Goal: Task Accomplishment & Management: Manage account settings

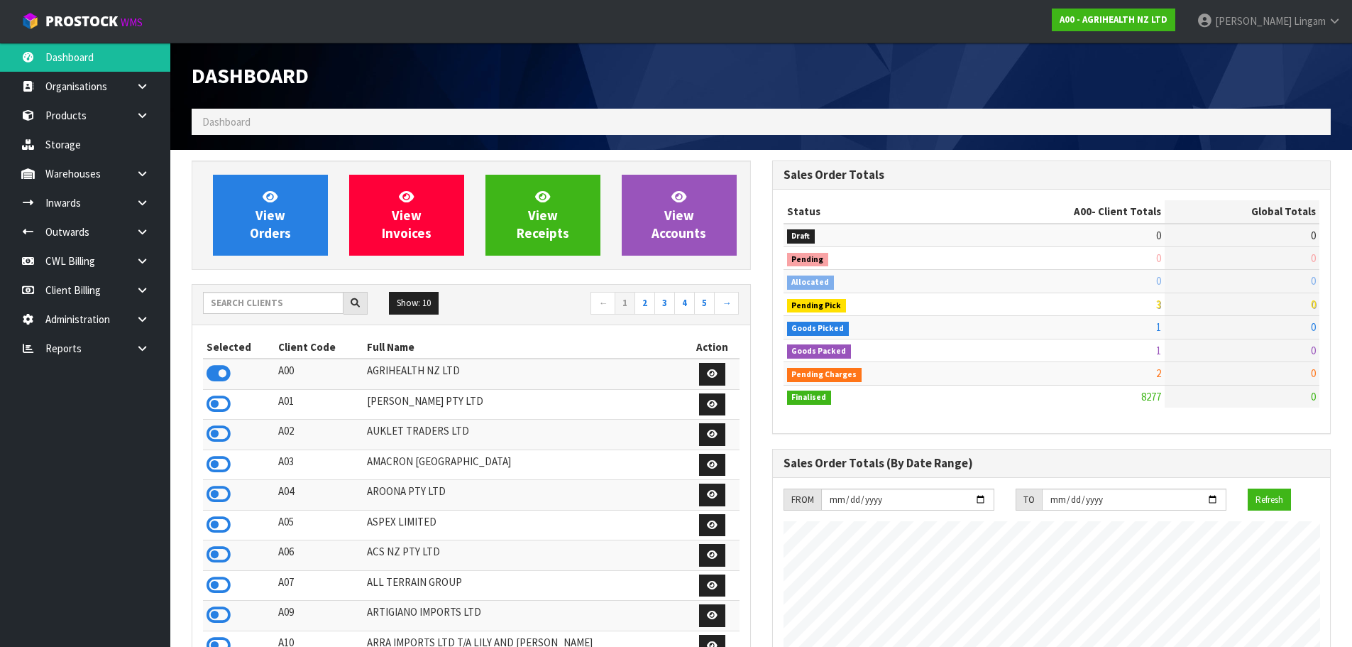
scroll to position [1075, 580]
click at [143, 179] on link at bounding box center [147, 173] width 45 height 29
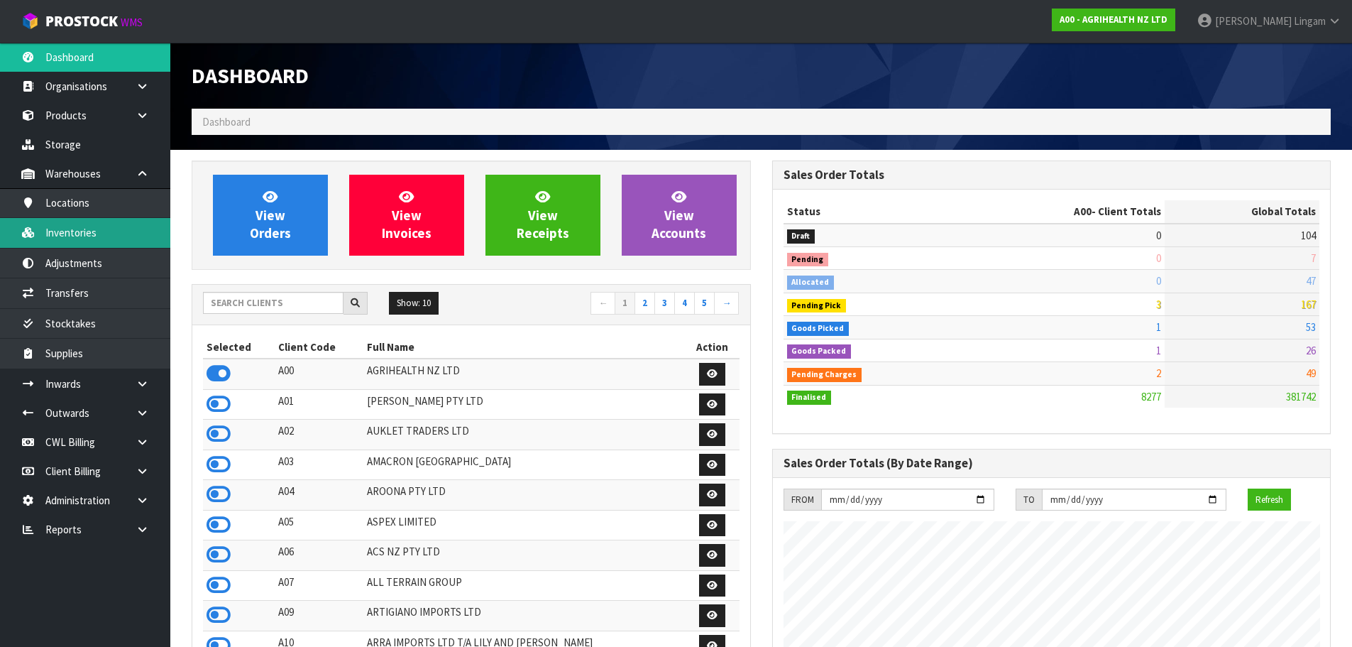
click at [116, 242] on link "Inventories" at bounding box center [85, 232] width 170 height 29
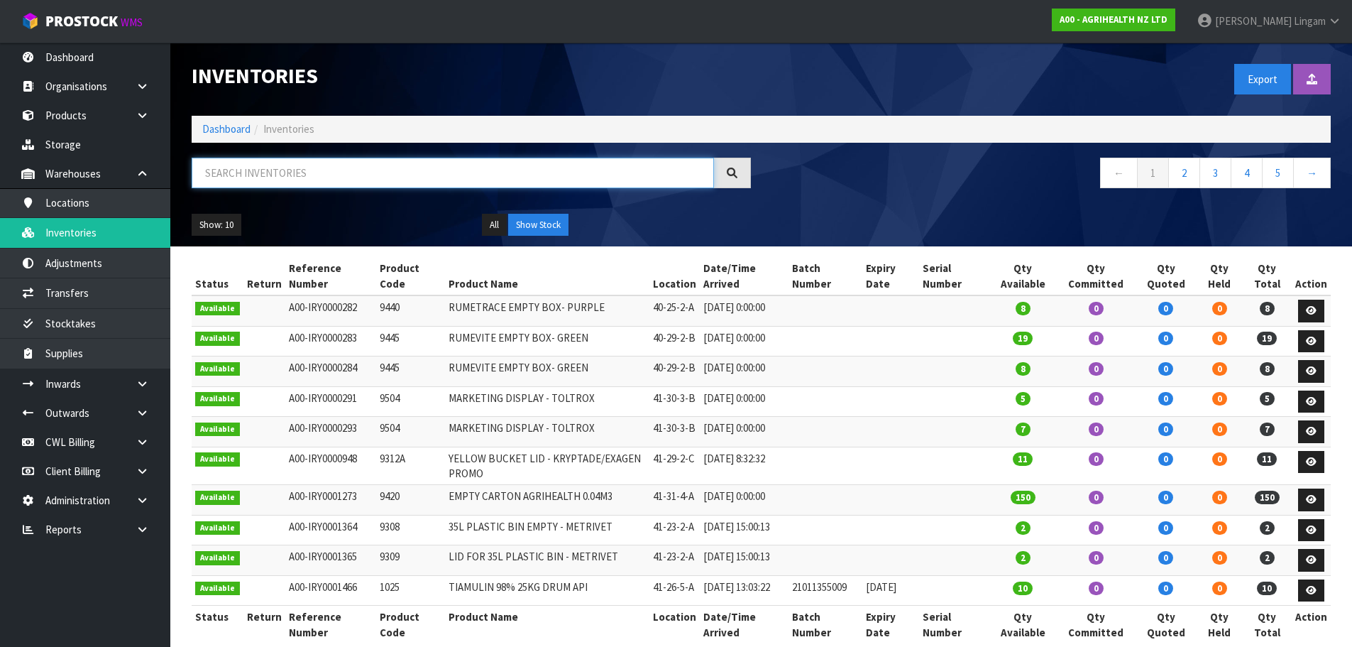
click at [341, 176] on input "text" at bounding box center [453, 173] width 522 height 31
paste input "2400"
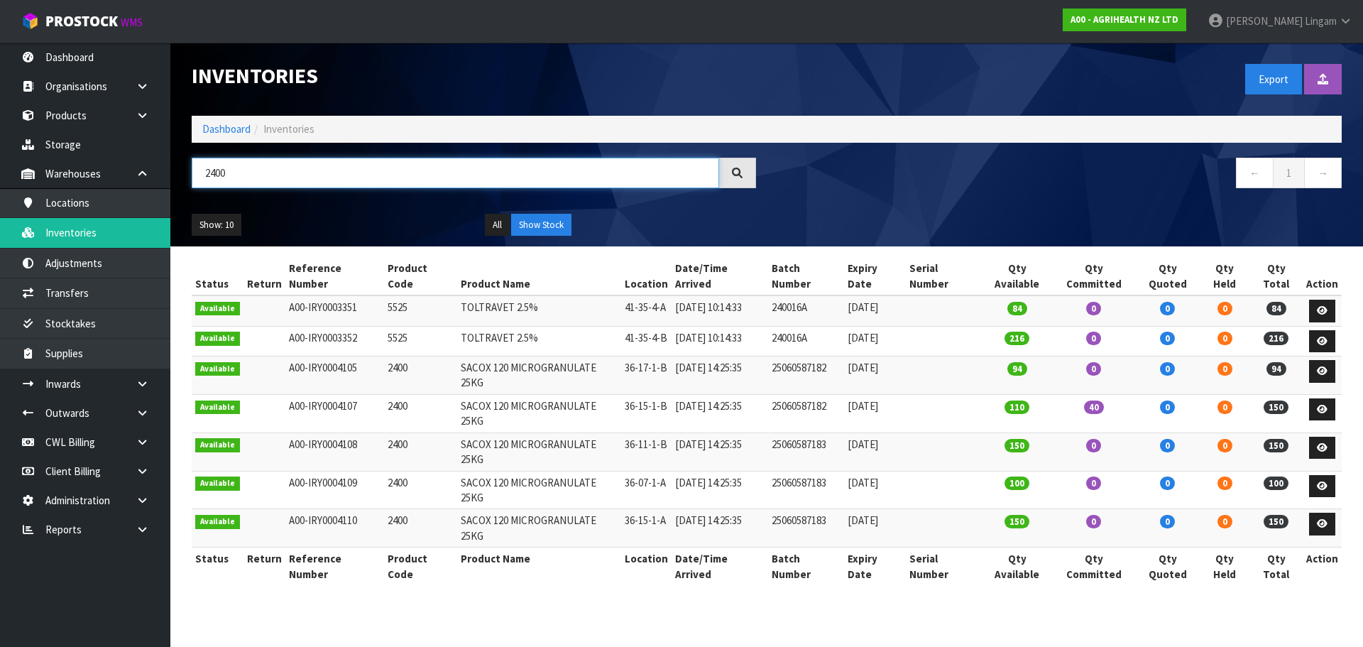
type input "2400"
drag, startPoint x: 136, startPoint y: 385, endPoint x: 133, endPoint y: 378, distance: 7.9
click at [136, 385] on icon at bounding box center [142, 383] width 13 height 11
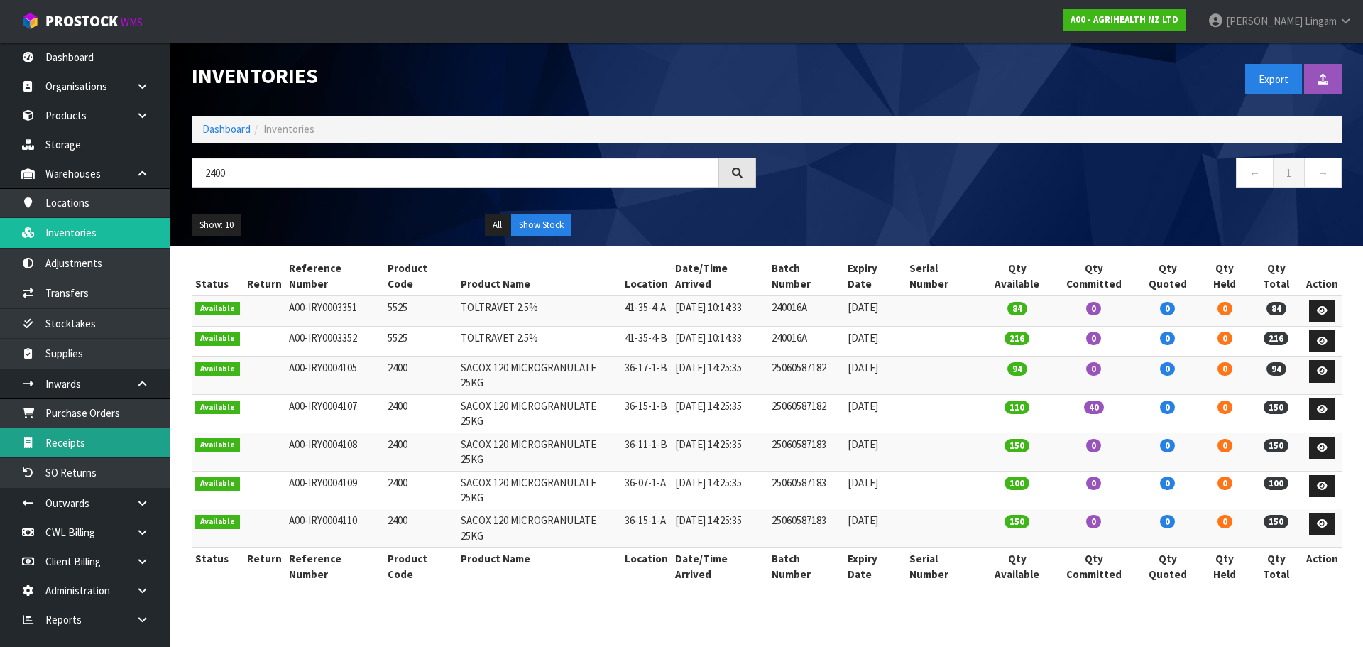
drag, startPoint x: 79, startPoint y: 446, endPoint x: 82, endPoint y: 433, distance: 13.1
click at [79, 445] on link "Receipts" at bounding box center [85, 442] width 170 height 29
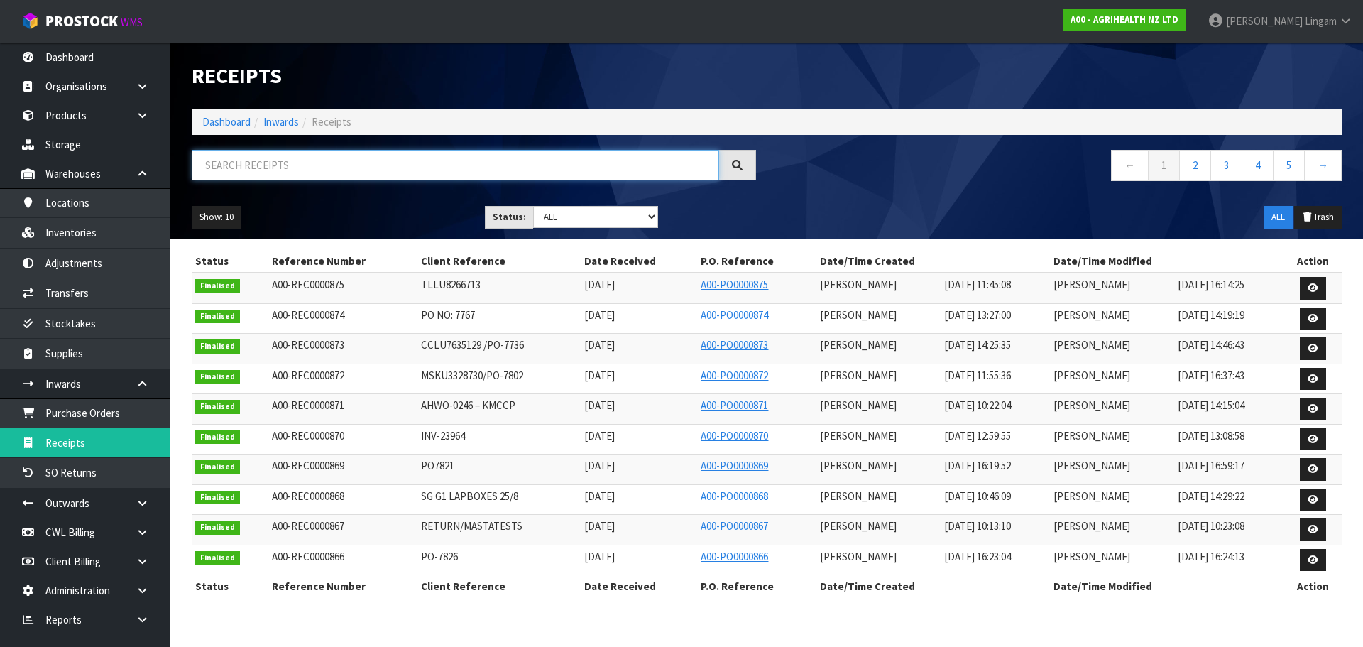
click at [324, 172] on input "text" at bounding box center [455, 165] width 527 height 31
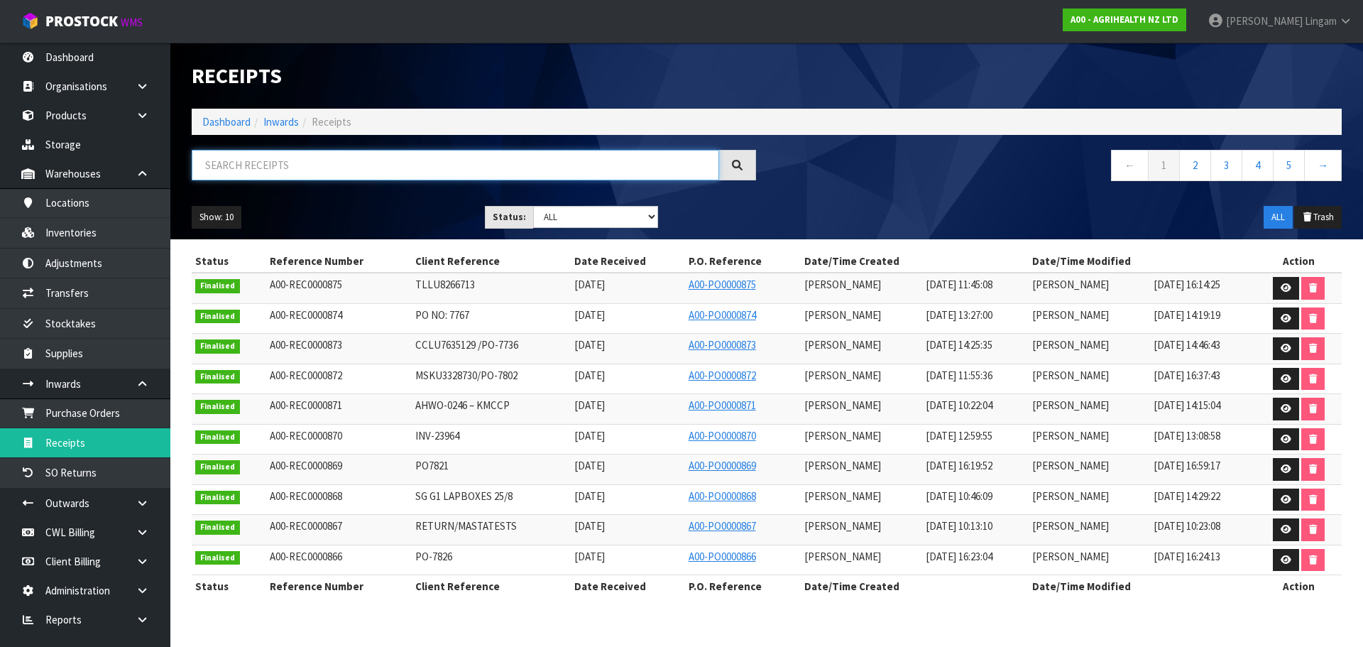
paste input "2400"
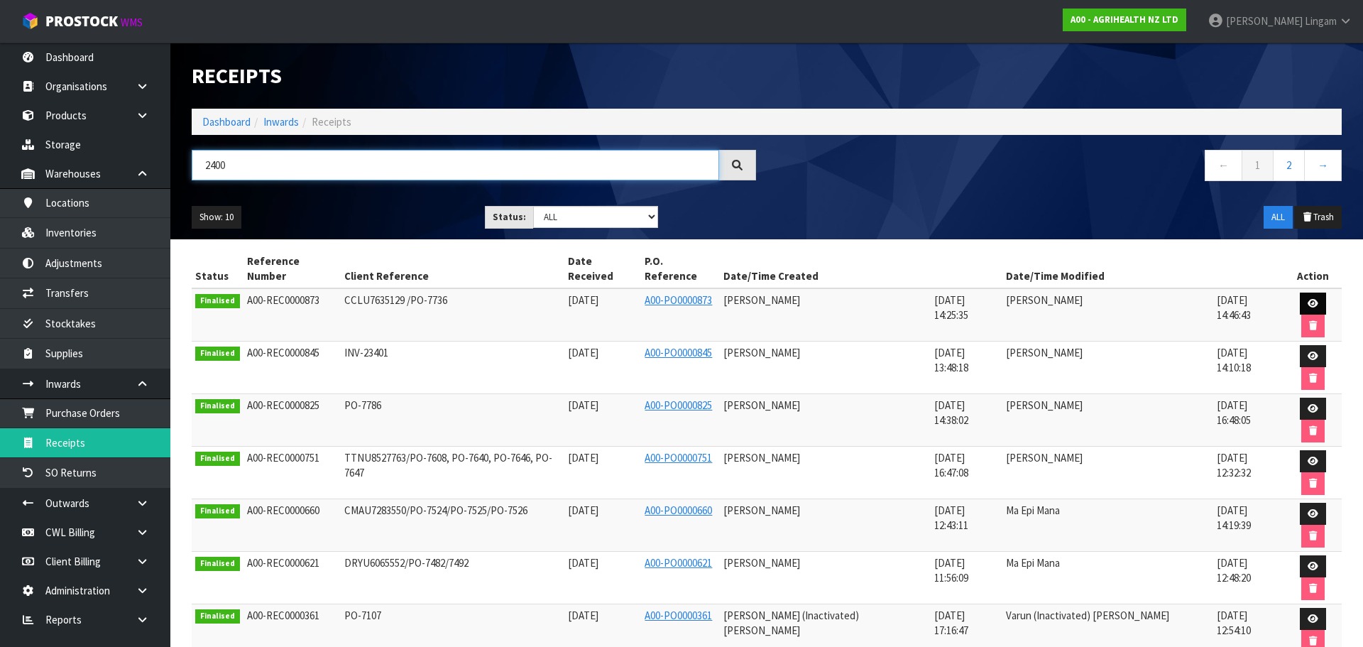
type input "2400"
click at [1300, 292] on link at bounding box center [1313, 303] width 26 height 23
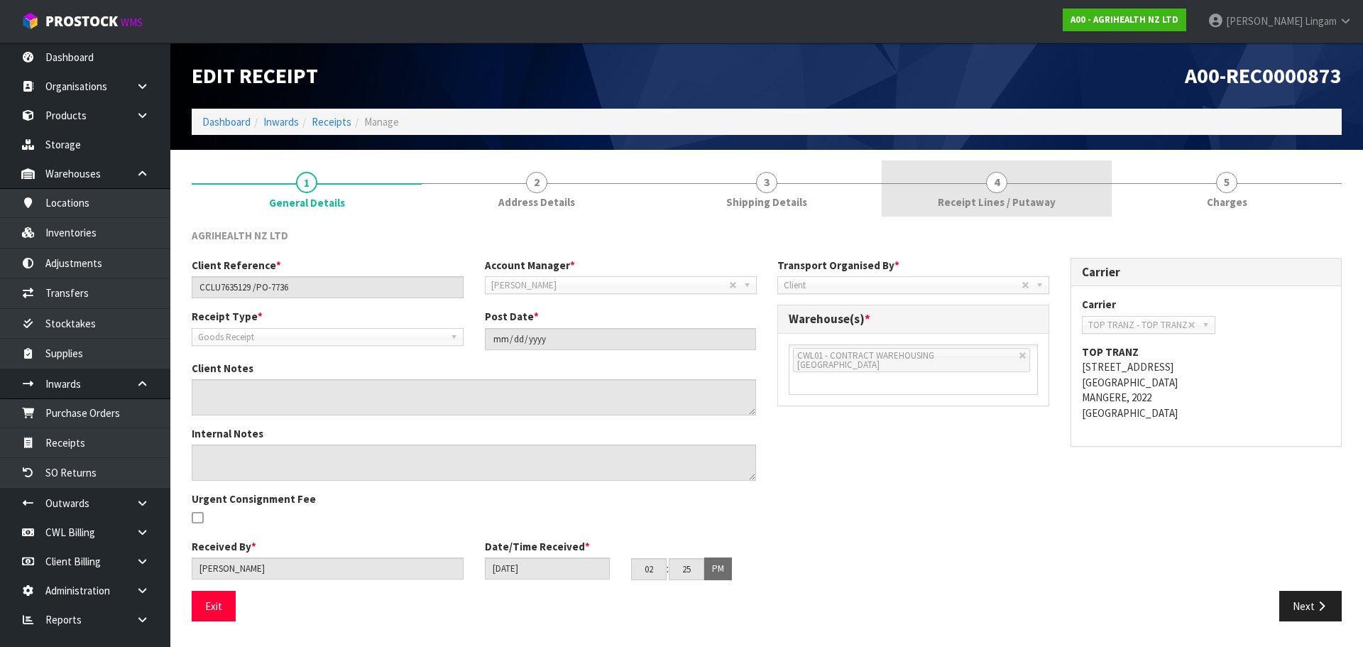
click at [1026, 209] on span "Receipt Lines / Putaway" at bounding box center [997, 201] width 118 height 15
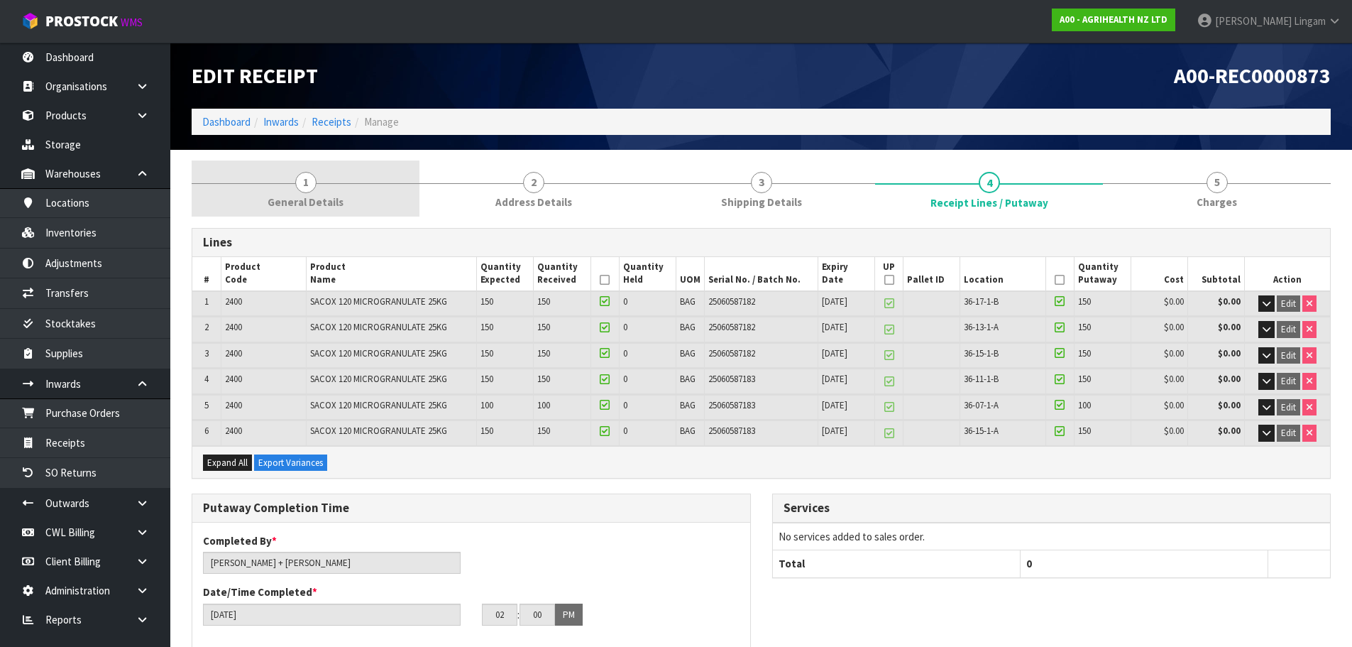
click at [326, 197] on span "General Details" at bounding box center [306, 201] width 76 height 15
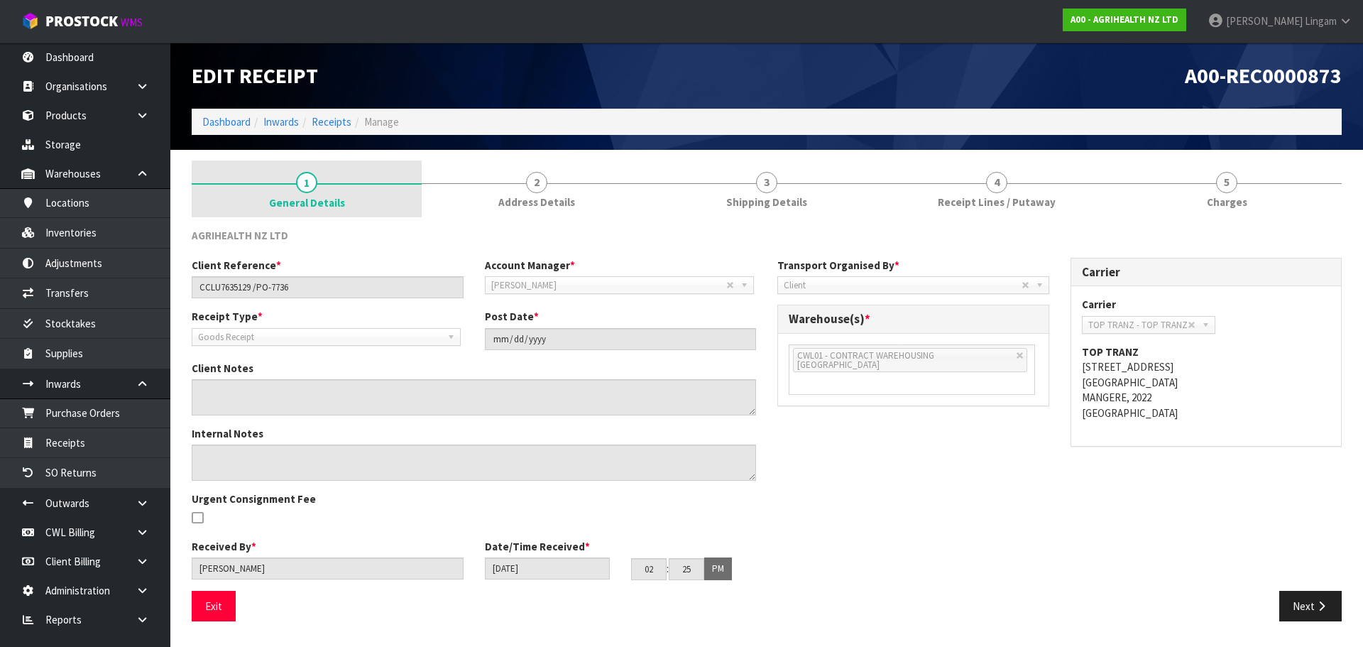
click at [344, 204] on link "1 General Details" at bounding box center [307, 188] width 230 height 57
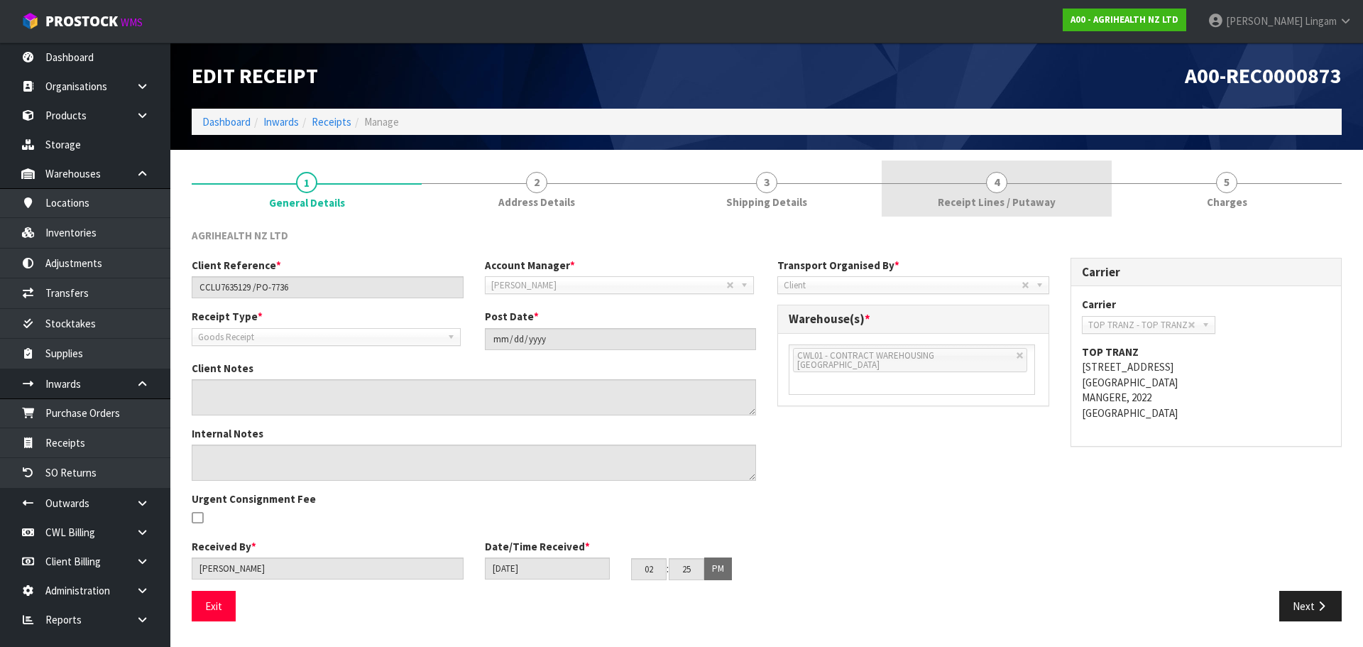
click at [1061, 194] on link "4 Receipt Lines / Putaway" at bounding box center [996, 188] width 230 height 56
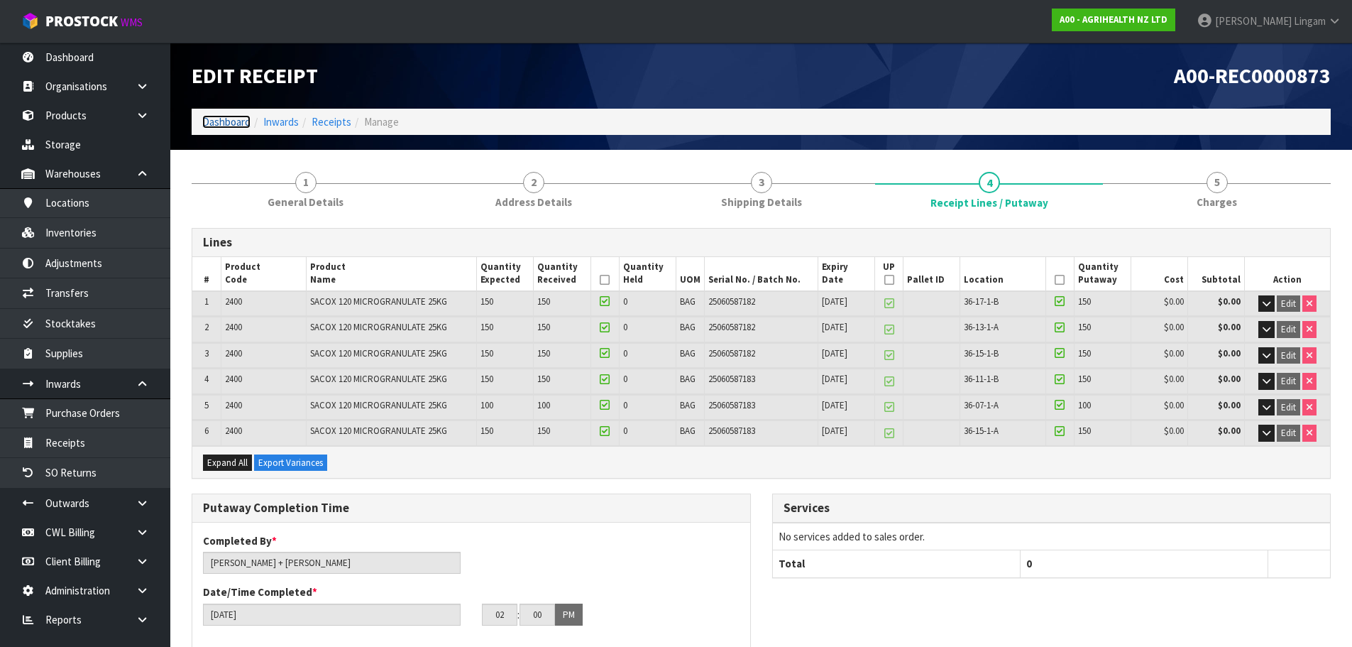
click at [210, 123] on link "Dashboard" at bounding box center [226, 121] width 48 height 13
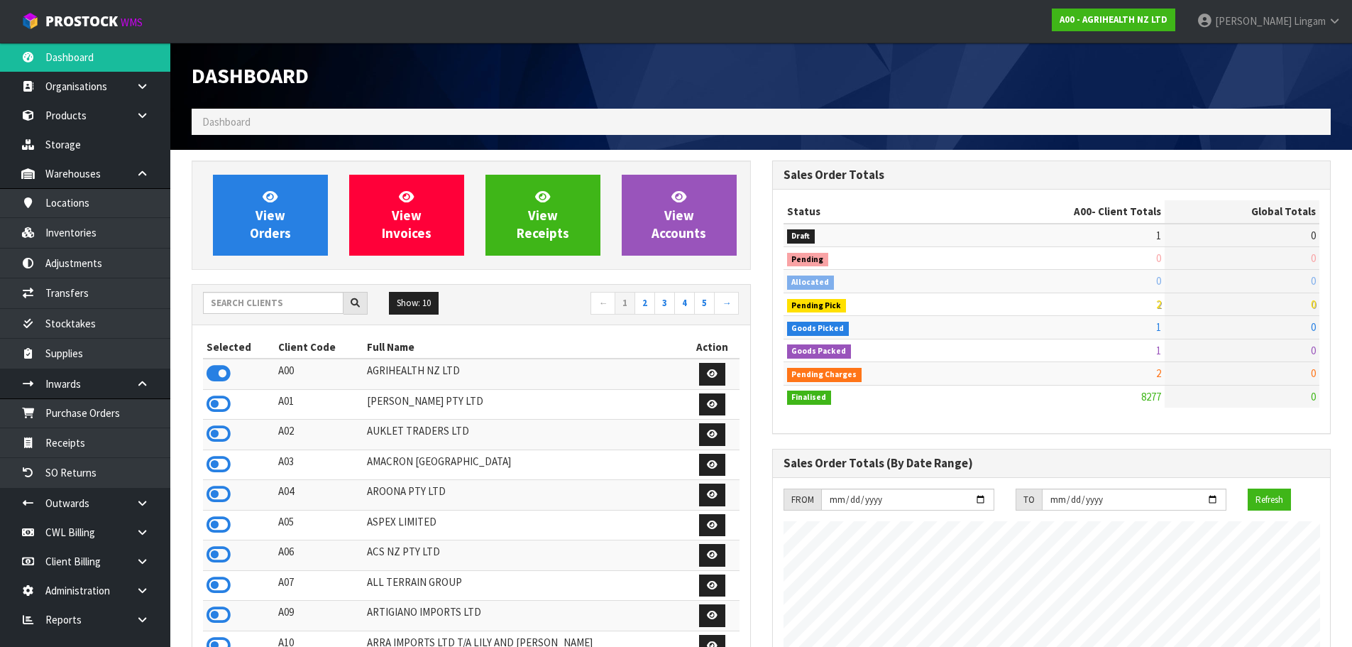
scroll to position [1075, 580]
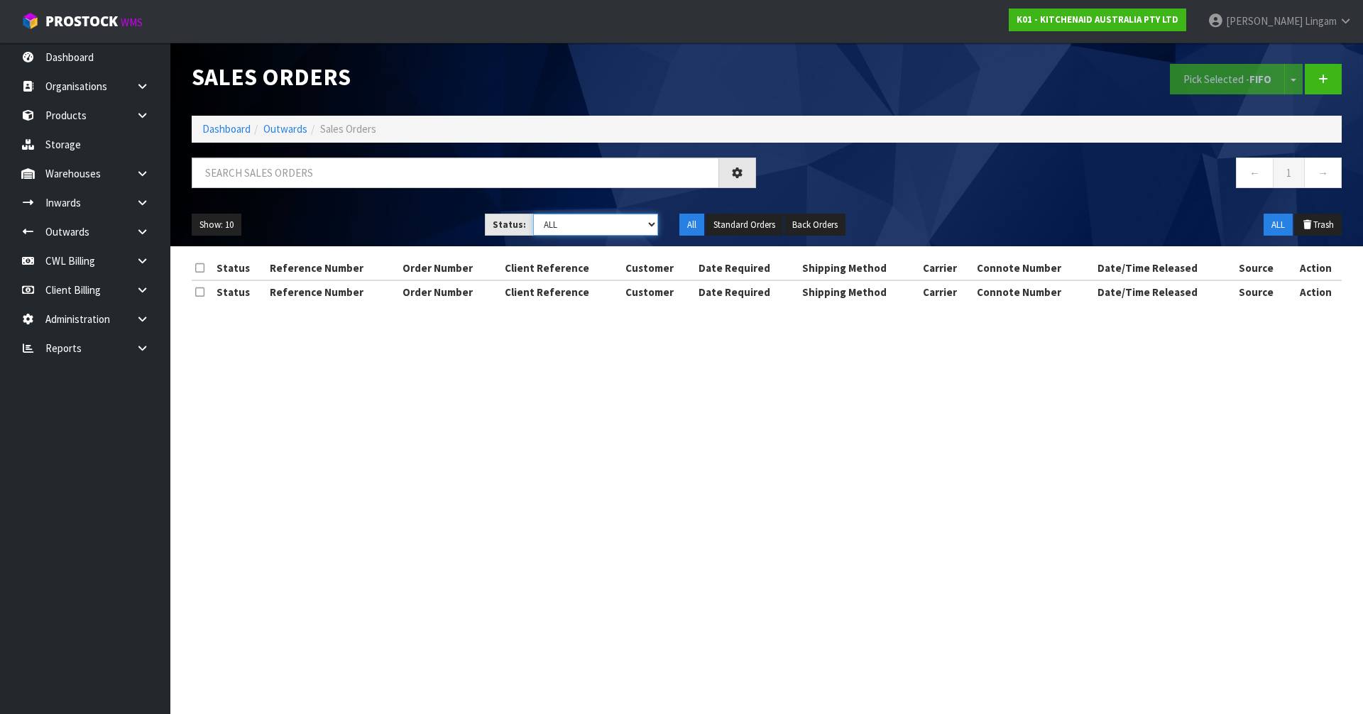
click at [625, 219] on select "Draft Pending Allocated Pending Pick Goods Picked Goods Packed Pending Charges …" at bounding box center [596, 225] width 126 height 22
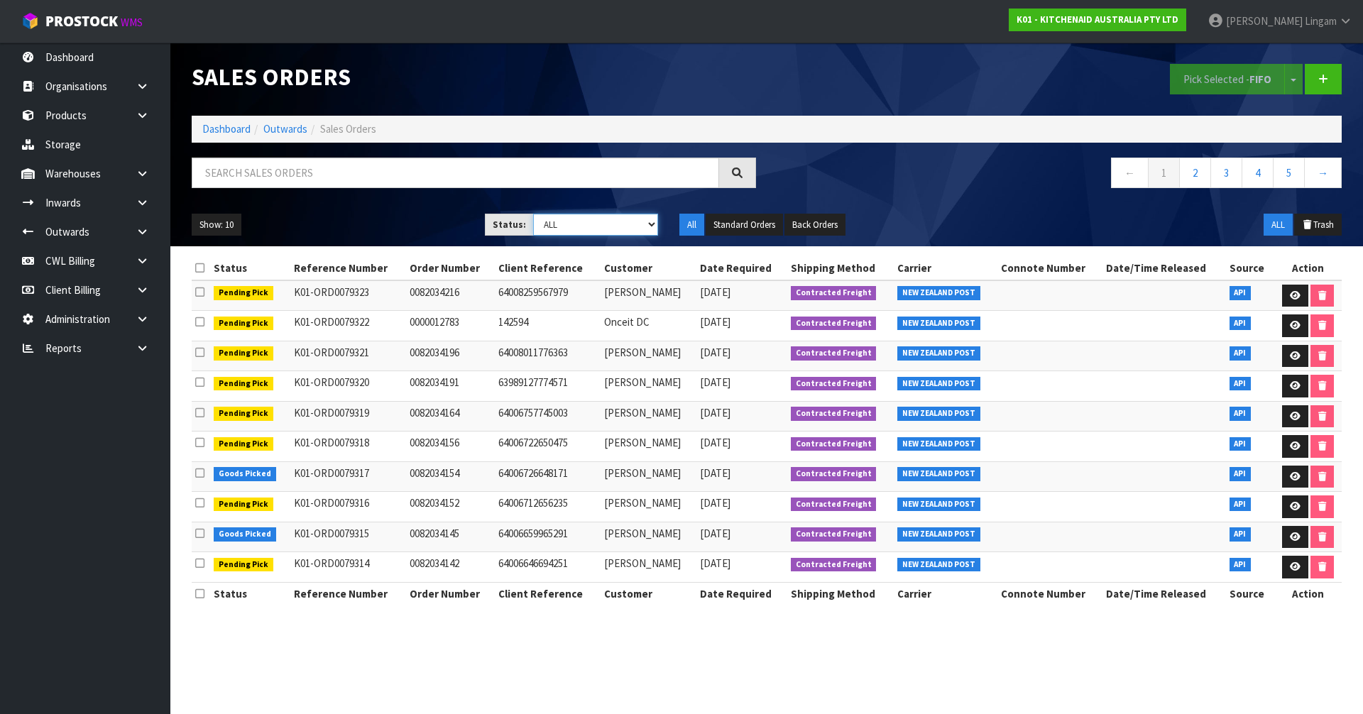
select select "string:0"
click at [533, 214] on select "Draft Pending Allocated Pending Pick Goods Picked Goods Packed Pending Charges …" at bounding box center [596, 225] width 126 height 22
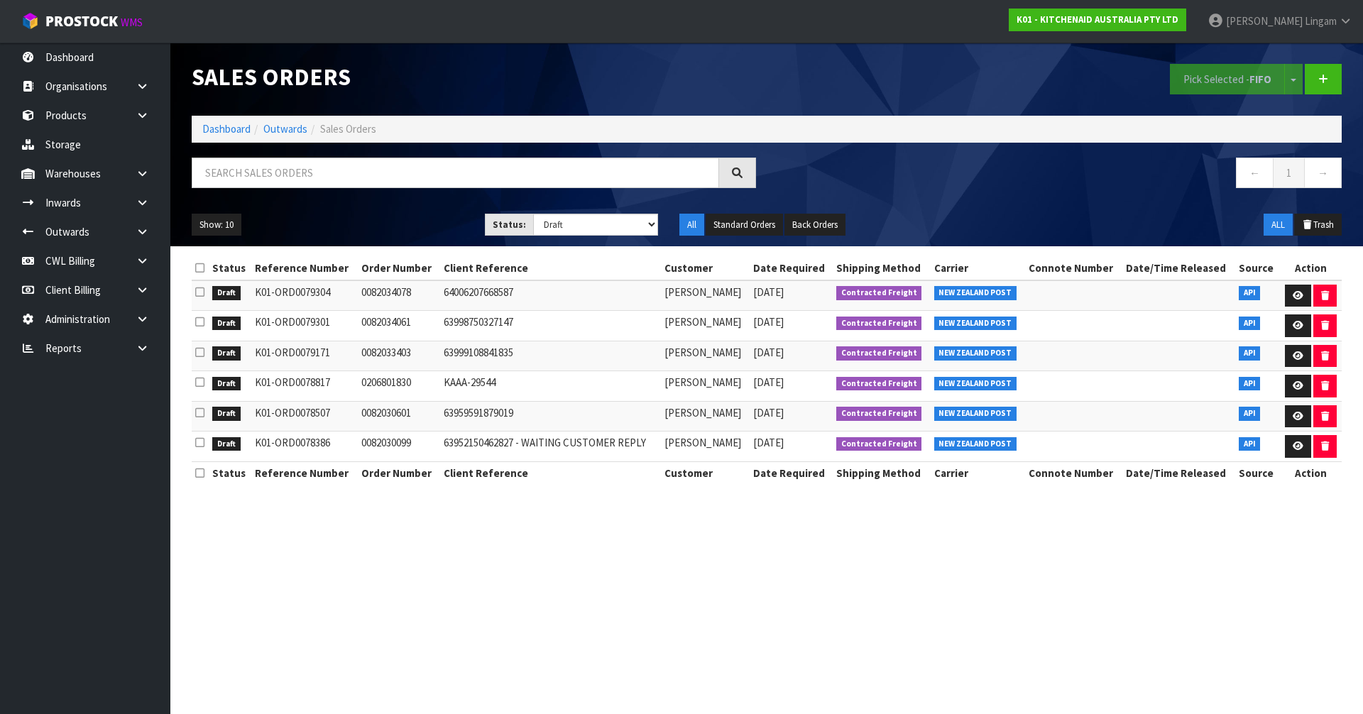
drag, startPoint x: 354, startPoint y: 541, endPoint x: 330, endPoint y: 467, distance: 77.7
click at [354, 541] on section "Sales Orders Pick Selected - FIFO Split button! FIFO - First In First Out FEFO …" at bounding box center [681, 357] width 1363 height 714
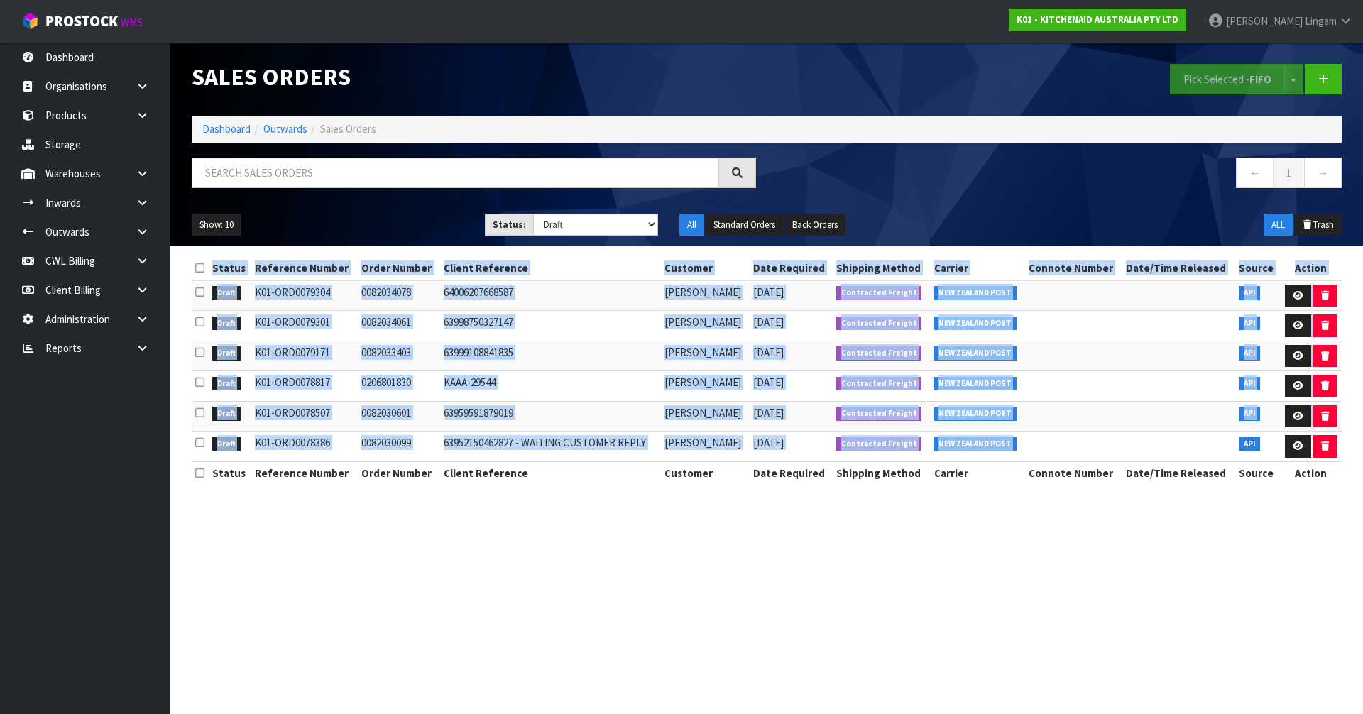
drag, startPoint x: 194, startPoint y: 264, endPoint x: 1031, endPoint y: 447, distance: 856.6
click at [1031, 447] on table "Status Reference Number Order Number Client Reference Customer Date Required Sh…" at bounding box center [767, 370] width 1150 height 227
copy table "Status Reference Number Order Number Client Reference Customer Date Required Sh…"
click at [220, 132] on link "Dashboard" at bounding box center [226, 128] width 48 height 13
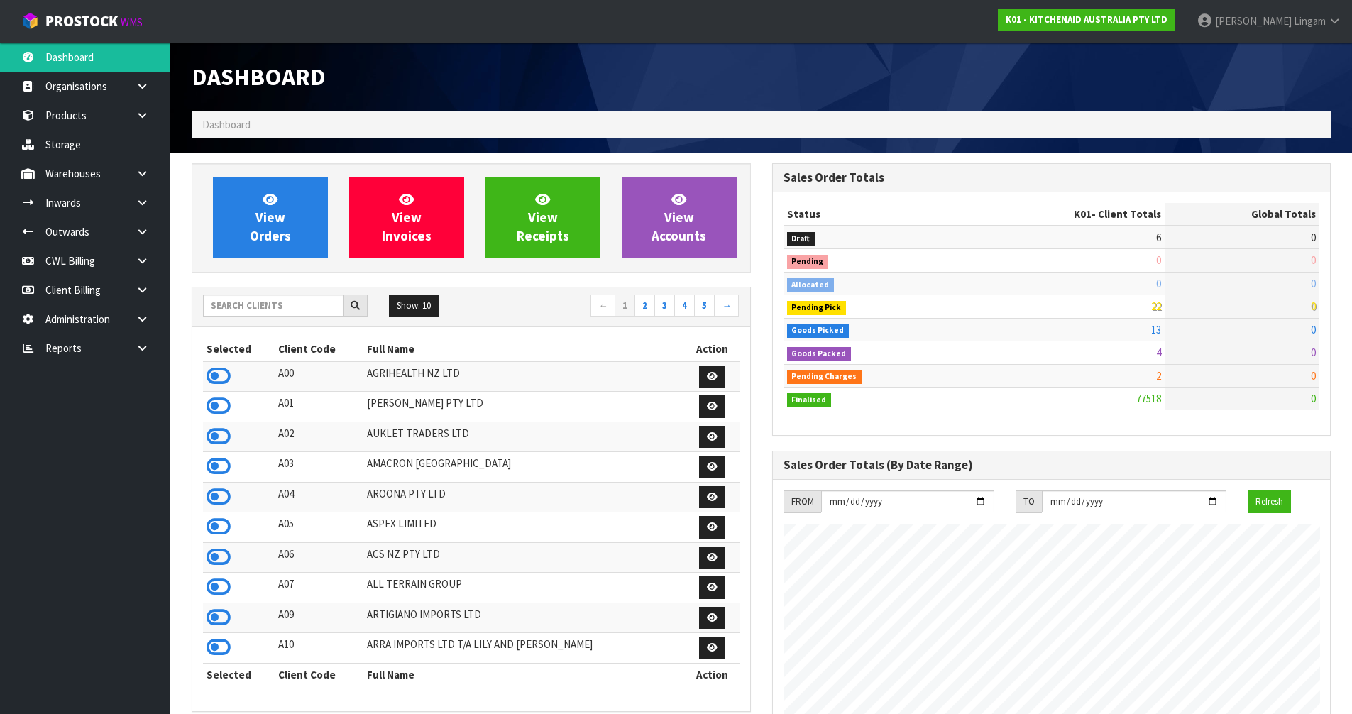
scroll to position [1075, 580]
click at [292, 302] on input "text" at bounding box center [273, 306] width 141 height 22
click at [286, 310] on input "text" at bounding box center [273, 306] width 141 height 22
click at [278, 243] on span "View Orders" at bounding box center [270, 217] width 41 height 53
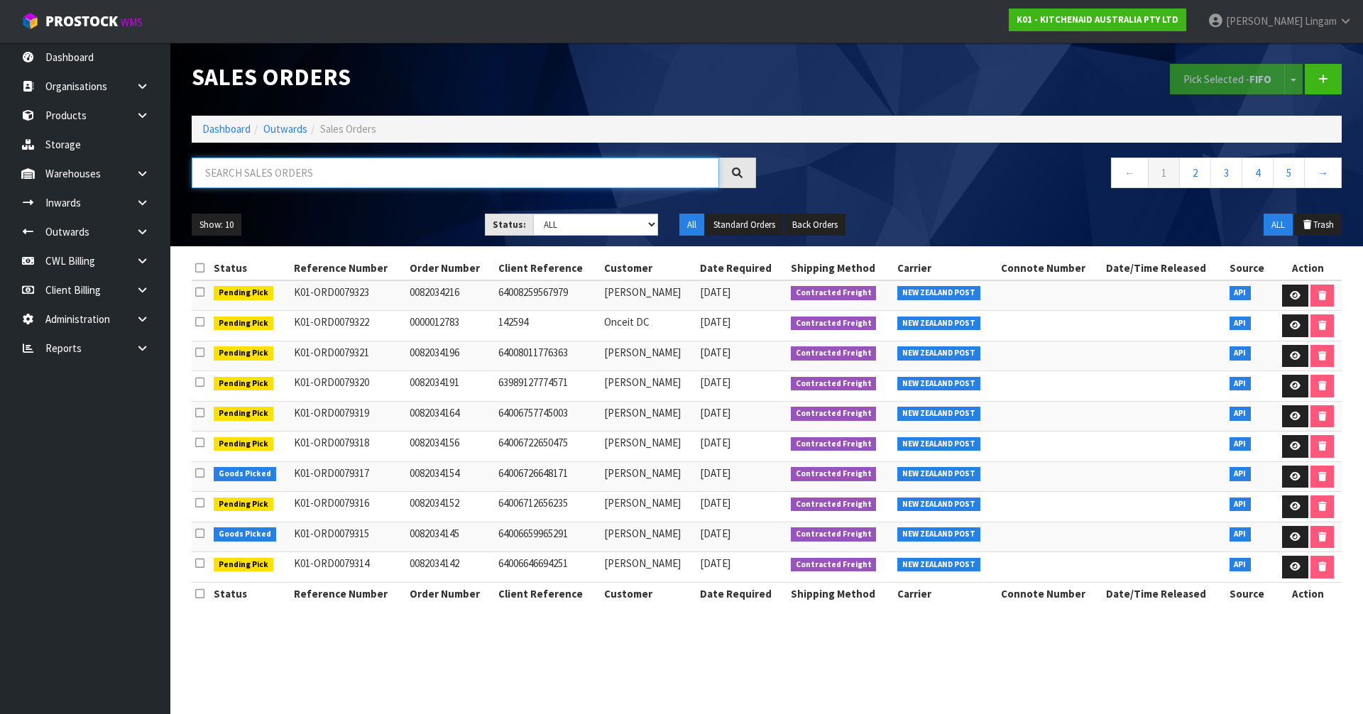
click at [384, 173] on input "text" at bounding box center [455, 173] width 527 height 31
paste input "0082033403"
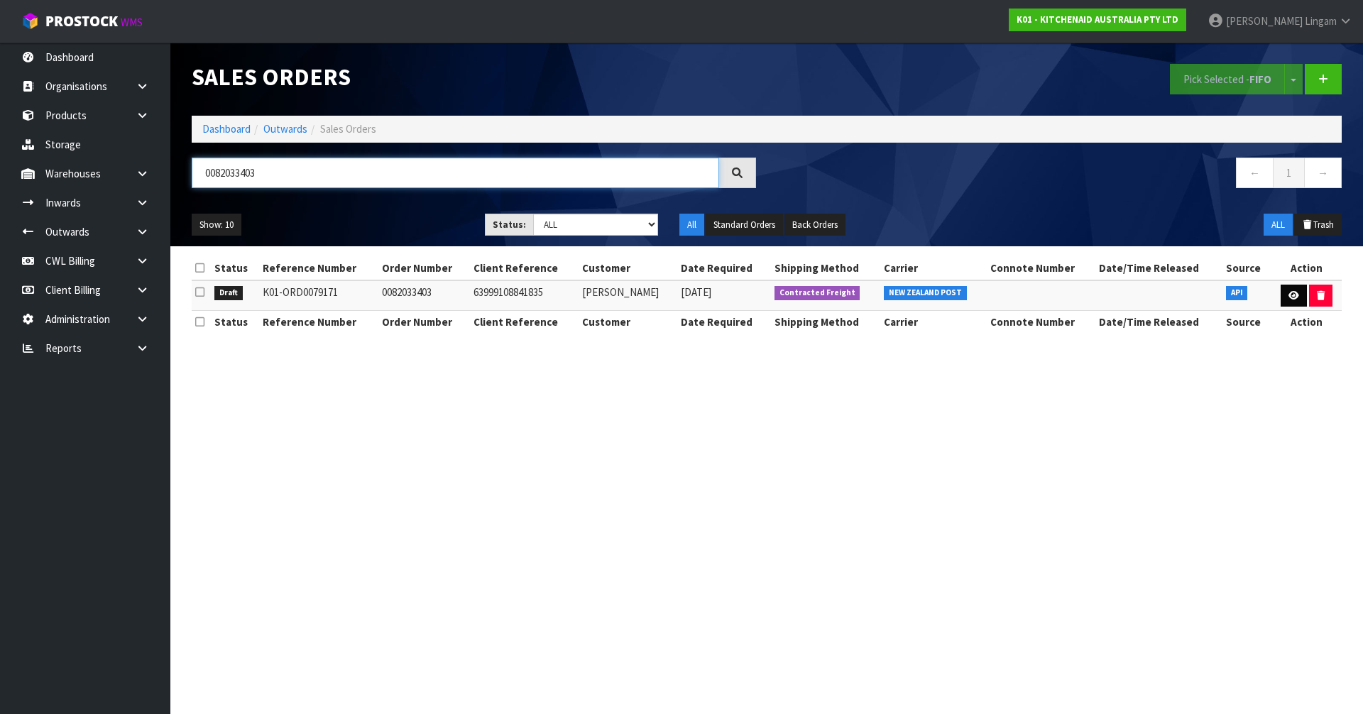
type input "0082033403"
click at [1288, 295] on icon at bounding box center [1293, 295] width 11 height 9
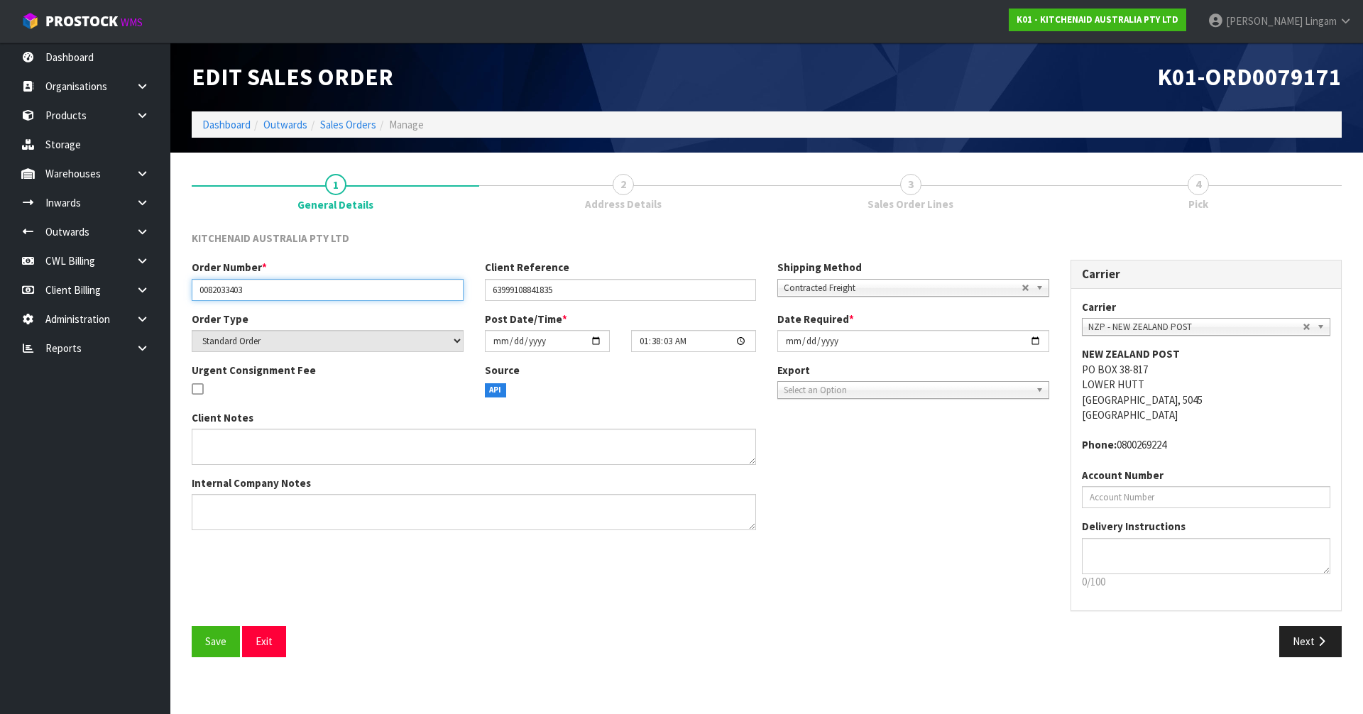
click at [300, 288] on input "0082033403" at bounding box center [328, 290] width 272 height 22
paste input "0082033403"
type input "0082033403 -0082033403"
click at [236, 445] on textarea at bounding box center [474, 447] width 564 height 36
paste textarea "CUSTOMER JUST PROVIDED HER DECISION, SHE WANTED TO CANCEL THE ORDER FOR A REFUN…"
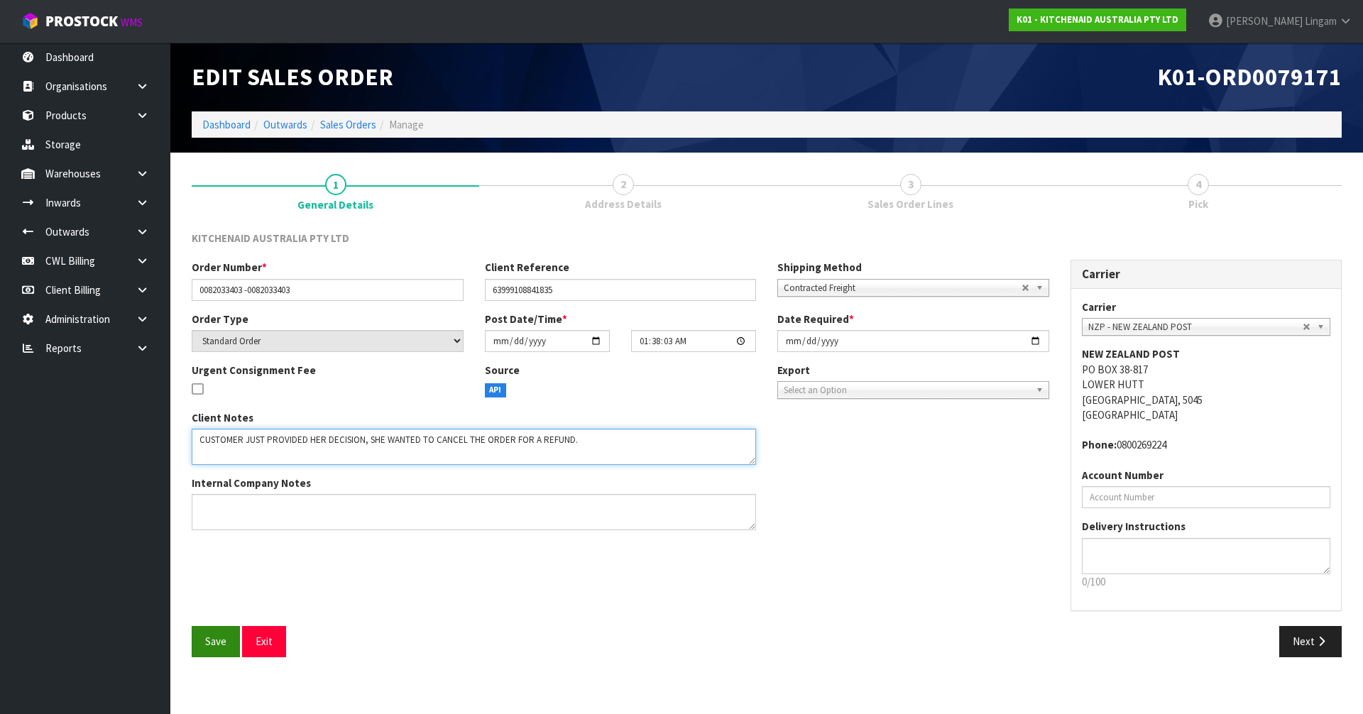
type textarea "CUSTOMER JUST PROVIDED HER DECISION, SHE WANTED TO CANCEL THE ORDER FOR A REFUN…"
click at [221, 654] on button "Save" at bounding box center [216, 641] width 48 height 31
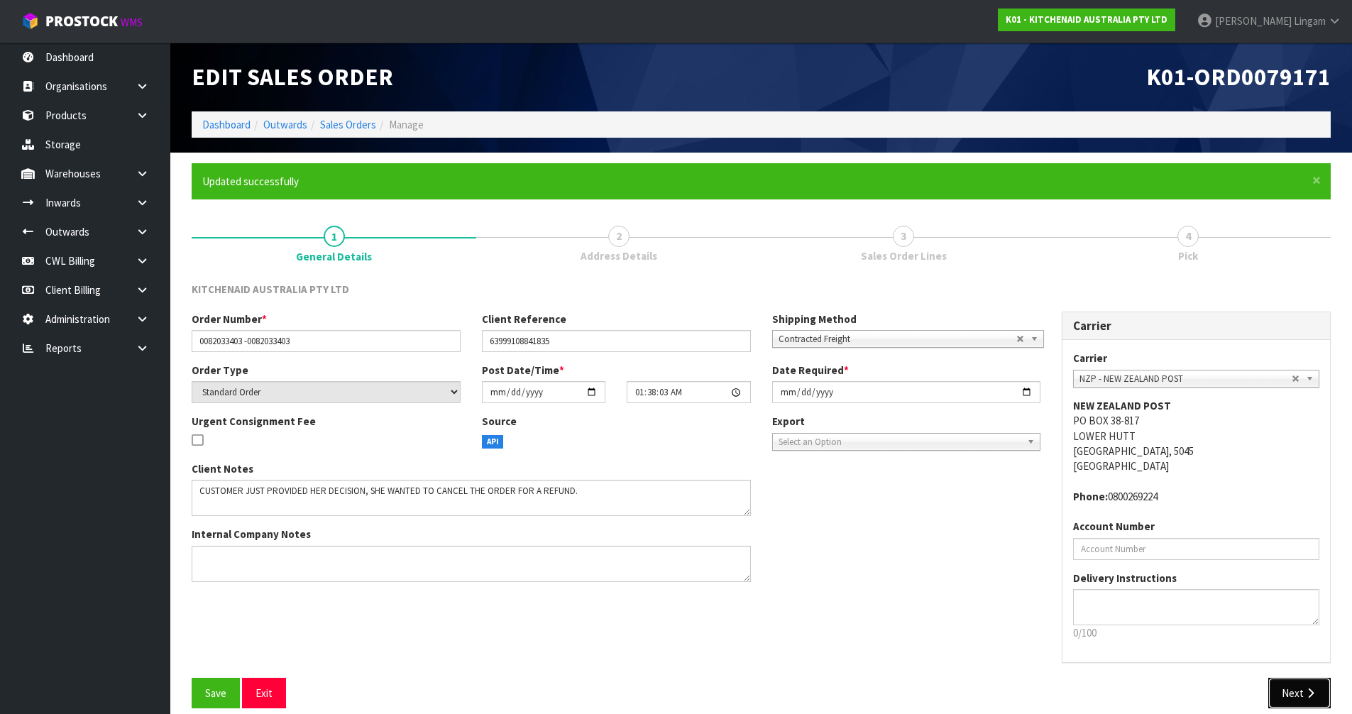
click at [1285, 694] on button "Next" at bounding box center [1299, 693] width 62 height 31
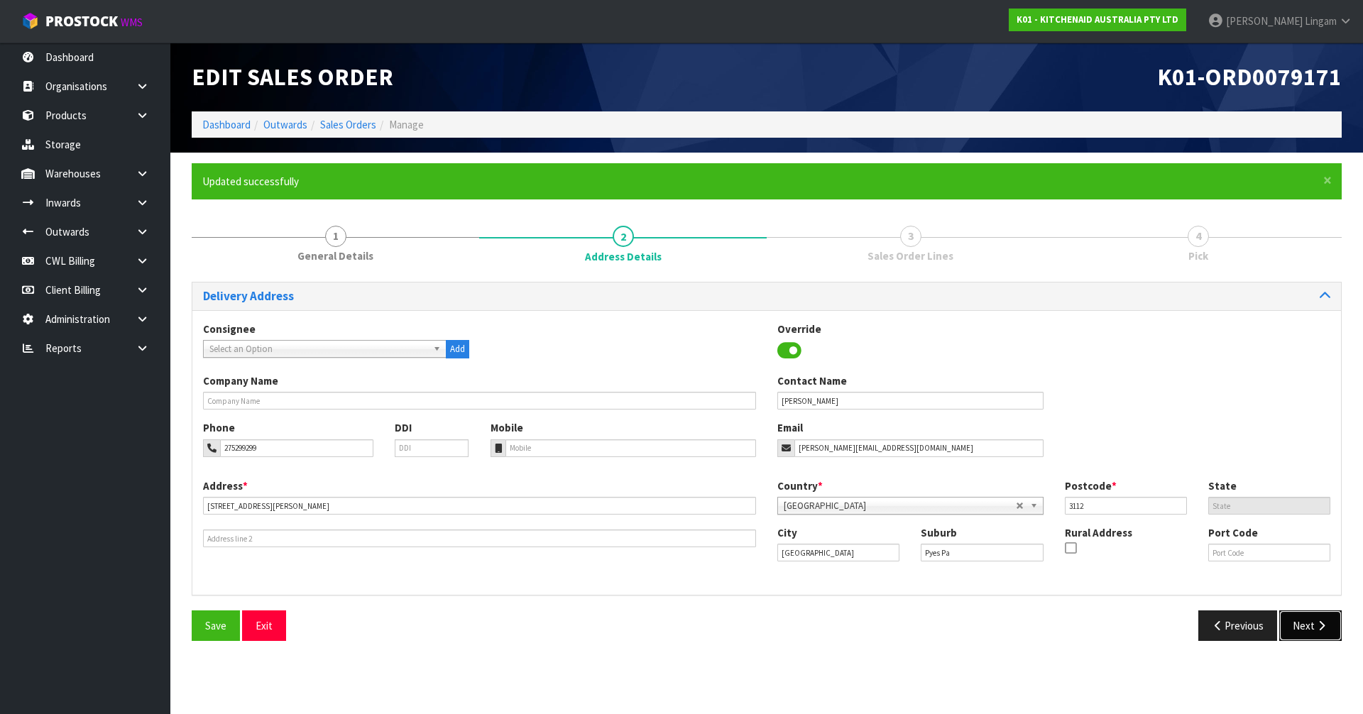
click at [1316, 630] on icon "button" at bounding box center [1320, 625] width 13 height 11
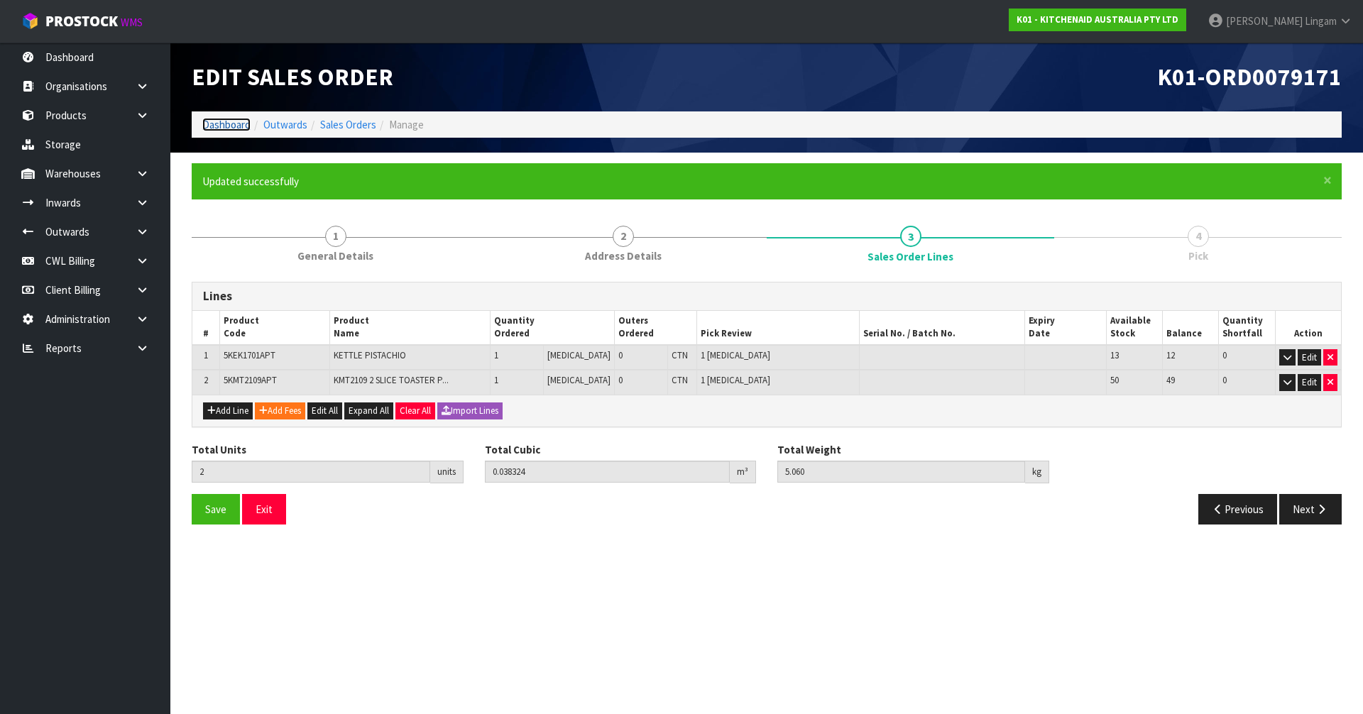
click at [212, 127] on link "Dashboard" at bounding box center [226, 124] width 48 height 13
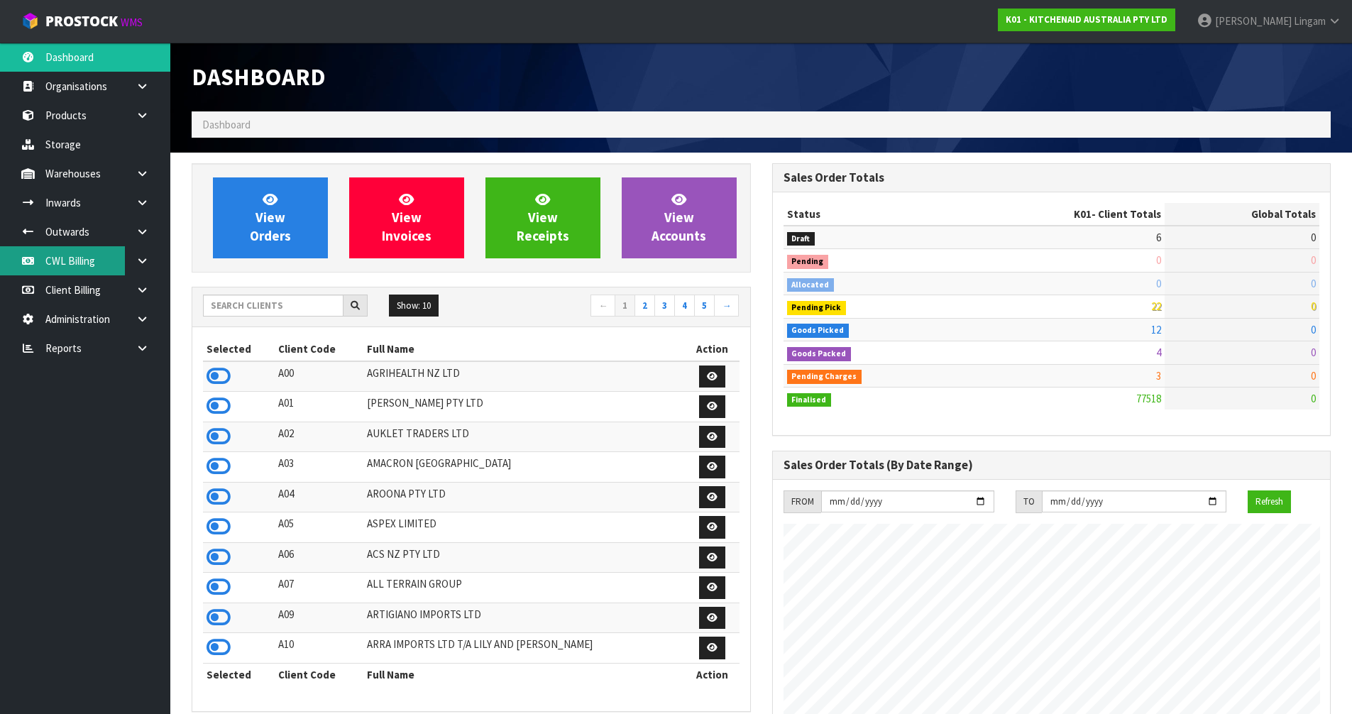
scroll to position [1075, 580]
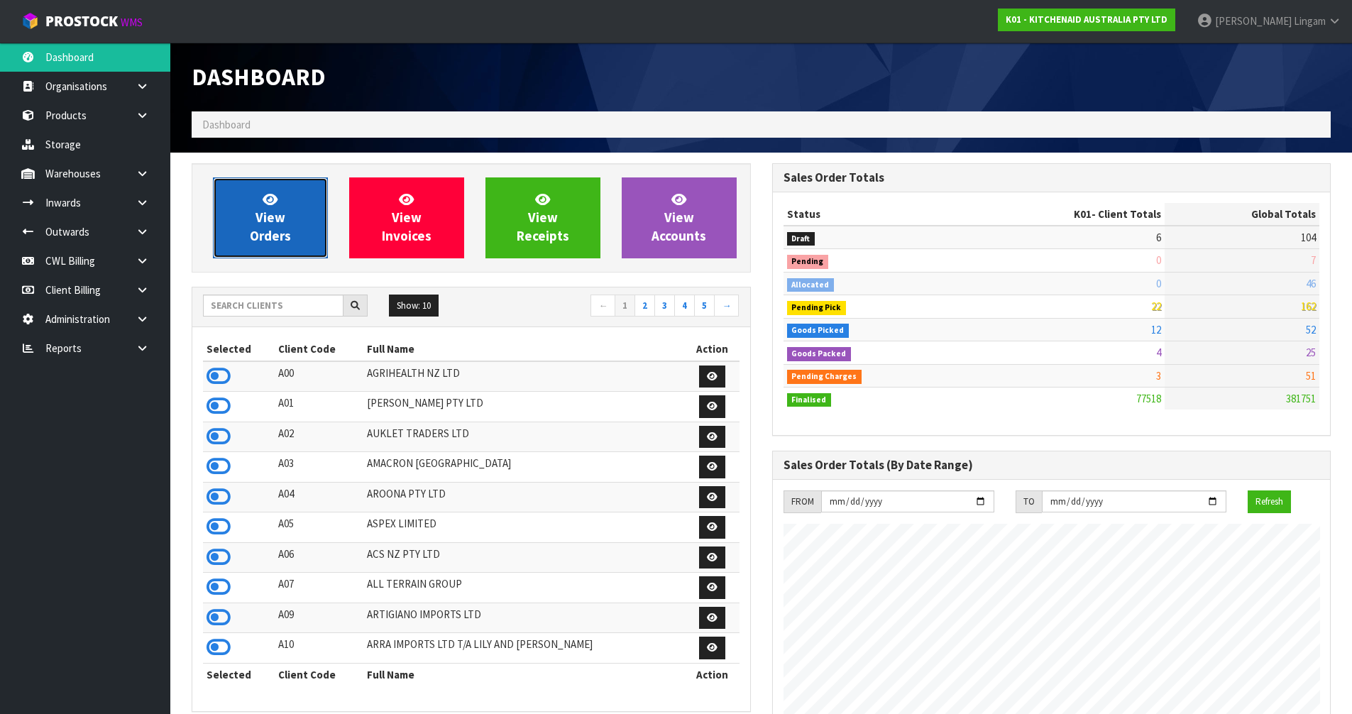
click at [246, 240] on link "View Orders" at bounding box center [270, 217] width 115 height 81
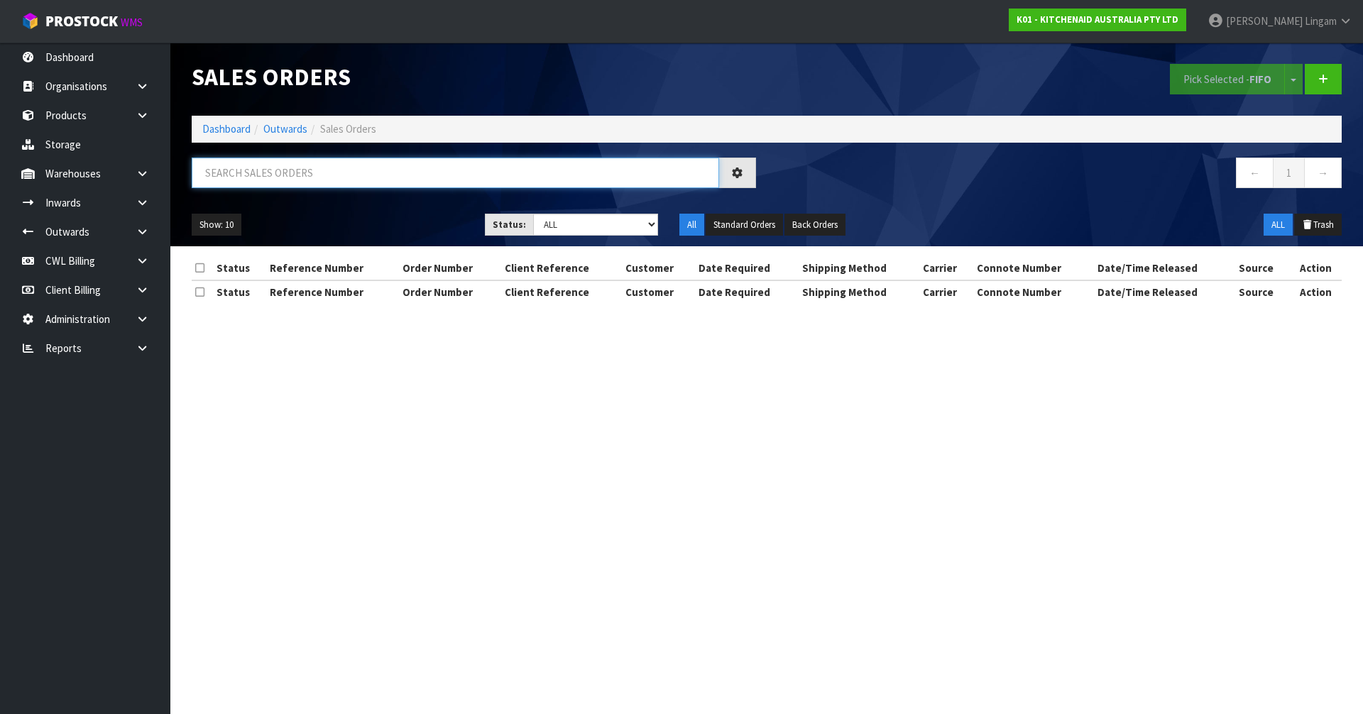
click at [443, 177] on input "text" at bounding box center [455, 173] width 527 height 31
paste input "0082033403"
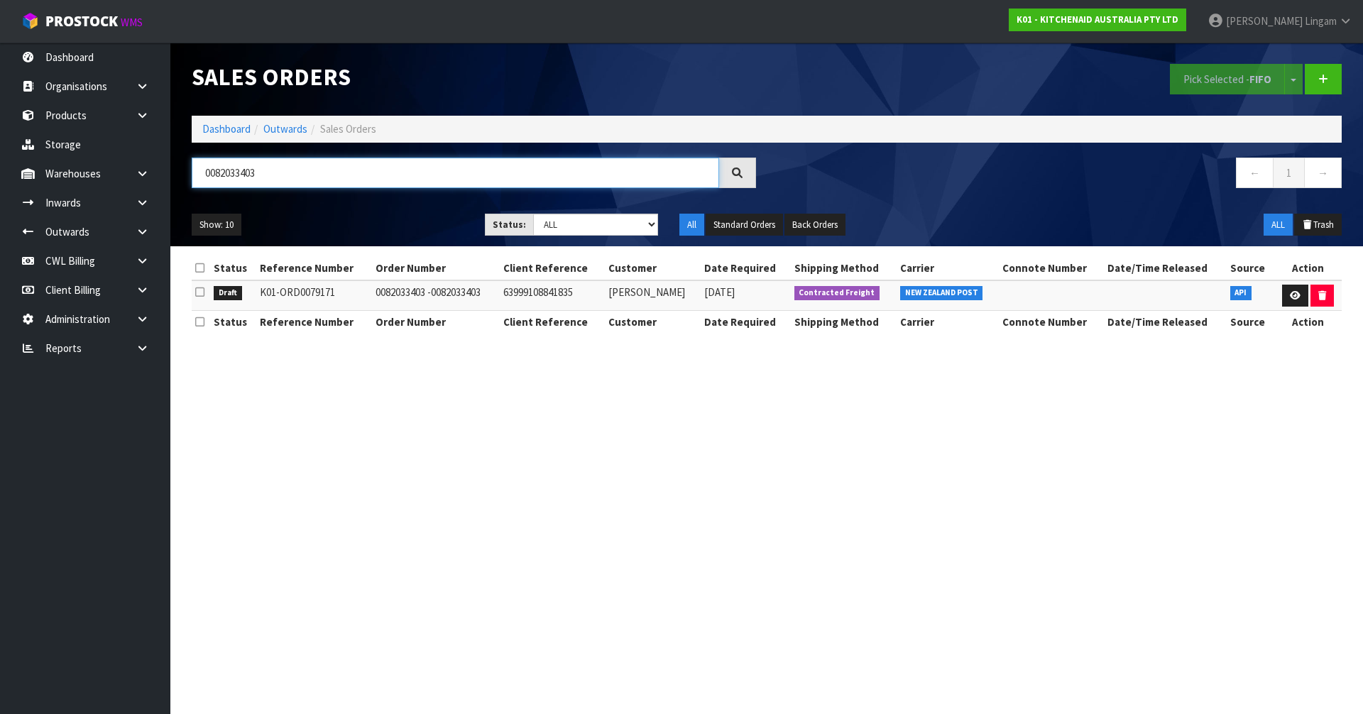
drag, startPoint x: 294, startPoint y: 169, endPoint x: 183, endPoint y: 179, distance: 111.2
click at [183, 179] on div "0082033403" at bounding box center [474, 178] width 586 height 41
paste input "395"
type input "0082033395"
click at [238, 133] on link "Dashboard" at bounding box center [226, 128] width 48 height 13
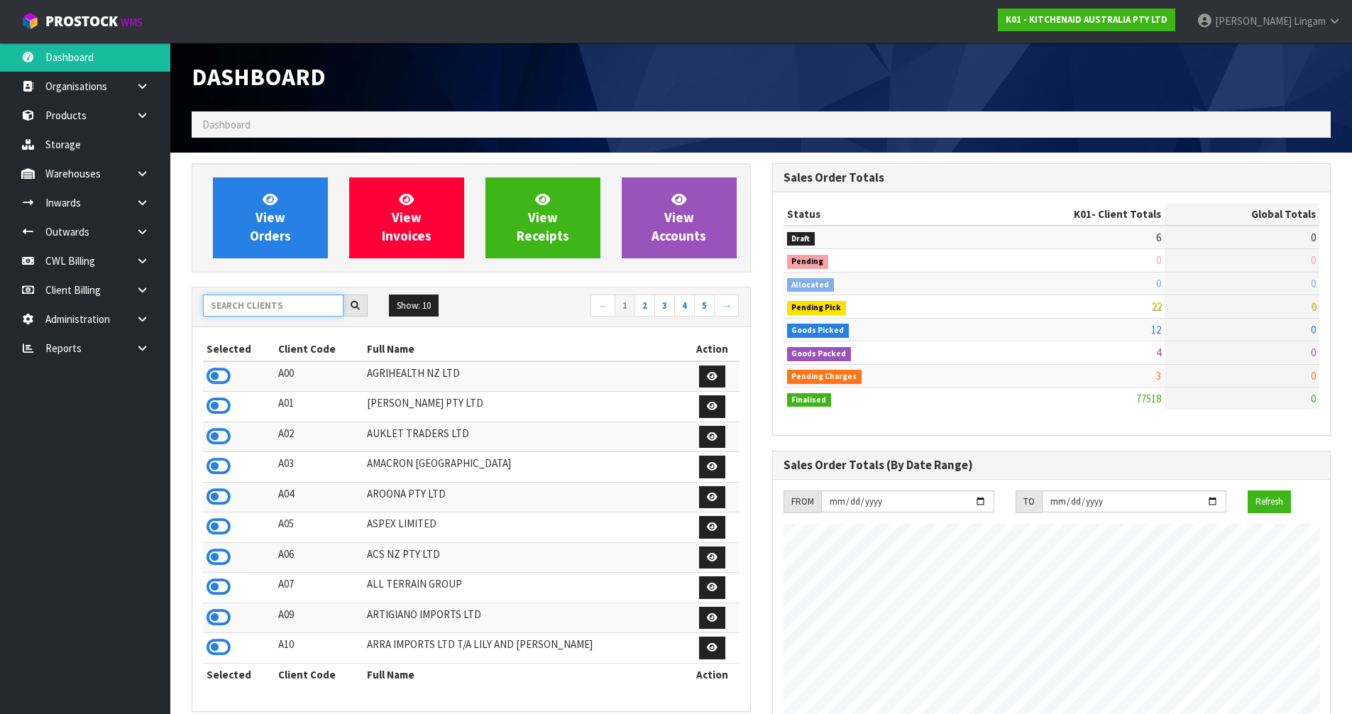
scroll to position [885, 580]
click at [312, 308] on input "text" at bounding box center [273, 306] width 141 height 22
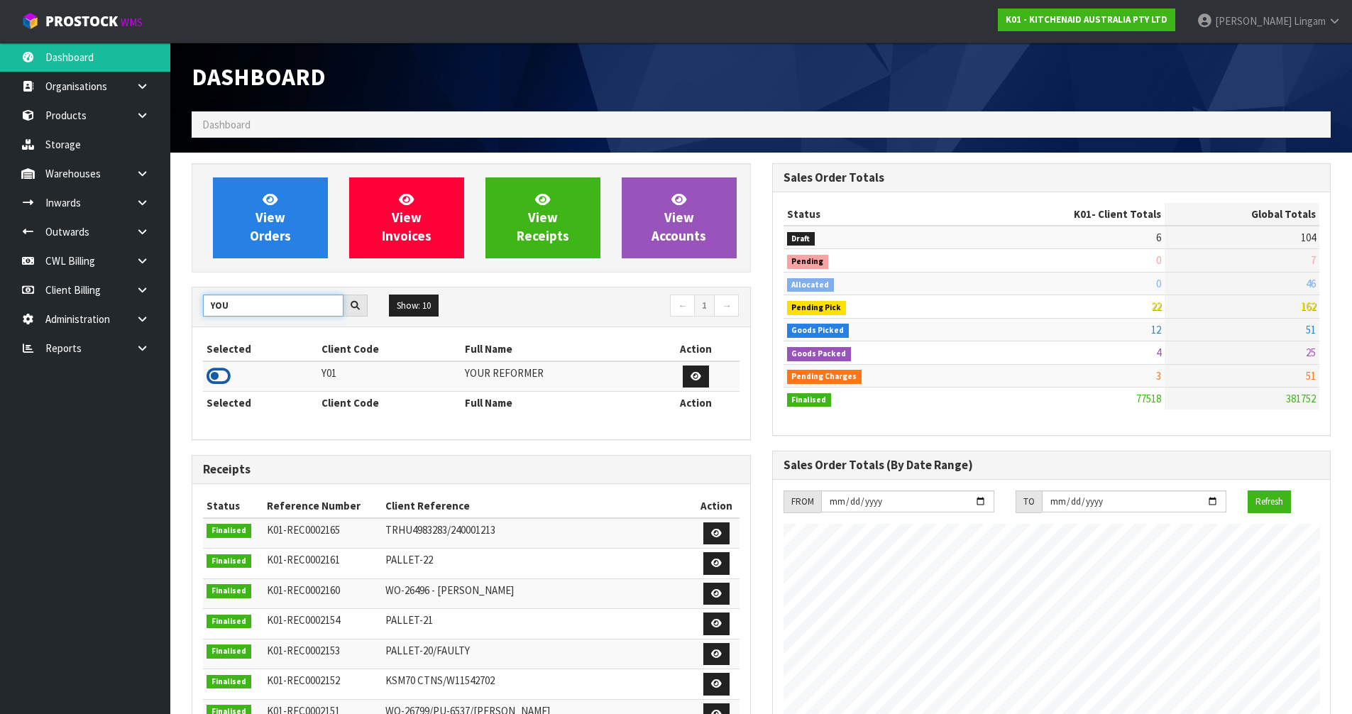
type input "YOU"
click at [224, 375] on icon at bounding box center [219, 376] width 24 height 21
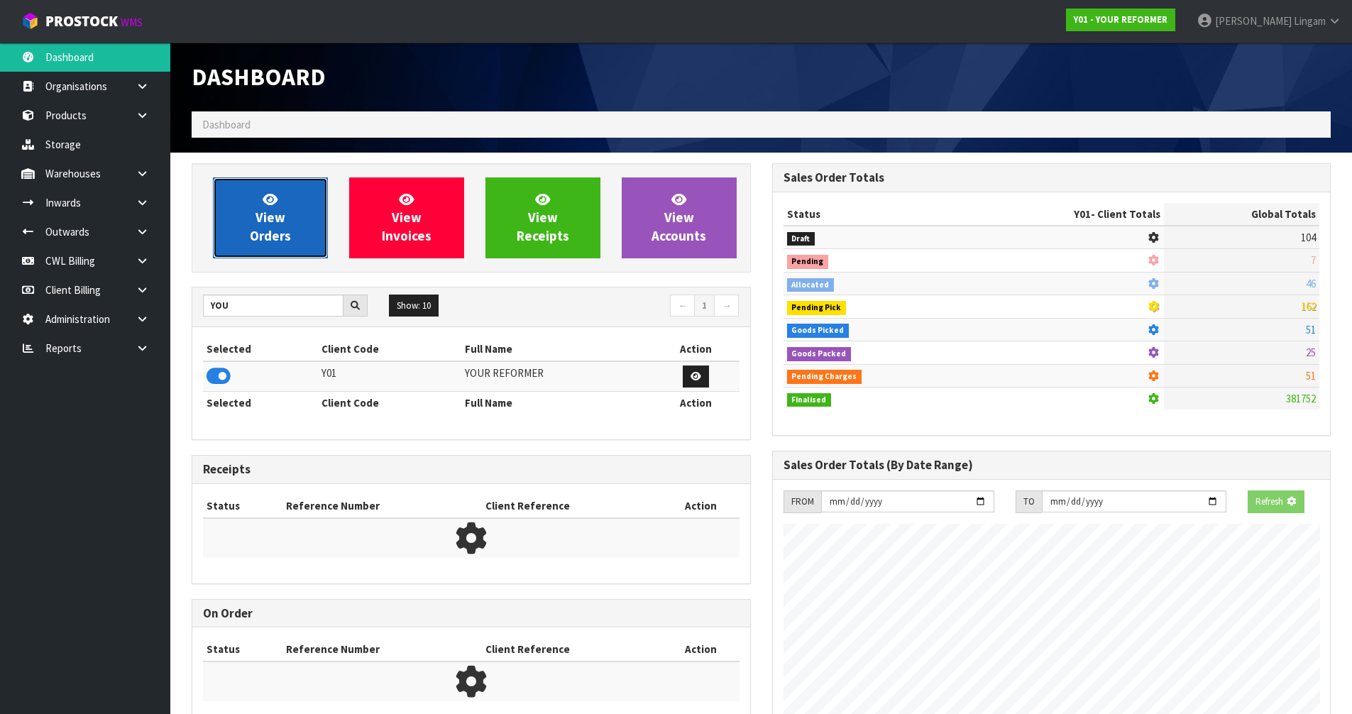
click at [292, 238] on link "View Orders" at bounding box center [270, 217] width 115 height 81
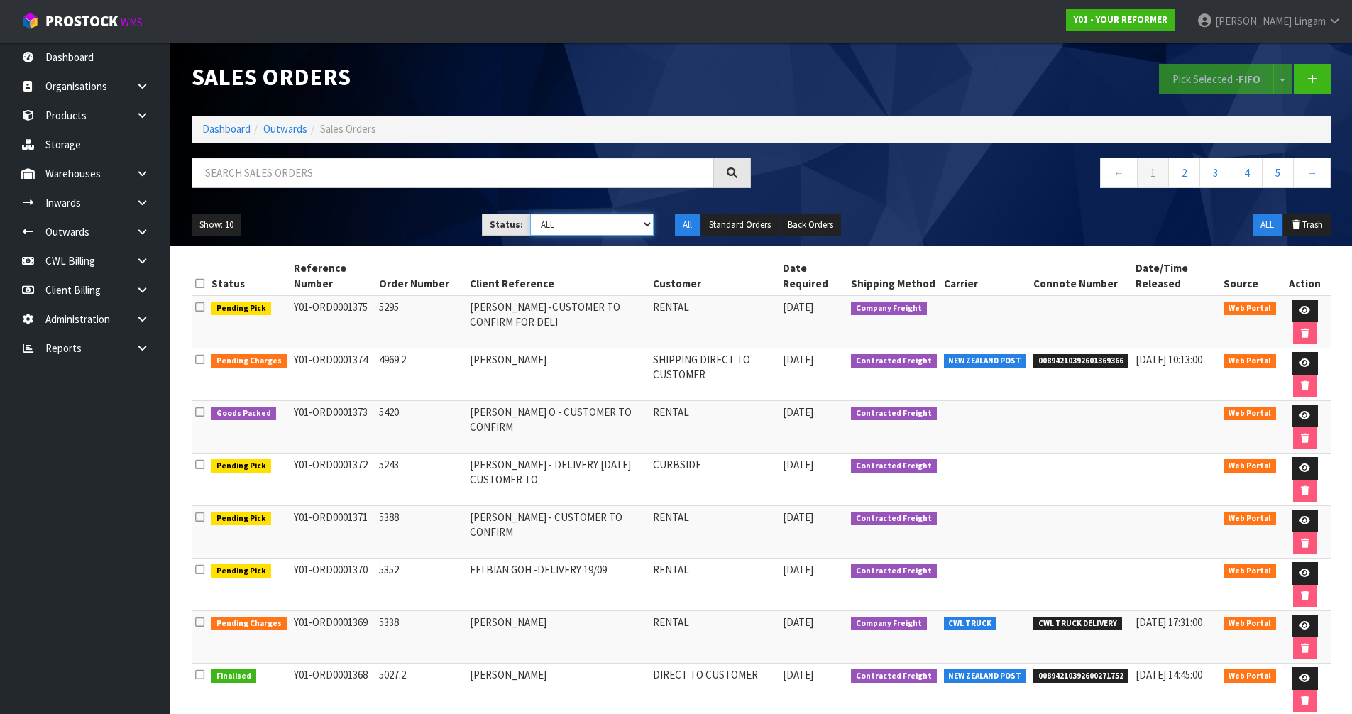
click at [635, 228] on select "Draft Pending Allocated Pending Pick Goods Picked Goods Packed Pending Charges …" at bounding box center [591, 225] width 123 height 22
select select "string:6"
click at [530, 214] on select "Draft Pending Allocated Pending Pick Goods Picked Goods Packed Pending Charges …" at bounding box center [591, 225] width 123 height 22
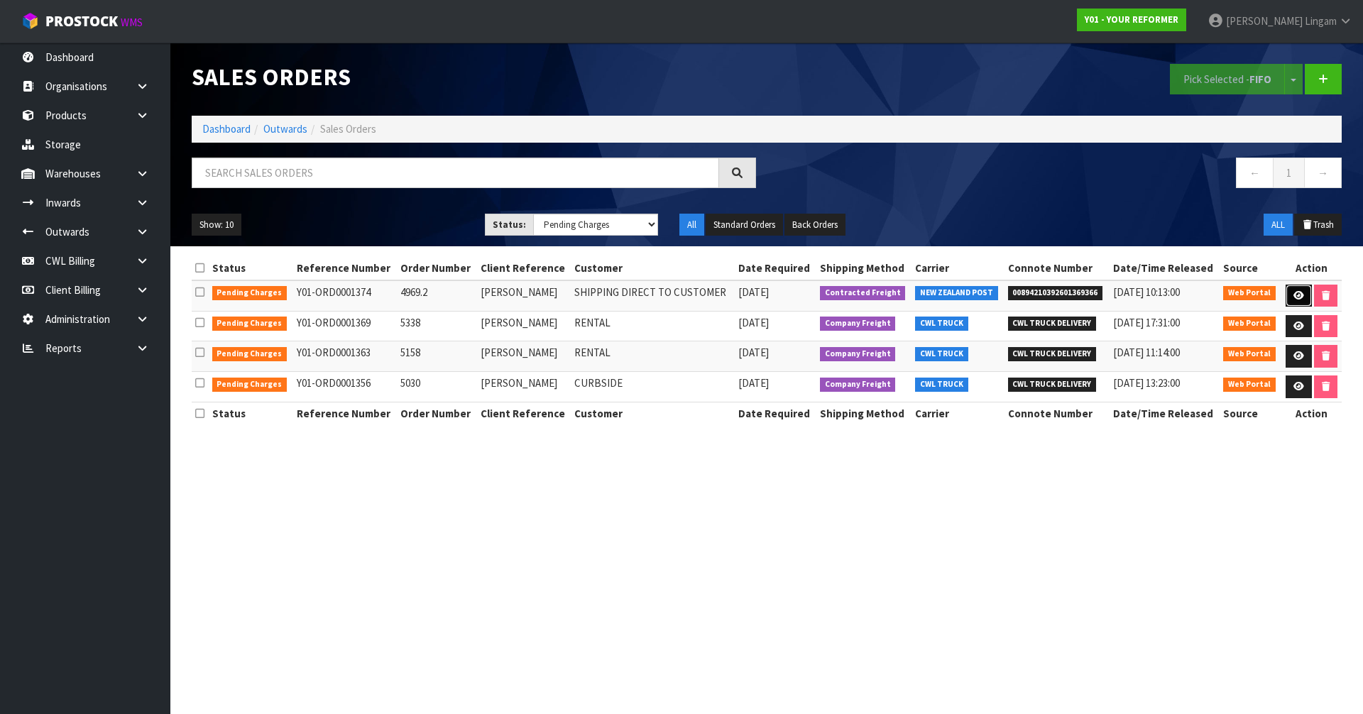
click at [1297, 294] on icon at bounding box center [1298, 295] width 11 height 9
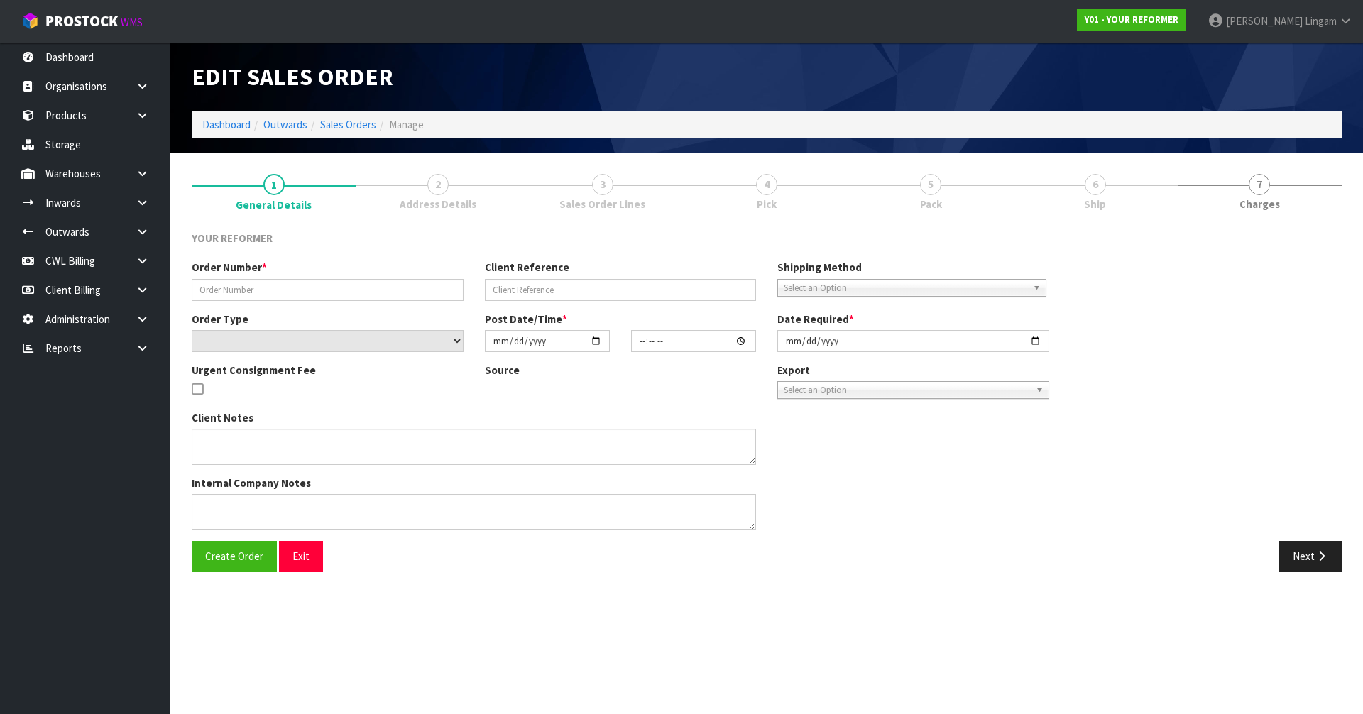
type input "4969.2"
type input "DIANE NELSON"
select select "number:0"
type input "[DATE]"
type input "11:31:00.000"
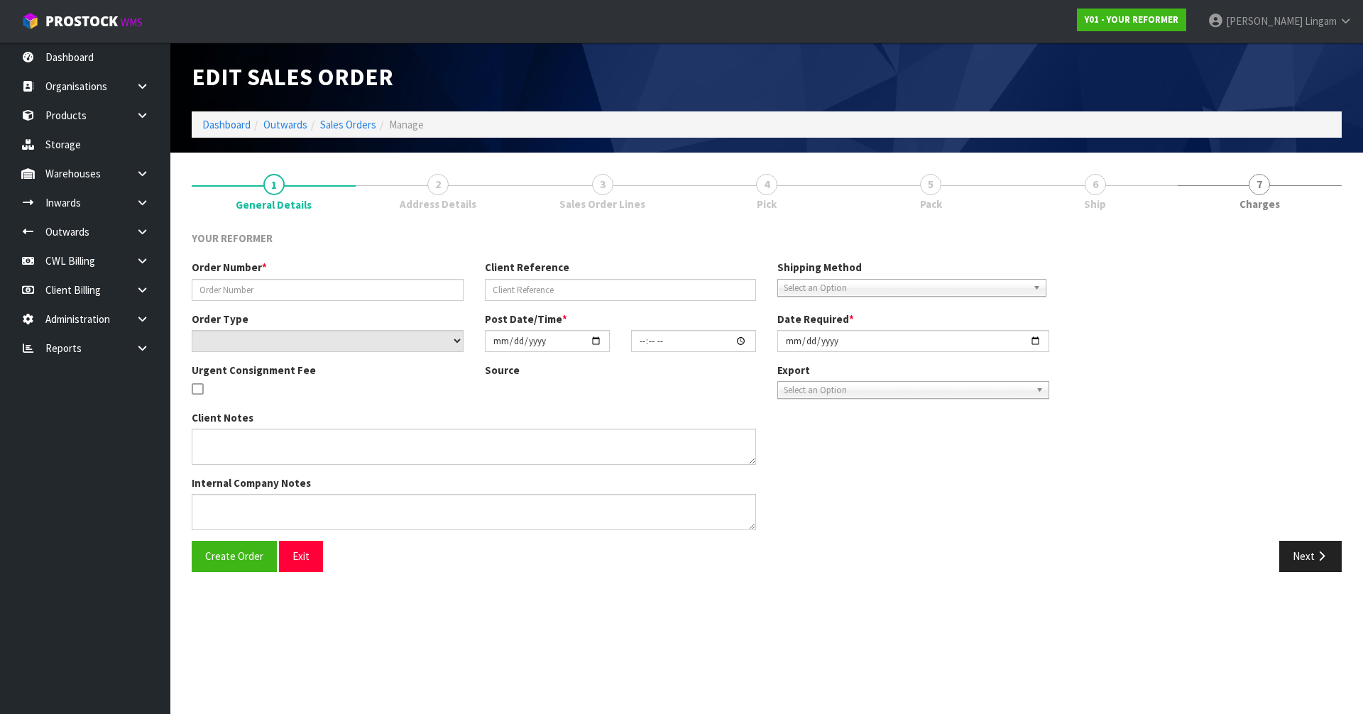
type input "[DATE]"
type textarea "DIANE NELSON 11C MAIR STREET KENSINGTON NTL WHANGAREI 0112 NEW ZEALAND +64 21 4…"
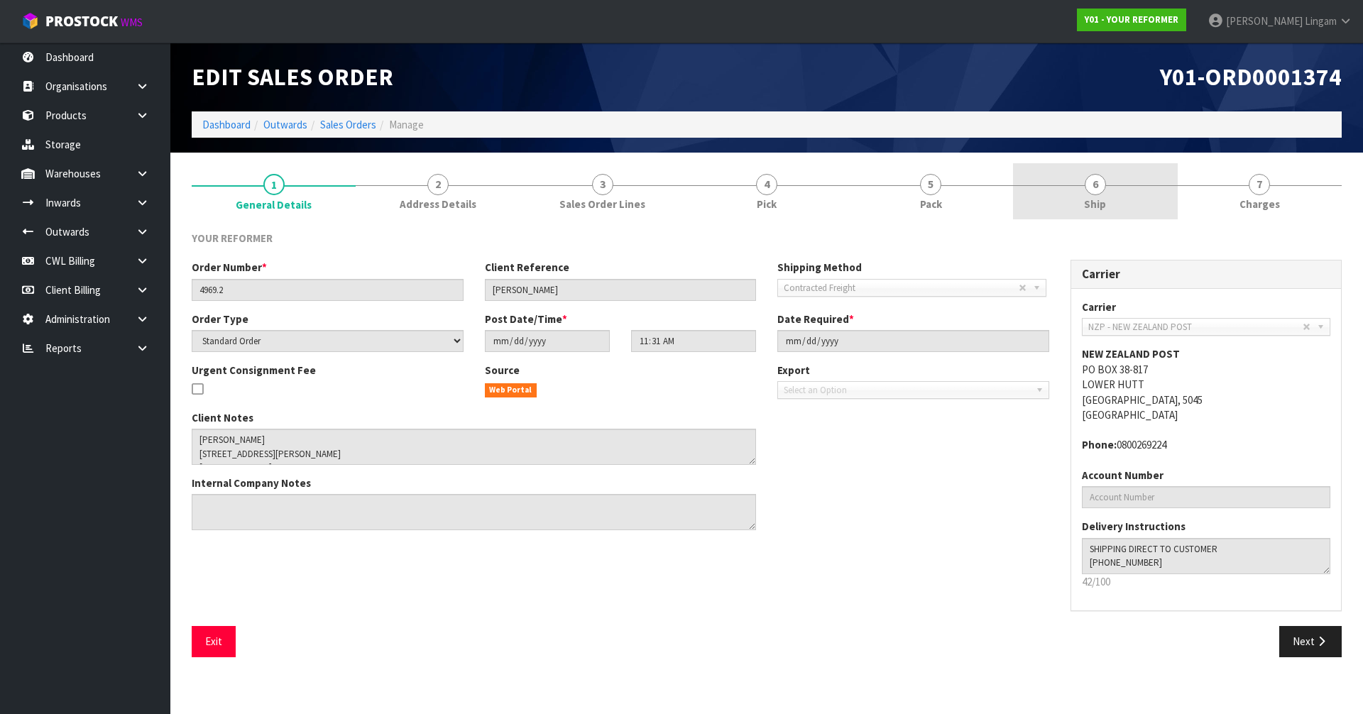
click at [1084, 185] on span "6" at bounding box center [1094, 184] width 21 height 21
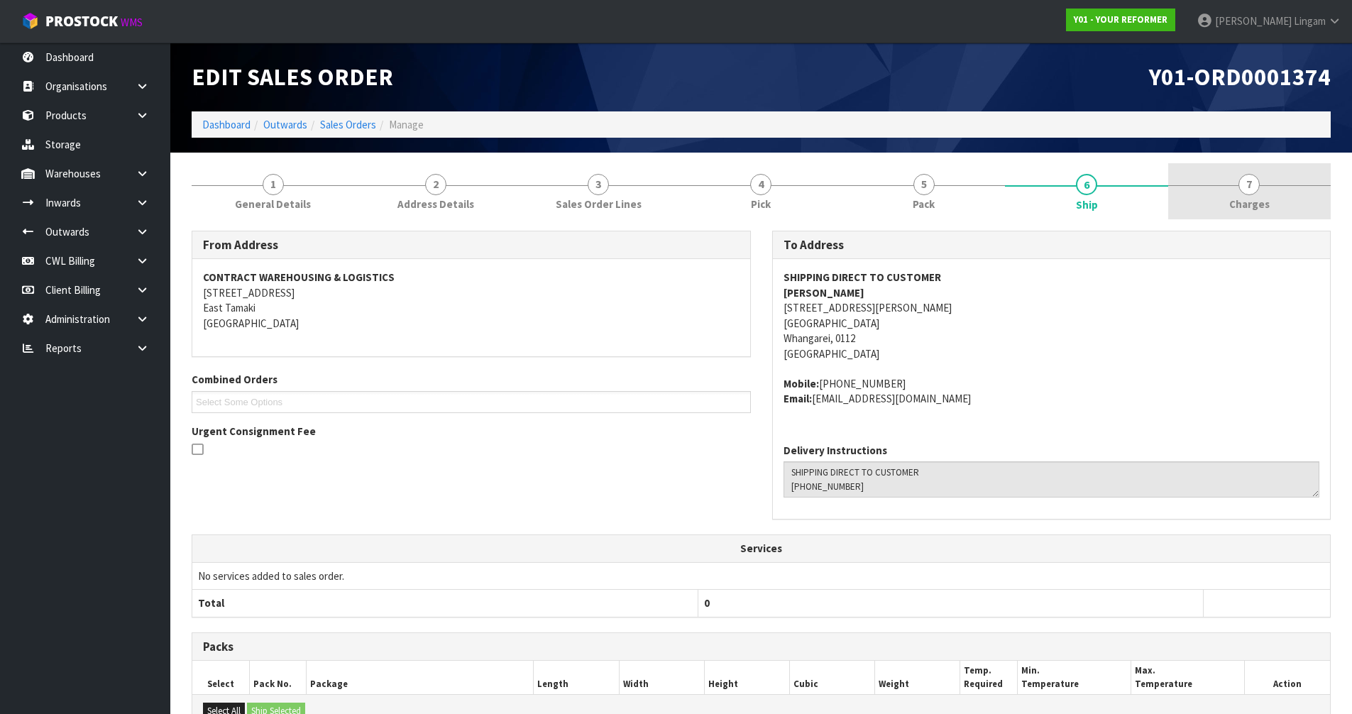
click at [1263, 211] on span "Charges" at bounding box center [1249, 204] width 40 height 15
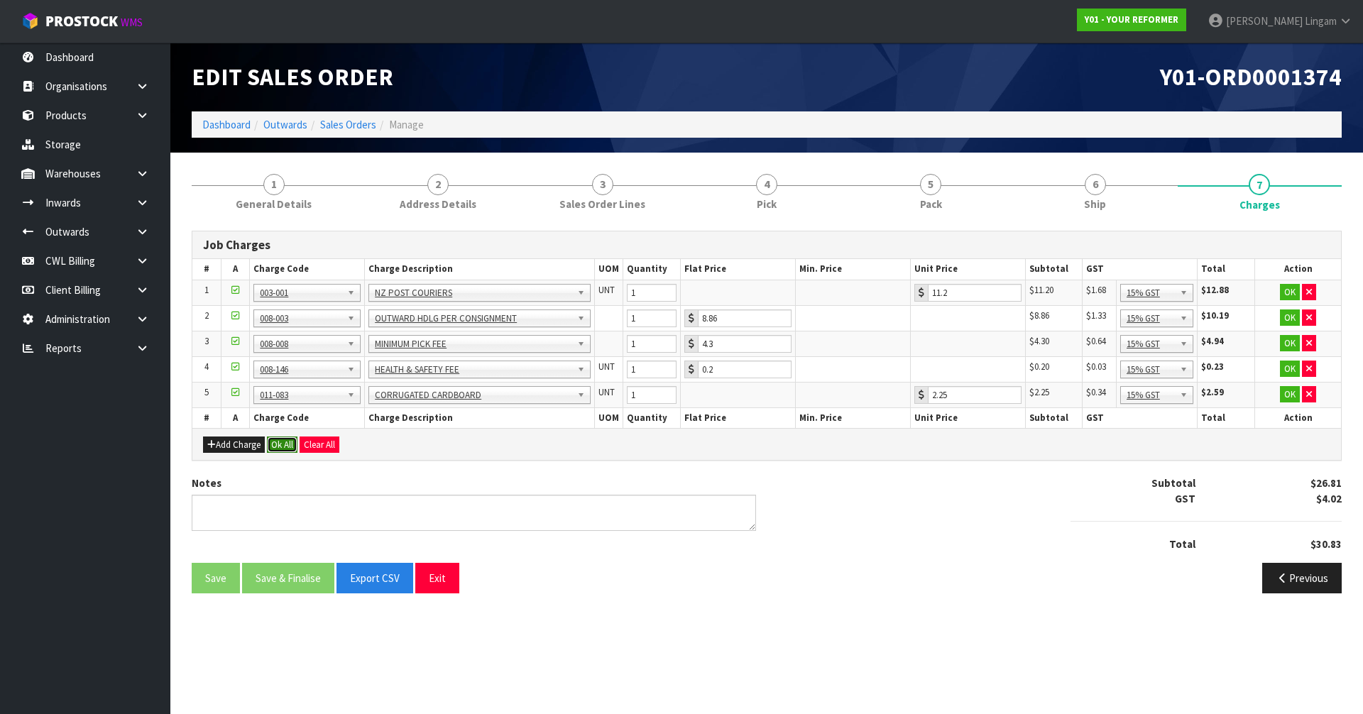
click at [286, 446] on button "Ok All" at bounding box center [282, 444] width 31 height 17
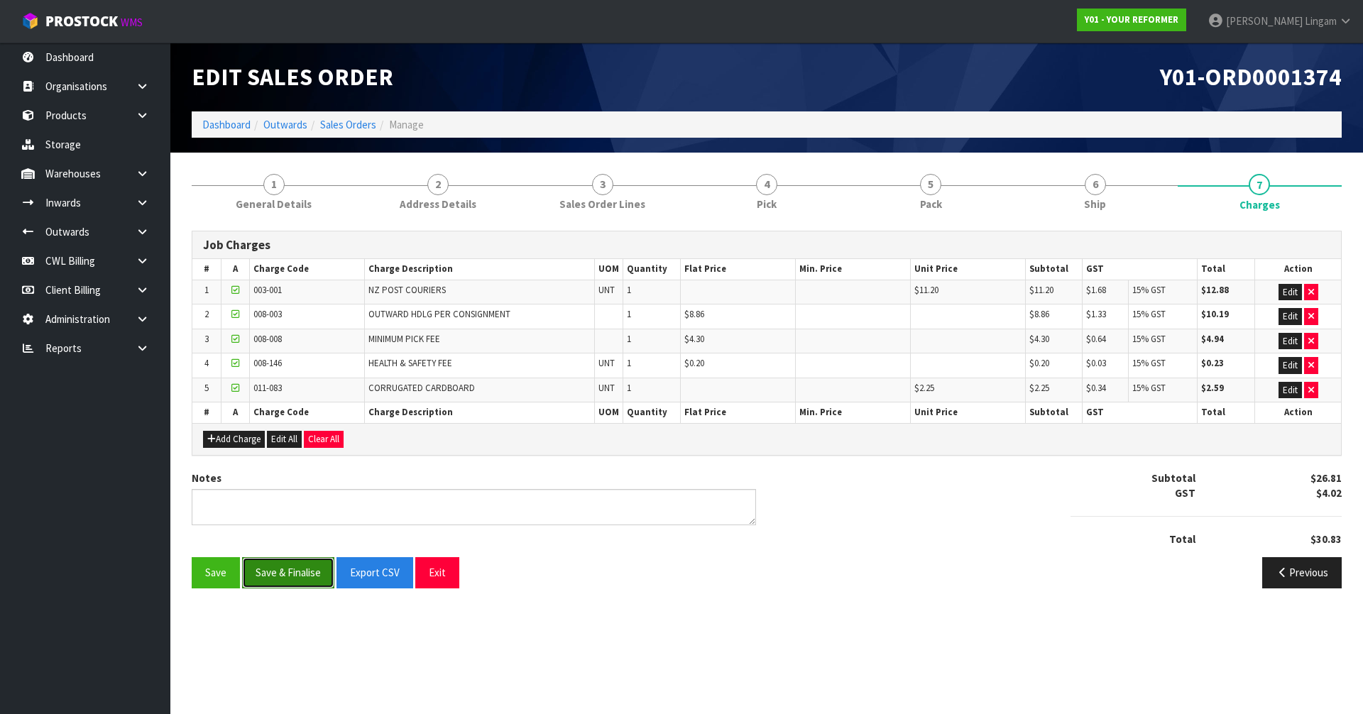
click at [303, 578] on button "Save & Finalise" at bounding box center [288, 572] width 92 height 31
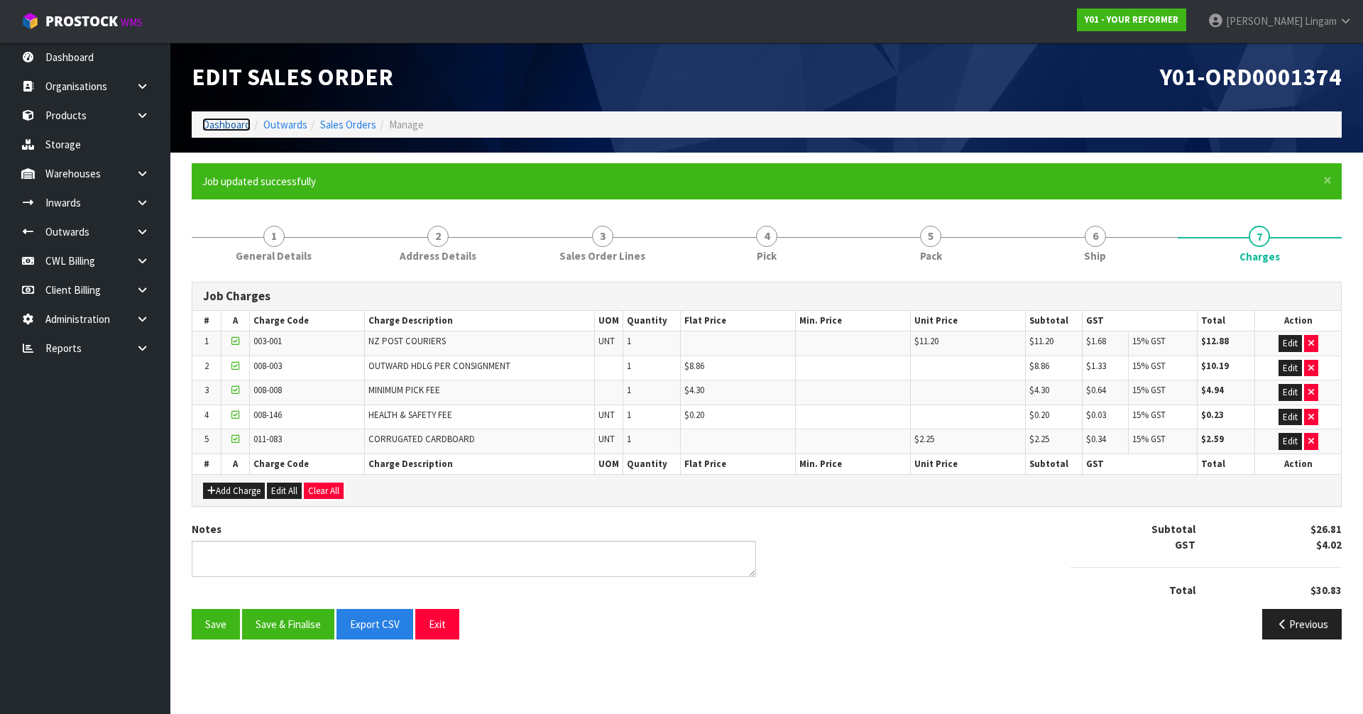
click at [231, 127] on link "Dashboard" at bounding box center [226, 124] width 48 height 13
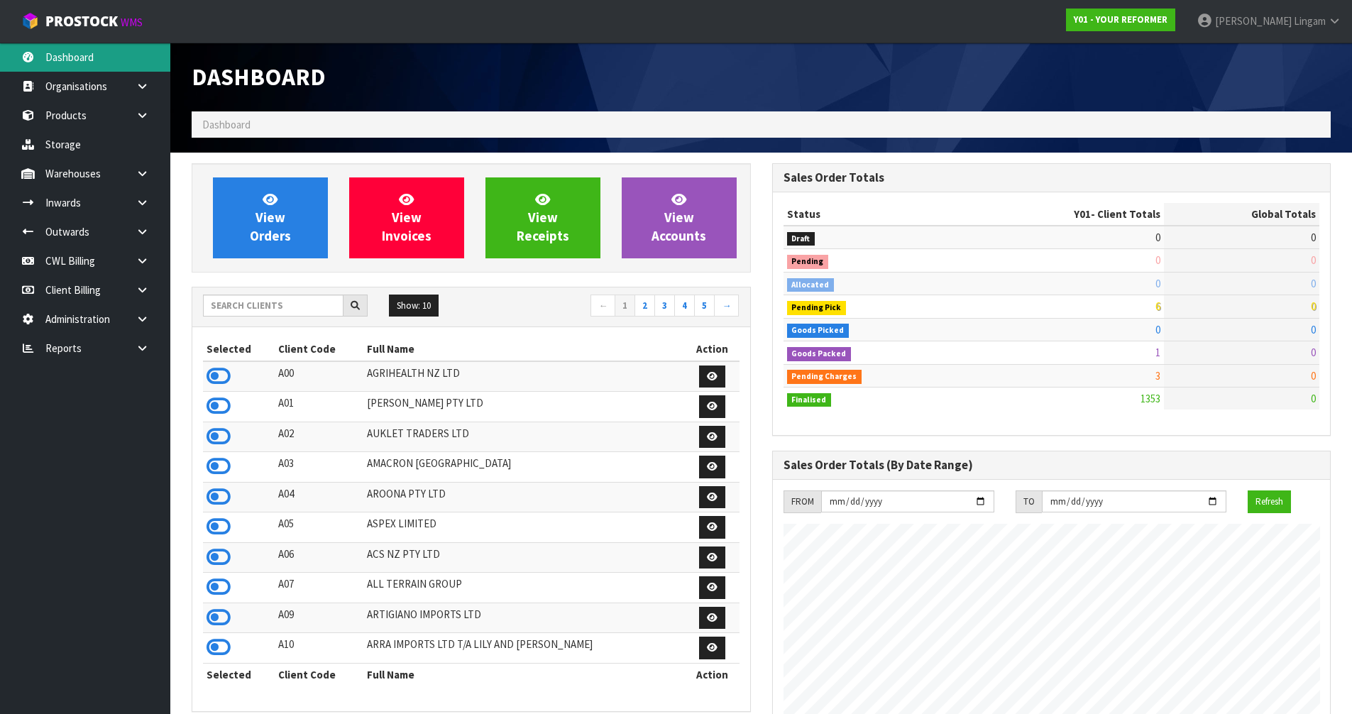
scroll to position [1075, 580]
click at [230, 308] on input "text" at bounding box center [273, 306] width 141 height 22
click at [292, 307] on input "text" at bounding box center [273, 306] width 141 height 22
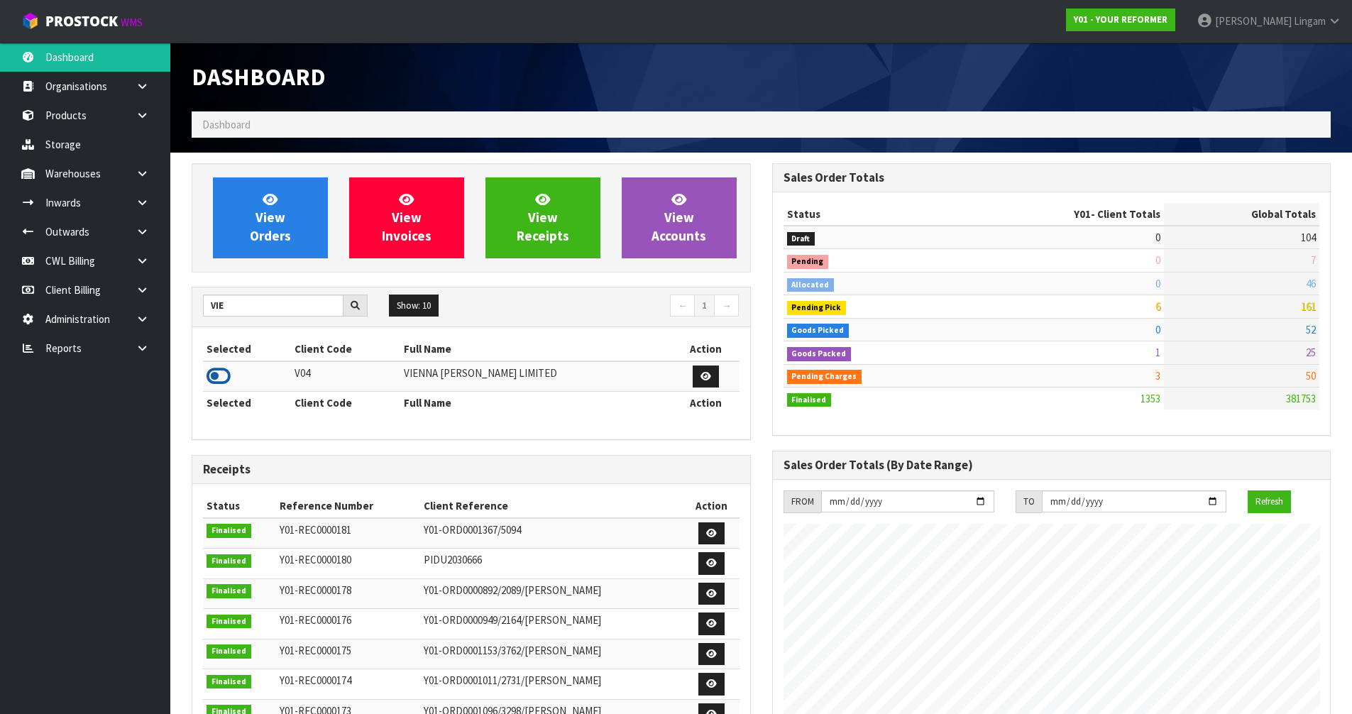
click at [219, 375] on icon at bounding box center [219, 376] width 24 height 21
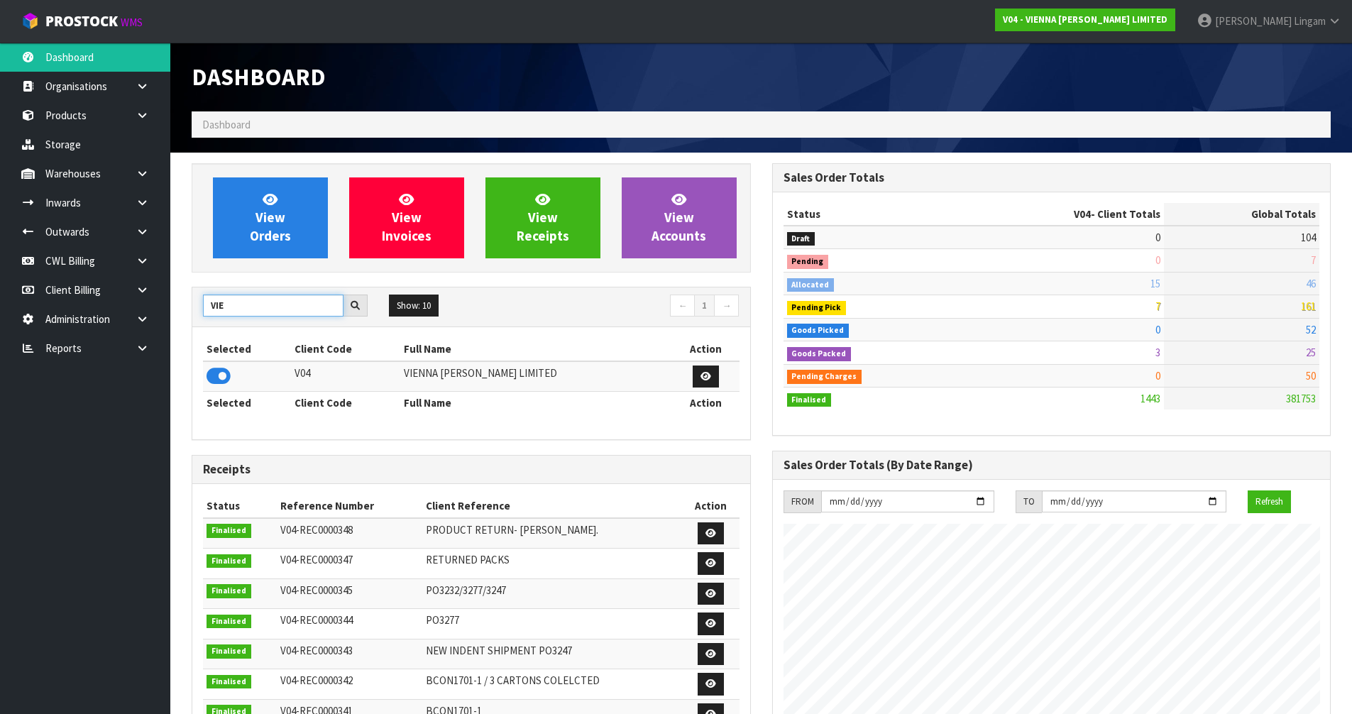
drag, startPoint x: 245, startPoint y: 307, endPoint x: 179, endPoint y: 312, distance: 66.2
click at [176, 313] on section "View Orders View Invoices View Receipts View Accounts VIE Show: 10 5 10 25 50 ←…" at bounding box center [761, 701] width 1182 height 1097
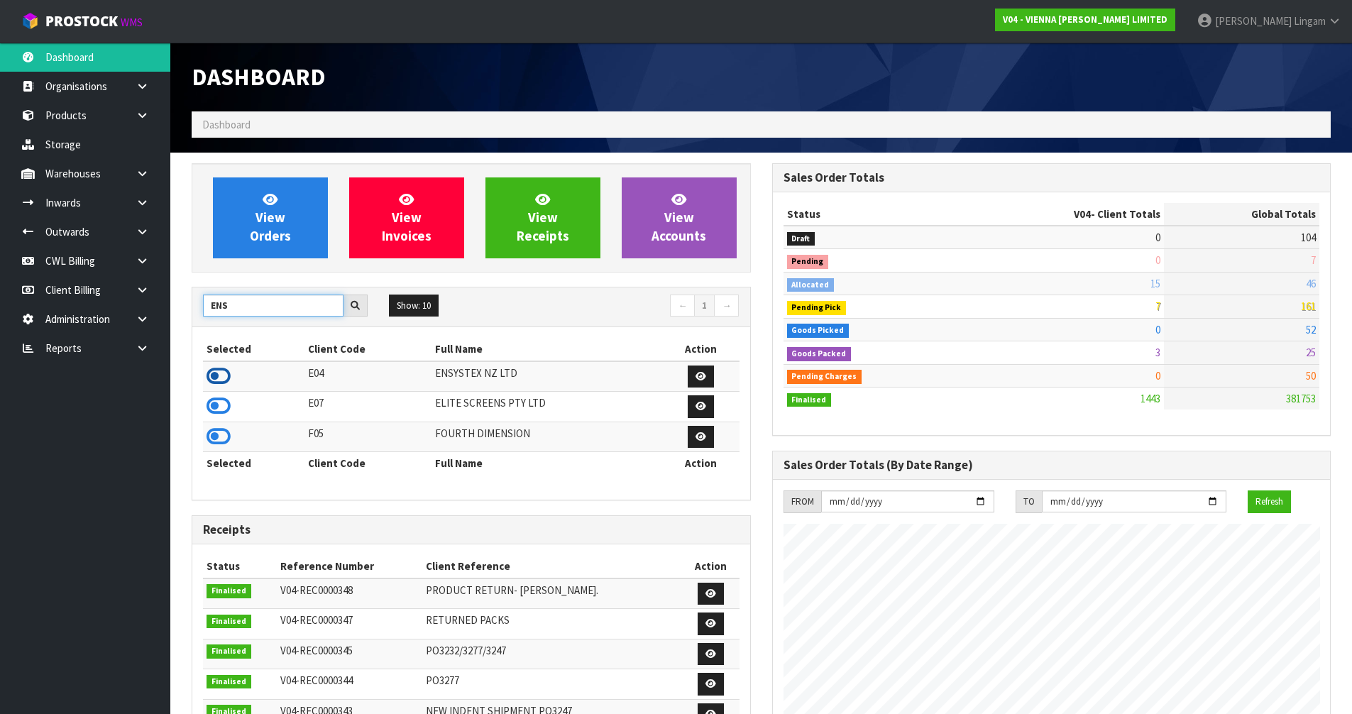
type input "ENS"
click at [224, 373] on icon at bounding box center [219, 376] width 24 height 21
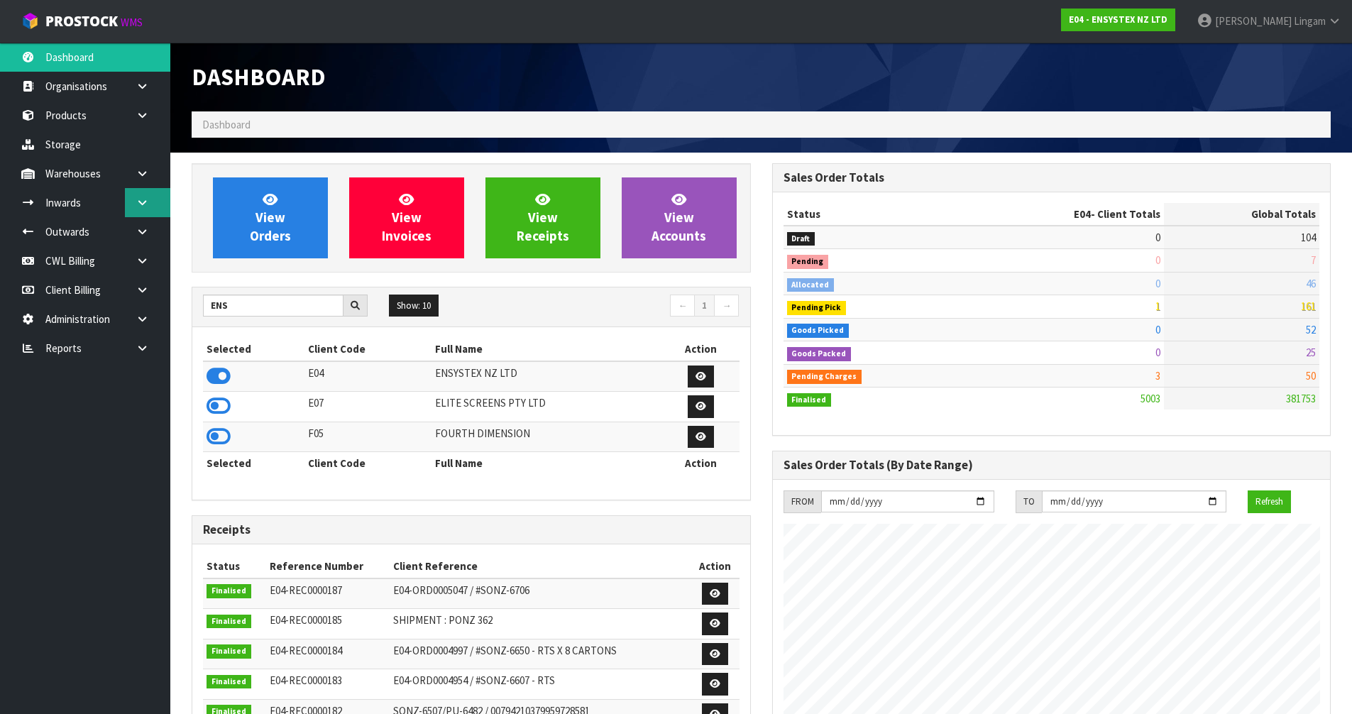
click at [149, 201] on link at bounding box center [147, 202] width 45 height 29
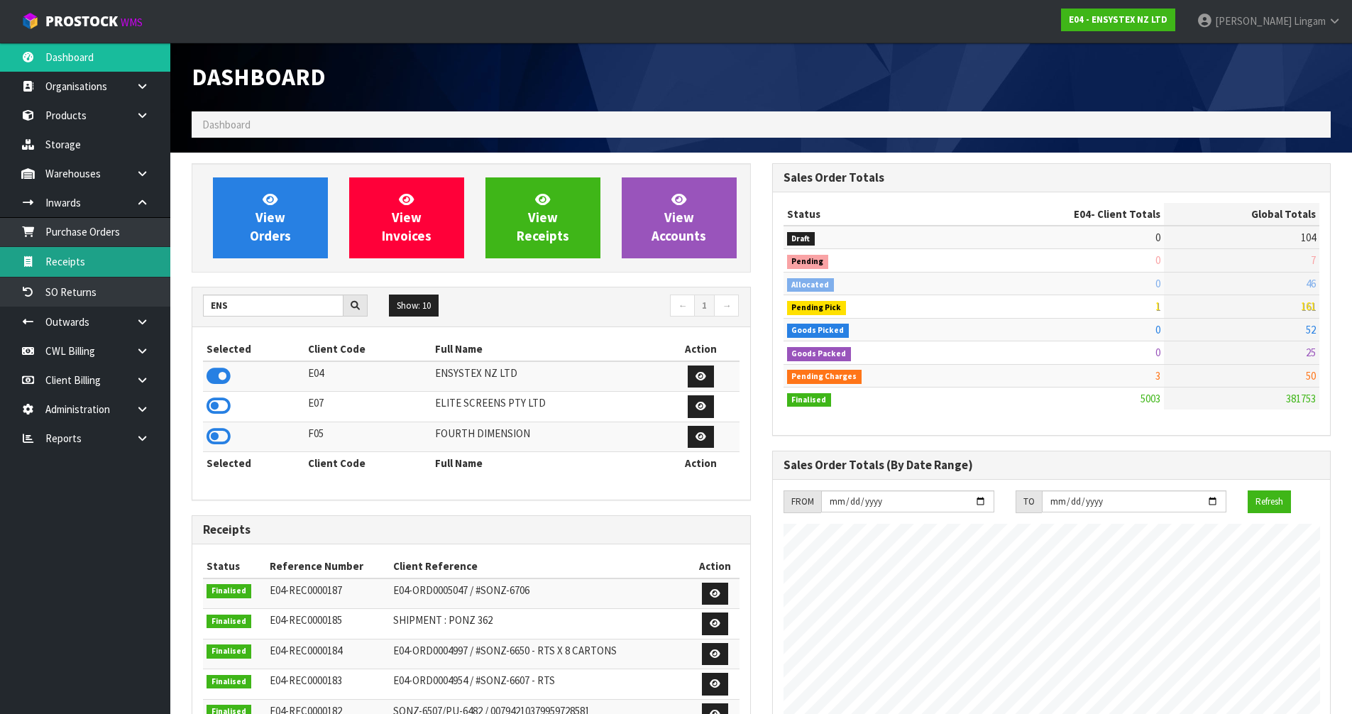
click at [92, 267] on link "Receipts" at bounding box center [85, 261] width 170 height 29
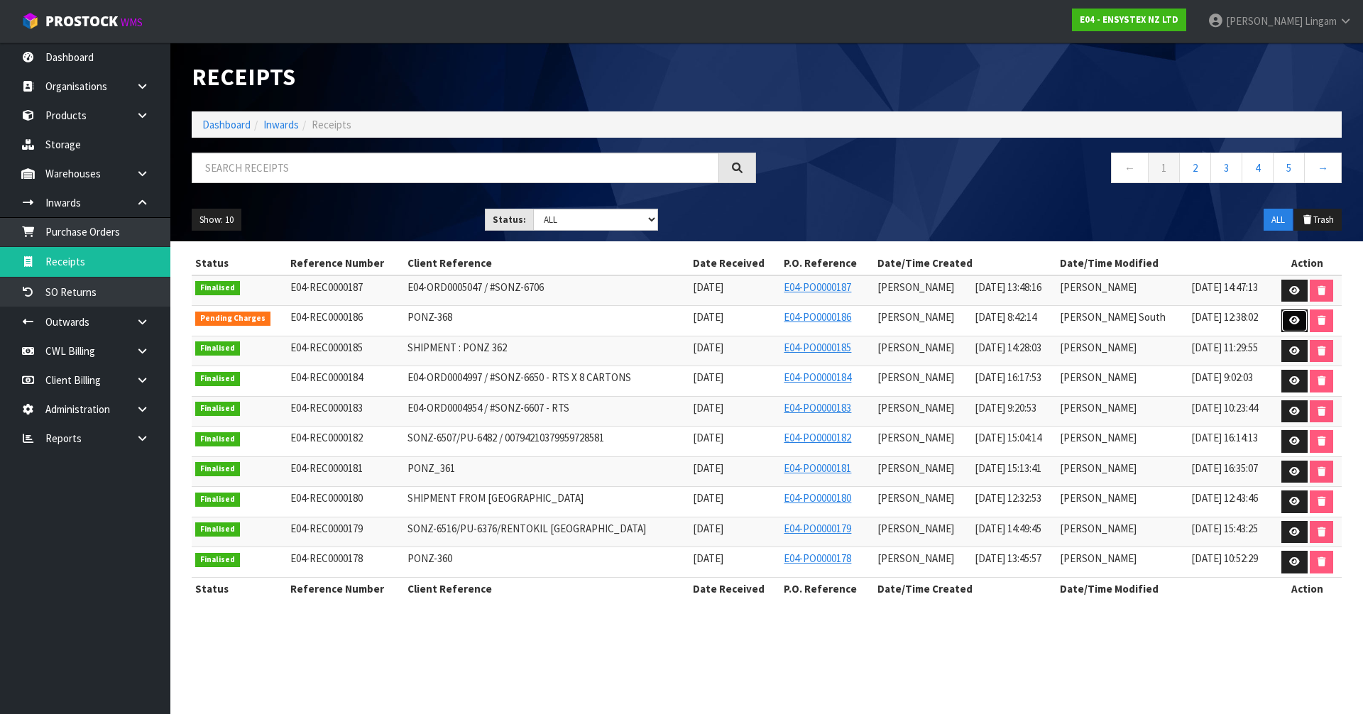
click at [1289, 319] on icon at bounding box center [1294, 320] width 11 height 9
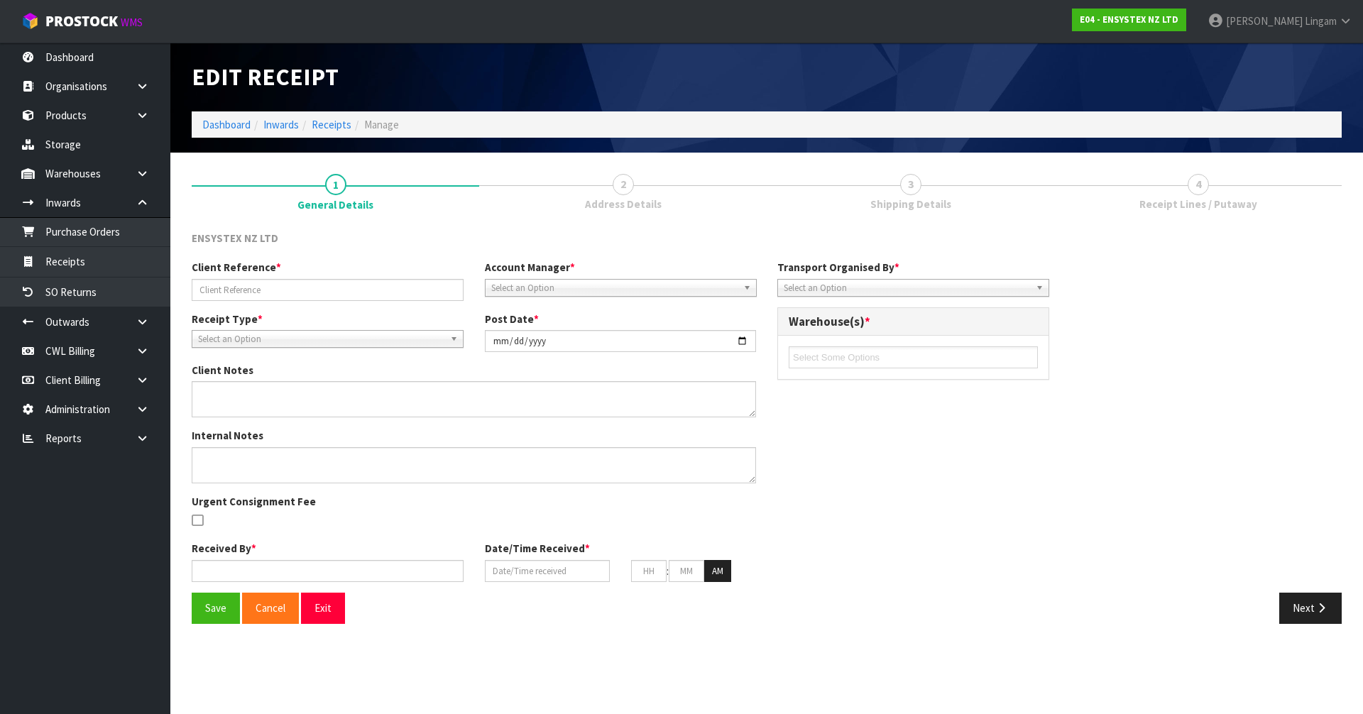
type input "PONZ-368"
type input "[DATE]"
type textarea "PLEASE NOTE FOR ITEM CHEMX1014 MAXXTHOR SC 100 1L X 120 BOTTLES – THIS STOCK MU…"
type input "Zachary South"
type input "[DATE]"
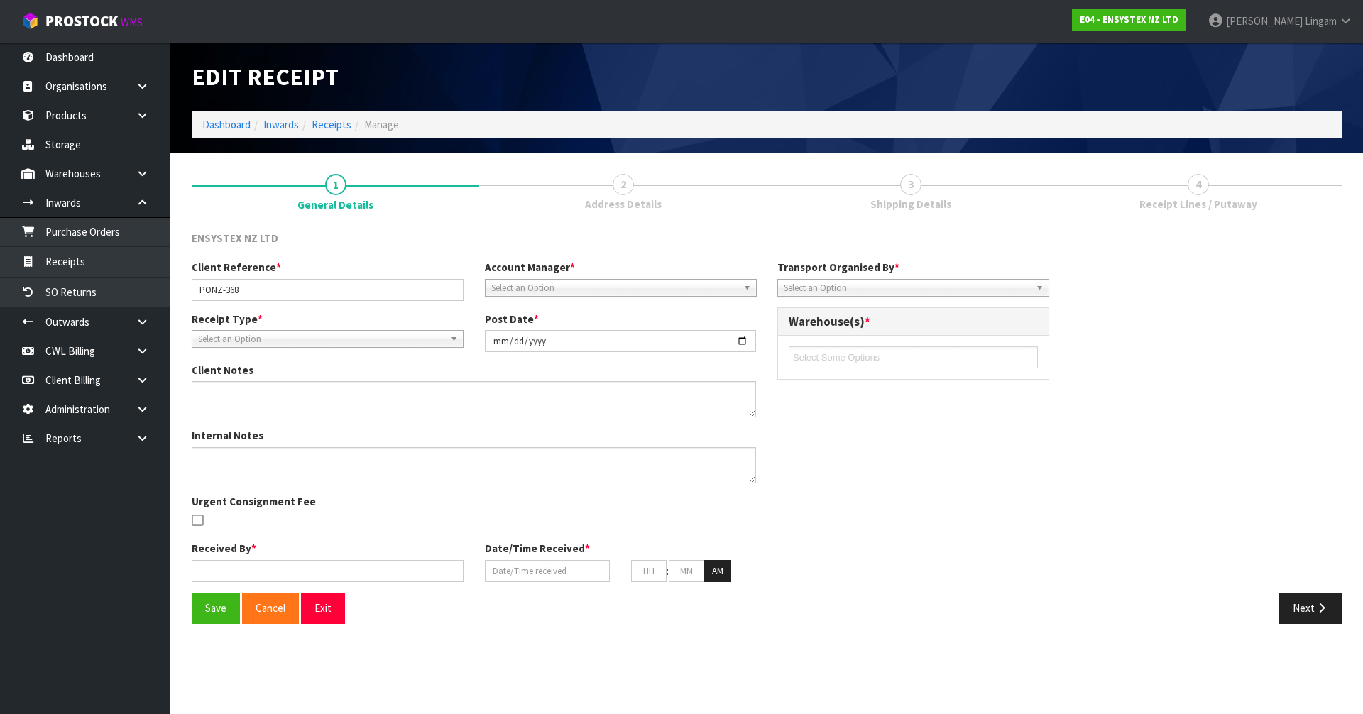
type input "08"
type input "42"
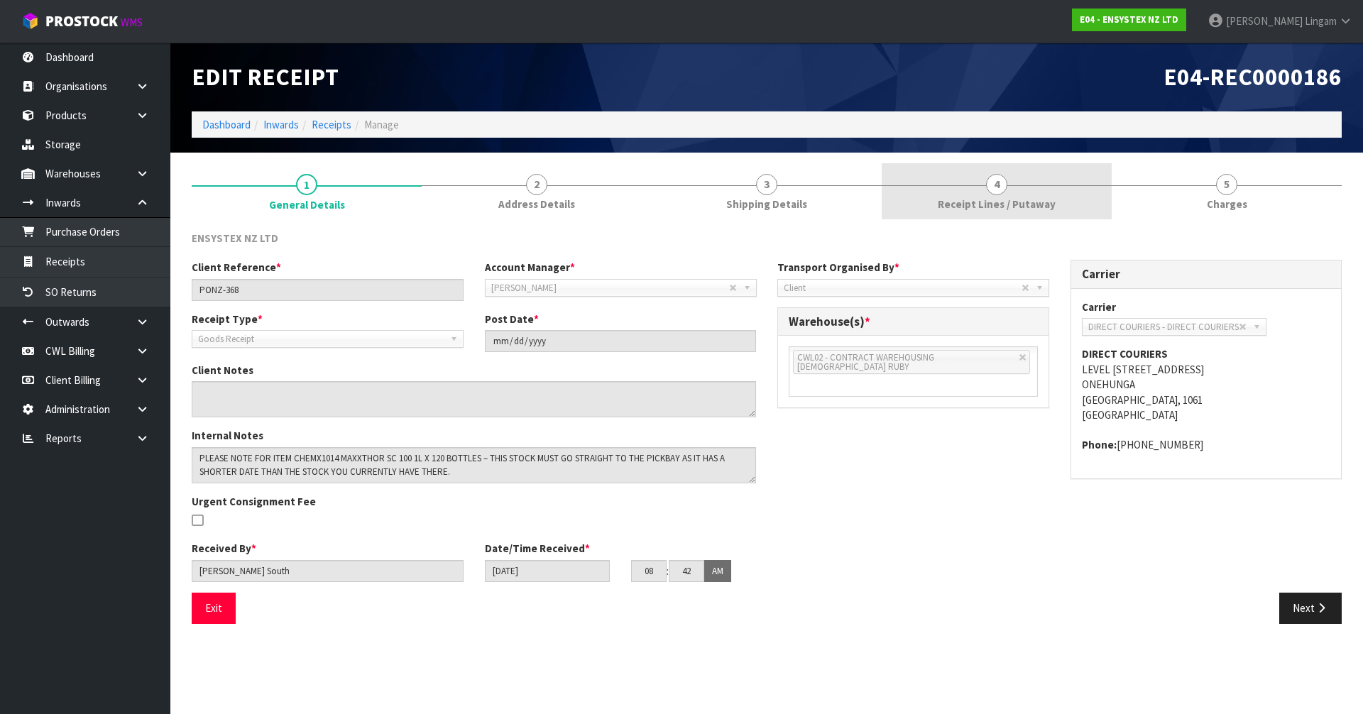
click at [961, 197] on span "Receipt Lines / Putaway" at bounding box center [997, 204] width 118 height 15
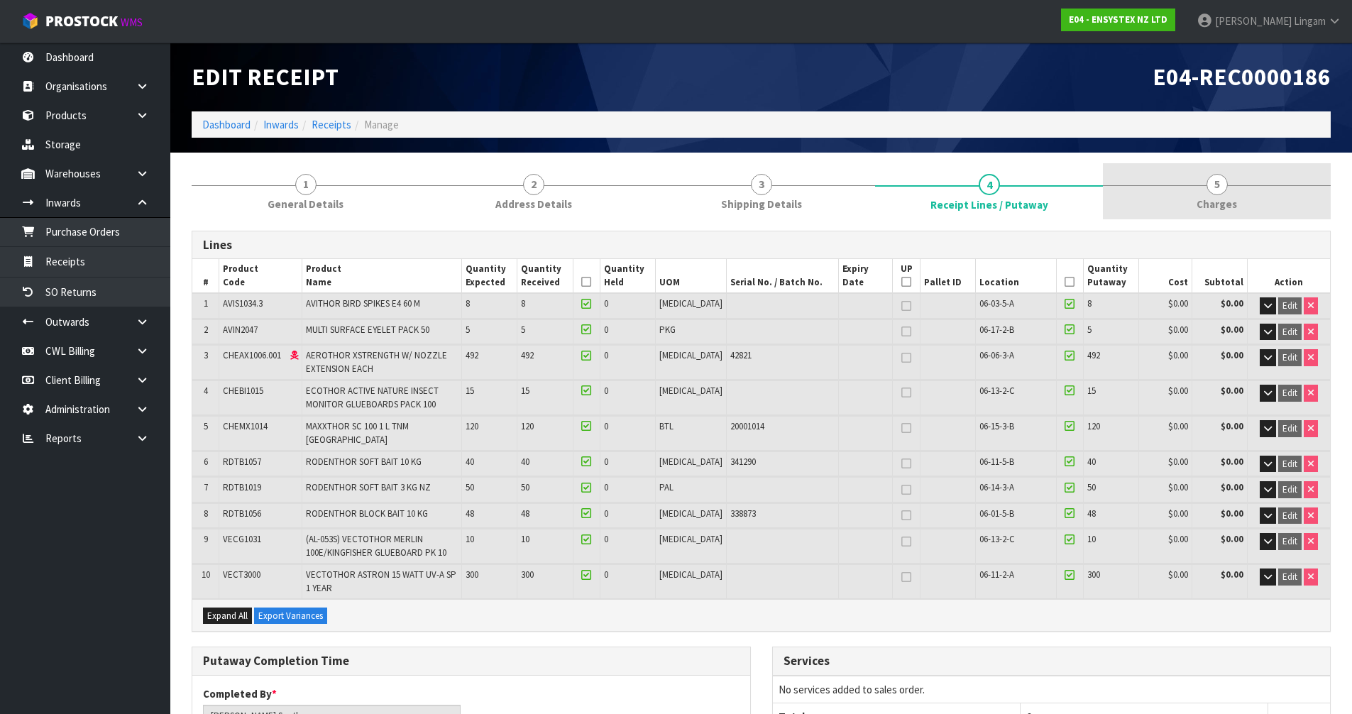
click at [1244, 203] on link "5 Charges" at bounding box center [1217, 191] width 228 height 56
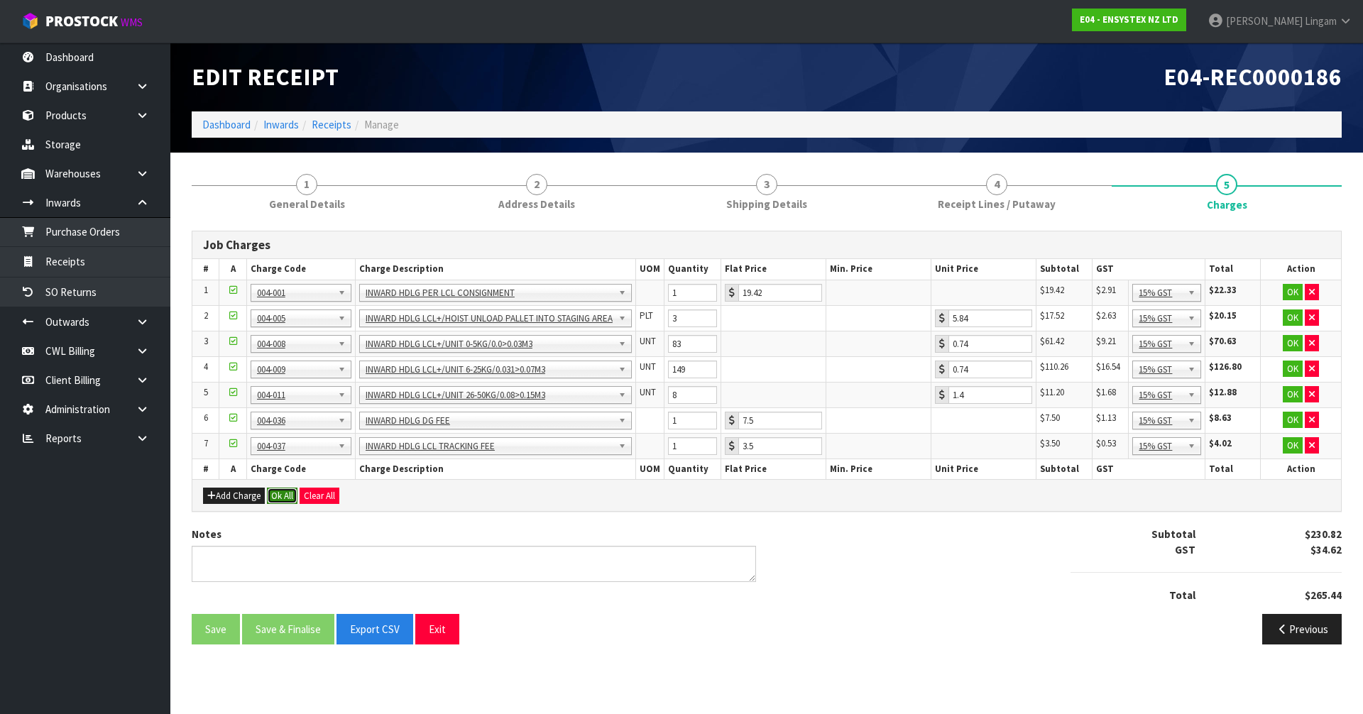
click at [278, 500] on button "Ok All" at bounding box center [282, 496] width 31 height 17
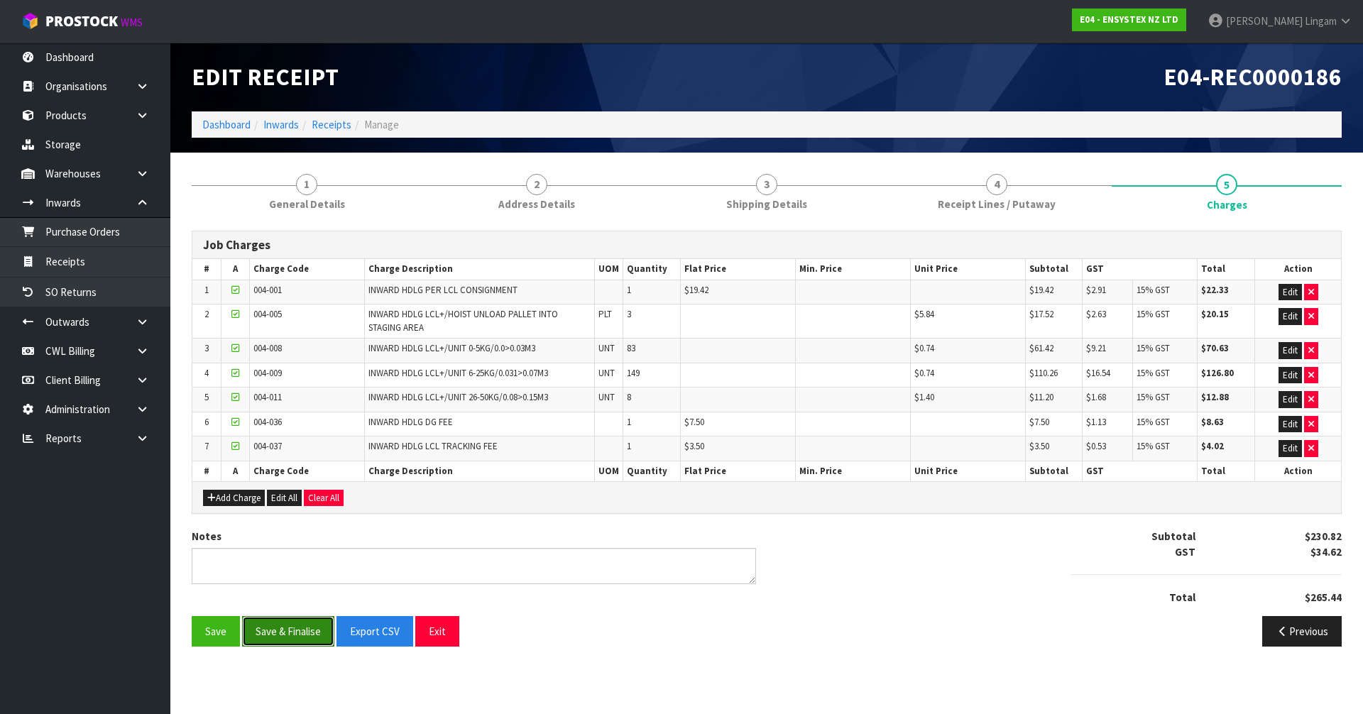
click at [300, 630] on button "Save & Finalise" at bounding box center [288, 631] width 92 height 31
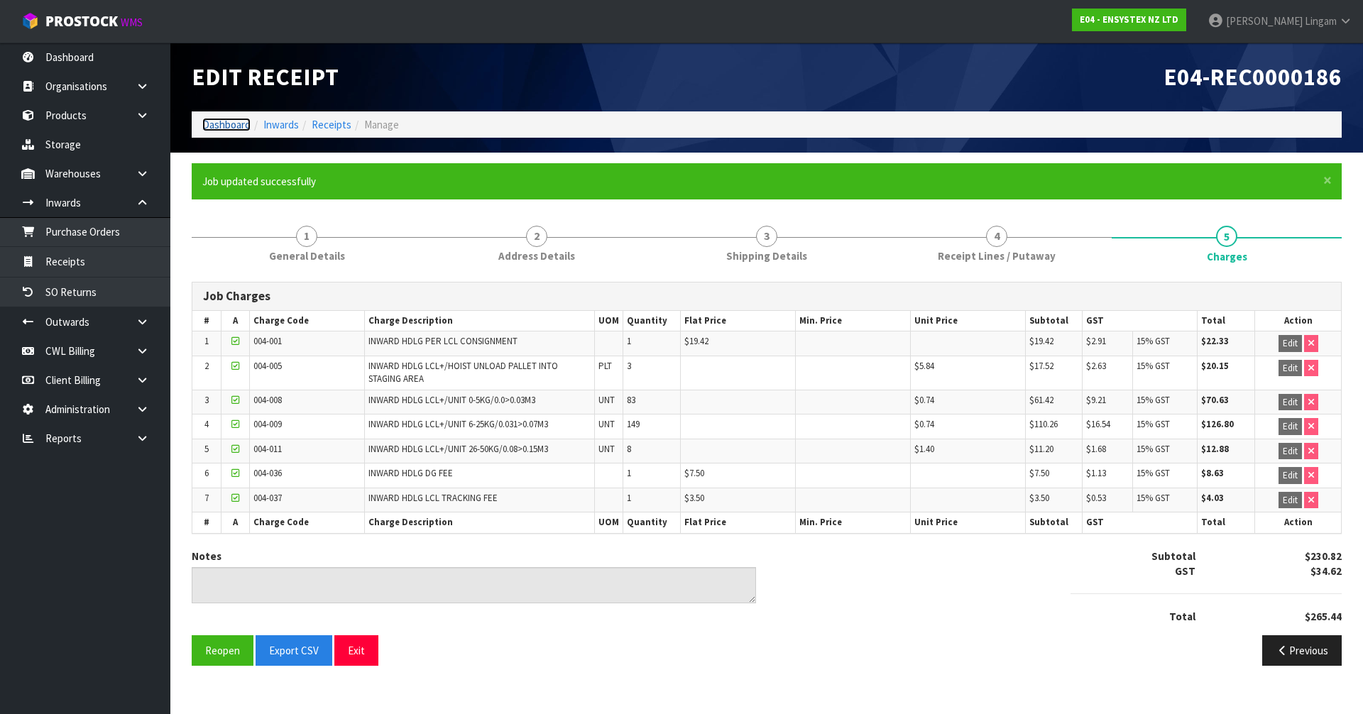
click at [226, 125] on link "Dashboard" at bounding box center [226, 124] width 48 height 13
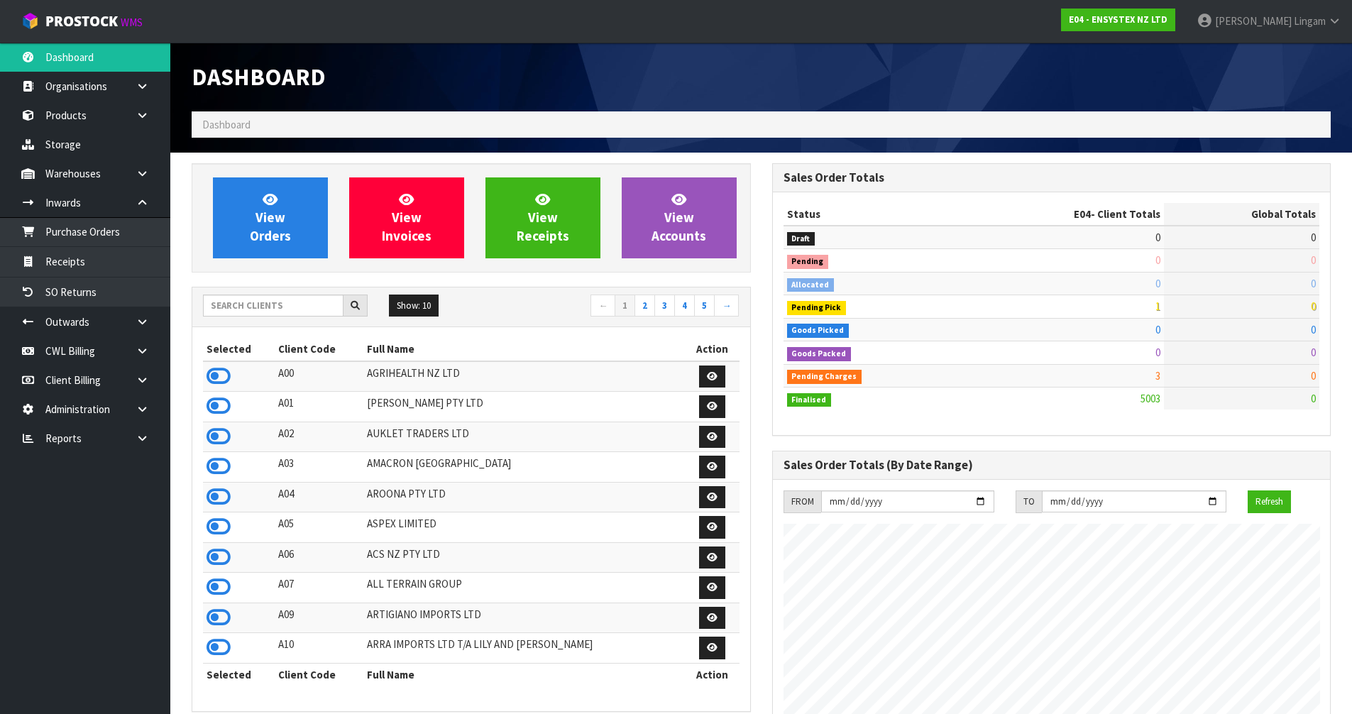
scroll to position [1075, 580]
click at [293, 304] on input "text" at bounding box center [273, 306] width 141 height 22
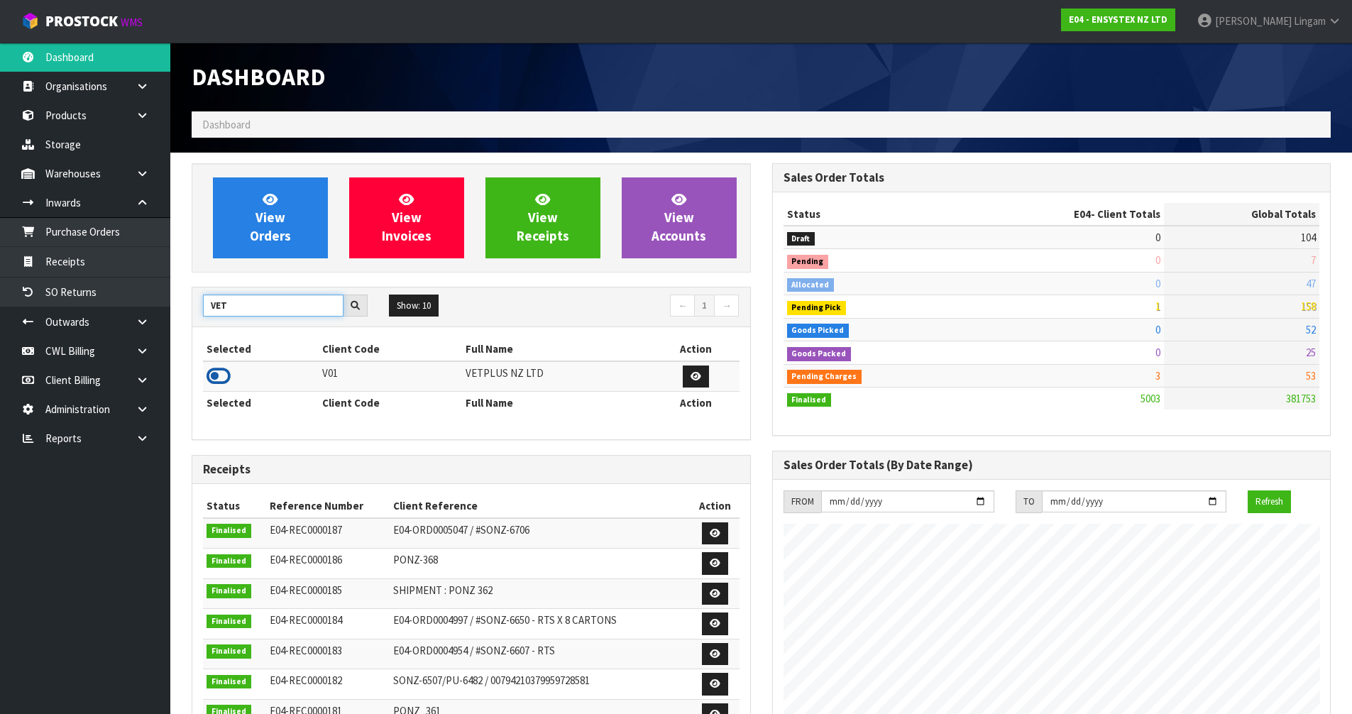
type input "VET"
click at [221, 378] on icon at bounding box center [219, 376] width 24 height 21
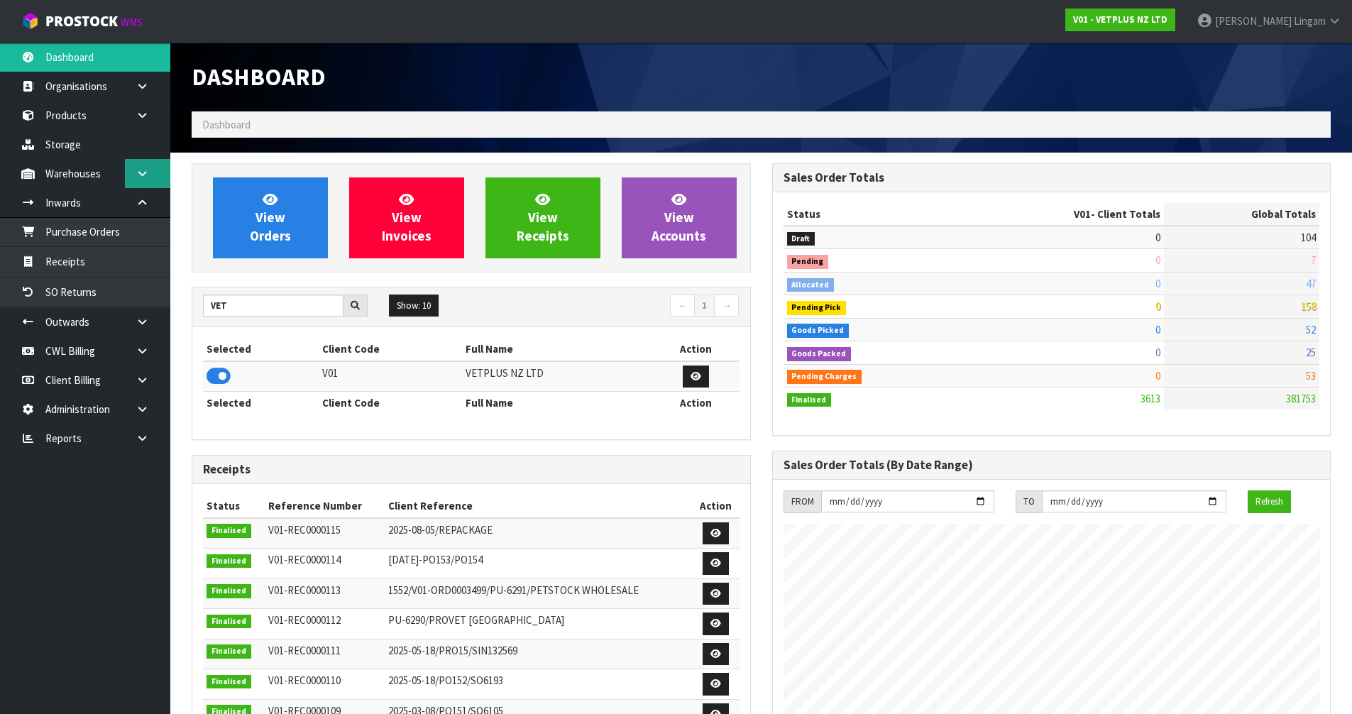
click at [138, 165] on link at bounding box center [147, 173] width 45 height 29
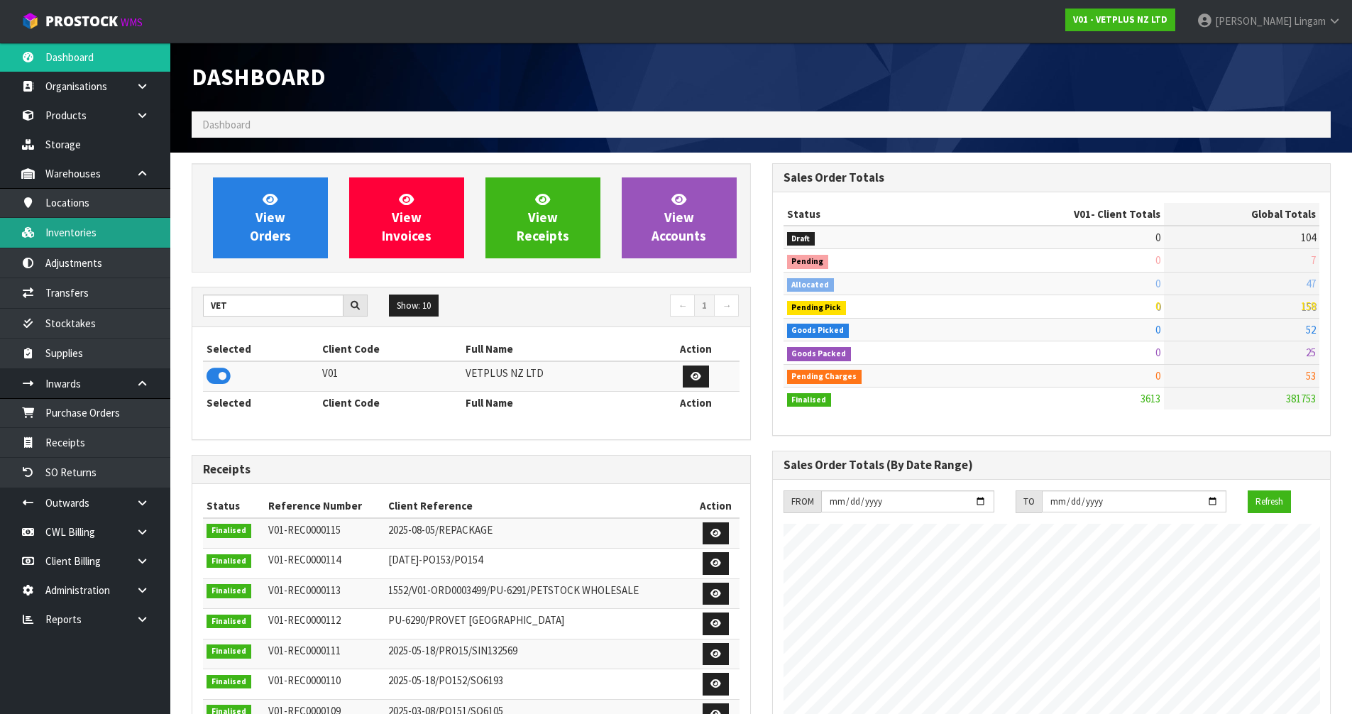
click at [82, 238] on link "Inventories" at bounding box center [85, 232] width 170 height 29
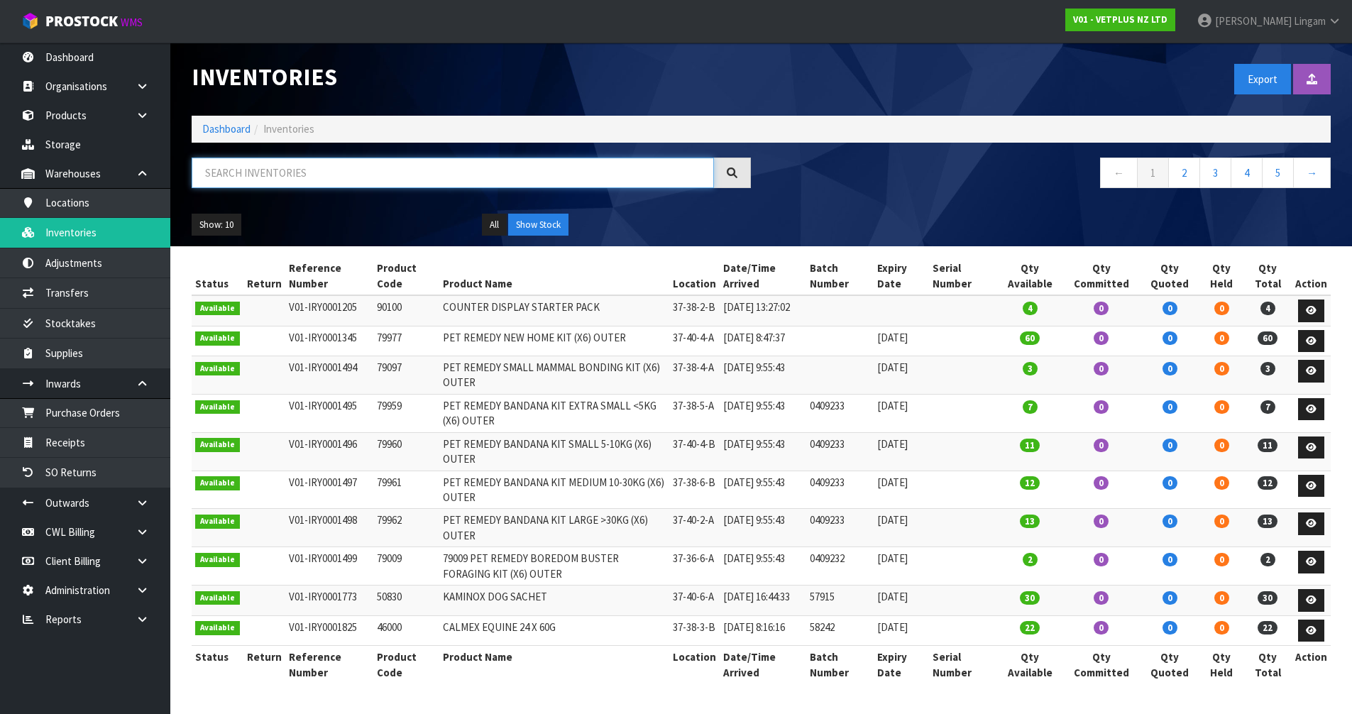
click at [351, 175] on input "text" at bounding box center [453, 173] width 522 height 31
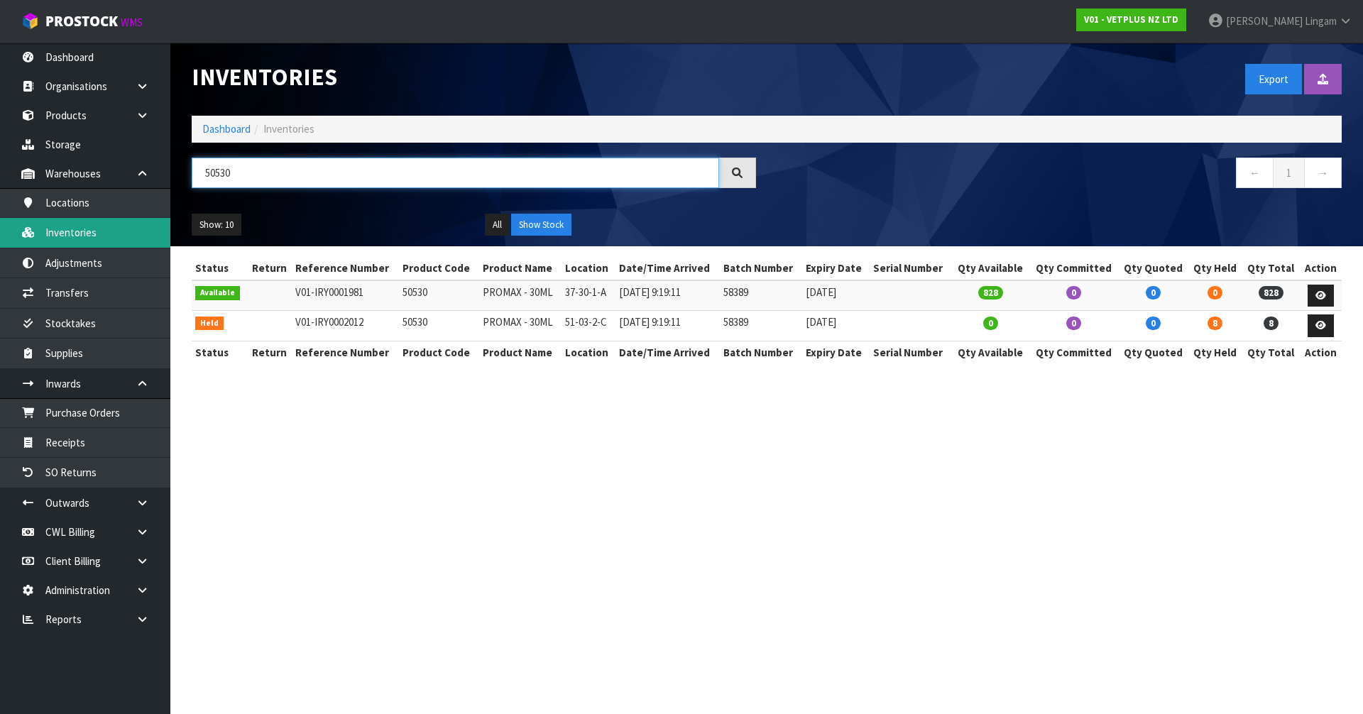
type input "50530"
click at [529, 481] on section "Inventories Export Import Inventory Drop file here to import csv template Dashb…" at bounding box center [681, 357] width 1363 height 714
click at [758, 537] on section "Inventories Export Import Inventory Drop file here to import csv template Dashb…" at bounding box center [681, 357] width 1363 height 714
click at [591, 539] on section "Inventories Export Import Inventory Drop file here to import csv template Dashb…" at bounding box center [681, 357] width 1363 height 714
click at [212, 130] on link "Dashboard" at bounding box center [226, 128] width 48 height 13
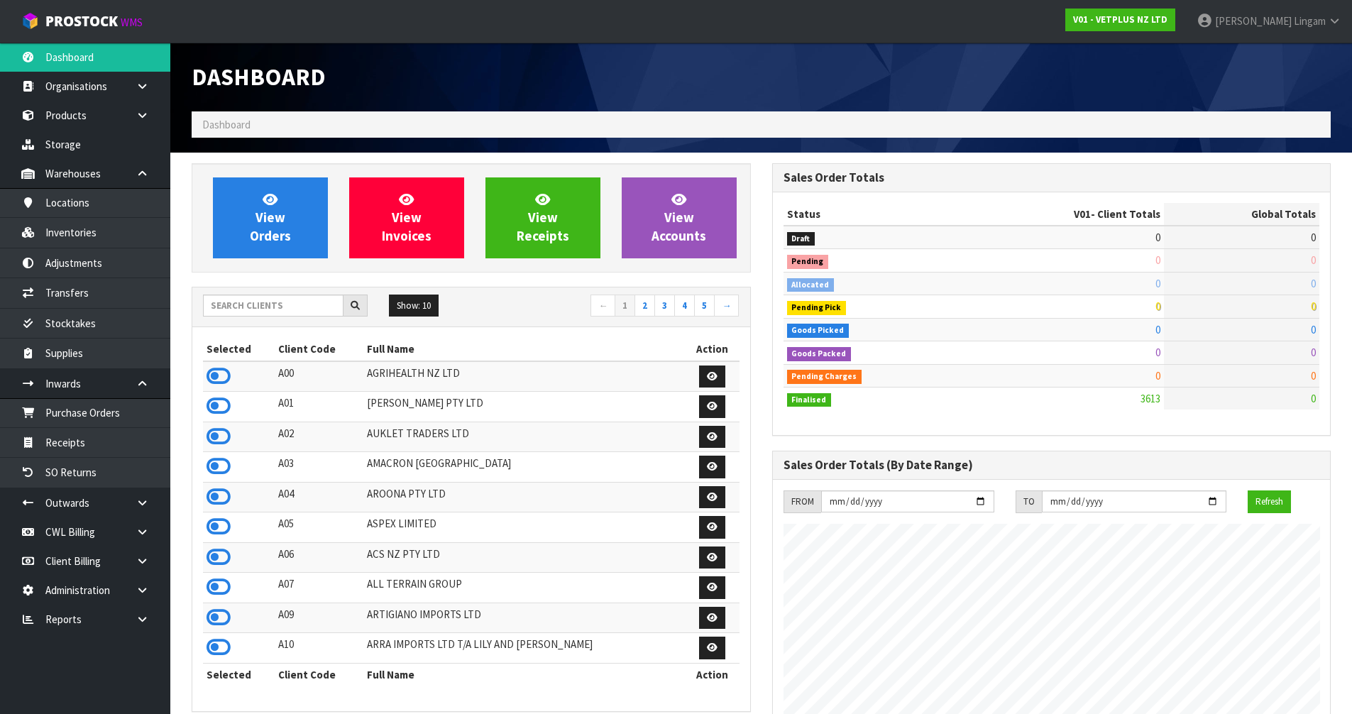
scroll to position [1075, 580]
click at [95, 249] on link "Adjustments" at bounding box center [85, 262] width 170 height 29
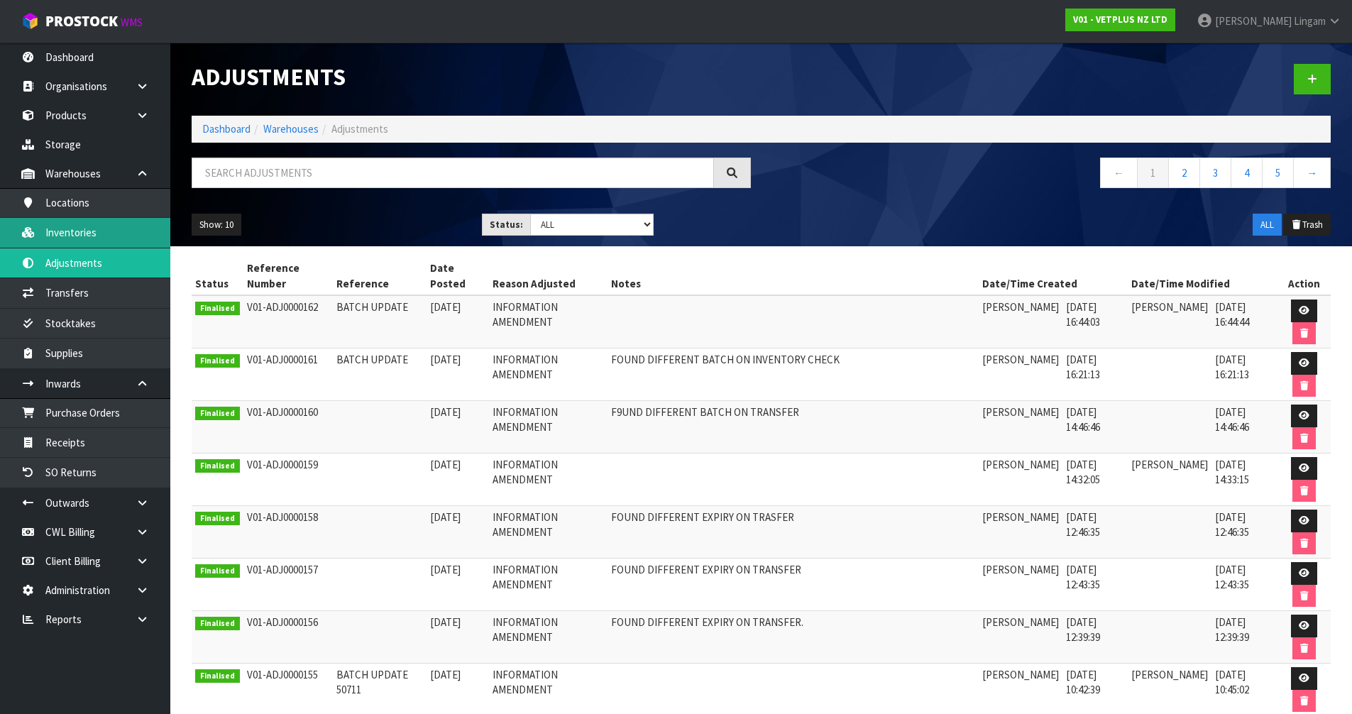
click at [96, 234] on link "Inventories" at bounding box center [85, 232] width 170 height 29
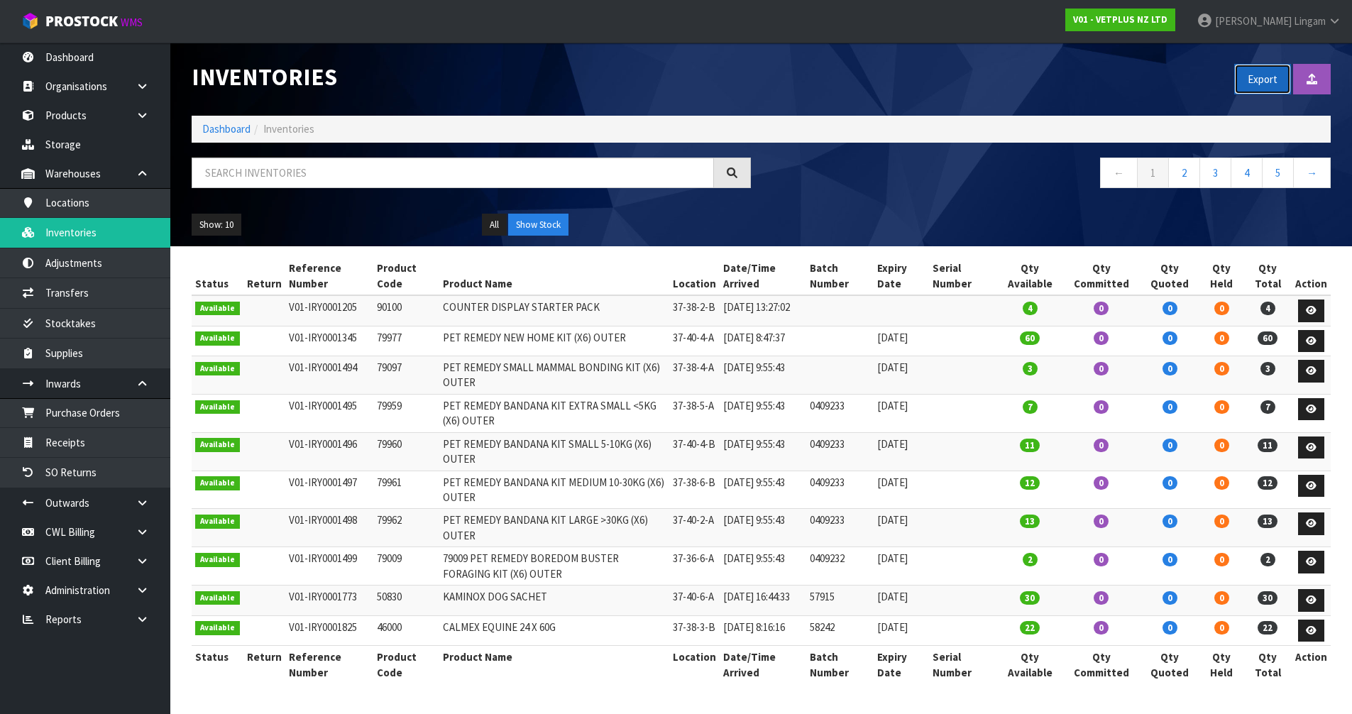
click at [1260, 89] on button "Export" at bounding box center [1262, 79] width 57 height 31
click at [238, 132] on link "Dashboard" at bounding box center [226, 128] width 48 height 13
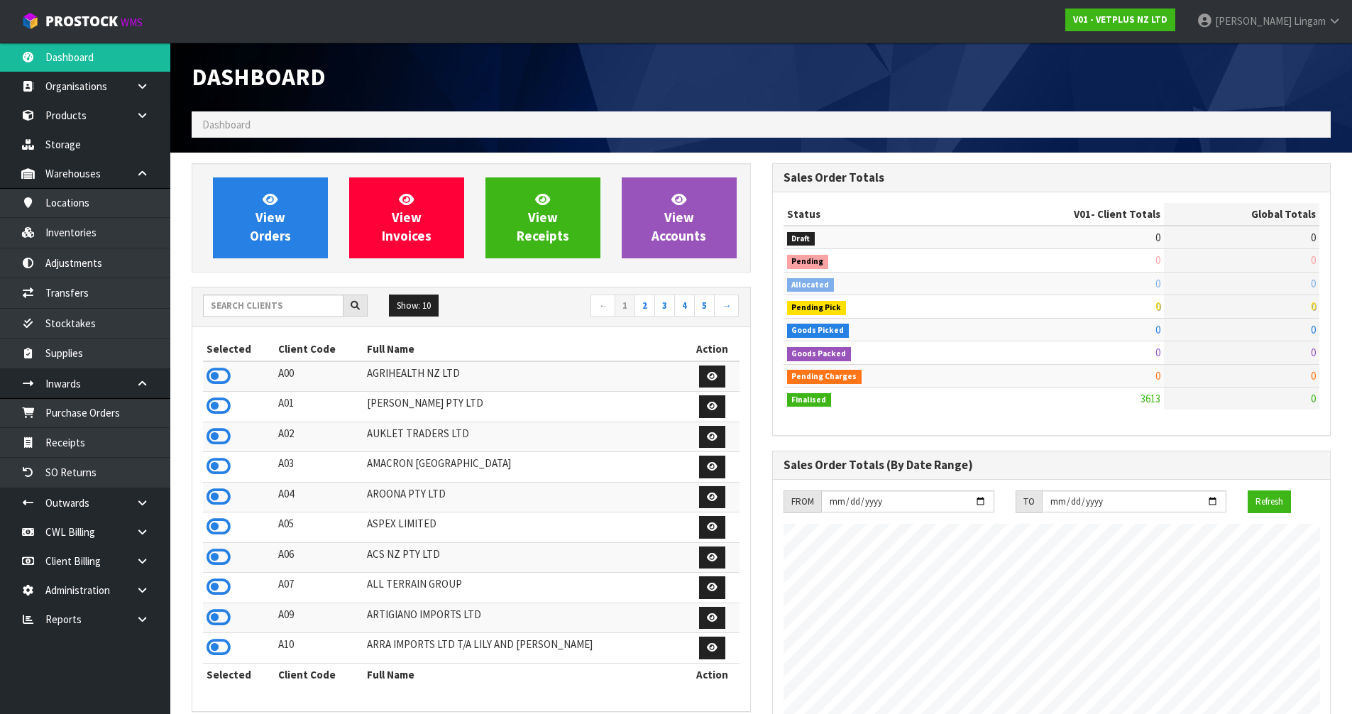
scroll to position [1075, 580]
click at [307, 309] on input "text" at bounding box center [273, 306] width 141 height 22
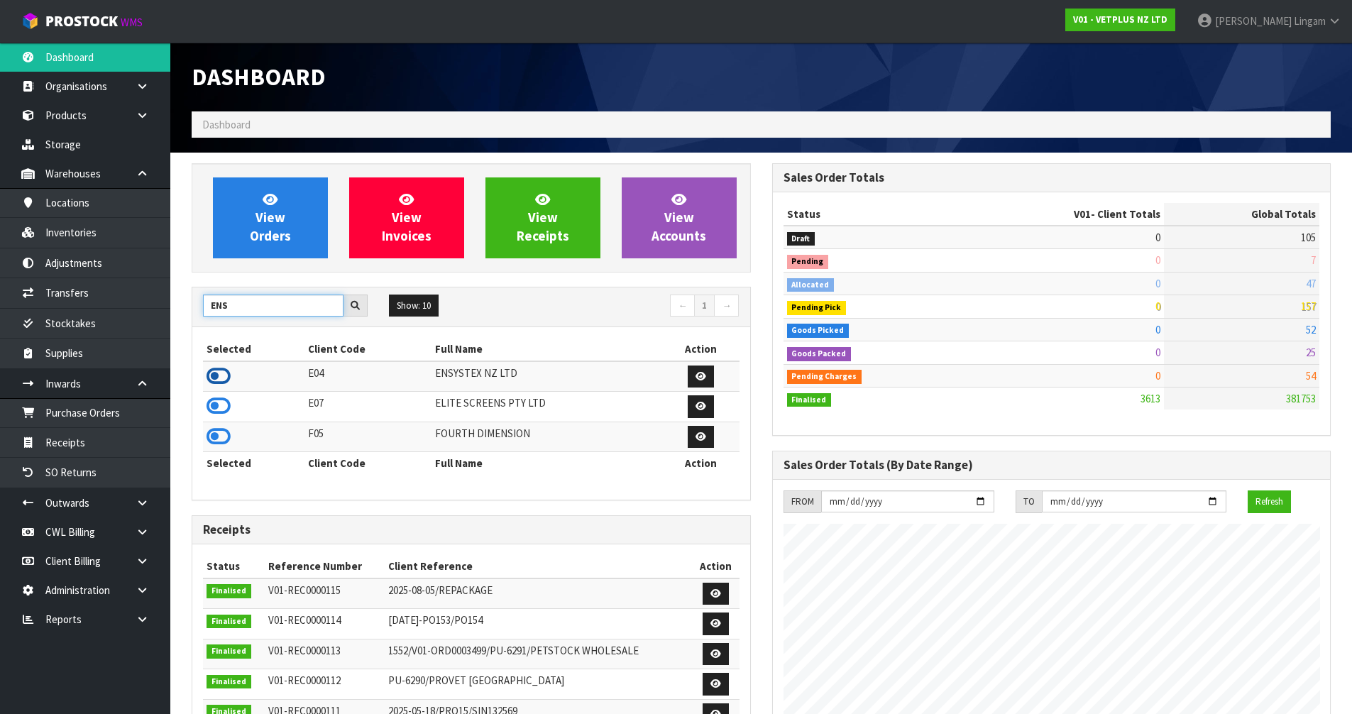
type input "ENS"
click at [218, 373] on icon at bounding box center [219, 376] width 24 height 21
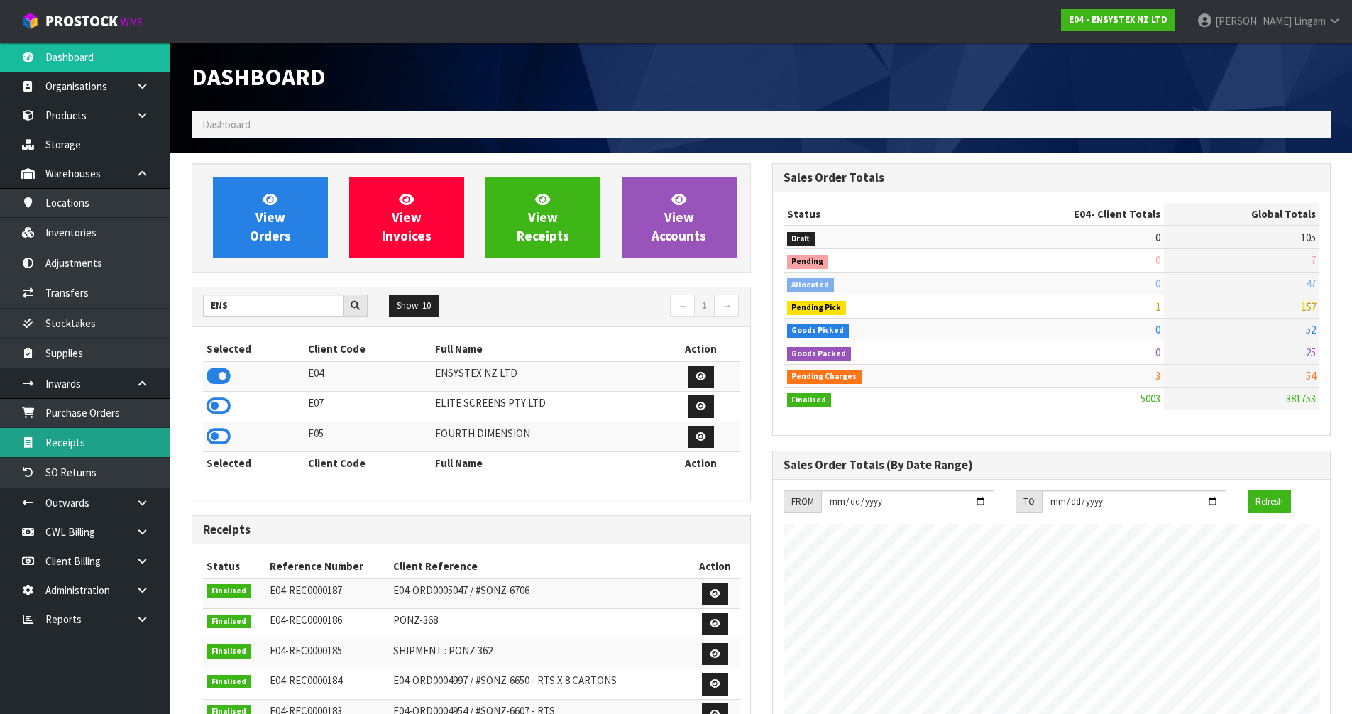
click at [93, 441] on link "Receipts" at bounding box center [85, 442] width 170 height 29
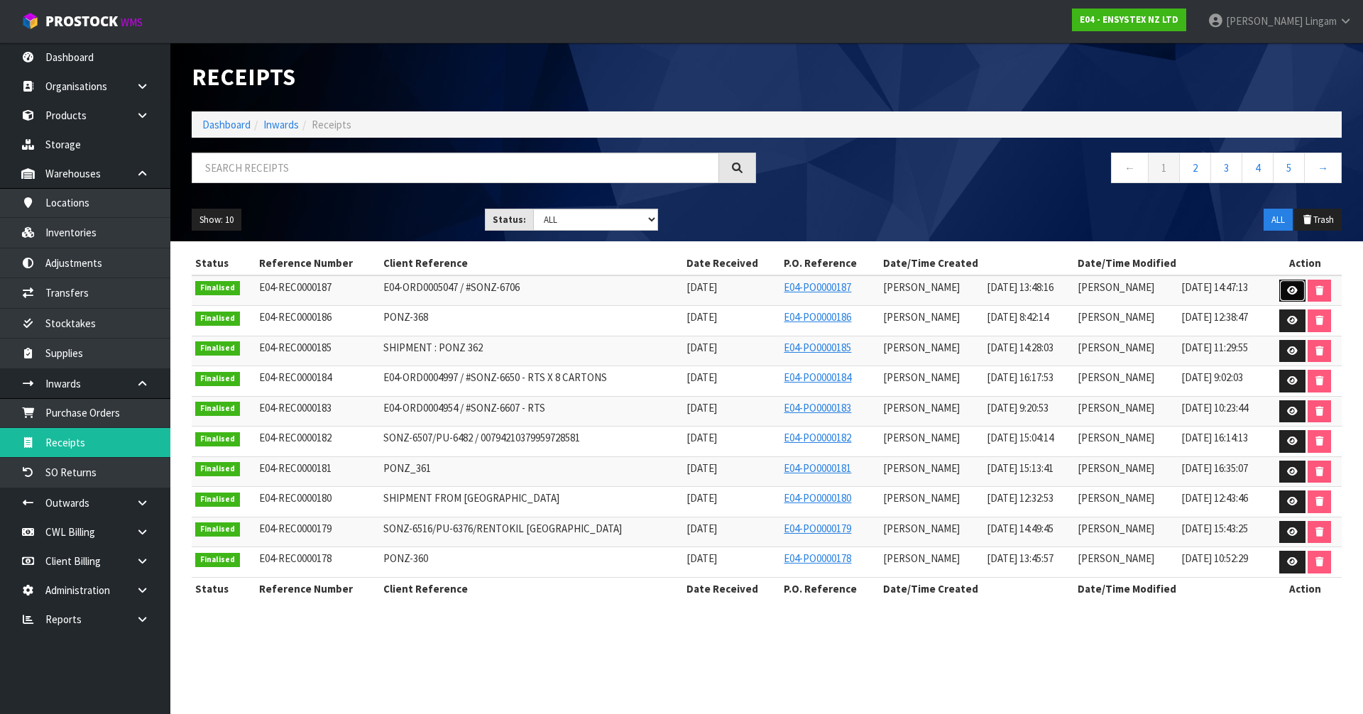
click at [1290, 293] on icon at bounding box center [1292, 290] width 11 height 9
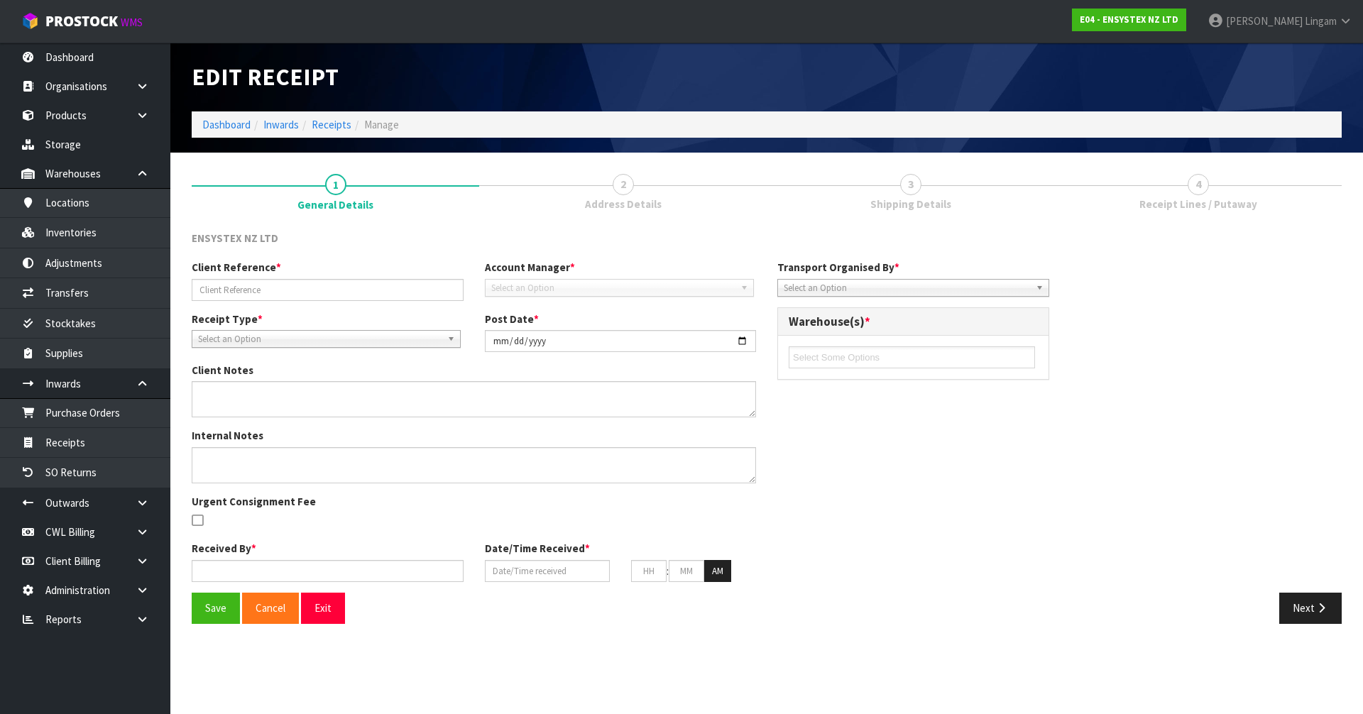
type input "E04-ORD0005047 / #SONZ-6706"
type input "[DATE]"
type input "Michael Drugan"
type input "[DATE]"
type input "07"
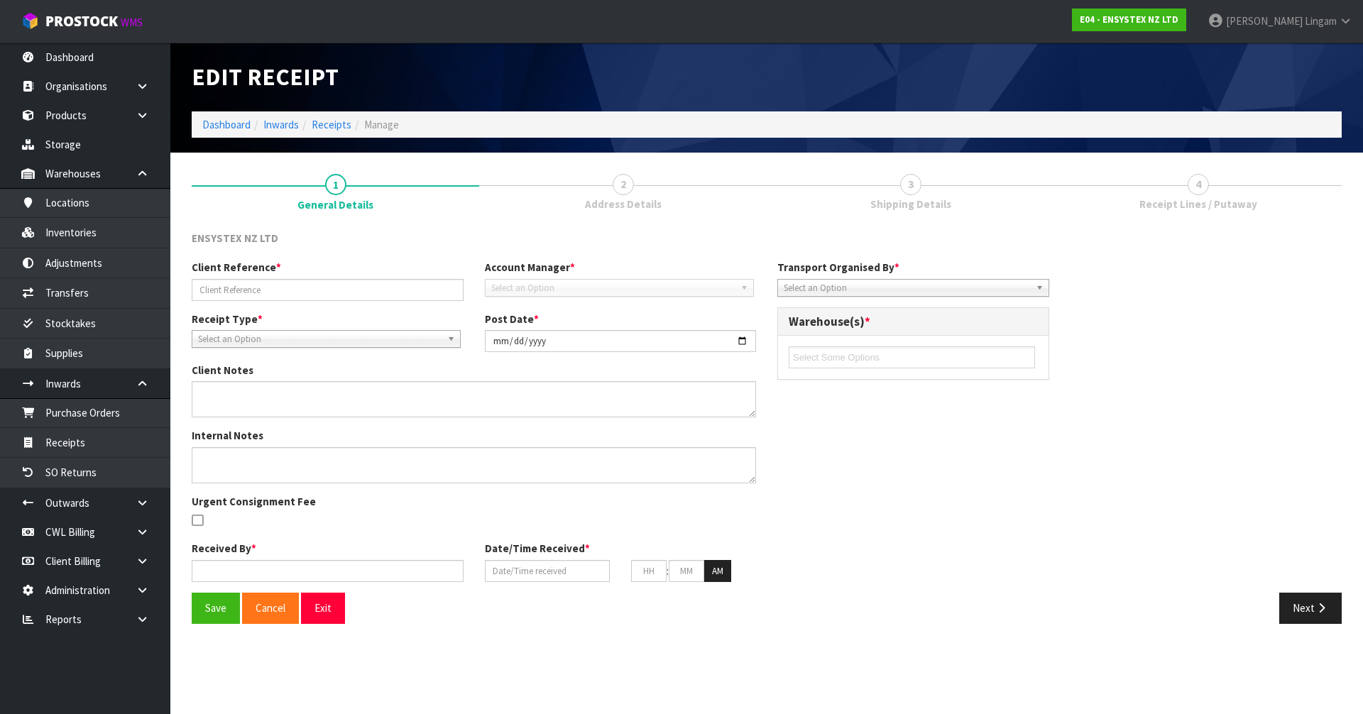
type input "48"
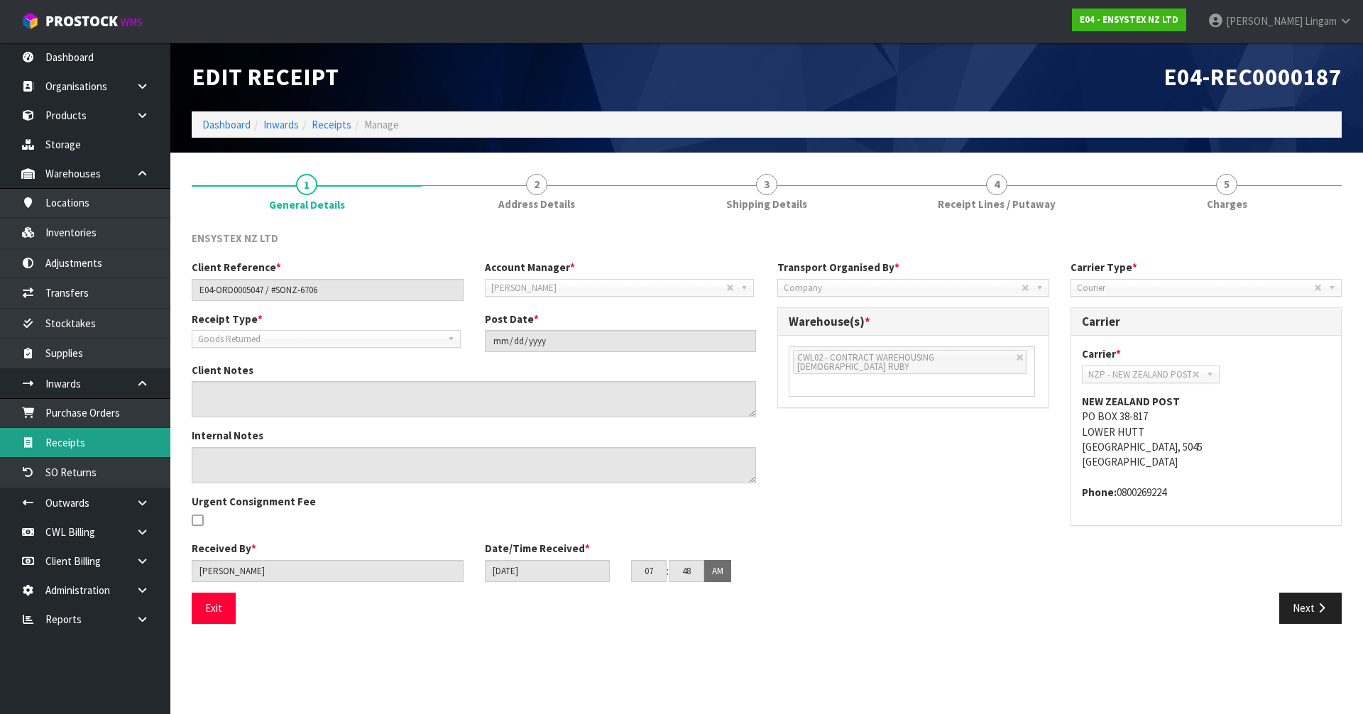
click at [79, 446] on link "Receipts" at bounding box center [85, 442] width 170 height 29
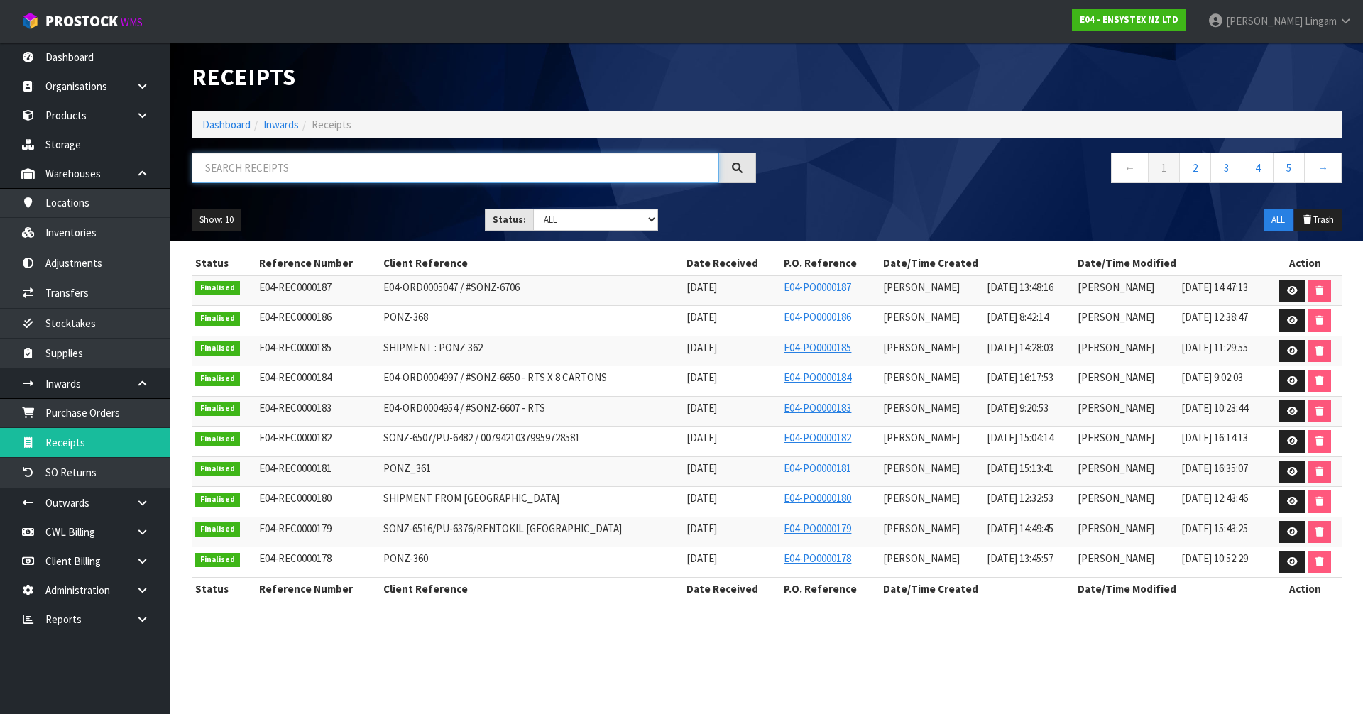
click at [427, 174] on input "text" at bounding box center [455, 168] width 527 height 31
click at [1205, 167] on link "2" at bounding box center [1195, 168] width 32 height 31
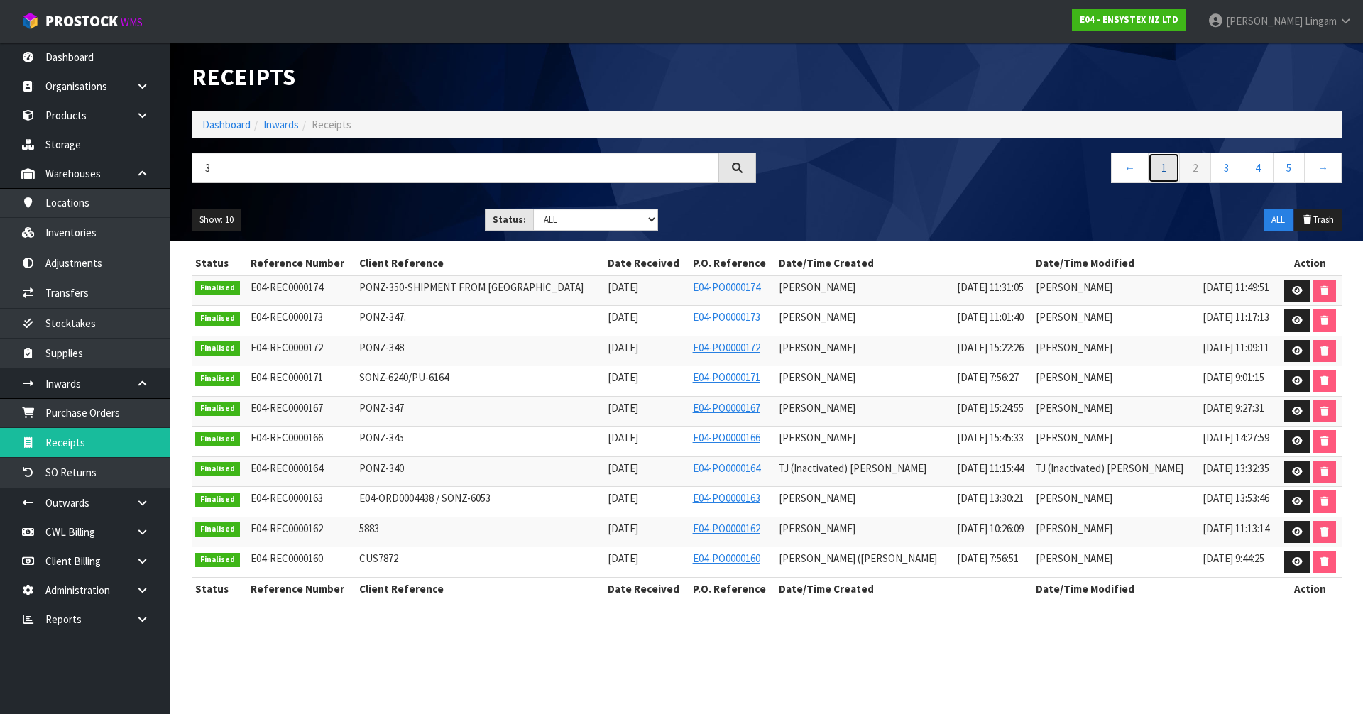
click at [1163, 171] on link "1" at bounding box center [1164, 168] width 32 height 31
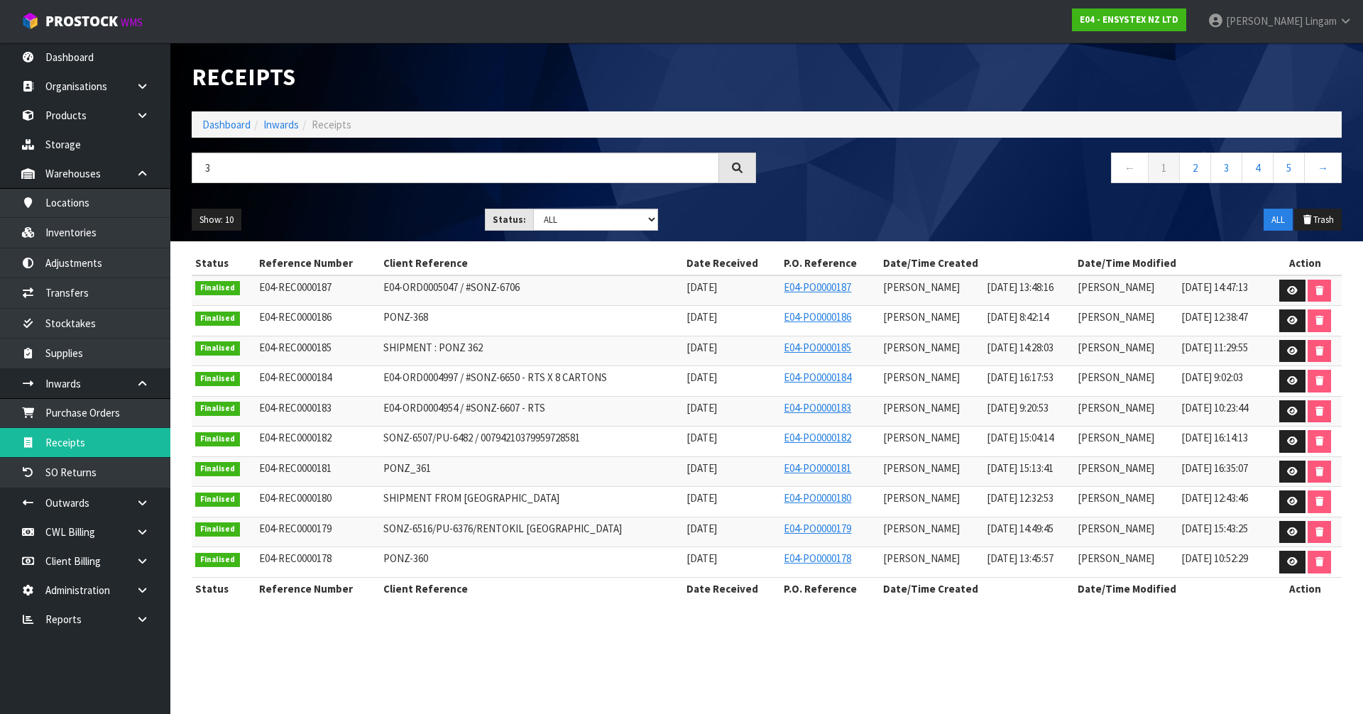
click at [263, 151] on div "Receipts Import Receipts Drop file here to import csv template Dashboard Inward…" at bounding box center [766, 142] width 1171 height 199
click at [248, 166] on input "3" at bounding box center [455, 168] width 527 height 31
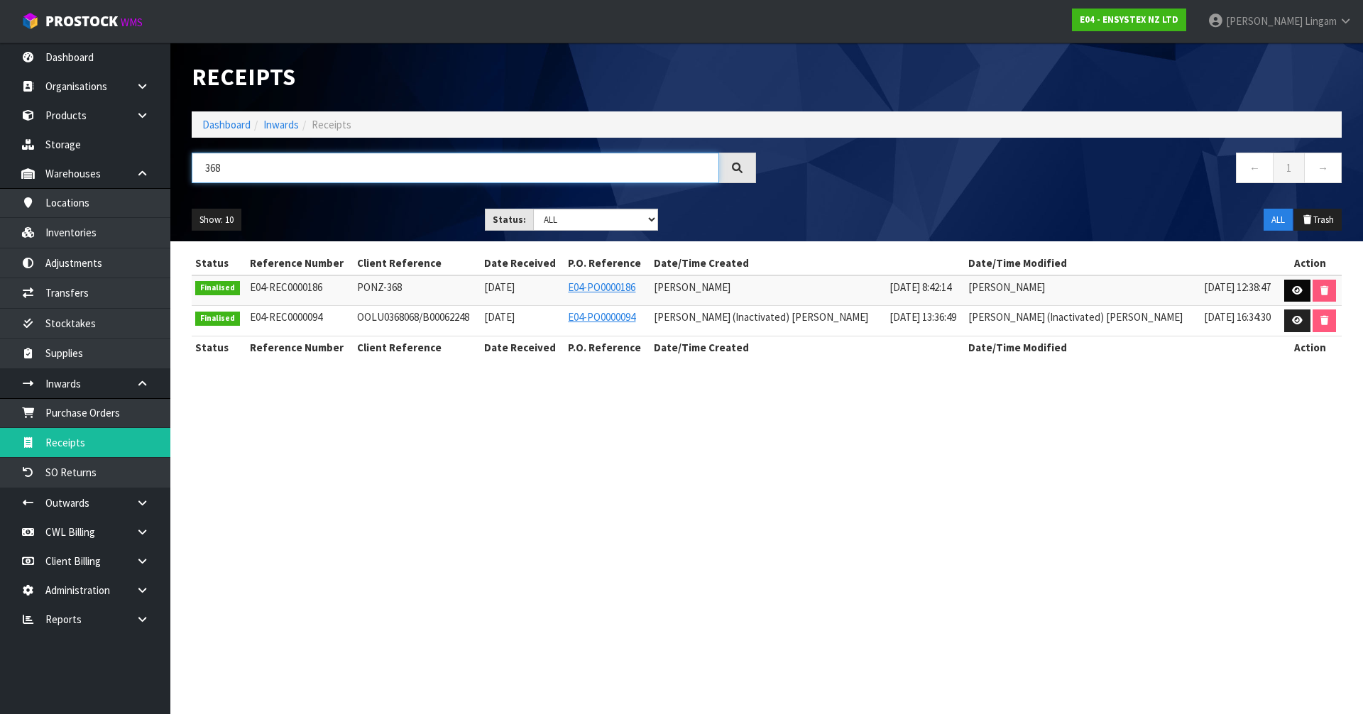
type input "368"
click at [1292, 286] on icon at bounding box center [1297, 290] width 11 height 9
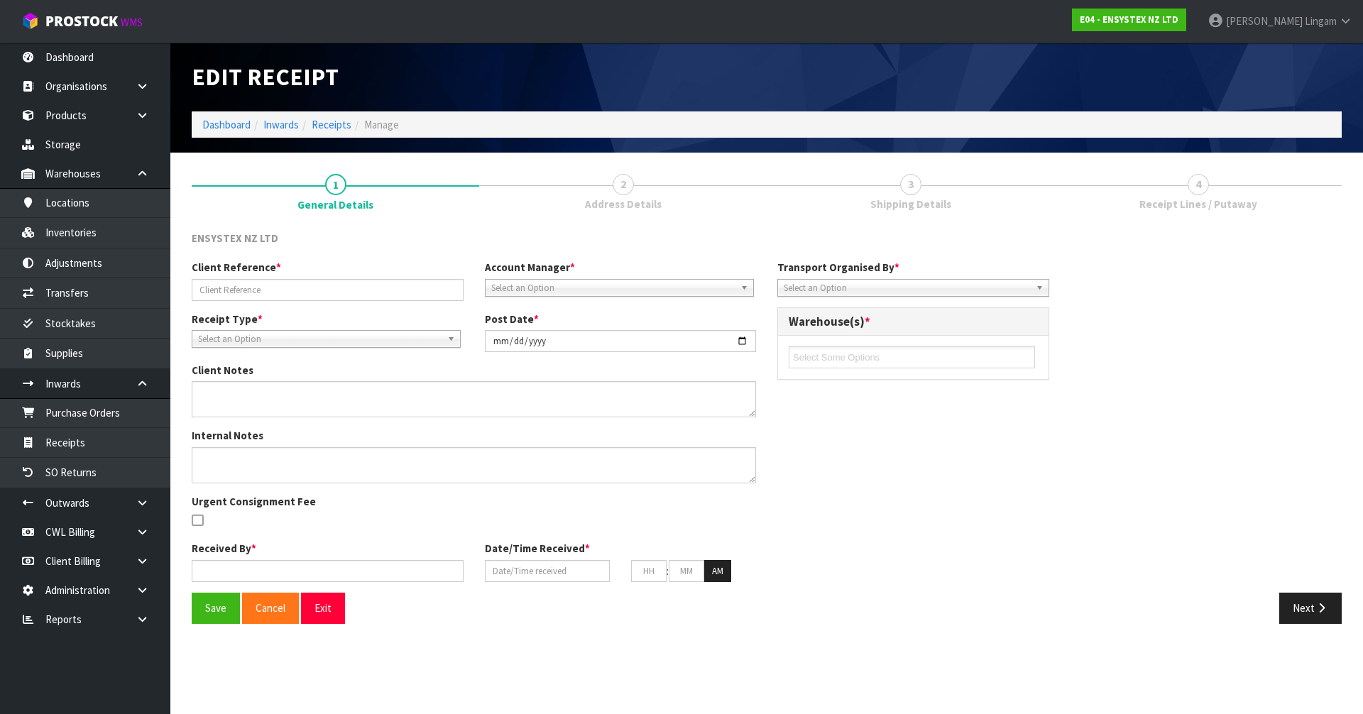
type input "PONZ-368"
type input "2025-09-18"
type textarea "PLEASE NOTE FOR ITEM CHEMX1014 MAXXTHOR SC 100 1L X 120 BOTTLES – THIS STOCK MU…"
type input "[PERSON_NAME] South"
type input "[DATE]"
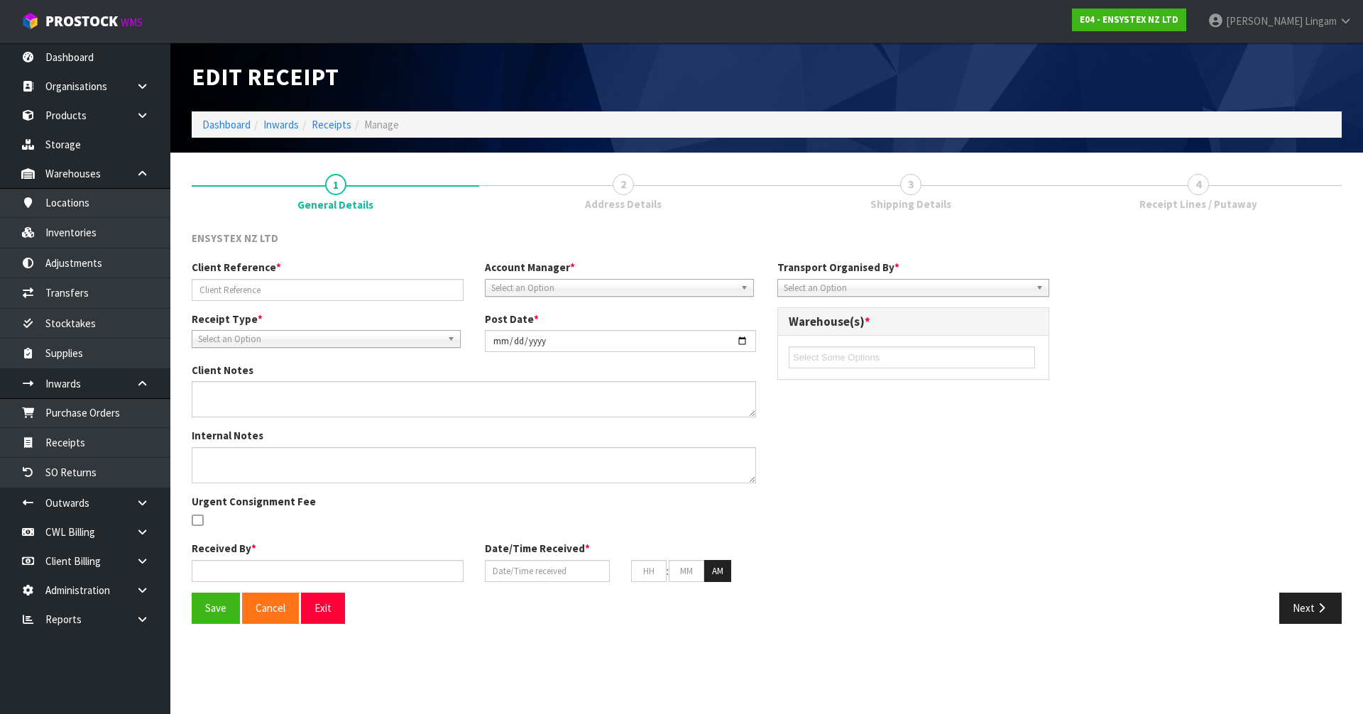
type input "08"
type input "42"
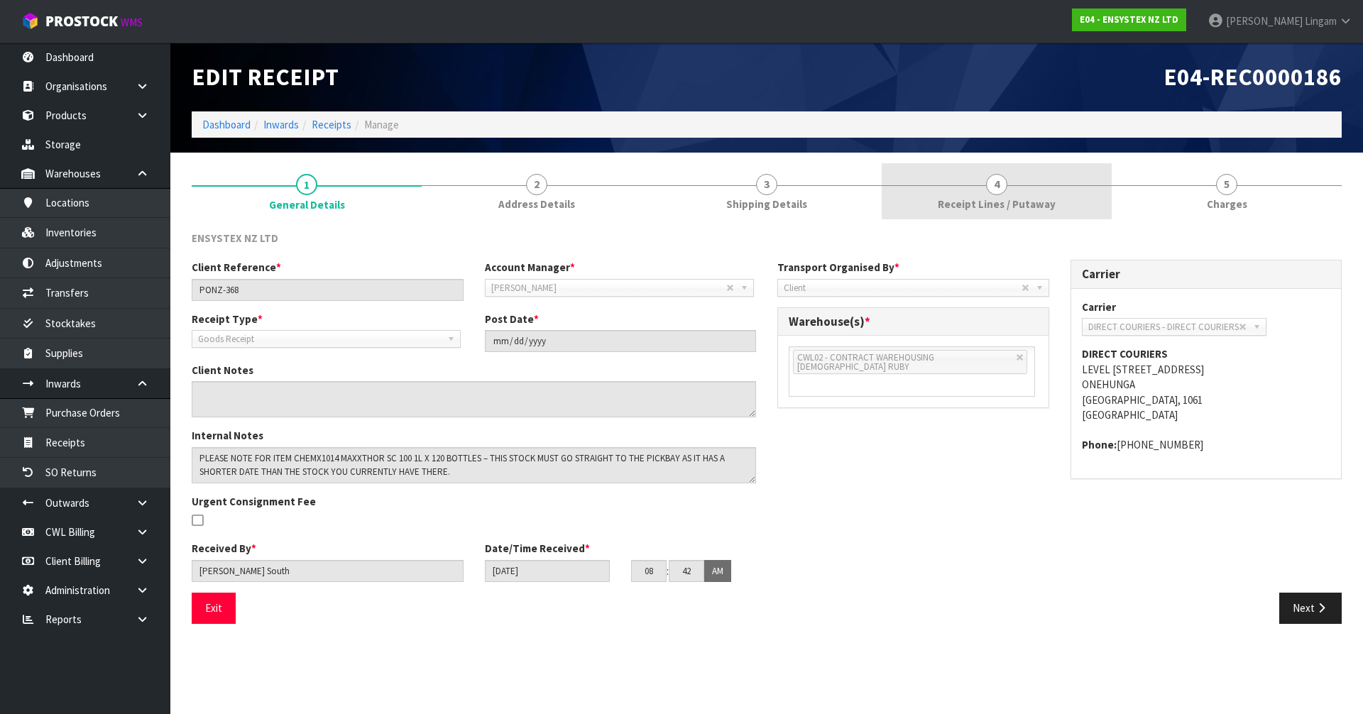
click at [1050, 185] on link "4 Receipt Lines / Putaway" at bounding box center [996, 191] width 230 height 56
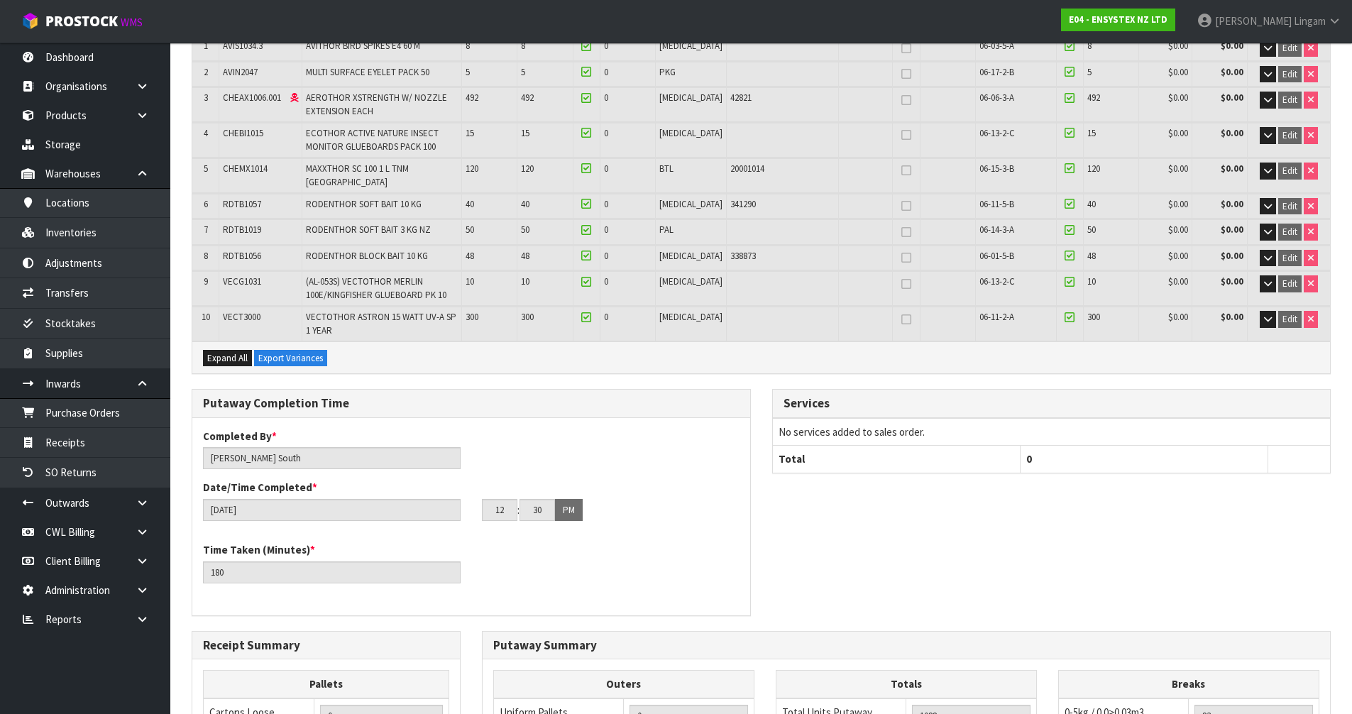
scroll to position [564, 0]
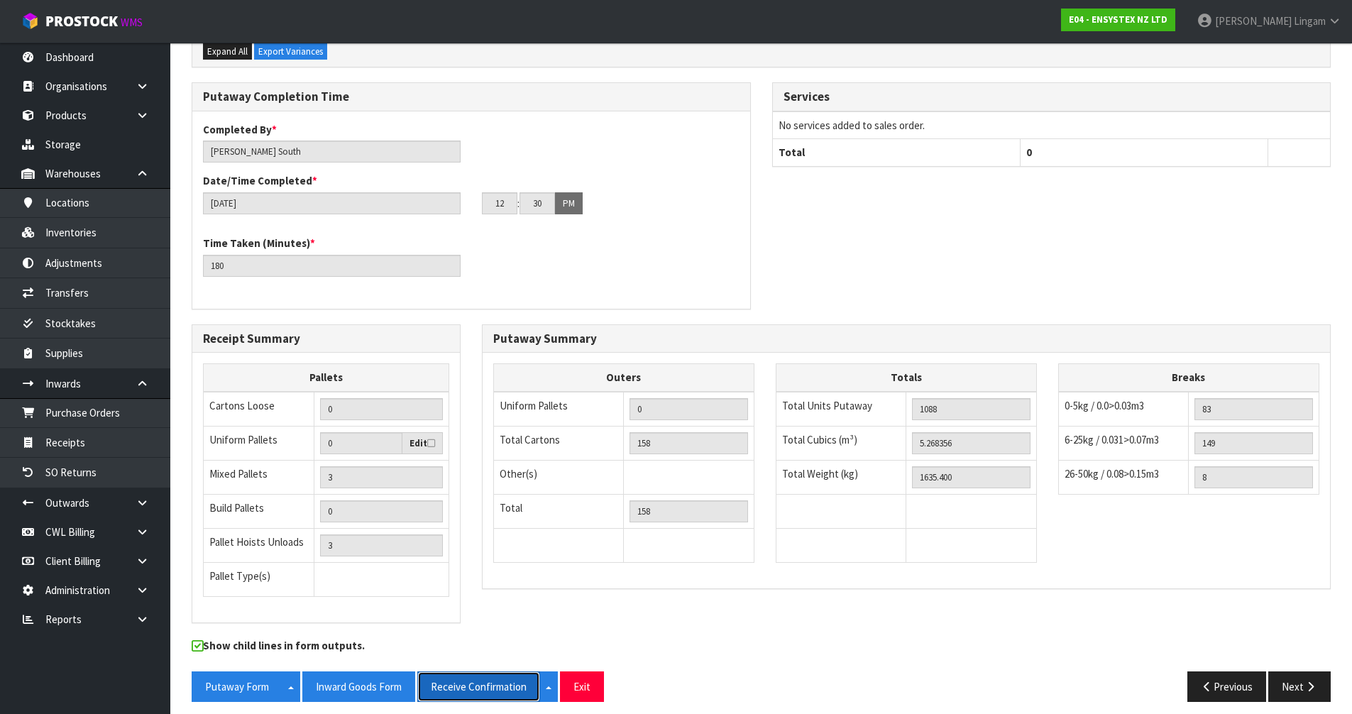
click at [498, 674] on button "Receive Confirmation" at bounding box center [478, 686] width 123 height 31
click at [855, 549] on td at bounding box center [841, 545] width 131 height 34
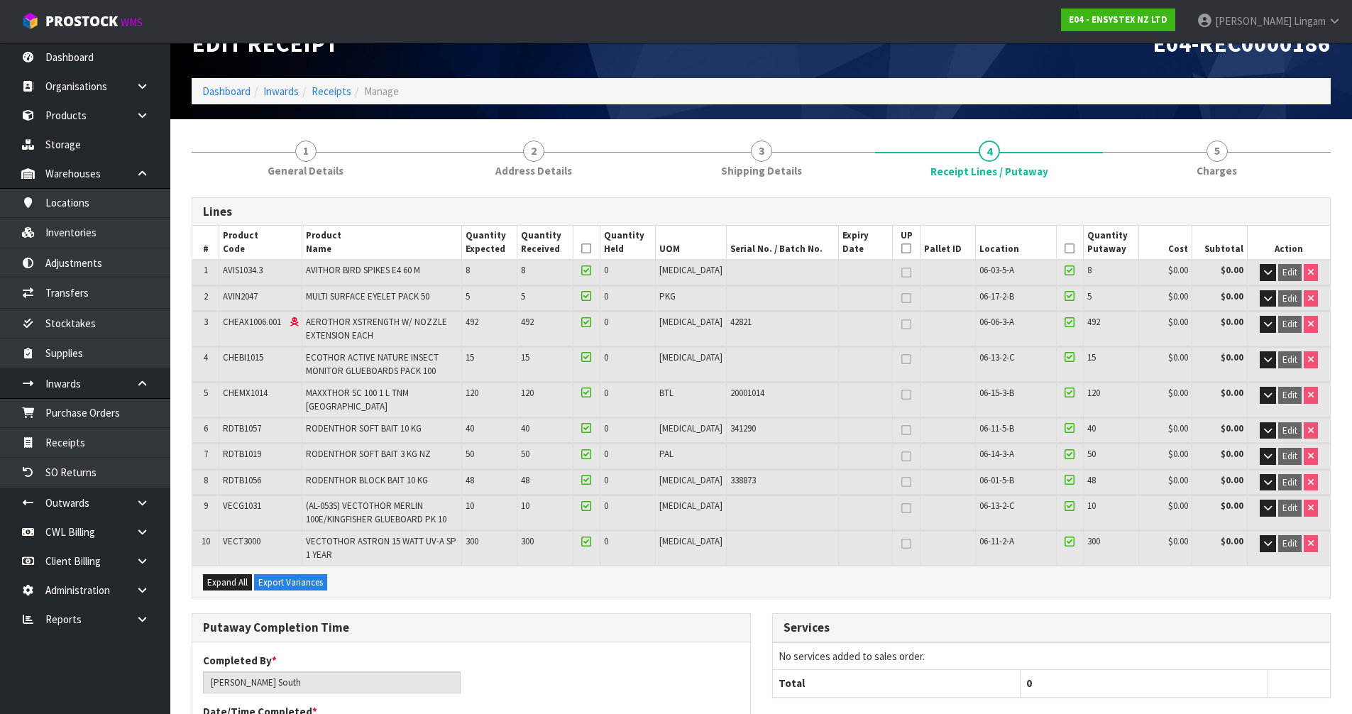
scroll to position [0, 0]
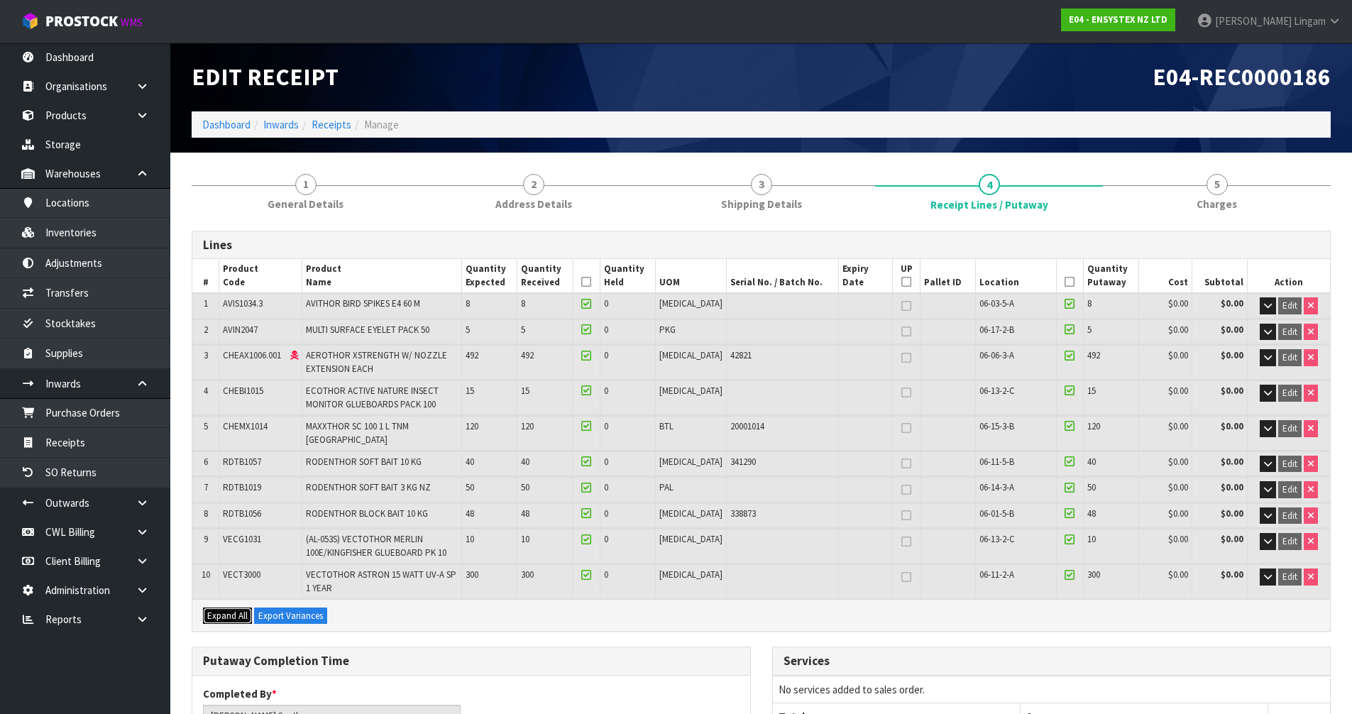
click at [223, 610] on span "Expand All" at bounding box center [227, 616] width 40 height 12
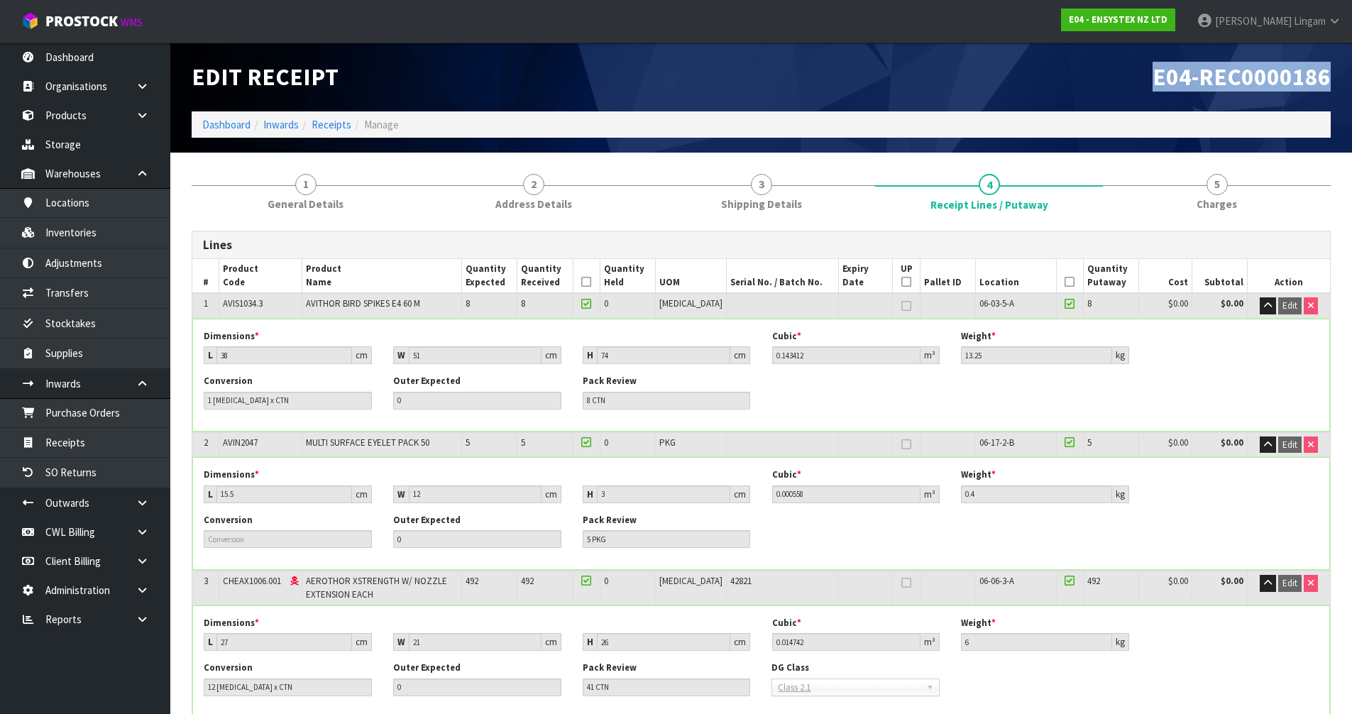
drag, startPoint x: 1157, startPoint y: 79, endPoint x: 1338, endPoint y: 84, distance: 181.1
click at [1338, 84] on div "E04-REC0000186" at bounding box center [1052, 77] width 581 height 69
copy span "E04-REC0000186"
click at [221, 124] on link "Dashboard" at bounding box center [226, 124] width 48 height 13
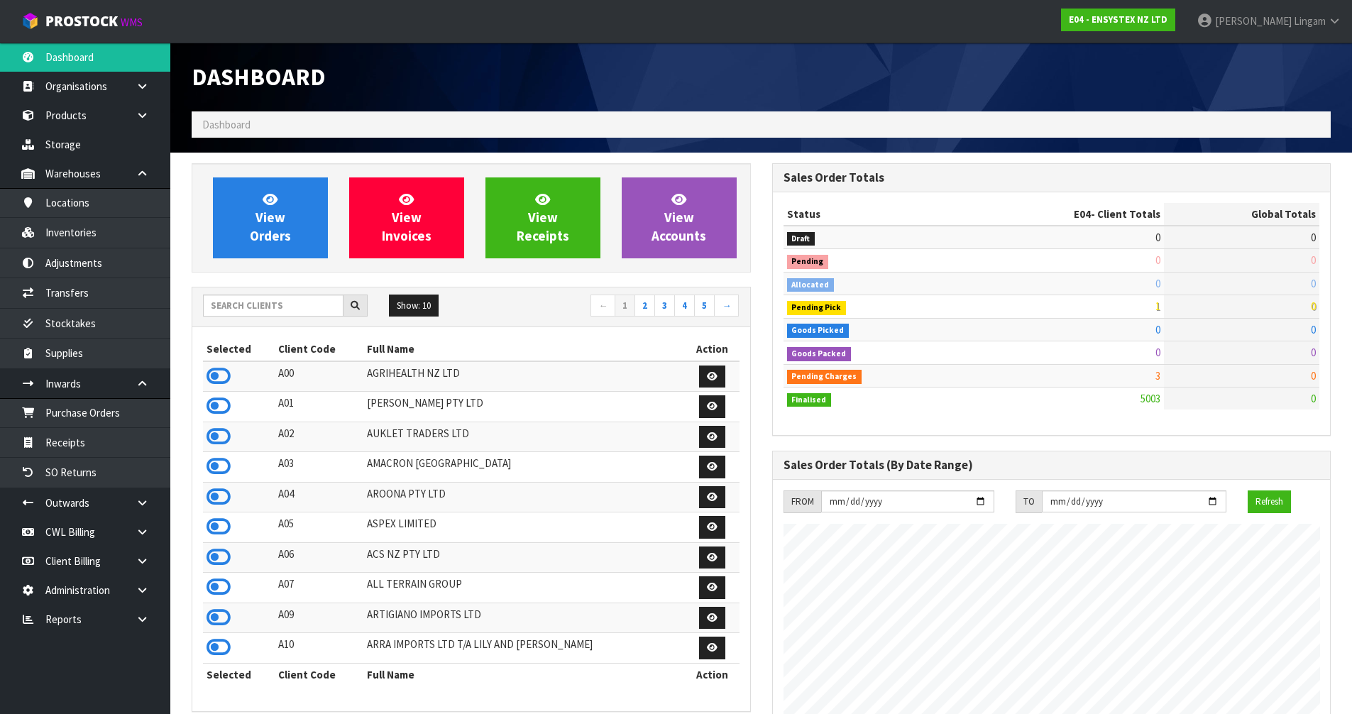
scroll to position [1075, 580]
click at [267, 305] on input "text" at bounding box center [273, 306] width 141 height 22
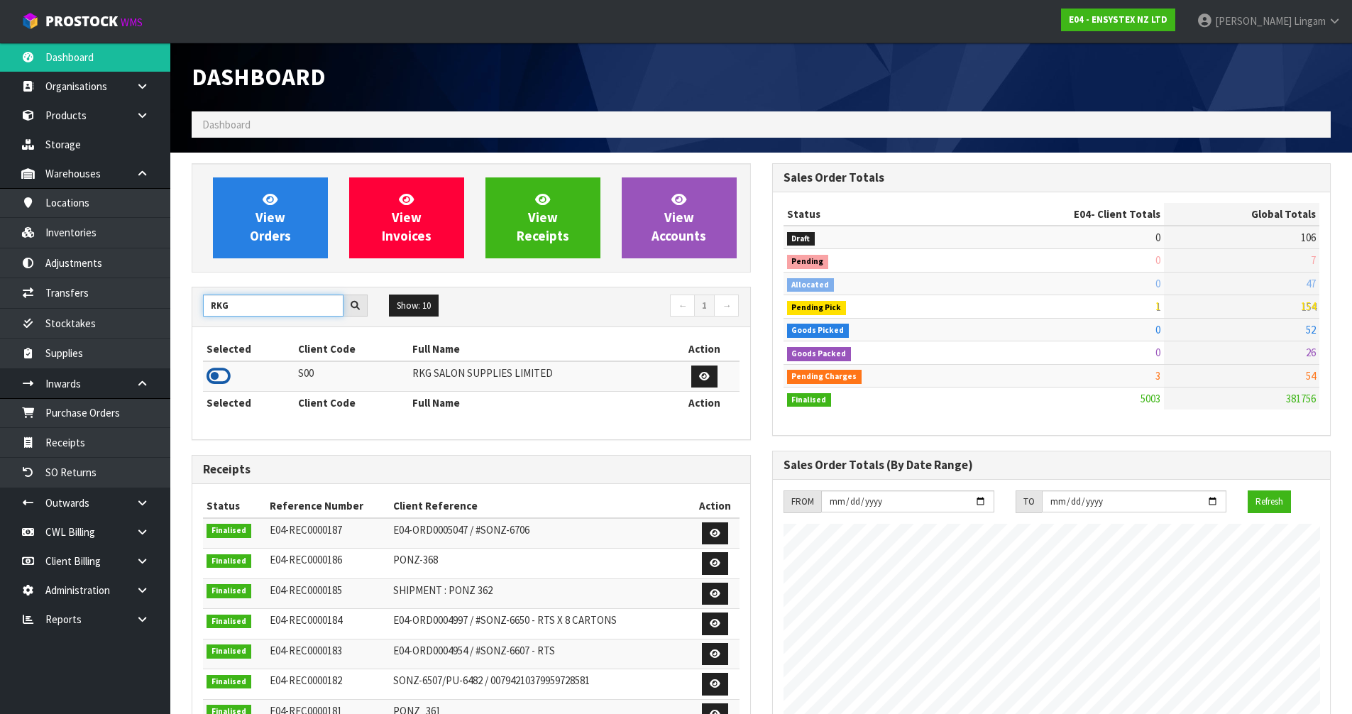
type input "RKG"
click at [219, 373] on icon at bounding box center [219, 376] width 24 height 21
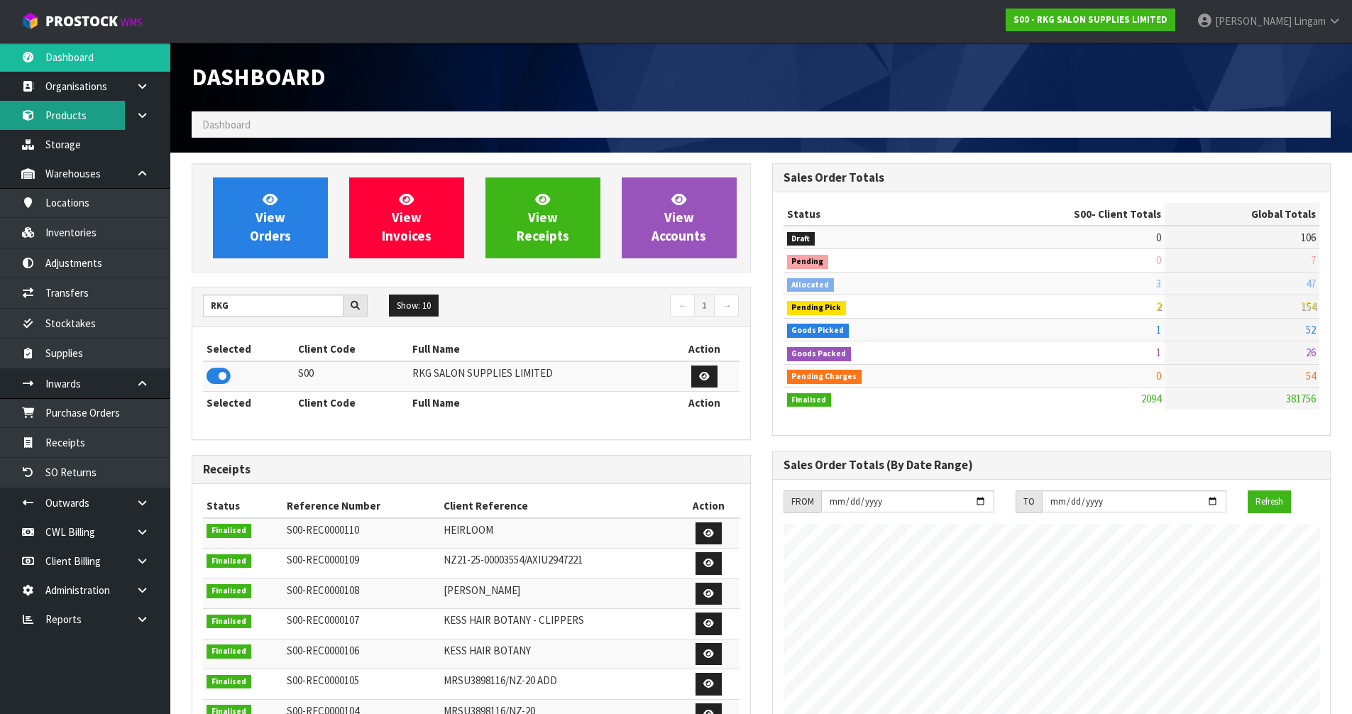
click at [62, 116] on link "Products" at bounding box center [85, 115] width 170 height 29
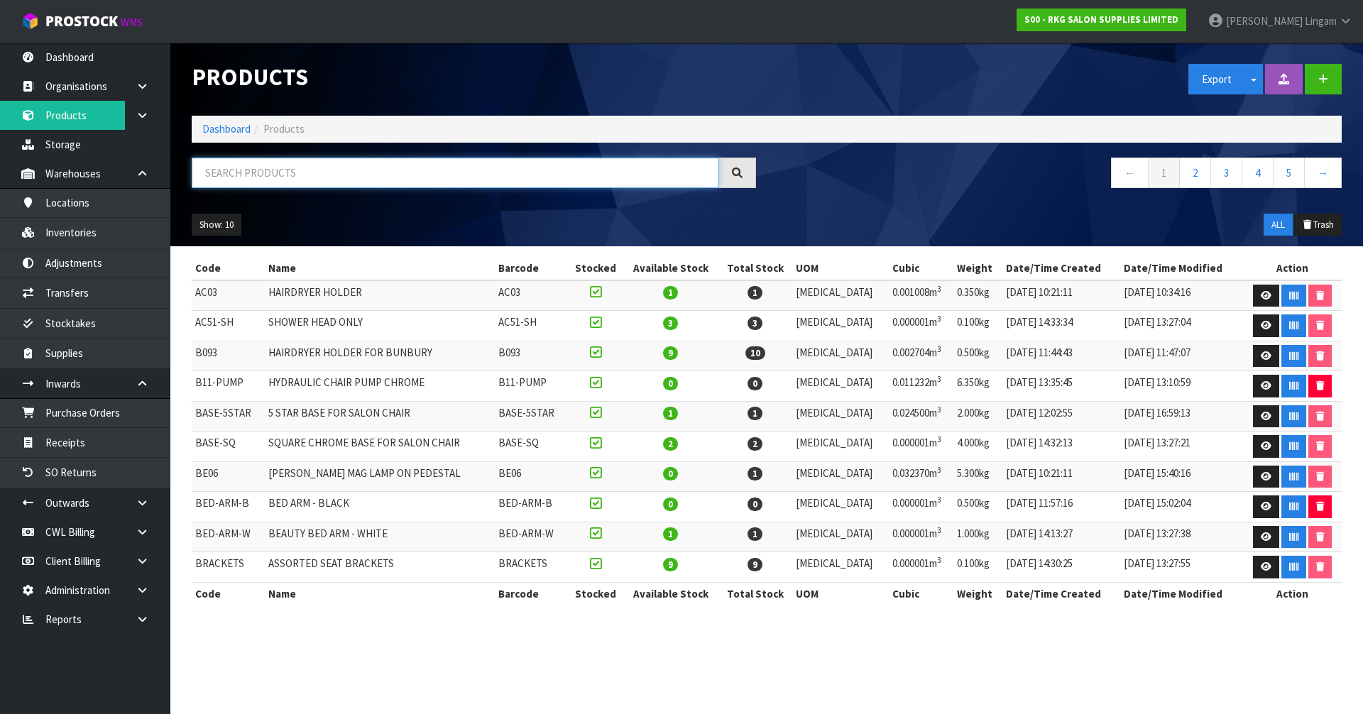
click at [317, 178] on input "text" at bounding box center [455, 173] width 527 height 31
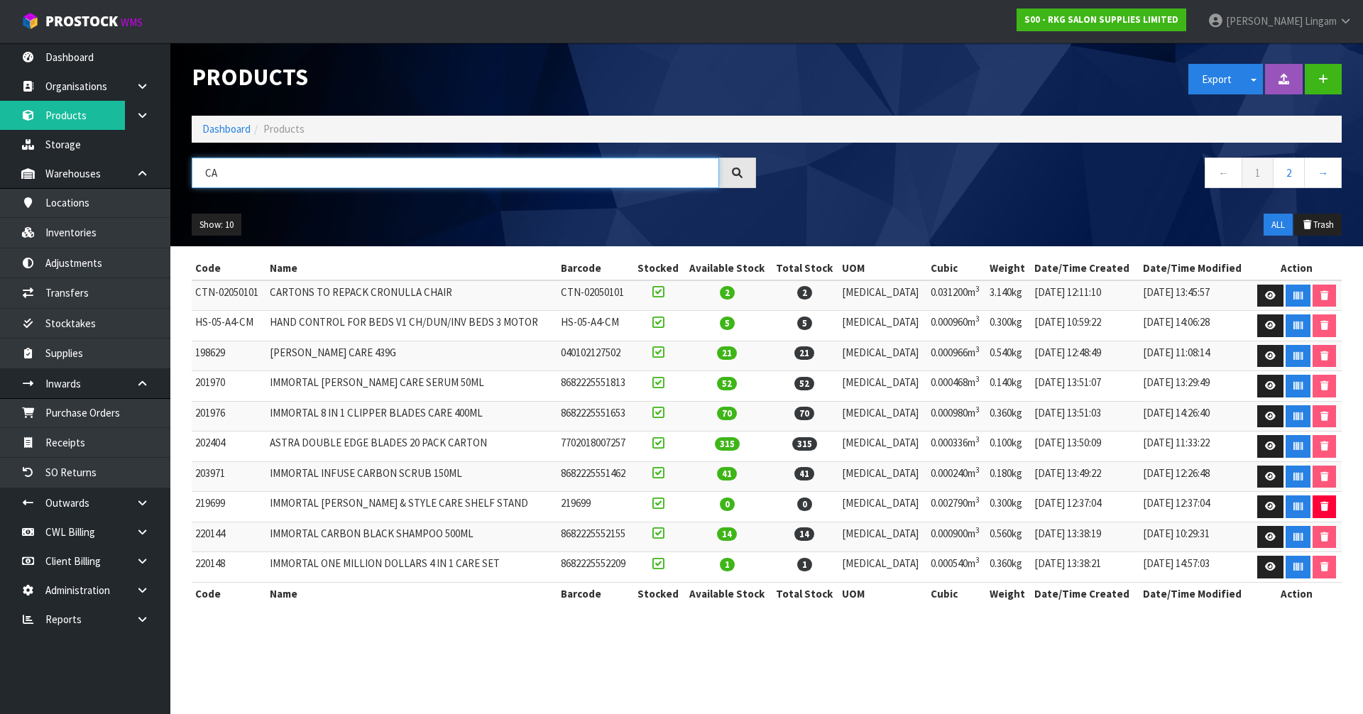
type input "C"
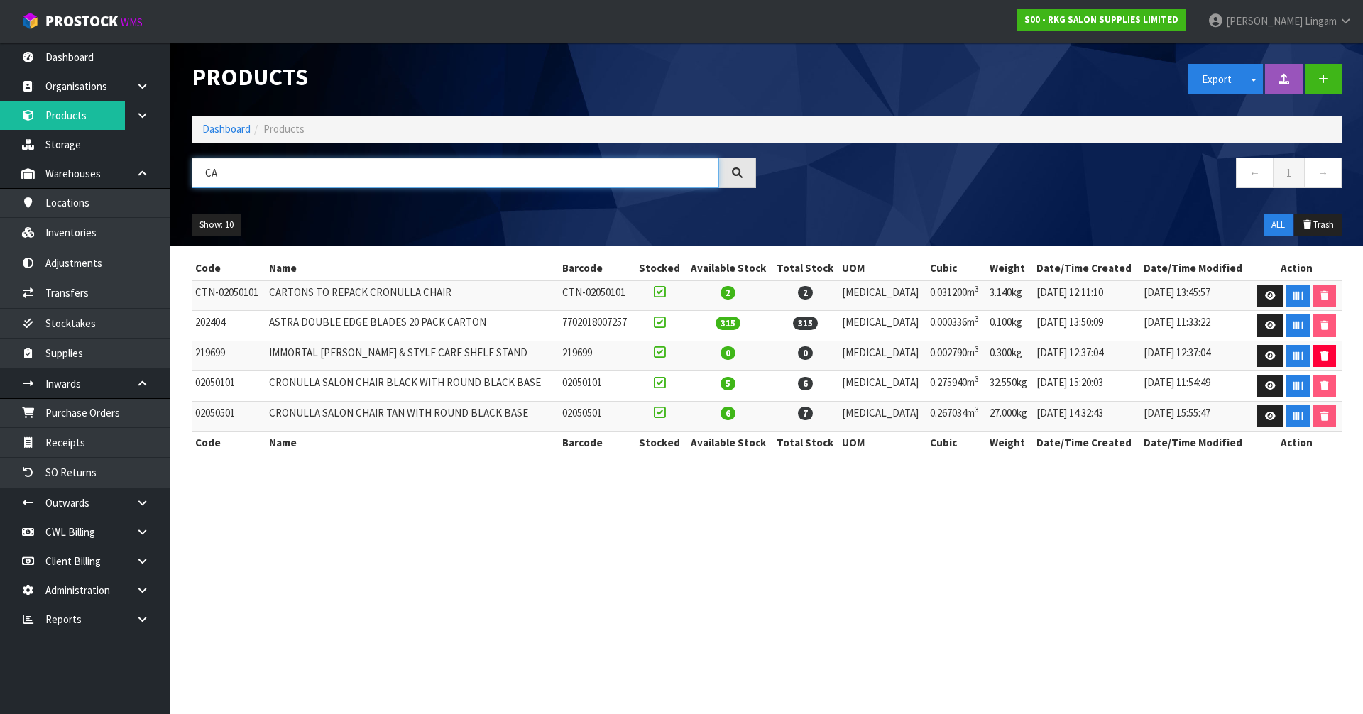
type input "C"
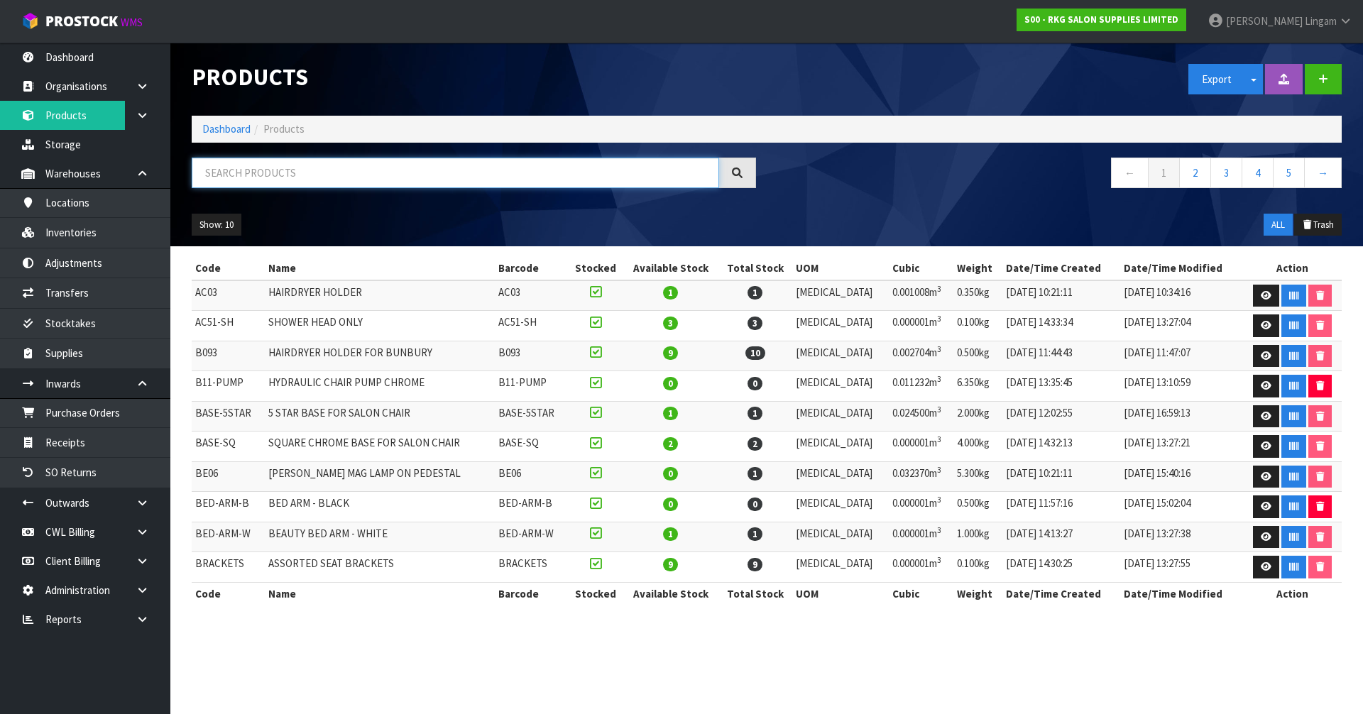
type input "2"
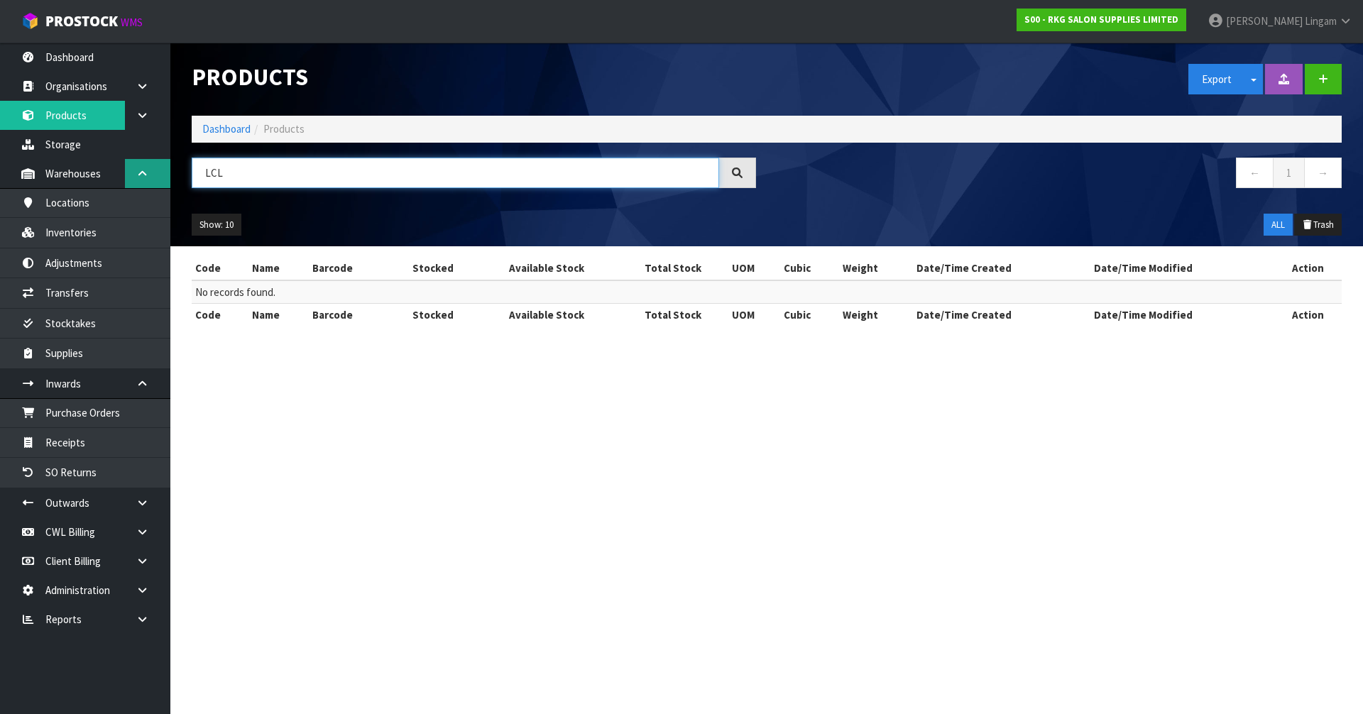
drag, startPoint x: 243, startPoint y: 169, endPoint x: 157, endPoint y: 181, distance: 86.7
click at [157, 181] on body "Toggle navigation ProStock WMS S00 - RKG SALON SUPPLIES LIMITED Vineeta Lingam …" at bounding box center [681, 357] width 1363 height 714
type input "LCL"
click at [1319, 79] on icon "button" at bounding box center [1323, 79] width 10 height 11
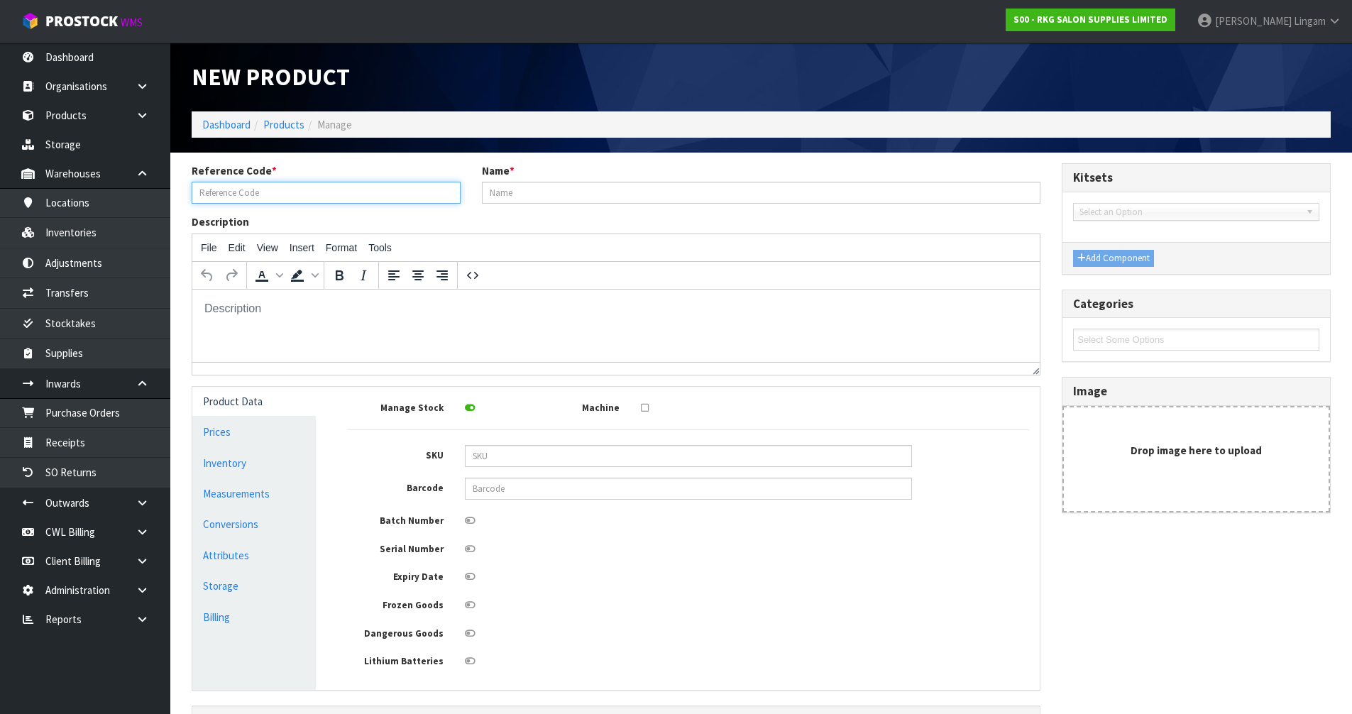
click at [341, 199] on input "text" at bounding box center [326, 193] width 269 height 22
type input "CARTON"
click at [540, 193] on input "text" at bounding box center [761, 193] width 559 height 22
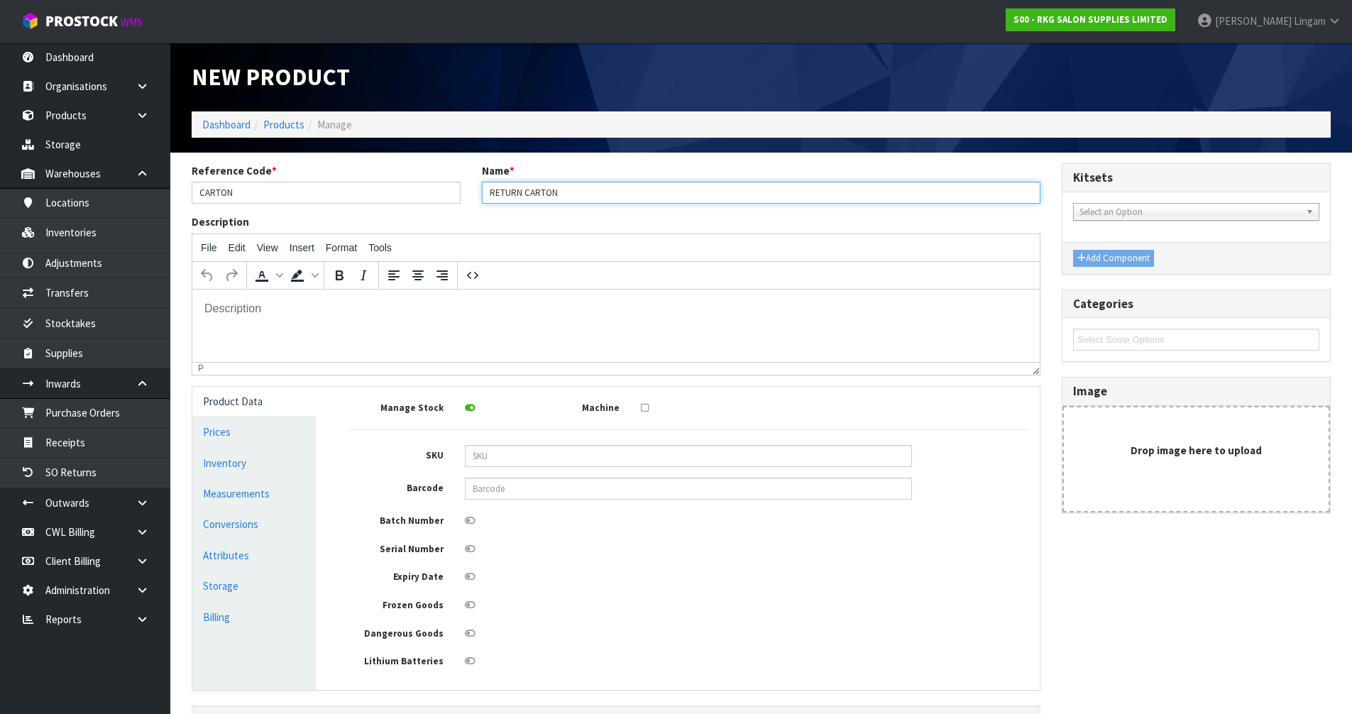
scroll to position [104, 0]
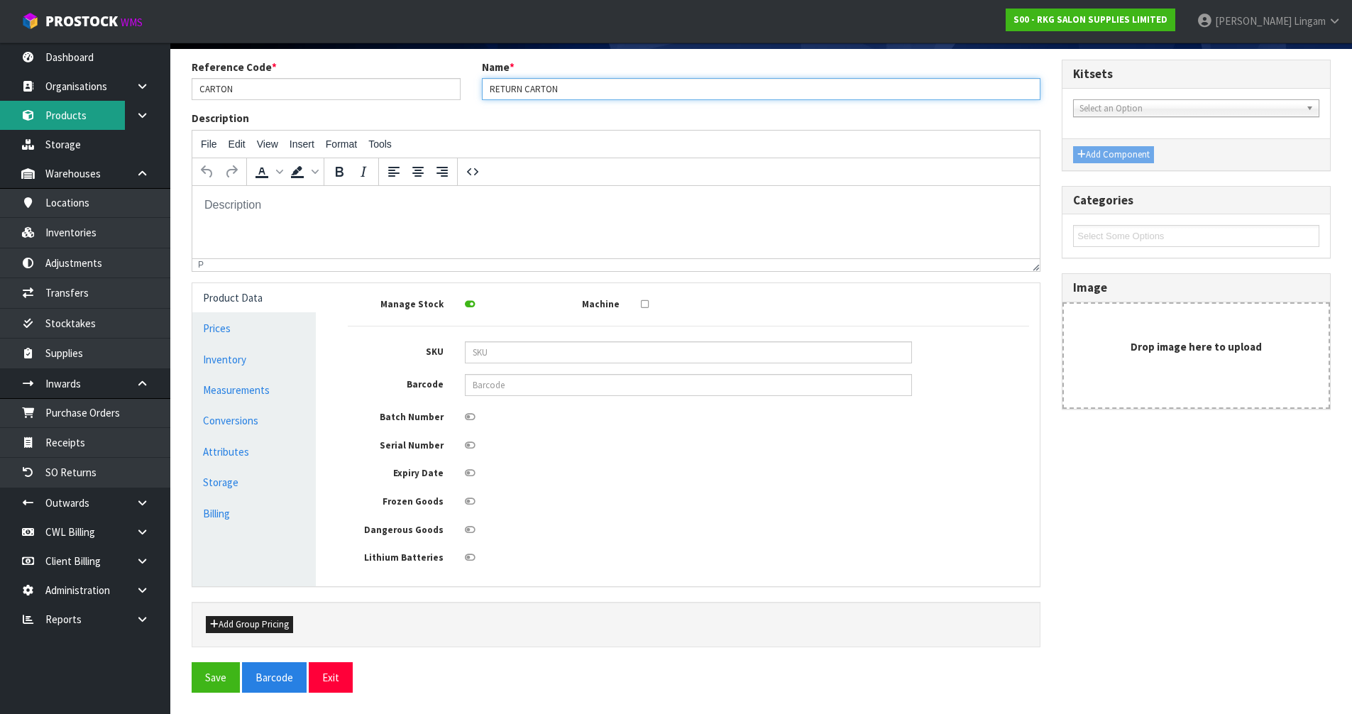
type input "RETURN CARTON"
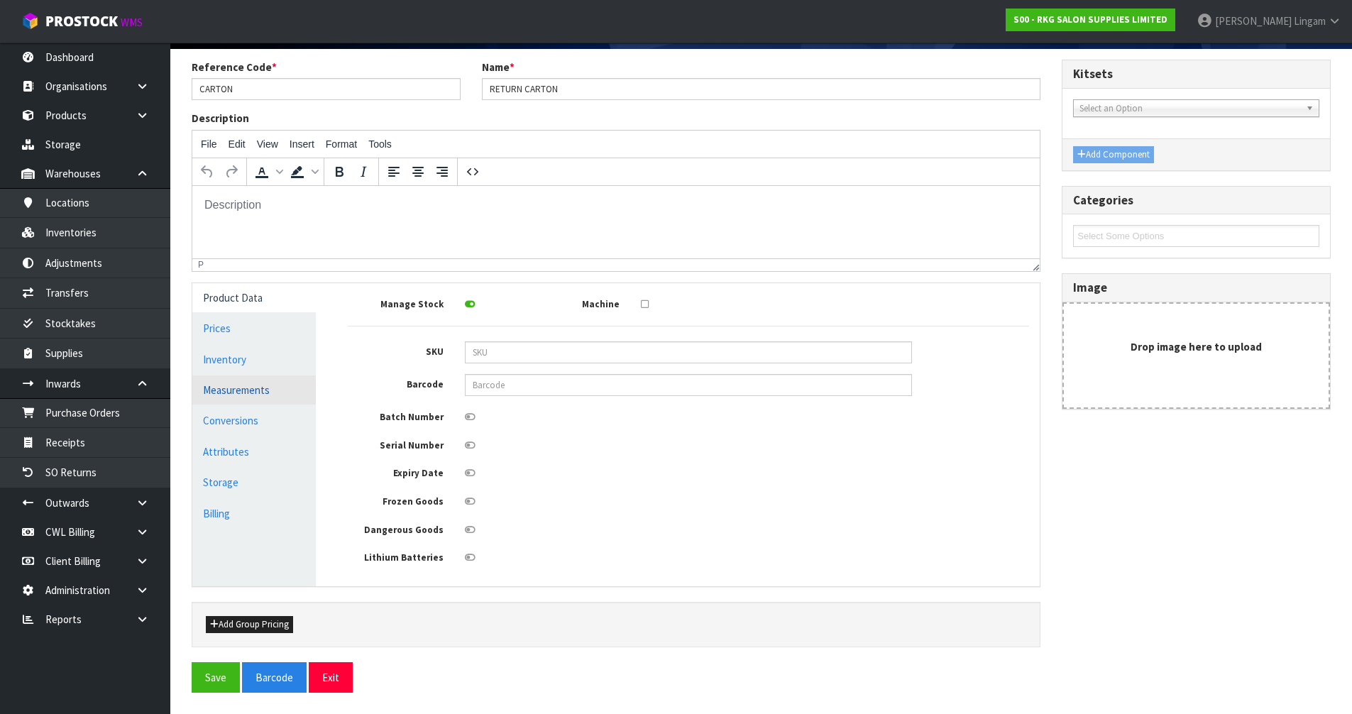
click at [250, 390] on link "Measurements" at bounding box center [253, 389] width 123 height 29
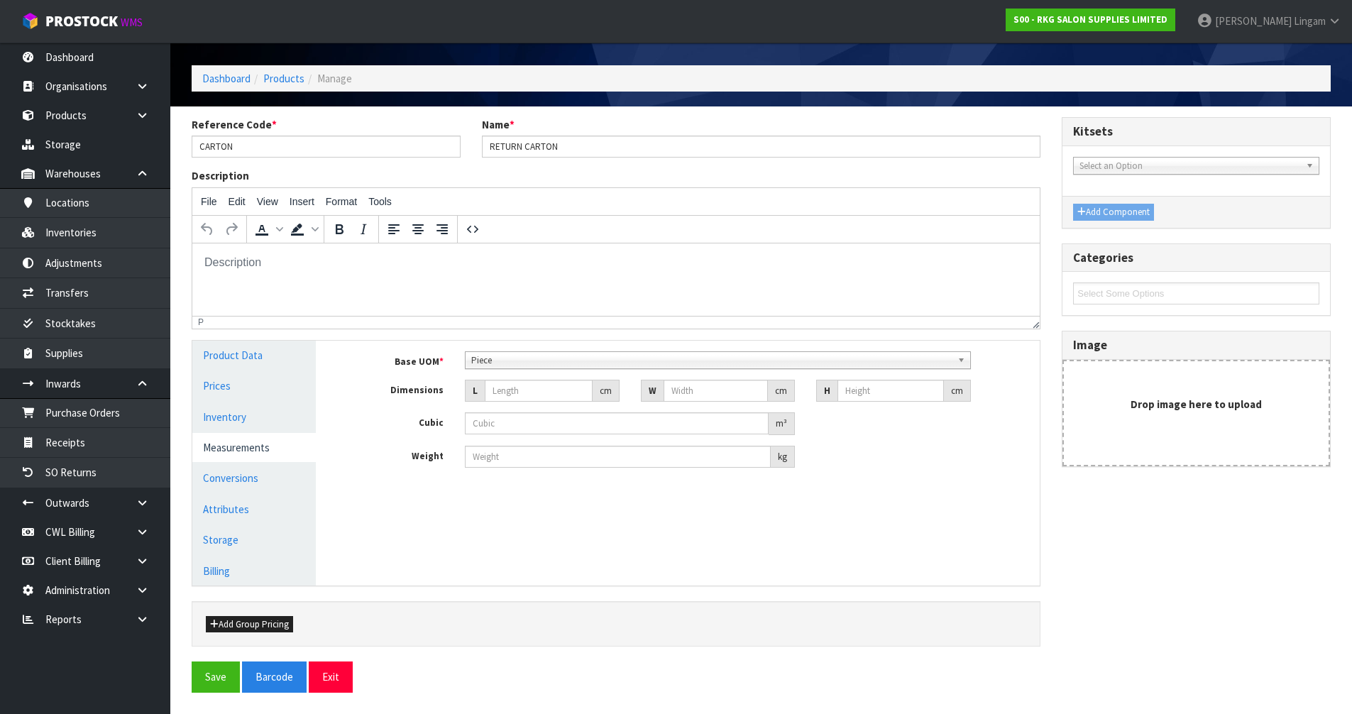
scroll to position [273, 0]
click at [497, 361] on span "Piece" at bounding box center [711, 360] width 480 height 17
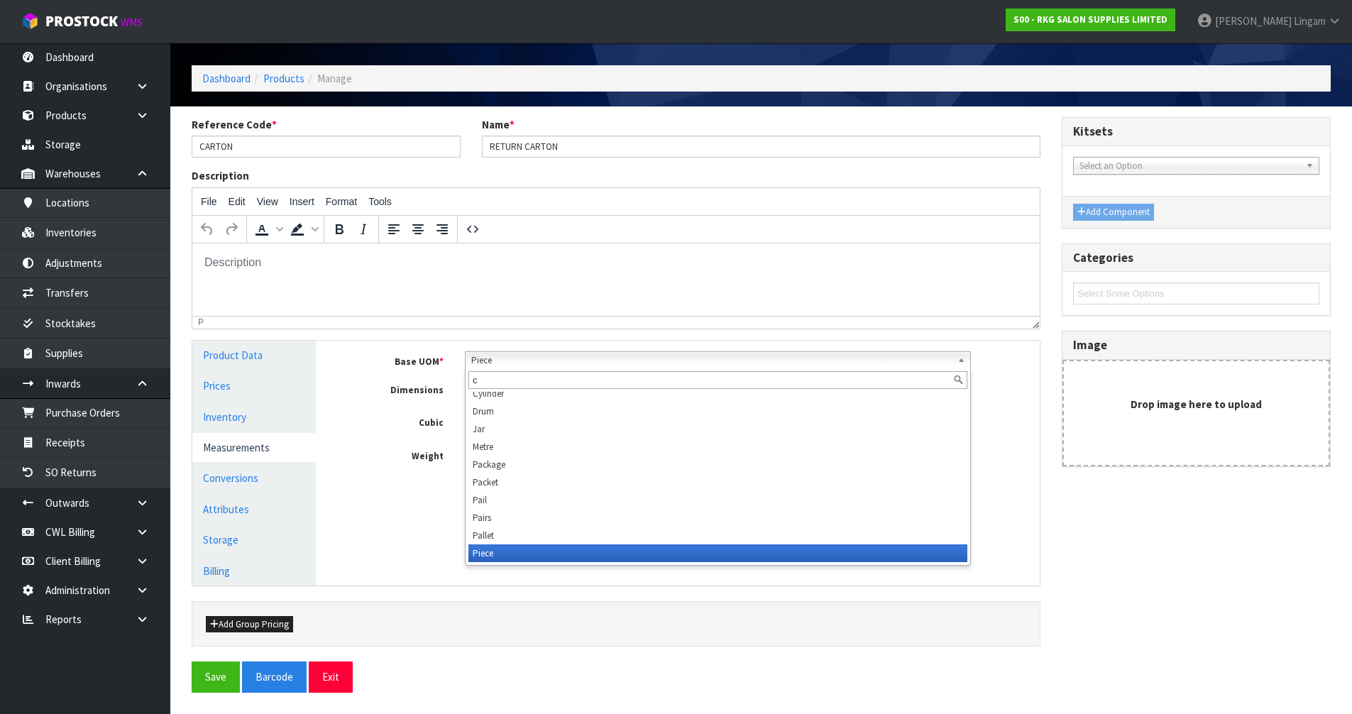
scroll to position [0, 0]
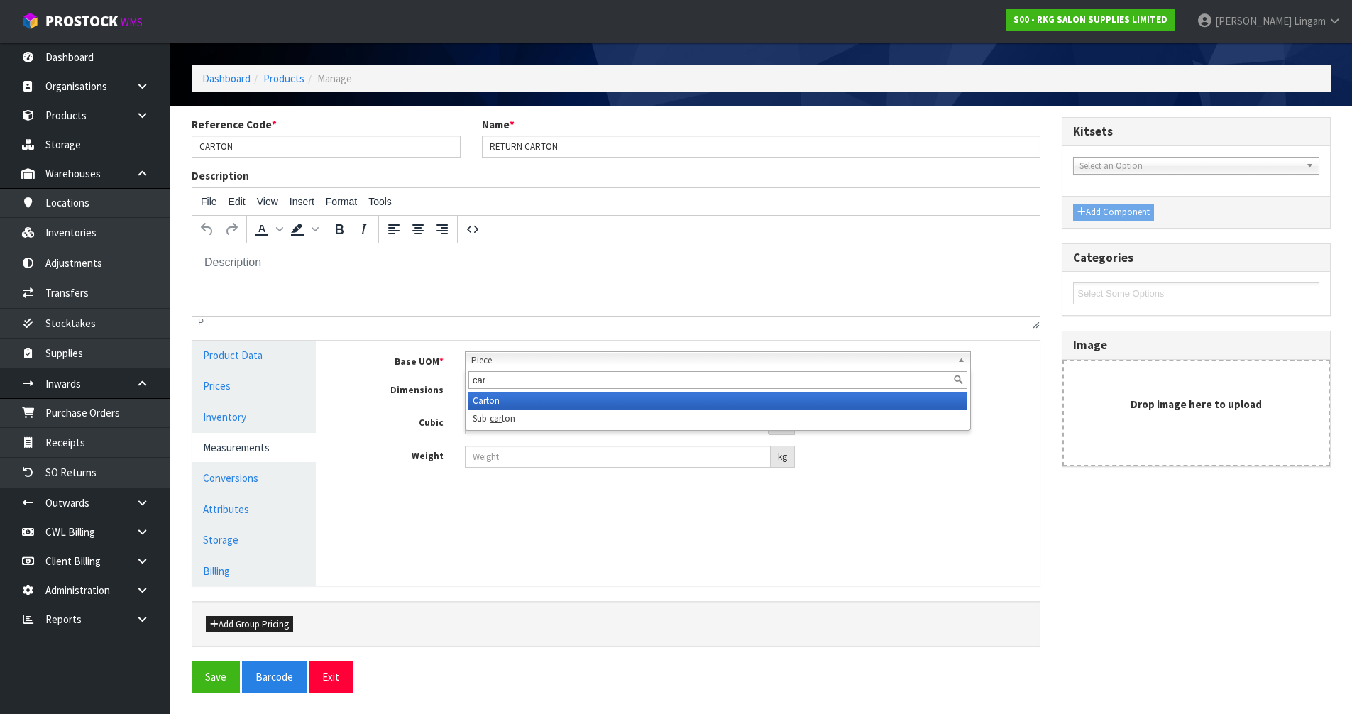
type input "car"
click at [502, 397] on li "Car ton" at bounding box center [717, 401] width 499 height 18
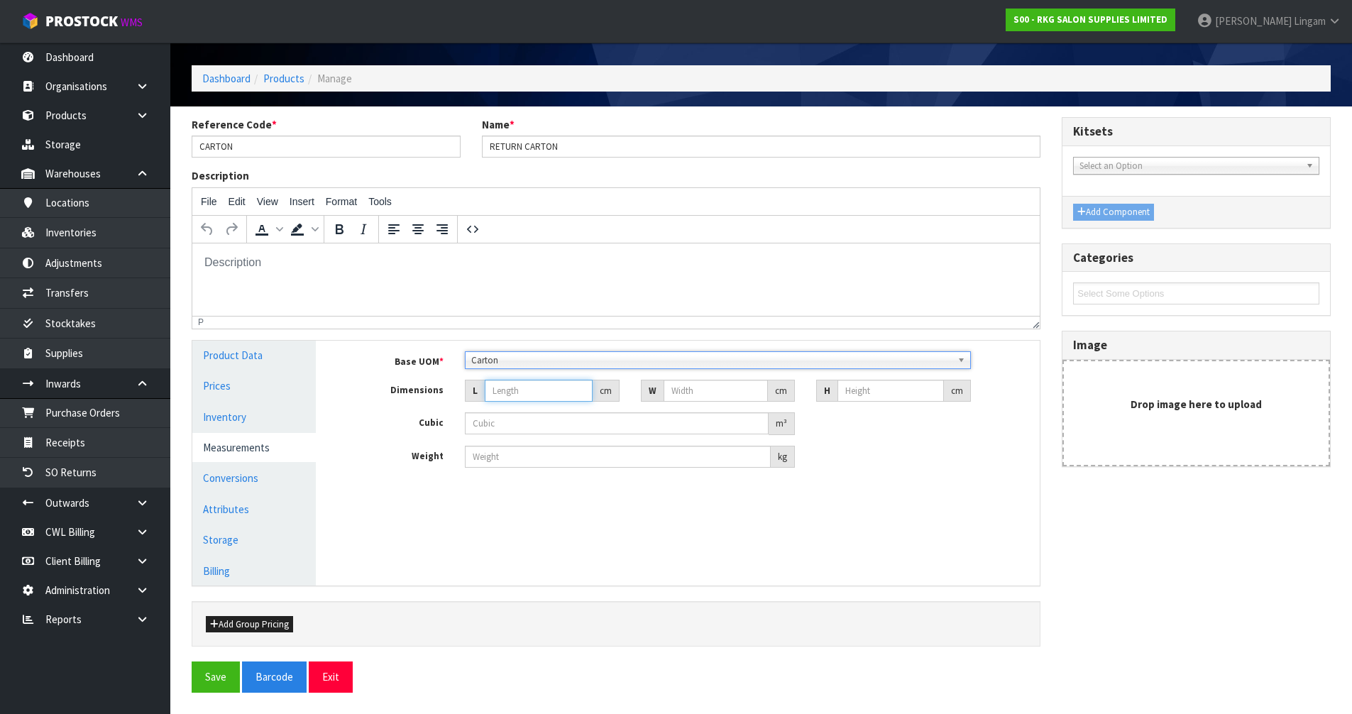
click at [498, 390] on input "number" at bounding box center [539, 391] width 108 height 22
type input "4"
type input "0.000001"
type input "43"
click at [708, 395] on input "number" at bounding box center [716, 391] width 105 height 22
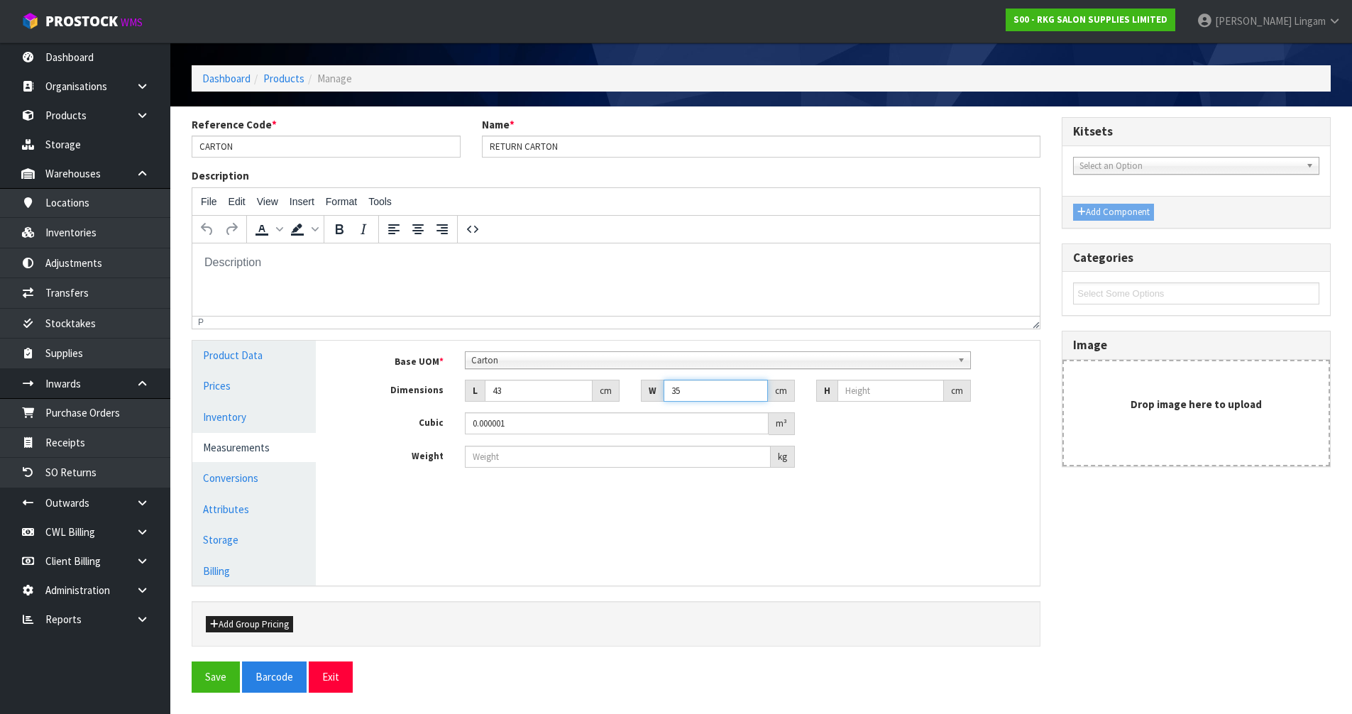
type input "35"
click at [864, 390] on input "number" at bounding box center [890, 391] width 106 height 22
type input "1"
type input "0.001505"
type input "15"
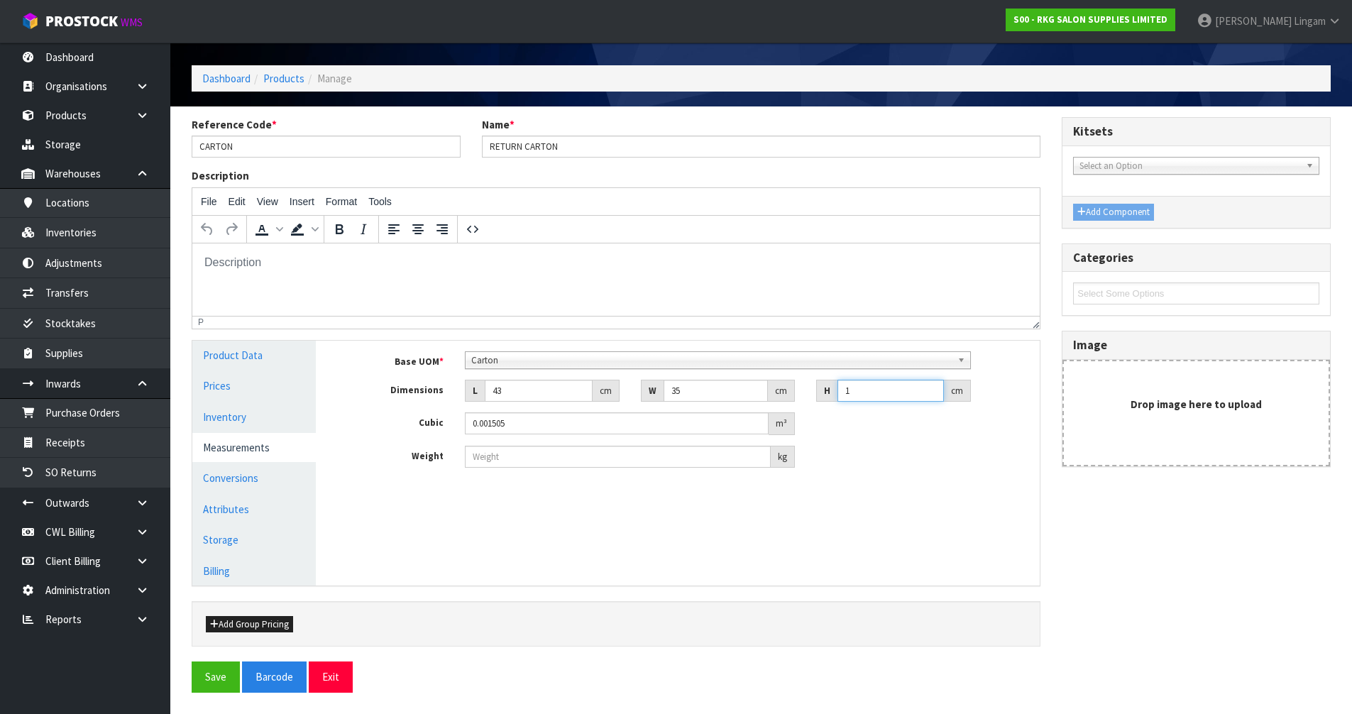
type input "0.022575"
type input "15"
click at [474, 457] on input "number" at bounding box center [618, 457] width 306 height 22
type input "11"
click at [210, 686] on button "Save" at bounding box center [216, 676] width 48 height 31
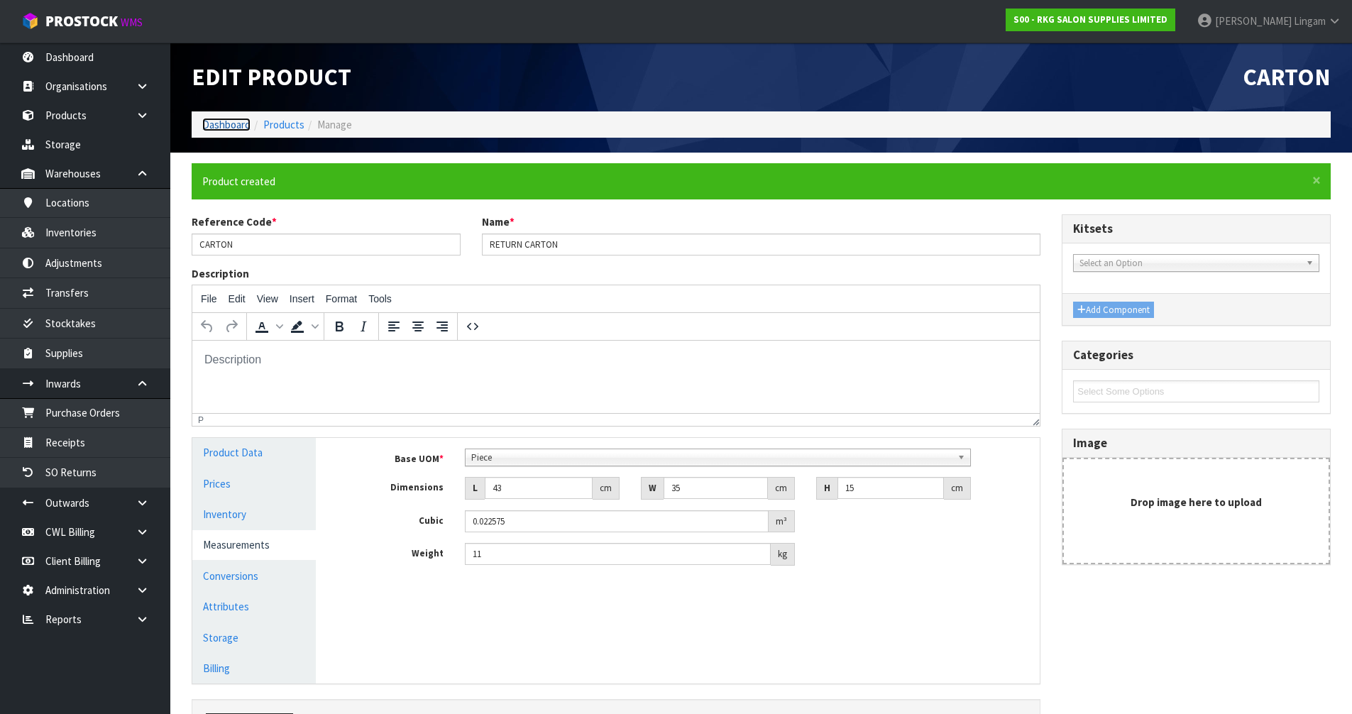
click at [219, 121] on link "Dashboard" at bounding box center [226, 124] width 48 height 13
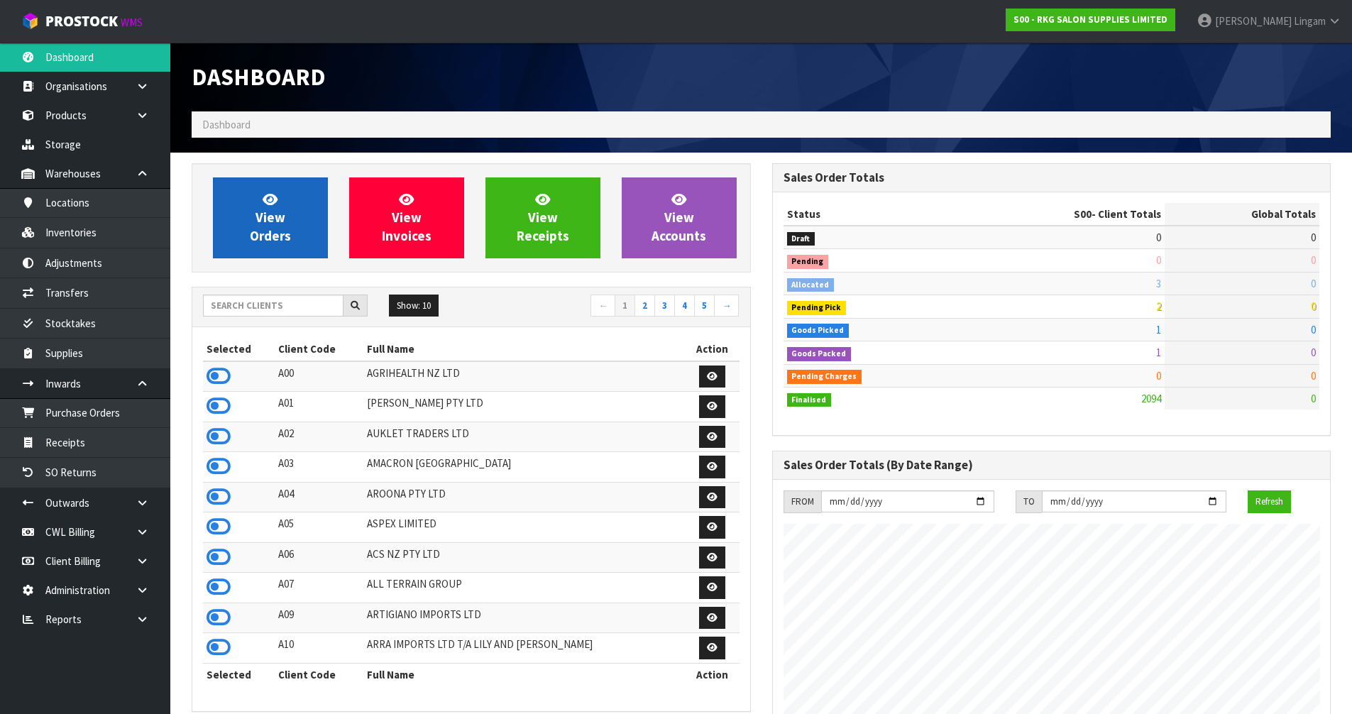
scroll to position [1075, 580]
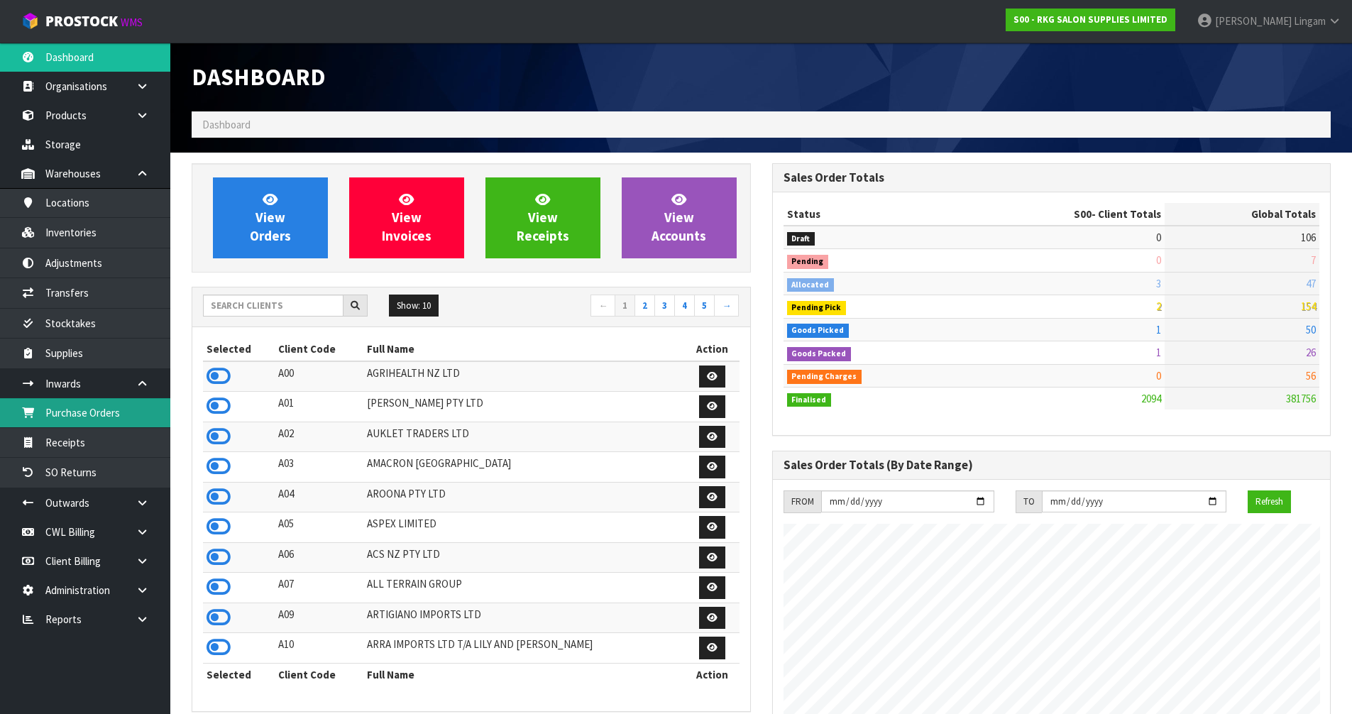
click at [98, 419] on link "Purchase Orders" at bounding box center [85, 412] width 170 height 29
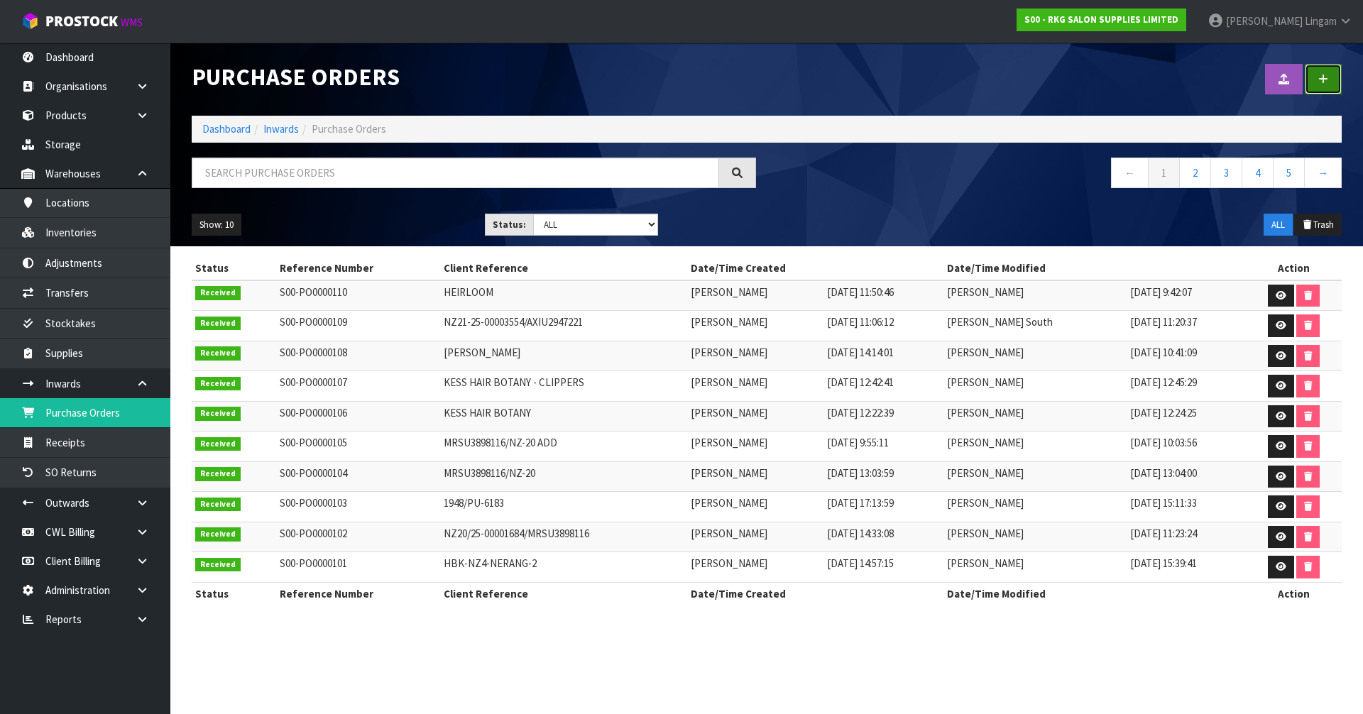
click at [1329, 77] on link at bounding box center [1323, 79] width 37 height 31
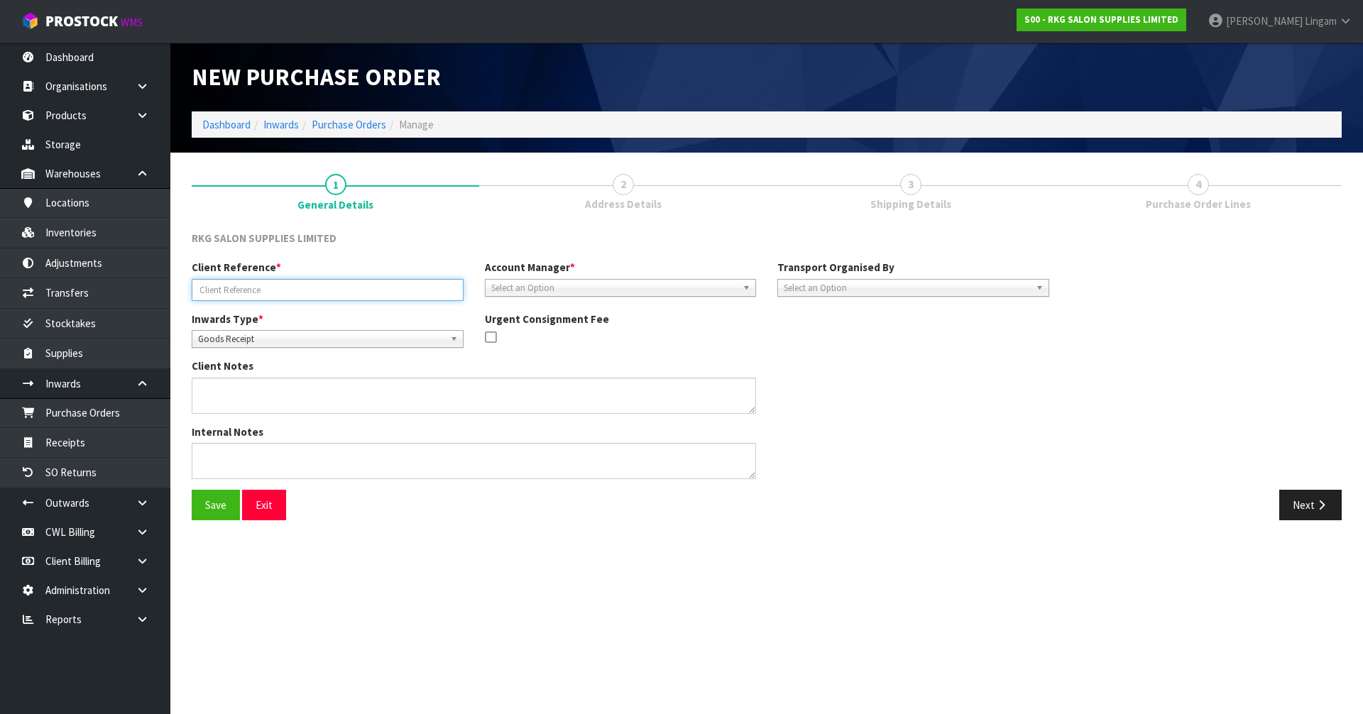
click at [248, 293] on input "text" at bounding box center [328, 290] width 272 height 22
paste input "FOOTREST"
type input "FOOTREST - ORDER RETURN"
click at [560, 283] on span "Select an Option" at bounding box center [614, 288] width 246 height 17
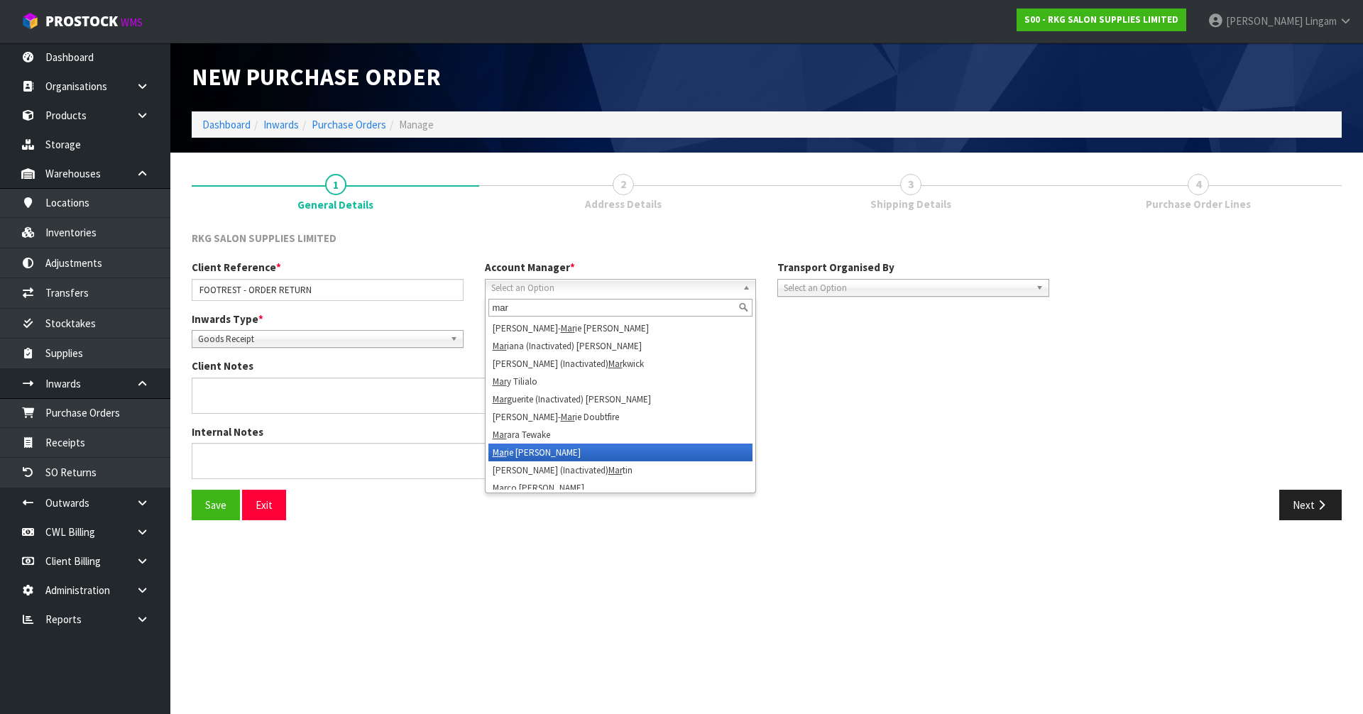
type input "mar"
click at [532, 454] on li "Mar ie Miranda" at bounding box center [620, 453] width 265 height 18
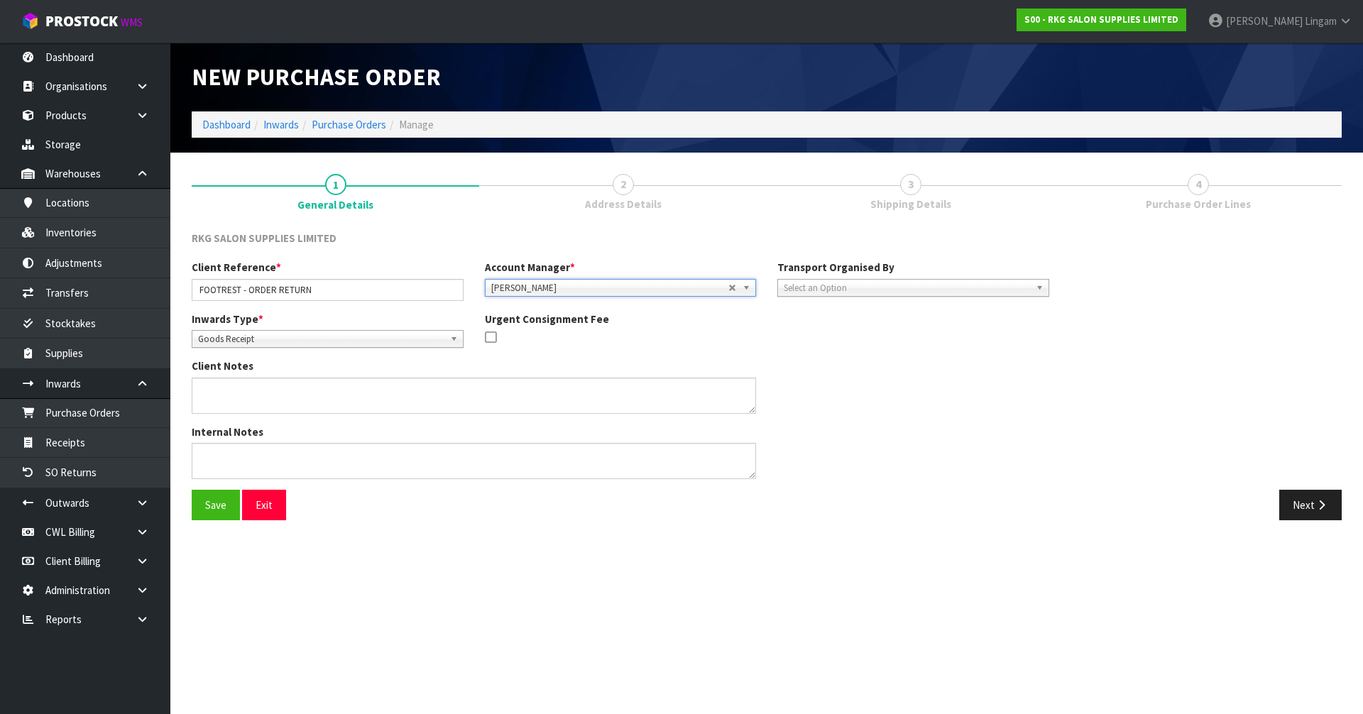
click at [802, 289] on span "Select an Option" at bounding box center [907, 288] width 246 height 17
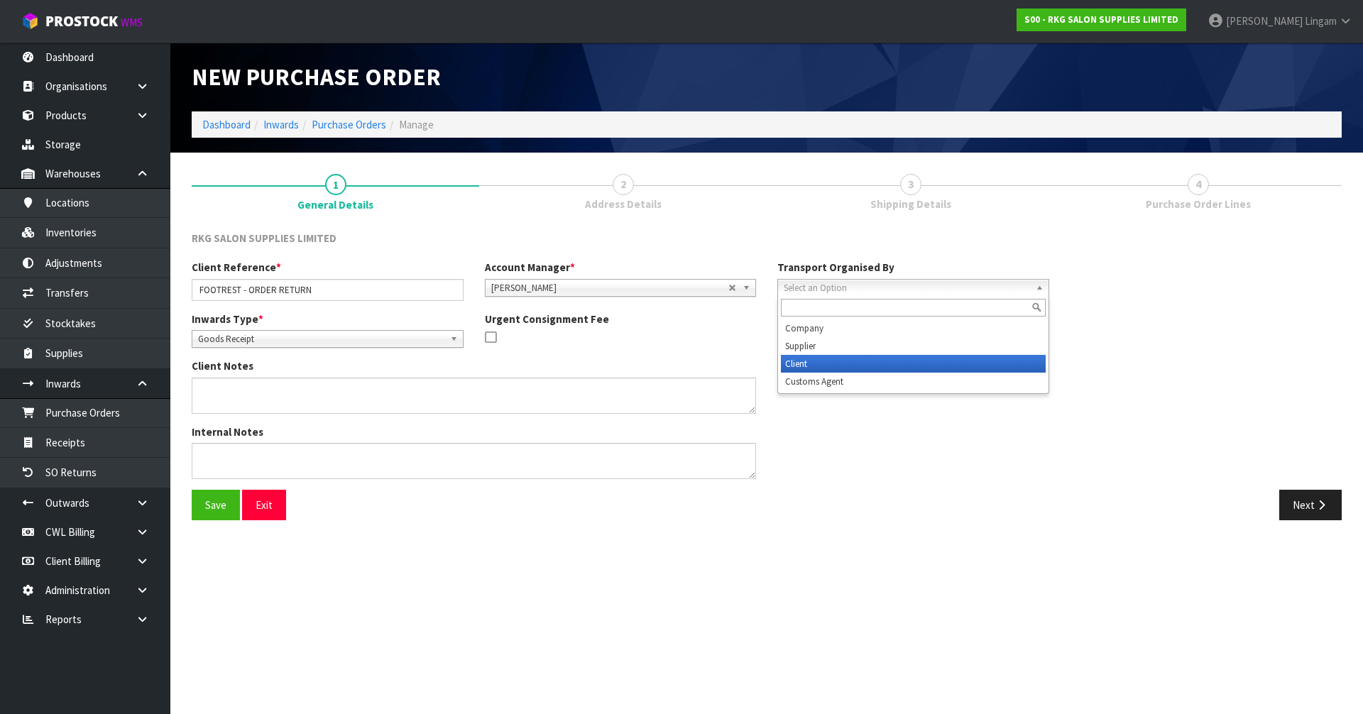
click at [812, 367] on li "Client" at bounding box center [913, 364] width 265 height 18
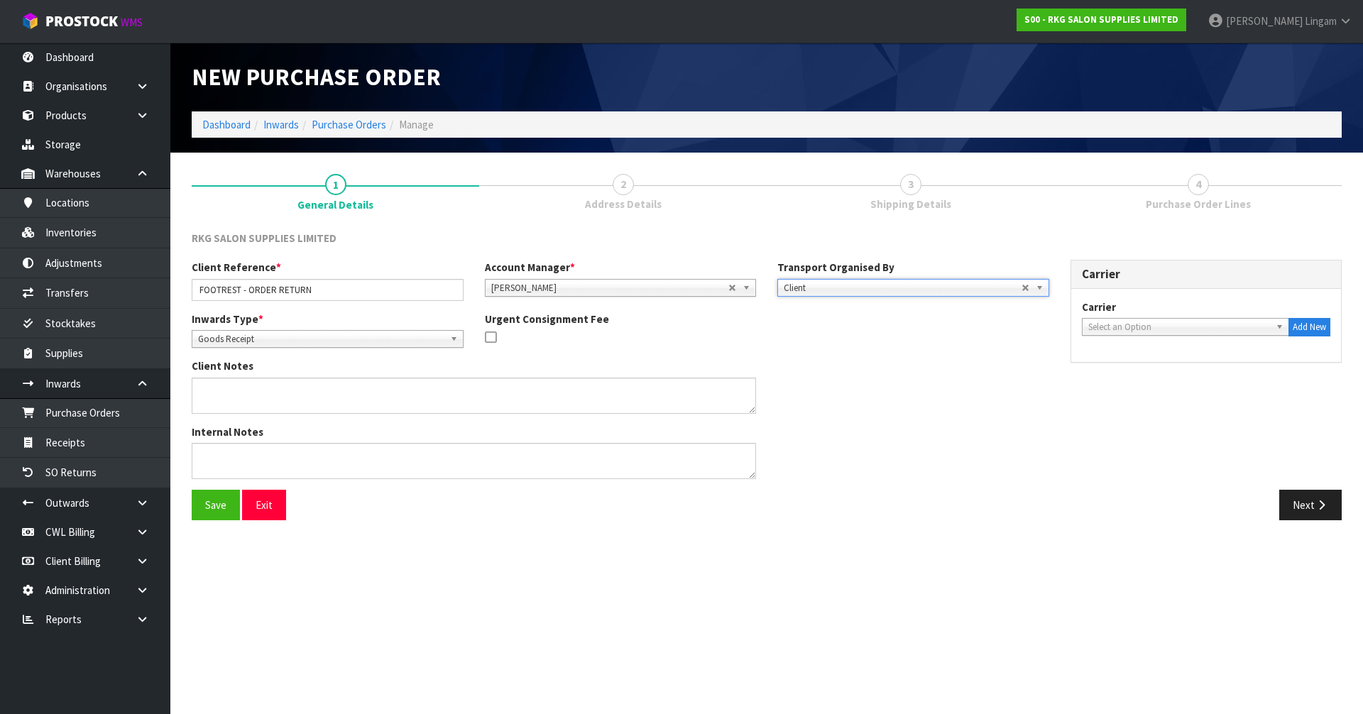
click at [252, 344] on span "Goods Receipt" at bounding box center [321, 339] width 246 height 17
click at [238, 400] on li "Goods Returned" at bounding box center [327, 397] width 265 height 18
click at [234, 505] on button "Save" at bounding box center [216, 505] width 48 height 31
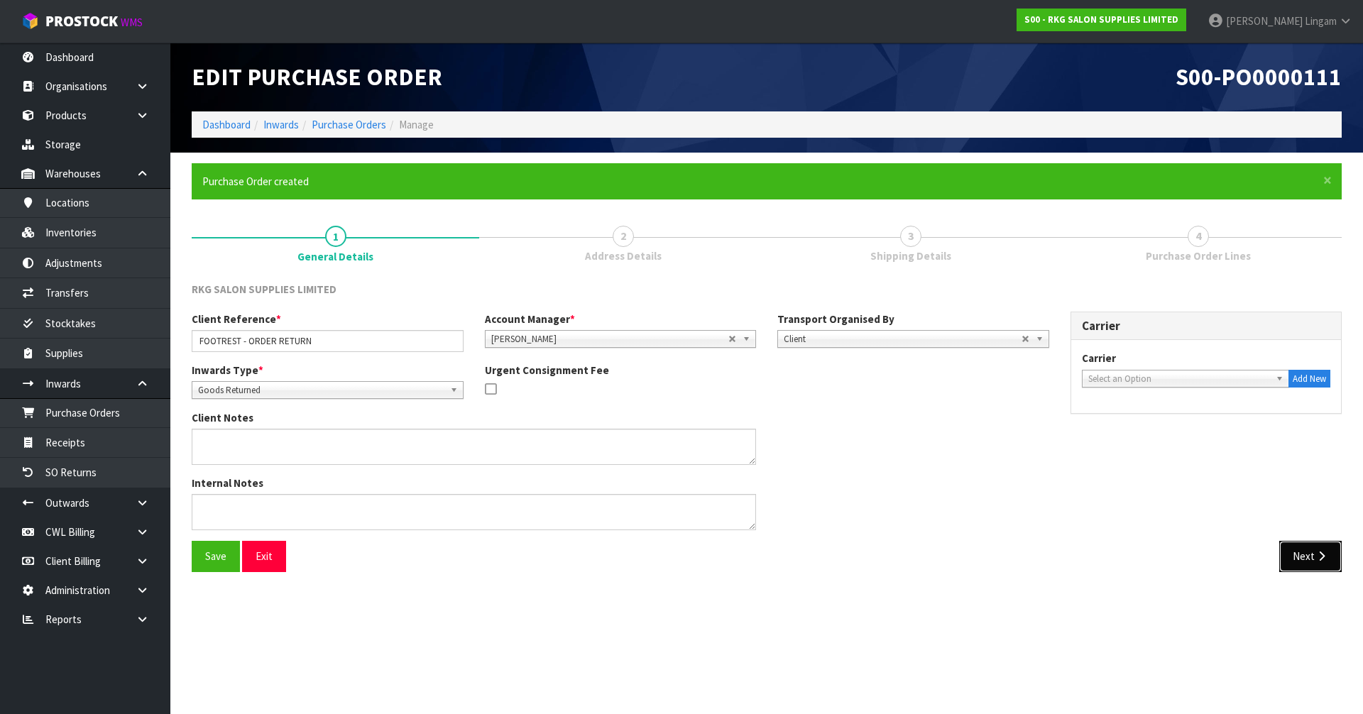
click at [1300, 554] on button "Next" at bounding box center [1310, 556] width 62 height 31
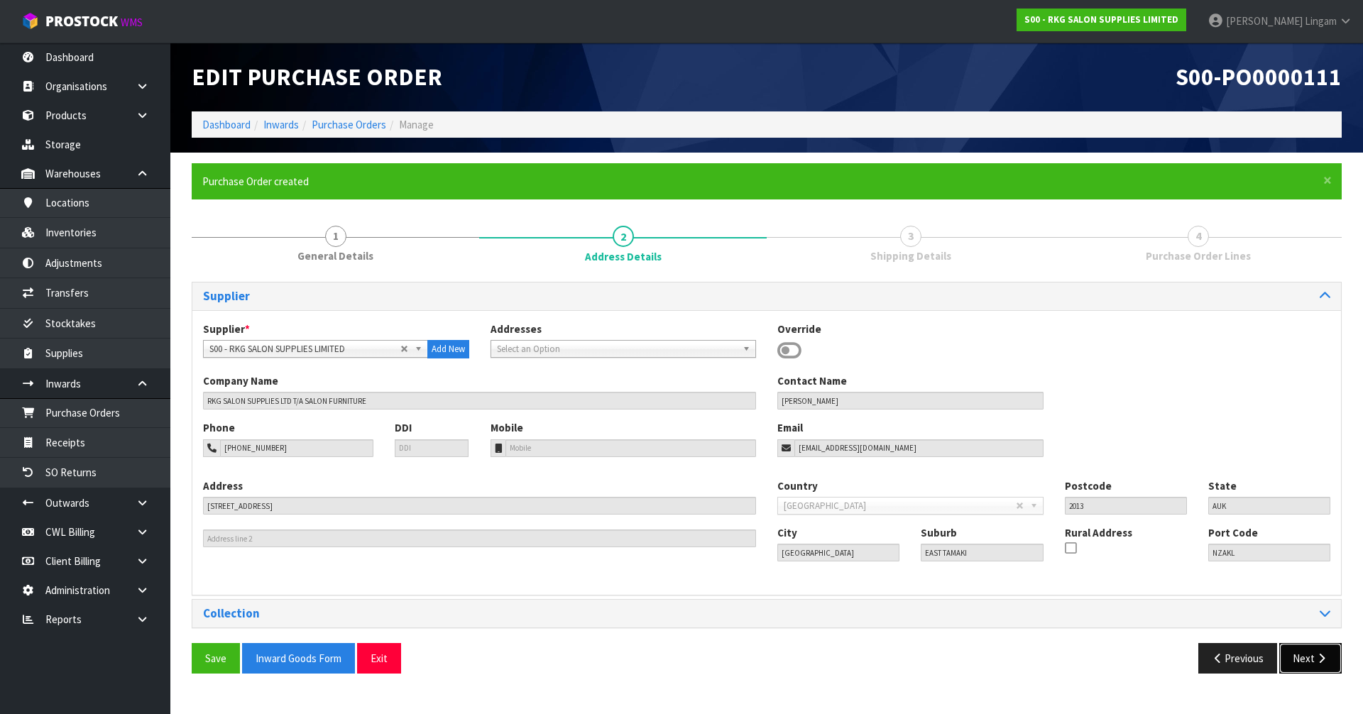
click at [1324, 643] on button "Next" at bounding box center [1310, 658] width 62 height 31
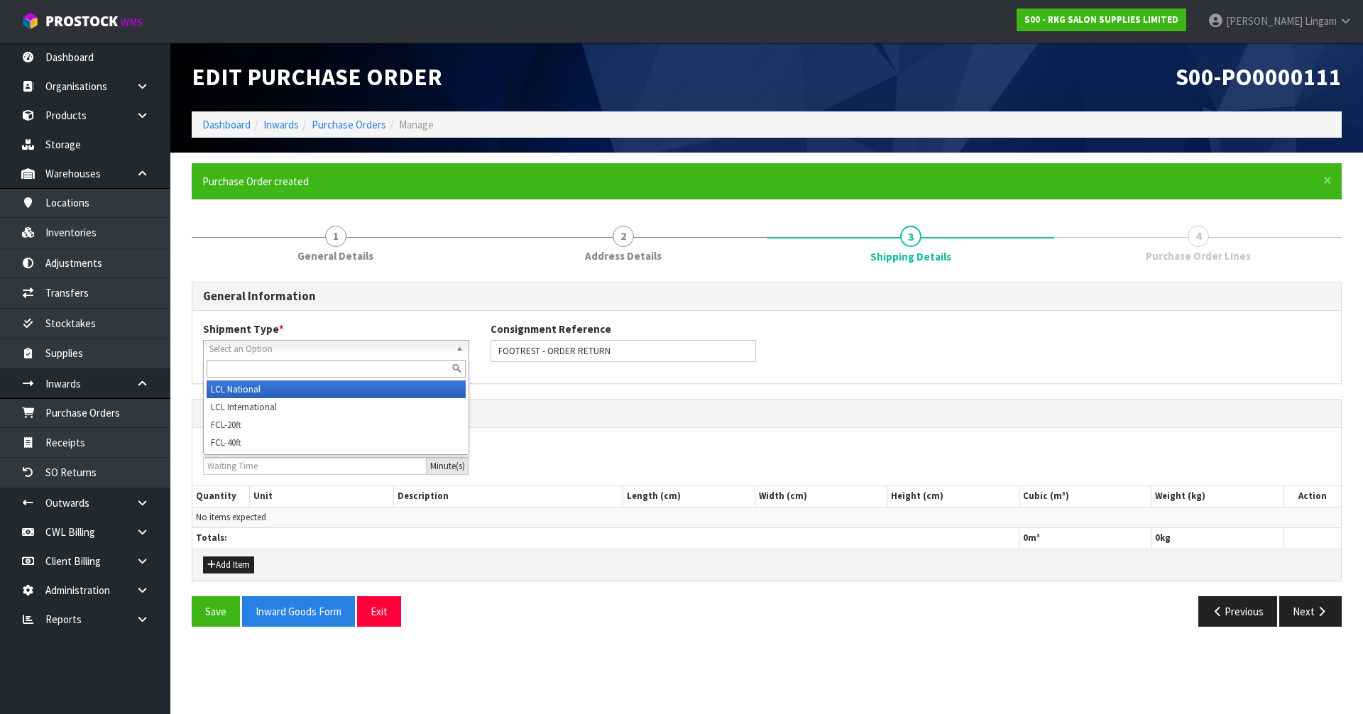
click at [238, 346] on span "Select an Option" at bounding box center [329, 349] width 241 height 17
click at [238, 388] on li "LCL National" at bounding box center [336, 389] width 259 height 18
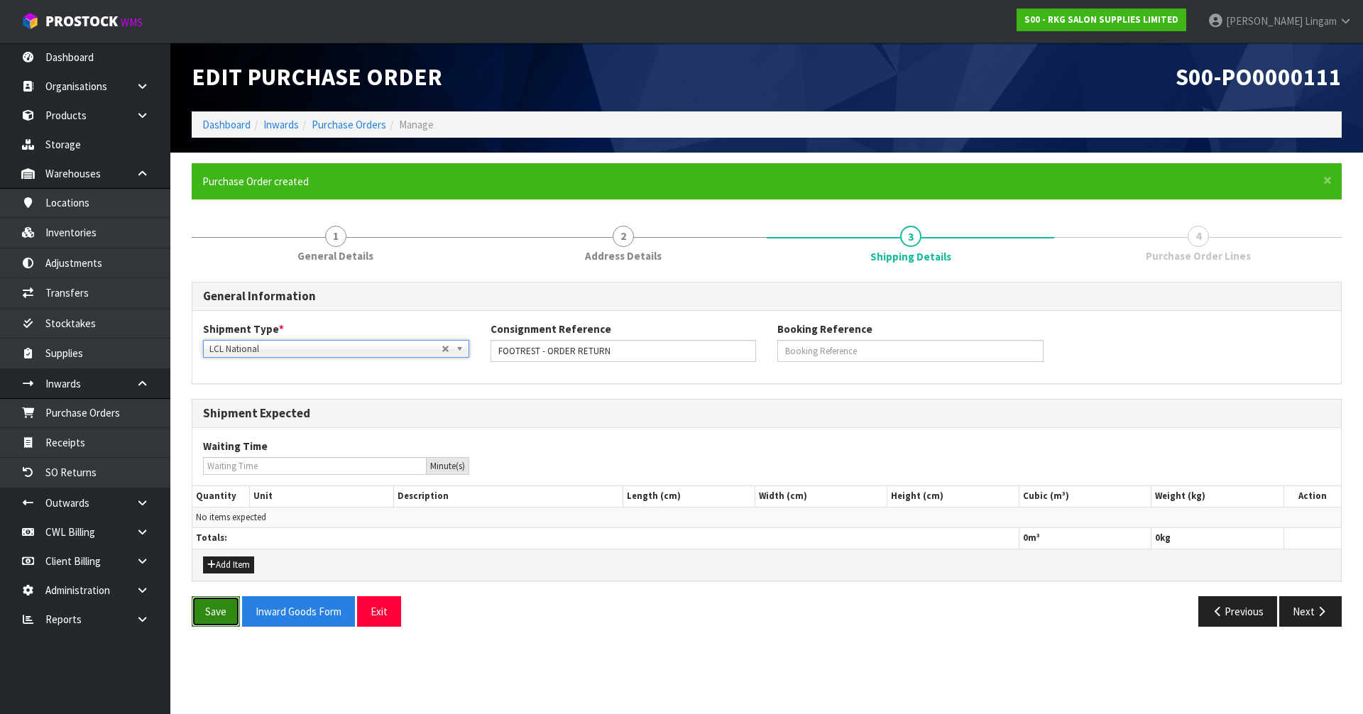
click at [221, 603] on button "Save" at bounding box center [216, 611] width 48 height 31
click at [1306, 614] on button "Next" at bounding box center [1310, 611] width 62 height 31
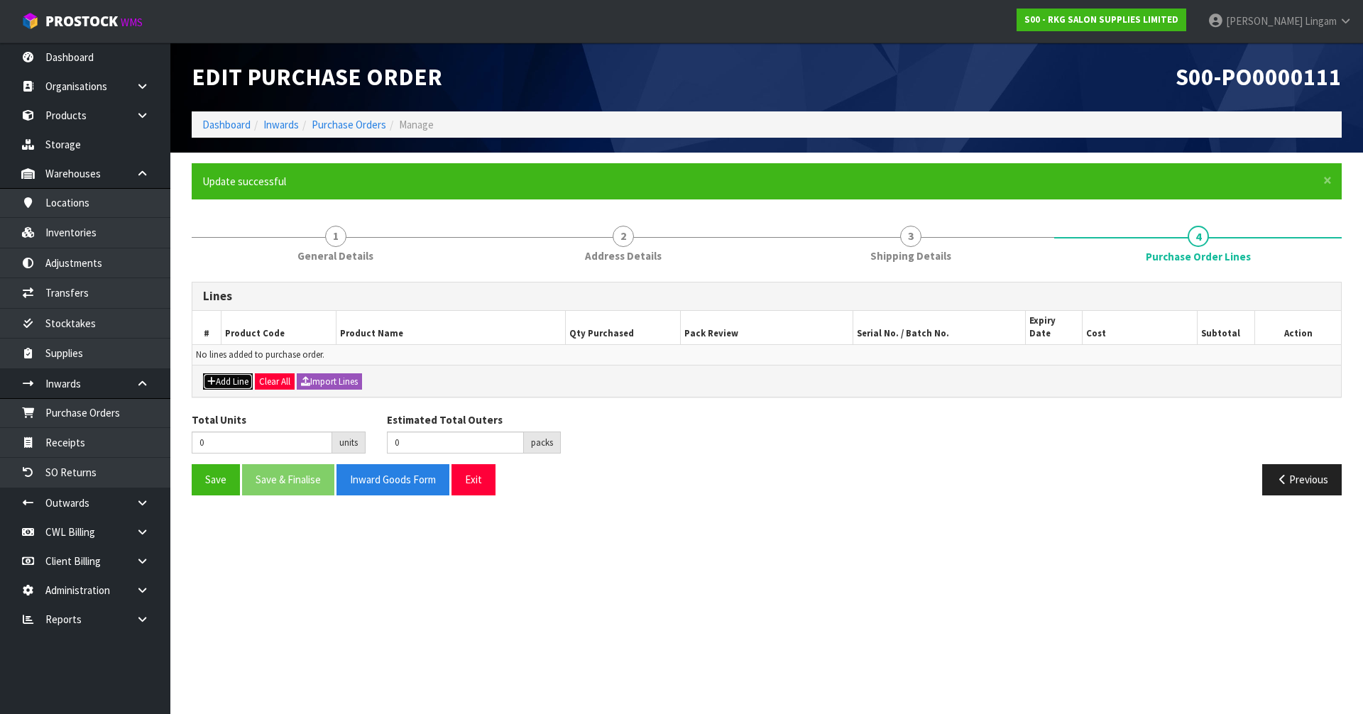
click at [210, 377] on icon "button" at bounding box center [211, 381] width 9 height 9
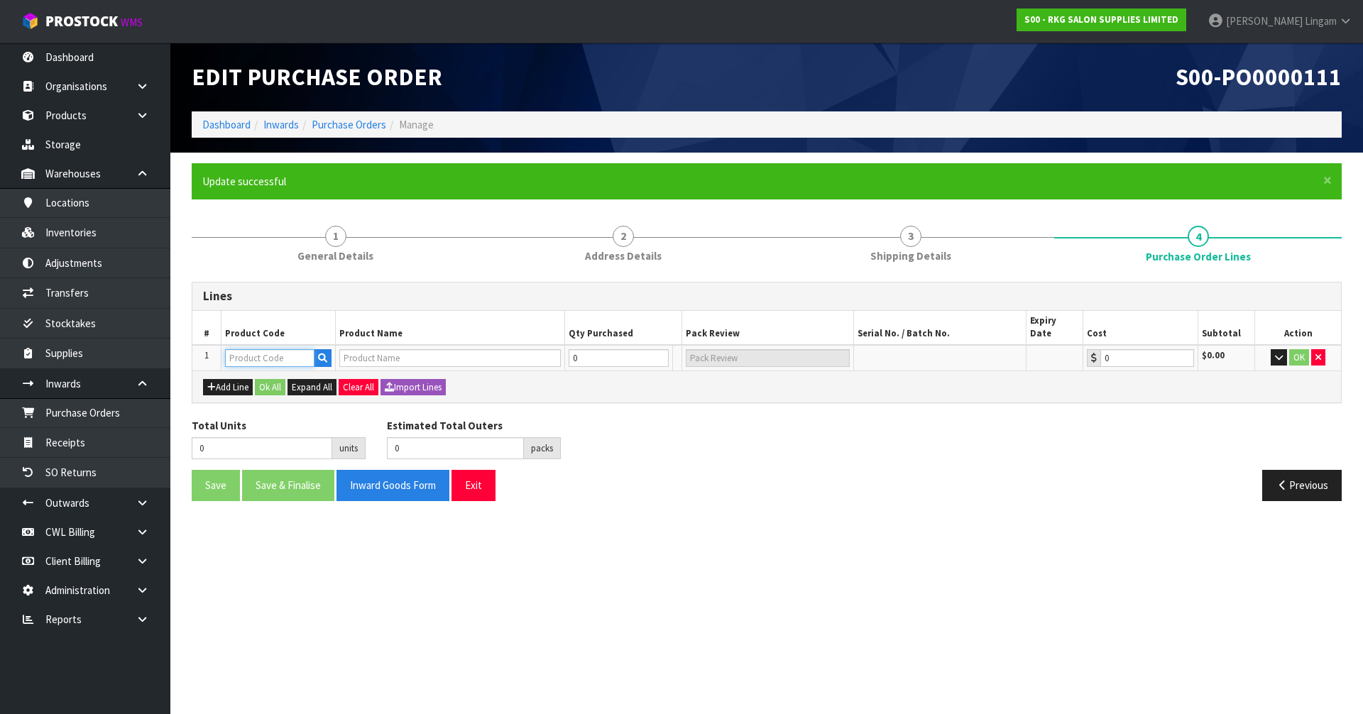
click at [251, 349] on input "text" at bounding box center [269, 358] width 89 height 18
type input "CAR"
click at [266, 370] on link "CAR TON" at bounding box center [282, 368] width 112 height 19
type input "CARTON"
type input "RETURN CARTON"
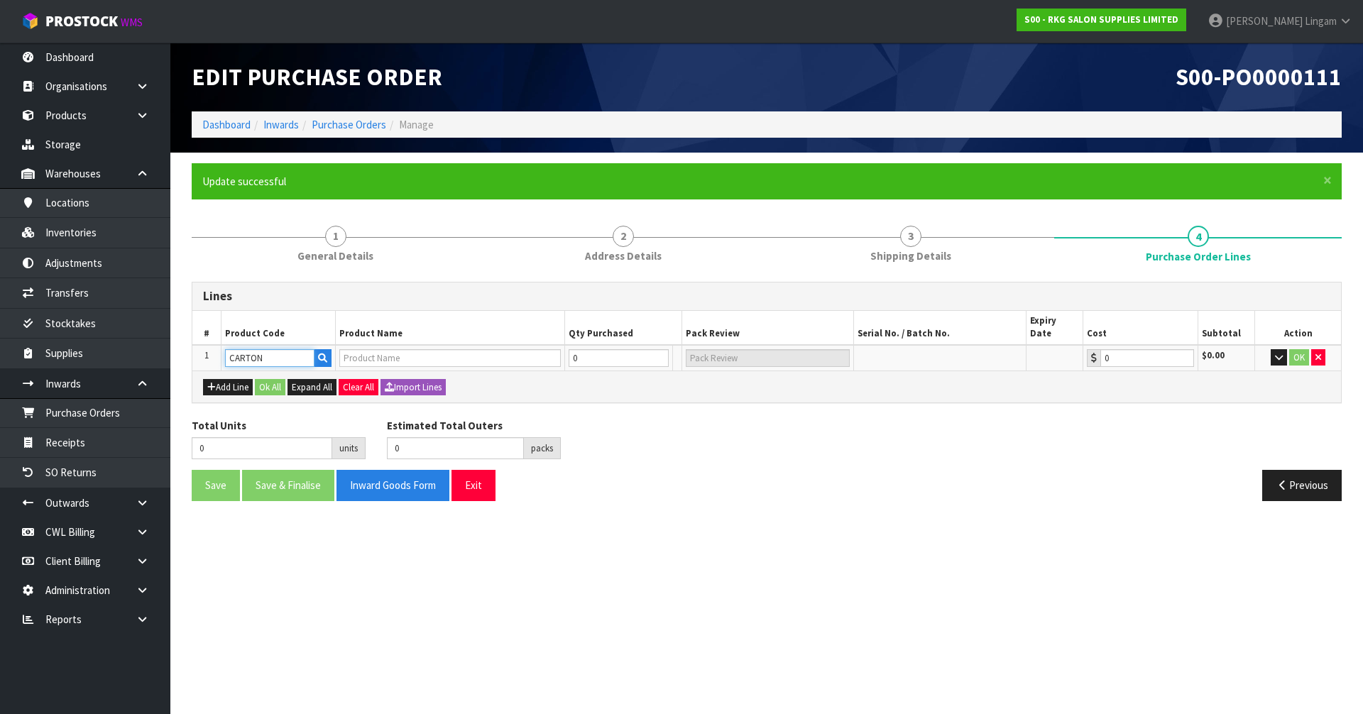
type input "0.00"
click at [553, 345] on tr "1 CARTON RETURN CARTON 0 PCE 0.00 $0.00 OK" at bounding box center [766, 358] width 1148 height 26
type input "1"
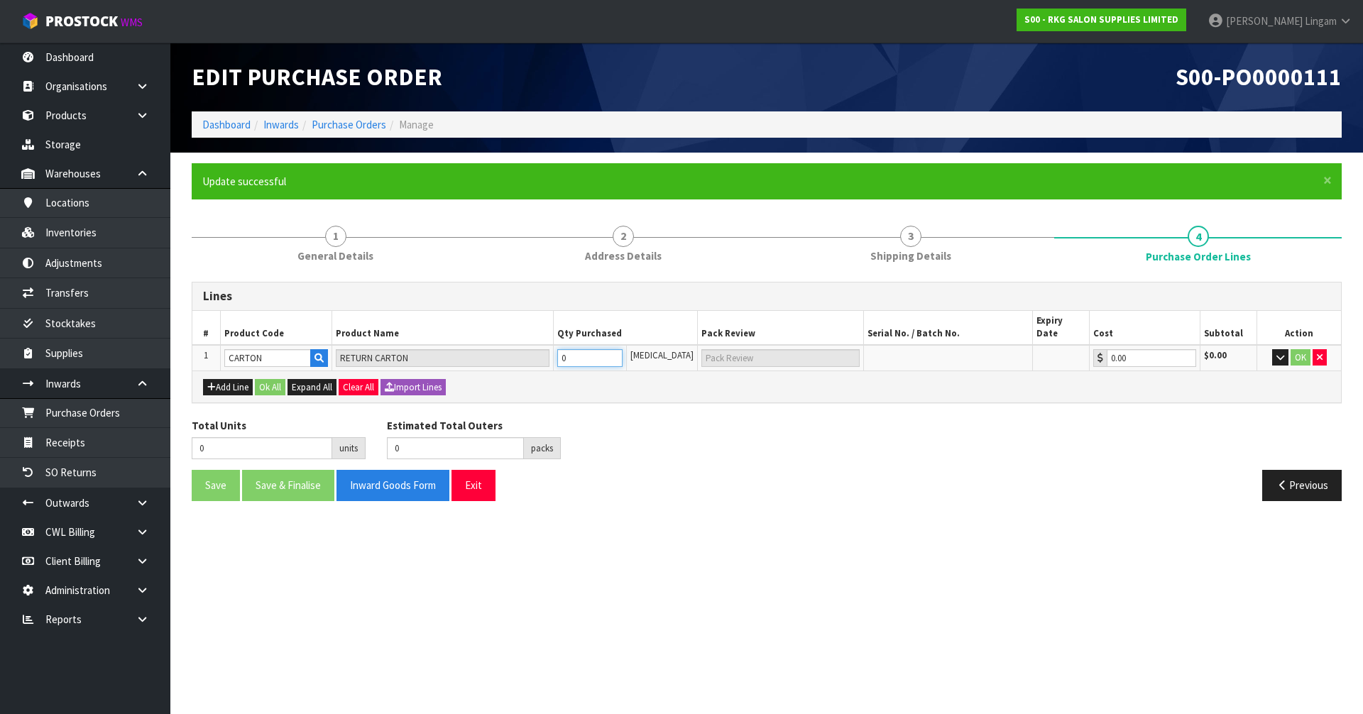
type input "1 CTN"
type input "1"
click at [282, 379] on button "Ok All" at bounding box center [270, 387] width 31 height 17
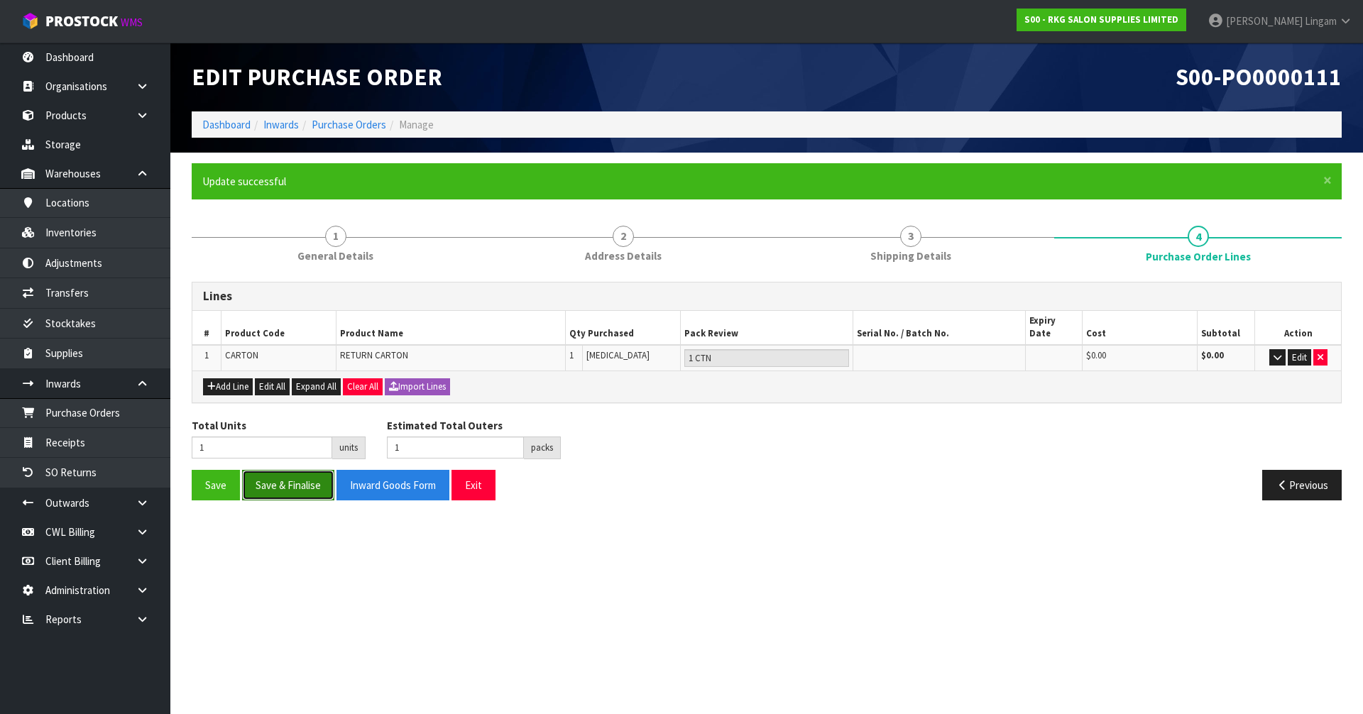
click at [309, 476] on button "Save & Finalise" at bounding box center [288, 485] width 92 height 31
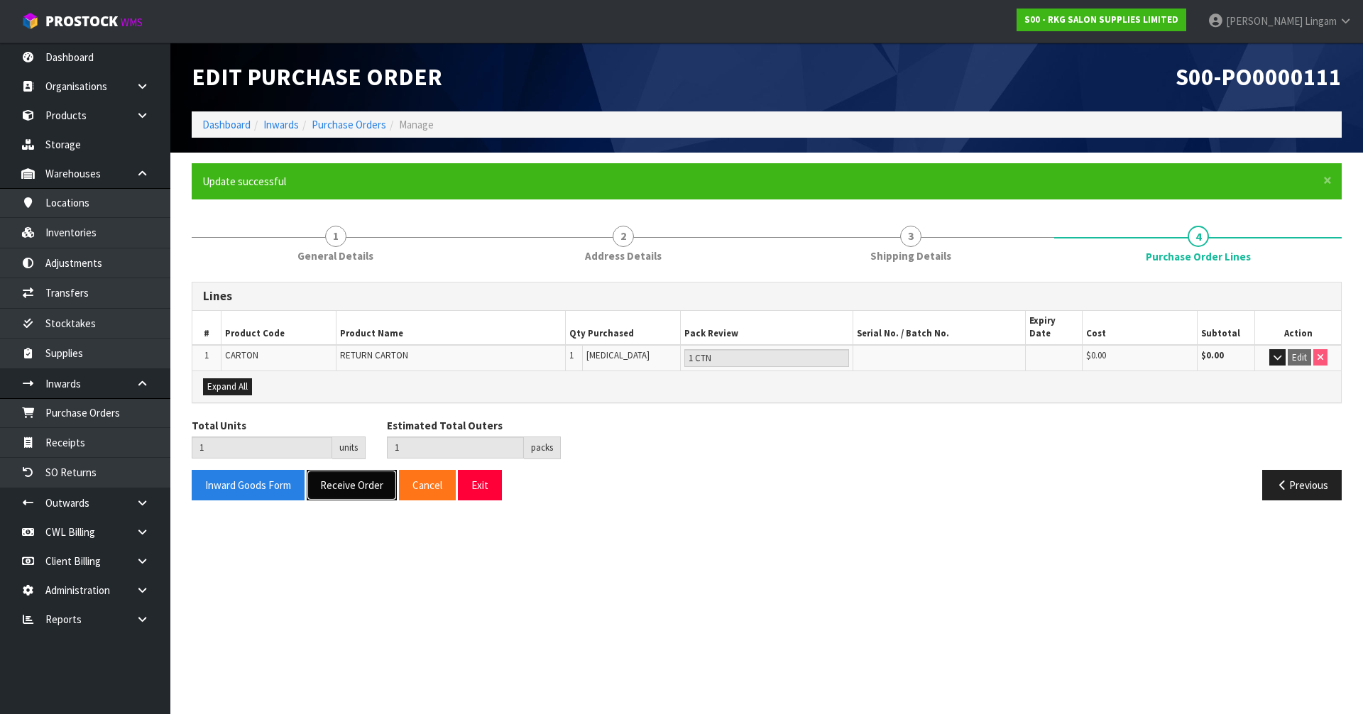
click at [384, 479] on button "Receive Order" at bounding box center [352, 485] width 90 height 31
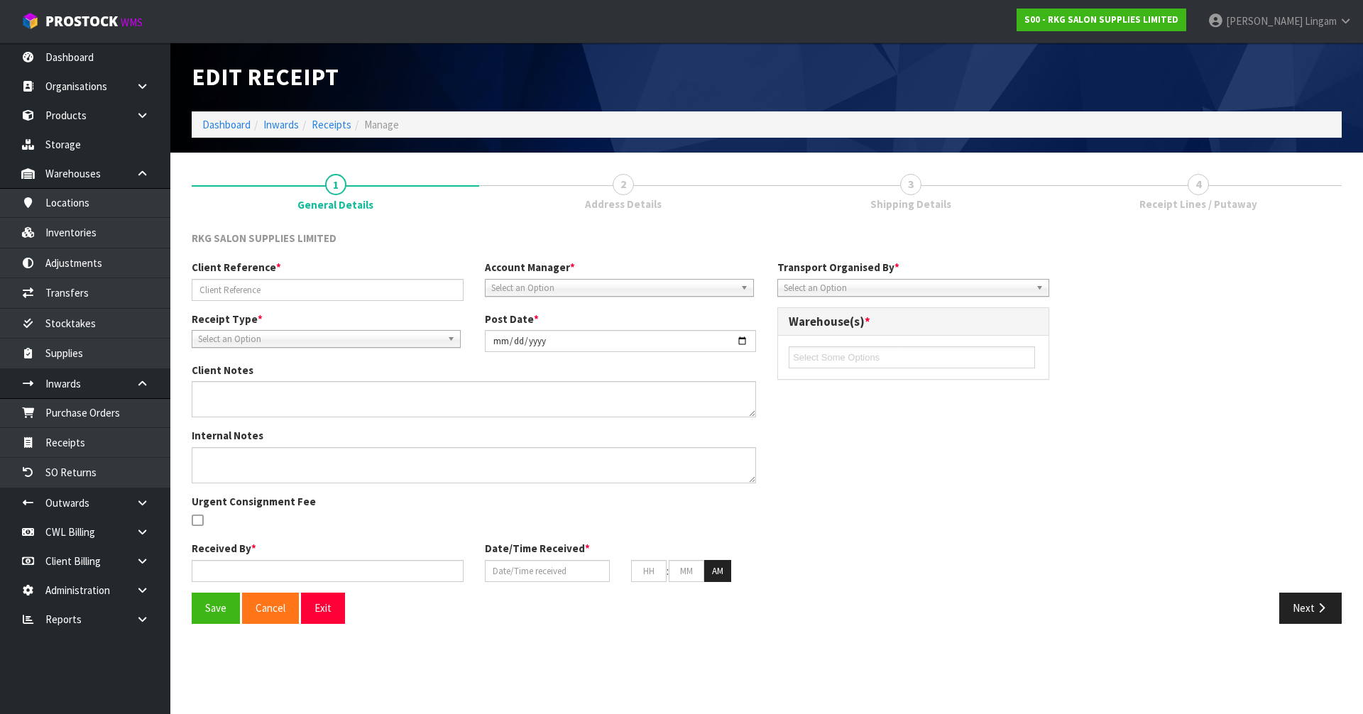
type input "FOOTREST - ORDER RETURN"
type input "2025-09-18"
type input "Vineeta Lingam"
type input "[DATE]"
type input "01"
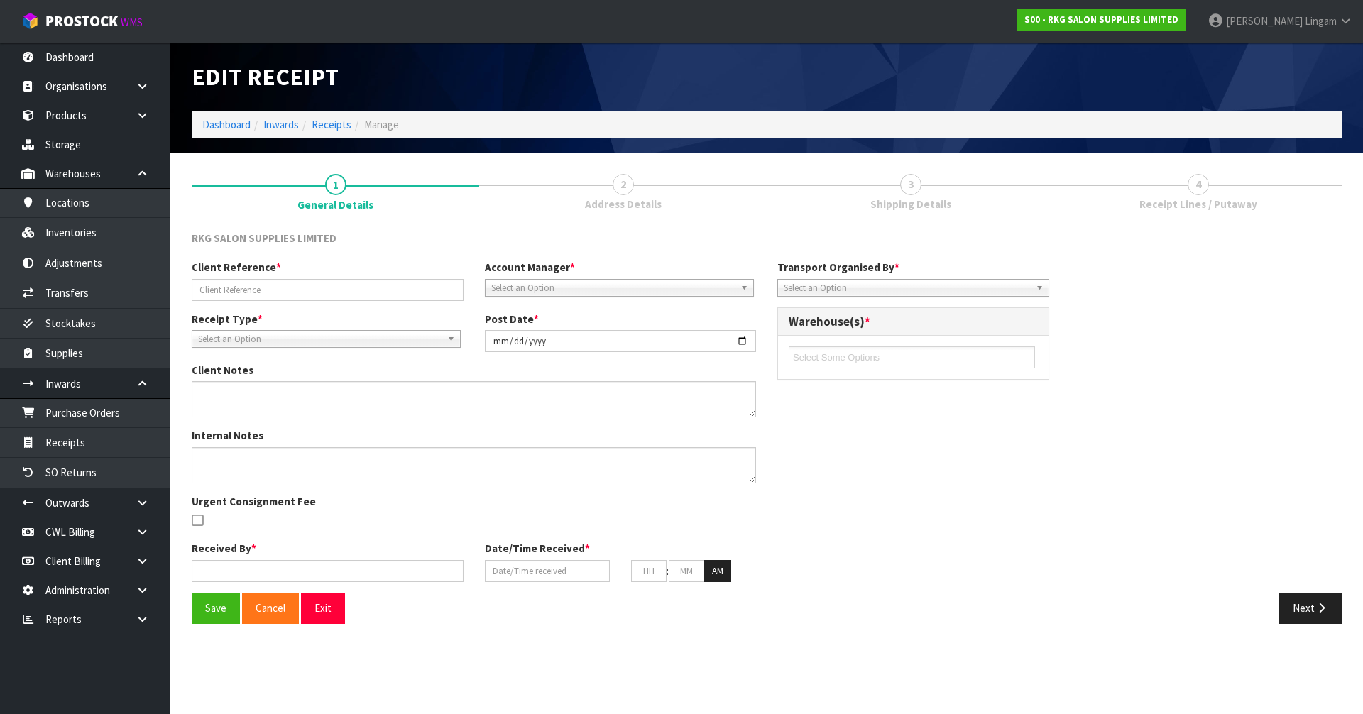
type input "00"
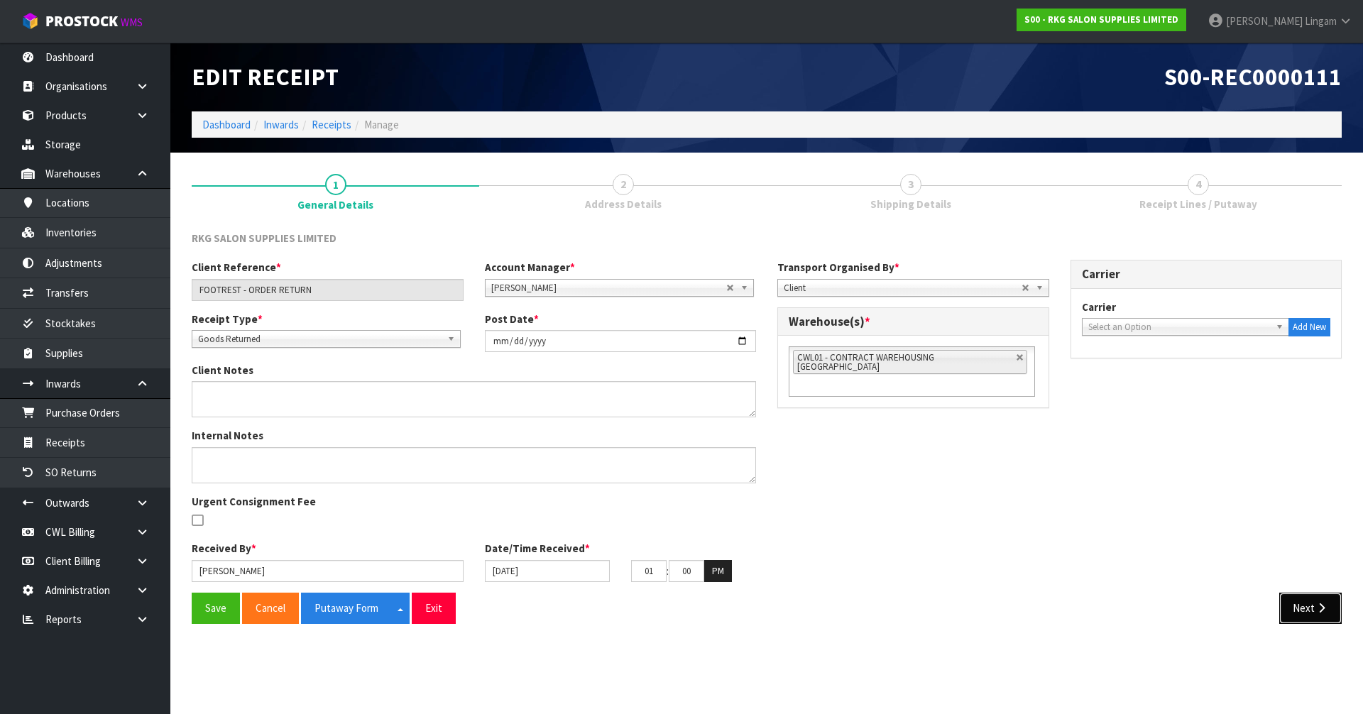
click at [1297, 617] on button "Next" at bounding box center [1310, 608] width 62 height 31
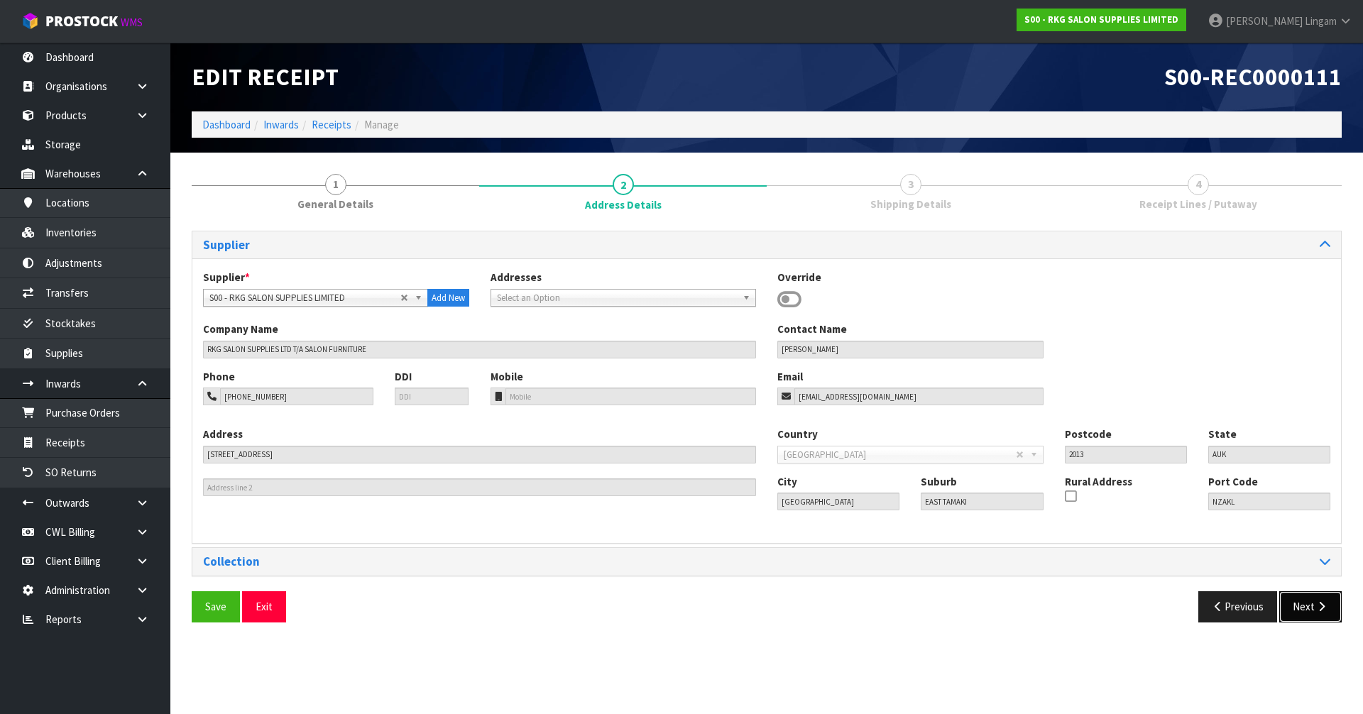
click at [1300, 614] on button "Next" at bounding box center [1310, 606] width 62 height 31
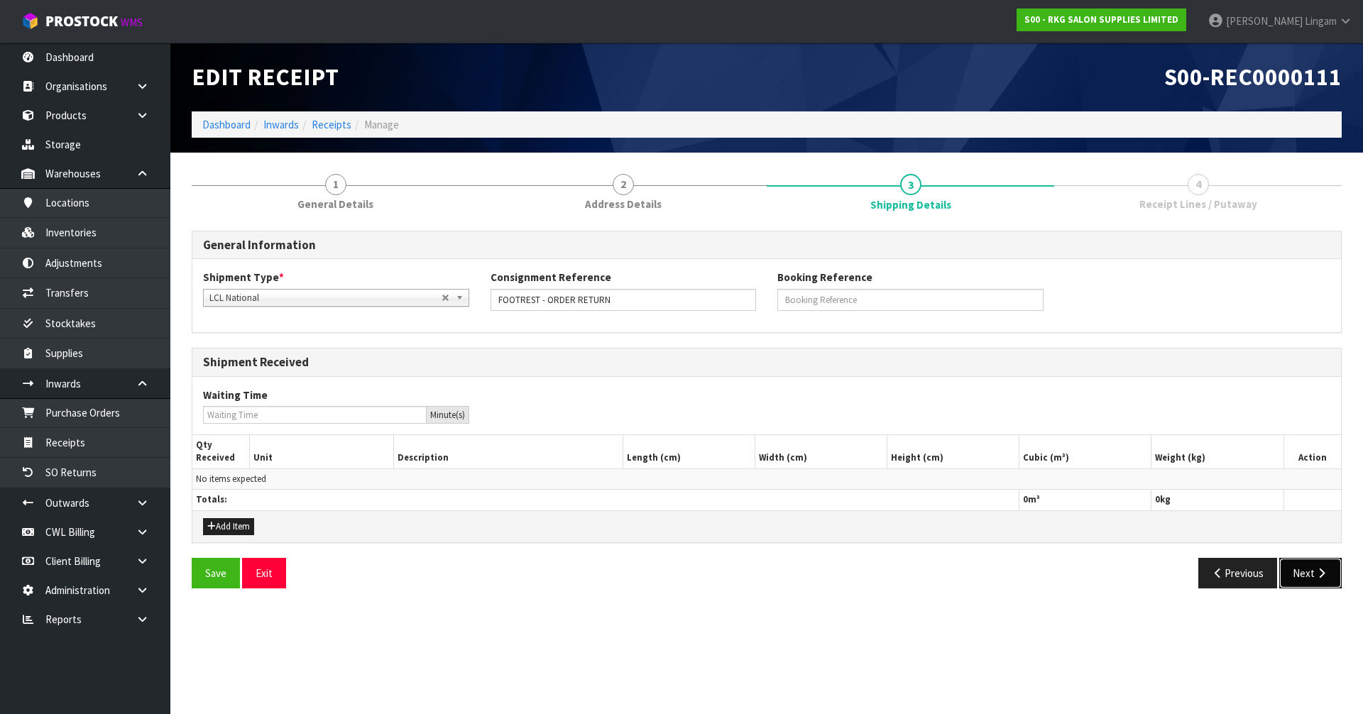
drag, startPoint x: 1301, startPoint y: 582, endPoint x: 1113, endPoint y: 621, distance: 192.1
click at [1278, 627] on section "Edit Receipt S00-REC0000111 Dashboard Inwards Receipts Manage 1 General Details…" at bounding box center [681, 357] width 1363 height 714
click at [228, 528] on button "Add Item" at bounding box center [228, 526] width 51 height 17
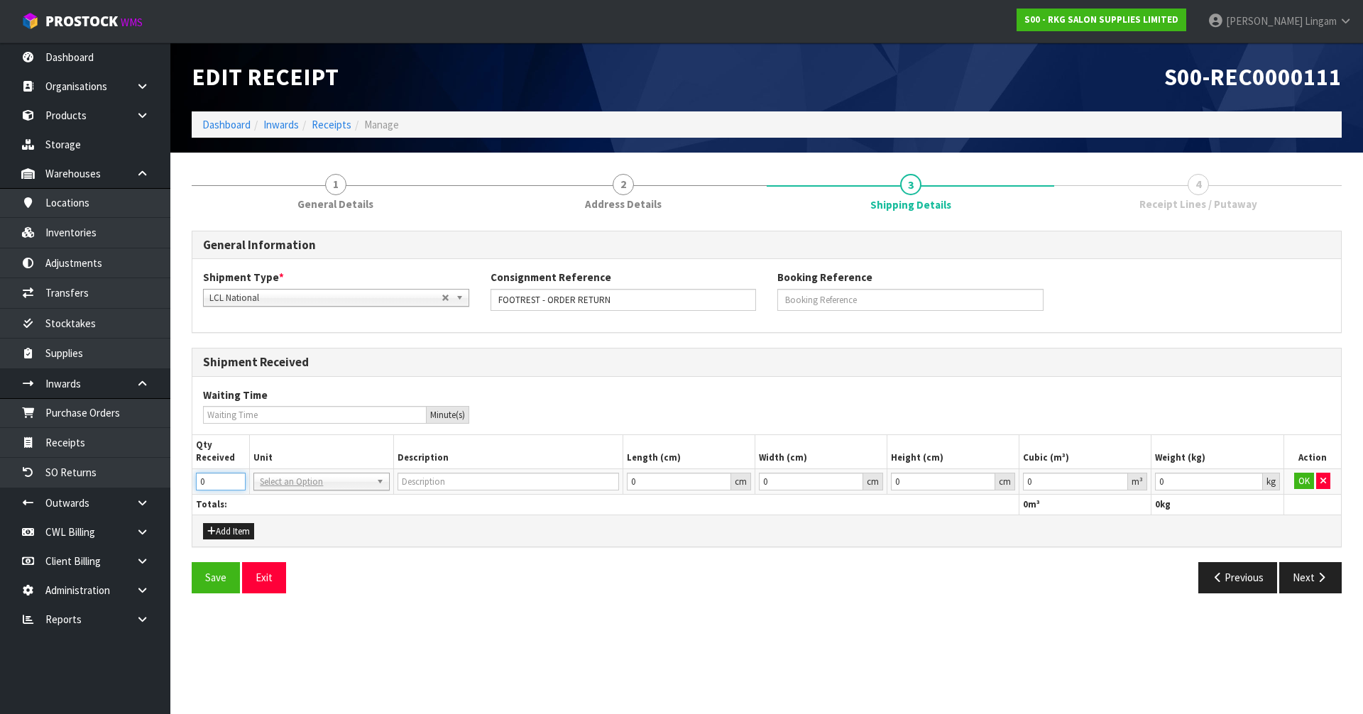
drag, startPoint x: 220, startPoint y: 482, endPoint x: 172, endPoint y: 487, distance: 48.5
click at [172, 487] on section "1 General Details 2 Address Details 3 Shipping Details 4 Receipt Lines / Putawa…" at bounding box center [766, 384] width 1192 height 462
type input "1"
click at [280, 503] on input "text" at bounding box center [321, 502] width 128 height 18
type input "ctn"
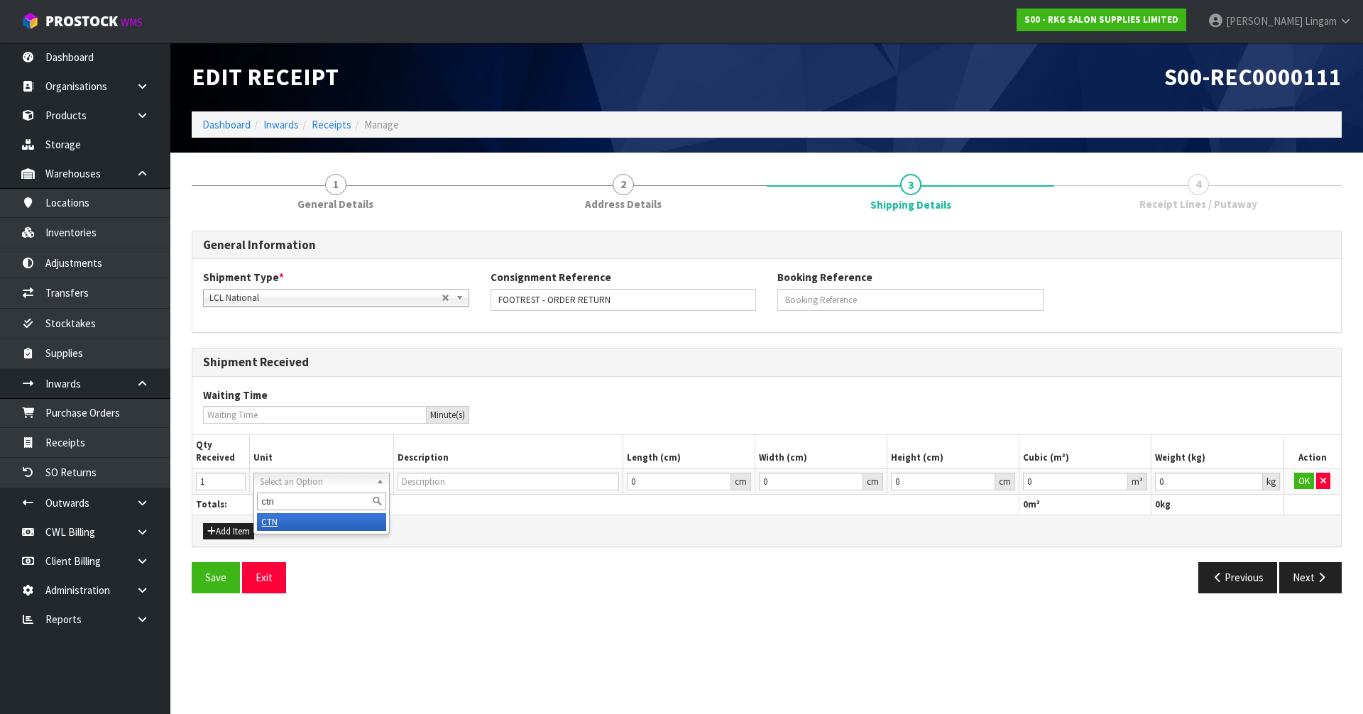
type input "CARTON"
click at [209, 584] on button "Save" at bounding box center [216, 577] width 48 height 31
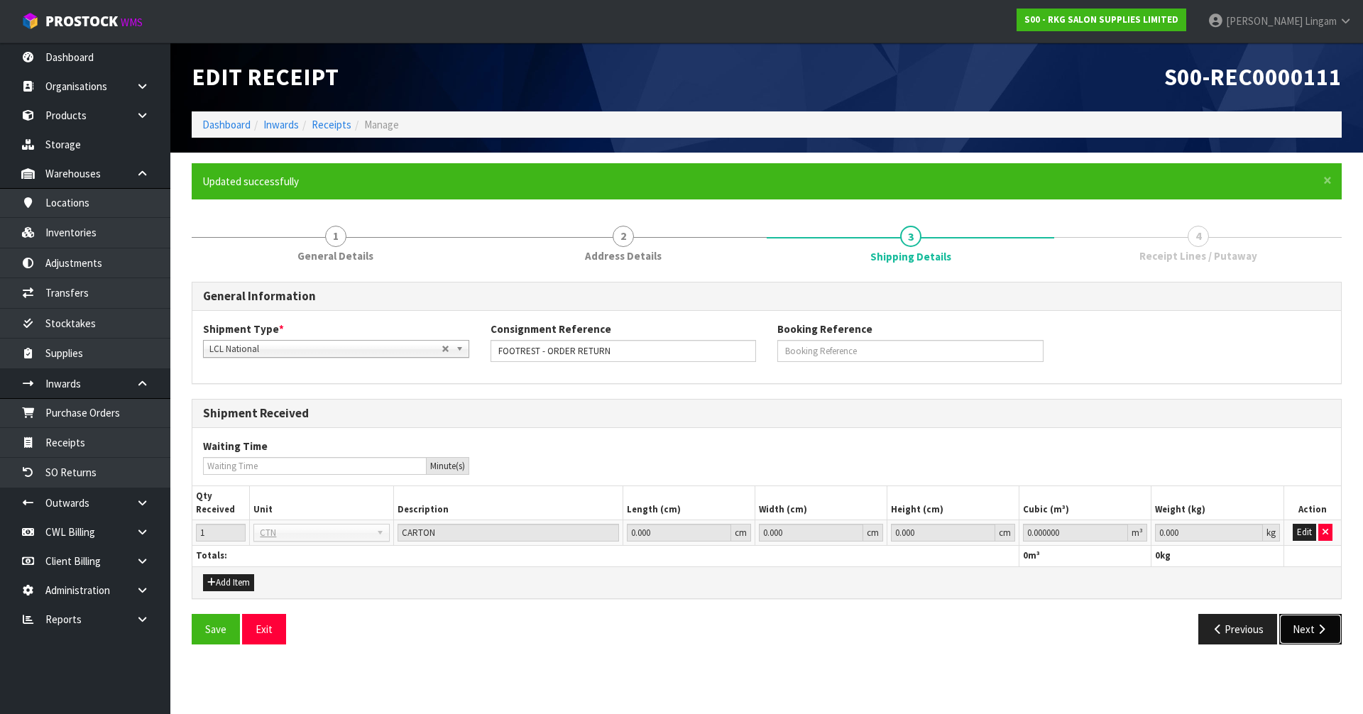
click at [1297, 635] on button "Next" at bounding box center [1310, 629] width 62 height 31
click at [1307, 536] on button "Edit" at bounding box center [1303, 532] width 23 height 17
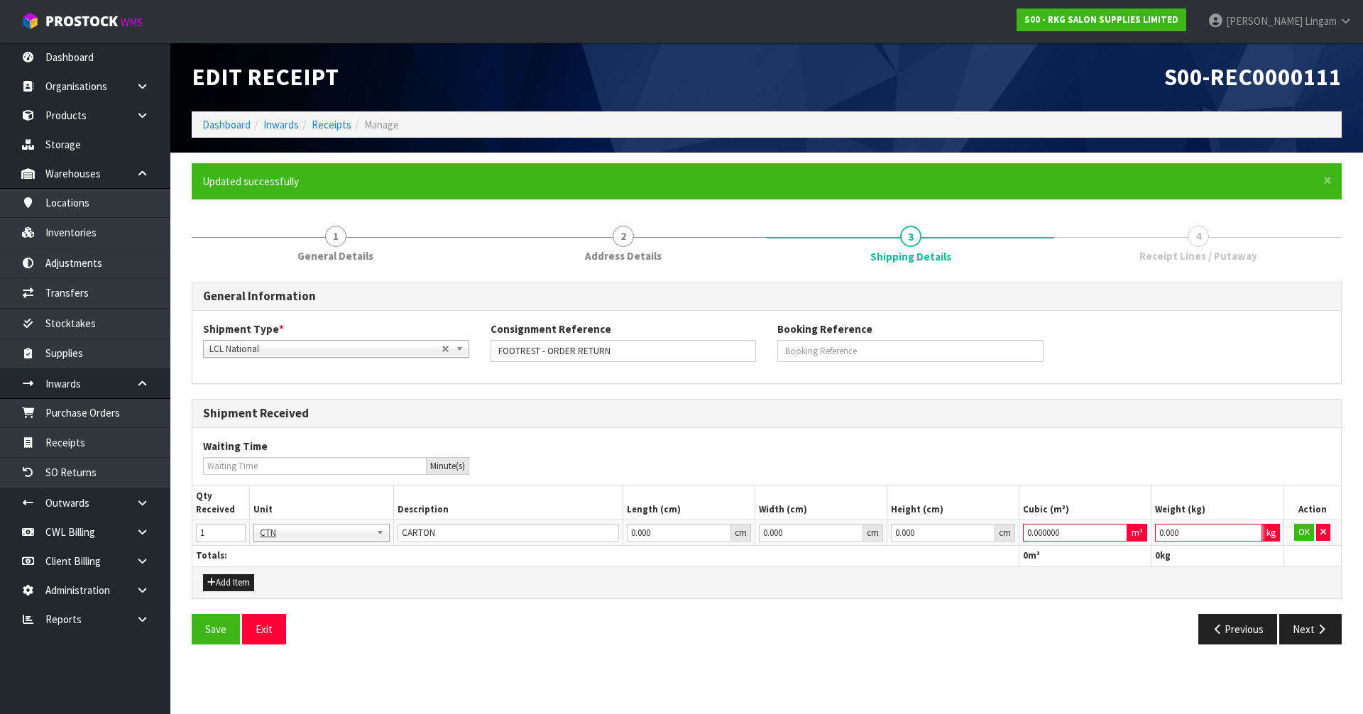
drag, startPoint x: 1184, startPoint y: 531, endPoint x: 1128, endPoint y: 539, distance: 56.7
click at [1128, 539] on tr "1 BAG BAR BSK BIN BTL BOX BDL CAB CGE CTN CSE COI CRA CRT CBE CYL DRM JAR MTR P…" at bounding box center [766, 533] width 1148 height 26
type input "11"
drag, startPoint x: 1083, startPoint y: 531, endPoint x: 894, endPoint y: 548, distance: 189.6
click at [894, 548] on table "Qty Received Unit Description Length (cm) Width (cm) Height (cm) Cubic (m³) Wei…" at bounding box center [766, 525] width 1148 height 79
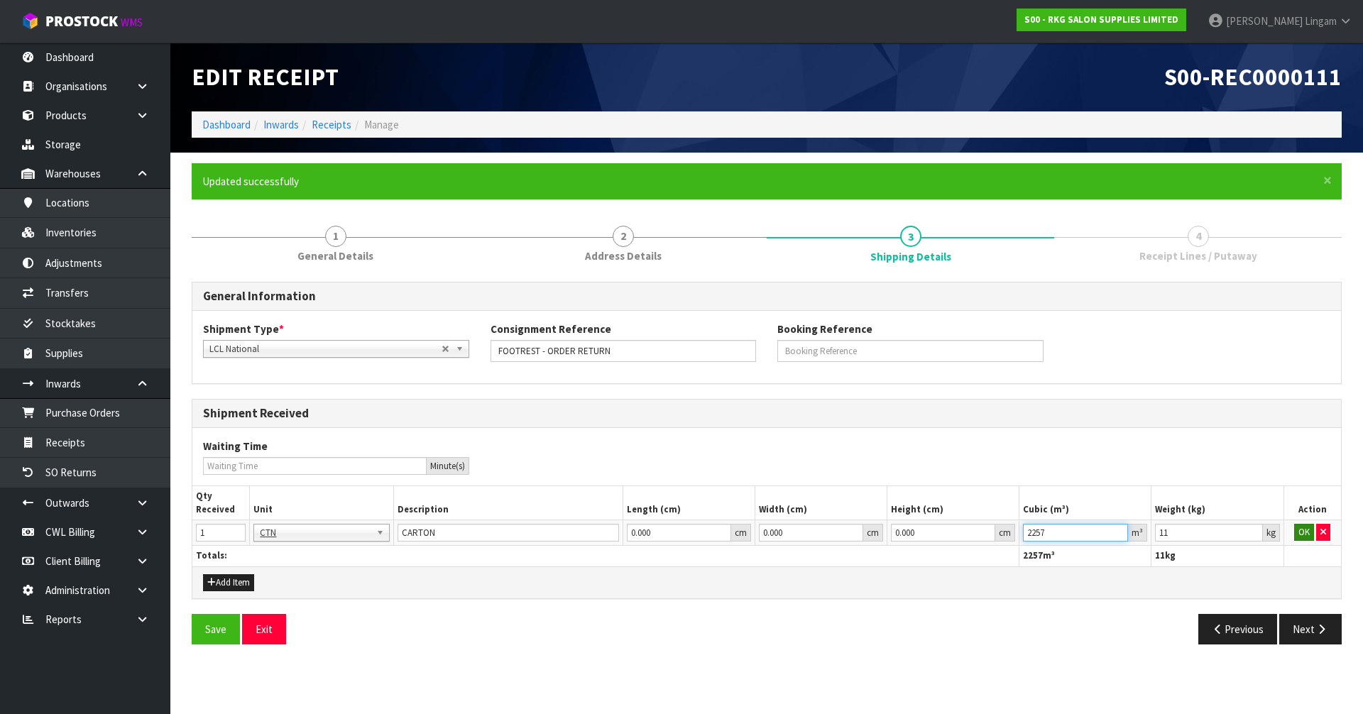
type input "2257"
click at [1300, 527] on button "OK" at bounding box center [1304, 532] width 20 height 17
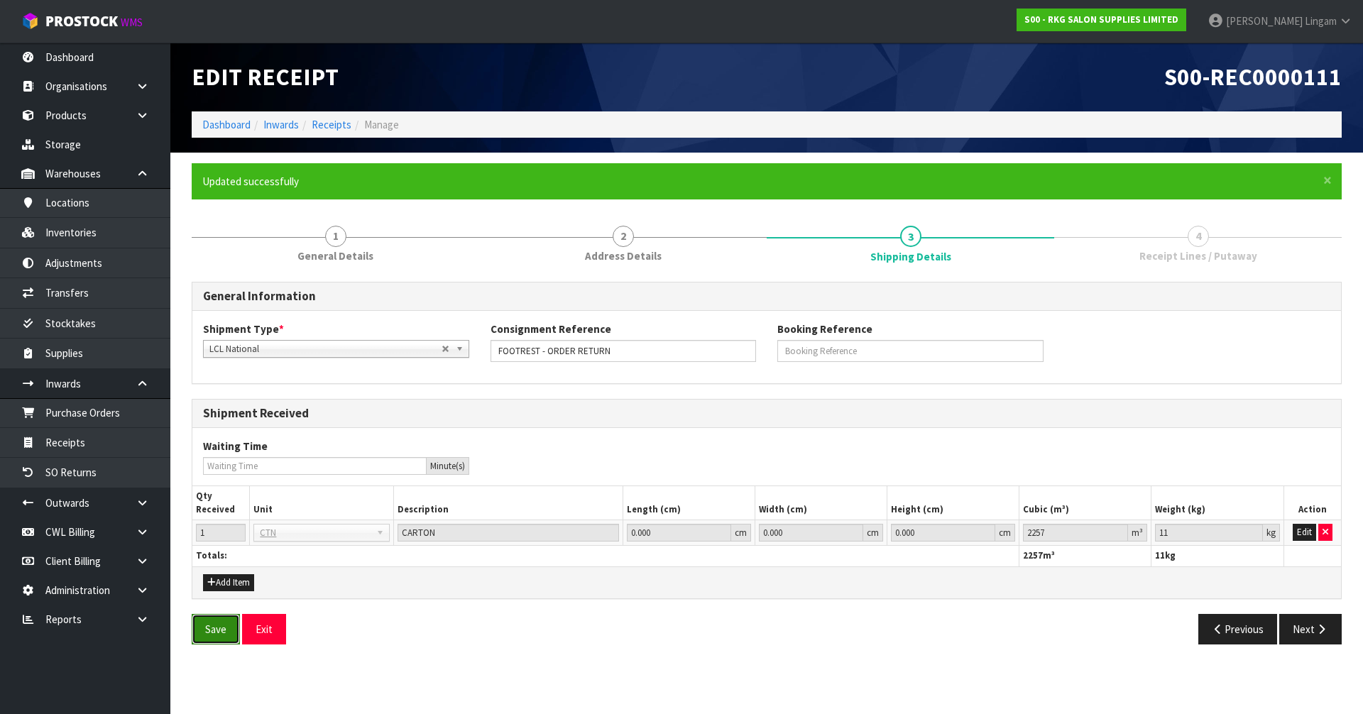
click at [213, 634] on button "Save" at bounding box center [216, 629] width 48 height 31
click at [1302, 630] on button "Next" at bounding box center [1310, 629] width 62 height 31
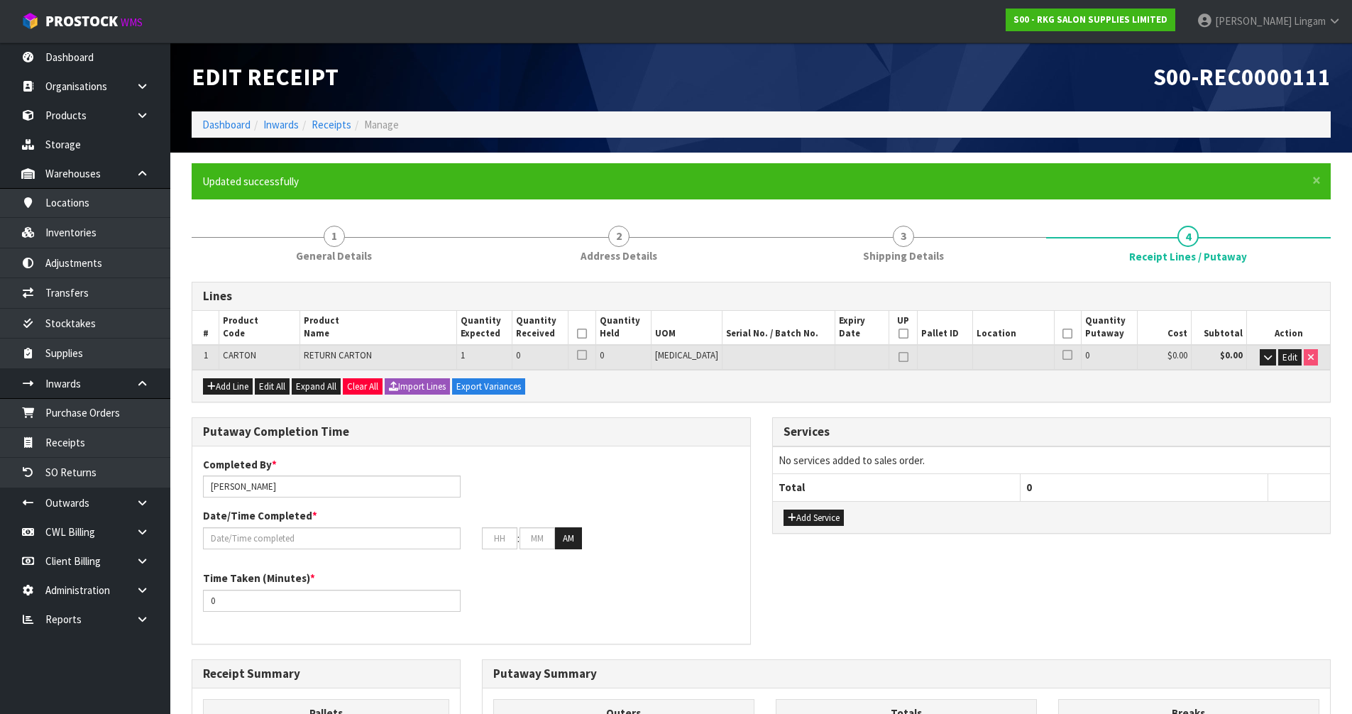
click at [1062, 334] on icon at bounding box center [1067, 334] width 10 height 1
click at [1287, 356] on span "Edit" at bounding box center [1289, 357] width 15 height 12
click at [529, 366] on tr "1 CARTON RETURN CARTON 1 0 0 PCE 0 $0.00 $0.00 OK" at bounding box center [761, 358] width 1138 height 26
type input "1"
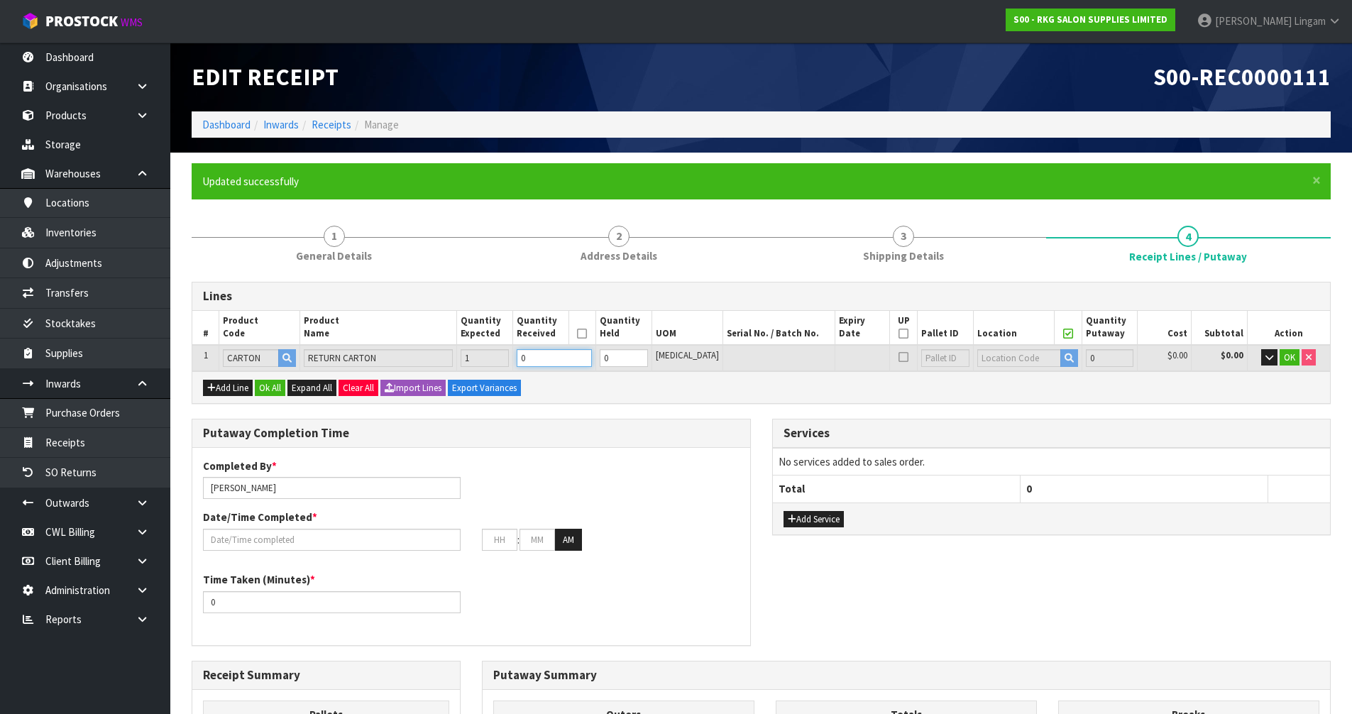
type input "0.022575"
type input "11"
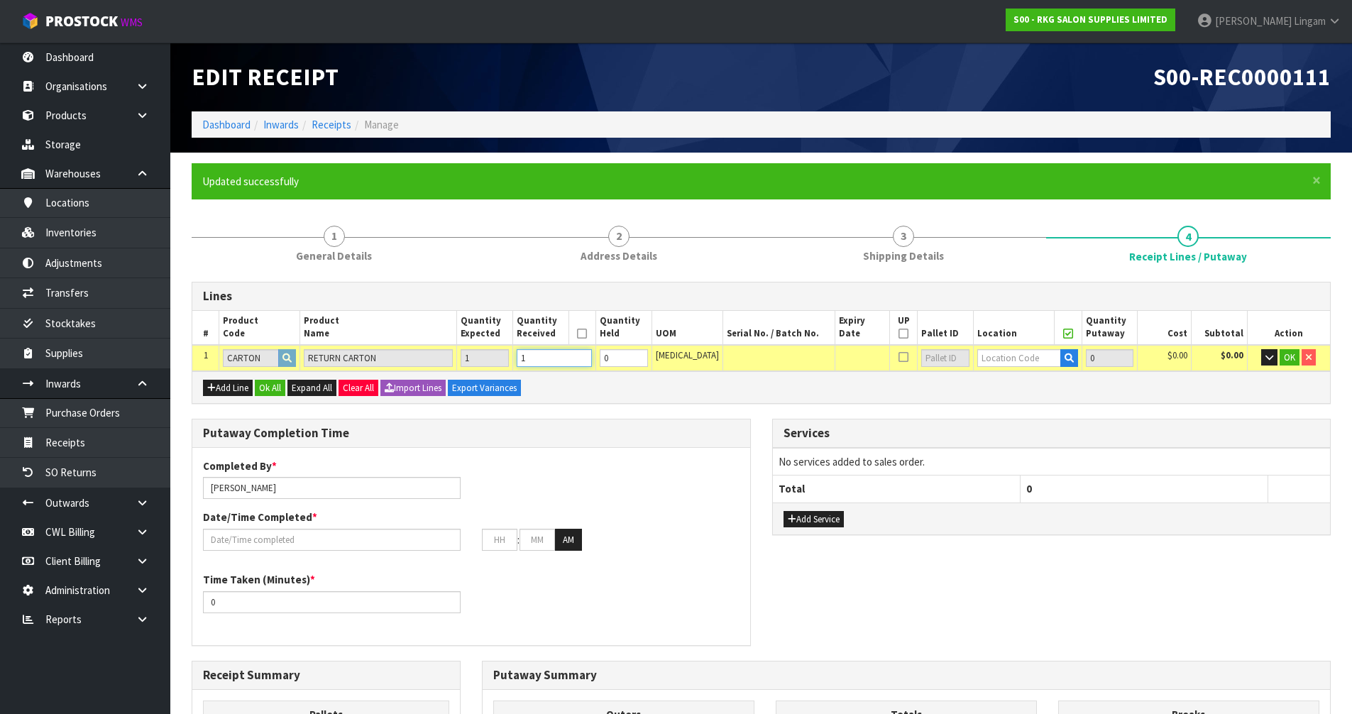
type input "1"
click at [1001, 353] on input "text" at bounding box center [1019, 358] width 84 height 18
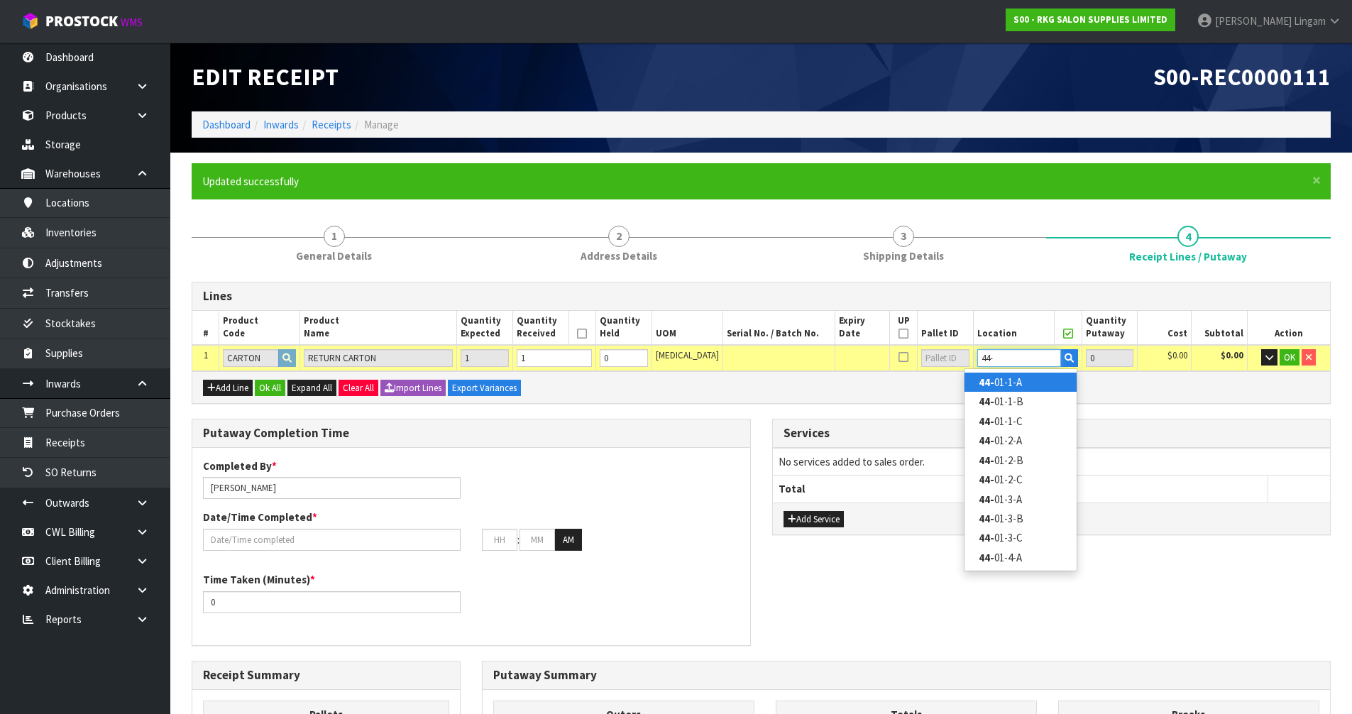
type input "44-"
click at [997, 375] on link "44- 01-1-A" at bounding box center [1021, 382] width 112 height 19
type input "1"
type input "44-01-1-A"
type input "1"
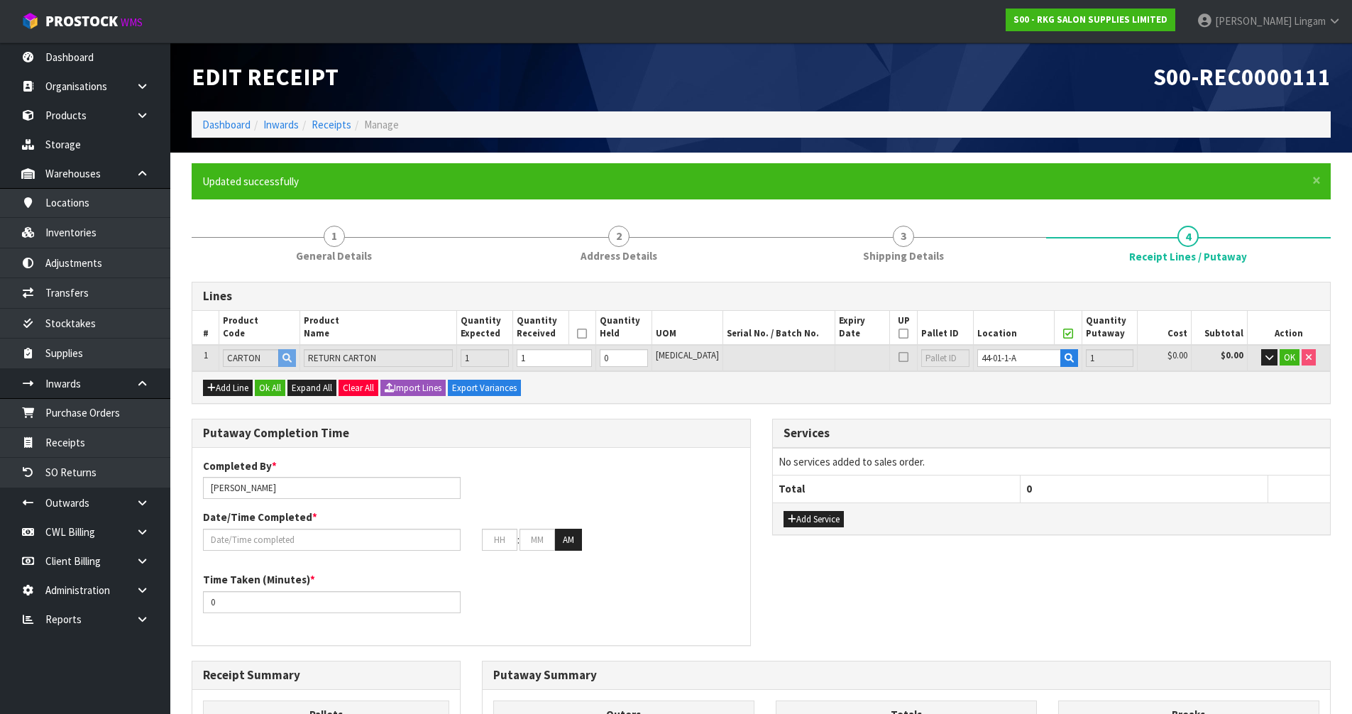
click at [587, 334] on icon at bounding box center [582, 334] width 10 height 1
click at [233, 541] on input "text" at bounding box center [332, 540] width 258 height 22
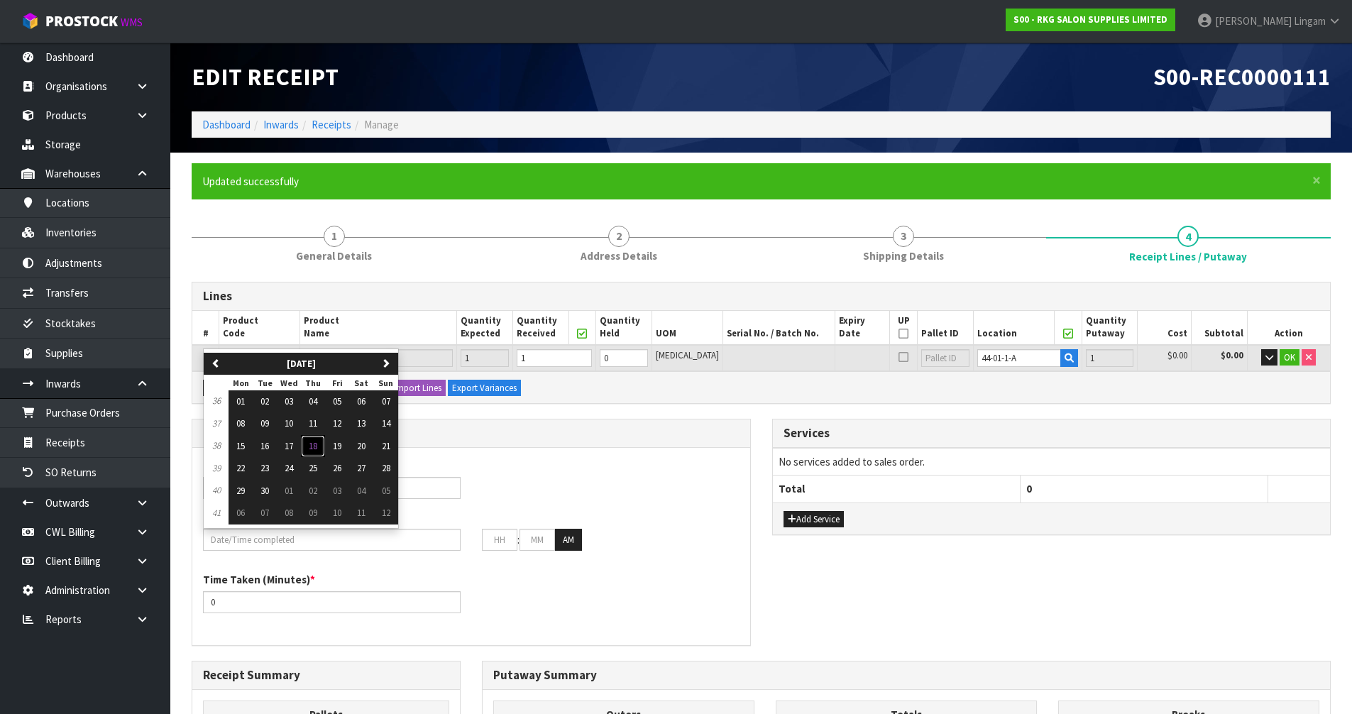
click at [310, 445] on span "18" at bounding box center [313, 446] width 9 height 12
type input "[DATE]"
type input "12"
type input "00"
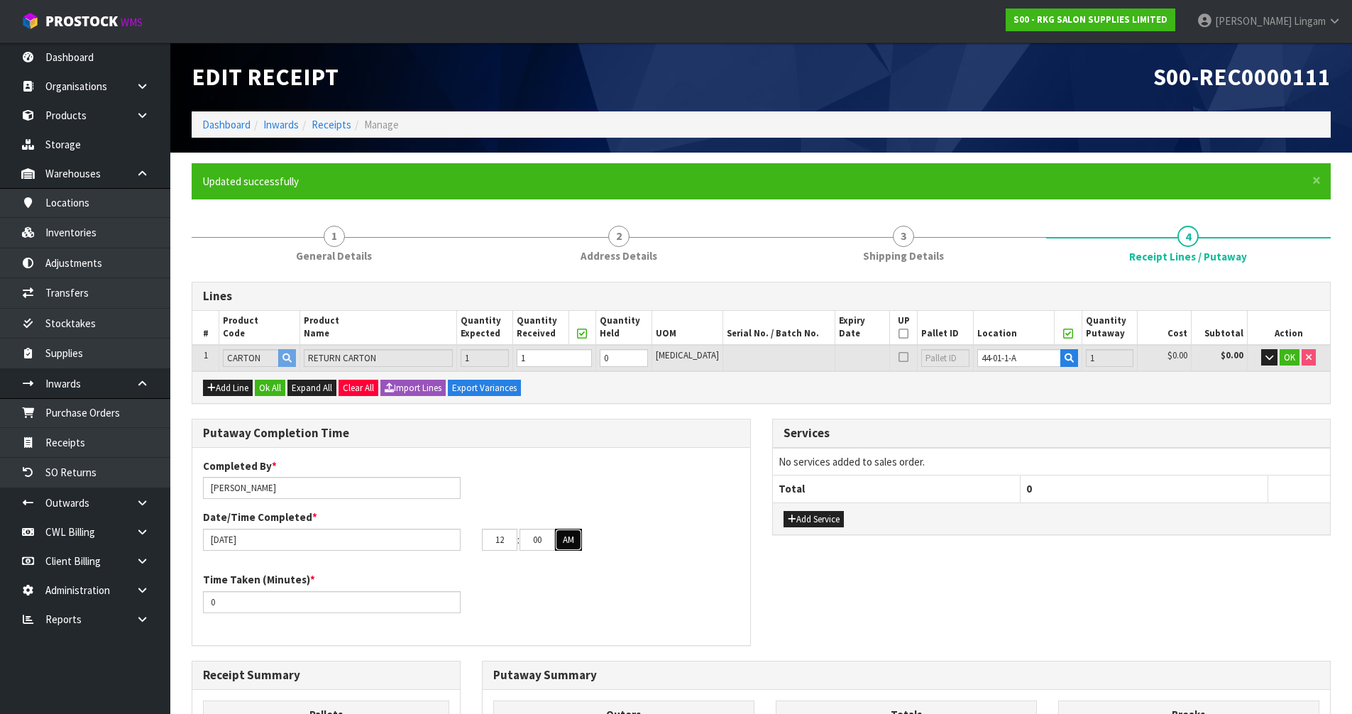
click at [563, 544] on button "AM" at bounding box center [568, 540] width 27 height 23
drag, startPoint x: 214, startPoint y: 600, endPoint x: 165, endPoint y: 607, distance: 49.4
click at [165, 607] on body "Toggle navigation ProStock WMS S00 - RKG SALON SUPPLIES LIMITED Vineeta Lingam …" at bounding box center [676, 357] width 1352 height 714
type input "1"
click at [1265, 361] on icon "button" at bounding box center [1269, 357] width 8 height 9
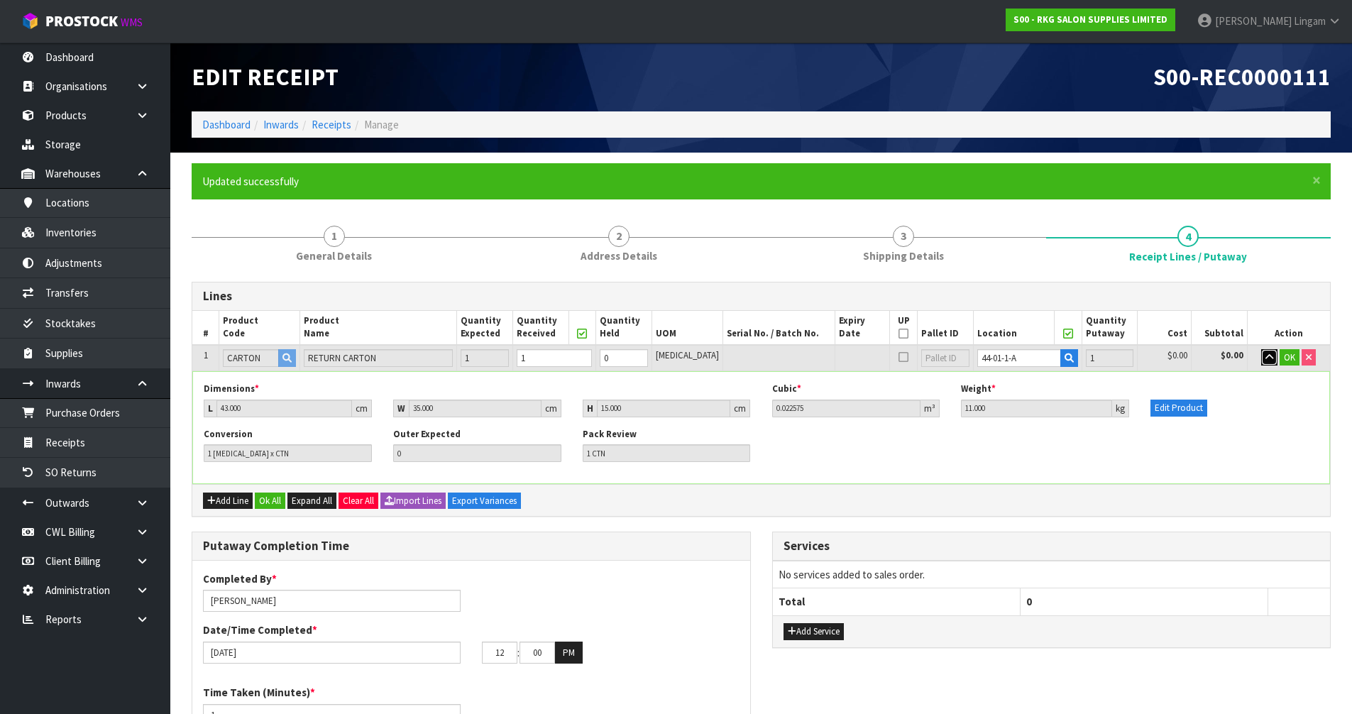
click at [1265, 361] on icon "button" at bounding box center [1269, 357] width 8 height 9
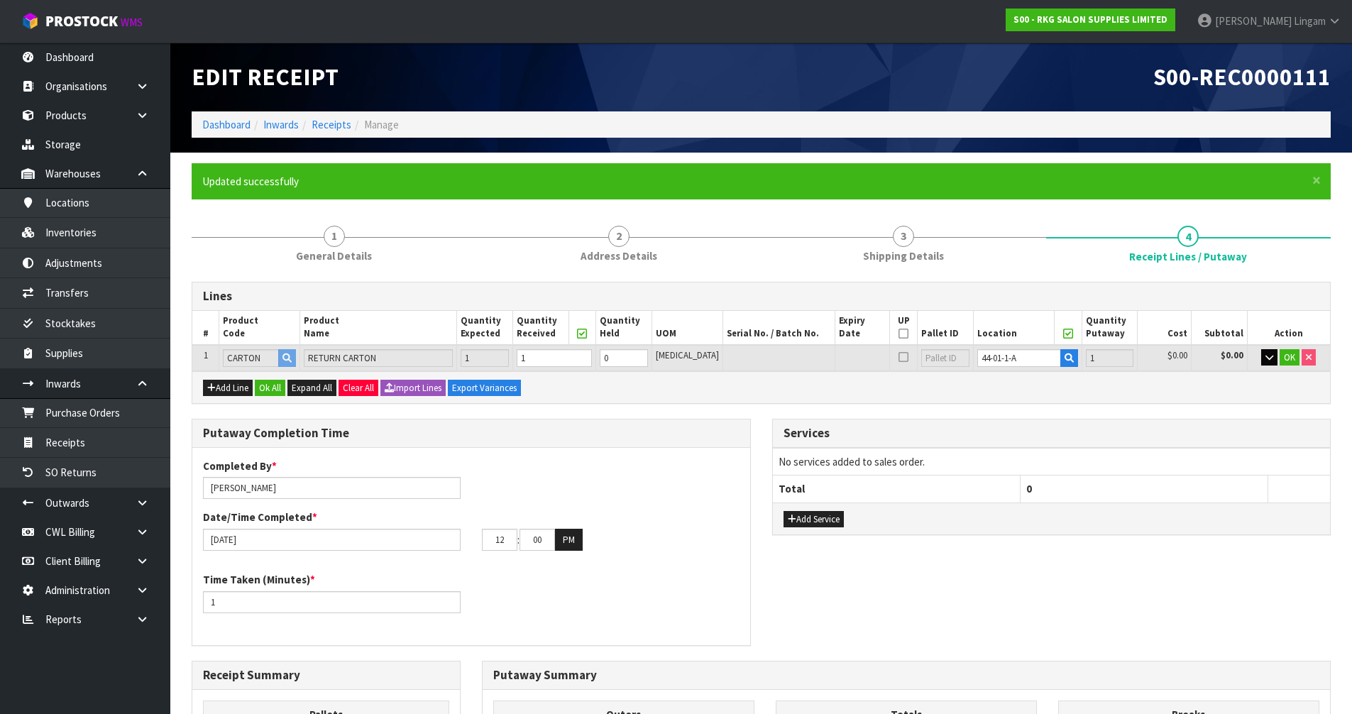
click at [1063, 334] on icon at bounding box center [1068, 334] width 10 height 1
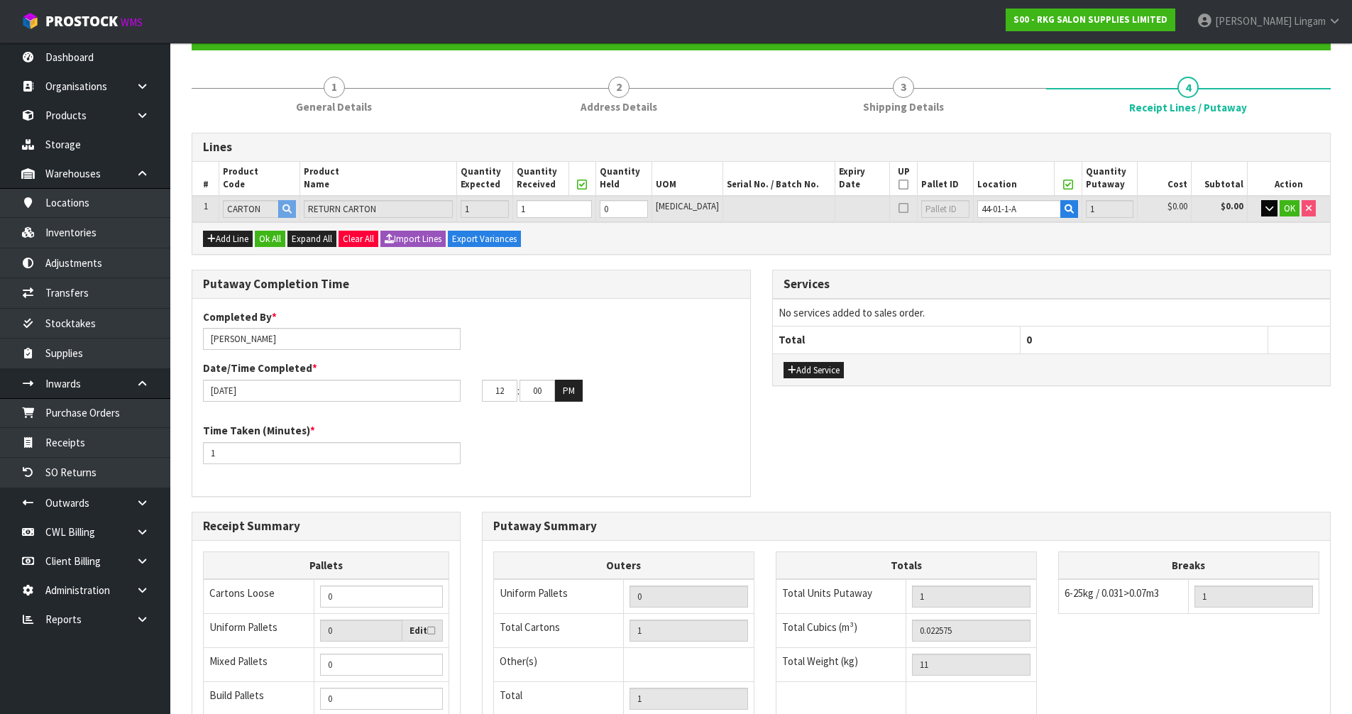
scroll to position [284, 0]
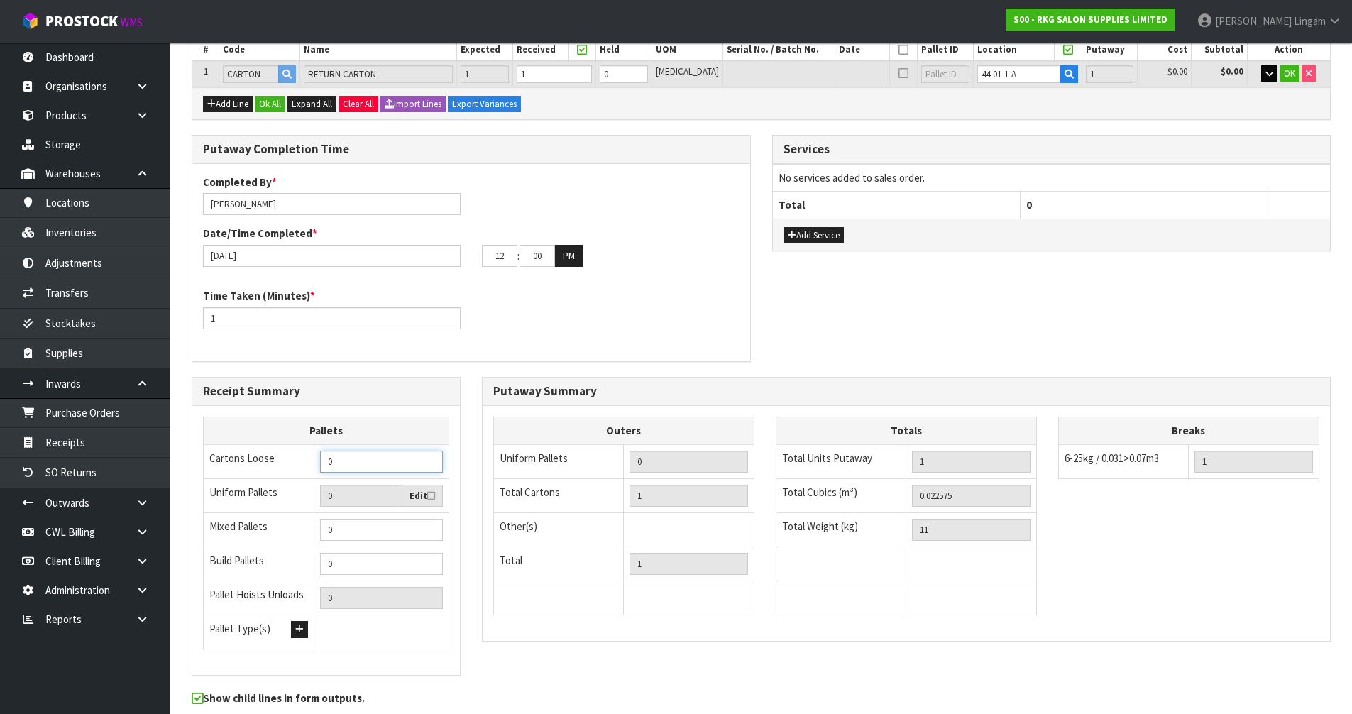
drag, startPoint x: 368, startPoint y: 461, endPoint x: 323, endPoint y: 465, distance: 45.6
click at [323, 465] on input "0" at bounding box center [381, 462] width 123 height 22
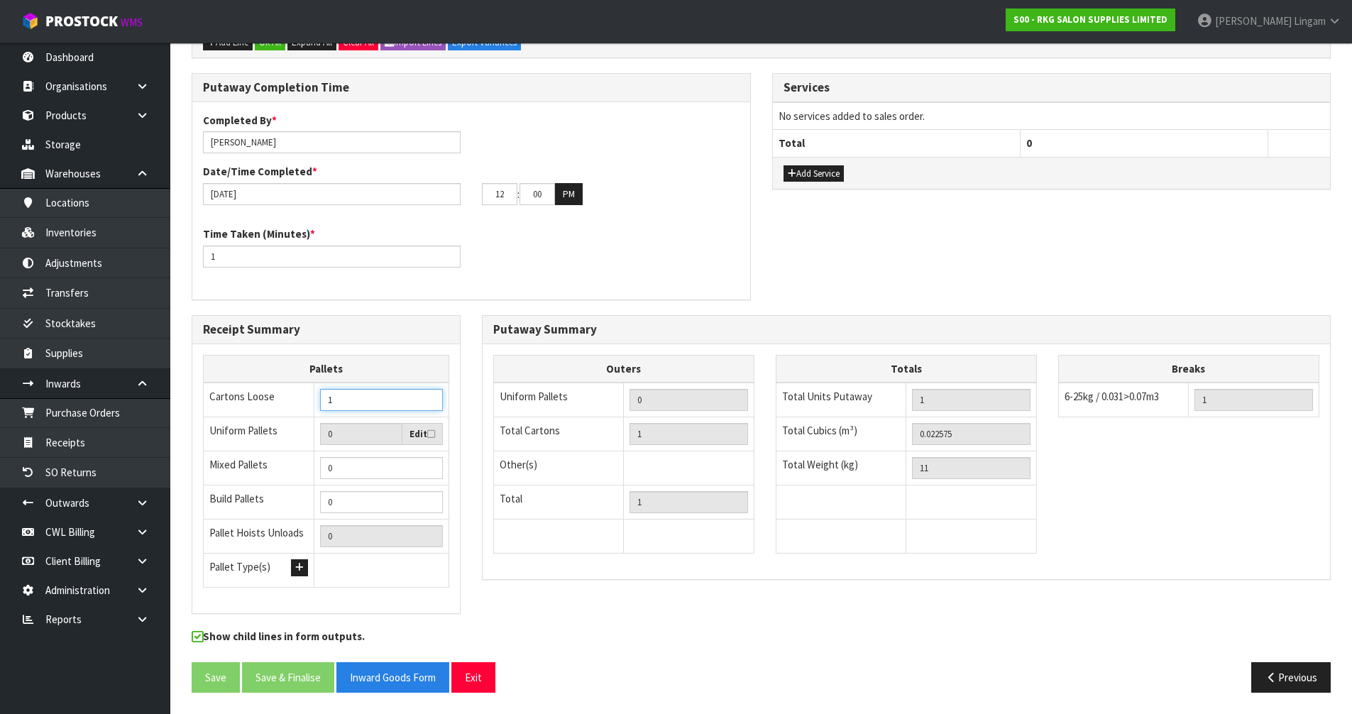
scroll to position [275, 0]
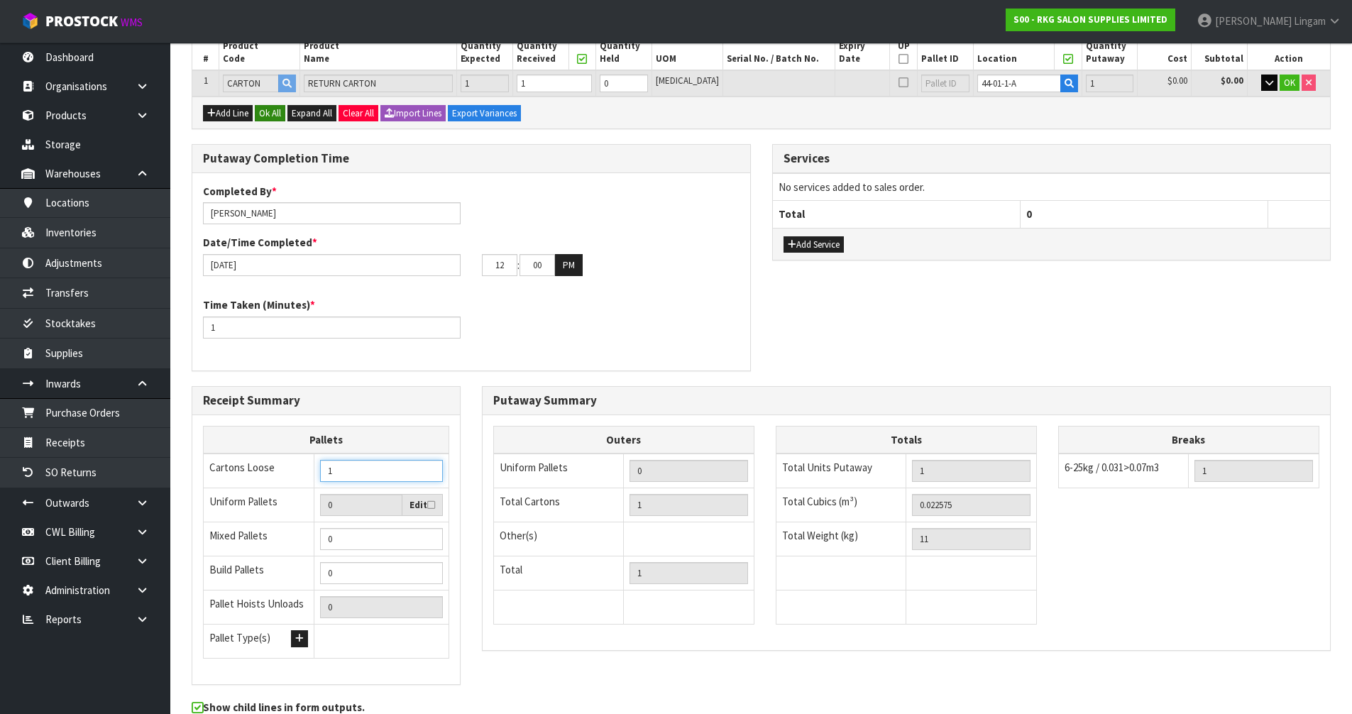
type input "1"
click at [270, 112] on button "Ok All" at bounding box center [270, 113] width 31 height 17
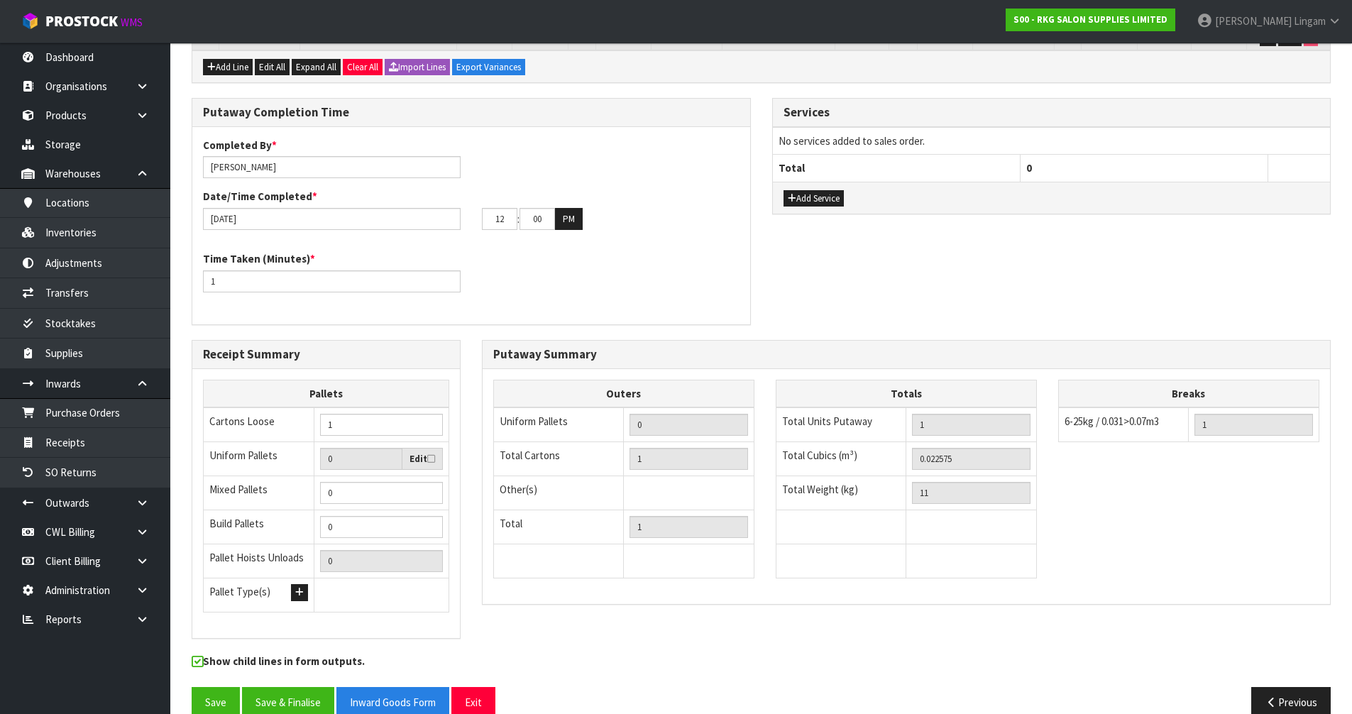
scroll to position [344, 0]
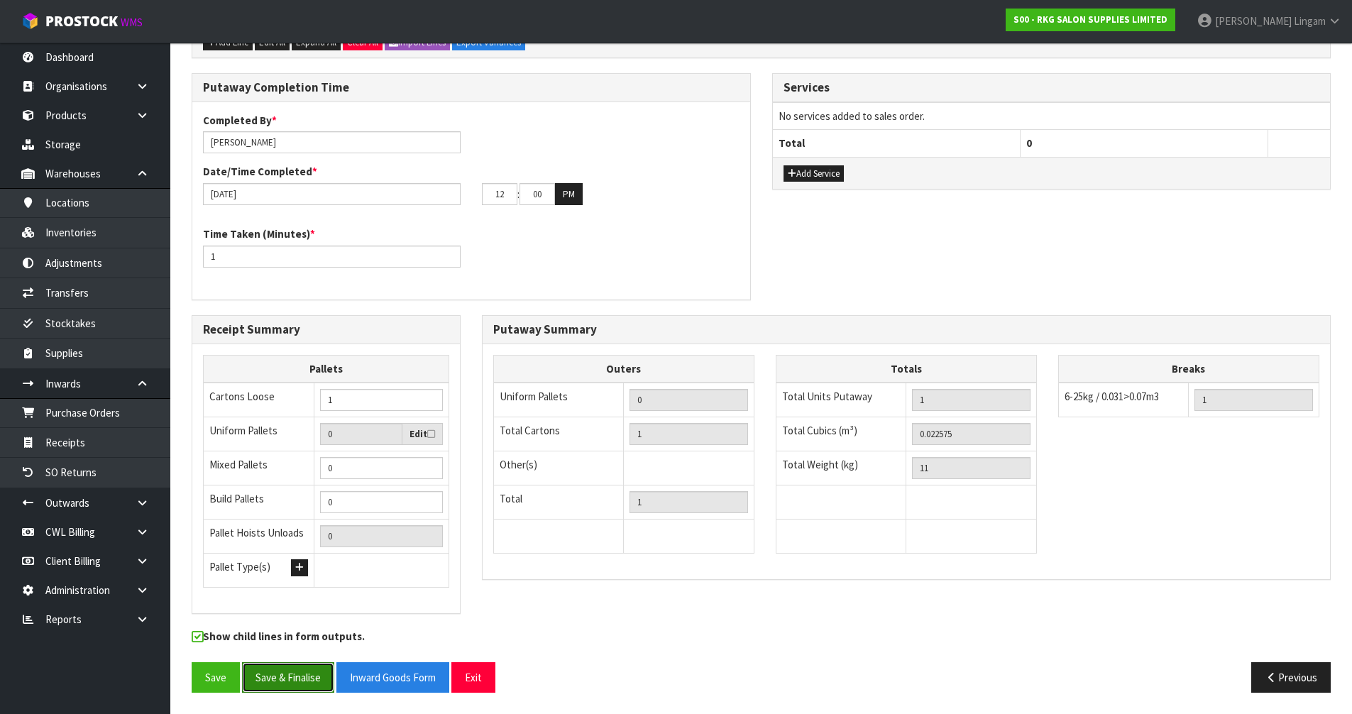
click at [308, 681] on button "Save & Finalise" at bounding box center [288, 677] width 92 height 31
click at [310, 683] on button "Save & Finalise" at bounding box center [288, 677] width 92 height 31
drag, startPoint x: 512, startPoint y: 197, endPoint x: 476, endPoint y: 199, distance: 35.6
click at [476, 199] on div "12 : 00 : 00 PM" at bounding box center [610, 194] width 279 height 23
type input "01"
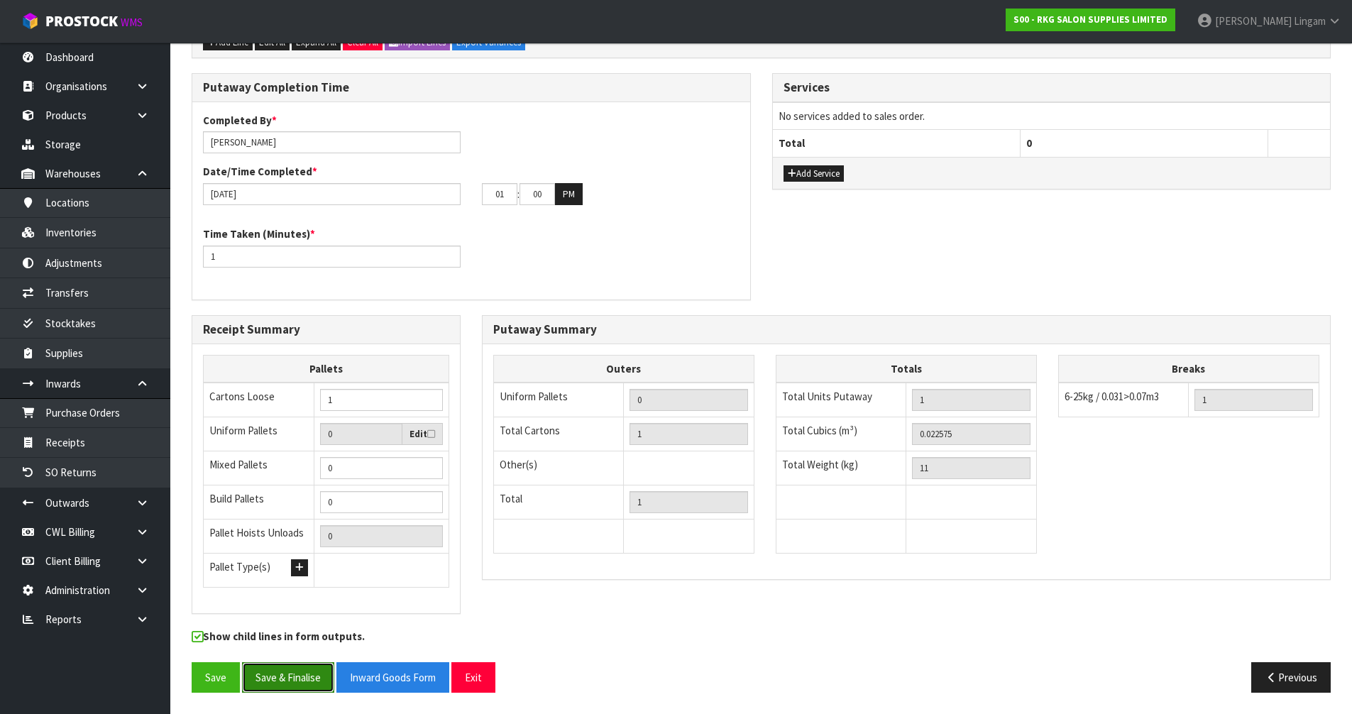
click at [297, 674] on button "Save & Finalise" at bounding box center [288, 677] width 92 height 31
click at [541, 194] on input "00" at bounding box center [537, 194] width 35 height 22
type input "02"
click at [293, 668] on button "Save & Finalise" at bounding box center [288, 677] width 92 height 31
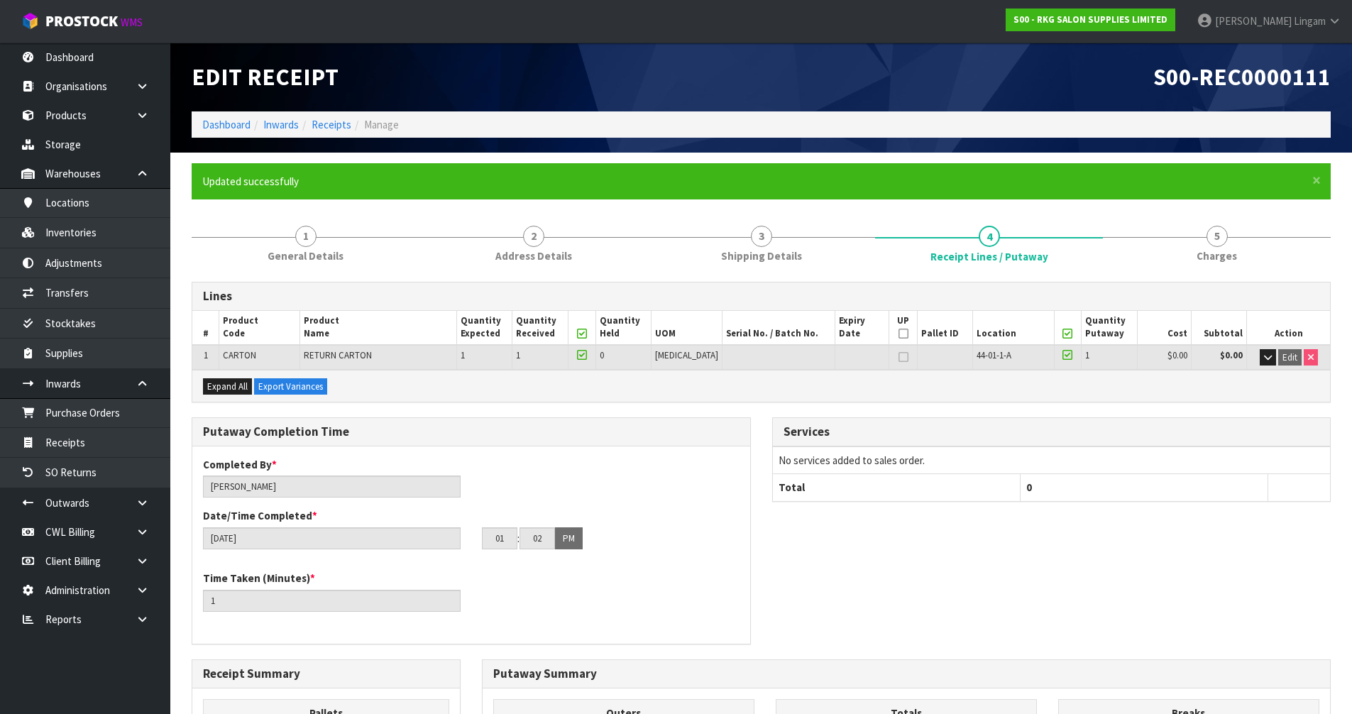
drag, startPoint x: 495, startPoint y: 75, endPoint x: 397, endPoint y: 82, distance: 98.2
click at [495, 75] on h1 "Edit Receipt" at bounding box center [471, 77] width 559 height 26
click at [238, 131] on link "Dashboard" at bounding box center [226, 124] width 48 height 13
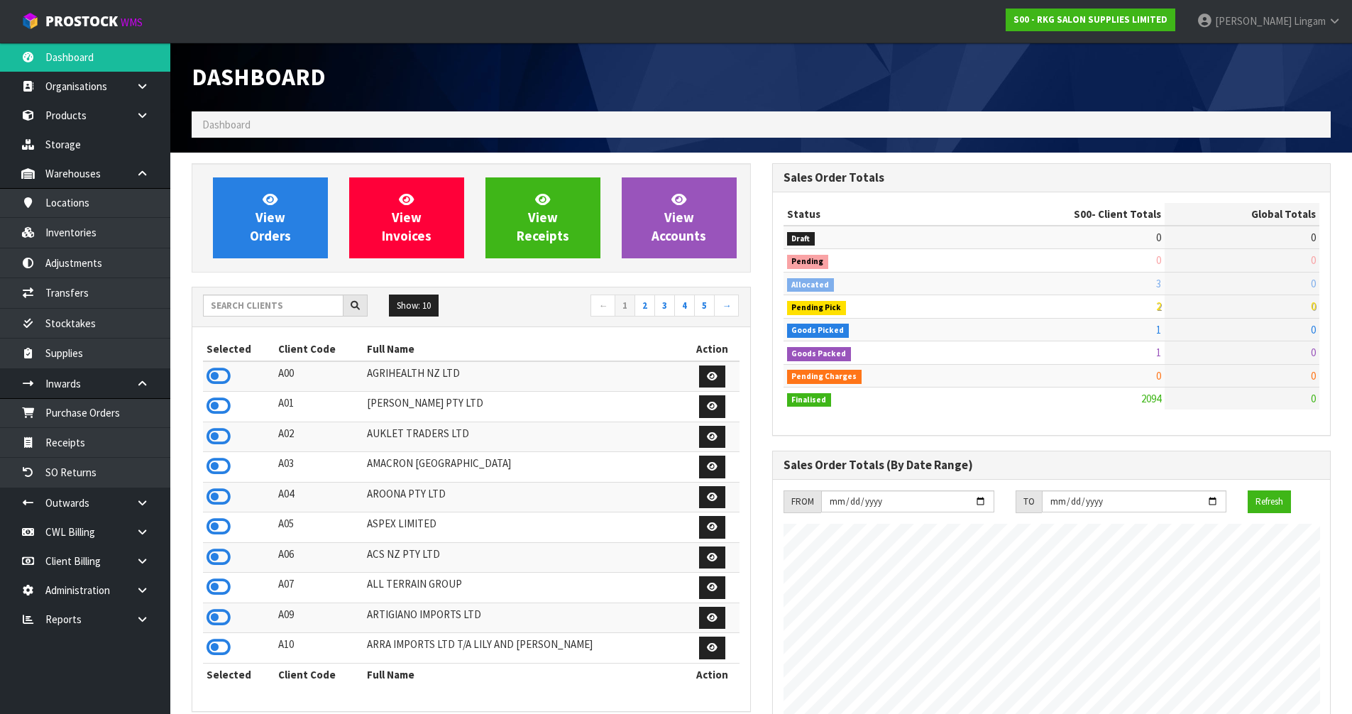
scroll to position [1075, 580]
click at [77, 443] on link "Receipts" at bounding box center [85, 442] width 170 height 29
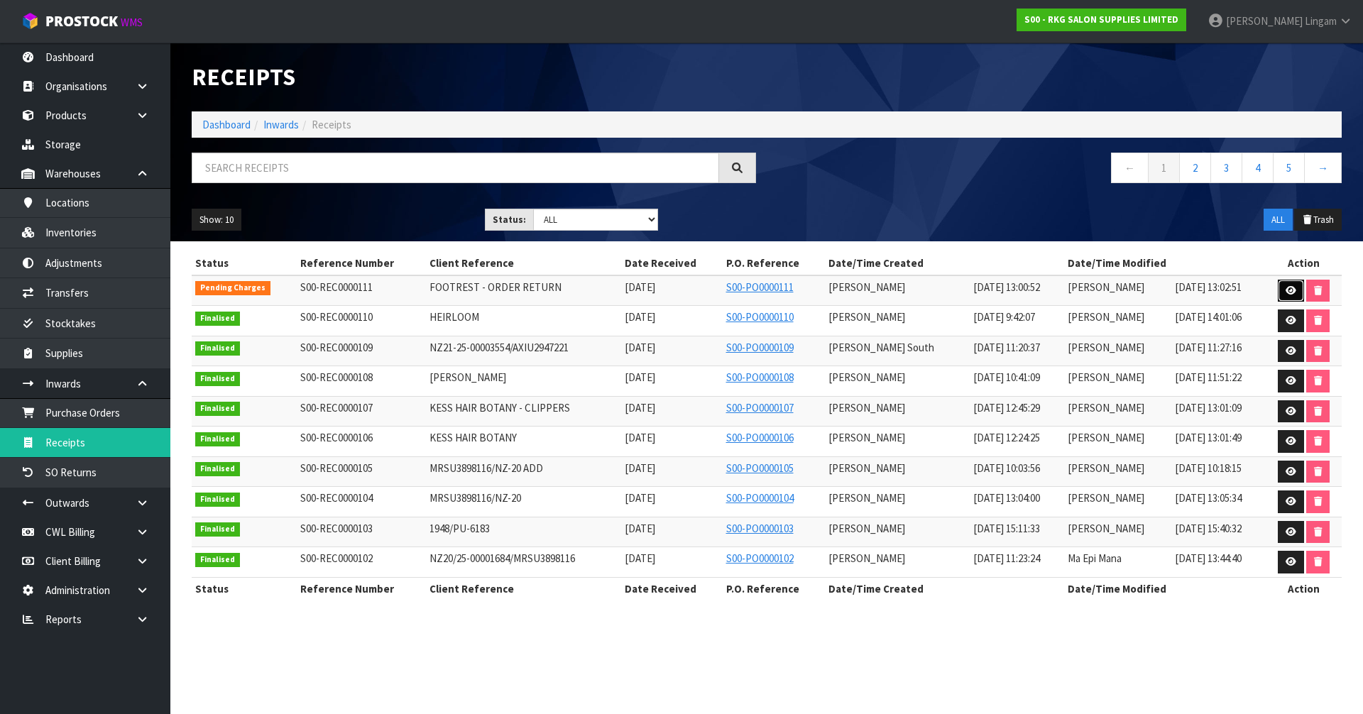
click at [1289, 287] on icon at bounding box center [1290, 290] width 11 height 9
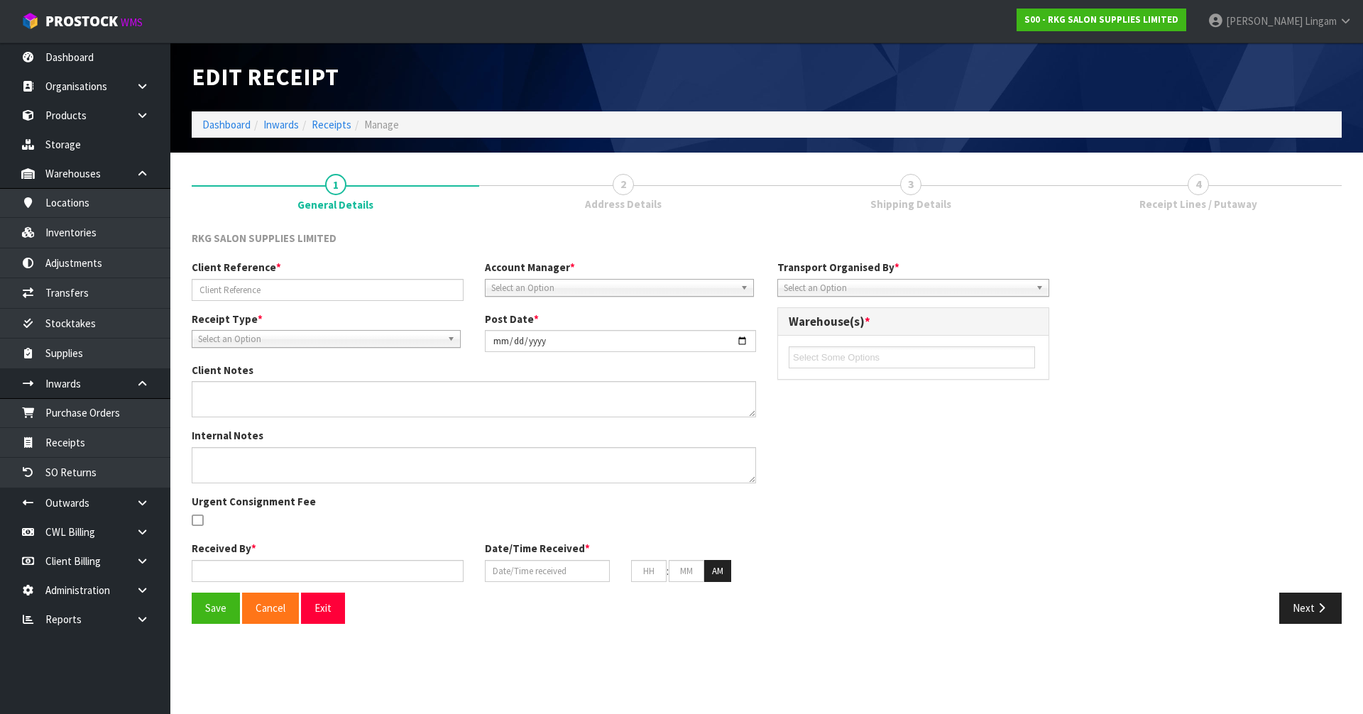
type input "FOOTREST - ORDER RETURN"
type input "[DATE]"
type input "Vineeta Lingam"
type input "[DATE]"
type input "01"
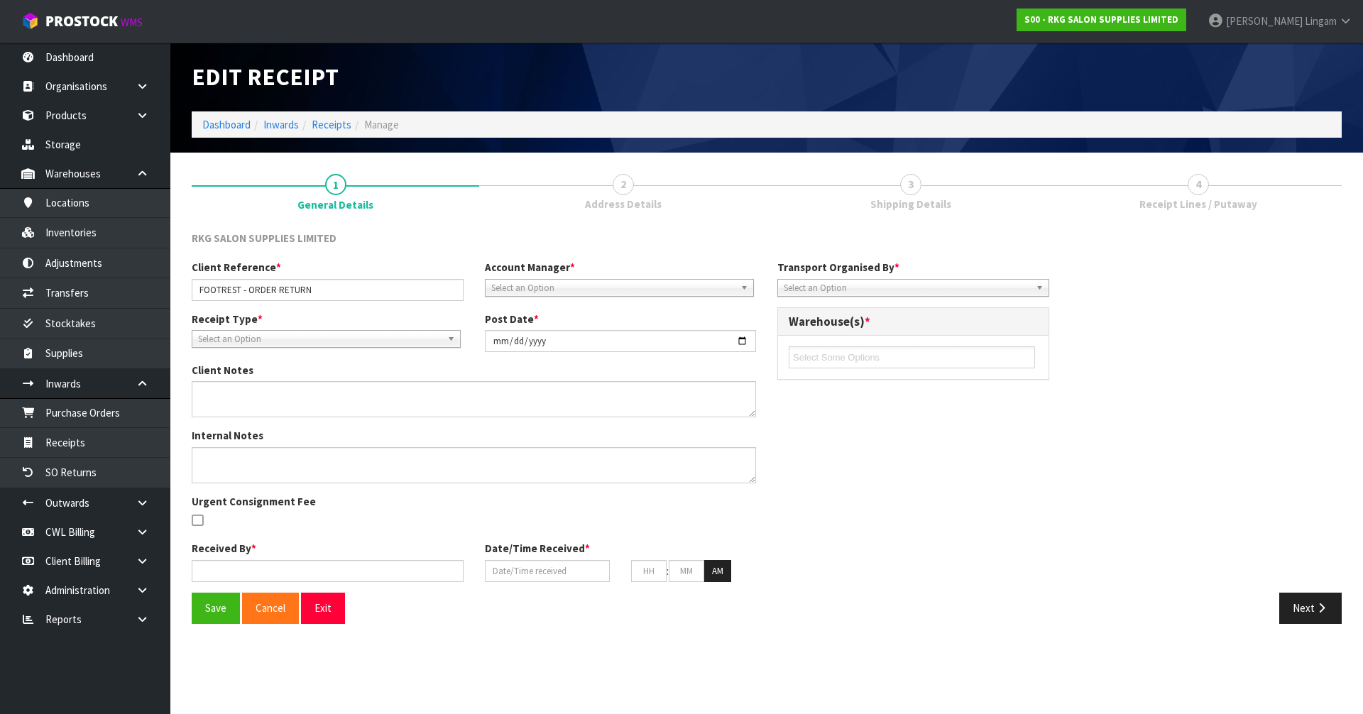
type input "00"
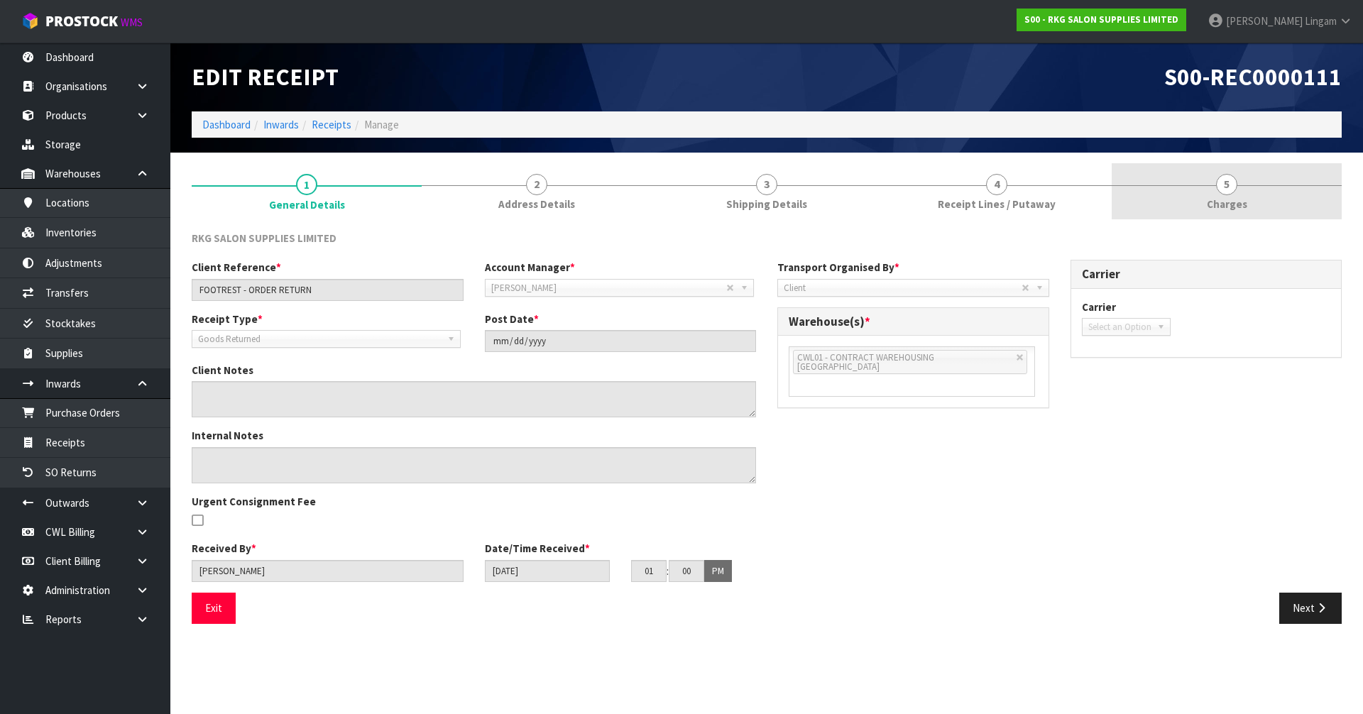
click at [1287, 210] on link "5 Charges" at bounding box center [1226, 191] width 230 height 56
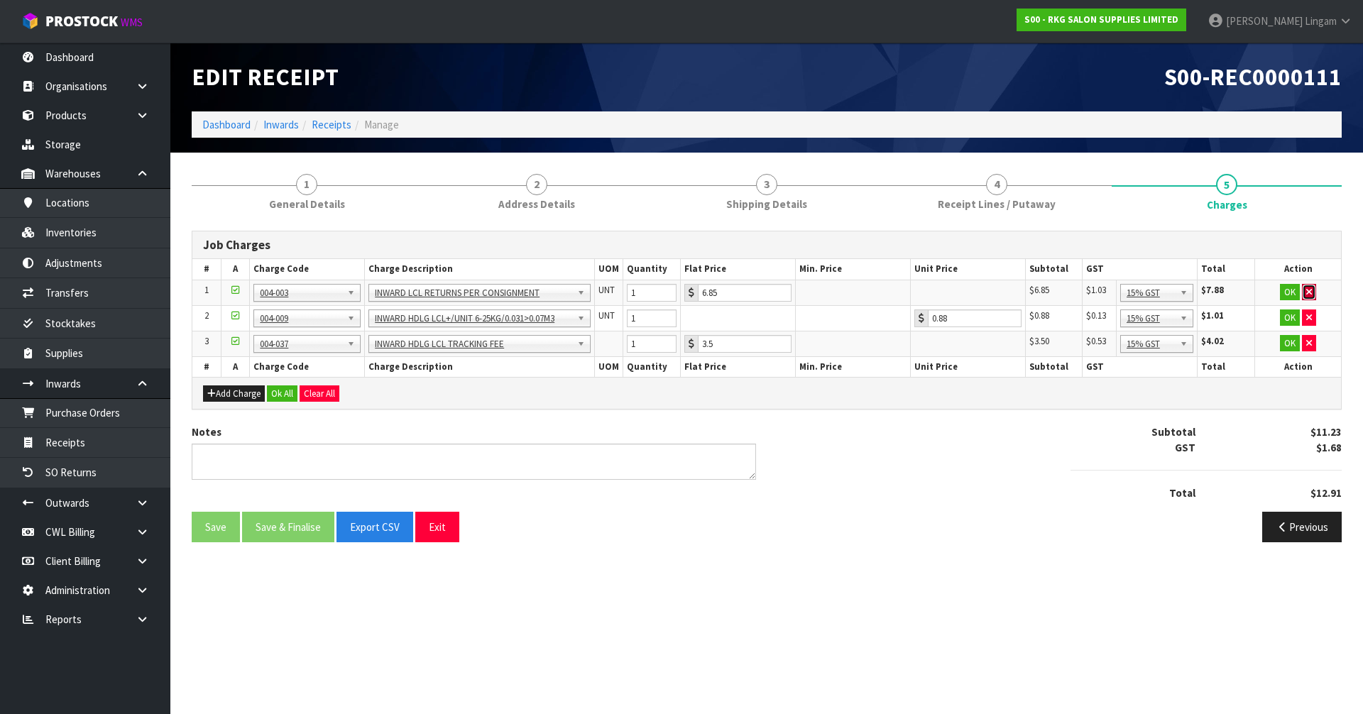
click at [1315, 286] on button "button" at bounding box center [1309, 292] width 14 height 17
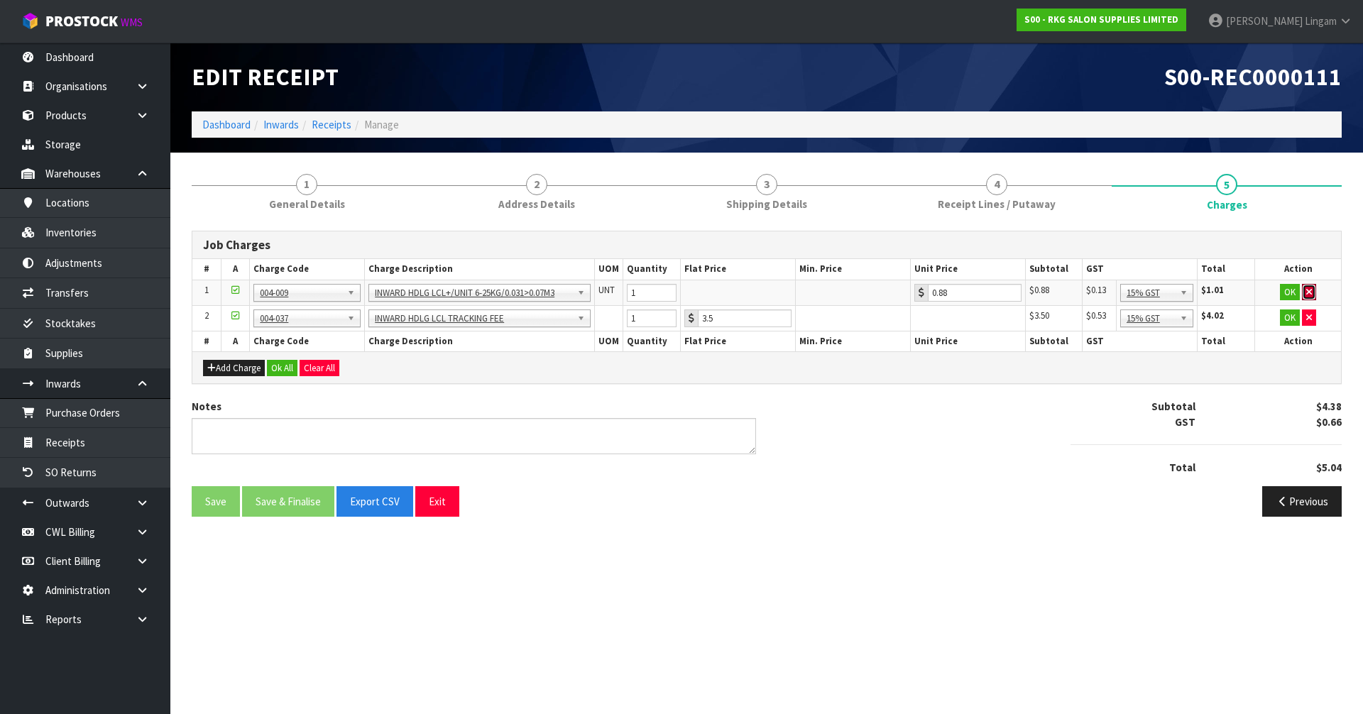
click at [1315, 286] on button "button" at bounding box center [1309, 292] width 14 height 17
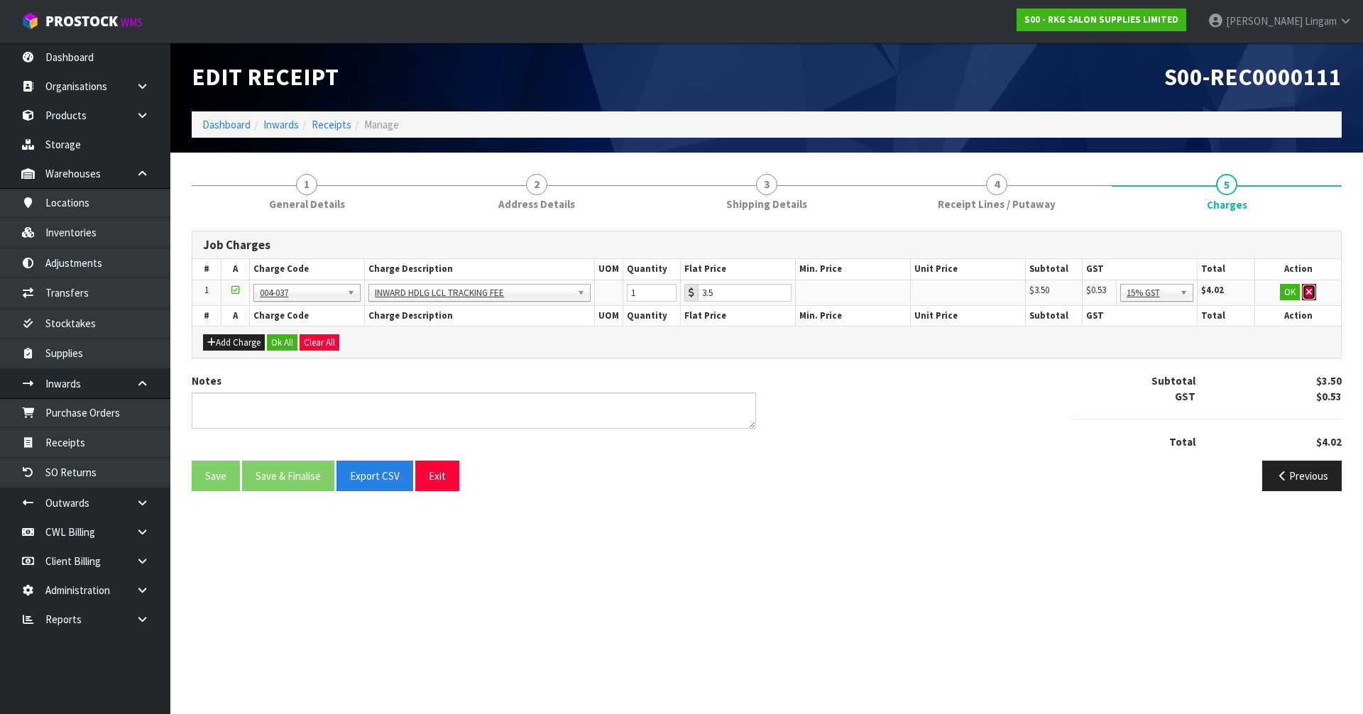
click at [1315, 286] on button "button" at bounding box center [1309, 292] width 14 height 17
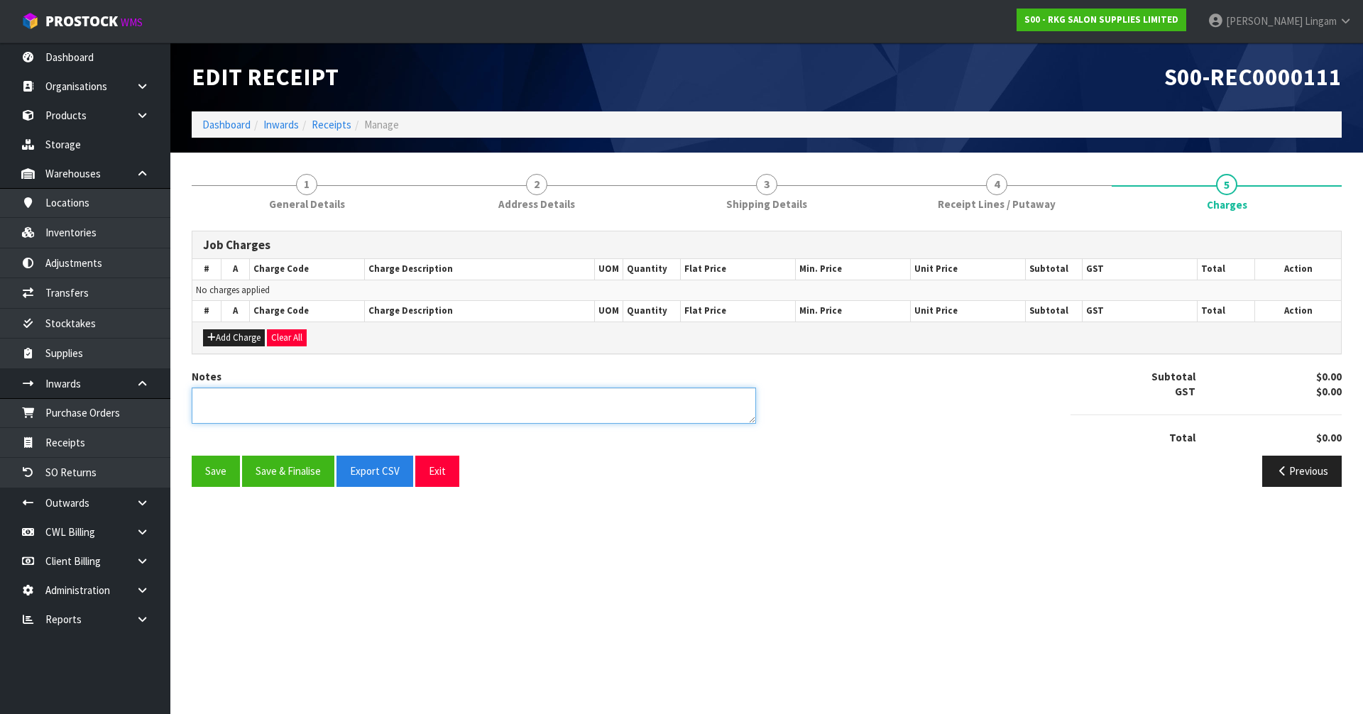
click at [499, 410] on textarea at bounding box center [474, 406] width 564 height 36
type textarea "RETURN DUE TO ADDRESS ISSUE"
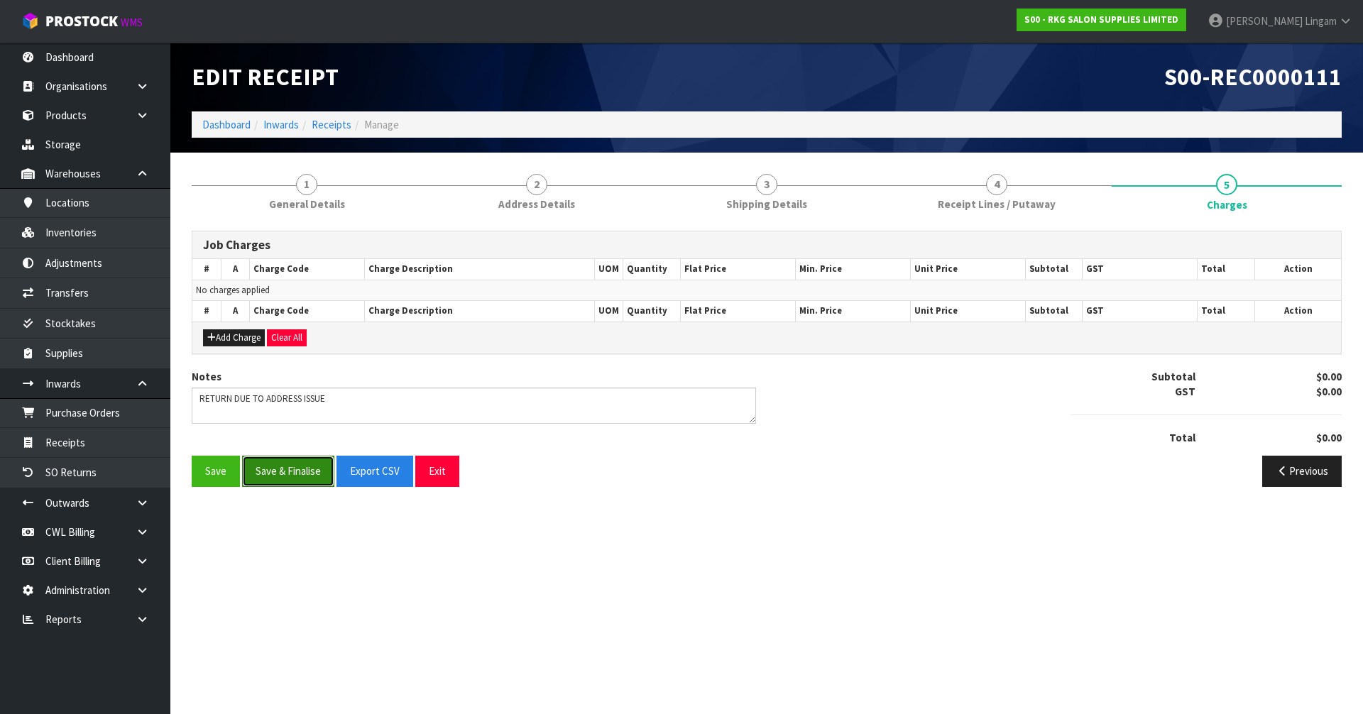
click at [302, 473] on button "Save & Finalise" at bounding box center [288, 471] width 92 height 31
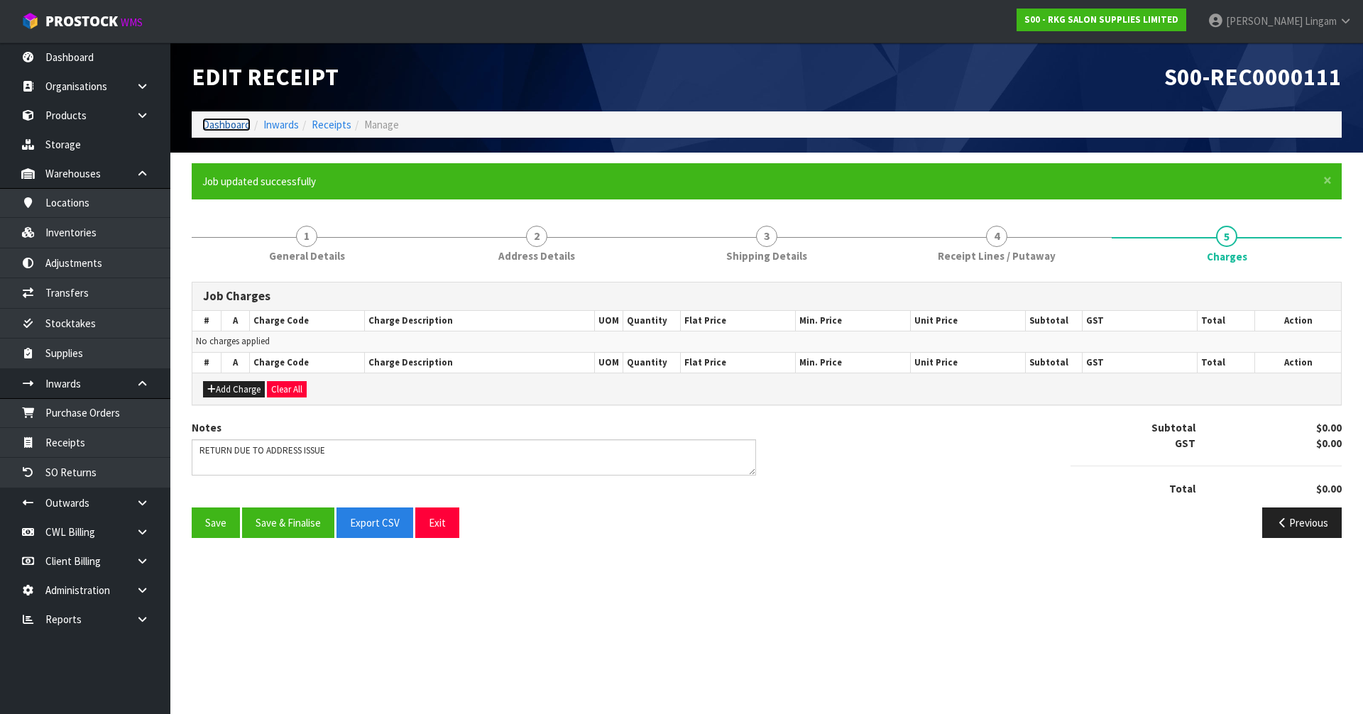
click at [224, 126] on link "Dashboard" at bounding box center [226, 124] width 48 height 13
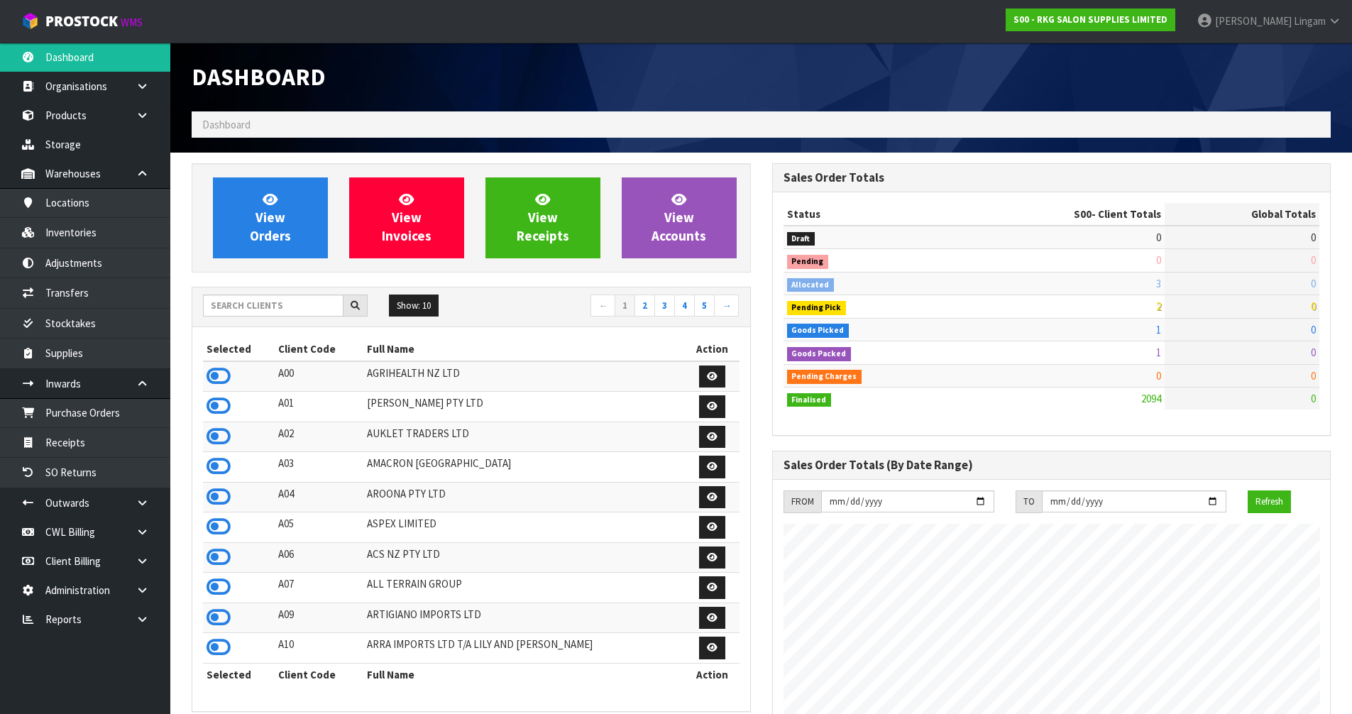
scroll to position [1106, 580]
click at [263, 308] on input "text" at bounding box center [273, 306] width 141 height 22
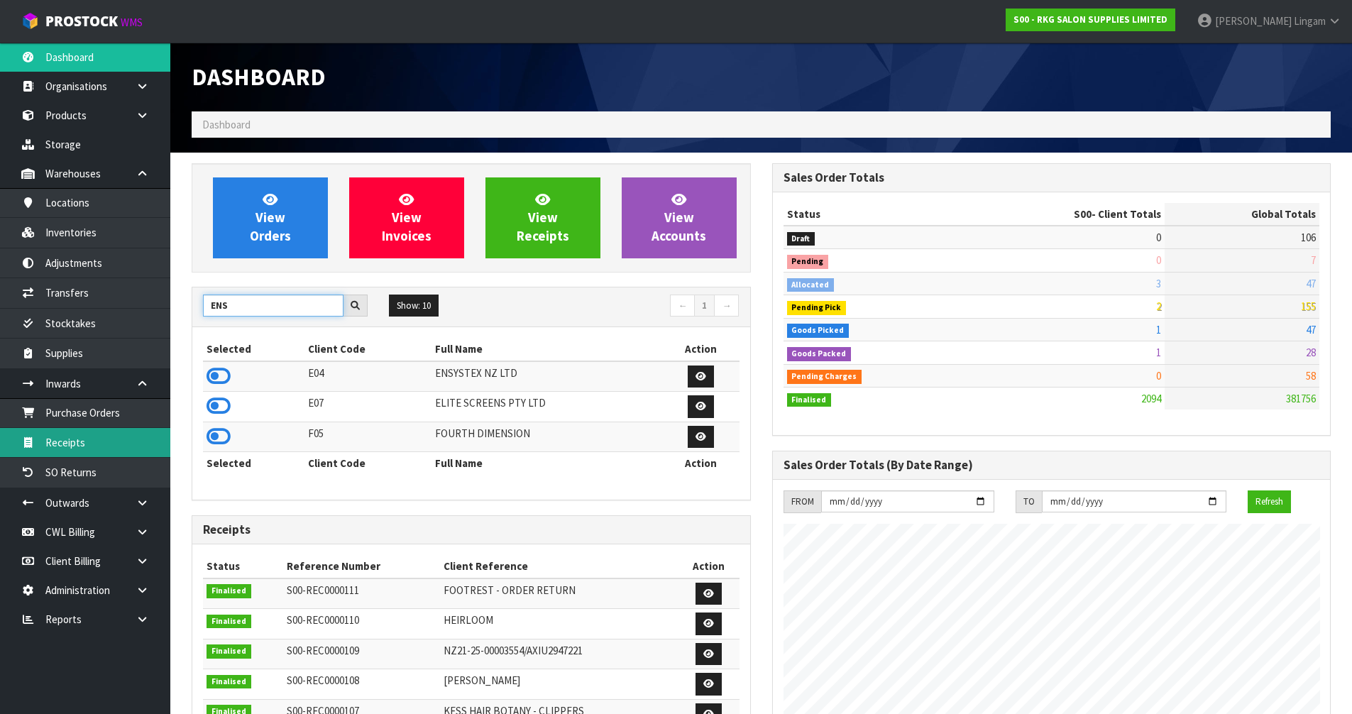
type input "ENS"
click at [109, 439] on link "Receipts" at bounding box center [85, 442] width 170 height 29
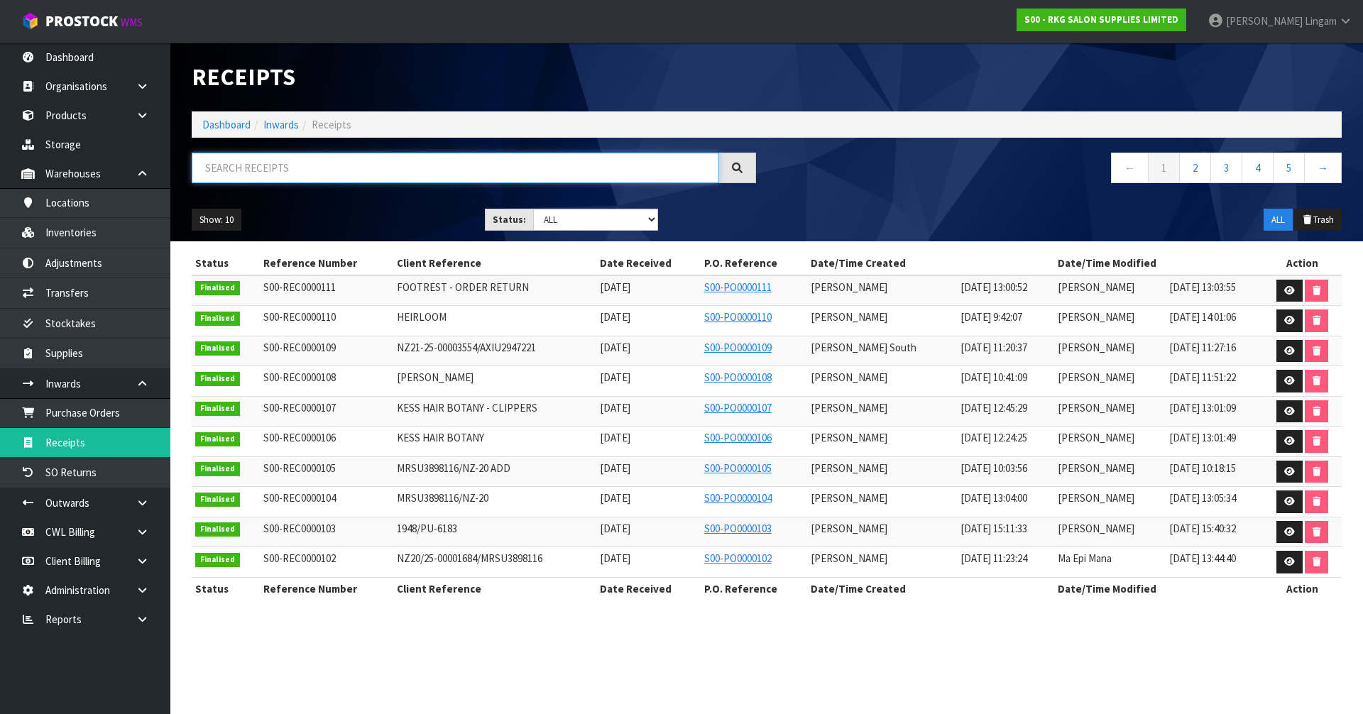
click at [368, 173] on input "text" at bounding box center [455, 168] width 527 height 31
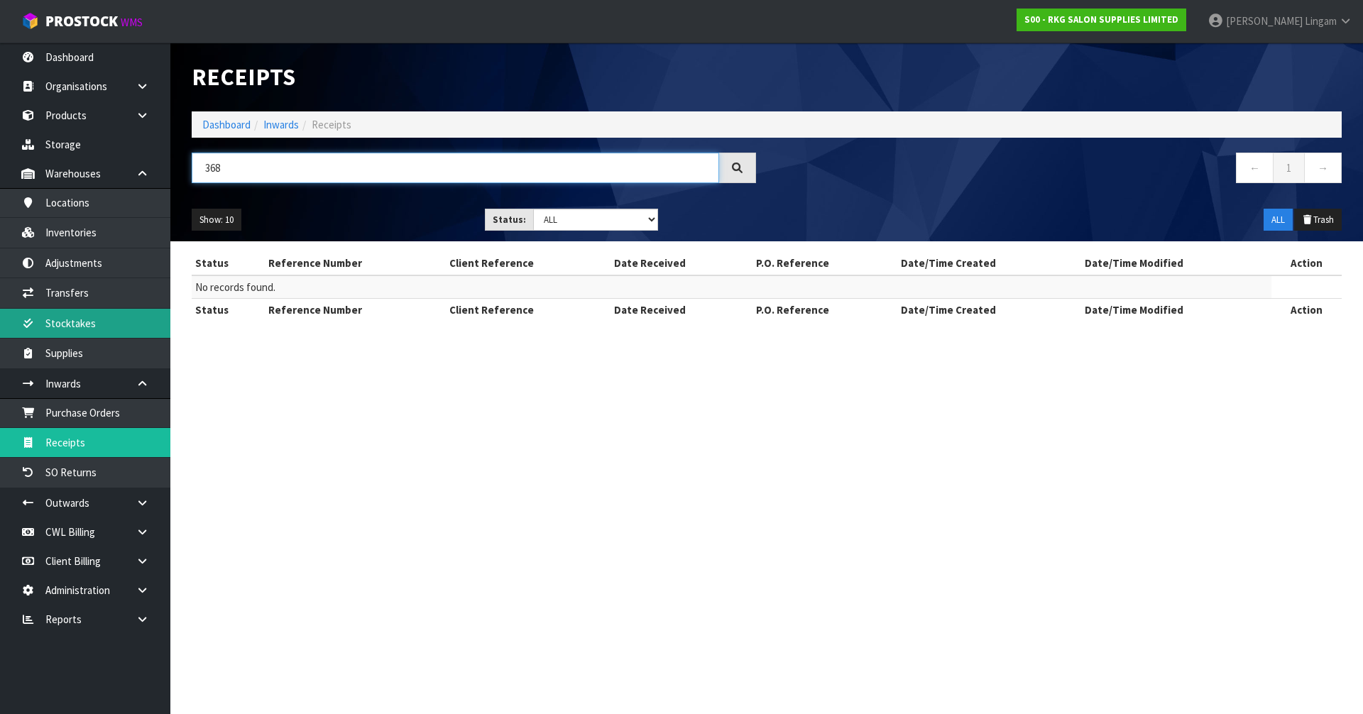
type input "368"
click at [224, 127] on link "Dashboard" at bounding box center [226, 124] width 48 height 13
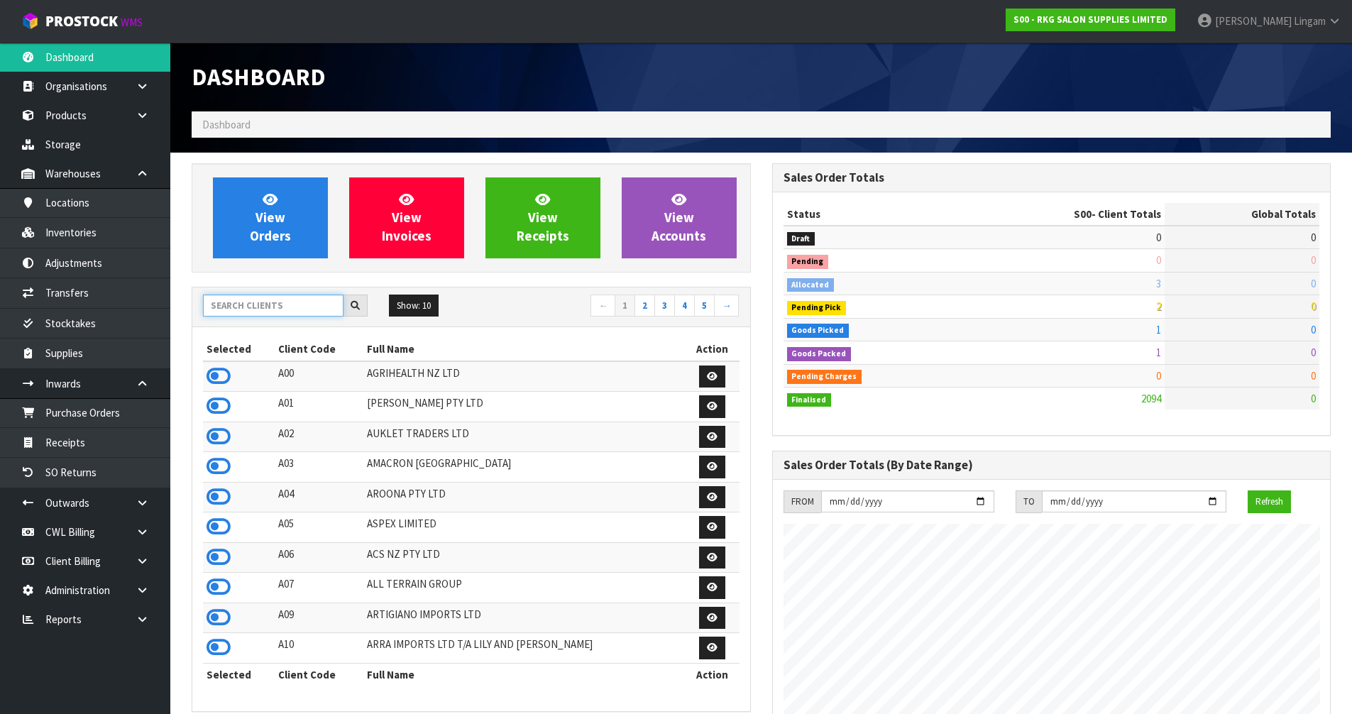
click at [304, 311] on input "text" at bounding box center [273, 306] width 141 height 22
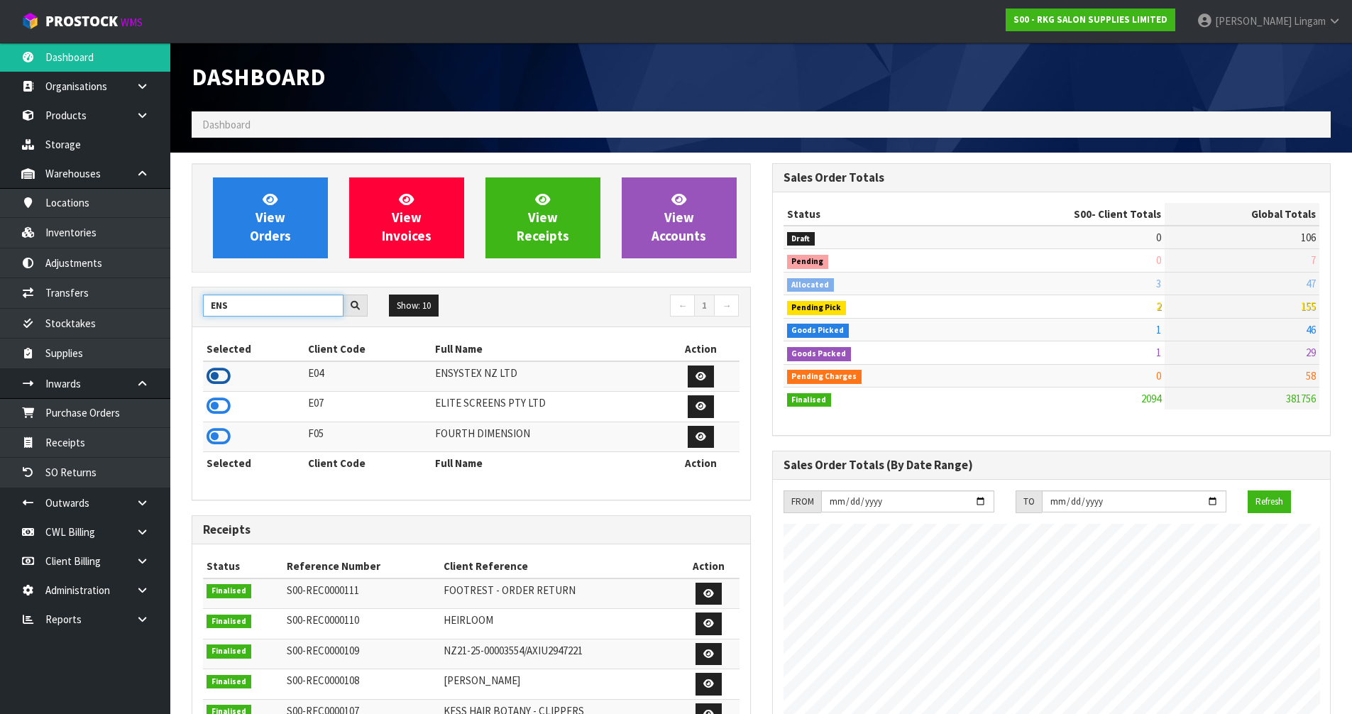
type input "ENS"
click at [219, 379] on icon at bounding box center [219, 376] width 24 height 21
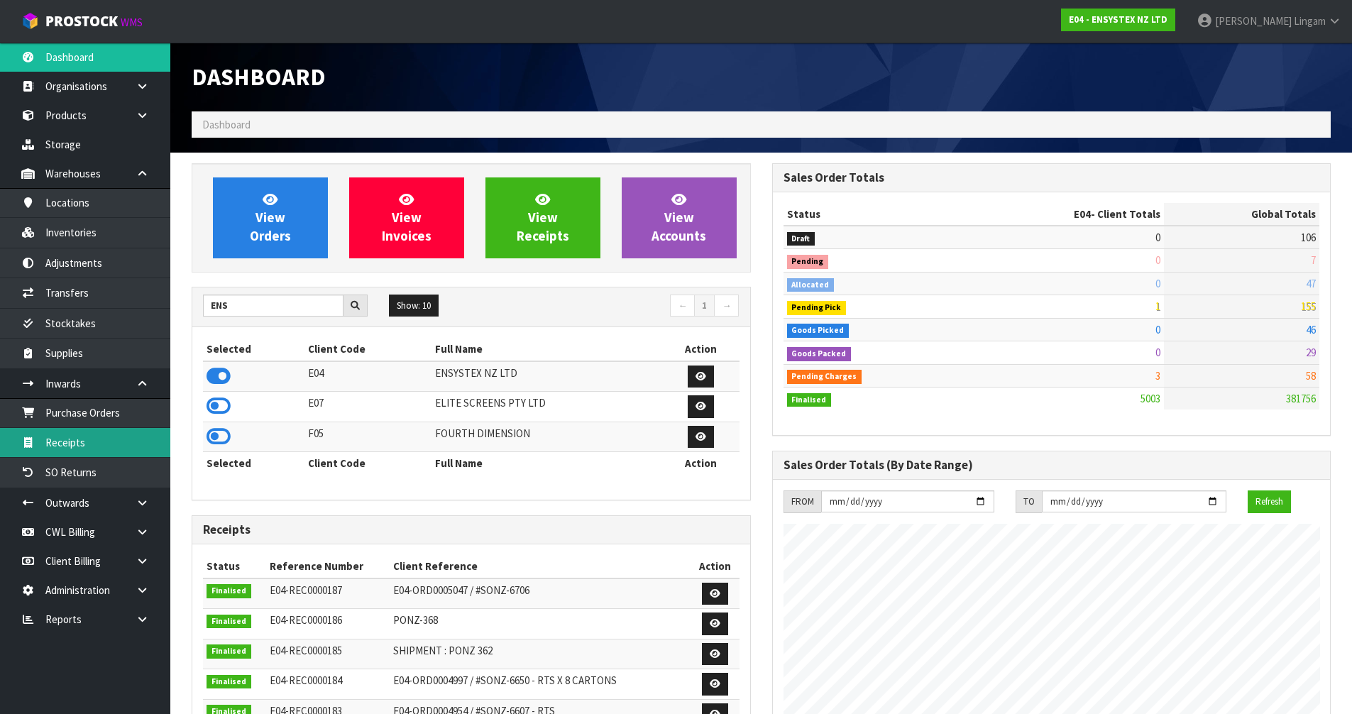
click at [97, 454] on link "Receipts" at bounding box center [85, 442] width 170 height 29
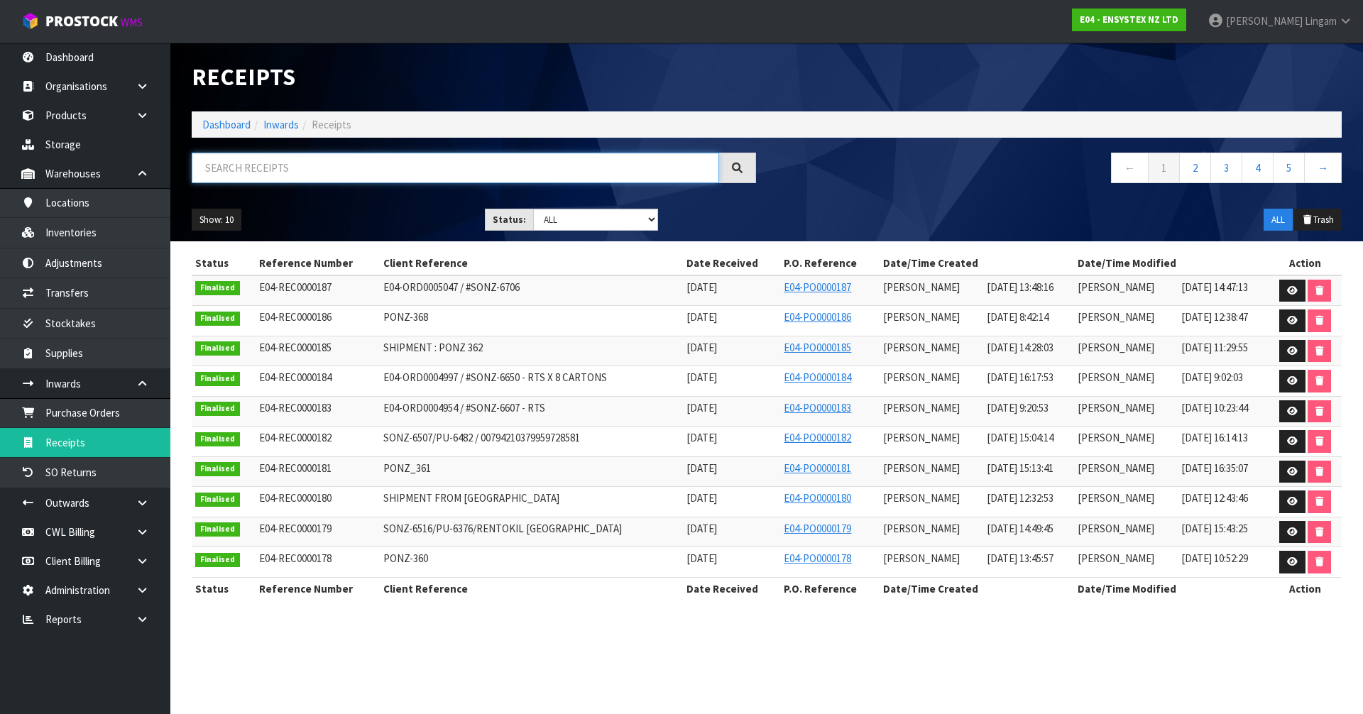
click at [348, 169] on input "text" at bounding box center [455, 168] width 527 height 31
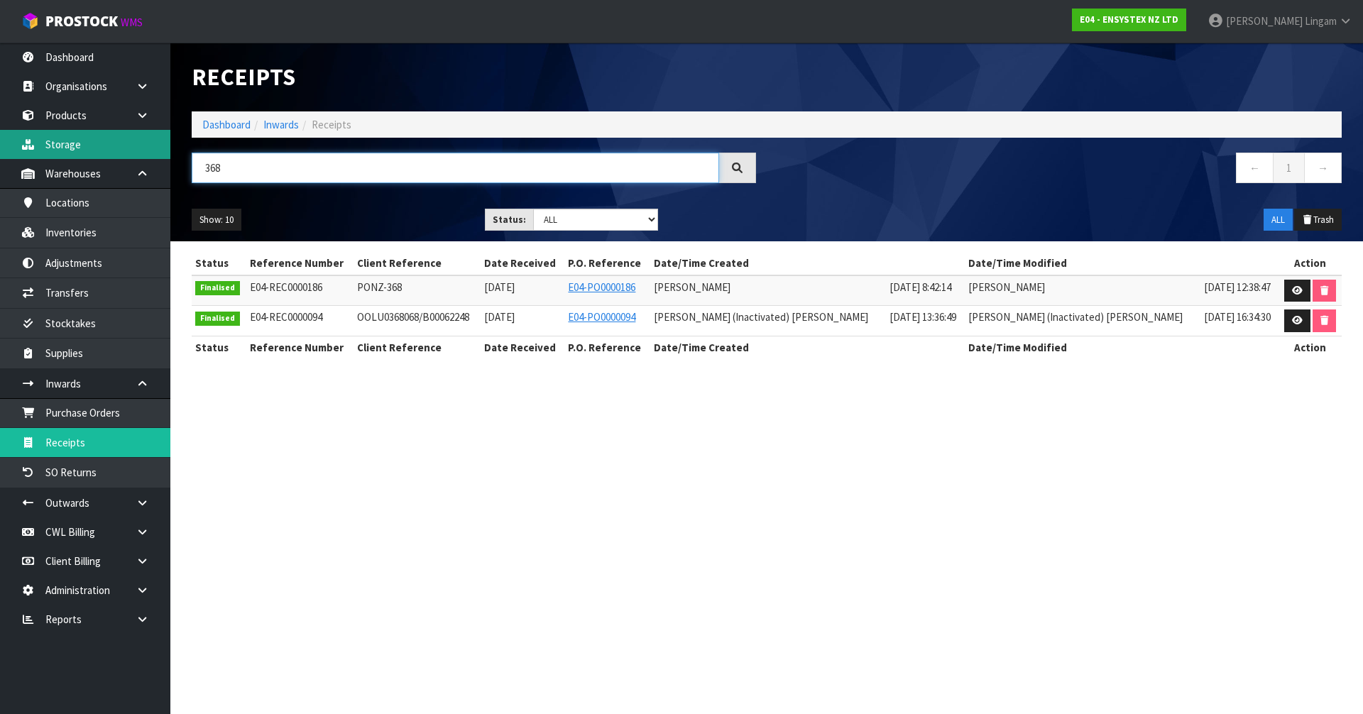
type input "368"
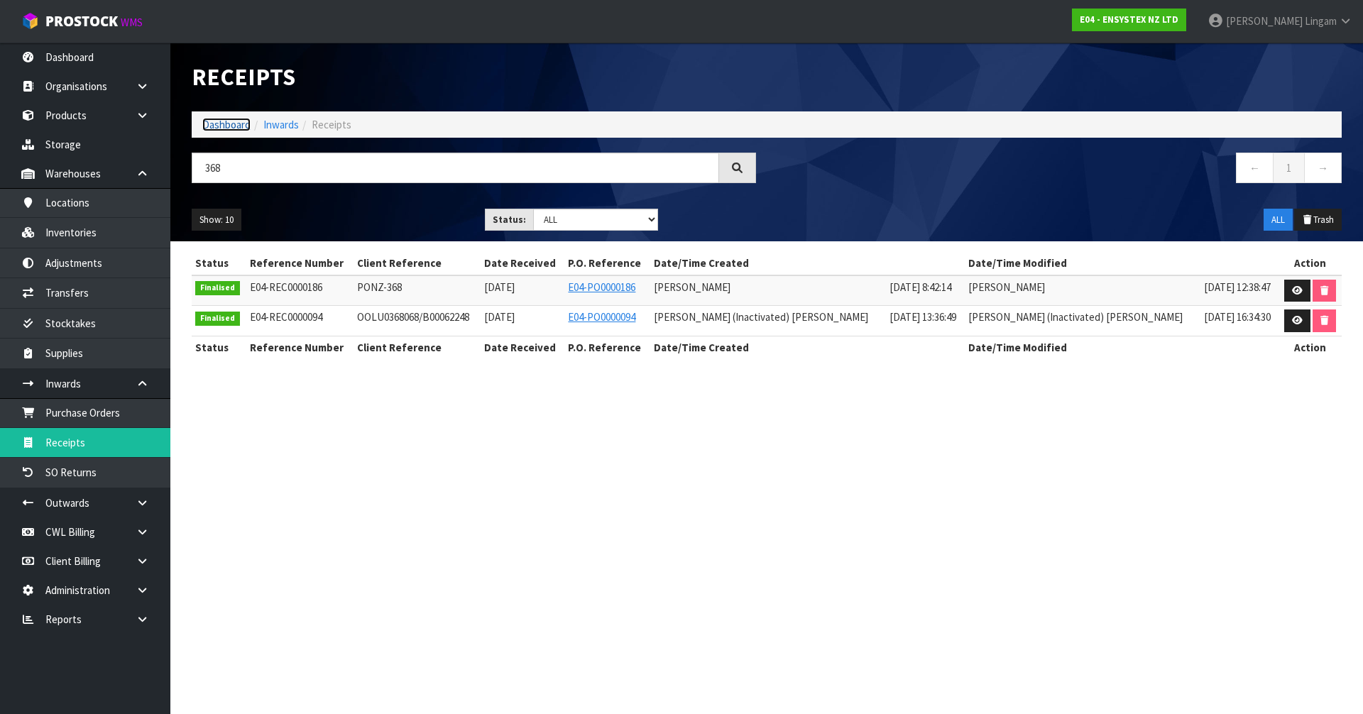
click at [226, 124] on link "Dashboard" at bounding box center [226, 124] width 48 height 13
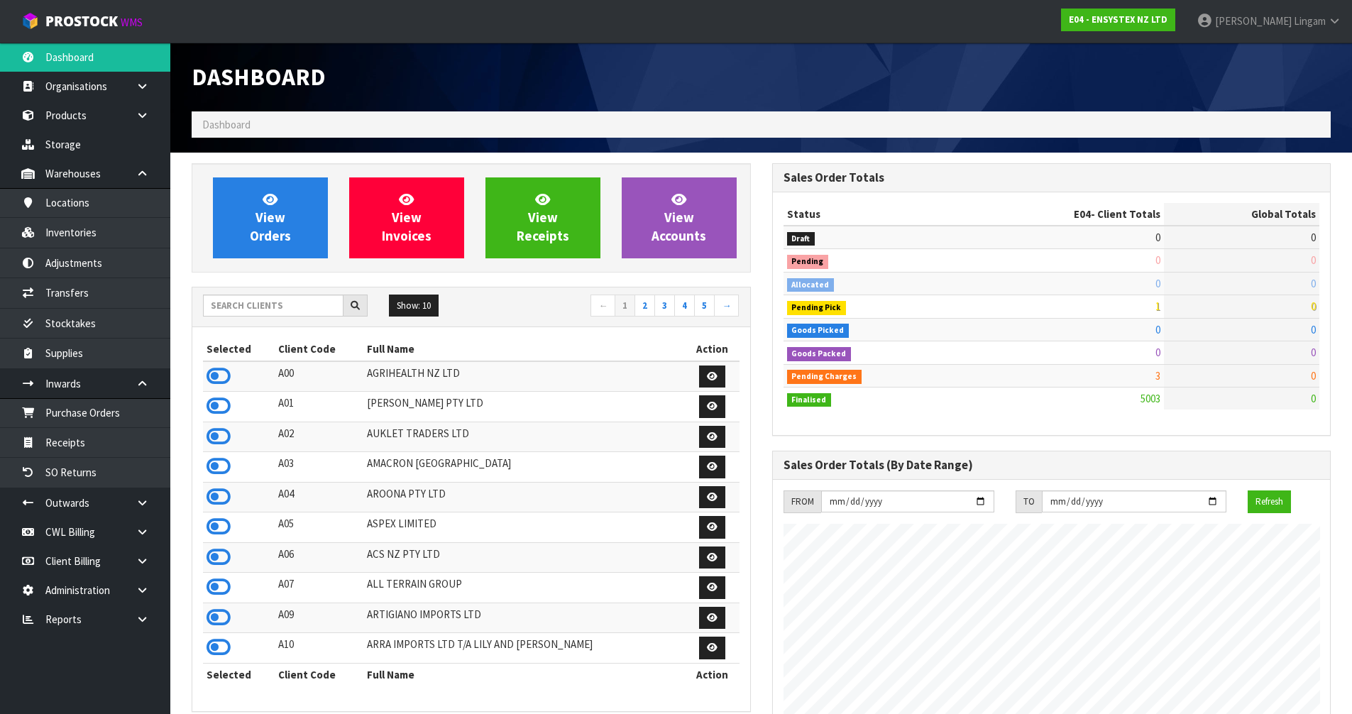
scroll to position [1075, 580]
click at [273, 230] on span "View Orders" at bounding box center [270, 217] width 41 height 53
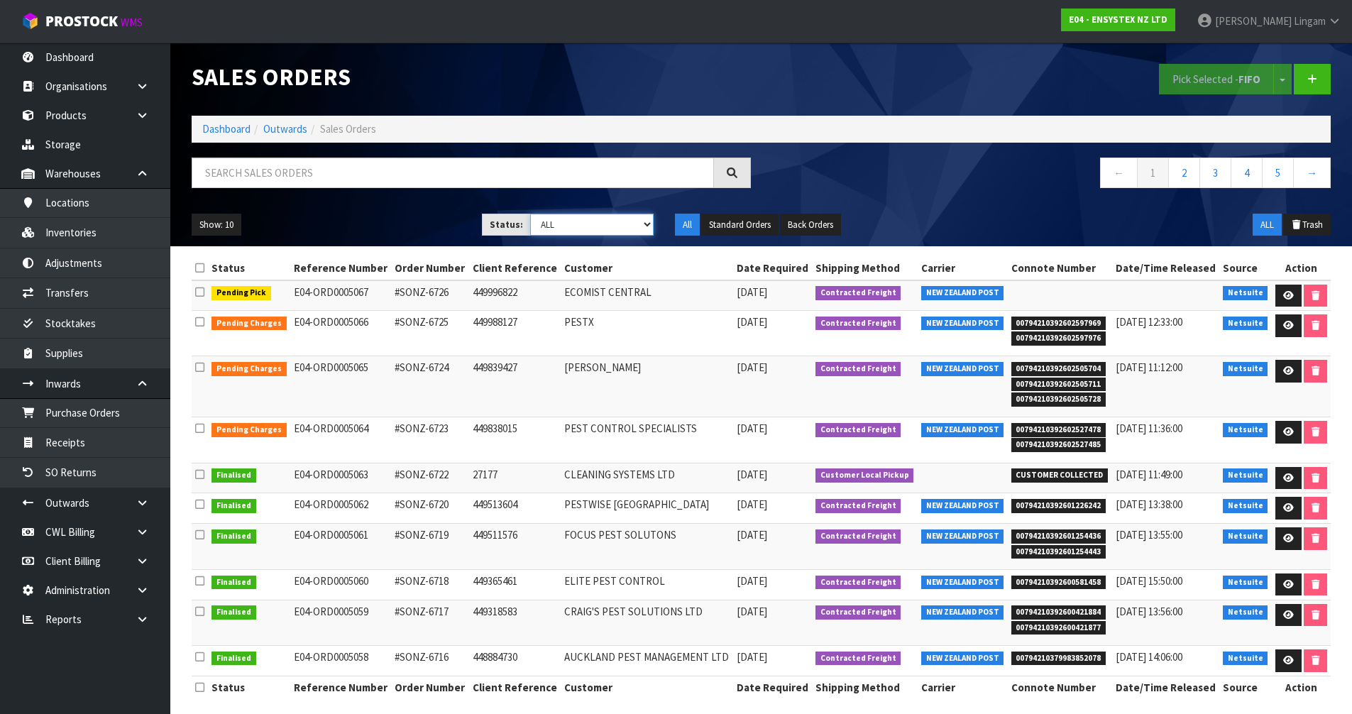
drag, startPoint x: 615, startPoint y: 226, endPoint x: 612, endPoint y: 235, distance: 9.7
click at [615, 226] on select "Draft Pending Allocated Pending Pick Goods Picked Goods Packed Pending Charges …" at bounding box center [591, 225] width 123 height 22
select select "string:6"
click at [530, 214] on select "Draft Pending Allocated Pending Pick Goods Picked Goods Packed Pending Charges …" at bounding box center [591, 225] width 123 height 22
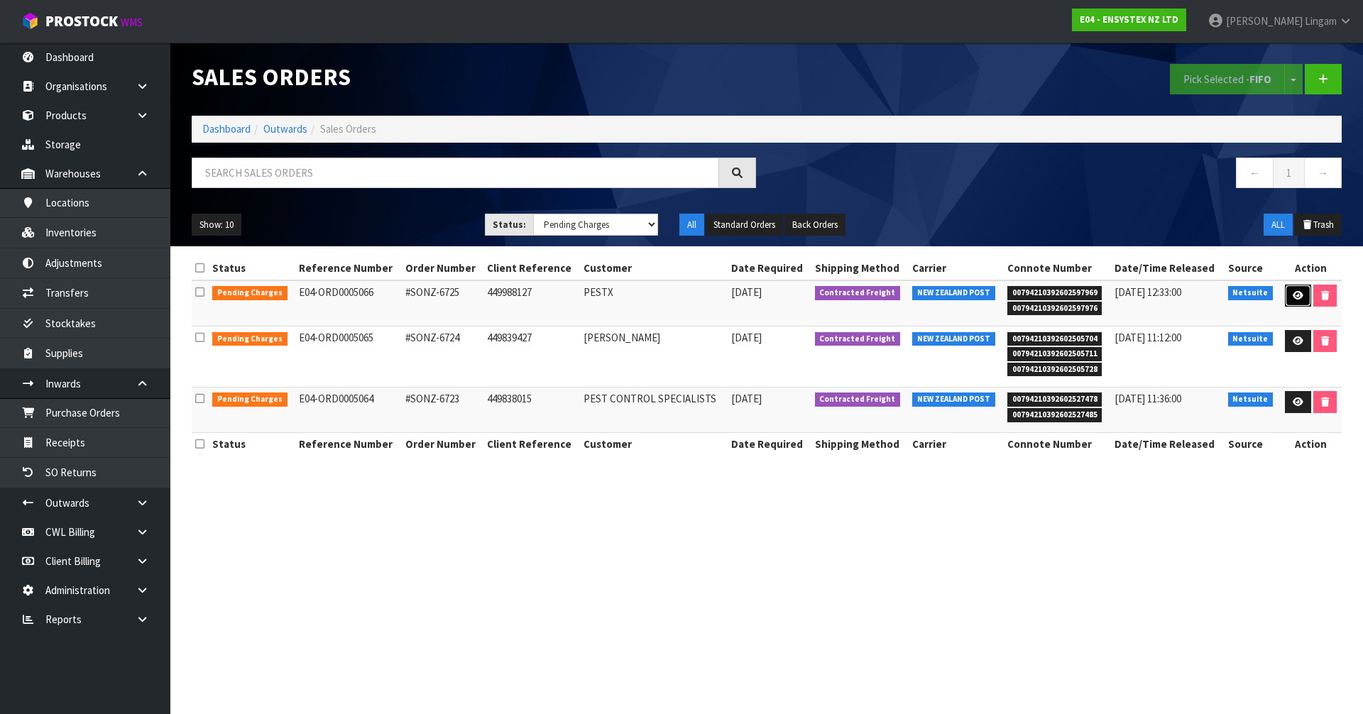
click at [1296, 288] on link at bounding box center [1298, 296] width 26 height 23
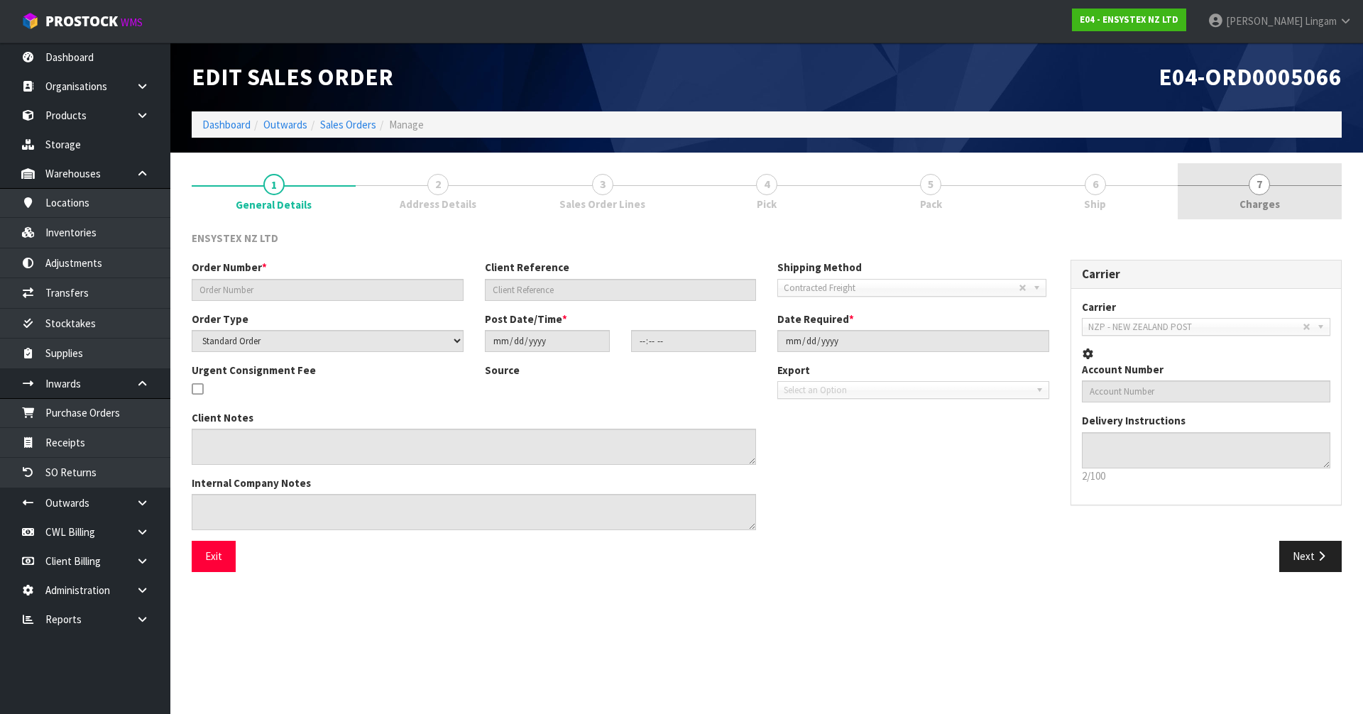
type input "#SONZ-6725"
type input "449988127"
select select "number:0"
type input "[DATE]"
type input "11:15:18.000"
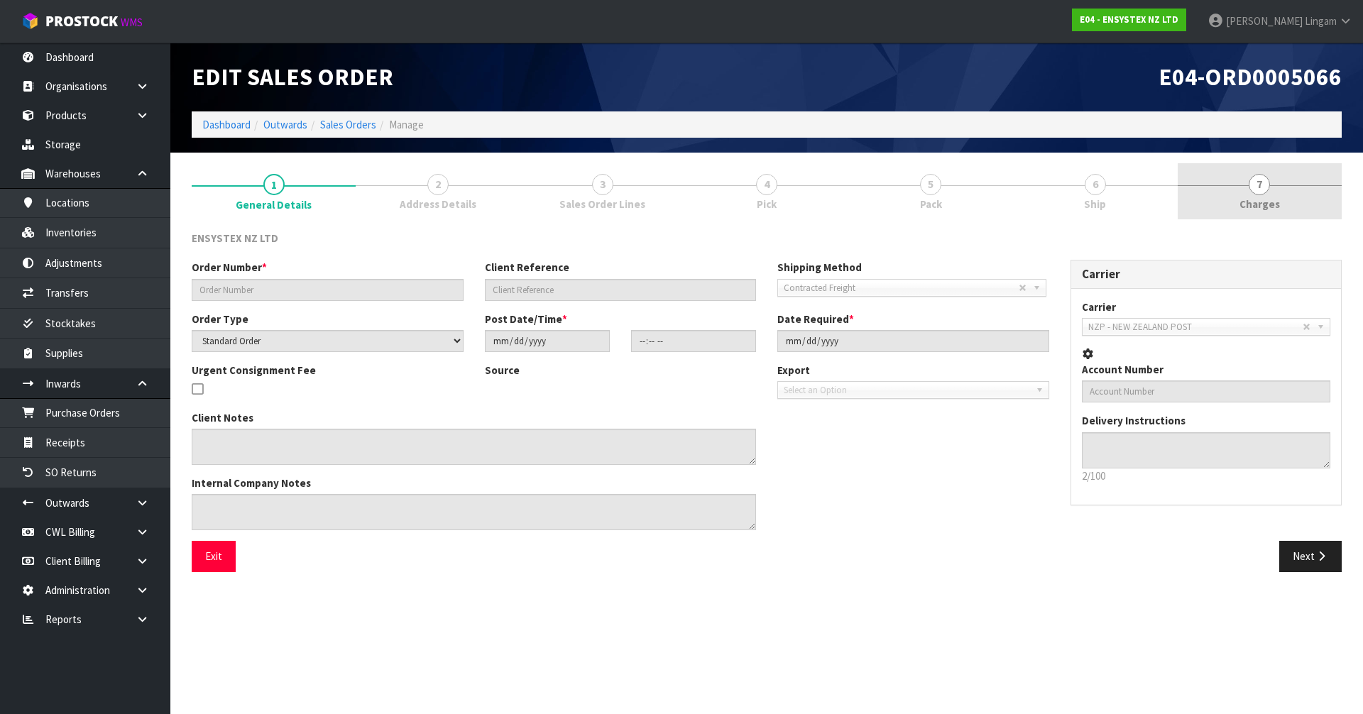
type input "[DATE]"
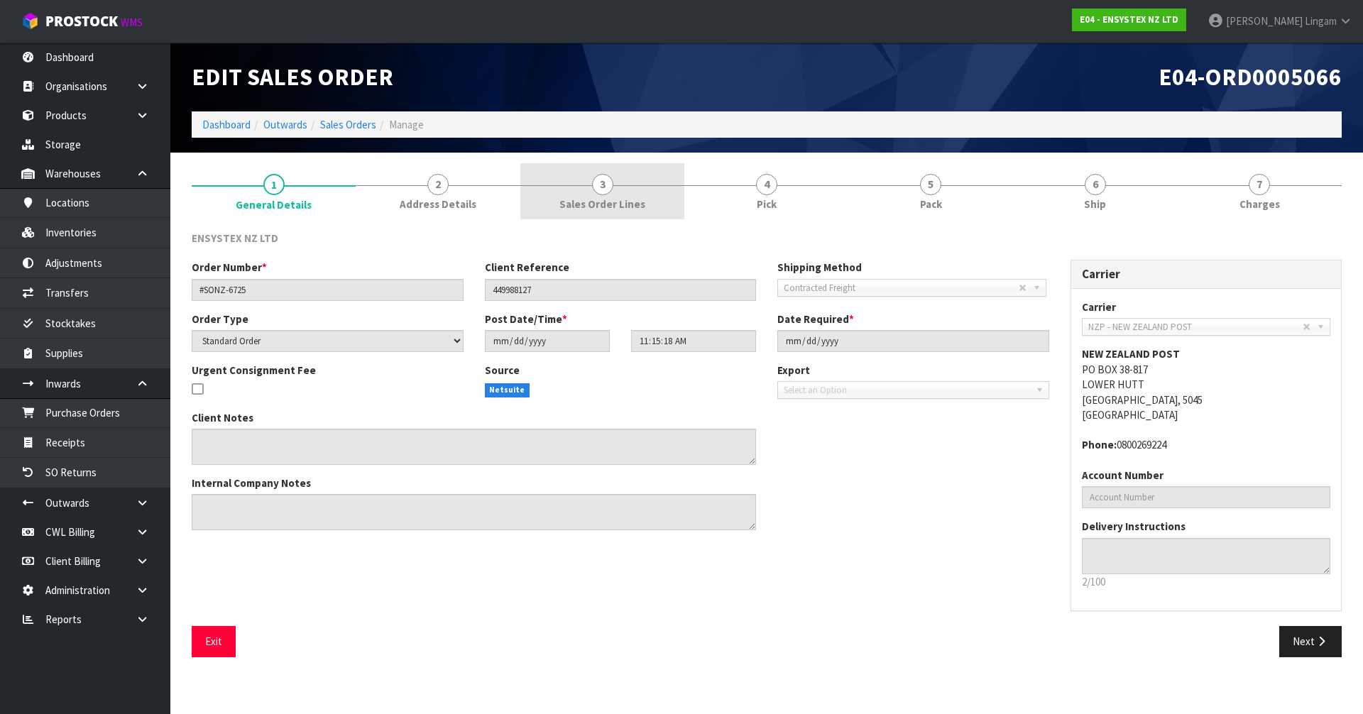
click at [600, 197] on span "Sales Order Lines" at bounding box center [602, 204] width 86 height 15
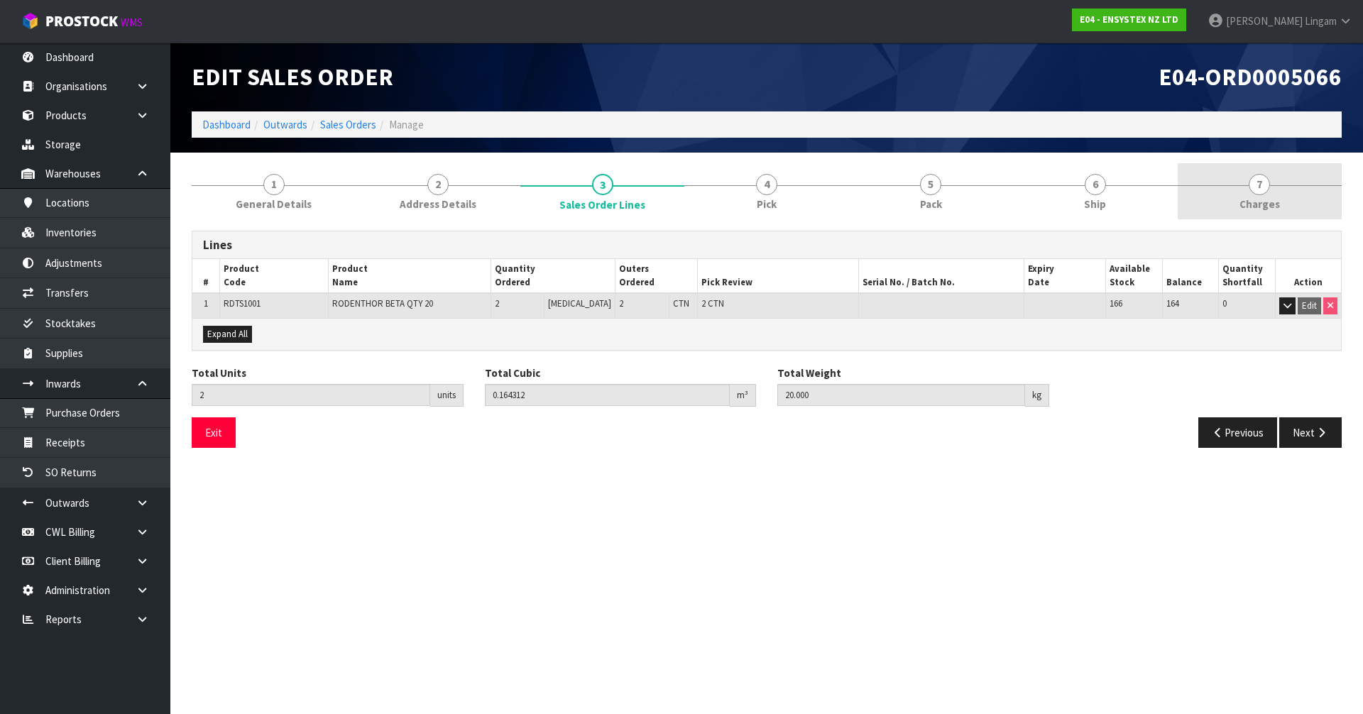
click at [1319, 199] on link "7 [GEOGRAPHIC_DATA]" at bounding box center [1259, 191] width 164 height 56
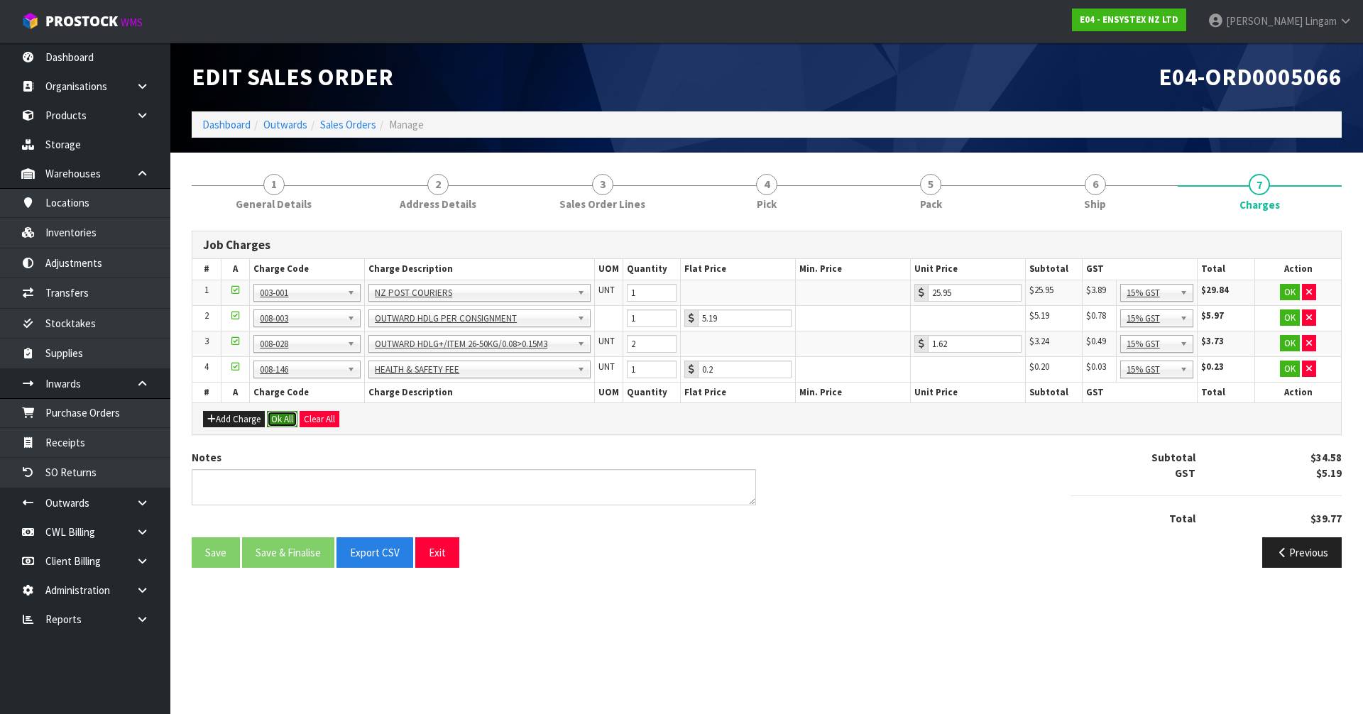
click at [295, 414] on button "Ok All" at bounding box center [282, 419] width 31 height 17
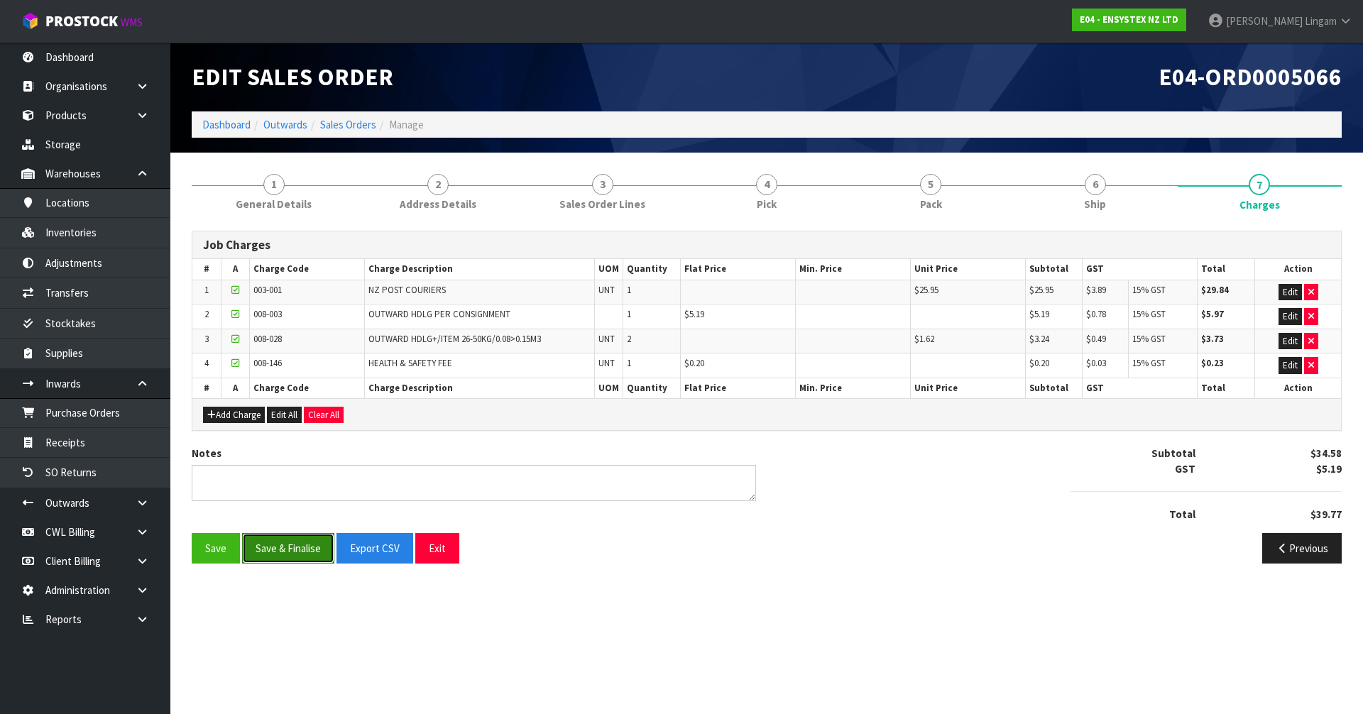
click at [298, 543] on button "Save & Finalise" at bounding box center [288, 548] width 92 height 31
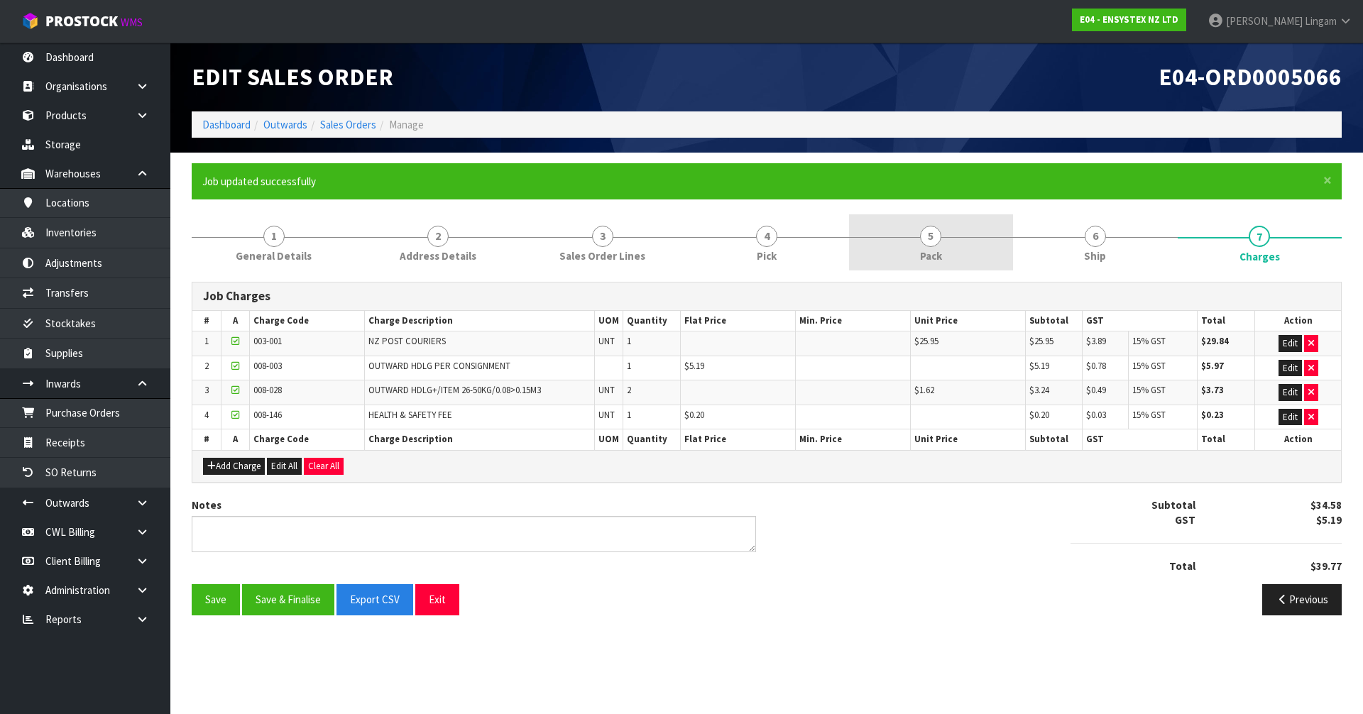
click at [940, 241] on link "5 Pack" at bounding box center [931, 242] width 164 height 56
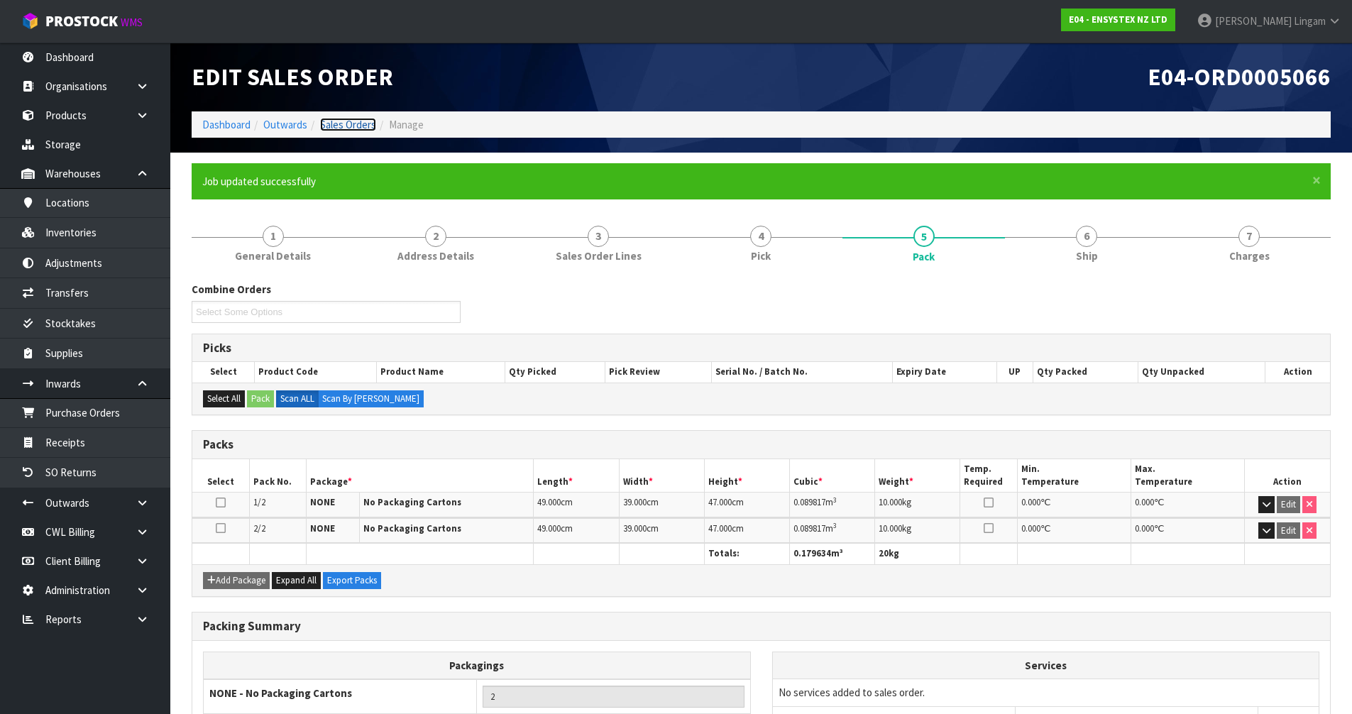
click at [368, 120] on link "Sales Orders" at bounding box center [348, 124] width 56 height 13
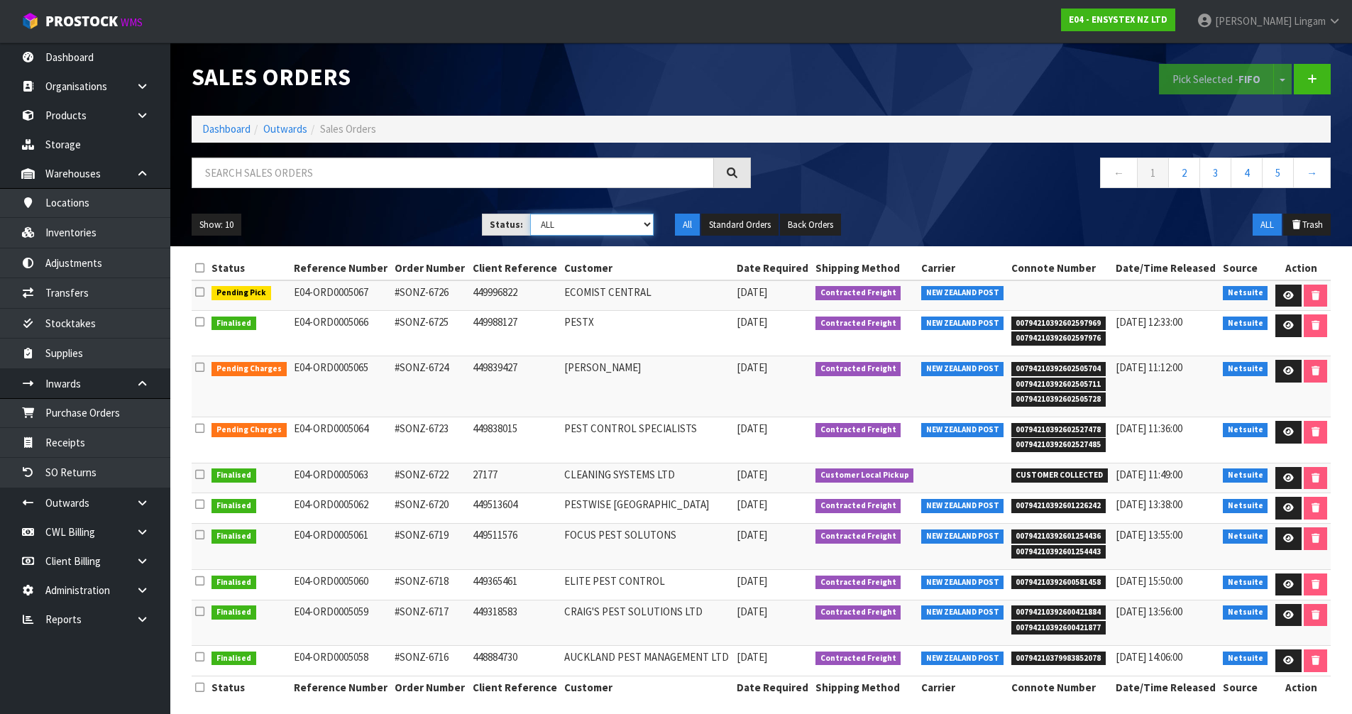
click at [623, 229] on select "Draft Pending Allocated Pending Pick Goods Picked Goods Packed Pending Charges …" at bounding box center [591, 225] width 123 height 22
select select "string:6"
click at [530, 214] on select "Draft Pending Allocated Pending Pick Goods Picked Goods Packed Pending Charges …" at bounding box center [591, 225] width 123 height 22
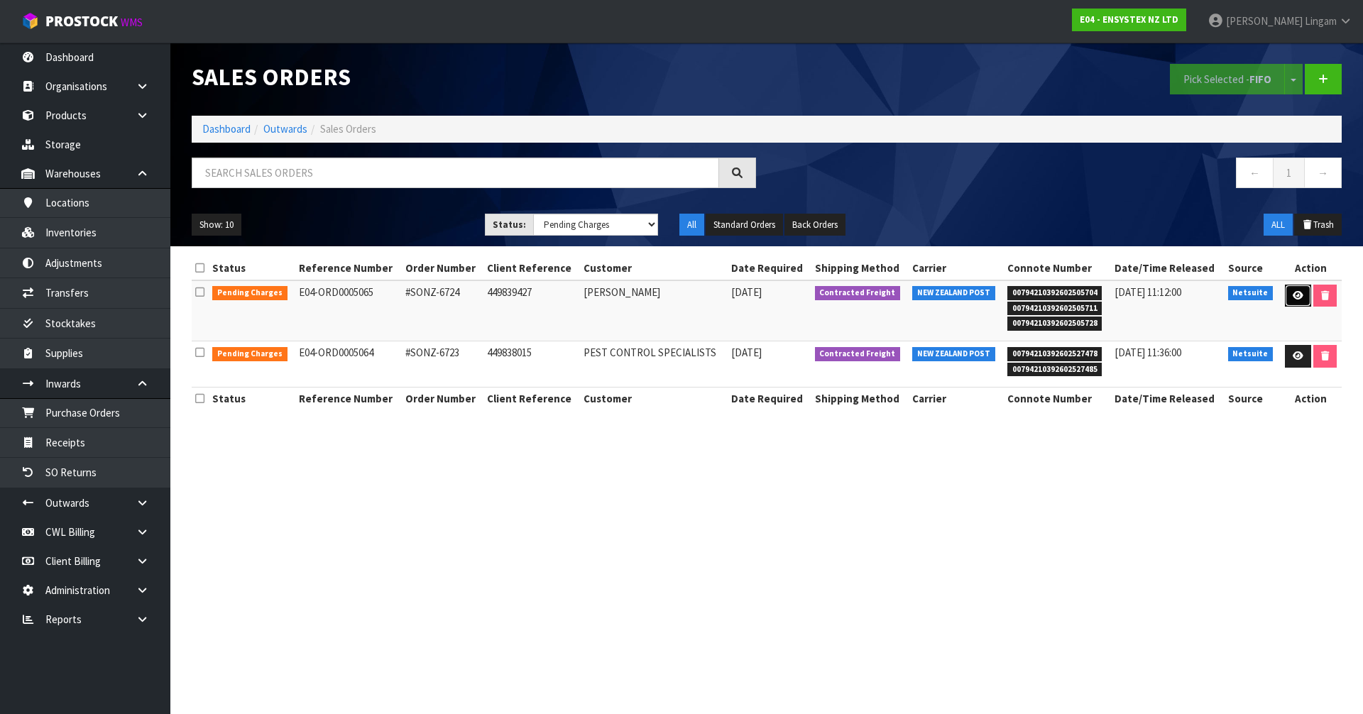
click at [1302, 297] on link at bounding box center [1298, 296] width 26 height 23
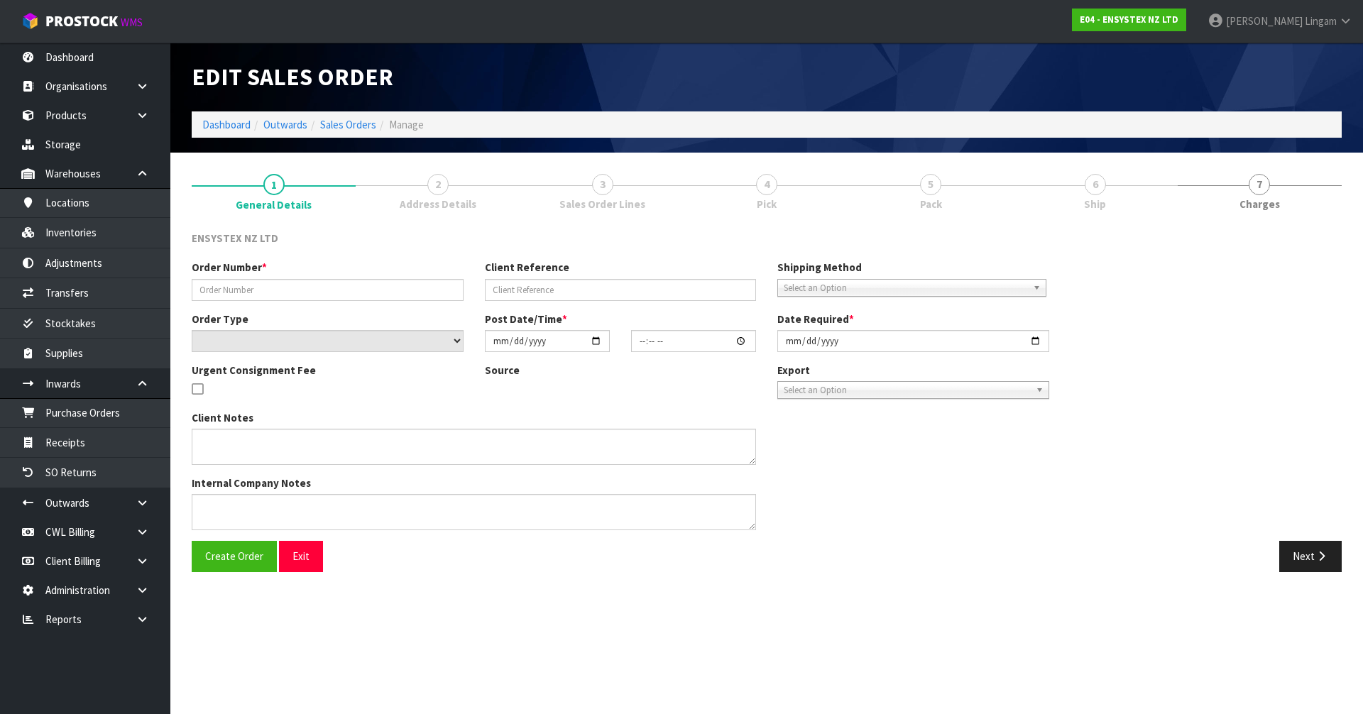
type input "#SONZ-6724"
type input "449839427"
select select "number:0"
type input "[DATE]"
type input "17:15:08.000"
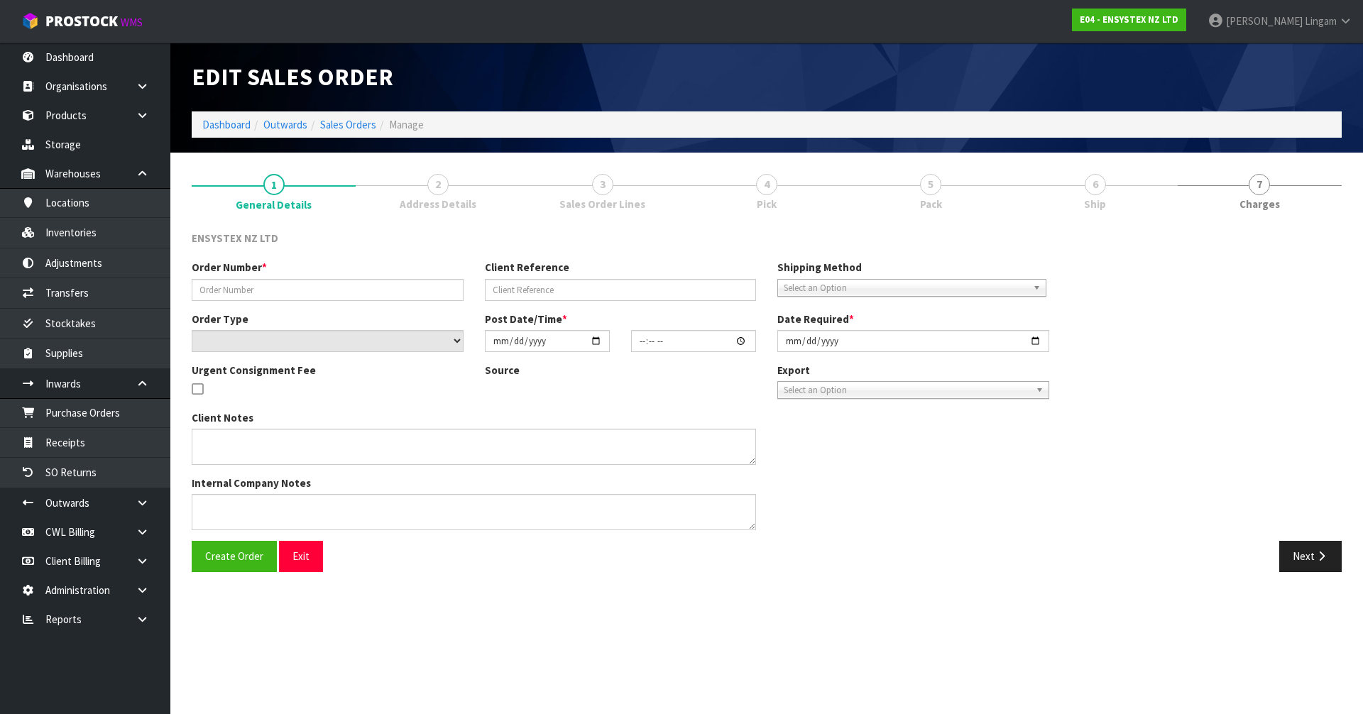
type input "[DATE]"
type textarea "Ensure Phone number 027-5914224 is included on the courier label or the courier…"
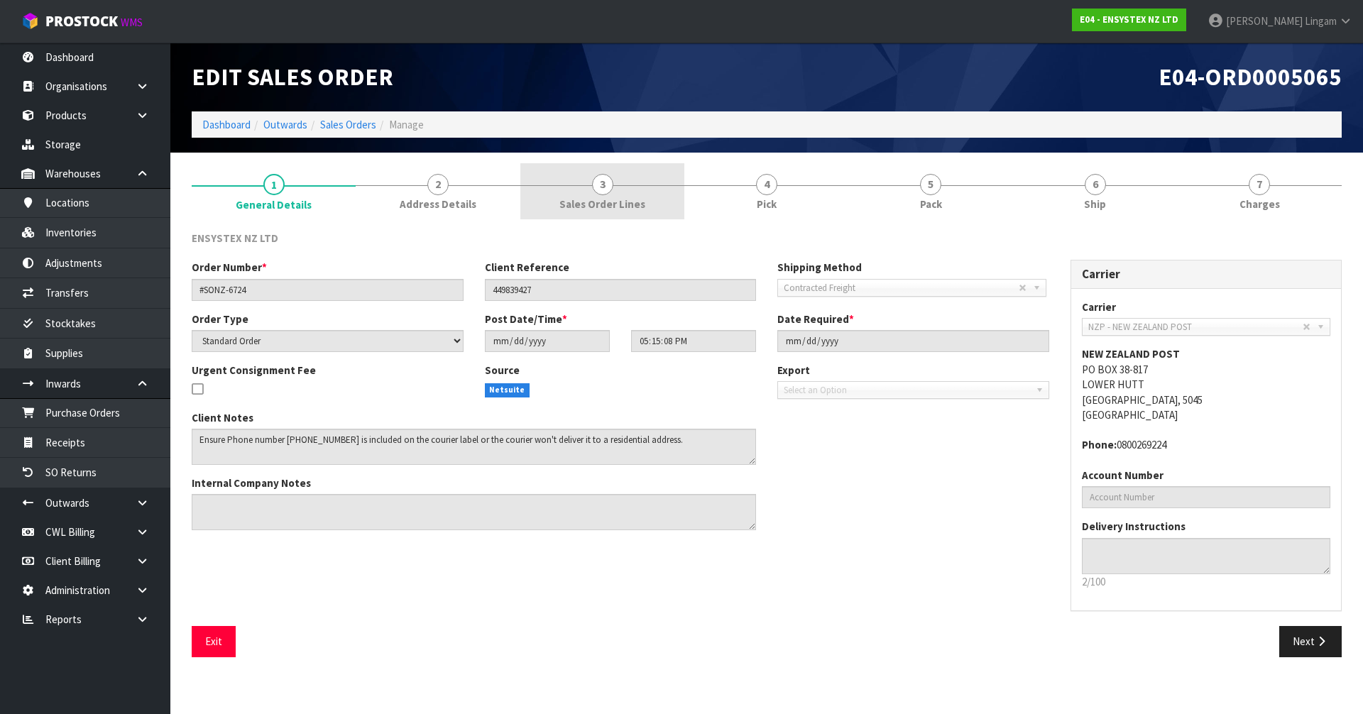
click at [603, 212] on span "Sales Order Lines" at bounding box center [602, 204] width 86 height 15
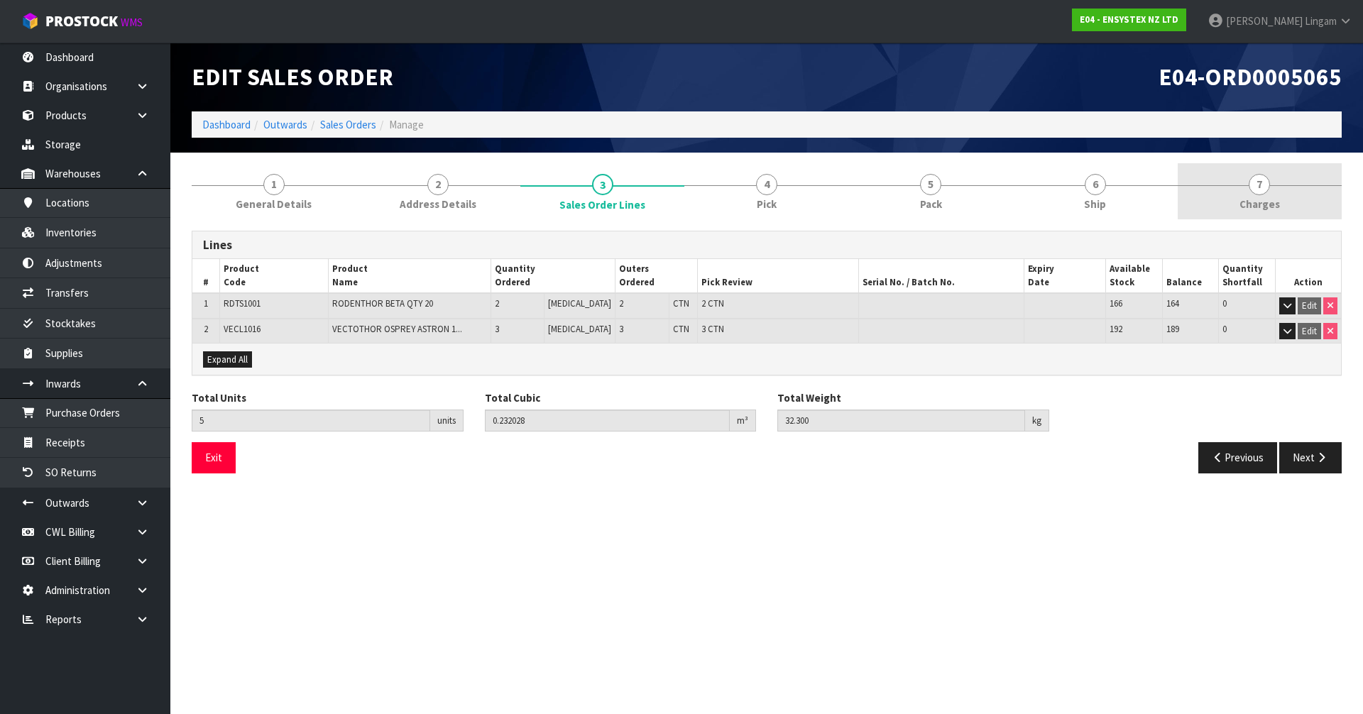
click at [1267, 202] on span "Charges" at bounding box center [1259, 204] width 40 height 15
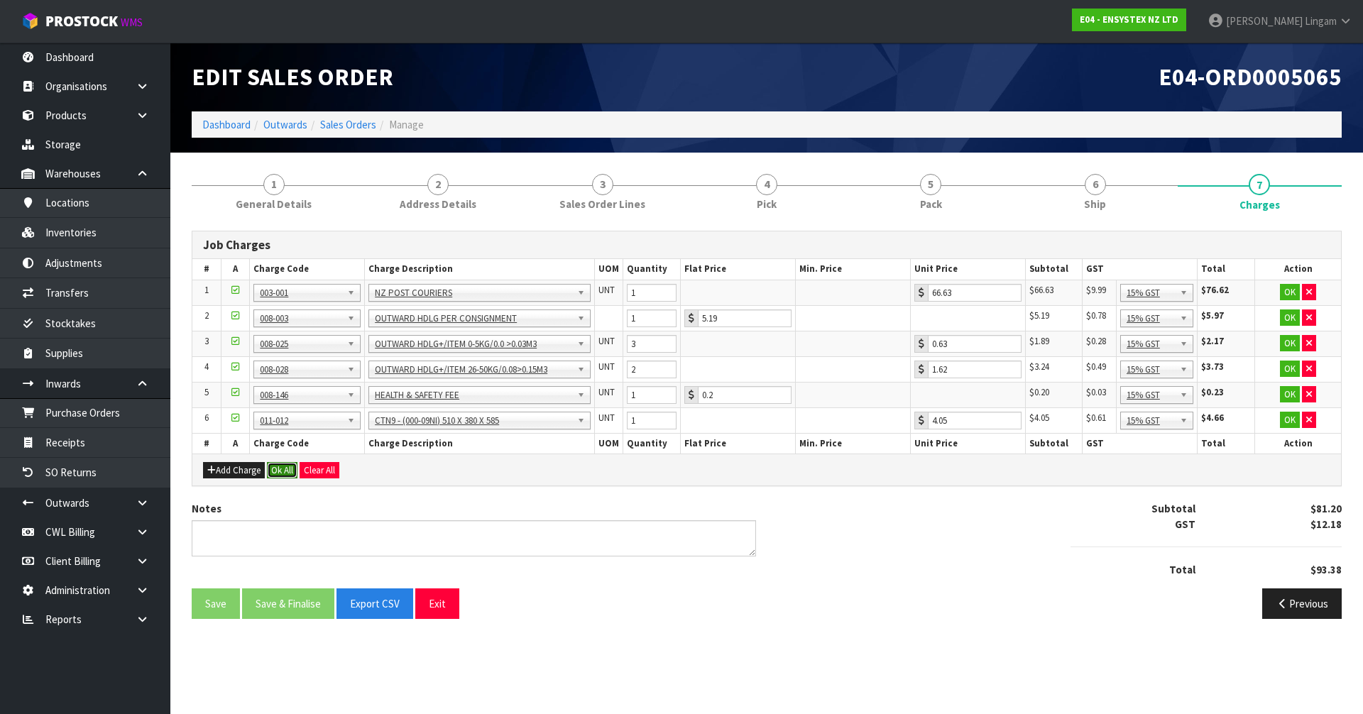
click at [279, 471] on button "Ok All" at bounding box center [282, 470] width 31 height 17
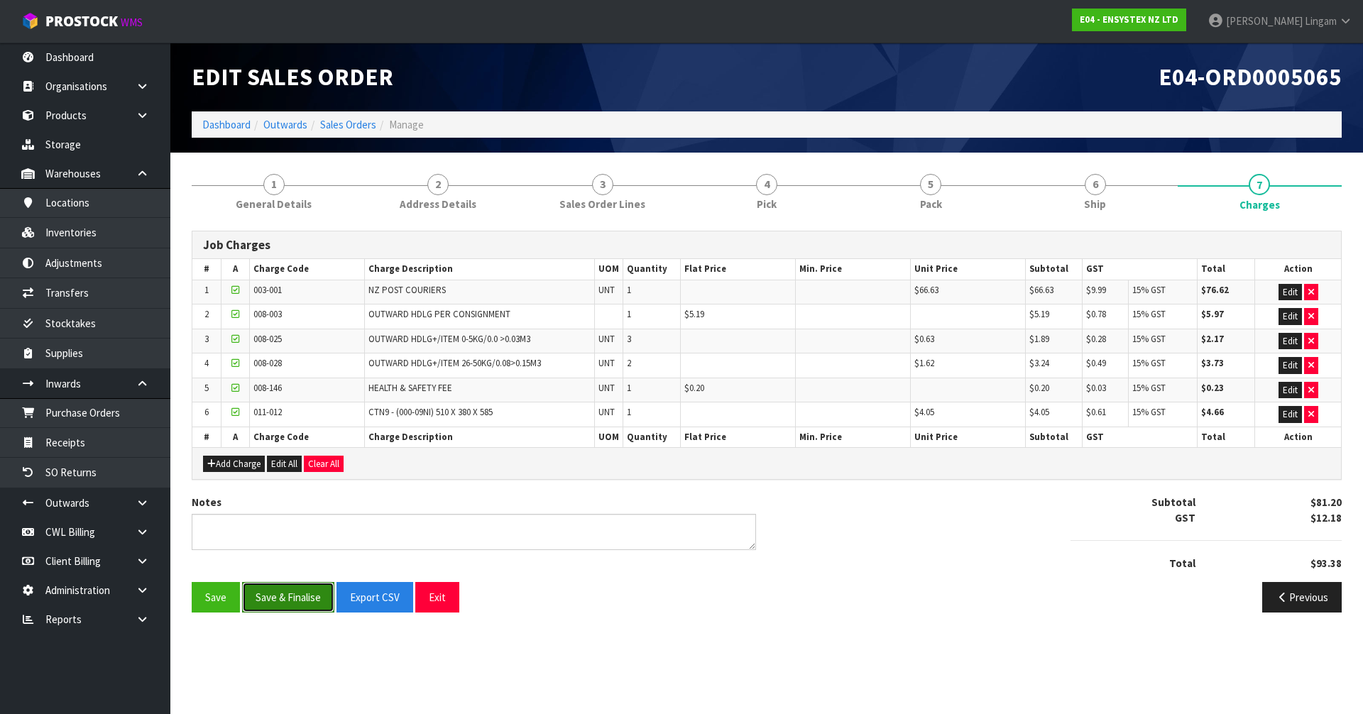
click at [286, 606] on button "Save & Finalise" at bounding box center [288, 597] width 92 height 31
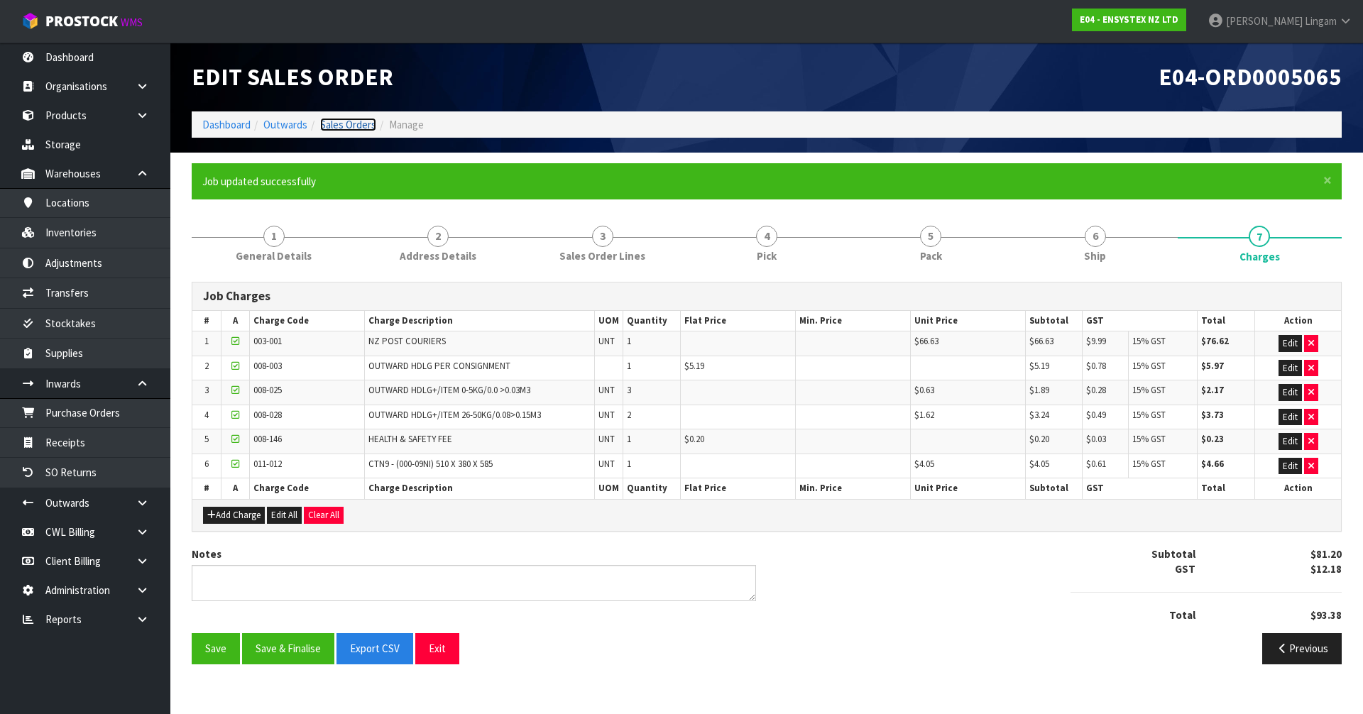
click at [360, 123] on link "Sales Orders" at bounding box center [348, 124] width 56 height 13
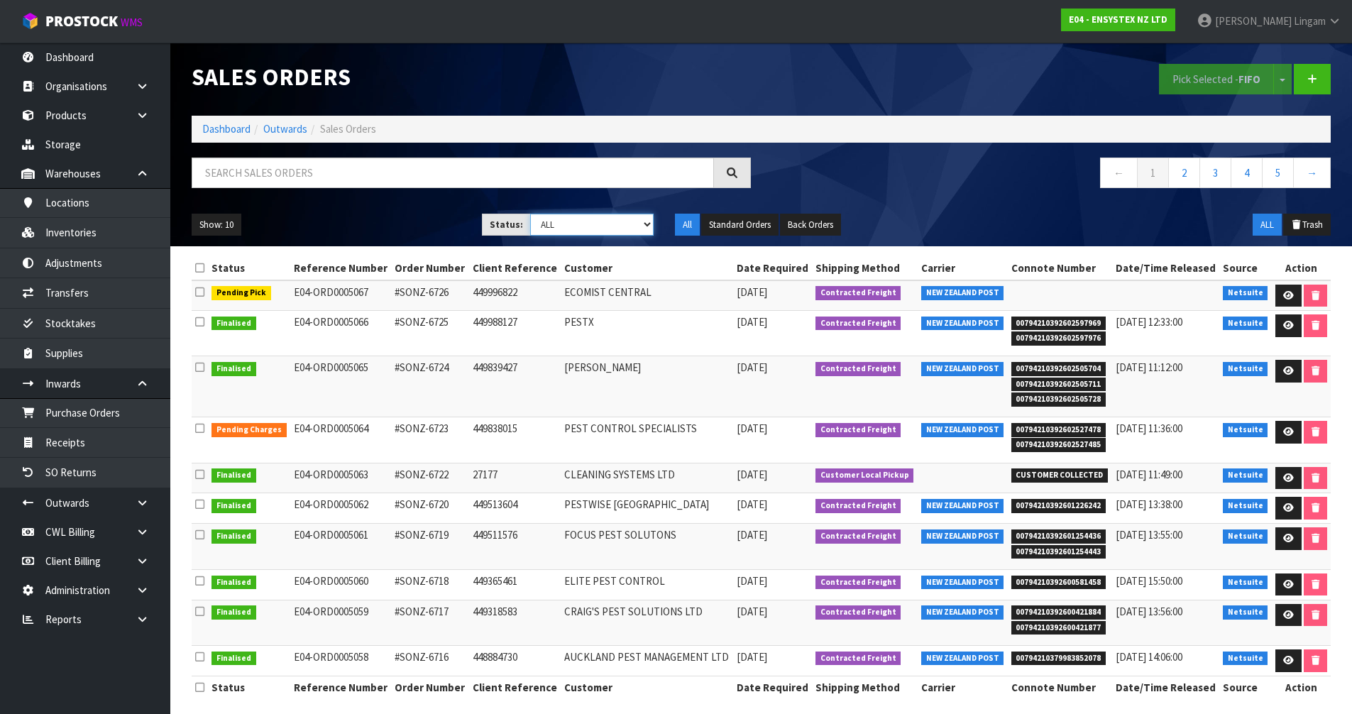
click at [625, 227] on select "Draft Pending Allocated Pending Pick Goods Picked Goods Packed Pending Charges …" at bounding box center [591, 225] width 123 height 22
select select "string:6"
click at [530, 214] on select "Draft Pending Allocated Pending Pick Goods Picked Goods Packed Pending Charges …" at bounding box center [591, 225] width 123 height 22
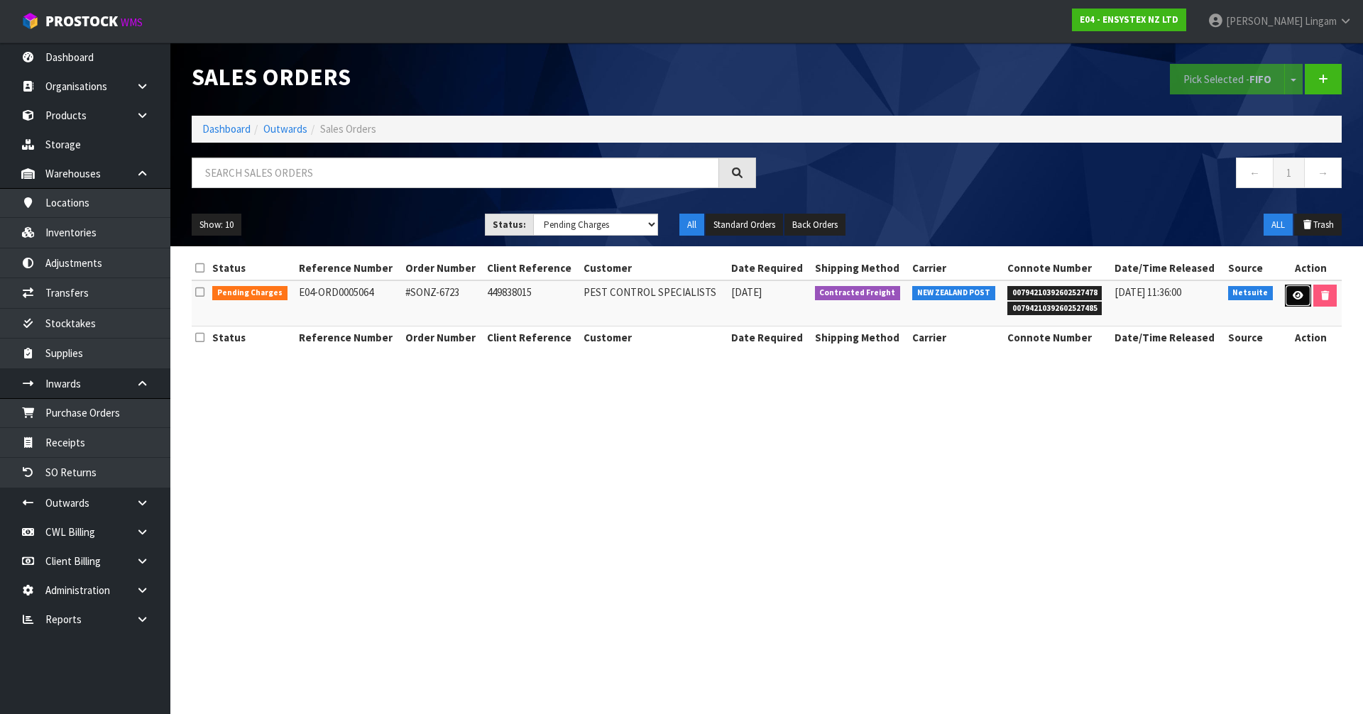
click at [1292, 296] on icon at bounding box center [1297, 295] width 11 height 9
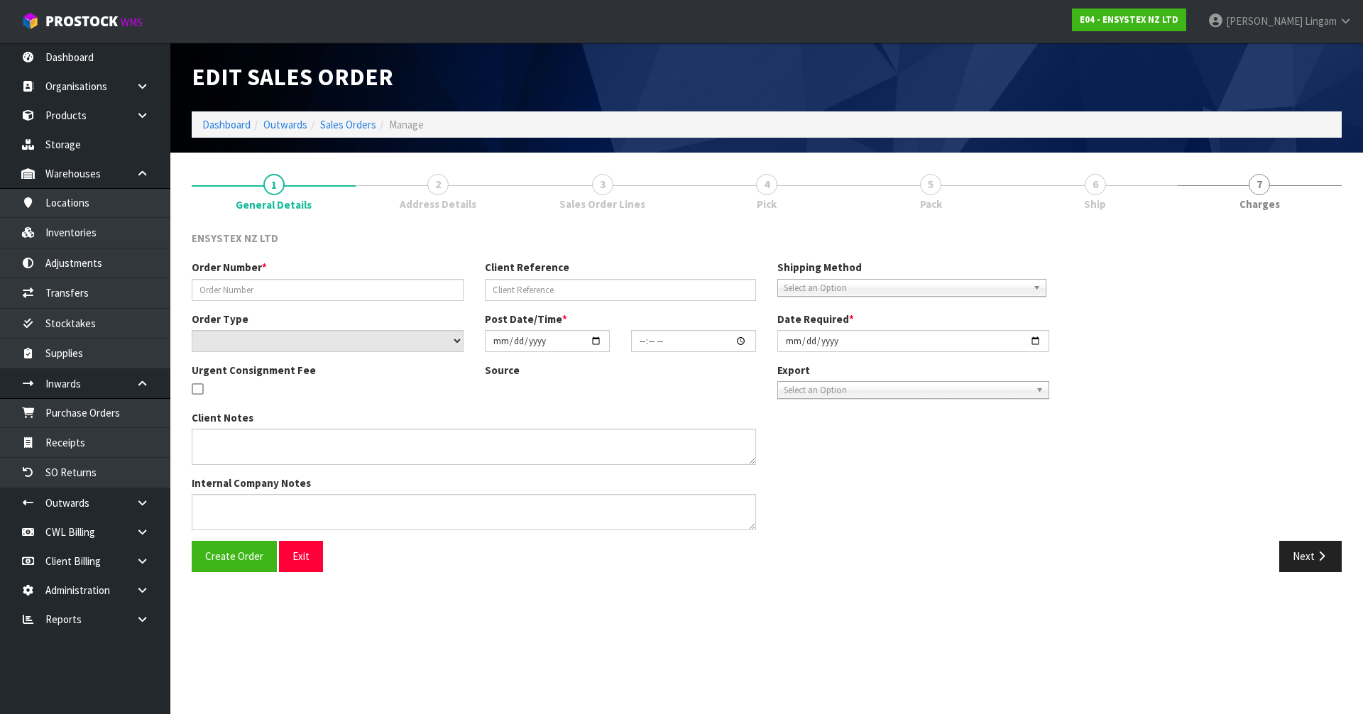
type input "#SONZ-6723"
type input "449838015"
select select "number:0"
type input "[DATE]"
type input "16:45:14.000"
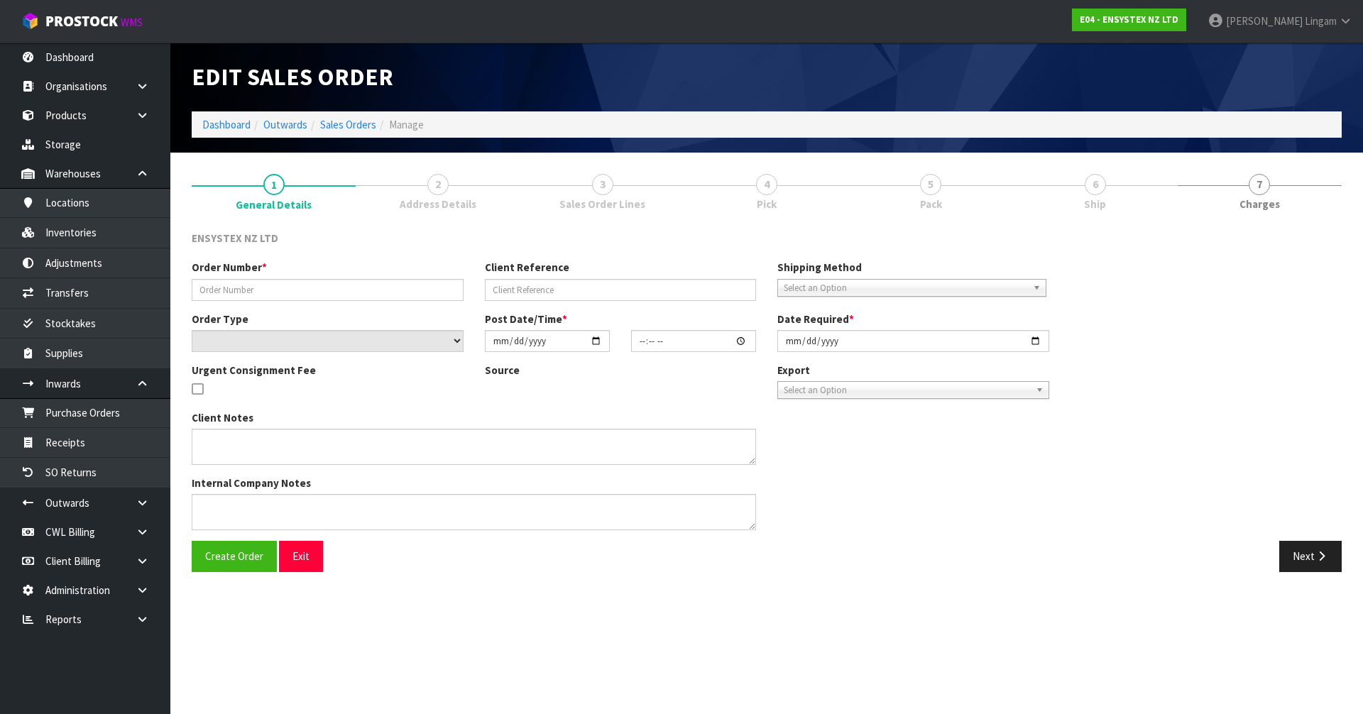
type input "[DATE]"
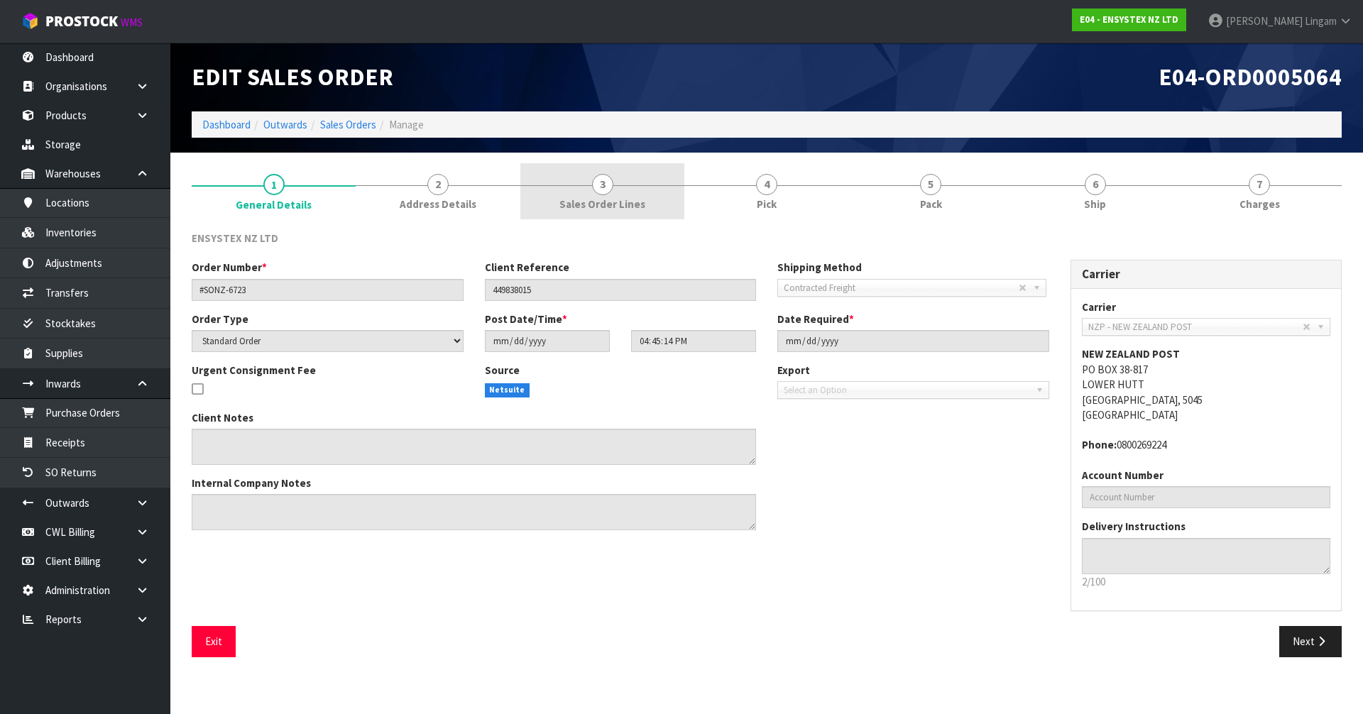
click at [646, 205] on link "3 Sales Order Lines" at bounding box center [602, 191] width 164 height 56
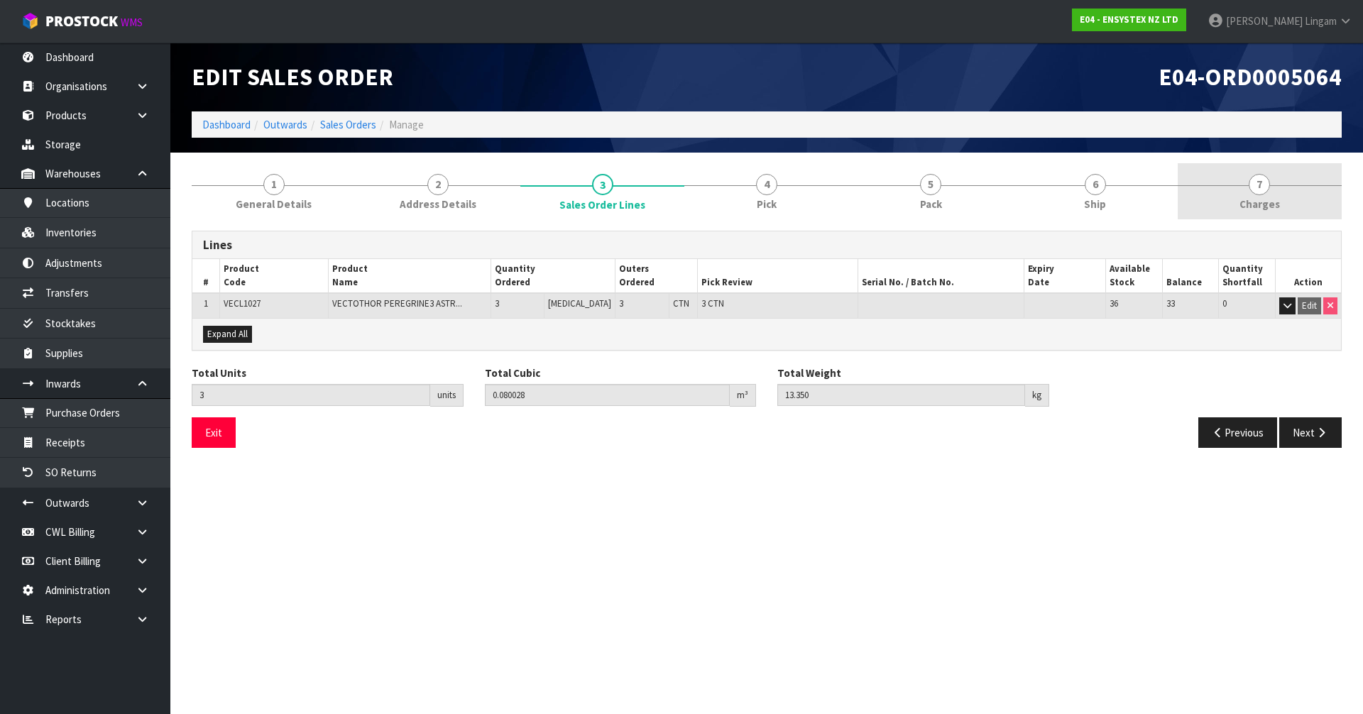
click at [1264, 207] on span "Charges" at bounding box center [1259, 204] width 40 height 15
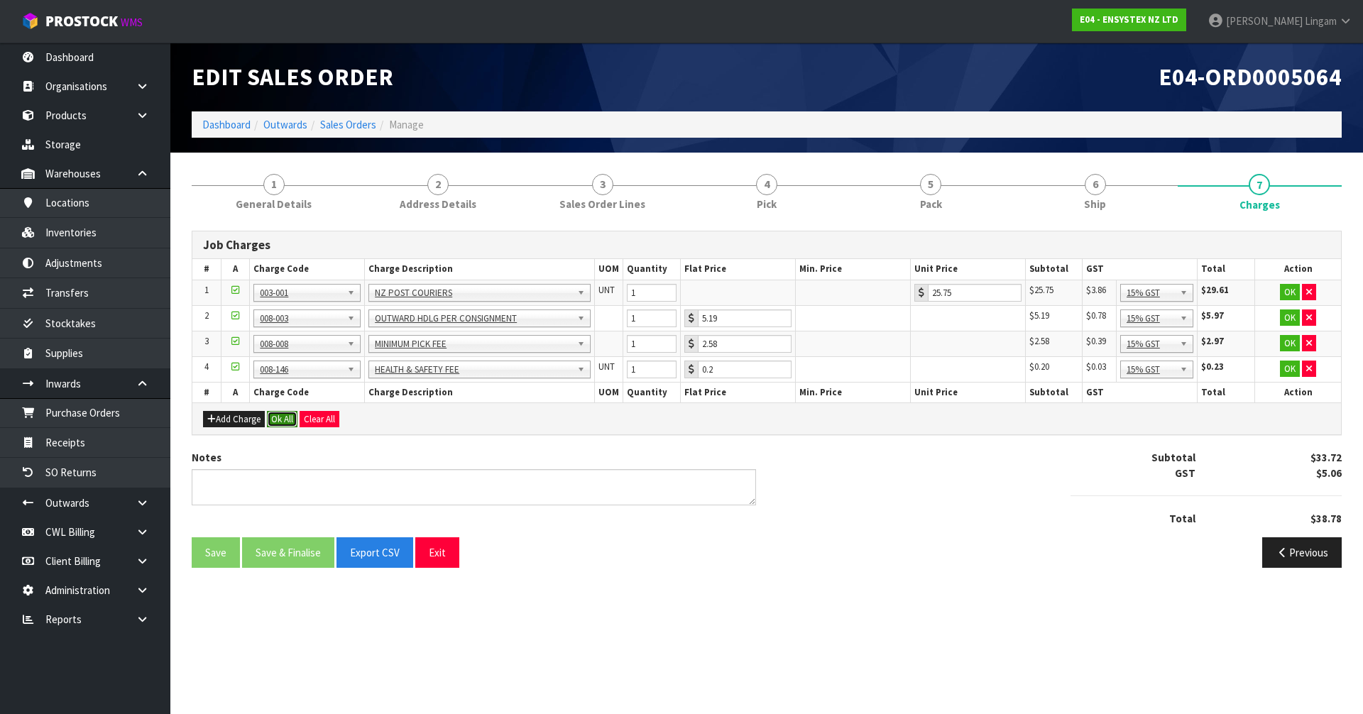
click at [287, 422] on button "Ok All" at bounding box center [282, 419] width 31 height 17
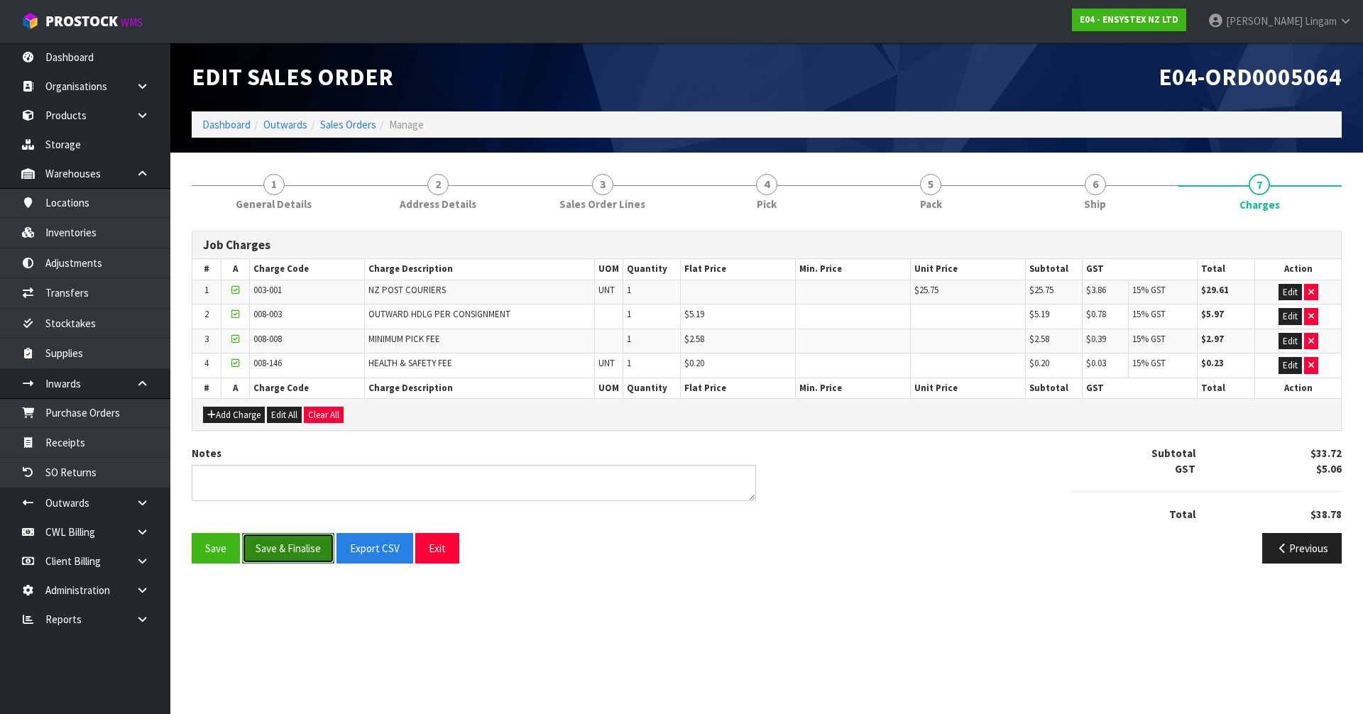
click at [299, 555] on button "Save & Finalise" at bounding box center [288, 548] width 92 height 31
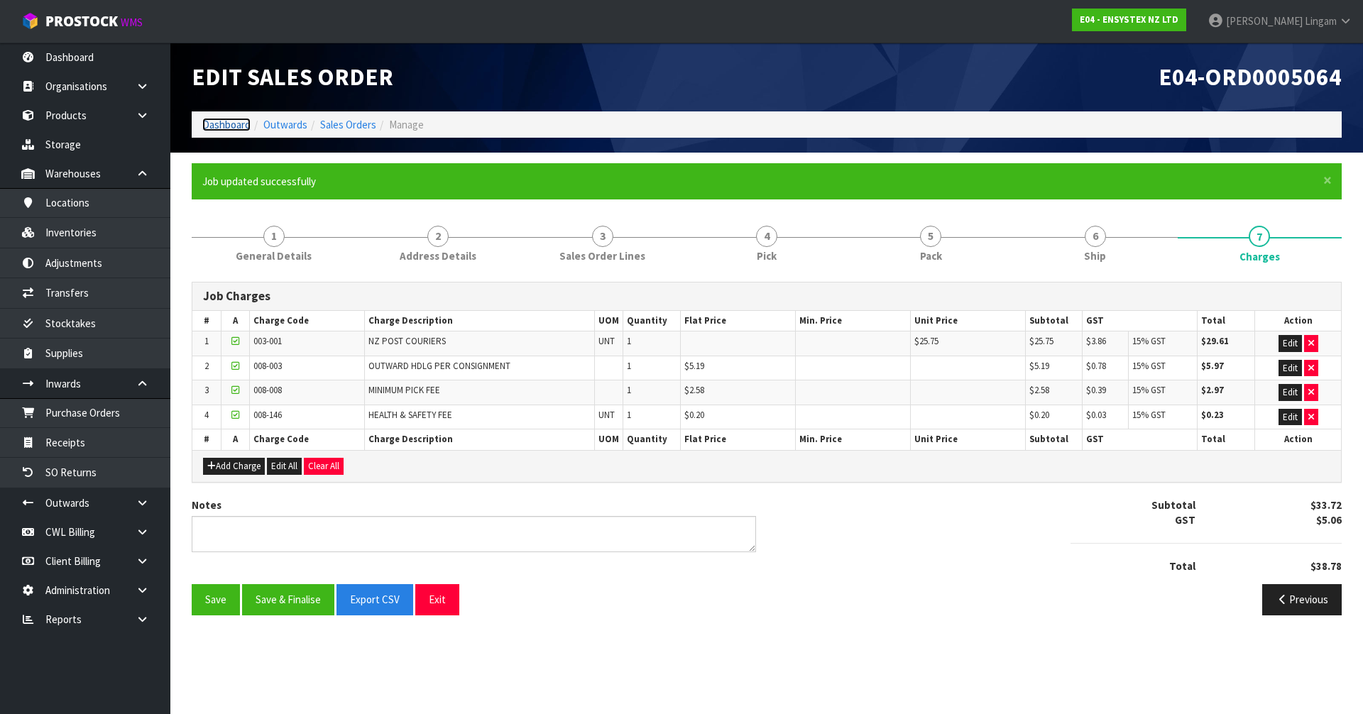
click at [221, 124] on link "Dashboard" at bounding box center [226, 124] width 48 height 13
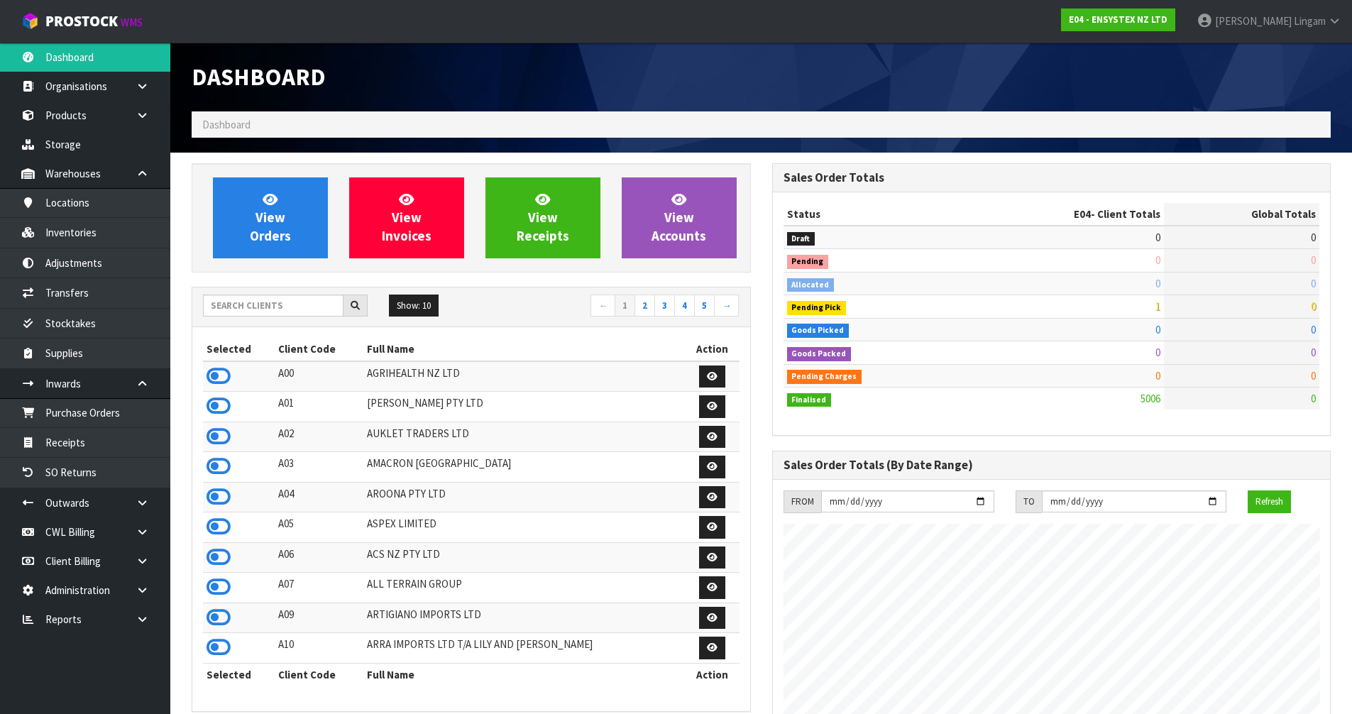
scroll to position [1075, 580]
click at [286, 313] on input "text" at bounding box center [273, 306] width 141 height 22
click at [273, 310] on input "text" at bounding box center [273, 306] width 141 height 22
click at [289, 311] on input "text" at bounding box center [273, 306] width 141 height 22
click at [295, 306] on input "text" at bounding box center [273, 306] width 141 height 22
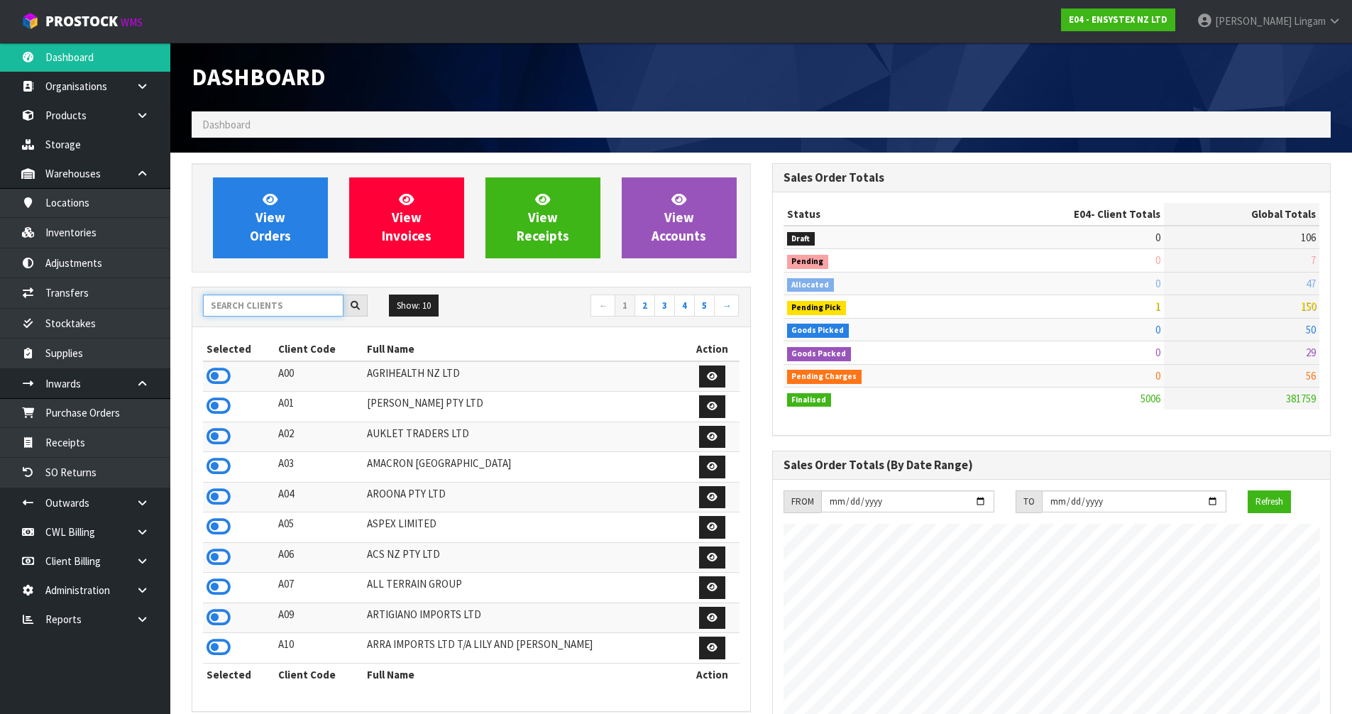
click at [302, 311] on input "text" at bounding box center [273, 306] width 141 height 22
click at [287, 310] on input "text" at bounding box center [273, 306] width 141 height 22
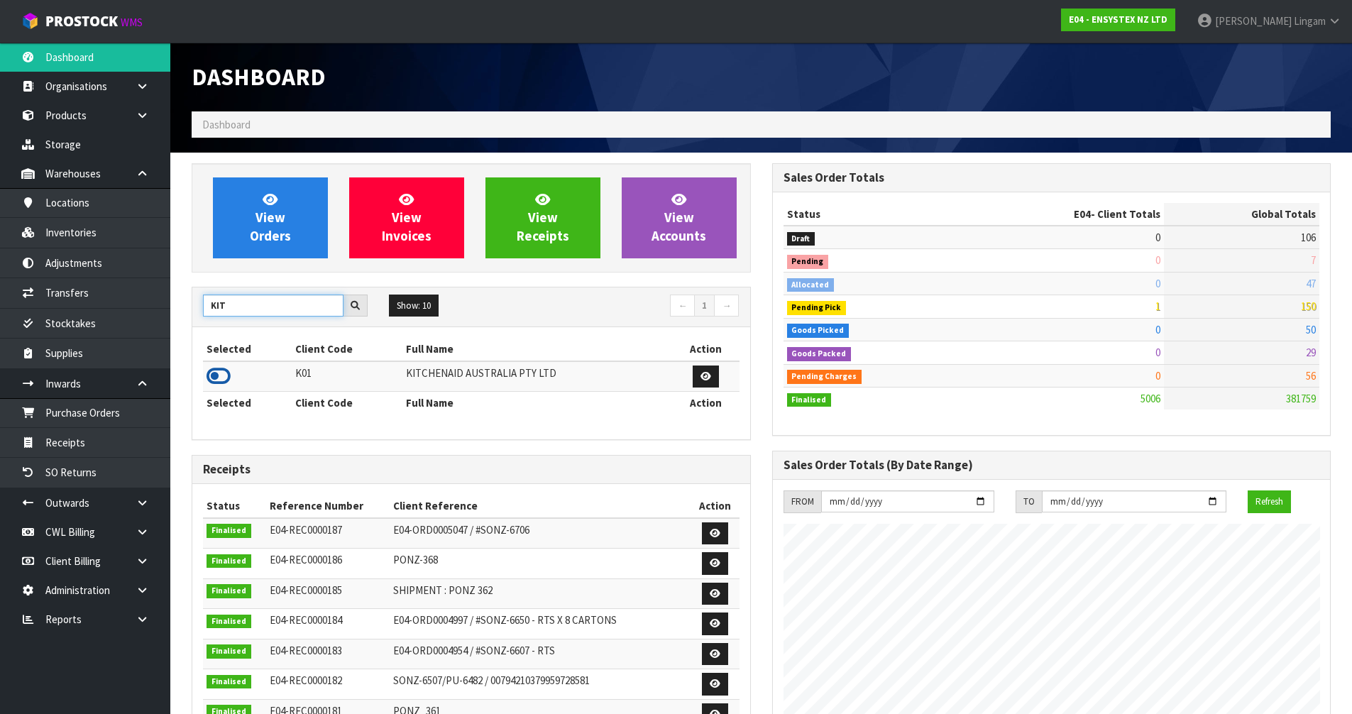
type input "KIT"
click at [221, 376] on icon at bounding box center [219, 376] width 24 height 21
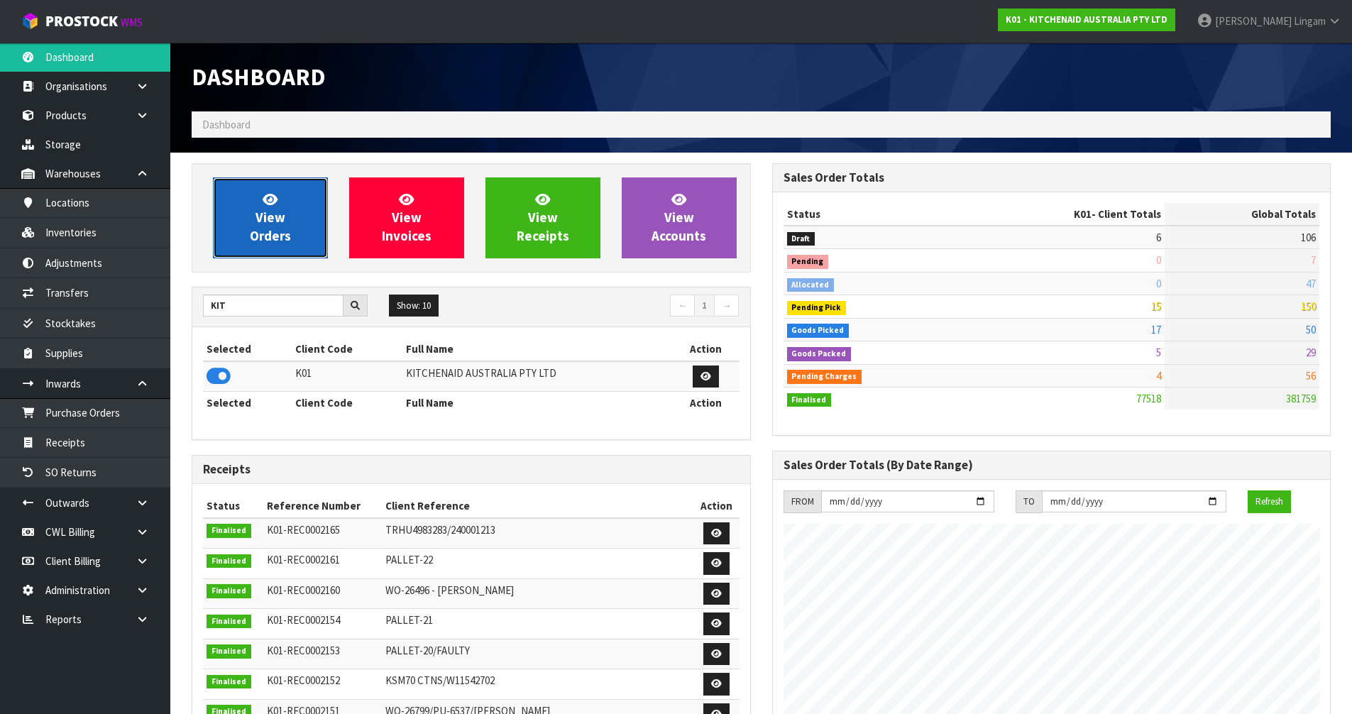
click at [282, 239] on span "View Orders" at bounding box center [270, 217] width 41 height 53
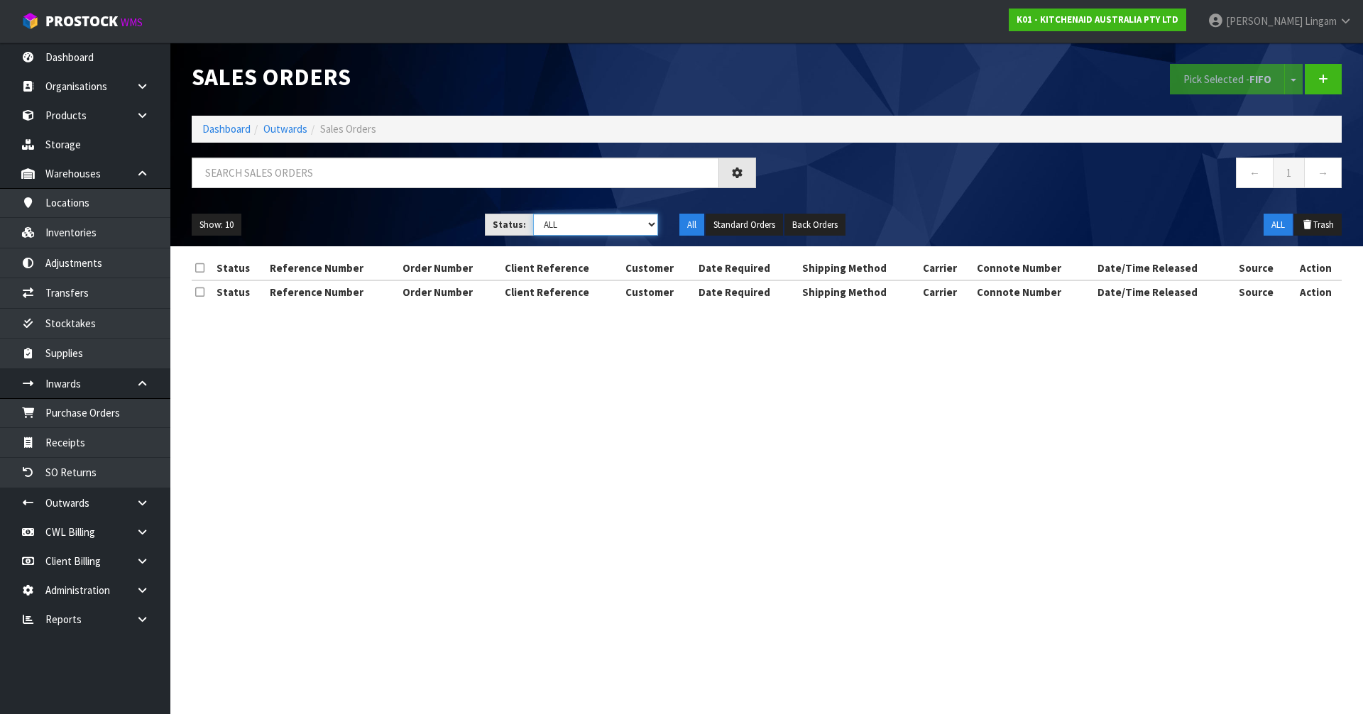
click at [623, 226] on select "Draft Pending Allocated Pending Pick Goods Picked Goods Packed Pending Charges …" at bounding box center [596, 225] width 126 height 22
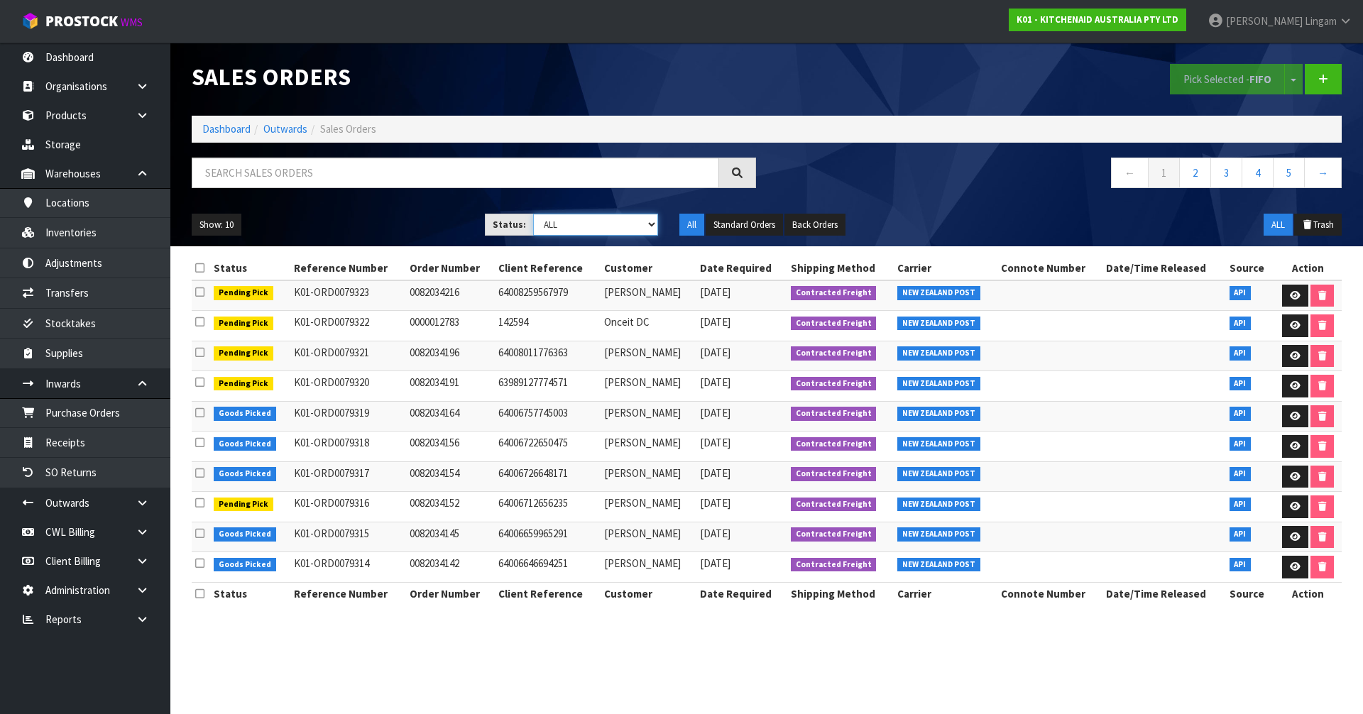
select select "string:6"
click at [533, 214] on select "Draft Pending Allocated Pending Pick Goods Picked Goods Packed Pending Charges …" at bounding box center [596, 225] width 126 height 22
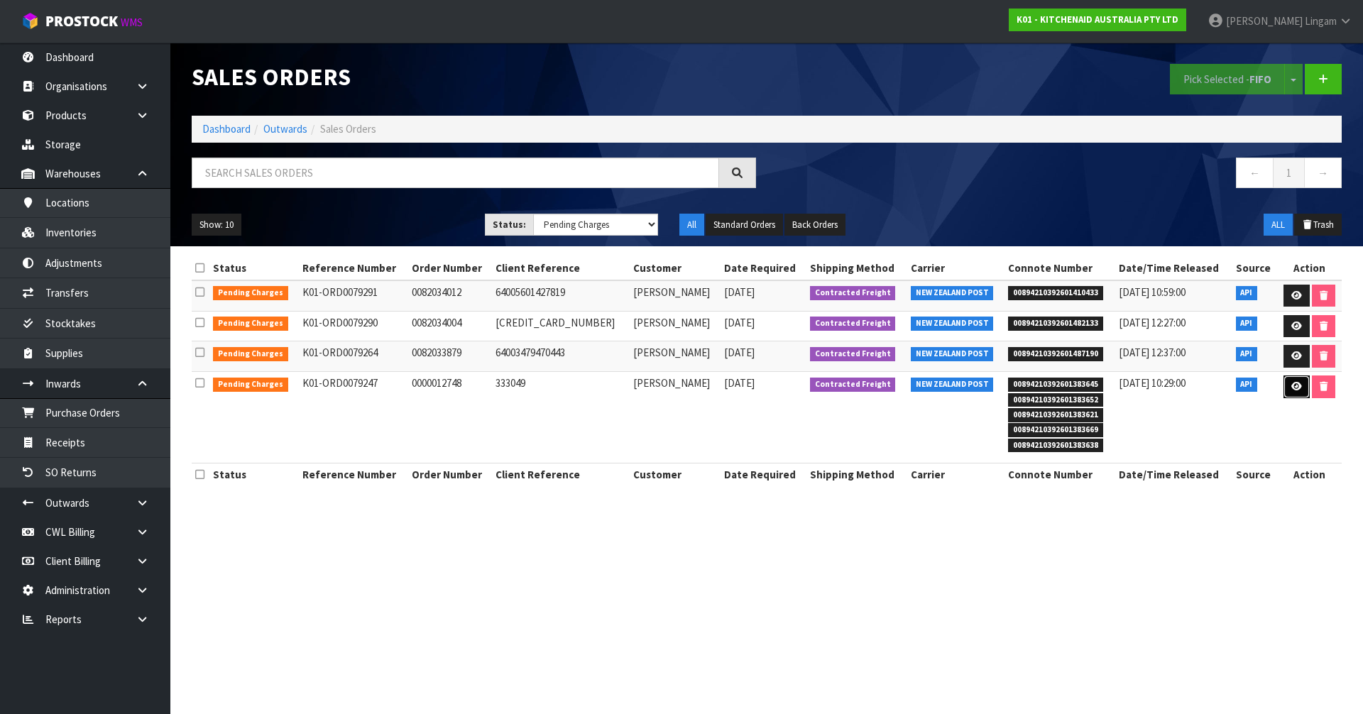
click at [1285, 392] on link at bounding box center [1296, 386] width 26 height 23
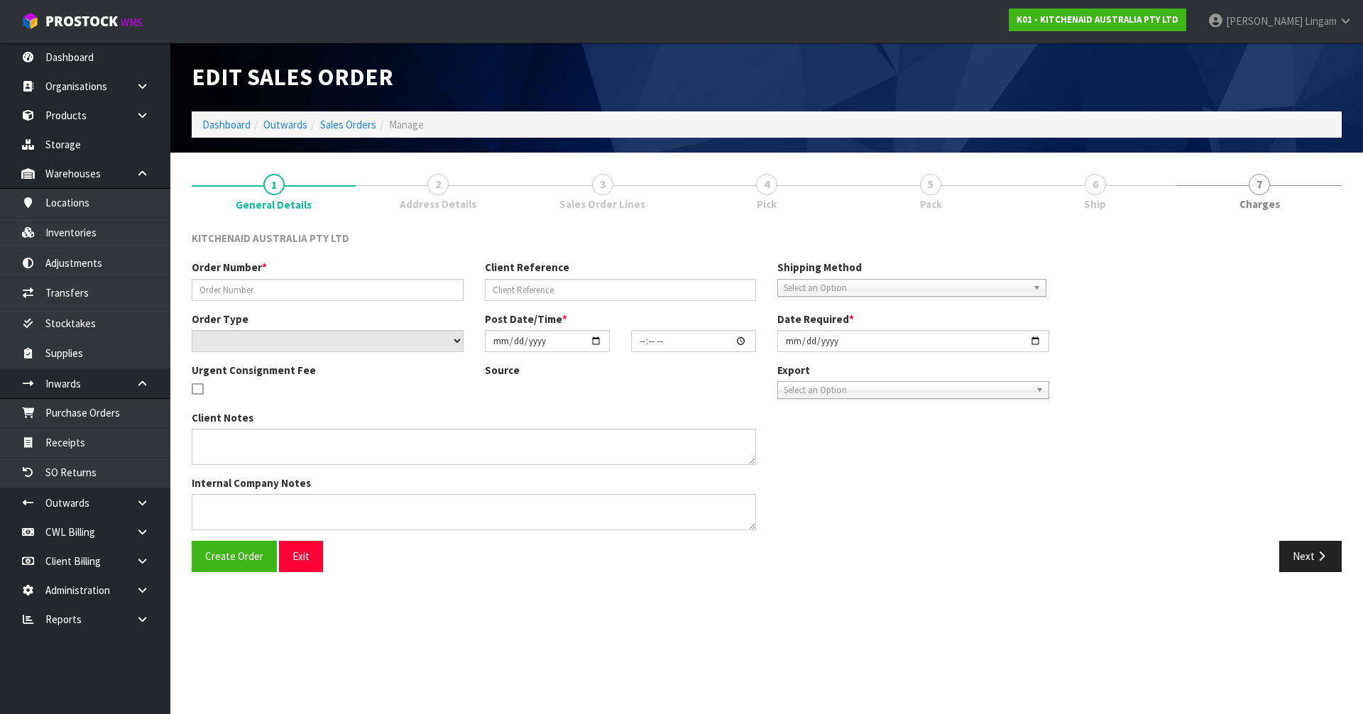
type input "0000012748"
type input "333049"
select select "number:0"
type input "2025-09-16"
type input "13:32:43.000"
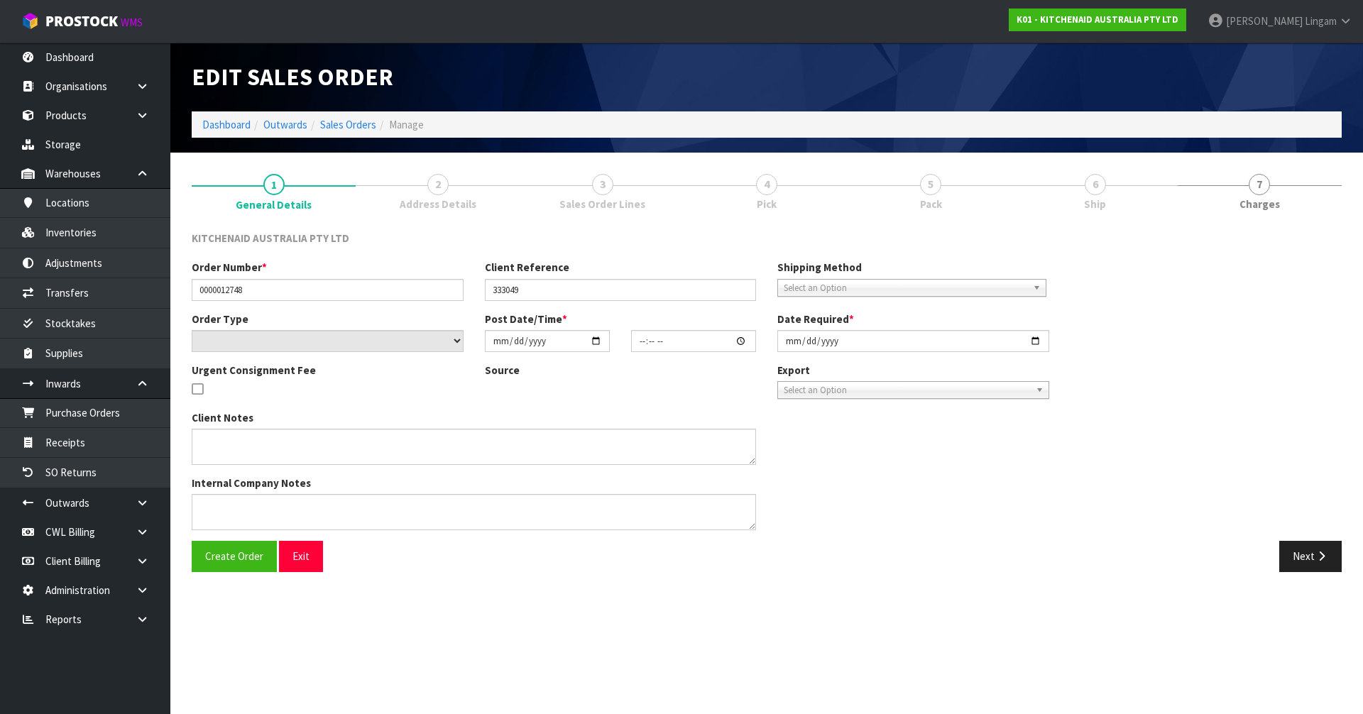
type input "2025-09-16"
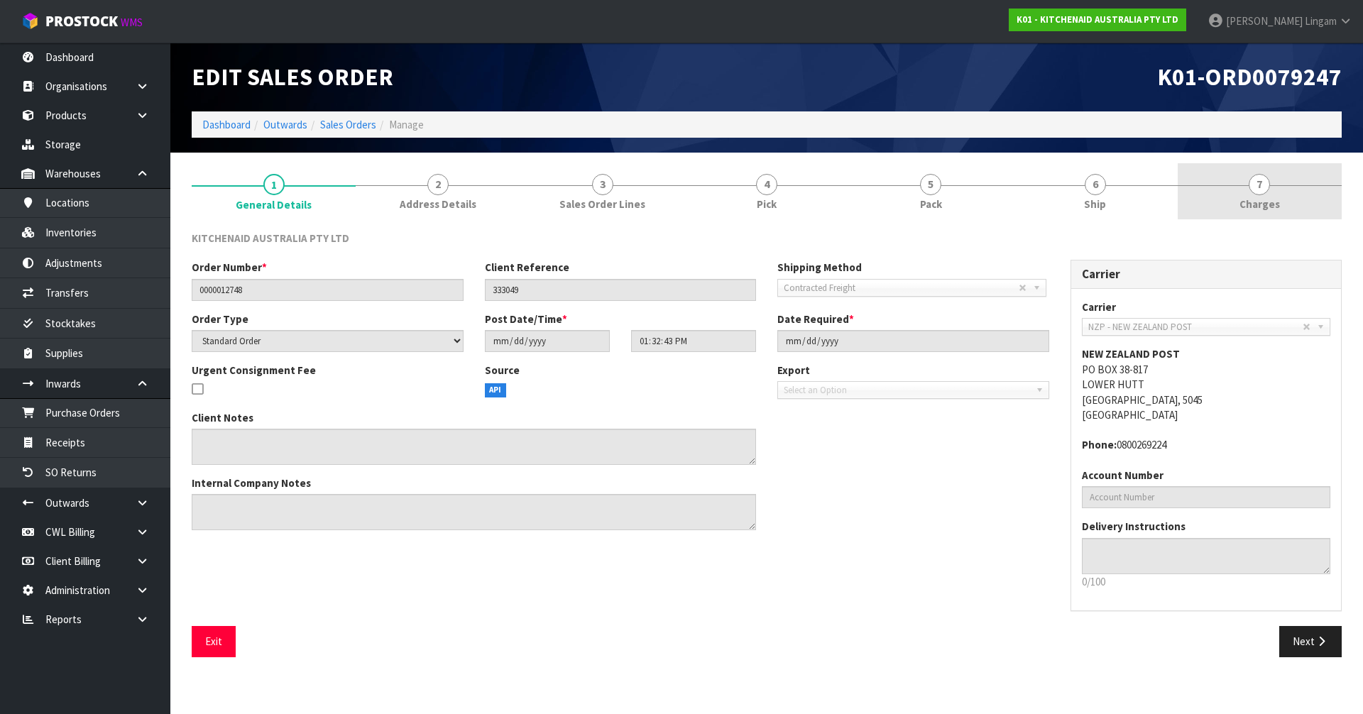
click at [1273, 199] on span "Charges" at bounding box center [1259, 204] width 40 height 15
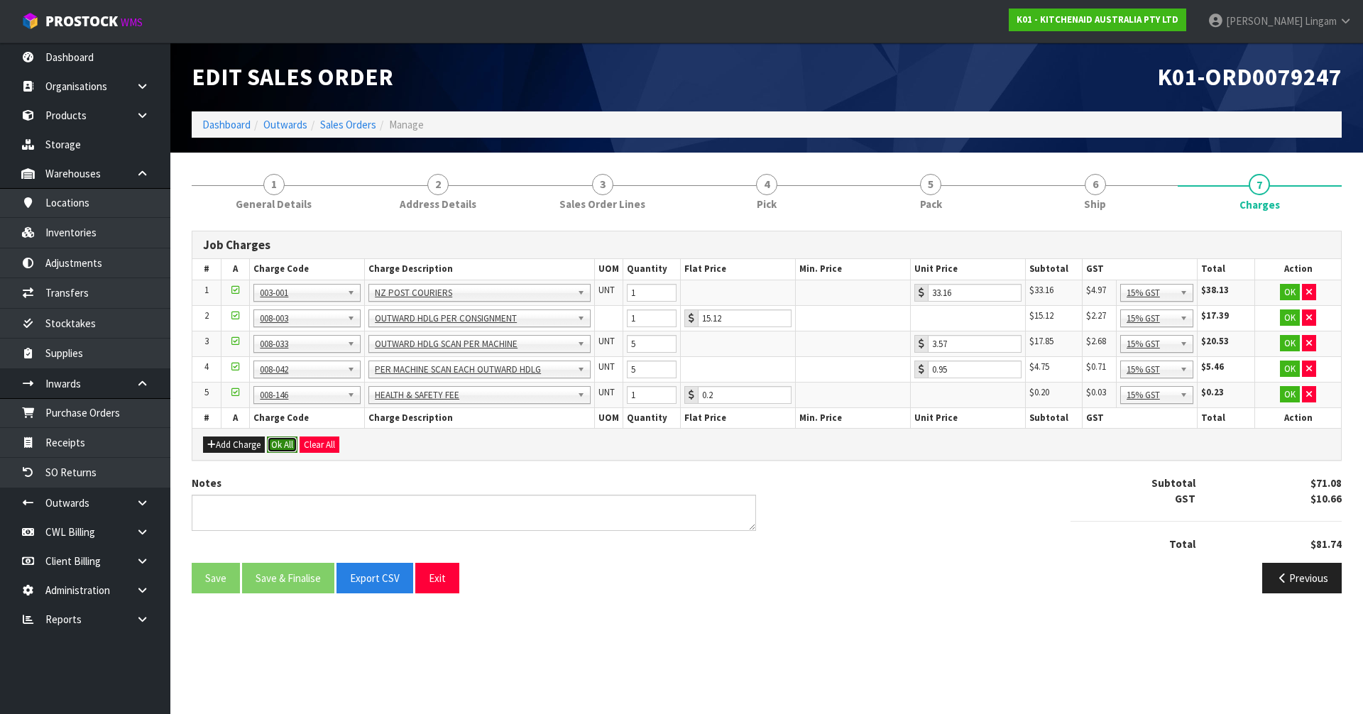
click at [287, 442] on button "Ok All" at bounding box center [282, 444] width 31 height 17
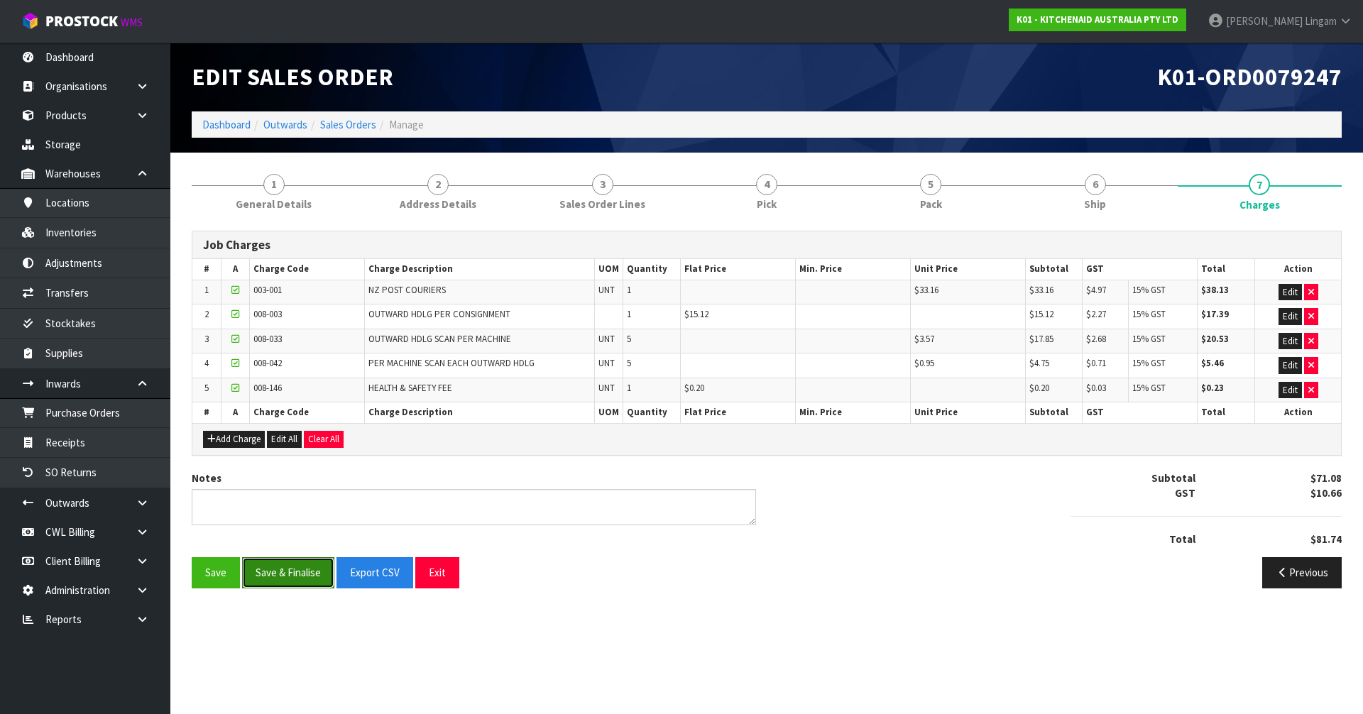
click at [295, 576] on button "Save & Finalise" at bounding box center [288, 572] width 92 height 31
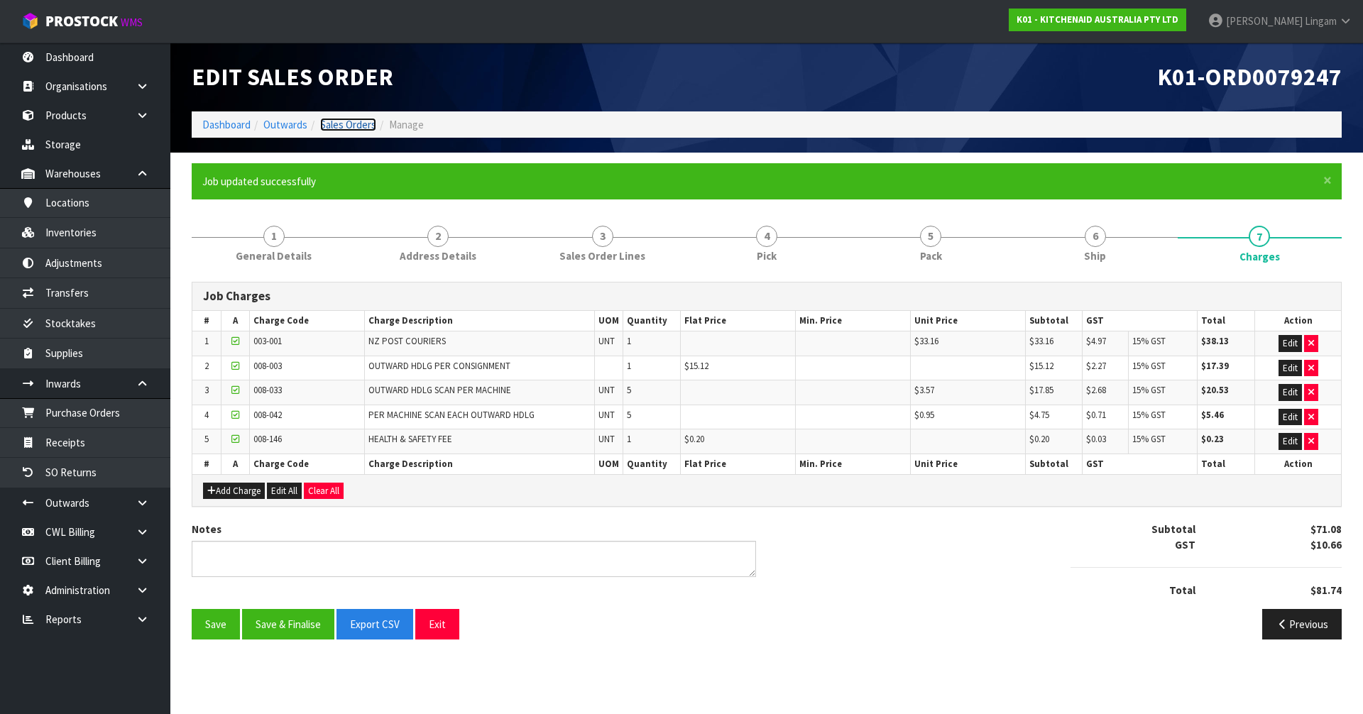
click at [361, 123] on link "Sales Orders" at bounding box center [348, 124] width 56 height 13
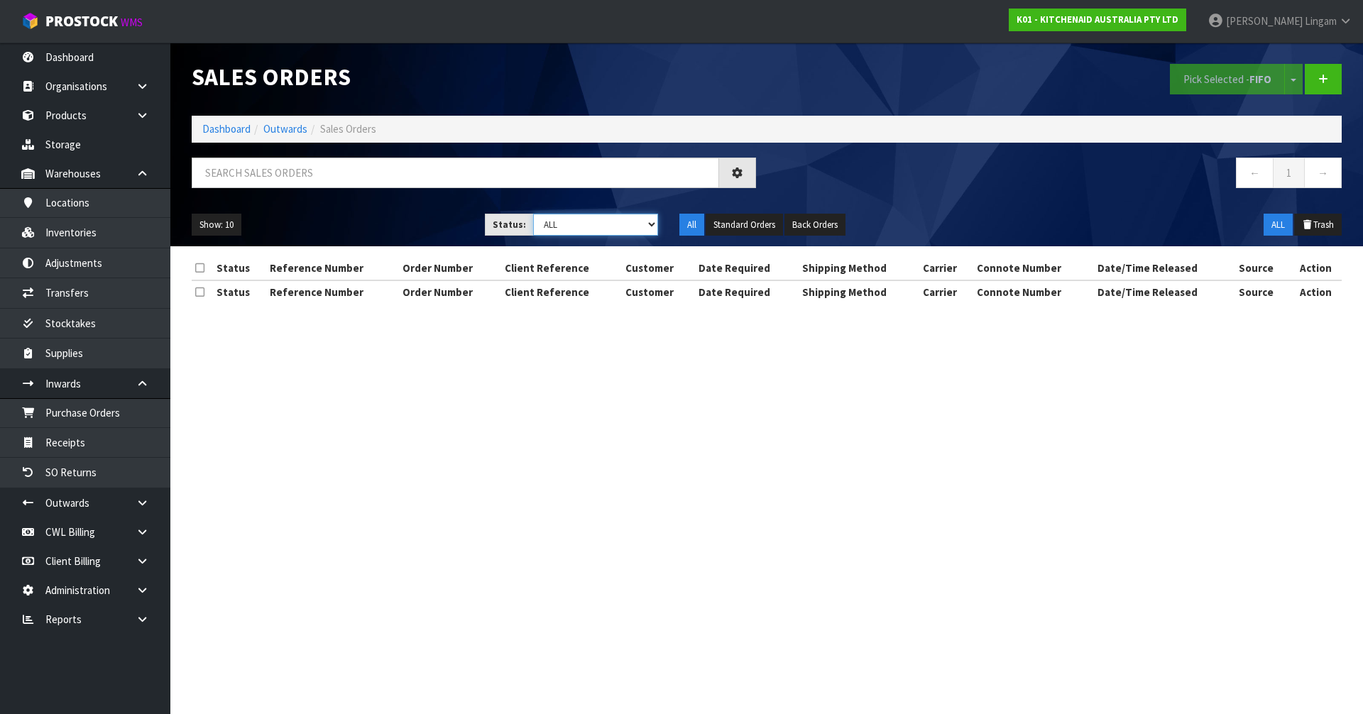
click at [638, 229] on select "Draft Pending Allocated Pending Pick Goods Picked Goods Packed Pending Charges …" at bounding box center [596, 225] width 126 height 22
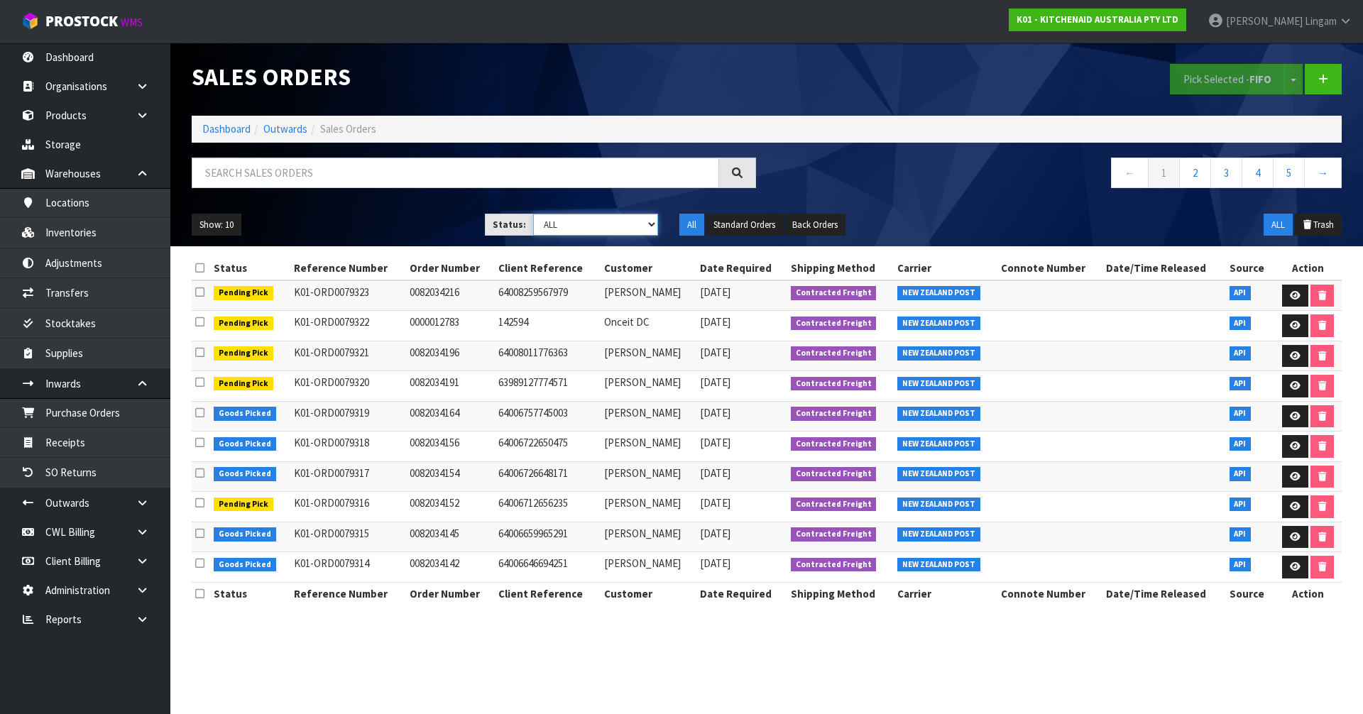
select select "string:6"
click at [533, 214] on select "Draft Pending Allocated Pending Pick Goods Picked Goods Packed Pending Charges …" at bounding box center [596, 225] width 126 height 22
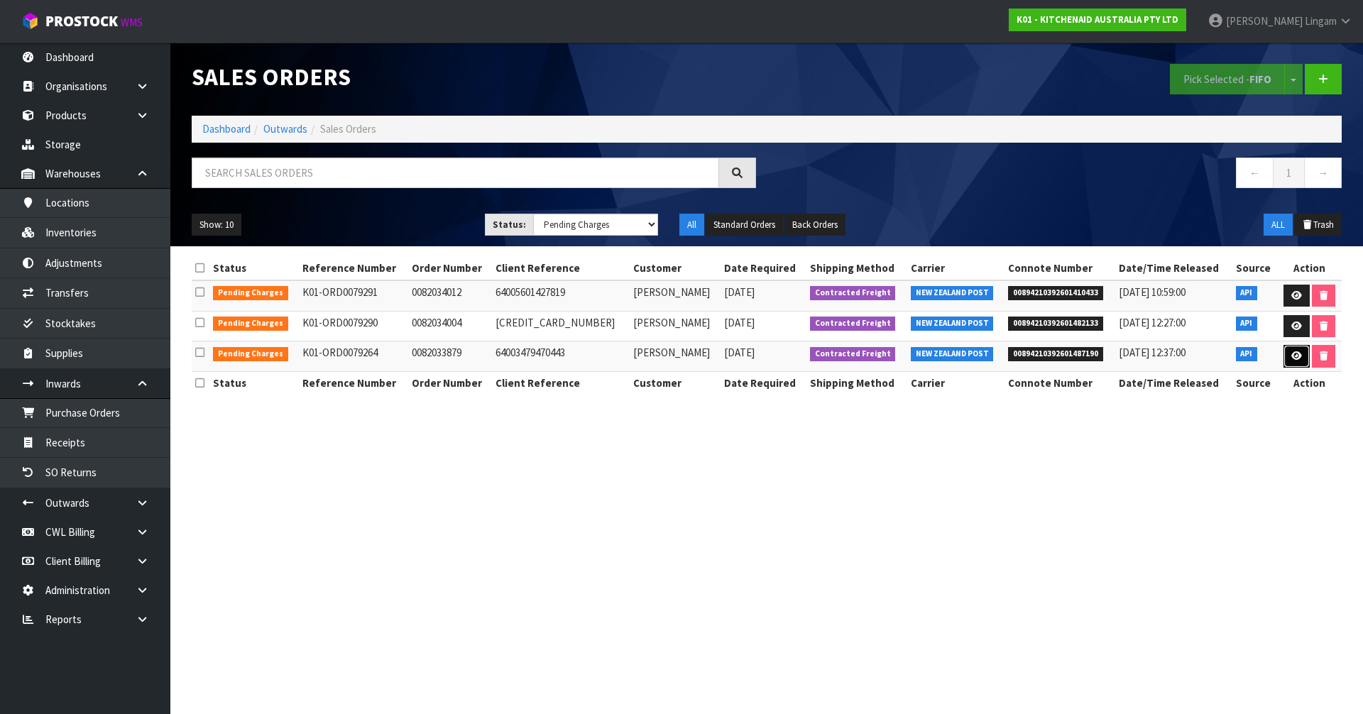
click at [1292, 360] on icon at bounding box center [1296, 355] width 11 height 9
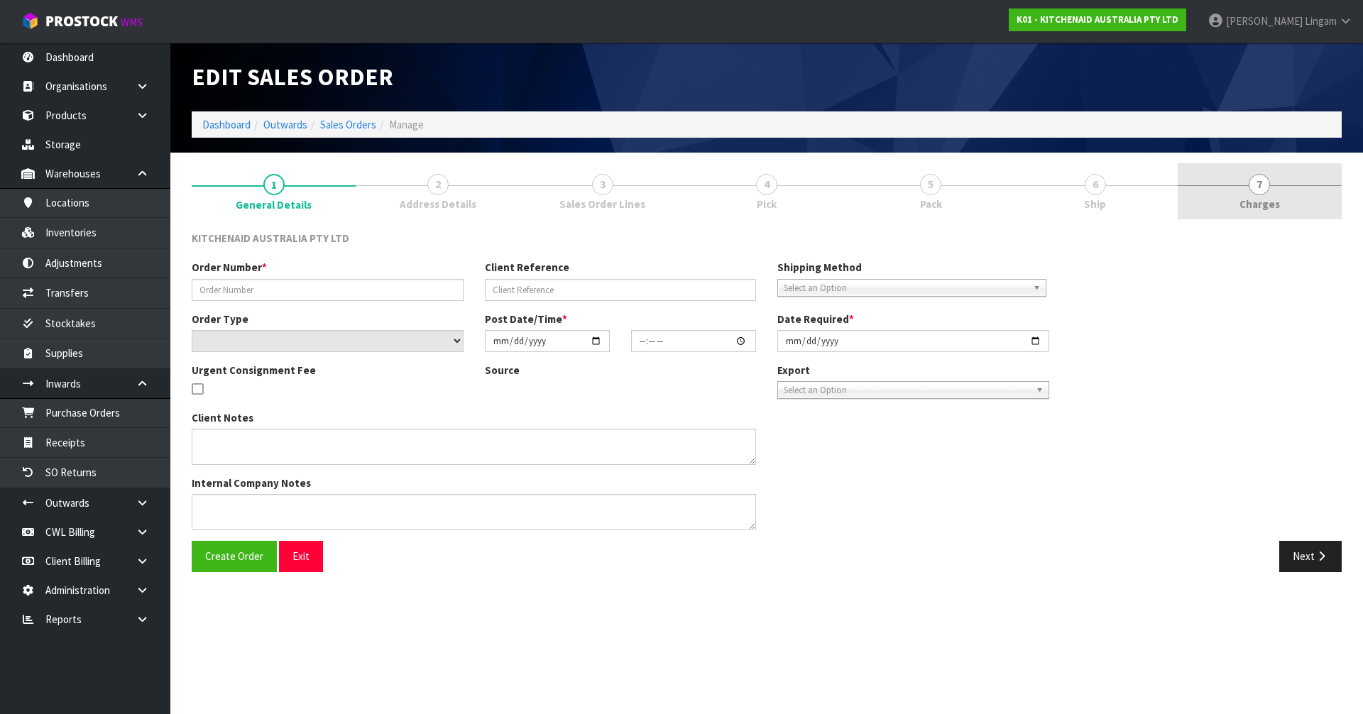
type input "0082033879"
type input "64003479470443"
select select "number:0"
type input "2025-09-16"
type input "17:40:12.000"
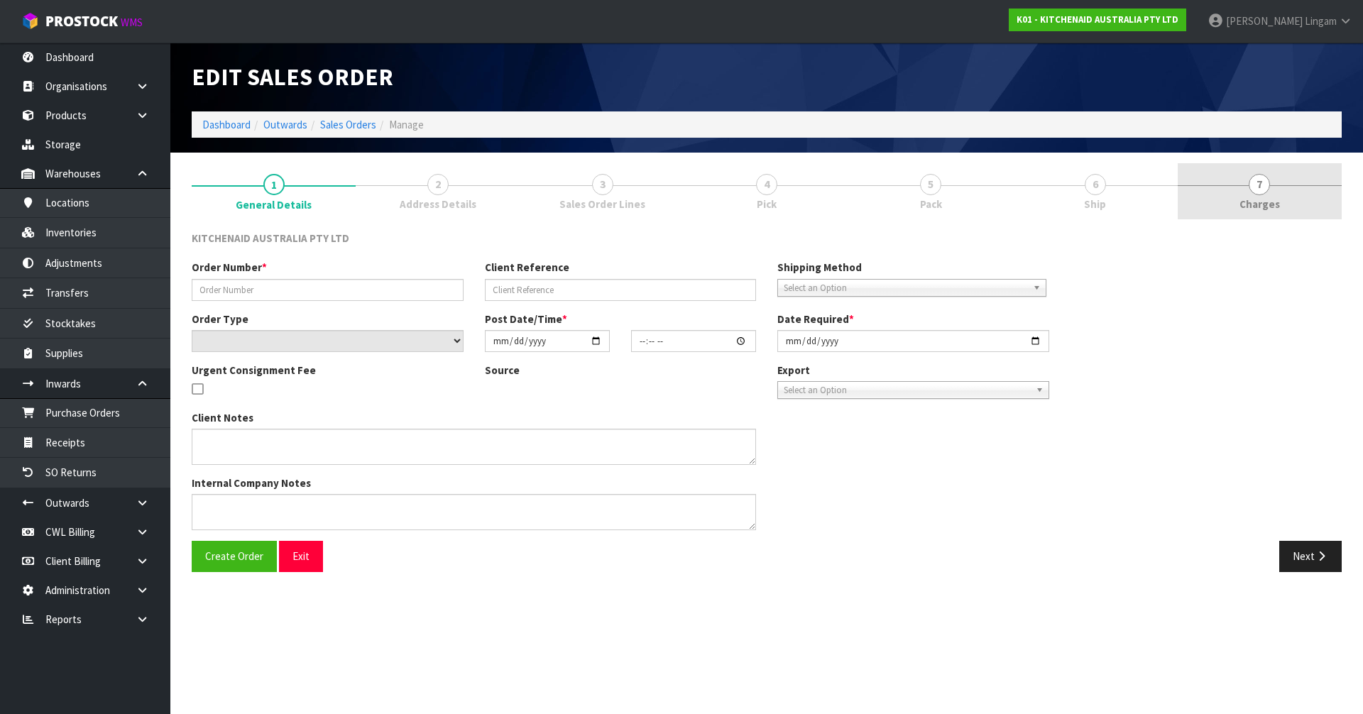
type input "2025-09-16"
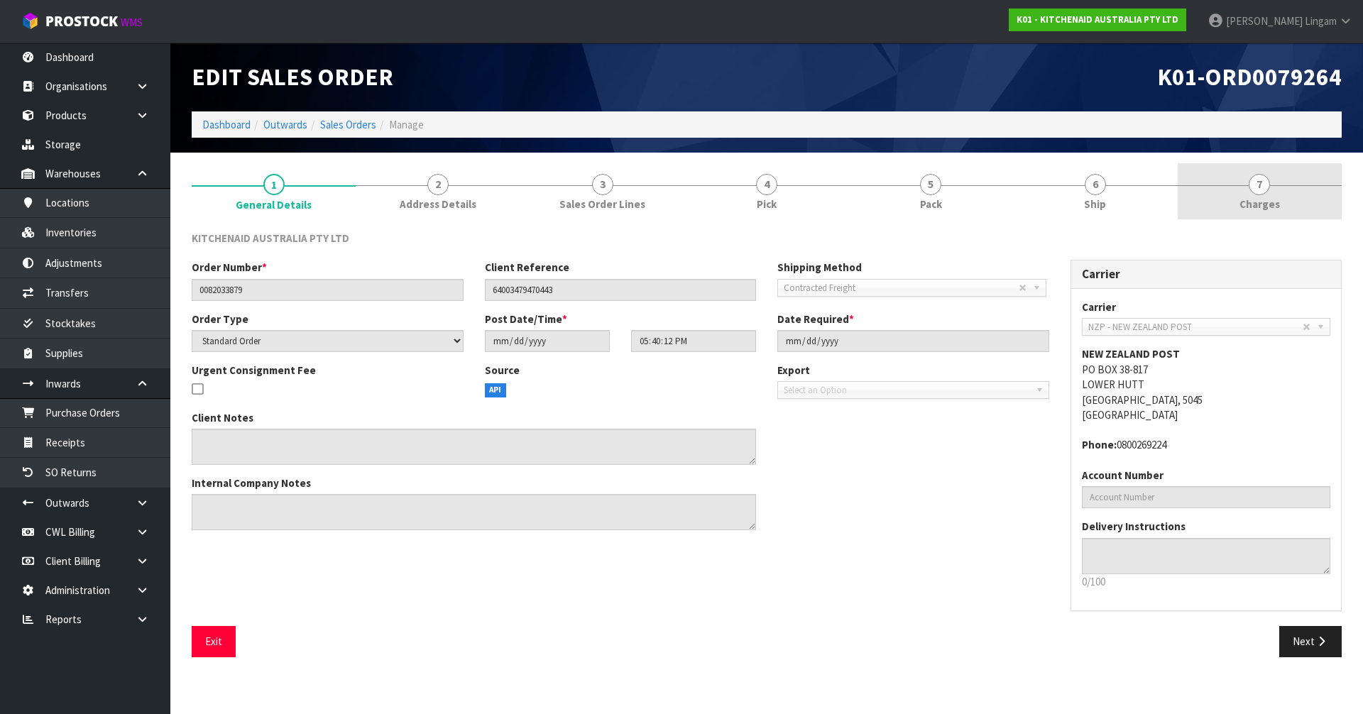
click at [1292, 197] on link "7 [GEOGRAPHIC_DATA]" at bounding box center [1259, 191] width 164 height 56
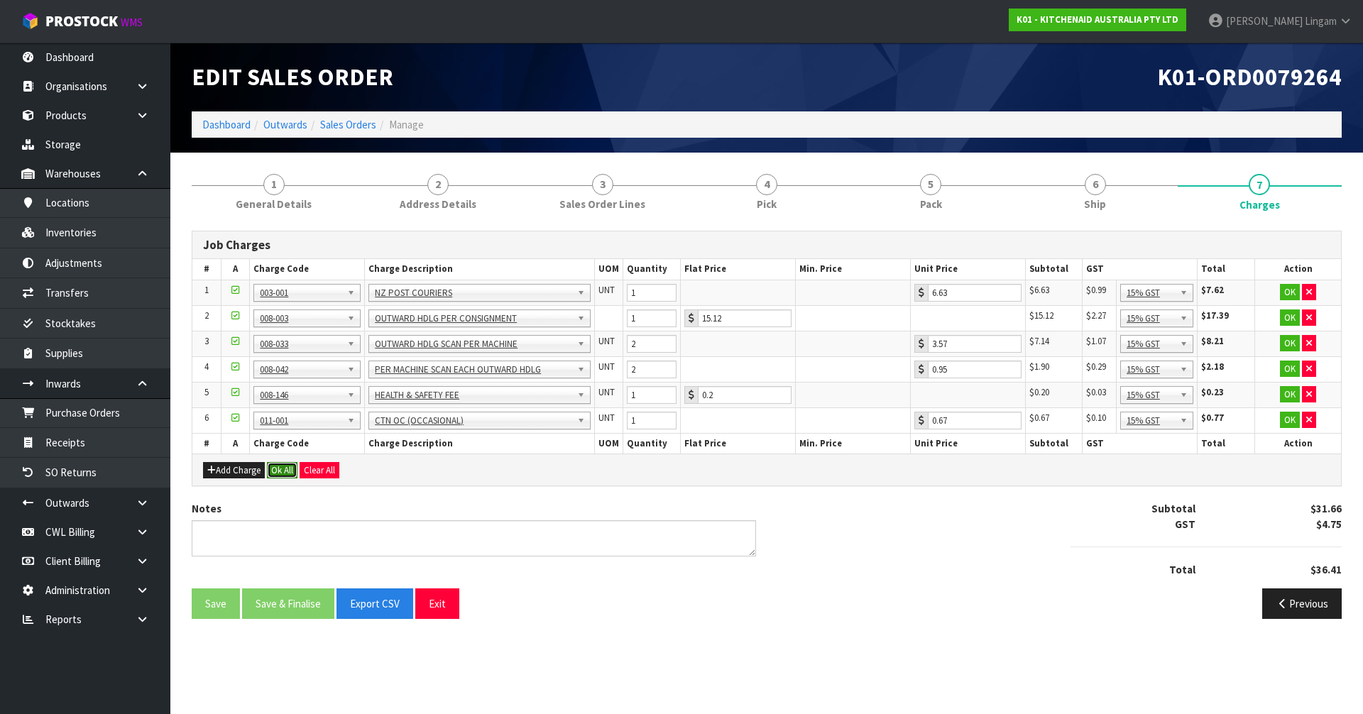
click at [281, 468] on button "Ok All" at bounding box center [282, 470] width 31 height 17
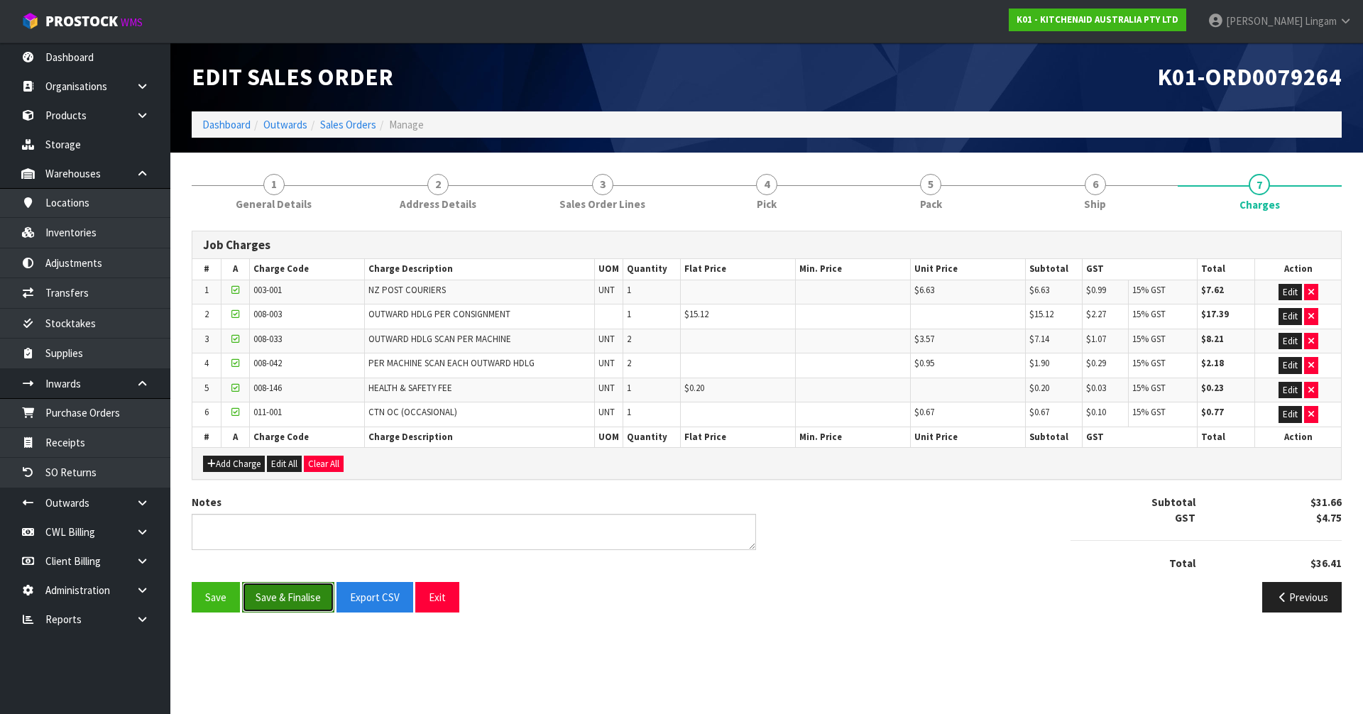
click at [295, 608] on button "Save & Finalise" at bounding box center [288, 597] width 92 height 31
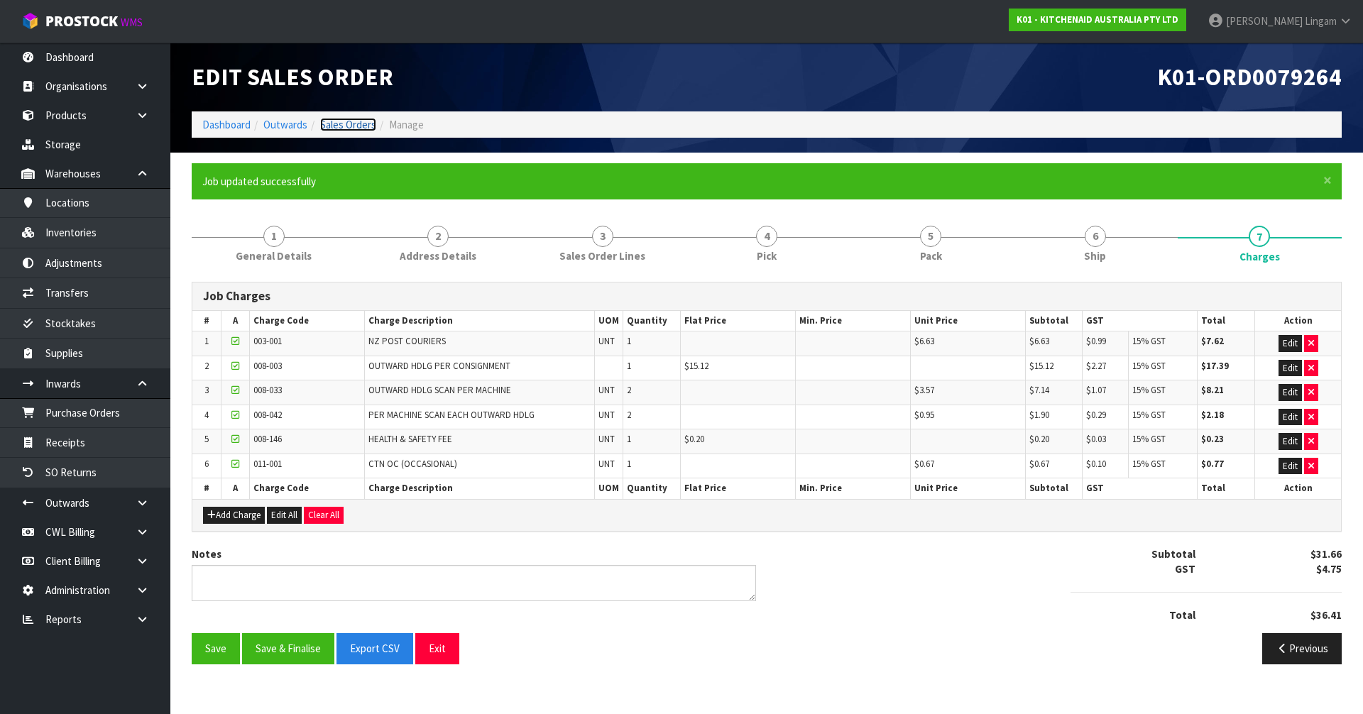
click at [362, 123] on link "Sales Orders" at bounding box center [348, 124] width 56 height 13
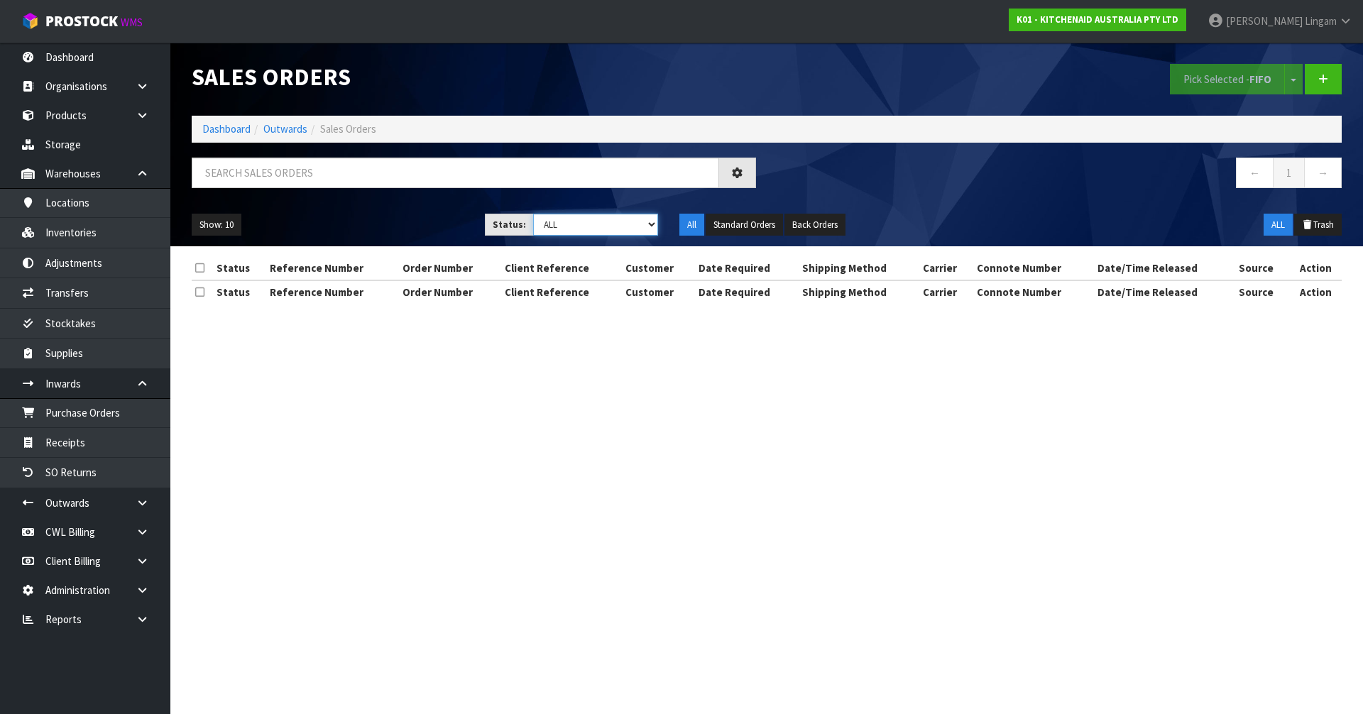
click at [623, 220] on select "Draft Pending Allocated Pending Pick Goods Picked Goods Packed Pending Charges …" at bounding box center [596, 225] width 126 height 22
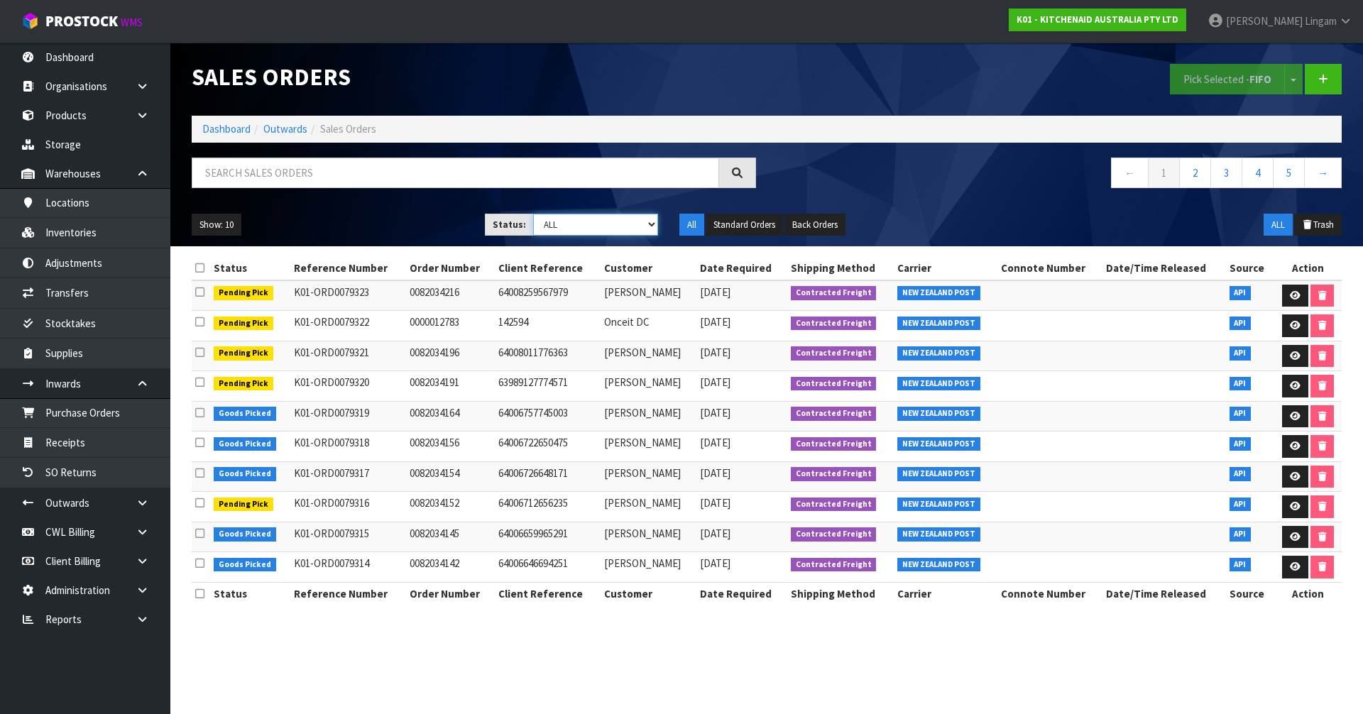
select select "string:6"
click at [533, 214] on select "Draft Pending Allocated Pending Pick Goods Picked Goods Packed Pending Charges …" at bounding box center [596, 225] width 126 height 22
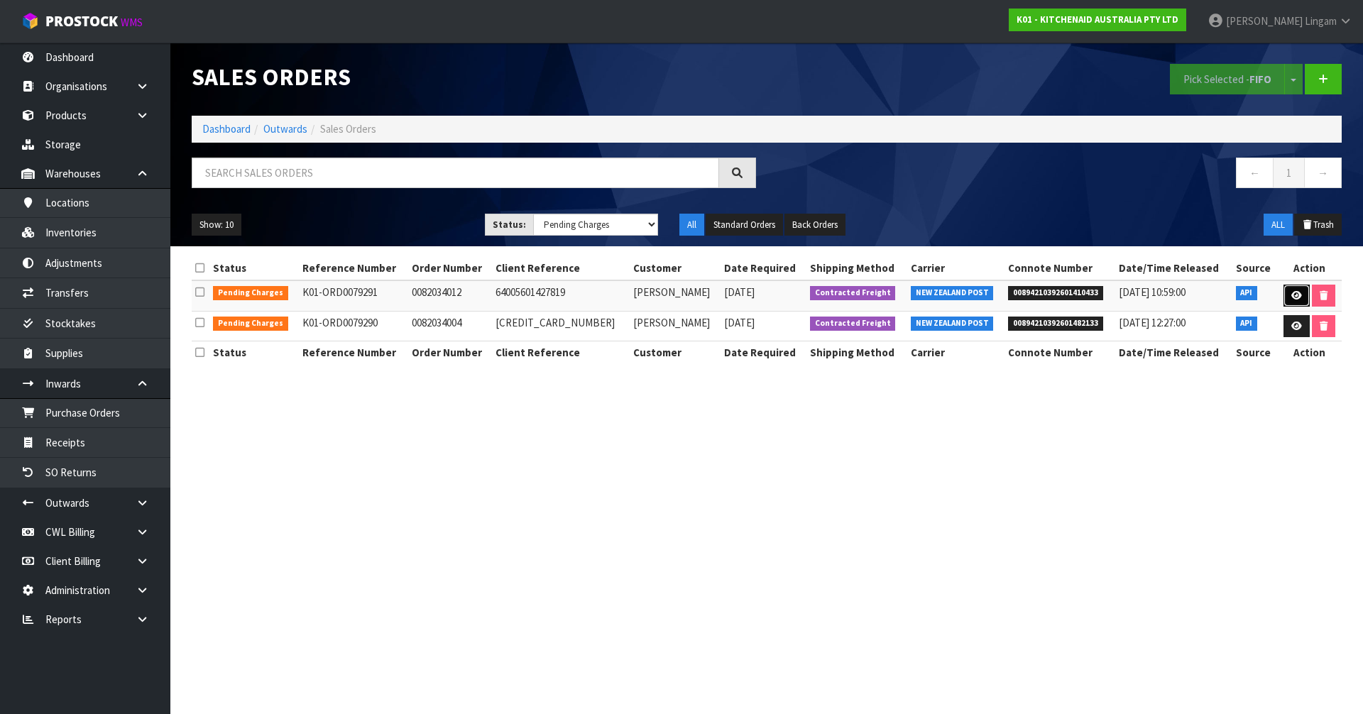
click at [1294, 293] on icon at bounding box center [1296, 295] width 11 height 9
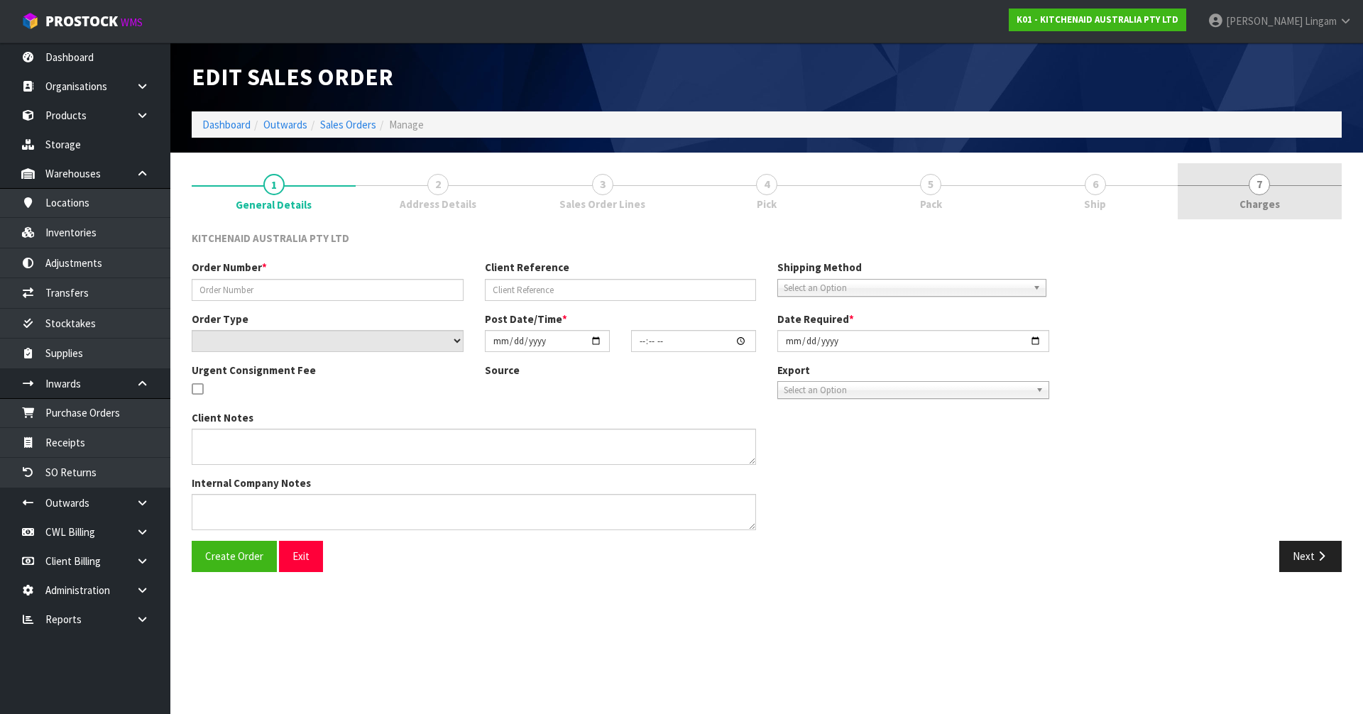
type input "0082034012"
type input "64005601427819"
select select "number:0"
type input "[DATE]"
type input "11:38:50.000"
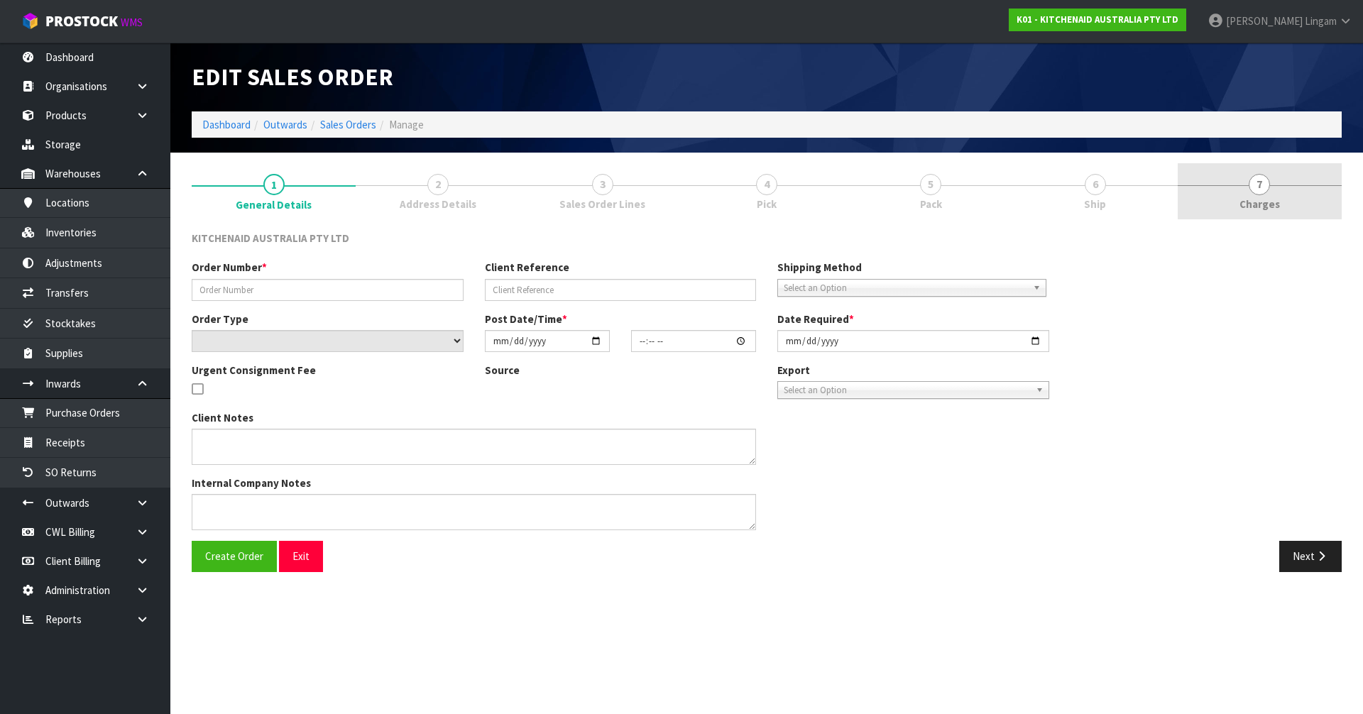
type input "[DATE]"
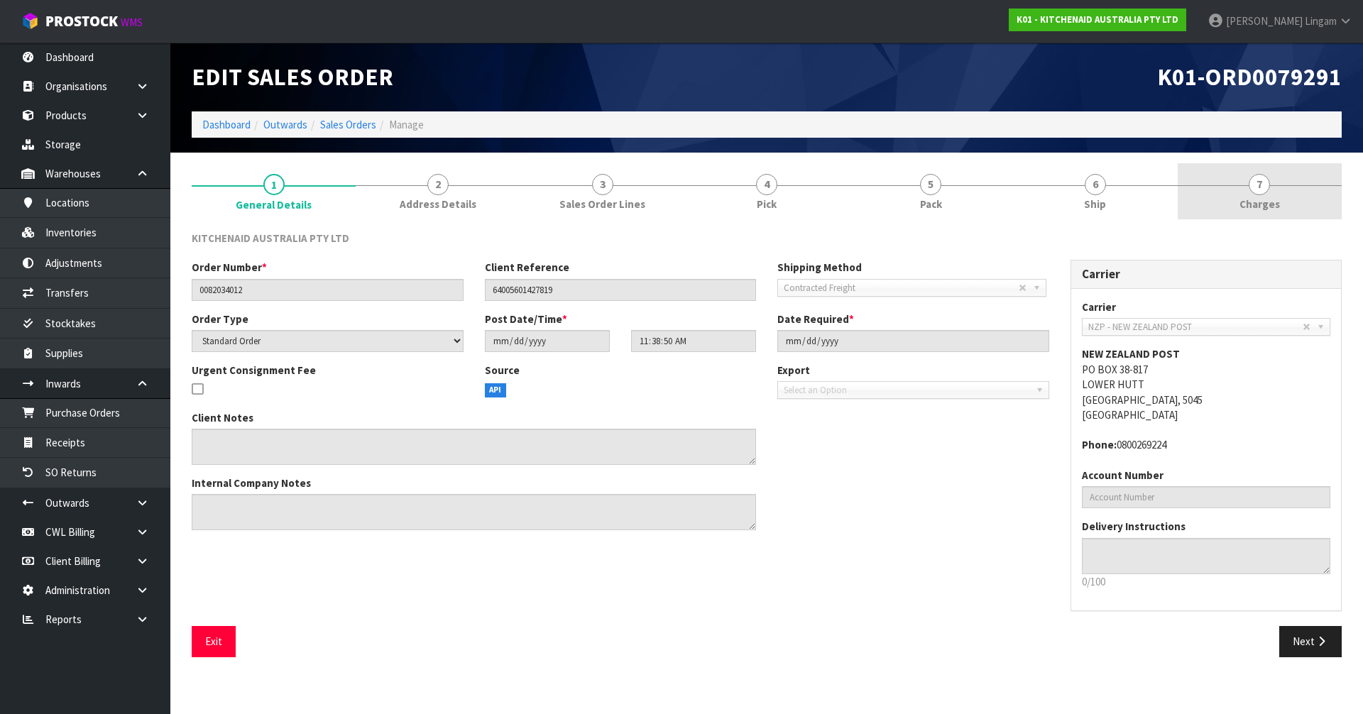
click at [1270, 193] on link "7 [GEOGRAPHIC_DATA]" at bounding box center [1259, 191] width 164 height 56
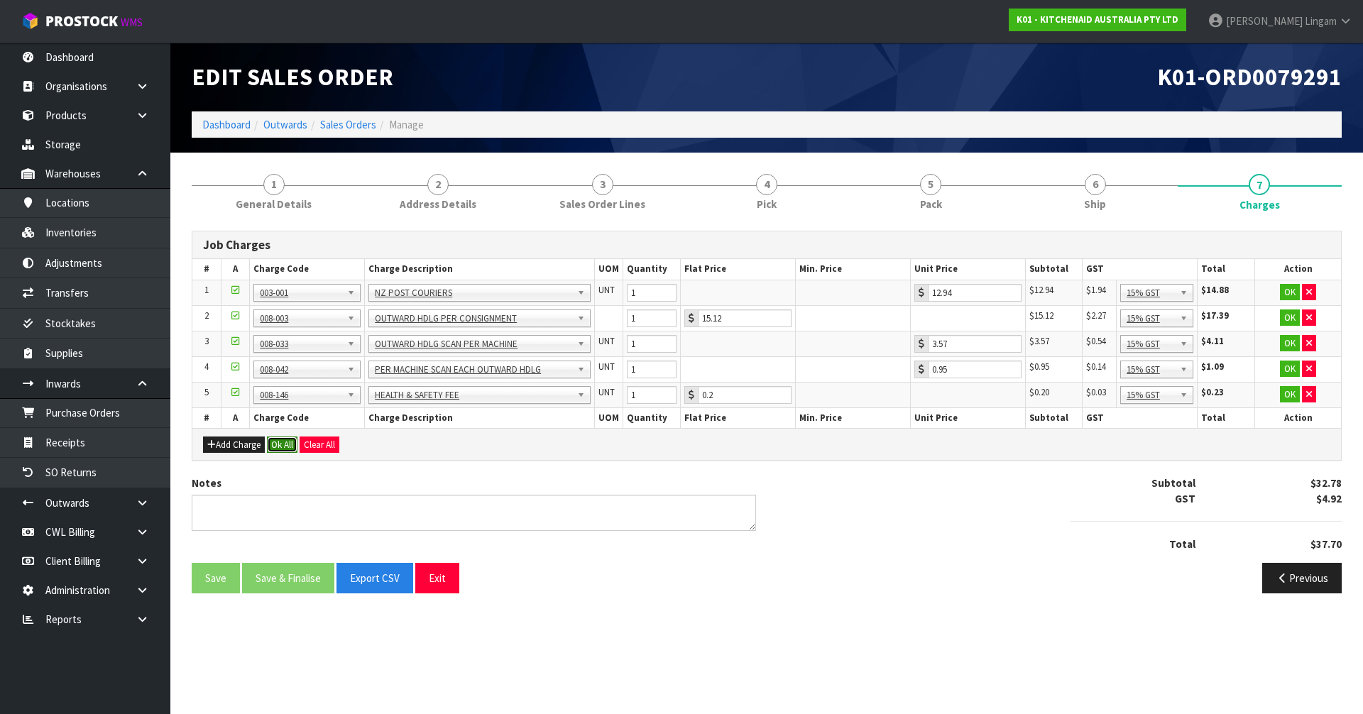
click at [280, 446] on button "Ok All" at bounding box center [282, 444] width 31 height 17
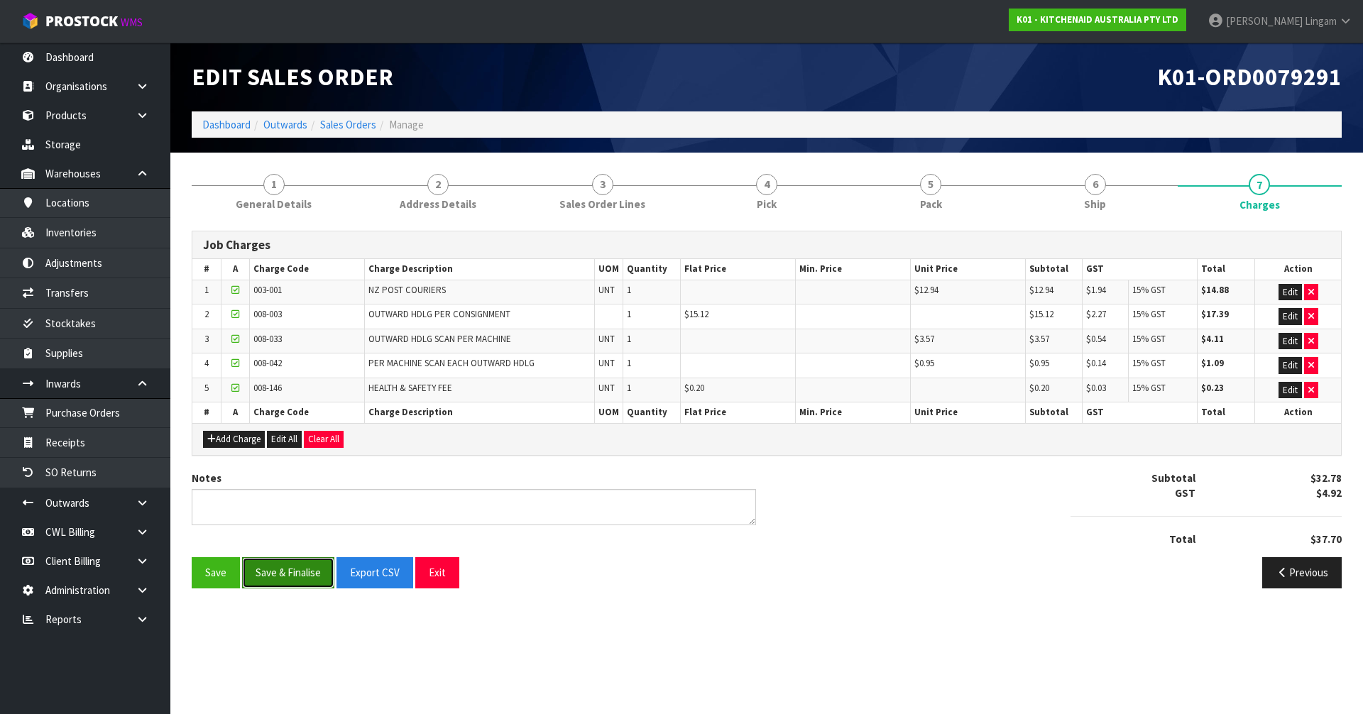
click at [290, 571] on button "Save & Finalise" at bounding box center [288, 572] width 92 height 31
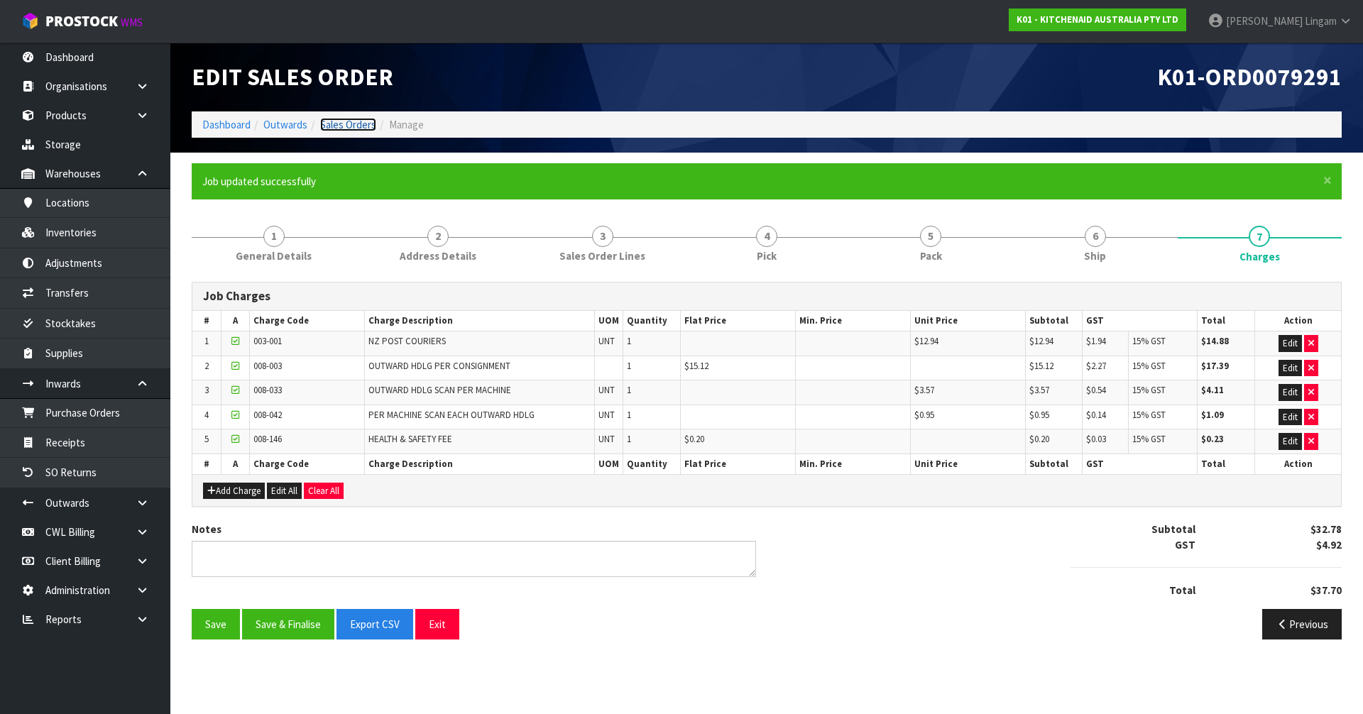
click at [350, 126] on link "Sales Orders" at bounding box center [348, 124] width 56 height 13
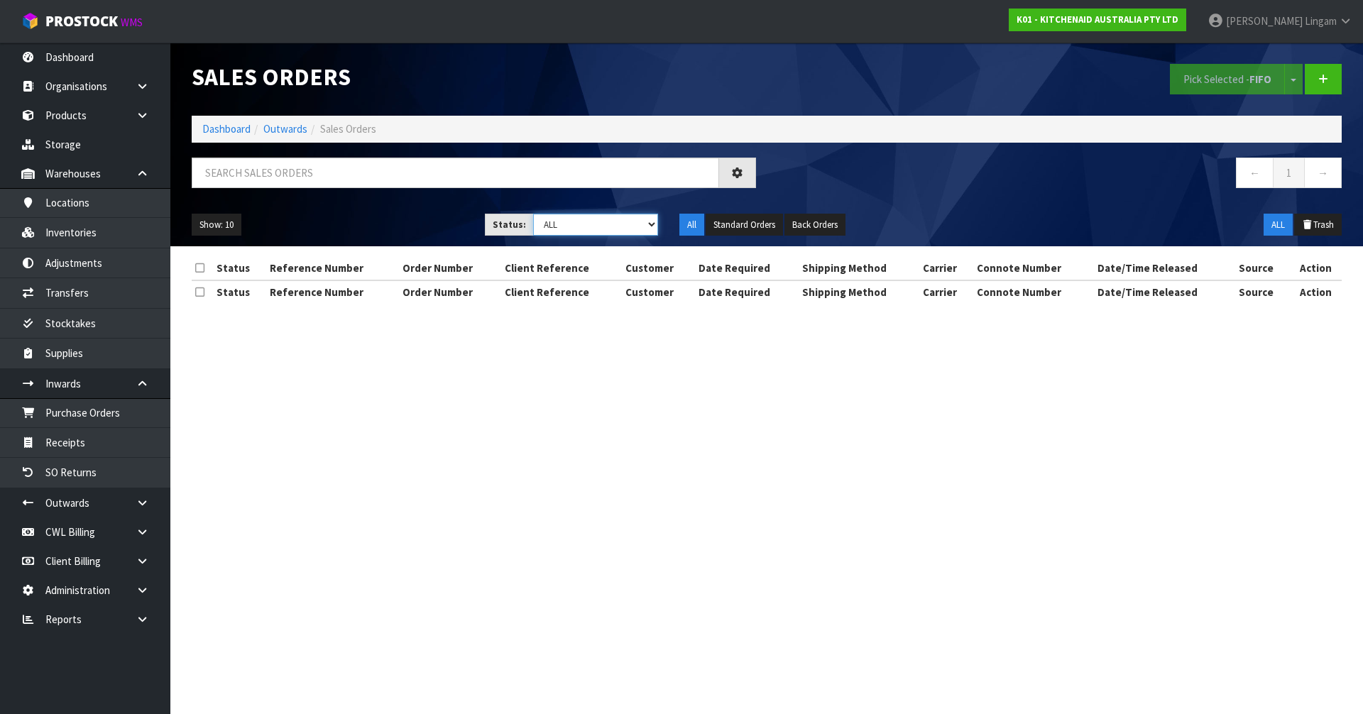
click at [611, 226] on select "Draft Pending Allocated Pending Pick Goods Picked Goods Packed Pending Charges …" at bounding box center [596, 225] width 126 height 22
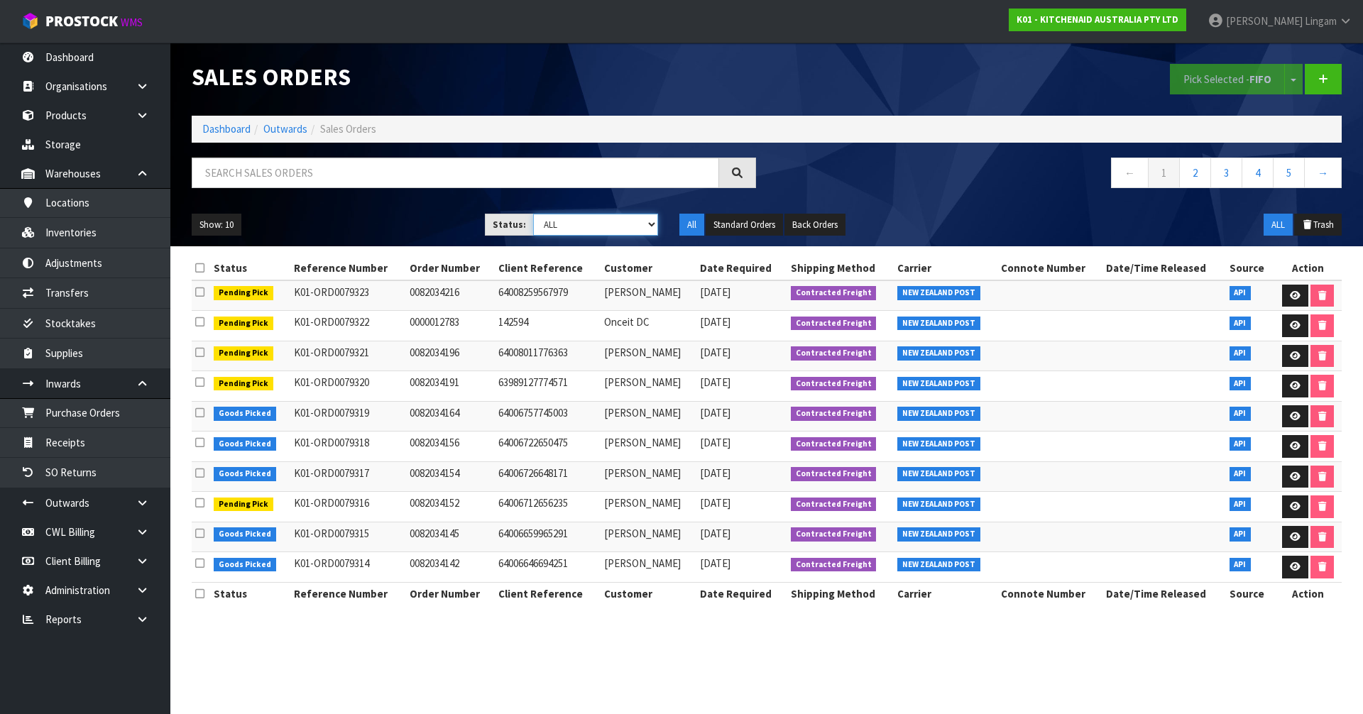
select select "string:6"
click at [533, 214] on select "Draft Pending Allocated Pending Pick Goods Picked Goods Packed Pending Charges …" at bounding box center [596, 225] width 126 height 22
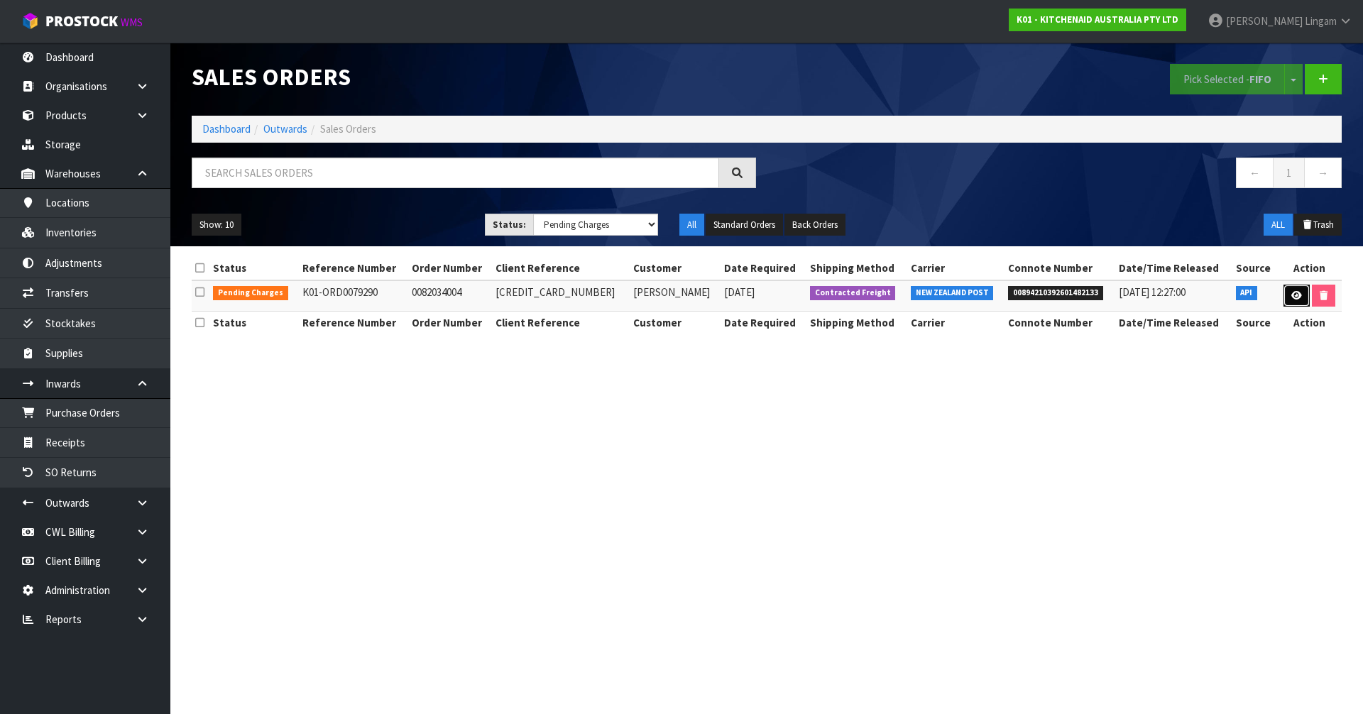
click at [1295, 301] on link at bounding box center [1296, 296] width 26 height 23
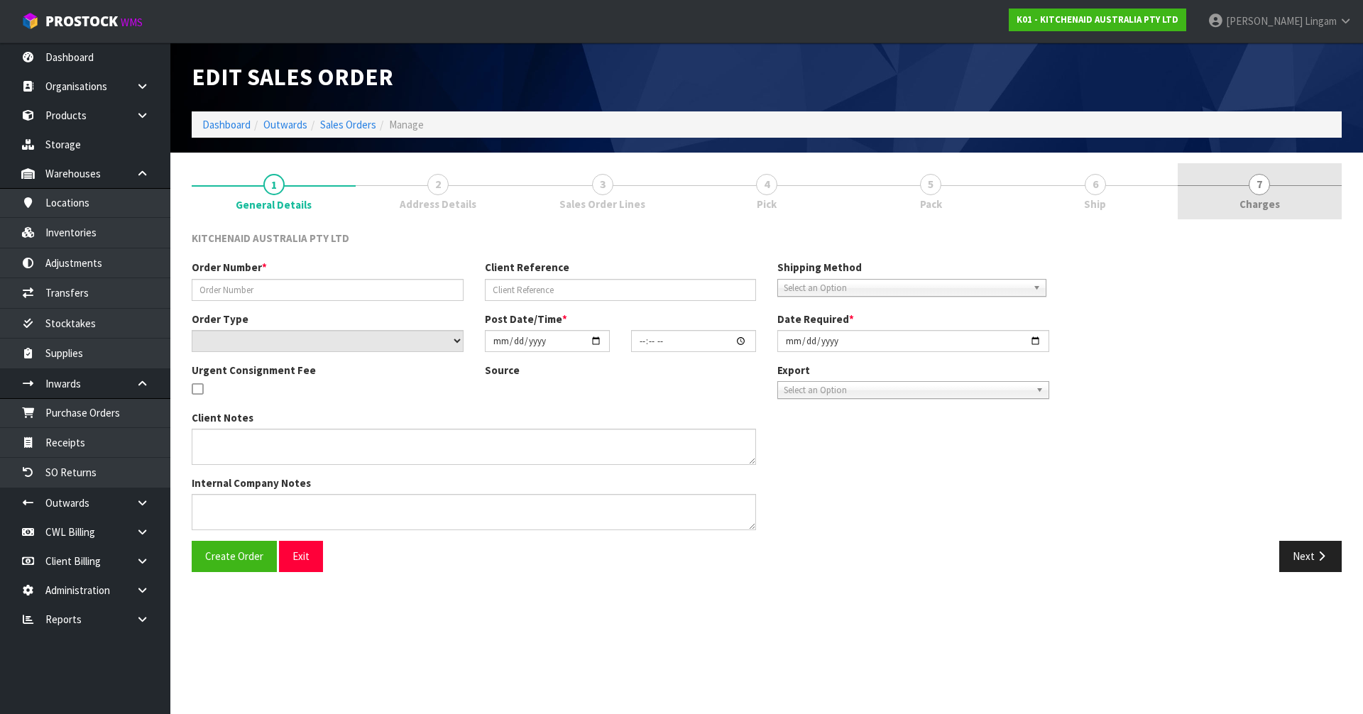
type input "0082034004"
type input "64005523276139"
select select "number:0"
type input "[DATE]"
type input "11:38:48.000"
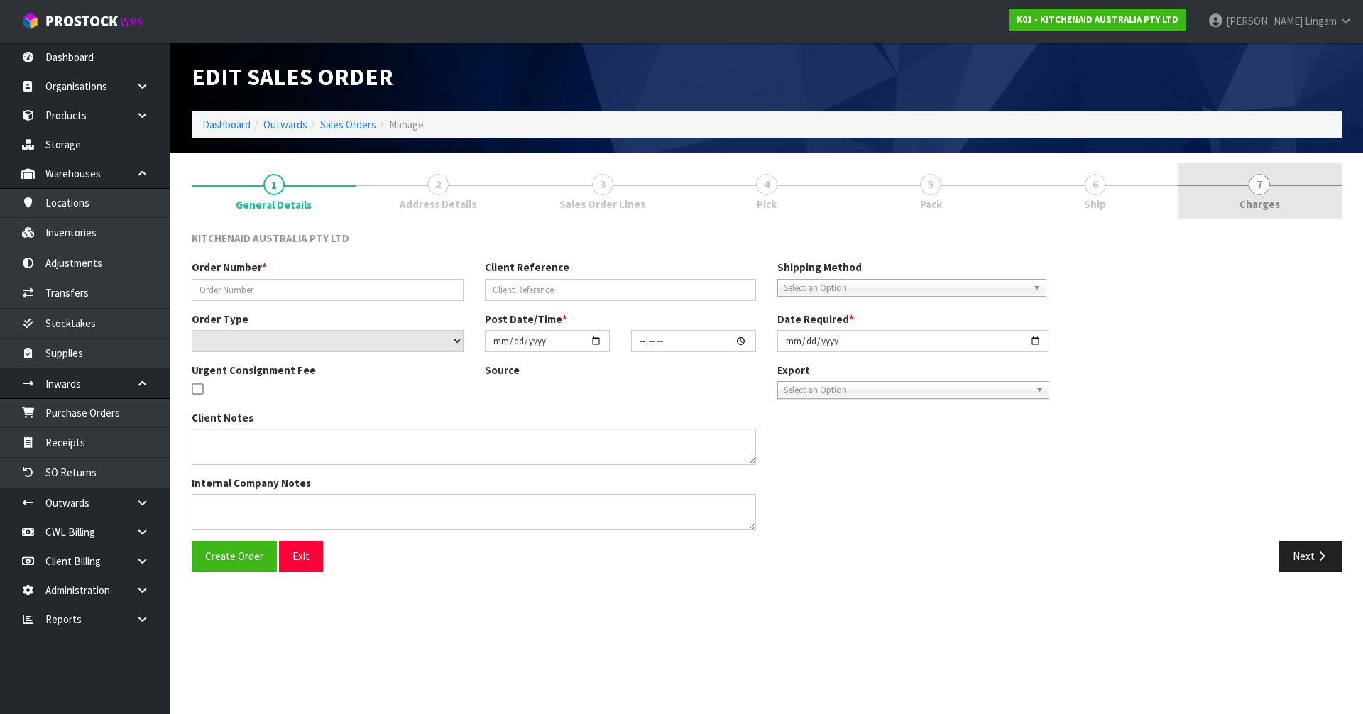
type input "[DATE]"
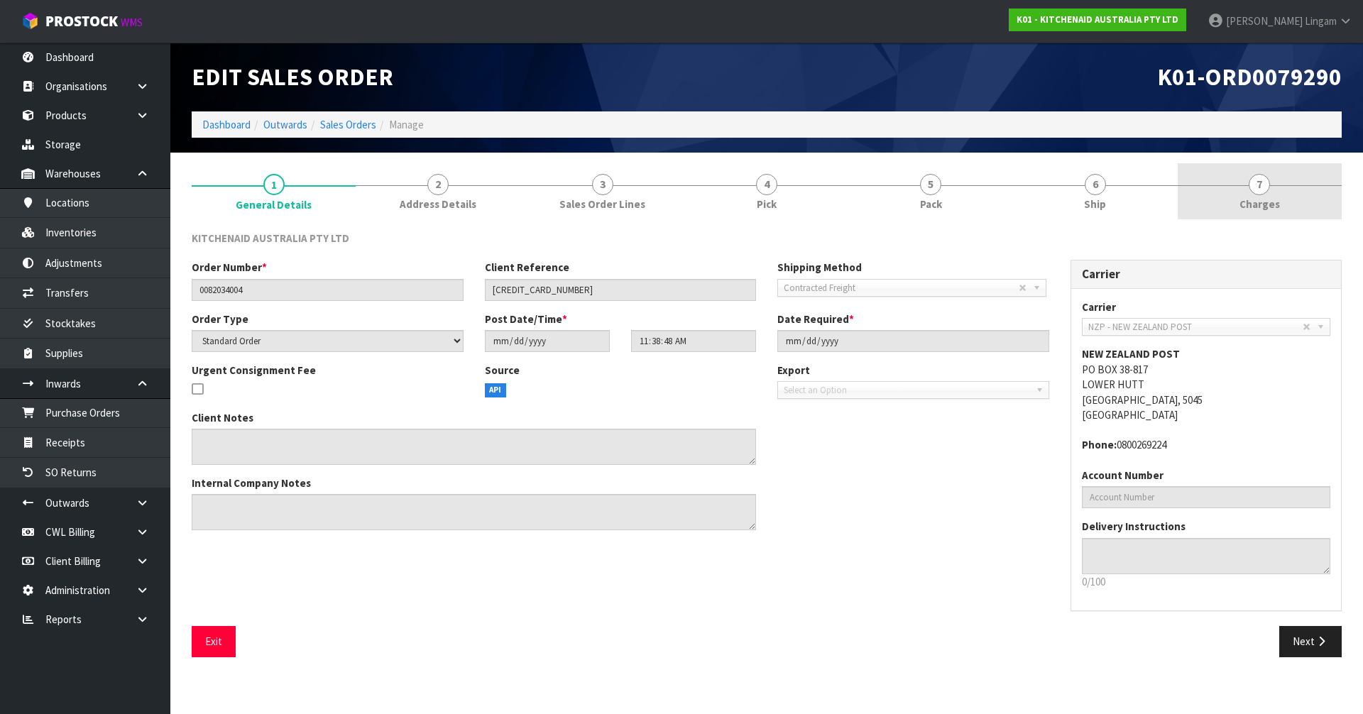
click at [1317, 201] on link "7 [GEOGRAPHIC_DATA]" at bounding box center [1259, 191] width 164 height 56
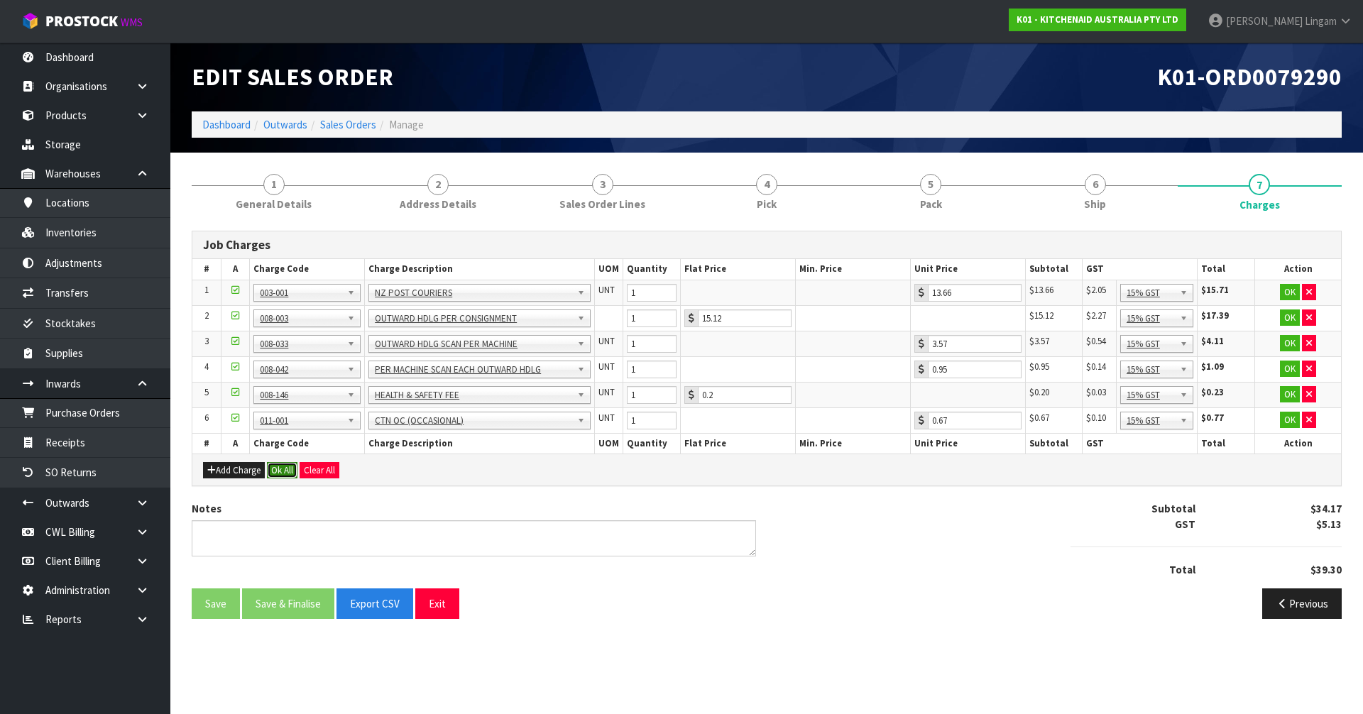
click at [276, 466] on button "Ok All" at bounding box center [282, 470] width 31 height 17
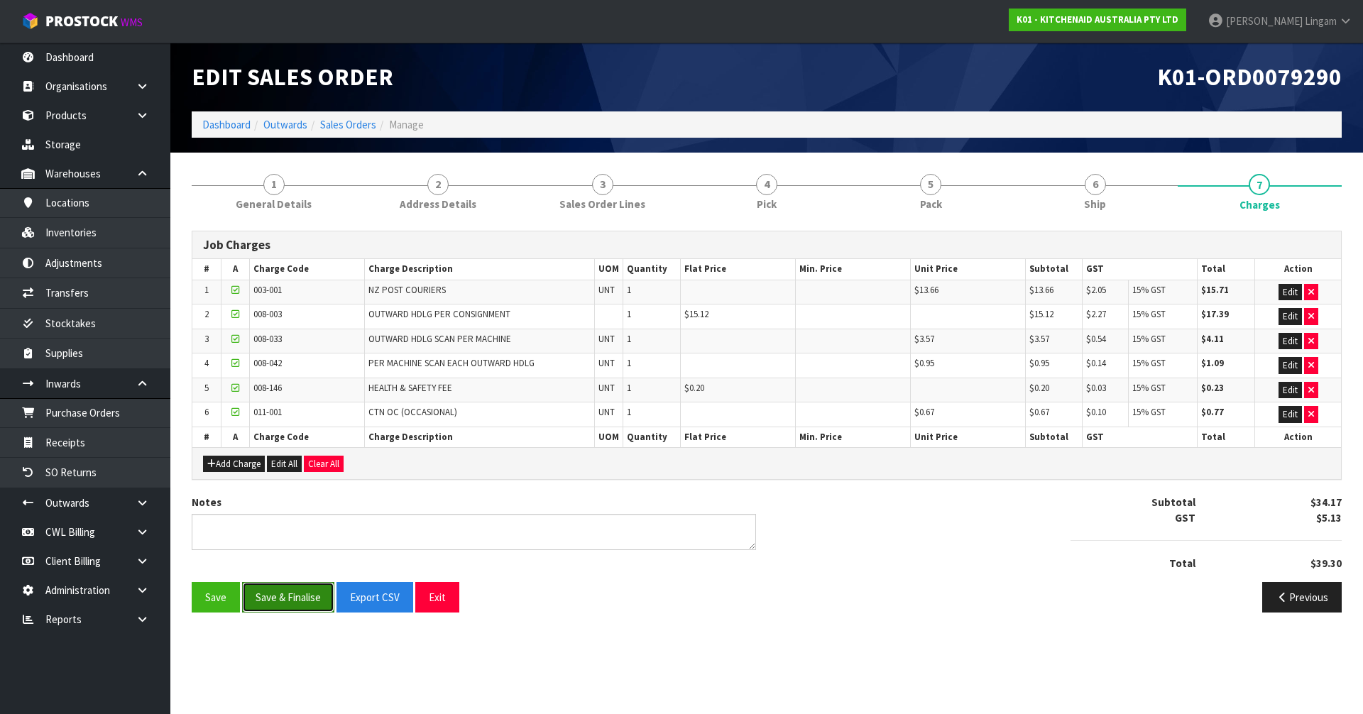
click at [300, 592] on button "Save & Finalise" at bounding box center [288, 597] width 92 height 31
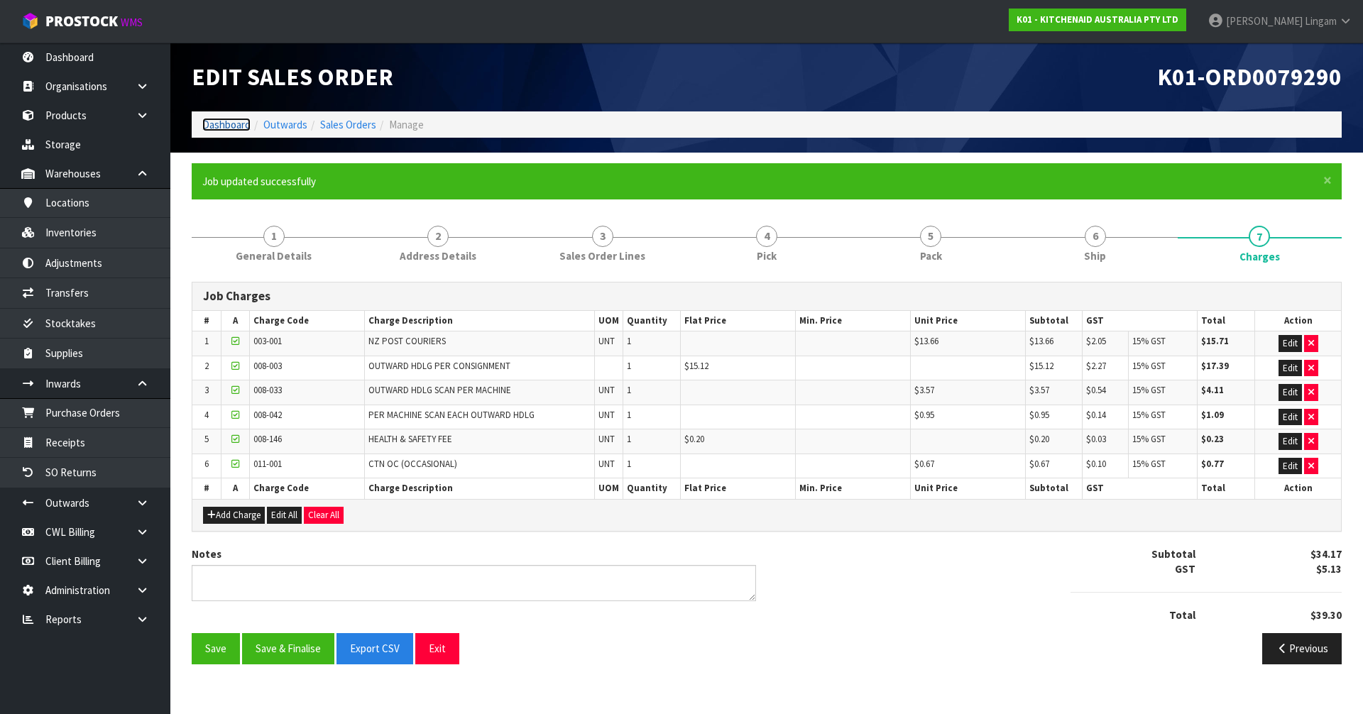
click at [231, 121] on link "Dashboard" at bounding box center [226, 124] width 48 height 13
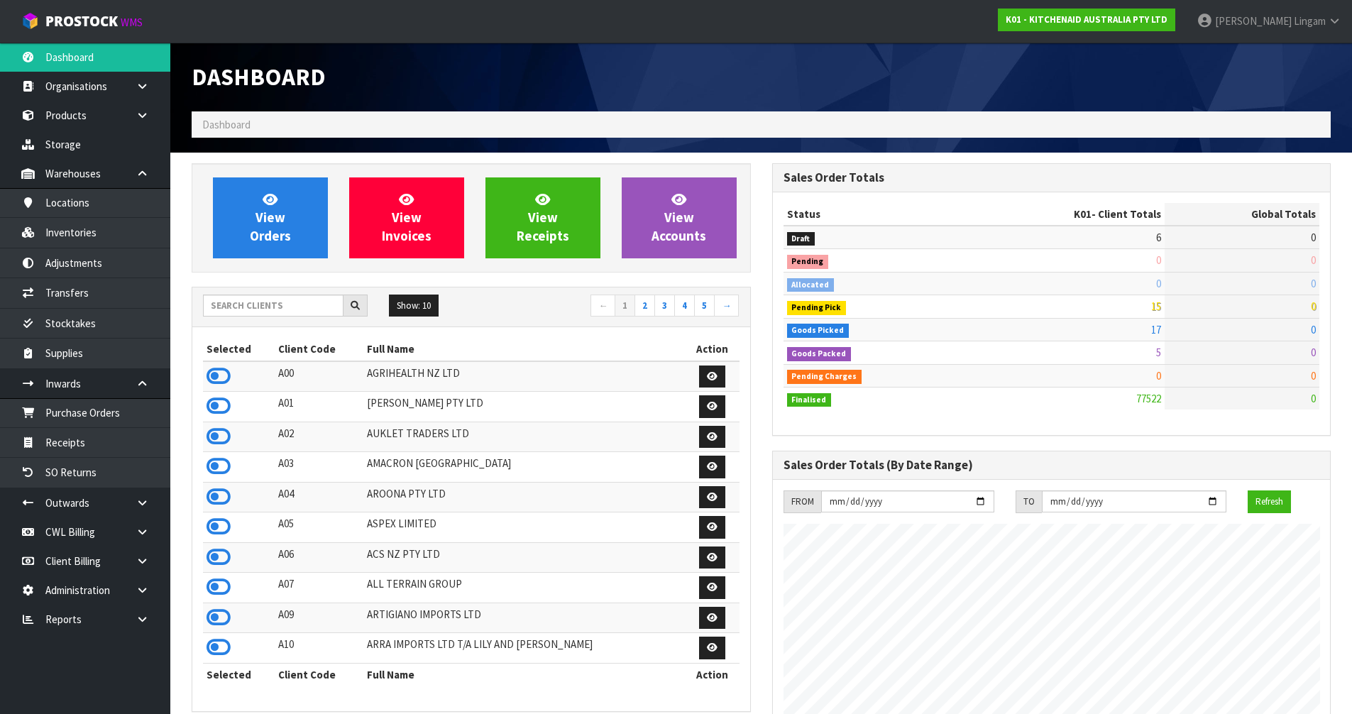
scroll to position [1075, 580]
click at [282, 299] on input "text" at bounding box center [273, 306] width 141 height 22
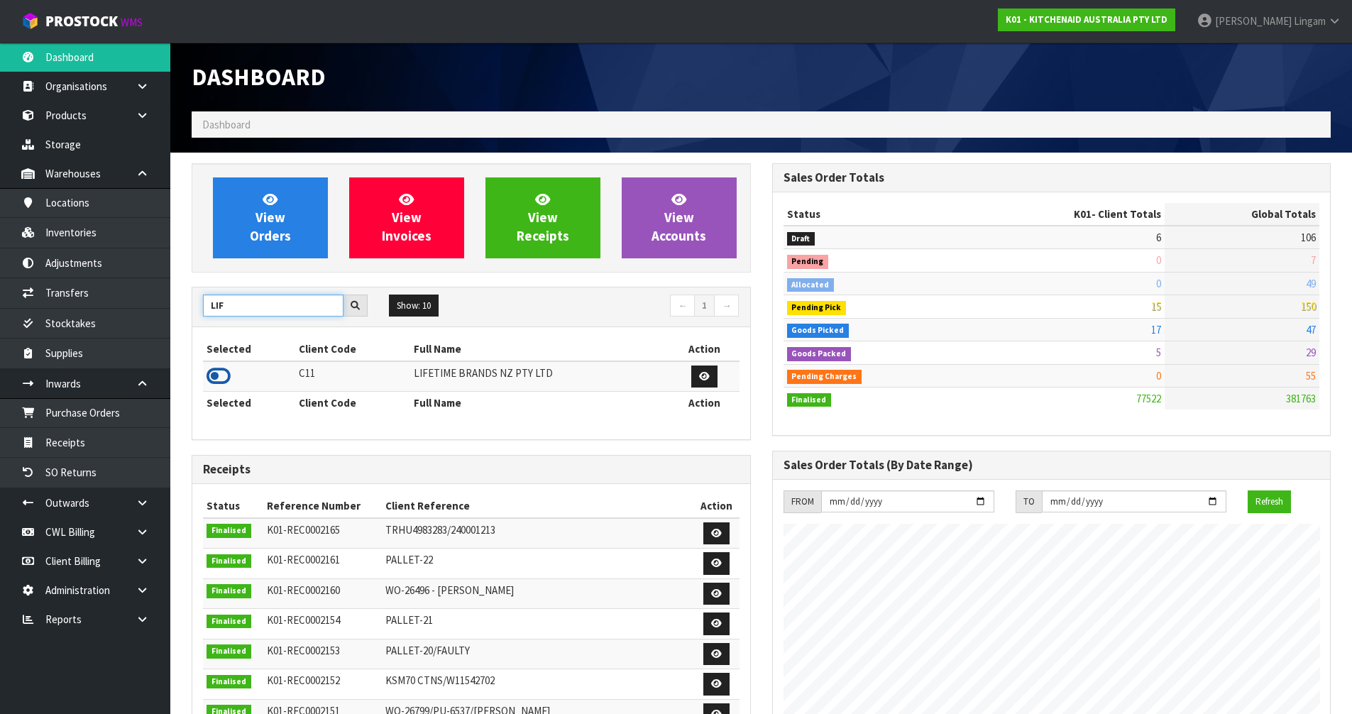
type input "LIF"
click at [212, 378] on icon at bounding box center [219, 376] width 24 height 21
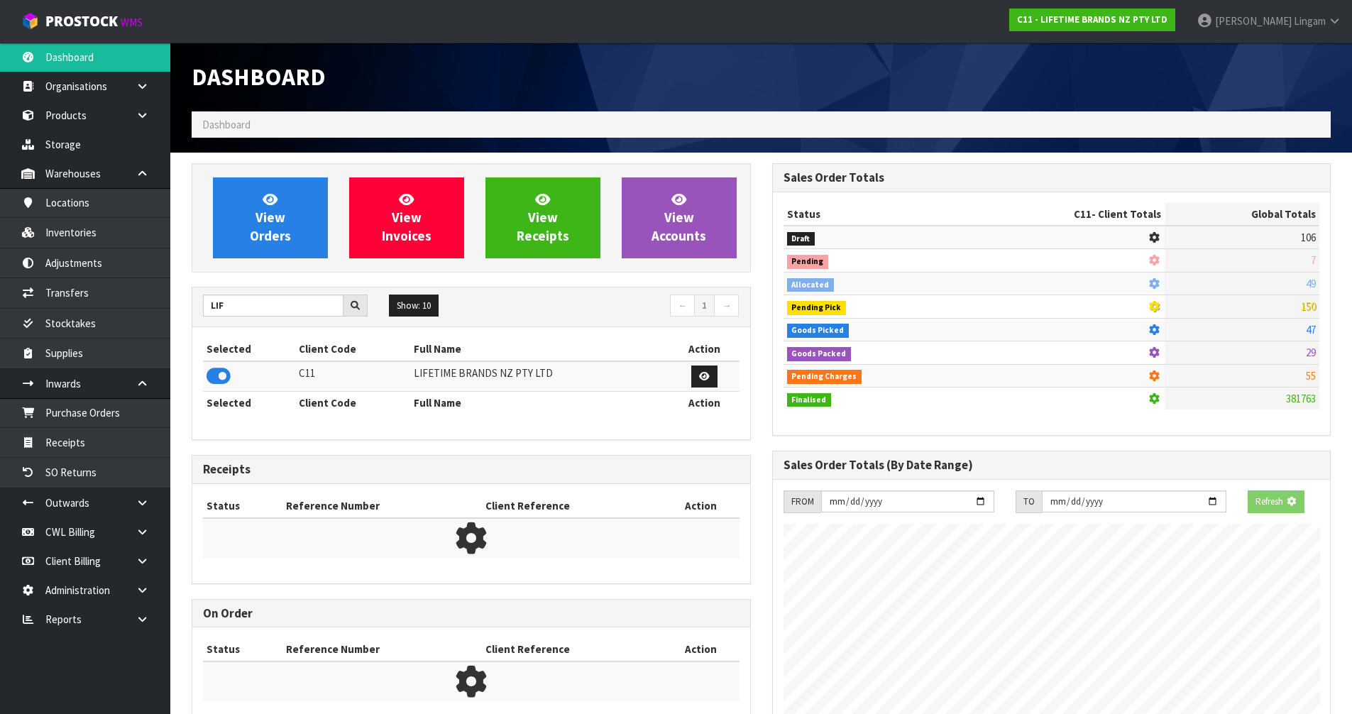
scroll to position [885, 580]
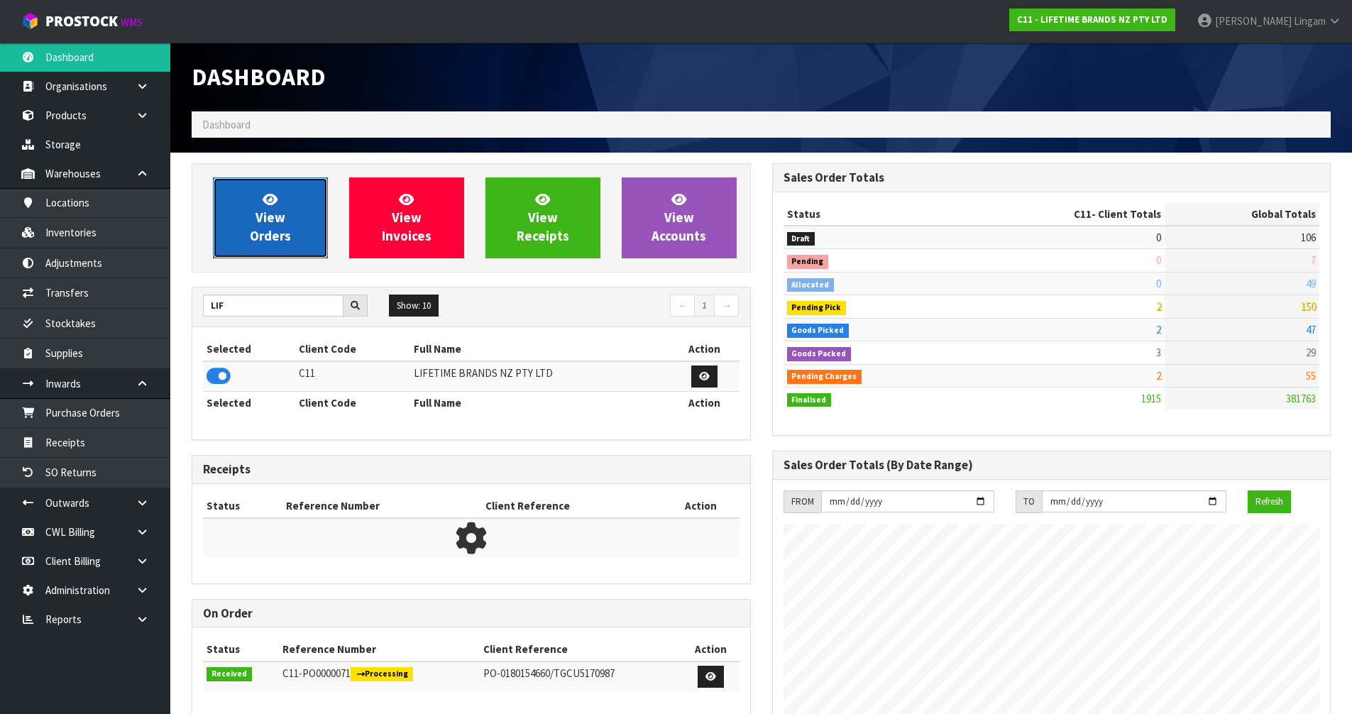
click at [269, 238] on span "View Orders" at bounding box center [270, 217] width 41 height 53
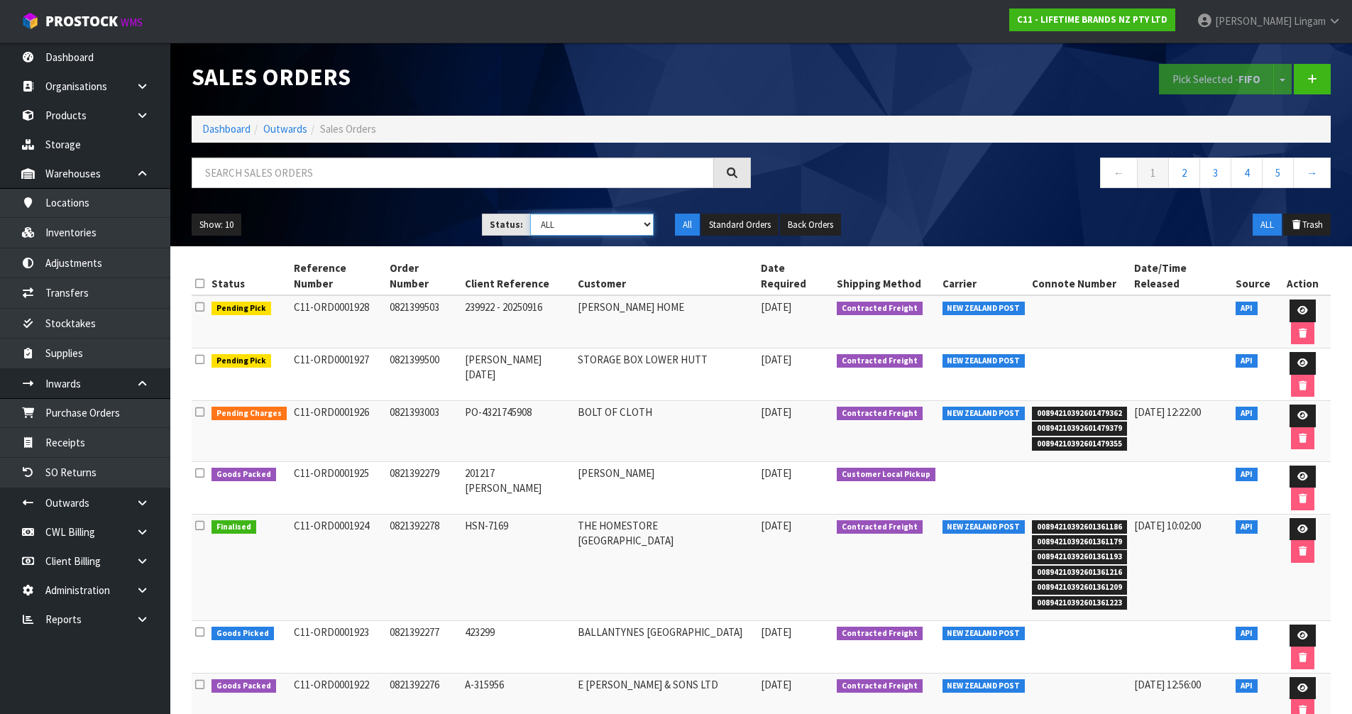
click at [617, 225] on select "Draft Pending Allocated Pending Pick Goods Picked Goods Packed Pending Charges …" at bounding box center [591, 225] width 123 height 22
select select "string:6"
click at [530, 214] on select "Draft Pending Allocated Pending Pick Goods Picked Goods Packed Pending Charges …" at bounding box center [591, 225] width 123 height 22
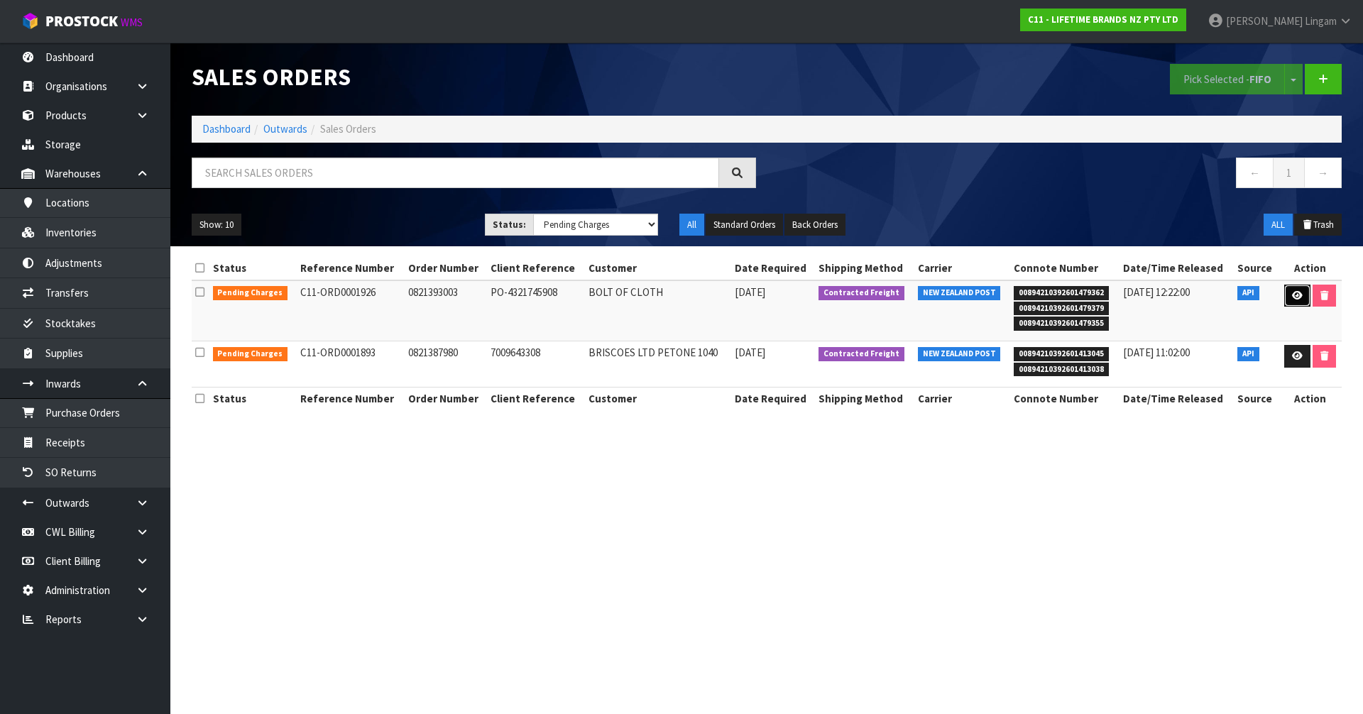
click at [1297, 300] on link at bounding box center [1297, 296] width 26 height 23
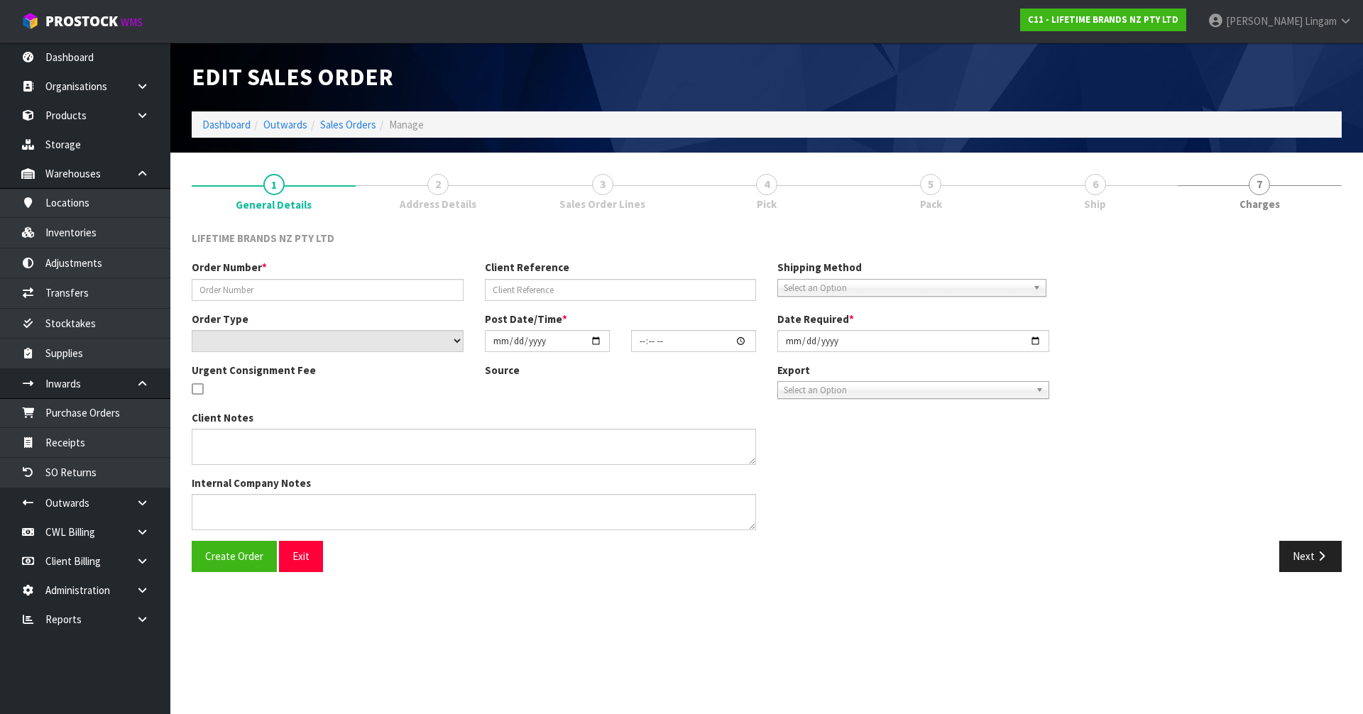
type input "0821393003"
type input "PO-4321745908"
select select "number:0"
type input "2025-09-16"
type input "11:29:09.000"
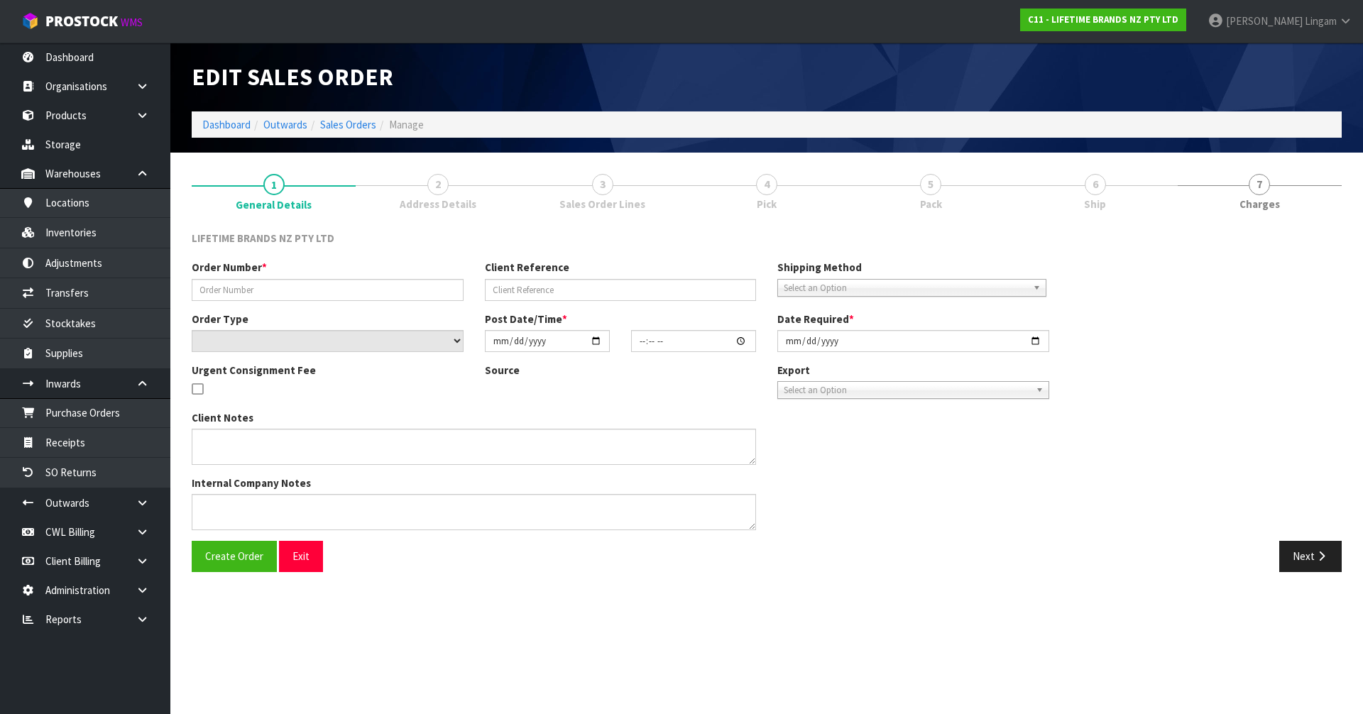
type input "2025-09-16"
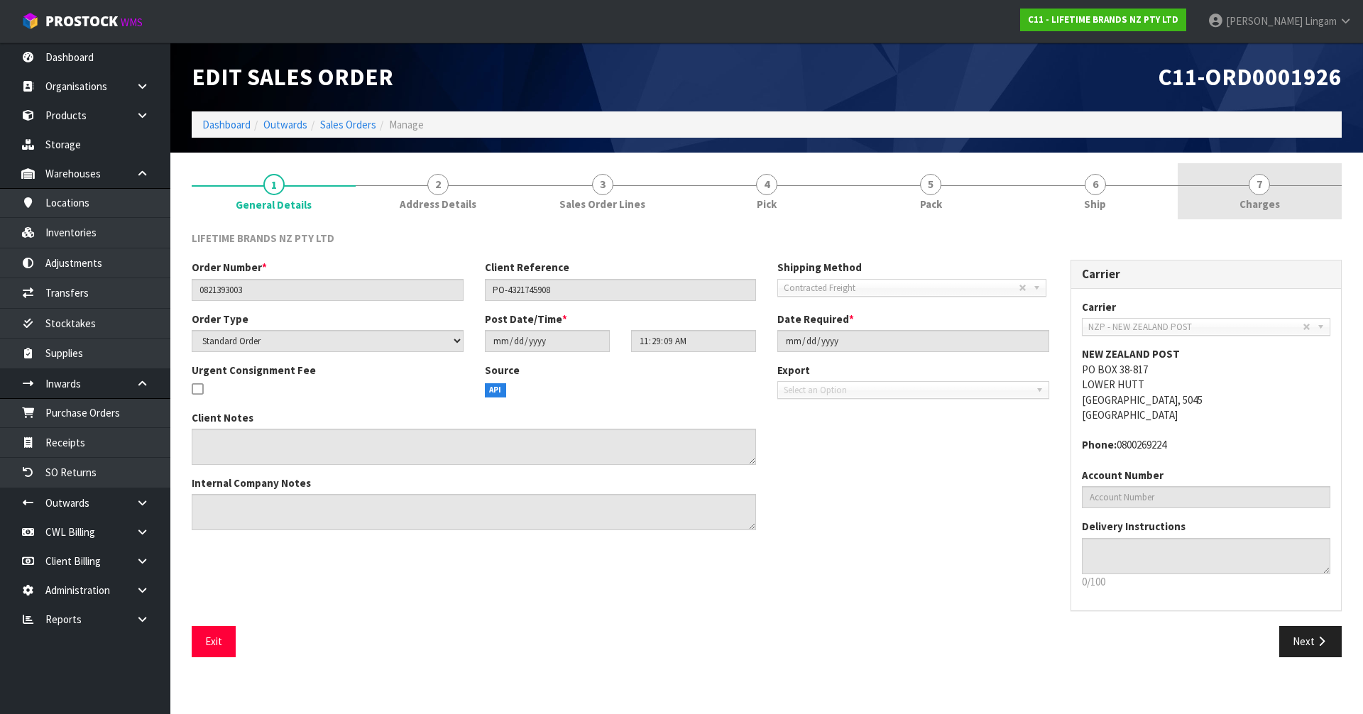
click at [1278, 182] on link "7 [GEOGRAPHIC_DATA]" at bounding box center [1259, 191] width 164 height 56
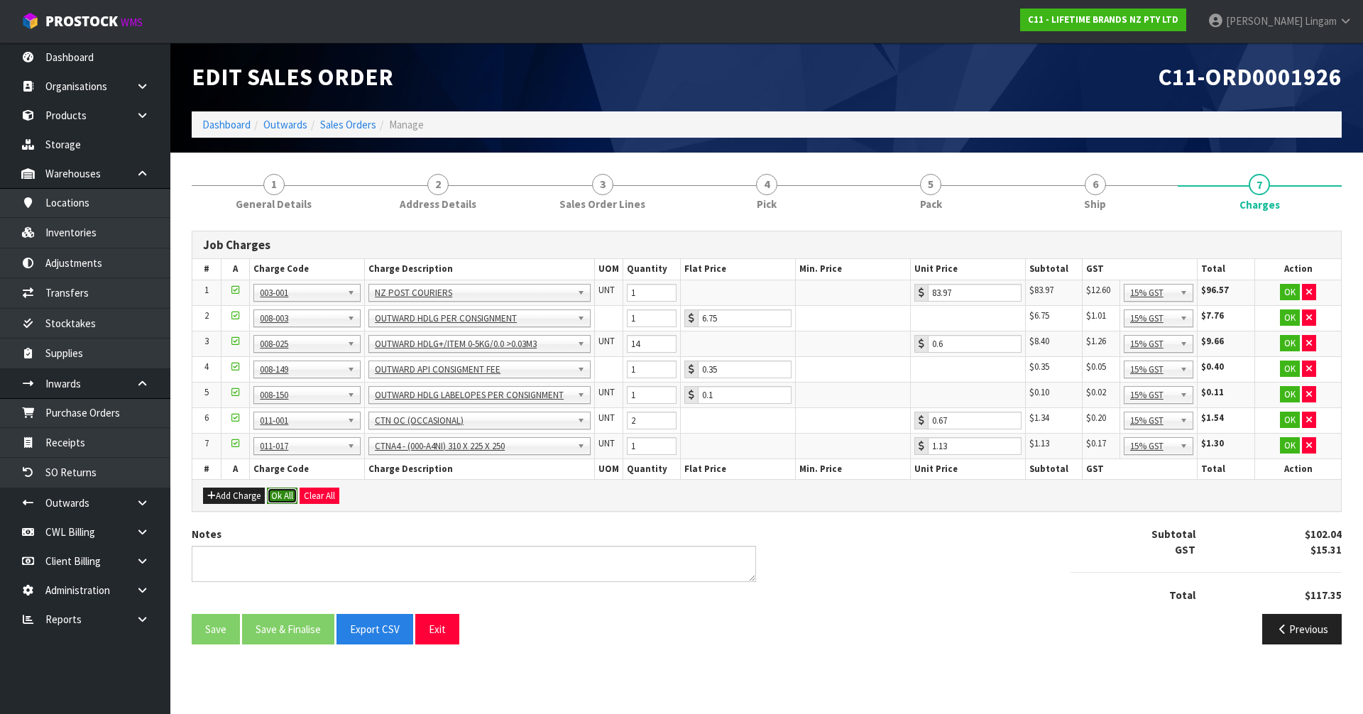
click at [290, 498] on button "Ok All" at bounding box center [282, 496] width 31 height 17
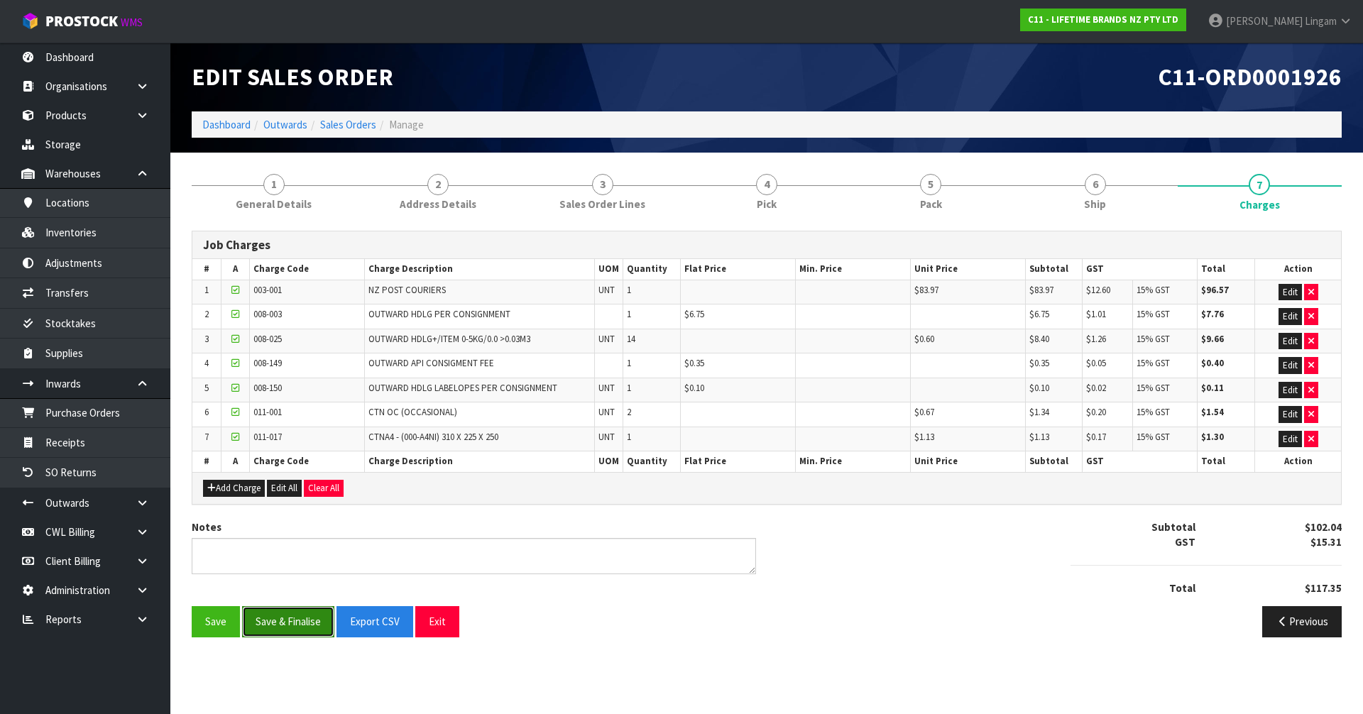
click at [286, 617] on button "Save & Finalise" at bounding box center [288, 621] width 92 height 31
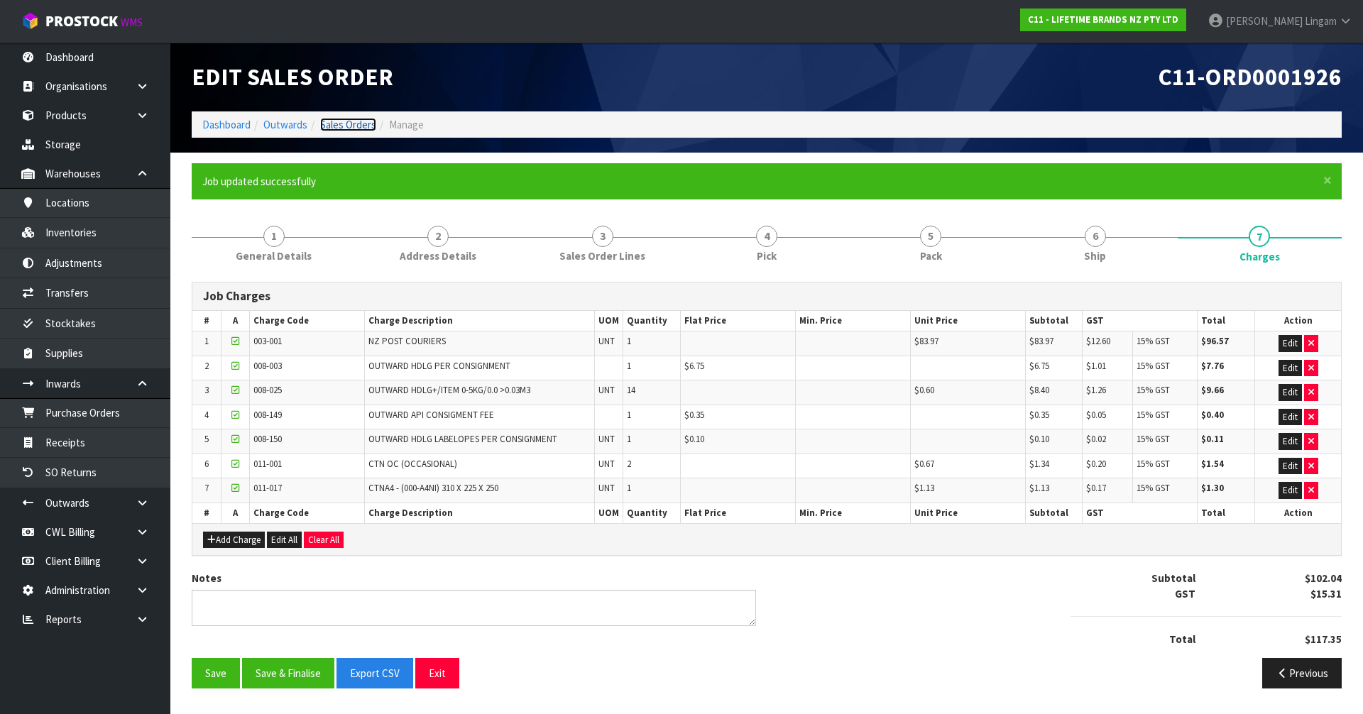
click at [351, 128] on link "Sales Orders" at bounding box center [348, 124] width 56 height 13
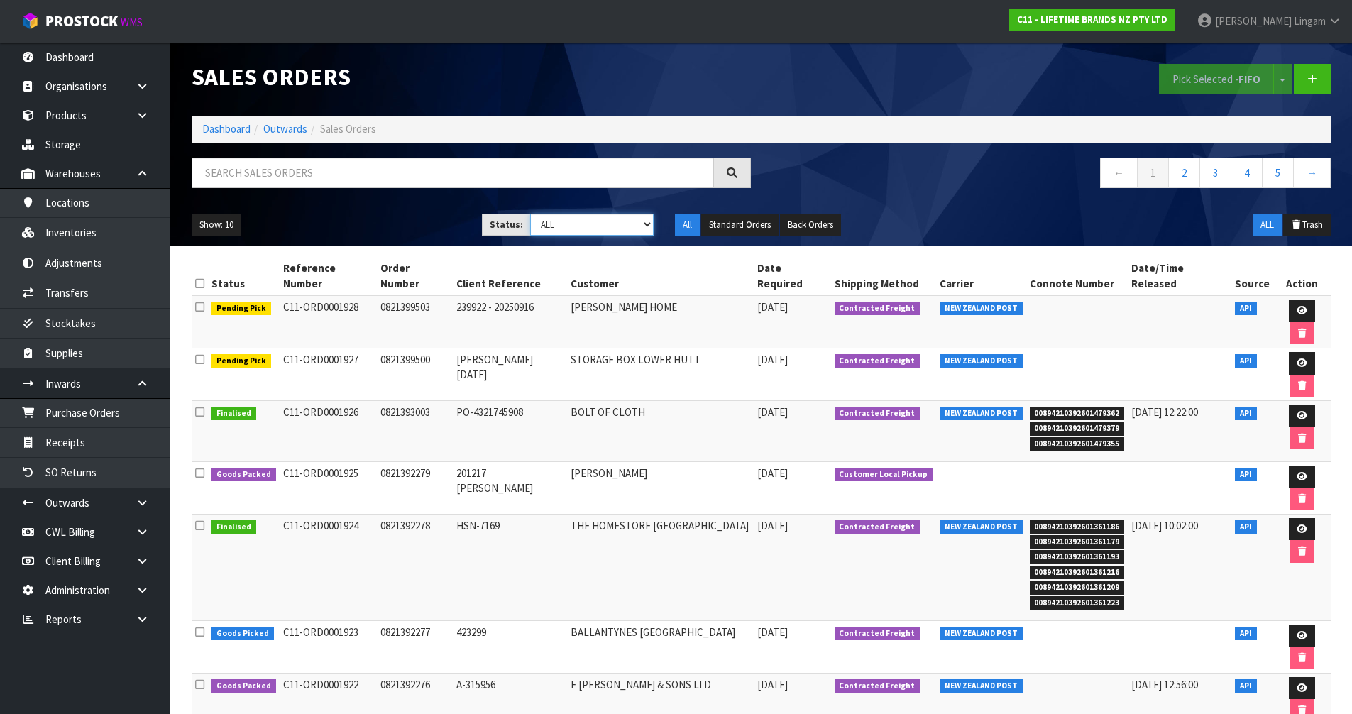
click at [625, 229] on select "Draft Pending Allocated Pending Pick Goods Picked Goods Packed Pending Charges …" at bounding box center [591, 225] width 123 height 22
select select "string:6"
click at [530, 214] on select "Draft Pending Allocated Pending Pick Goods Picked Goods Packed Pending Charges …" at bounding box center [591, 225] width 123 height 22
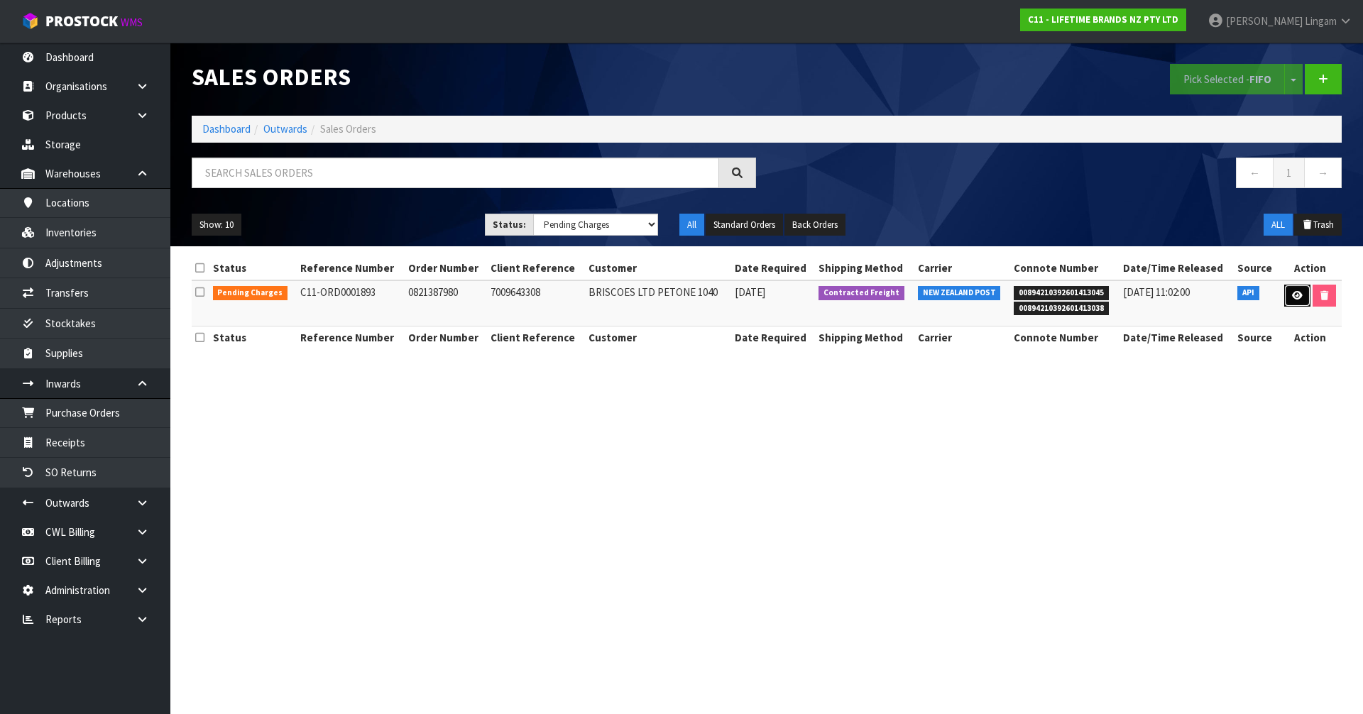
click at [1287, 298] on link at bounding box center [1297, 296] width 26 height 23
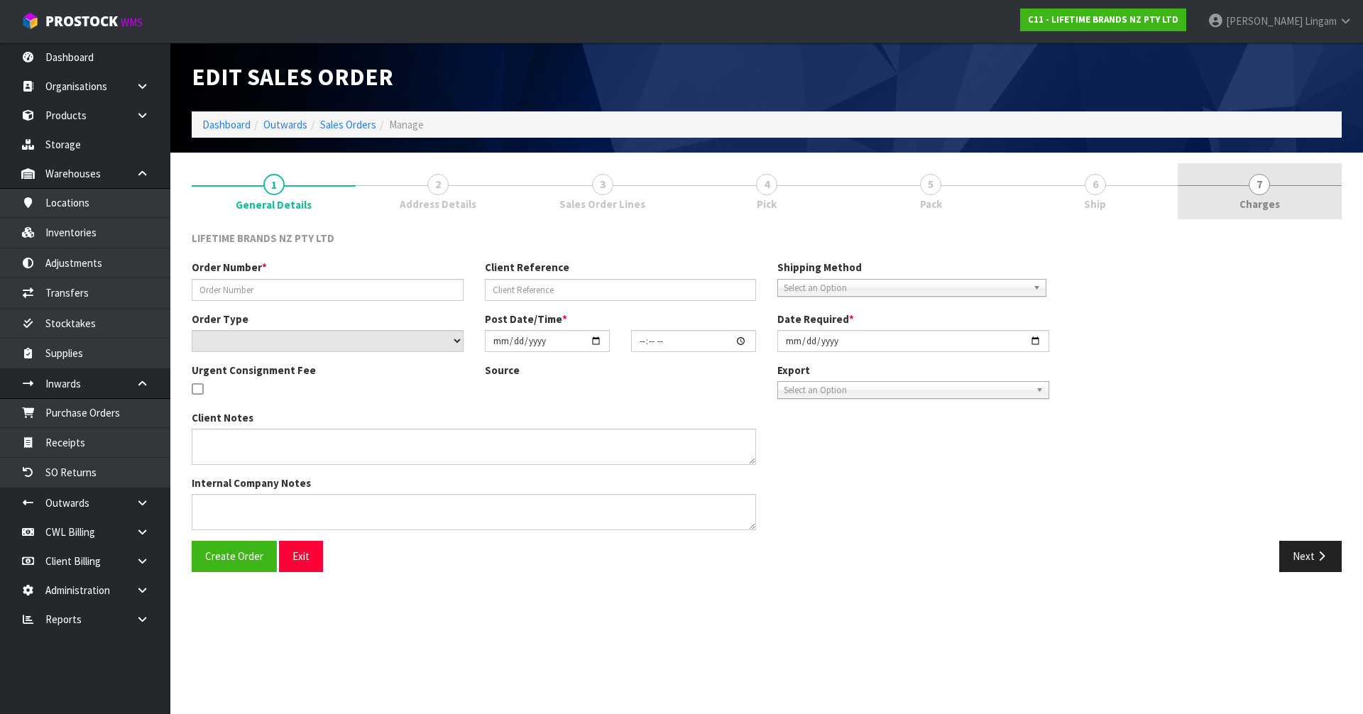
type input "0821387980"
type input "7009643308"
select select "number:0"
type input "2025-09-15"
type input "09:34:01.000"
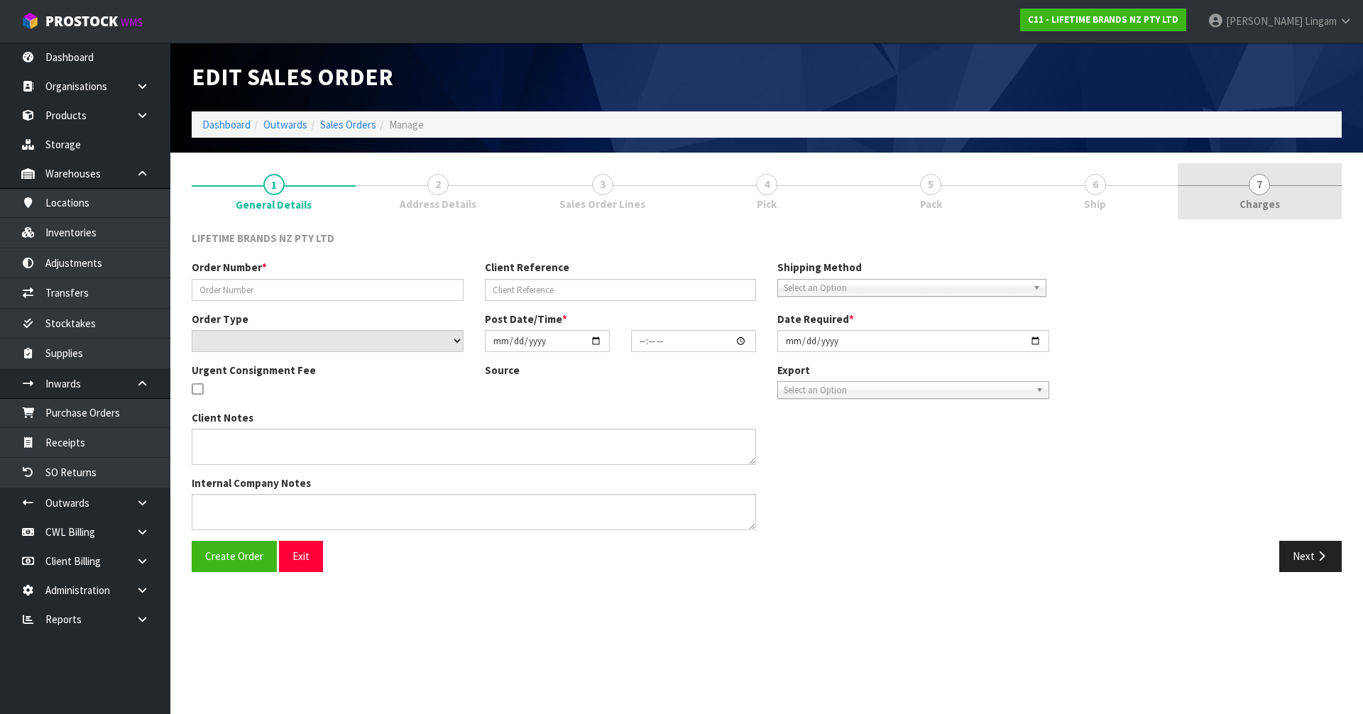
type input "2025-09-15"
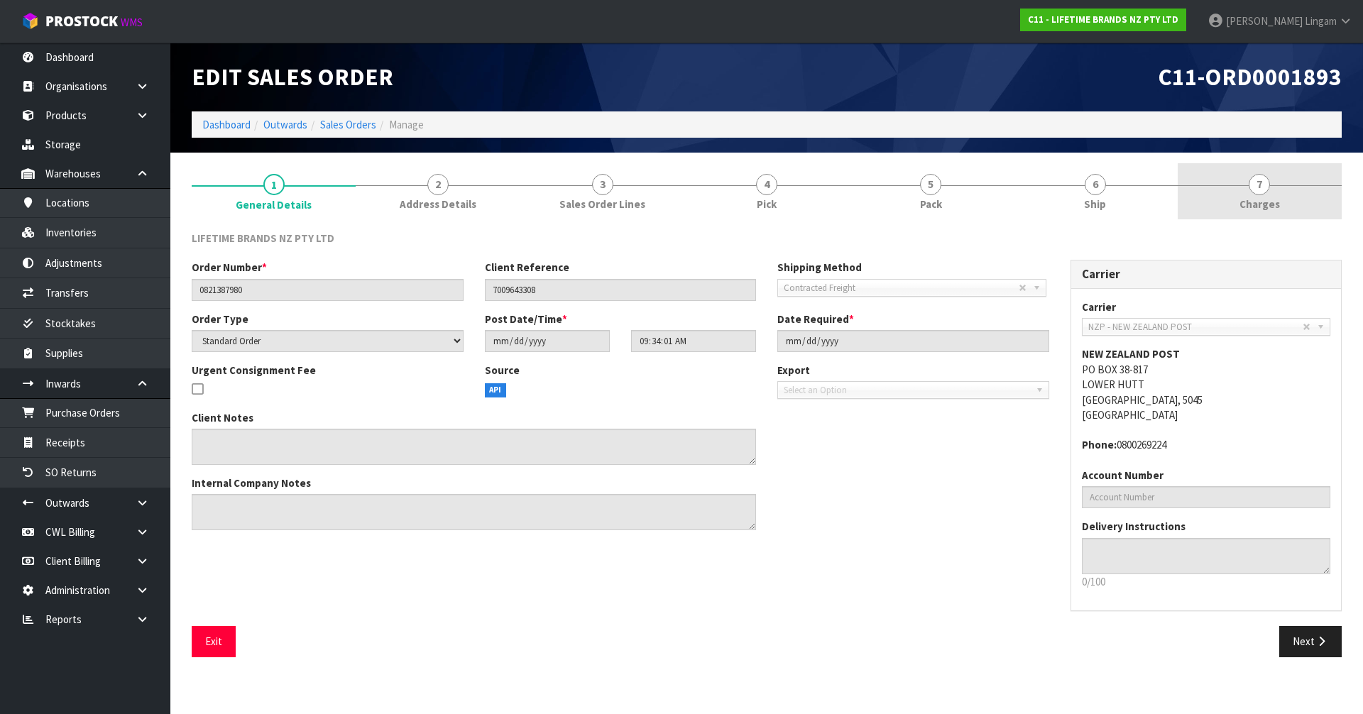
click at [1317, 197] on link "7 [GEOGRAPHIC_DATA]" at bounding box center [1259, 191] width 164 height 56
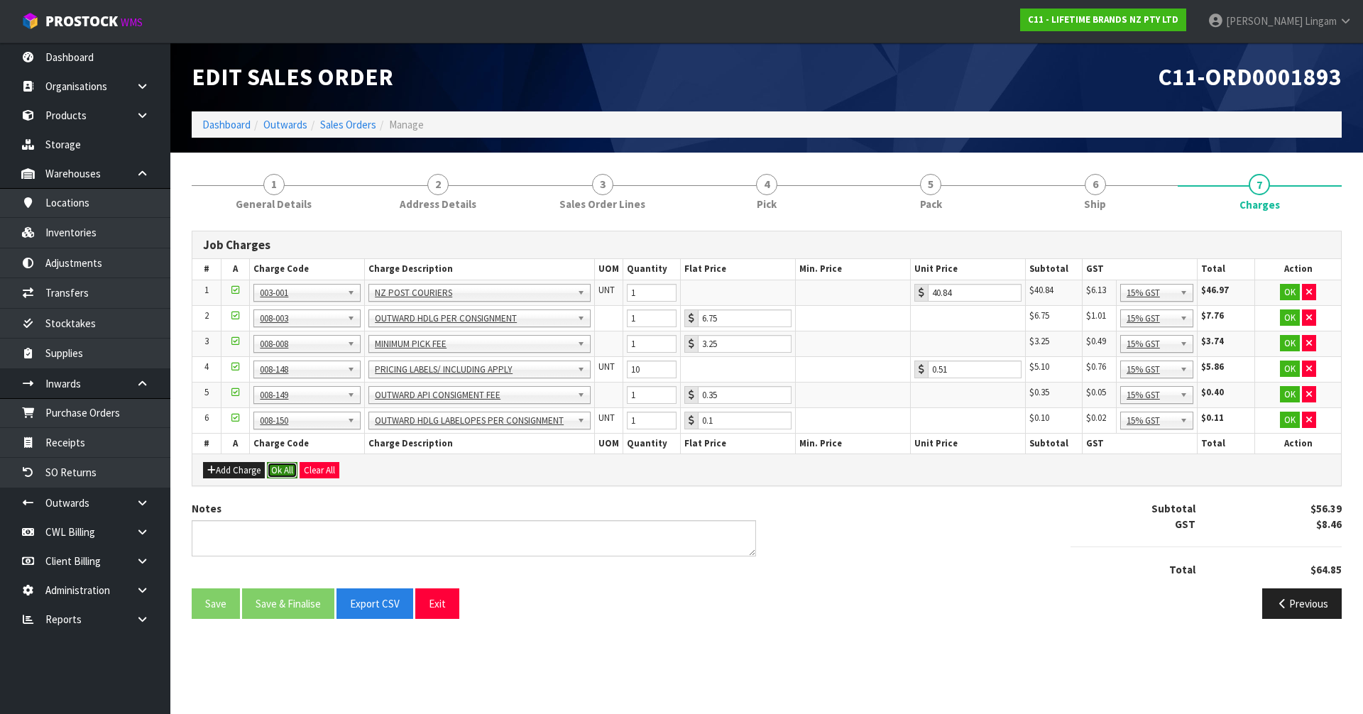
click at [288, 467] on button "Ok All" at bounding box center [282, 470] width 31 height 17
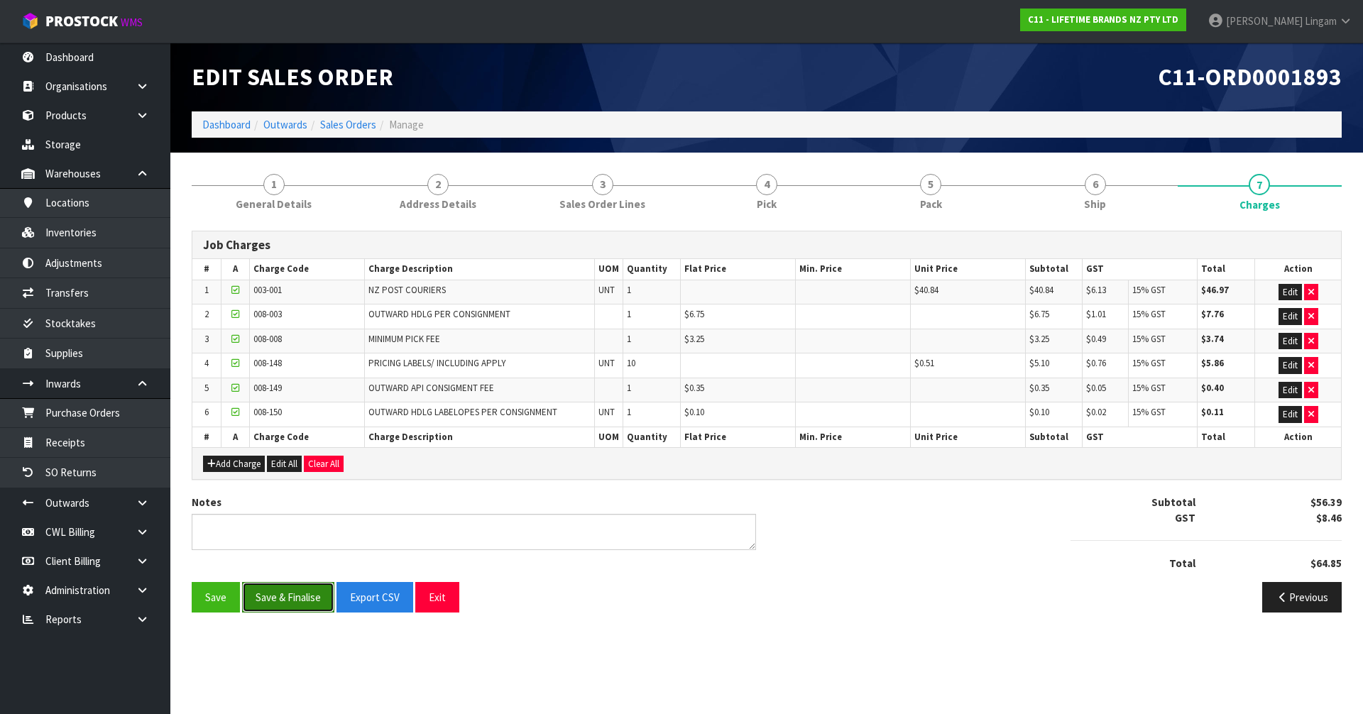
click at [296, 598] on button "Save & Finalise" at bounding box center [288, 597] width 92 height 31
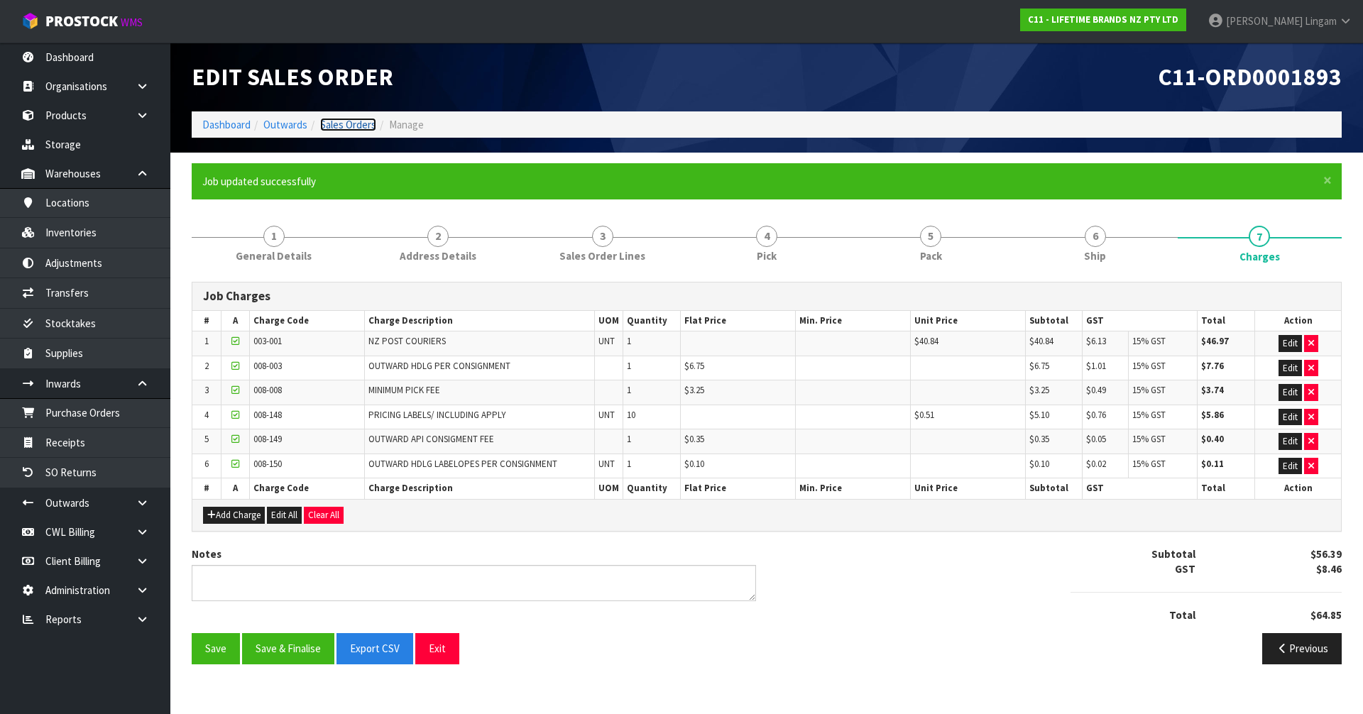
click at [348, 122] on link "Sales Orders" at bounding box center [348, 124] width 56 height 13
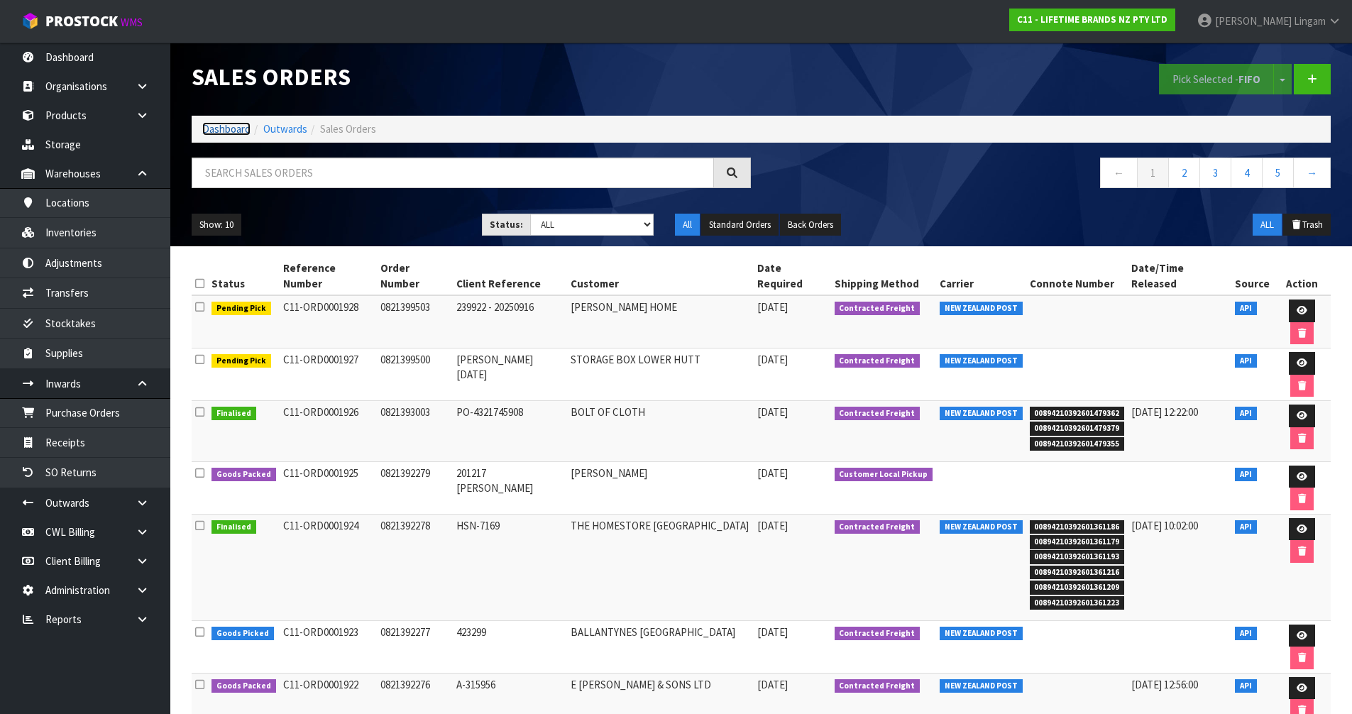
click at [231, 131] on link "Dashboard" at bounding box center [226, 128] width 48 height 13
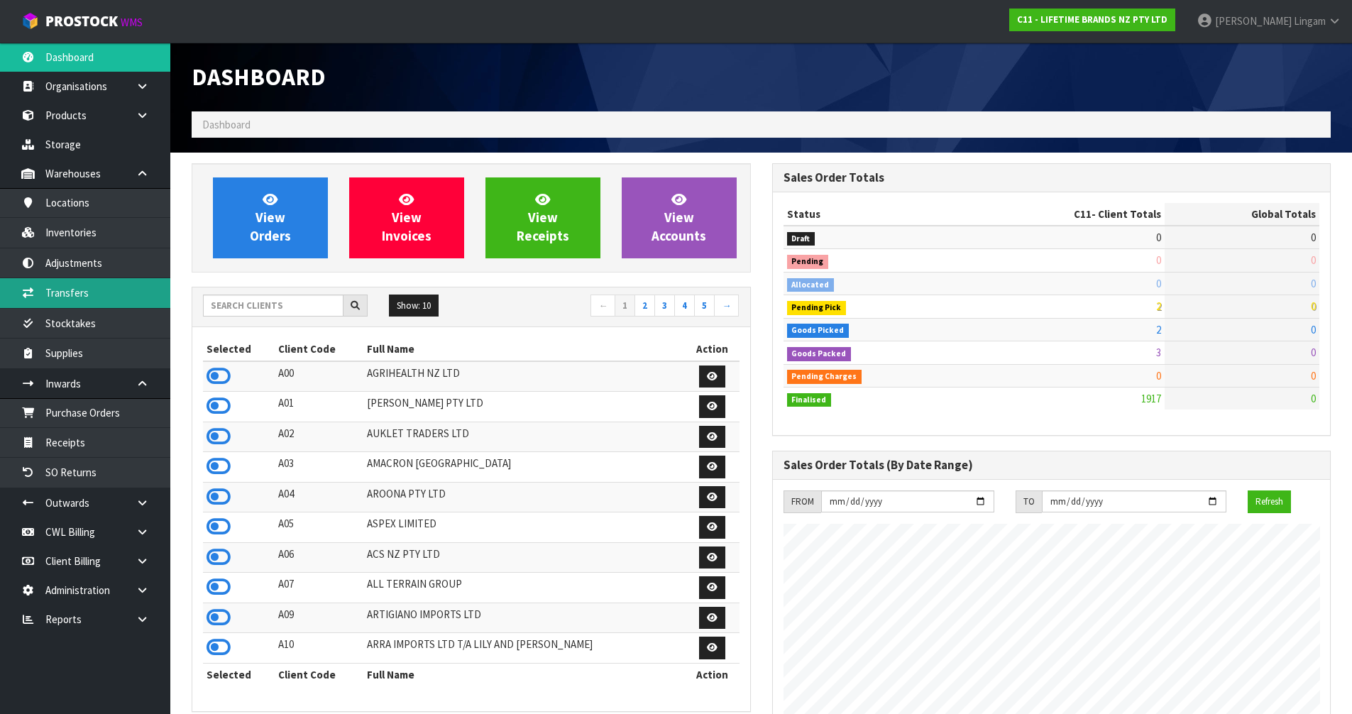
scroll to position [1075, 580]
click at [295, 305] on input "text" at bounding box center [273, 306] width 141 height 22
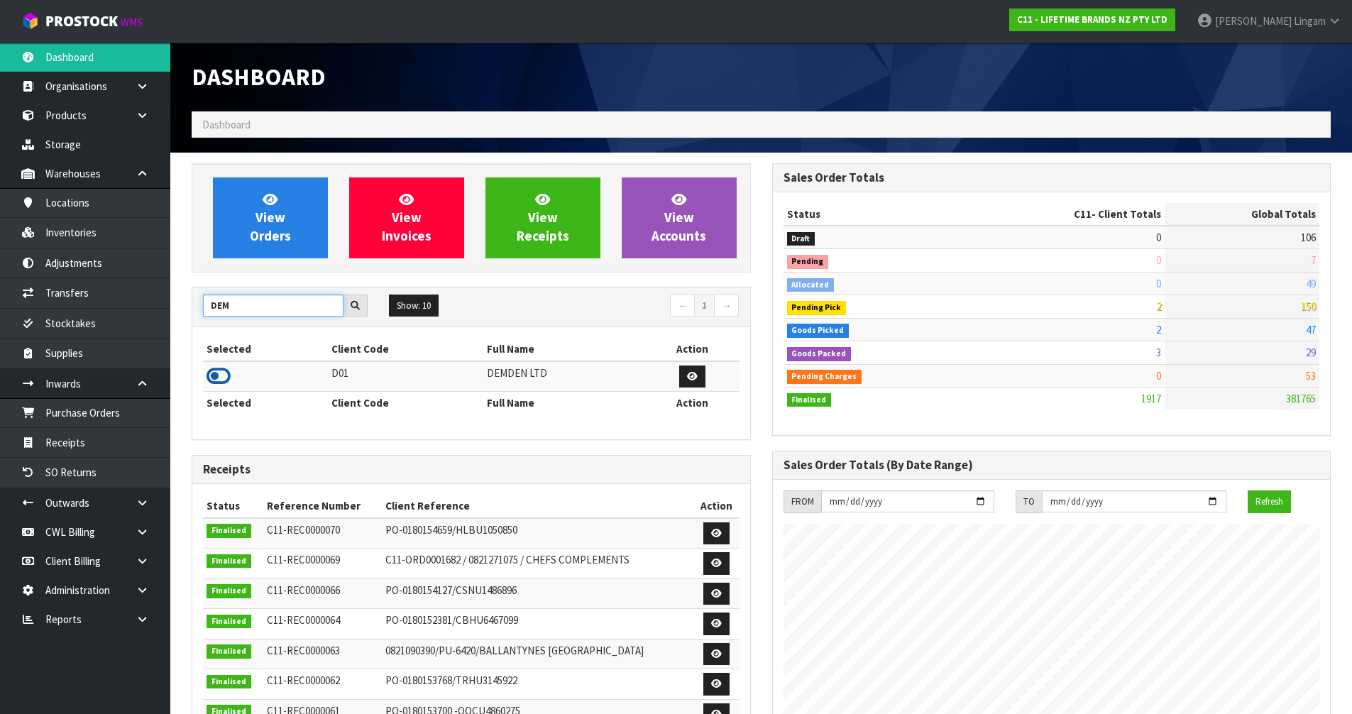
type input "DEM"
click at [223, 377] on icon at bounding box center [219, 376] width 24 height 21
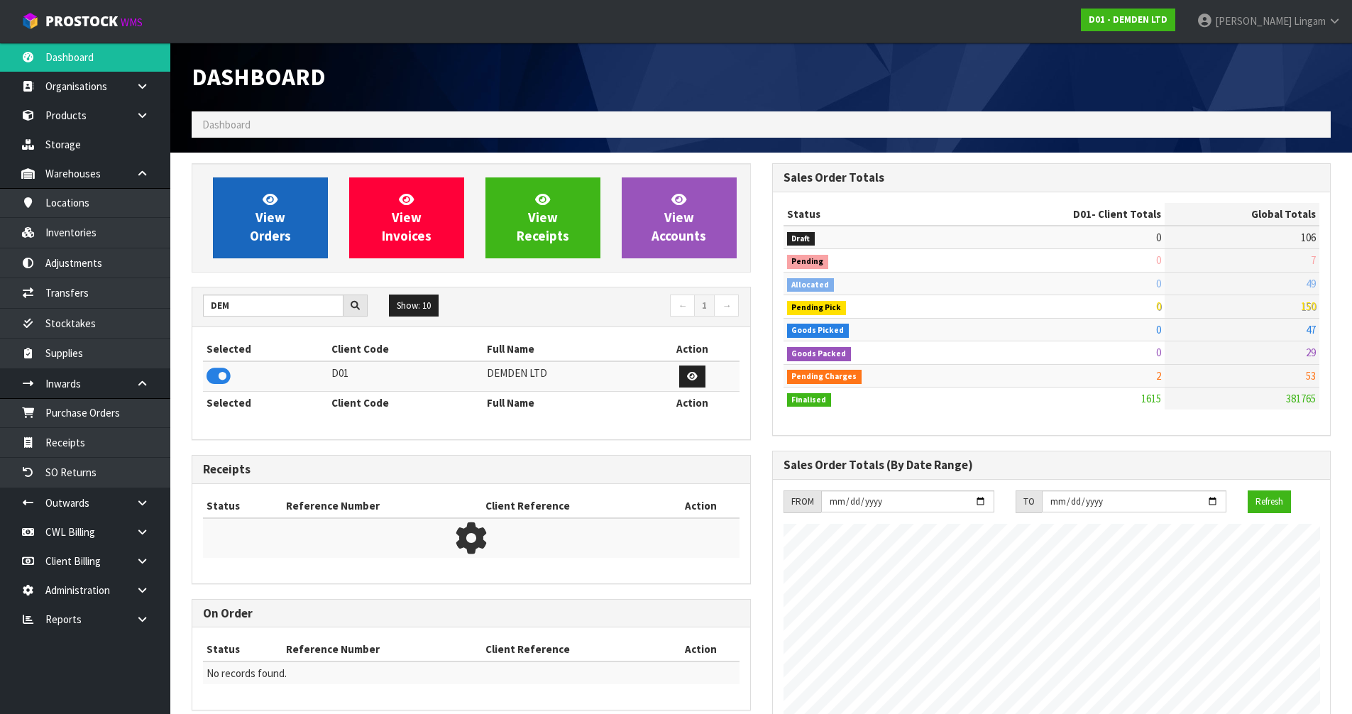
scroll to position [914, 580]
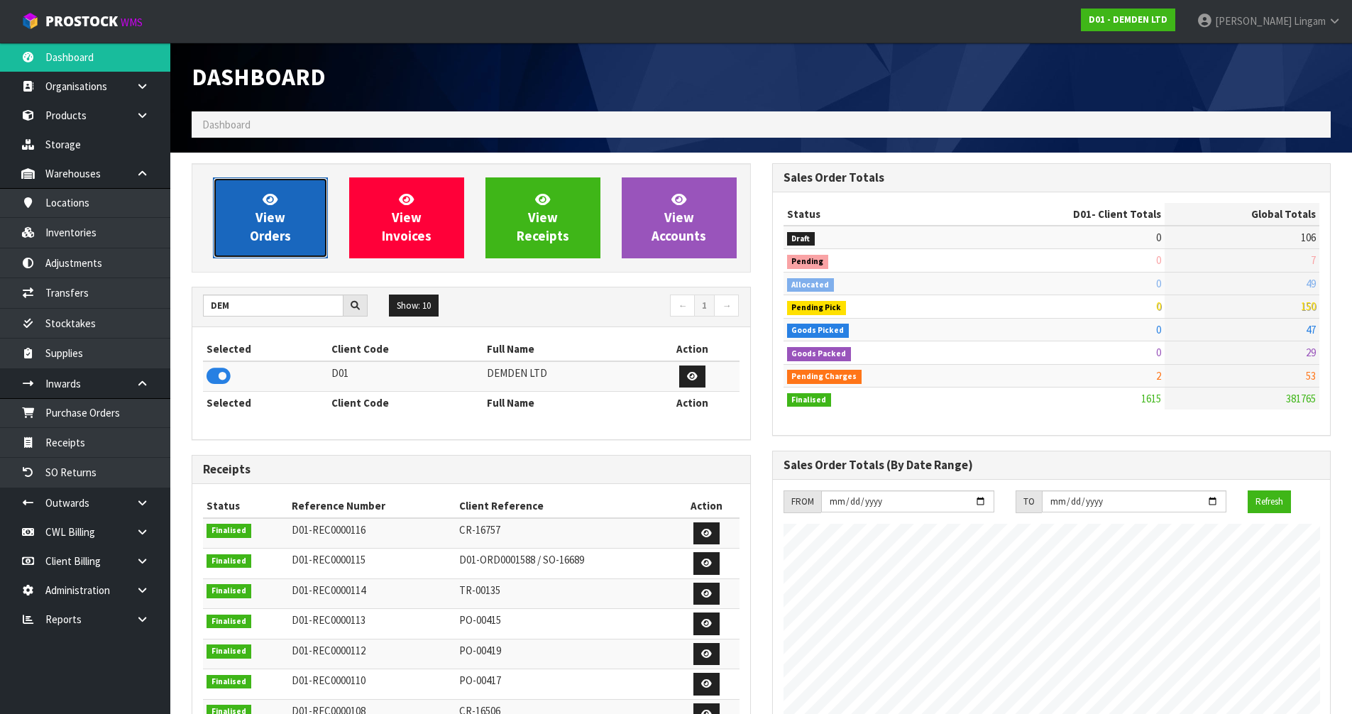
drag, startPoint x: 280, startPoint y: 225, endPoint x: 290, endPoint y: 221, distance: 9.9
click at [280, 224] on span "View Orders" at bounding box center [270, 217] width 41 height 53
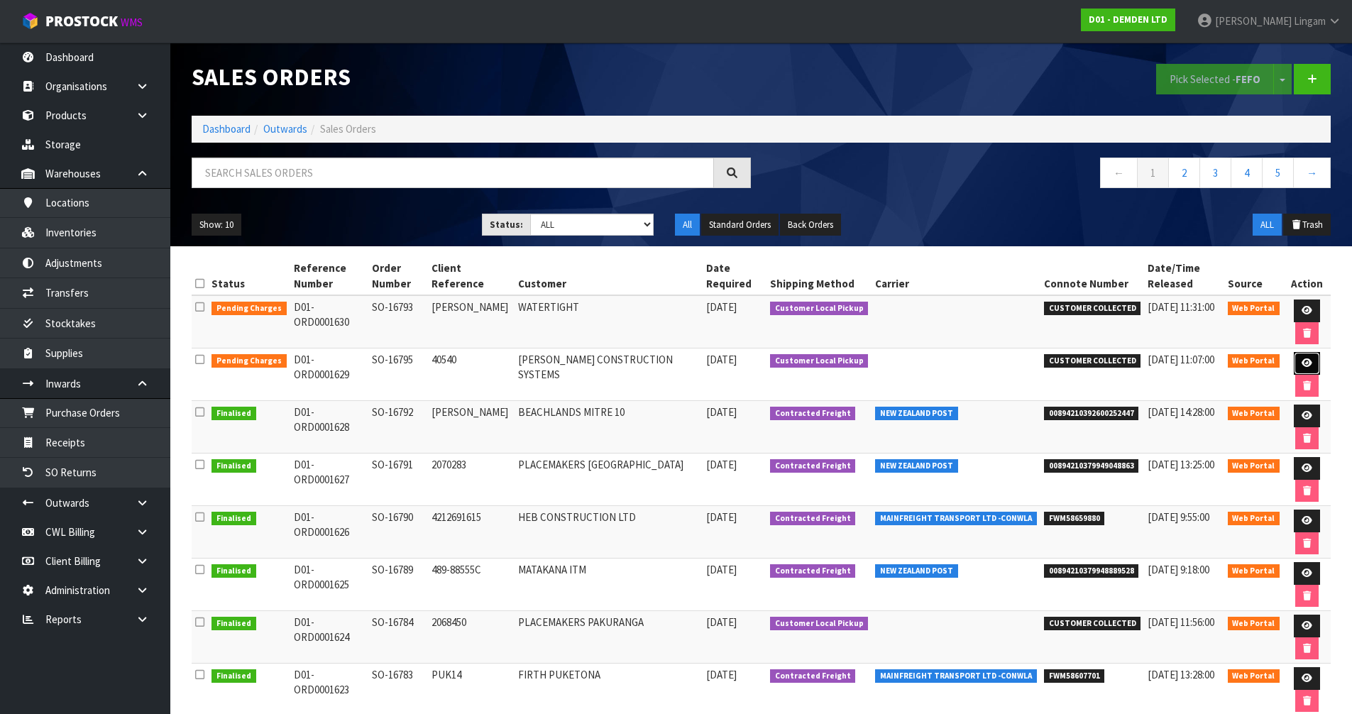
click at [1298, 358] on link at bounding box center [1307, 363] width 26 height 23
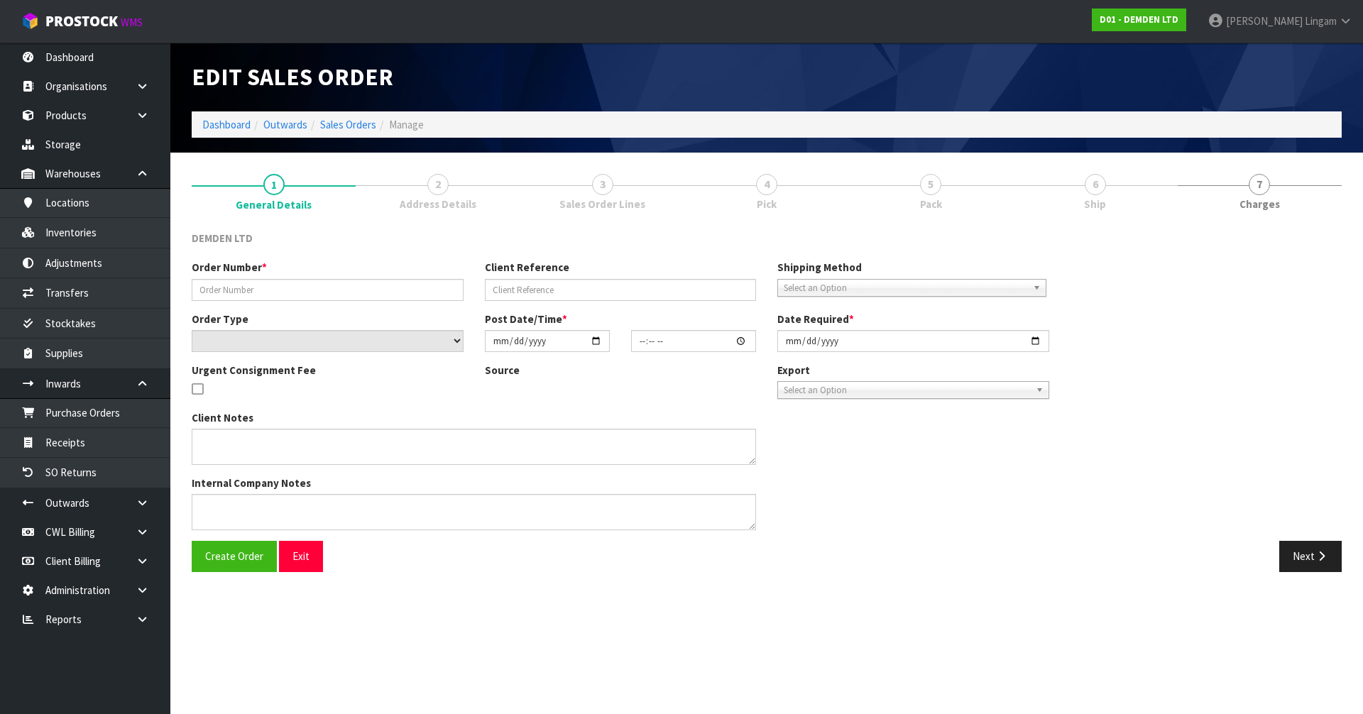
type input "SO-16795"
type input "40540"
select select "number:0"
type input "[DATE]"
type input "10:52:00.000"
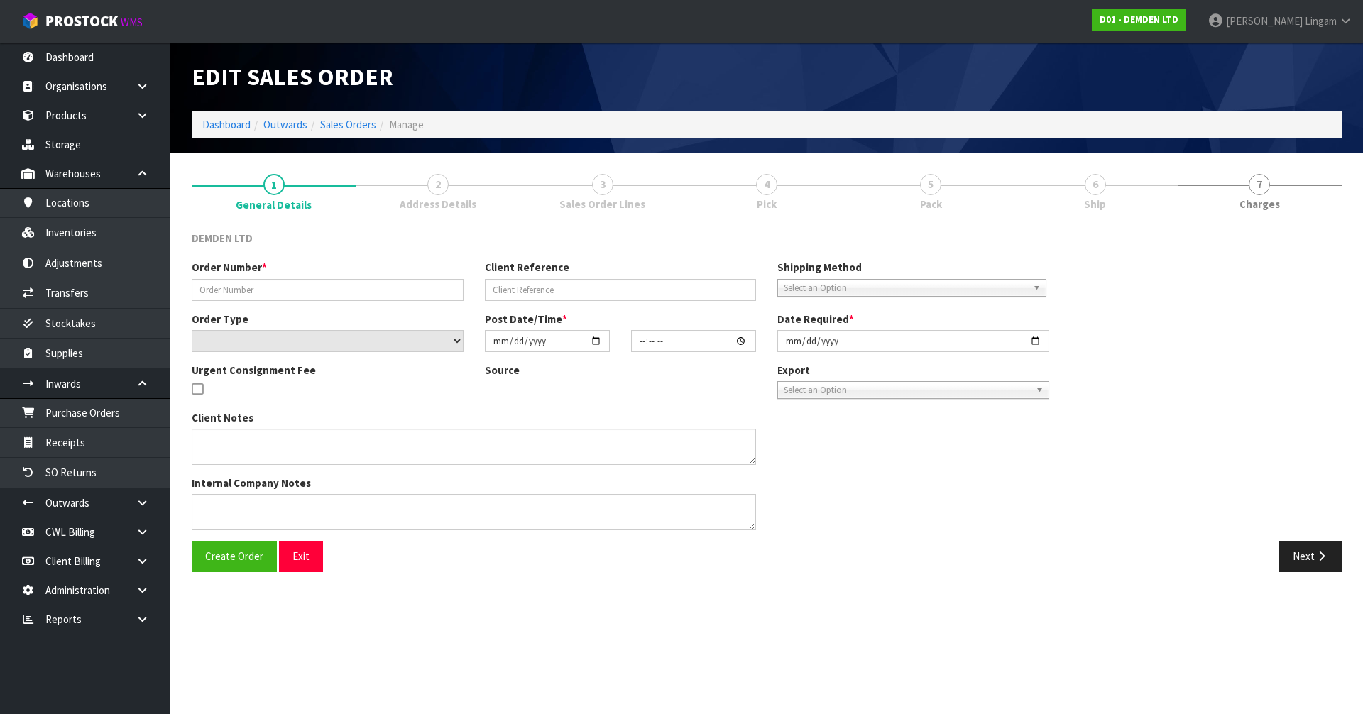
type input "[DATE]"
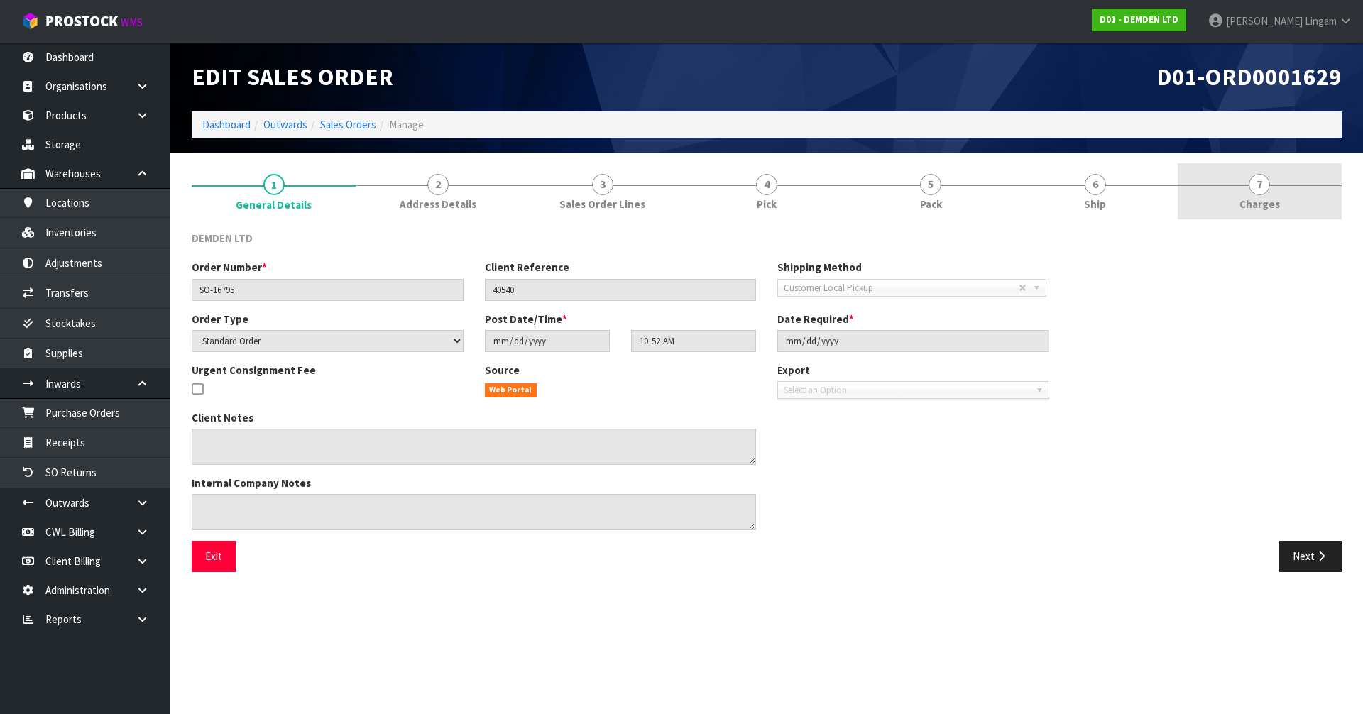
click at [1299, 207] on link "7 [GEOGRAPHIC_DATA]" at bounding box center [1259, 191] width 164 height 56
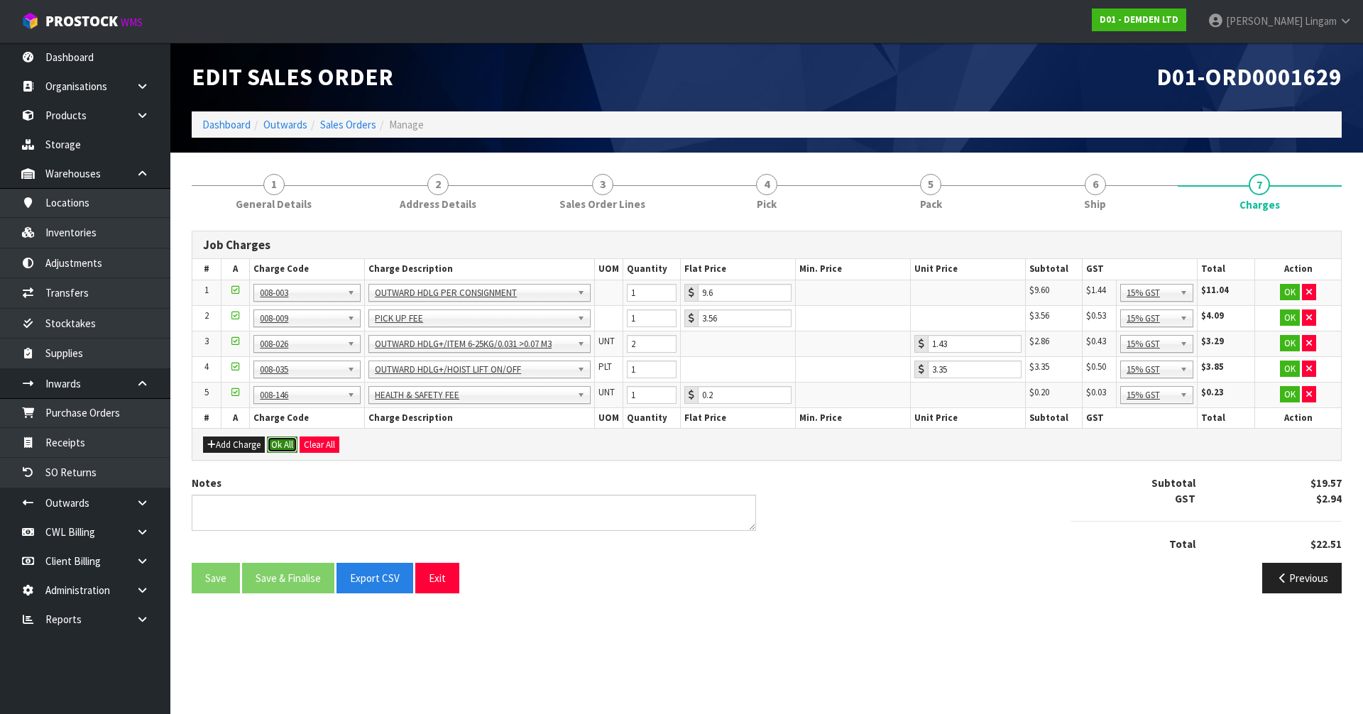
click at [282, 446] on button "Ok All" at bounding box center [282, 444] width 31 height 17
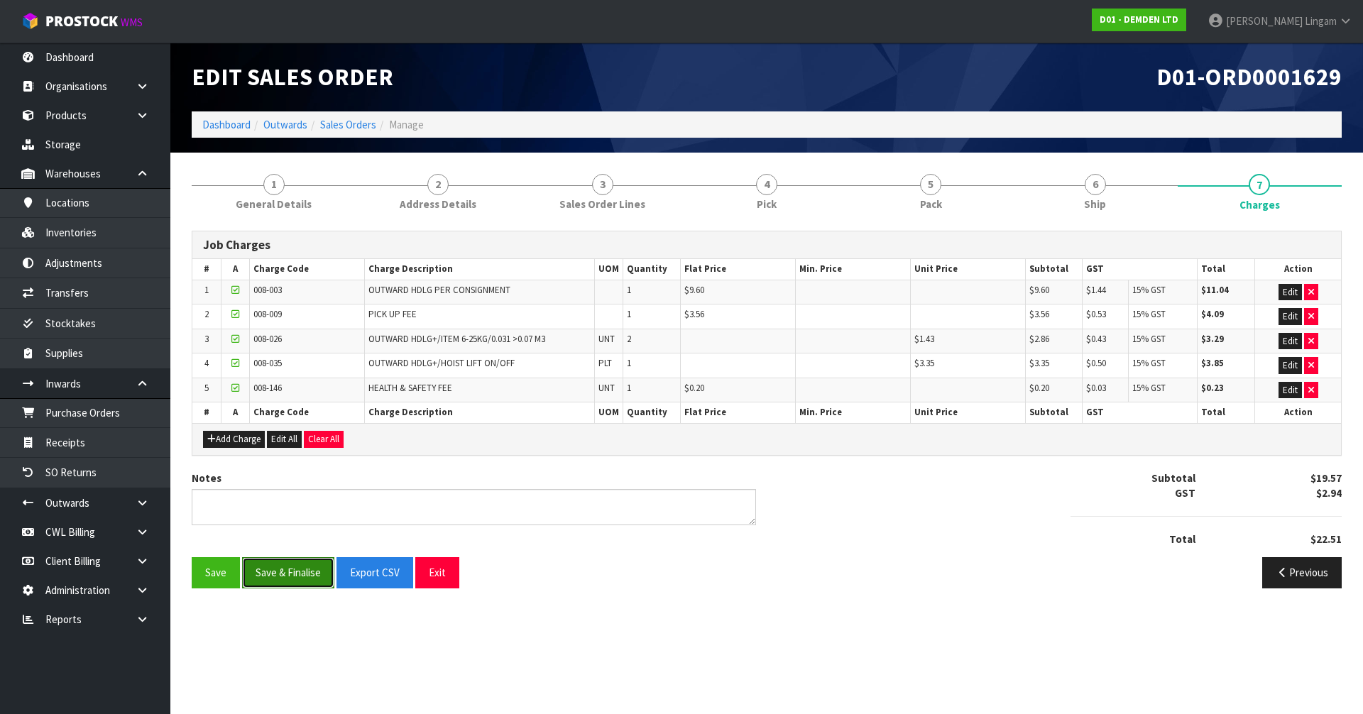
click at [282, 571] on button "Save & Finalise" at bounding box center [288, 572] width 92 height 31
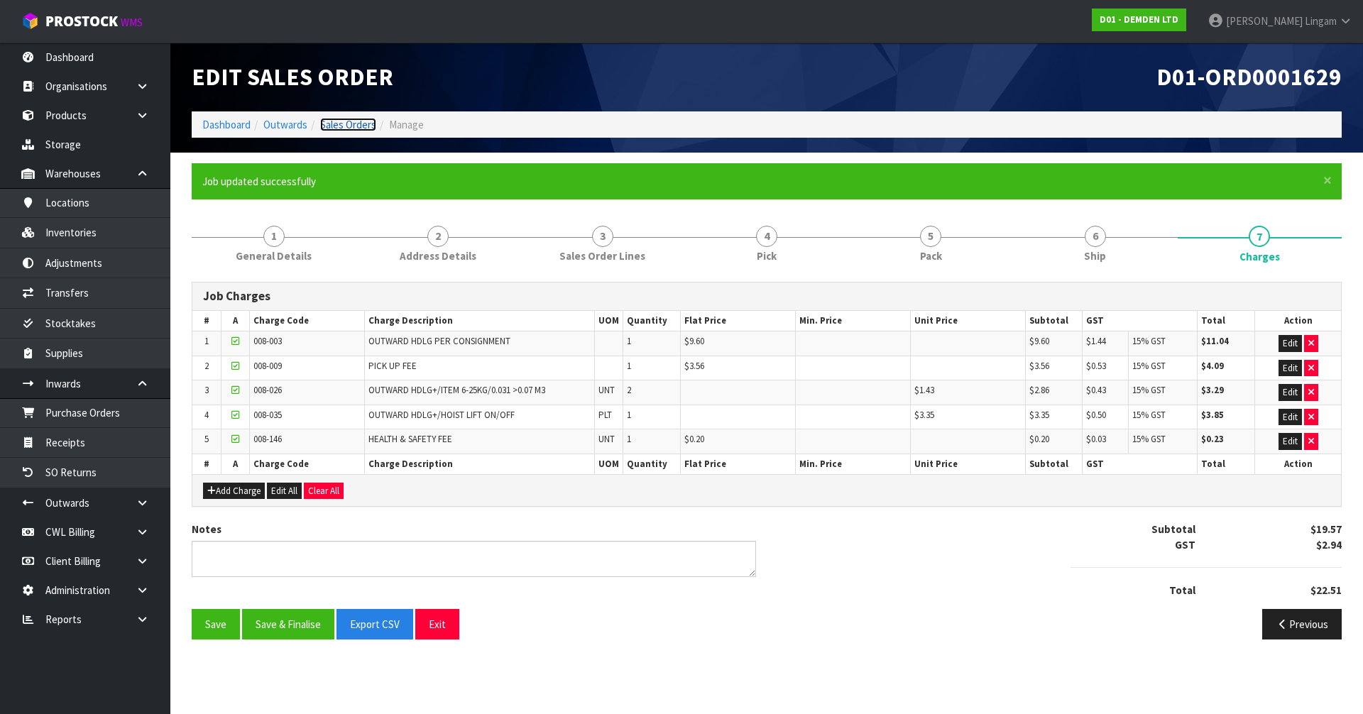
click at [353, 128] on link "Sales Orders" at bounding box center [348, 124] width 56 height 13
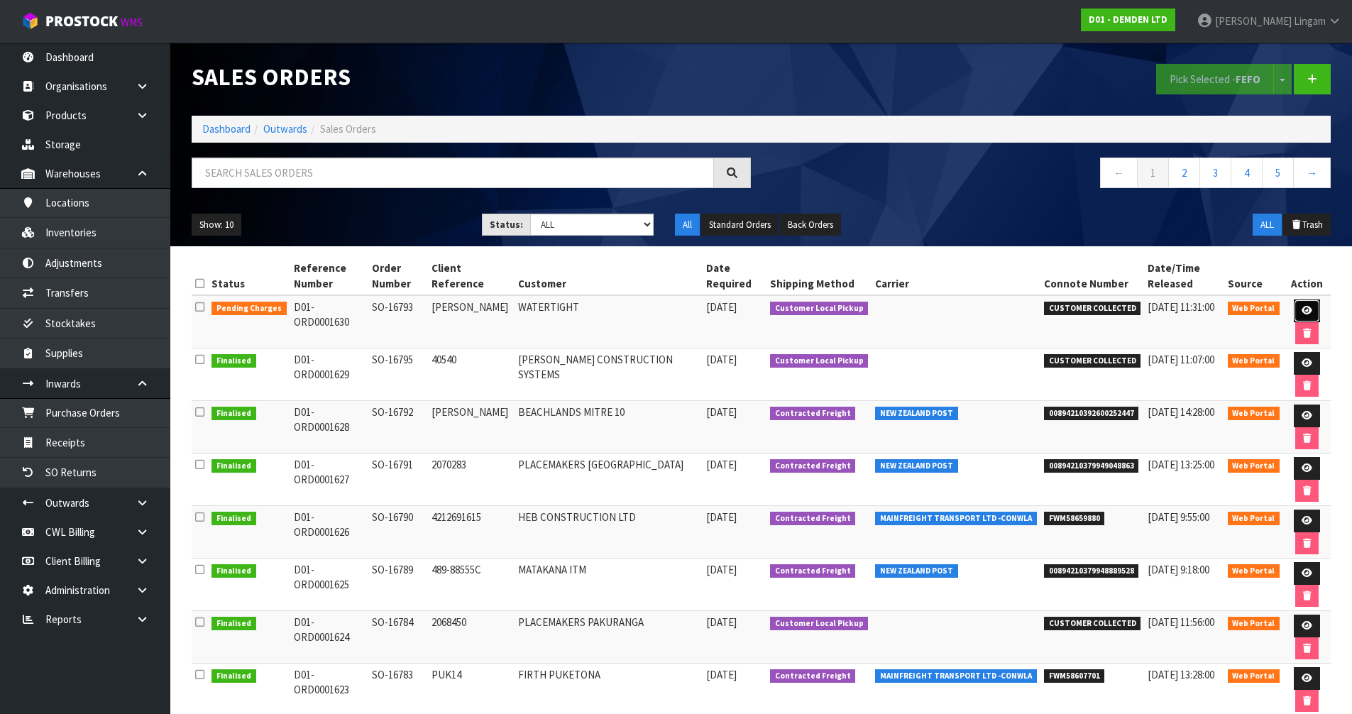
click at [1312, 307] on link at bounding box center [1307, 311] width 26 height 23
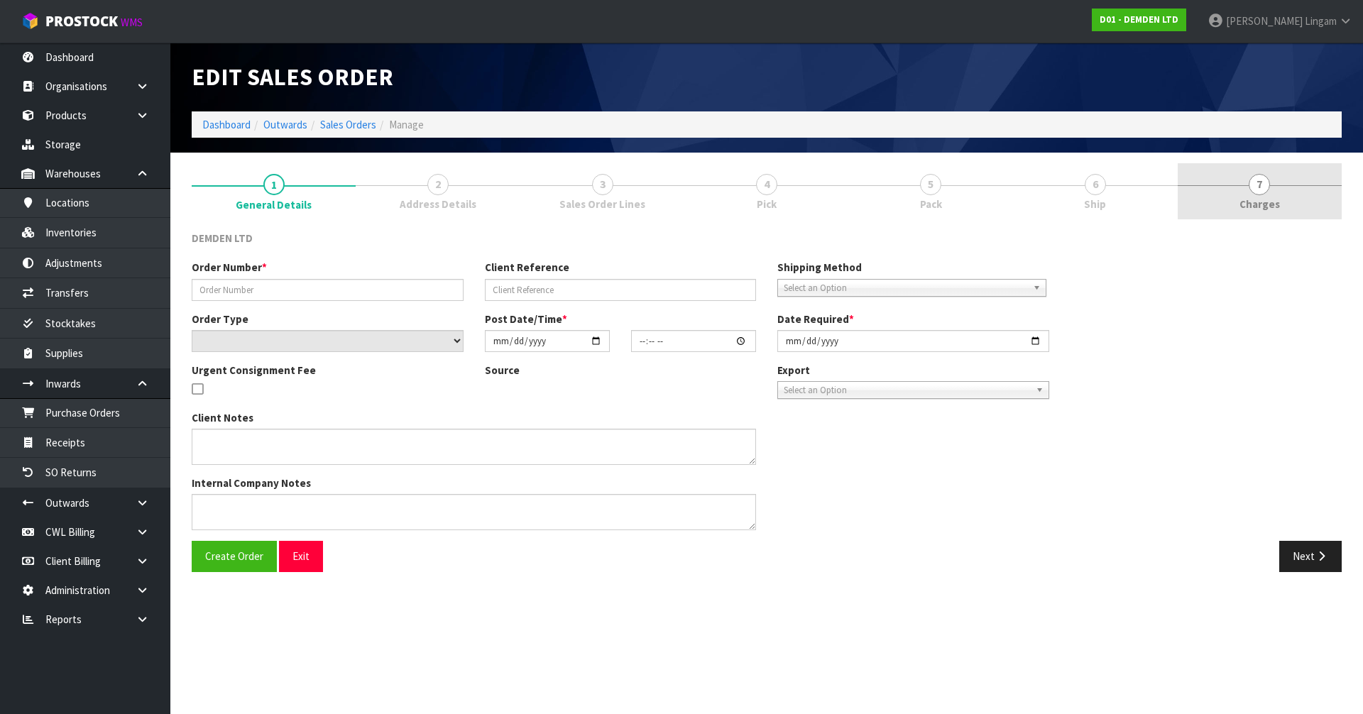
type input "SO-16793"
type input "KEN"
select select "number:0"
type input "[DATE]"
type input "06:27:00.000"
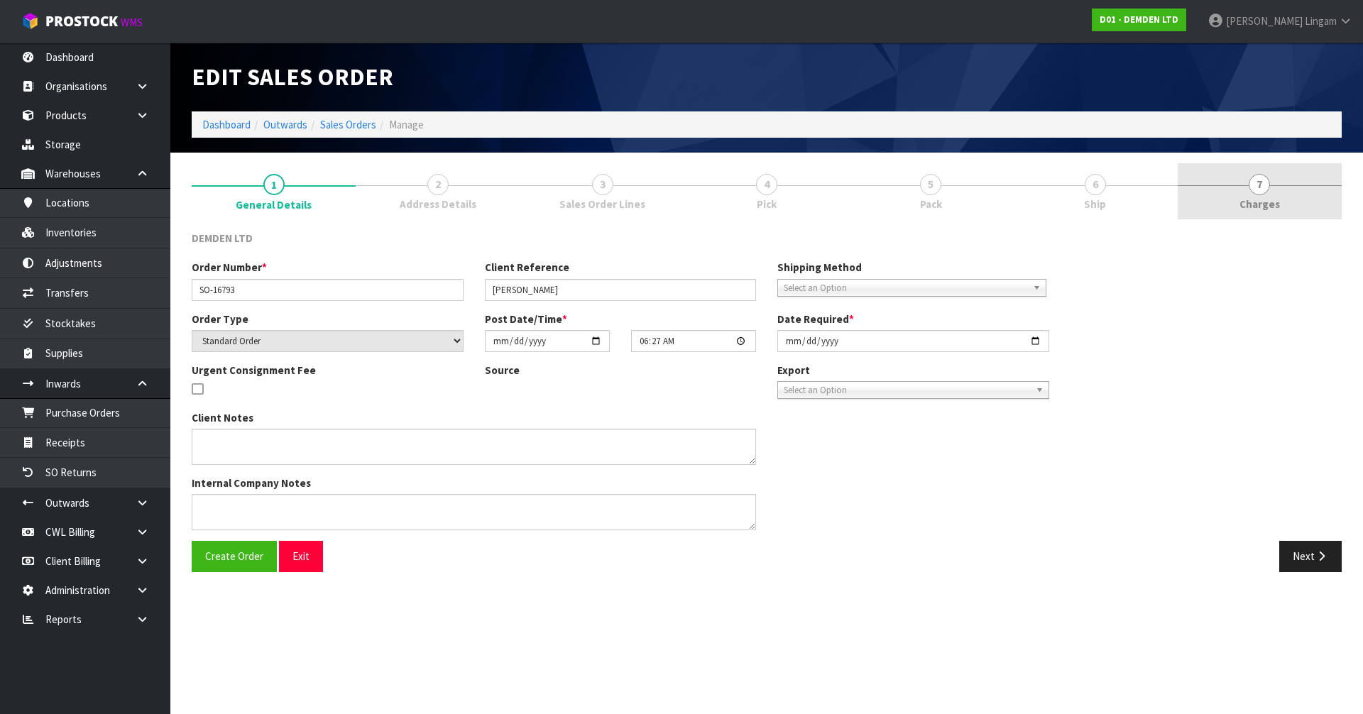
type input "[DATE]"
click at [1289, 206] on link "7 [GEOGRAPHIC_DATA]" at bounding box center [1259, 191] width 164 height 56
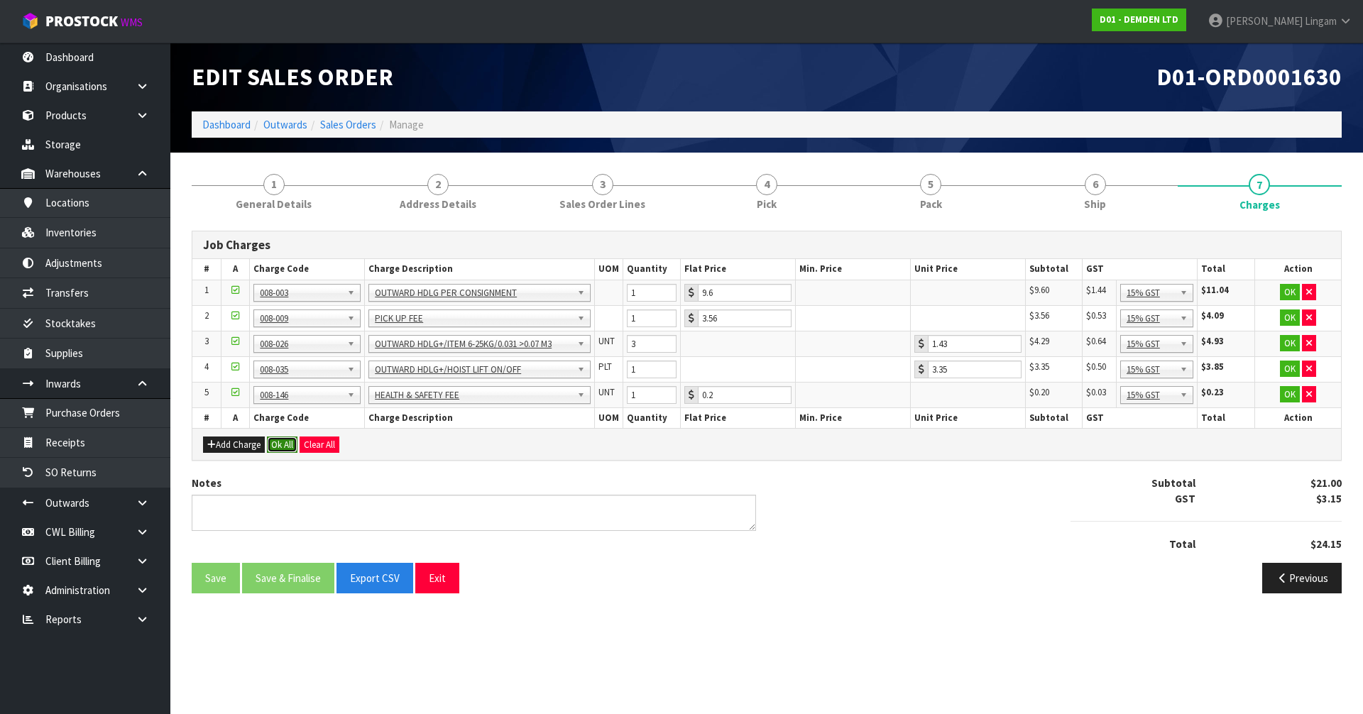
click at [291, 444] on button "Ok All" at bounding box center [282, 444] width 31 height 17
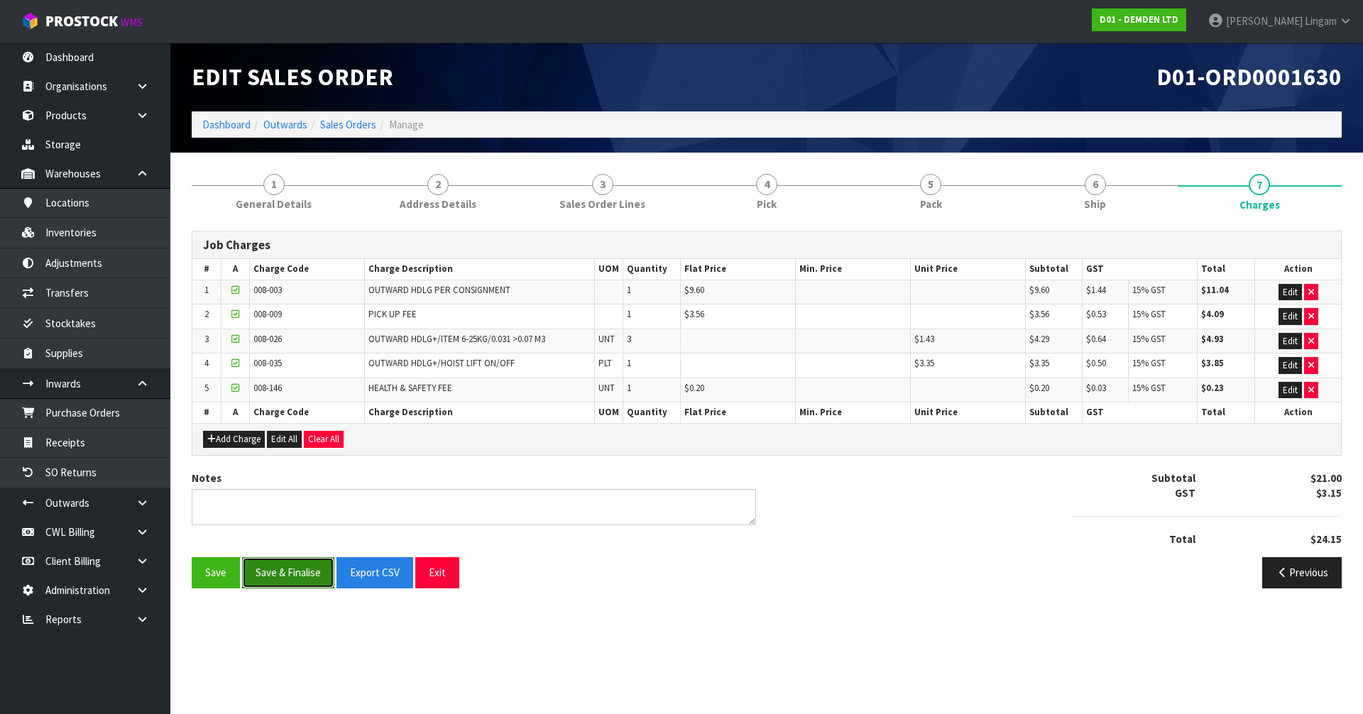
click at [295, 577] on button "Save & Finalise" at bounding box center [288, 572] width 92 height 31
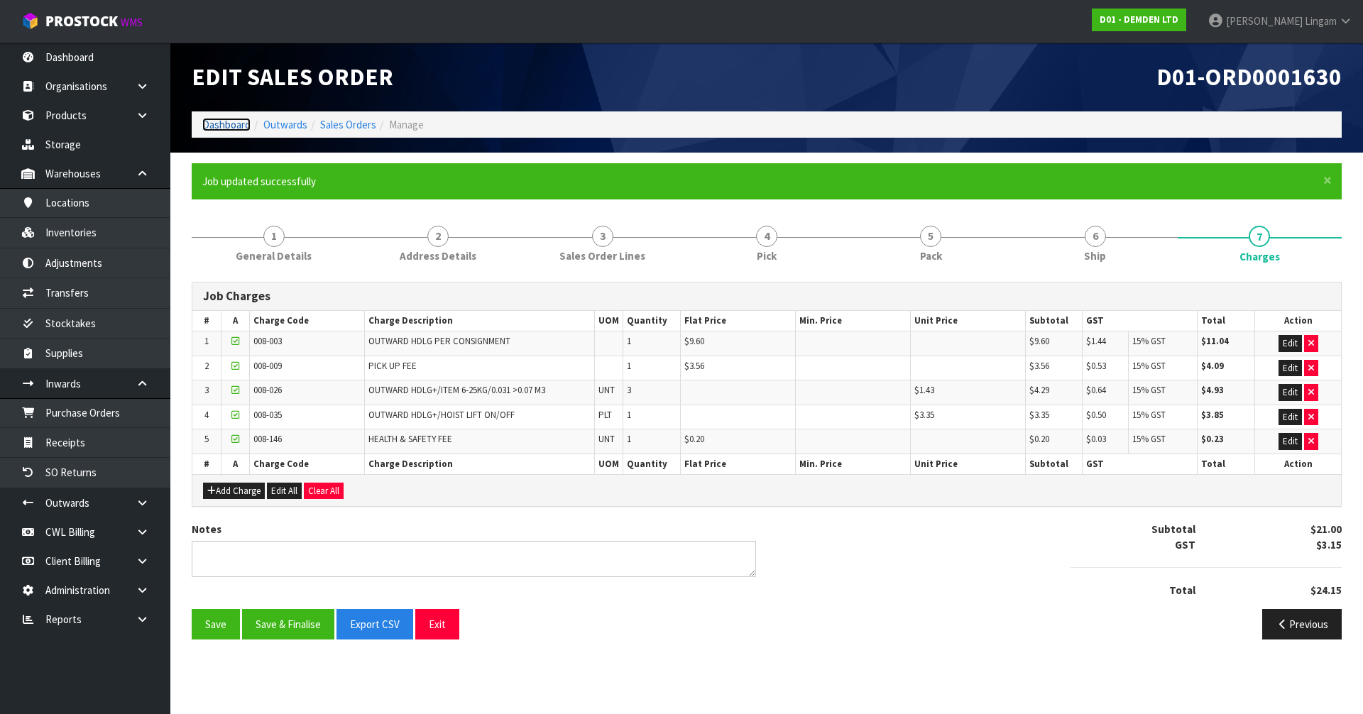
click at [218, 123] on link "Dashboard" at bounding box center [226, 124] width 48 height 13
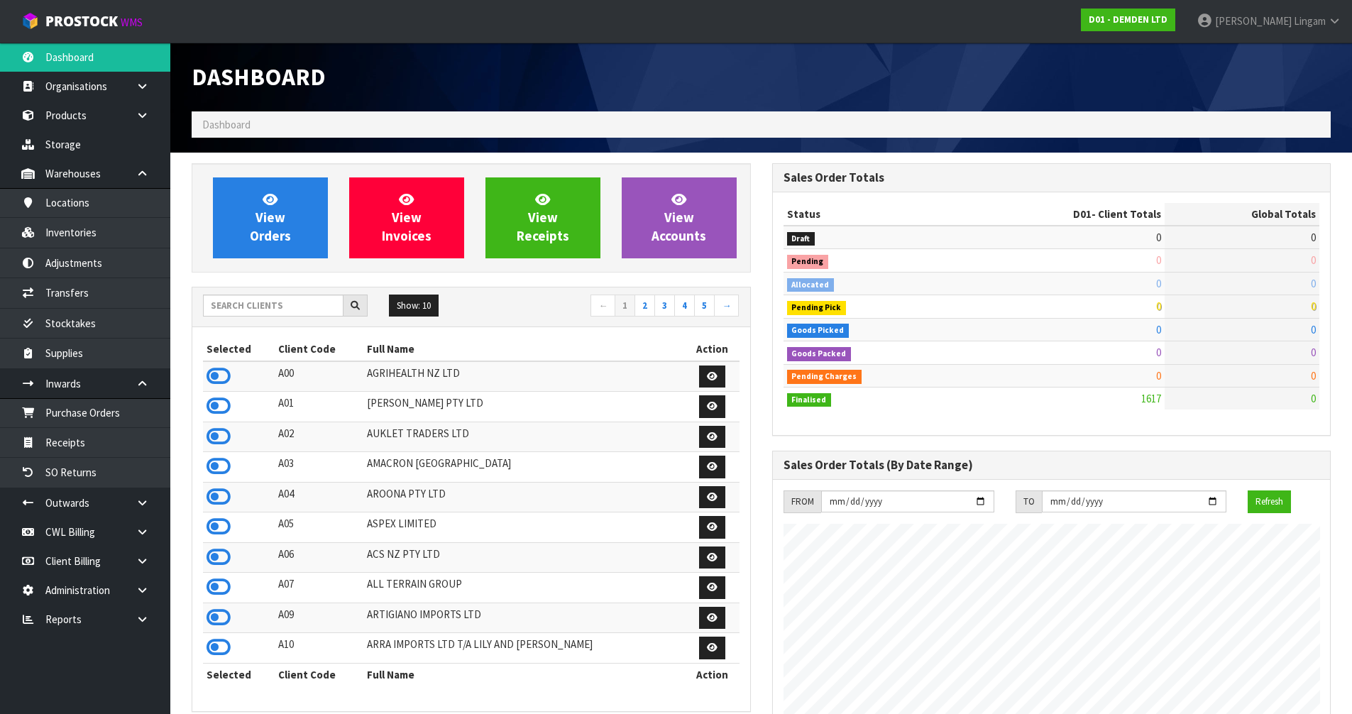
scroll to position [914, 580]
click at [218, 556] on icon at bounding box center [219, 556] width 24 height 21
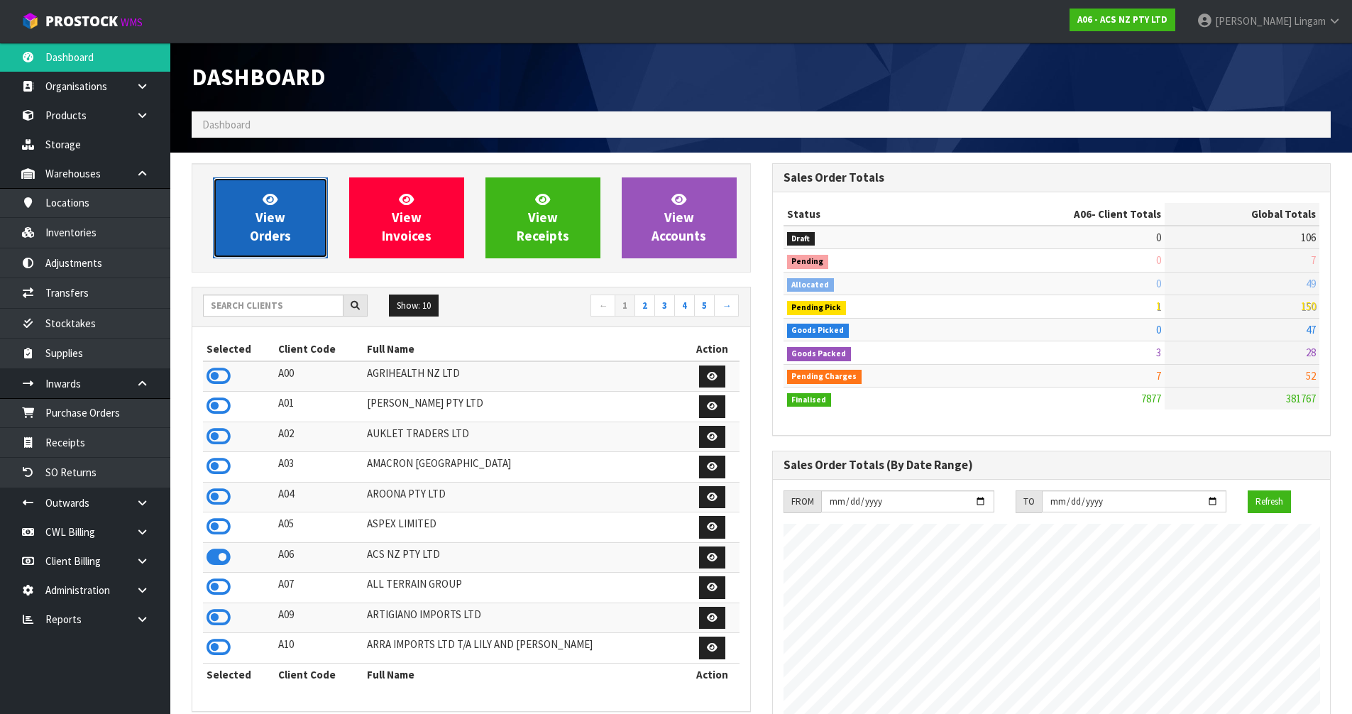
scroll to position [1075, 580]
click at [273, 235] on span "View Orders" at bounding box center [270, 217] width 41 height 53
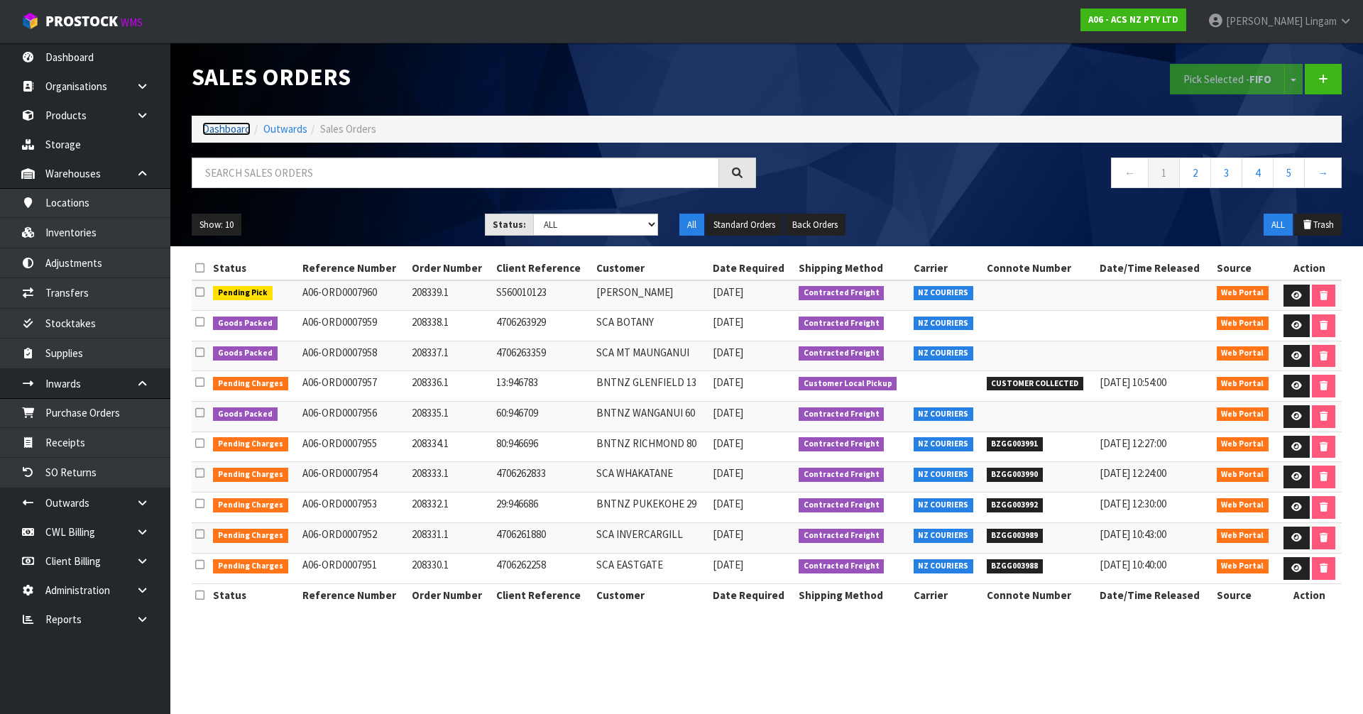
click at [233, 131] on link "Dashboard" at bounding box center [226, 128] width 48 height 13
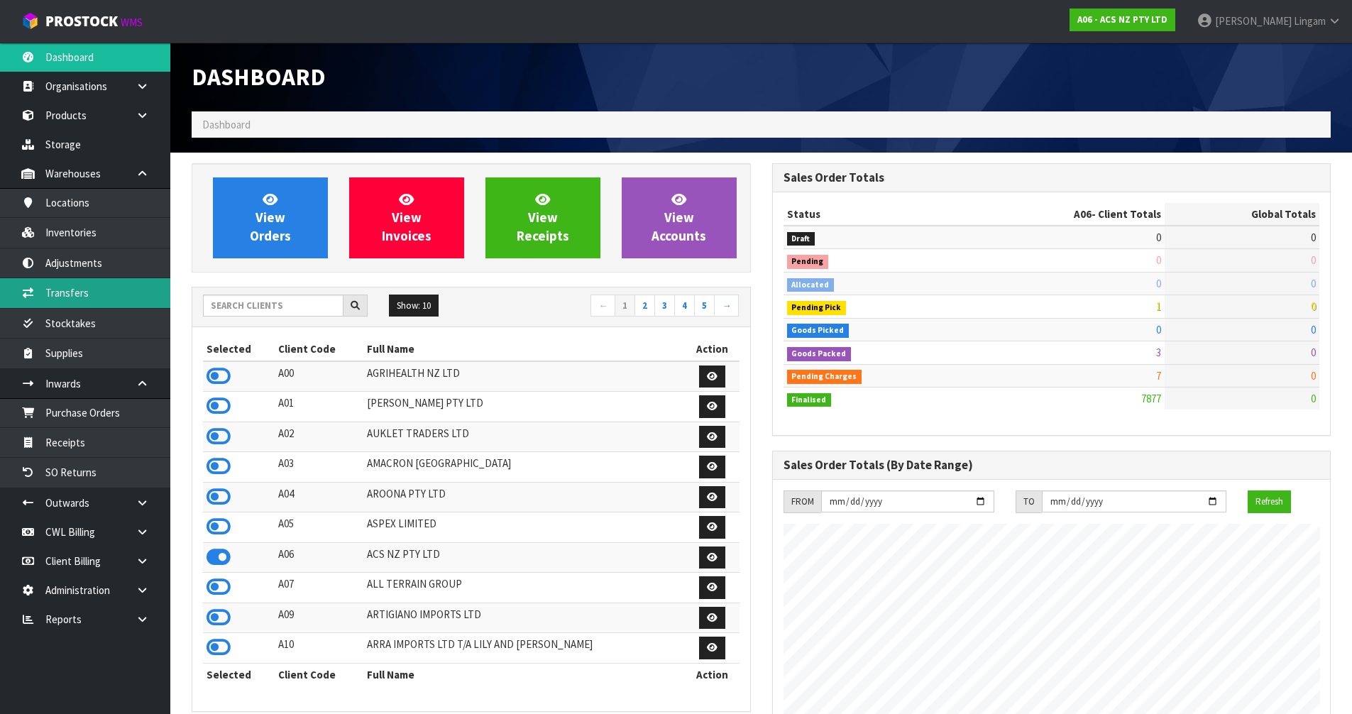
scroll to position [1075, 580]
click at [273, 306] on input "text" at bounding box center [273, 306] width 141 height 22
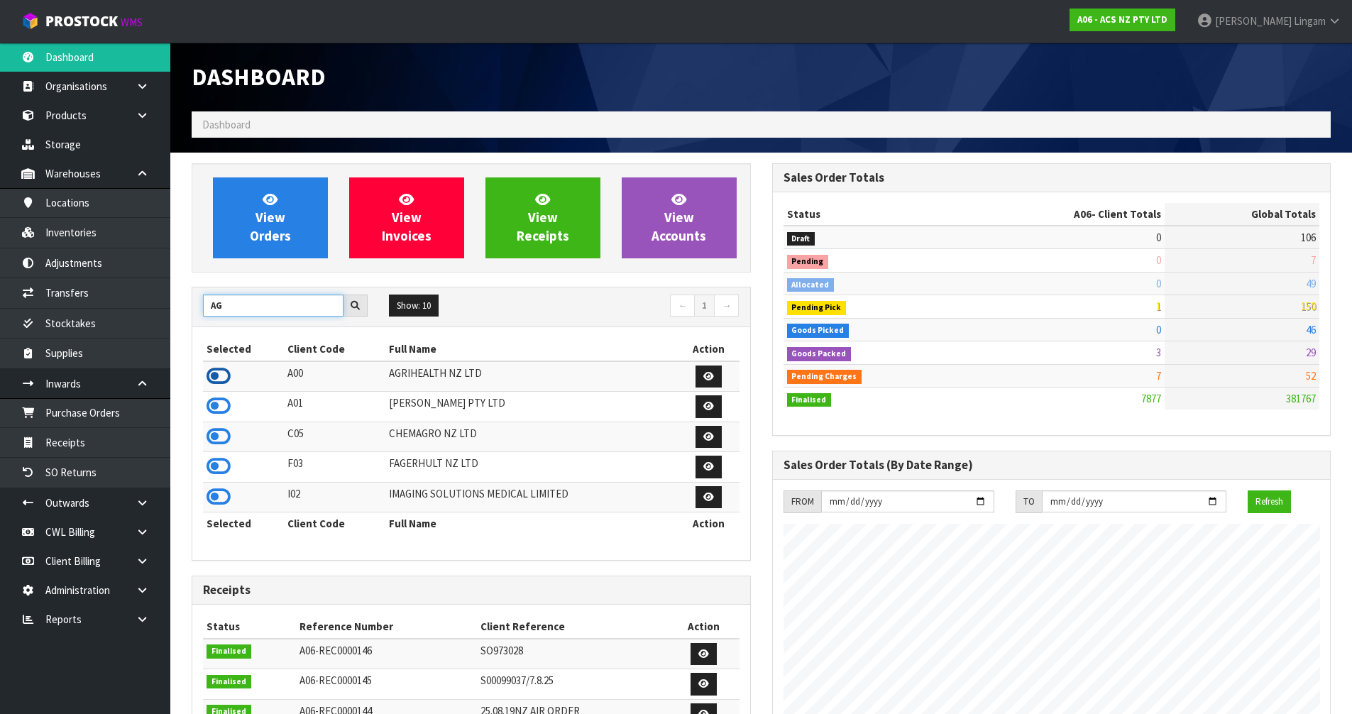
type input "AG"
click at [219, 378] on icon at bounding box center [219, 376] width 24 height 21
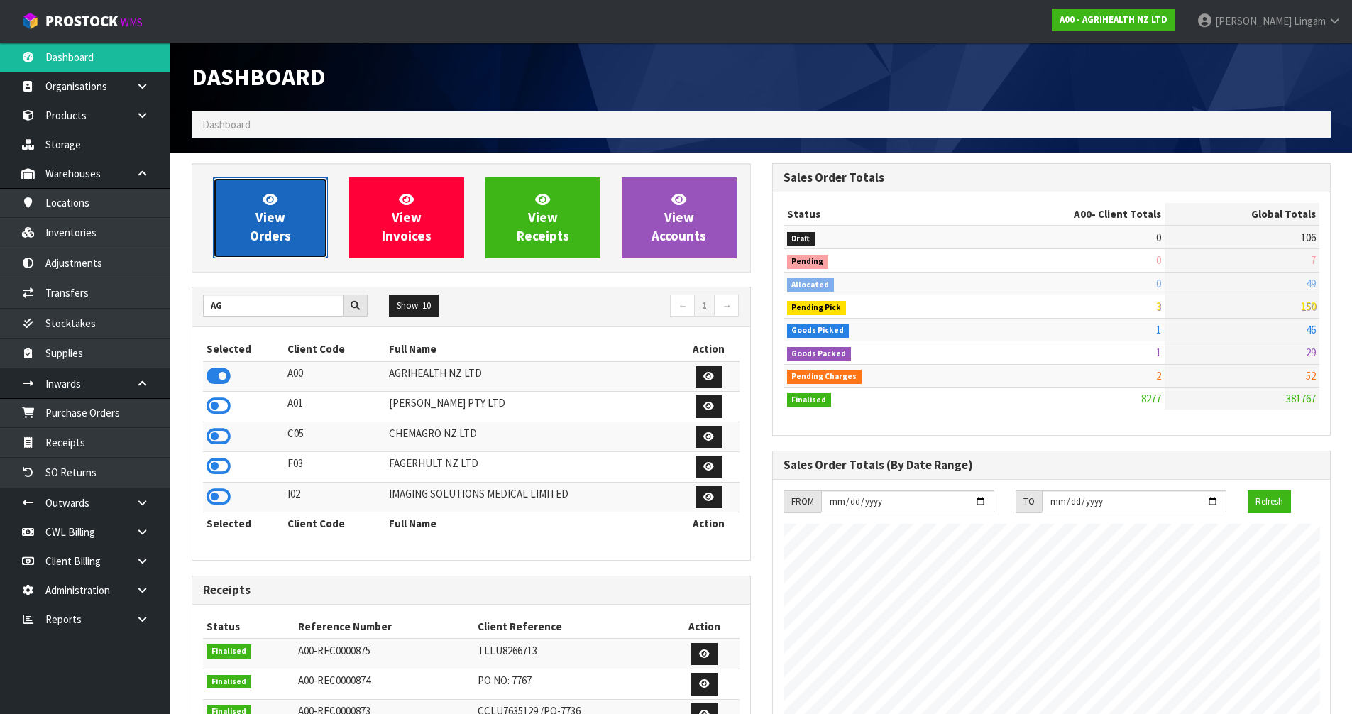
click at [277, 232] on span "View Orders" at bounding box center [270, 217] width 41 height 53
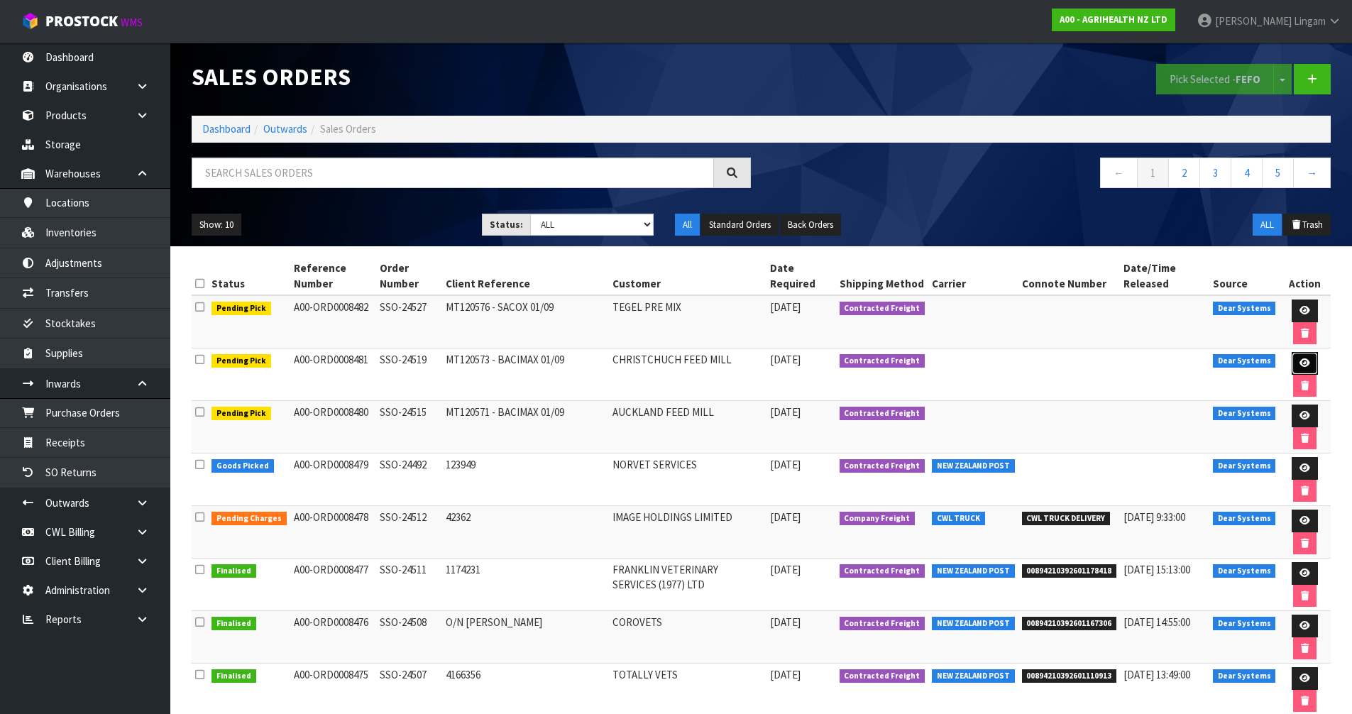
click at [1306, 365] on icon at bounding box center [1305, 362] width 11 height 9
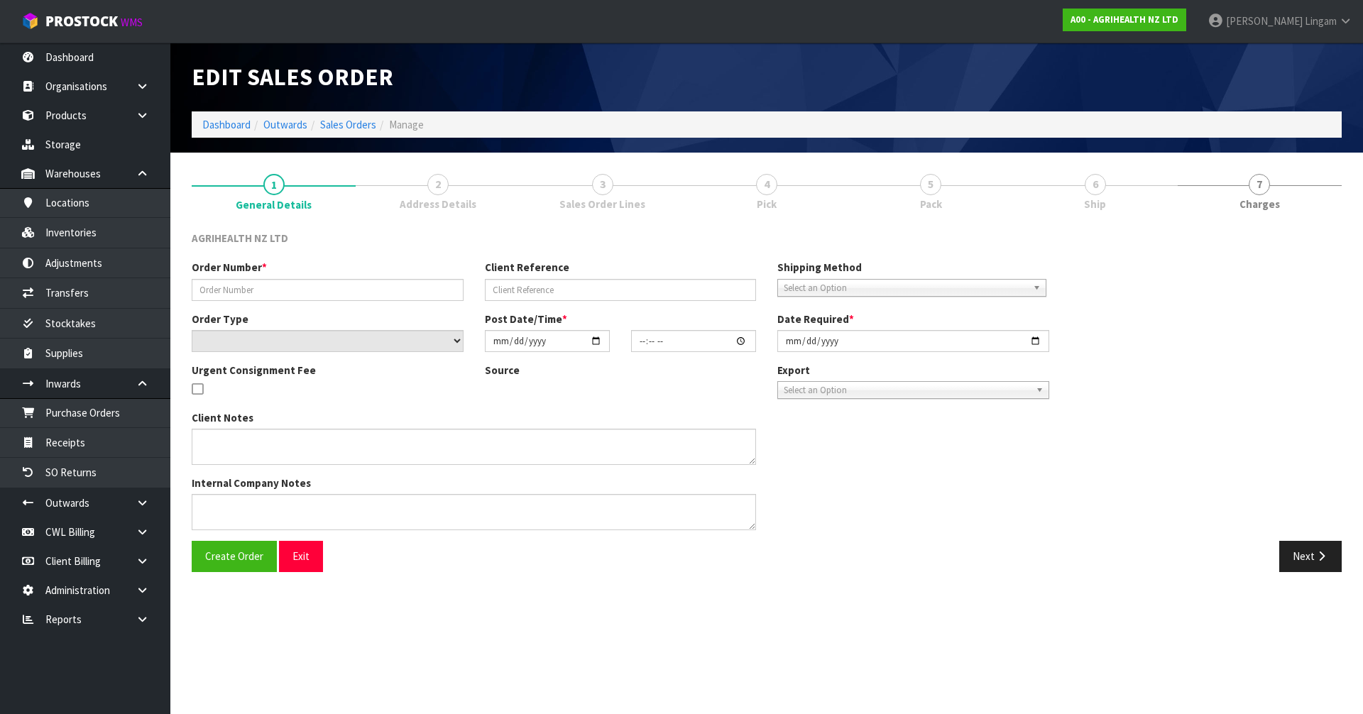
type input "SSO-24519"
type input "MT120573 - BACIMAX 01/09"
select select "number:0"
type input "[DATE]"
type input "11:25:08.000"
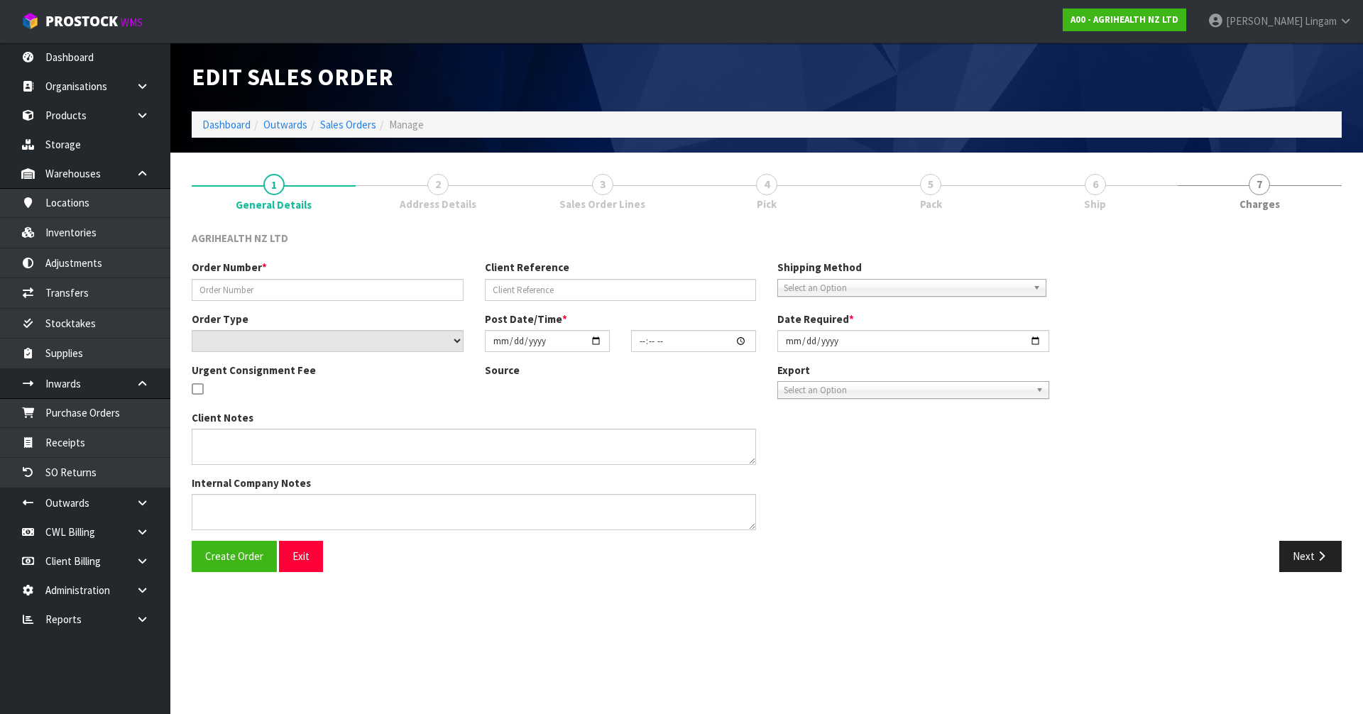
type input "[DATE]"
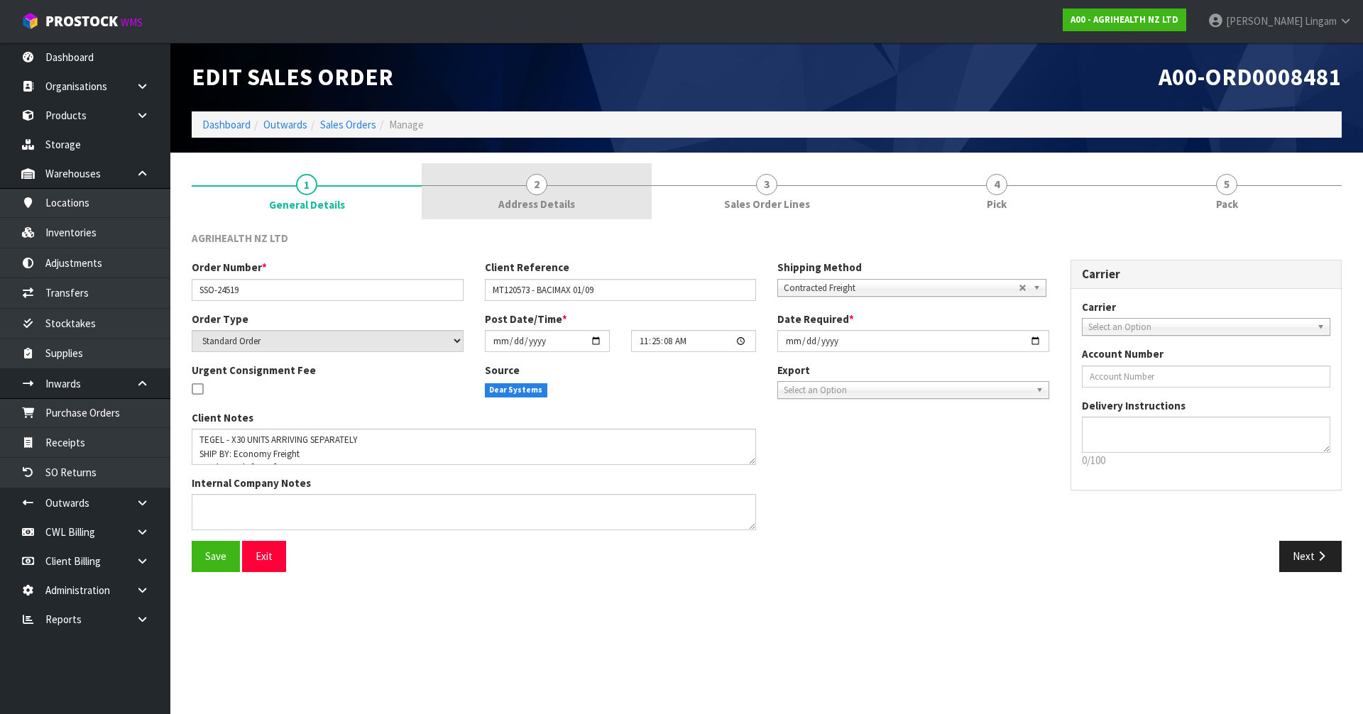
click at [566, 207] on span "Address Details" at bounding box center [536, 204] width 77 height 15
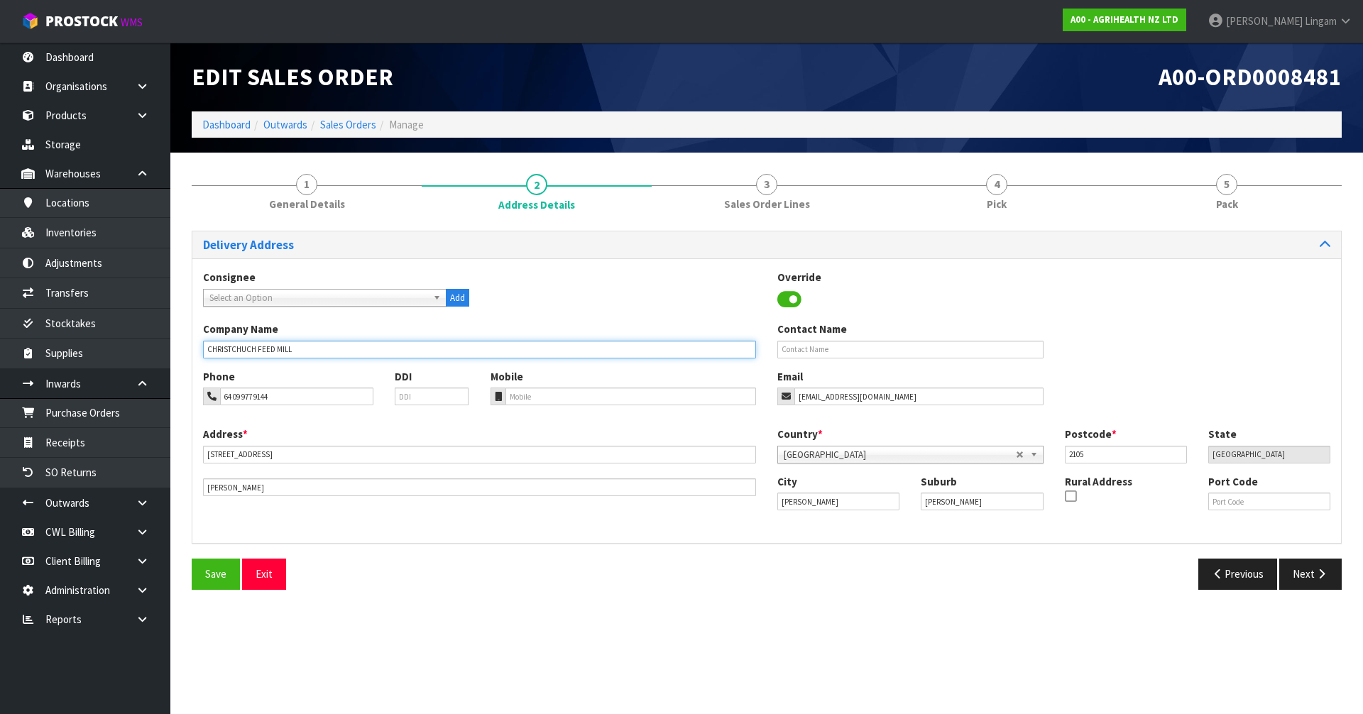
click at [308, 351] on input "CHRISTCHUCH FEED MILL" at bounding box center [479, 350] width 553 height 18
paste input "TEGEL FOODS (USD)"
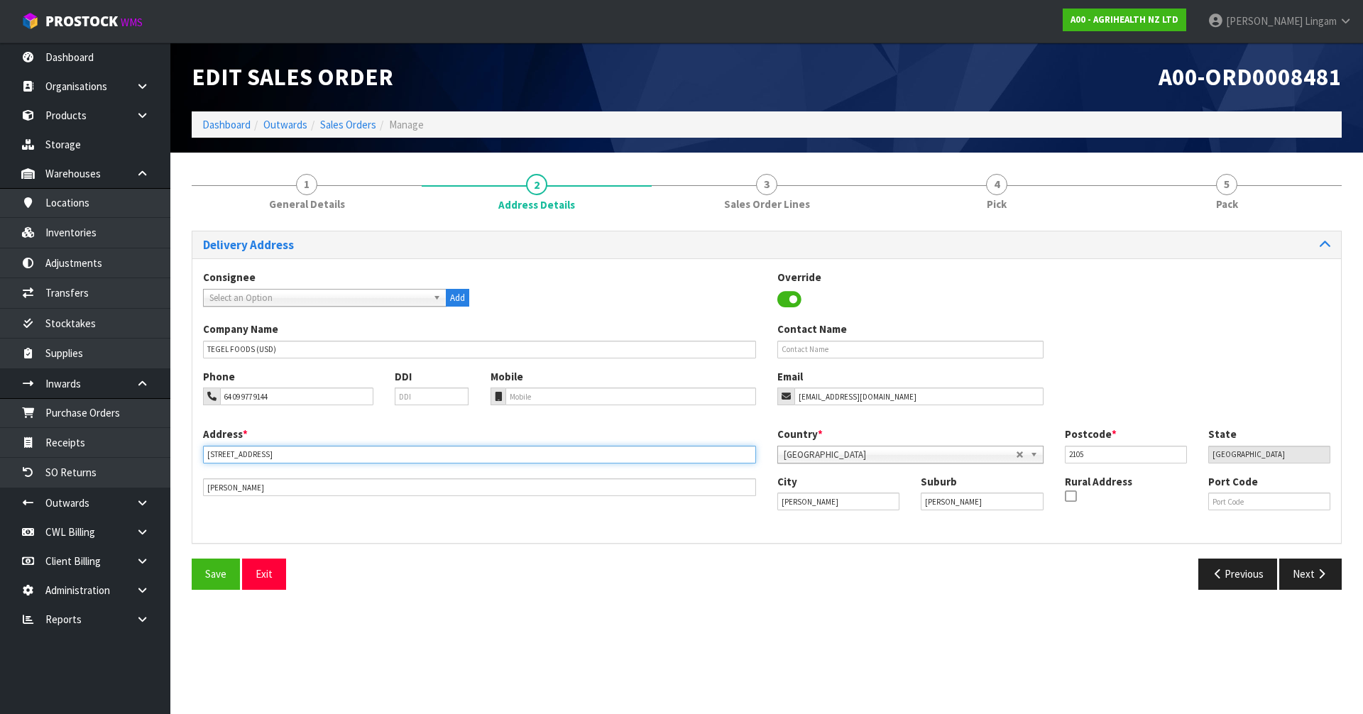
drag, startPoint x: 293, startPoint y: 454, endPoint x: 197, endPoint y: 464, distance: 96.3
click at [197, 464] on div "Address * 50 SPARTAN ROAD This address line exceeds the recommended limit of 35…" at bounding box center [479, 462] width 574 height 70
paste input "1 SIR JAMES WATTIE DRIVE"
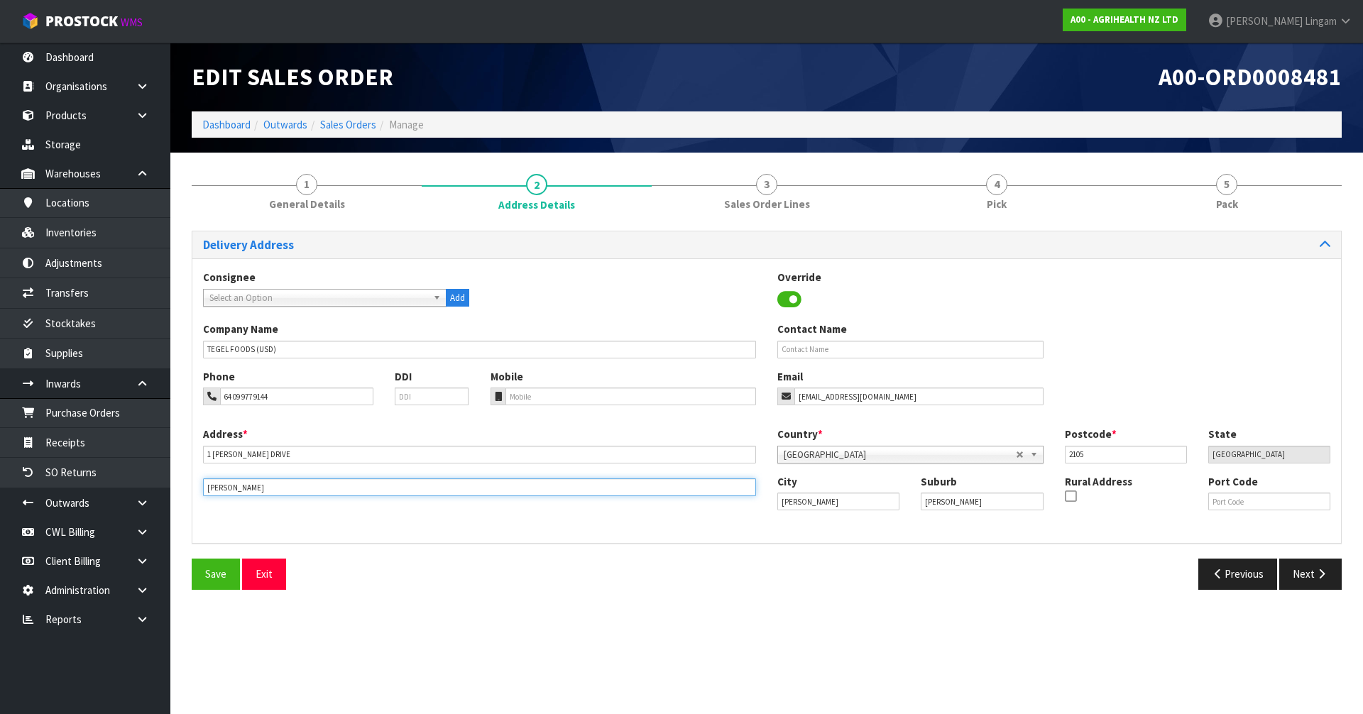
click at [253, 487] on input "TAKANINI" at bounding box center [479, 487] width 553 height 18
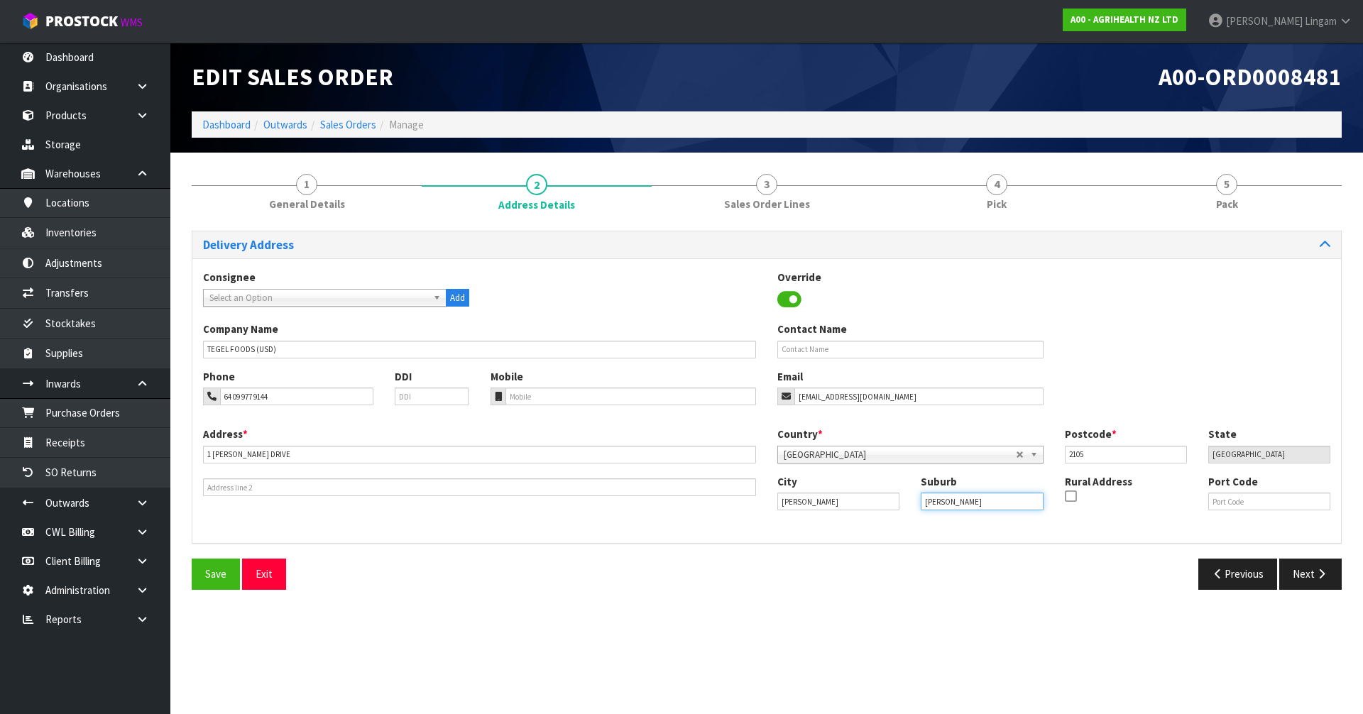
drag, startPoint x: 972, startPoint y: 498, endPoint x: 944, endPoint y: 500, distance: 27.8
click at [944, 500] on input "TAKANINI" at bounding box center [982, 502] width 122 height 18
drag, startPoint x: 775, startPoint y: 505, endPoint x: 730, endPoint y: 511, distance: 45.2
click at [730, 511] on div "Address * 1 SIR JAMES WATTIE DRIVE This address line exceeds the recommended li…" at bounding box center [766, 480] width 1148 height 106
paste input "Christchurch"
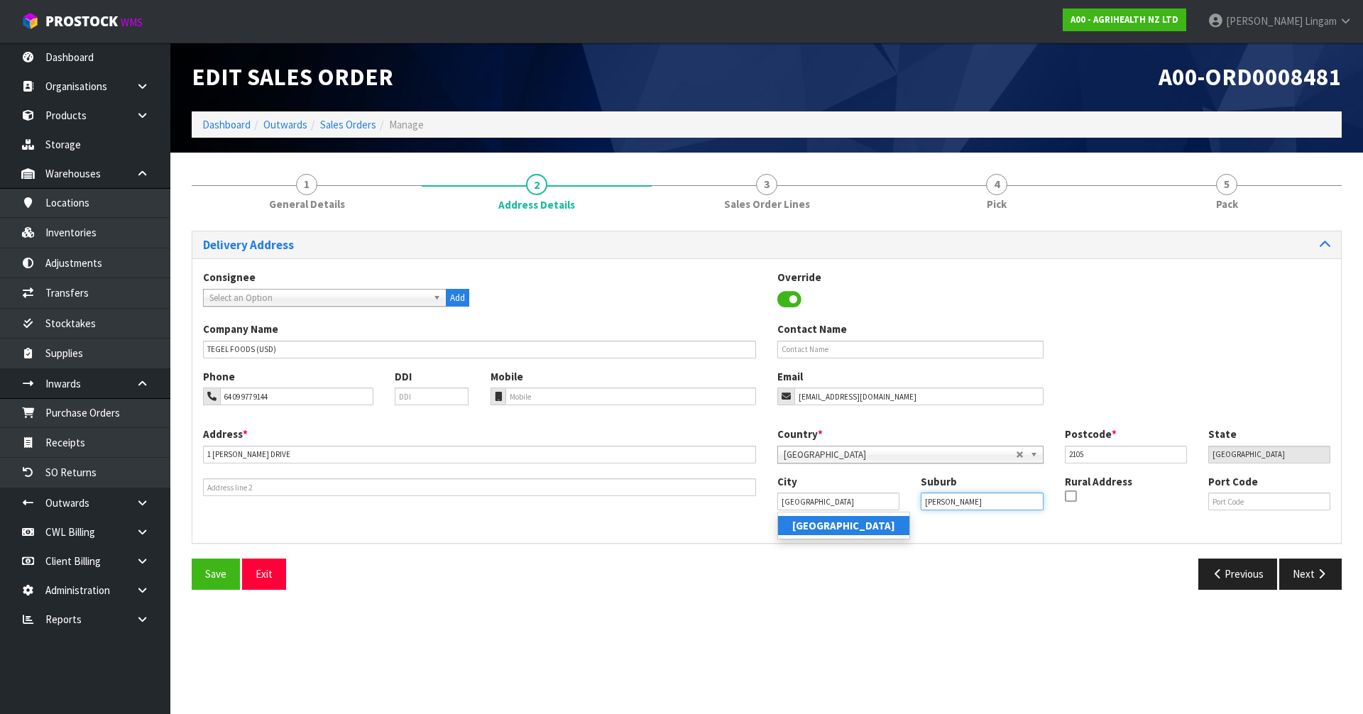
click at [974, 502] on input "TAKANINI" at bounding box center [982, 502] width 122 height 18
drag, startPoint x: 1114, startPoint y: 453, endPoint x: 1023, endPoint y: 457, distance: 91.7
drag, startPoint x: 967, startPoint y: 506, endPoint x: 887, endPoint y: 512, distance: 79.7
click at [887, 512] on div "City Christchurch Suburb SOUTH Rural Address Port Code" at bounding box center [1054, 498] width 574 height 48
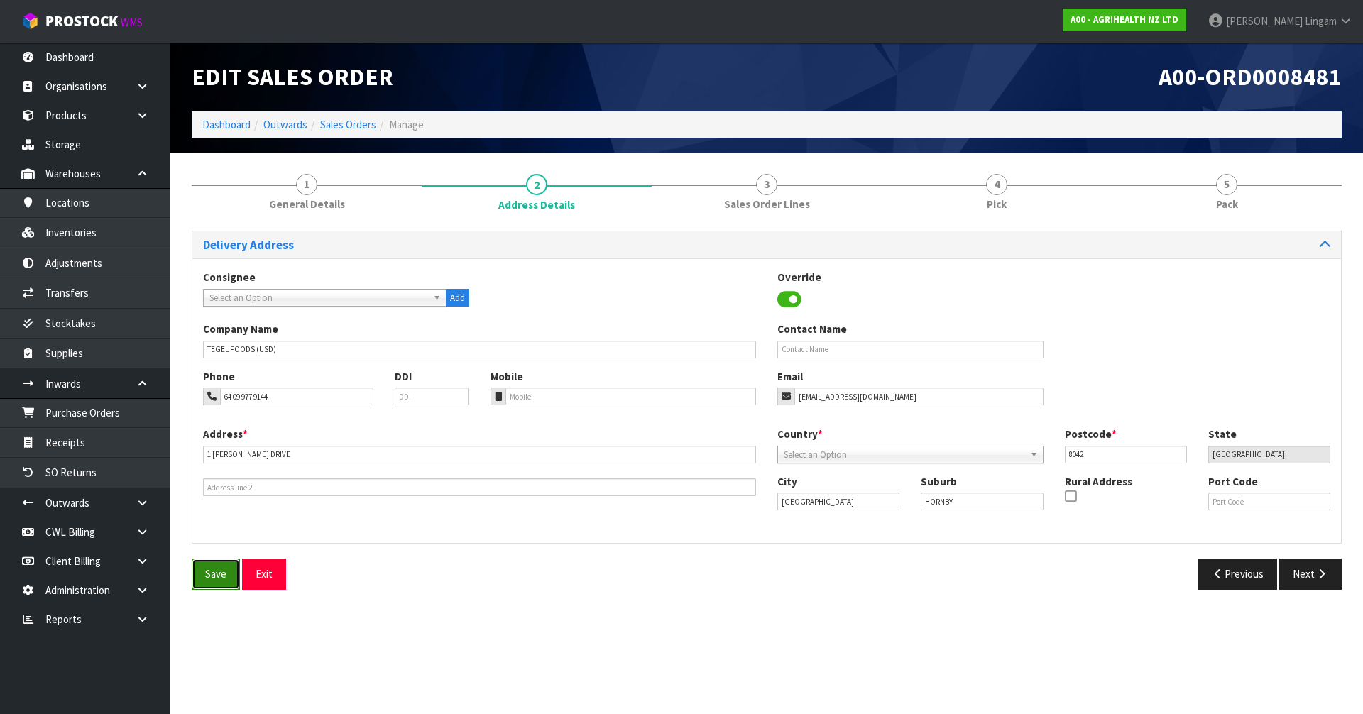
click at [209, 576] on span "Save" at bounding box center [215, 573] width 21 height 13
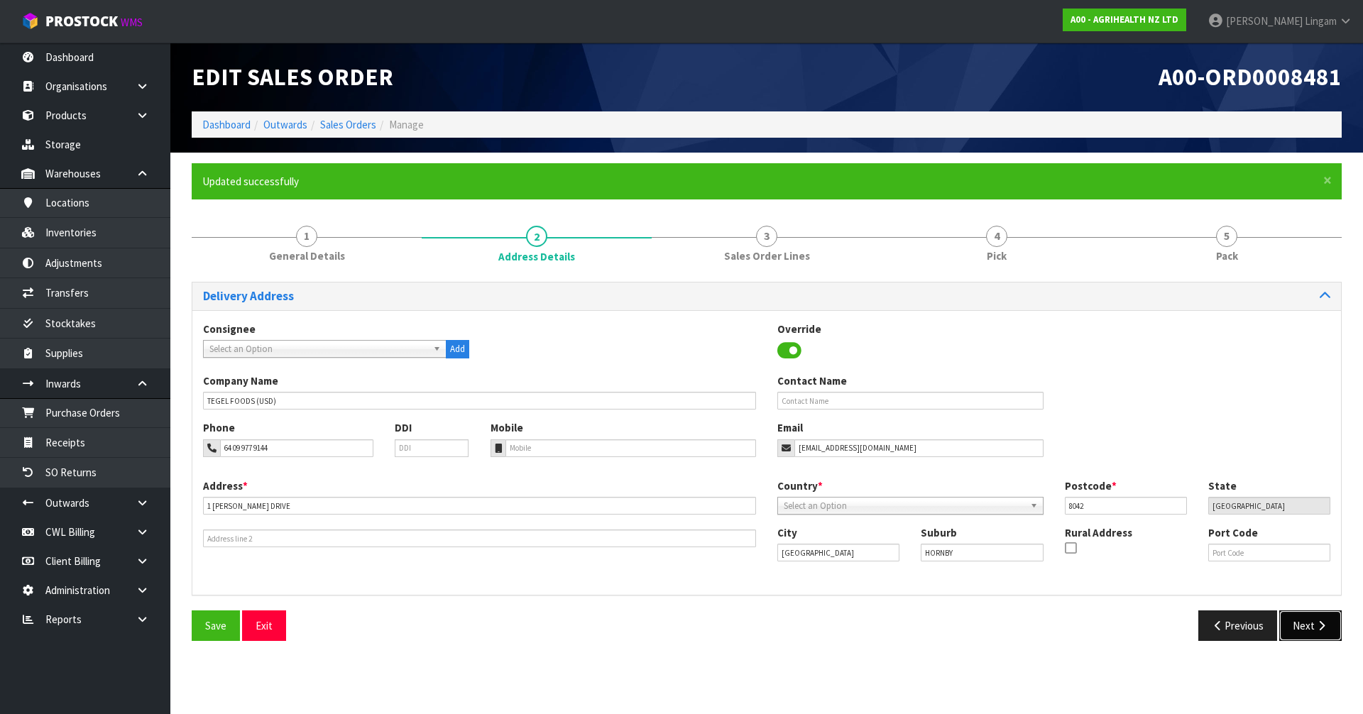
click at [1327, 628] on icon "button" at bounding box center [1320, 625] width 13 height 11
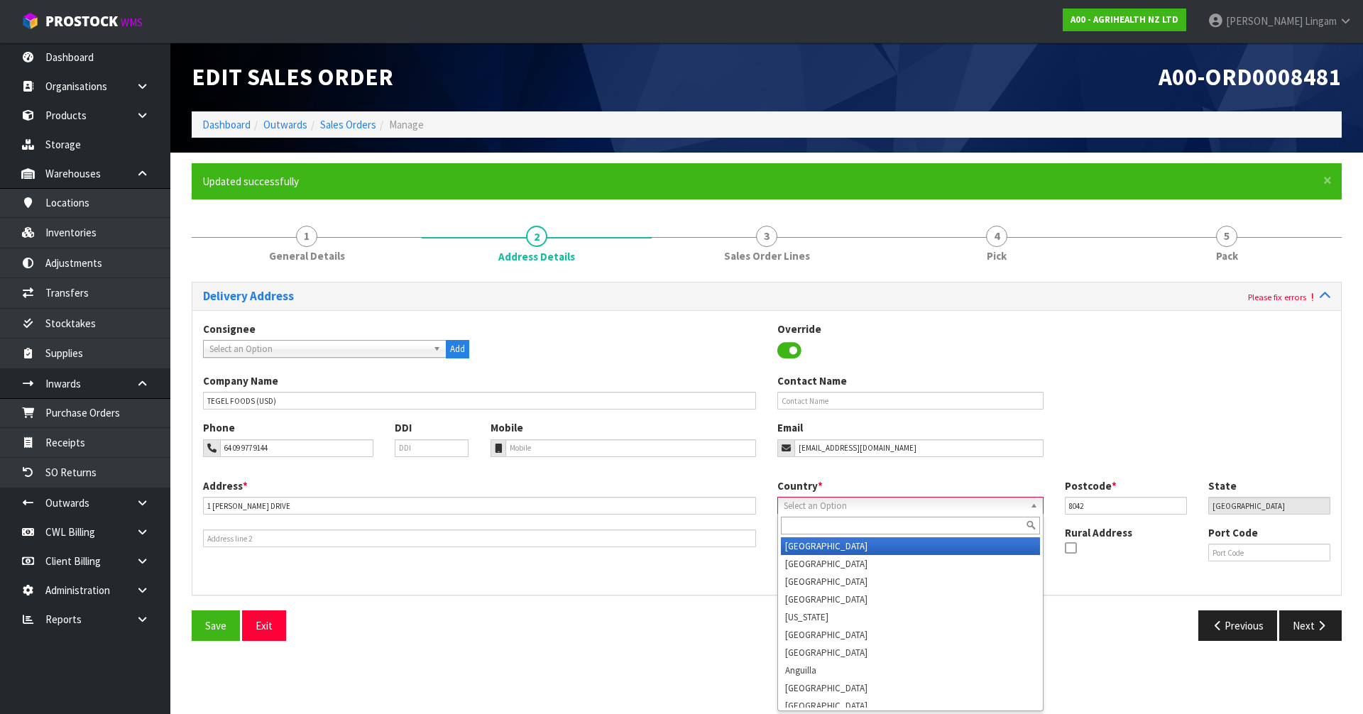
click at [796, 509] on span "Select an Option" at bounding box center [900, 506] width 232 height 17
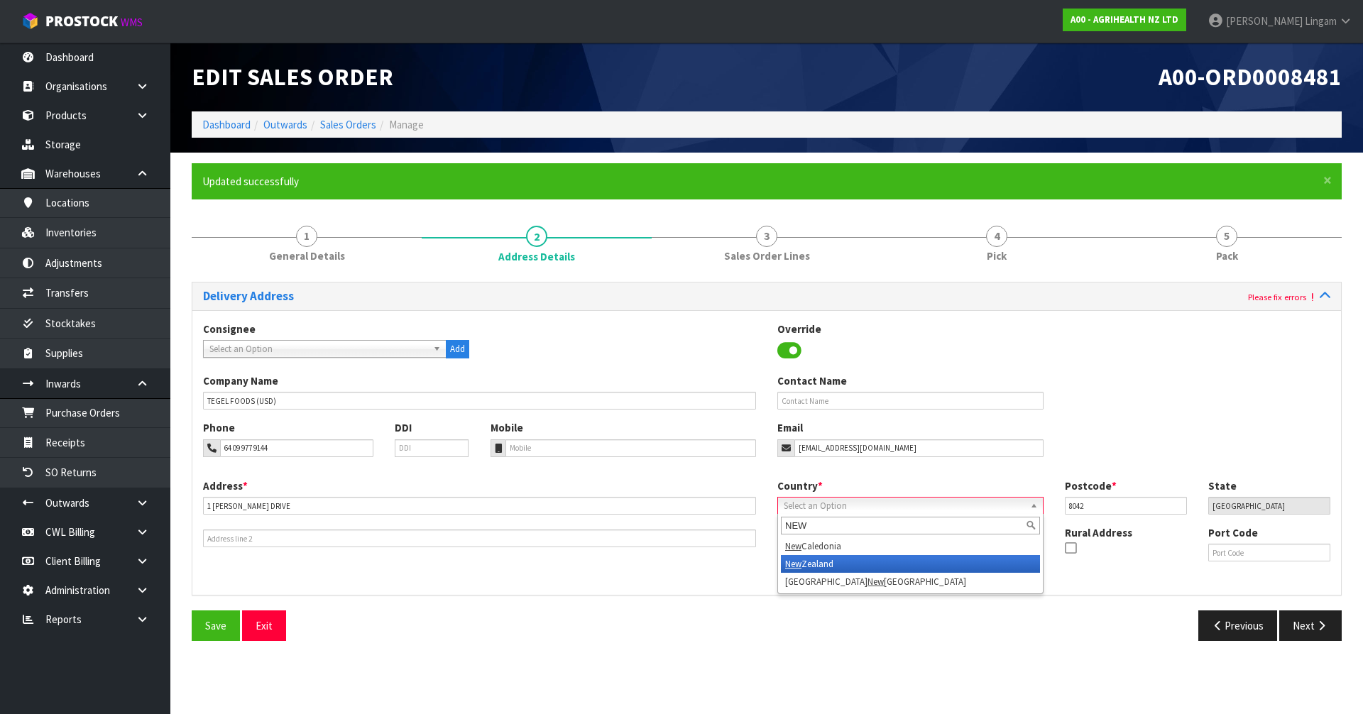
click at [813, 567] on li "New Zealand" at bounding box center [910, 564] width 259 height 18
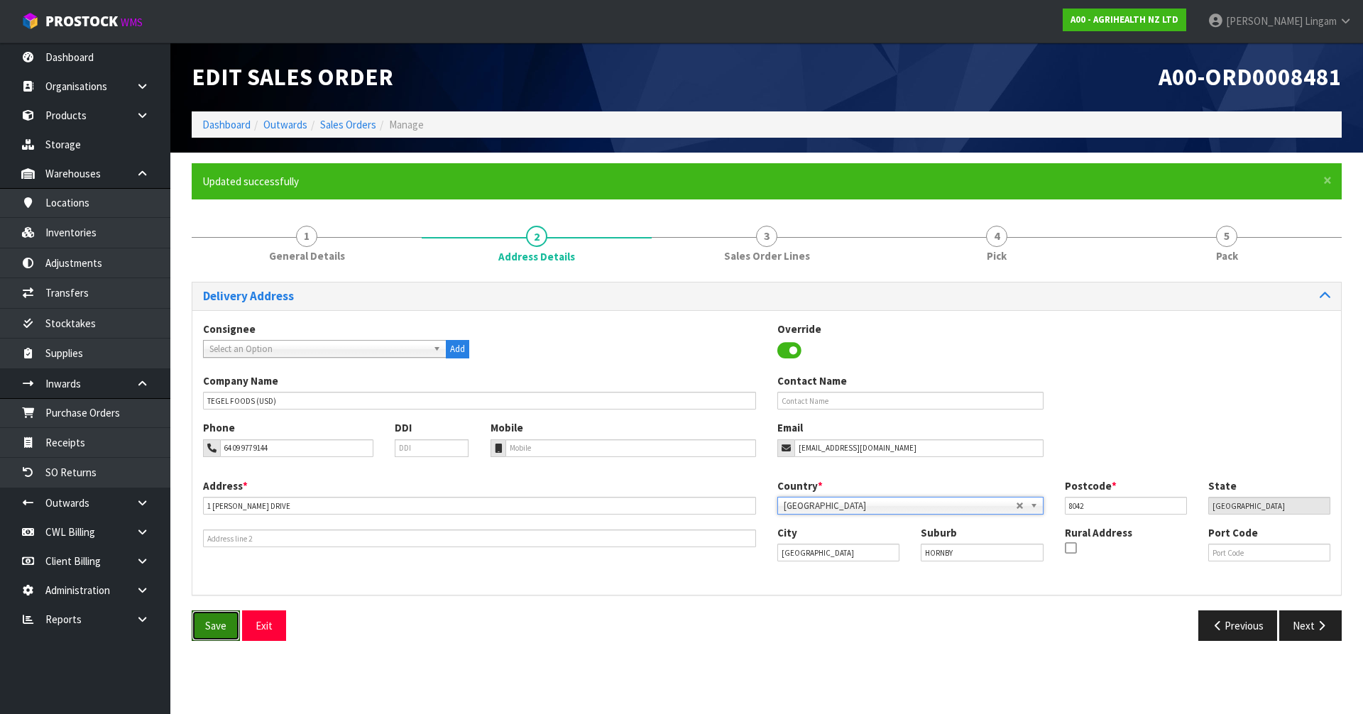
drag, startPoint x: 208, startPoint y: 623, endPoint x: 309, endPoint y: 615, distance: 101.1
click at [209, 623] on span "Save" at bounding box center [215, 625] width 21 height 13
click at [1307, 630] on button "Next" at bounding box center [1310, 625] width 62 height 31
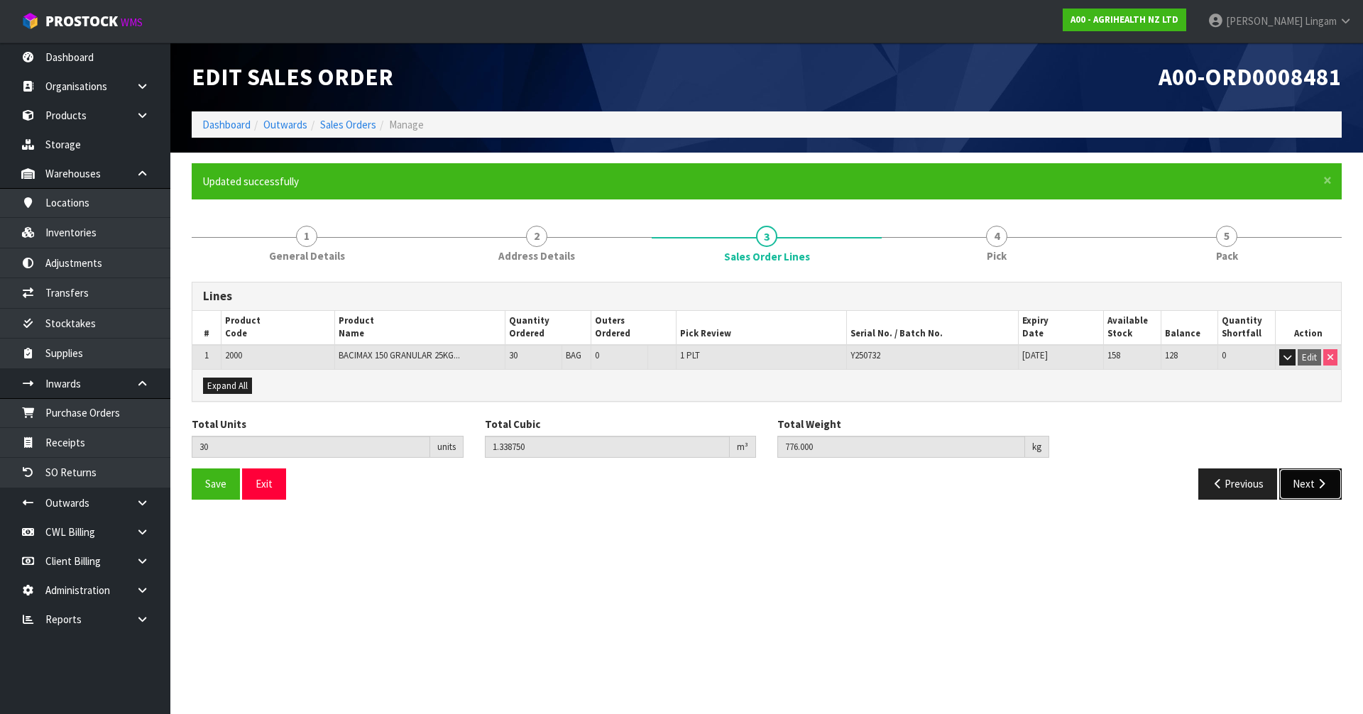
click at [1297, 490] on button "Next" at bounding box center [1310, 483] width 62 height 31
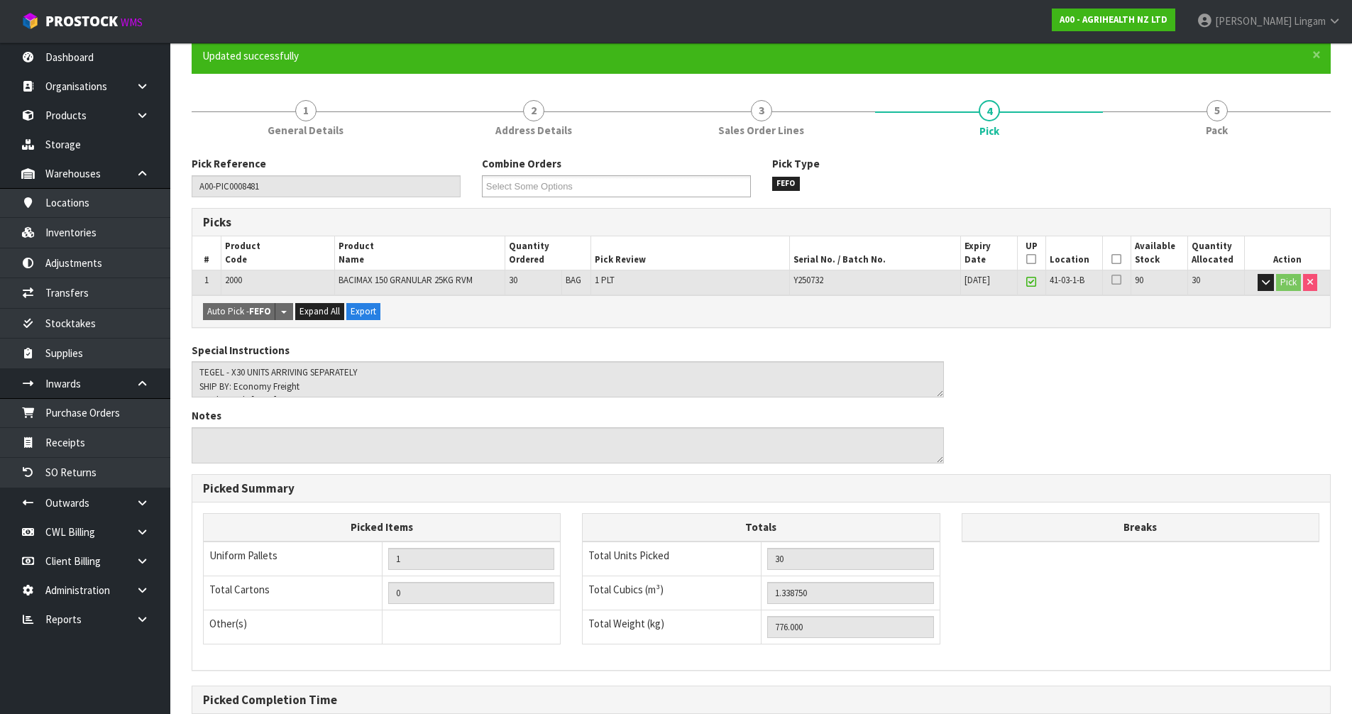
scroll to position [277, 0]
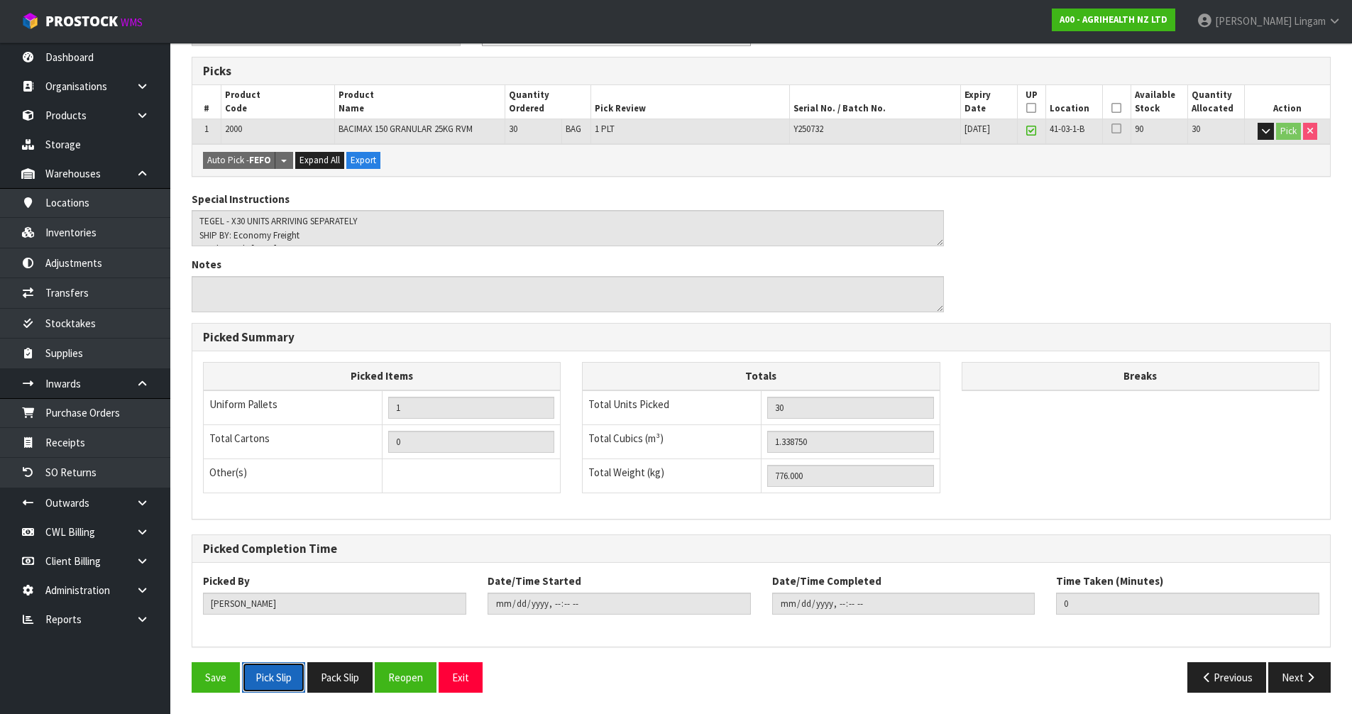
click at [279, 681] on button "Pick Slip" at bounding box center [273, 677] width 63 height 31
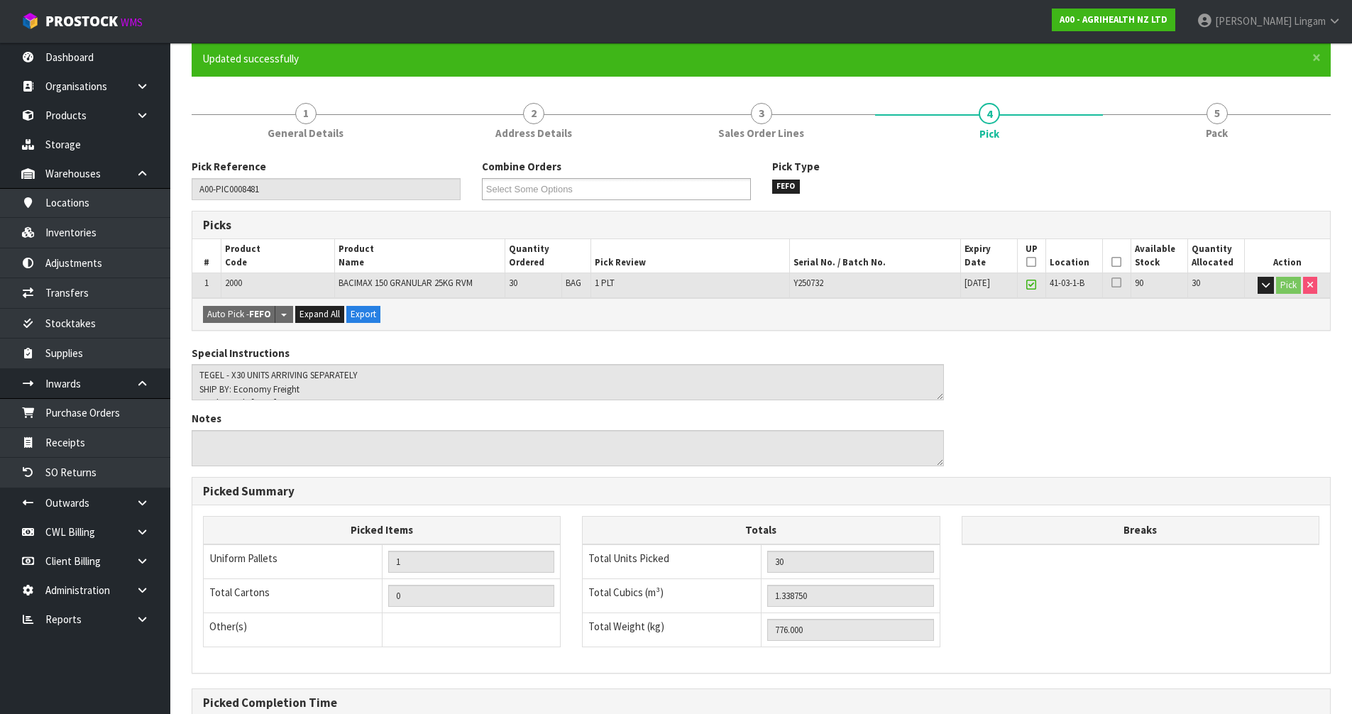
scroll to position [0, 0]
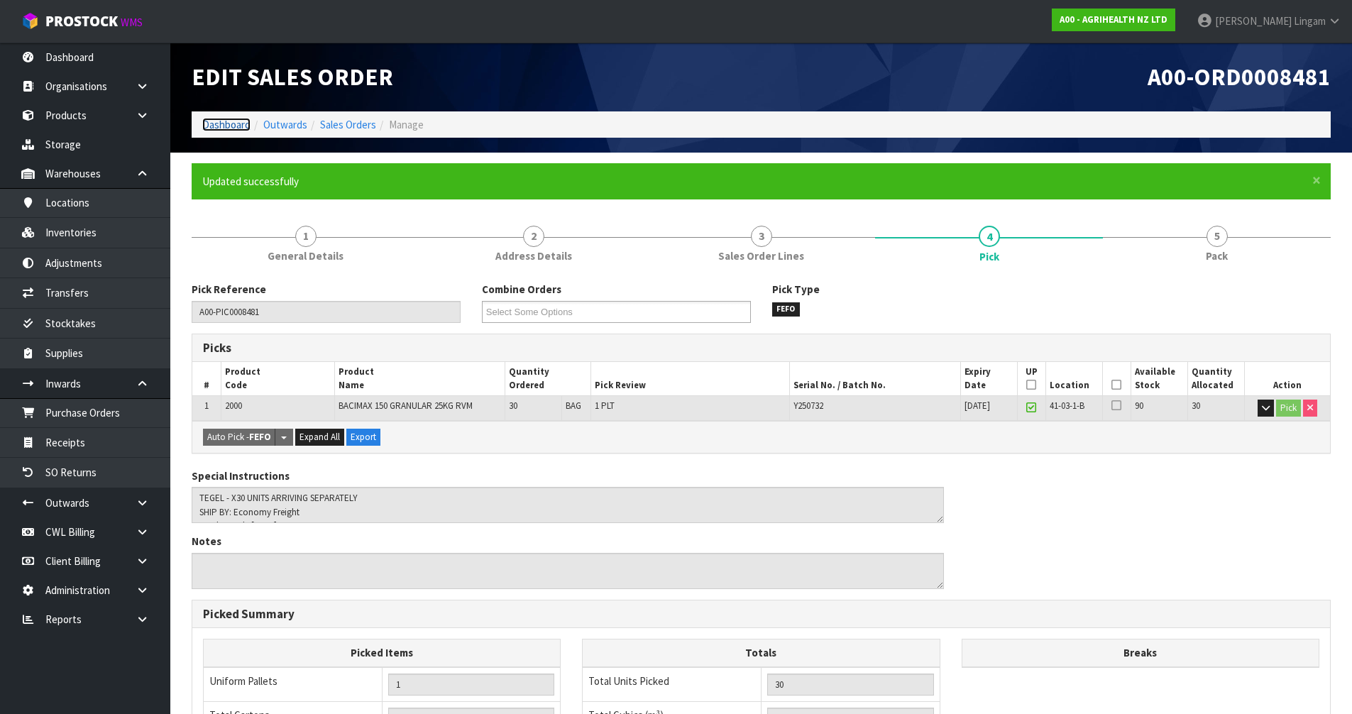
click at [229, 123] on link "Dashboard" at bounding box center [226, 124] width 48 height 13
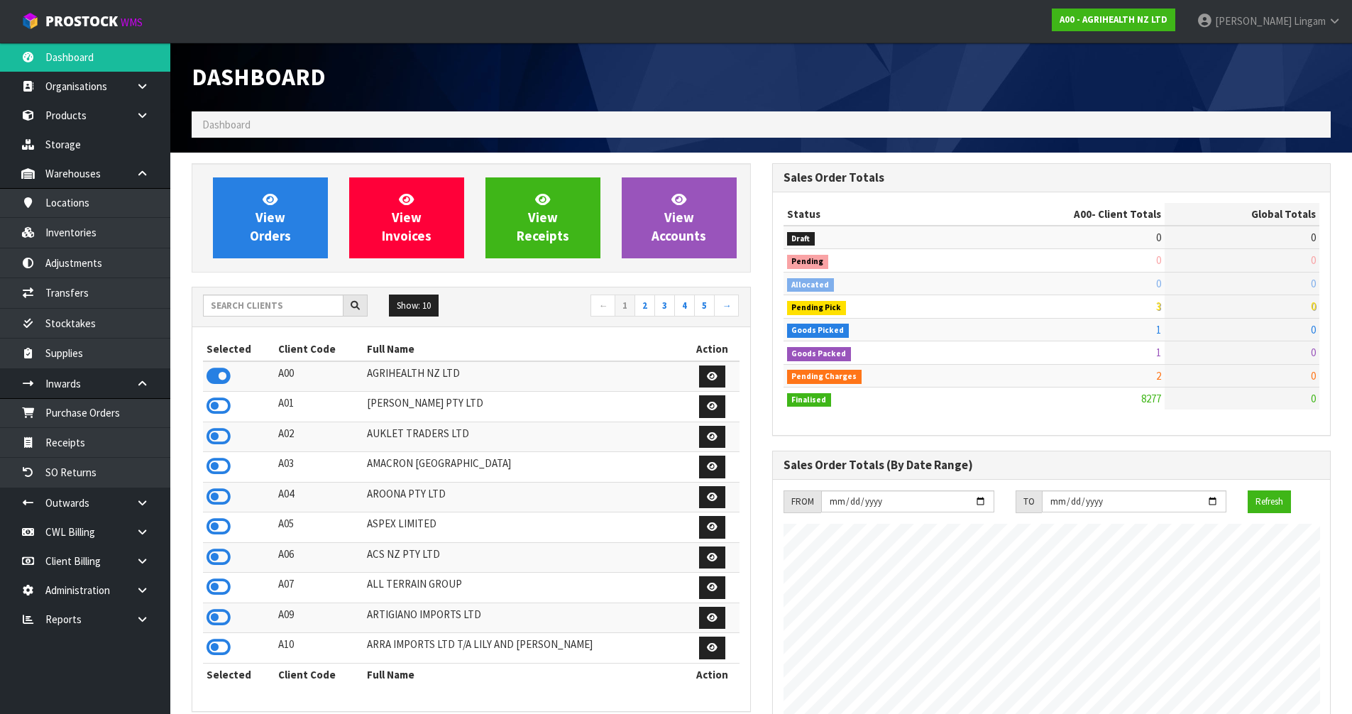
scroll to position [1075, 580]
click at [259, 300] on input "text" at bounding box center [273, 306] width 141 height 22
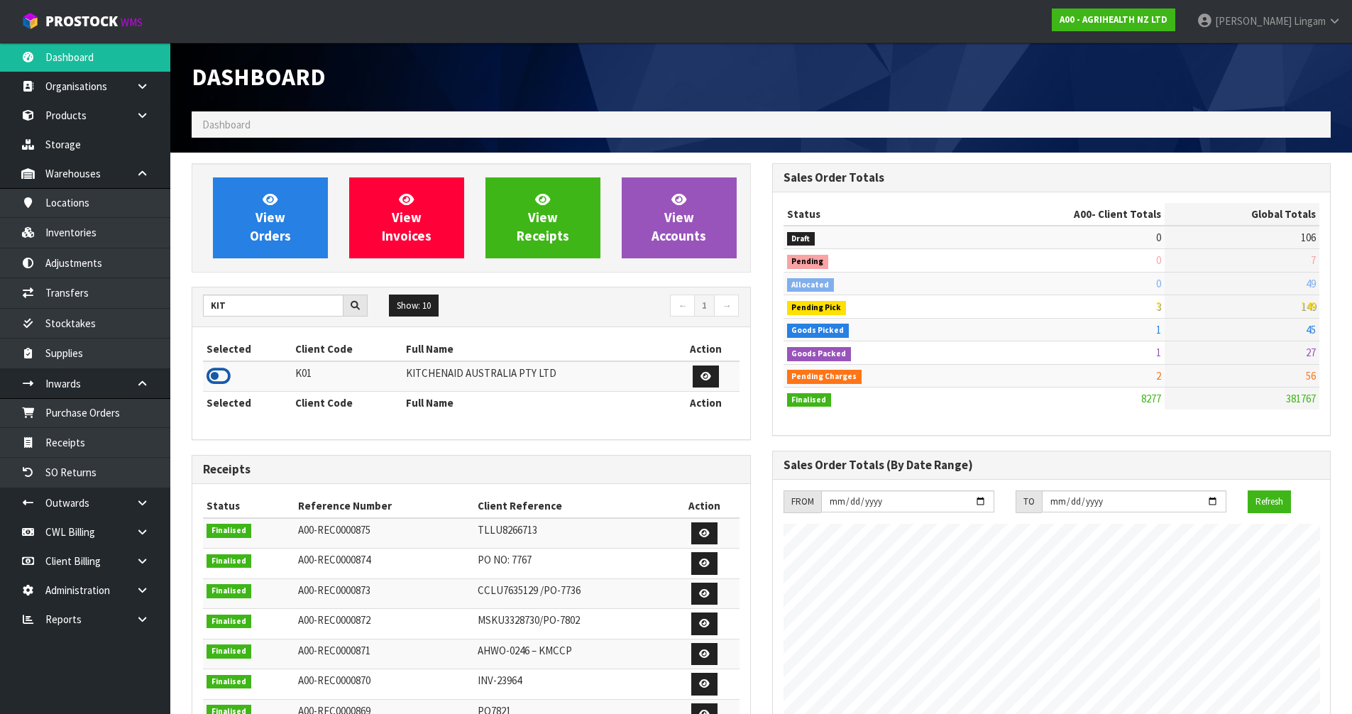
click at [219, 379] on icon at bounding box center [219, 376] width 24 height 21
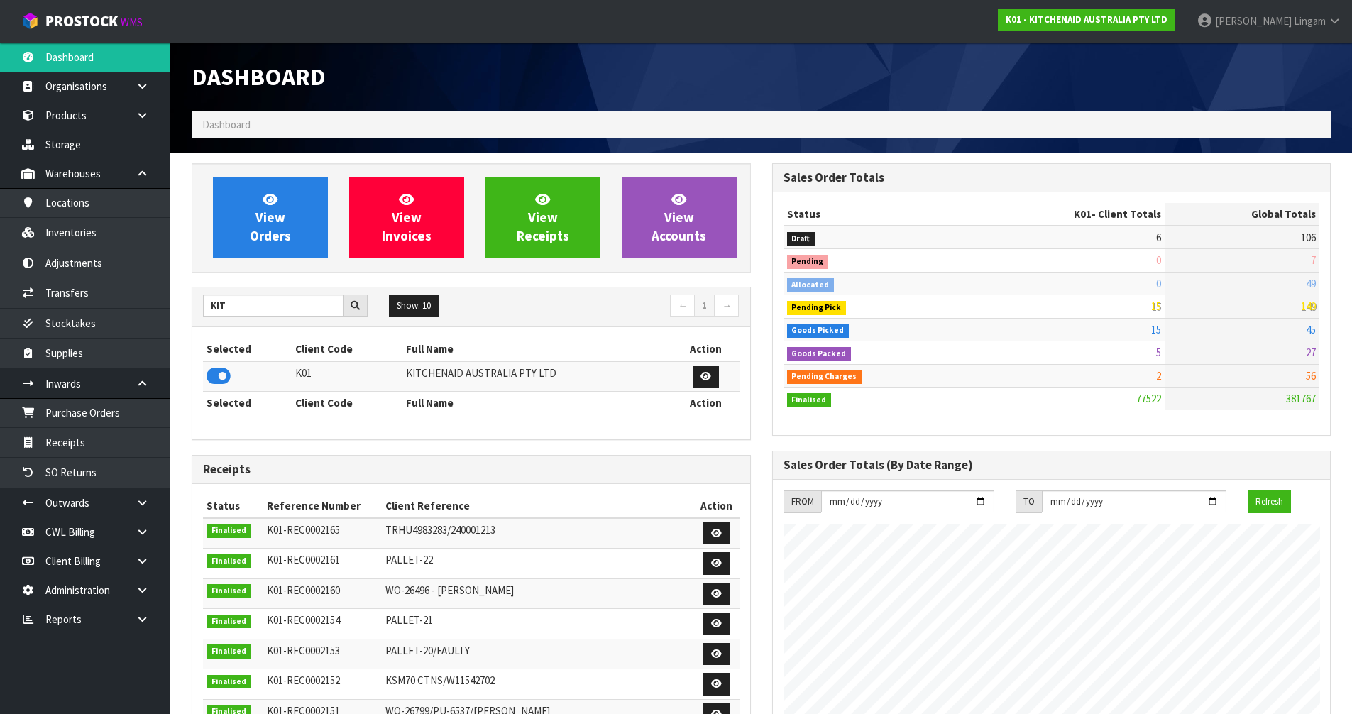
click at [455, 89] on h1 "Dashboard" at bounding box center [471, 77] width 559 height 26
click at [82, 241] on link "Inventories" at bounding box center [85, 232] width 170 height 29
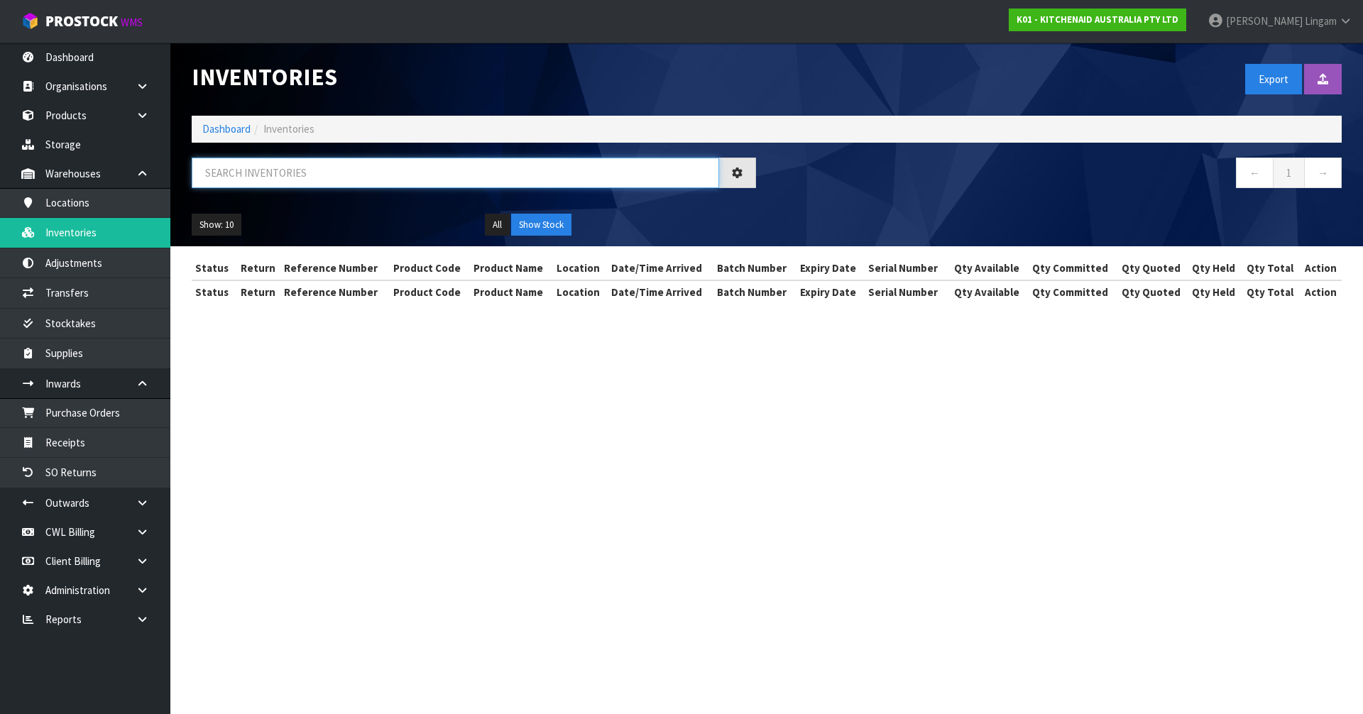
click at [435, 175] on input "text" at bounding box center [455, 173] width 527 height 31
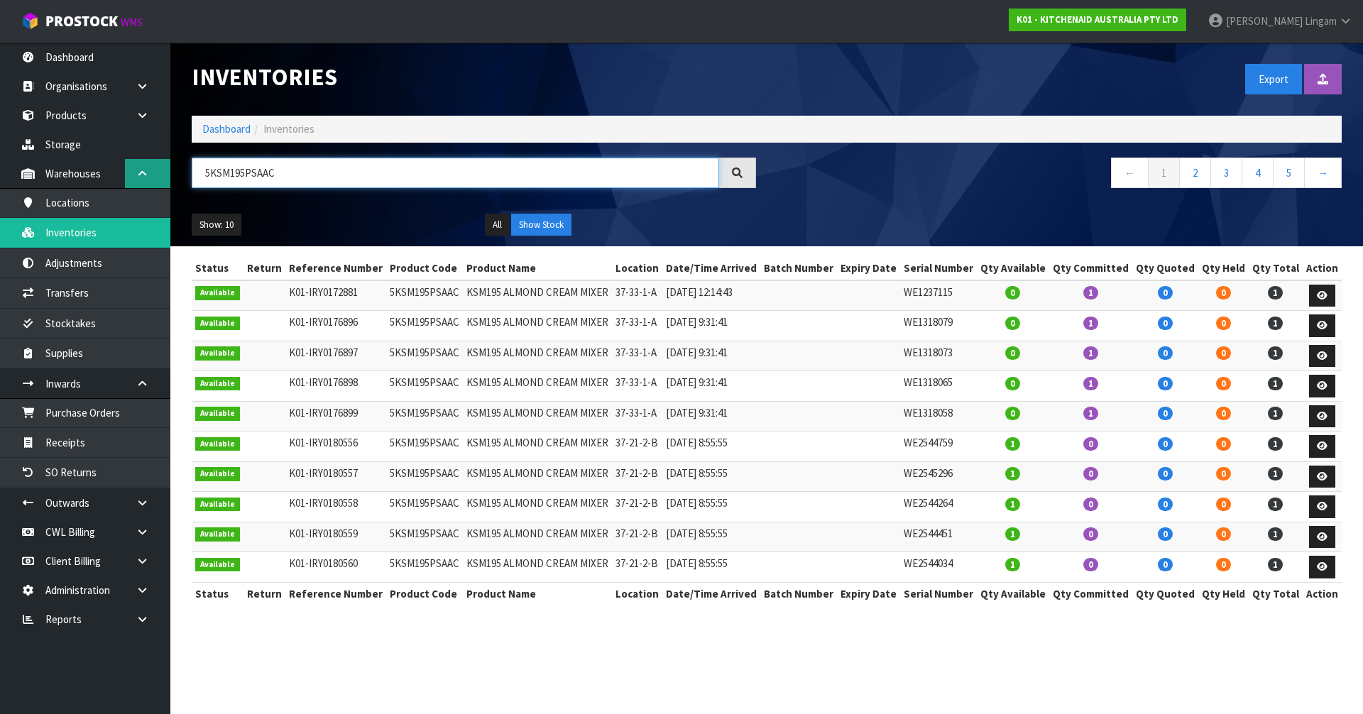
drag, startPoint x: 294, startPoint y: 170, endPoint x: 165, endPoint y: 180, distance: 128.8
click at [165, 180] on body "Toggle navigation ProStock WMS K01 - KITCHENAID AUSTRALIA PTY LTD Vineeta Linga…" at bounding box center [681, 357] width 1363 height 714
click at [418, 290] on td "5KSM195PSAAC" at bounding box center [424, 295] width 77 height 31
copy td "5KSM195PSAAC"
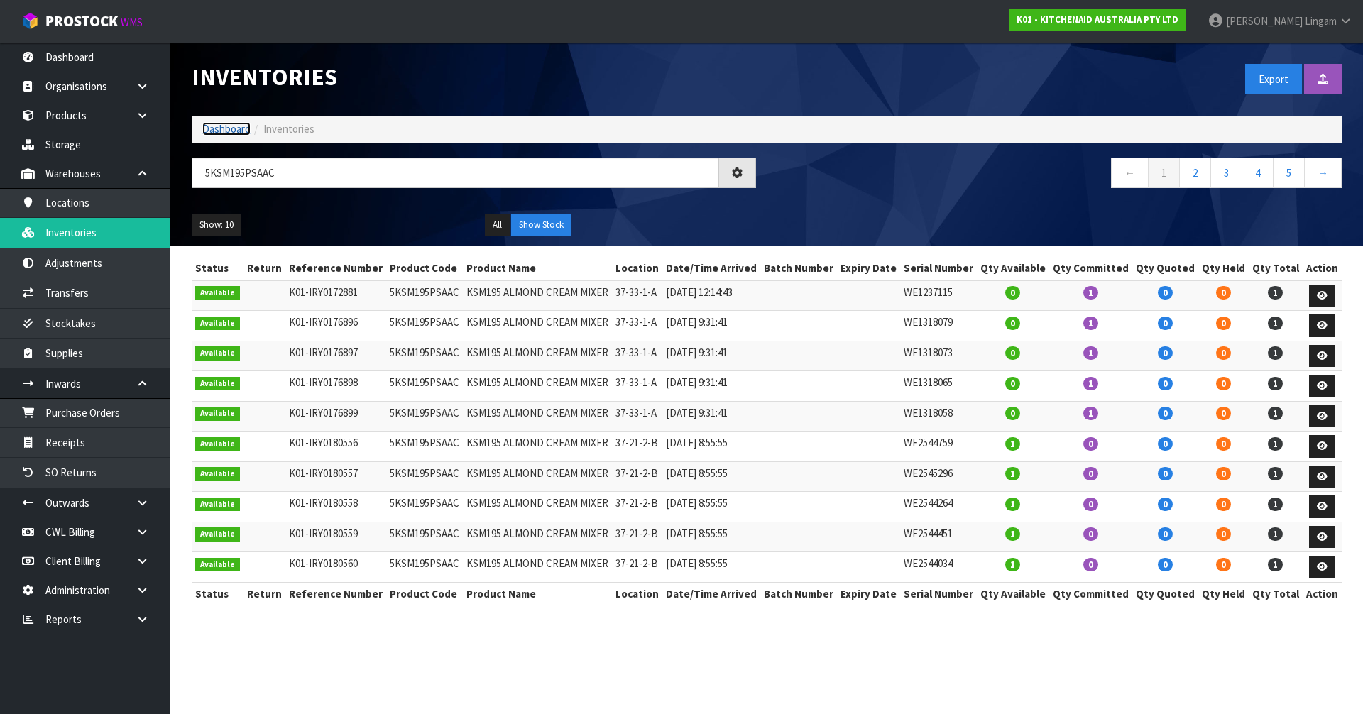
click at [221, 129] on link "Dashboard" at bounding box center [226, 128] width 48 height 13
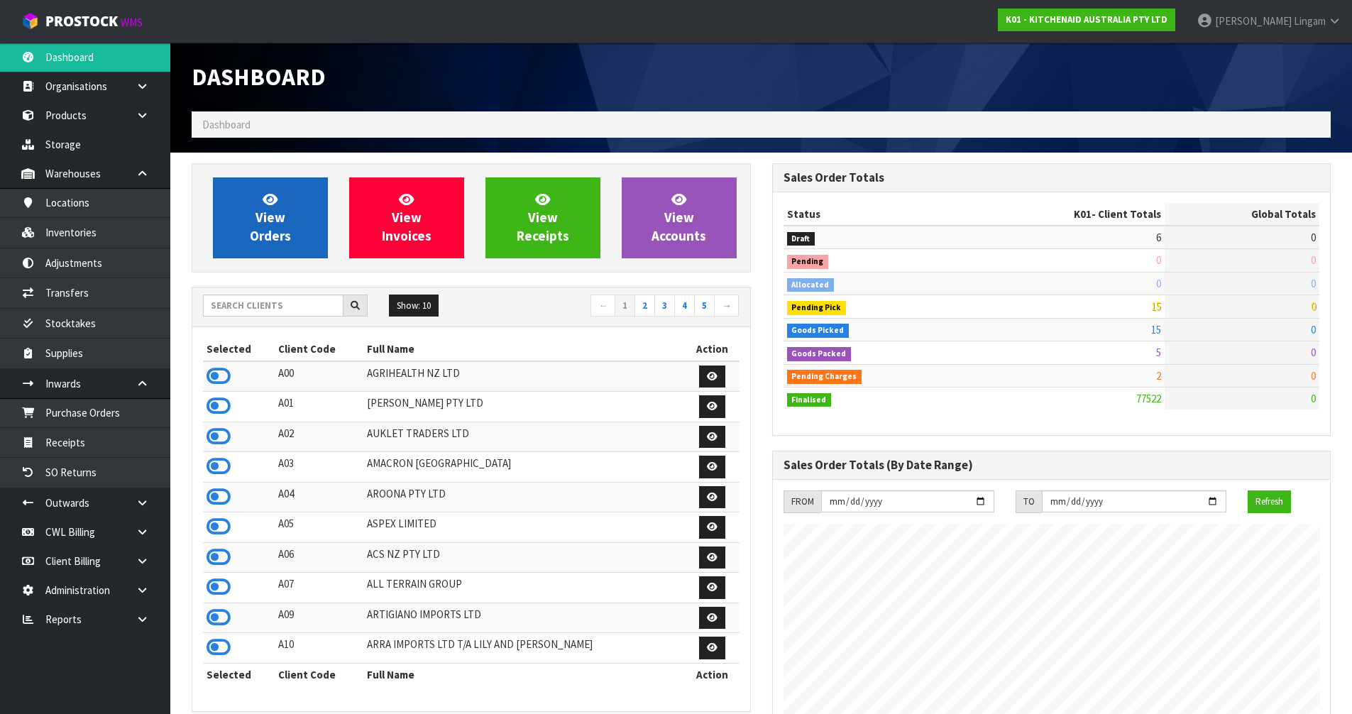
scroll to position [1075, 580]
click at [257, 225] on span "View Orders" at bounding box center [270, 217] width 41 height 53
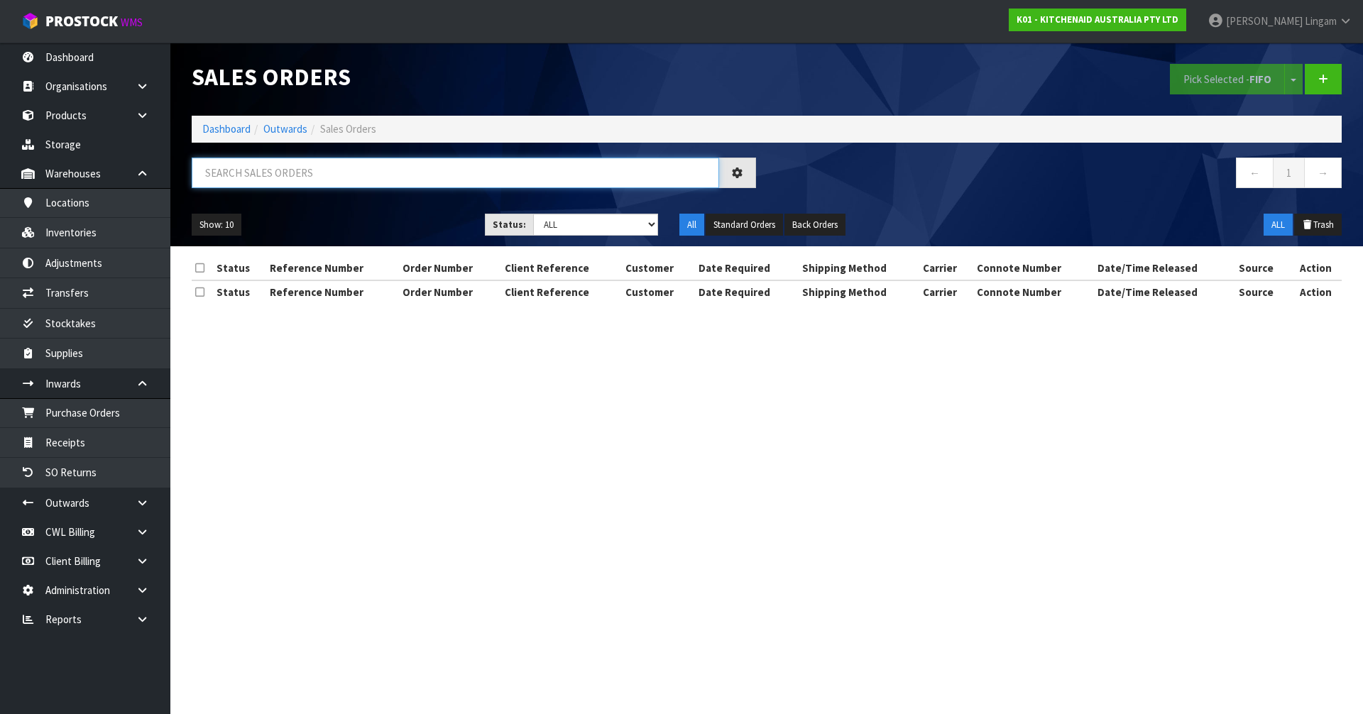
click at [516, 178] on input "text" at bounding box center [455, 173] width 527 height 31
paste input "5KSM195PSAAC"
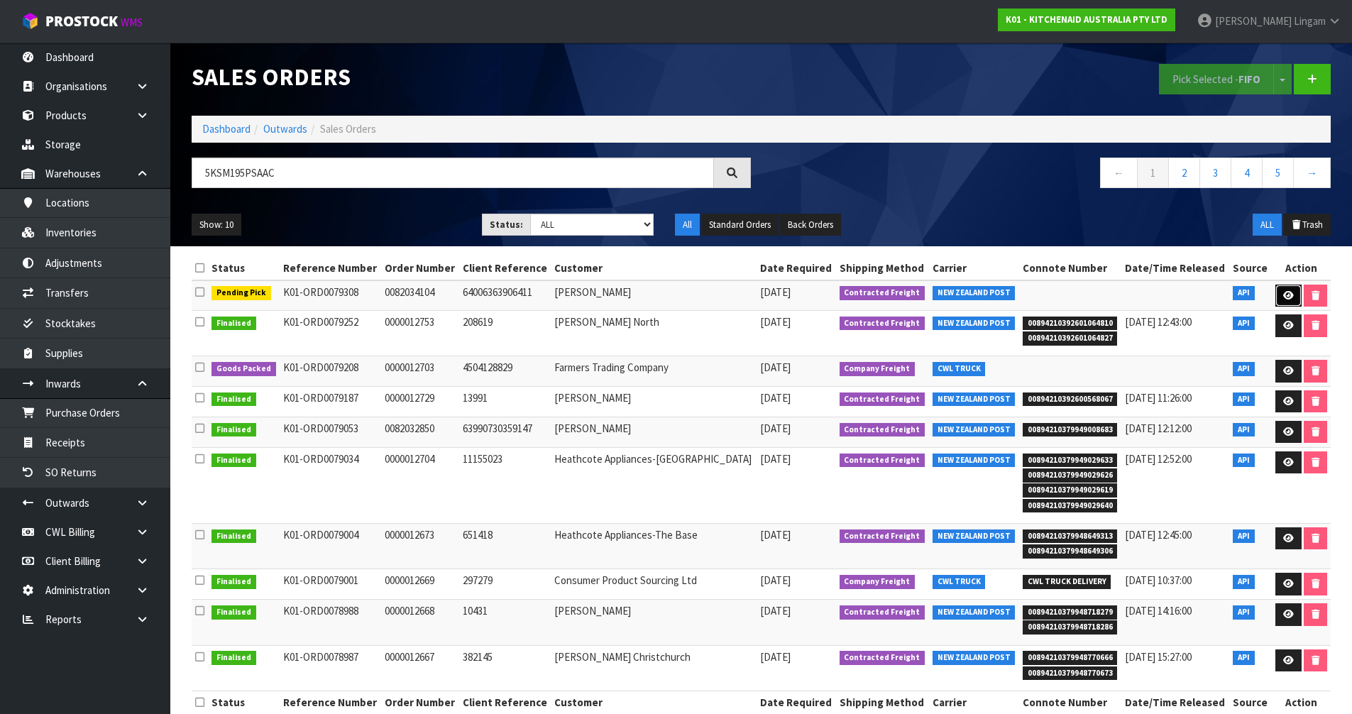
click at [1285, 298] on icon at bounding box center [1288, 295] width 11 height 9
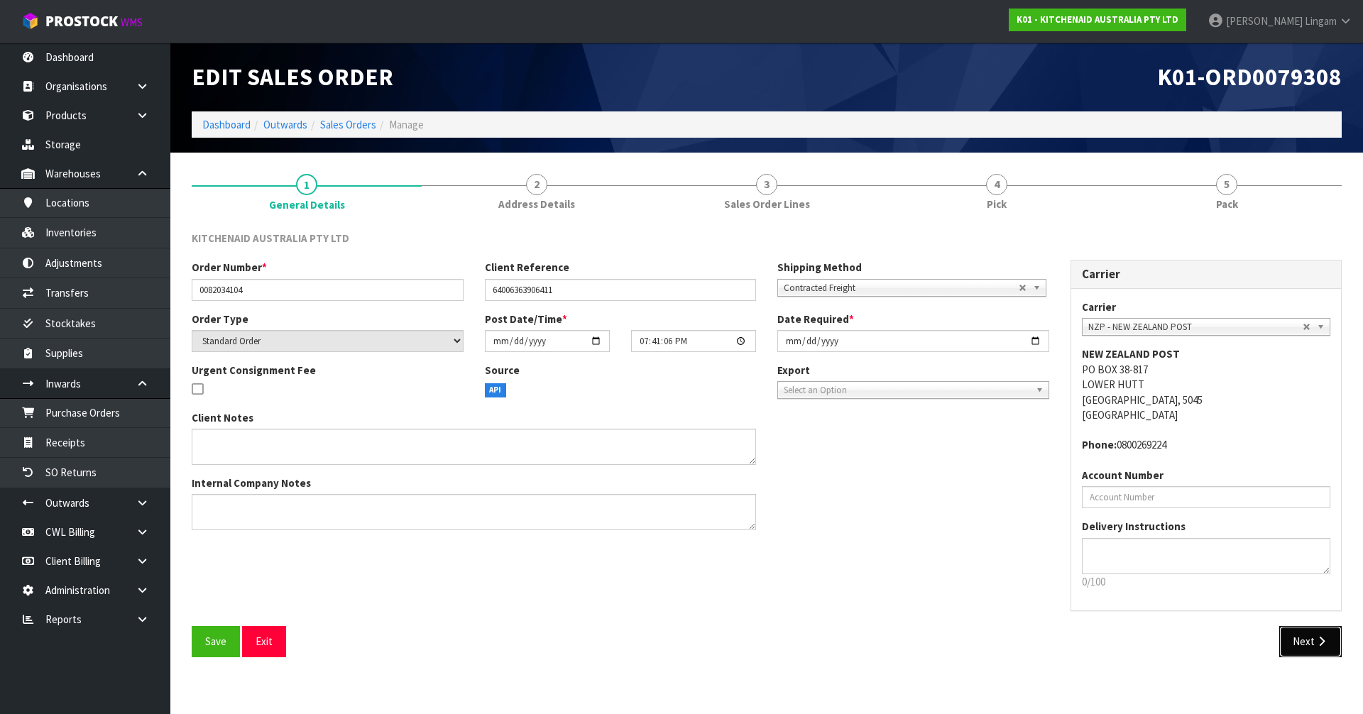
click at [1299, 637] on button "Next" at bounding box center [1310, 641] width 62 height 31
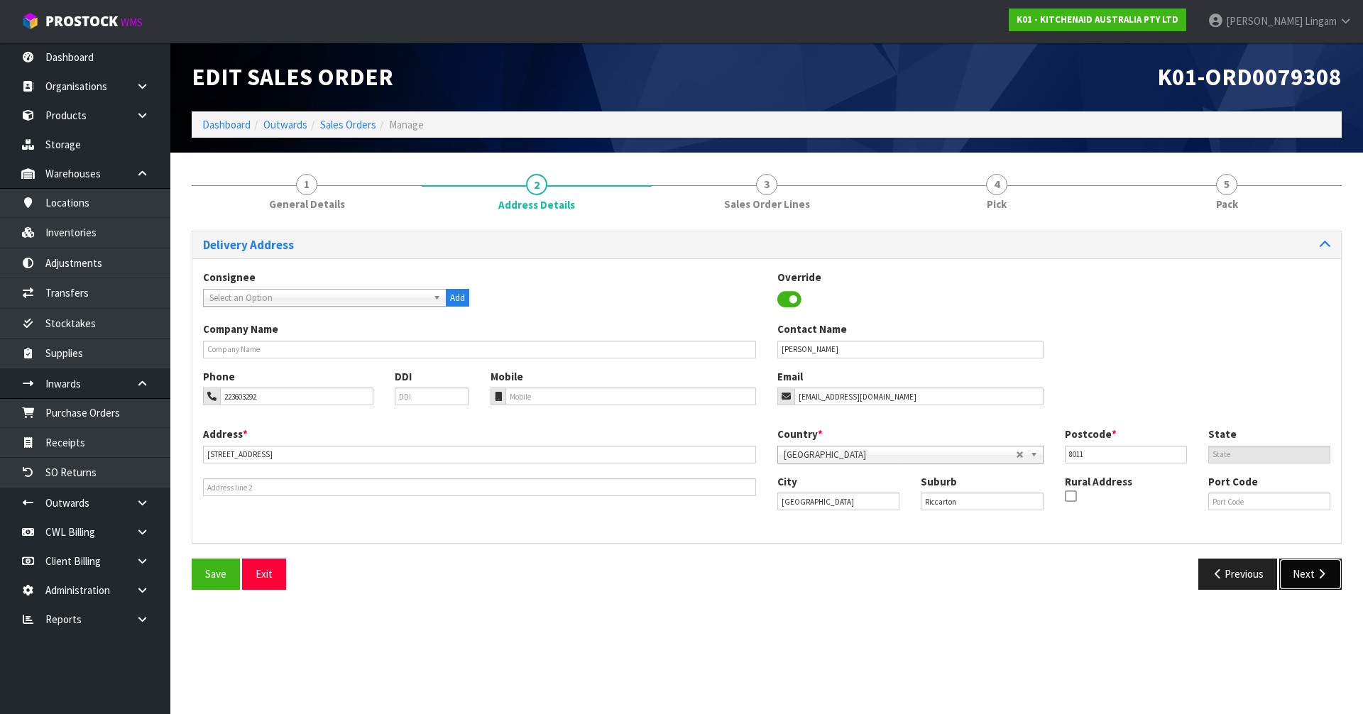
click at [1302, 585] on button "Next" at bounding box center [1310, 574] width 62 height 31
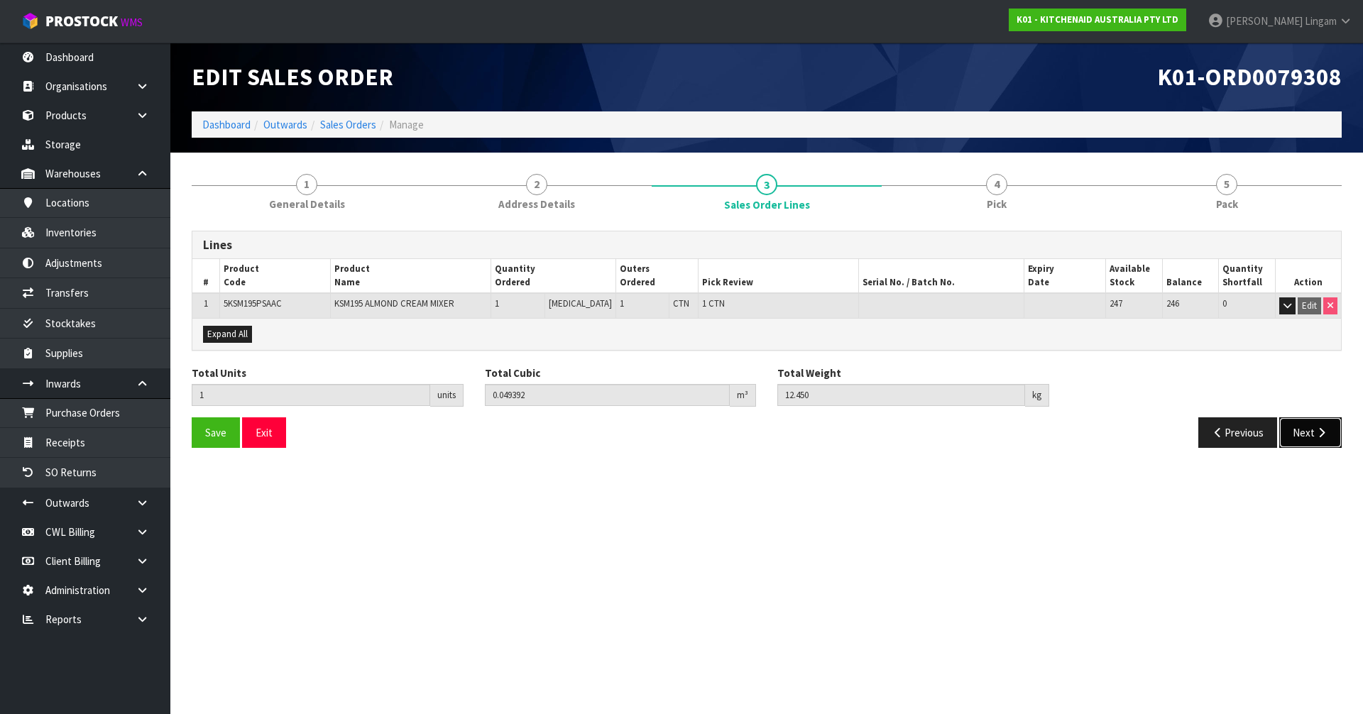
click at [1305, 438] on button "Next" at bounding box center [1310, 432] width 62 height 31
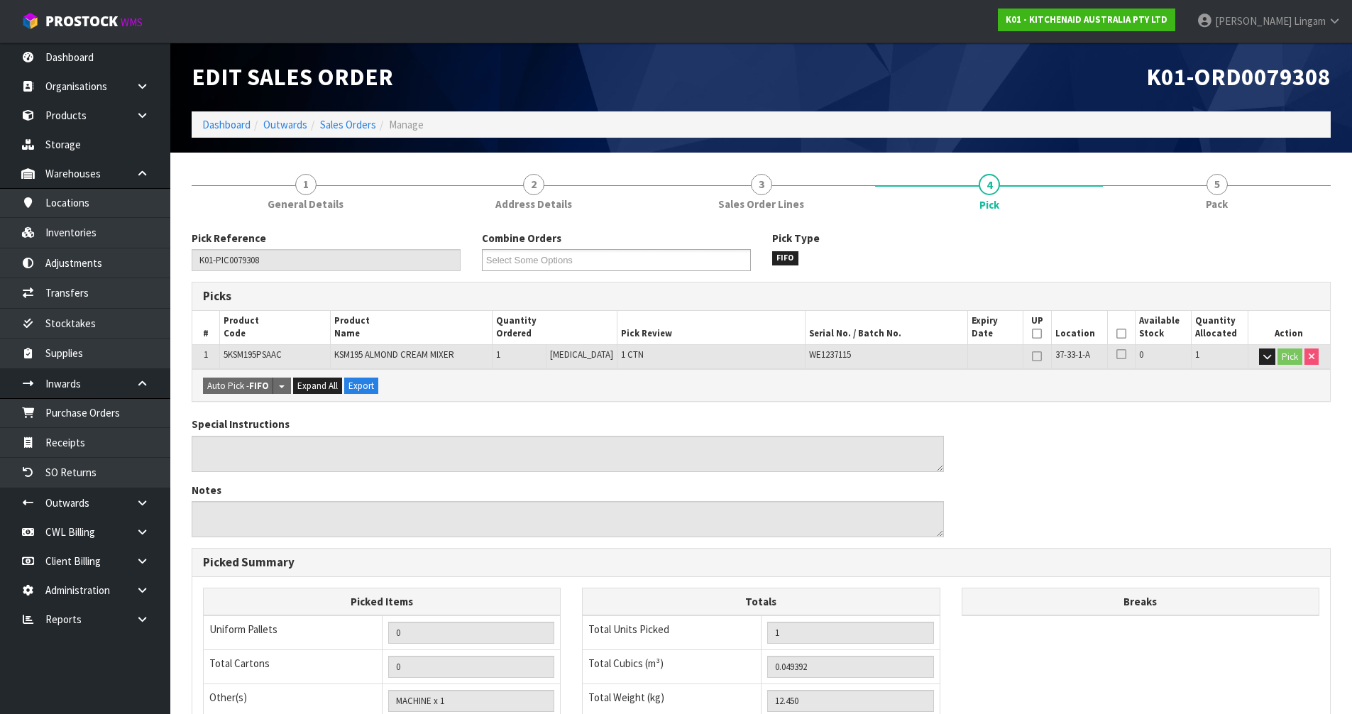
scroll to position [226, 0]
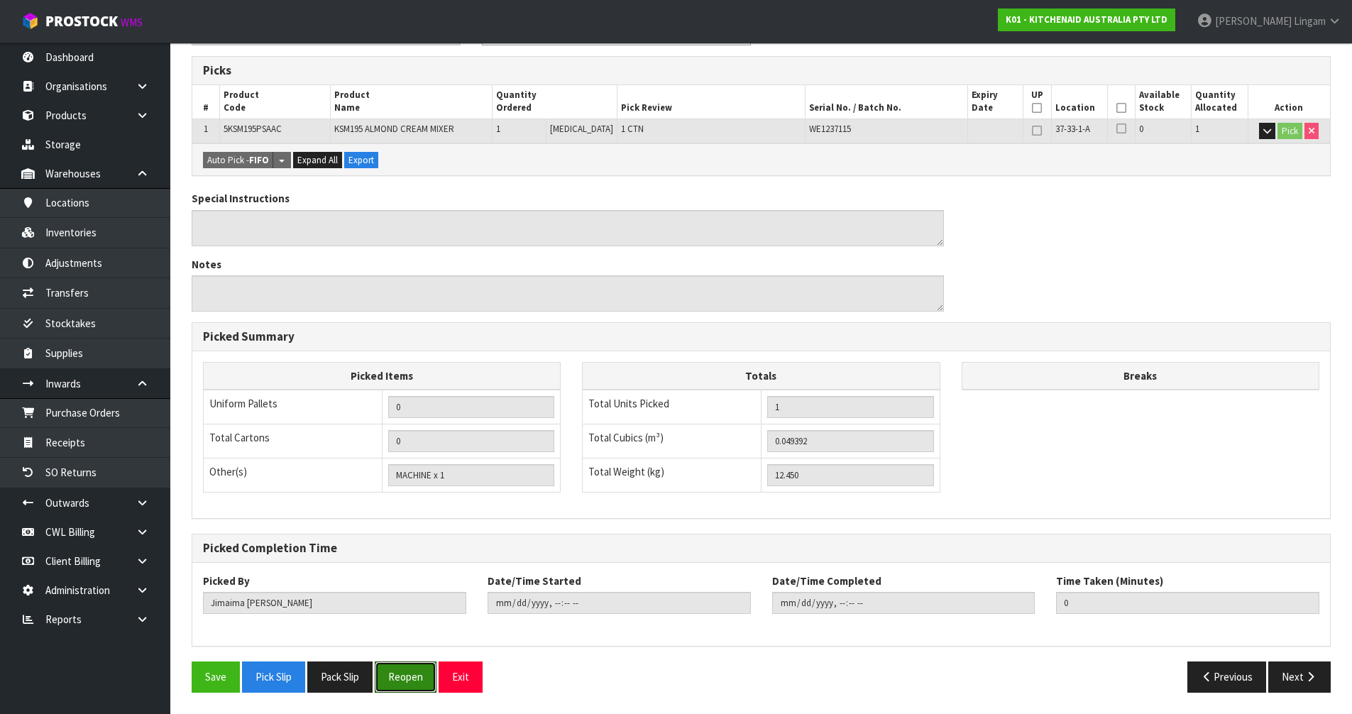
drag, startPoint x: 410, startPoint y: 688, endPoint x: 1012, endPoint y: 541, distance: 619.7
click at [412, 688] on button "Reopen" at bounding box center [406, 676] width 62 height 31
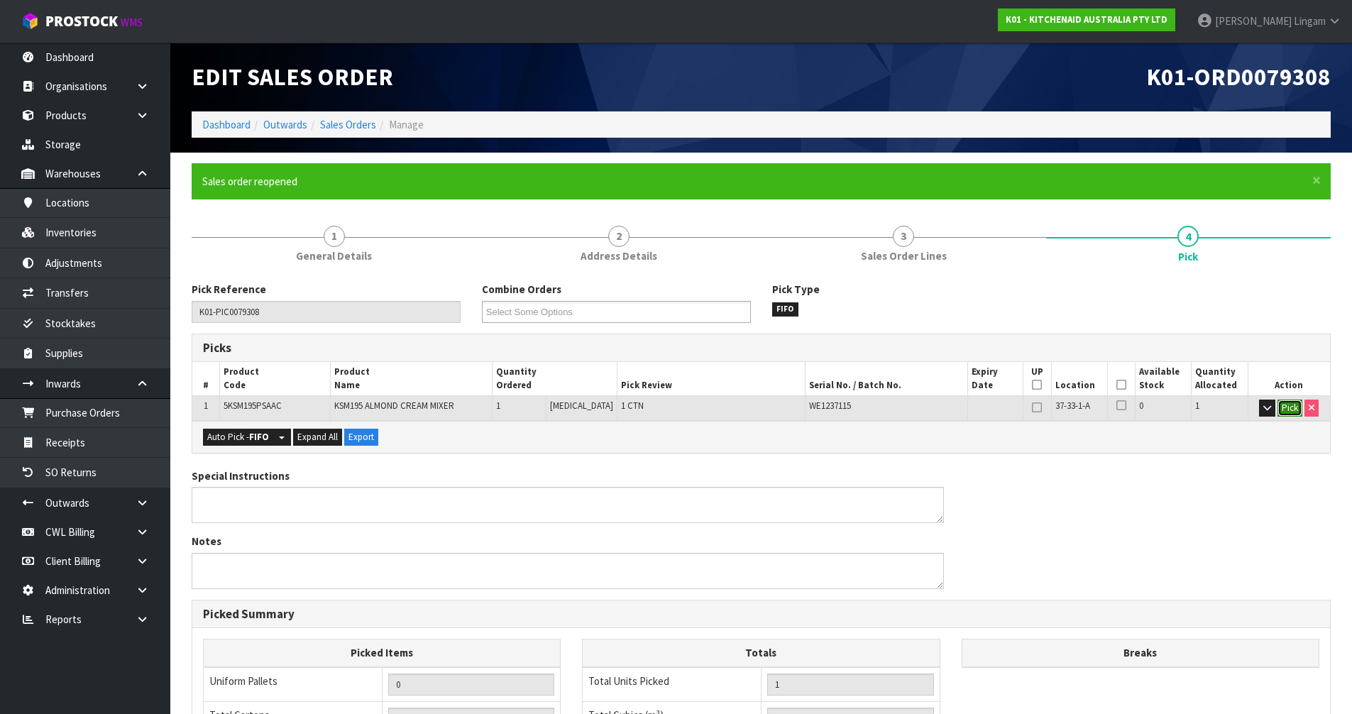
click at [1288, 406] on button "Pick" at bounding box center [1290, 408] width 25 height 17
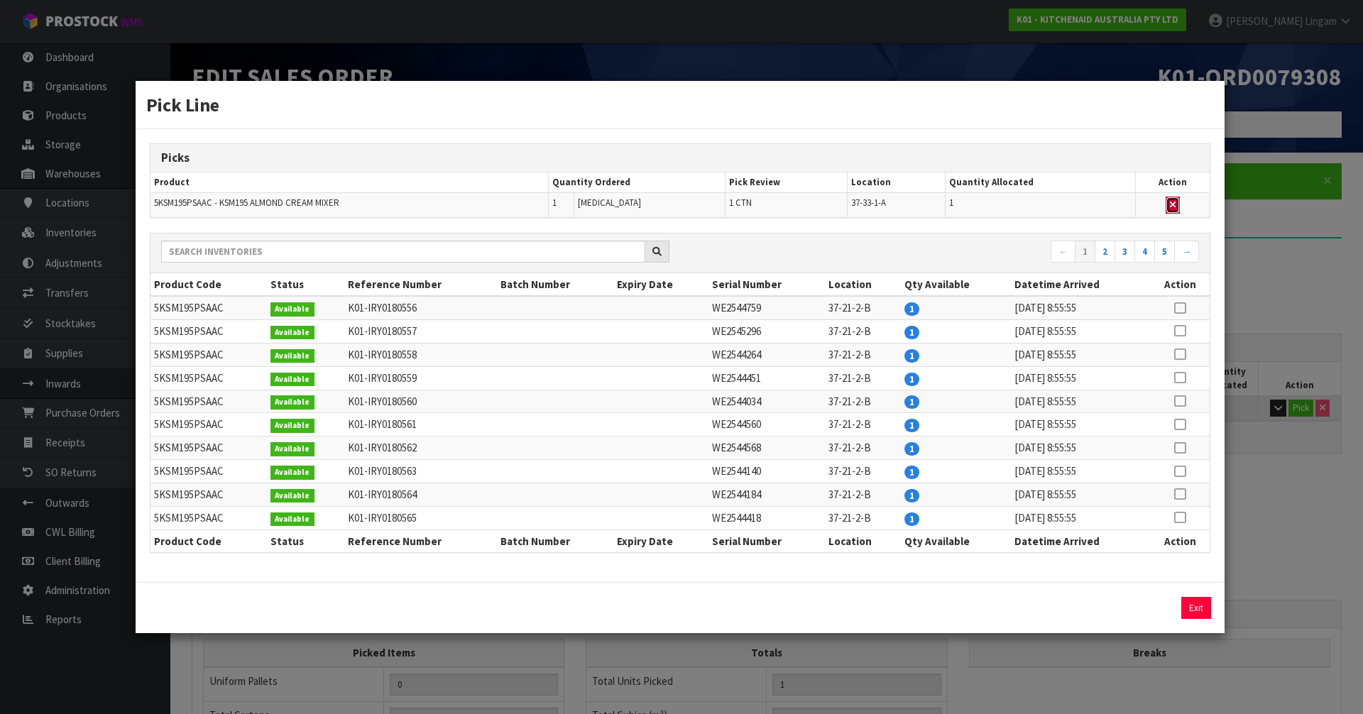
click at [1178, 204] on button "button" at bounding box center [1172, 205] width 14 height 17
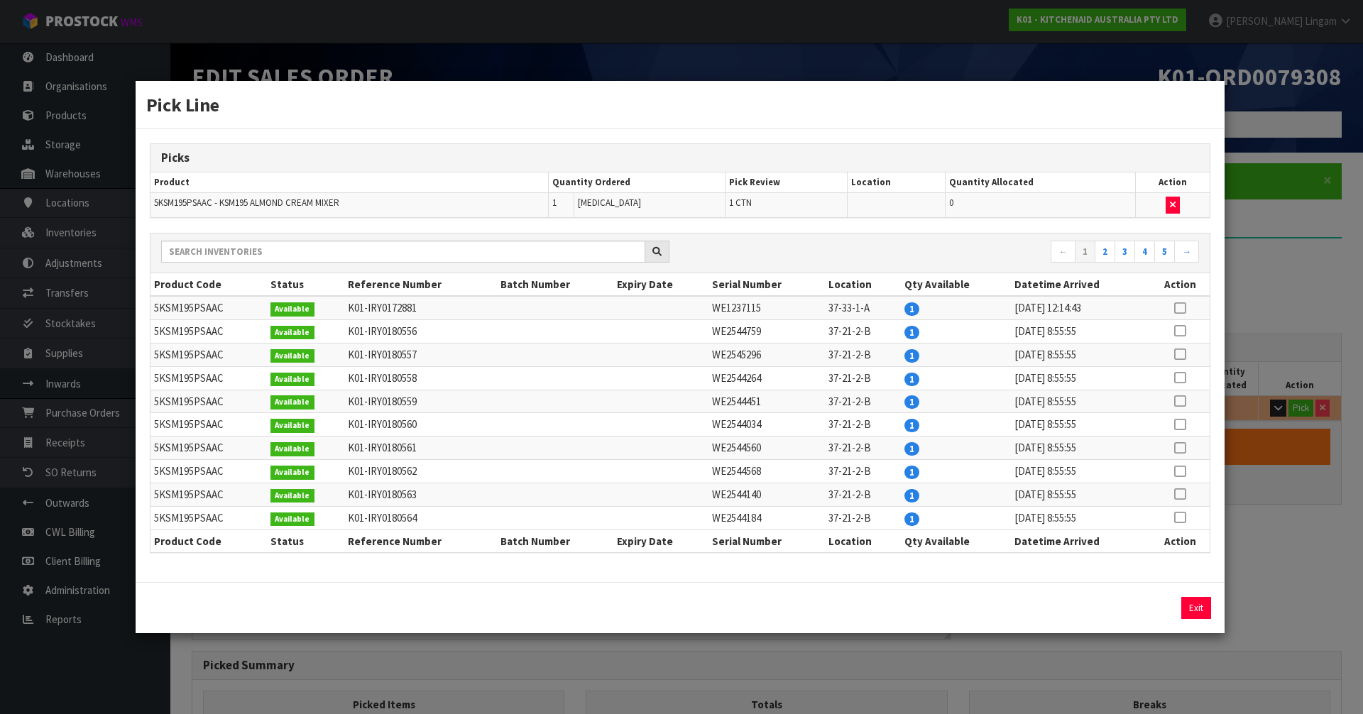
click at [1179, 424] on icon at bounding box center [1179, 424] width 11 height 1
click at [1153, 604] on button "Assign Pick" at bounding box center [1148, 608] width 58 height 22
click at [1188, 603] on button "Exit" at bounding box center [1196, 608] width 30 height 22
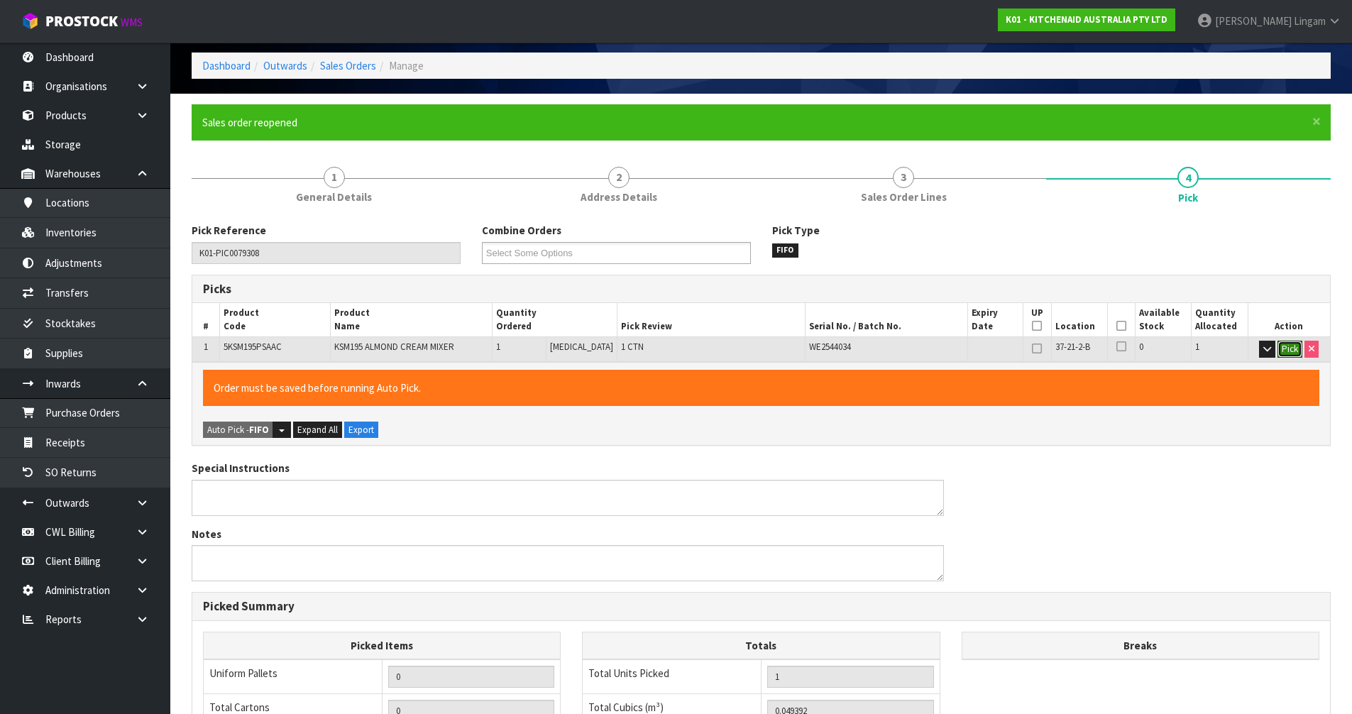
scroll to position [329, 0]
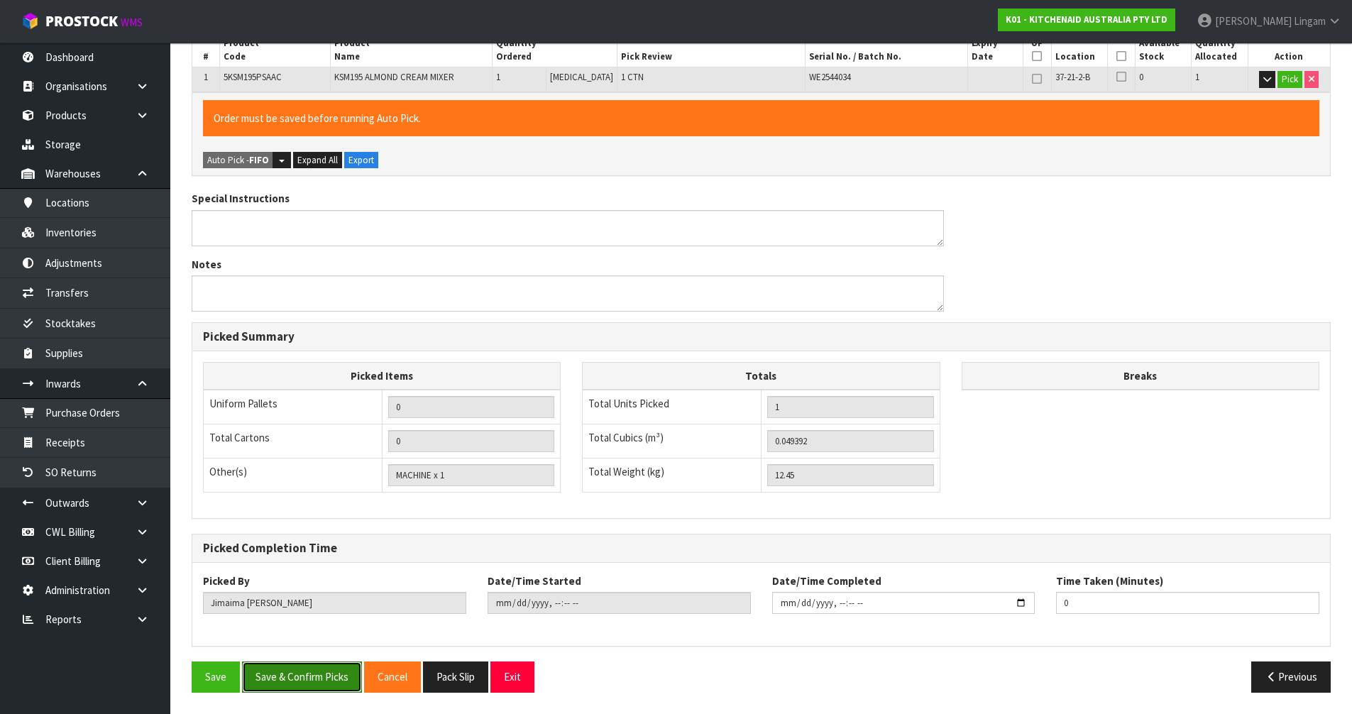
click at [319, 675] on button "Save & Confirm Picks" at bounding box center [302, 676] width 120 height 31
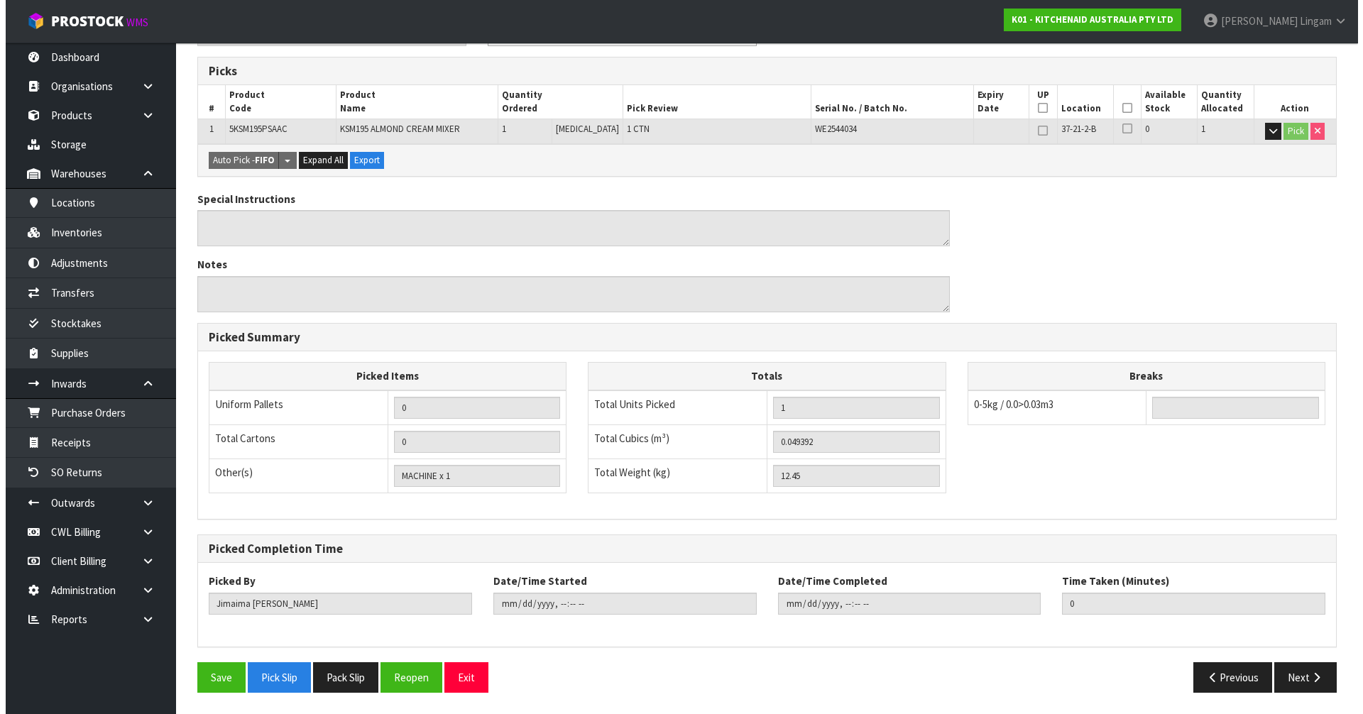
scroll to position [0, 0]
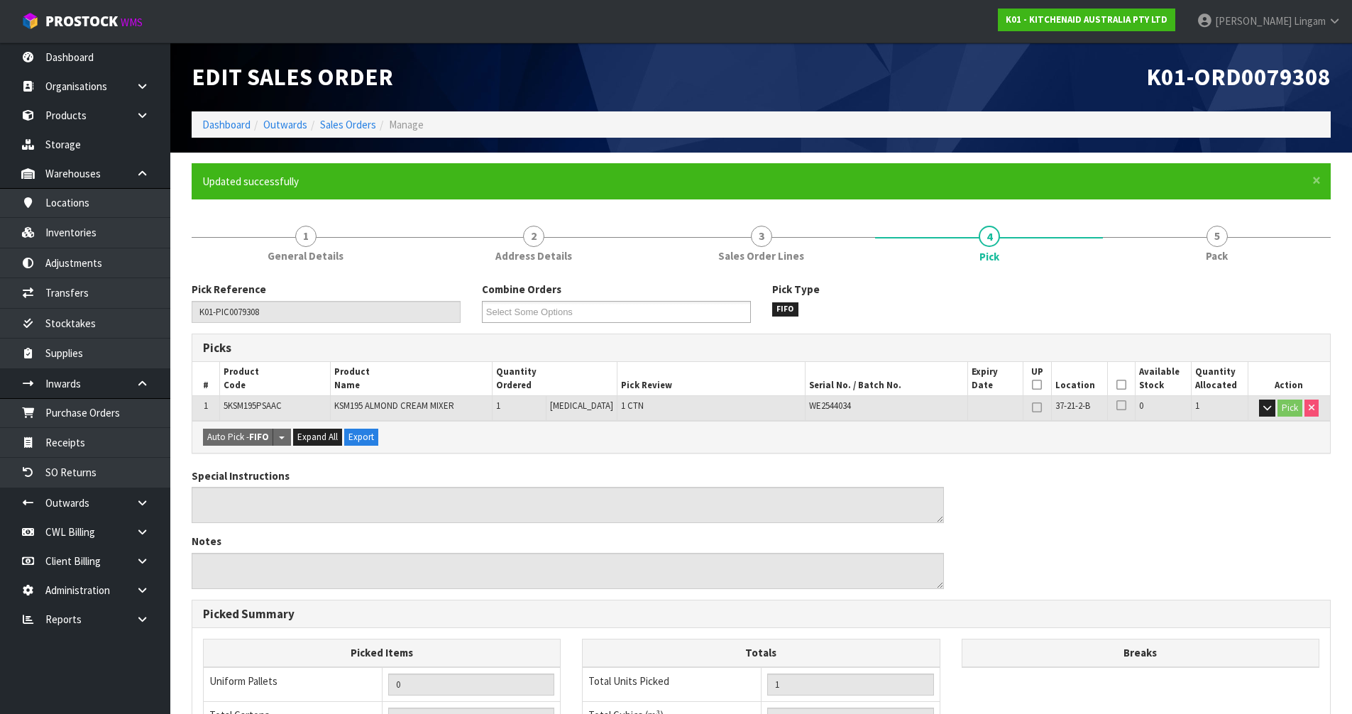
click at [1127, 555] on div "Special Instructions Notes" at bounding box center [761, 533] width 1160 height 131
click at [268, 407] on span "5KSM195PSAAC" at bounding box center [253, 406] width 58 height 12
copy span "5KSM195PSAAC"
click at [341, 123] on link "Sales Orders" at bounding box center [348, 124] width 56 height 13
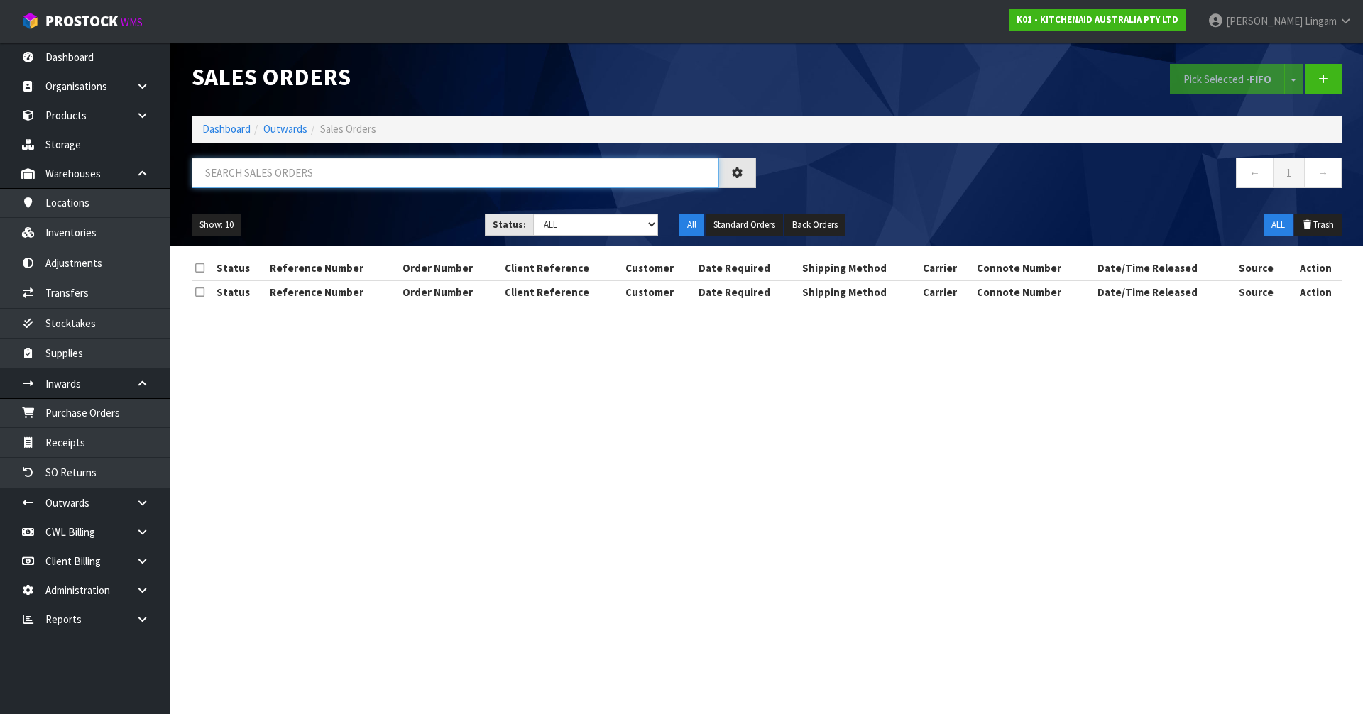
click at [378, 171] on input "text" at bounding box center [455, 173] width 527 height 31
paste input "5KSM195PSAAC"
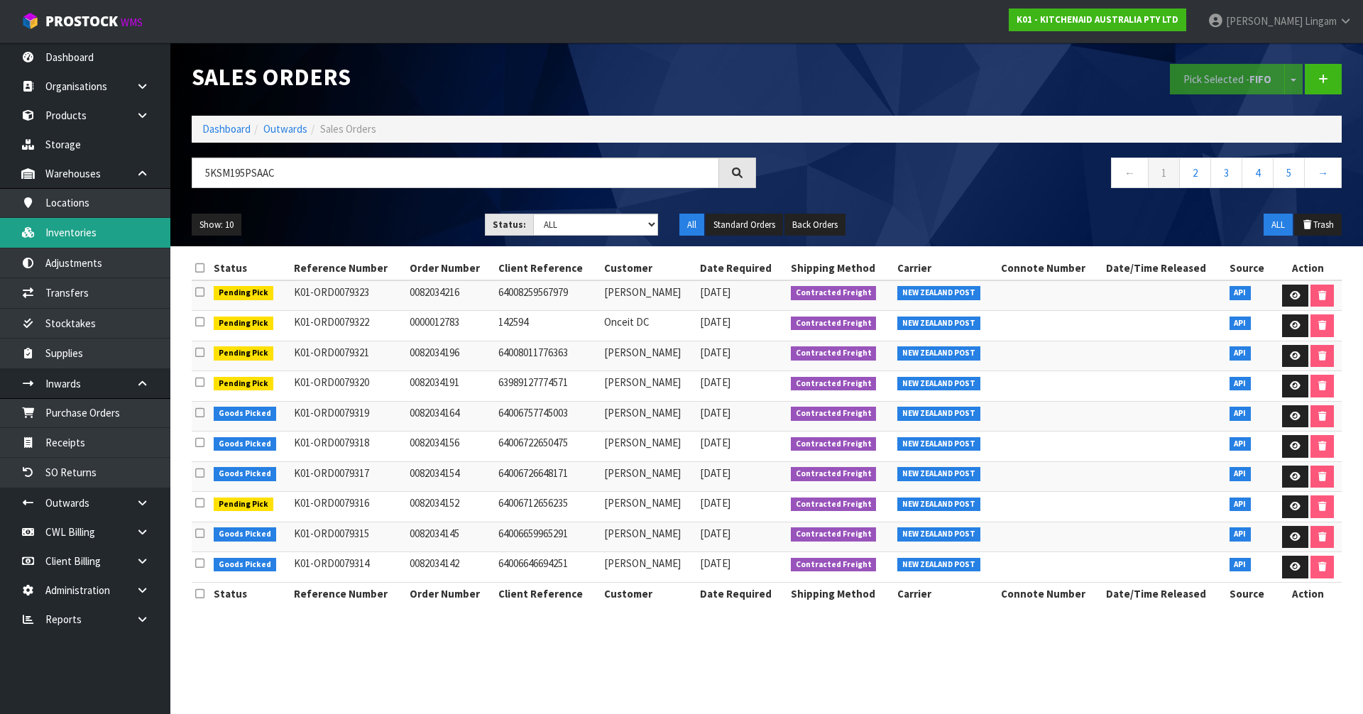
click at [109, 236] on link "Inventories" at bounding box center [85, 232] width 170 height 29
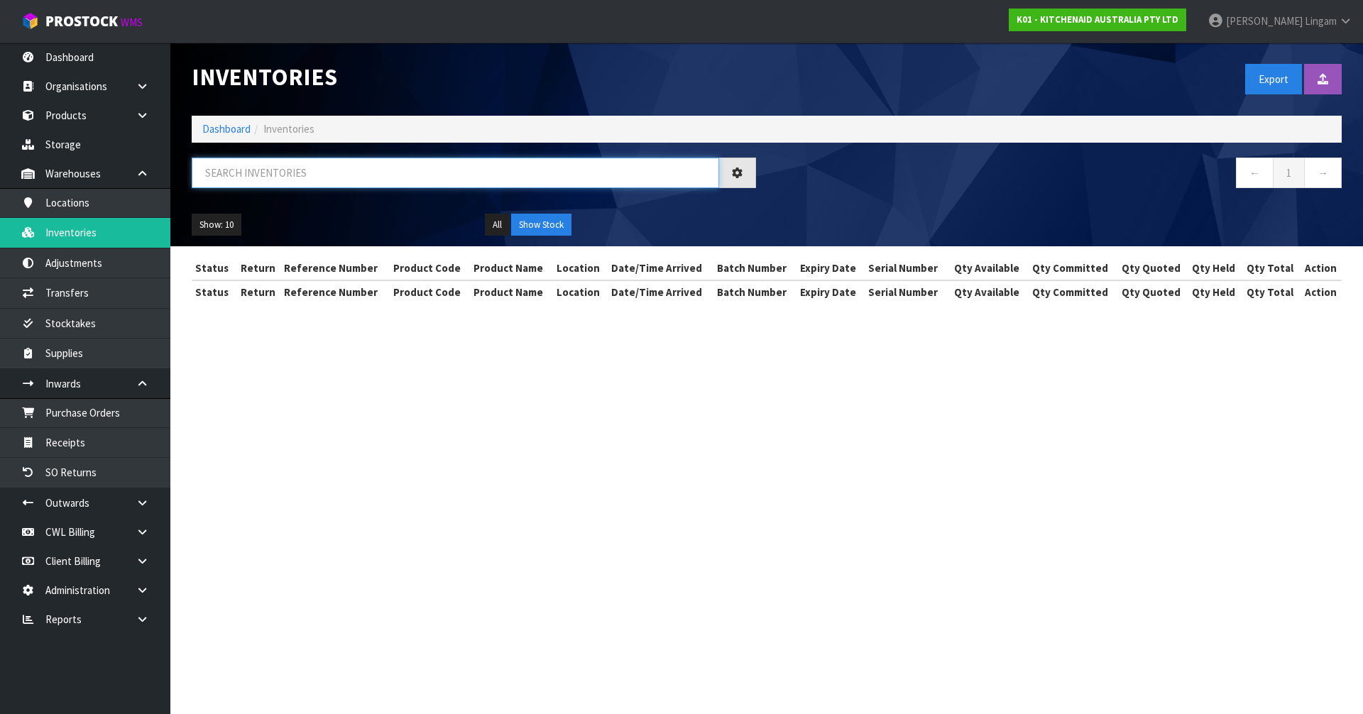
click at [378, 173] on input "text" at bounding box center [455, 173] width 527 height 31
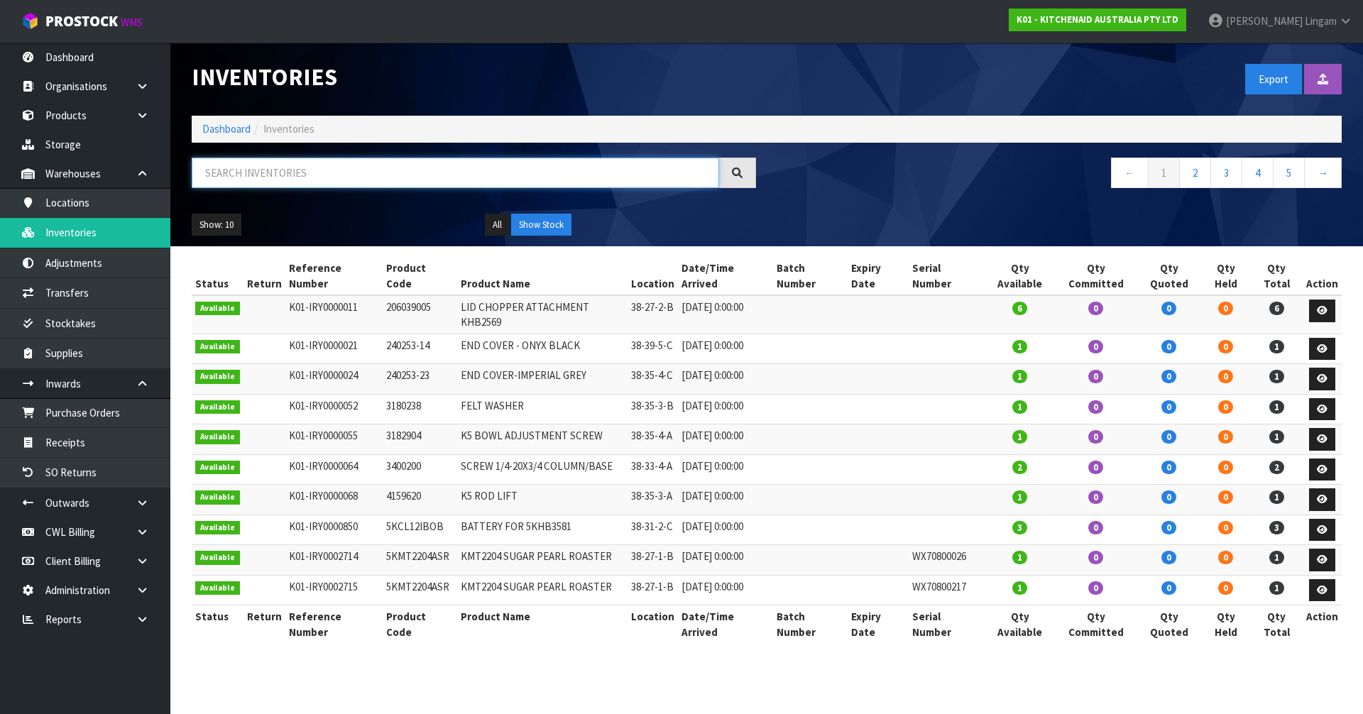
paste input "5KSM195PSAAC"
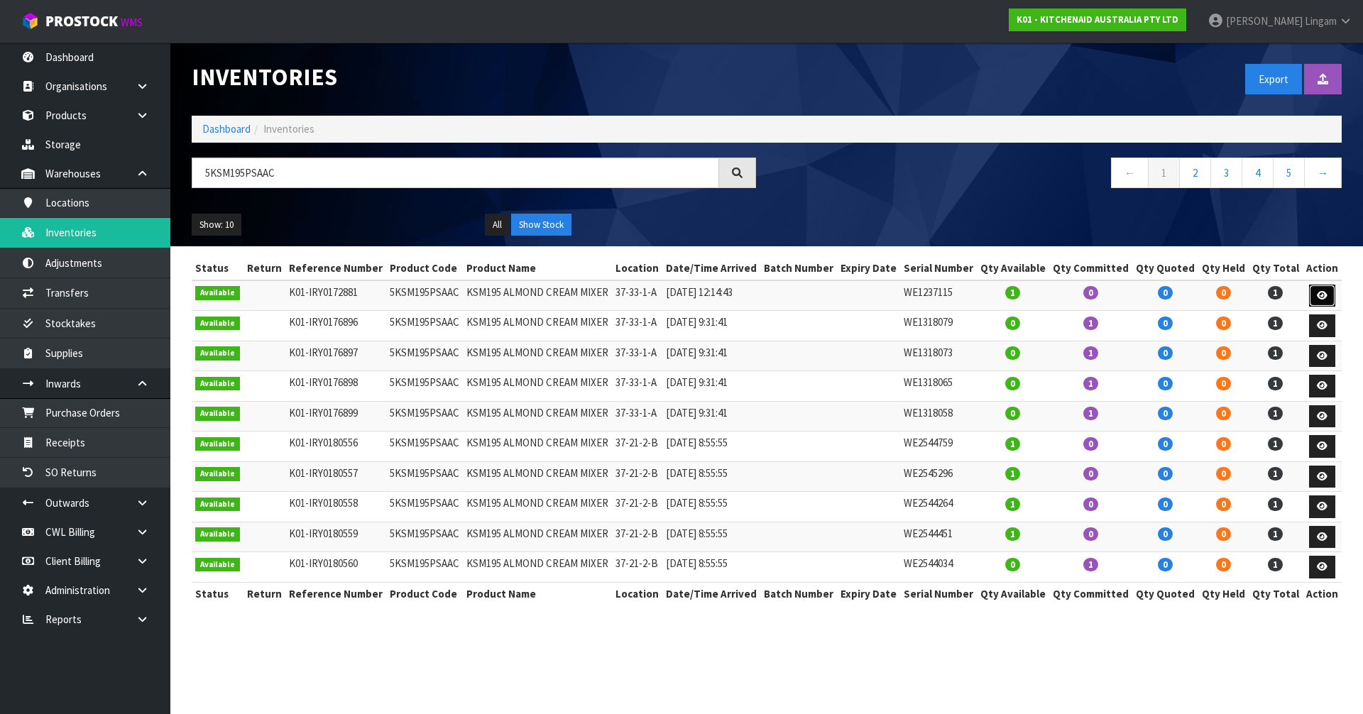
click at [1318, 291] on icon at bounding box center [1322, 295] width 11 height 9
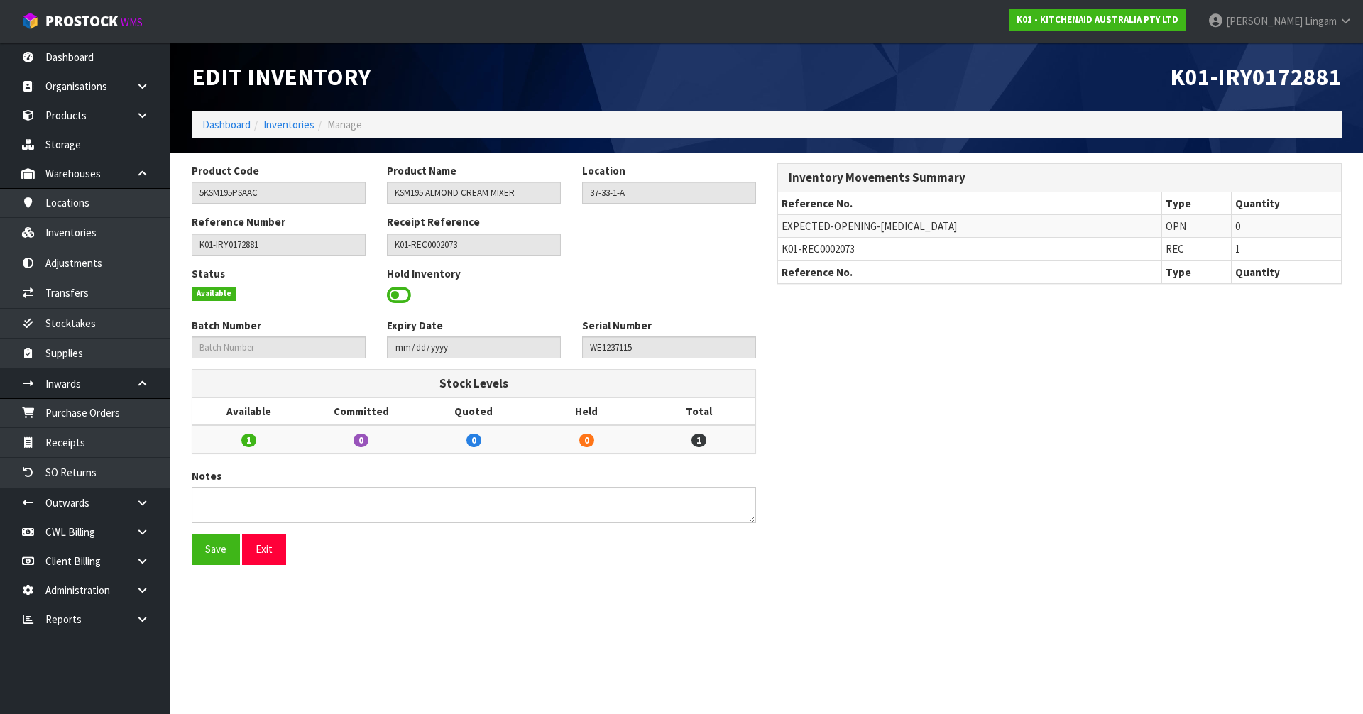
click at [387, 295] on span at bounding box center [399, 295] width 24 height 21
click at [609, 292] on span "Select an Option" at bounding box center [662, 293] width 148 height 17
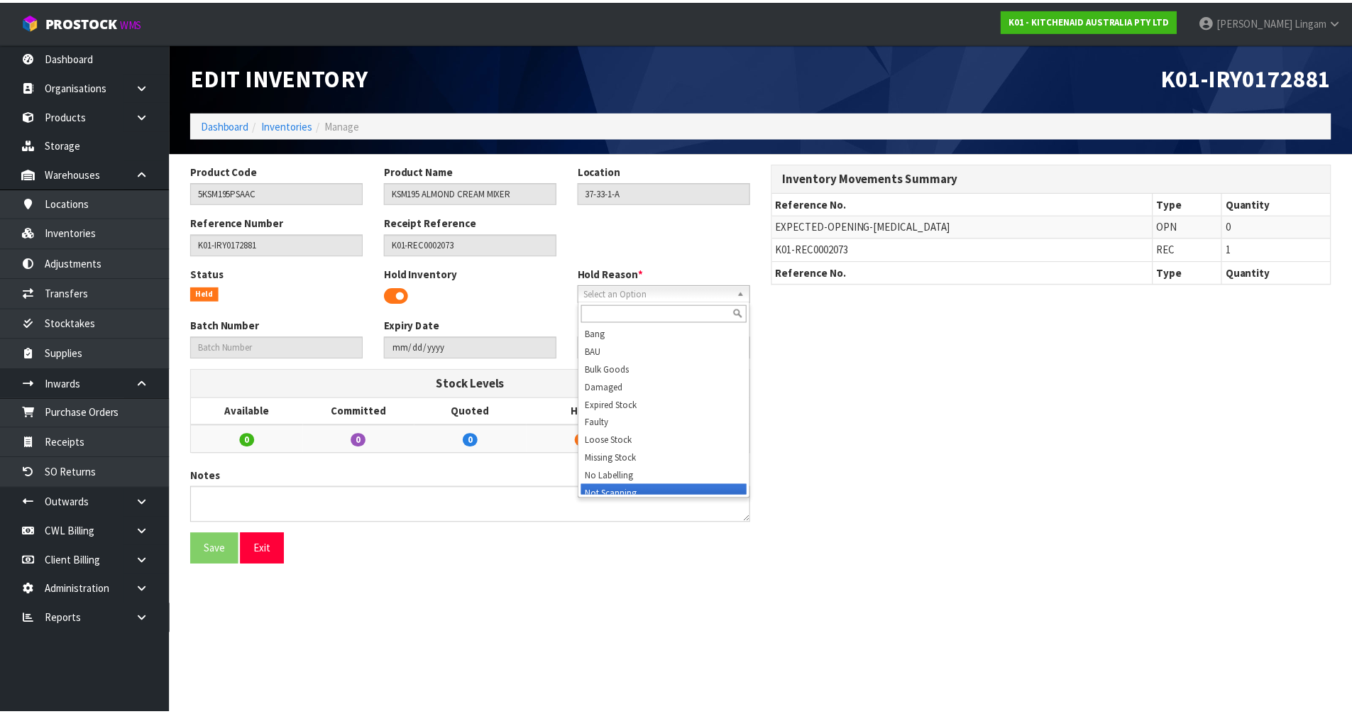
scroll to position [7, 0]
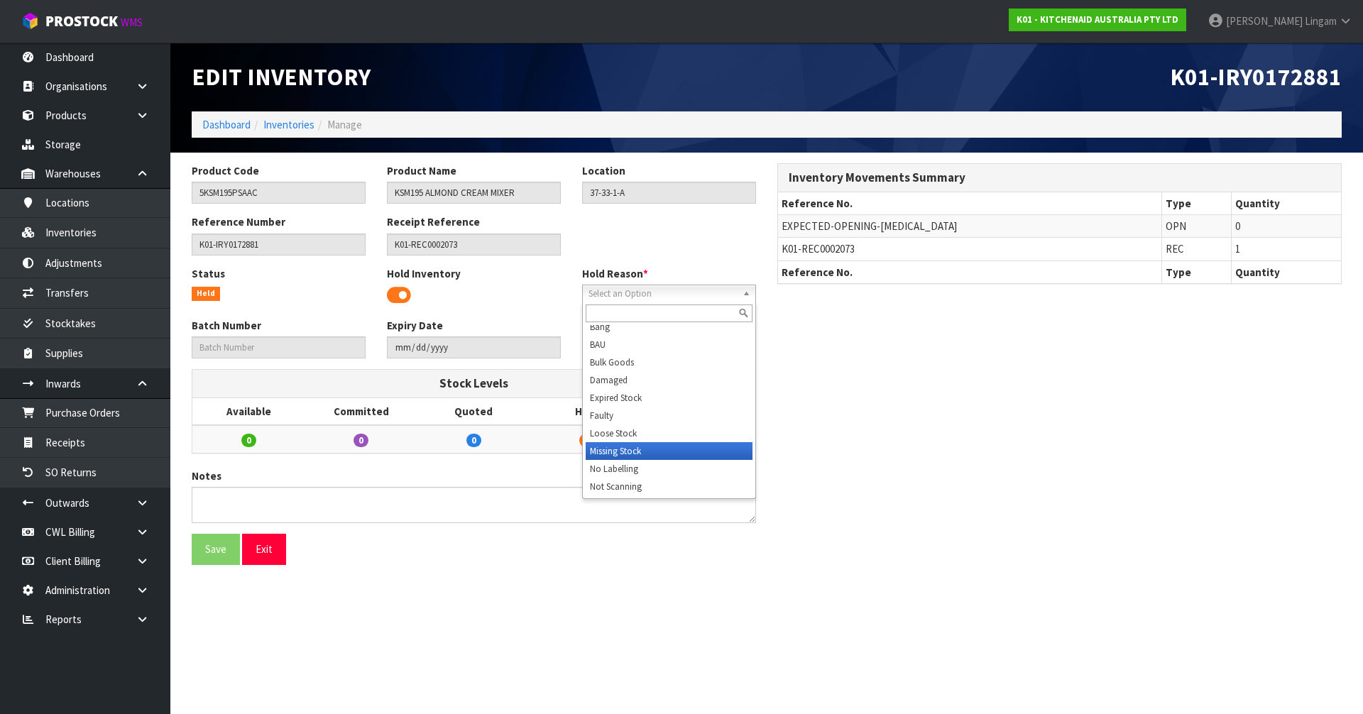
click at [608, 450] on li "Missing Stock" at bounding box center [669, 451] width 167 height 18
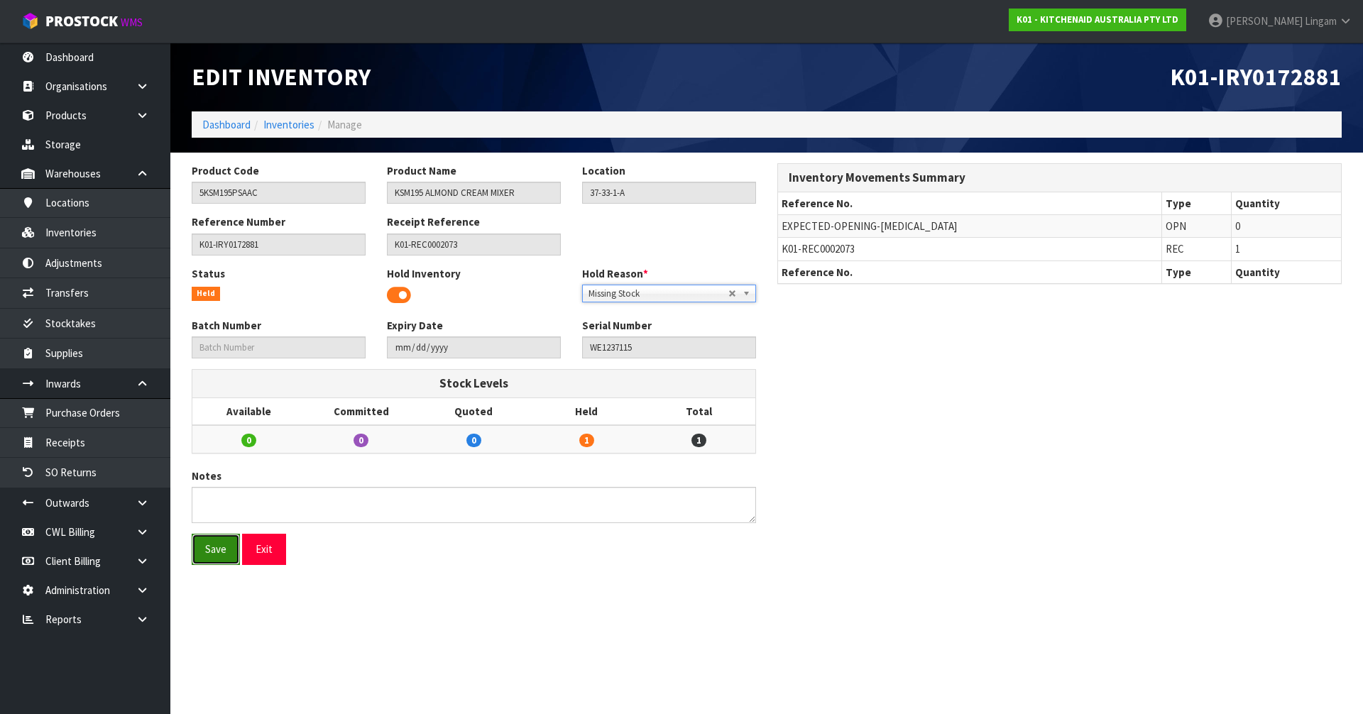
click at [224, 549] on button "Save" at bounding box center [216, 549] width 48 height 31
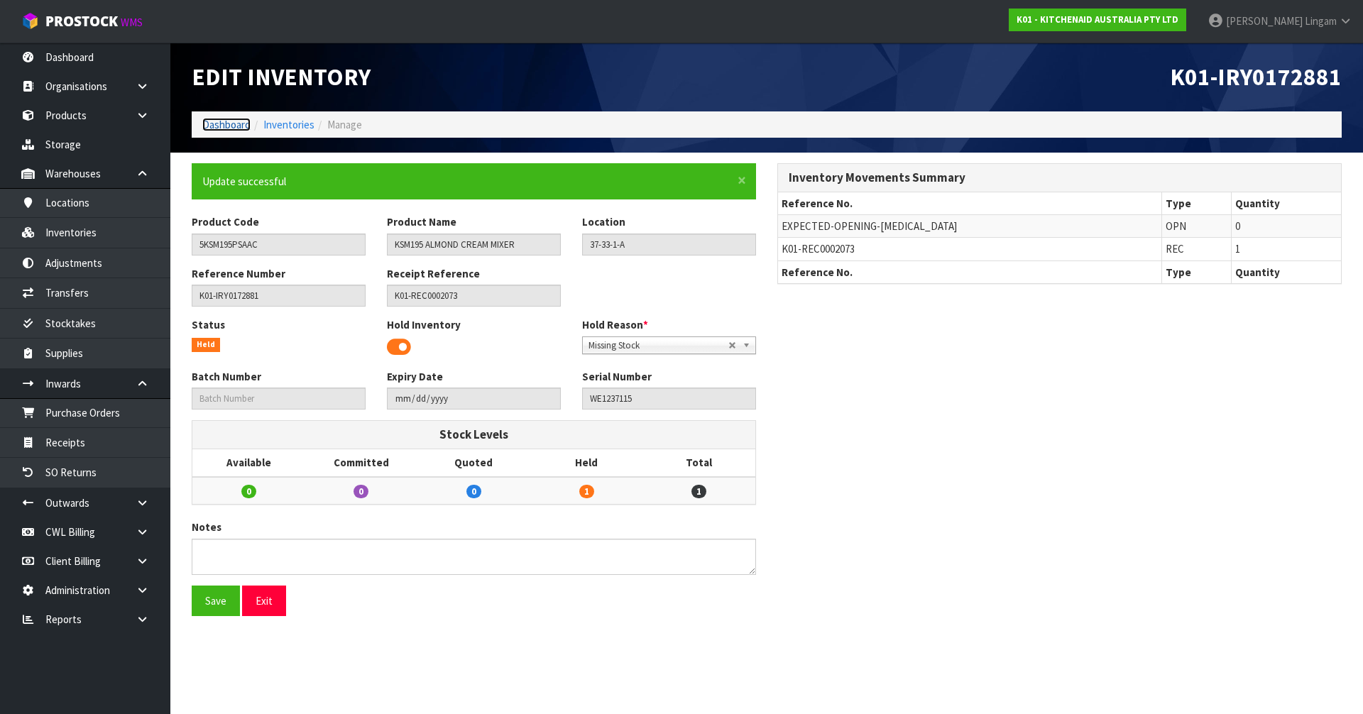
click at [224, 126] on link "Dashboard" at bounding box center [226, 124] width 48 height 13
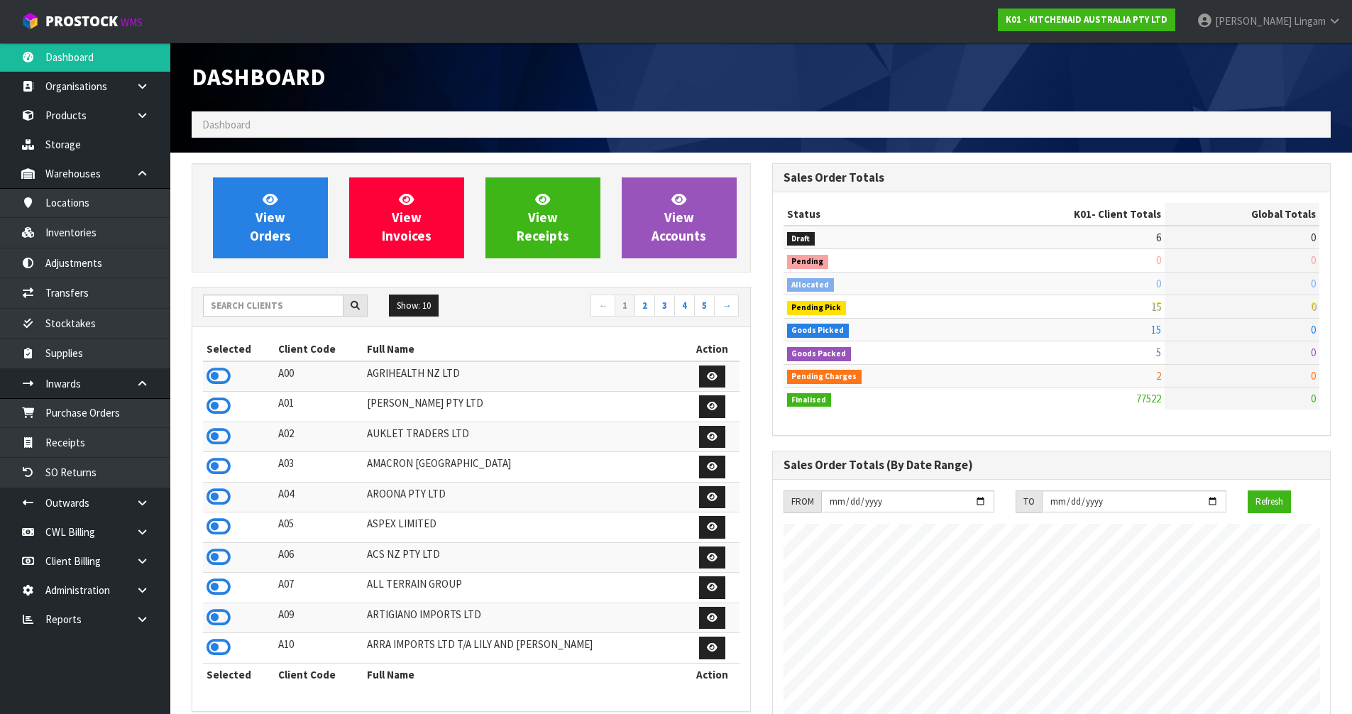
scroll to position [1075, 580]
click at [264, 301] on input "text" at bounding box center [273, 306] width 141 height 22
click at [95, 238] on link "Inventories" at bounding box center [85, 232] width 170 height 29
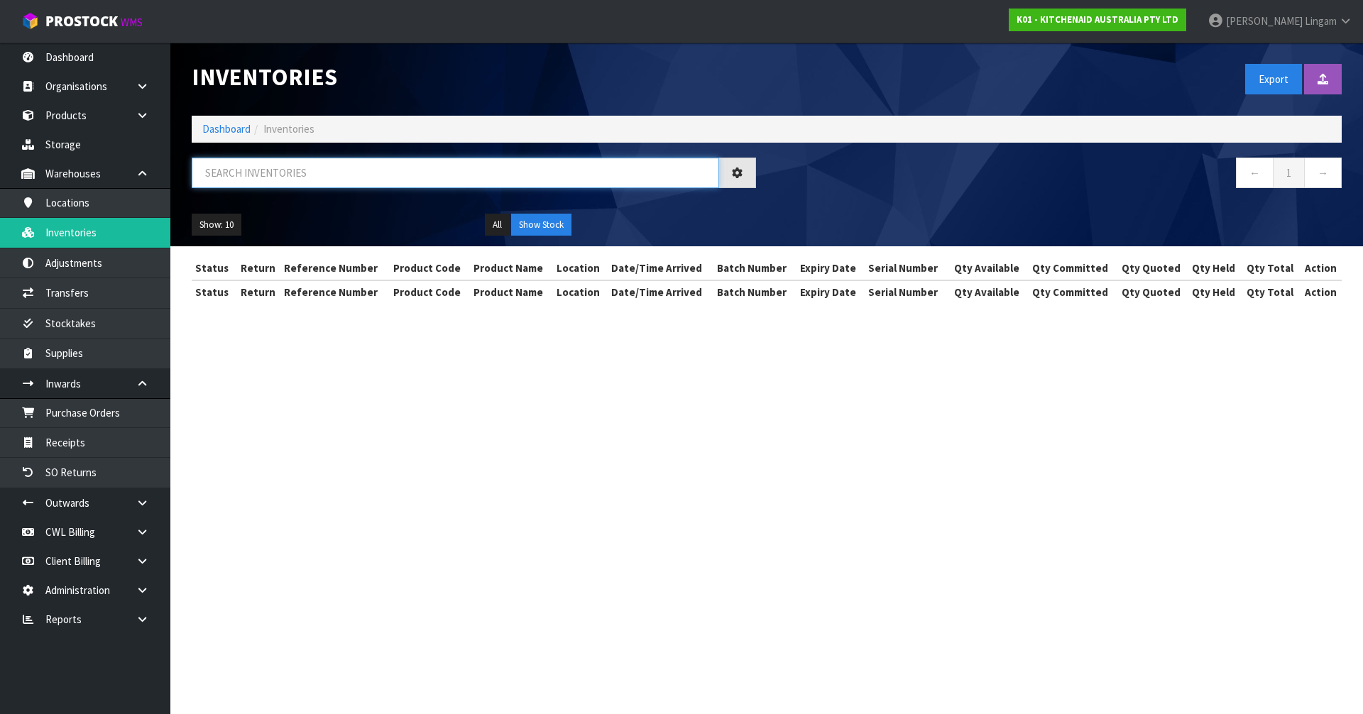
click at [398, 173] on input "text" at bounding box center [455, 173] width 527 height 31
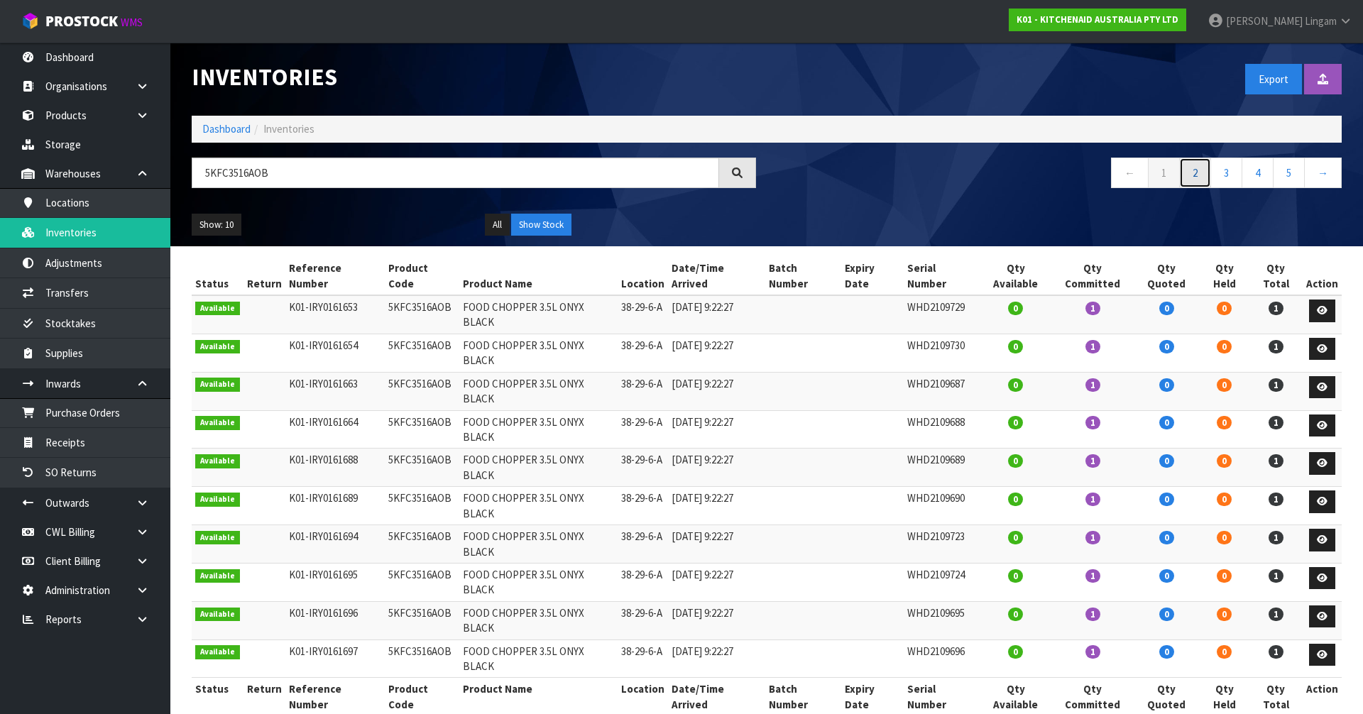
click at [1190, 177] on link "2" at bounding box center [1195, 173] width 32 height 31
click at [436, 295] on td "5KFC3516AOB" at bounding box center [422, 314] width 75 height 38
copy td "5KFC3516AOB"
click at [224, 221] on button "Show: 10" at bounding box center [217, 225] width 50 height 23
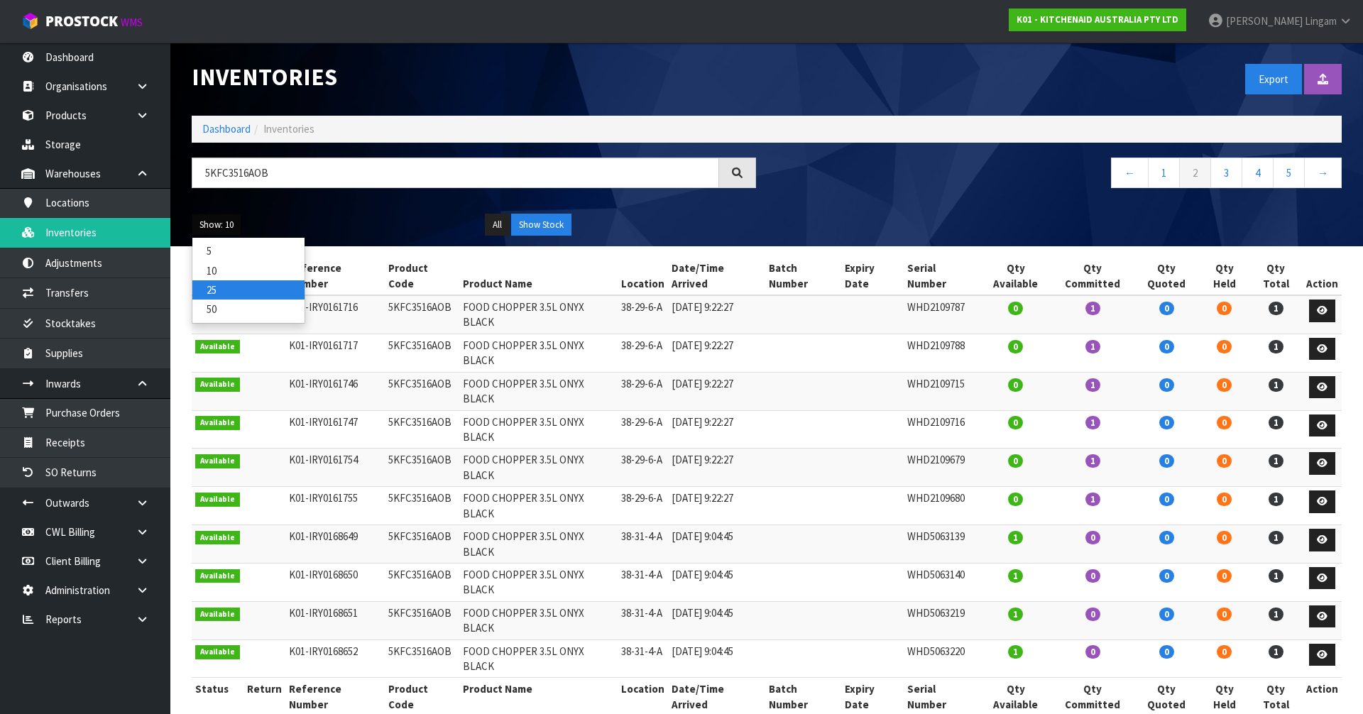
click at [231, 287] on link "25" at bounding box center [248, 289] width 112 height 19
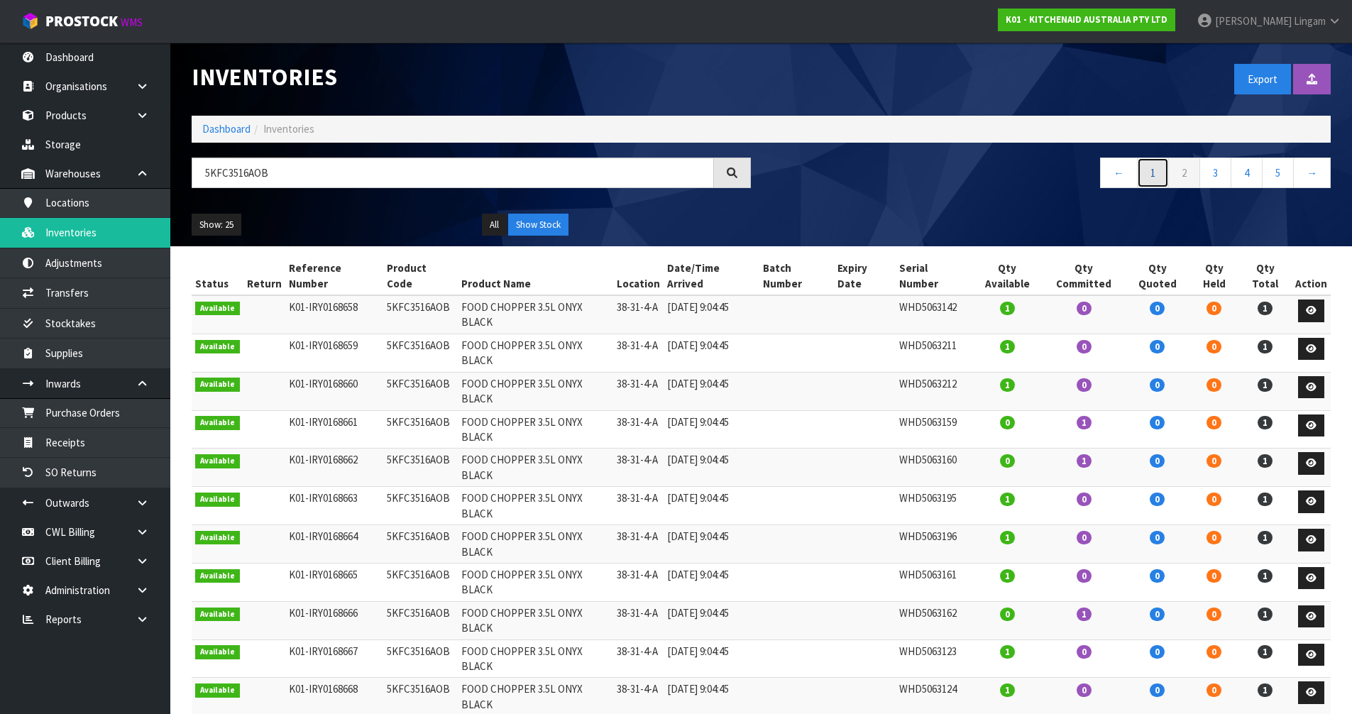
click at [1156, 175] on link "1" at bounding box center [1153, 173] width 32 height 31
click at [209, 128] on link "Dashboard" at bounding box center [226, 128] width 48 height 13
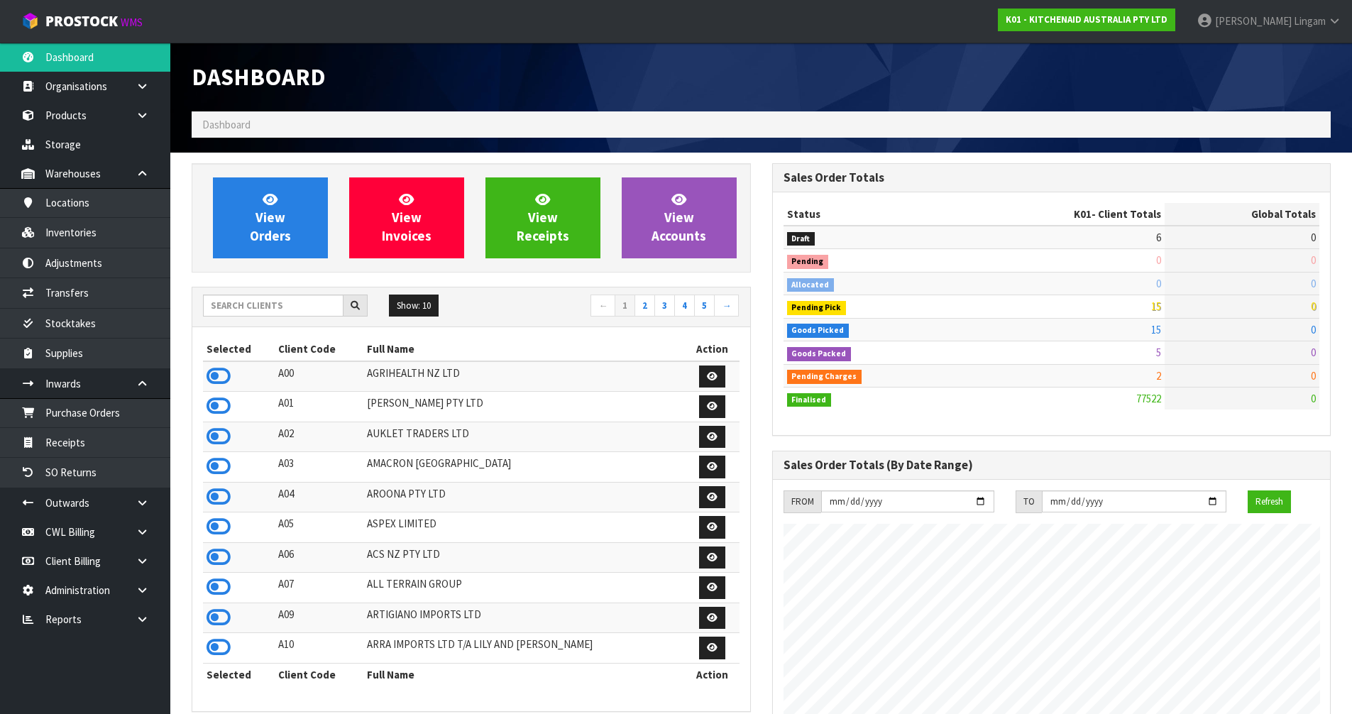
scroll to position [1075, 580]
click at [278, 307] on input "text" at bounding box center [273, 306] width 141 height 22
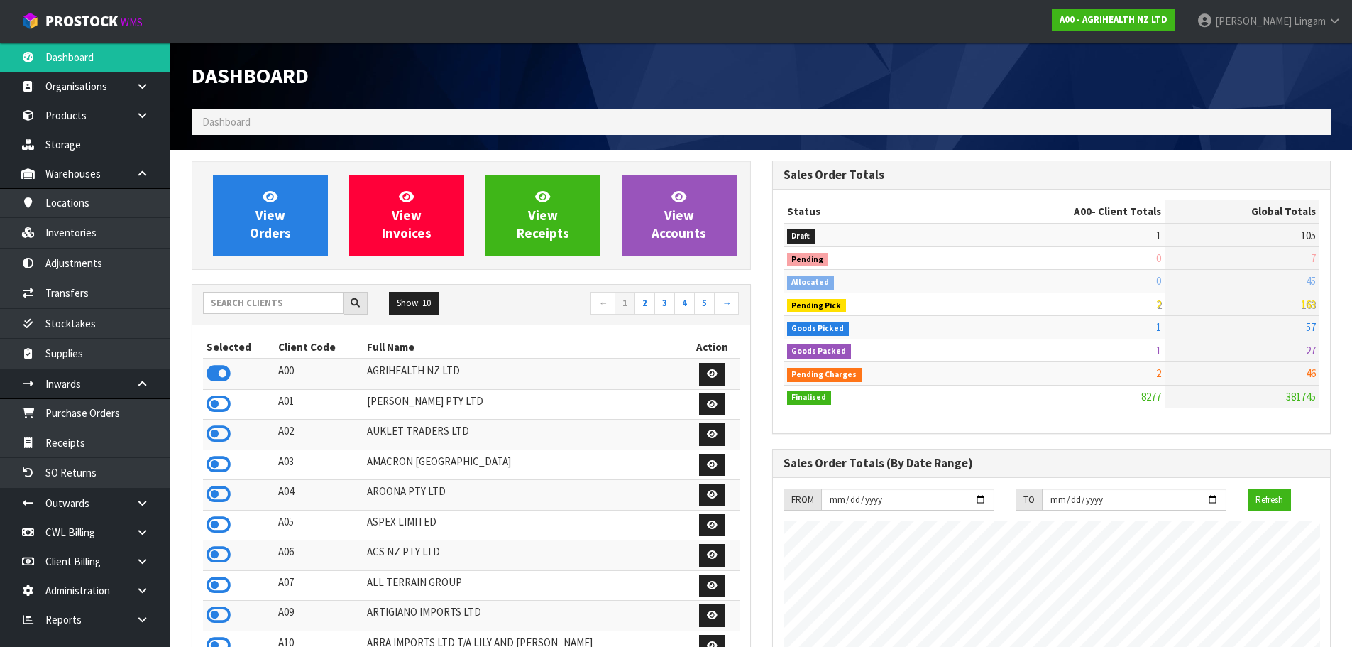
scroll to position [1075, 580]
click at [1029, 65] on div "Dashboard" at bounding box center [761, 76] width 1160 height 66
click at [232, 302] on input "text" at bounding box center [273, 303] width 141 height 22
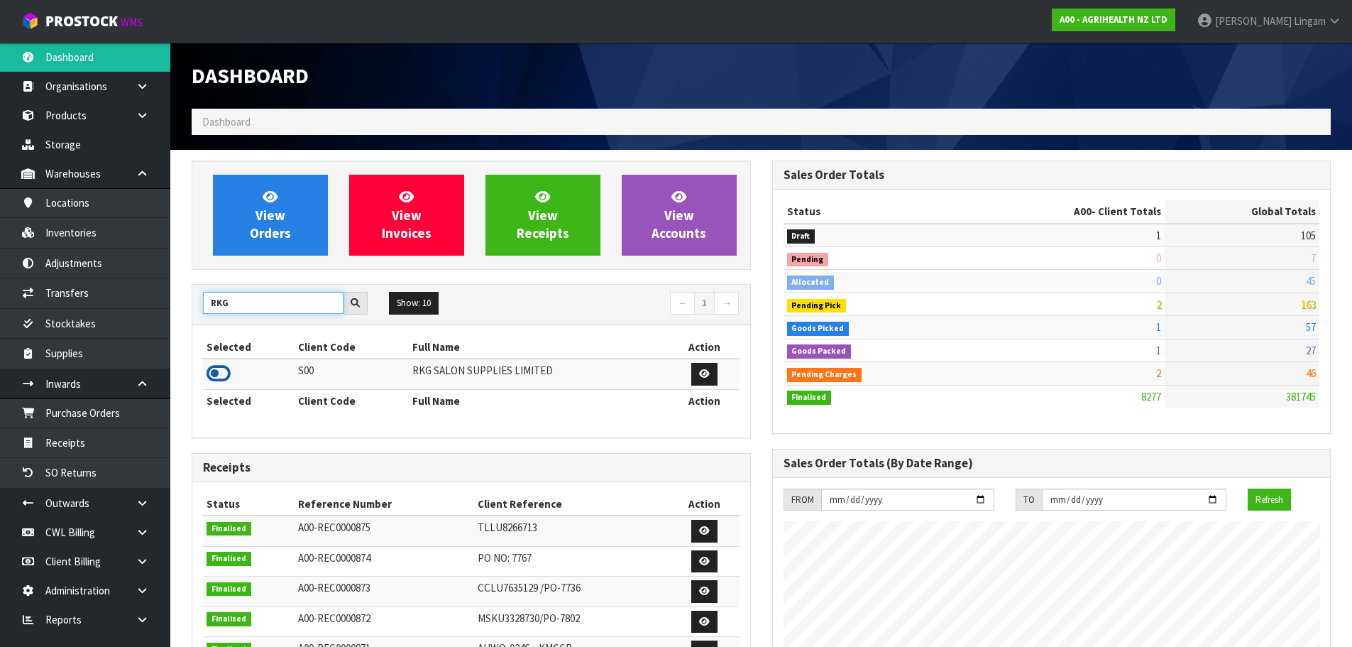
type input "RKG"
click at [215, 373] on icon at bounding box center [219, 373] width 24 height 21
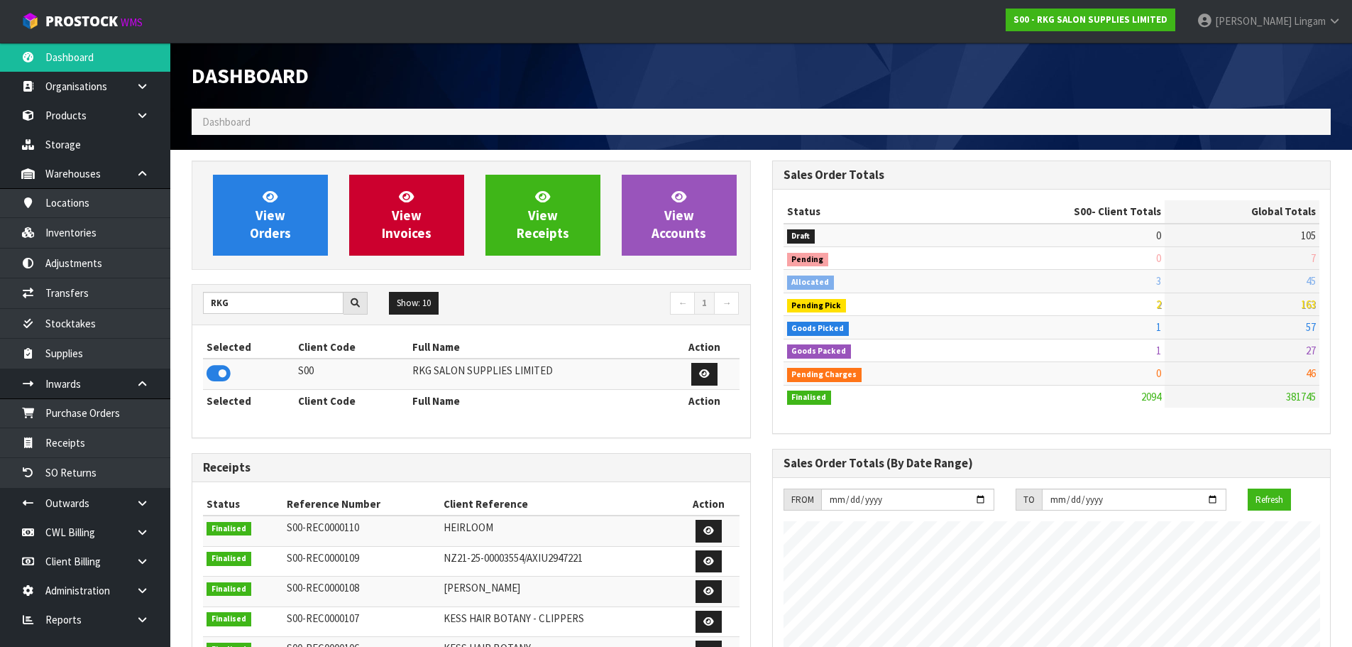
scroll to position [1106, 580]
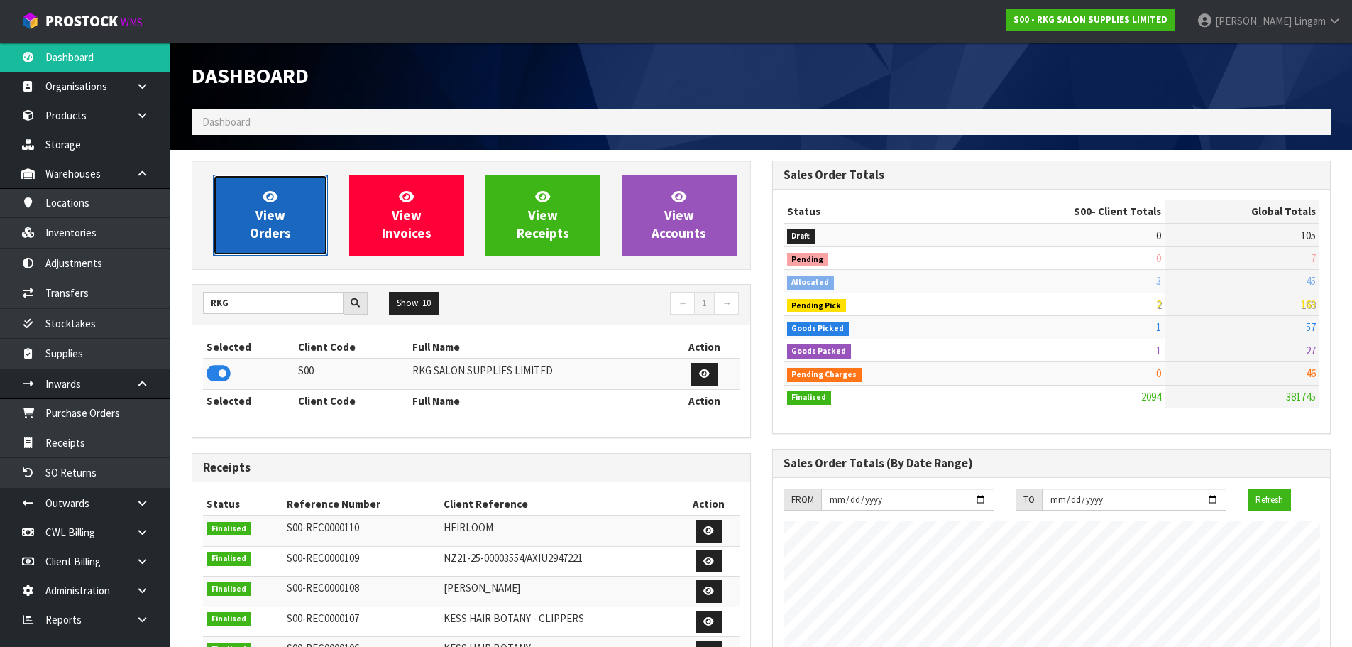
click at [274, 202] on icon at bounding box center [270, 196] width 15 height 13
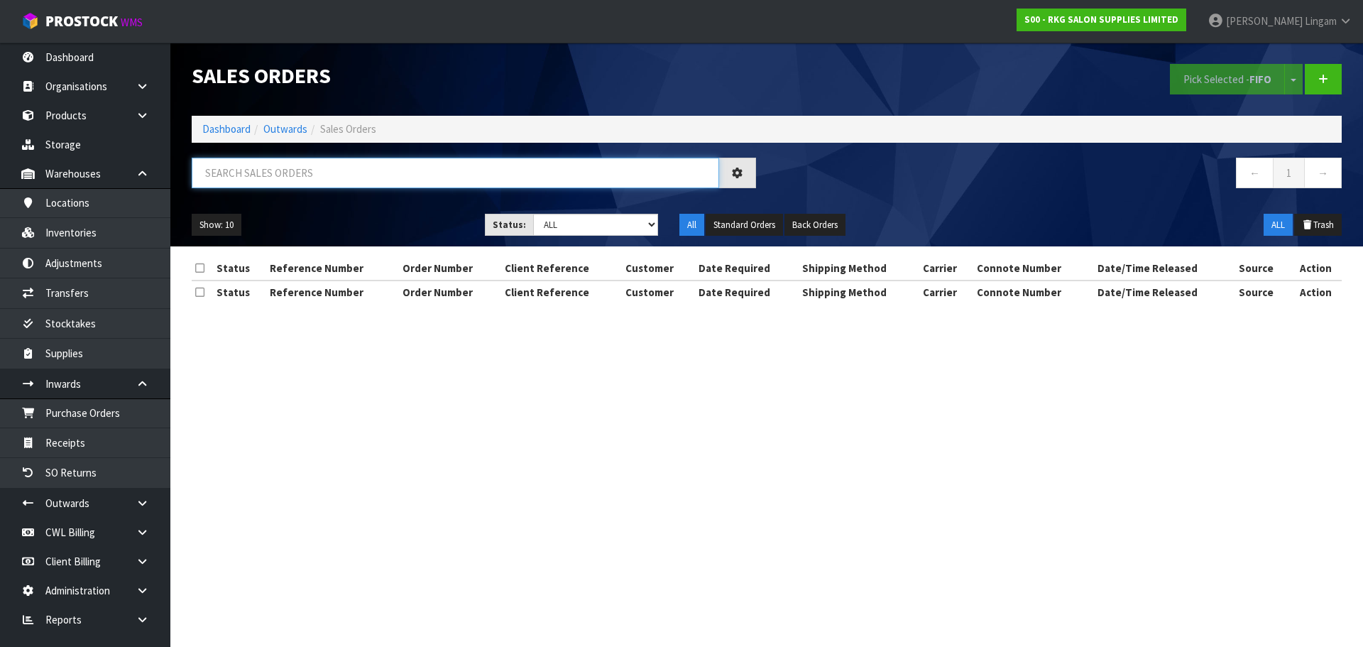
click at [301, 176] on input "text" at bounding box center [455, 173] width 527 height 31
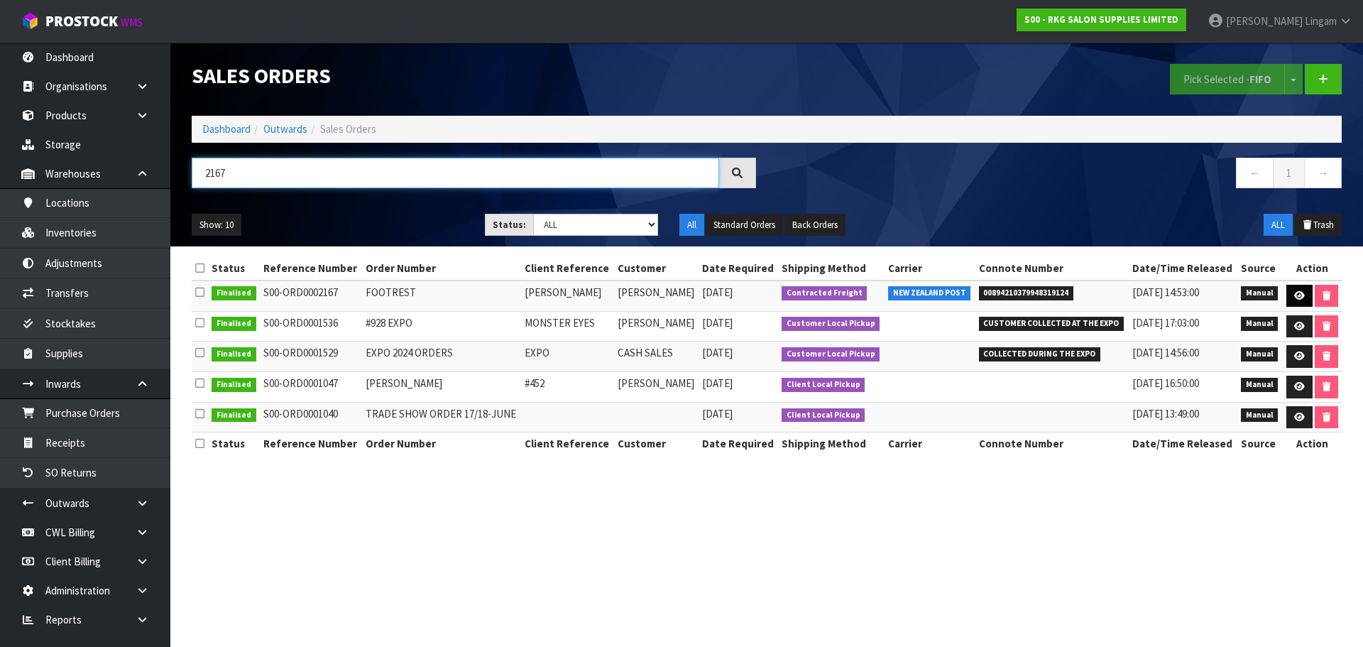
type input "2167"
click at [1294, 292] on icon at bounding box center [1299, 295] width 11 height 9
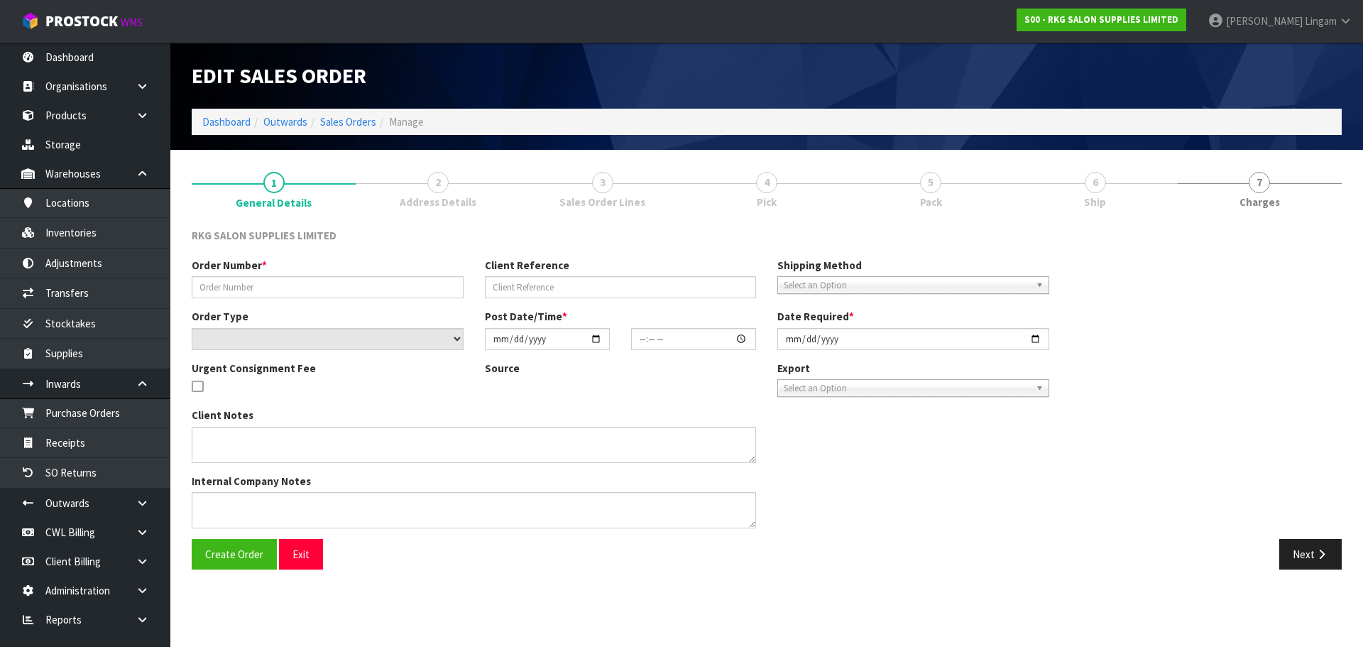
type input "FOOTREST"
type input "BANAZ ALI"
select select "number:0"
type input "2025-09-10"
type input "00:00:00.000"
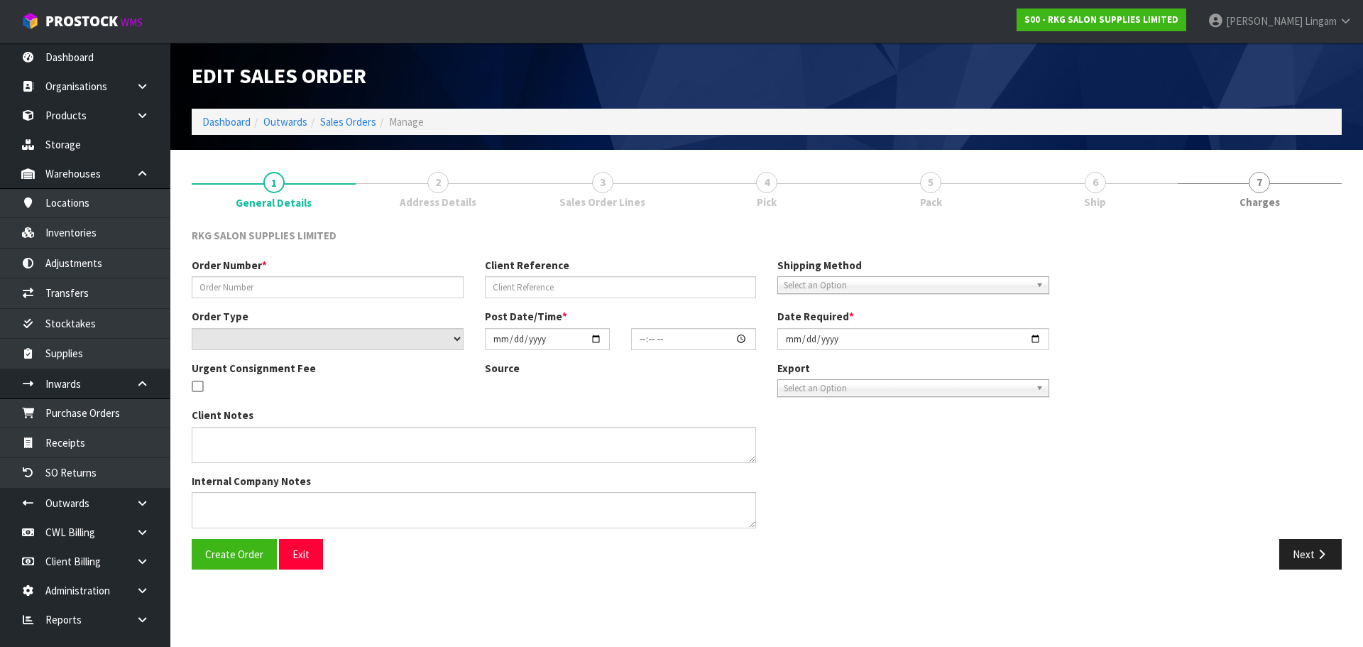
type input "2025-09-10"
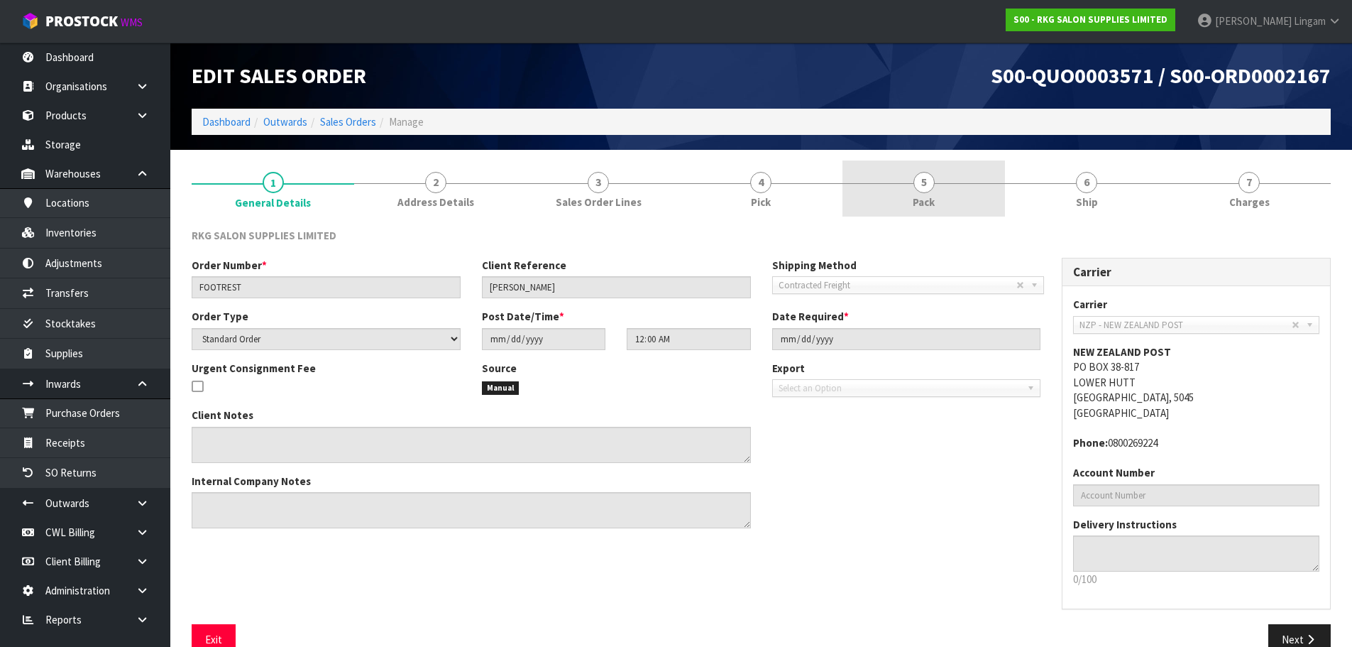
click at [953, 191] on link "5 Pack" at bounding box center [923, 188] width 163 height 56
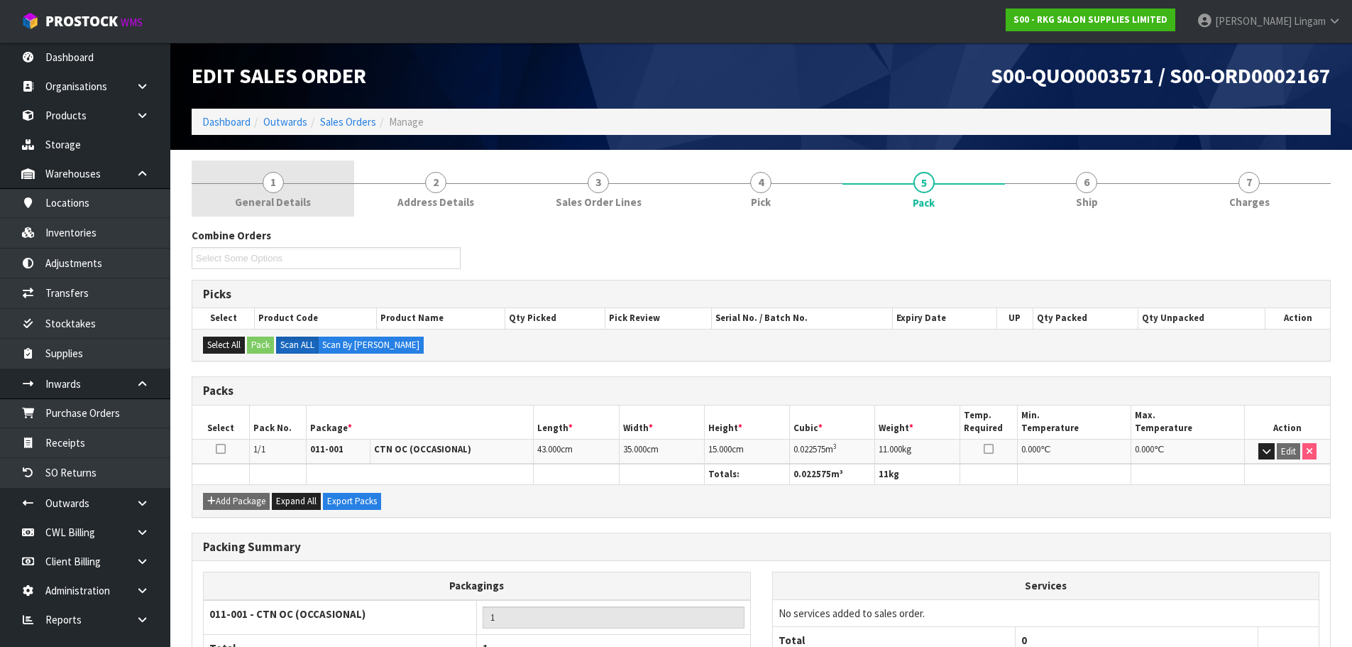
click at [280, 199] on span "General Details" at bounding box center [273, 201] width 76 height 15
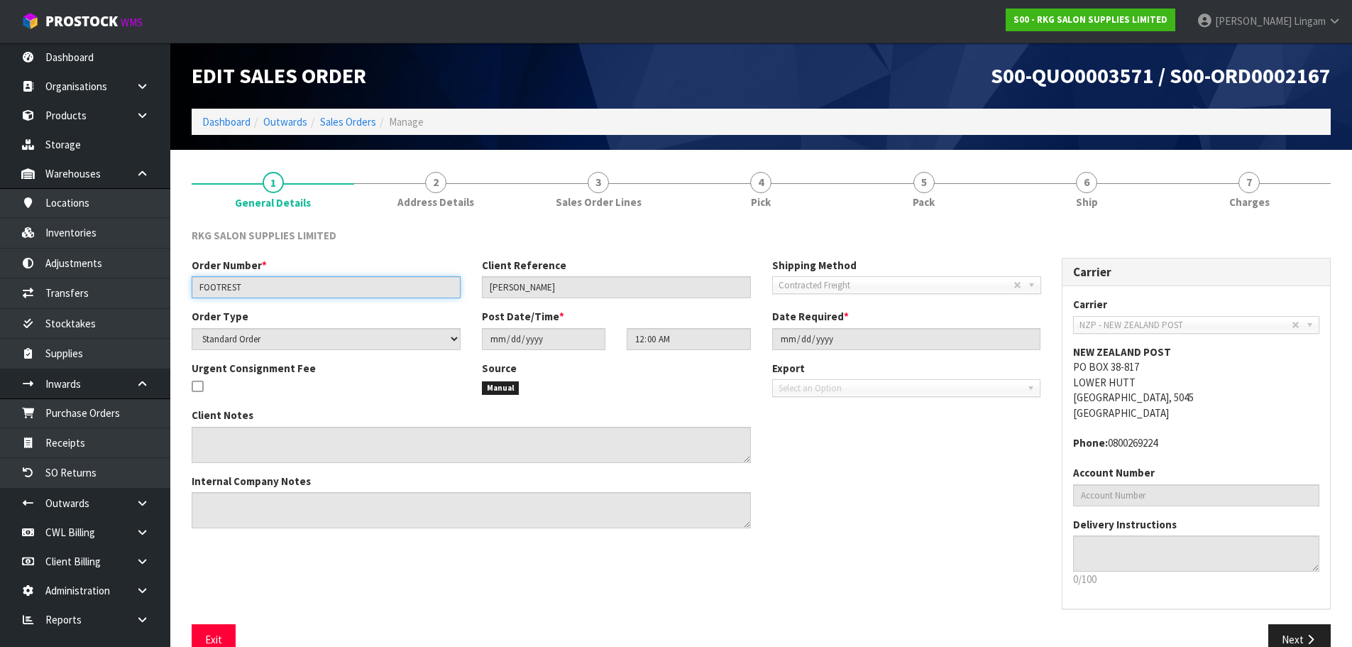
click at [220, 289] on input "FOOTREST" at bounding box center [326, 287] width 269 height 22
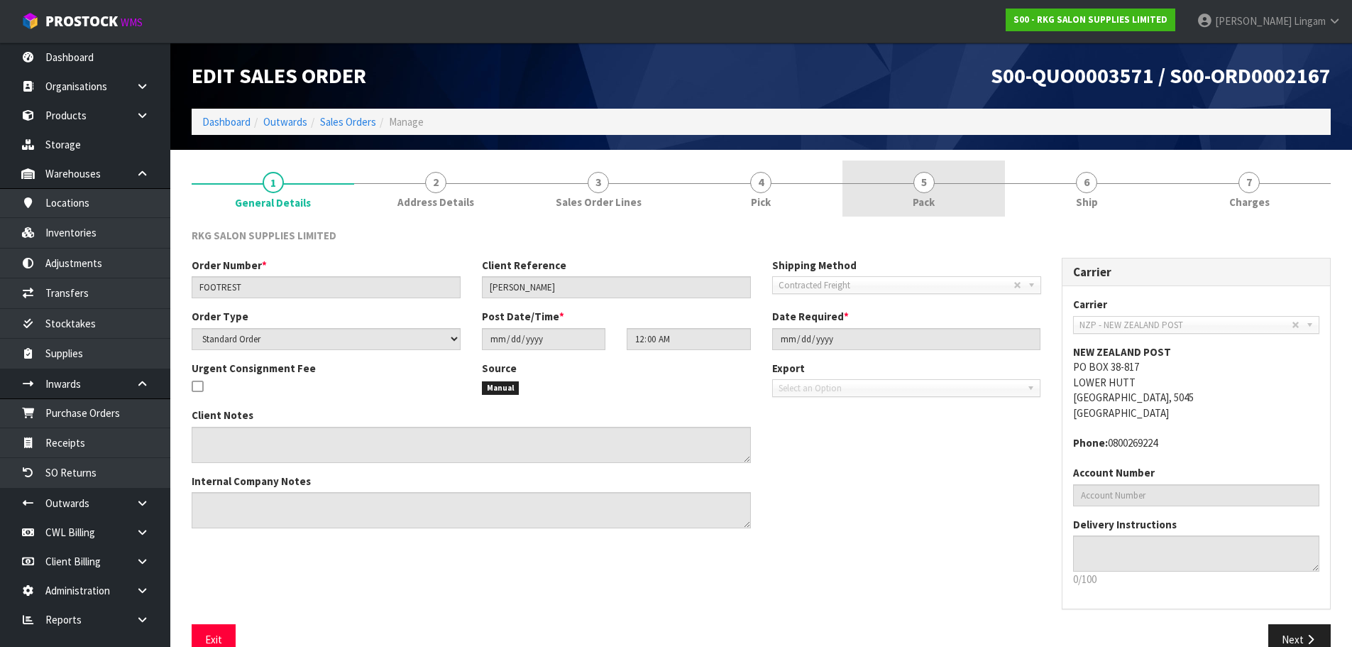
click at [999, 199] on link "5 Pack" at bounding box center [923, 188] width 163 height 56
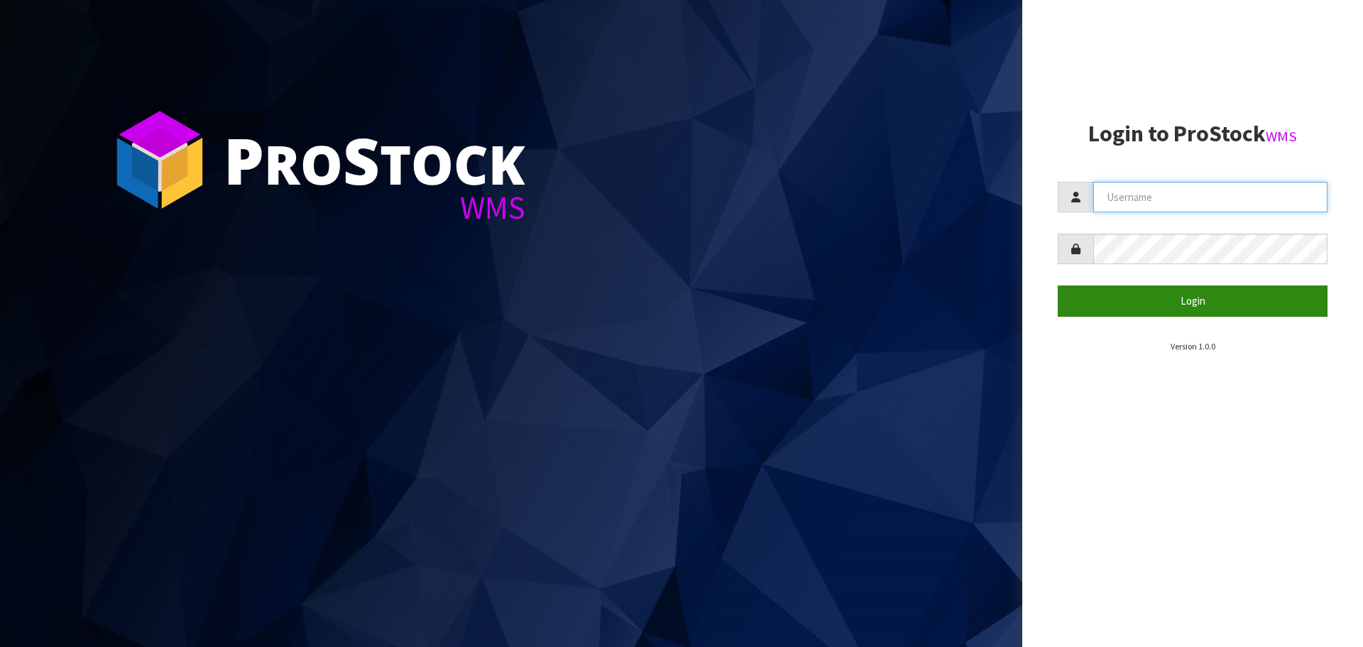
type input "[PERSON_NAME][EMAIL_ADDRESS][DOMAIN_NAME]"
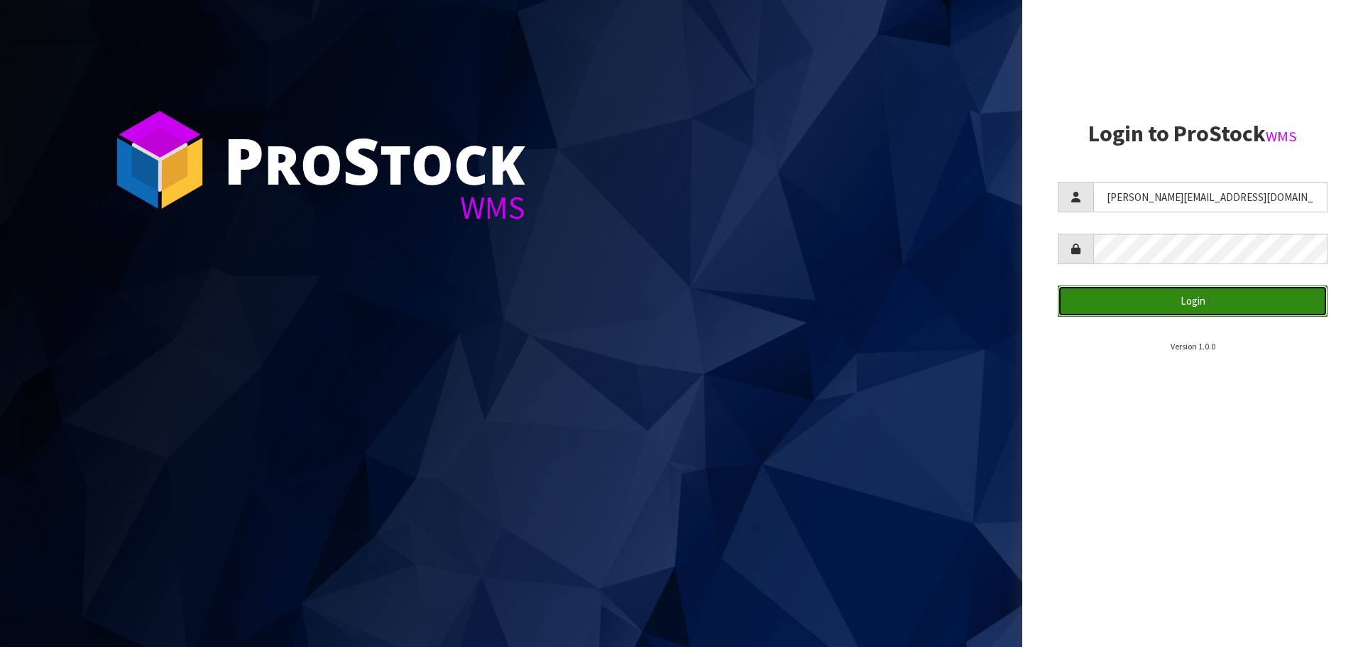
click at [1251, 307] on button "Login" at bounding box center [1193, 300] width 270 height 31
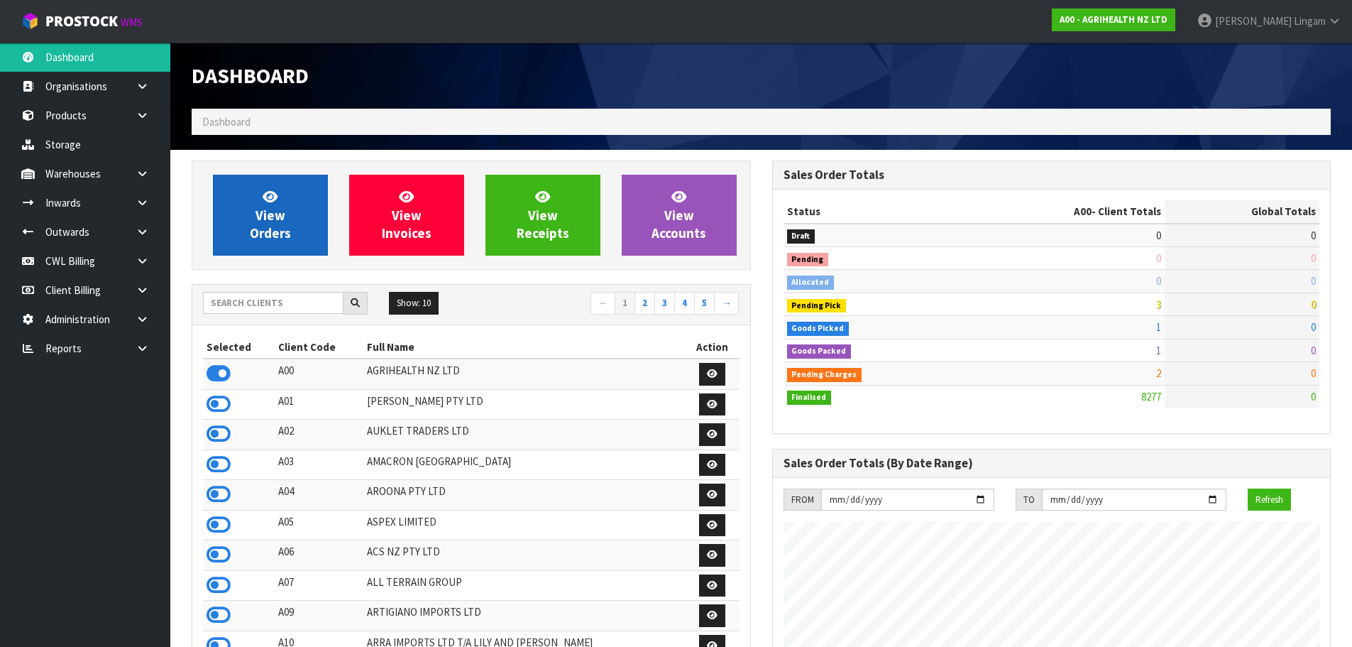
scroll to position [1075, 580]
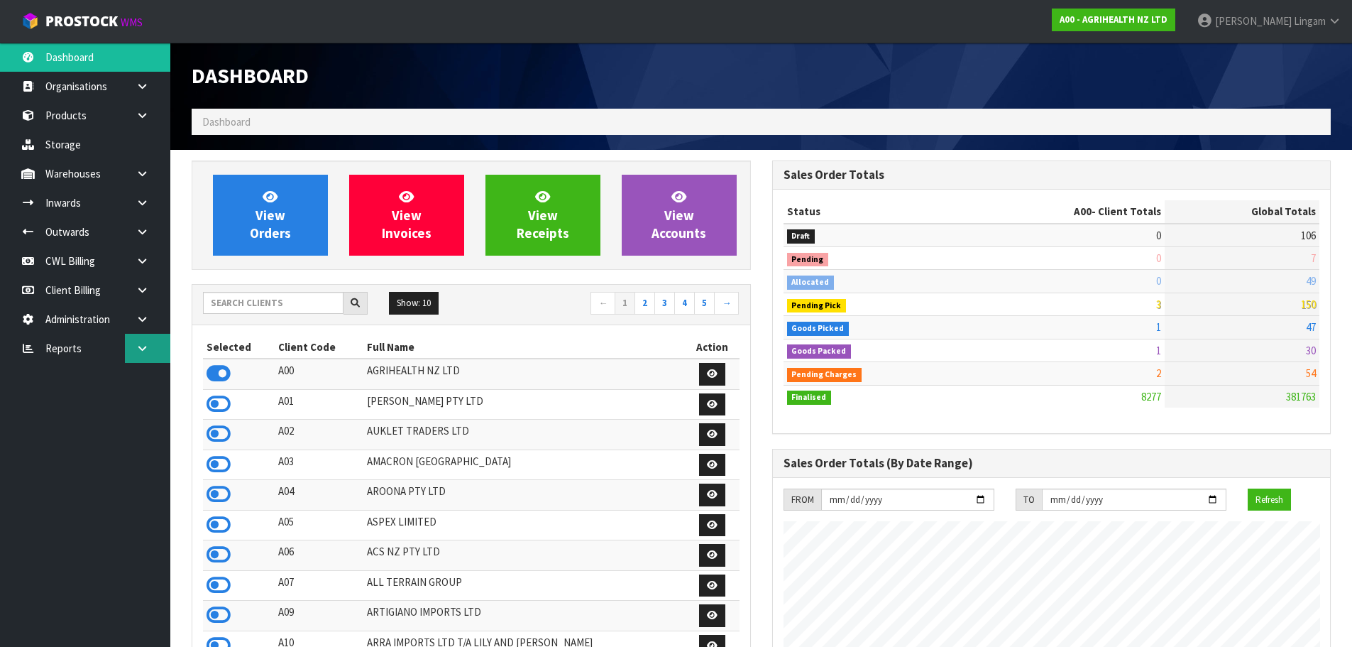
click at [133, 346] on link at bounding box center [147, 348] width 45 height 29
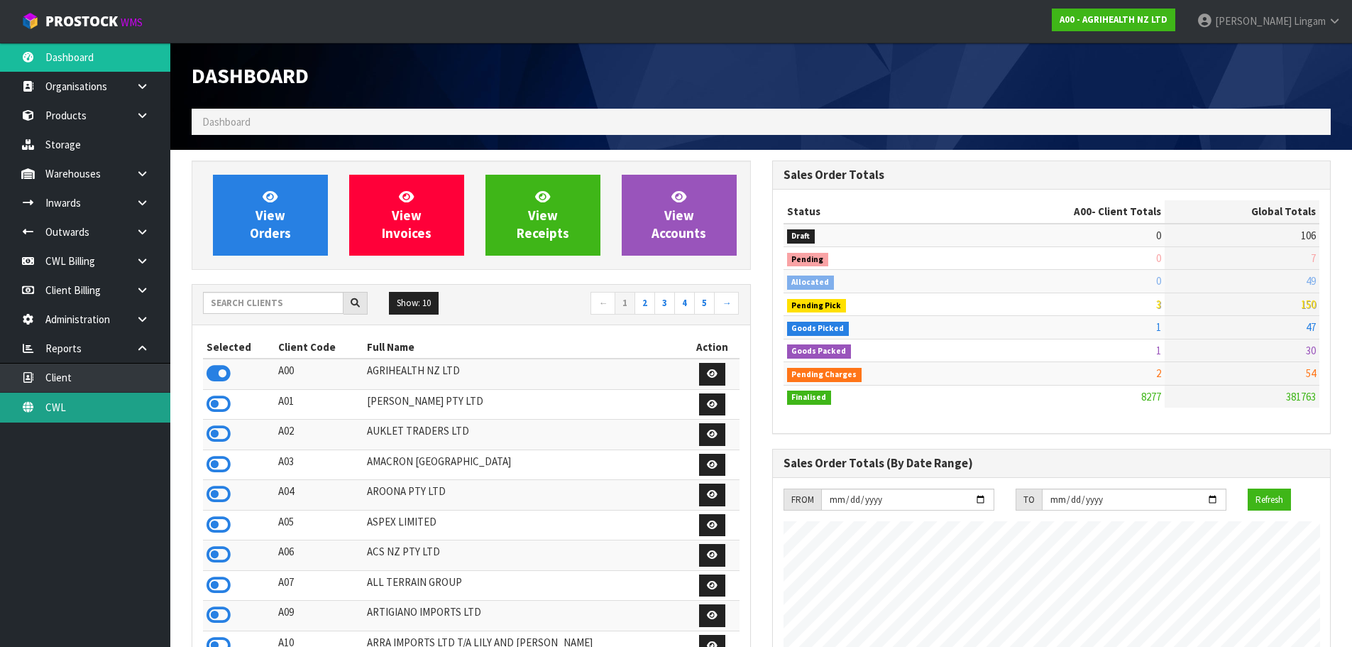
click at [119, 410] on link "CWL" at bounding box center [85, 406] width 170 height 29
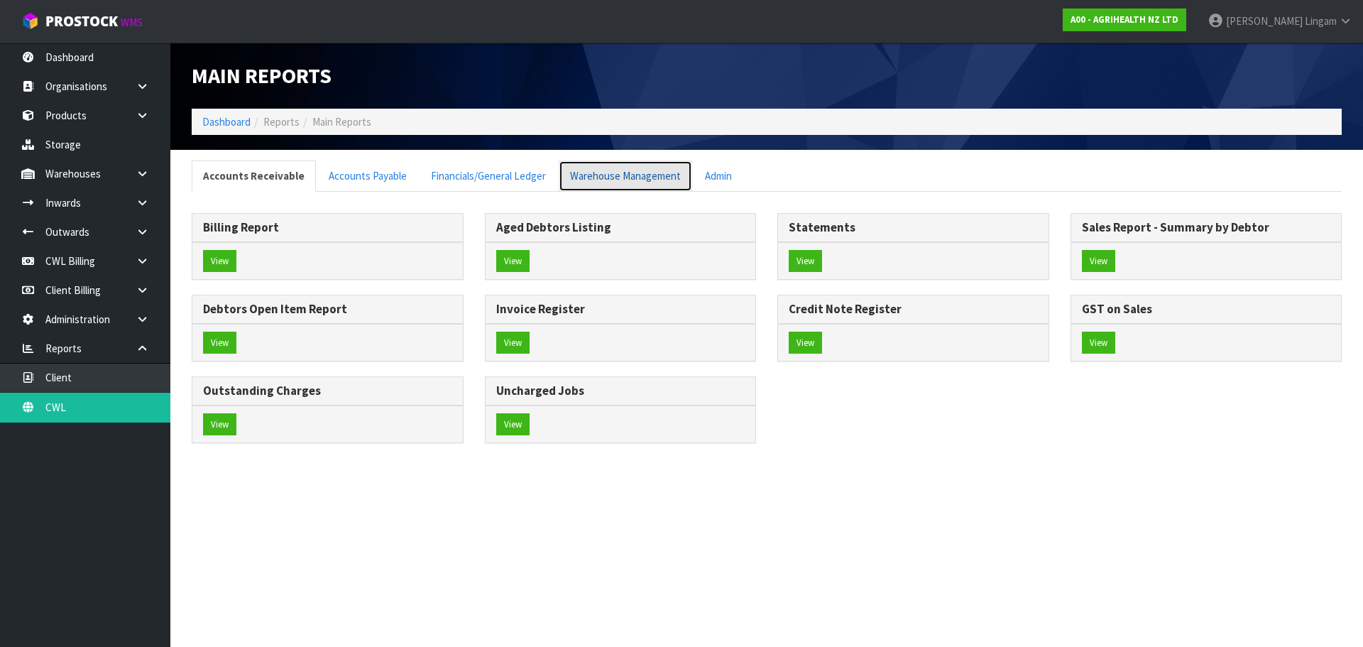
click at [599, 180] on link "Warehouse Management" at bounding box center [625, 175] width 133 height 31
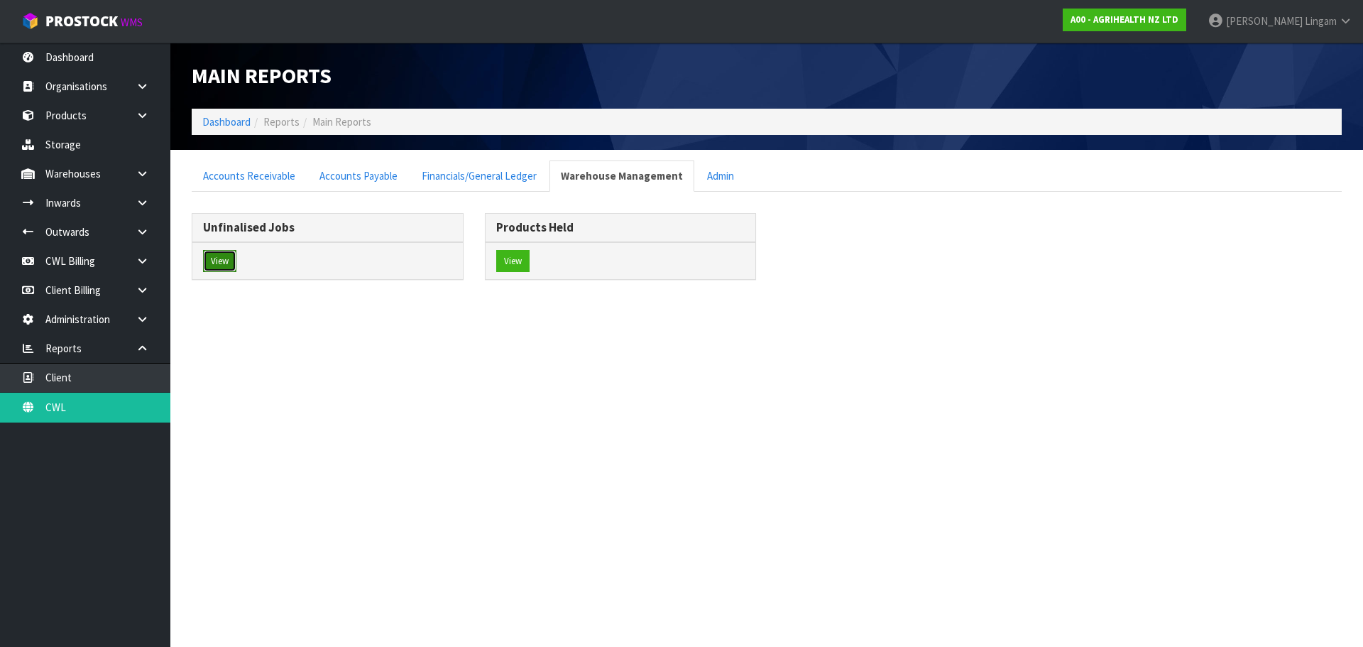
click at [225, 256] on button "View" at bounding box center [219, 261] width 33 height 23
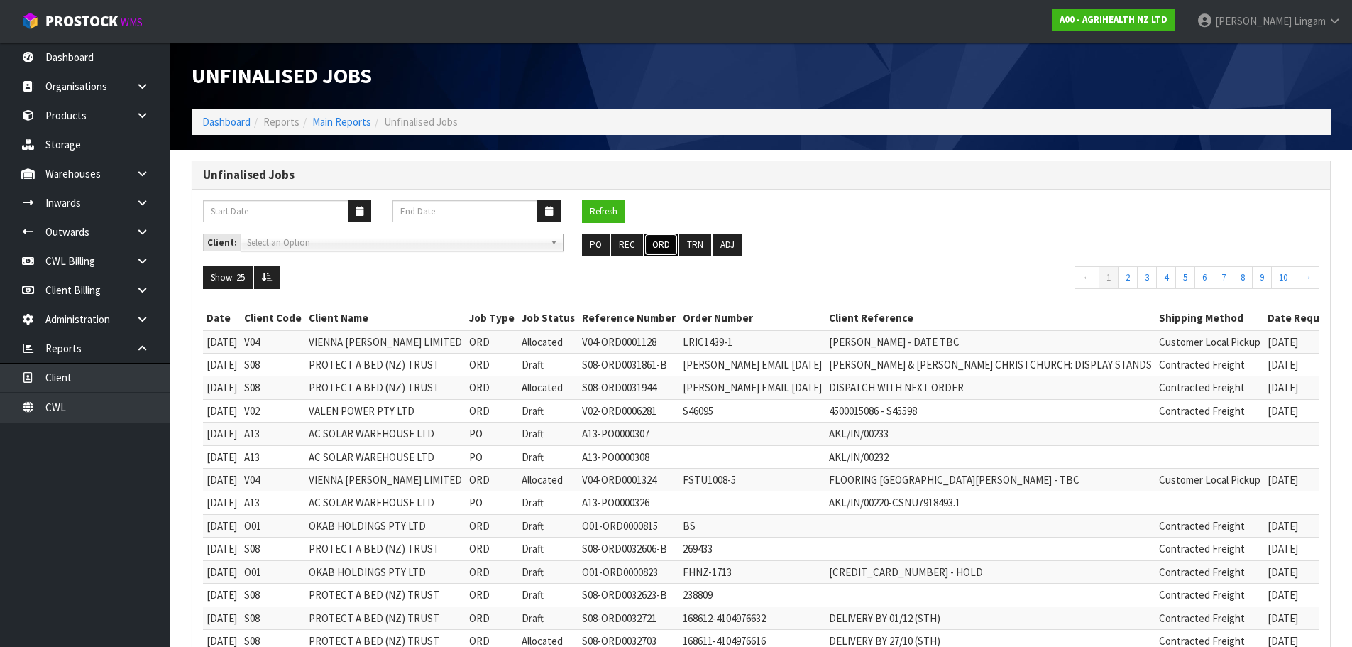
click at [660, 251] on button "ORD" at bounding box center [660, 245] width 33 height 23
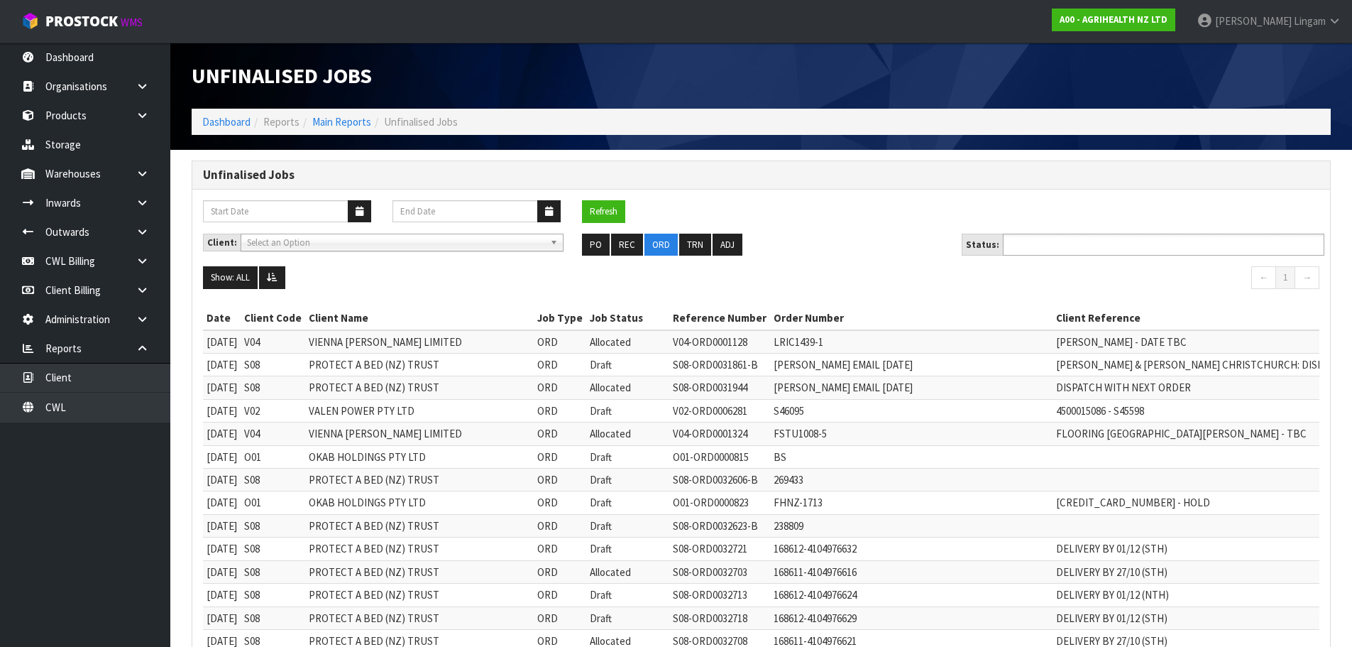
click at [1126, 244] on ul at bounding box center [1164, 245] width 322 height 22
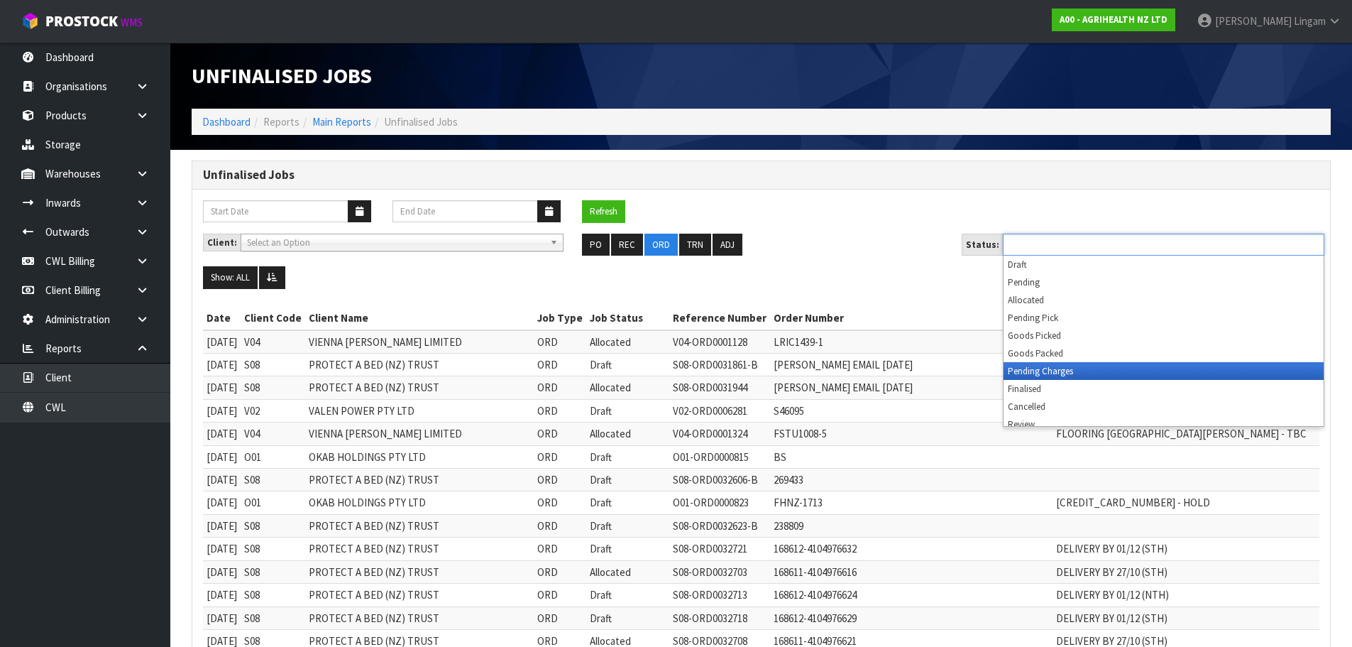
click at [1124, 370] on li "Pending Charges" at bounding box center [1164, 371] width 320 height 18
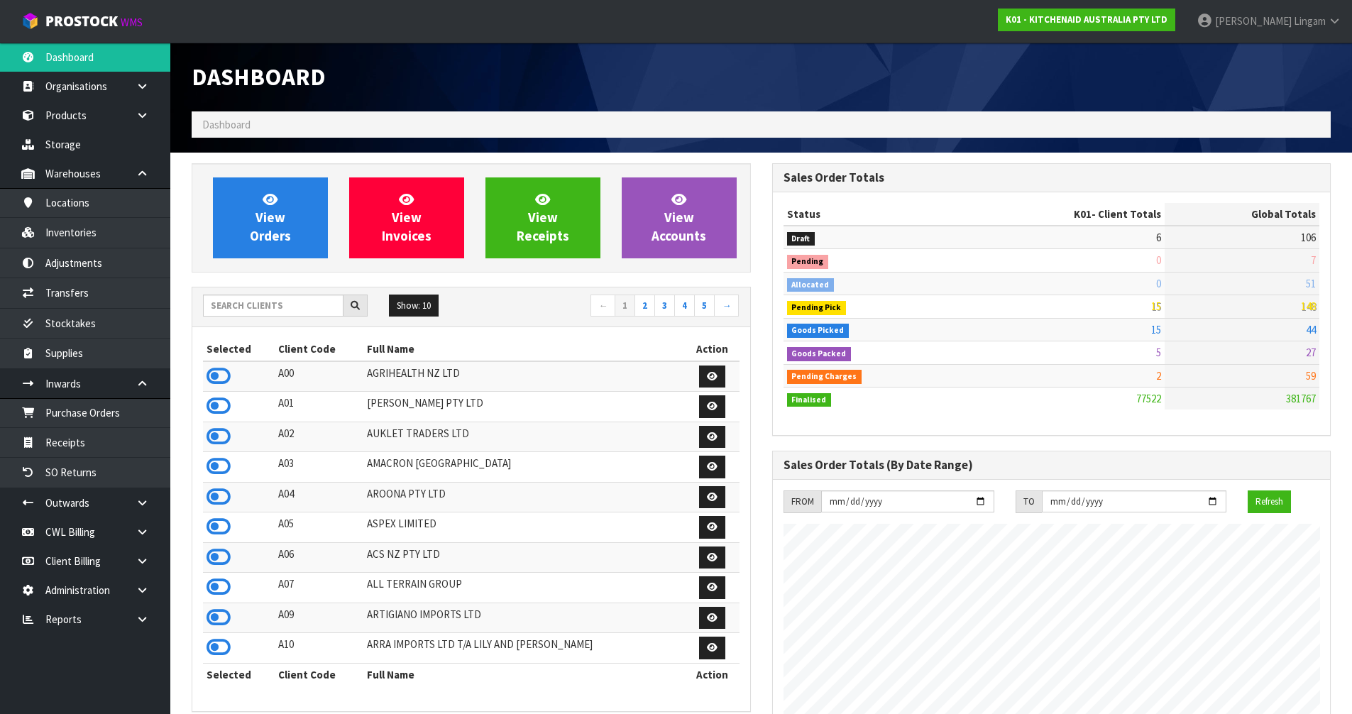
scroll to position [1075, 580]
click at [279, 221] on span "View Orders" at bounding box center [270, 217] width 41 height 53
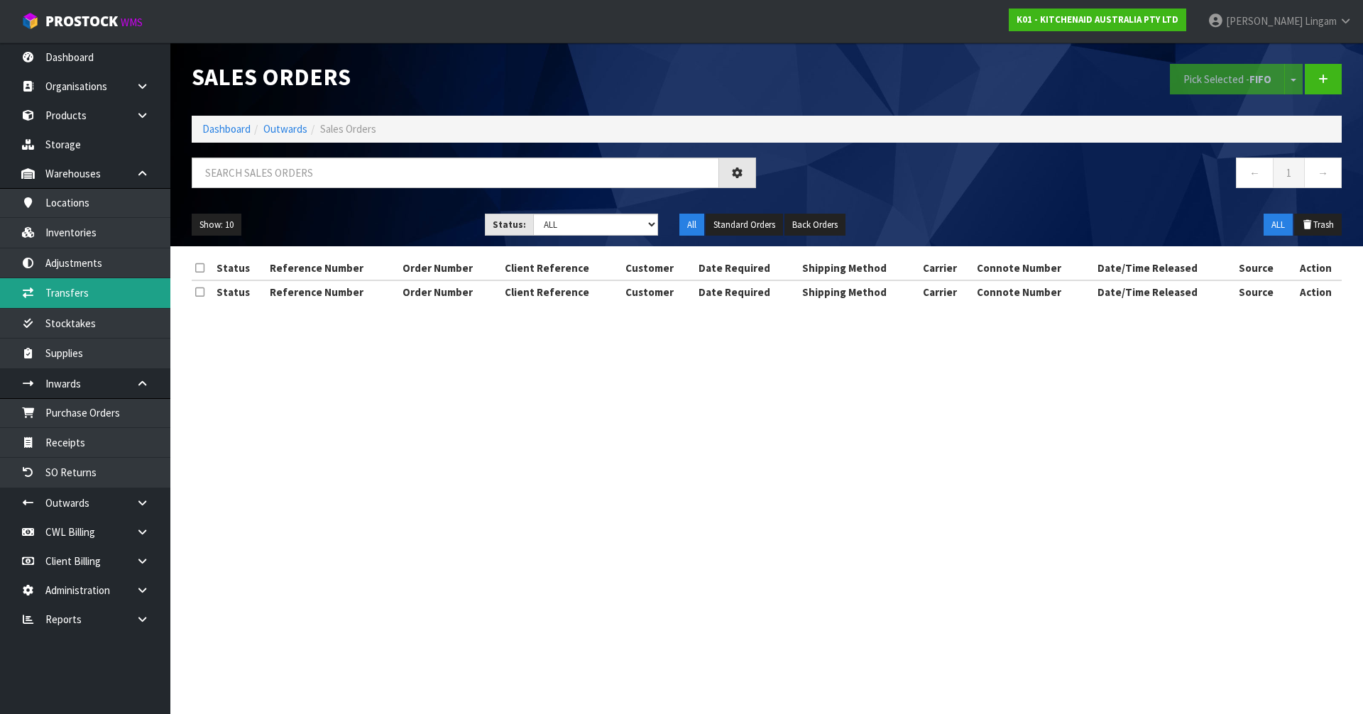
click at [68, 292] on link "Transfers" at bounding box center [85, 292] width 170 height 29
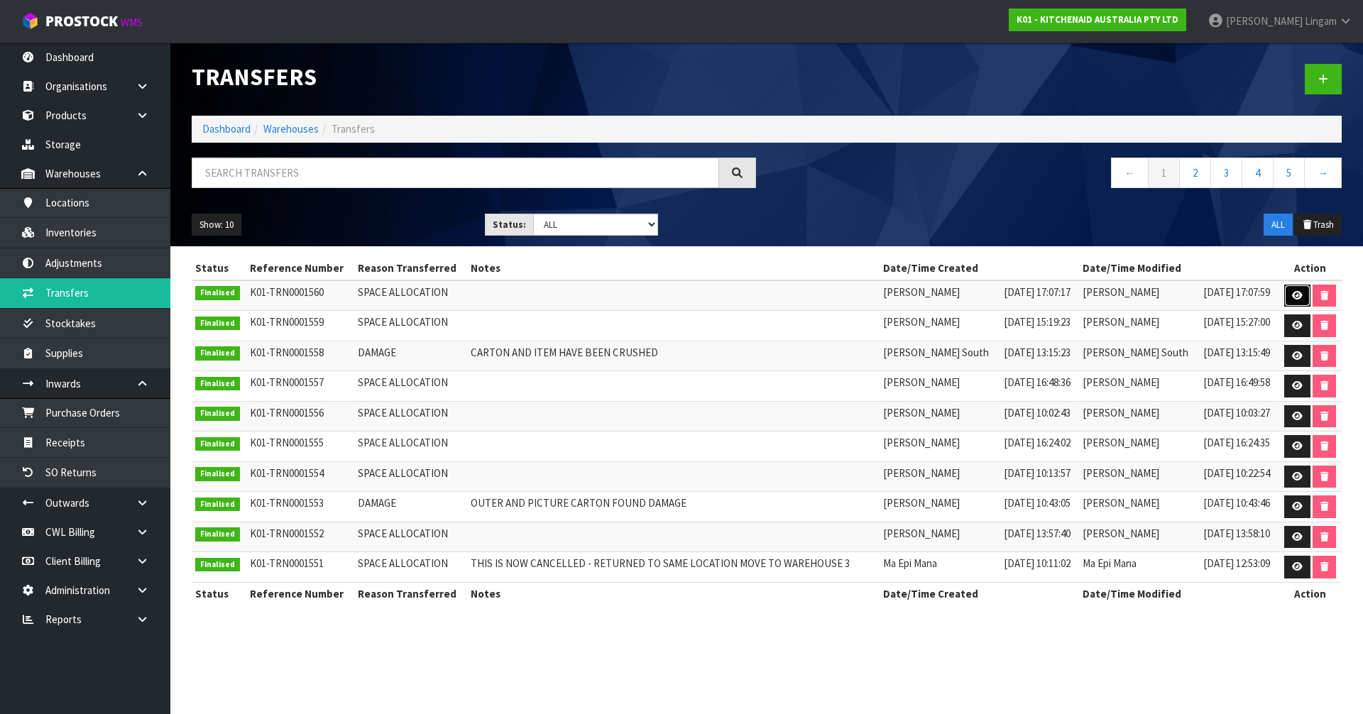
click at [1297, 294] on icon at bounding box center [1297, 295] width 11 height 9
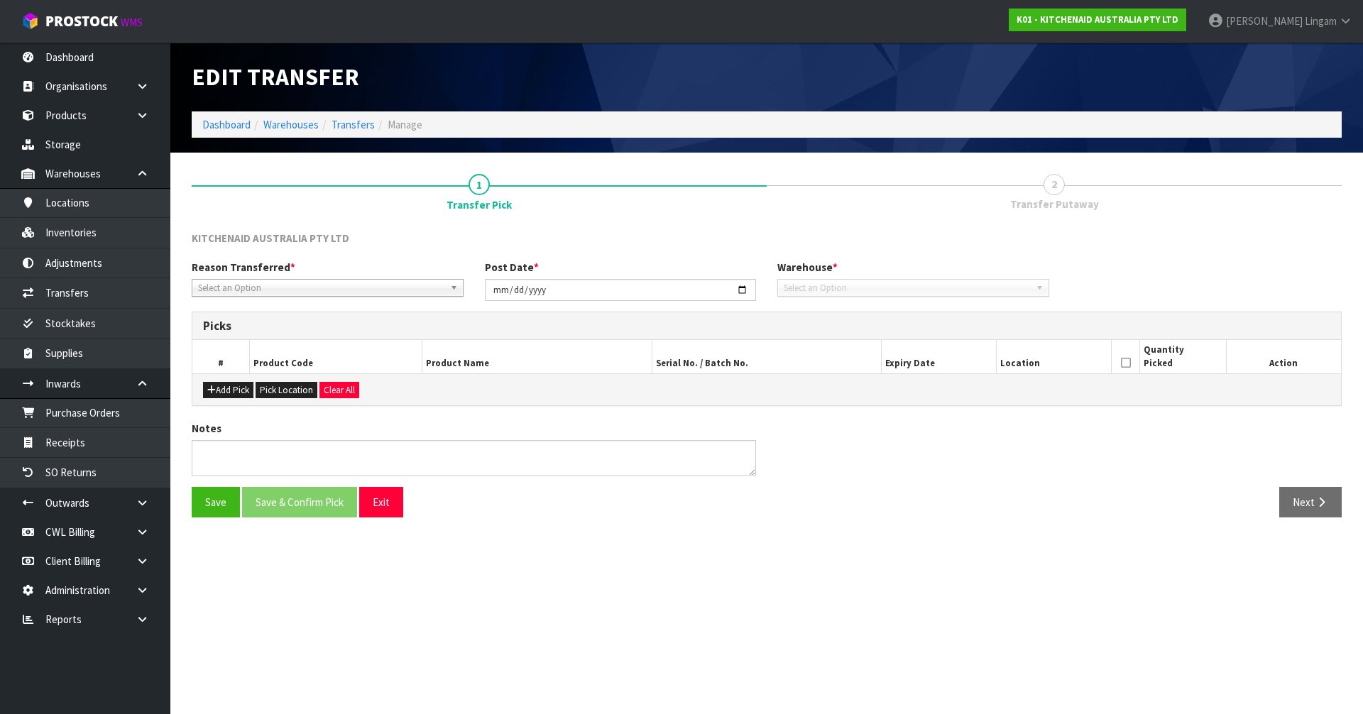
type input "[DATE]"
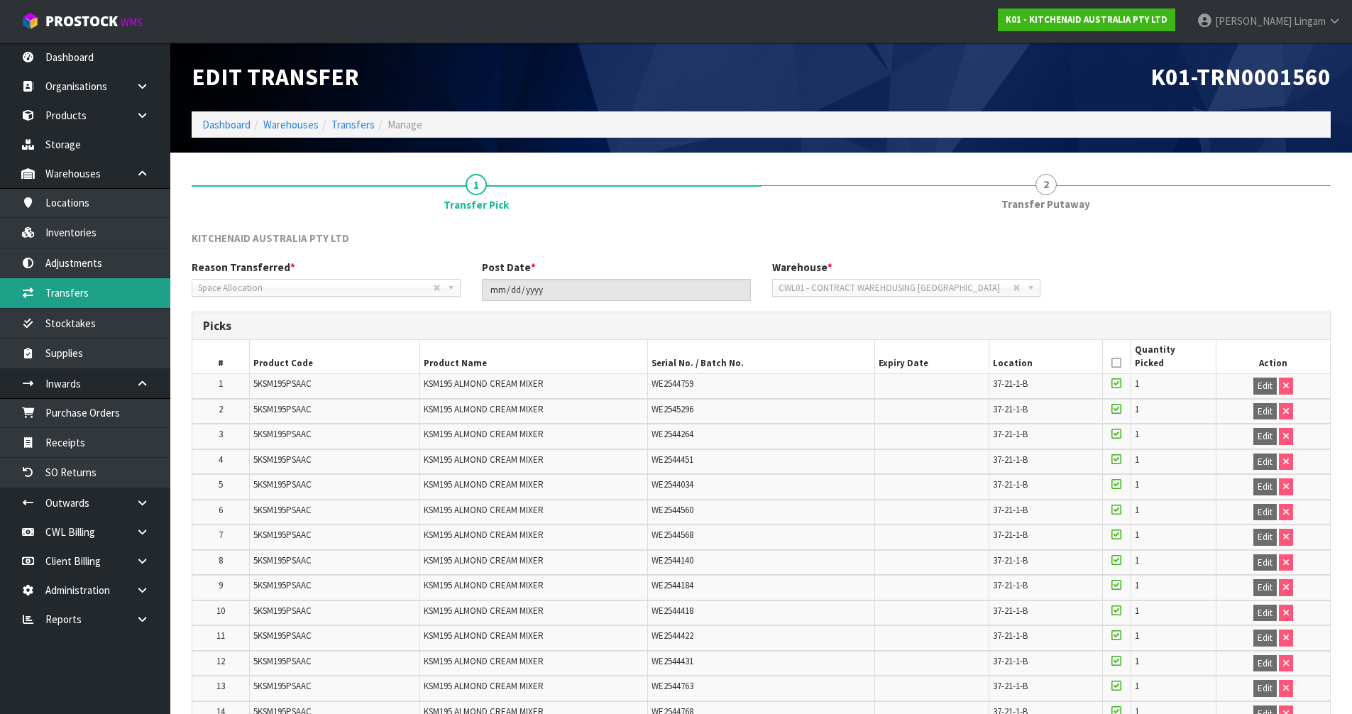
click at [102, 301] on link "Transfers" at bounding box center [85, 292] width 170 height 29
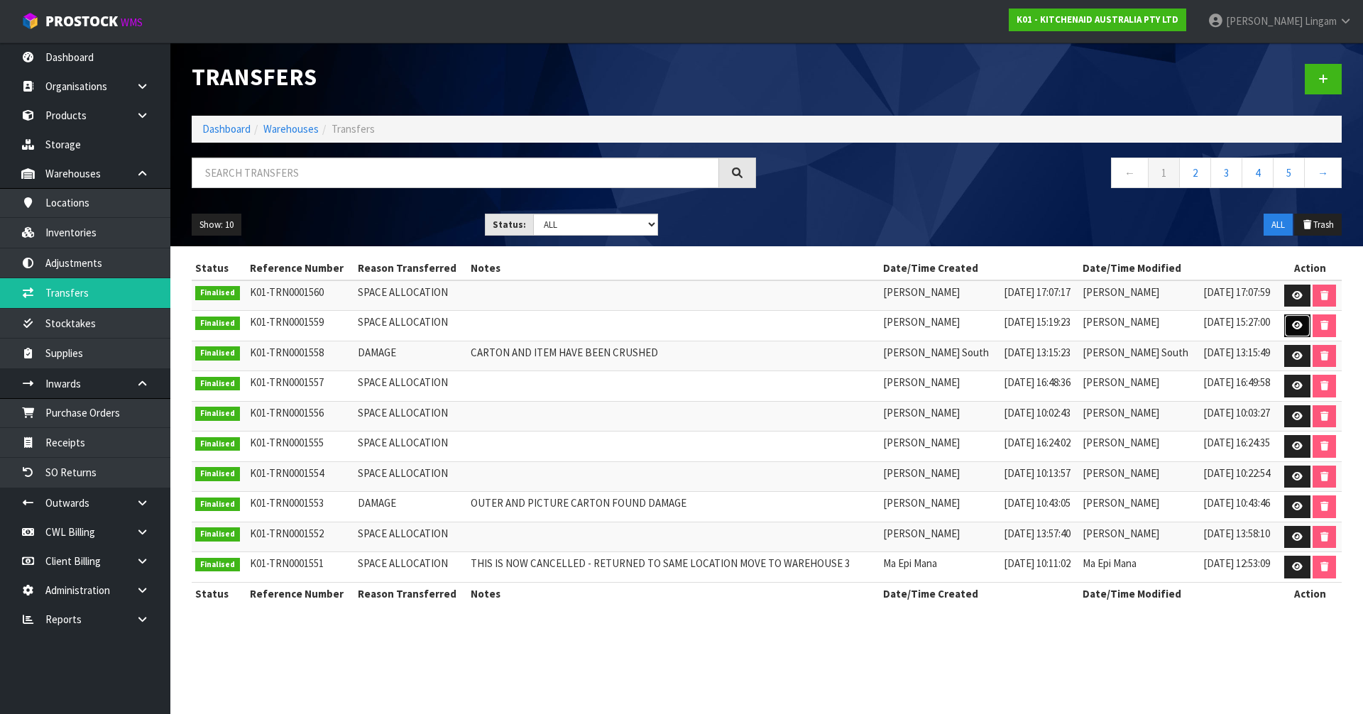
click at [1298, 327] on icon at bounding box center [1297, 325] width 11 height 9
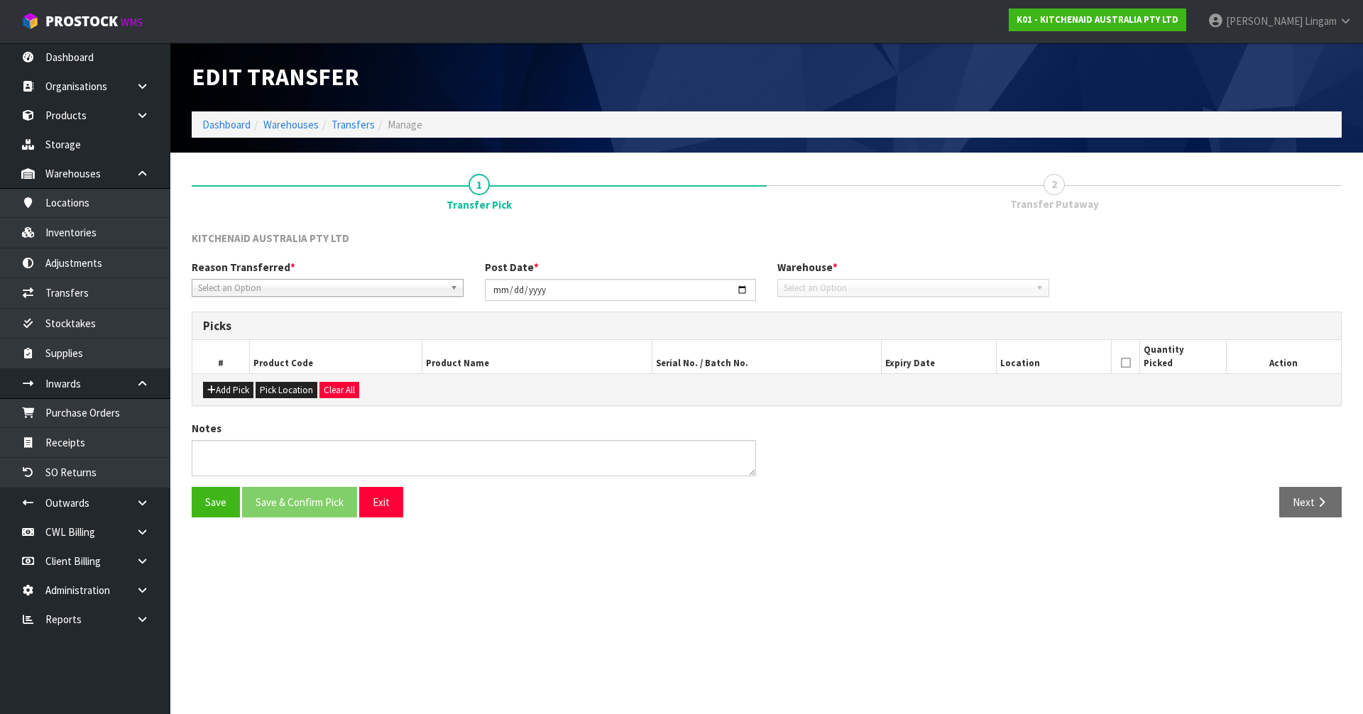
type input "2025-09-15"
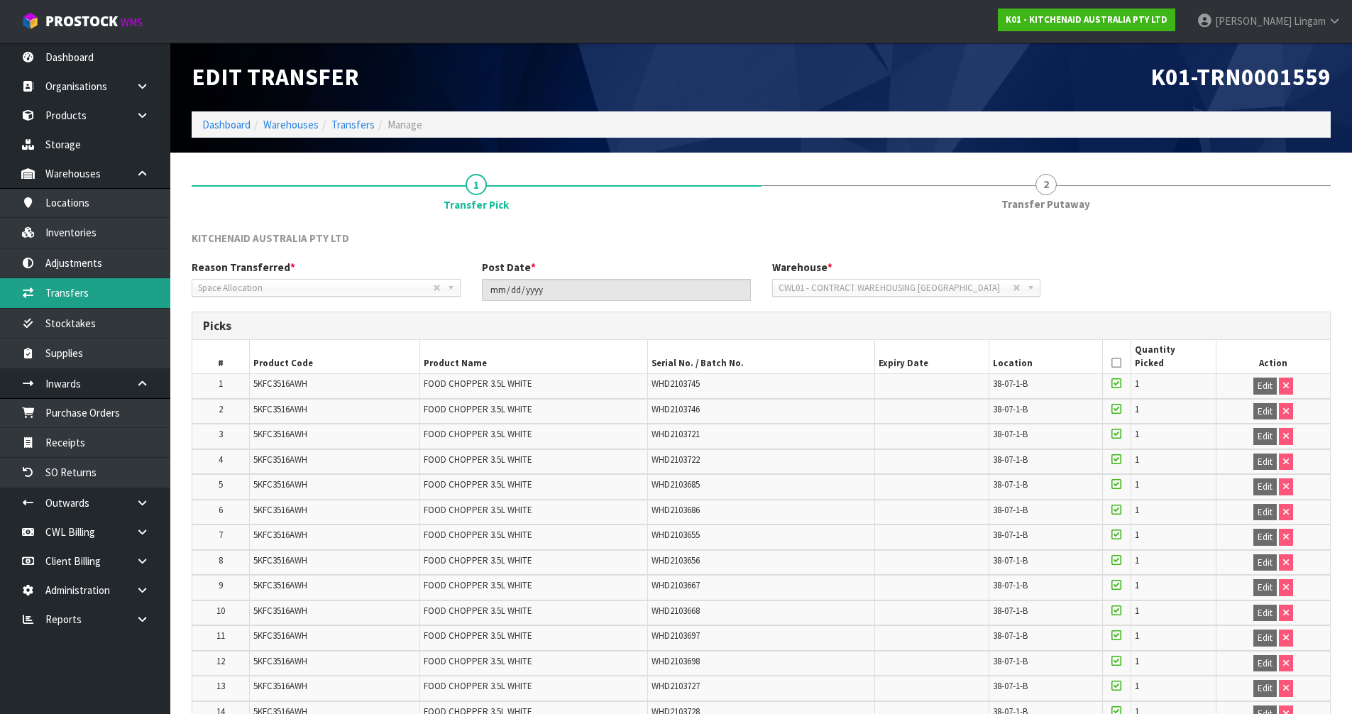
click at [77, 292] on link "Transfers" at bounding box center [85, 292] width 170 height 29
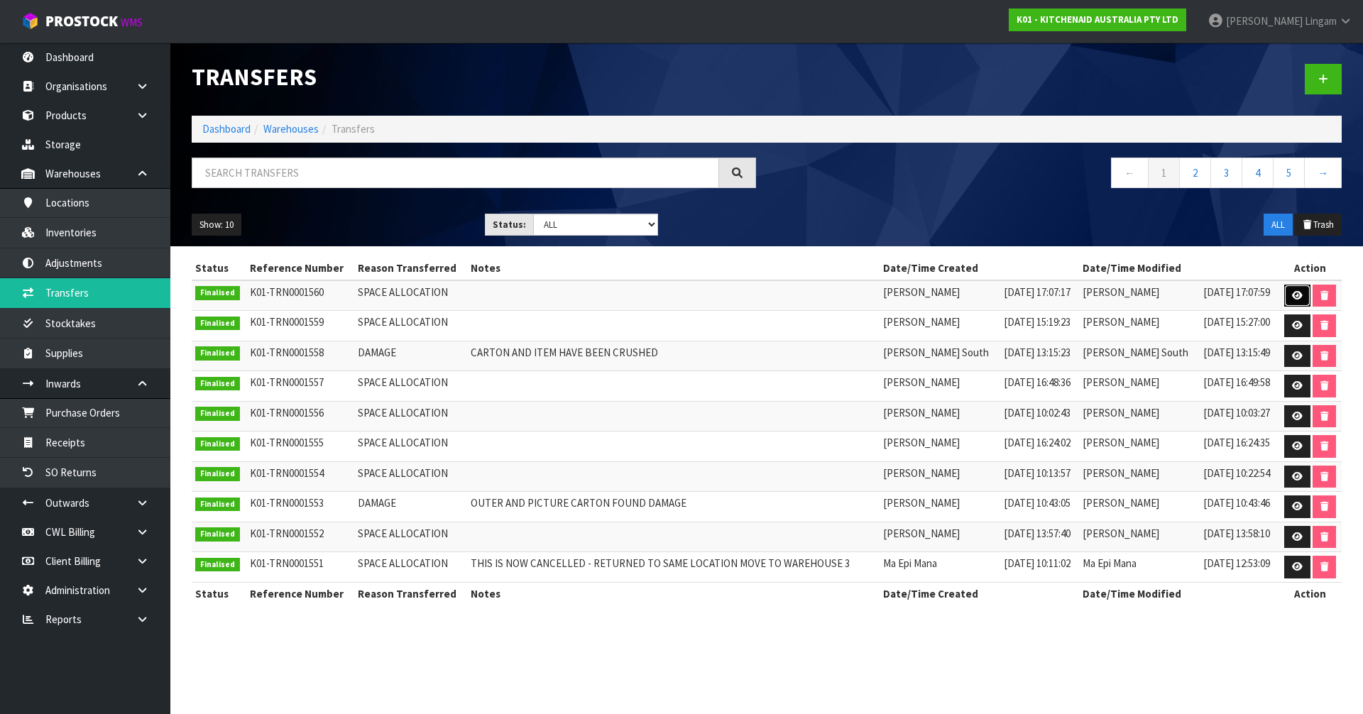
click at [1287, 297] on link at bounding box center [1297, 296] width 26 height 23
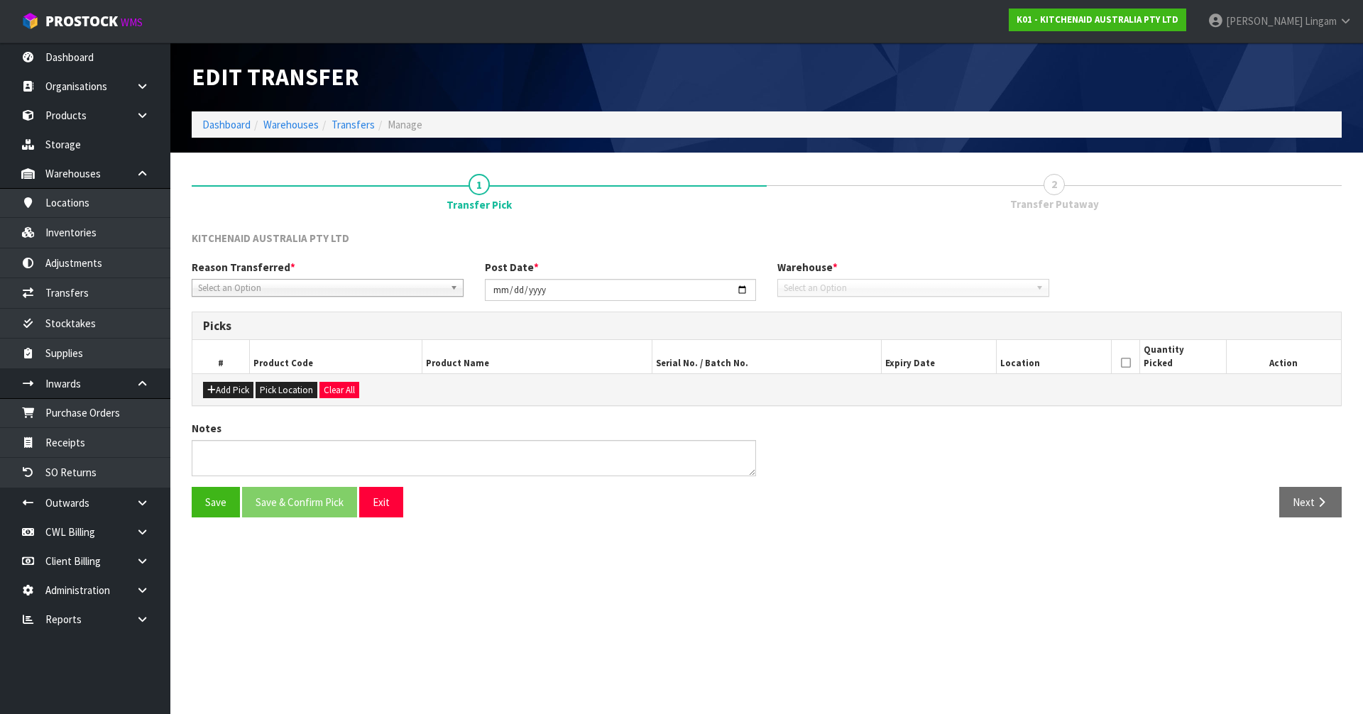
type input "[DATE]"
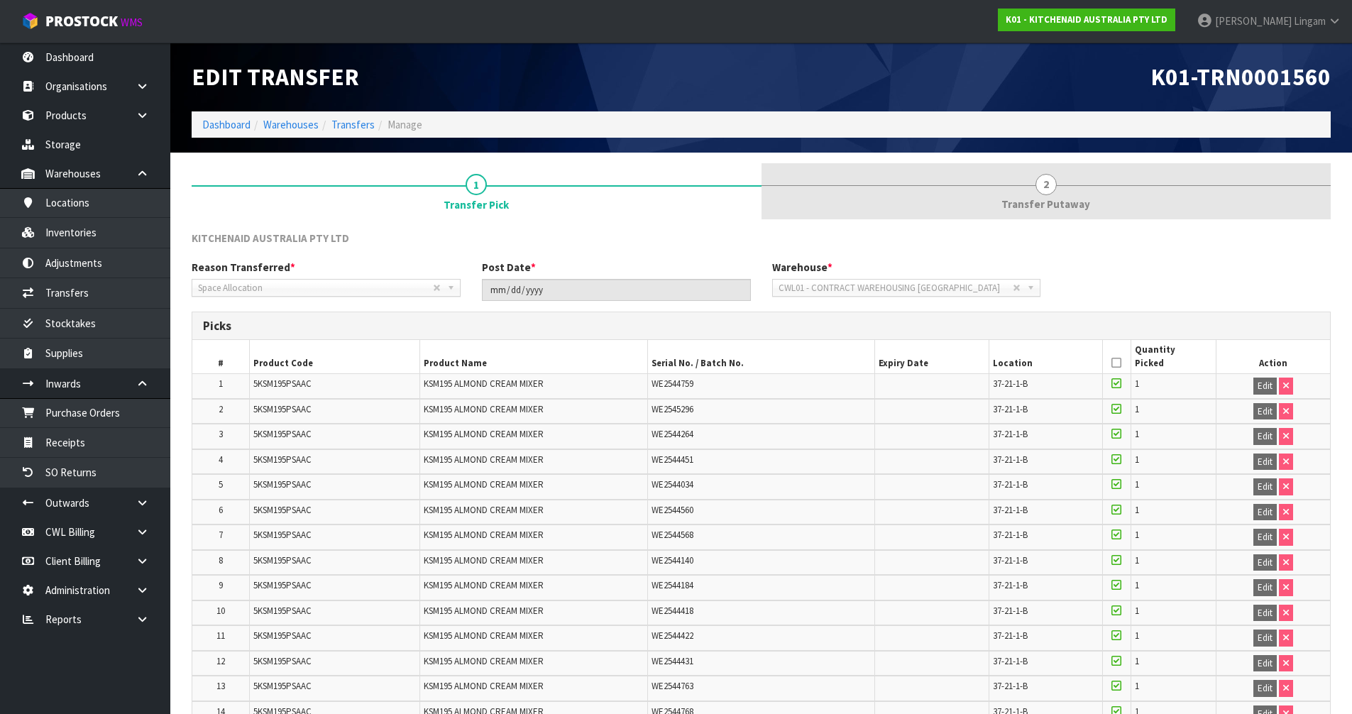
click at [1054, 189] on span "2" at bounding box center [1046, 184] width 21 height 21
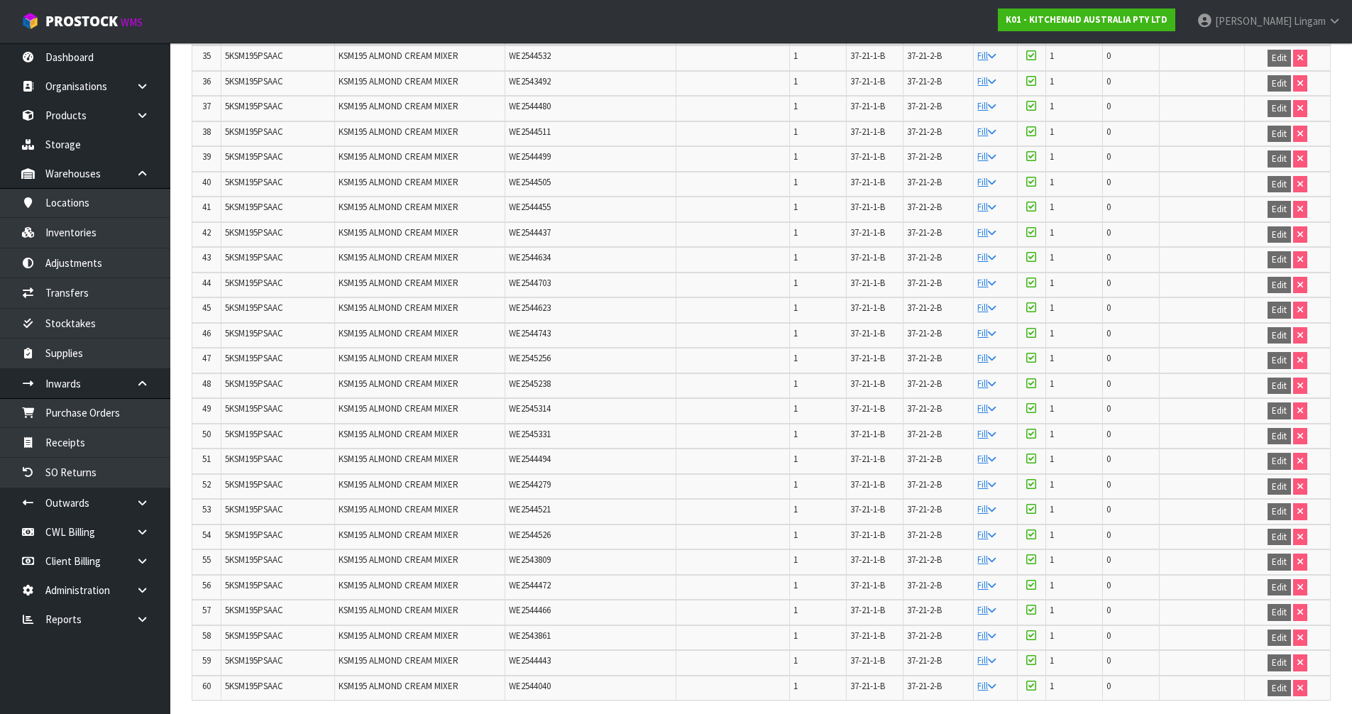
scroll to position [1304, 0]
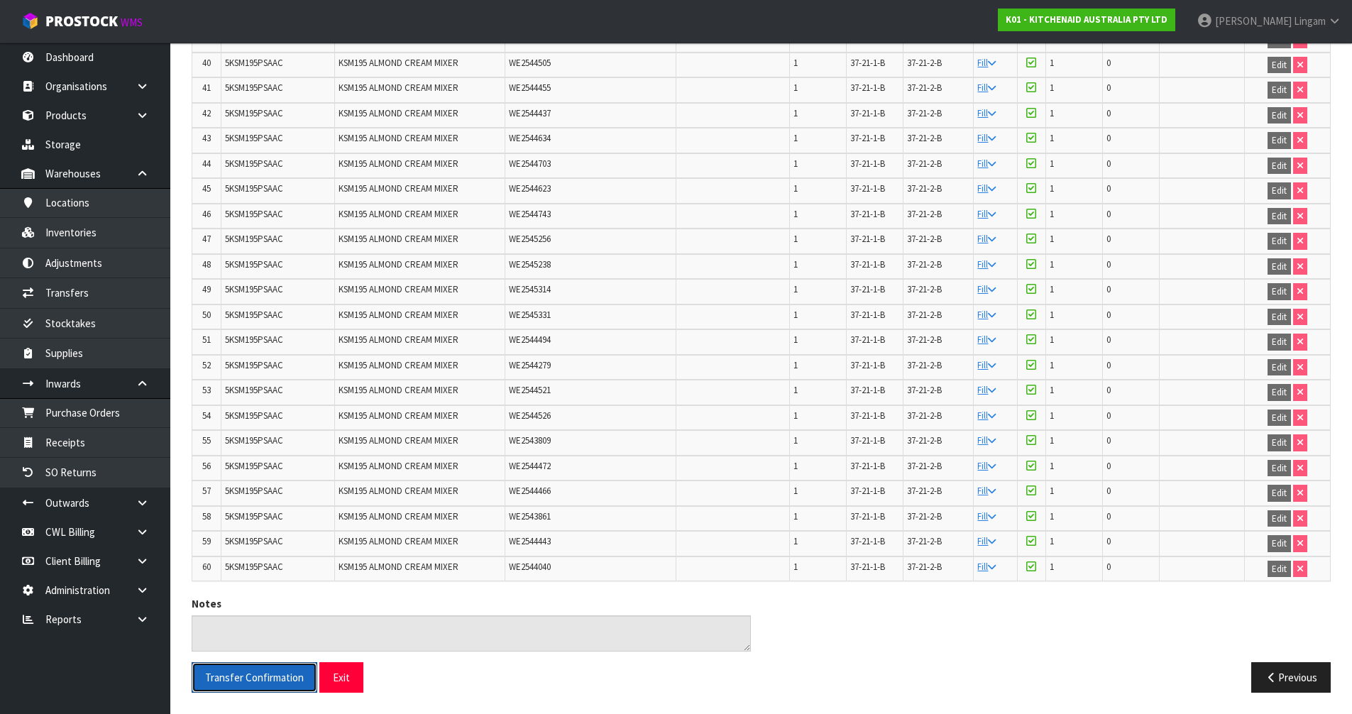
drag, startPoint x: 274, startPoint y: 679, endPoint x: 995, endPoint y: 504, distance: 741.9
click at [274, 679] on span "Transfer Confirmation" at bounding box center [254, 677] width 99 height 13
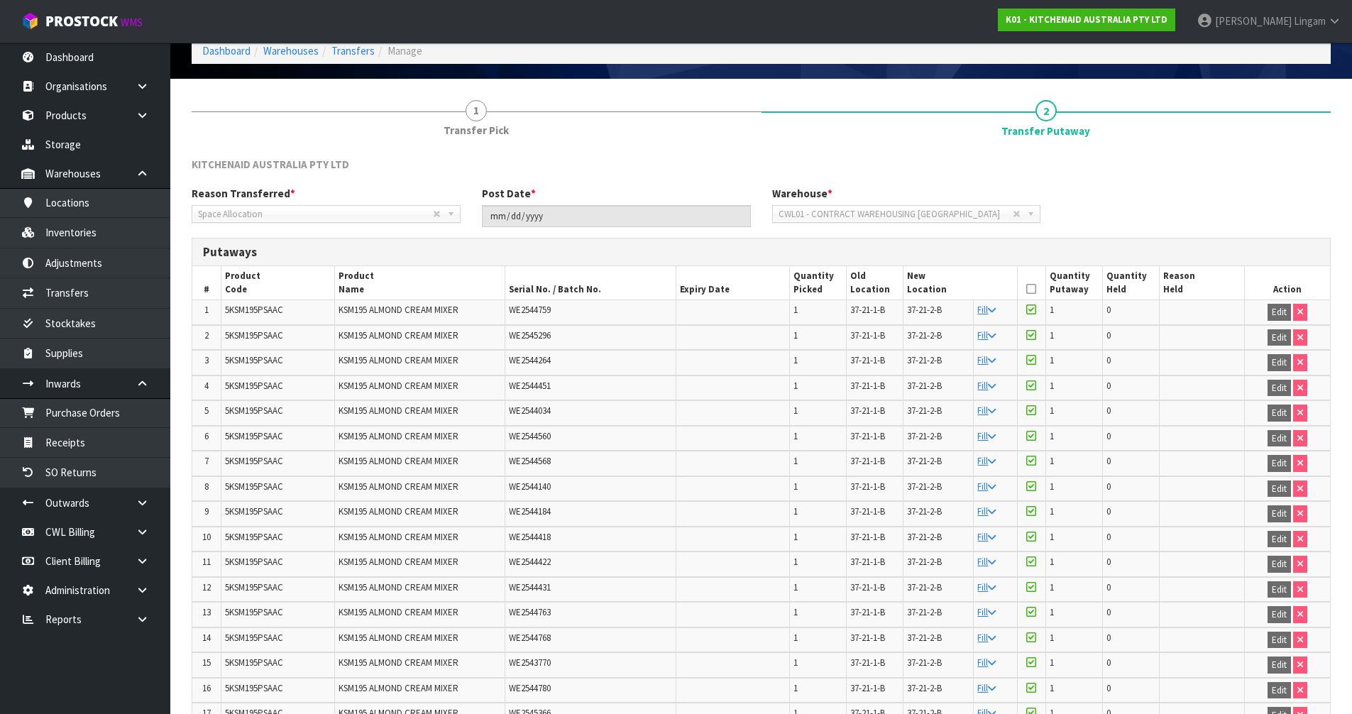
scroll to position [0, 0]
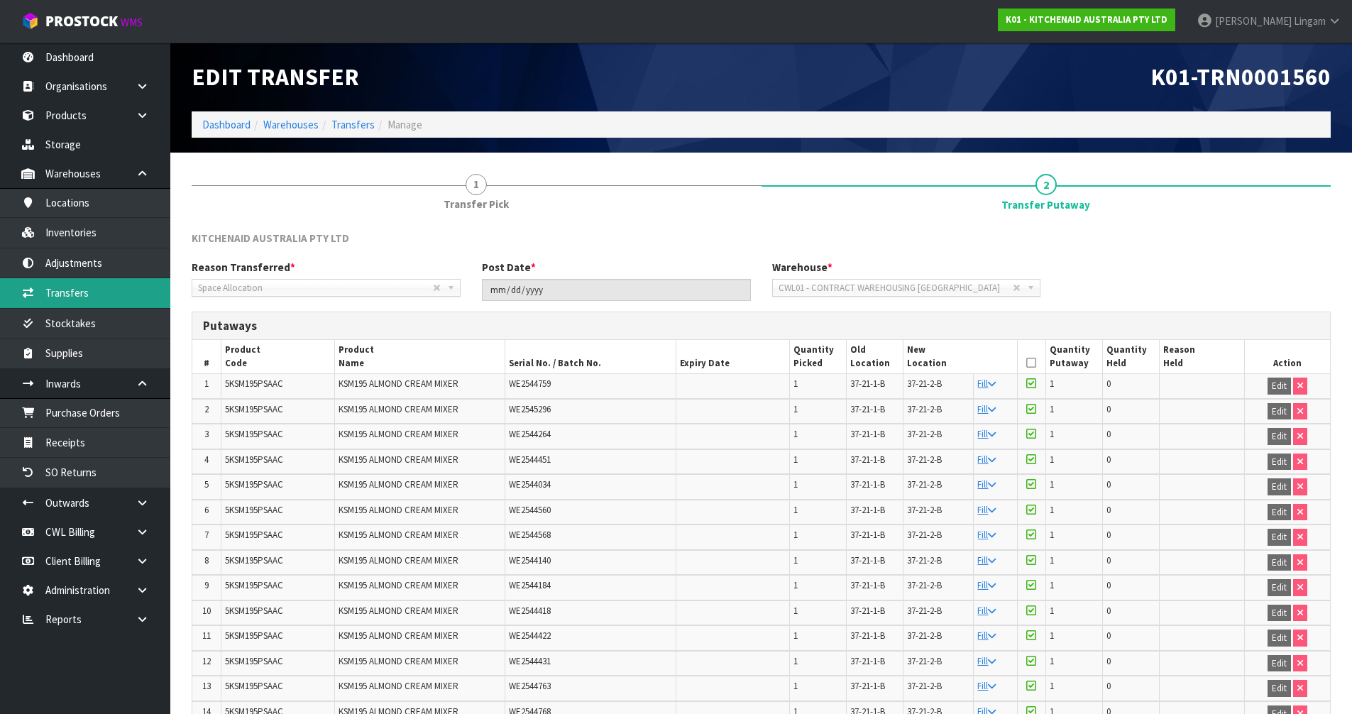
click at [98, 295] on link "Transfers" at bounding box center [85, 292] width 170 height 29
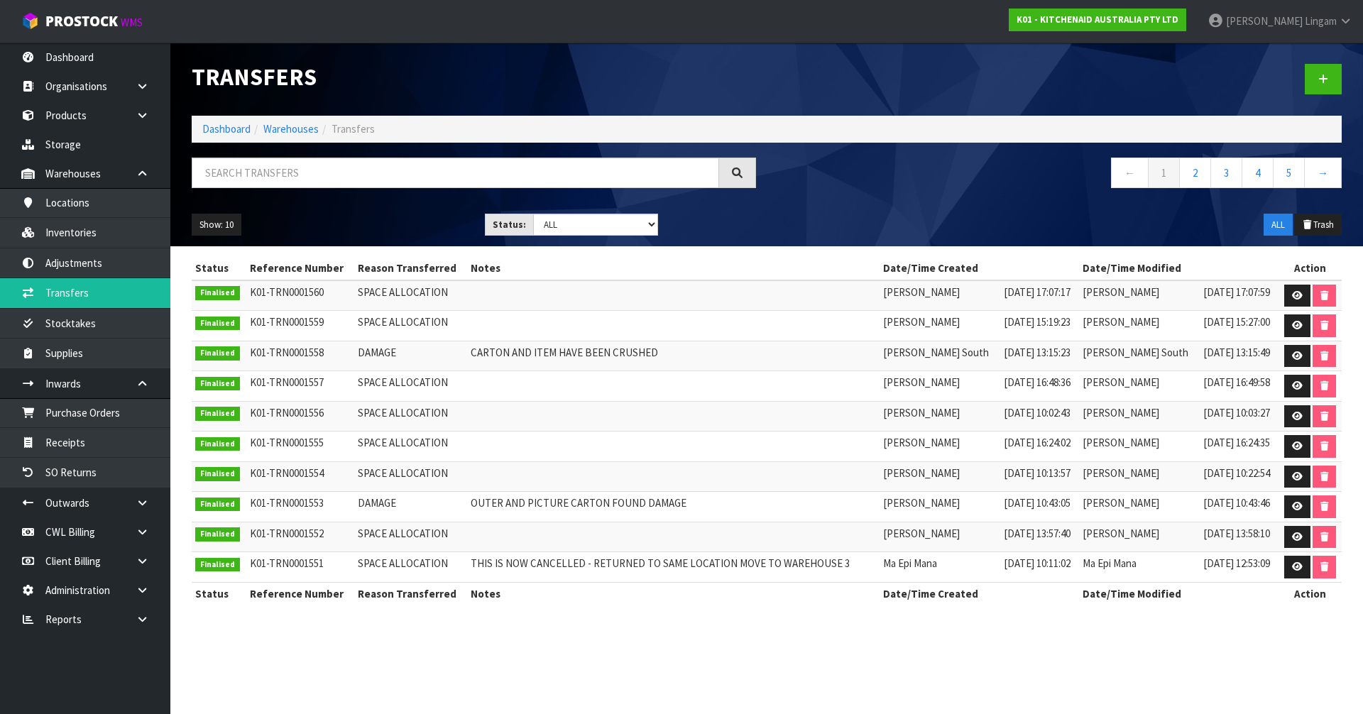
click at [774, 331] on td at bounding box center [673, 326] width 412 height 31
click at [1299, 326] on icon at bounding box center [1297, 325] width 11 height 9
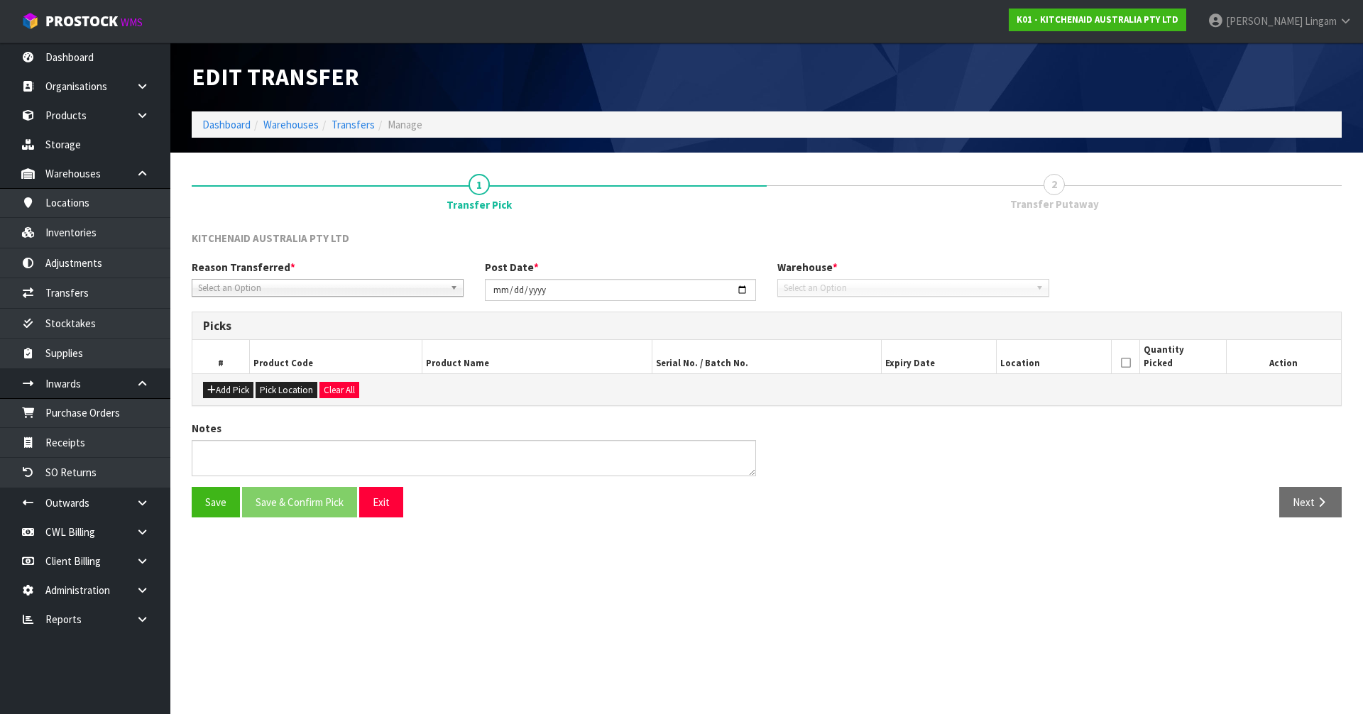
type input "2025-09-15"
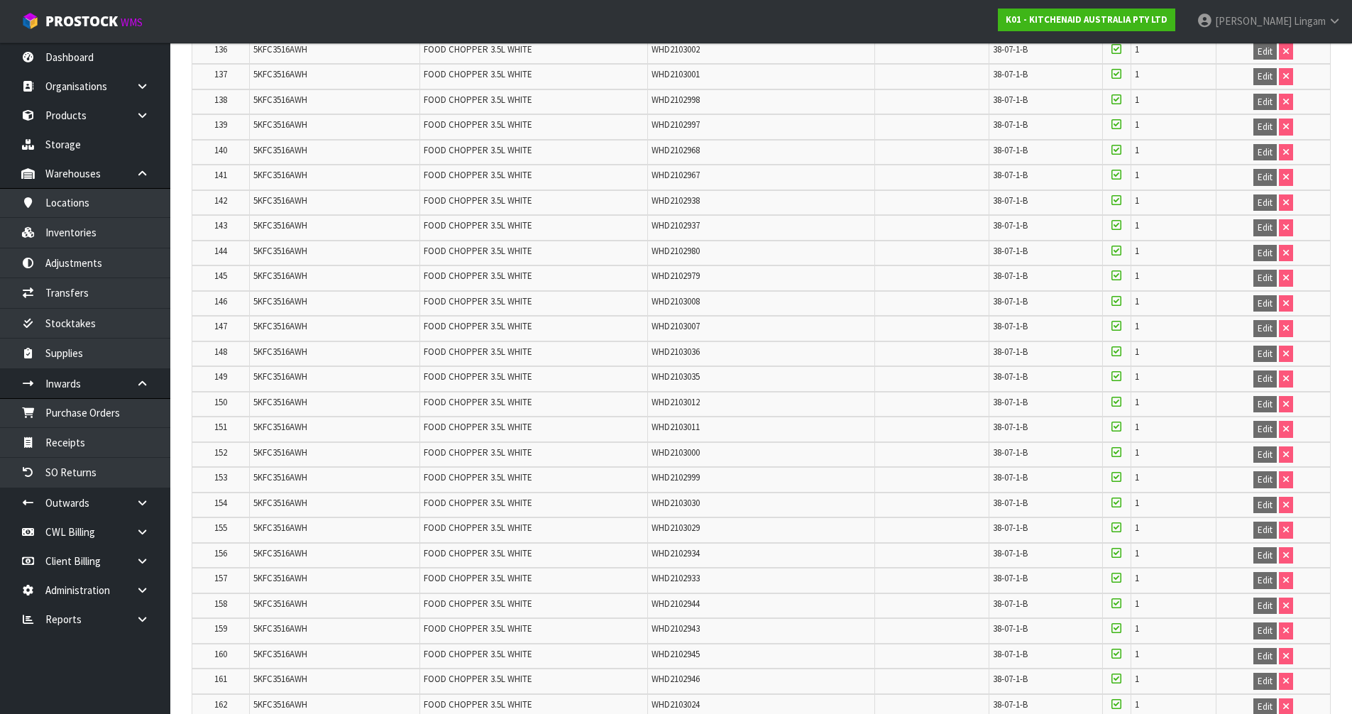
scroll to position [3950, 0]
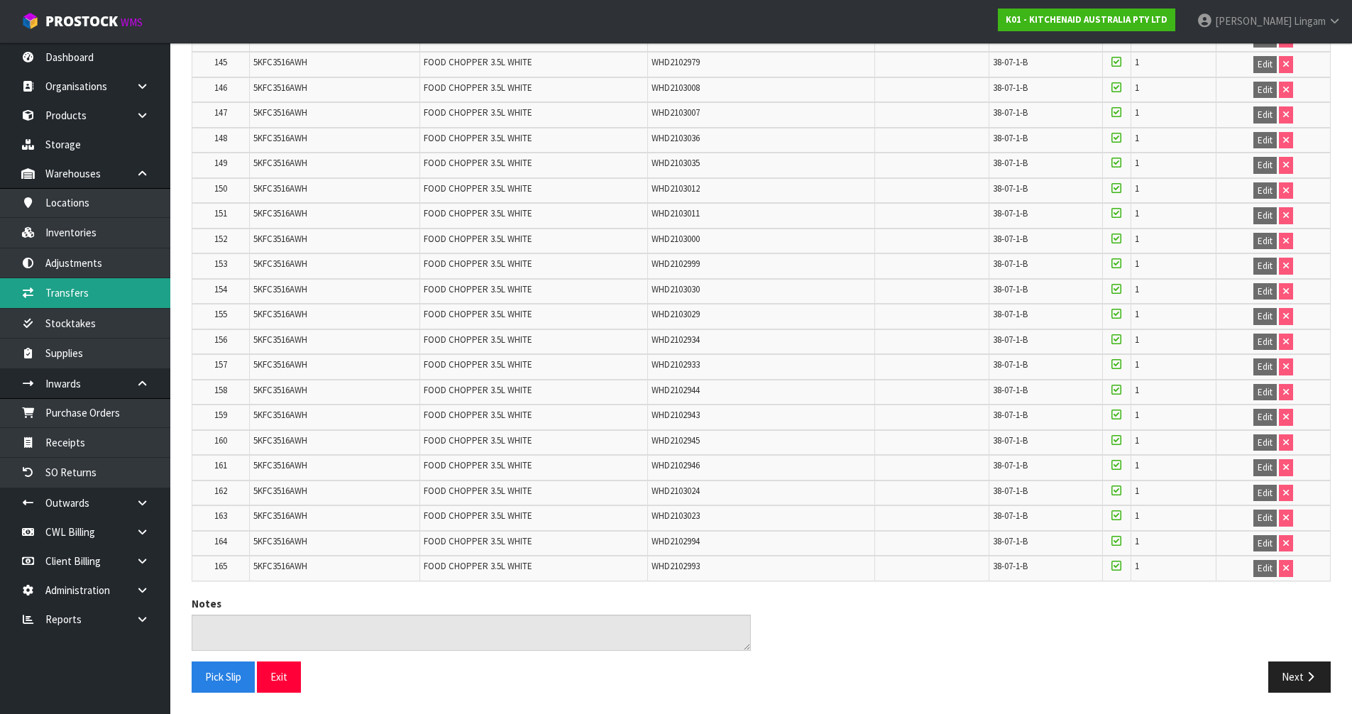
click at [90, 292] on link "Transfers" at bounding box center [85, 292] width 170 height 29
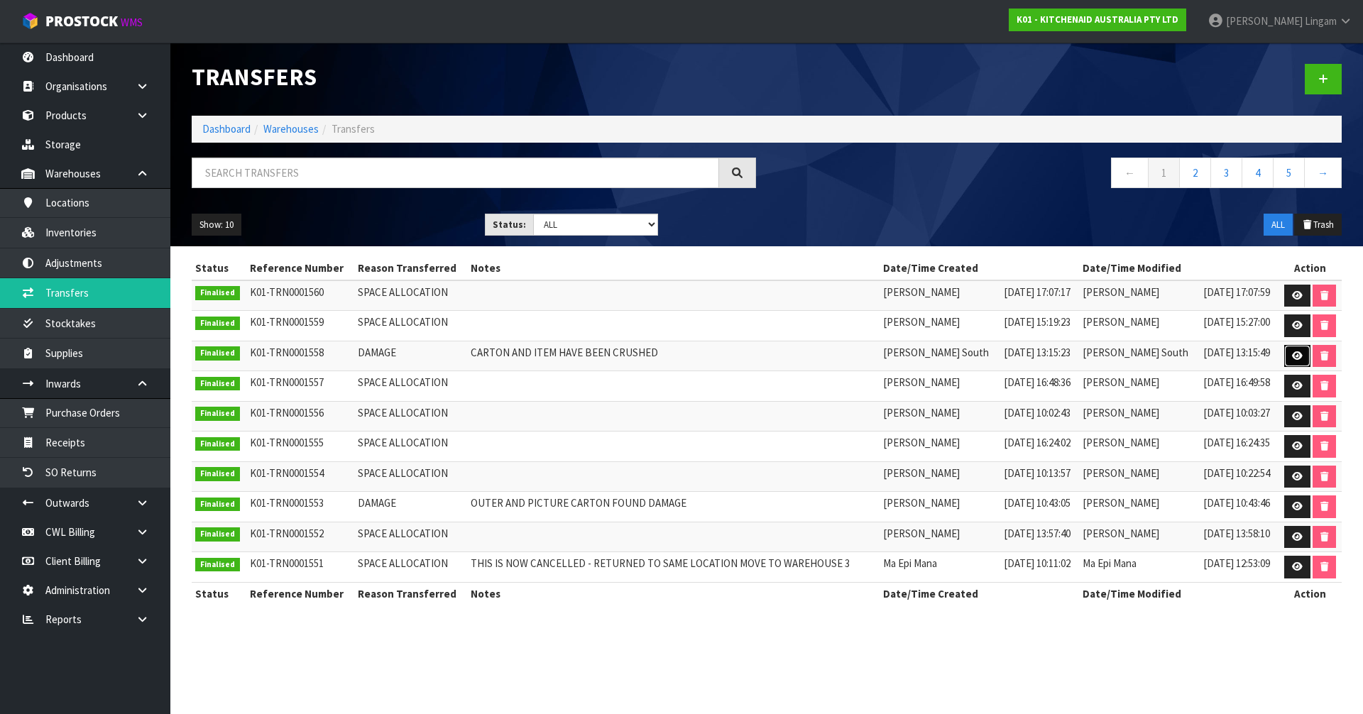
click at [1297, 354] on icon at bounding box center [1297, 355] width 11 height 9
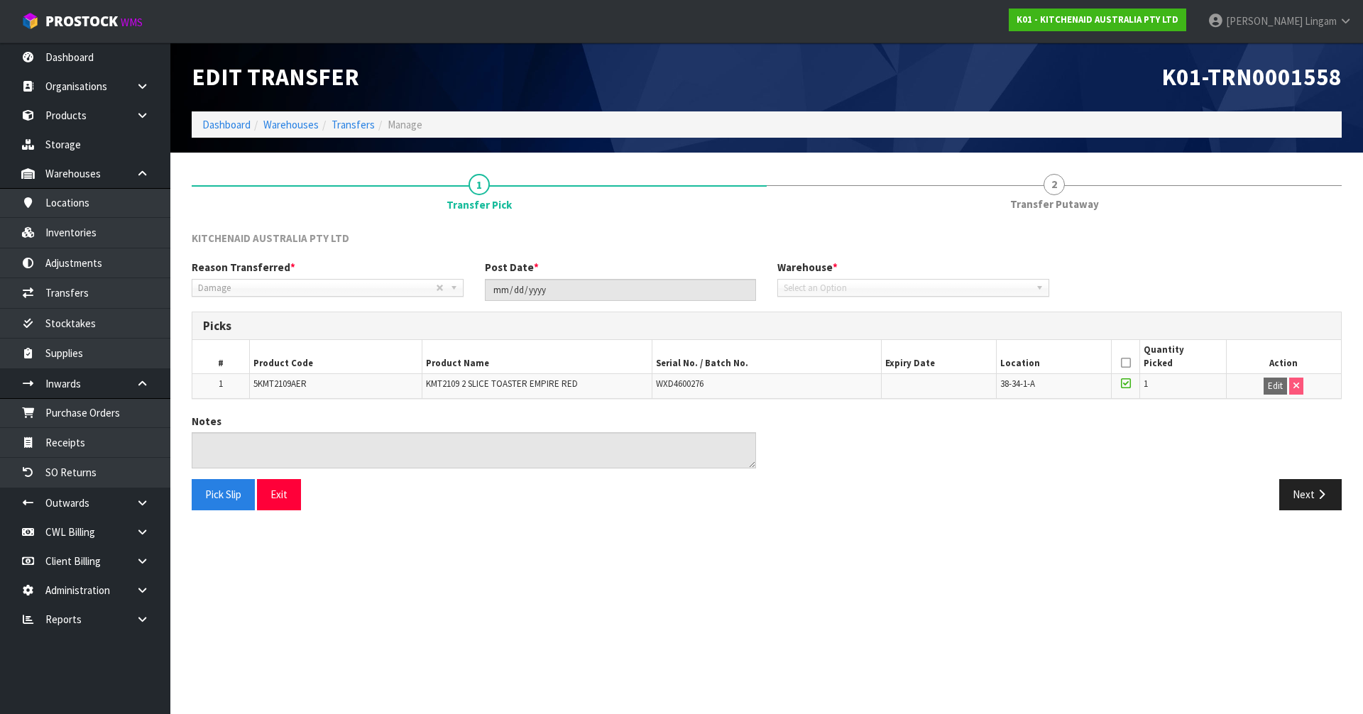
type input "2025-09-12"
type textarea "CARTON AND ITEM HAVE BEEN CRUSHED"
click at [229, 124] on link "Dashboard" at bounding box center [226, 124] width 48 height 13
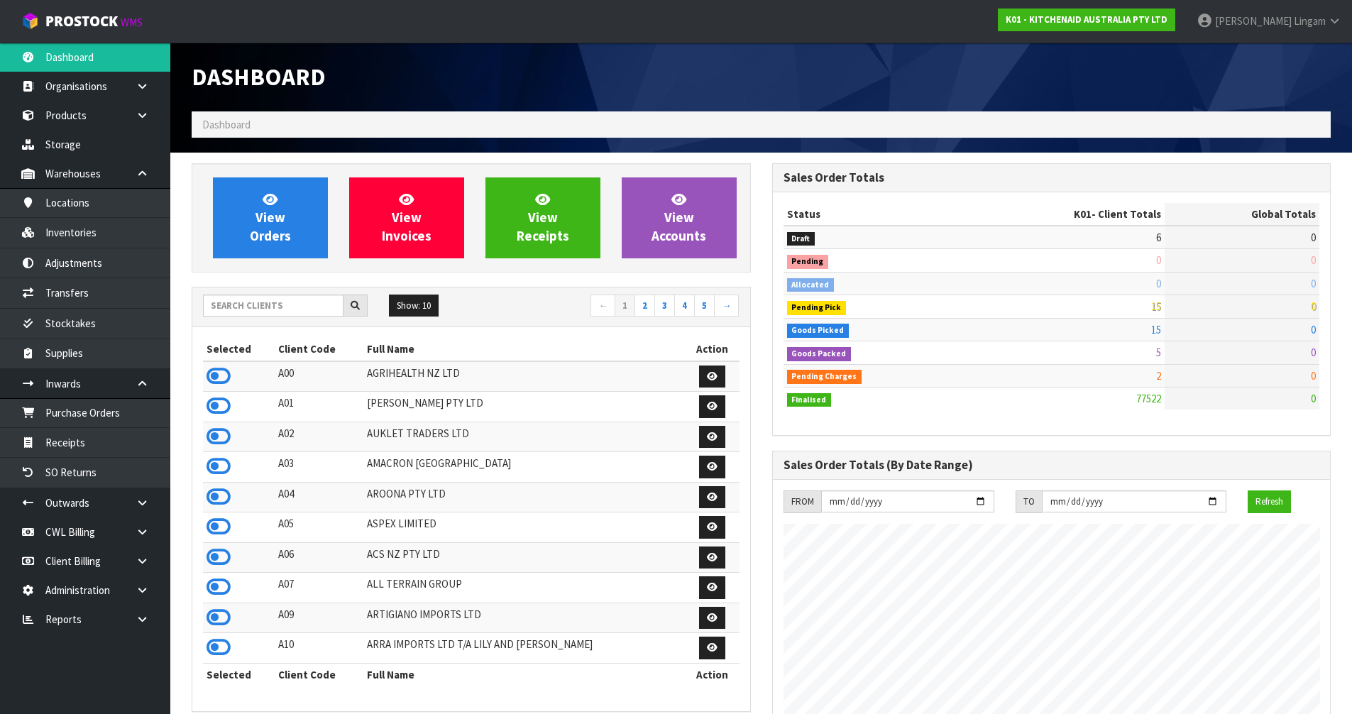
scroll to position [1075, 580]
click at [246, 240] on link "View Orders" at bounding box center [270, 217] width 115 height 81
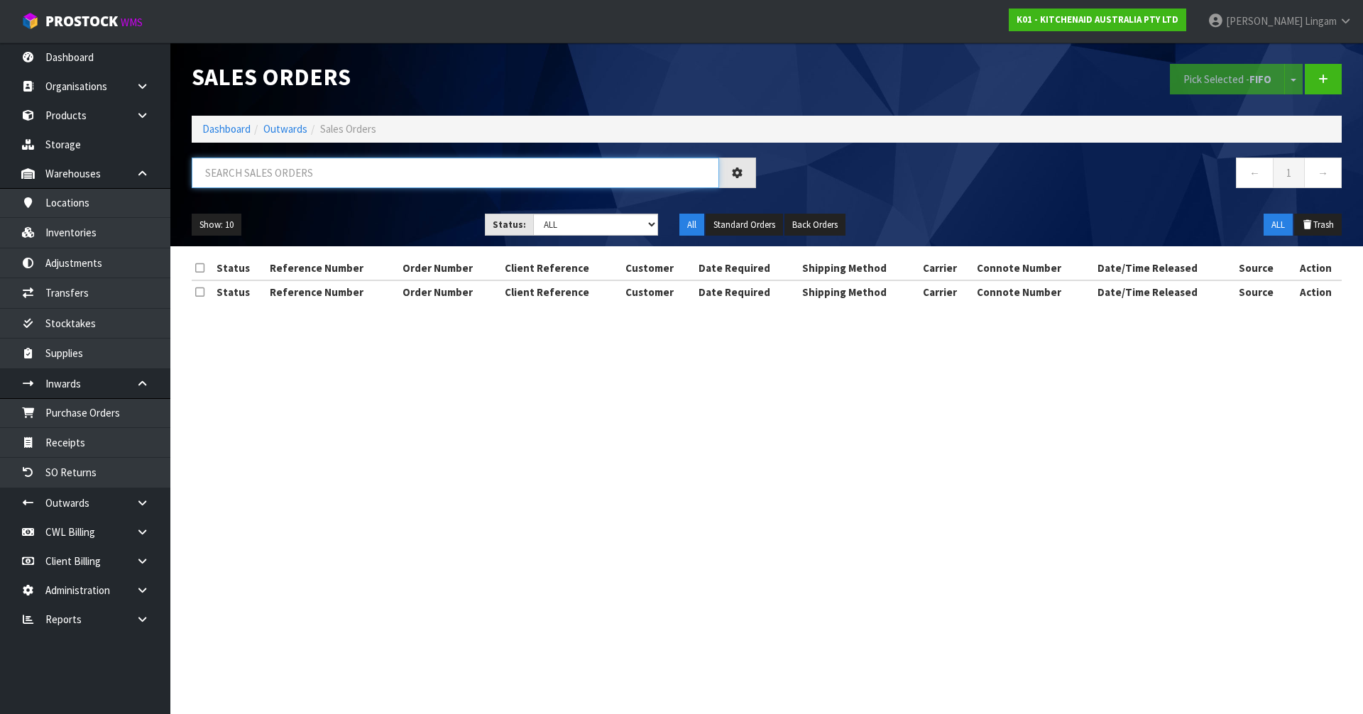
click at [344, 171] on input "text" at bounding box center [455, 173] width 527 height 31
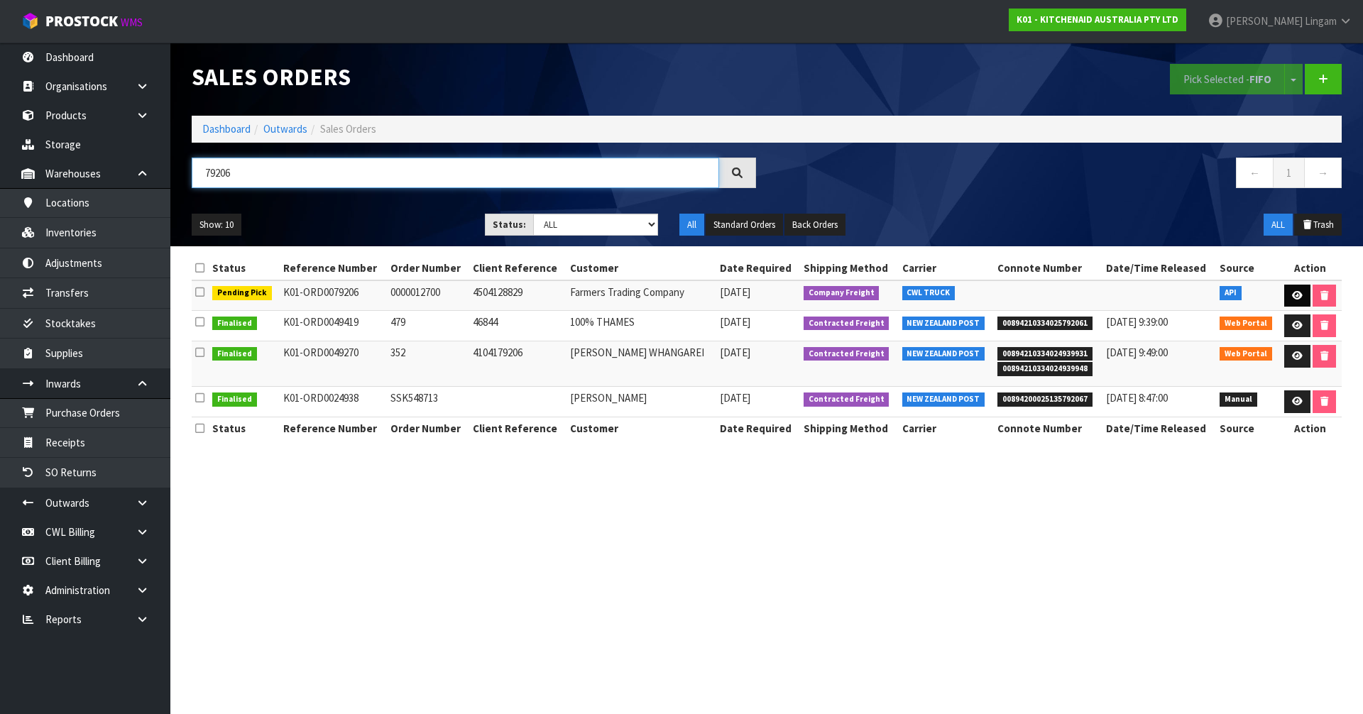
type input "79206"
click at [1296, 297] on icon at bounding box center [1297, 295] width 11 height 9
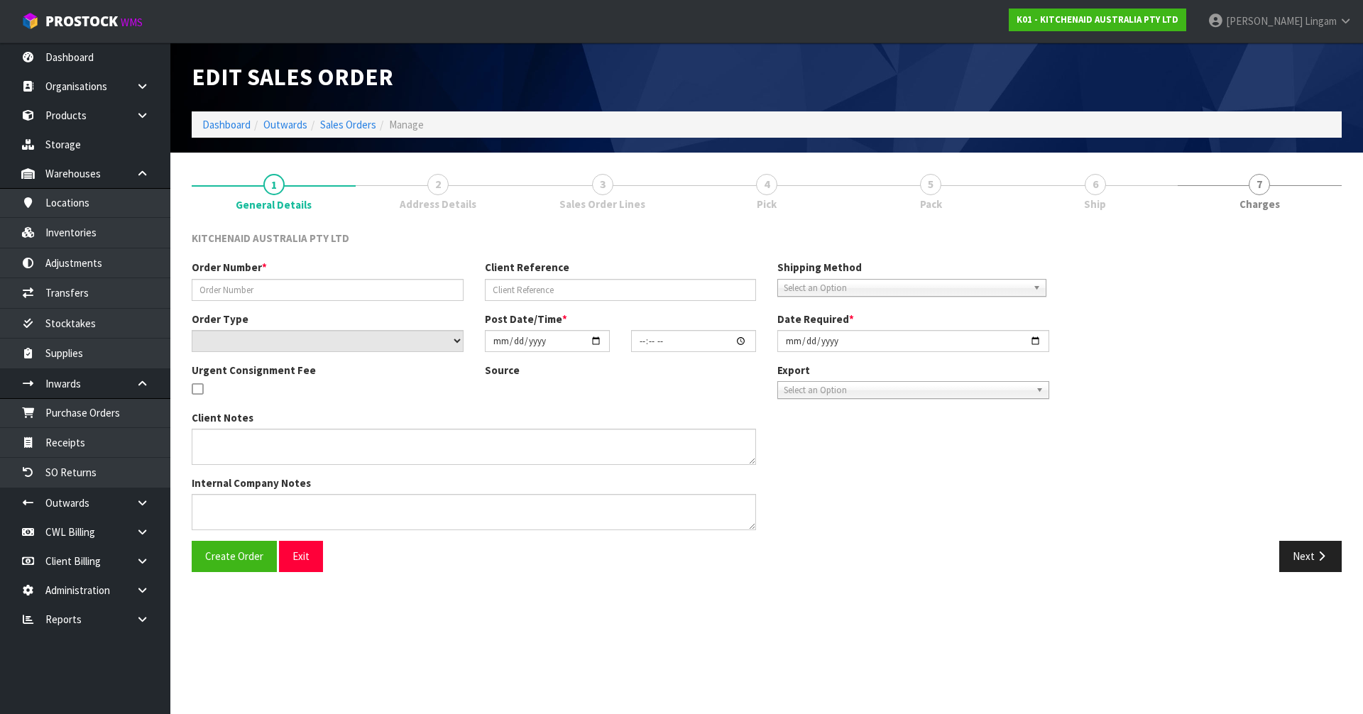
type input "0000012700"
type input "4504128829"
select select "number:0"
type input "2025-09-15"
type input "15:32:35.000"
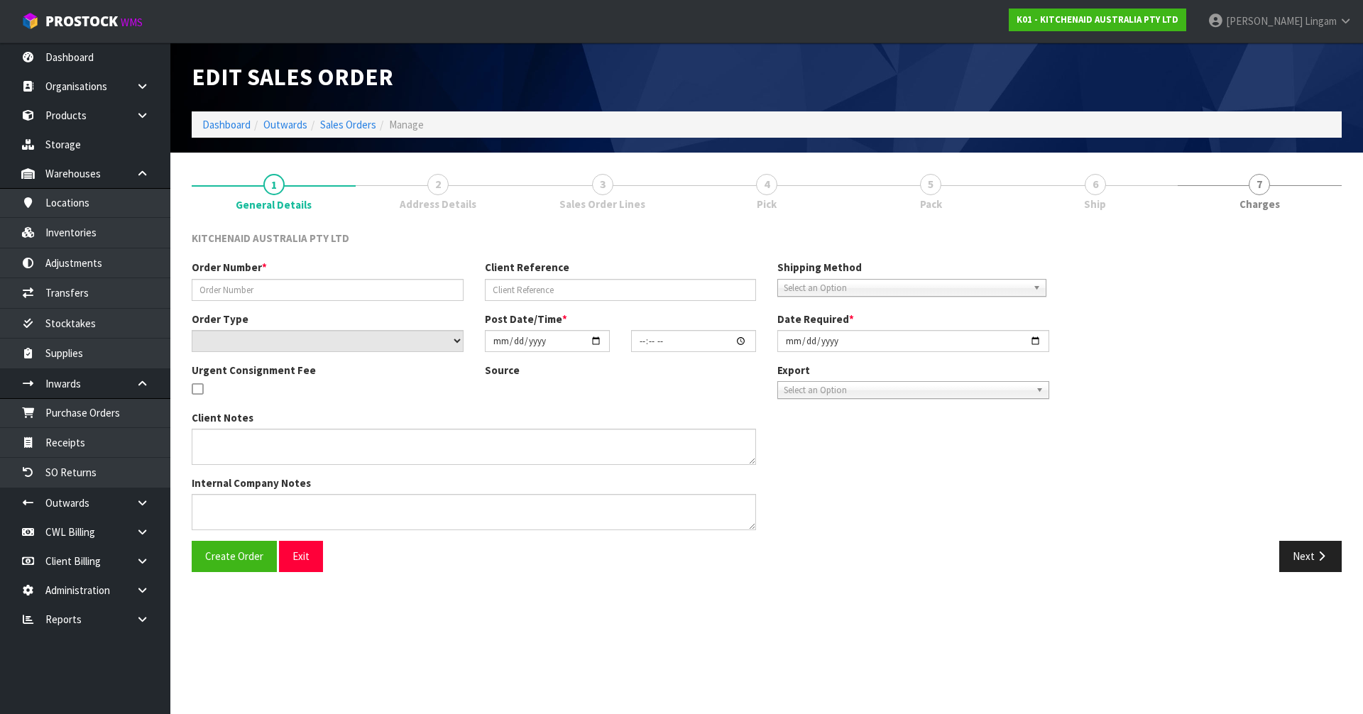
type input "2025-09-15"
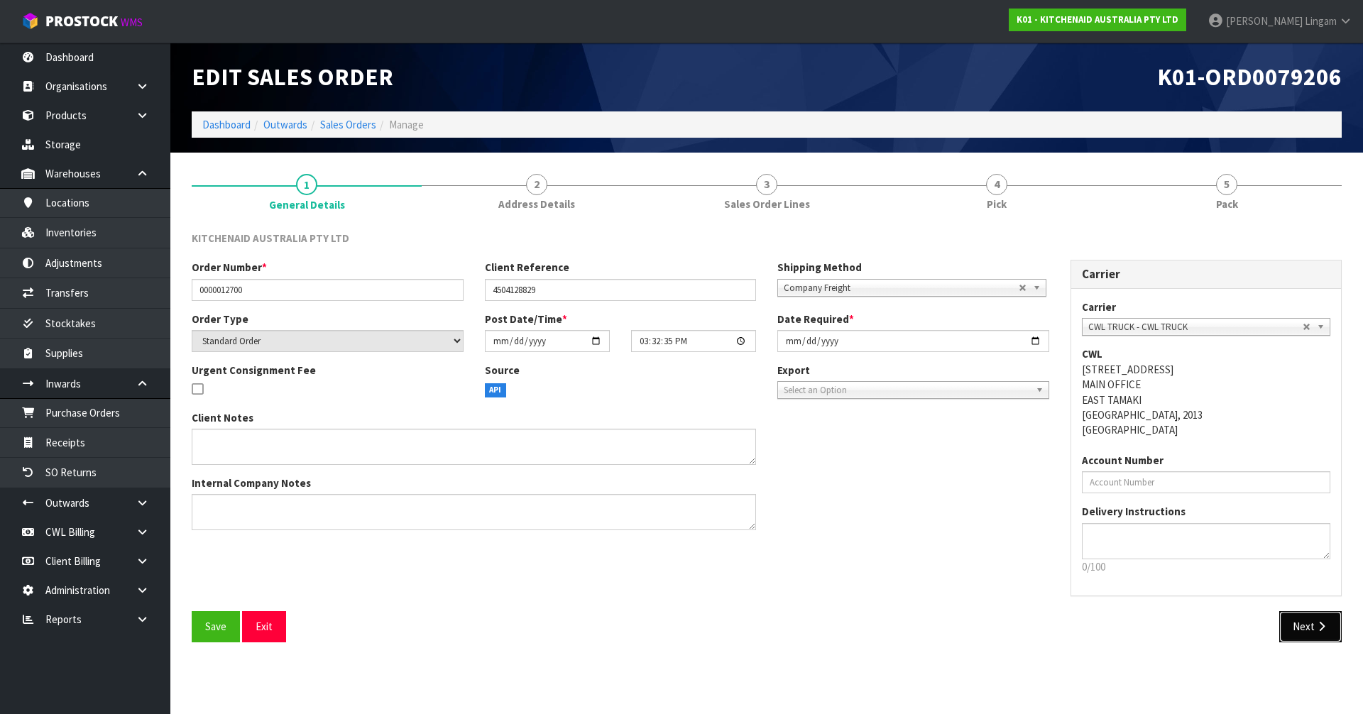
click at [1300, 627] on button "Next" at bounding box center [1310, 626] width 62 height 31
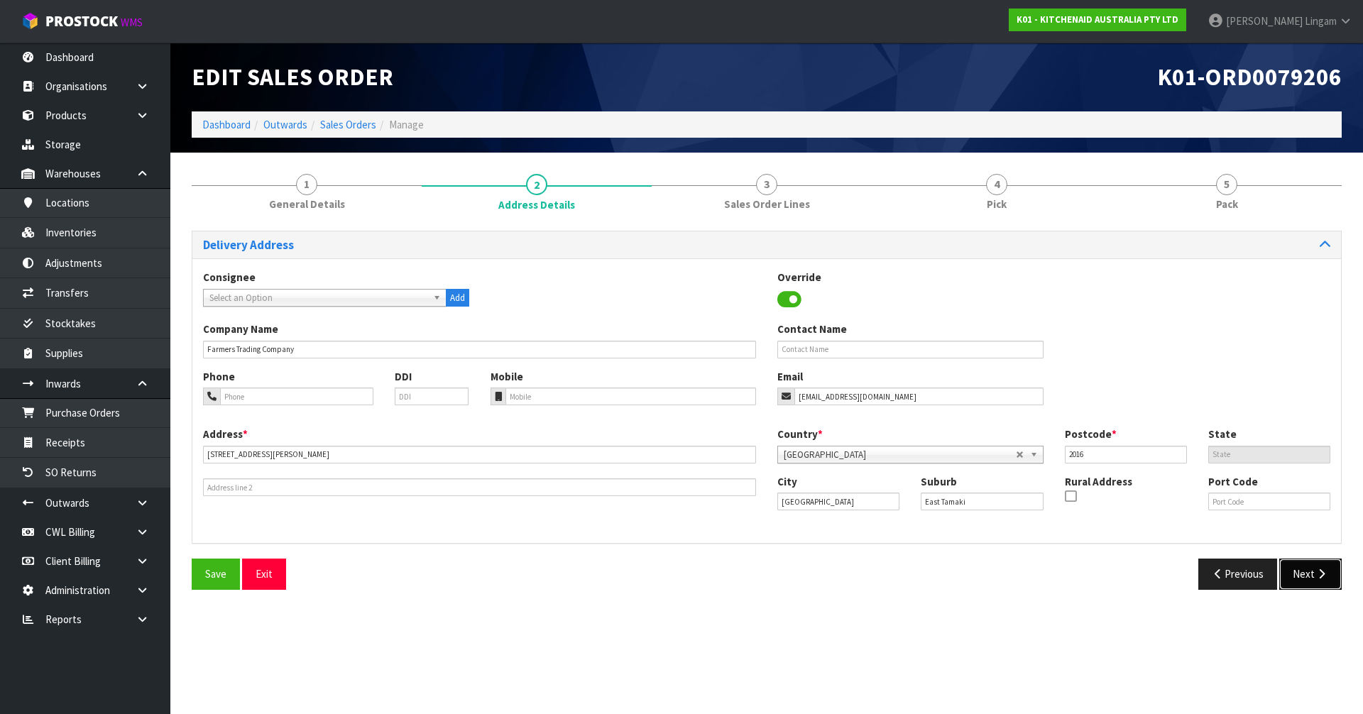
click at [1308, 569] on button "Next" at bounding box center [1310, 574] width 62 height 31
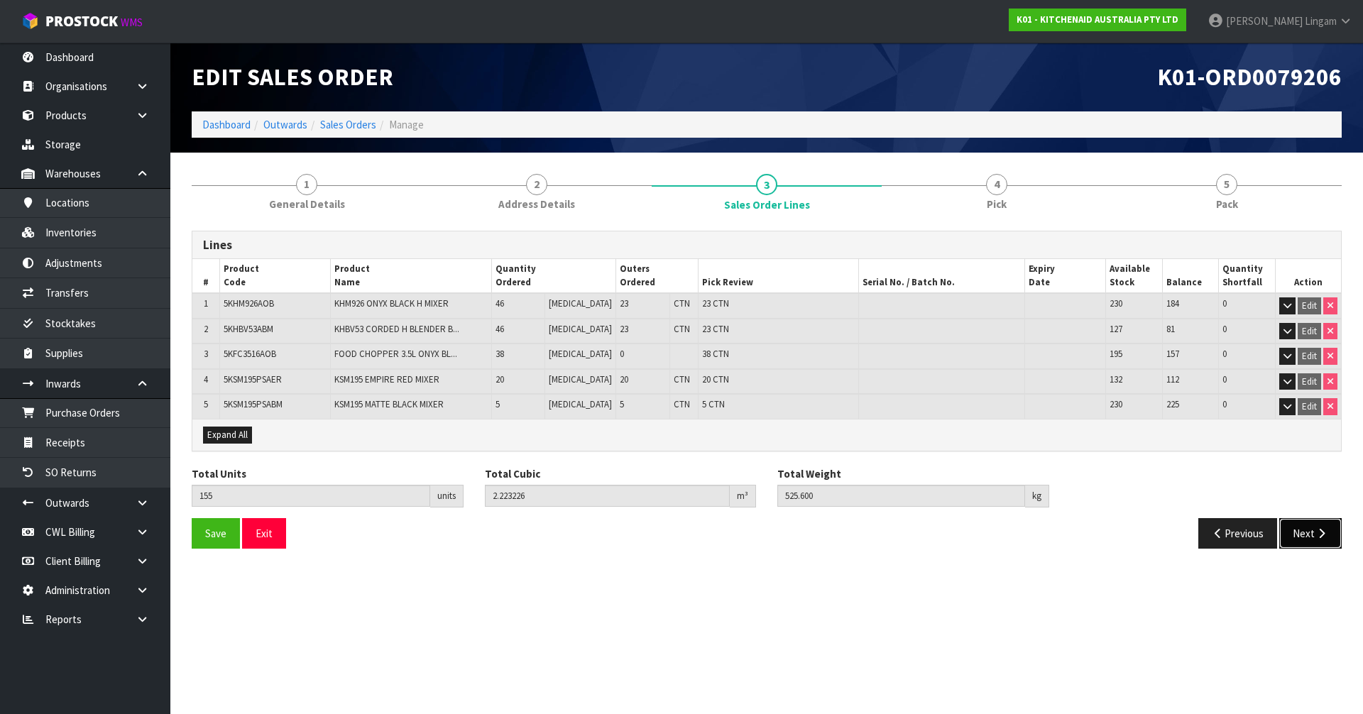
click at [1296, 534] on button "Next" at bounding box center [1310, 533] width 62 height 31
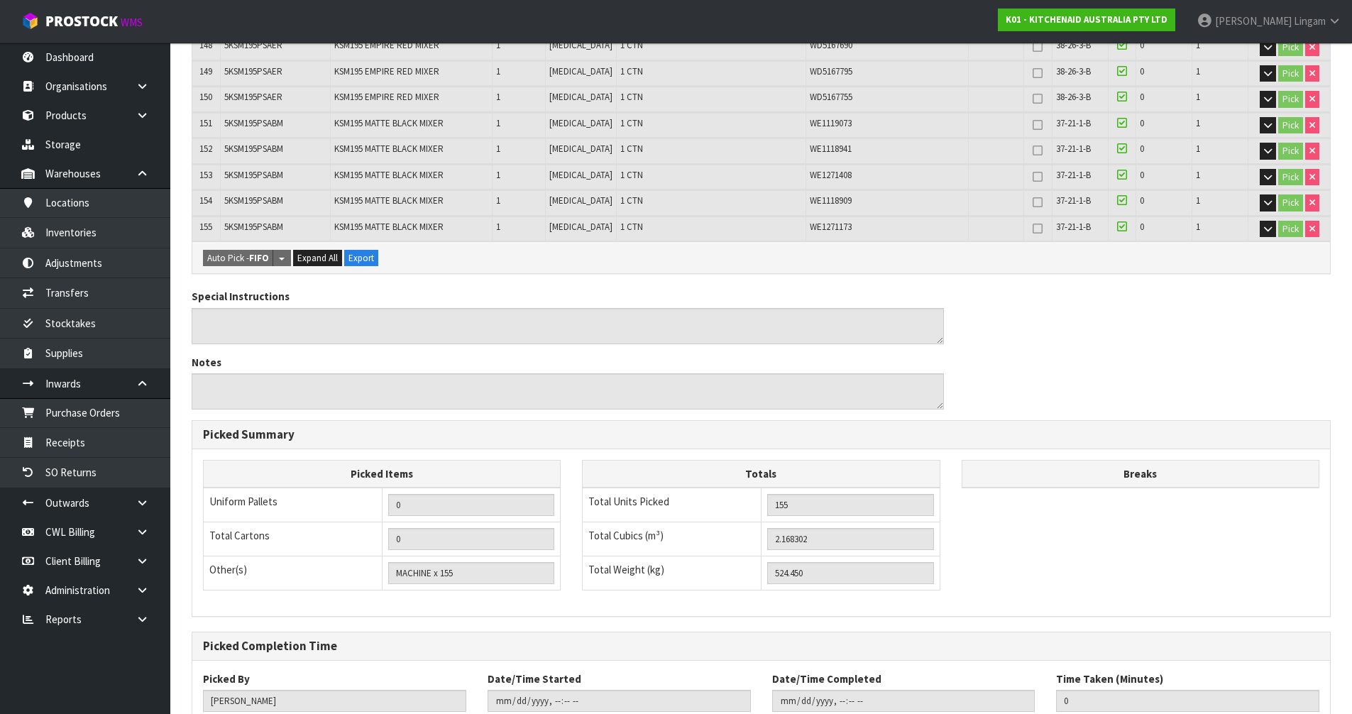
scroll to position [4215, 0]
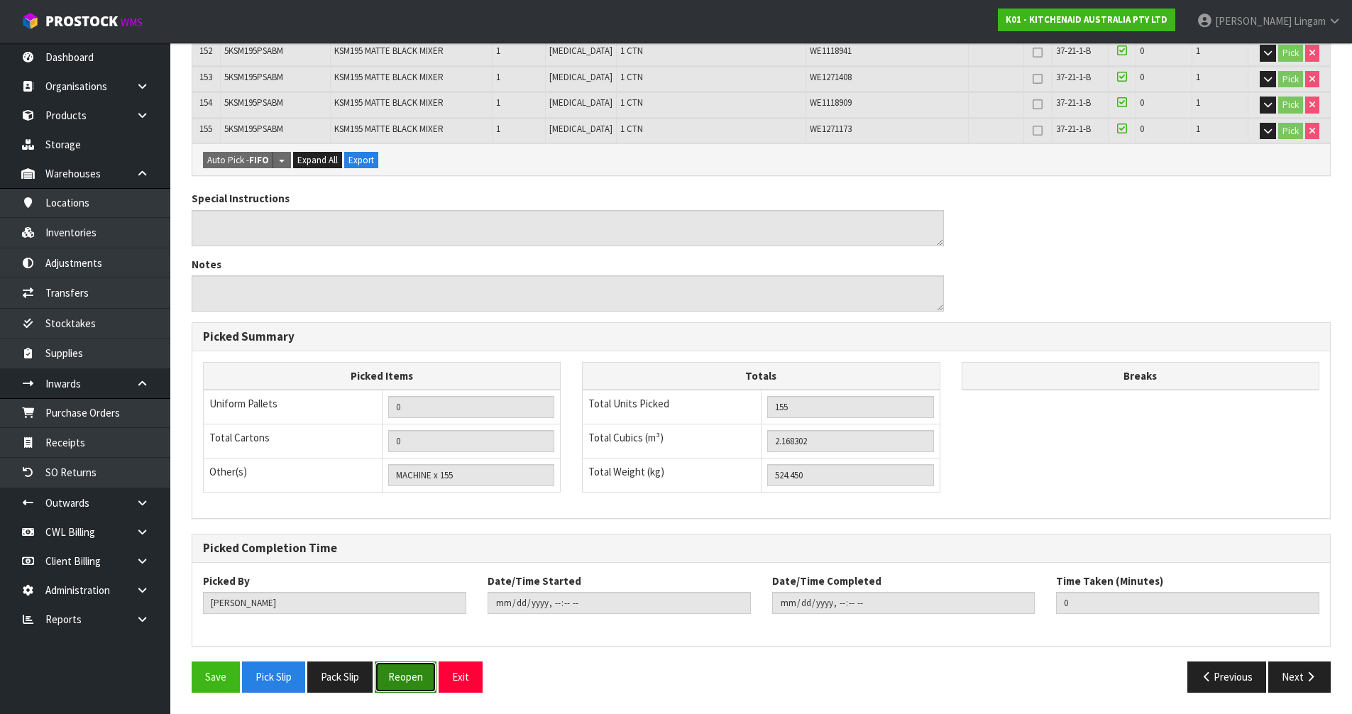
click at [411, 683] on button "Reopen" at bounding box center [406, 676] width 62 height 31
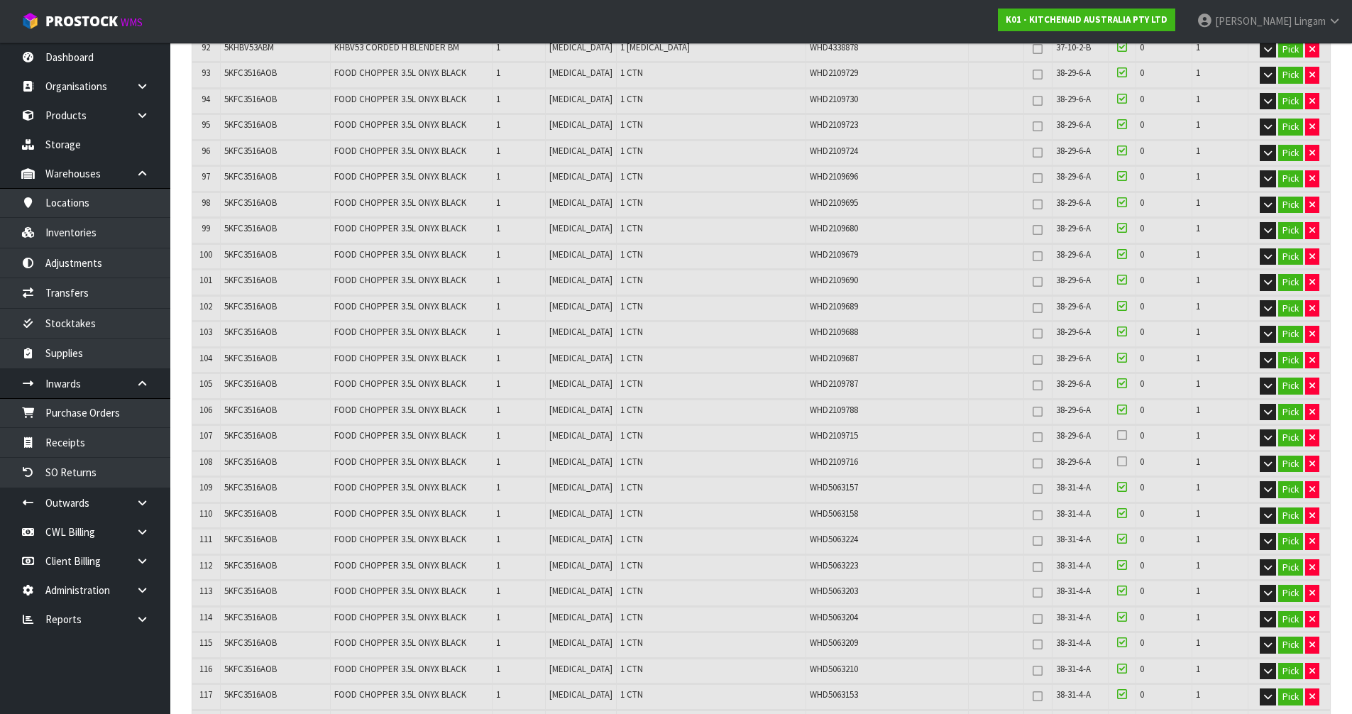
scroll to position [2768, 0]
click at [1290, 383] on button "Pick" at bounding box center [1290, 386] width 25 height 17
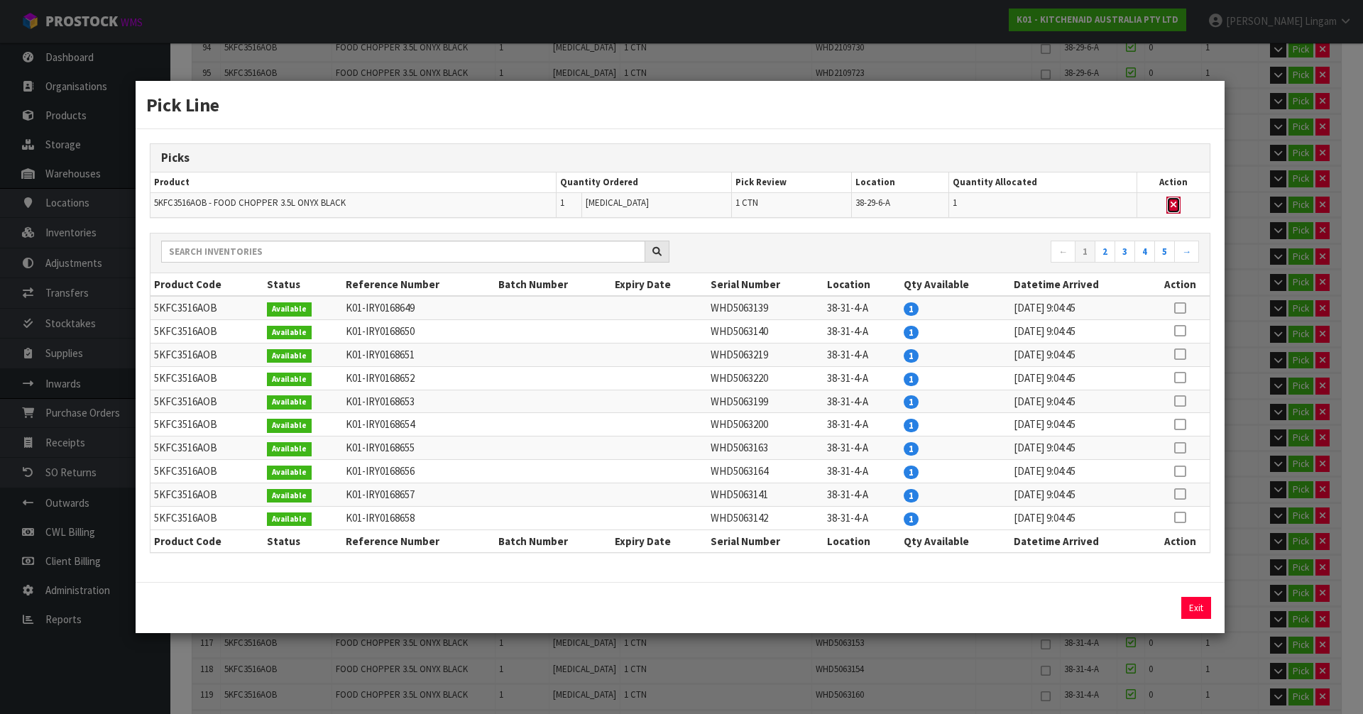
click at [1178, 207] on button "button" at bounding box center [1173, 205] width 14 height 17
type input "MACHINE x 154"
type input "154"
type input "2.158849"
type input "522.35"
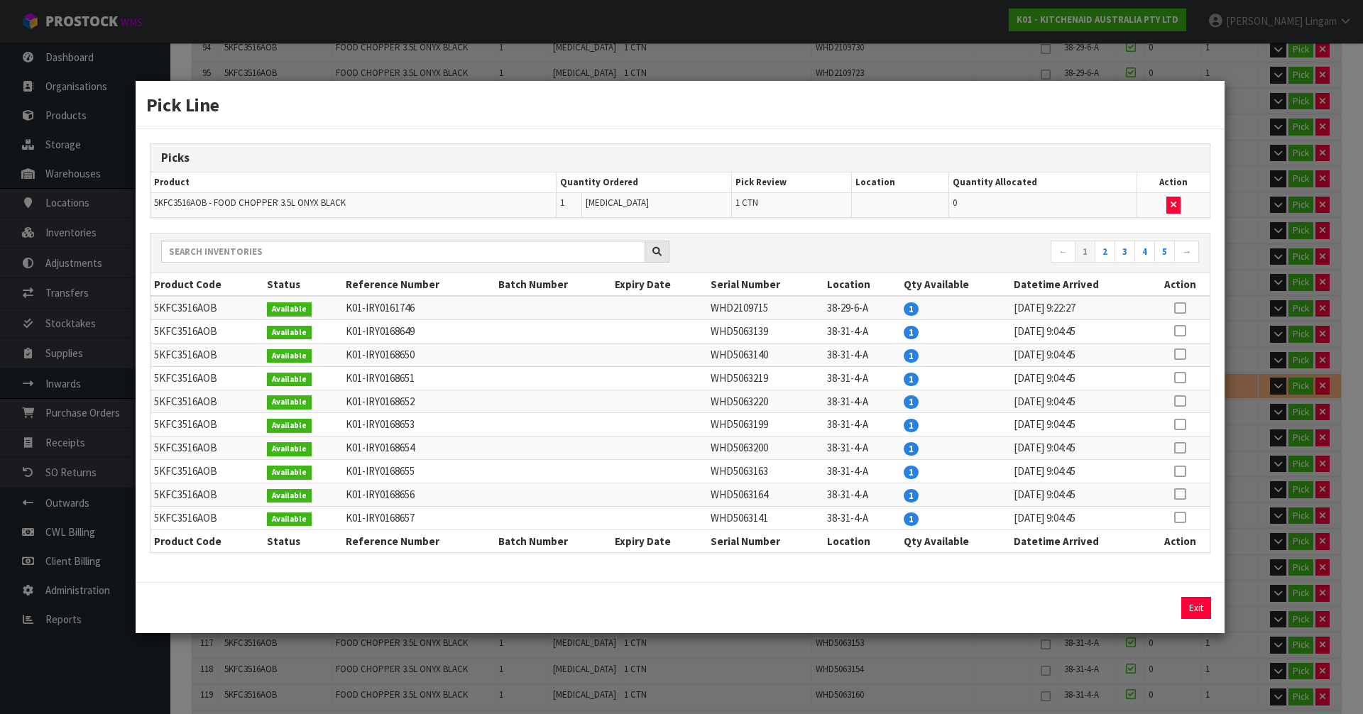
click at [1177, 331] on icon at bounding box center [1179, 331] width 11 height 1
click at [1141, 605] on button "Assign Pick" at bounding box center [1148, 608] width 58 height 22
type input "MACHINE x 155"
type input "155"
type input "2.168302"
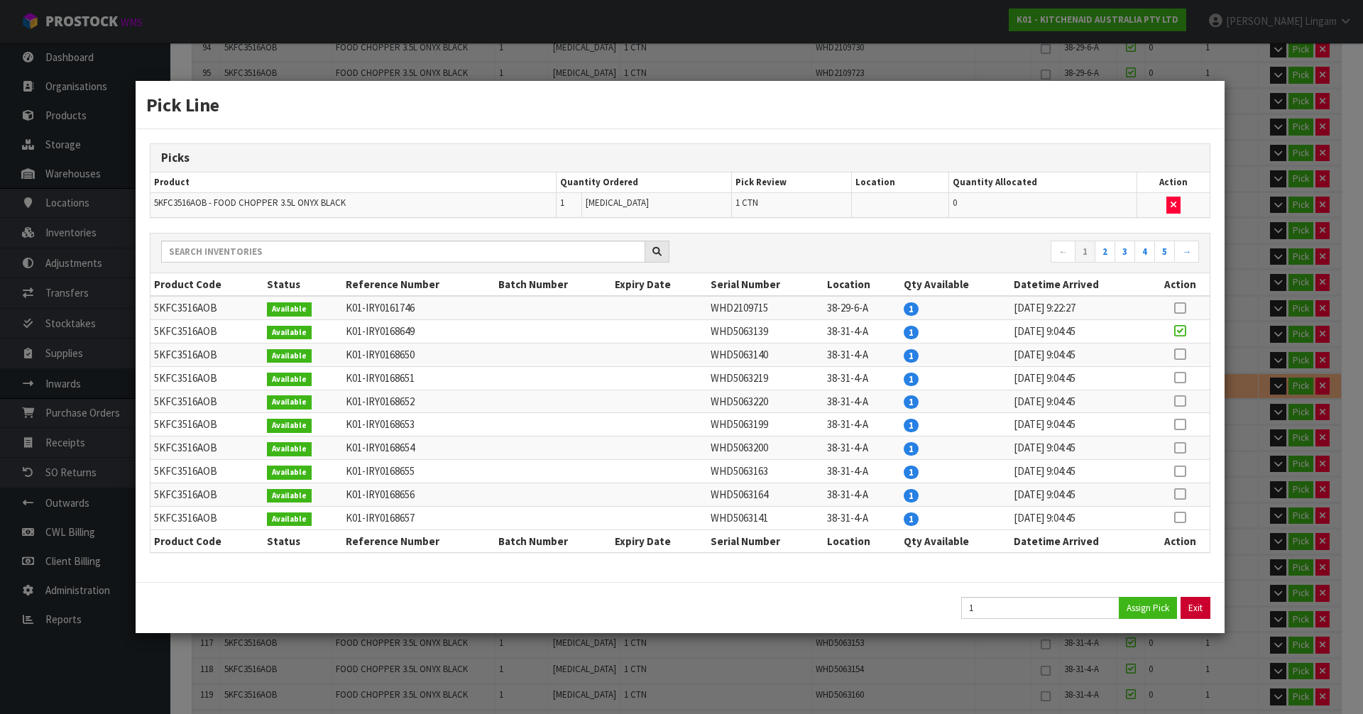
type input "524.45"
click at [1185, 608] on button "Exit" at bounding box center [1196, 608] width 30 height 22
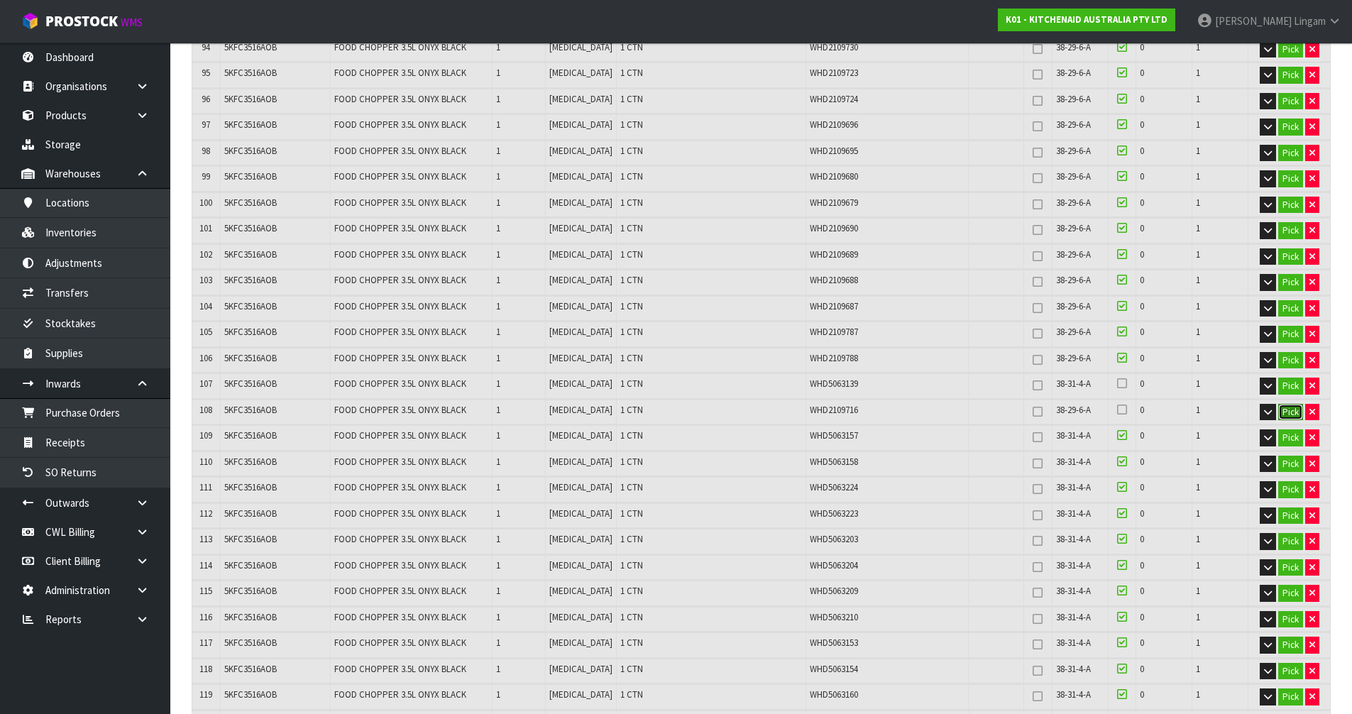
click at [1290, 405] on button "Pick" at bounding box center [1290, 412] width 25 height 17
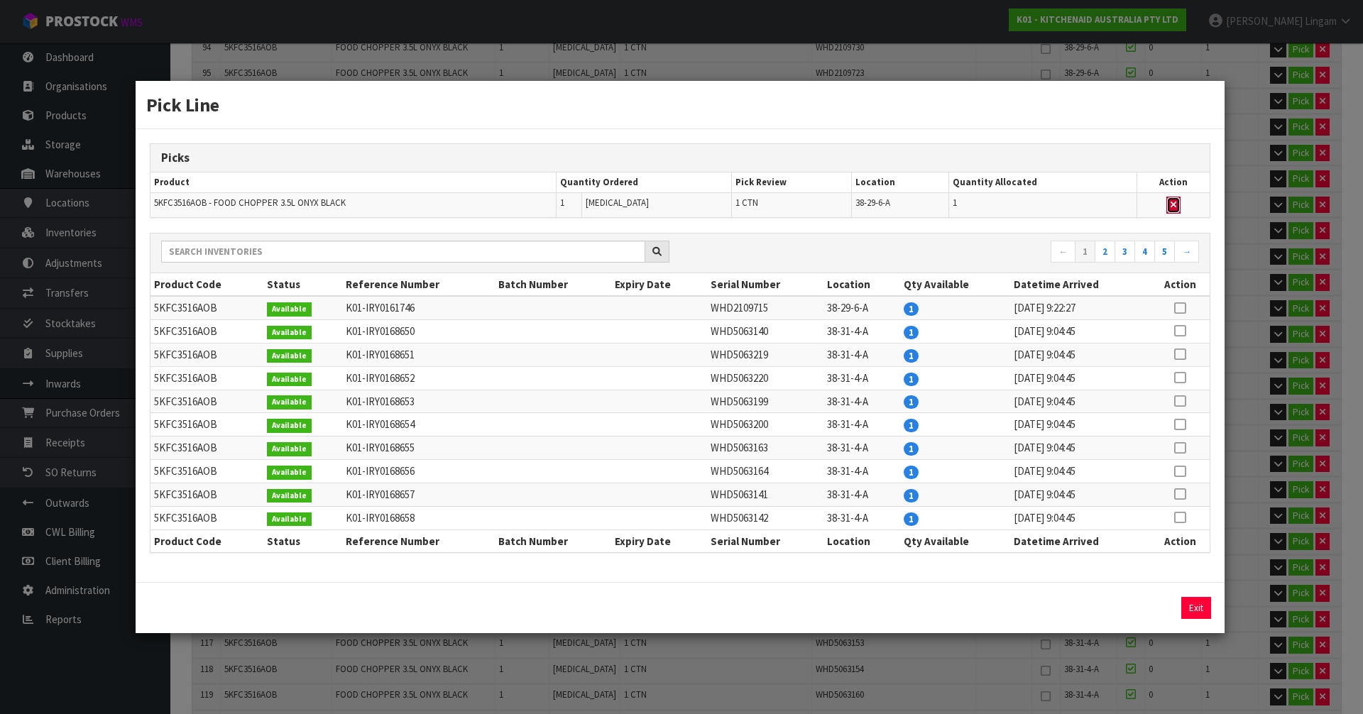
click at [1179, 207] on button "button" at bounding box center [1173, 205] width 14 height 17
type input "MACHINE x 154"
type input "154"
type input "2.158849"
type input "522.35"
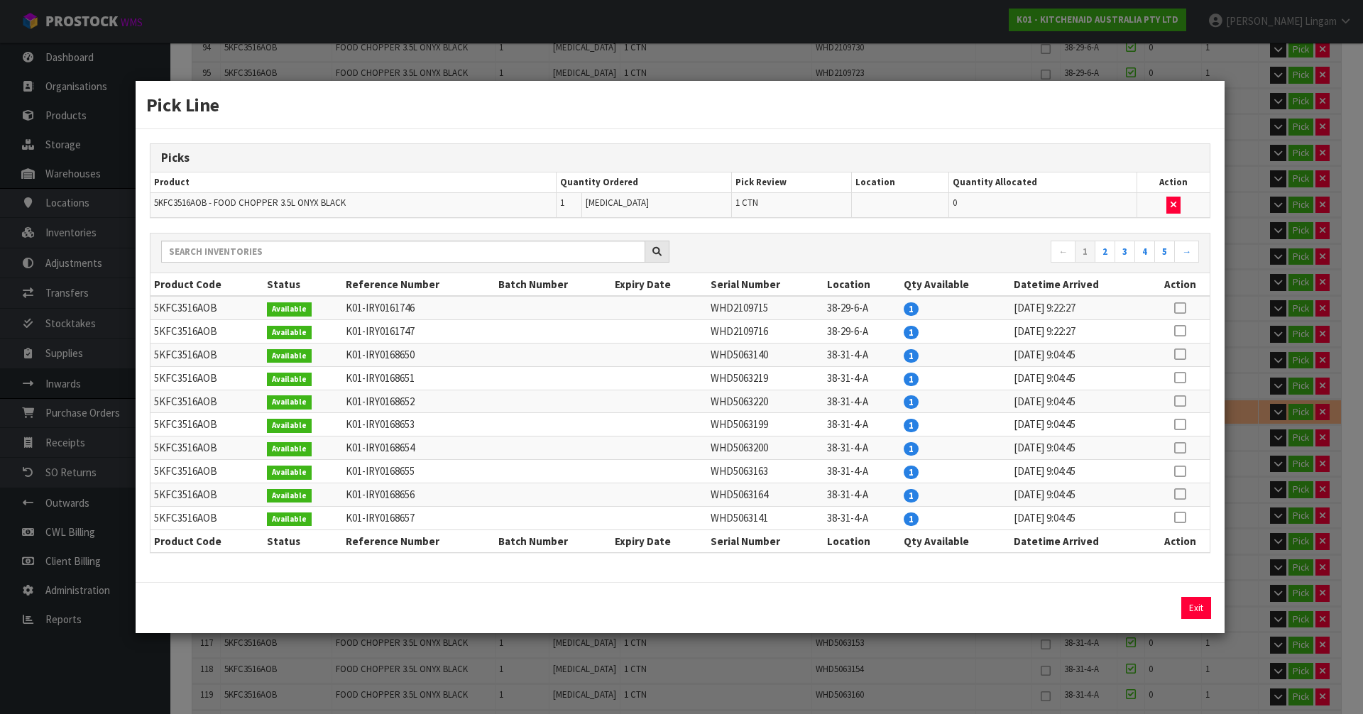
click at [1181, 331] on icon at bounding box center [1179, 331] width 11 height 1
click at [1180, 331] on icon at bounding box center [1179, 331] width 11 height 1
click at [1177, 354] on icon at bounding box center [1179, 354] width 11 height 1
click at [1142, 609] on button "Assign Pick" at bounding box center [1148, 608] width 58 height 22
type input "MACHINE x 155"
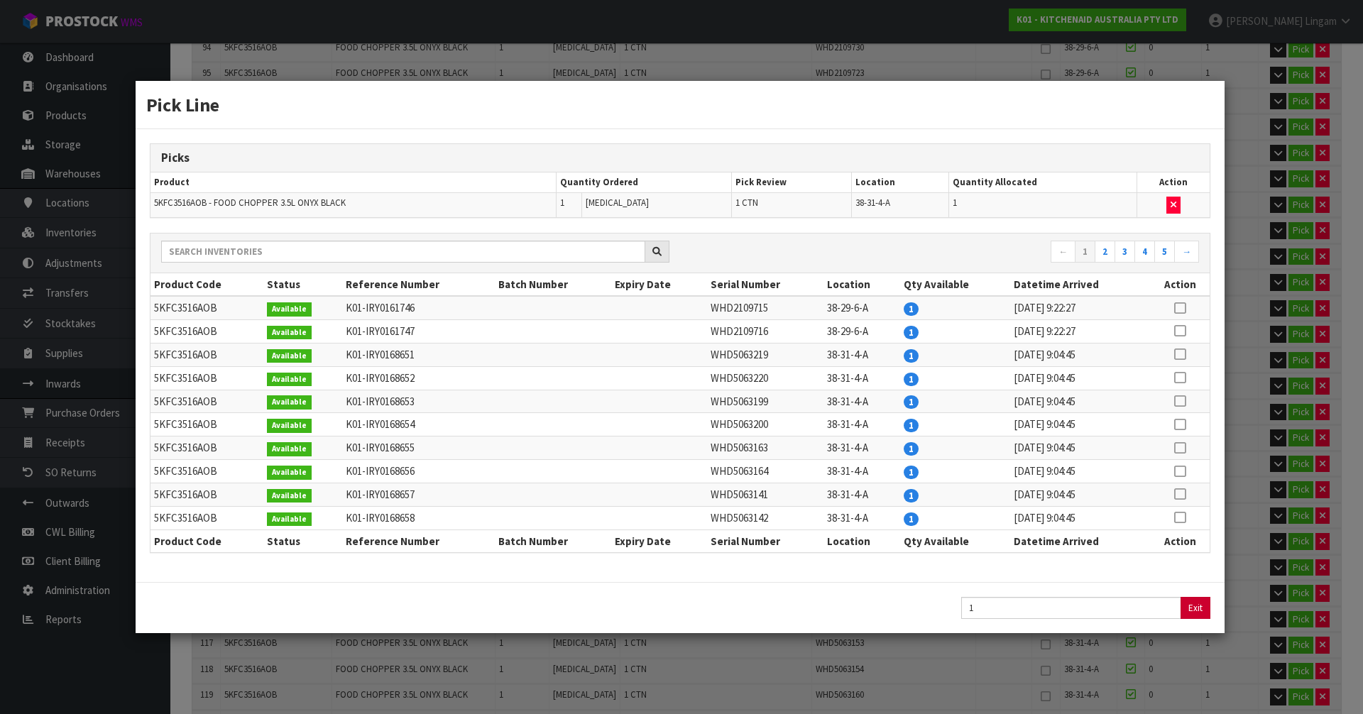
type input "155"
type input "2.168302"
type input "524.45"
click at [1193, 607] on button "Exit" at bounding box center [1196, 608] width 30 height 22
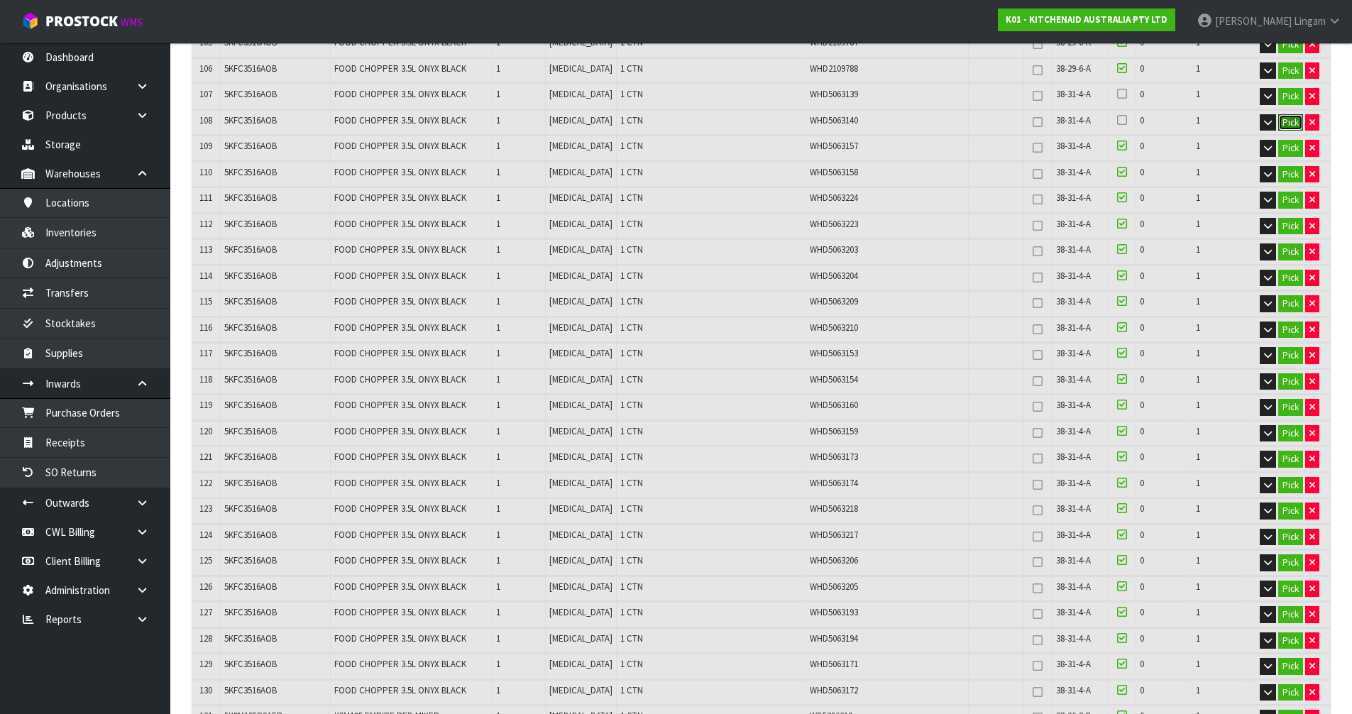
scroll to position [3052, 0]
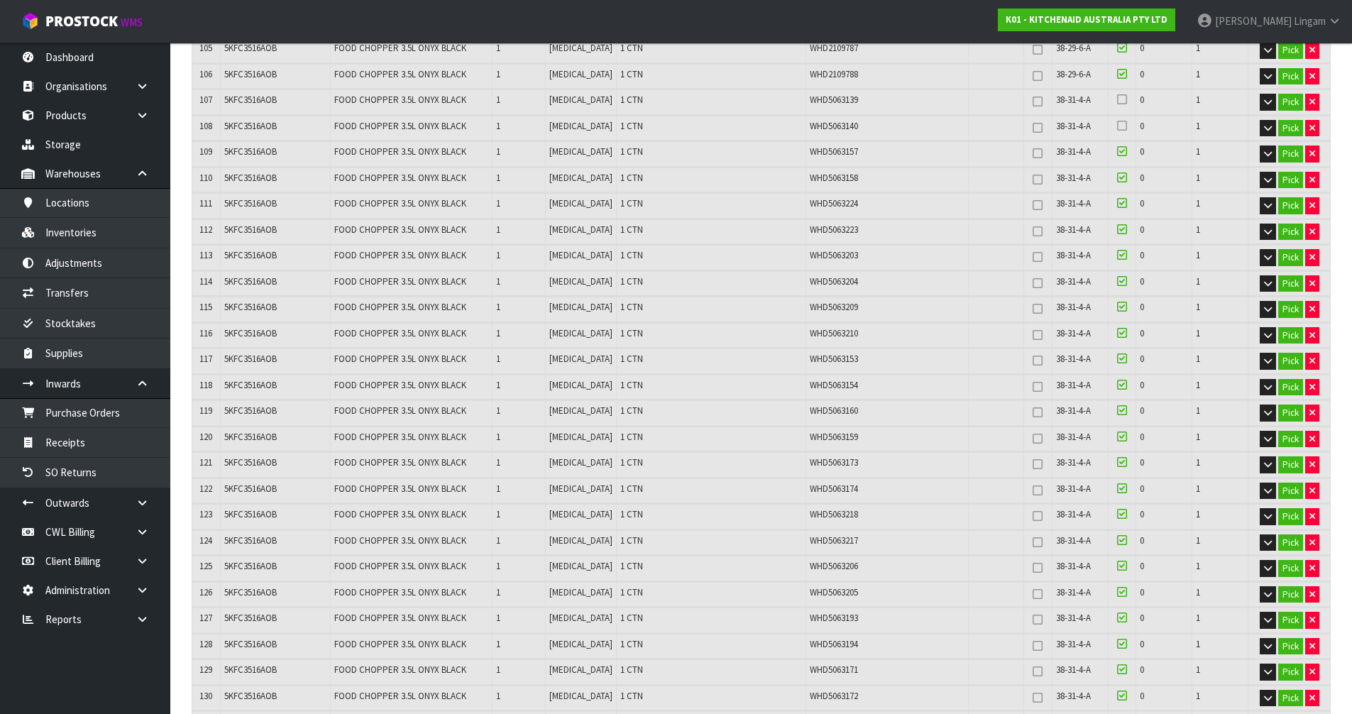
click at [262, 125] on span "5KFC3516AOB" at bounding box center [250, 126] width 53 height 12
copy span "5KFC3516AOB"
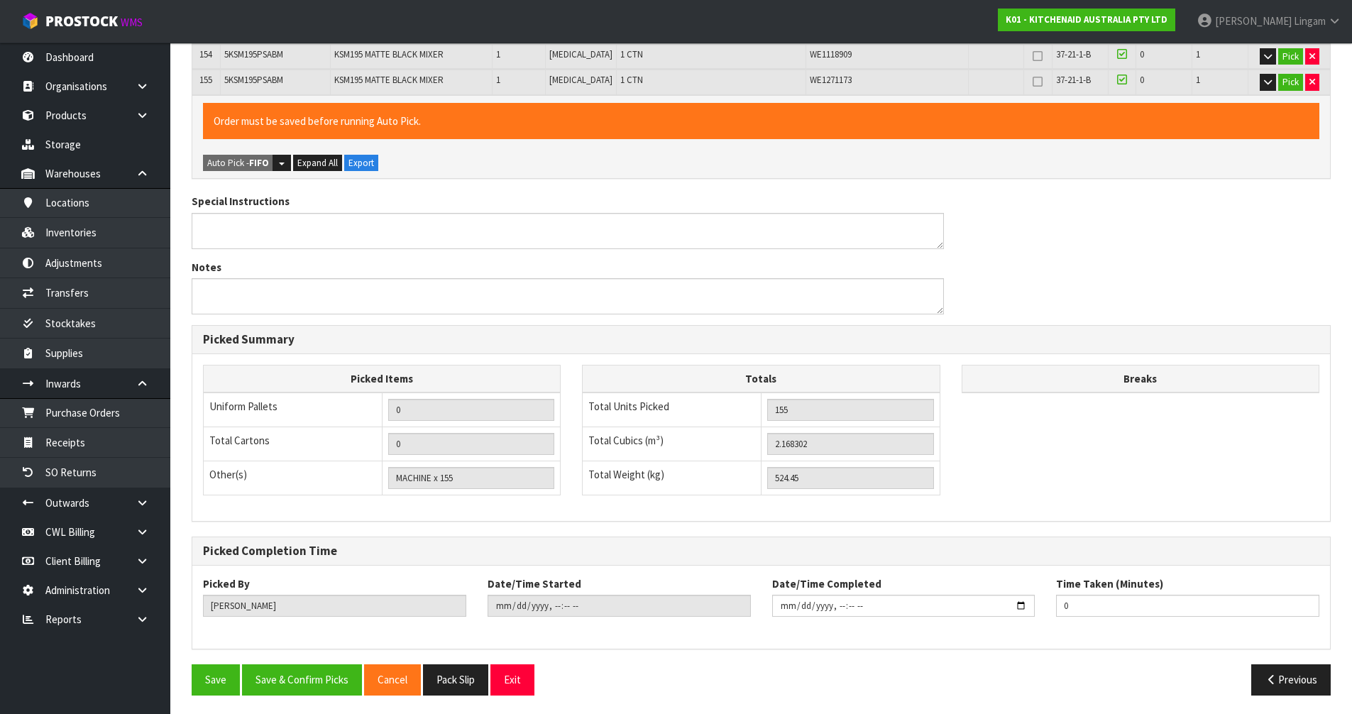
scroll to position [4318, 0]
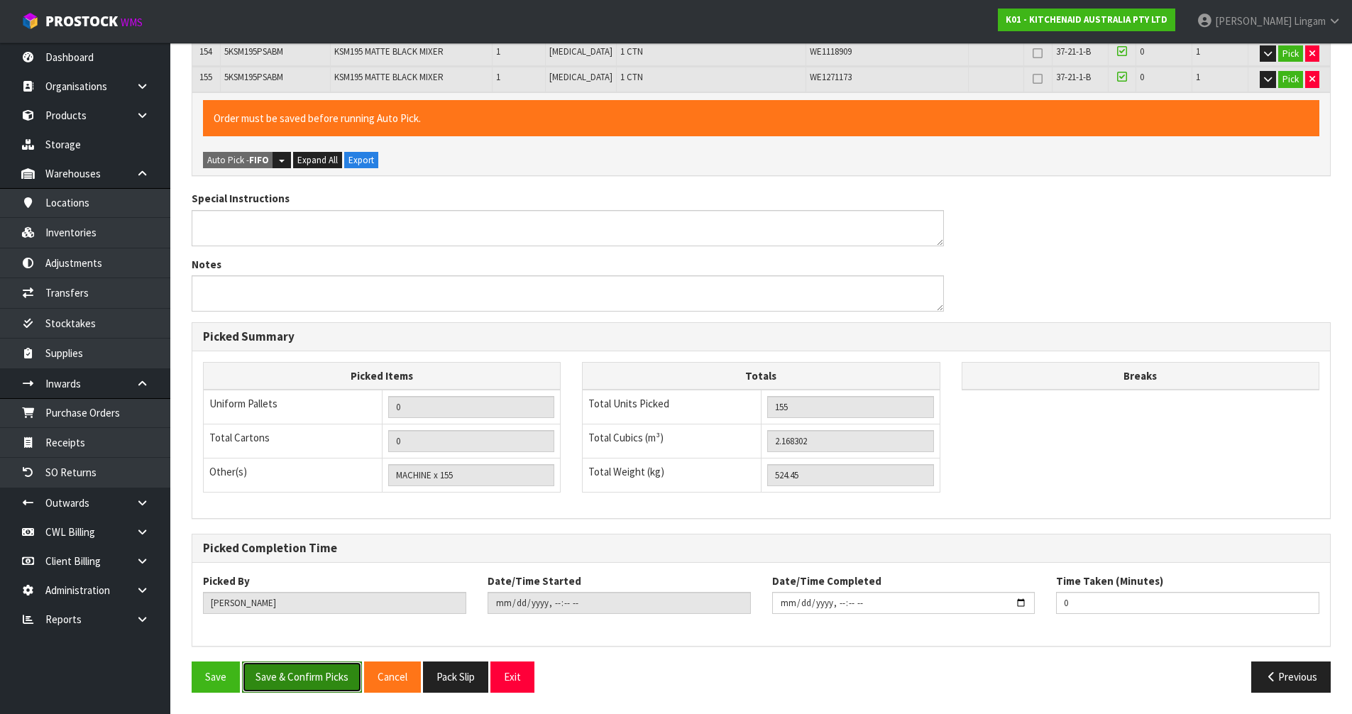
click at [318, 676] on button "Save & Confirm Picks" at bounding box center [302, 676] width 120 height 31
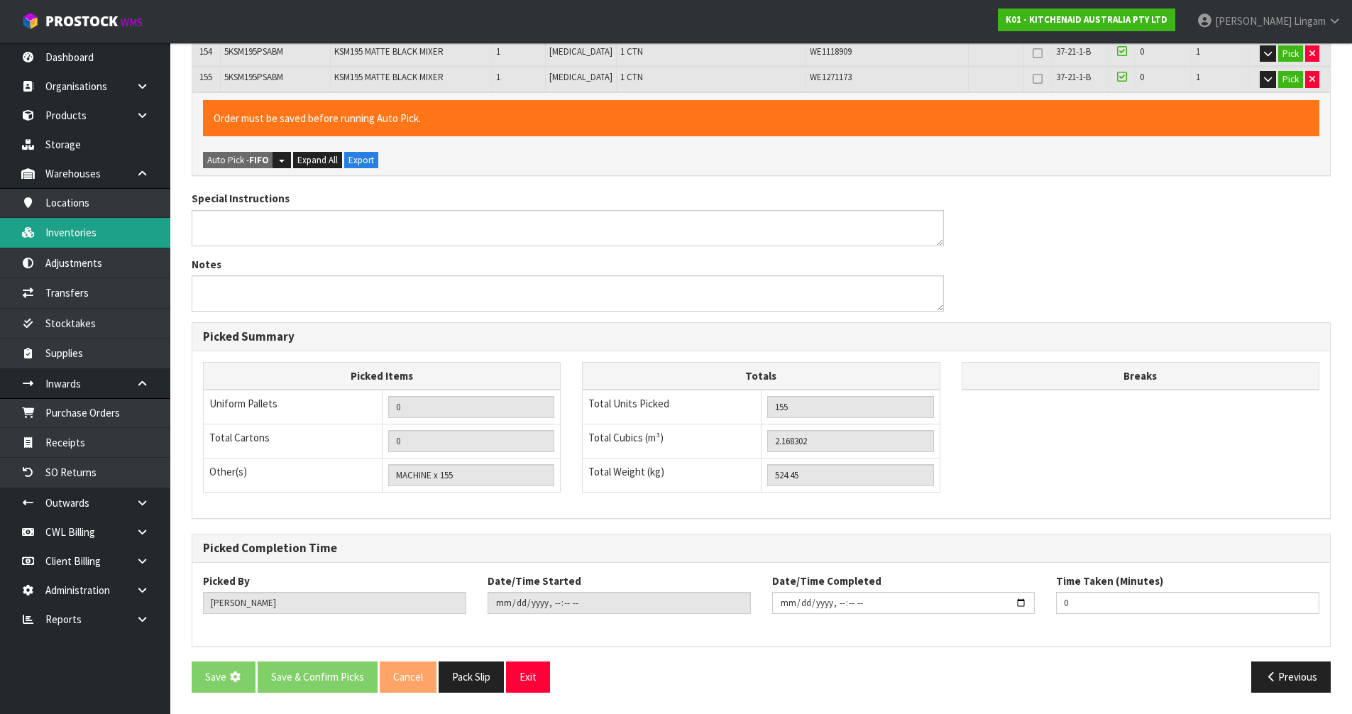
click at [86, 238] on link "Inventories" at bounding box center [85, 232] width 170 height 29
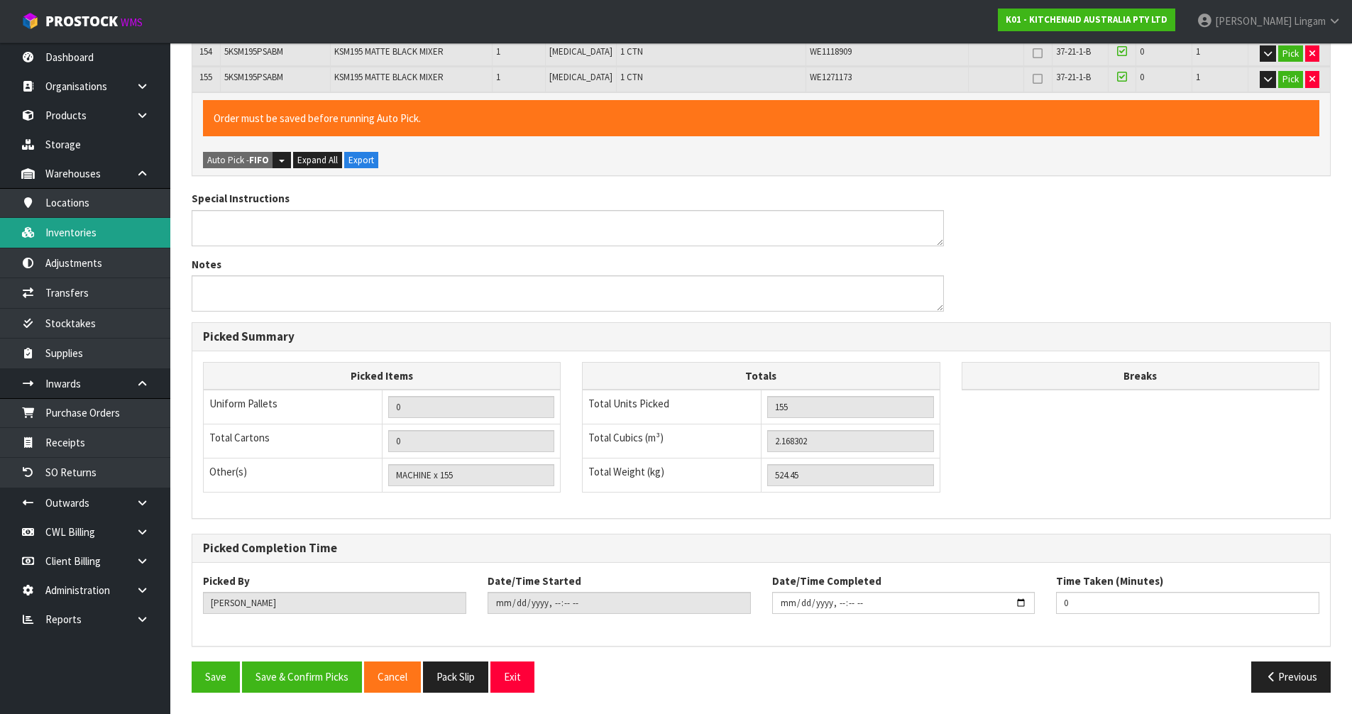
click at [80, 233] on link "Inventories" at bounding box center [85, 232] width 170 height 29
click at [82, 231] on link "Inventories" at bounding box center [85, 232] width 170 height 29
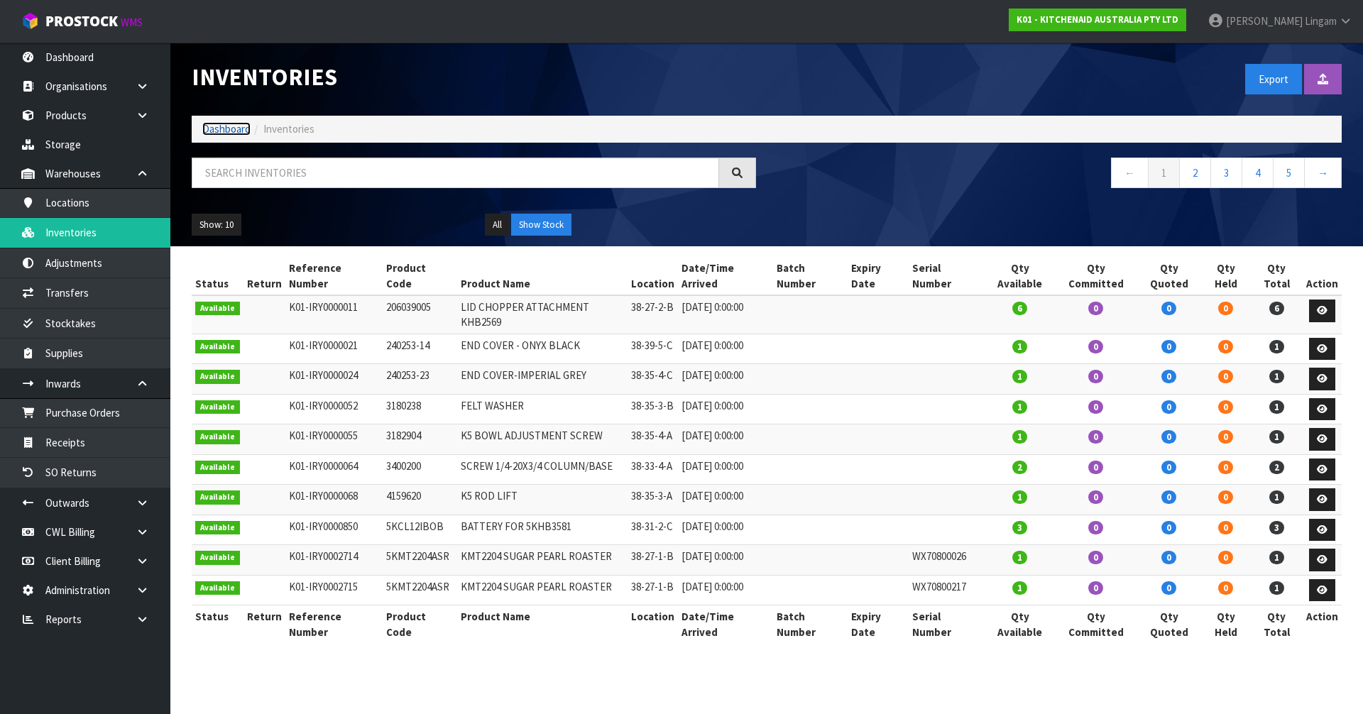
click at [226, 128] on link "Dashboard" at bounding box center [226, 128] width 48 height 13
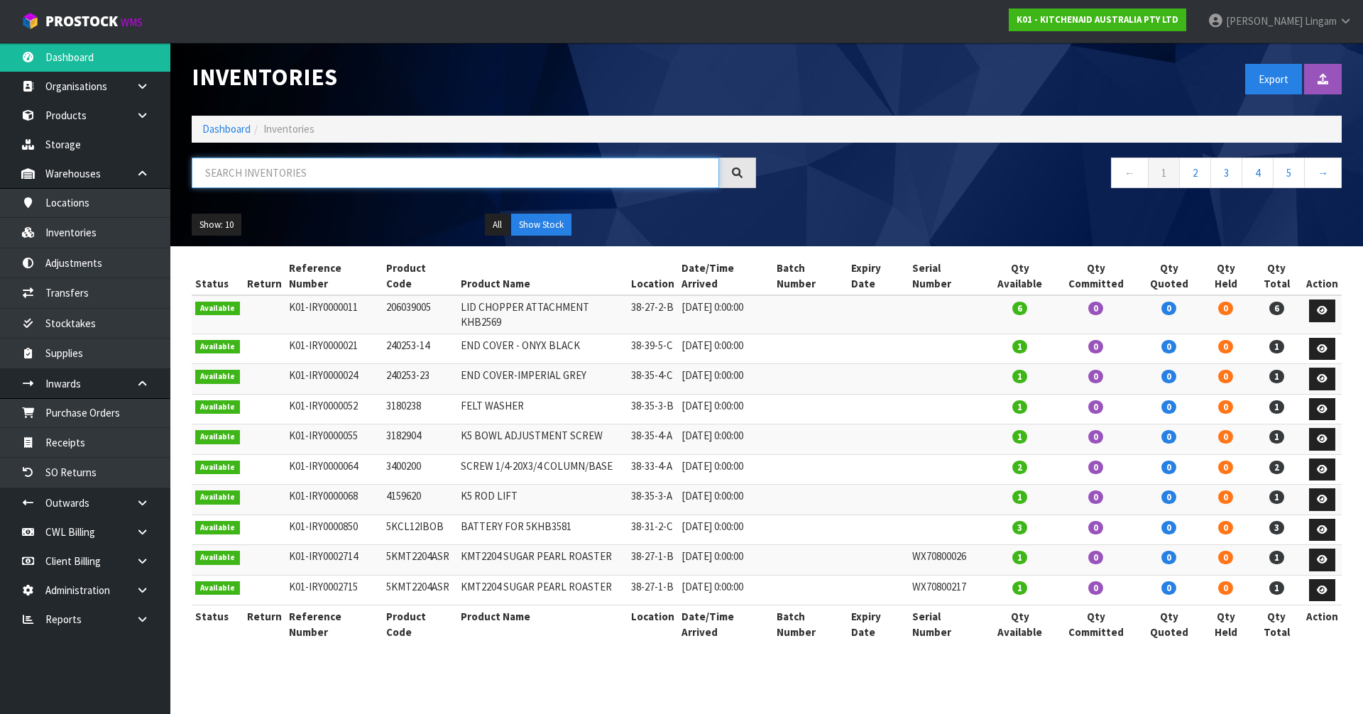
click at [282, 175] on input "text" at bounding box center [455, 173] width 527 height 31
paste input "5KFC3516AOB"
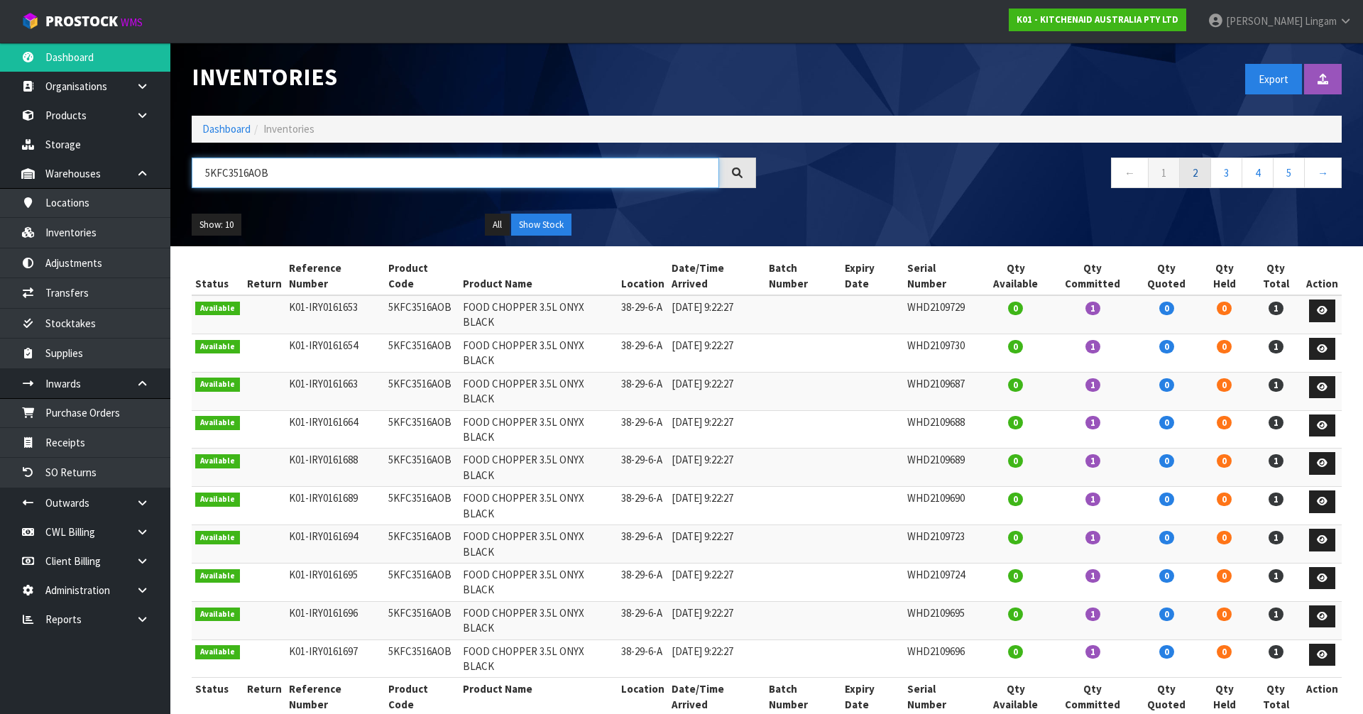
type input "5KFC3516AOB"
click at [1202, 172] on link "2" at bounding box center [1195, 173] width 32 height 31
click at [1322, 383] on icon at bounding box center [1322, 387] width 11 height 9
click at [1323, 383] on icon at bounding box center [1322, 387] width 11 height 9
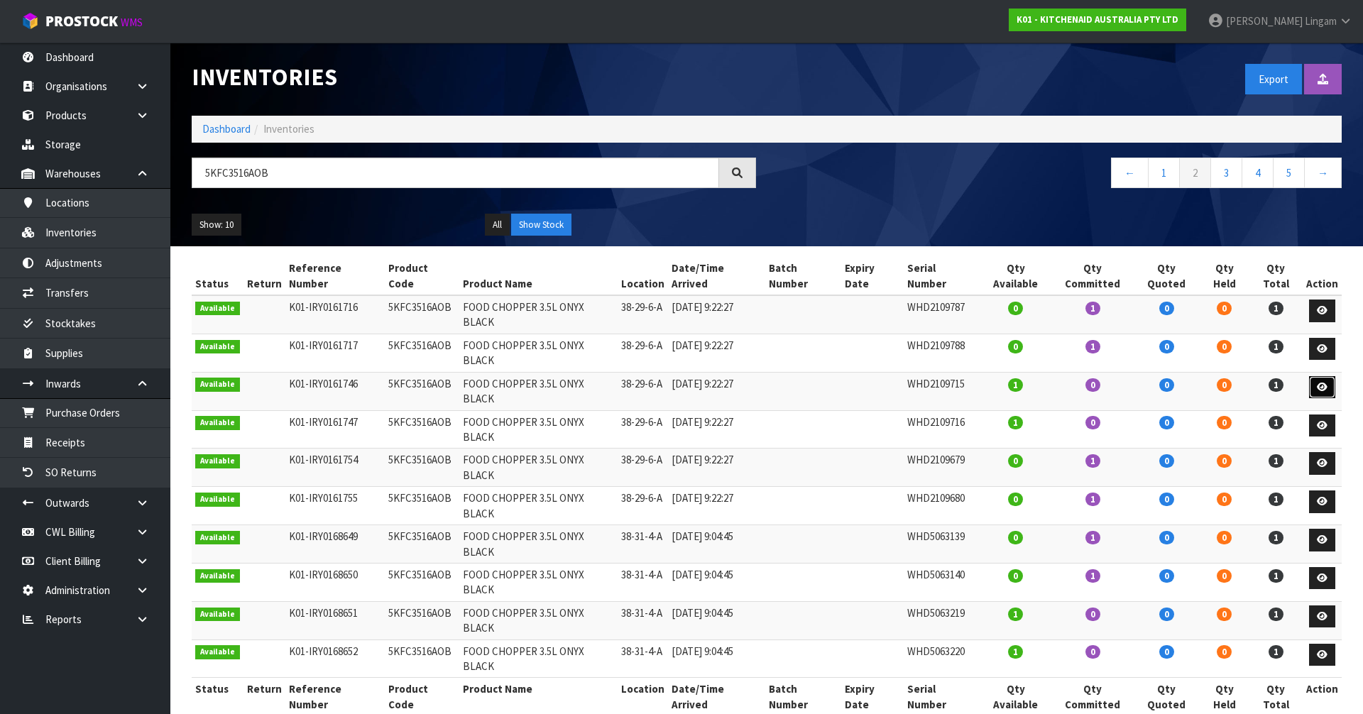
click at [1327, 383] on icon at bounding box center [1322, 387] width 11 height 9
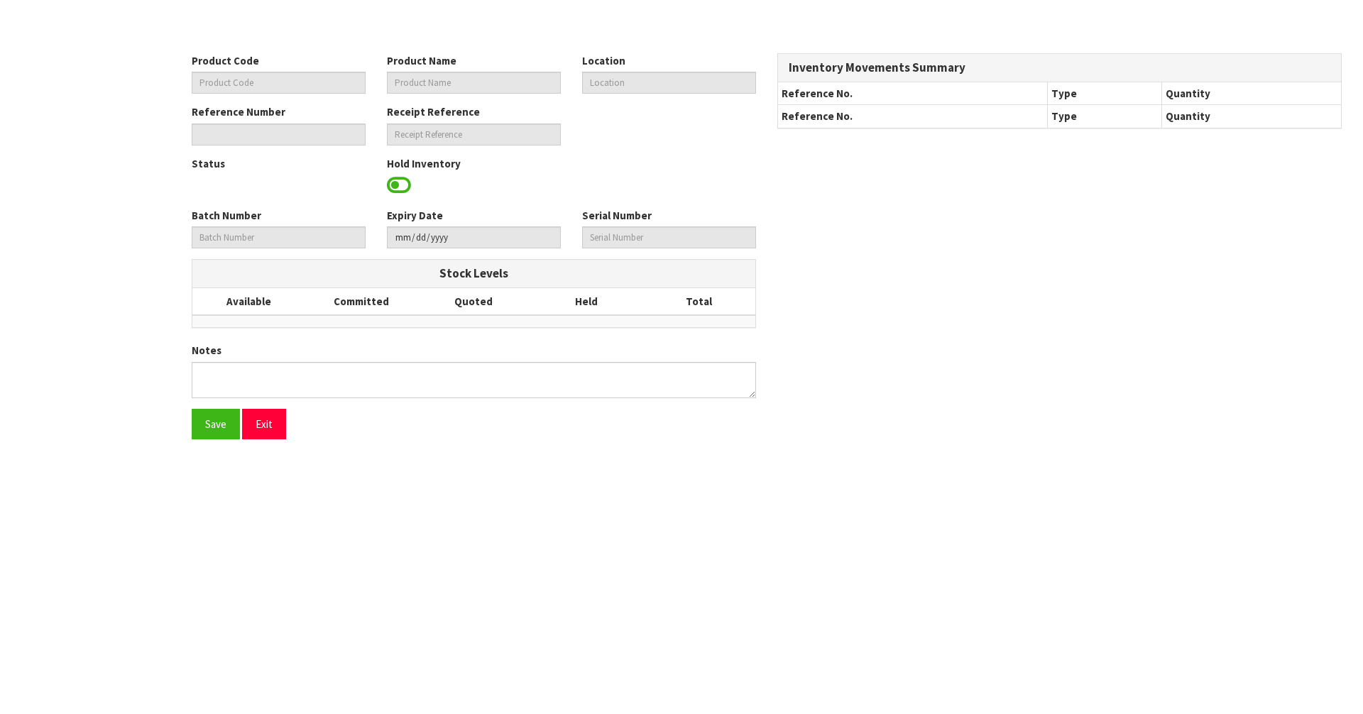
type input "5KFC3516AOB"
type input "FOOD CHOPPER 3.5L ONYX BLACK"
type input "38-29-6-A"
type input "K01-IRY0161746"
type input "K01-REC0002003"
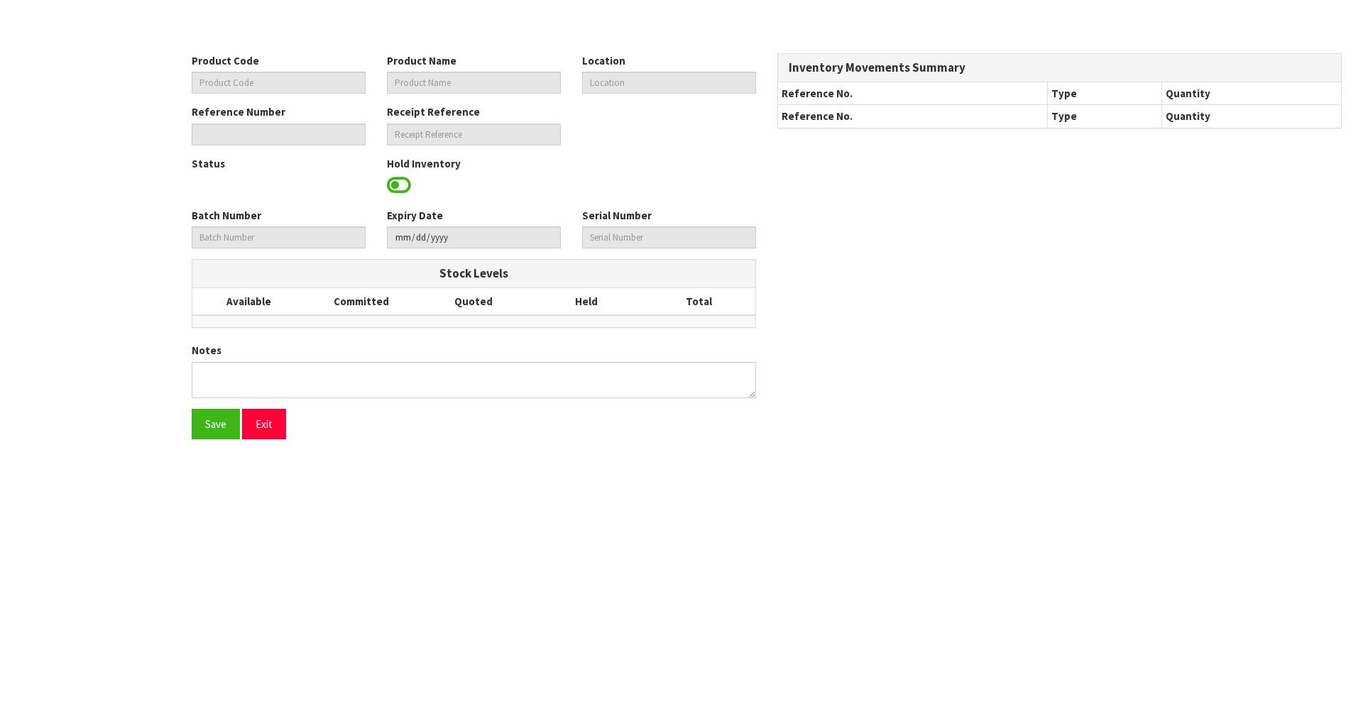
type input "WHD2109715"
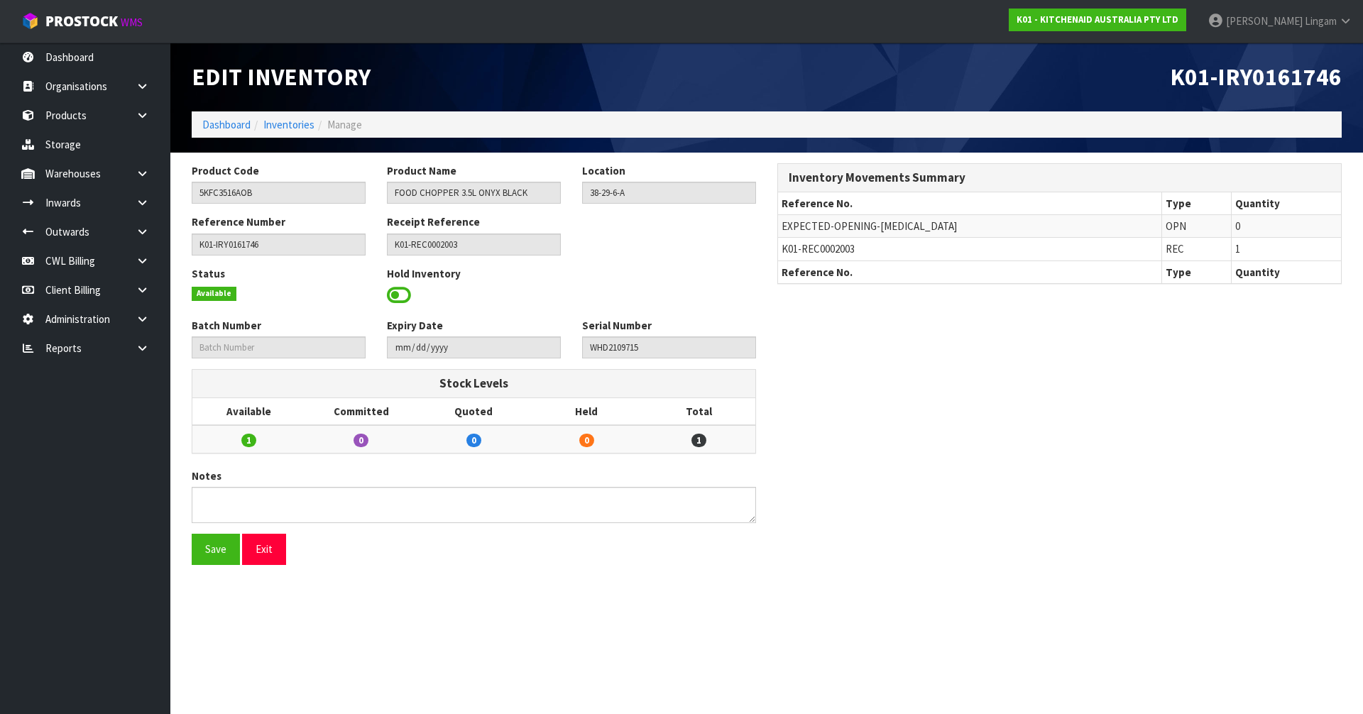
click at [400, 292] on span at bounding box center [399, 295] width 24 height 21
click at [628, 285] on span "Select an Option" at bounding box center [662, 293] width 148 height 17
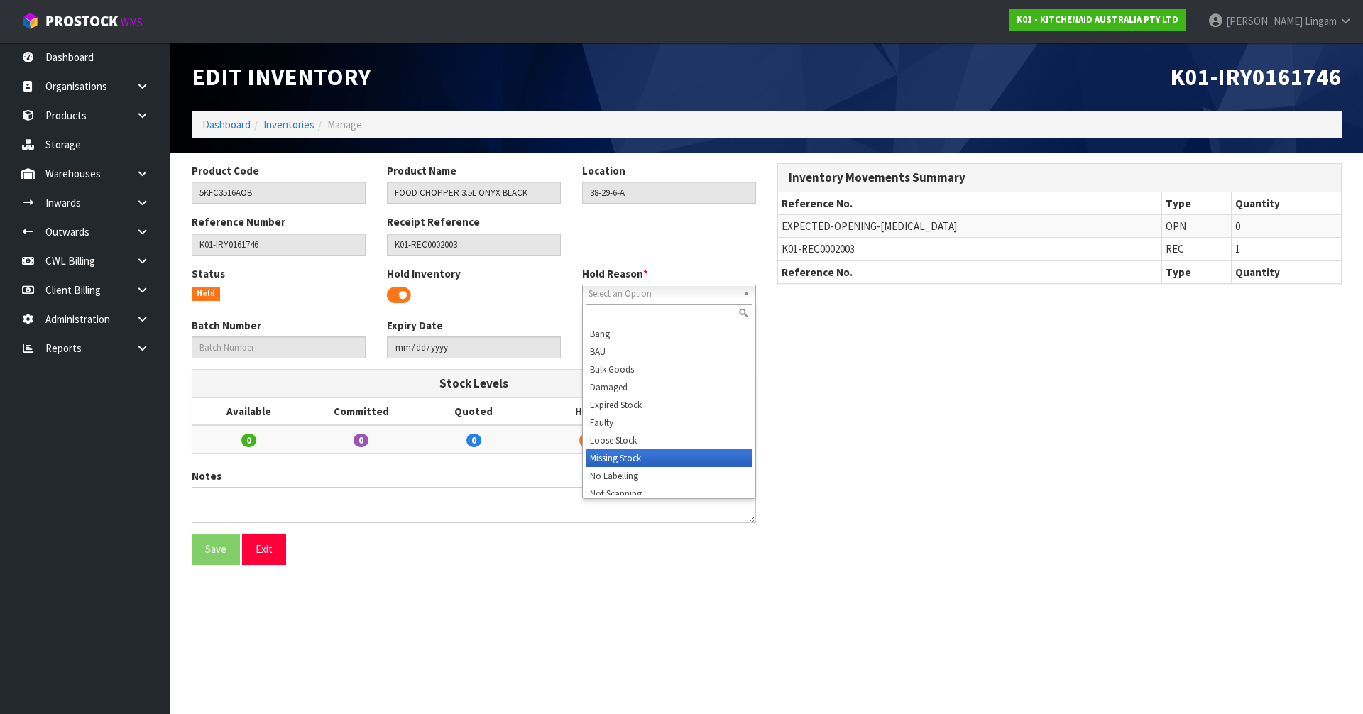
click at [604, 460] on li "Missing Stock" at bounding box center [669, 458] width 167 height 18
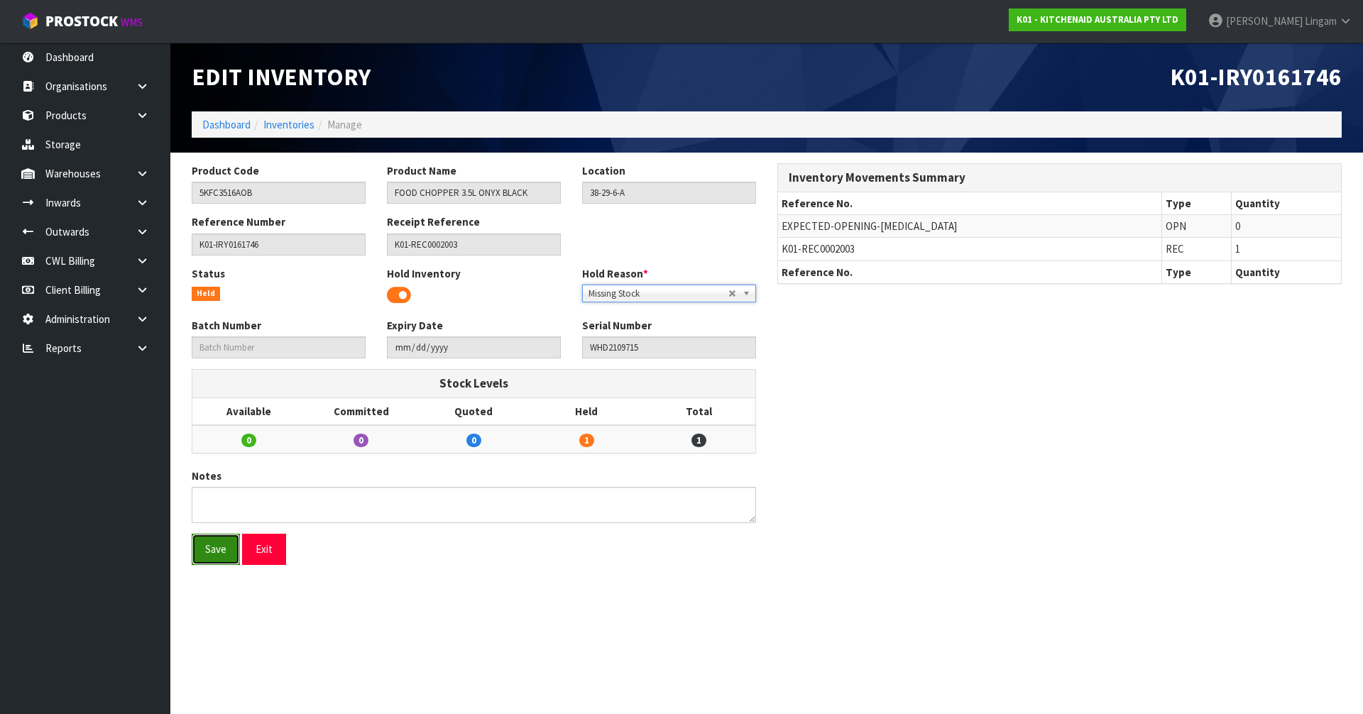
click at [210, 559] on button "Save" at bounding box center [216, 549] width 48 height 31
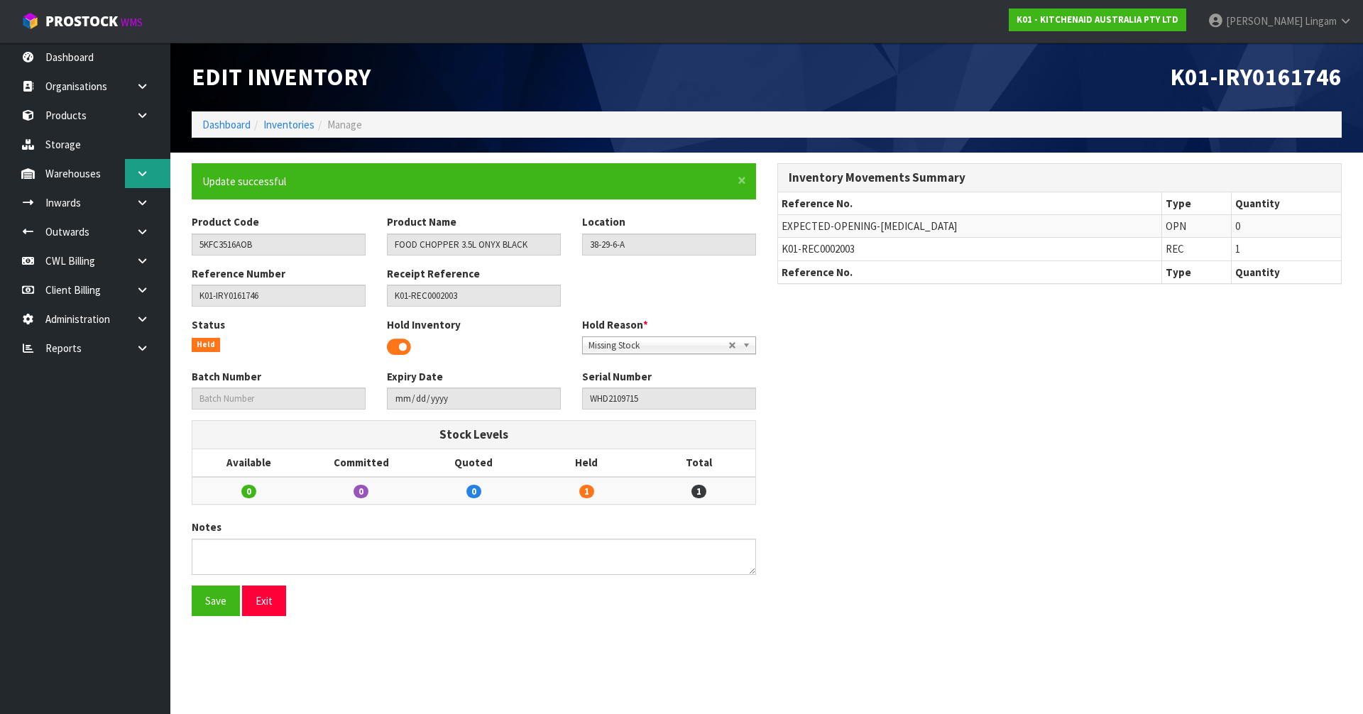
click at [137, 185] on link at bounding box center [147, 173] width 45 height 29
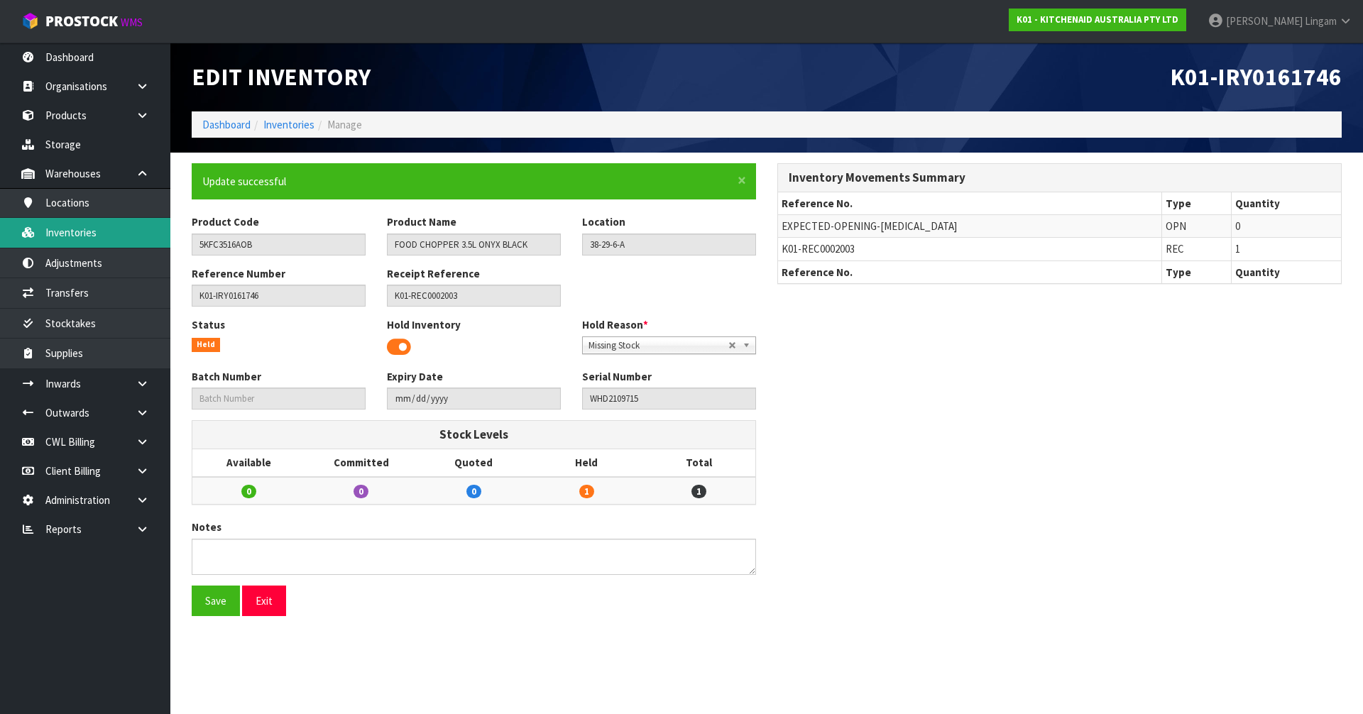
click at [84, 232] on link "Inventories" at bounding box center [85, 232] width 170 height 29
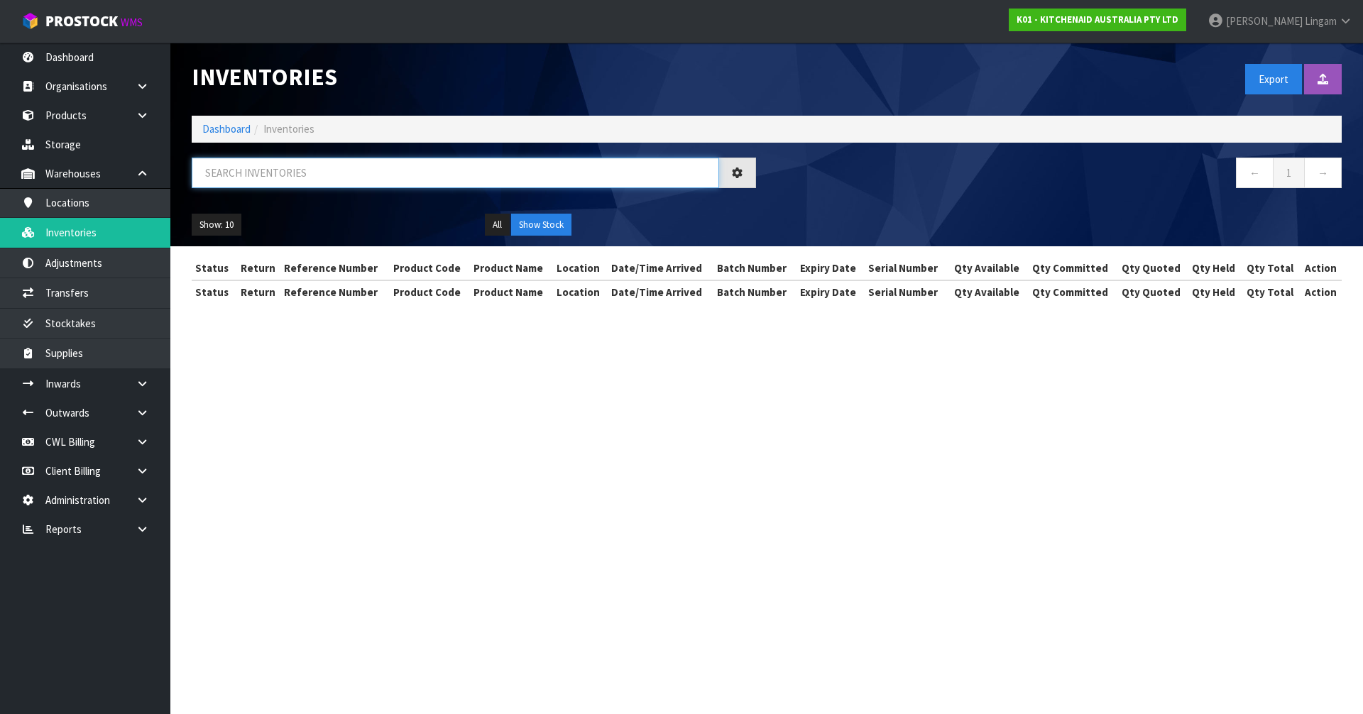
click at [285, 174] on input "text" at bounding box center [455, 173] width 527 height 31
paste input "5KFC3516AOB"
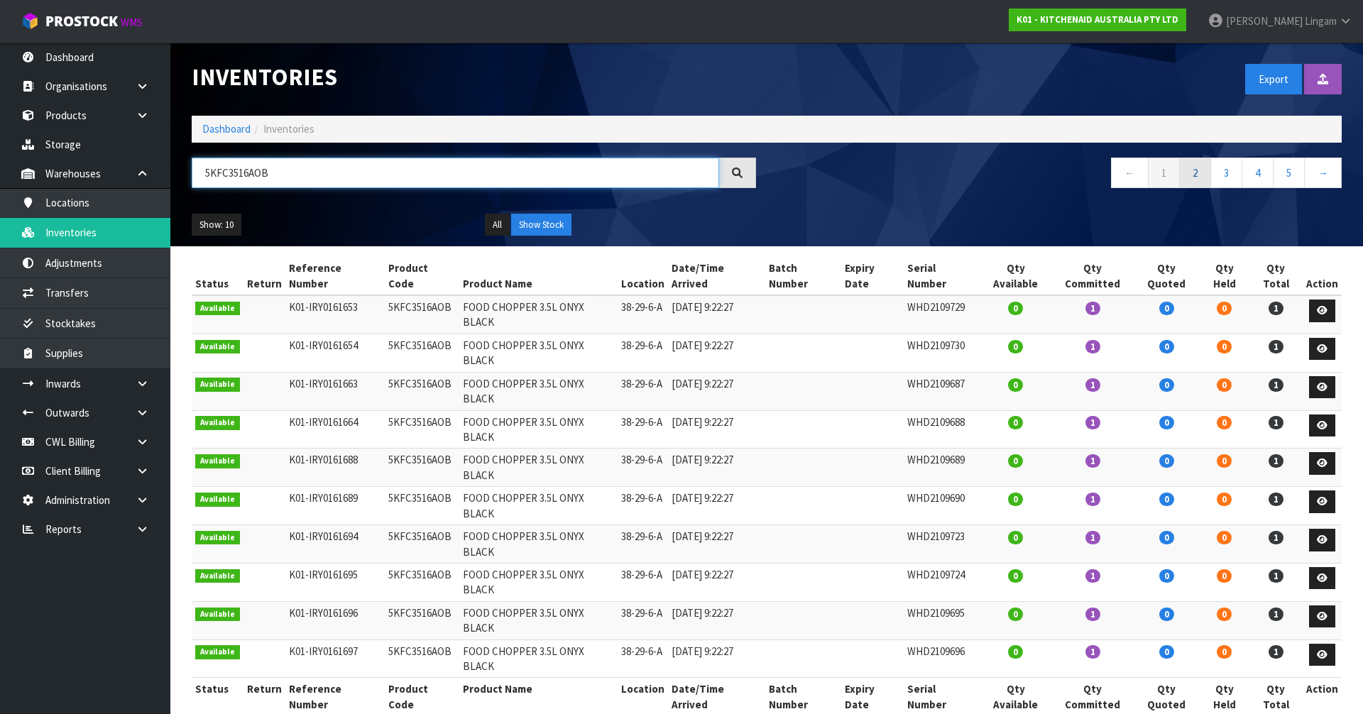
type input "5KFC3516AOB"
click at [1200, 178] on link "2" at bounding box center [1195, 173] width 32 height 31
click at [1322, 421] on icon at bounding box center [1322, 425] width 11 height 9
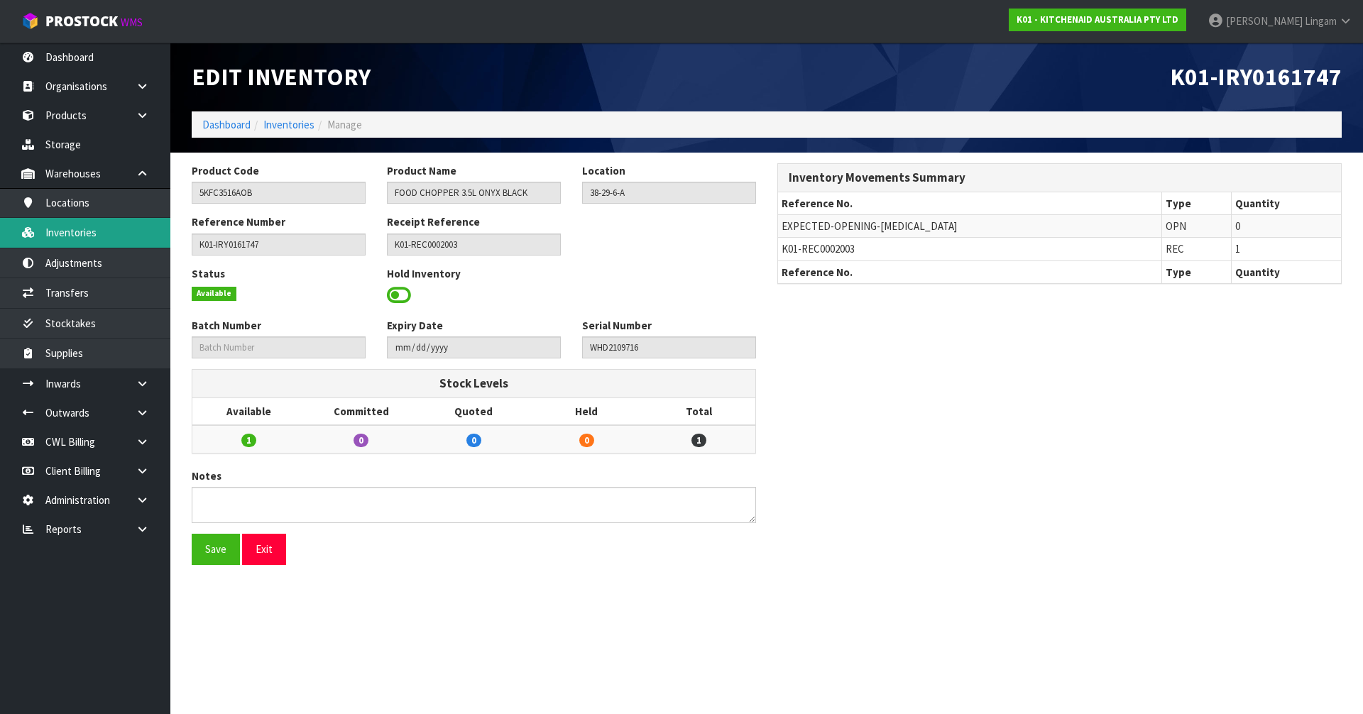
click at [73, 234] on link "Inventories" at bounding box center [85, 232] width 170 height 29
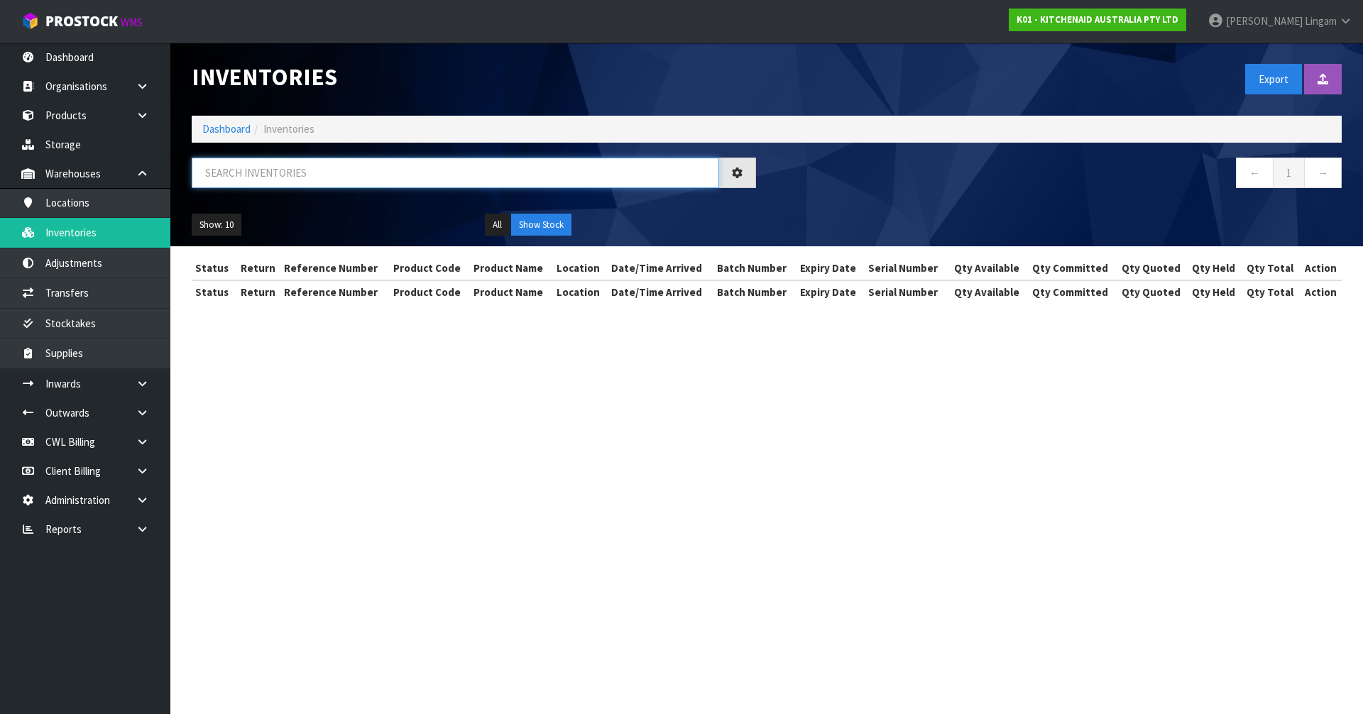
click at [362, 181] on input "text" at bounding box center [455, 173] width 527 height 31
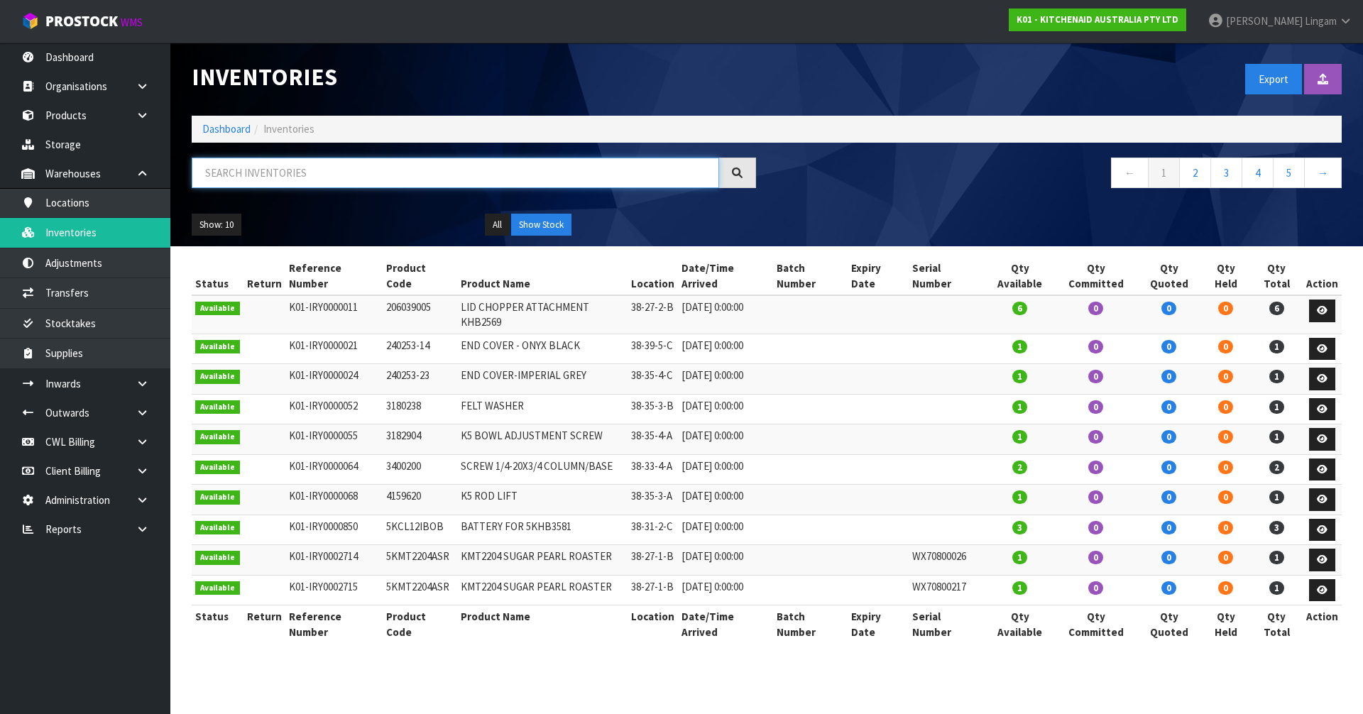
paste input "5KFC3516AOB"
type input "5KFC3516AOB"
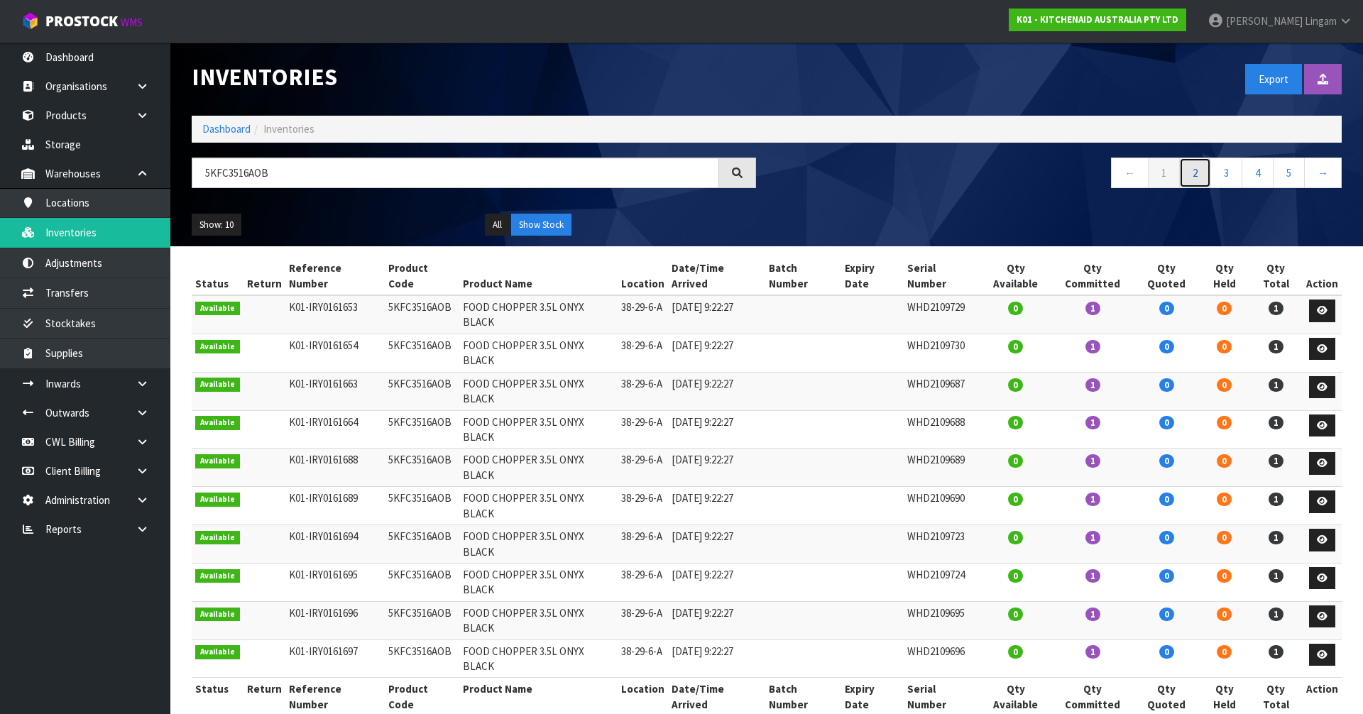
click at [1190, 172] on link "2" at bounding box center [1195, 173] width 32 height 31
click at [1322, 421] on icon at bounding box center [1322, 425] width 11 height 9
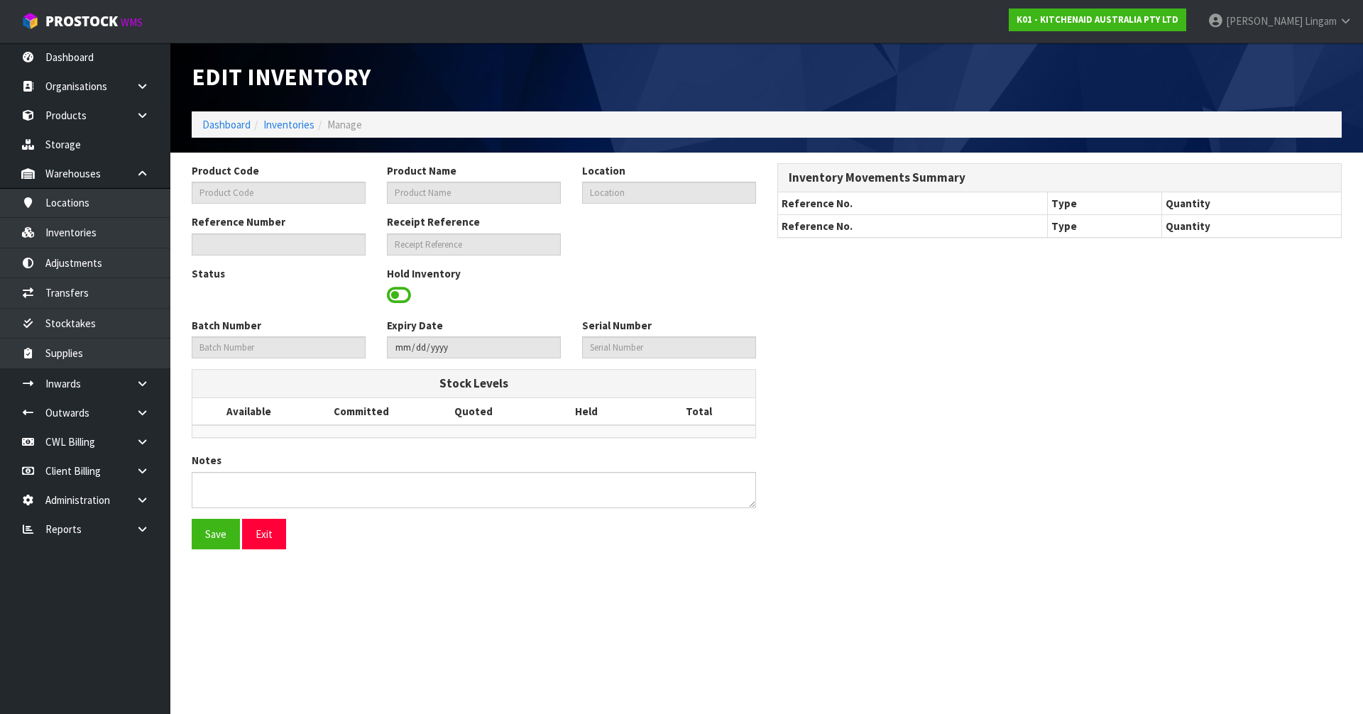
type input "5KFC3516AOB"
type input "FOOD CHOPPER 3.5L ONYX BLACK"
type input "38-29-6-A"
type input "K01-IRY0161747"
type input "K01-REC0002003"
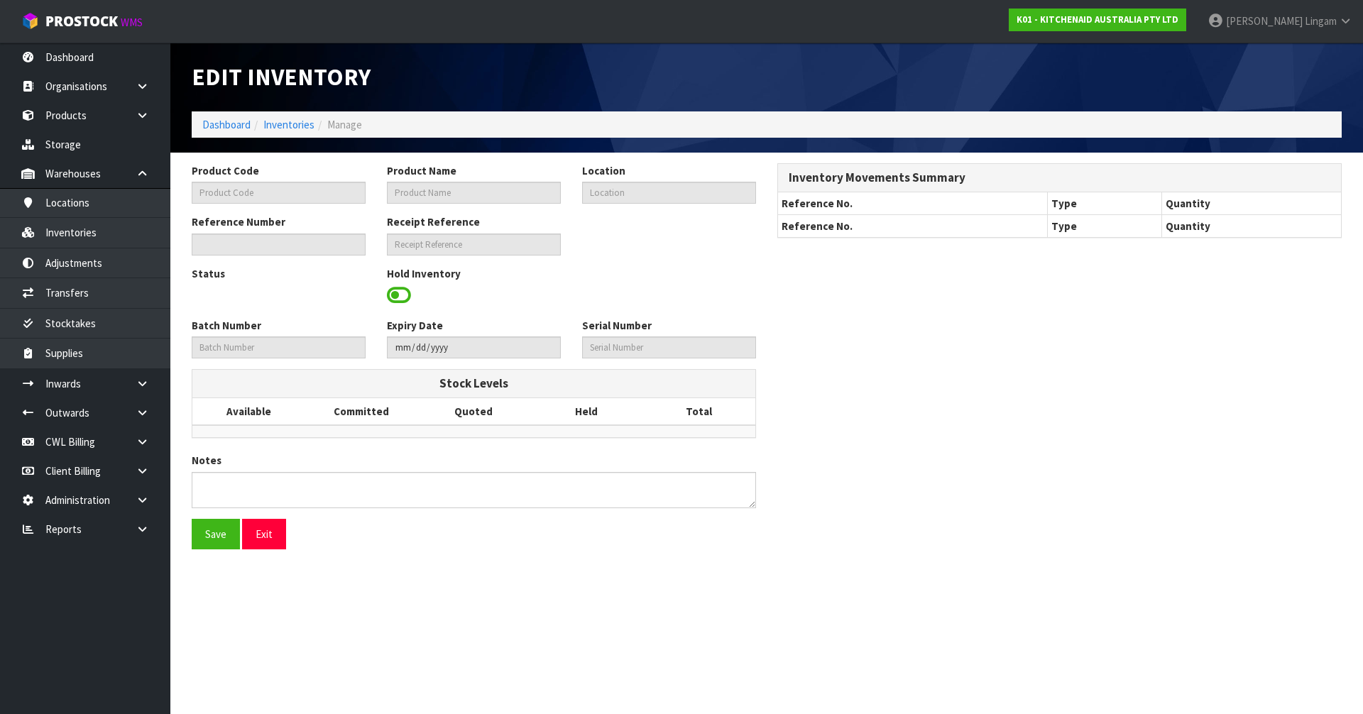
type input "WHD2109716"
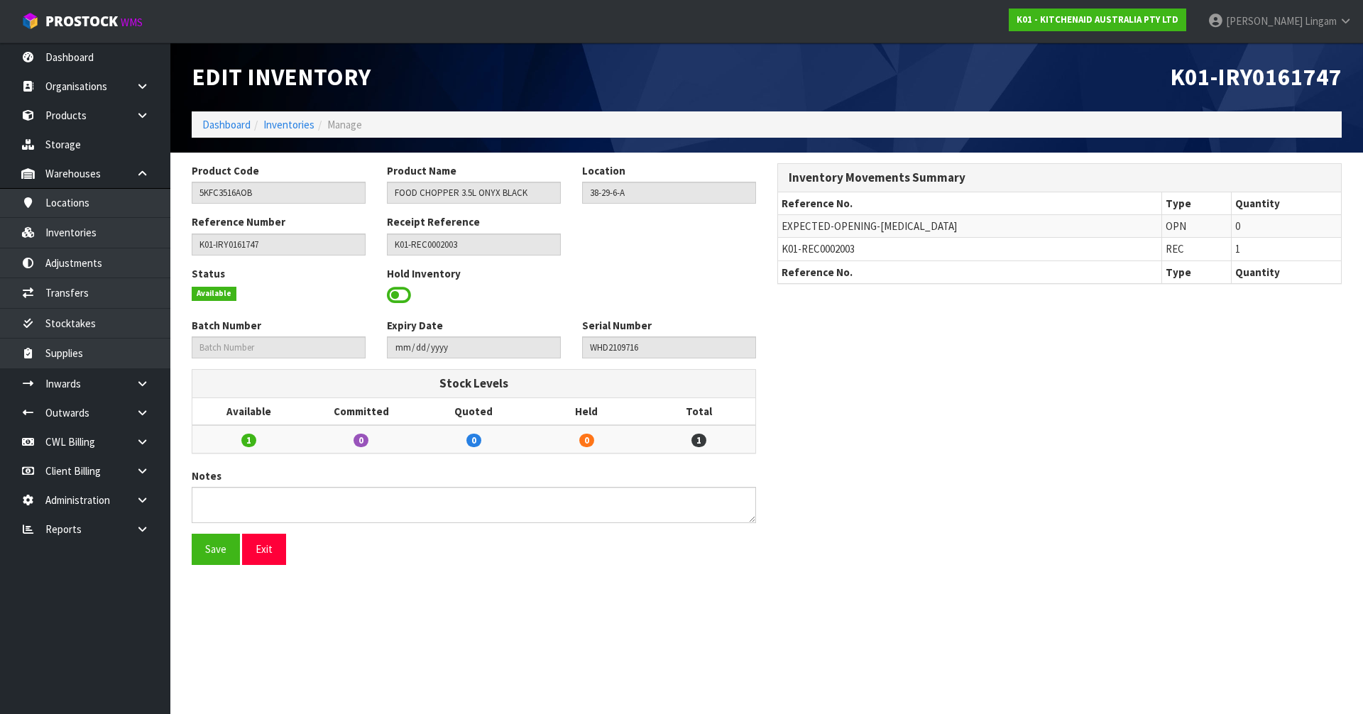
click at [405, 297] on span at bounding box center [399, 295] width 24 height 21
click at [603, 292] on span "Select an Option" at bounding box center [662, 293] width 148 height 17
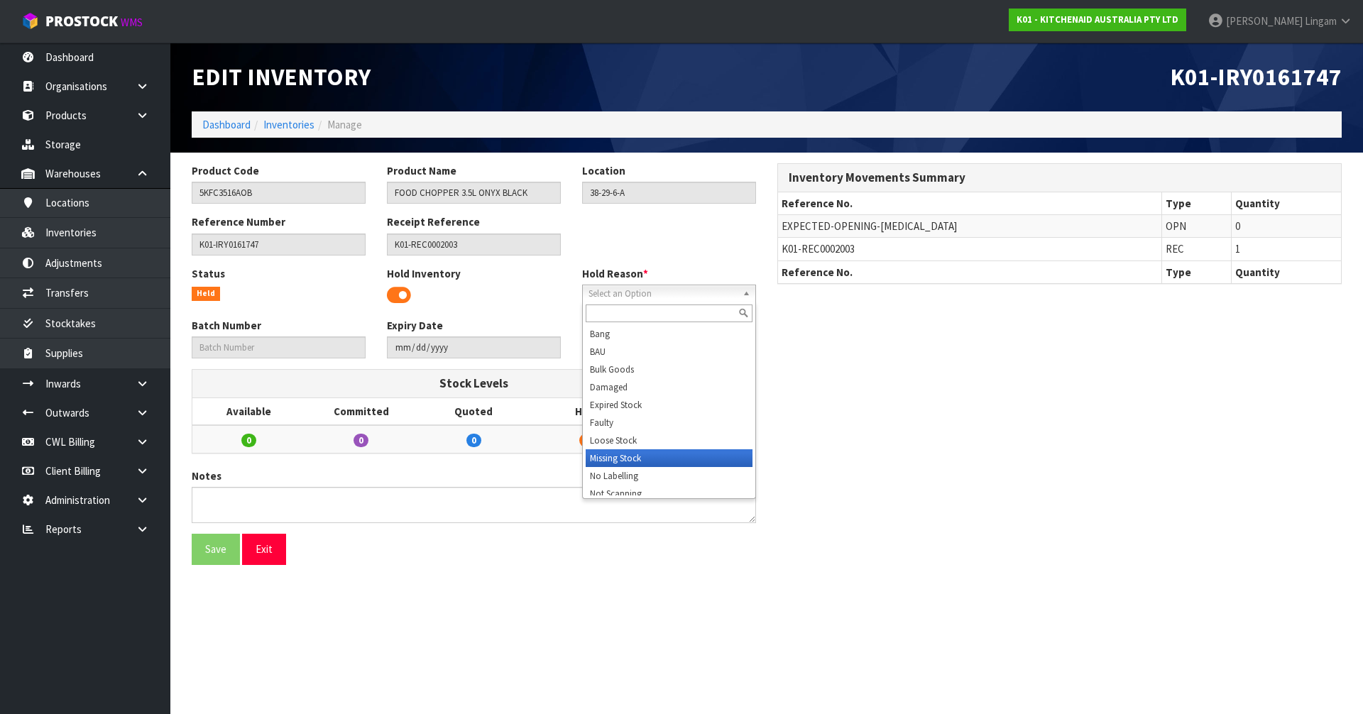
click at [603, 456] on li "Missing Stock" at bounding box center [669, 458] width 167 height 18
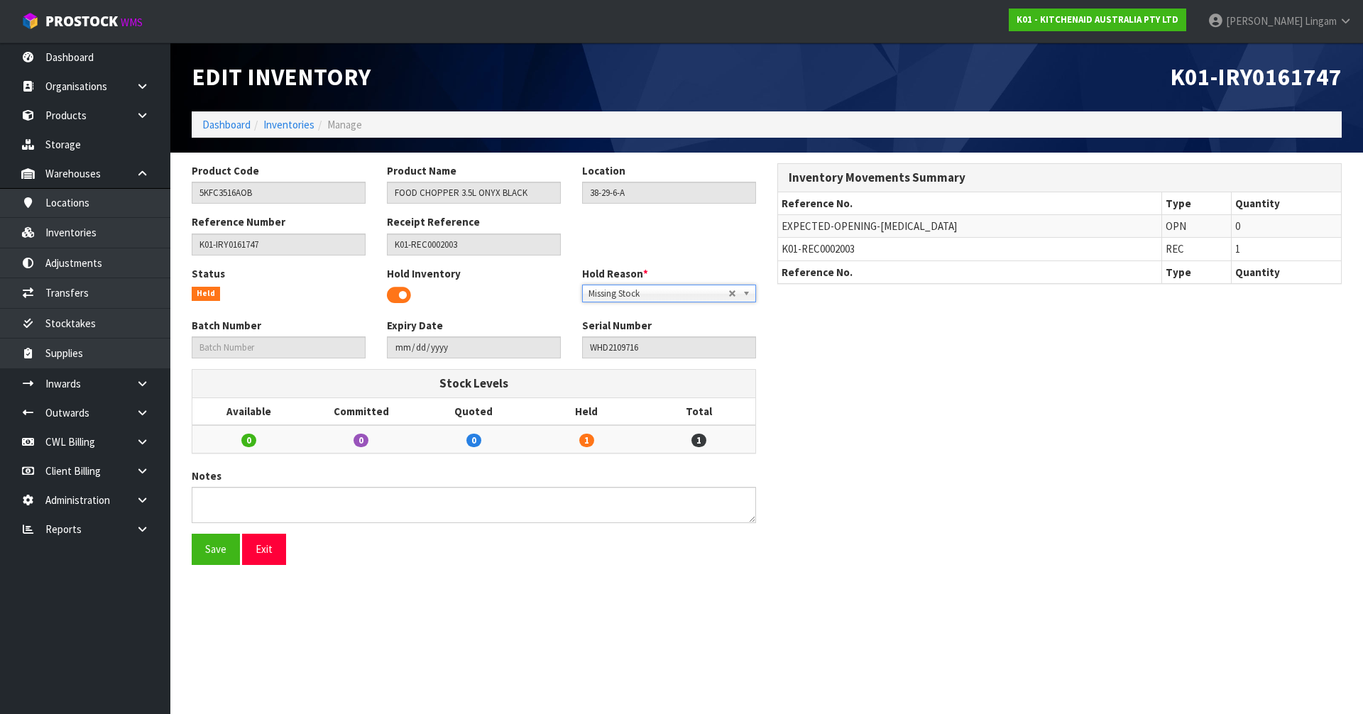
click at [230, 568] on div "Save Exit" at bounding box center [474, 554] width 586 height 41
click at [224, 556] on button "Save" at bounding box center [216, 549] width 48 height 31
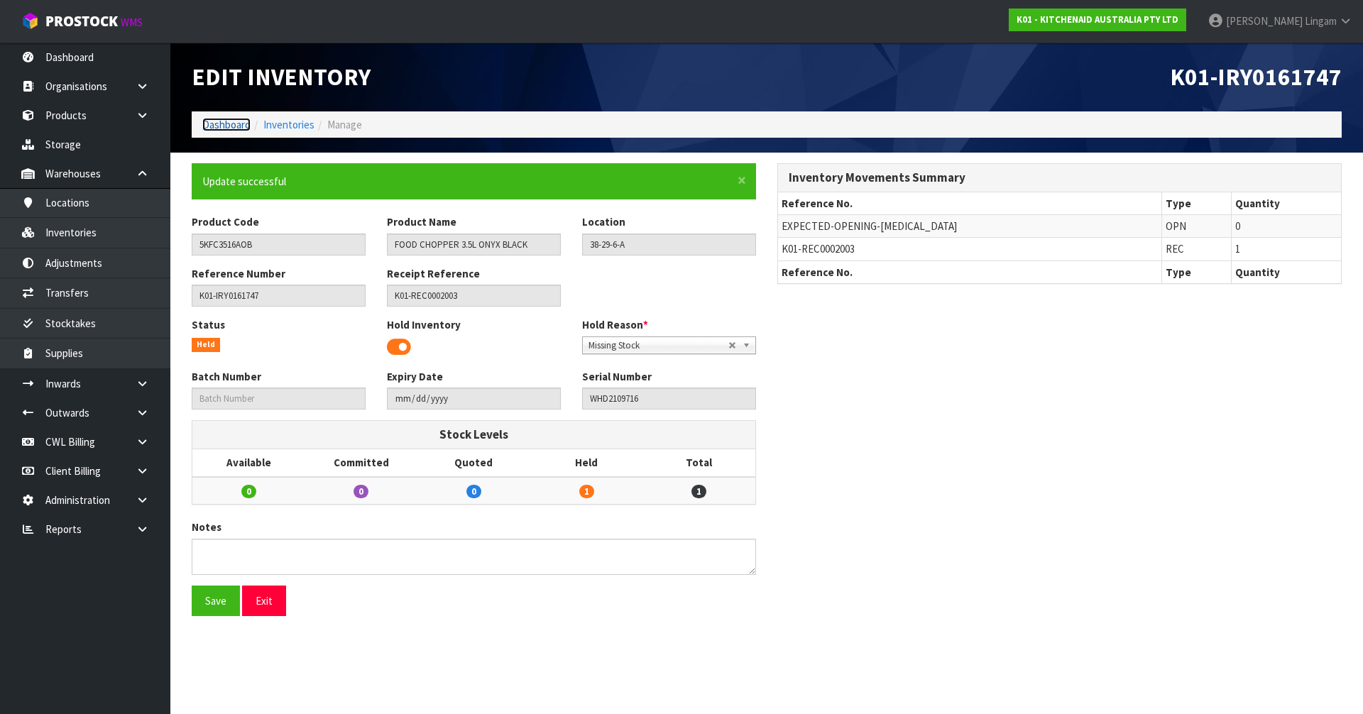
click at [223, 128] on link "Dashboard" at bounding box center [226, 124] width 48 height 13
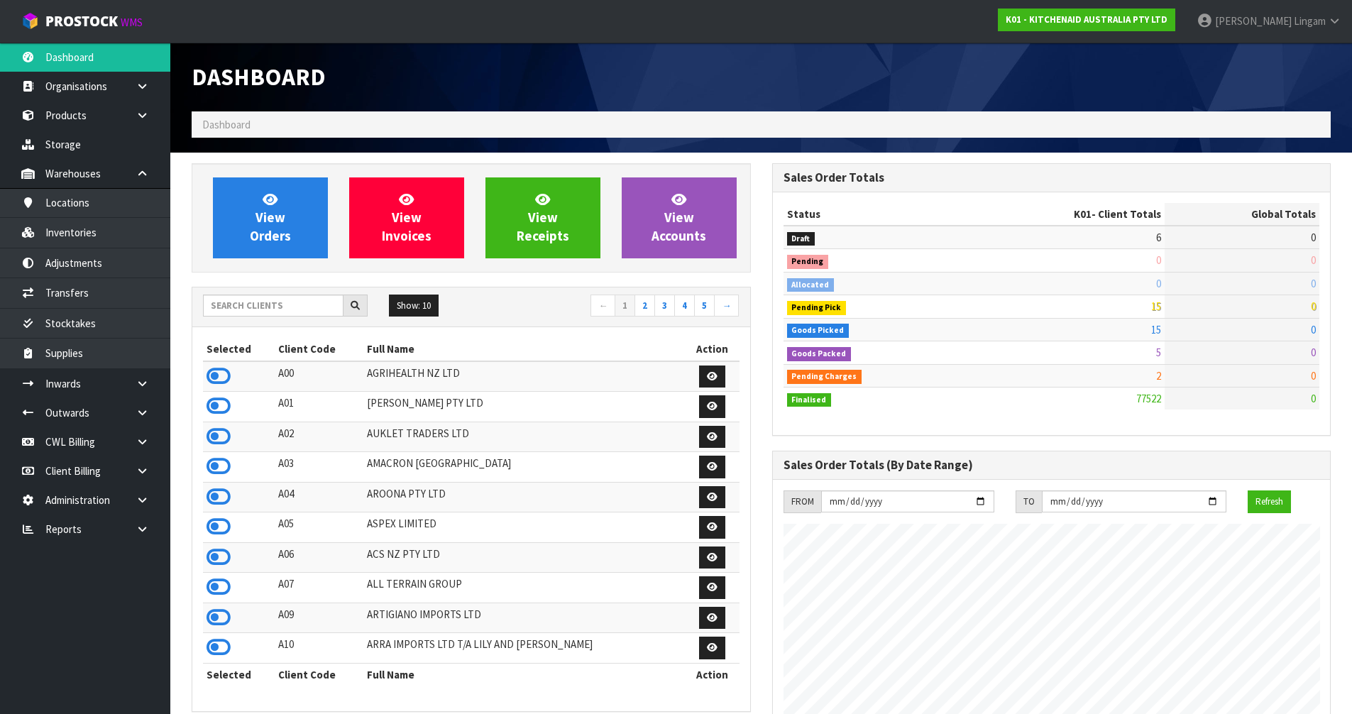
scroll to position [1075, 580]
click at [327, 307] on input "text" at bounding box center [273, 306] width 141 height 22
click at [237, 299] on input "text" at bounding box center [273, 306] width 141 height 22
click at [118, 235] on link "Inventories" at bounding box center [85, 232] width 170 height 29
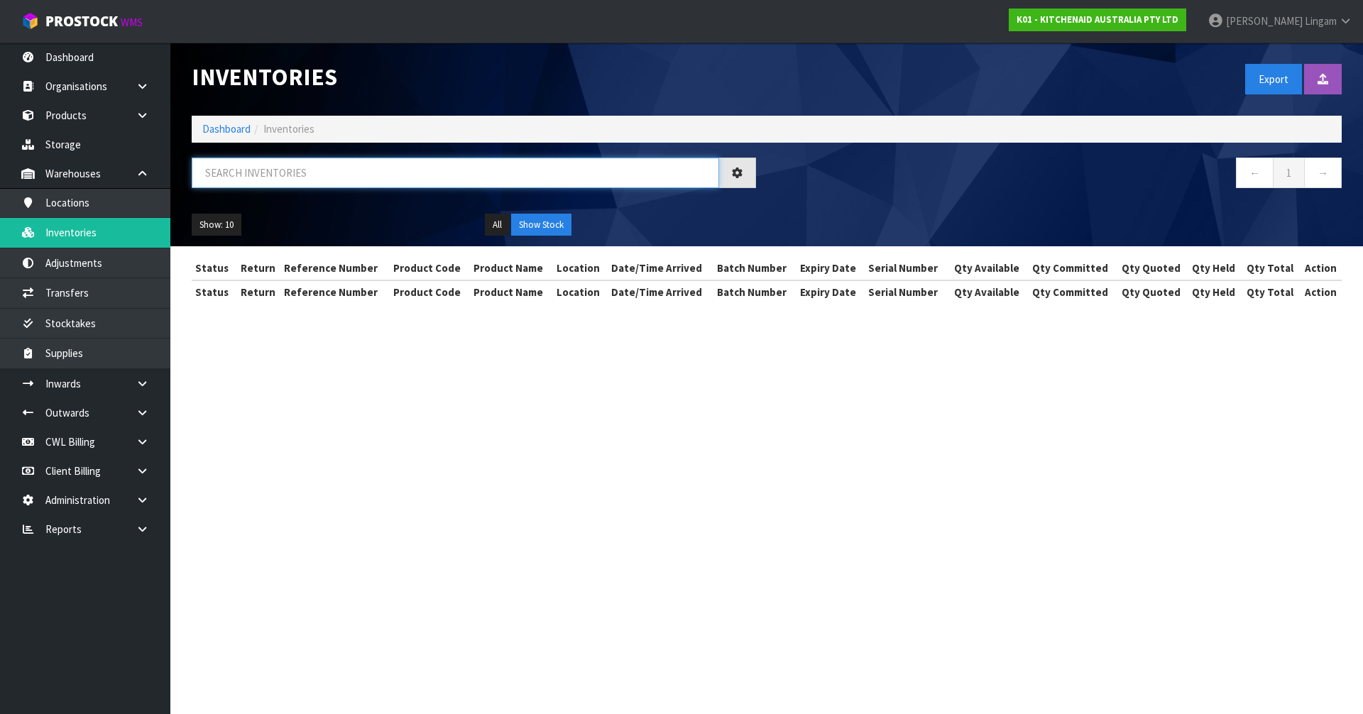
click at [417, 180] on input "text" at bounding box center [455, 173] width 527 height 31
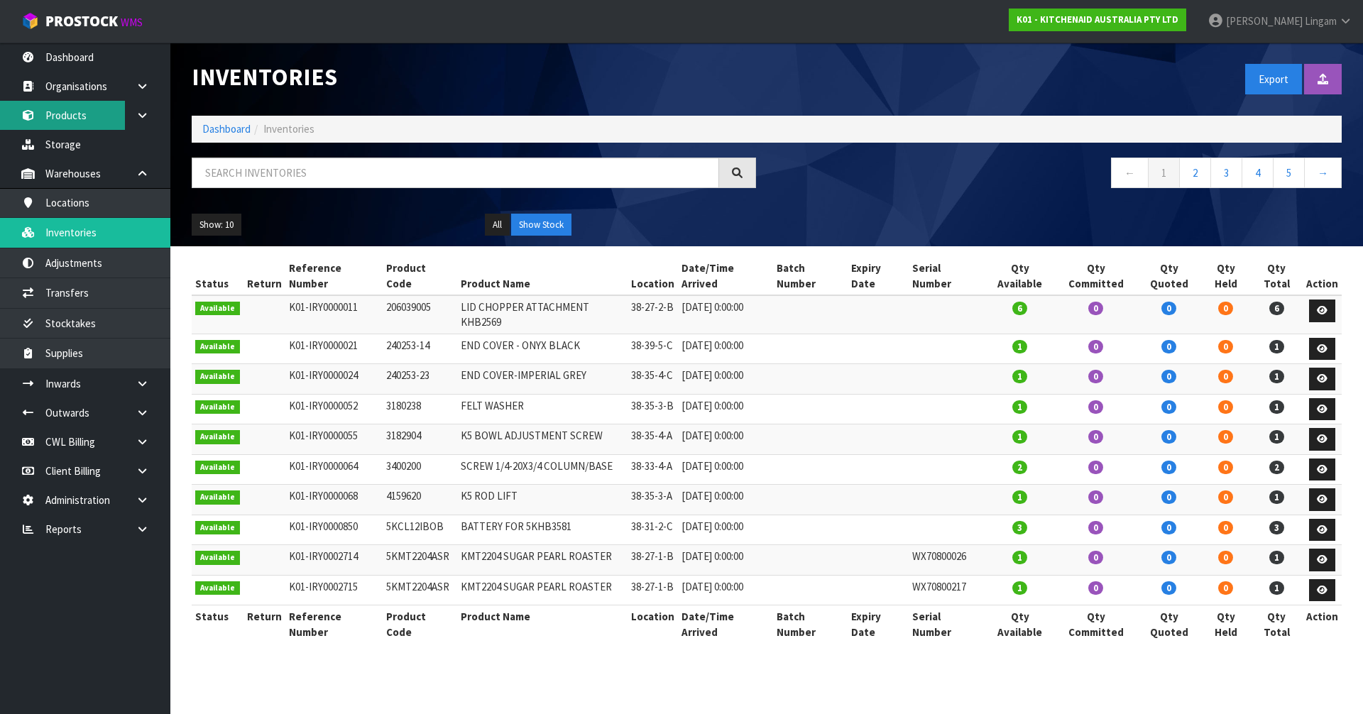
click at [61, 116] on link "Products" at bounding box center [85, 115] width 170 height 29
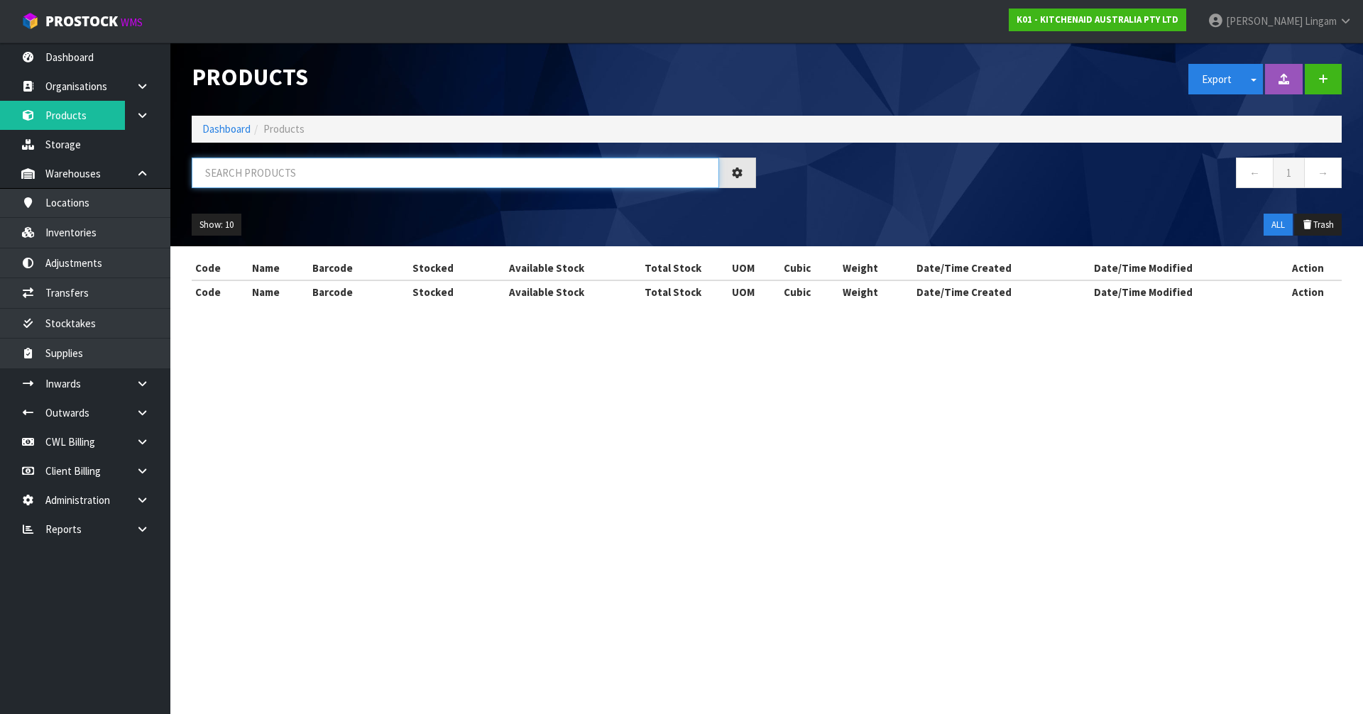
click at [400, 167] on input "text" at bounding box center [455, 173] width 527 height 31
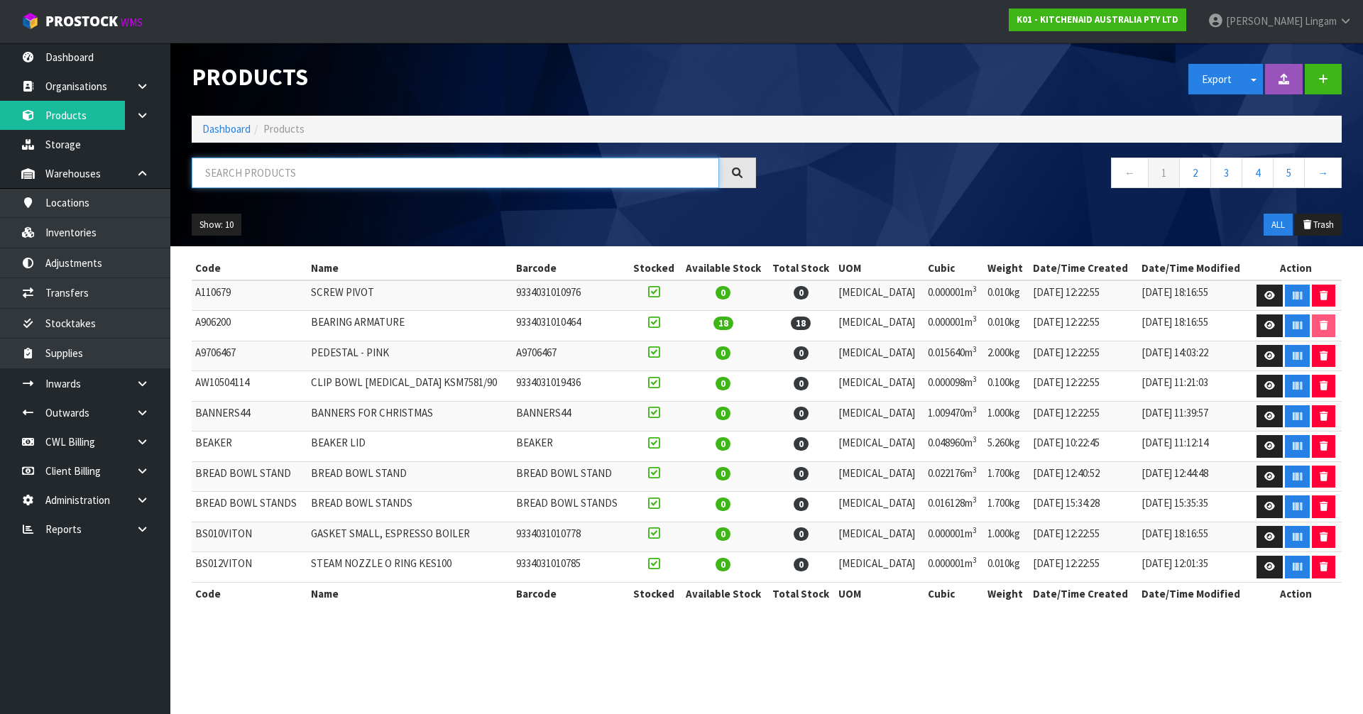
paste input "5KEK1701ABK"
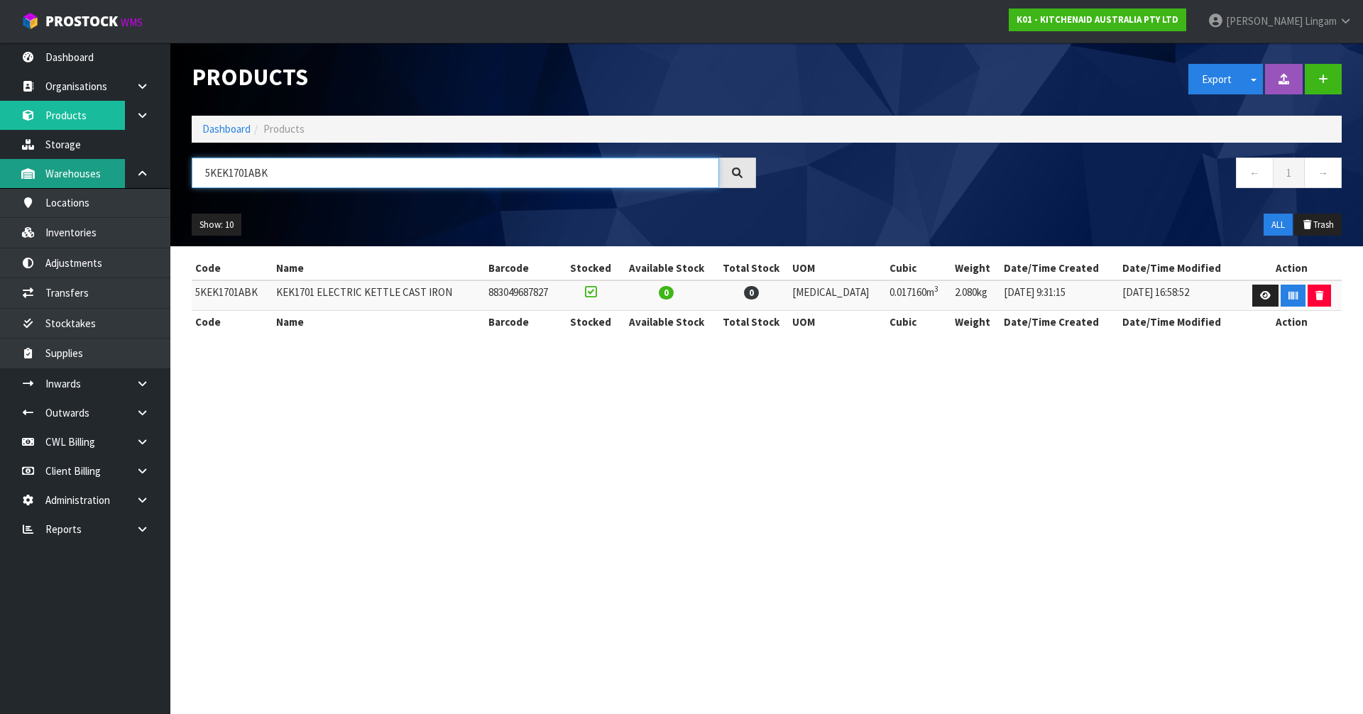
type input "5KEK1701ABK"
drag, startPoint x: 654, startPoint y: 522, endPoint x: 478, endPoint y: 314, distance: 273.0
click at [654, 522] on section "Products Export Split button! SOH Summary Measurements Dangerous Goods Import P…" at bounding box center [681, 357] width 1363 height 714
click at [239, 292] on td "5KEK1701ABK" at bounding box center [232, 295] width 81 height 31
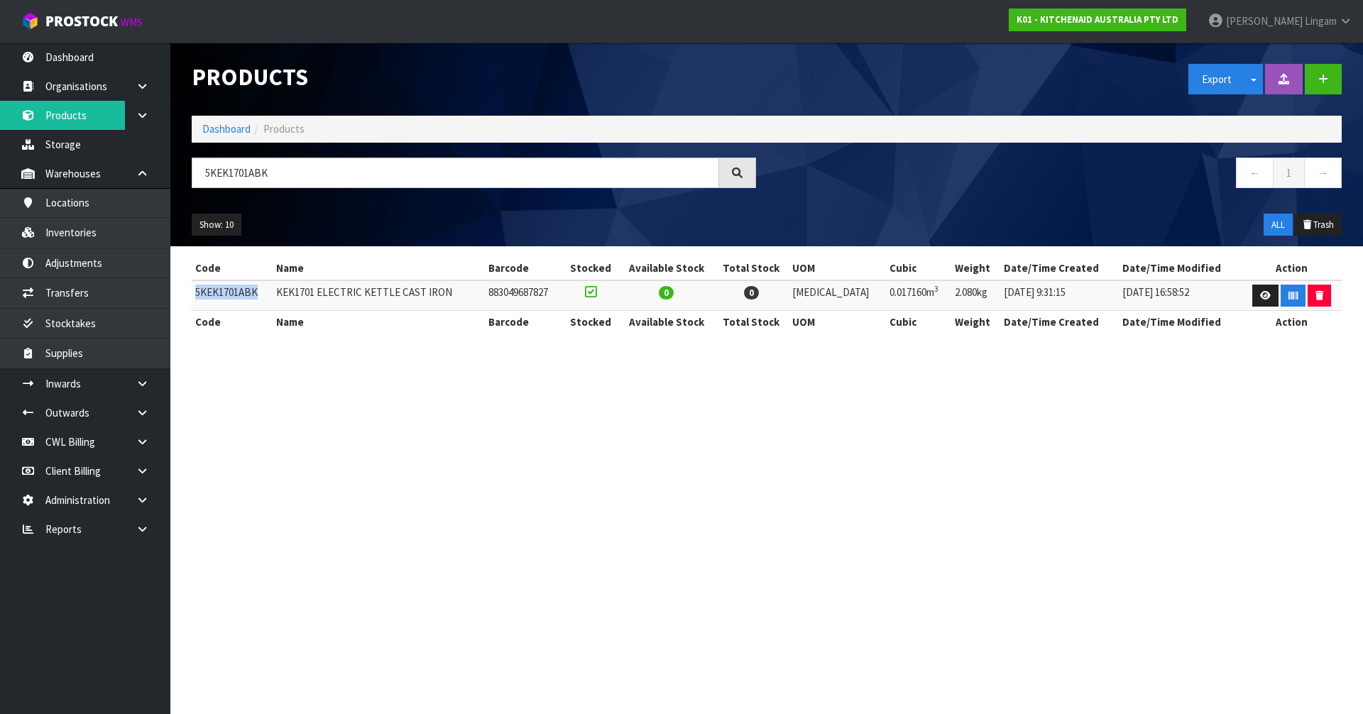
copy td "5KEK1701ABK"
click at [150, 531] on link at bounding box center [147, 529] width 45 height 29
click at [92, 558] on link "Client" at bounding box center [85, 558] width 170 height 29
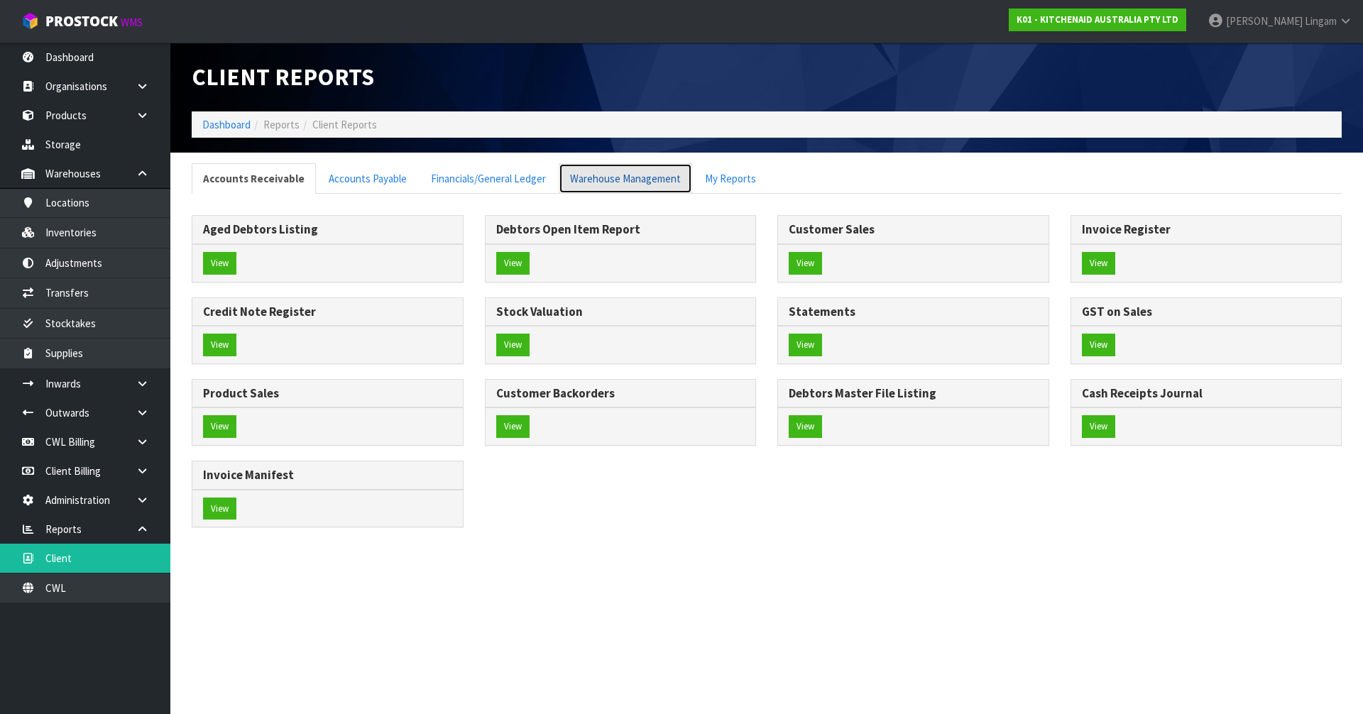
click at [622, 180] on link "Warehouse Management" at bounding box center [625, 178] width 133 height 31
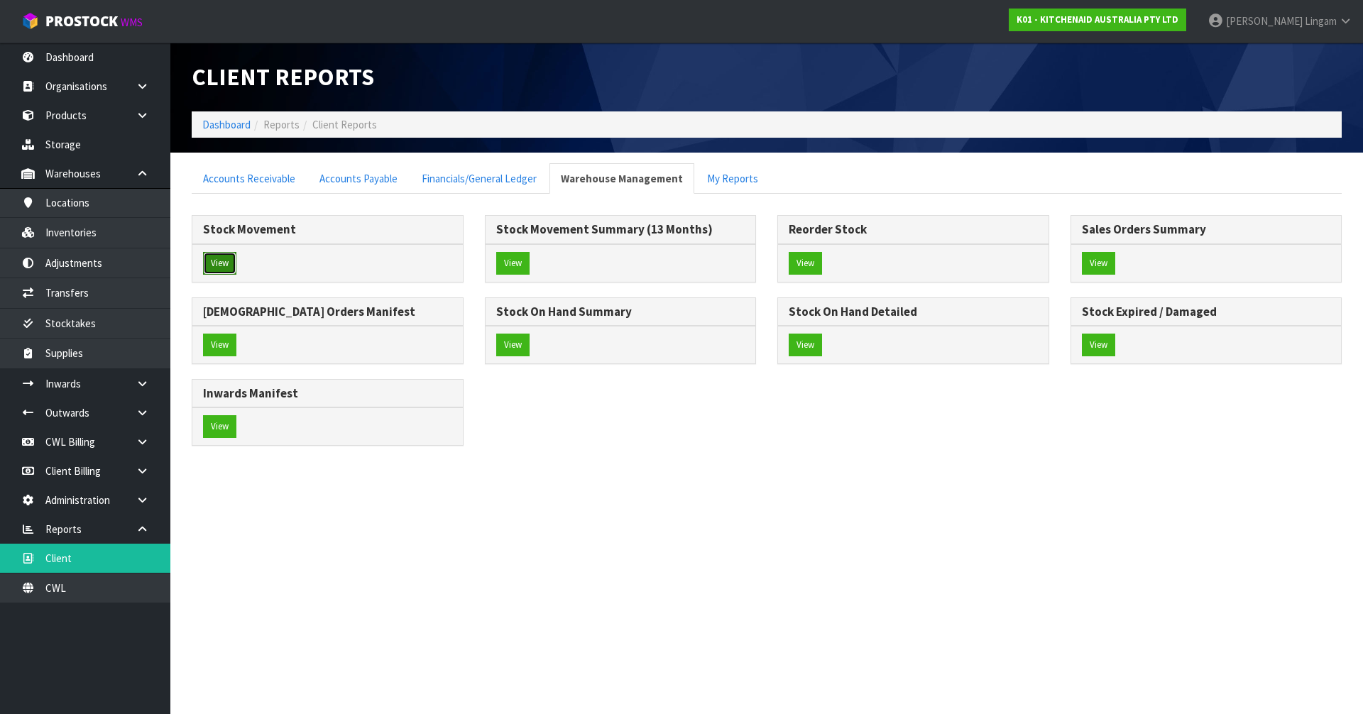
click at [212, 273] on button "View" at bounding box center [219, 263] width 33 height 23
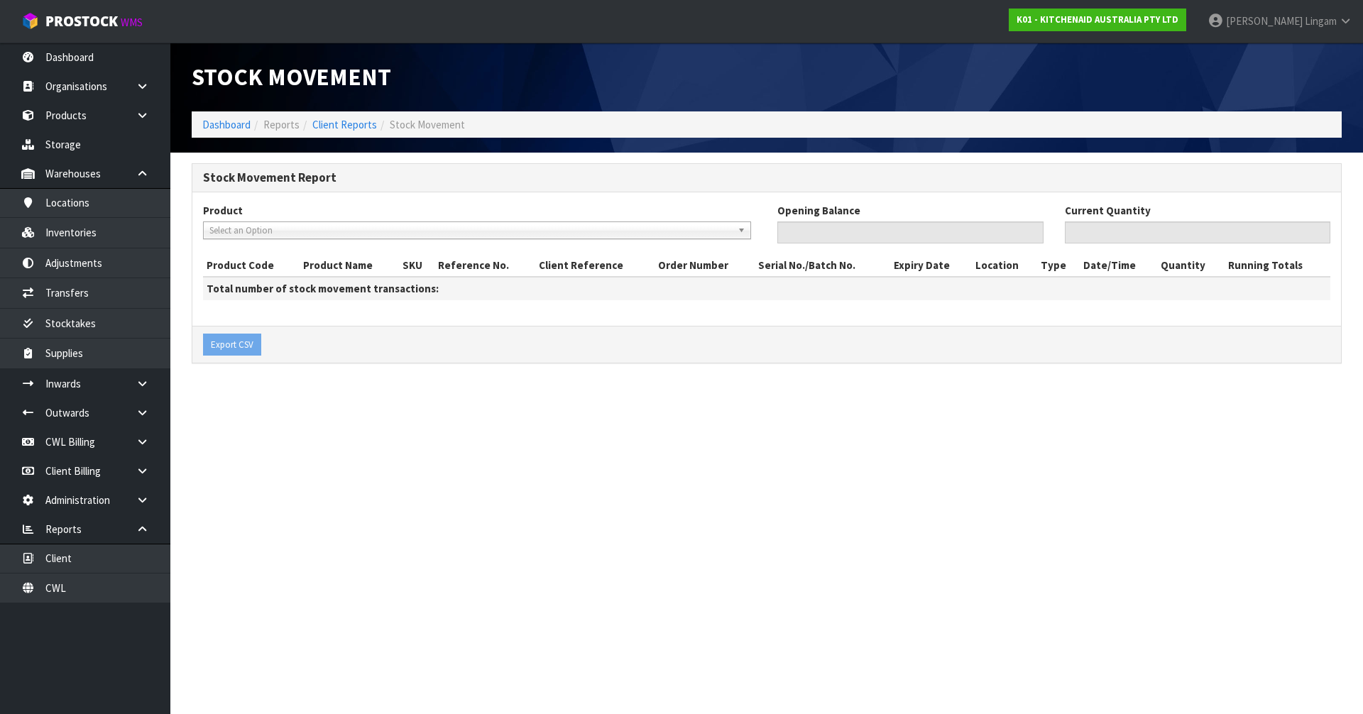
click at [298, 227] on span "Select an Option" at bounding box center [470, 230] width 522 height 17
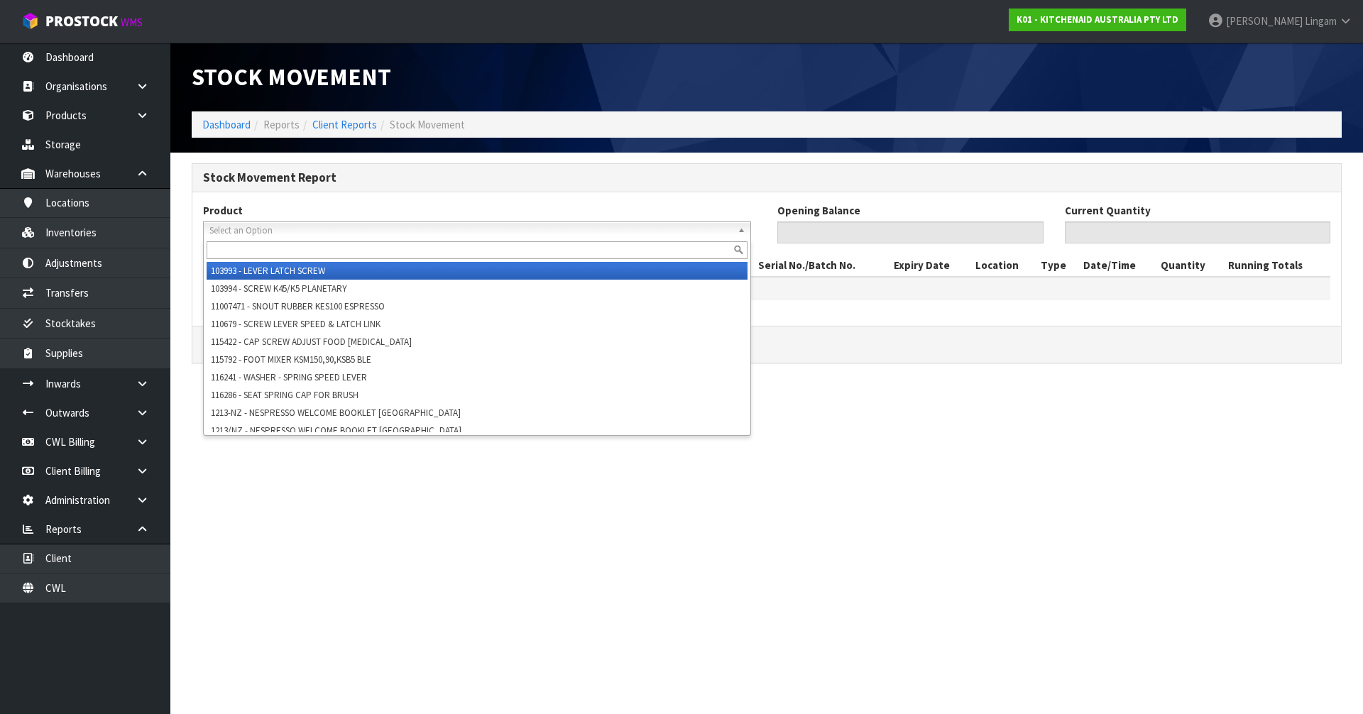
click at [292, 251] on input "text" at bounding box center [477, 250] width 541 height 18
paste input "5KEK1701ABK"
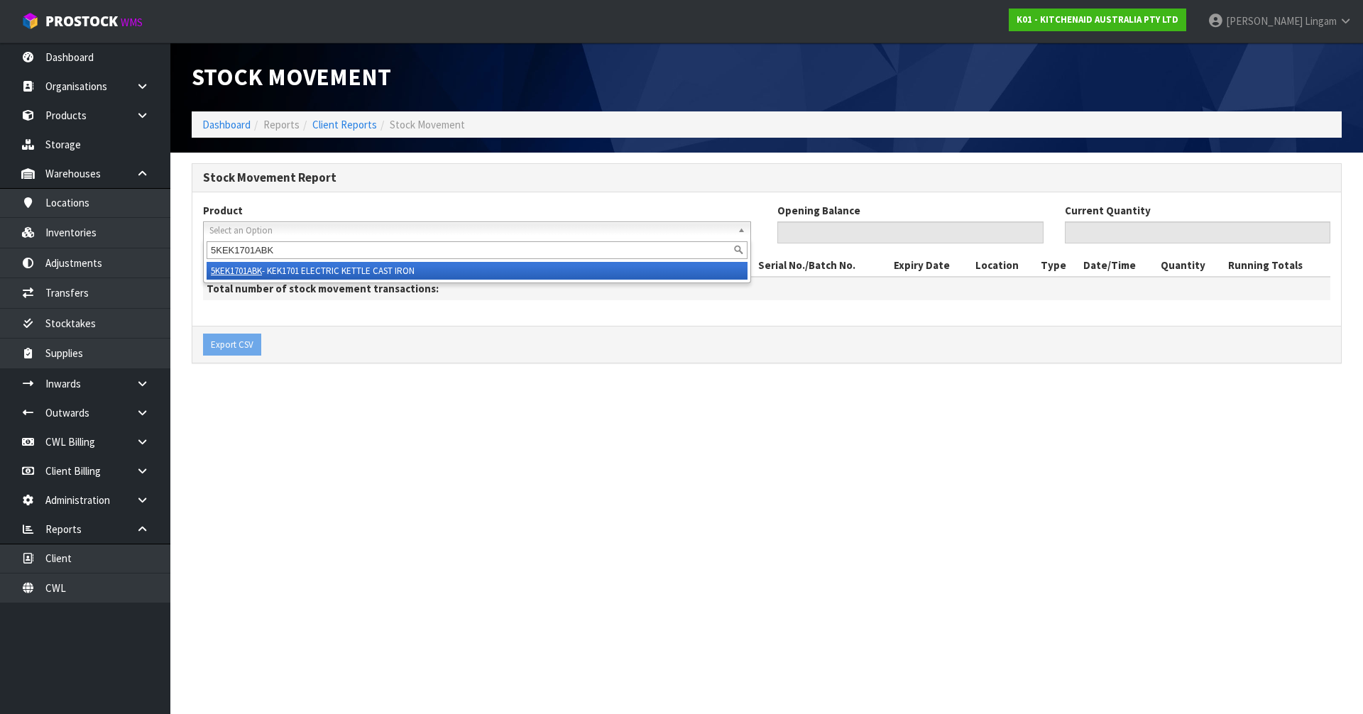
type input "5KEK1701ABK"
click at [355, 270] on li "5KEK1701ABK - KEK1701 ELECTRIC KETTLE CAST IRON" at bounding box center [477, 271] width 541 height 18
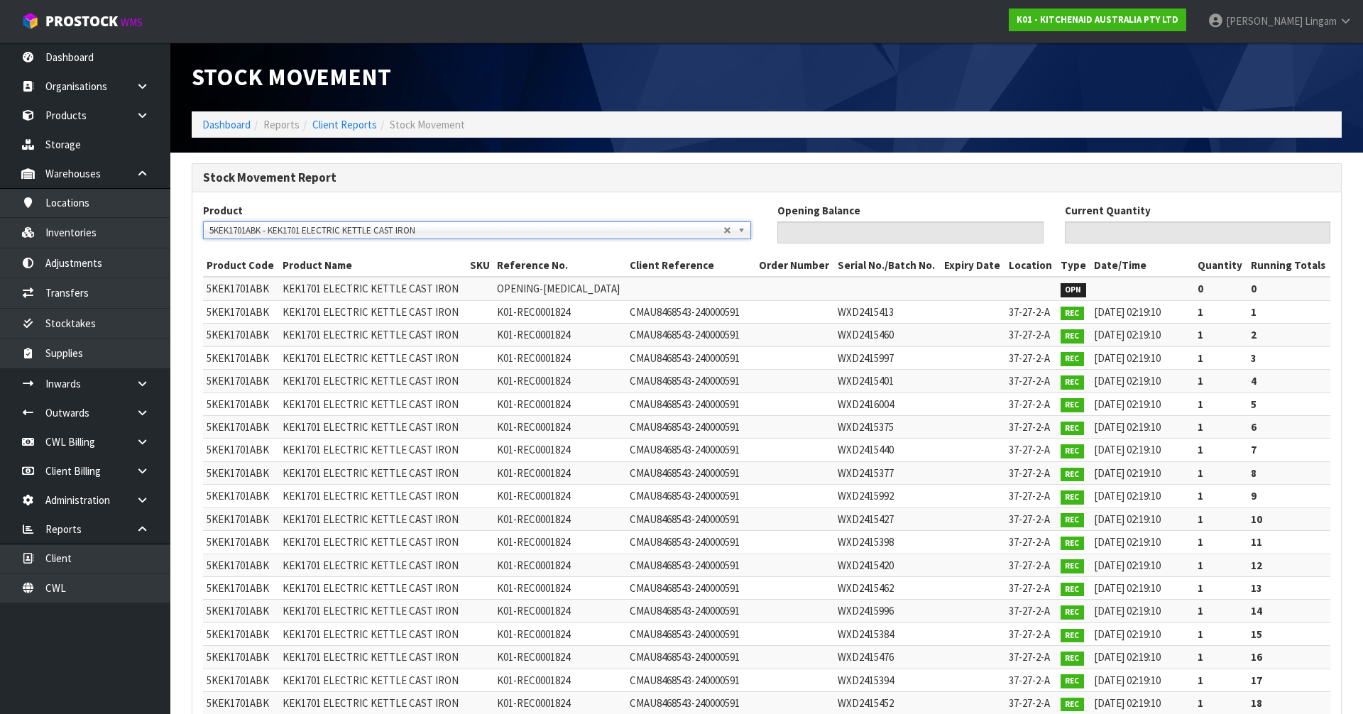
type input "0"
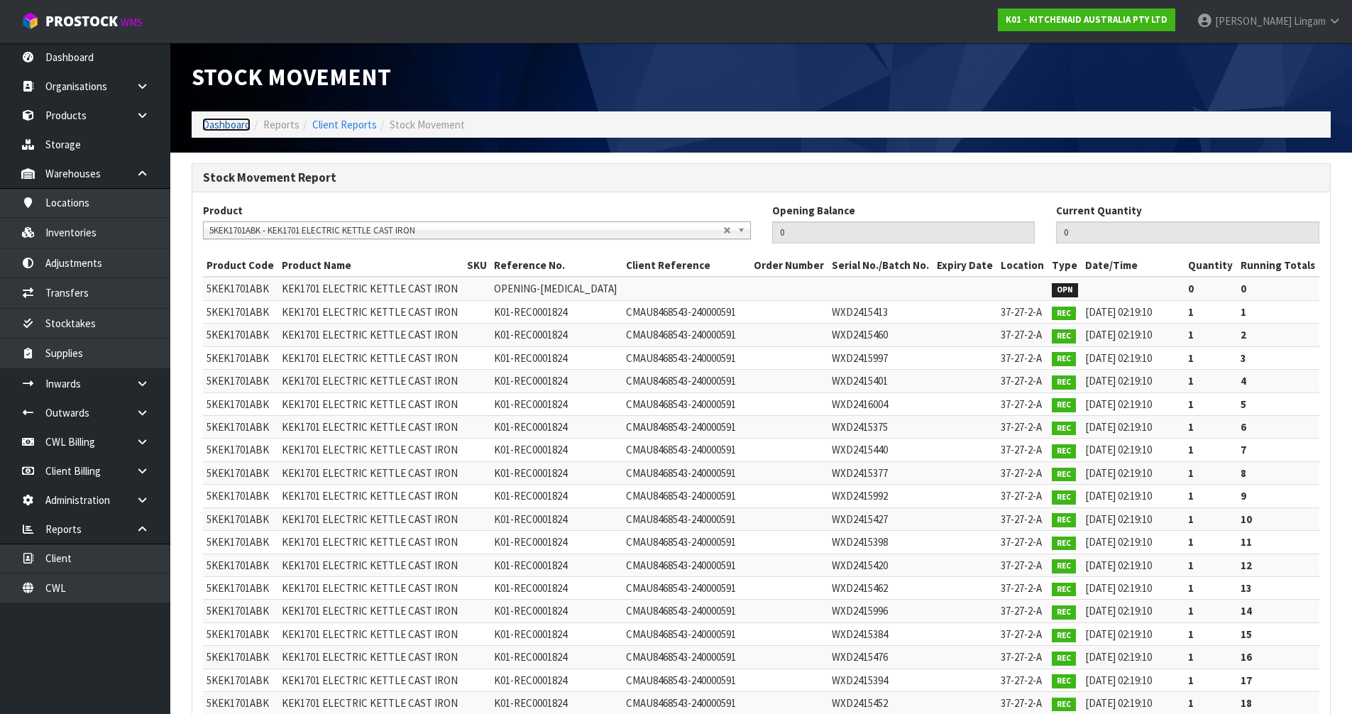
click at [229, 126] on link "Dashboard" at bounding box center [226, 124] width 48 height 13
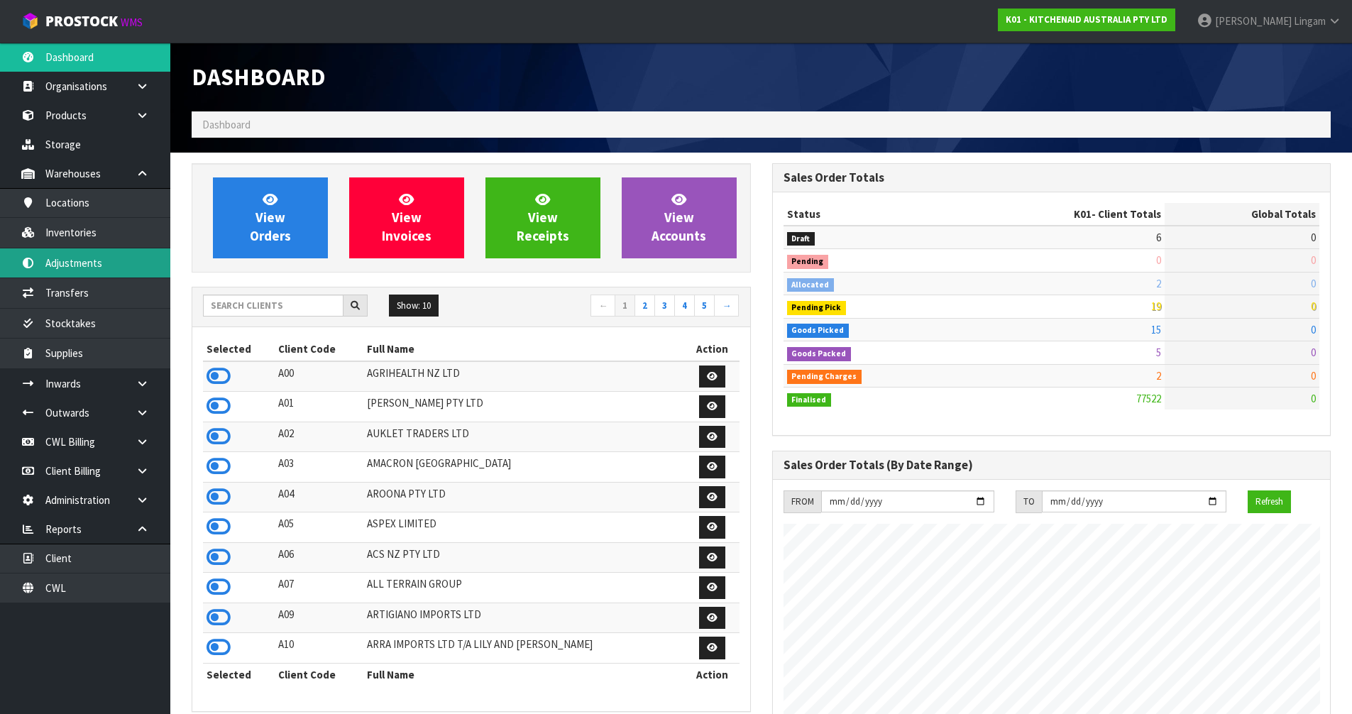
scroll to position [1075, 580]
click at [278, 310] on input "text" at bounding box center [273, 306] width 141 height 22
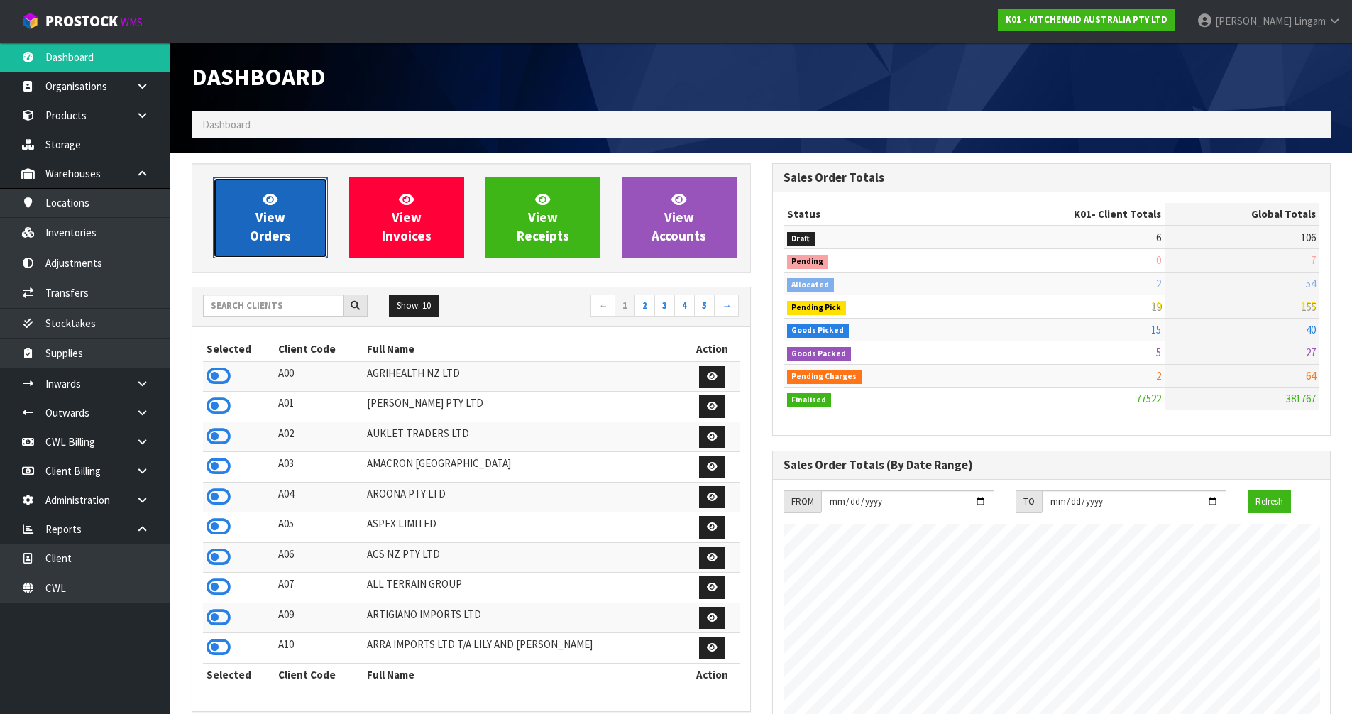
click at [275, 226] on link "View Orders" at bounding box center [270, 217] width 115 height 81
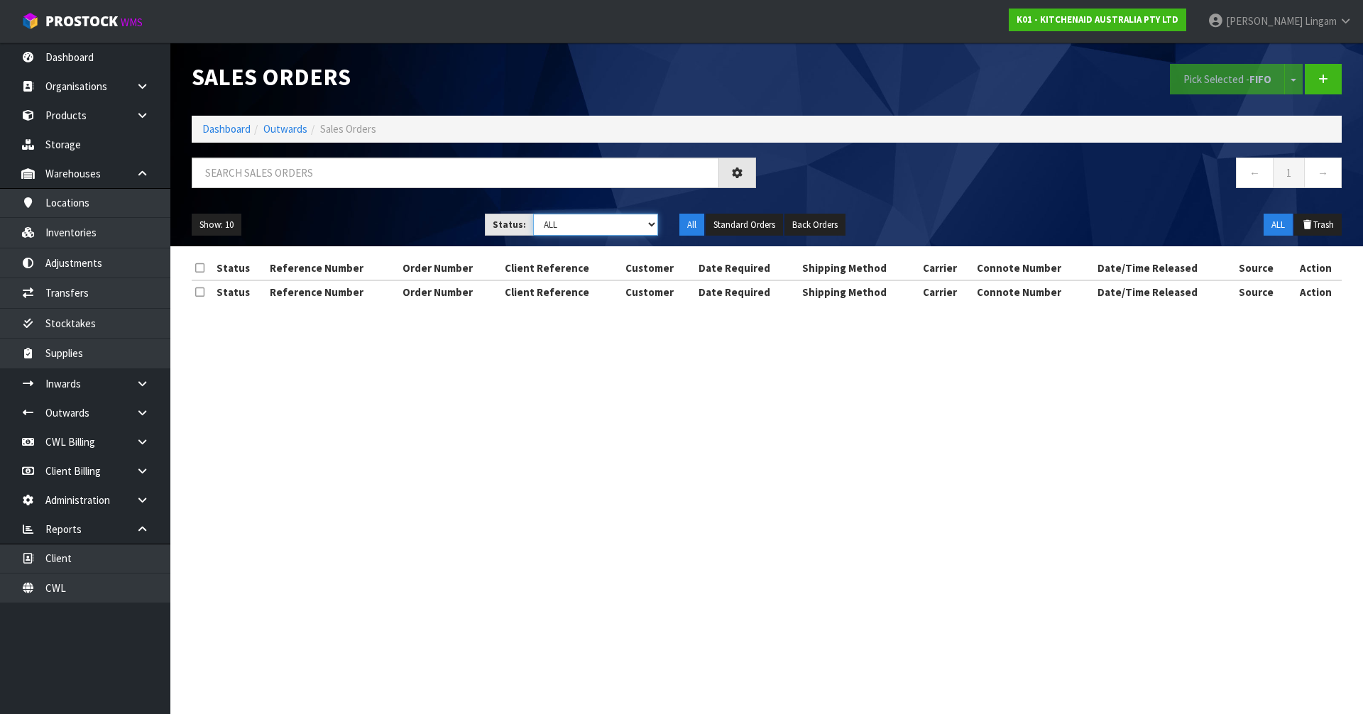
click at [633, 224] on select "Draft Pending Allocated Pending Pick Goods Picked Goods Packed Pending Charges …" at bounding box center [596, 225] width 126 height 22
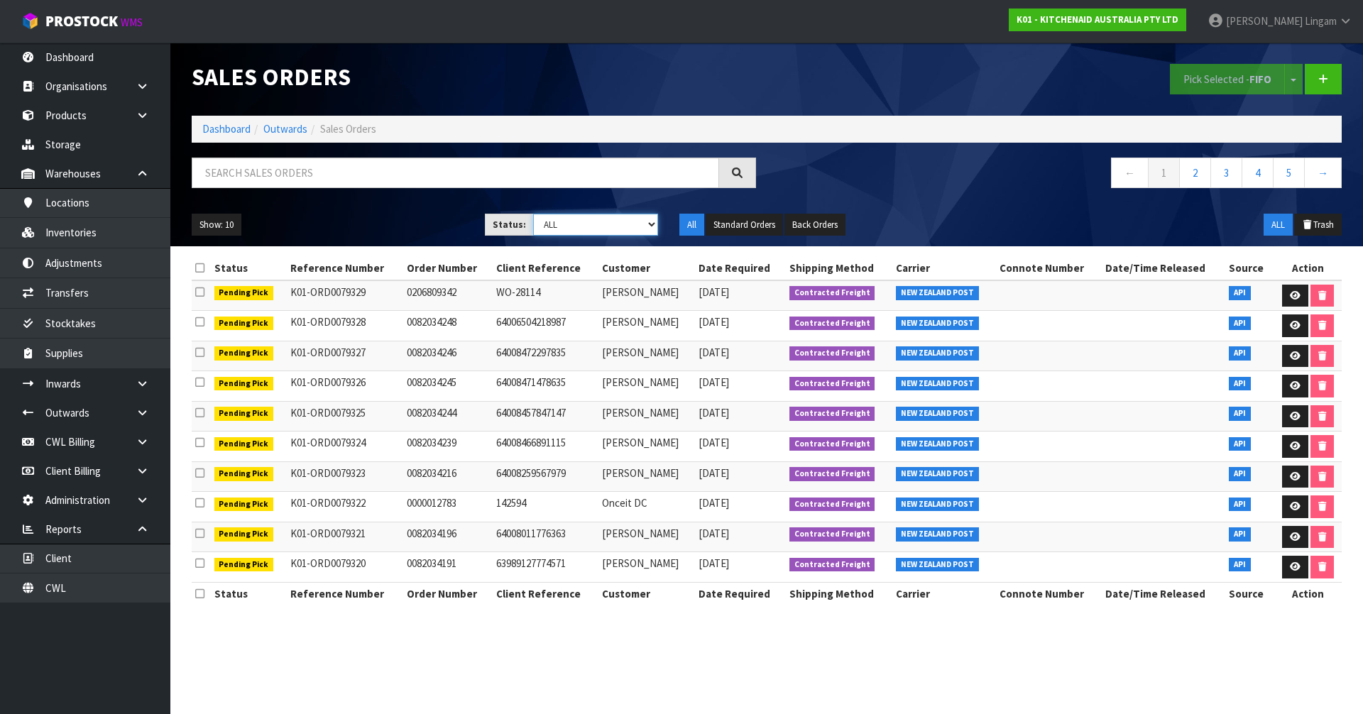
select select "string:6"
click at [533, 214] on select "Draft Pending Allocated Pending Pick Goods Picked Goods Packed Pending Charges …" at bounding box center [596, 225] width 126 height 22
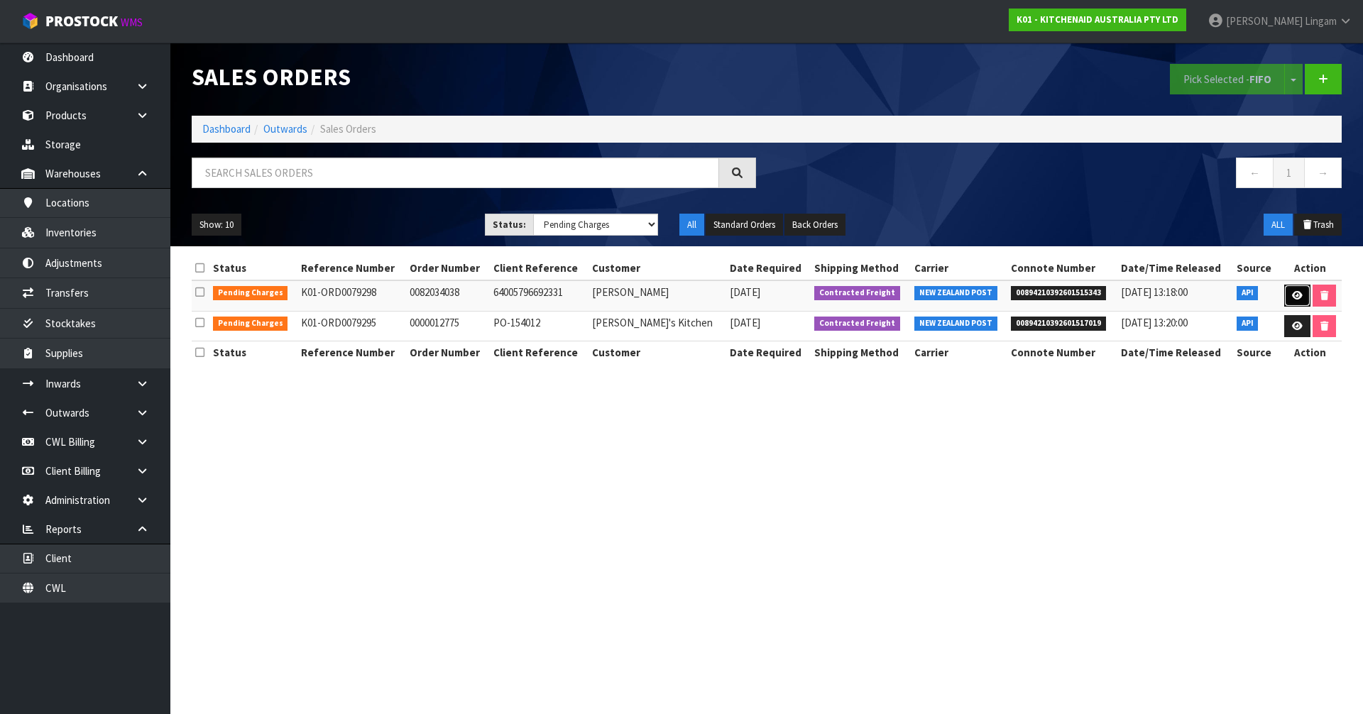
click at [1293, 291] on icon at bounding box center [1297, 295] width 11 height 9
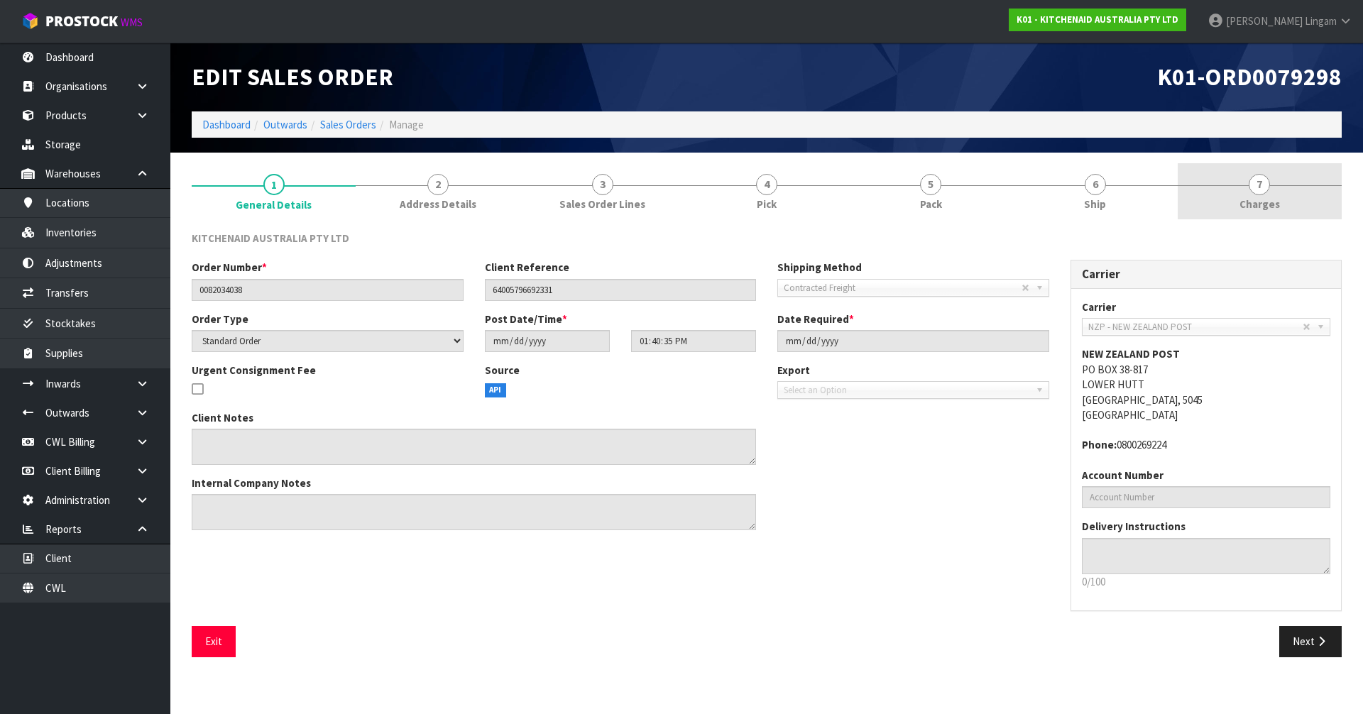
click at [1299, 203] on link "7 [GEOGRAPHIC_DATA]" at bounding box center [1259, 191] width 164 height 56
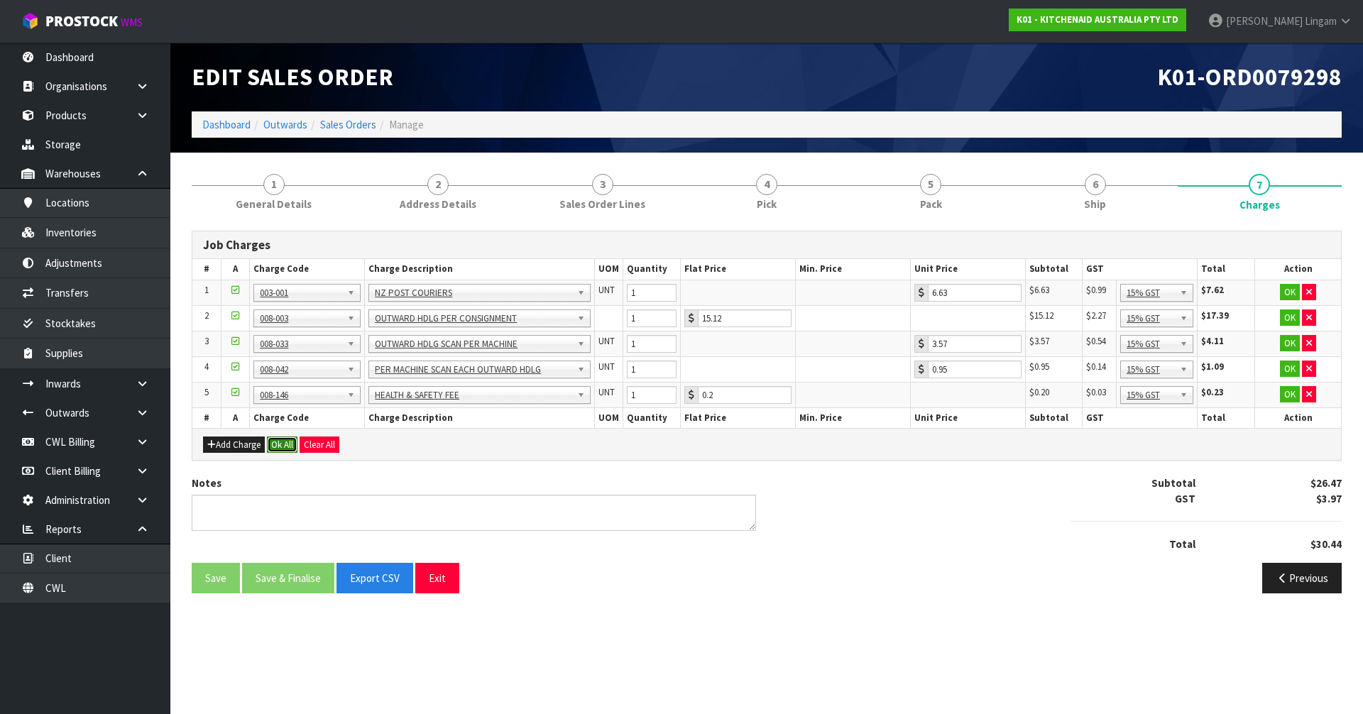
click at [283, 440] on button "Ok All" at bounding box center [282, 444] width 31 height 17
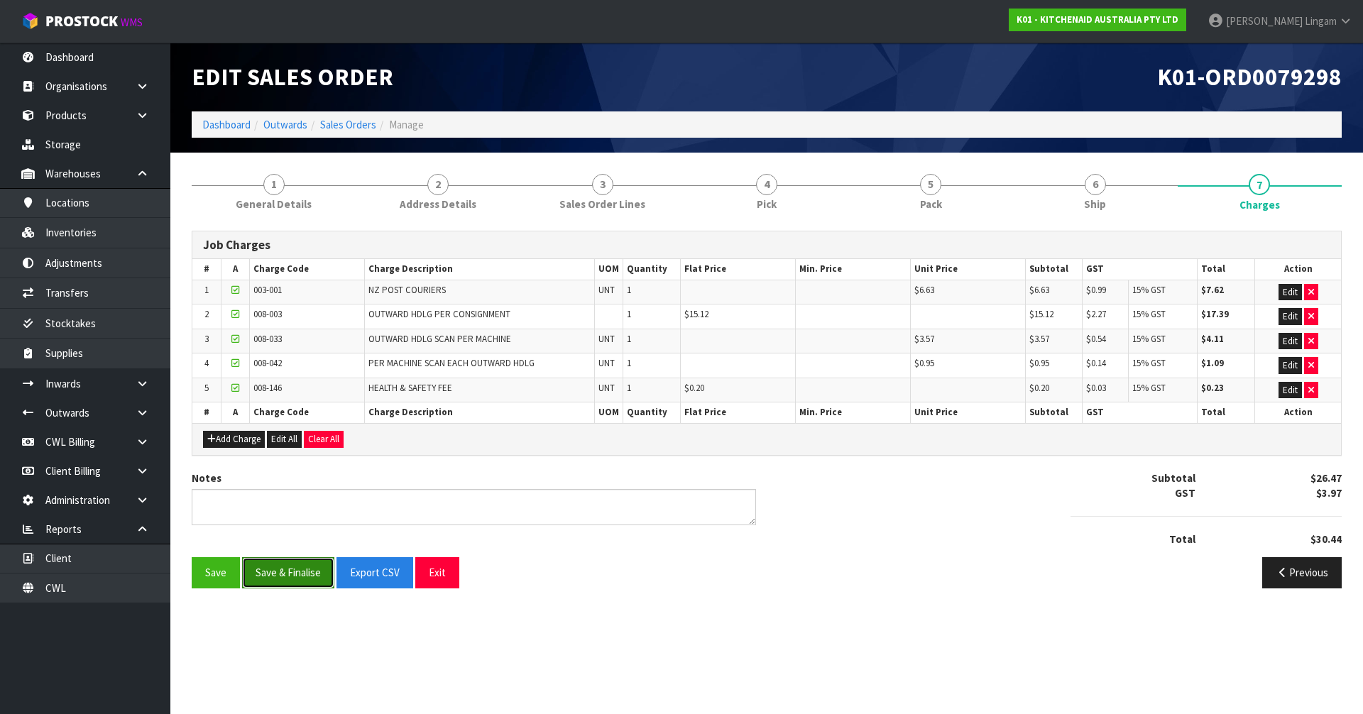
click at [300, 576] on button "Save & Finalise" at bounding box center [288, 572] width 92 height 31
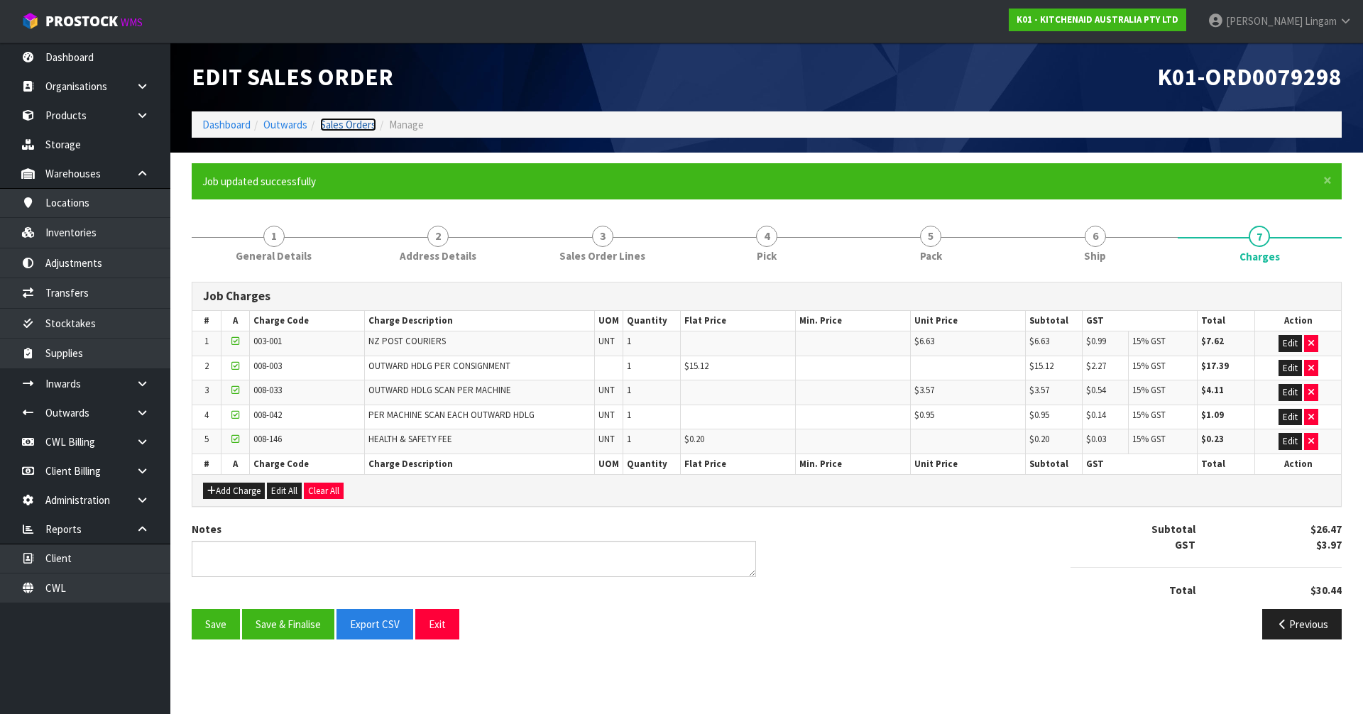
click at [361, 127] on link "Sales Orders" at bounding box center [348, 124] width 56 height 13
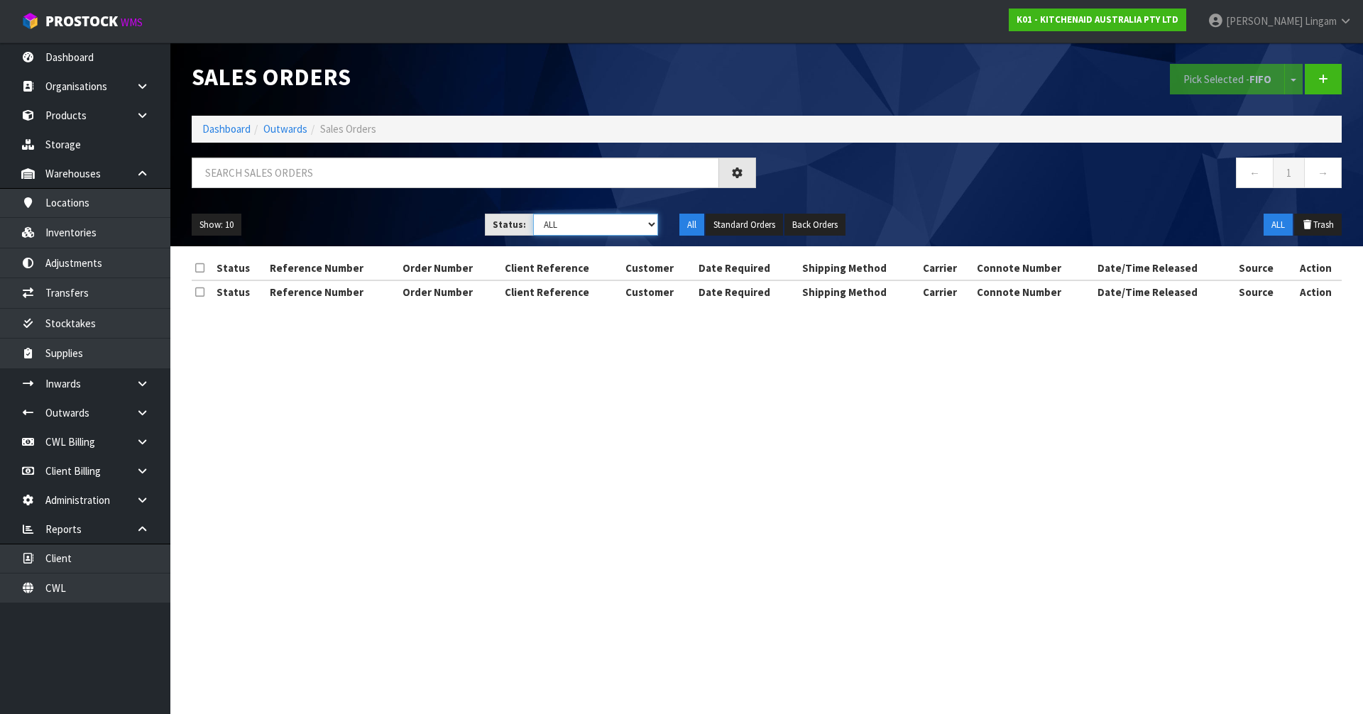
click at [644, 227] on select "Draft Pending Allocated Pending Pick Goods Picked Goods Packed Pending Charges …" at bounding box center [596, 225] width 126 height 22
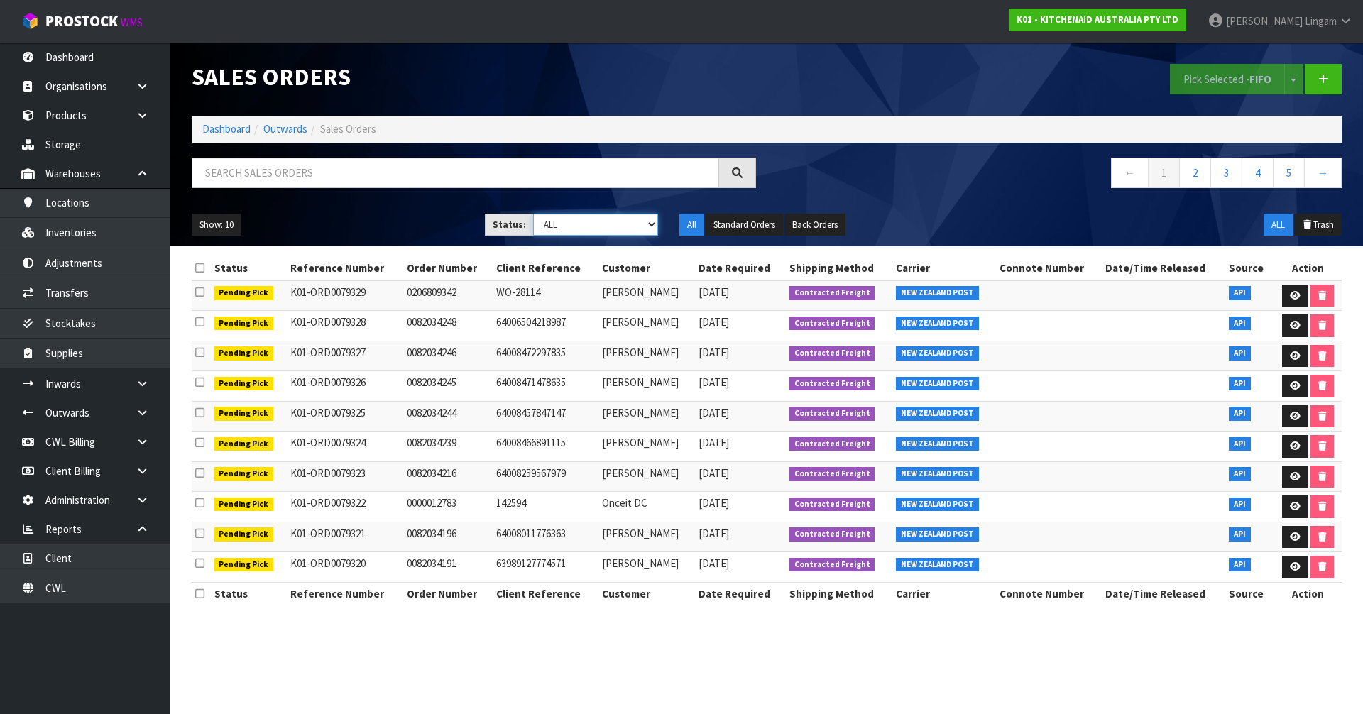
select select "string:6"
click at [533, 214] on select "Draft Pending Allocated Pending Pick Goods Picked Goods Packed Pending Charges …" at bounding box center [596, 225] width 126 height 22
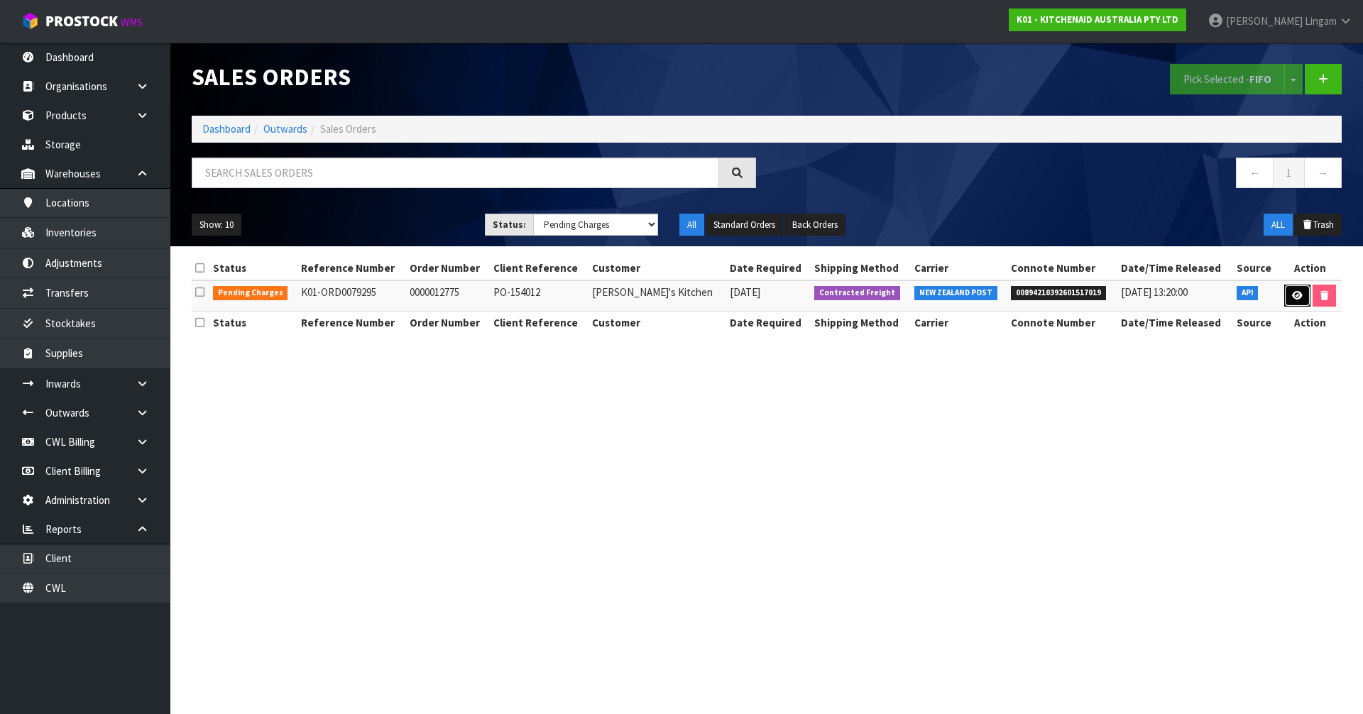
click at [1294, 300] on icon at bounding box center [1297, 295] width 11 height 9
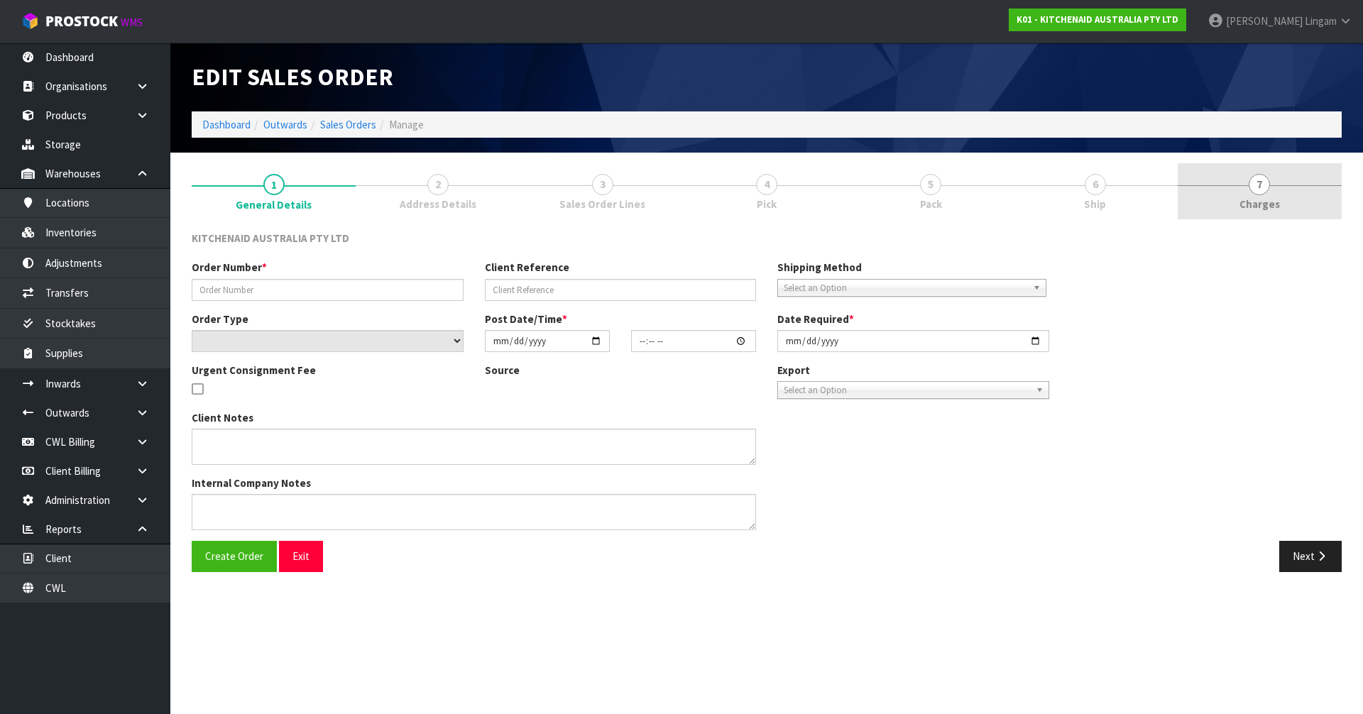
type input "0000012775"
type input "PO-154012"
select select "number:0"
type input "[DATE]"
type input "13:33:16.000"
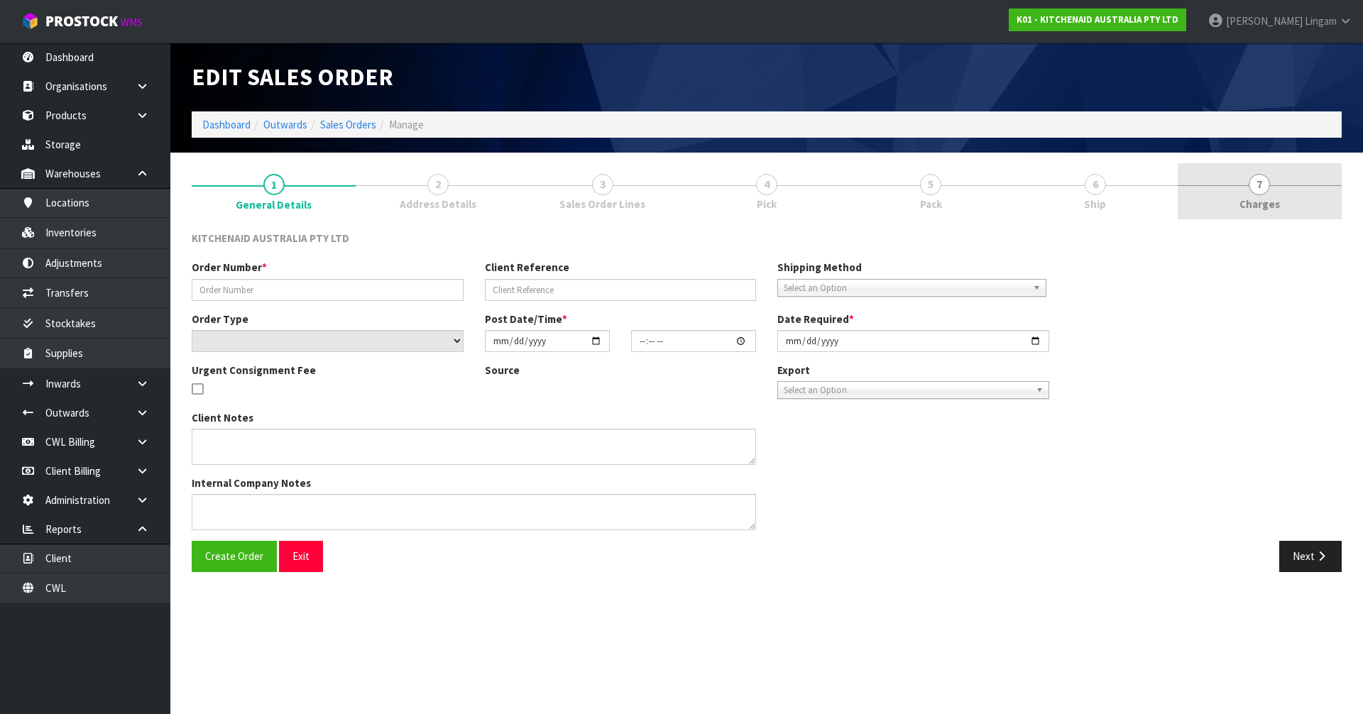
type input "[DATE]"
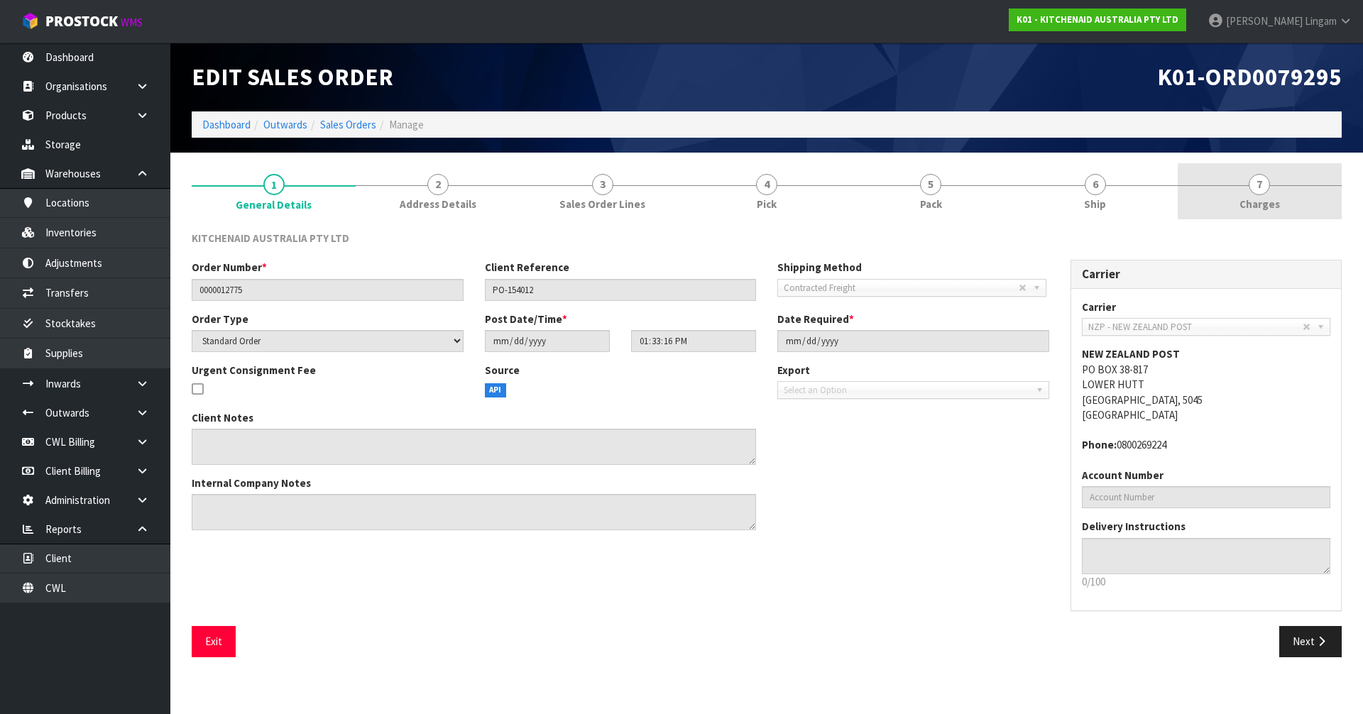
click at [1273, 205] on span "Charges" at bounding box center [1259, 204] width 40 height 15
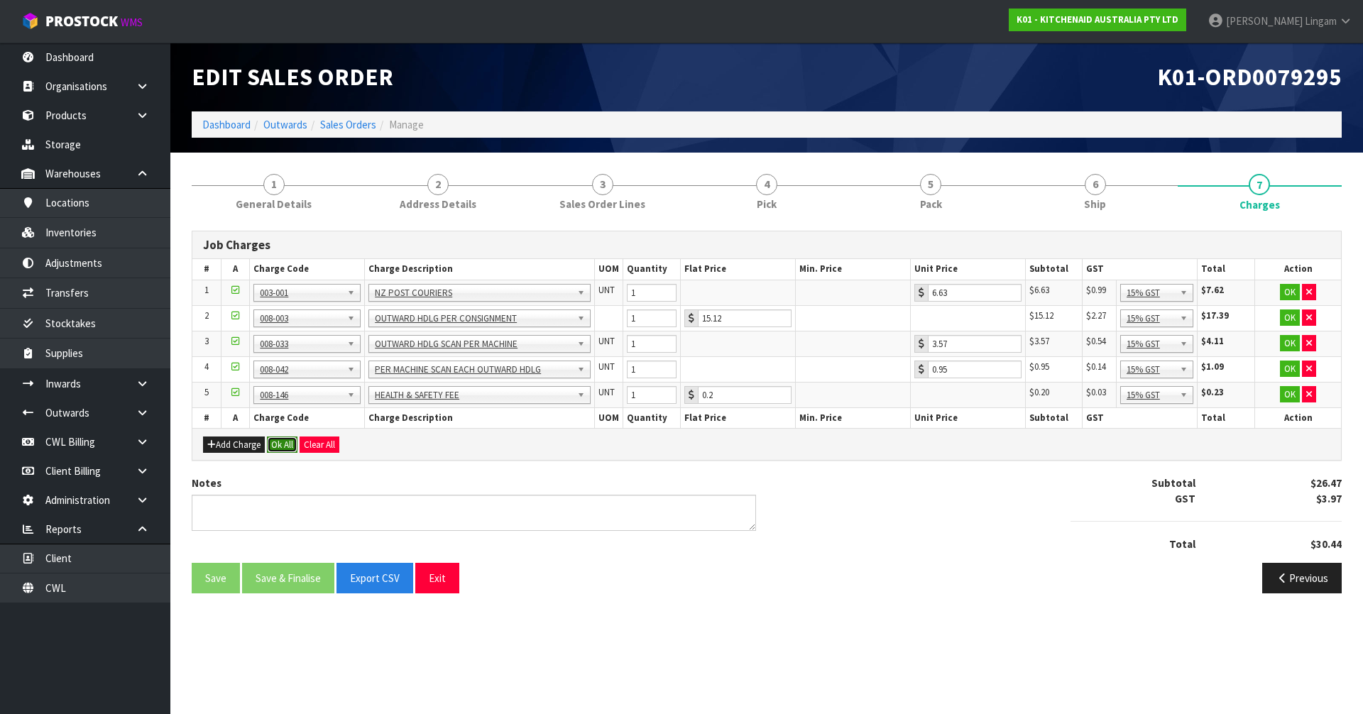
click at [286, 441] on button "Ok All" at bounding box center [282, 444] width 31 height 17
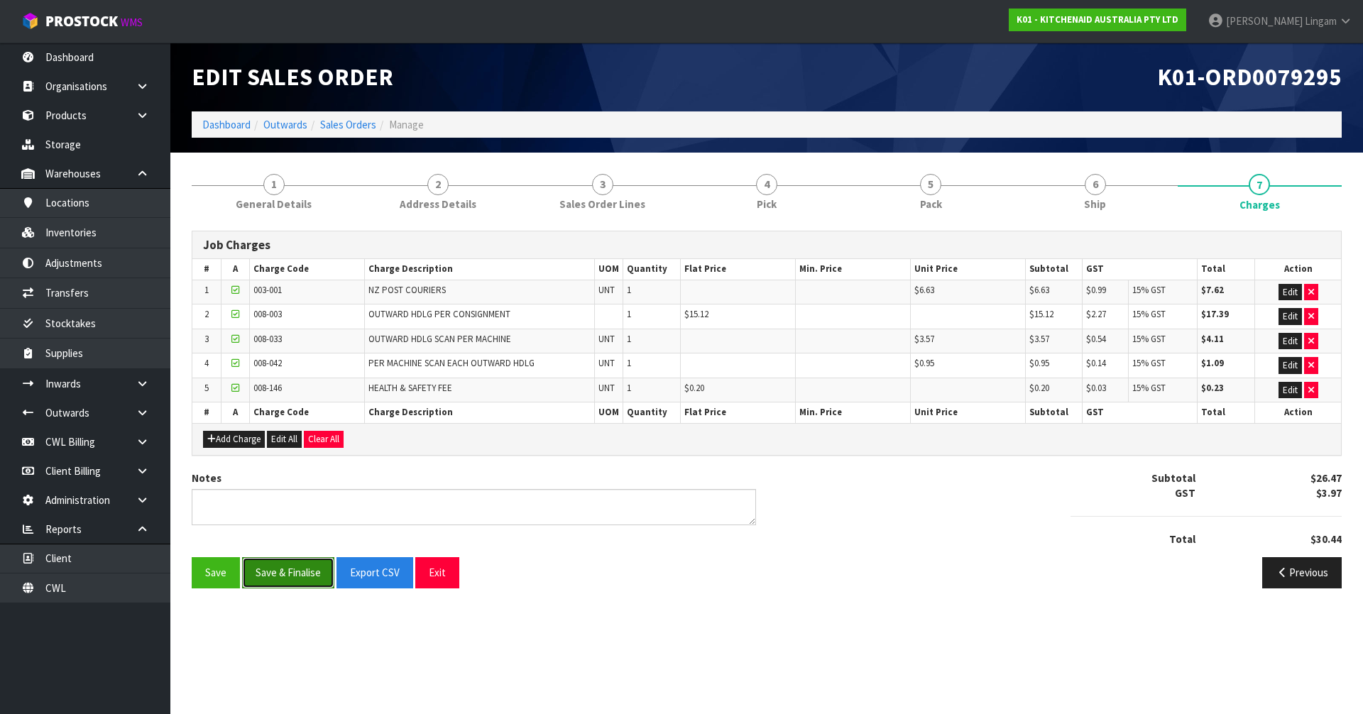
click at [282, 576] on button "Save & Finalise" at bounding box center [288, 572] width 92 height 31
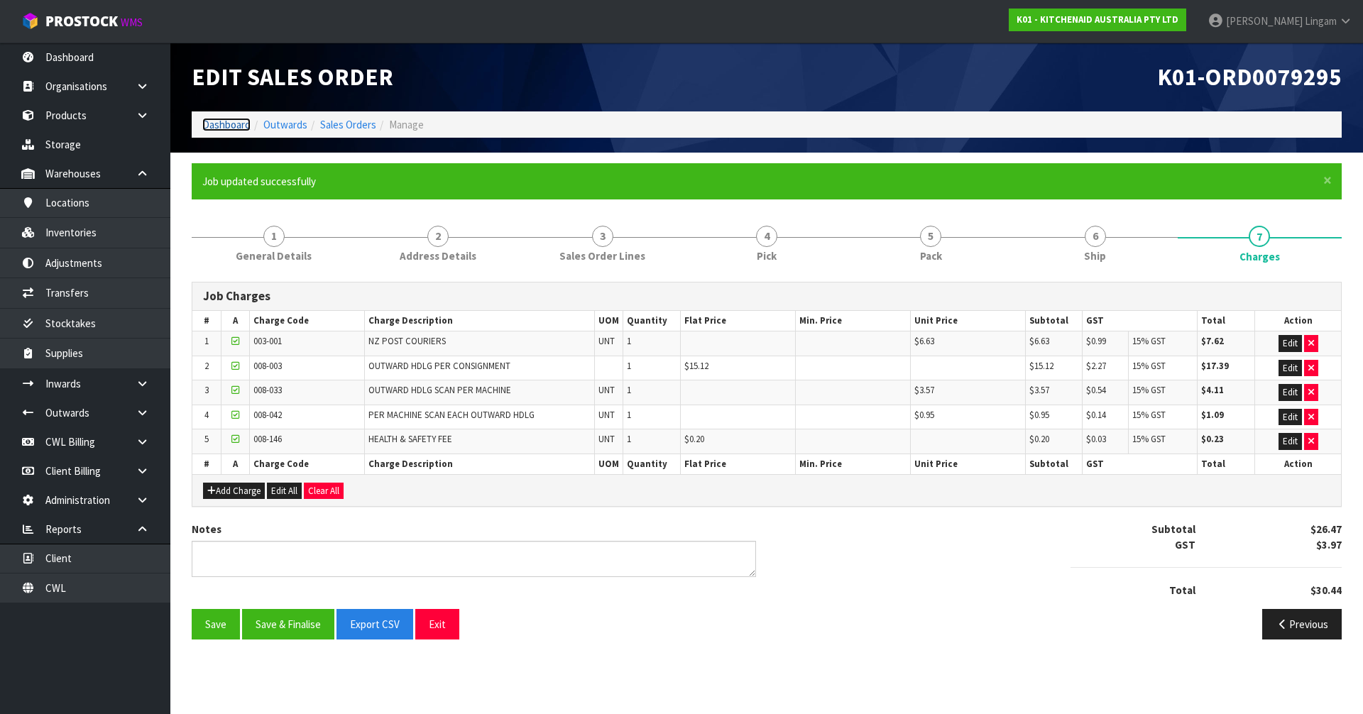
click at [224, 121] on link "Dashboard" at bounding box center [226, 124] width 48 height 13
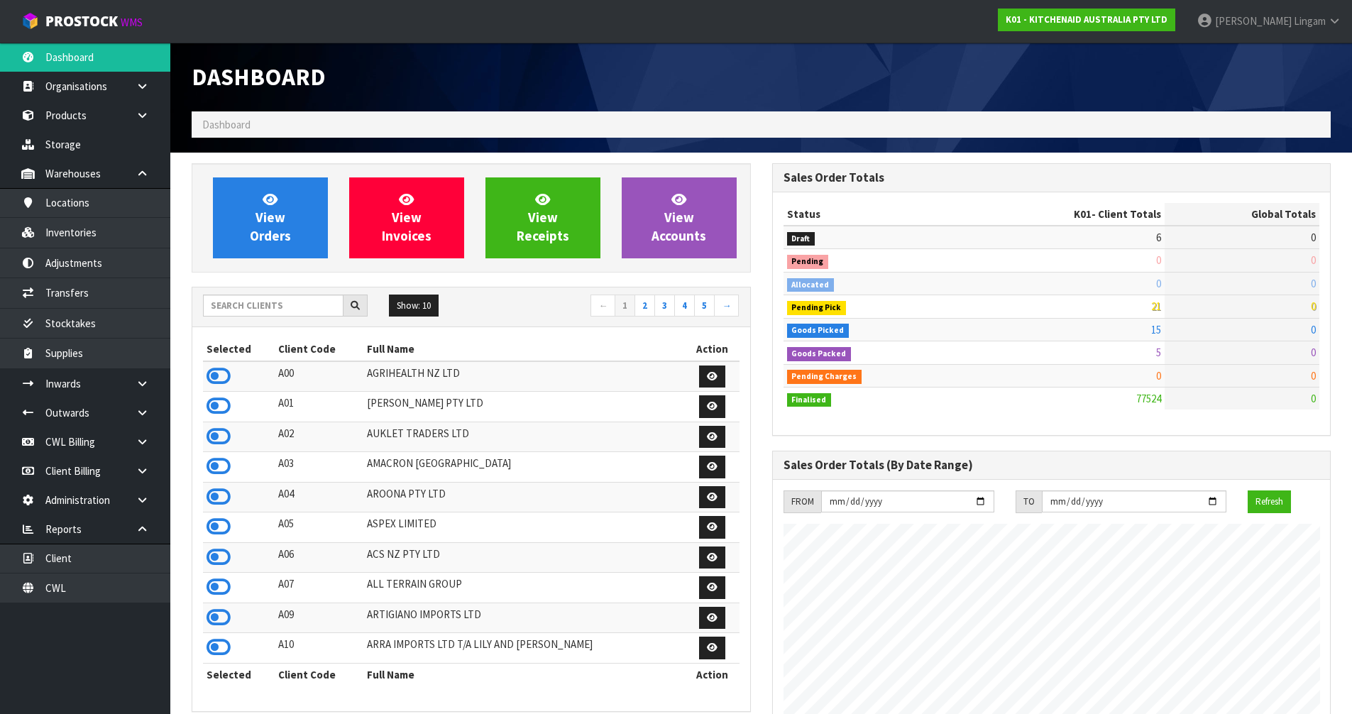
scroll to position [1075, 580]
click at [314, 309] on input "text" at bounding box center [273, 306] width 141 height 22
click at [291, 302] on input "text" at bounding box center [273, 306] width 141 height 22
click at [282, 303] on input "text" at bounding box center [273, 306] width 141 height 22
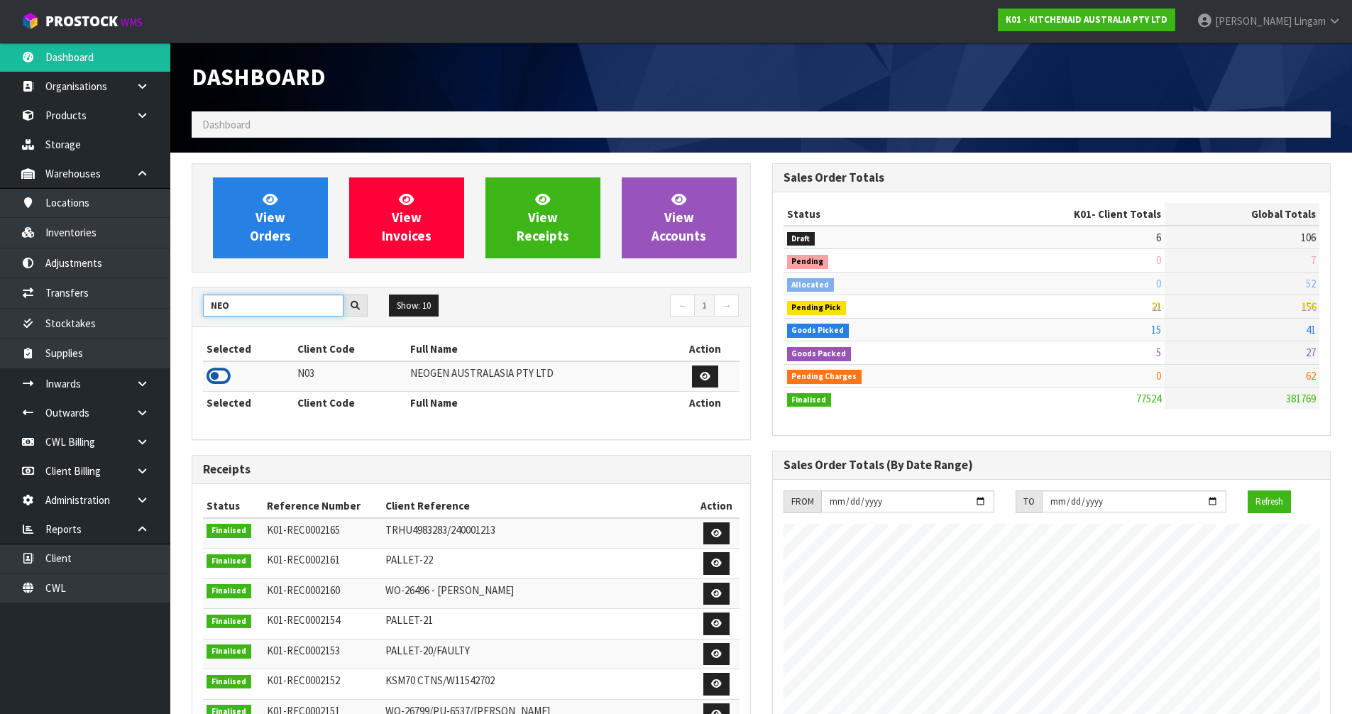
type input "NEO"
click at [220, 375] on icon at bounding box center [219, 376] width 24 height 21
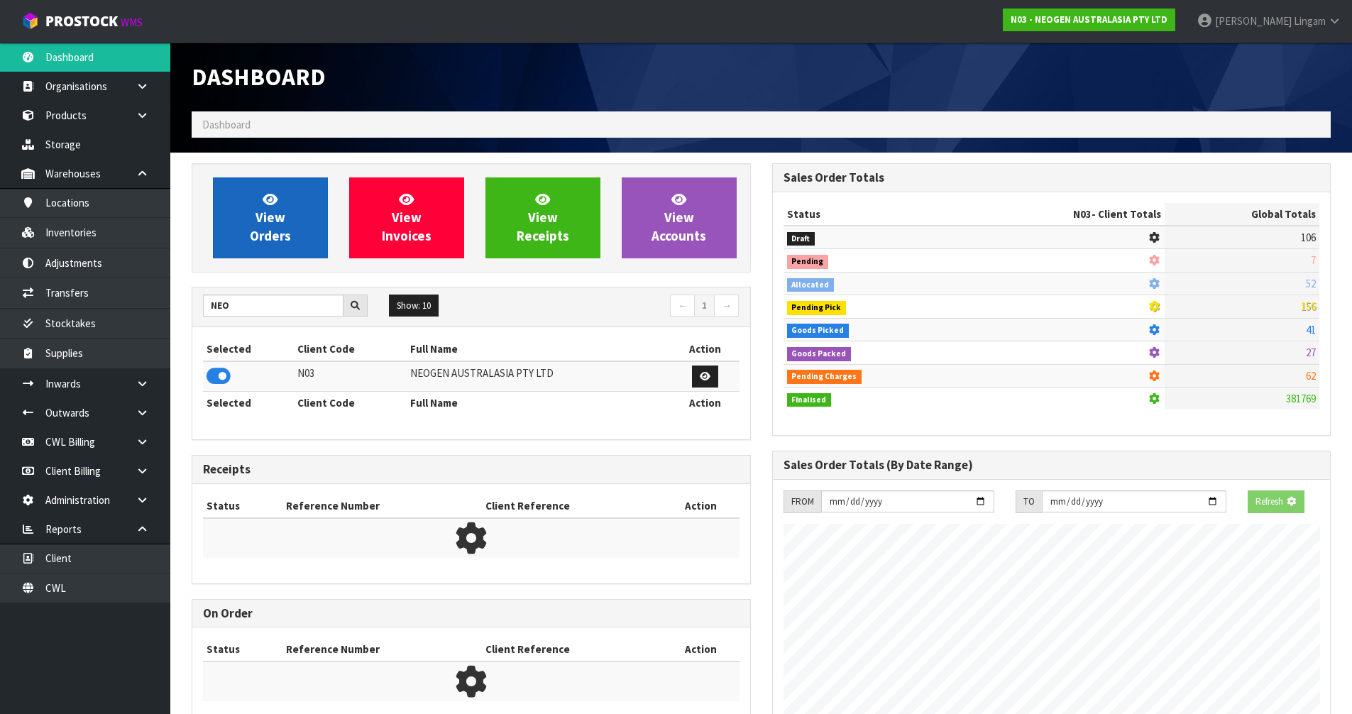
scroll to position [708854, 709159]
click at [258, 218] on span "View Orders" at bounding box center [270, 217] width 41 height 53
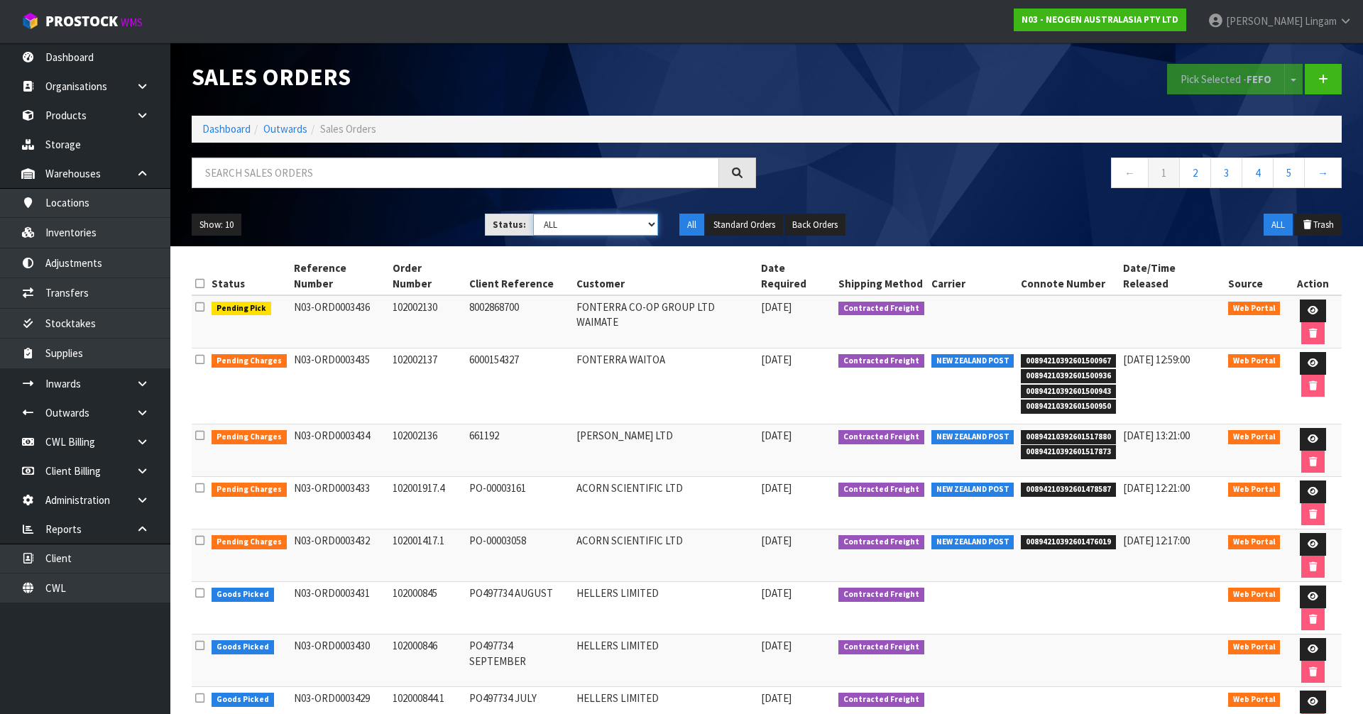
click at [634, 231] on select "Draft Pending Allocated Pending Pick Goods Picked Goods Packed Pending Charges …" at bounding box center [596, 225] width 126 height 22
select select "string:6"
click at [533, 214] on select "Draft Pending Allocated Pending Pick Goods Picked Goods Packed Pending Charges …" at bounding box center [596, 225] width 126 height 22
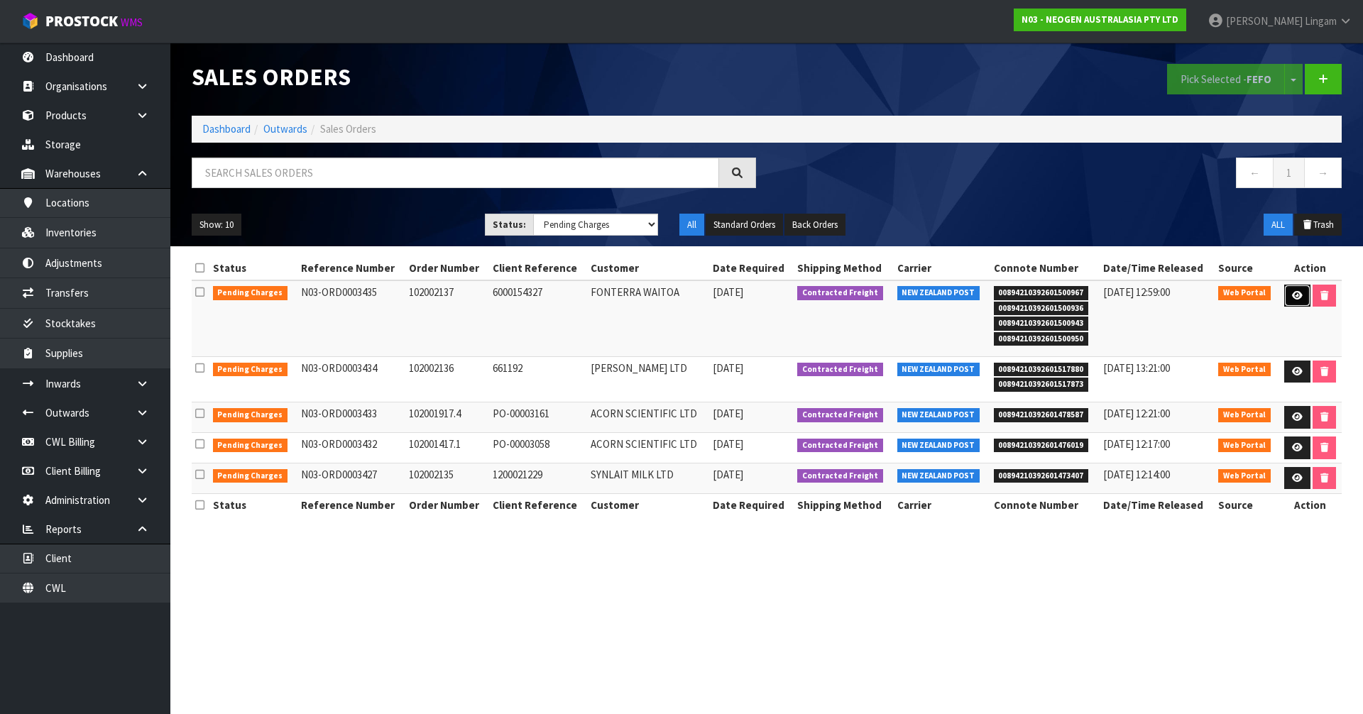
click at [1295, 303] on link at bounding box center [1297, 296] width 26 height 23
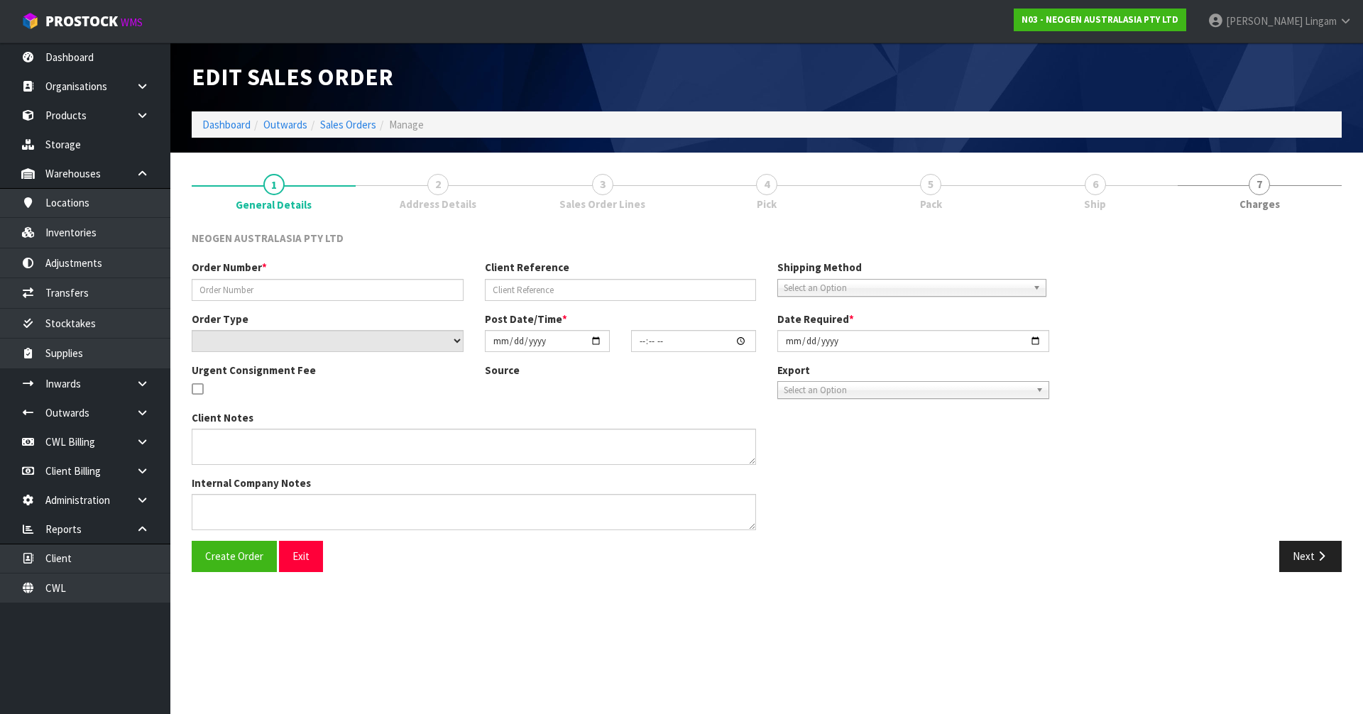
type input "102002137"
type input "6000154327"
select select "number:0"
type input "2025-09-18"
type input "10:27:00.000"
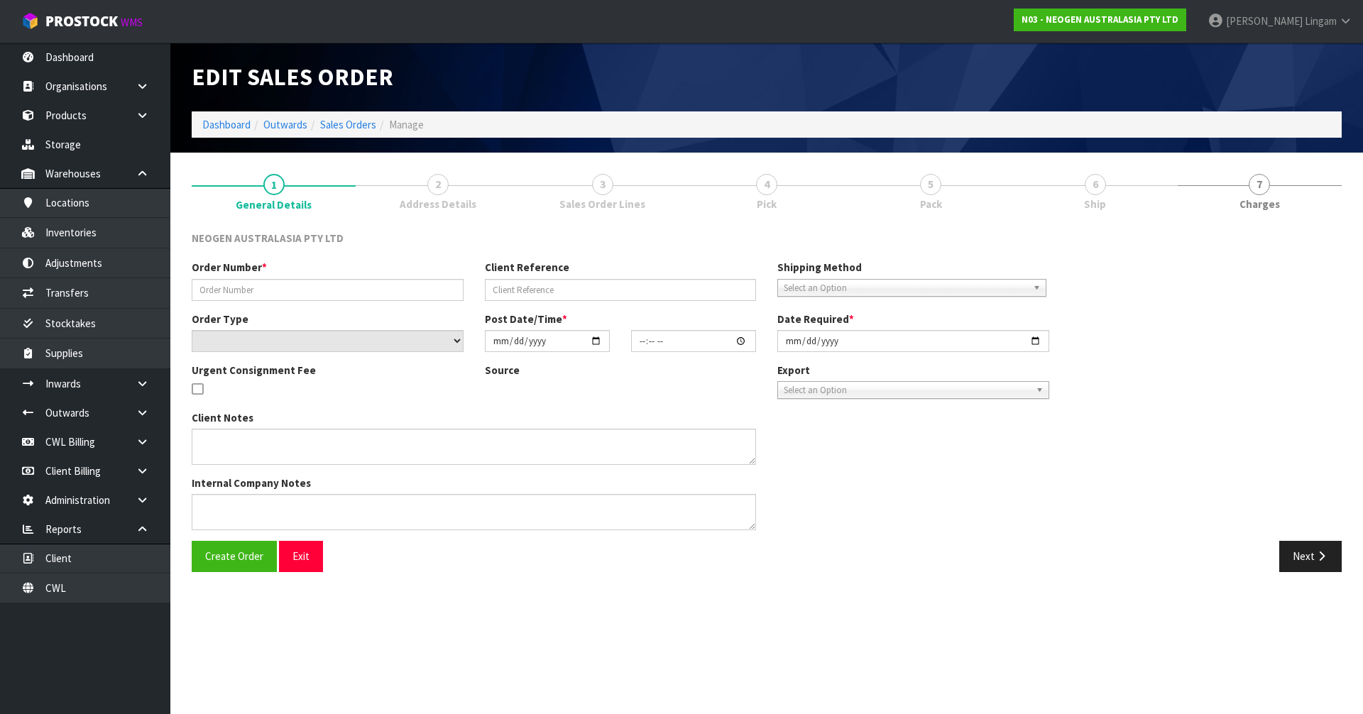
type input "2025-09-18"
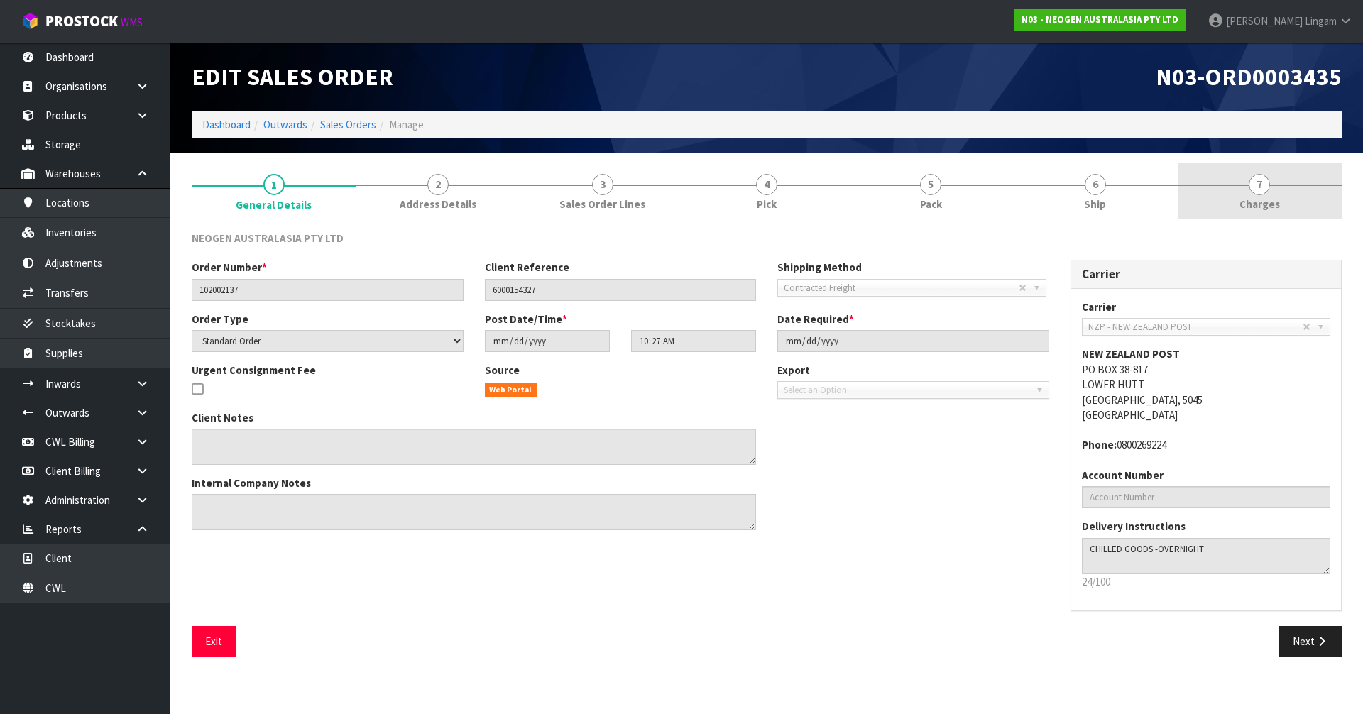
click at [1282, 205] on link "7 Charges" at bounding box center [1259, 191] width 164 height 56
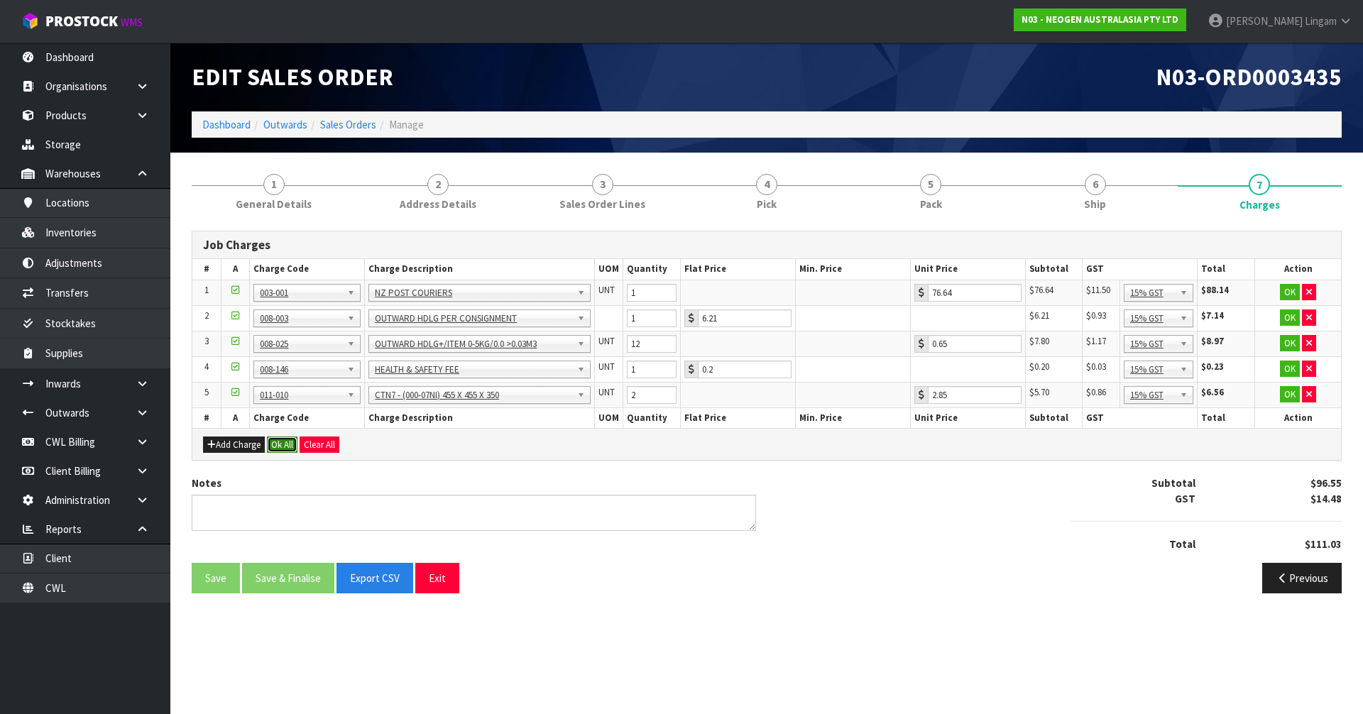
click at [278, 446] on button "Ok All" at bounding box center [282, 444] width 31 height 17
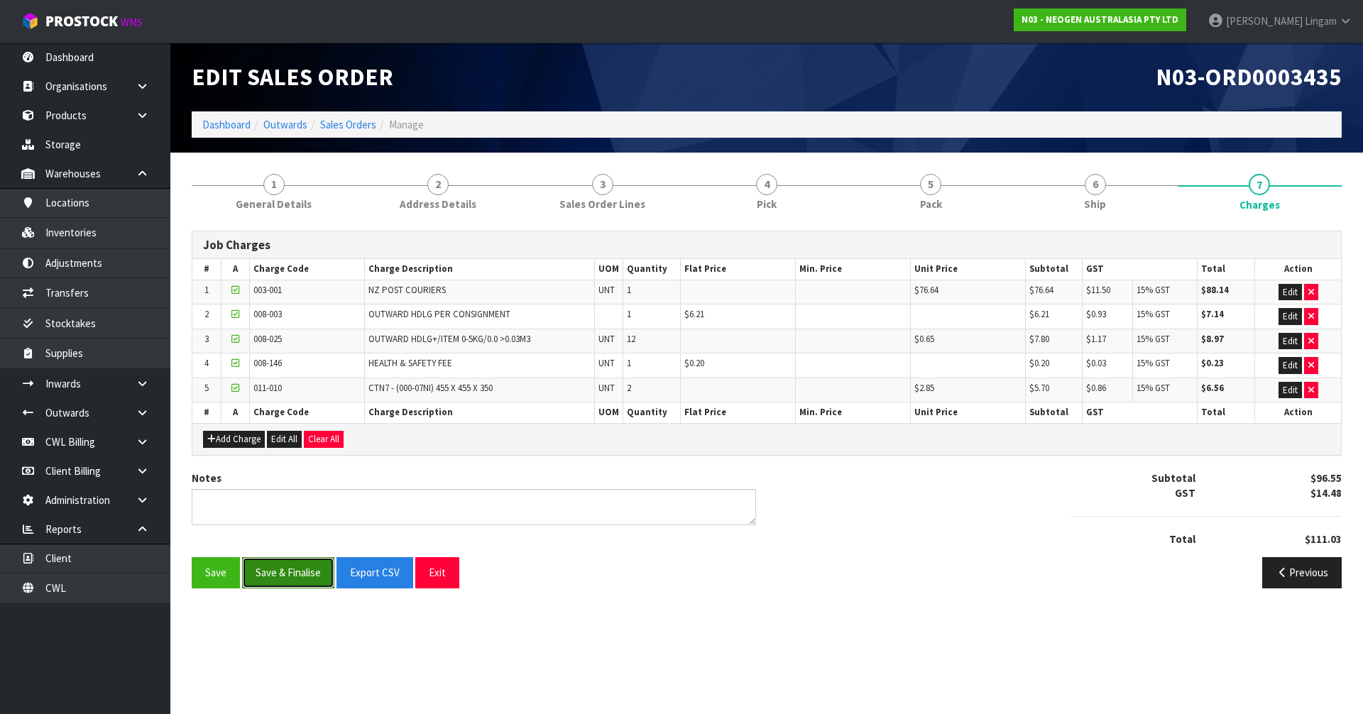
click at [299, 578] on button "Save & Finalise" at bounding box center [288, 572] width 92 height 31
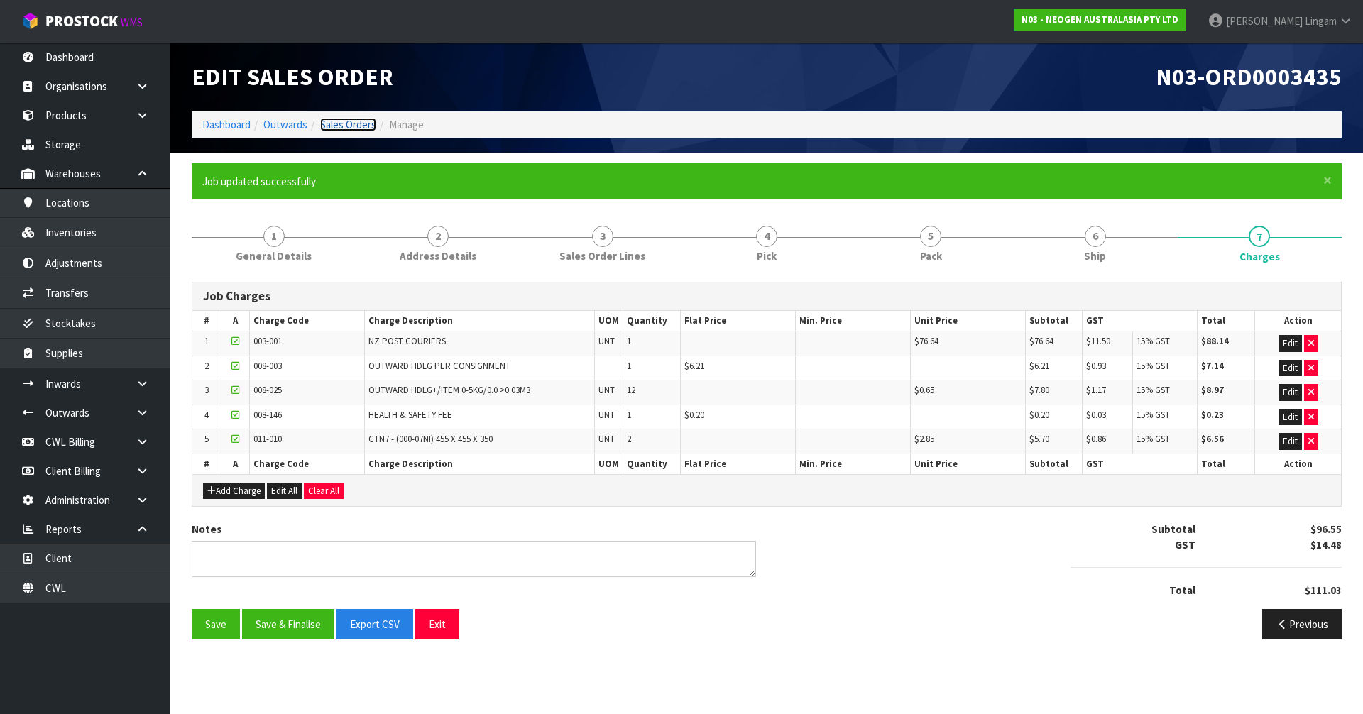
click at [356, 126] on link "Sales Orders" at bounding box center [348, 124] width 56 height 13
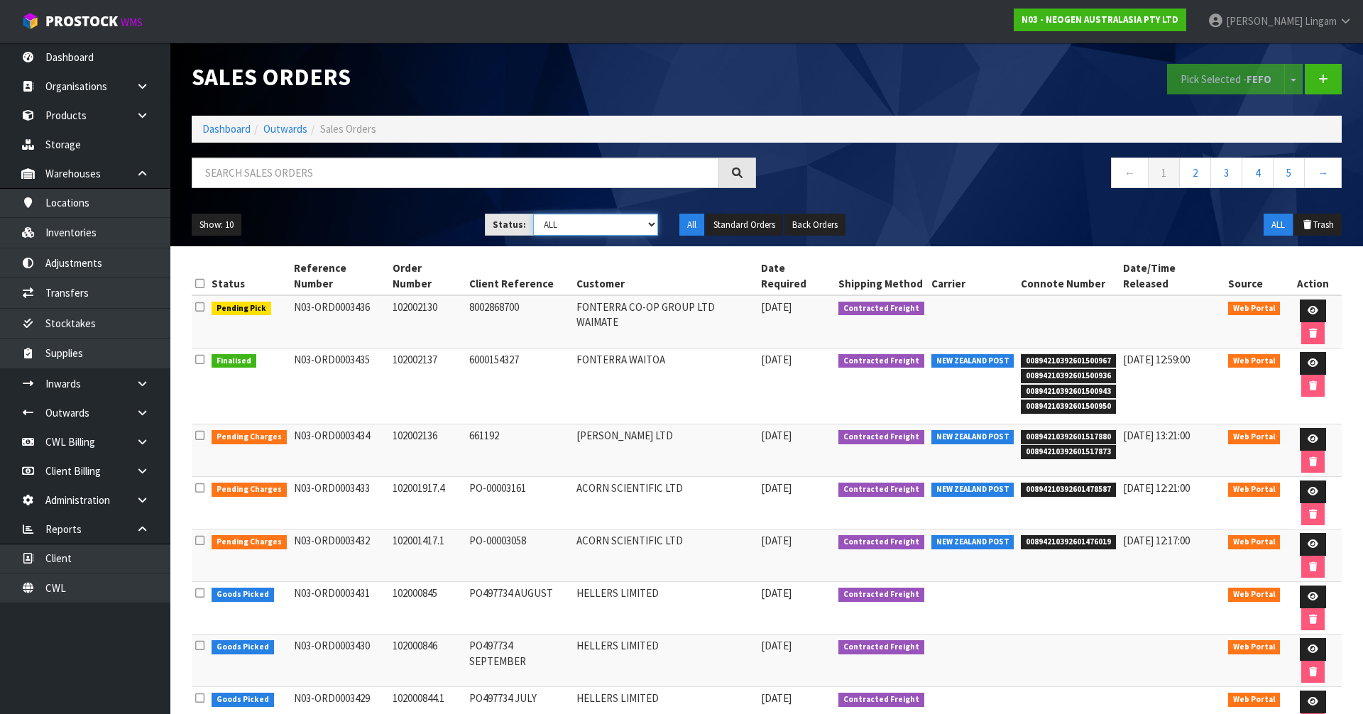
click at [637, 225] on select "Draft Pending Allocated Pending Pick Goods Picked Goods Packed Pending Charges …" at bounding box center [596, 225] width 126 height 22
select select "string:6"
click at [533, 214] on select "Draft Pending Allocated Pending Pick Goods Picked Goods Packed Pending Charges …" at bounding box center [596, 225] width 126 height 22
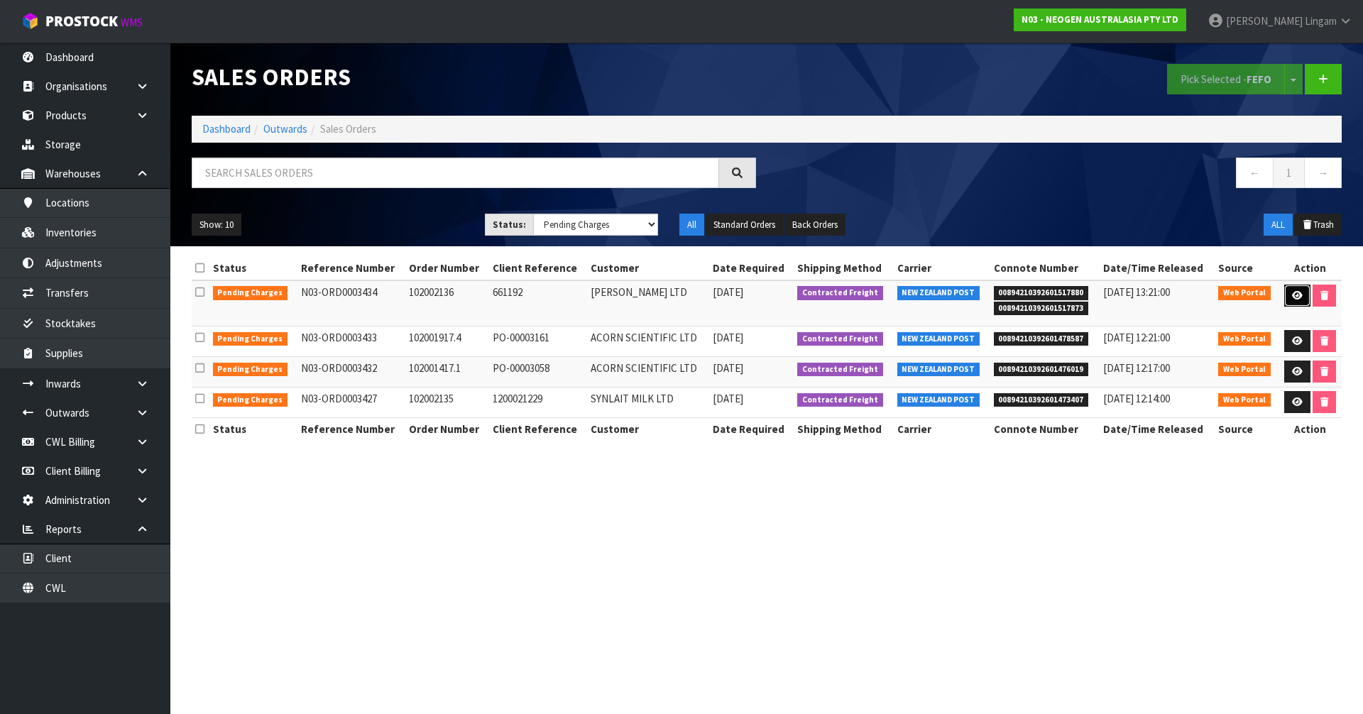
click at [1292, 295] on icon at bounding box center [1297, 295] width 11 height 9
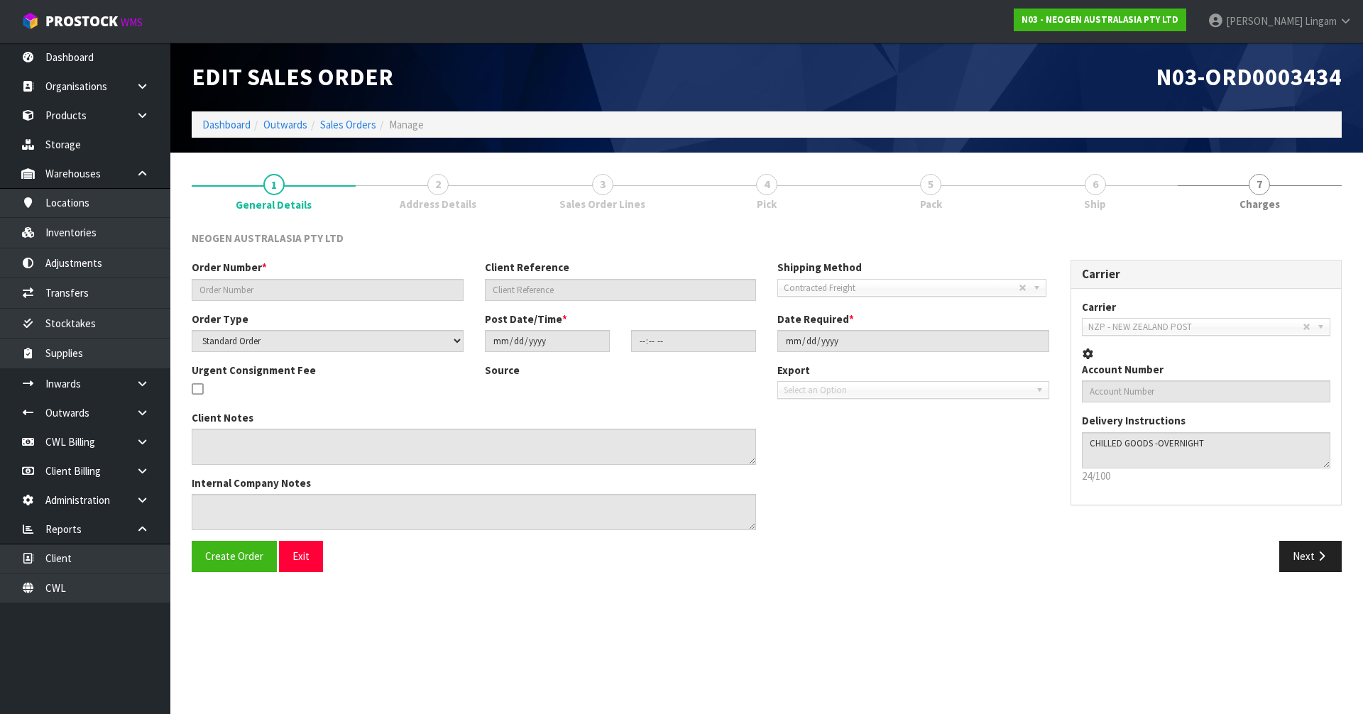
type input "102002136"
type input "661192"
select select "number:0"
type input "2025-09-18"
type input "10:21:00.000"
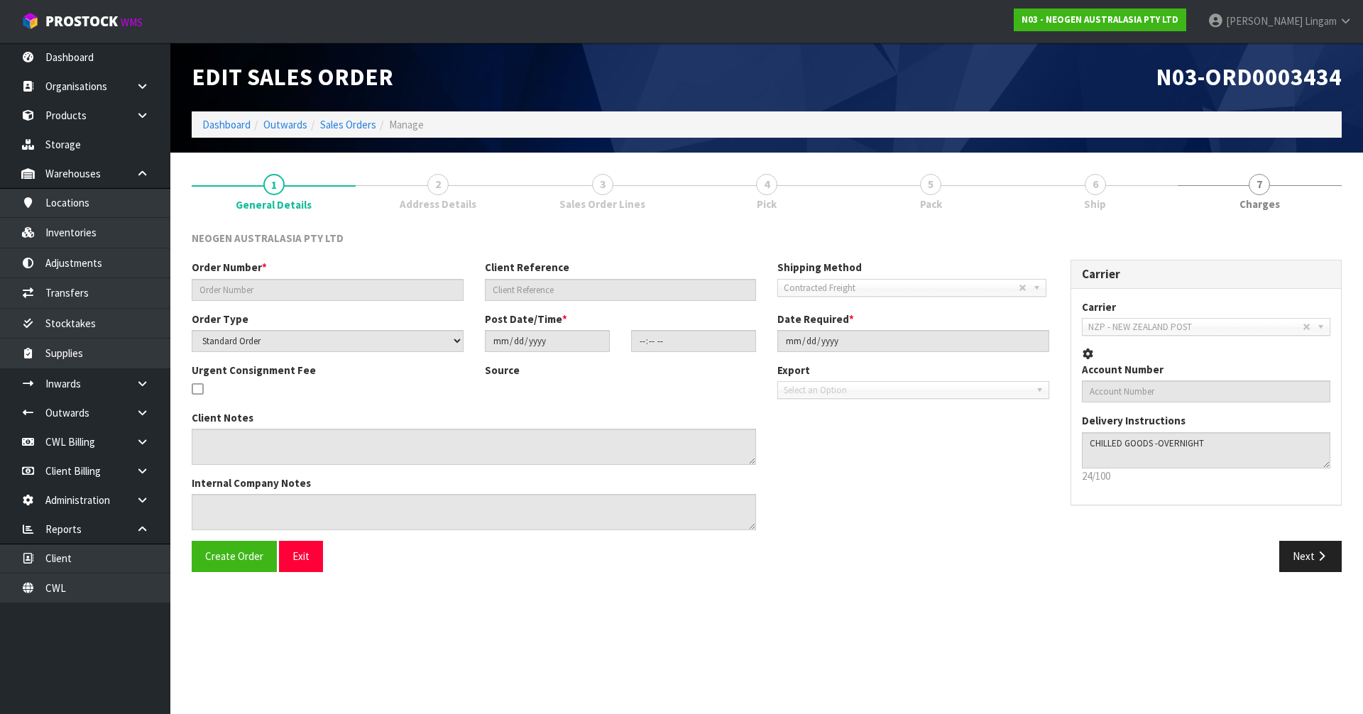
type input "2025-09-18"
type textarea "ATTN: ENGINEERS STORE"
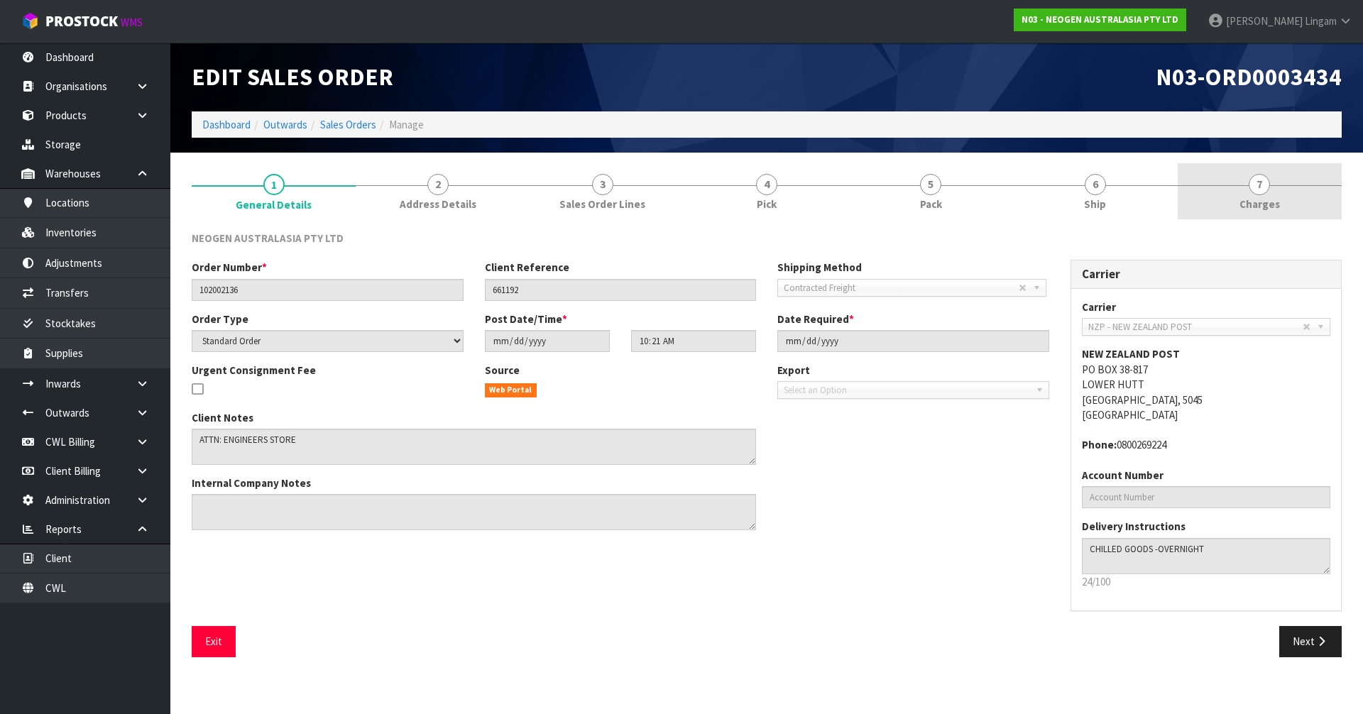
click at [1304, 209] on link "7 Charges" at bounding box center [1259, 191] width 164 height 56
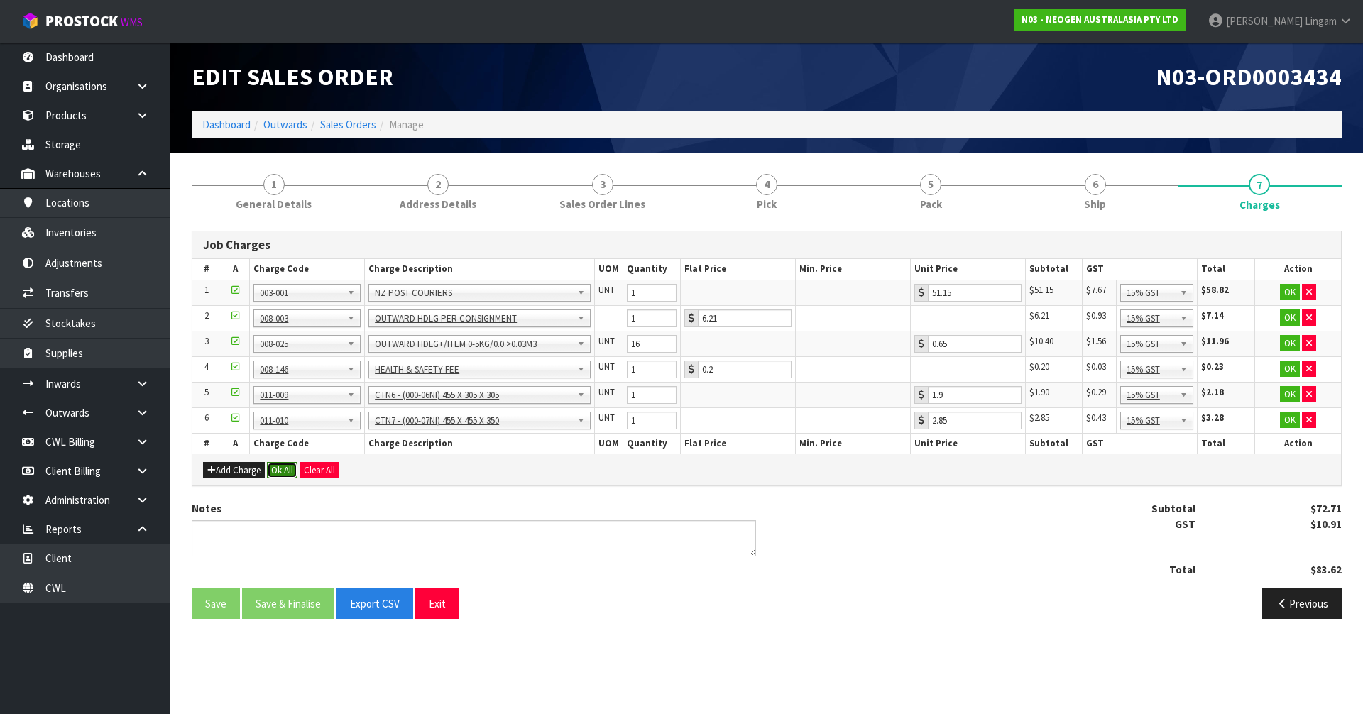
click at [278, 477] on button "Ok All" at bounding box center [282, 470] width 31 height 17
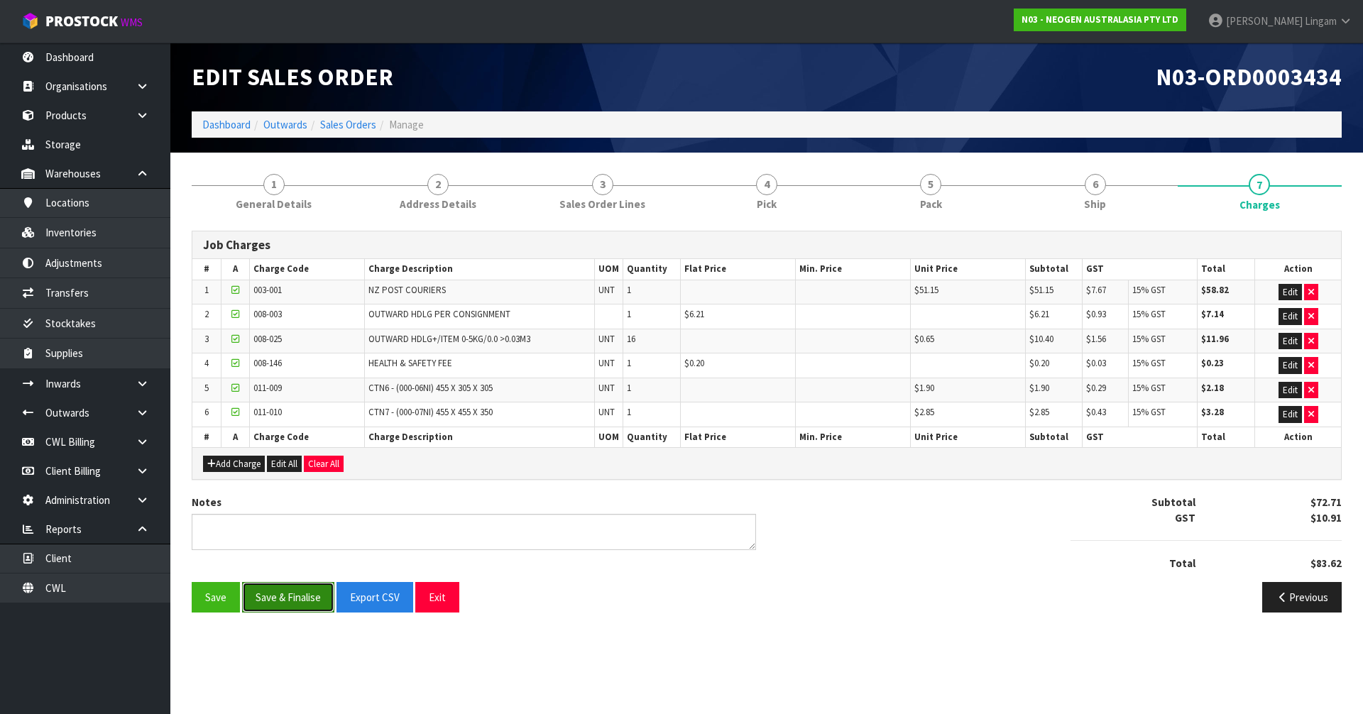
click at [292, 594] on button "Save & Finalise" at bounding box center [288, 597] width 92 height 31
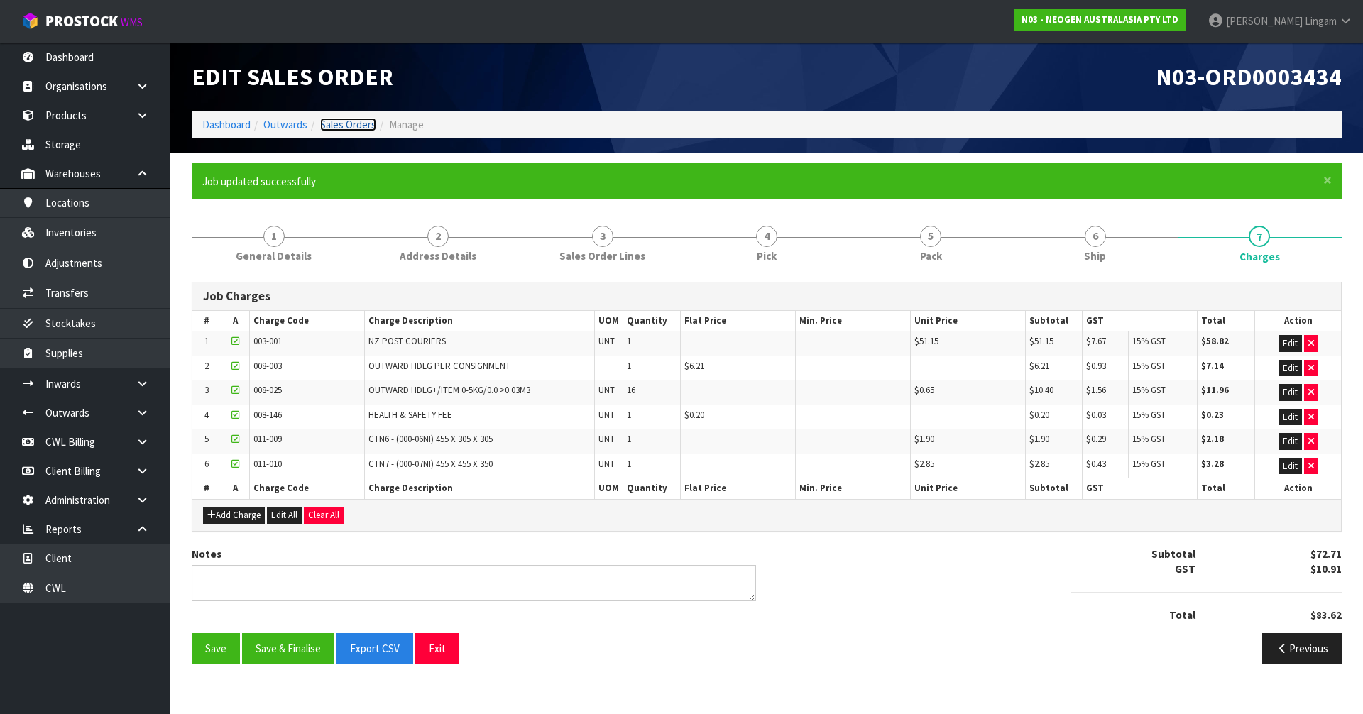
click at [361, 123] on link "Sales Orders" at bounding box center [348, 124] width 56 height 13
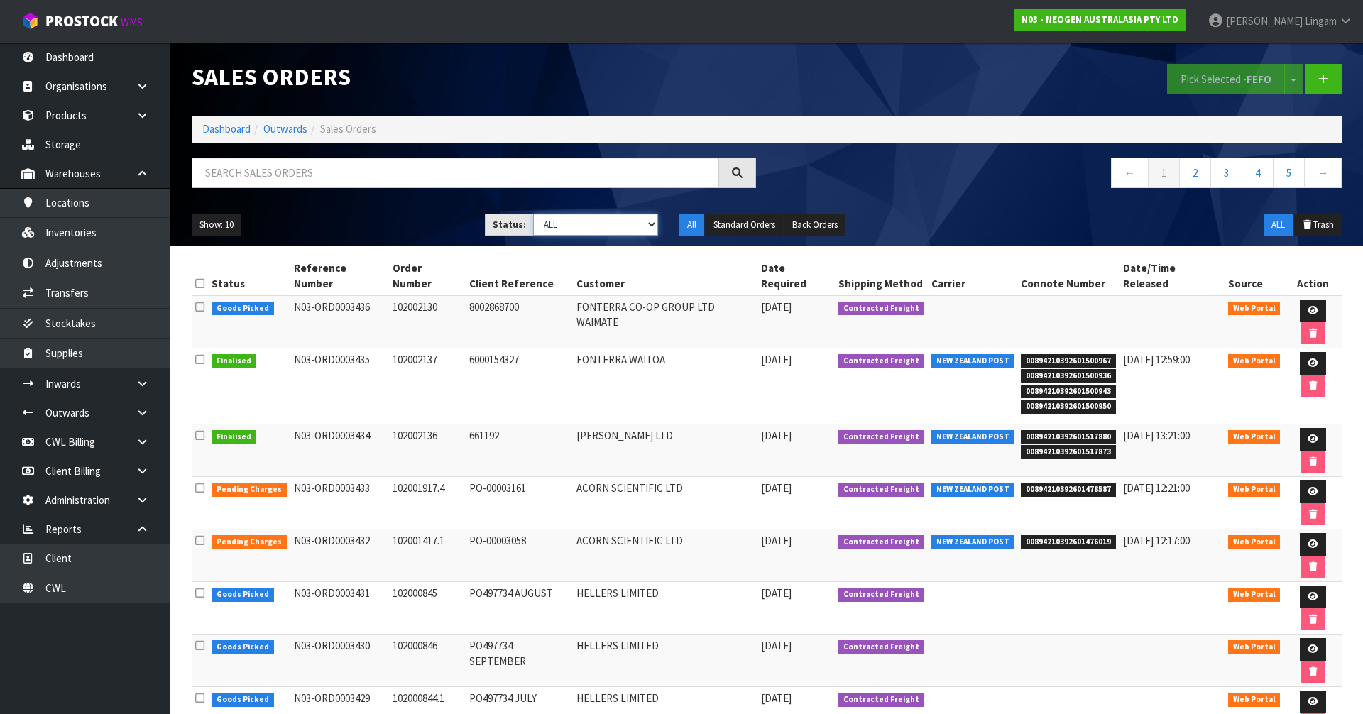
click at [610, 224] on select "Draft Pending Allocated Pending Pick Goods Picked Goods Packed Pending Charges …" at bounding box center [596, 225] width 126 height 22
select select "string:6"
click at [533, 214] on select "Draft Pending Allocated Pending Pick Goods Picked Goods Packed Pending Charges …" at bounding box center [596, 225] width 126 height 22
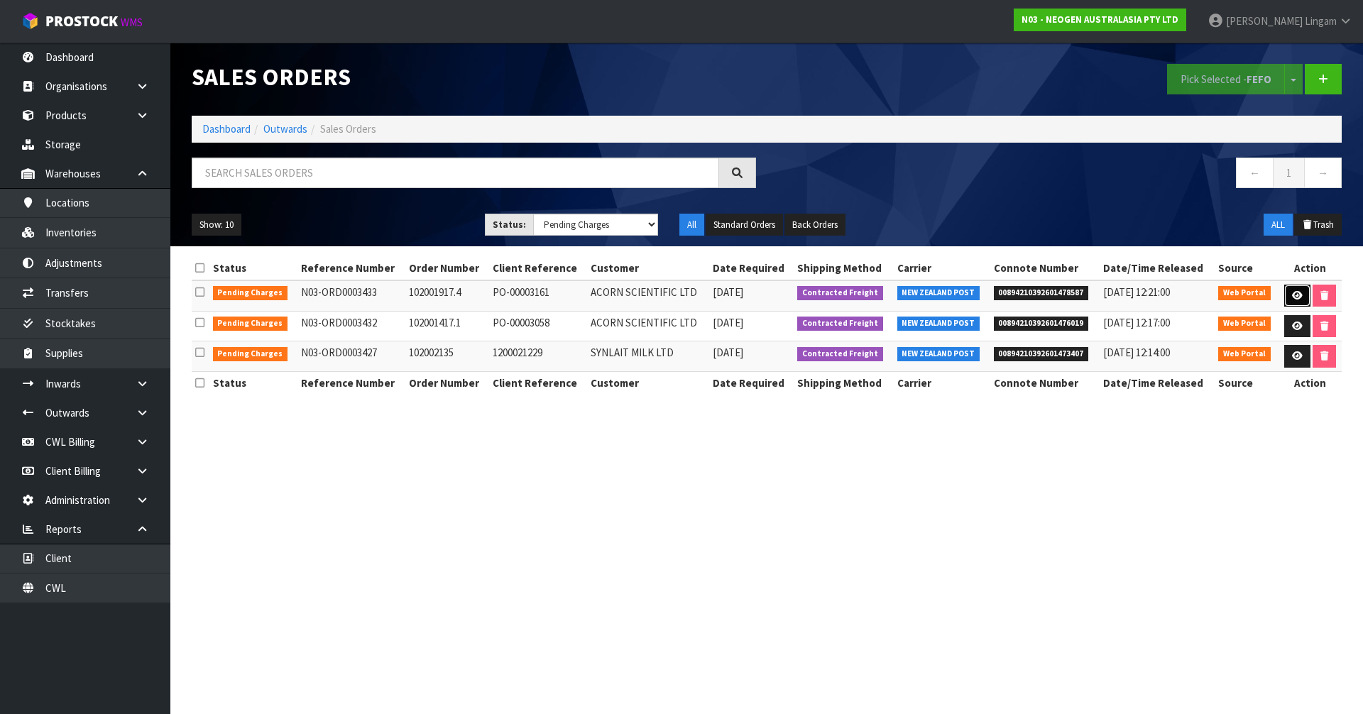
click at [1288, 292] on link at bounding box center [1297, 296] width 26 height 23
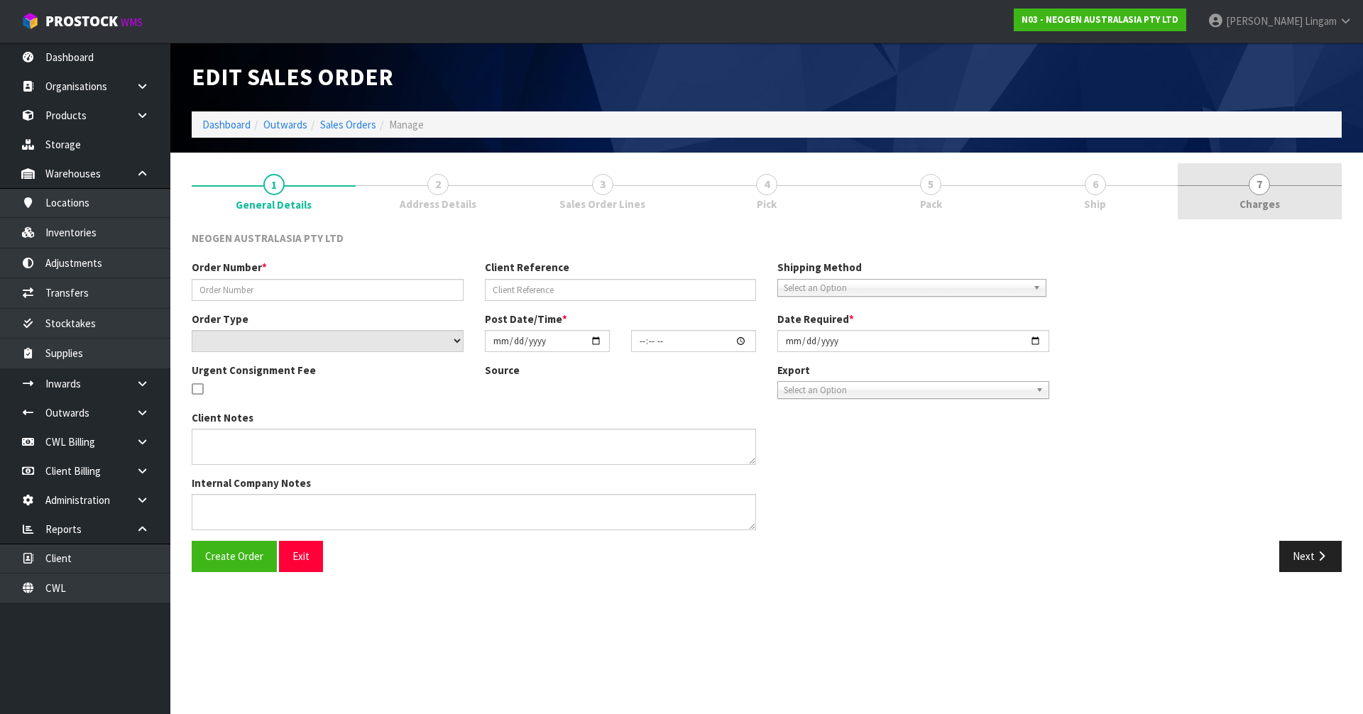
type input "102001917.4"
type input "PO-00003161"
select select "number:0"
type input "2025-09-18"
type input "10:16:00.000"
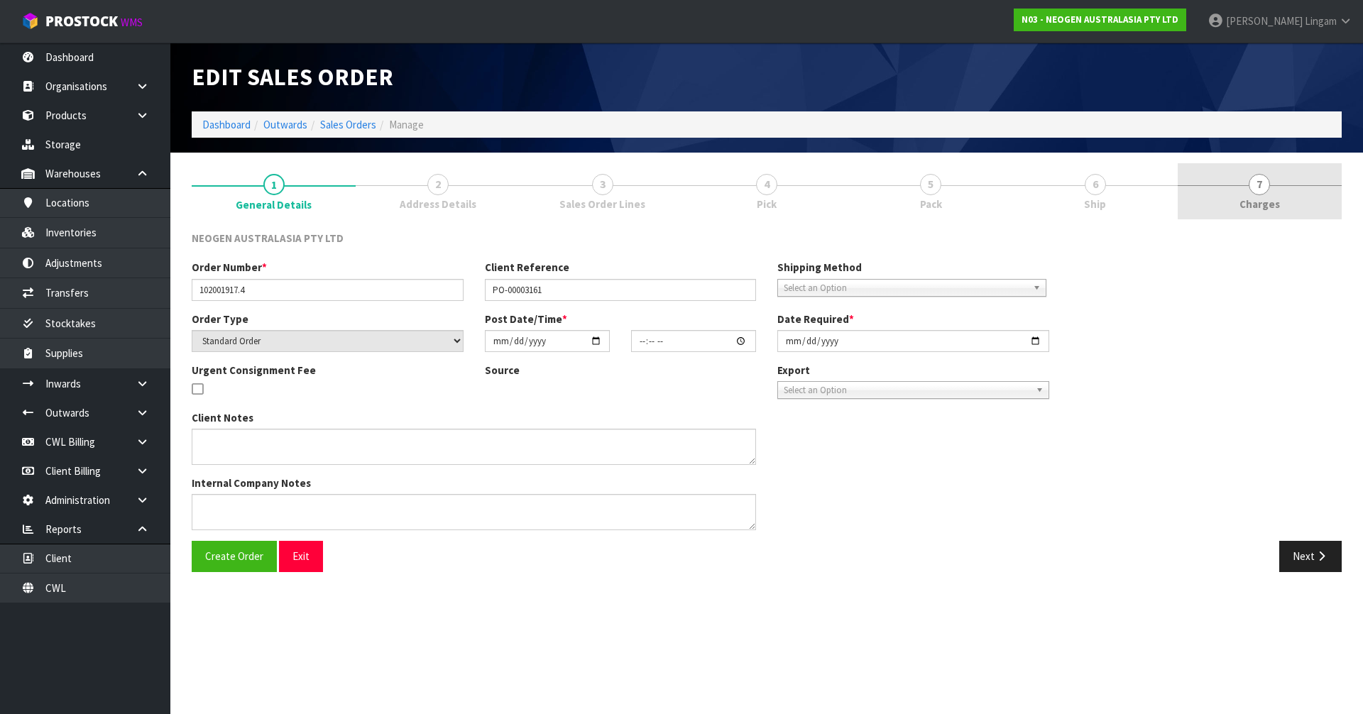
type input "2025-09-18"
type textarea "ATTN: MYRL LIM"
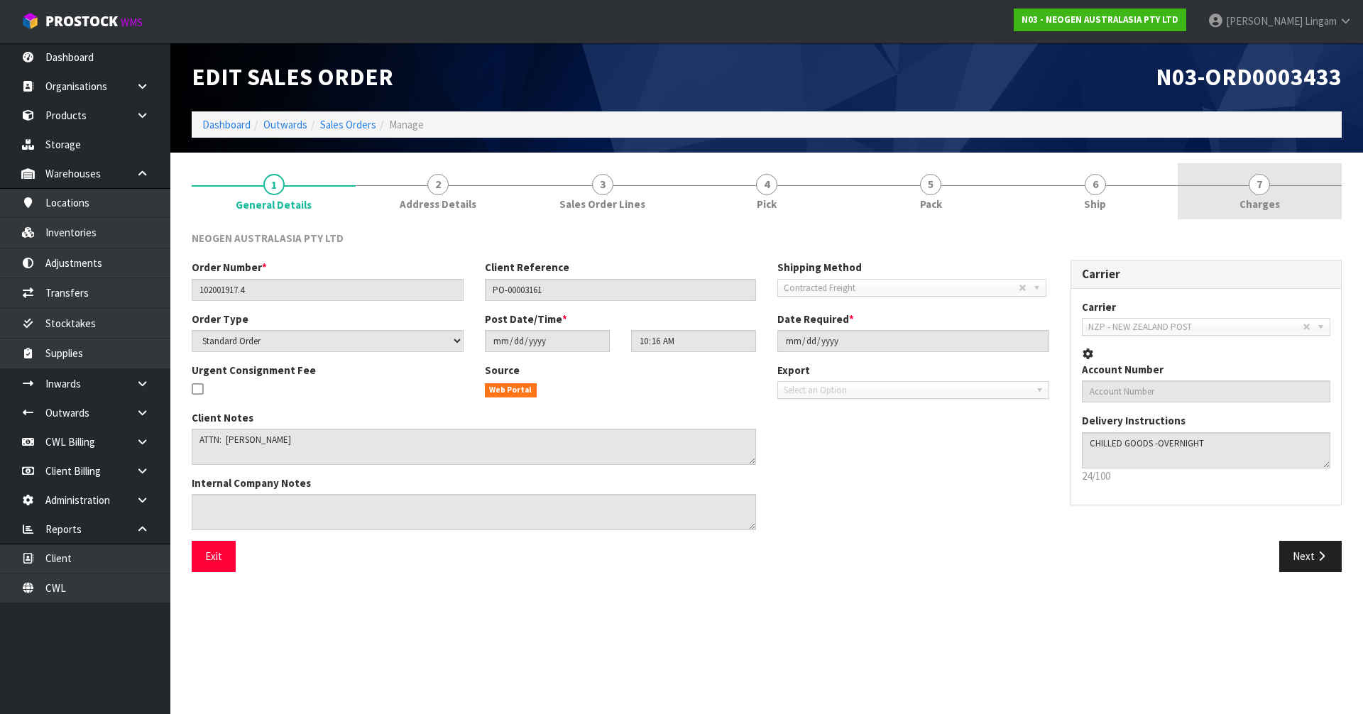
click at [1282, 199] on link "7 Charges" at bounding box center [1259, 191] width 164 height 56
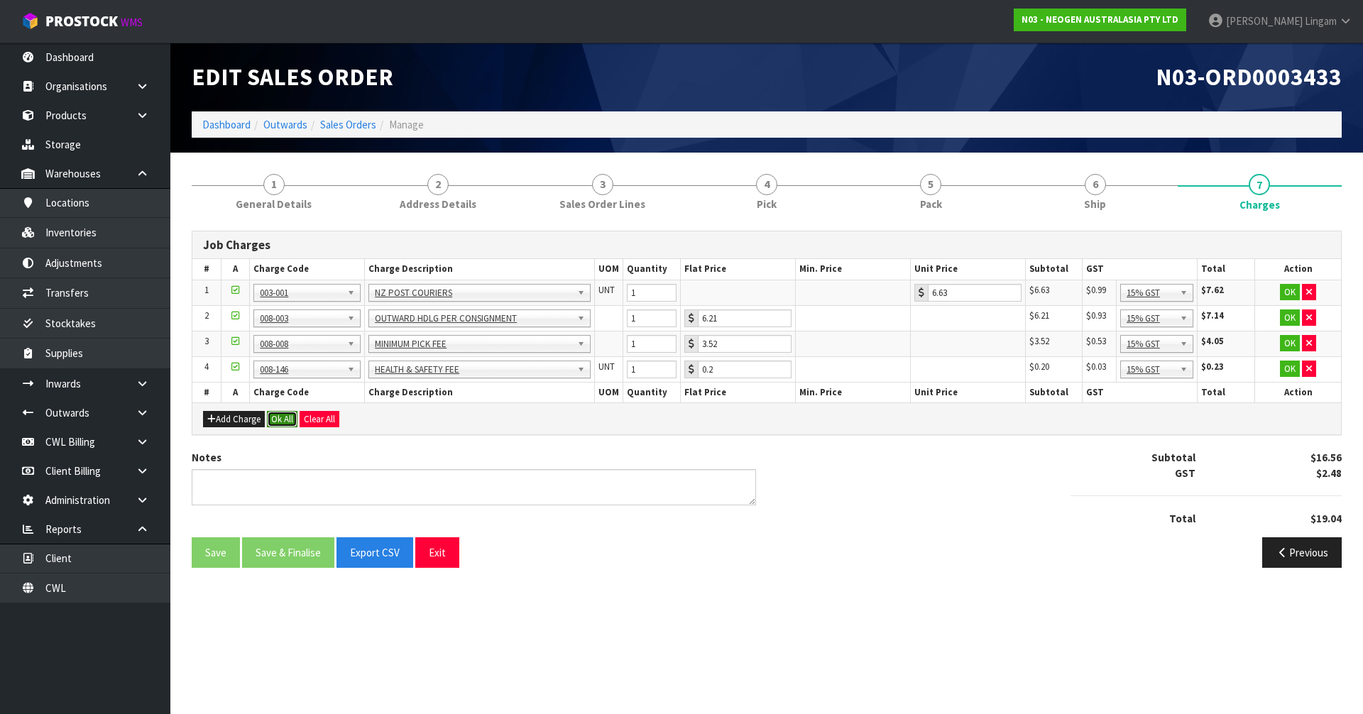
click at [282, 418] on button "Ok All" at bounding box center [282, 419] width 31 height 17
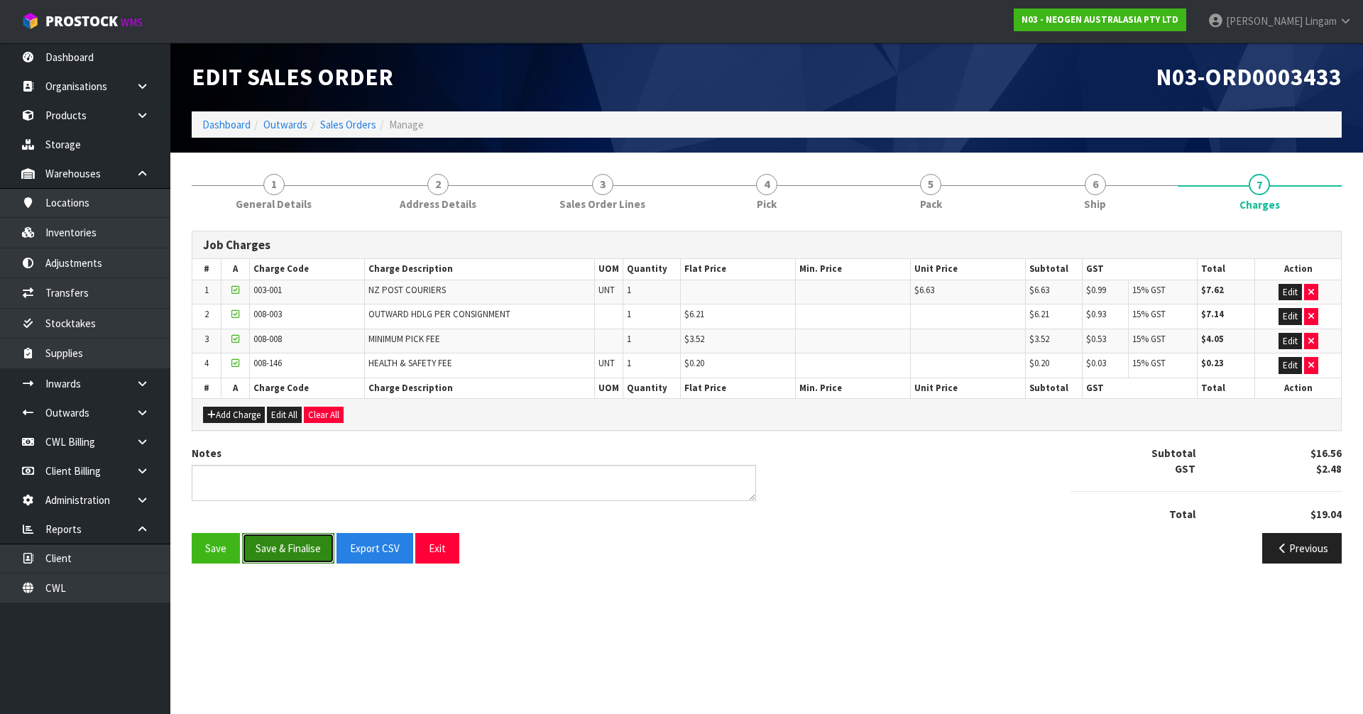
click at [305, 550] on button "Save & Finalise" at bounding box center [288, 548] width 92 height 31
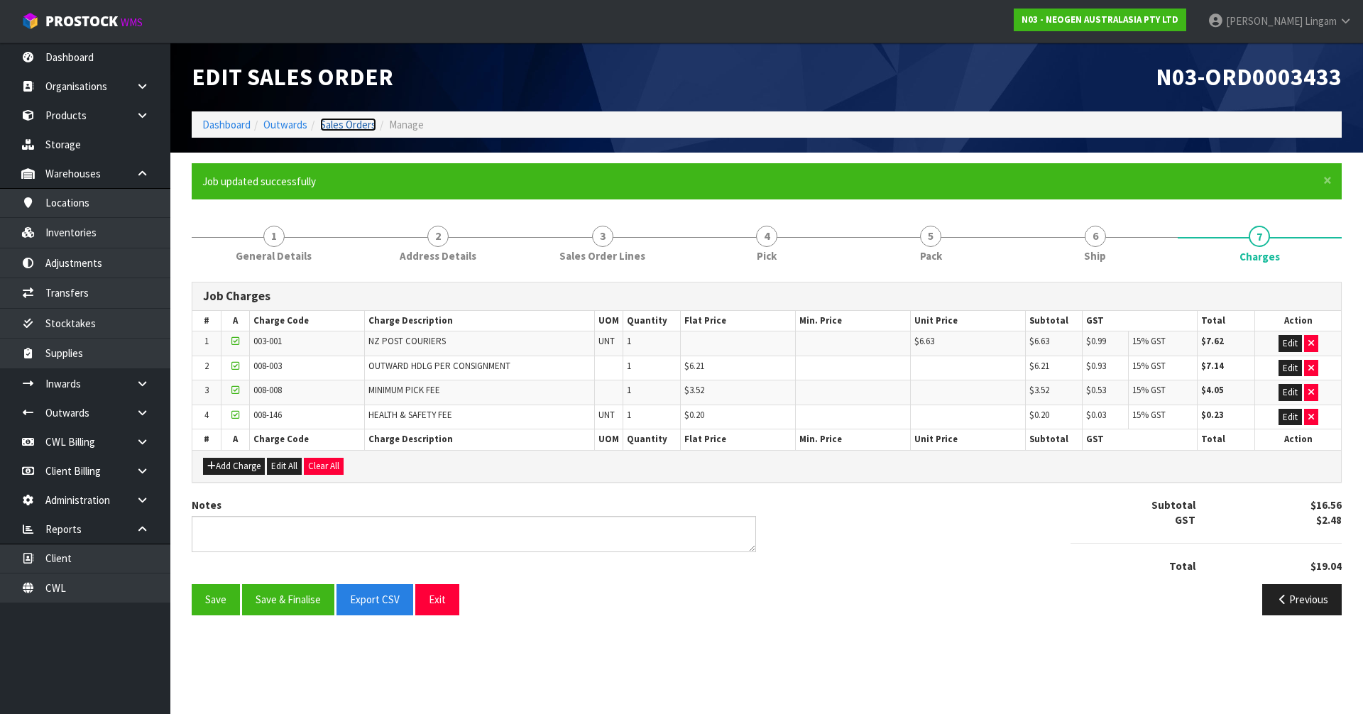
click at [348, 126] on link "Sales Orders" at bounding box center [348, 124] width 56 height 13
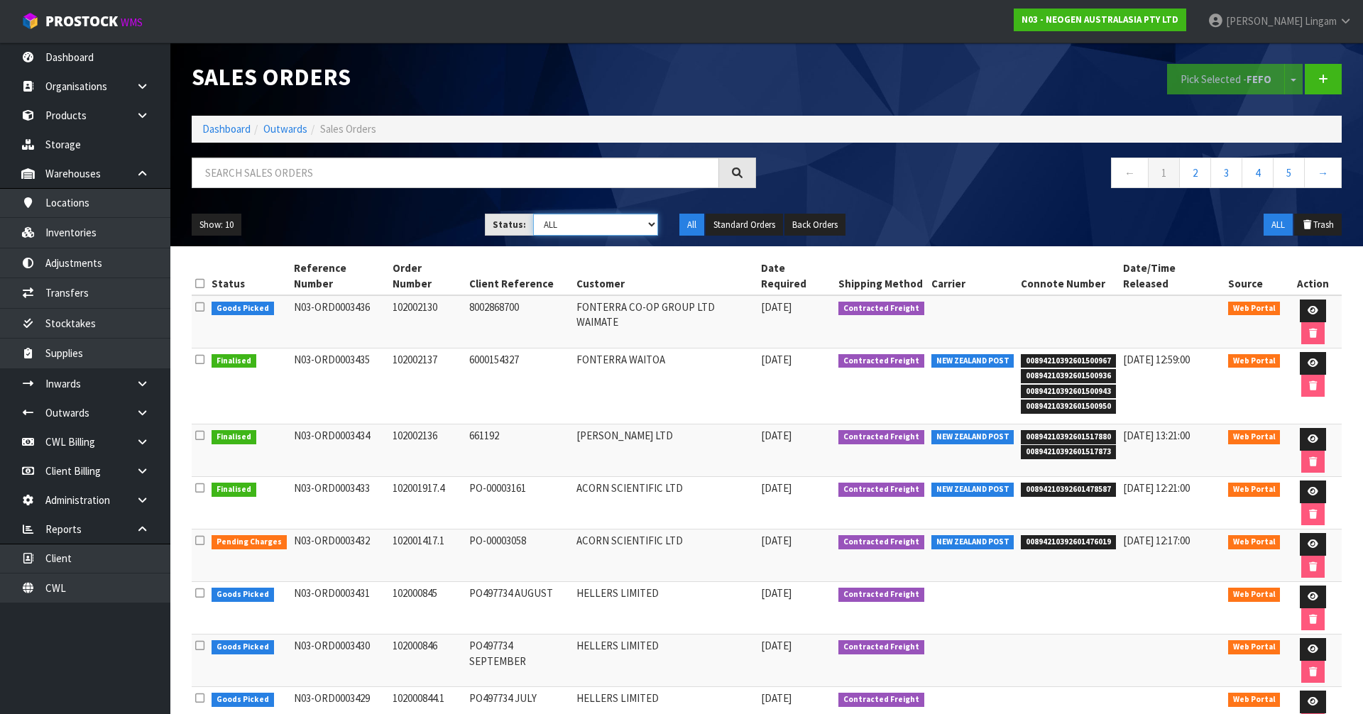
click at [631, 225] on select "Draft Pending Allocated Pending Pick Goods Picked Goods Packed Pending Charges …" at bounding box center [596, 225] width 126 height 22
select select "string:6"
click at [533, 214] on select "Draft Pending Allocated Pending Pick Goods Picked Goods Packed Pending Charges …" at bounding box center [596, 225] width 126 height 22
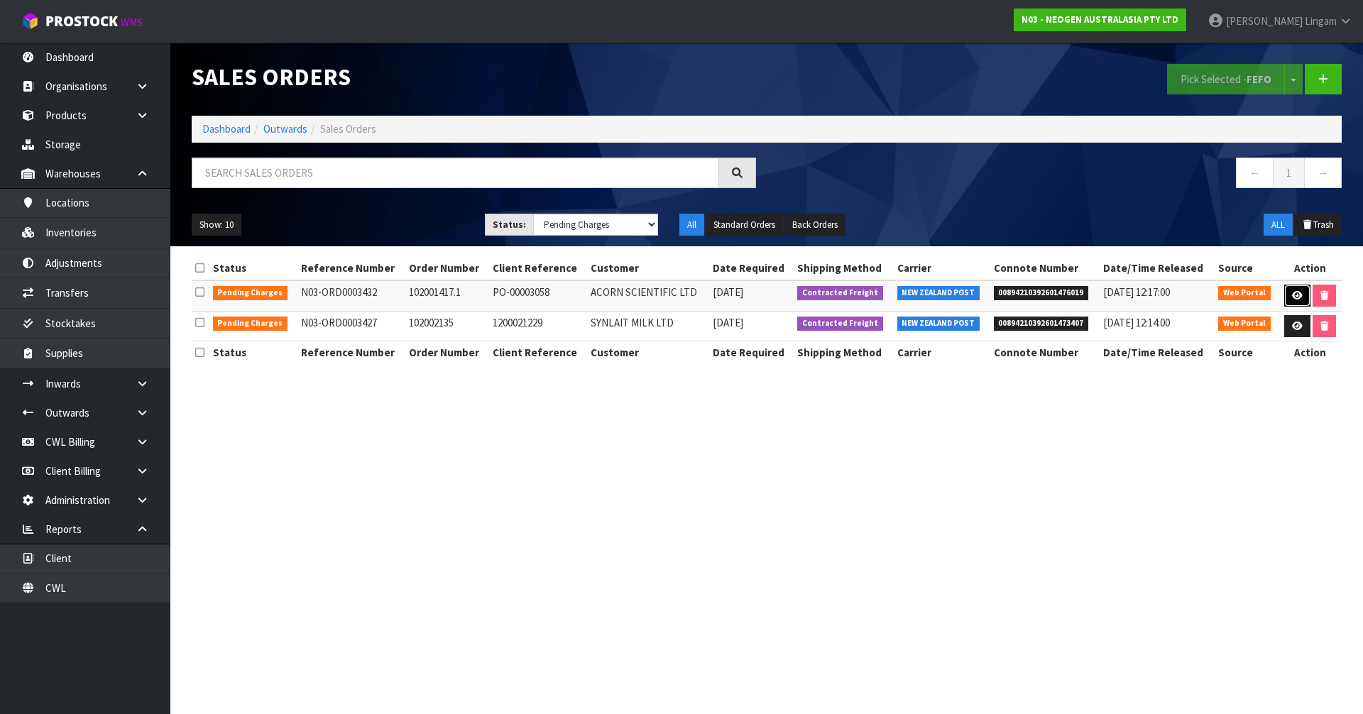
click at [1295, 299] on icon at bounding box center [1297, 295] width 11 height 9
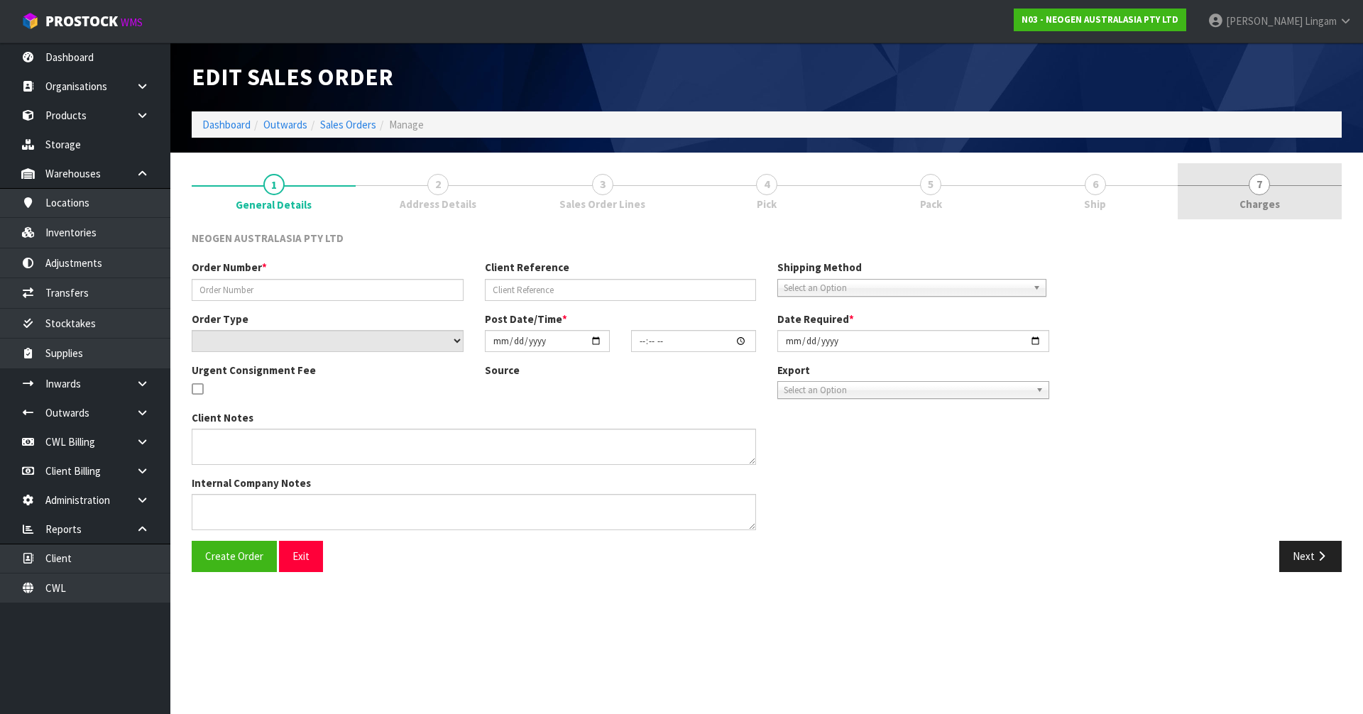
type input "102001417.1"
type input "PO-00003058"
select select "number:0"
type input "2025-09-18"
type input "10:11:00.000"
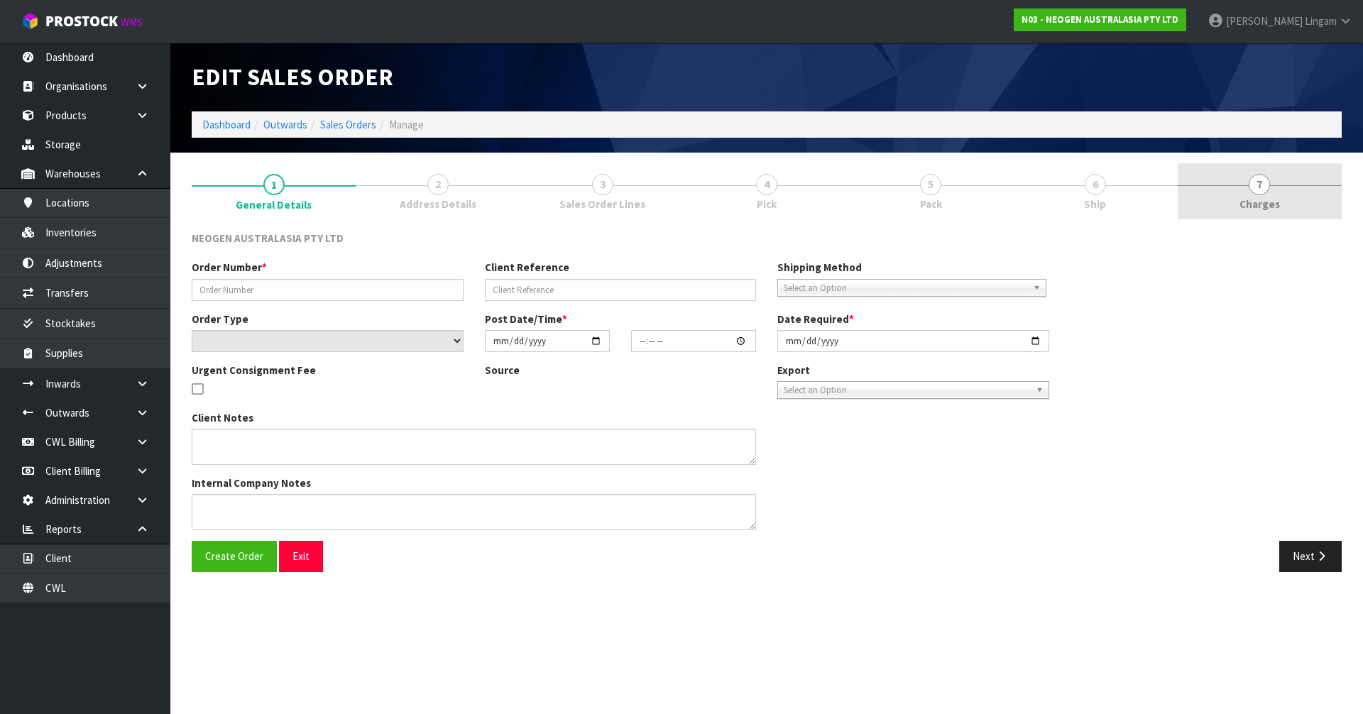
type input "2025-09-18"
type textarea "ATTN: MYRL LIM"
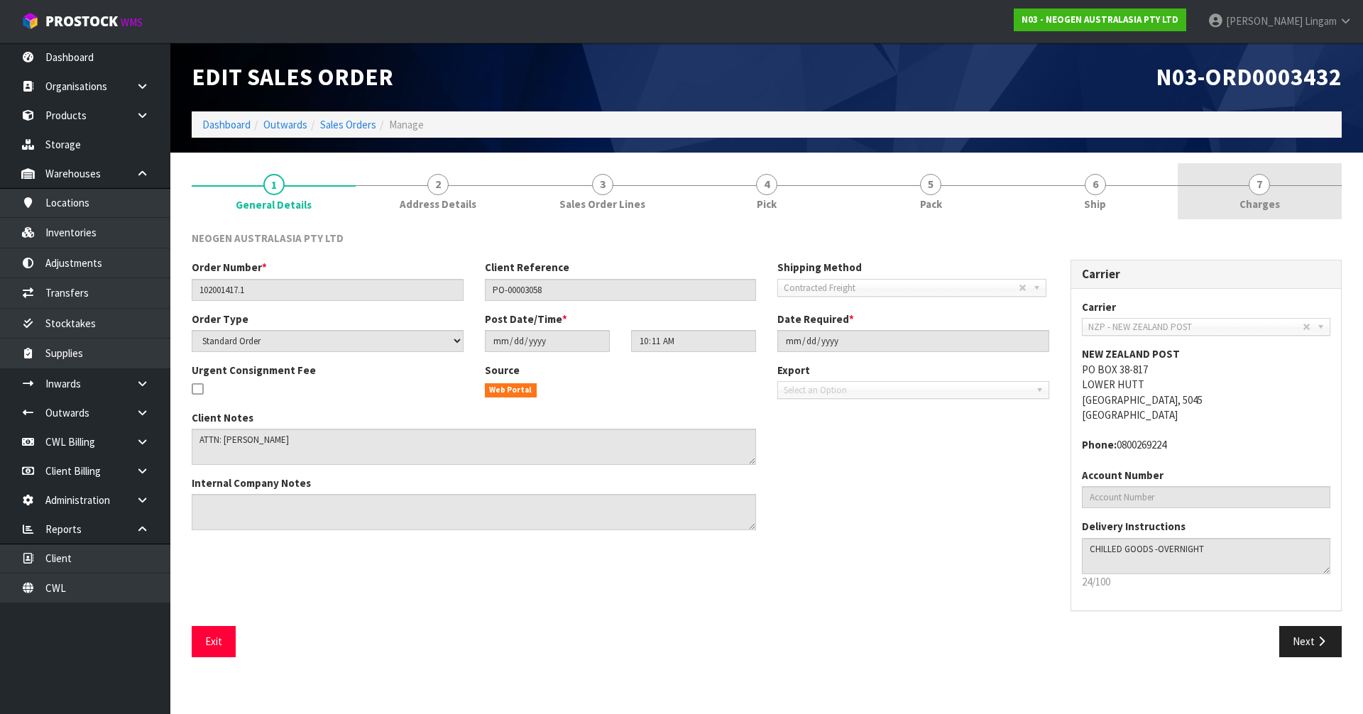
click at [1300, 206] on link "7 Charges" at bounding box center [1259, 191] width 164 height 56
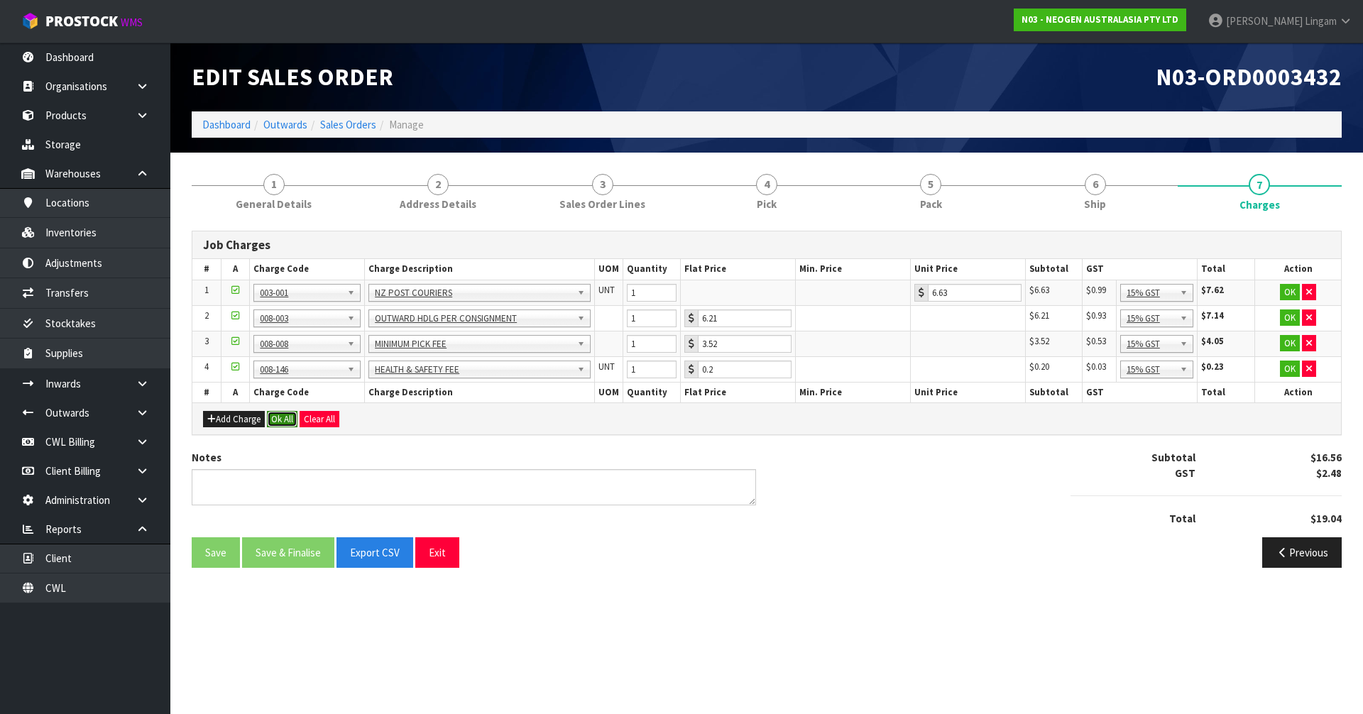
click at [292, 418] on button "Ok All" at bounding box center [282, 419] width 31 height 17
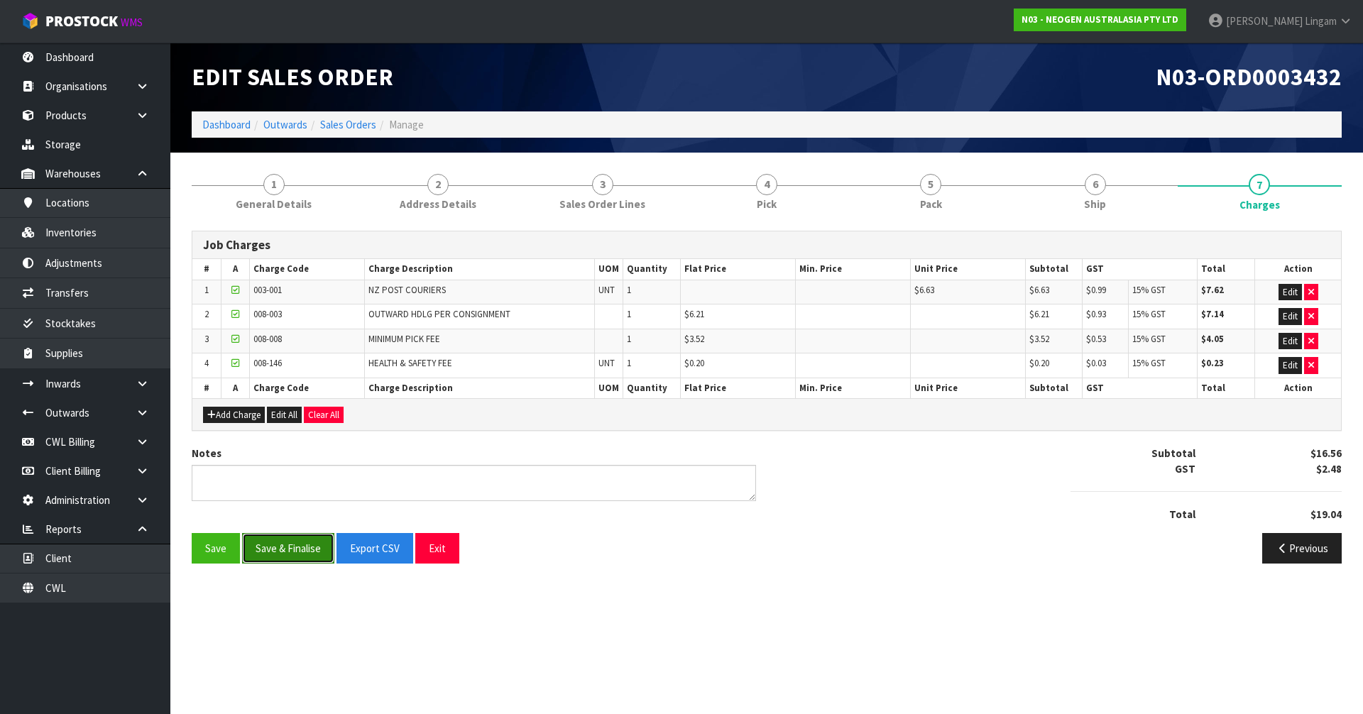
click at [287, 553] on button "Save & Finalise" at bounding box center [288, 548] width 92 height 31
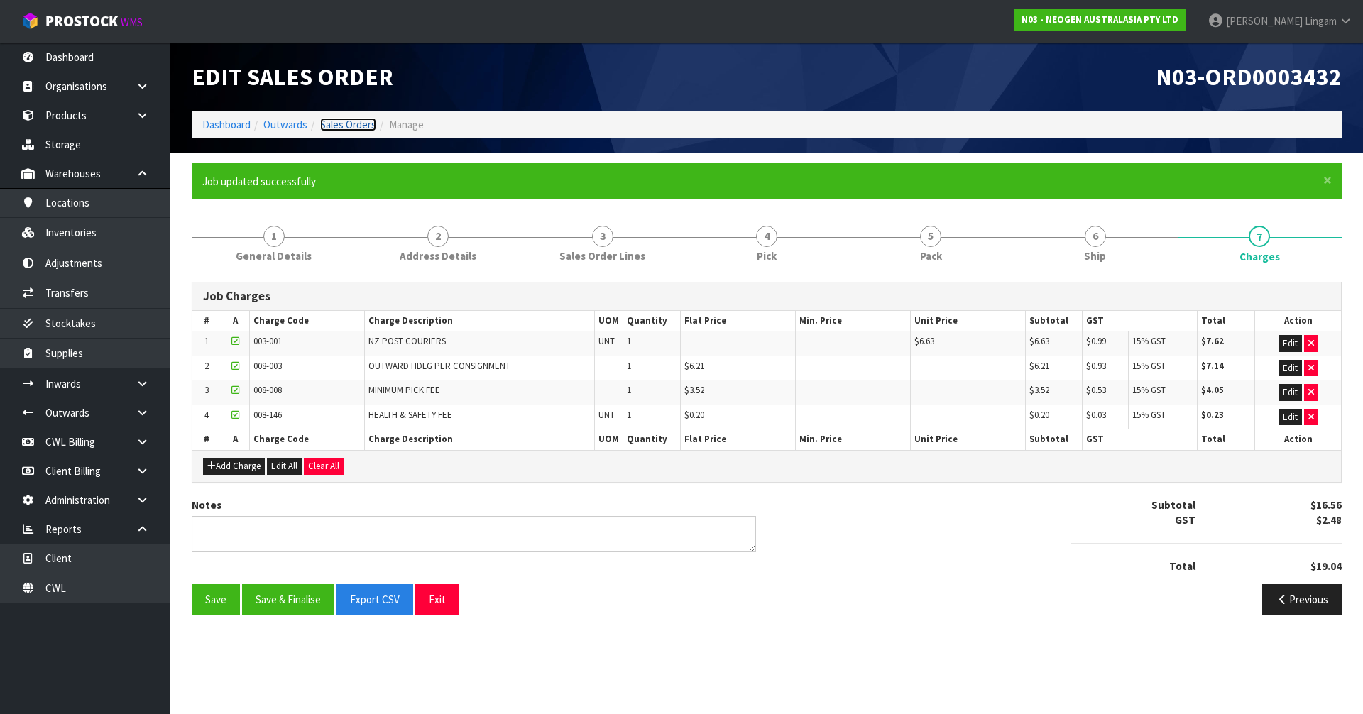
click at [349, 127] on link "Sales Orders" at bounding box center [348, 124] width 56 height 13
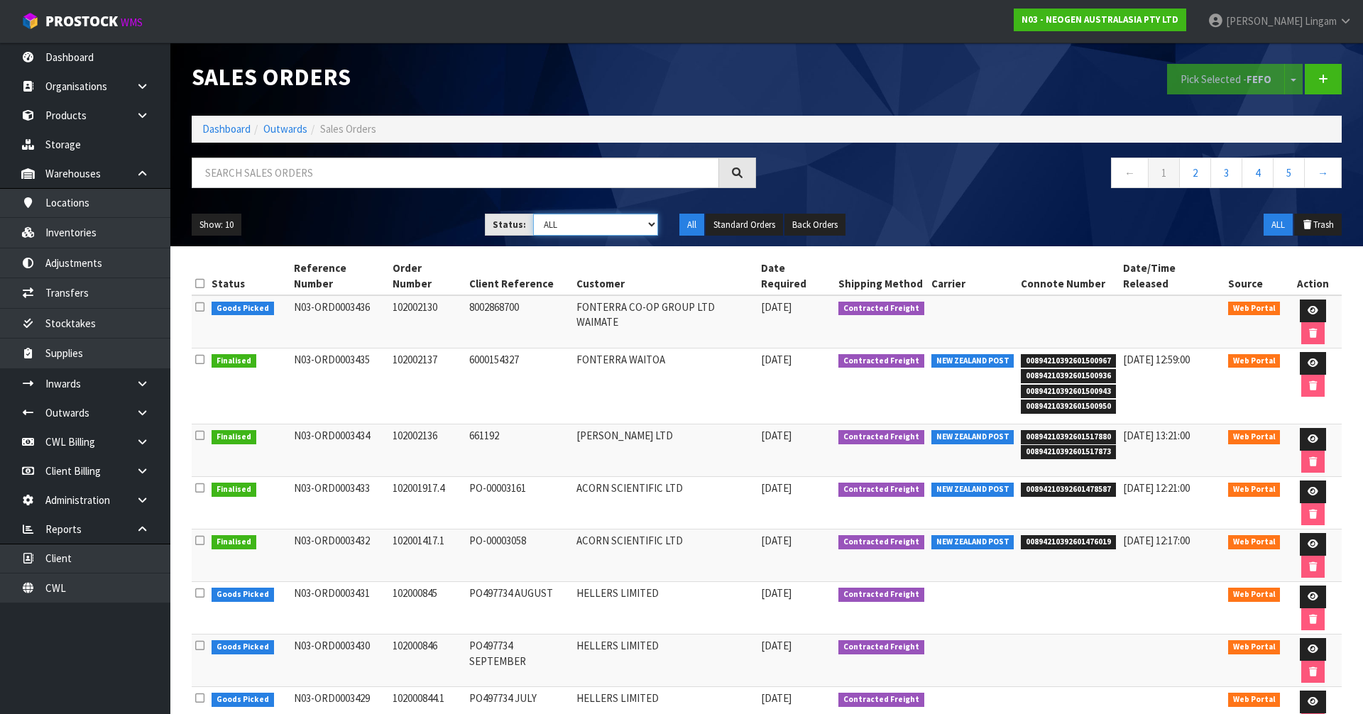
click at [628, 225] on select "Draft Pending Allocated Pending Pick Goods Picked Goods Packed Pending Charges …" at bounding box center [596, 225] width 126 height 22
select select "string:6"
click at [533, 214] on select "Draft Pending Allocated Pending Pick Goods Picked Goods Packed Pending Charges …" at bounding box center [596, 225] width 126 height 22
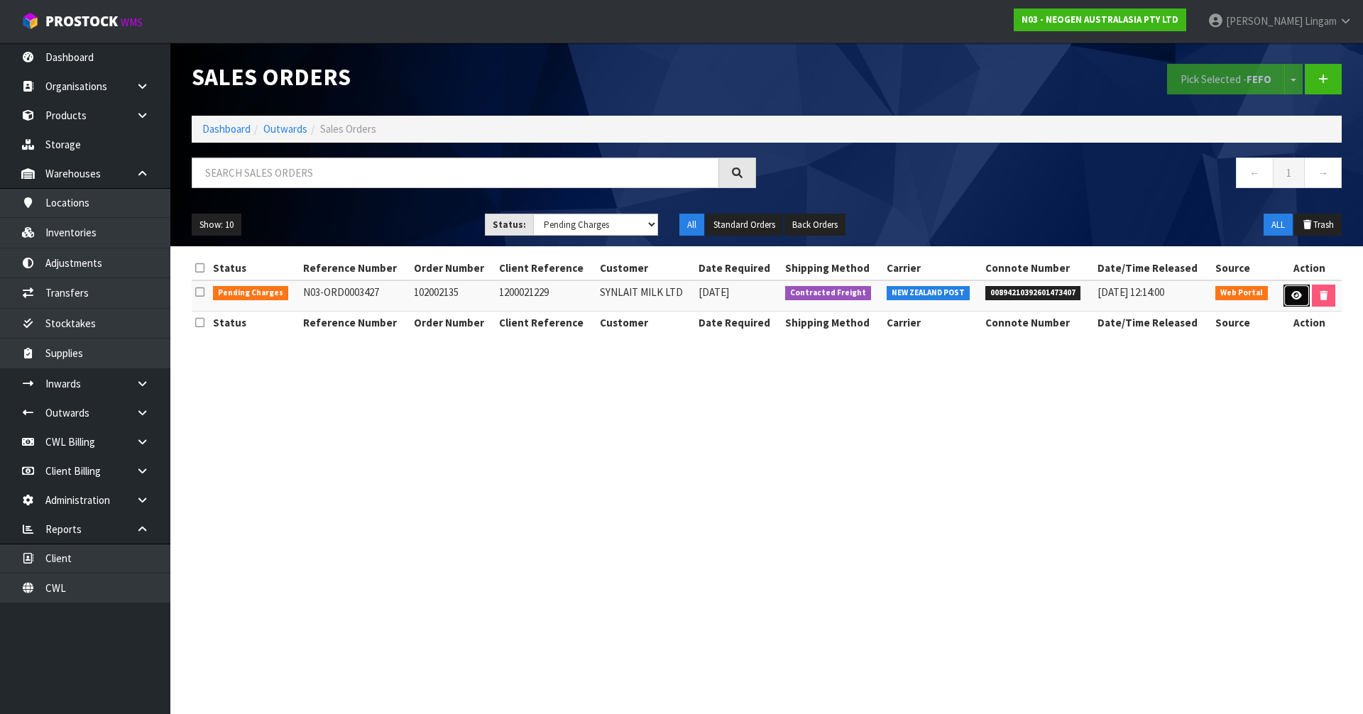
click at [1291, 295] on icon at bounding box center [1296, 295] width 11 height 9
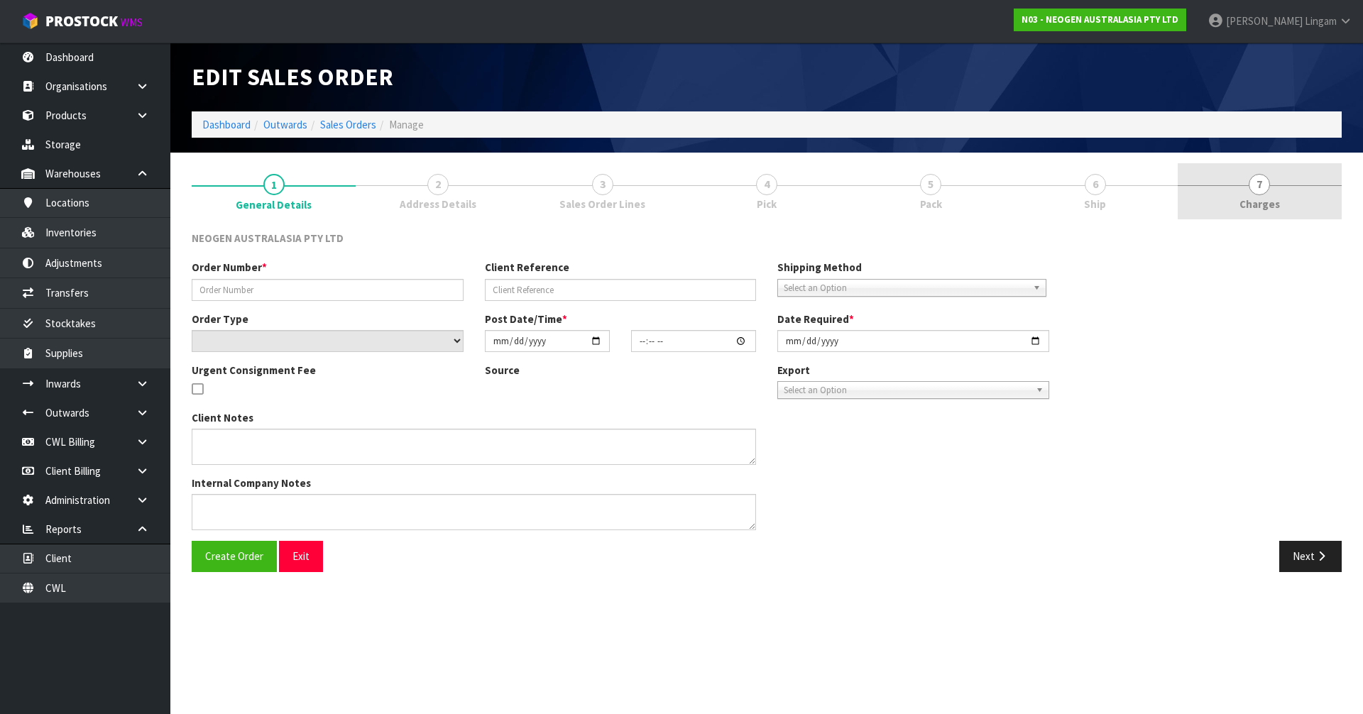
type input "102002135"
type input "1200021229"
select select "number:0"
type input "2025-09-18"
type input "09:14:00.000"
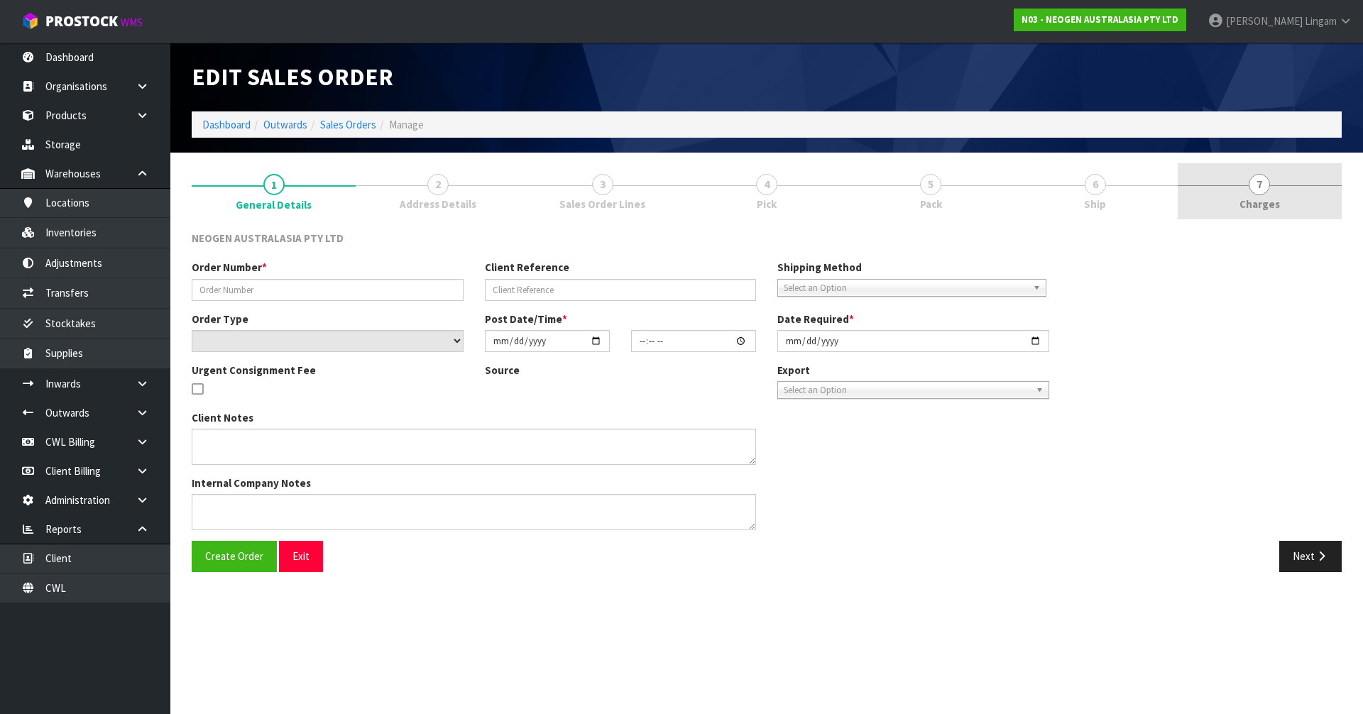
type input "2025-09-18"
type textarea "ATTN: CONSUMABLES STORE"
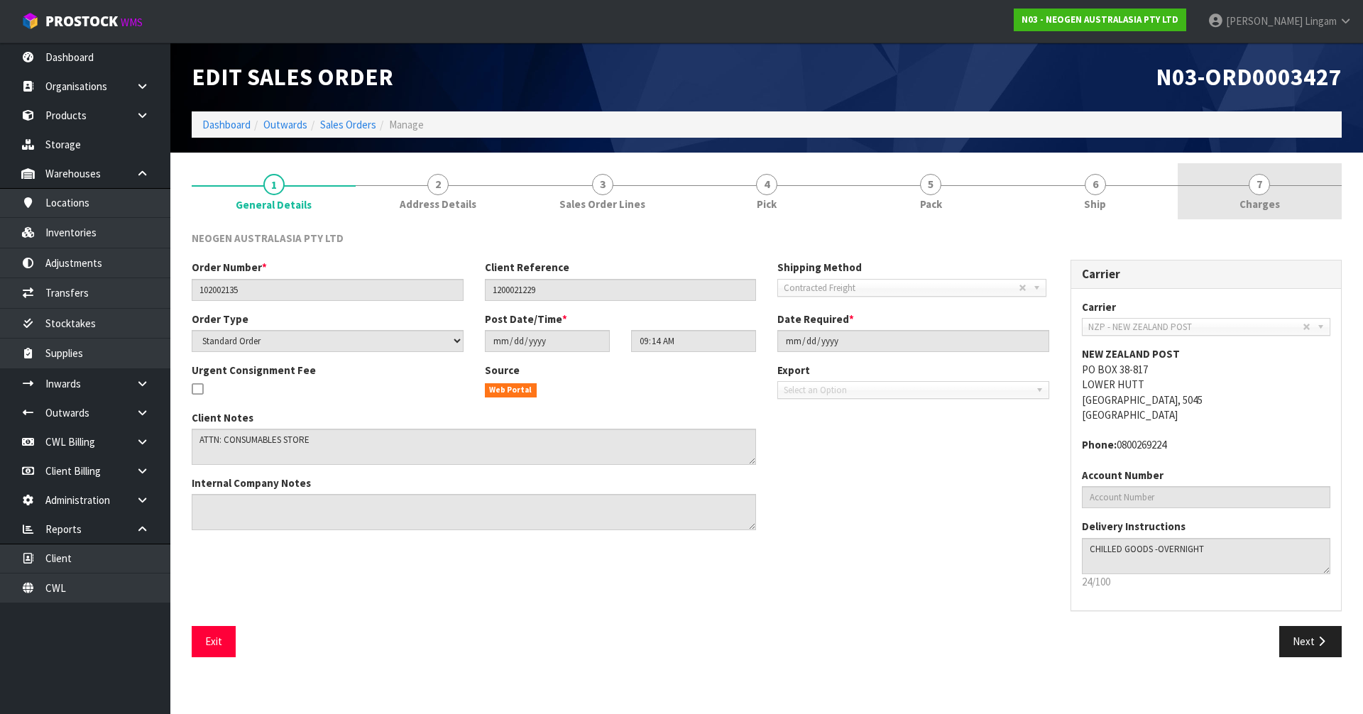
click at [1285, 192] on link "7 Charges" at bounding box center [1259, 191] width 164 height 56
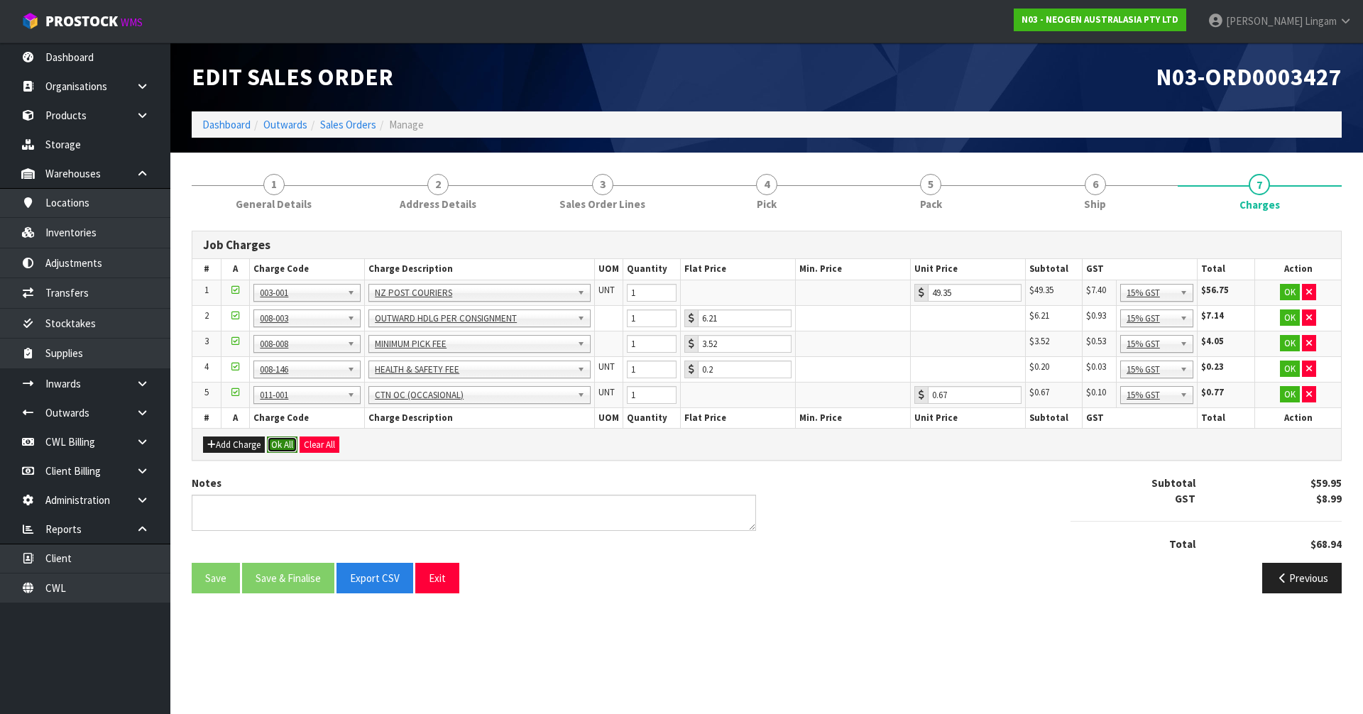
click at [278, 444] on button "Ok All" at bounding box center [282, 444] width 31 height 17
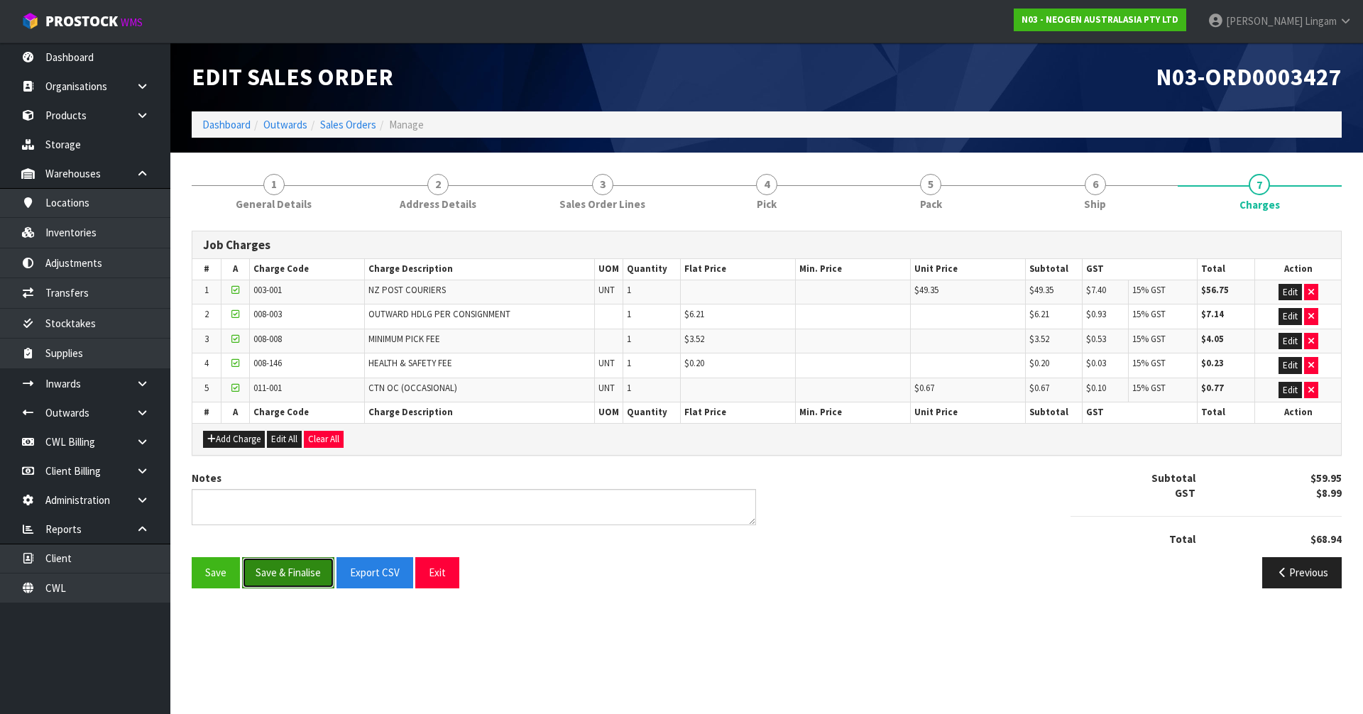
click at [303, 575] on button "Save & Finalise" at bounding box center [288, 572] width 92 height 31
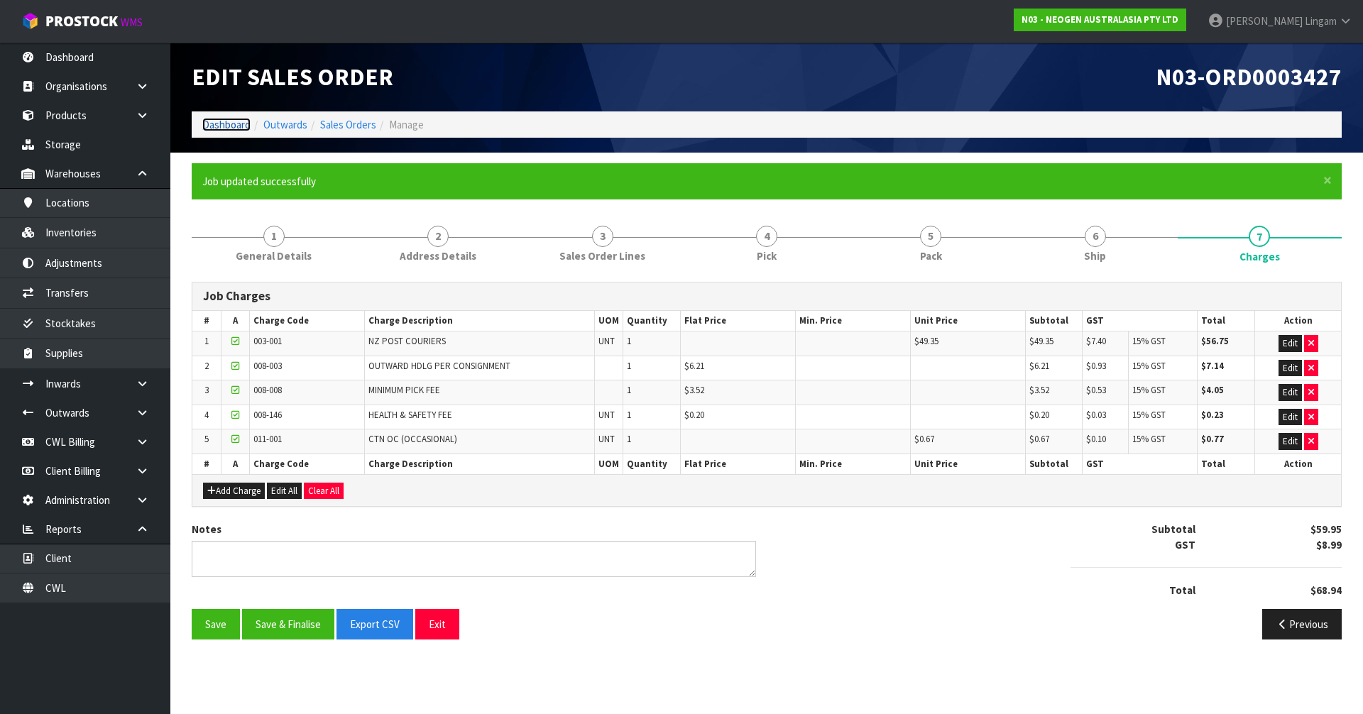
click at [229, 123] on link "Dashboard" at bounding box center [226, 124] width 48 height 13
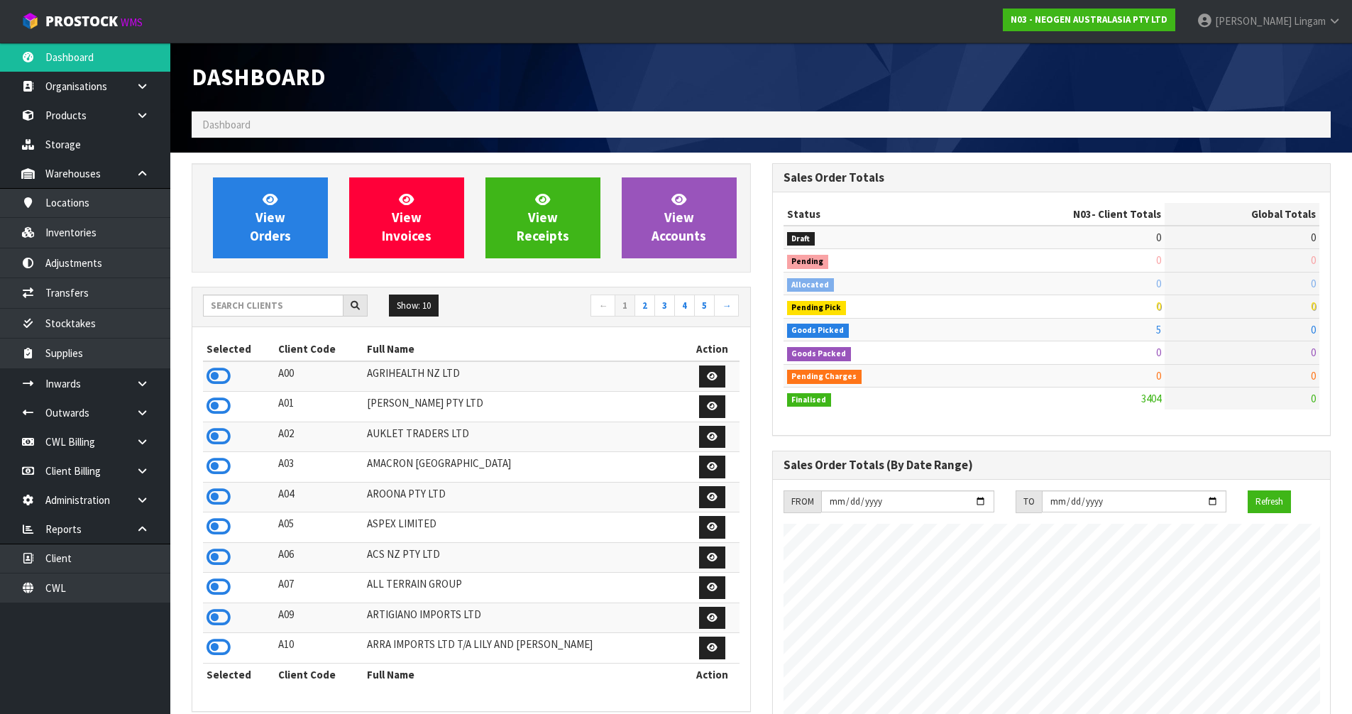
scroll to position [1075, 580]
click at [215, 560] on icon at bounding box center [219, 556] width 24 height 21
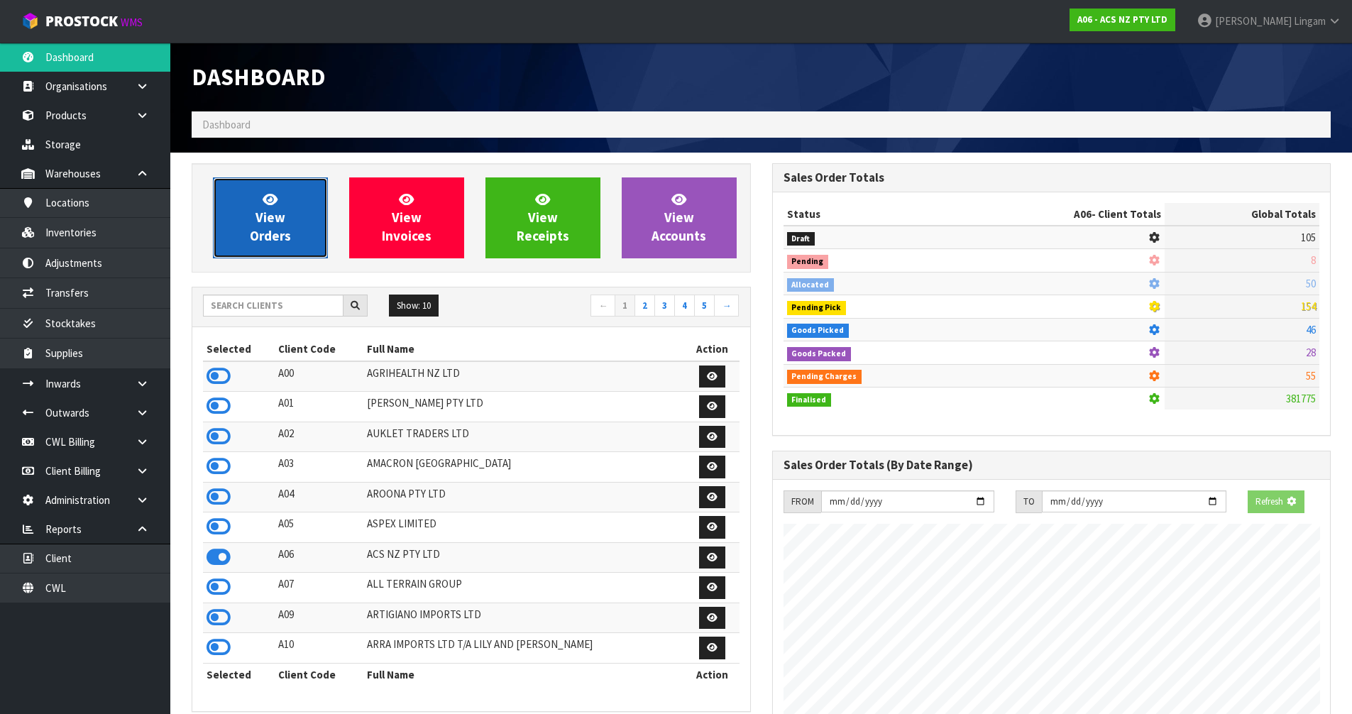
click at [291, 238] on link "View Orders" at bounding box center [270, 217] width 115 height 81
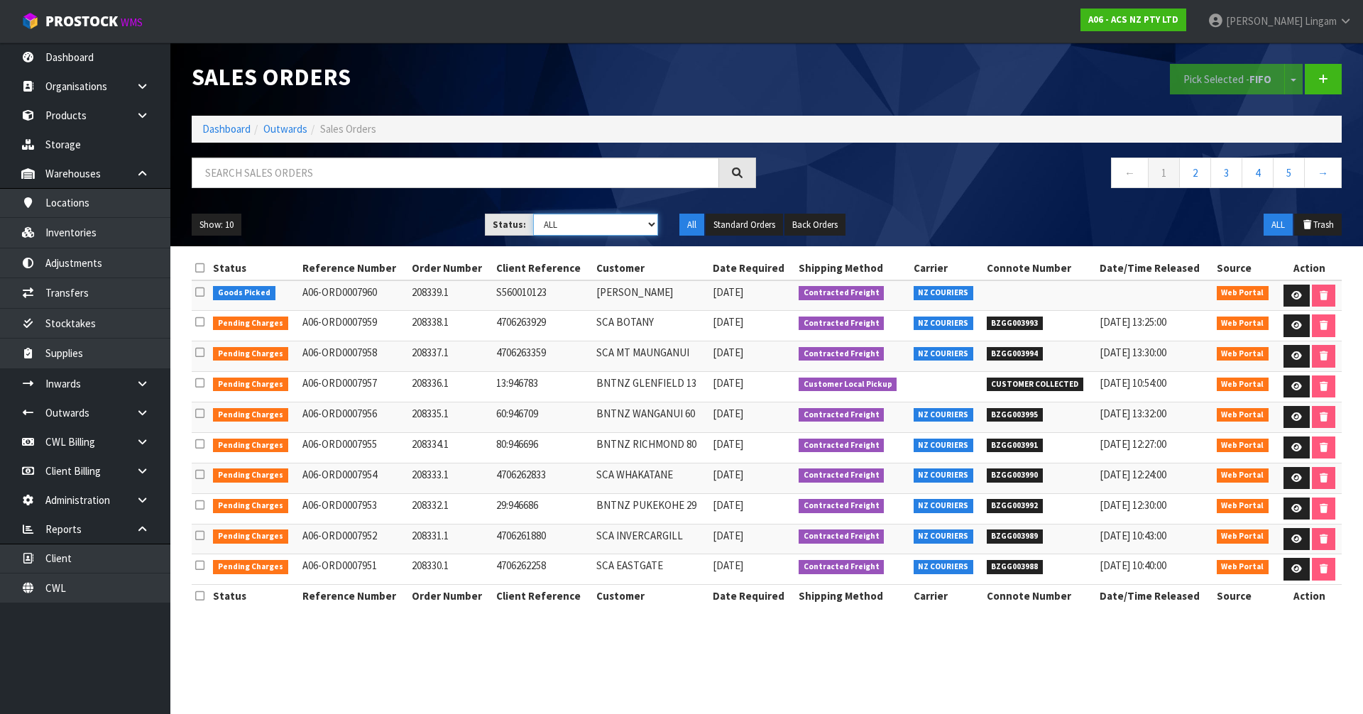
click at [634, 228] on select "Draft Pending Allocated Pending Pick Goods Picked Goods Packed Pending Charges …" at bounding box center [596, 225] width 126 height 22
select select "string:6"
click at [533, 214] on select "Draft Pending Allocated Pending Pick Goods Picked Goods Packed Pending Charges …" at bounding box center [596, 225] width 126 height 22
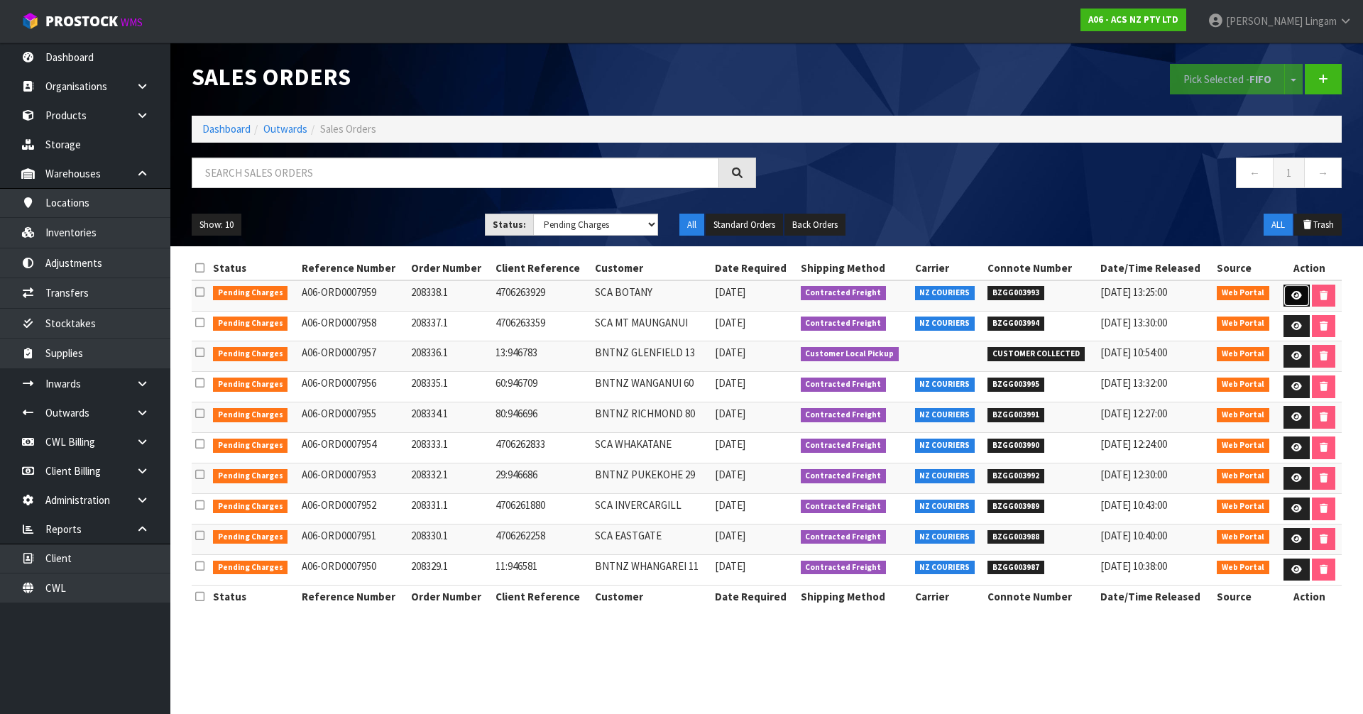
click at [1291, 298] on icon at bounding box center [1296, 295] width 11 height 9
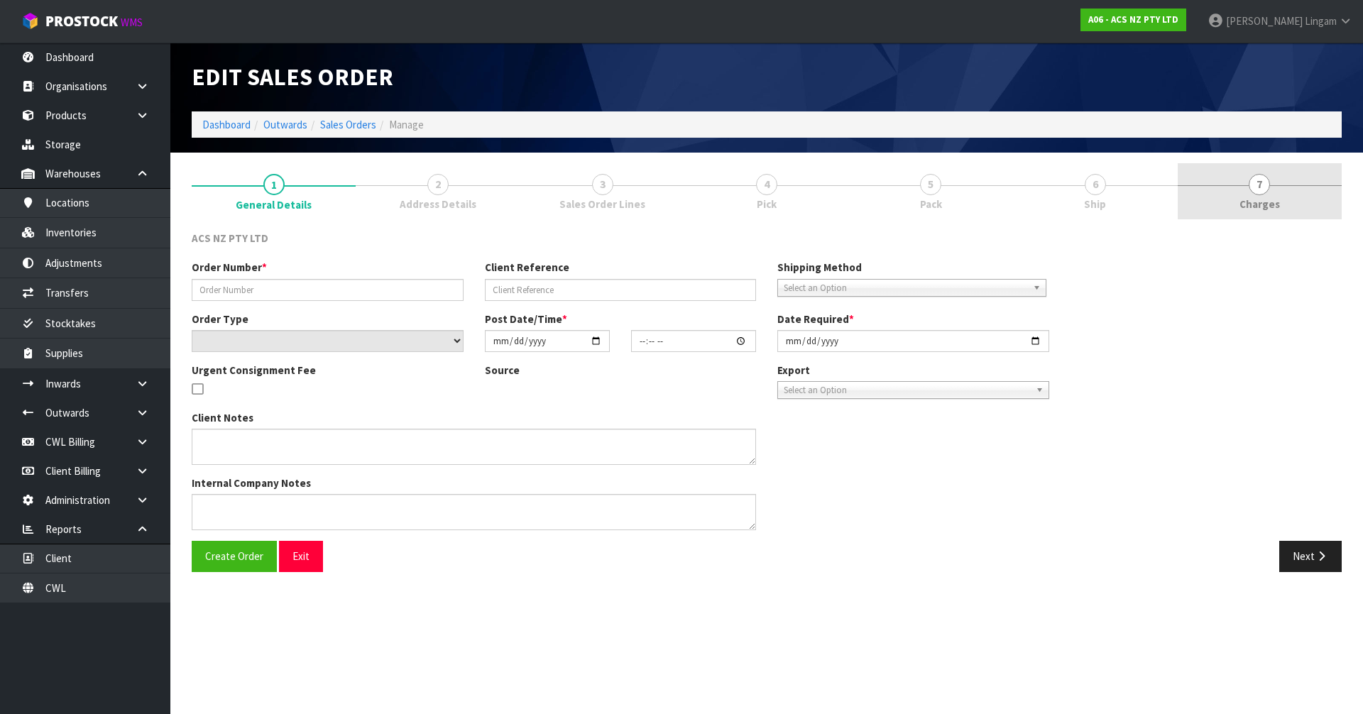
type input "208338.1"
type input "4706263929"
select select "number:0"
type input "2025-09-18"
type input "10:35:00.000"
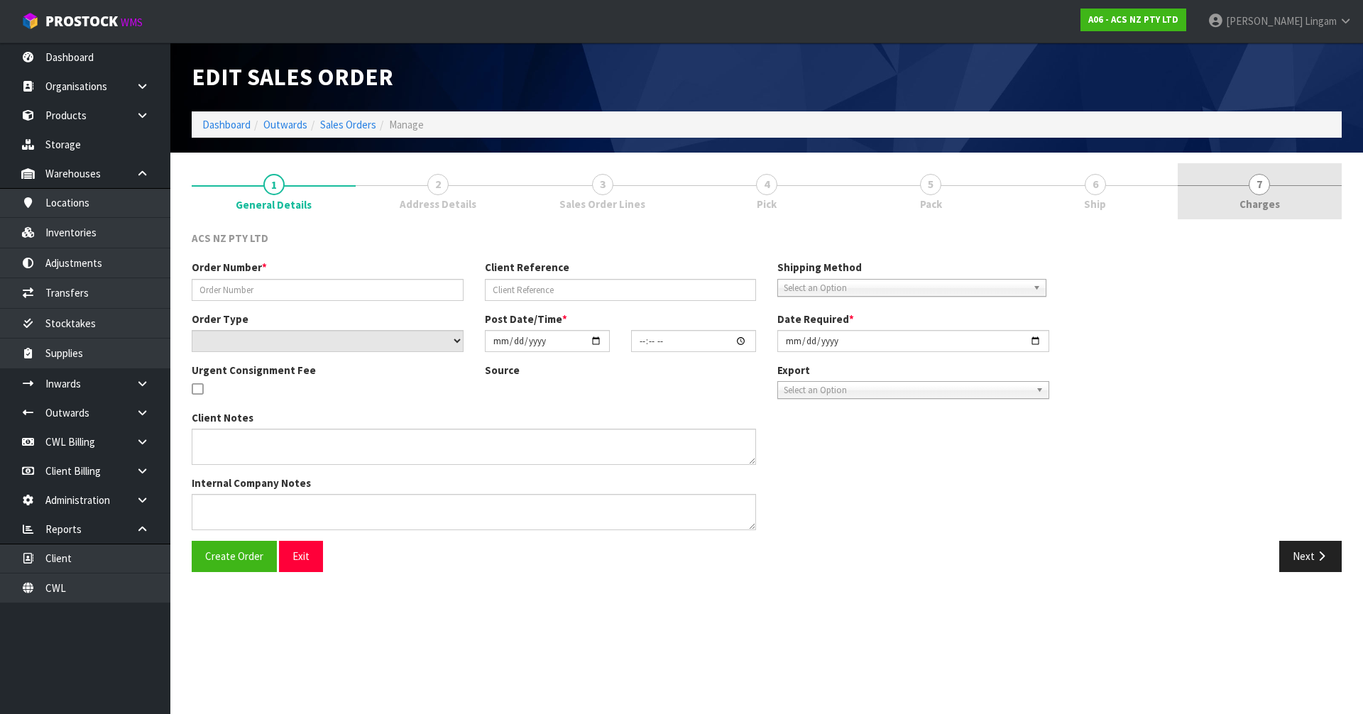
type input "2025-09-18"
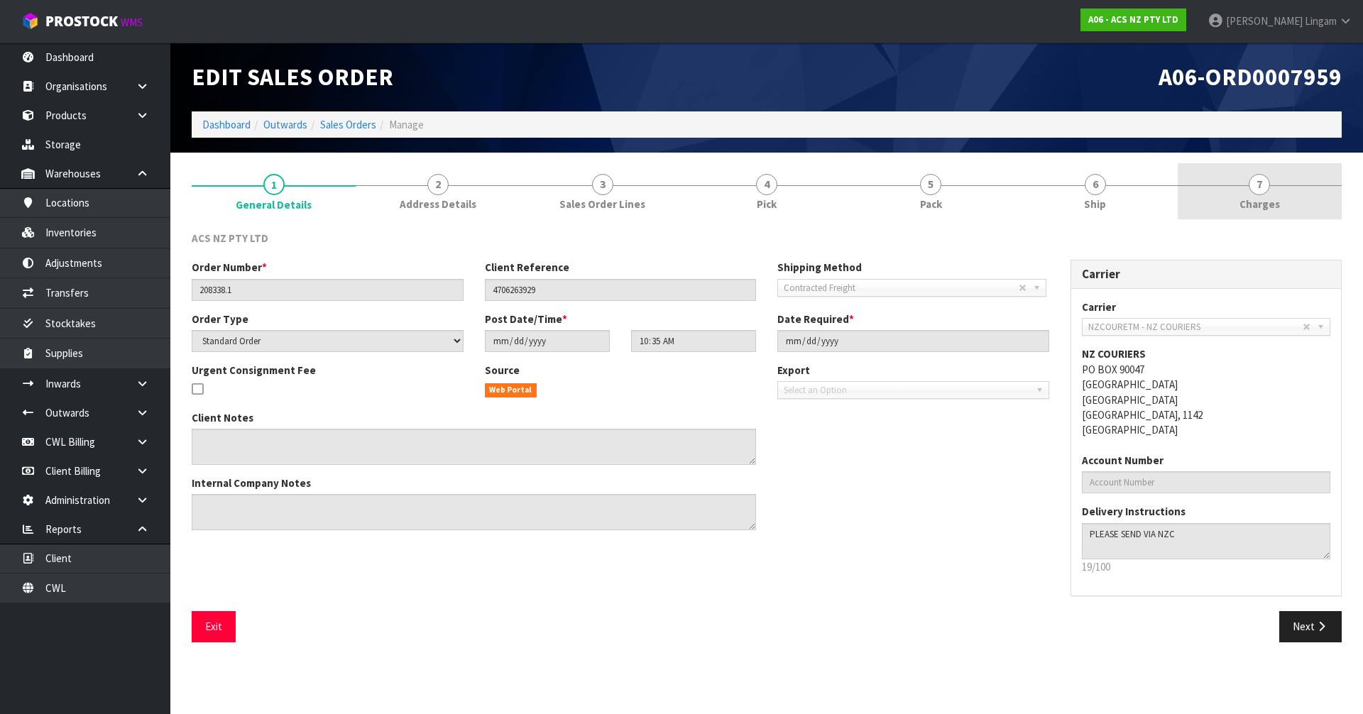
click at [1309, 203] on link "7 Charges" at bounding box center [1259, 191] width 164 height 56
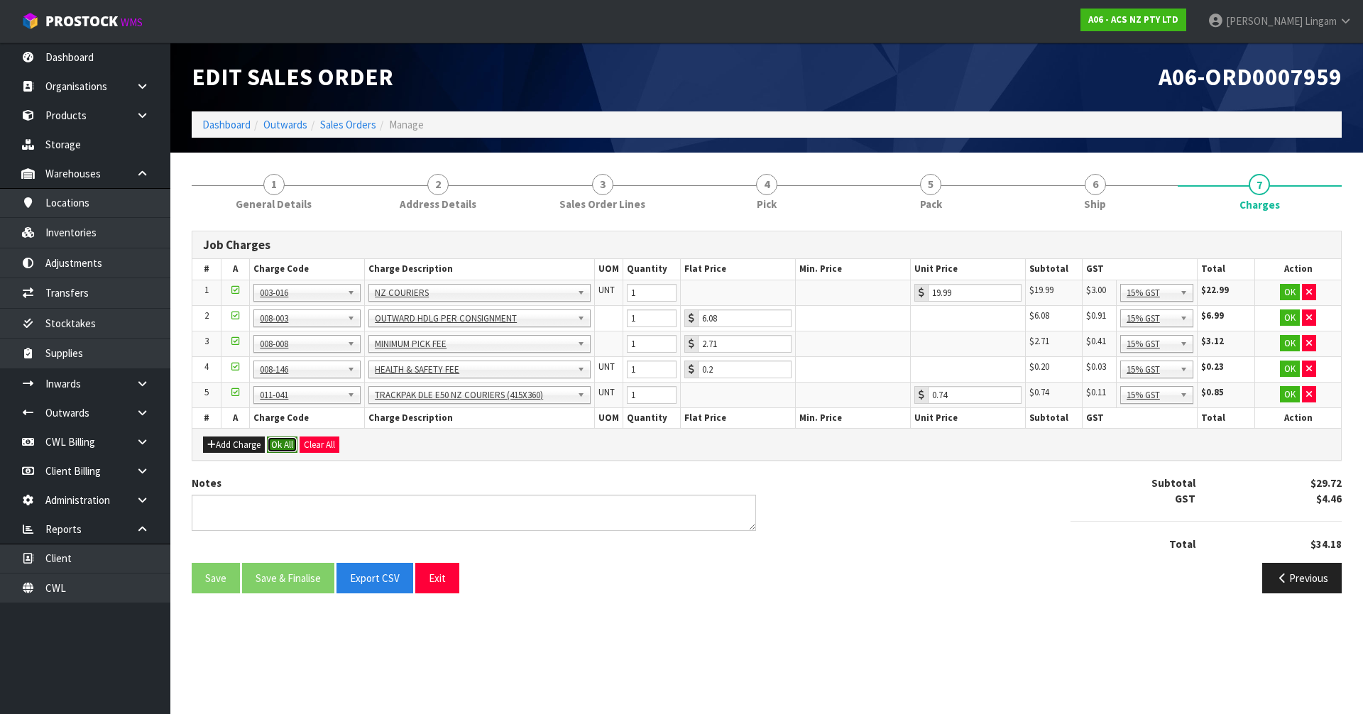
click at [288, 446] on button "Ok All" at bounding box center [282, 444] width 31 height 17
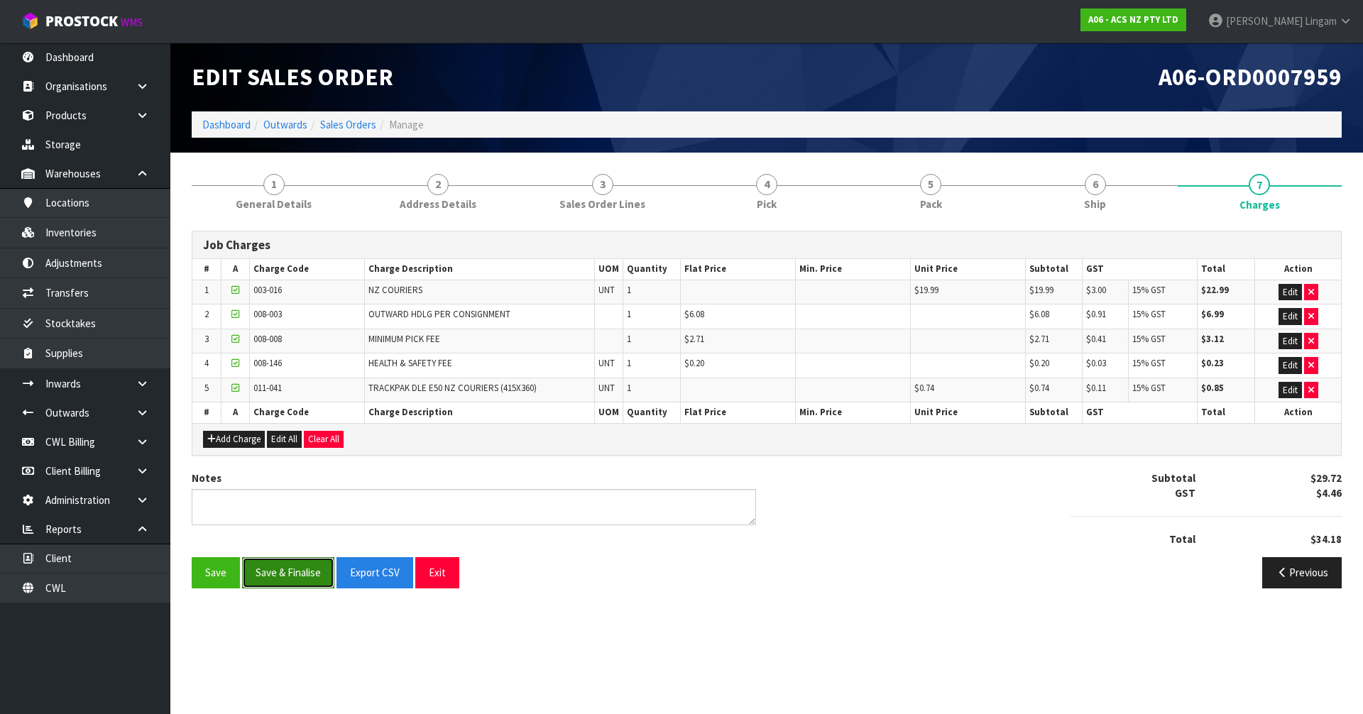
click at [288, 571] on button "Save & Finalise" at bounding box center [288, 572] width 92 height 31
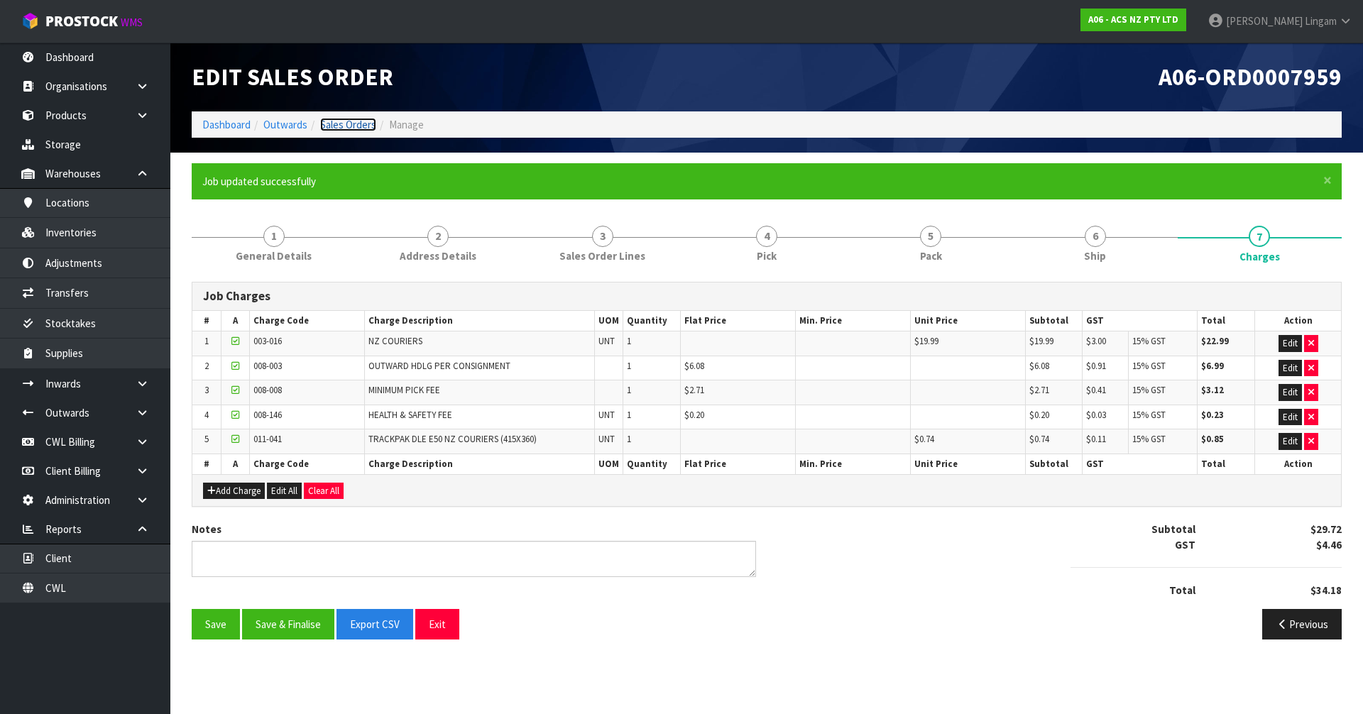
click at [351, 131] on link "Sales Orders" at bounding box center [348, 124] width 56 height 13
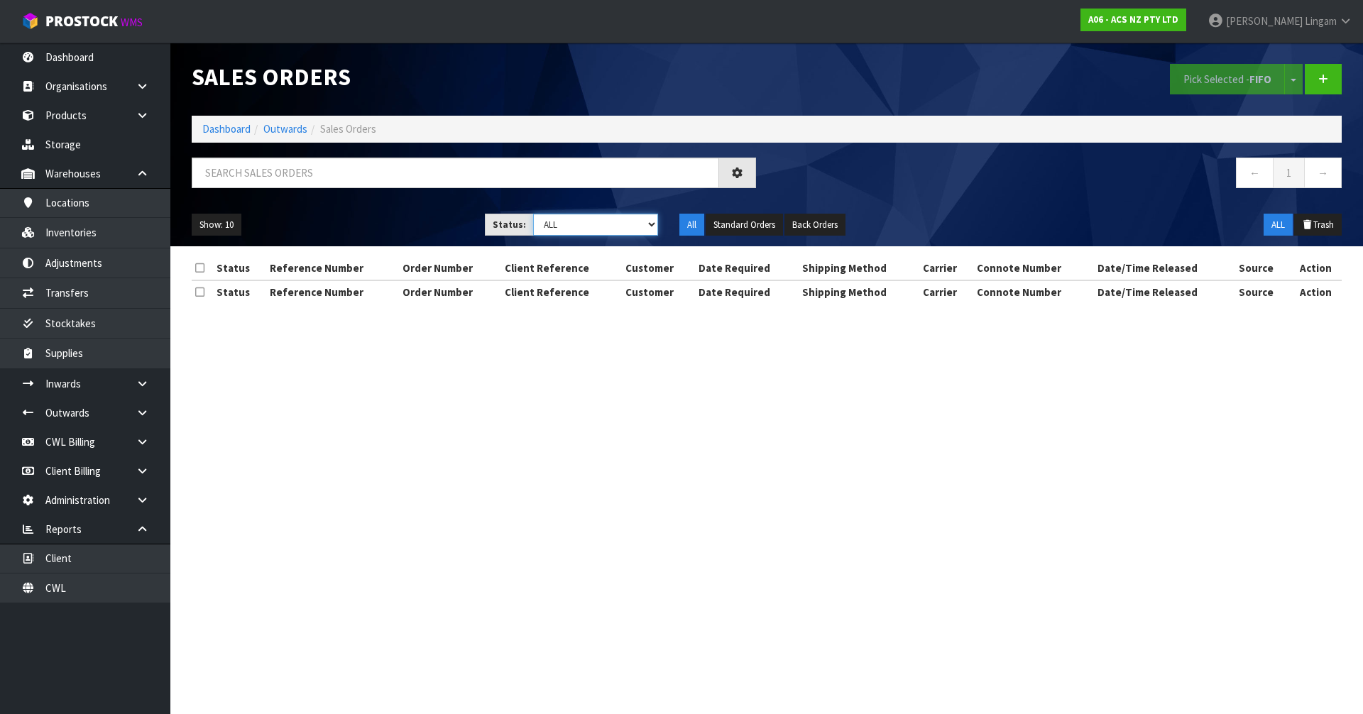
click at [644, 222] on select "Draft Pending Allocated Pending Pick Goods Picked Goods Packed Pending Charges …" at bounding box center [596, 225] width 126 height 22
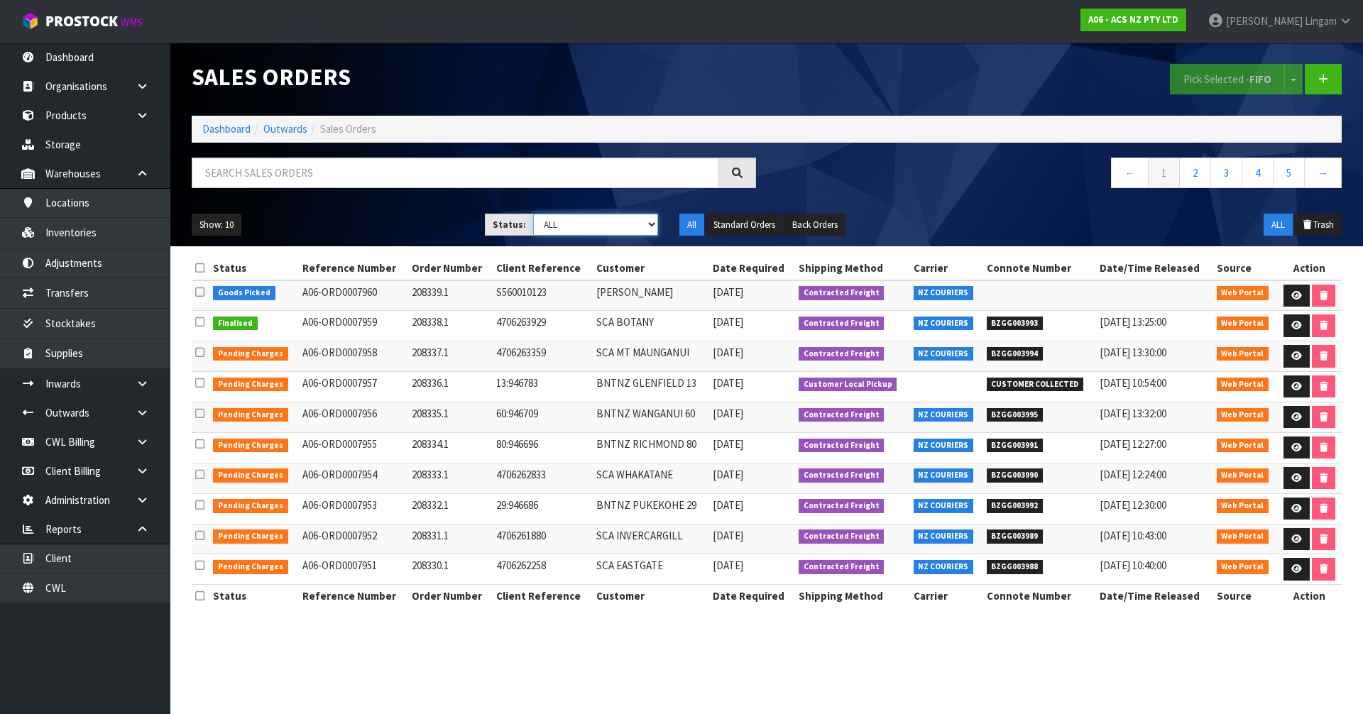
select select "string:6"
click at [533, 214] on select "Draft Pending Allocated Pending Pick Goods Picked Goods Packed Pending Charges …" at bounding box center [596, 225] width 126 height 22
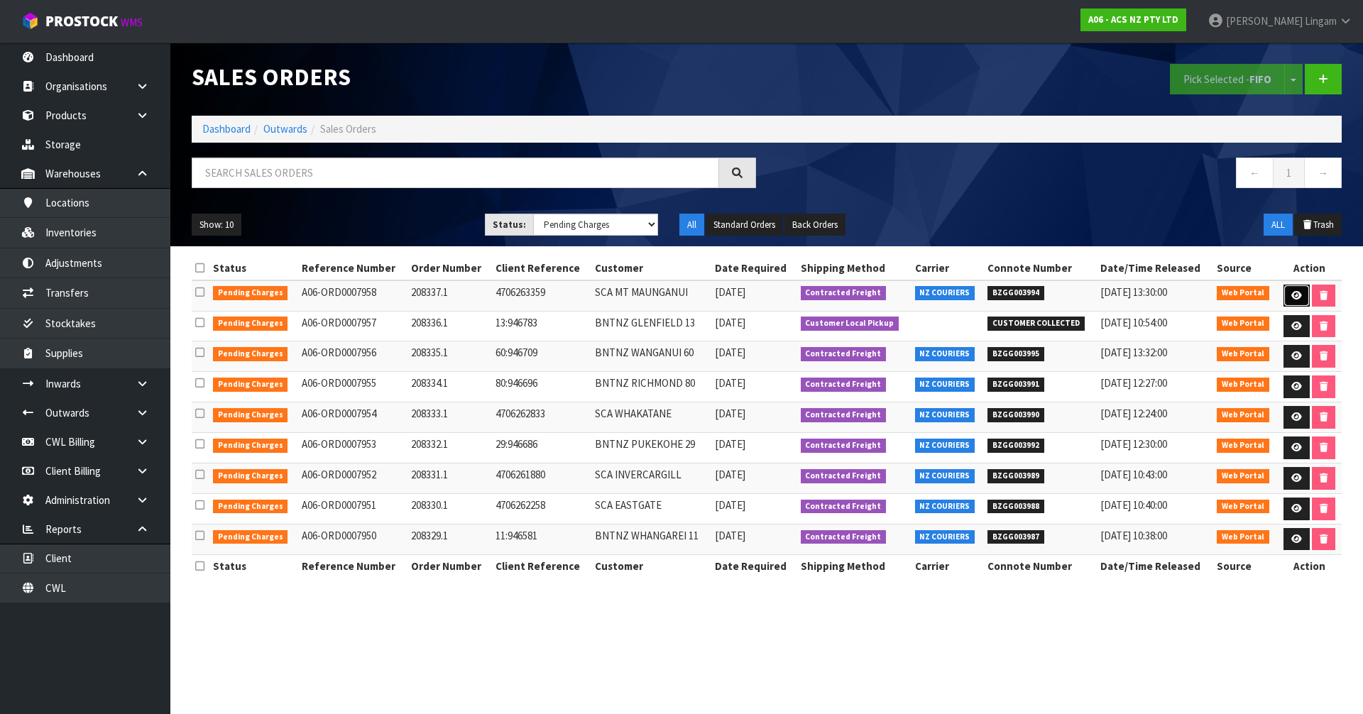
click at [1292, 295] on icon at bounding box center [1296, 295] width 11 height 9
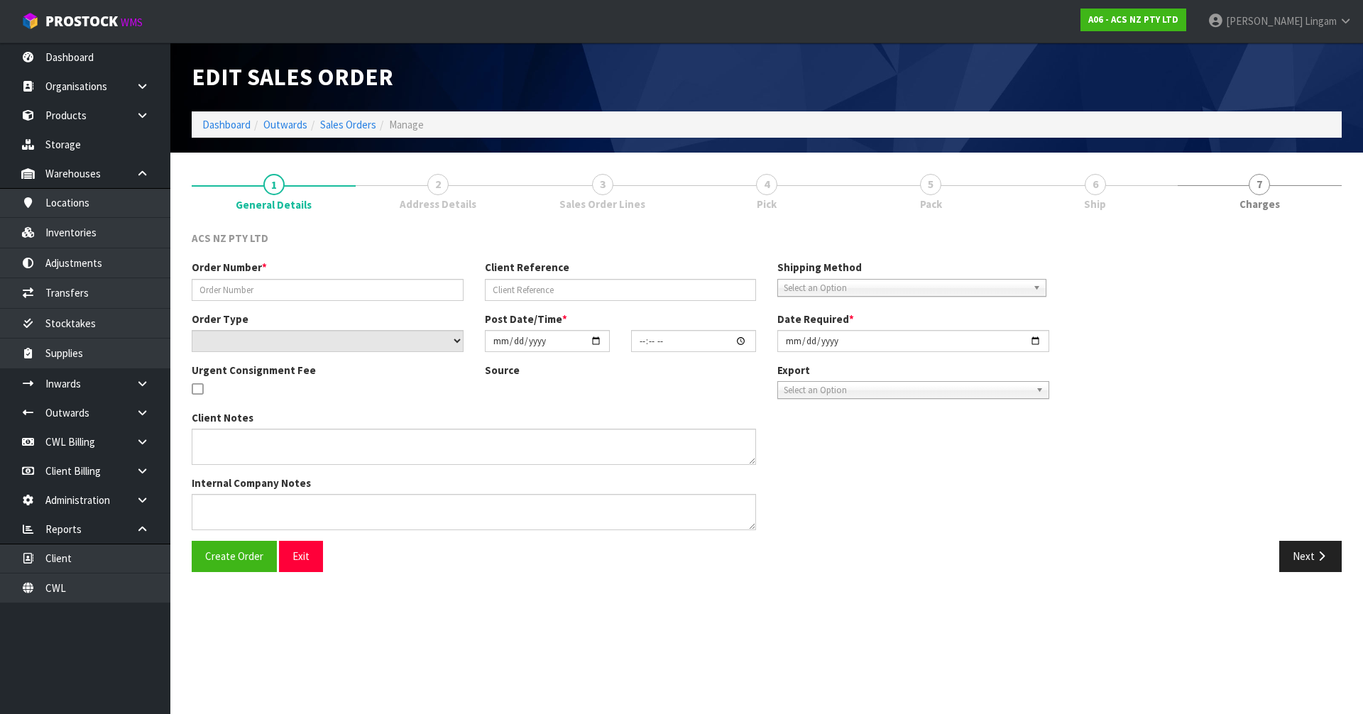
type input "208337.1"
type input "4706263359"
select select "number:0"
type input "2025-09-18"
type input "10:24:00.000"
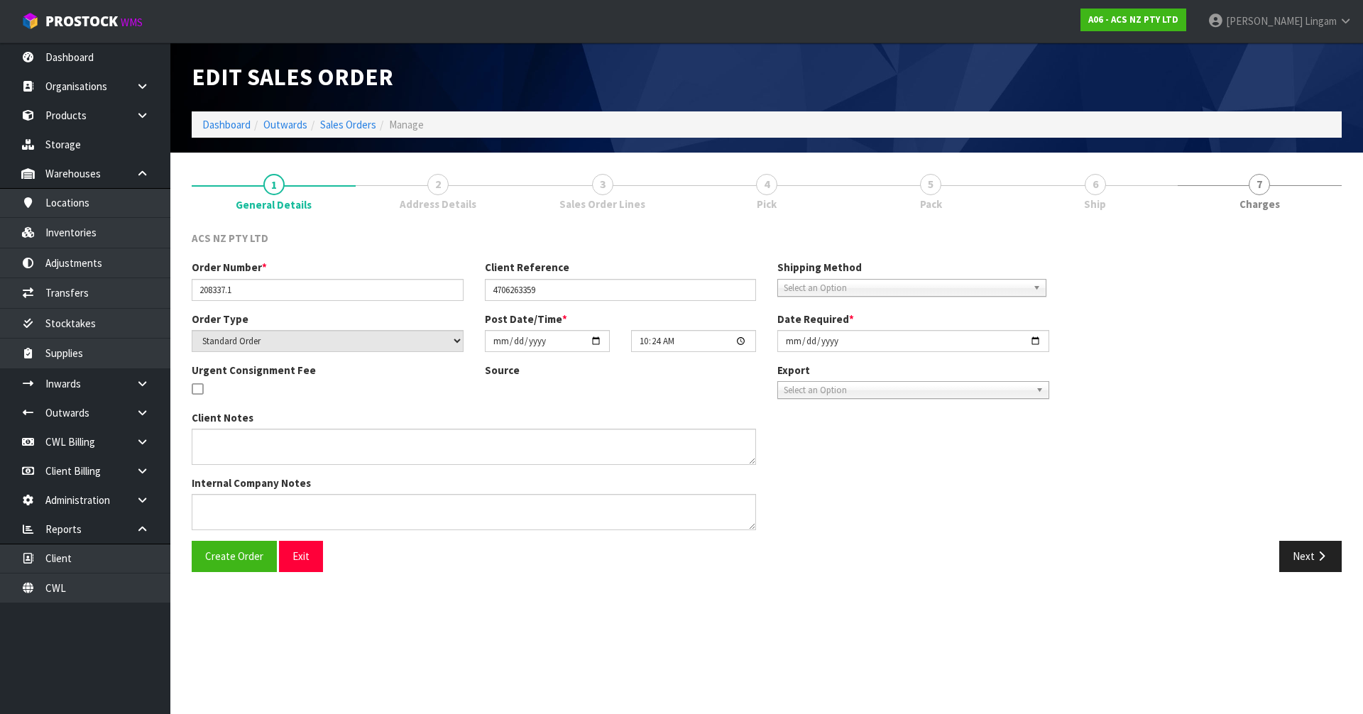
type input "2025-09-18"
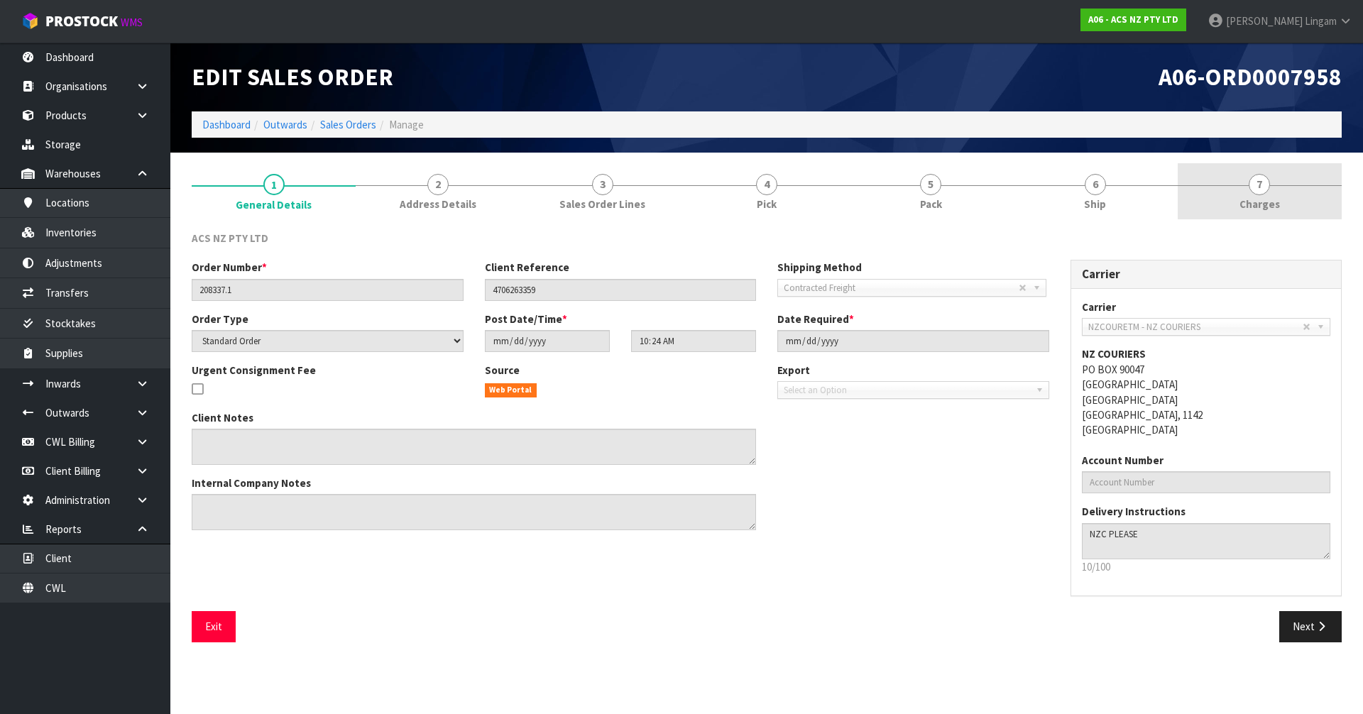
click at [1297, 199] on link "7 Charges" at bounding box center [1259, 191] width 164 height 56
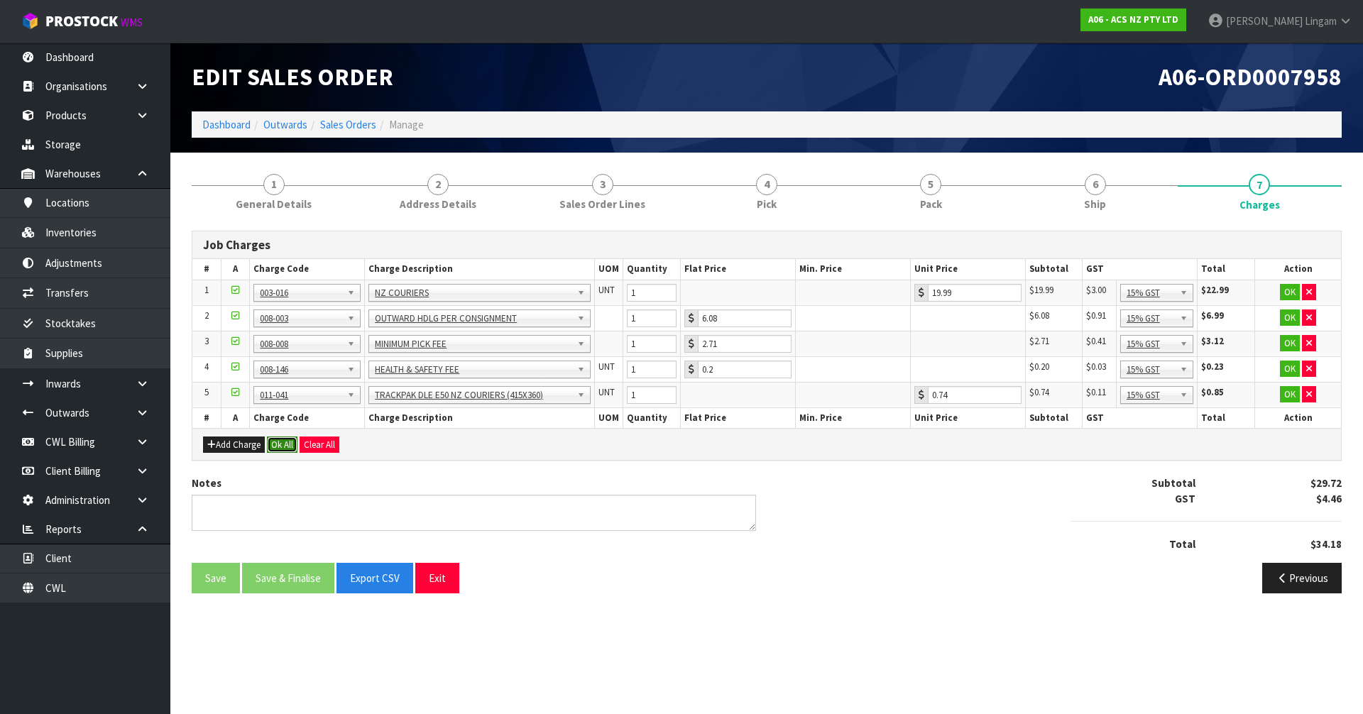
click at [278, 449] on button "Ok All" at bounding box center [282, 444] width 31 height 17
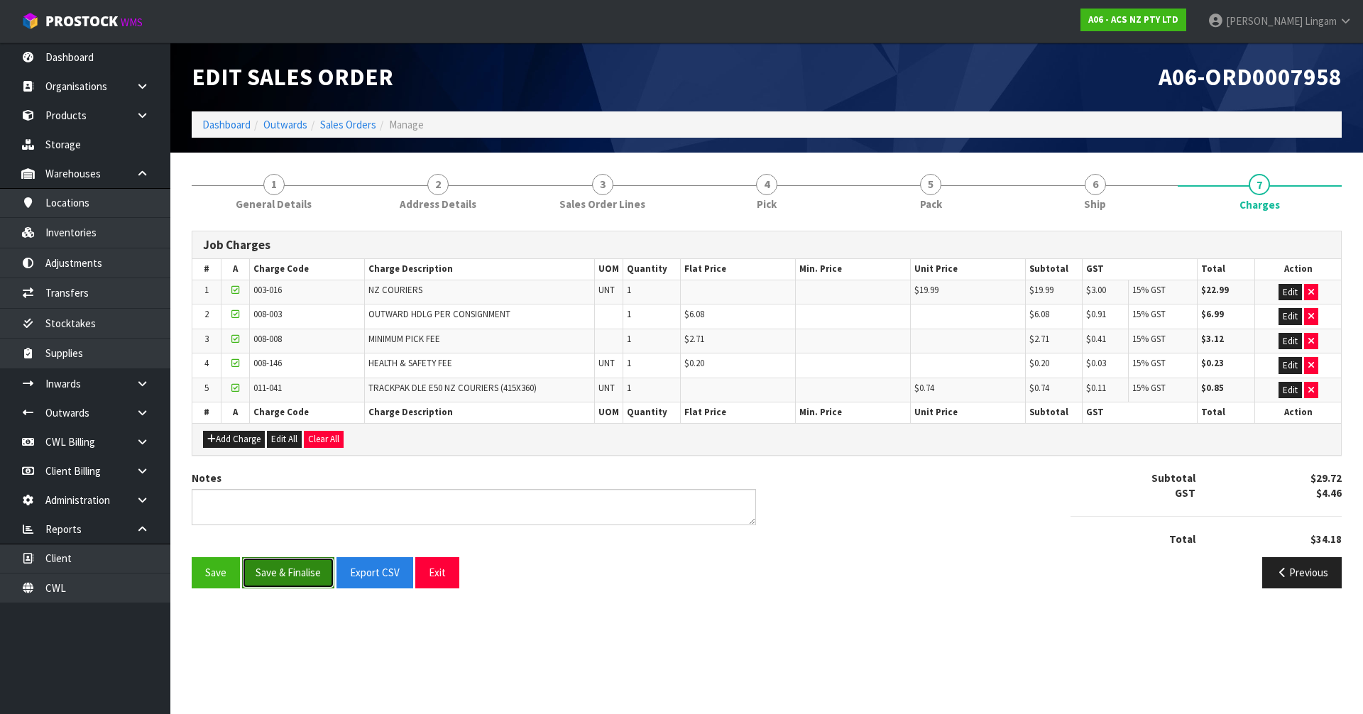
click at [281, 575] on button "Save & Finalise" at bounding box center [288, 572] width 92 height 31
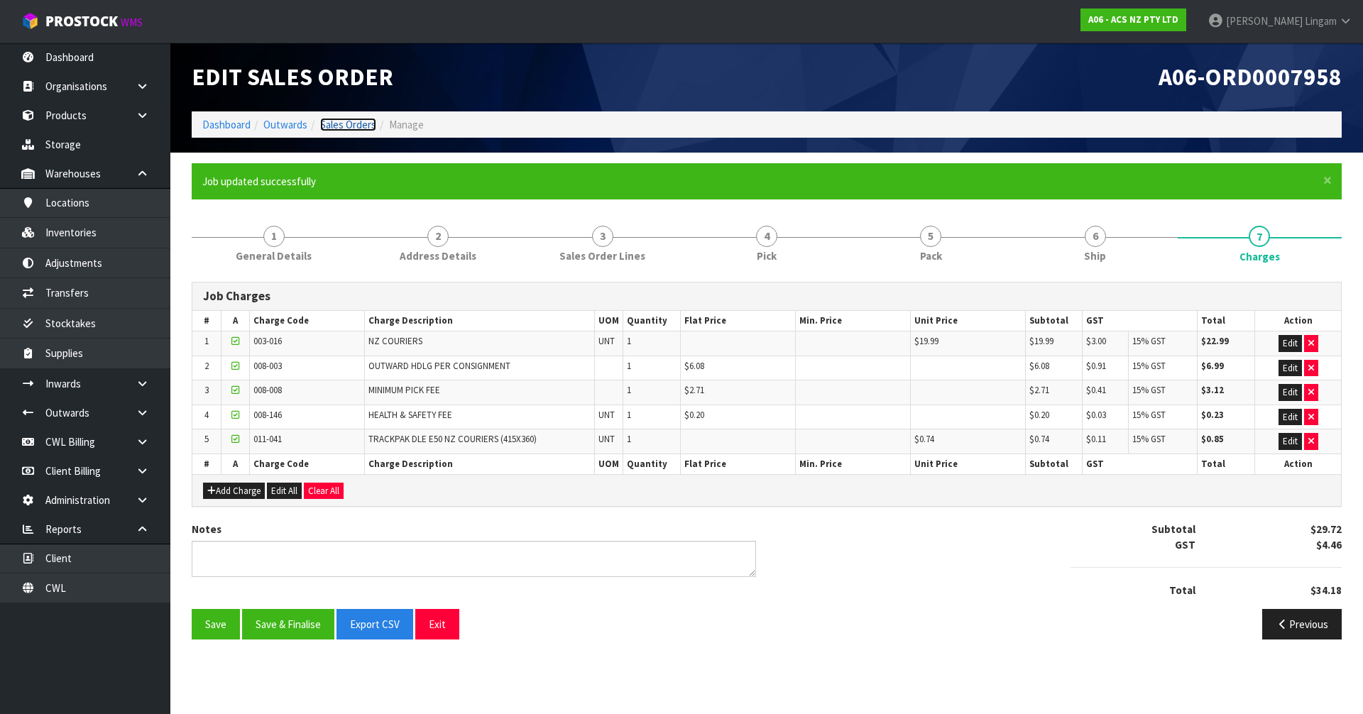
click at [355, 121] on link "Sales Orders" at bounding box center [348, 124] width 56 height 13
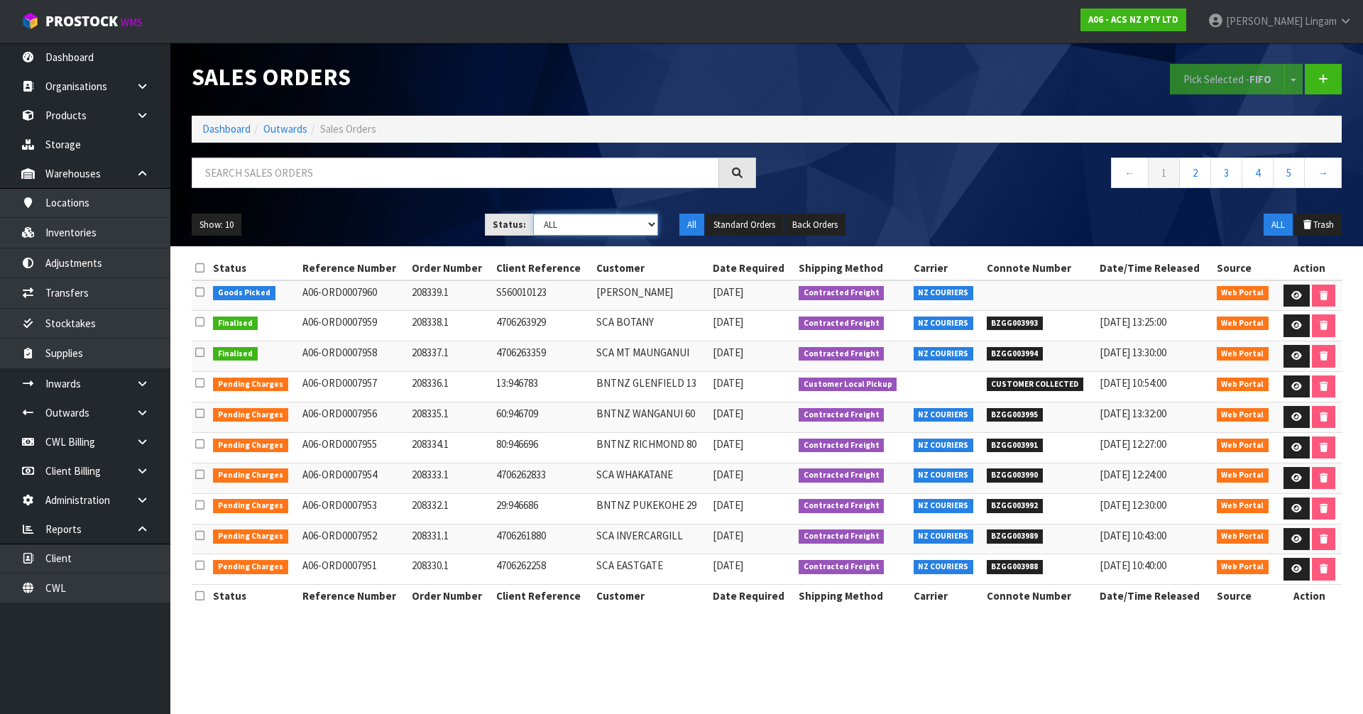
click at [636, 219] on select "Draft Pending Allocated Pending Pick Goods Picked Goods Packed Pending Charges …" at bounding box center [596, 225] width 126 height 22
select select "string:6"
click at [533, 214] on select "Draft Pending Allocated Pending Pick Goods Picked Goods Packed Pending Charges …" at bounding box center [596, 225] width 126 height 22
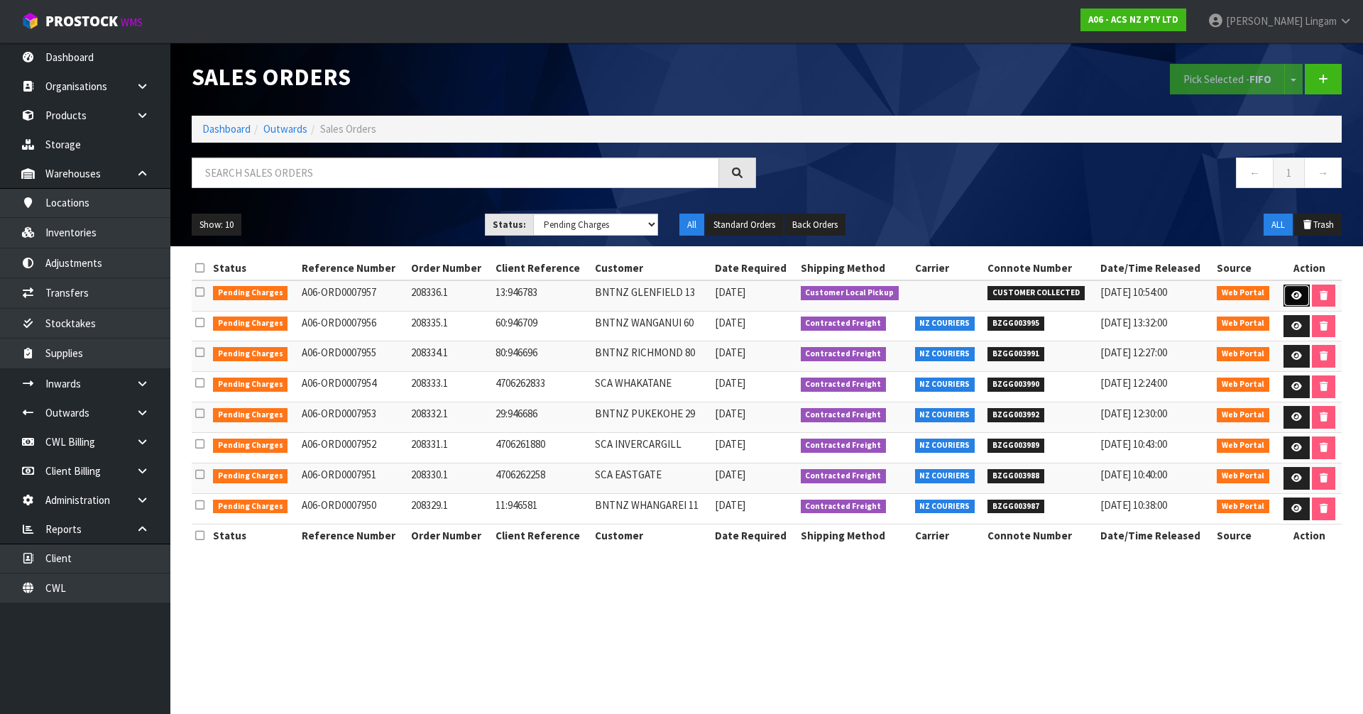
click at [1286, 292] on link at bounding box center [1296, 296] width 26 height 23
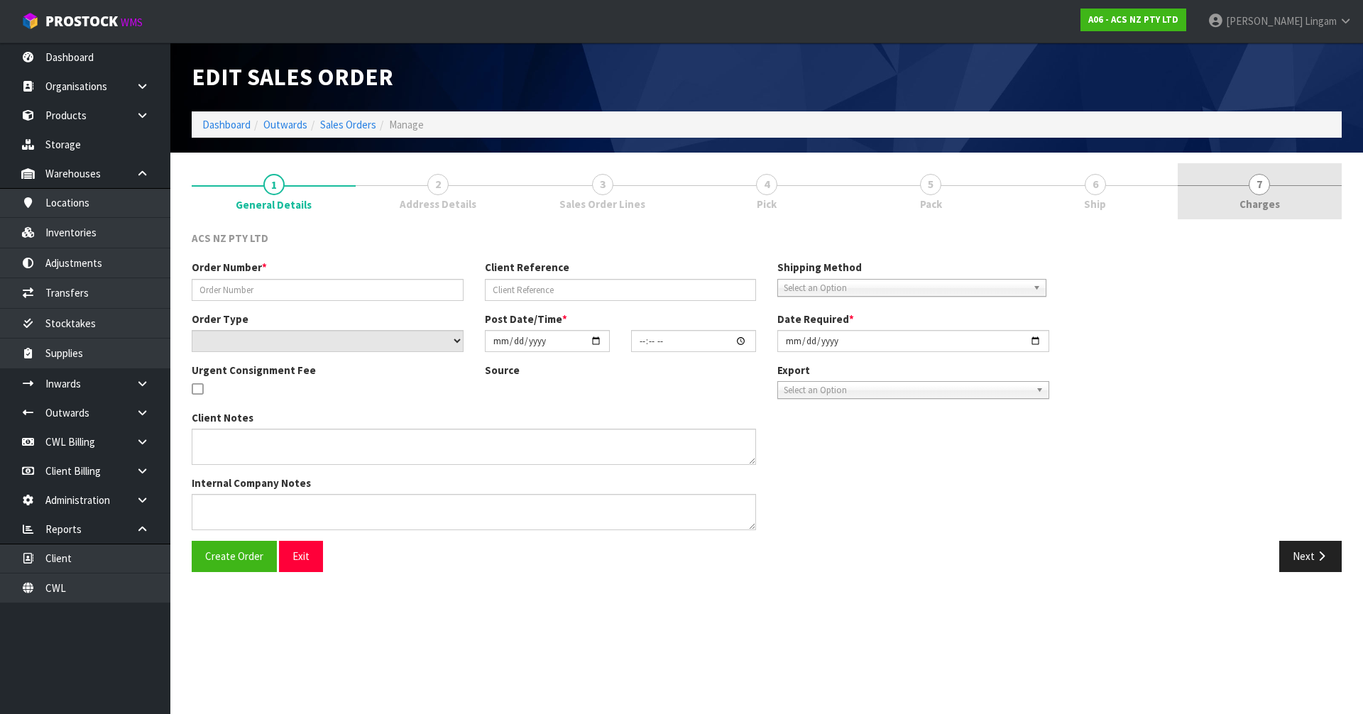
type input "208336.1"
type input "13:946783"
select select "number:0"
type input "2025-09-18"
type input "10:16:00.000"
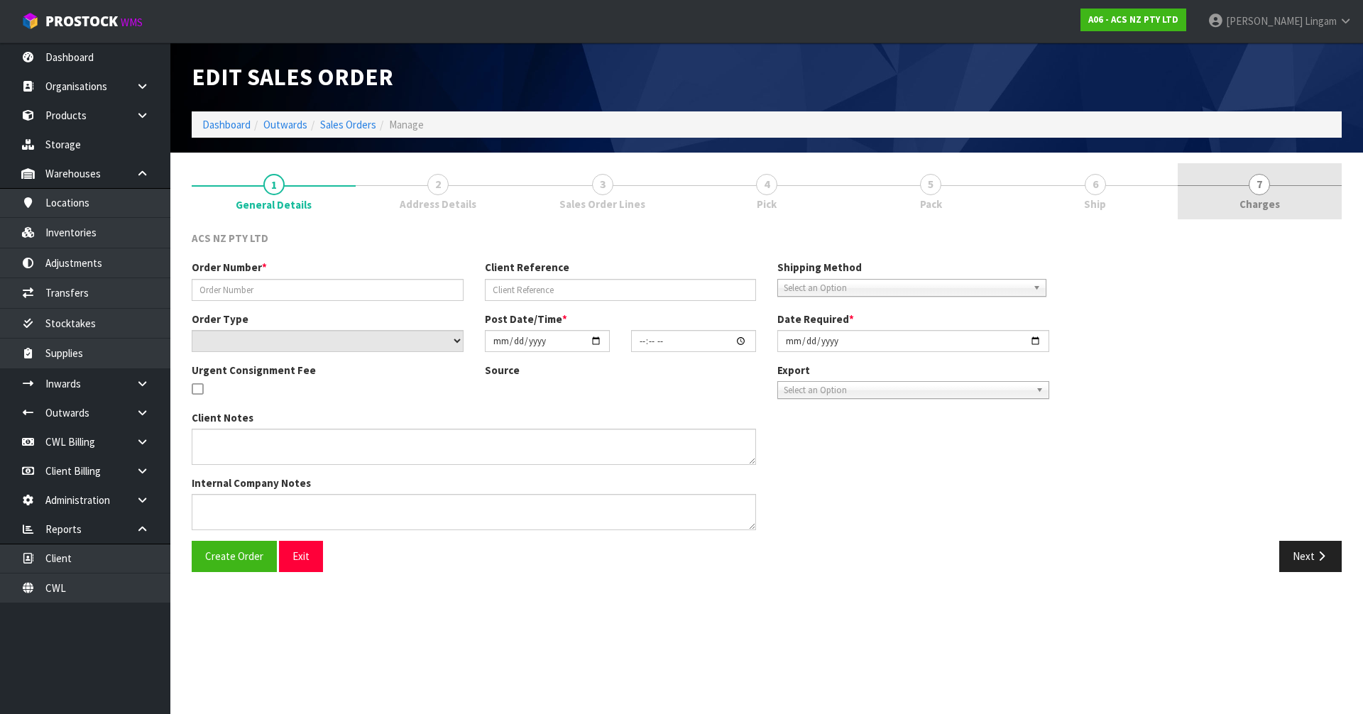
type input "2025-09-18"
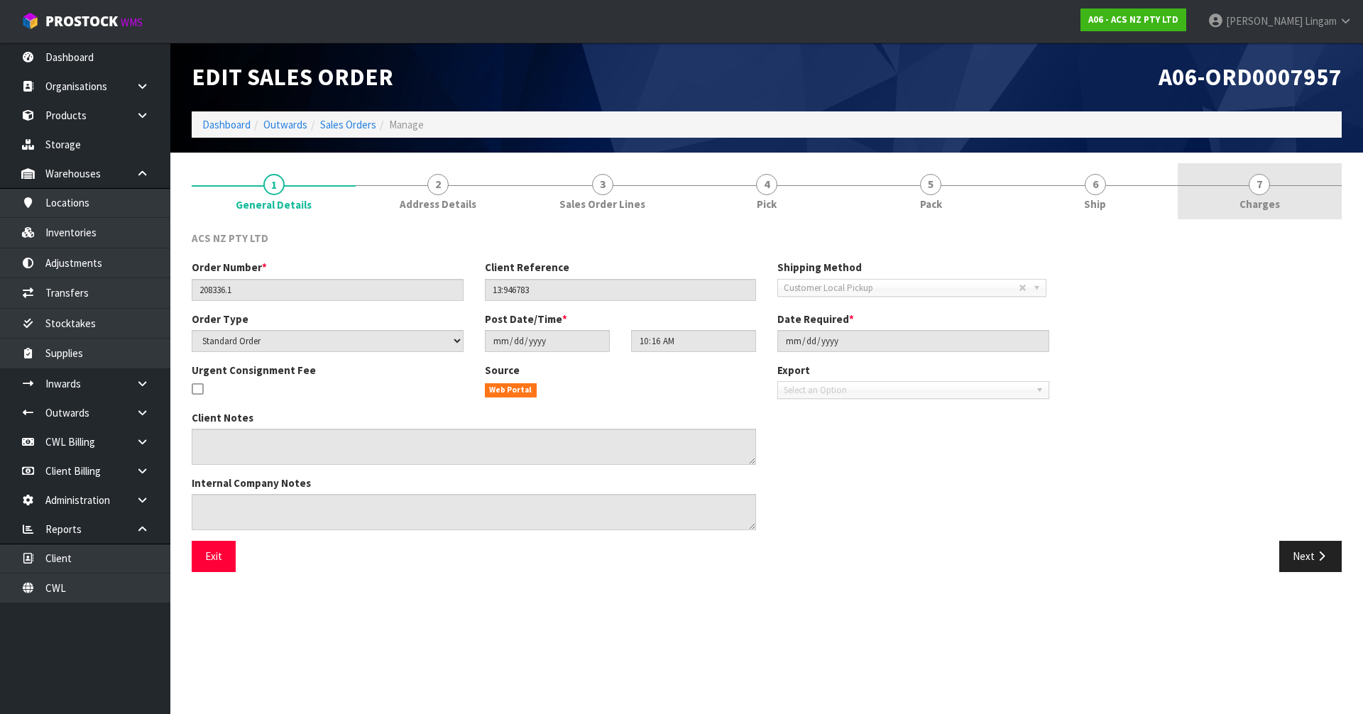
click at [1275, 188] on link "7 Charges" at bounding box center [1259, 191] width 164 height 56
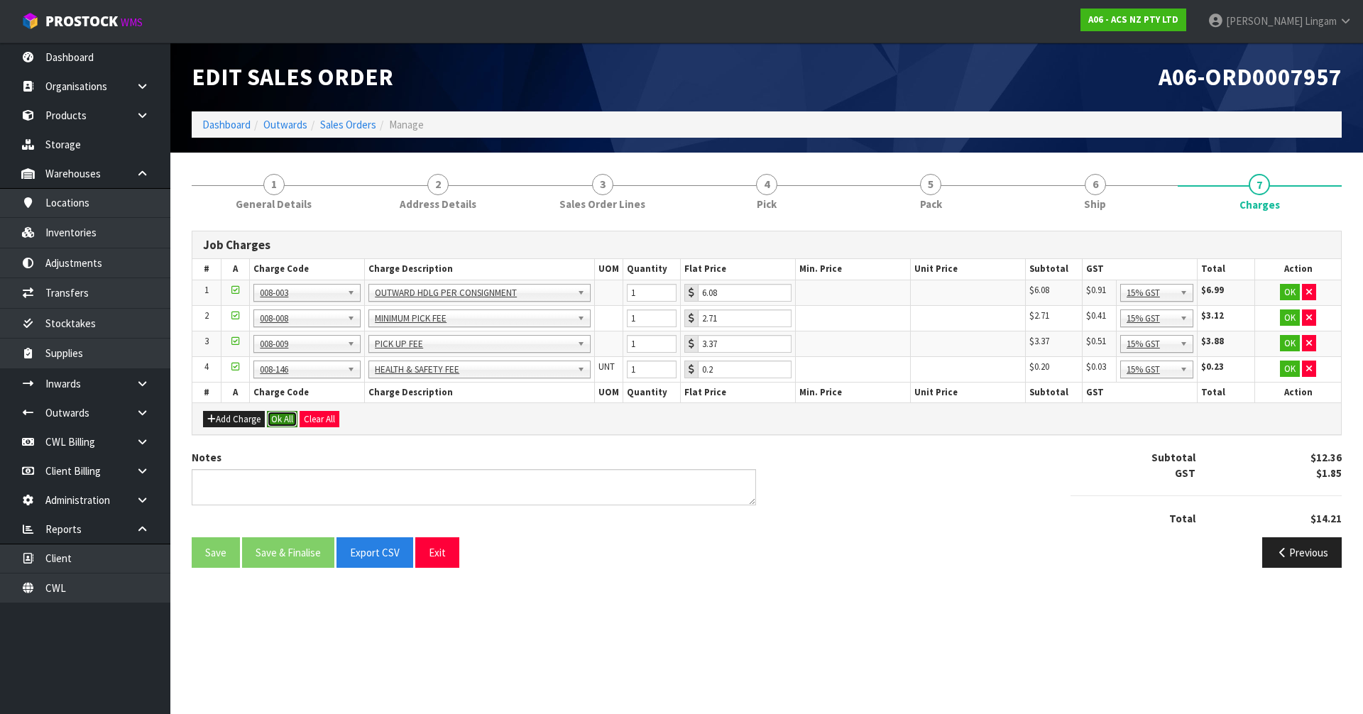
click at [279, 419] on button "Ok All" at bounding box center [282, 419] width 31 height 17
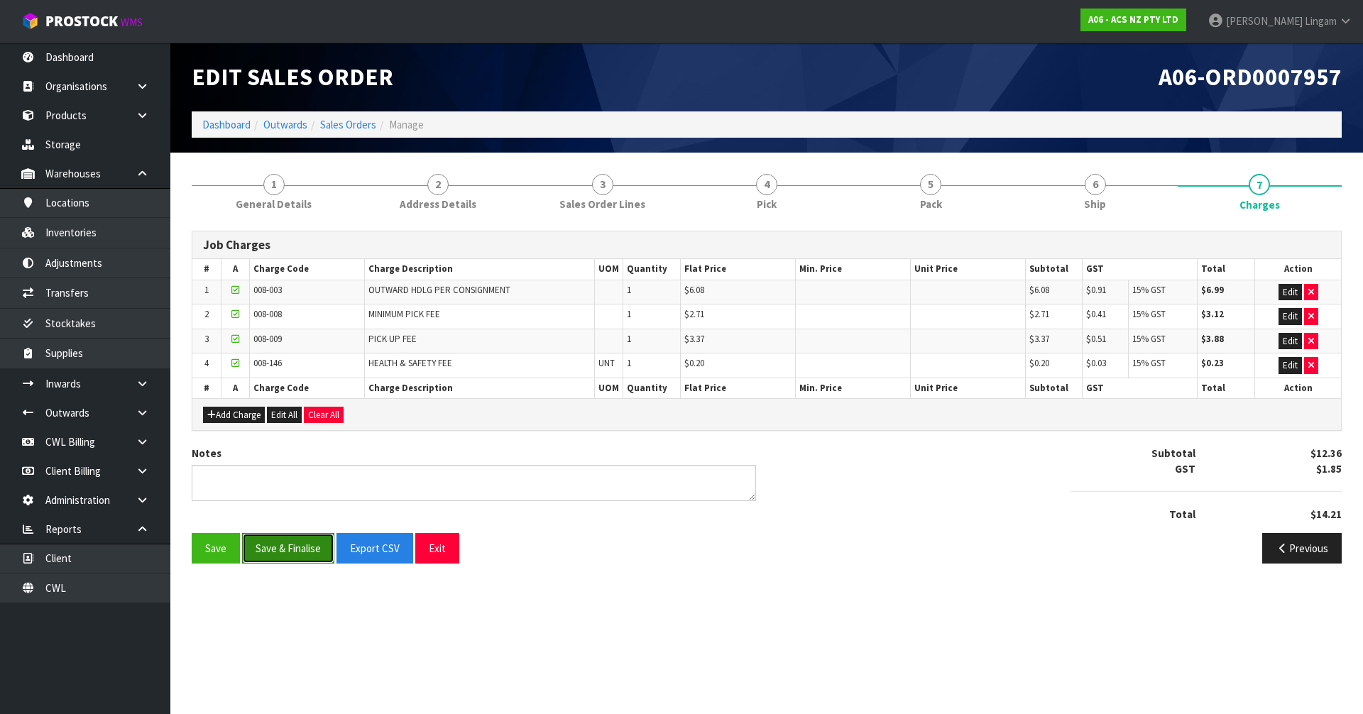
click at [292, 544] on button "Save & Finalise" at bounding box center [288, 548] width 92 height 31
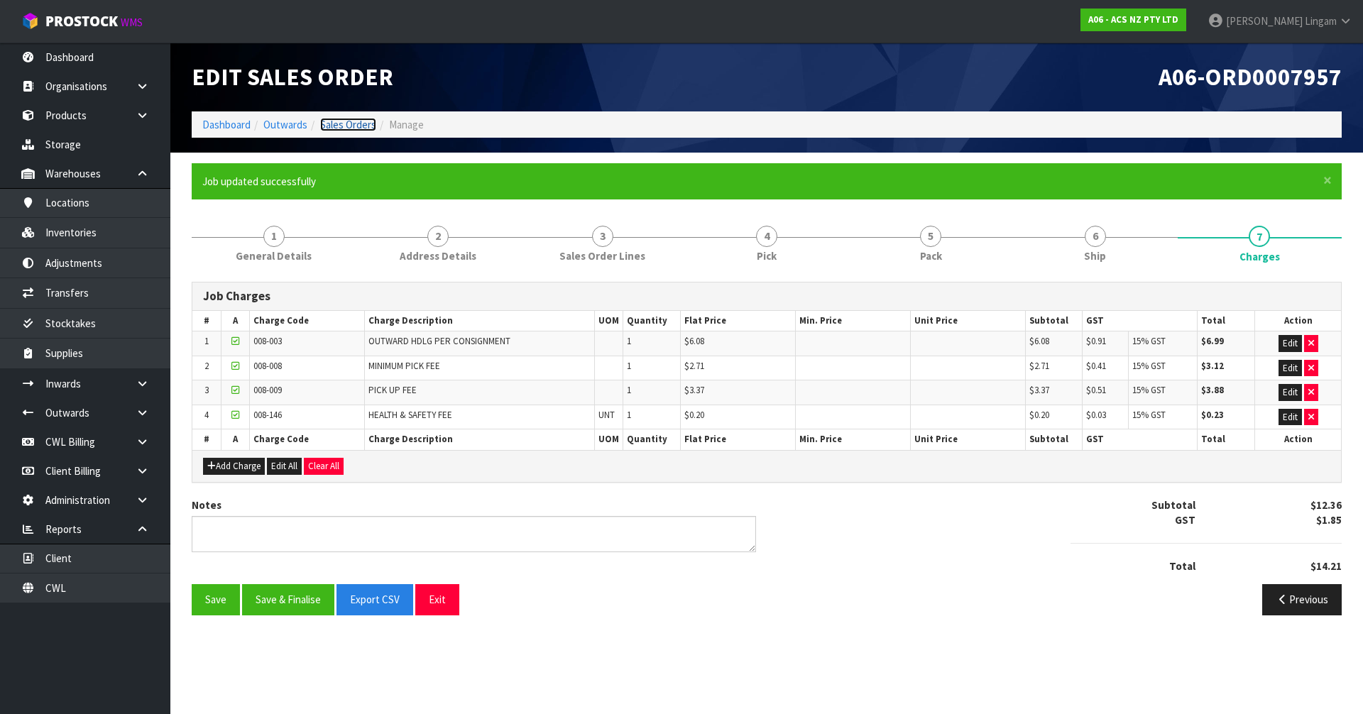
click at [350, 129] on link "Sales Orders" at bounding box center [348, 124] width 56 height 13
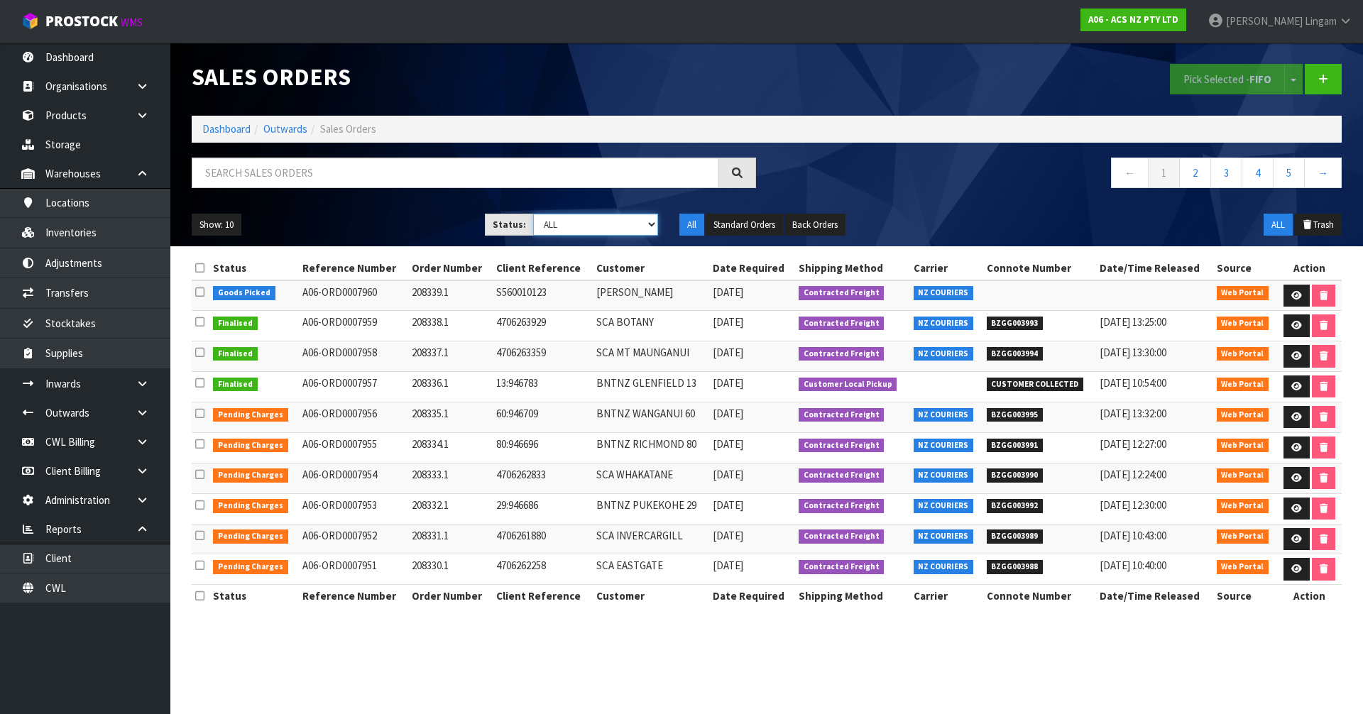
click at [636, 224] on select "Draft Pending Allocated Pending Pick Goods Picked Goods Packed Pending Charges …" at bounding box center [596, 225] width 126 height 22
select select "string:6"
click at [533, 214] on select "Draft Pending Allocated Pending Pick Goods Picked Goods Packed Pending Charges …" at bounding box center [596, 225] width 126 height 22
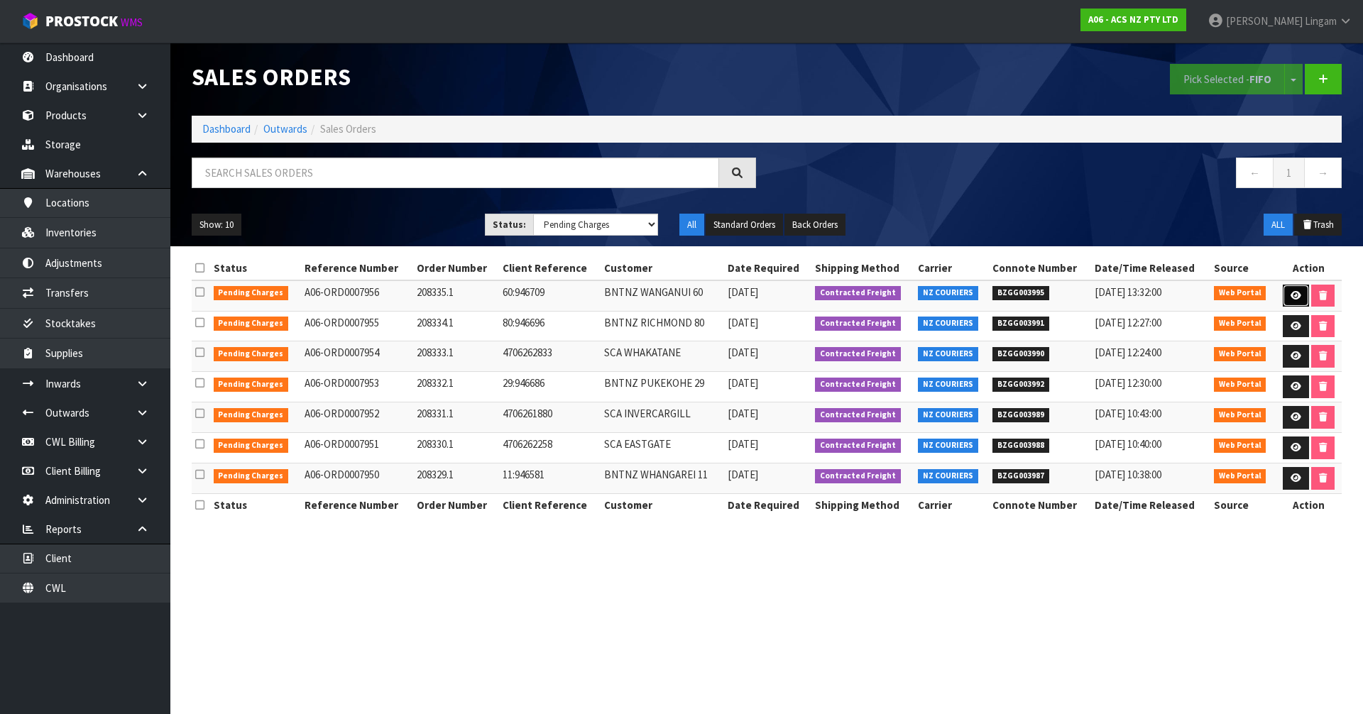
click at [1295, 291] on icon at bounding box center [1295, 295] width 11 height 9
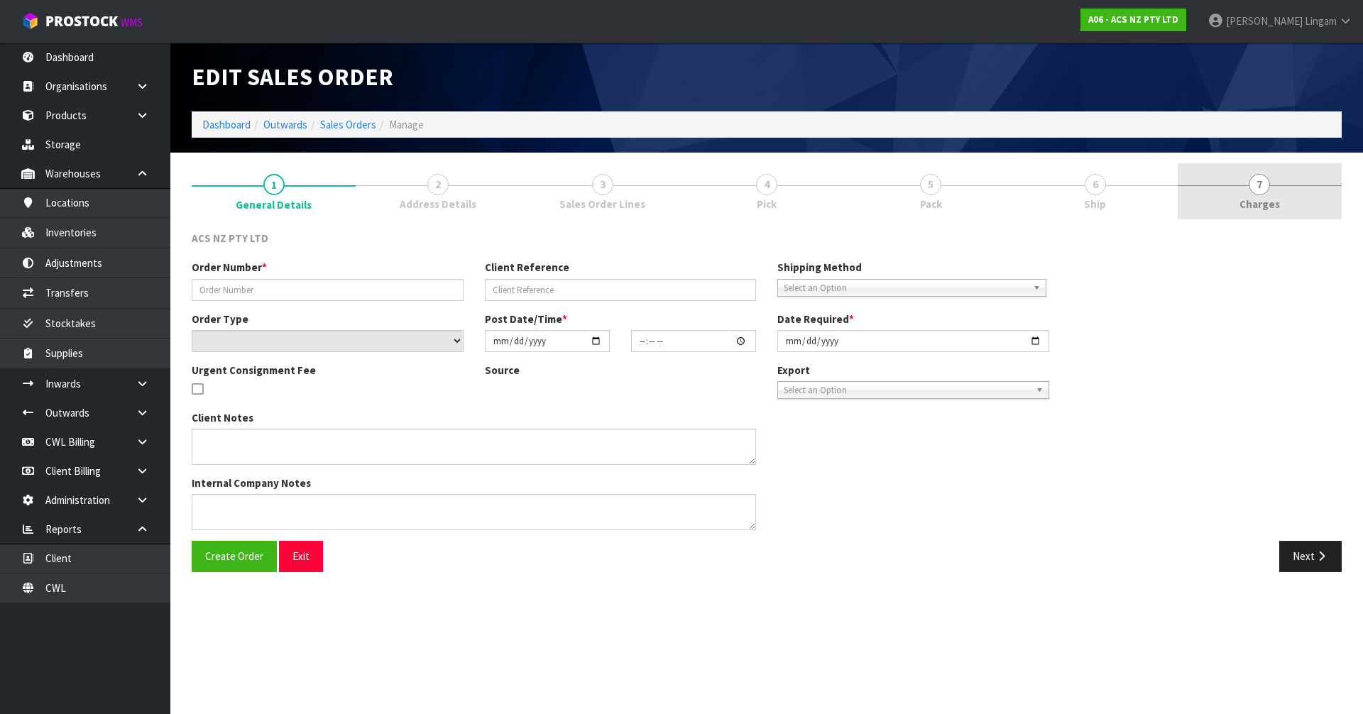
type input "208335.1"
type input "60:946709"
select select "number:0"
type input "2025-09-18"
type input "10:15:00.000"
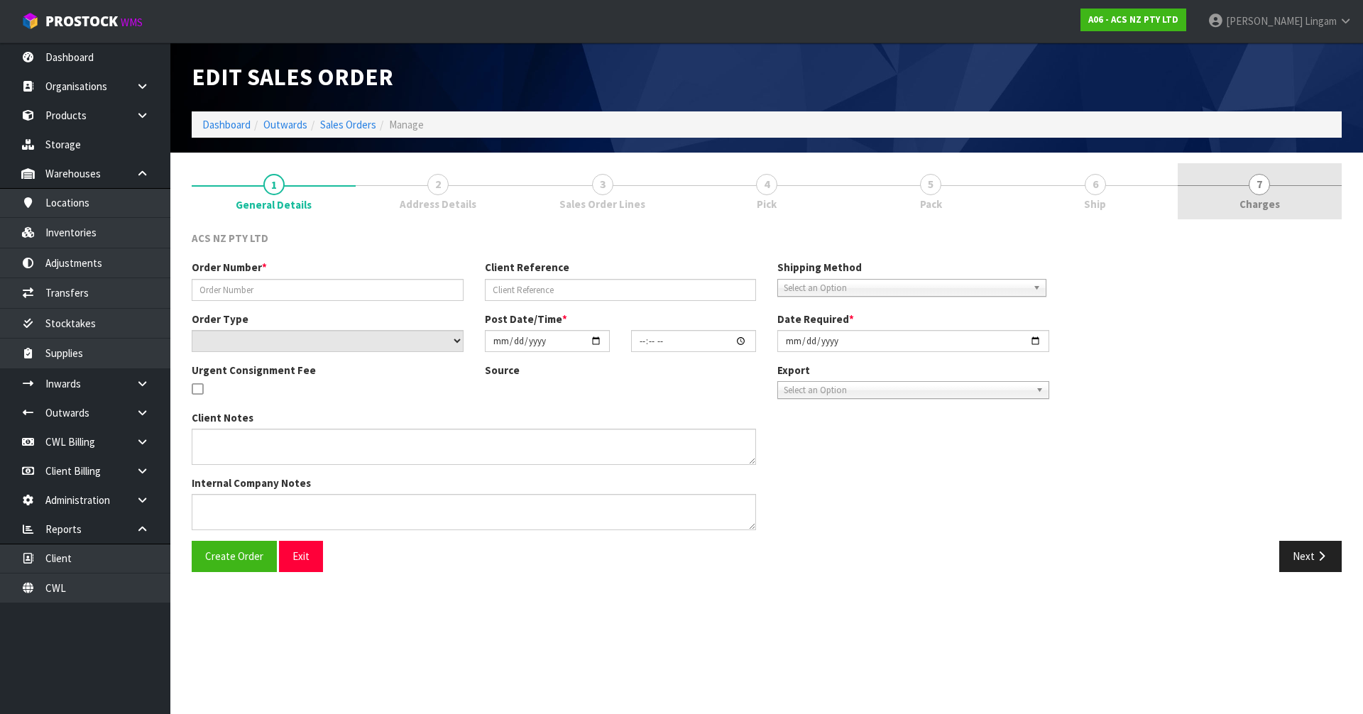
type input "2025-09-18"
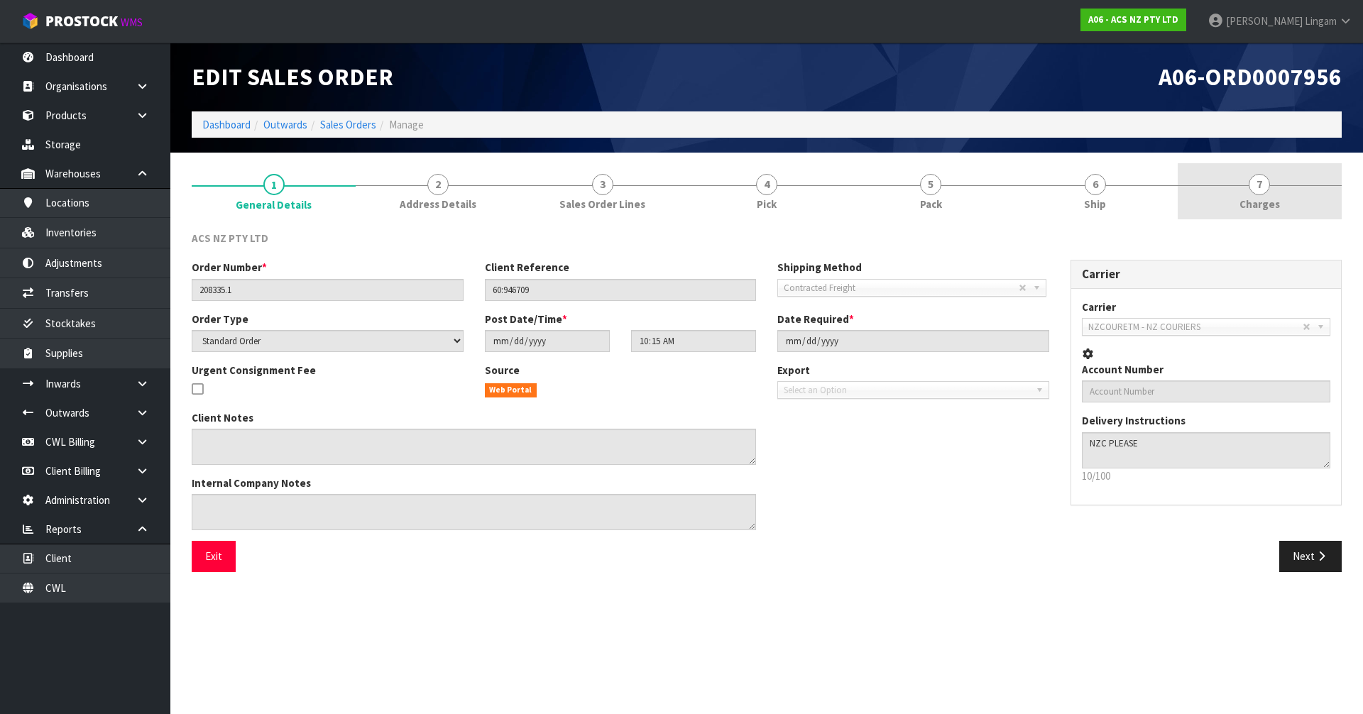
click at [1285, 187] on link "7 Charges" at bounding box center [1259, 191] width 164 height 56
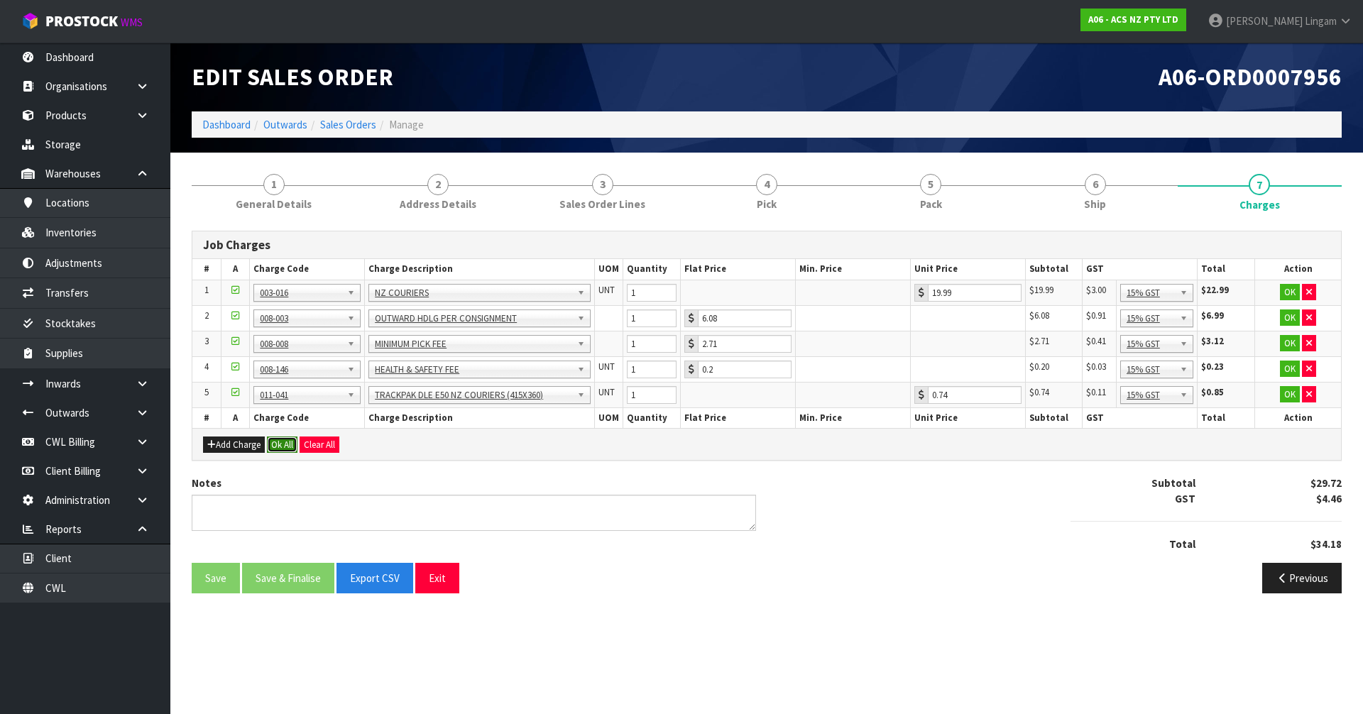
click at [278, 441] on button "Ok All" at bounding box center [282, 444] width 31 height 17
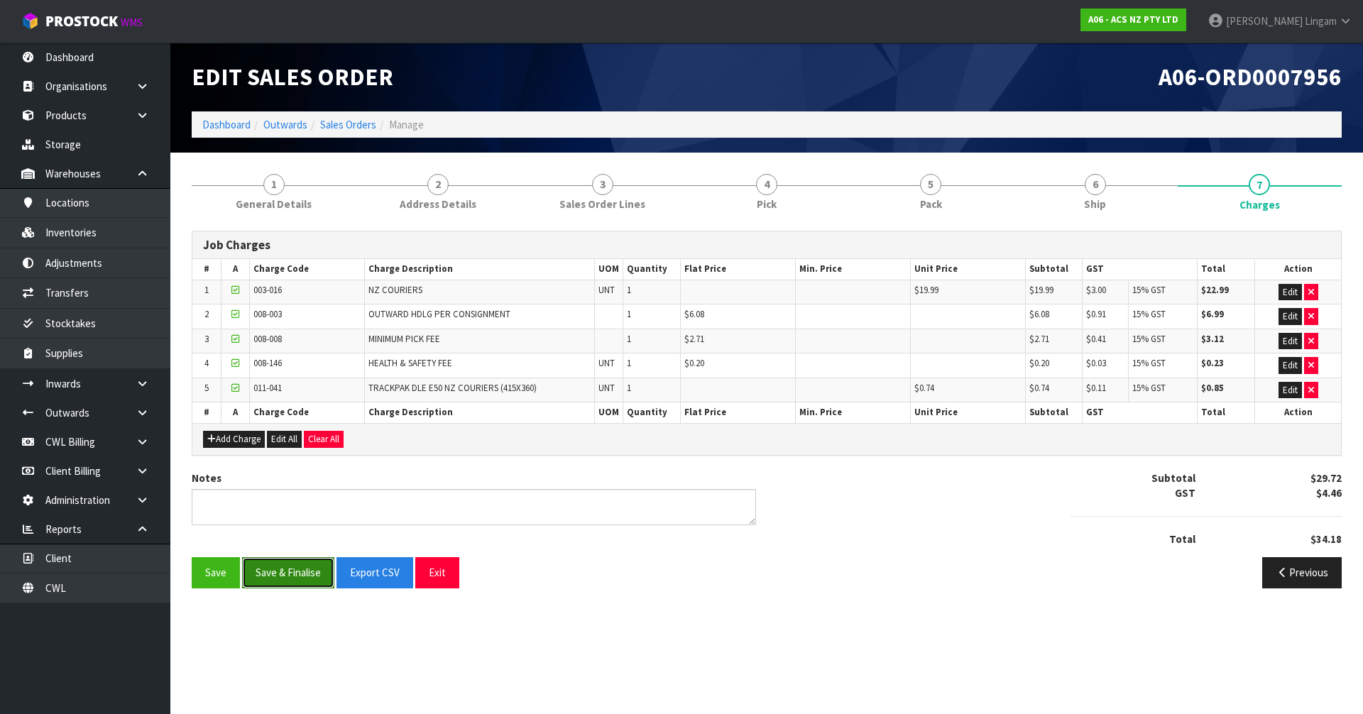
click at [293, 574] on button "Save & Finalise" at bounding box center [288, 572] width 92 height 31
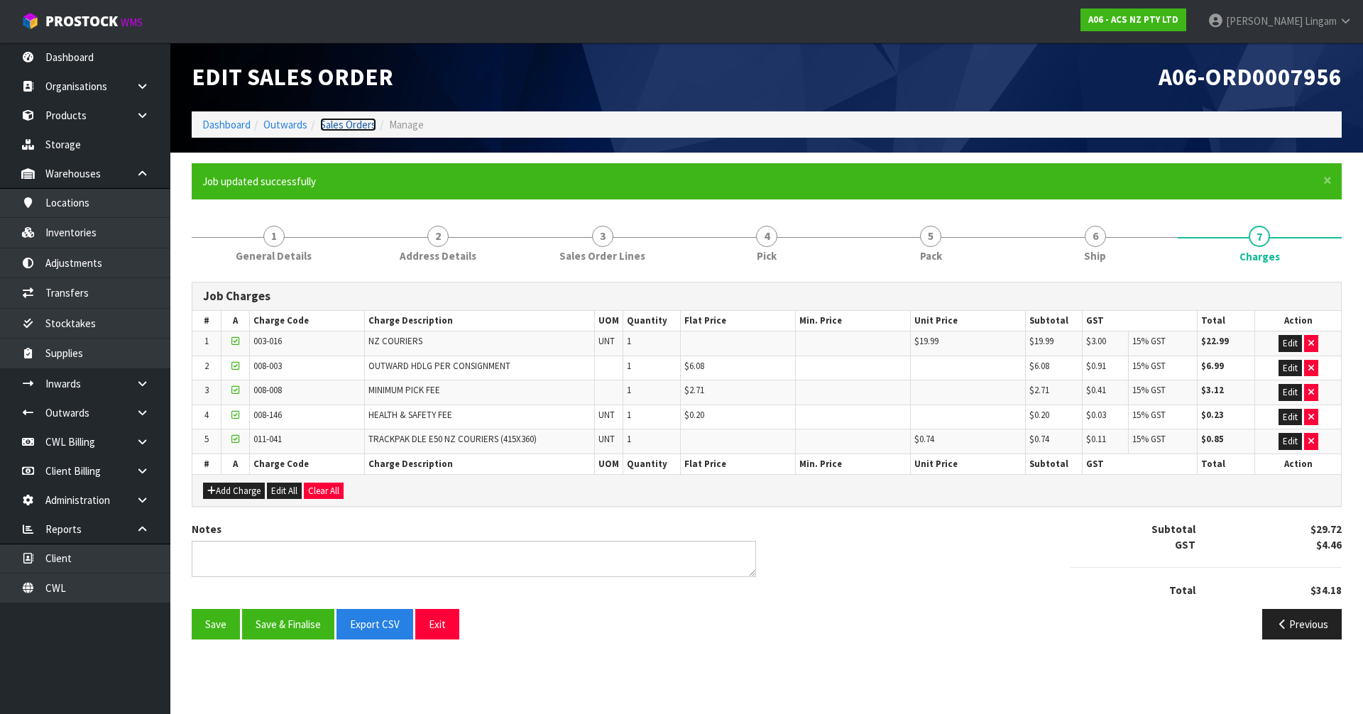
click at [361, 124] on link "Sales Orders" at bounding box center [348, 124] width 56 height 13
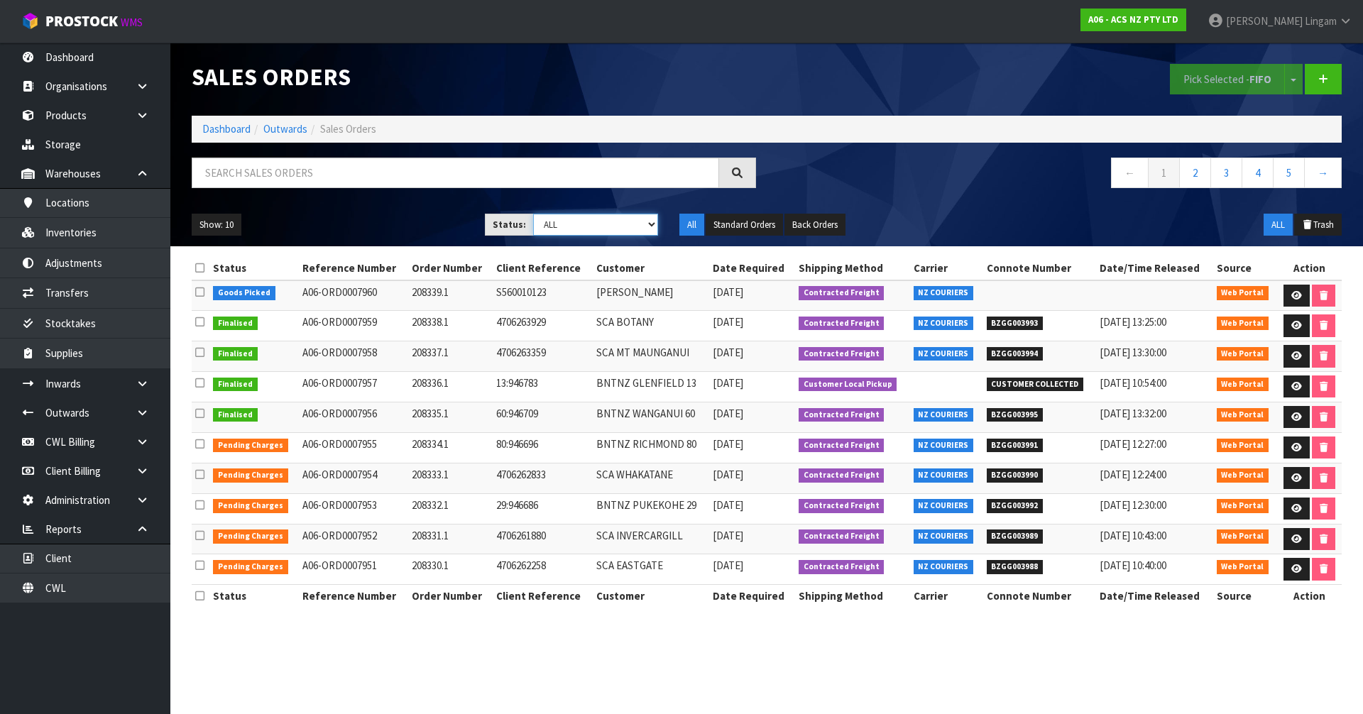
click at [637, 225] on select "Draft Pending Allocated Pending Pick Goods Picked Goods Packed Pending Charges …" at bounding box center [596, 225] width 126 height 22
select select "string:6"
click at [533, 214] on select "Draft Pending Allocated Pending Pick Goods Picked Goods Packed Pending Charges …" at bounding box center [596, 225] width 126 height 22
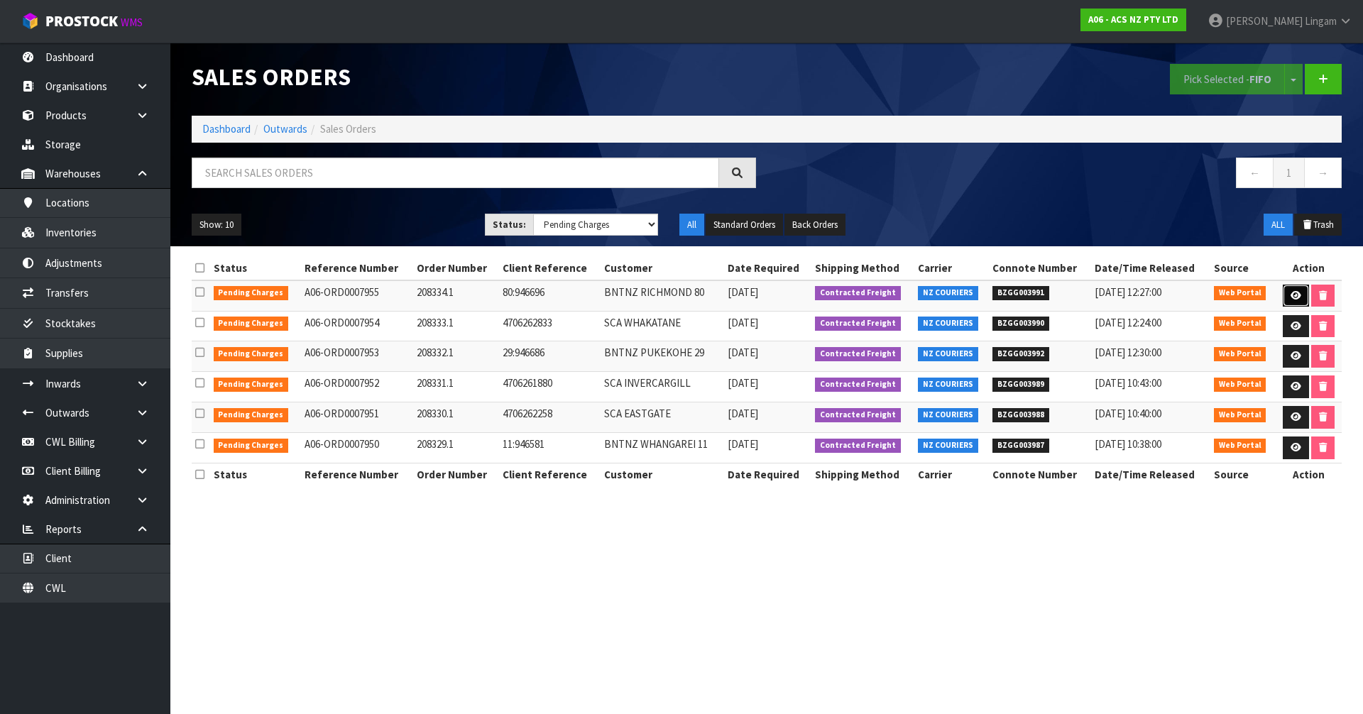
click at [1290, 295] on icon at bounding box center [1295, 295] width 11 height 9
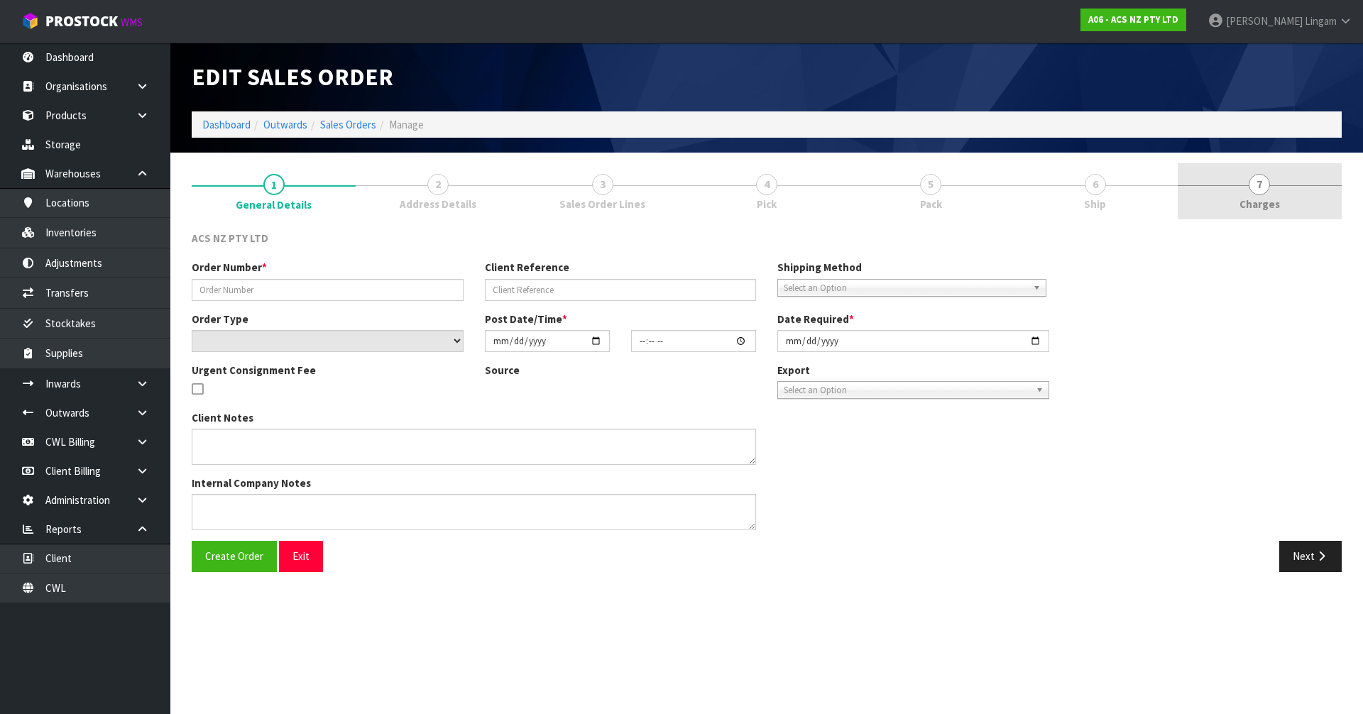
type input "208334.1"
type input "80:946696"
select select "number:0"
type input "[DATE]"
type input "17:09:00.000"
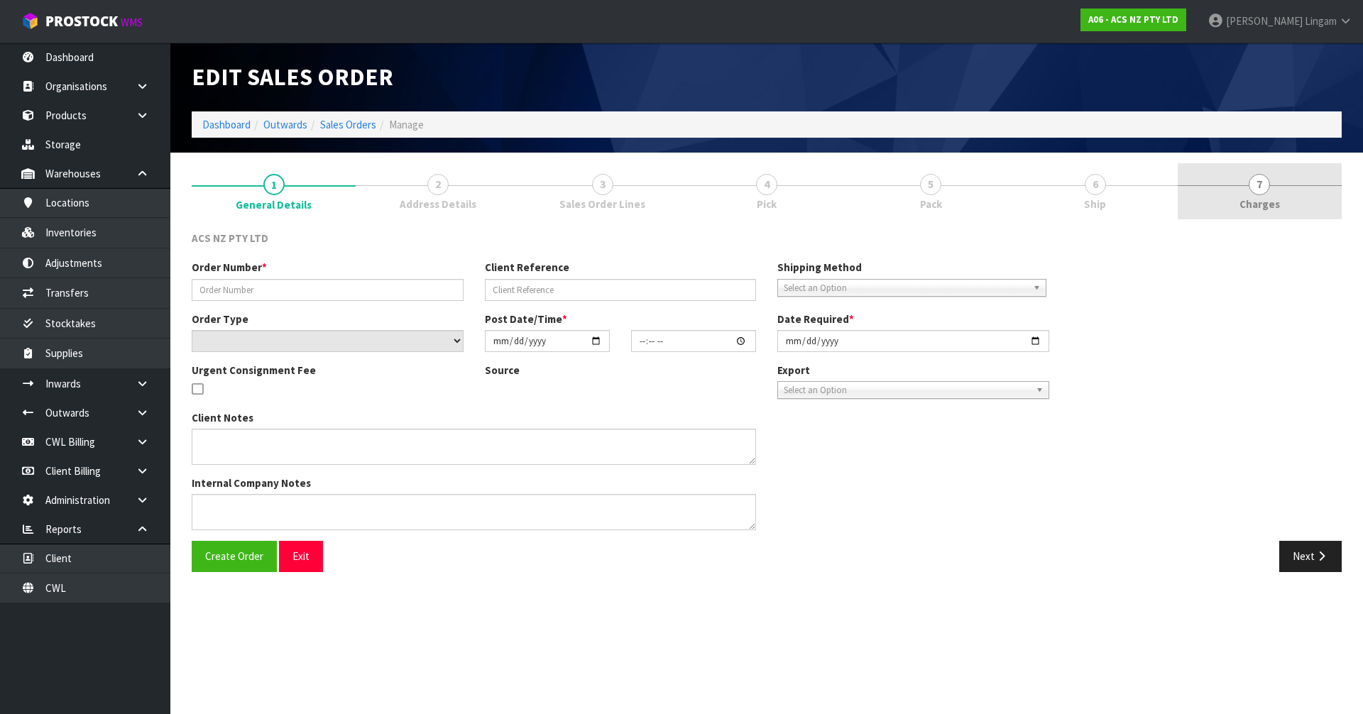
type input "[DATE]"
click at [1289, 209] on link "7 [GEOGRAPHIC_DATA]" at bounding box center [1259, 191] width 164 height 56
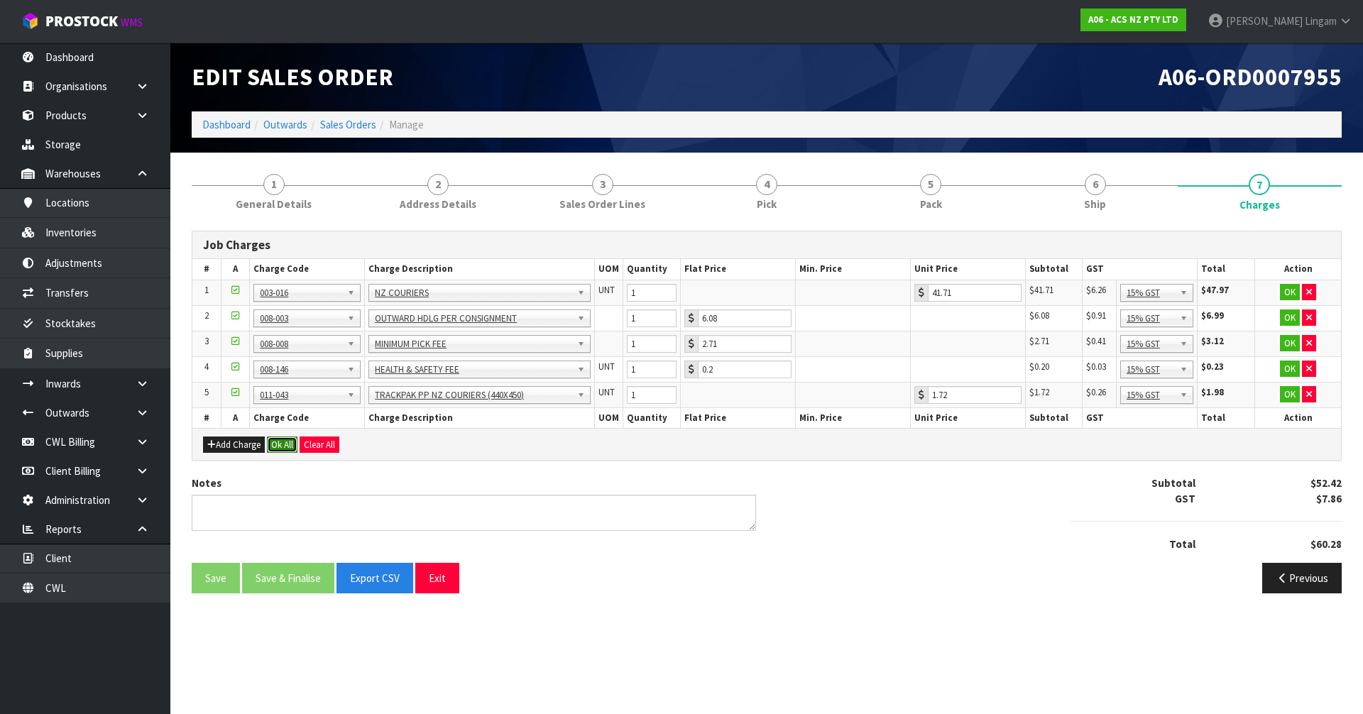
click at [280, 445] on button "Ok All" at bounding box center [282, 444] width 31 height 17
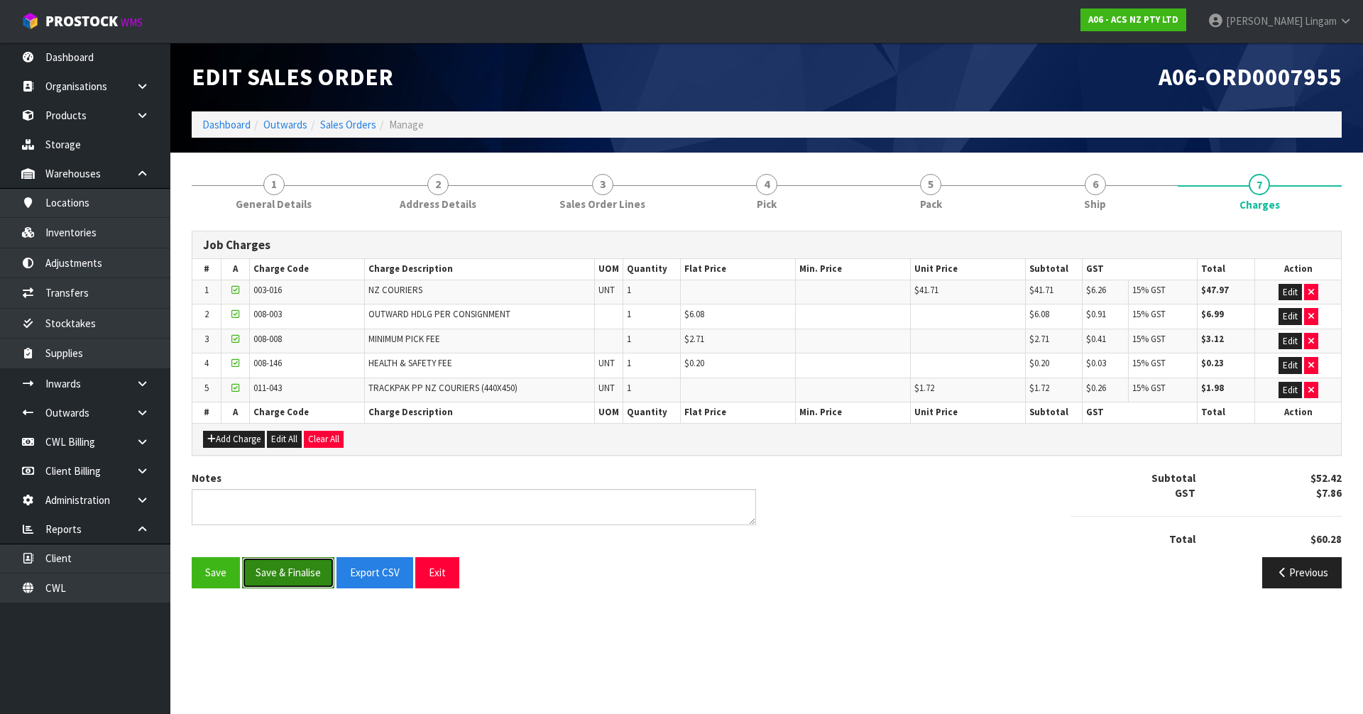
click at [292, 572] on button "Save & Finalise" at bounding box center [288, 572] width 92 height 31
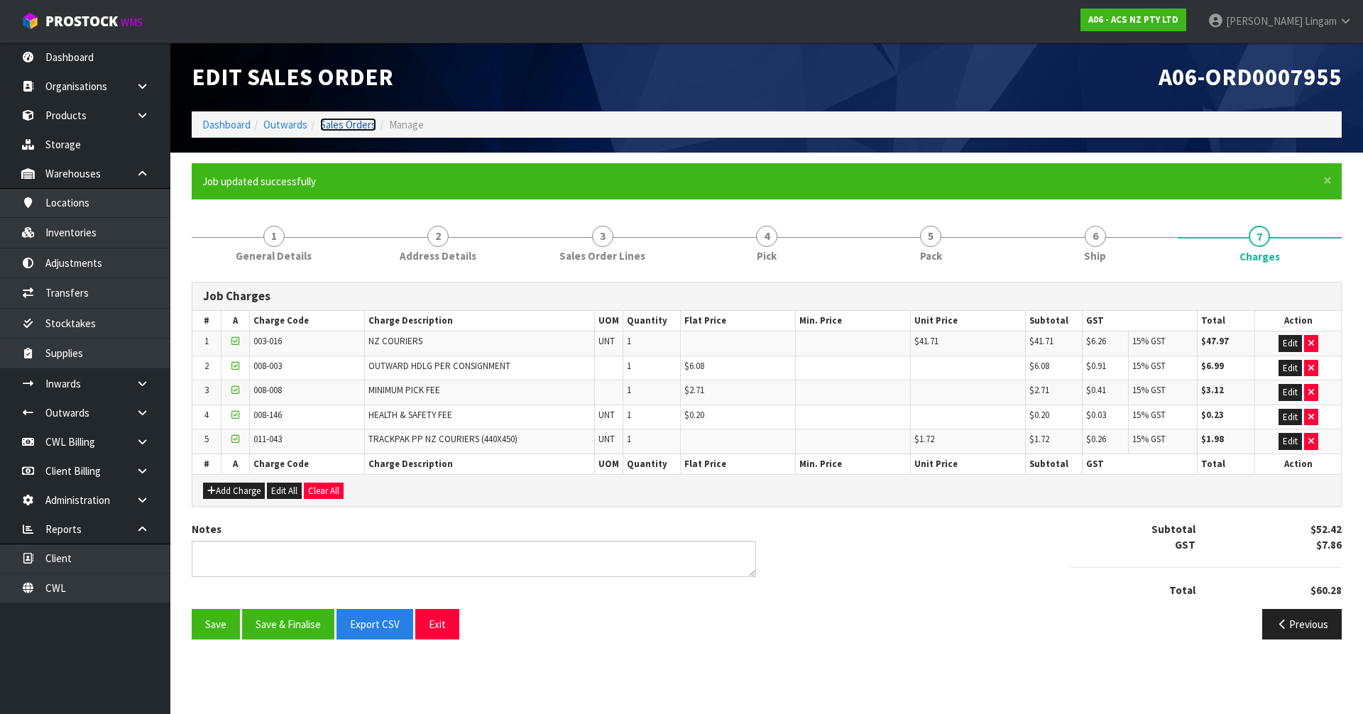
click at [351, 121] on link "Sales Orders" at bounding box center [348, 124] width 56 height 13
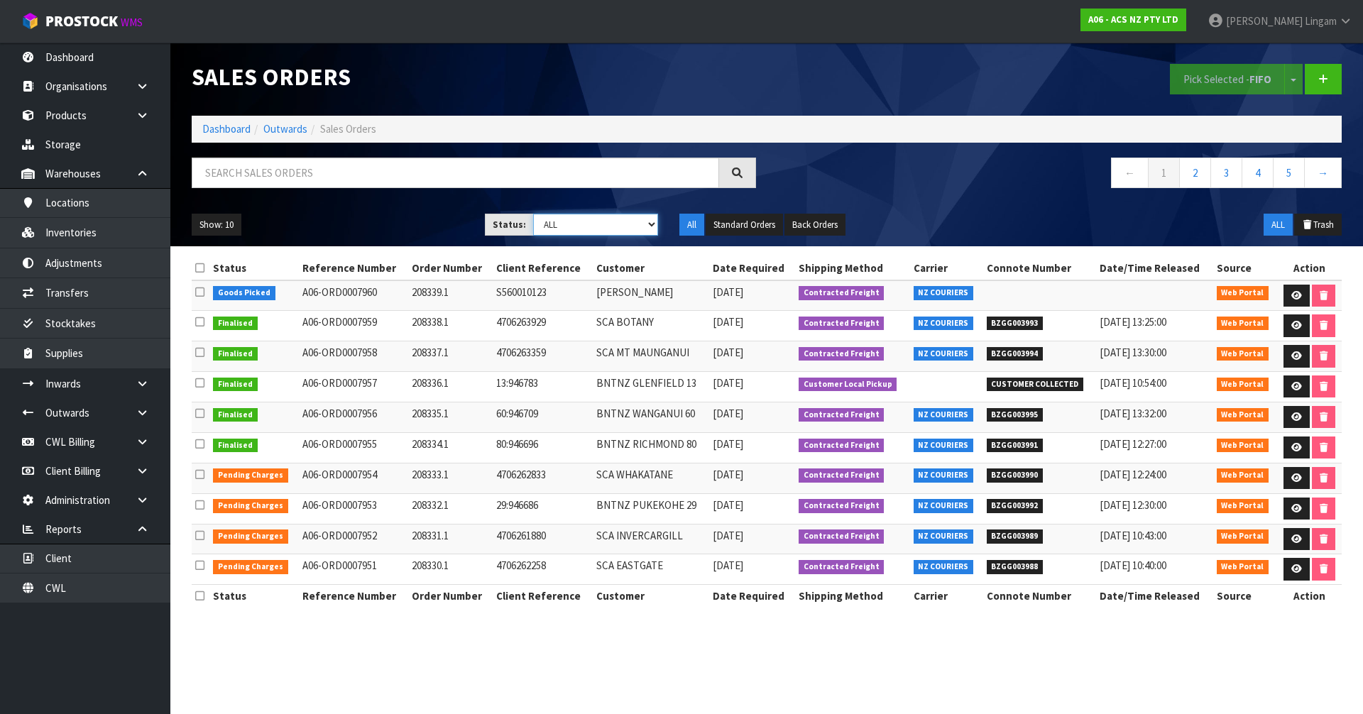
click at [630, 228] on select "Draft Pending Allocated Pending Pick Goods Picked Goods Packed Pending Charges …" at bounding box center [596, 225] width 126 height 22
select select "string:6"
click at [533, 214] on select "Draft Pending Allocated Pending Pick Goods Picked Goods Packed Pending Charges …" at bounding box center [596, 225] width 126 height 22
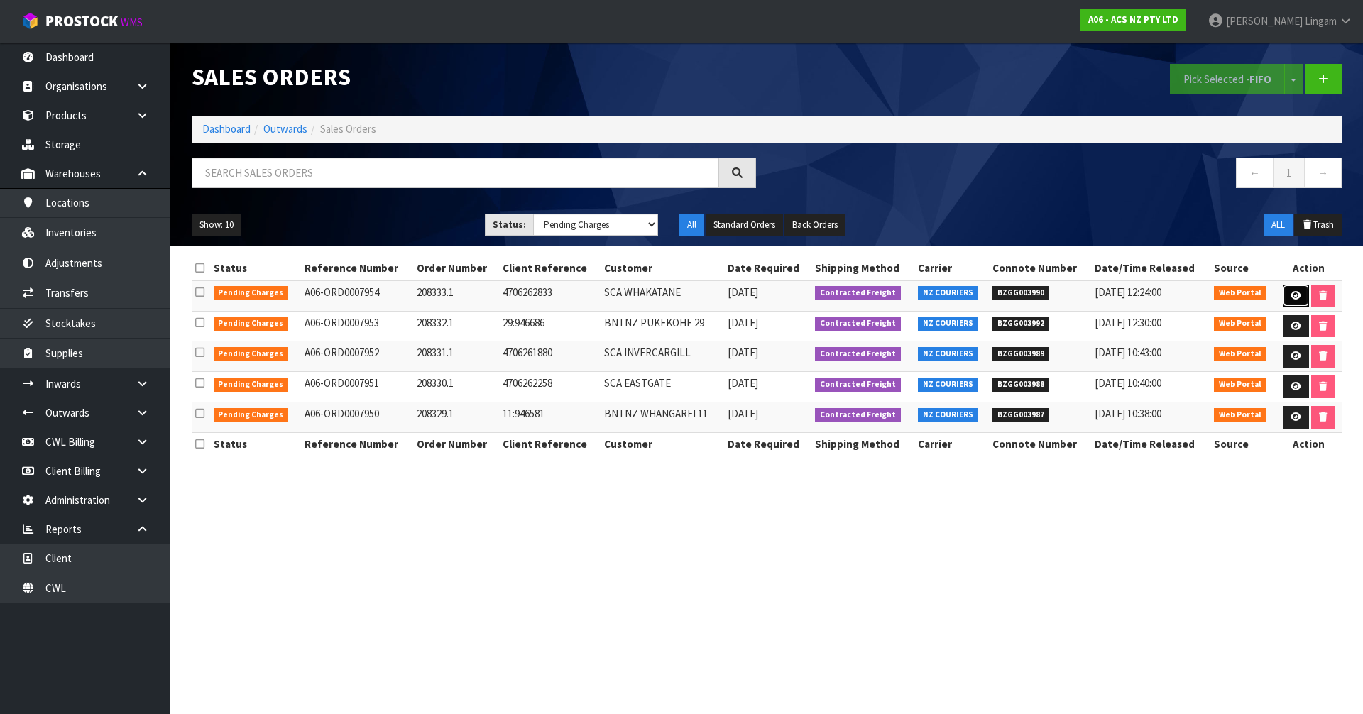
click at [1290, 289] on link at bounding box center [1295, 296] width 26 height 23
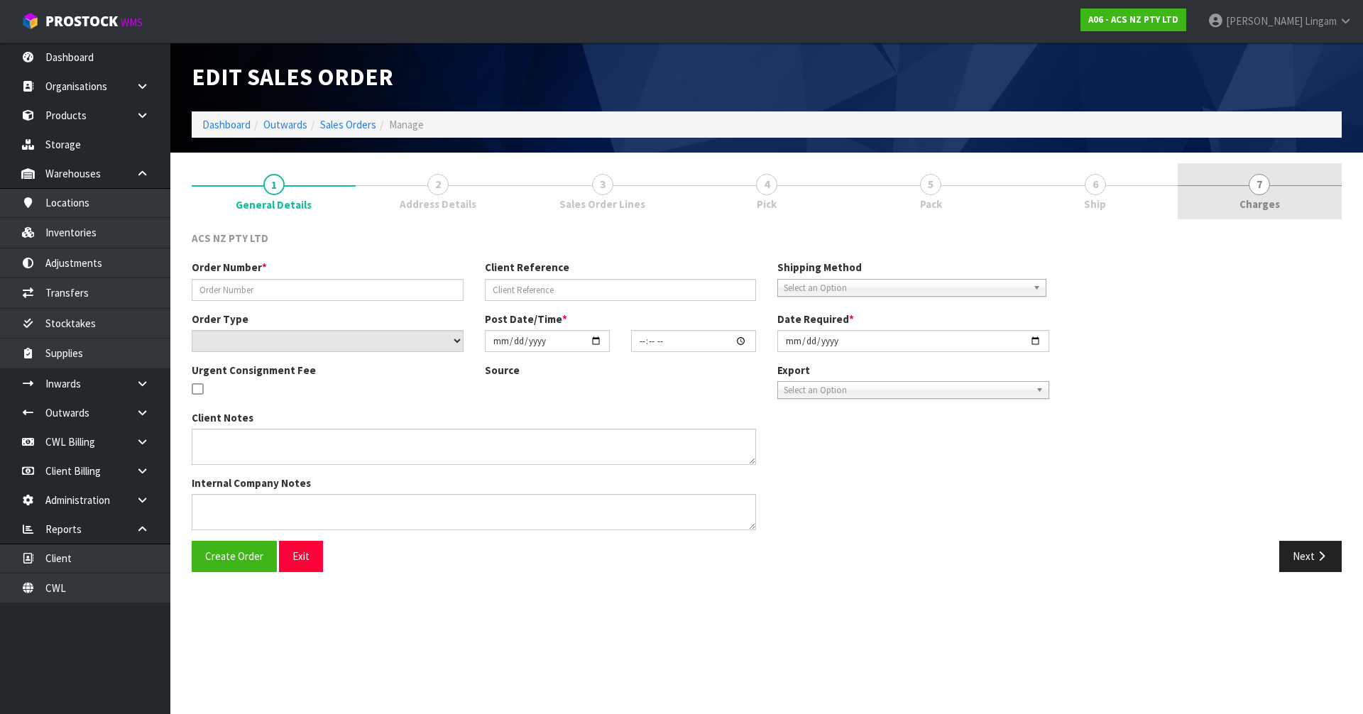
type input "208333.1"
type input "4706262833"
select select "number:0"
type input "[DATE]"
type input "16:49:00.000"
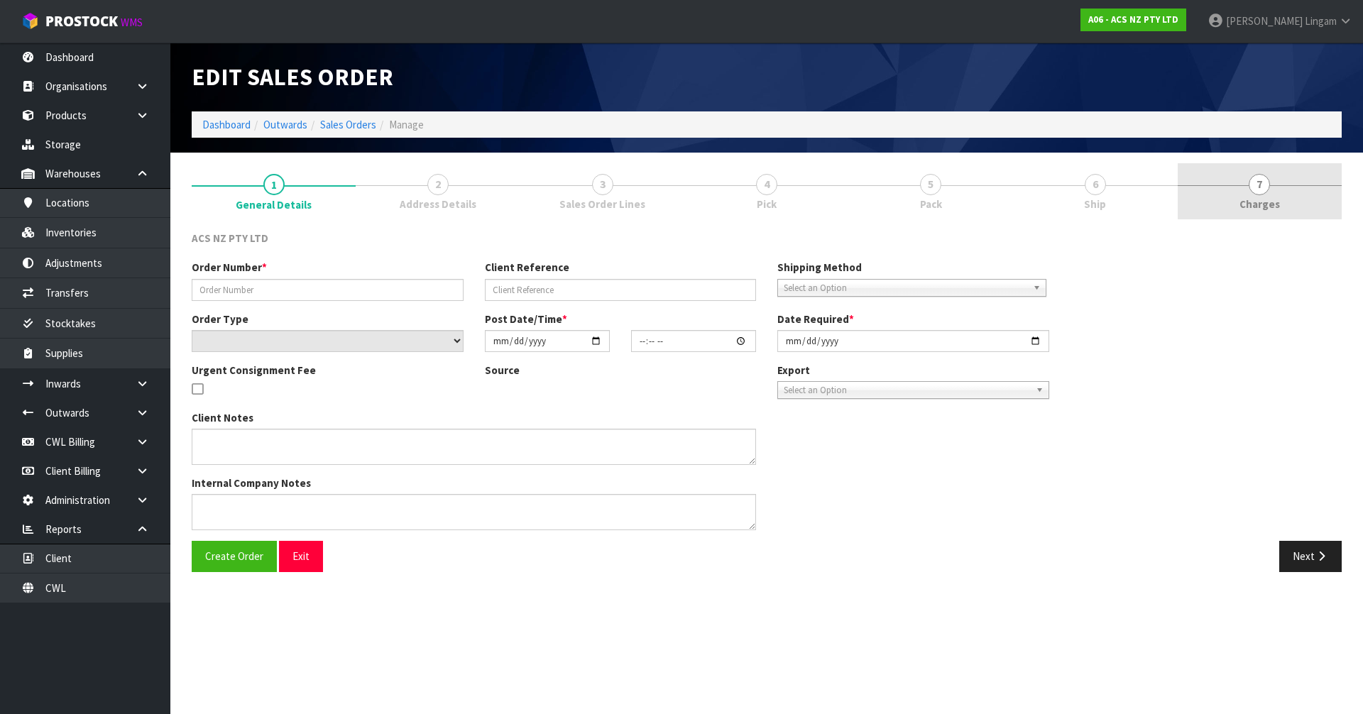
type input "[DATE]"
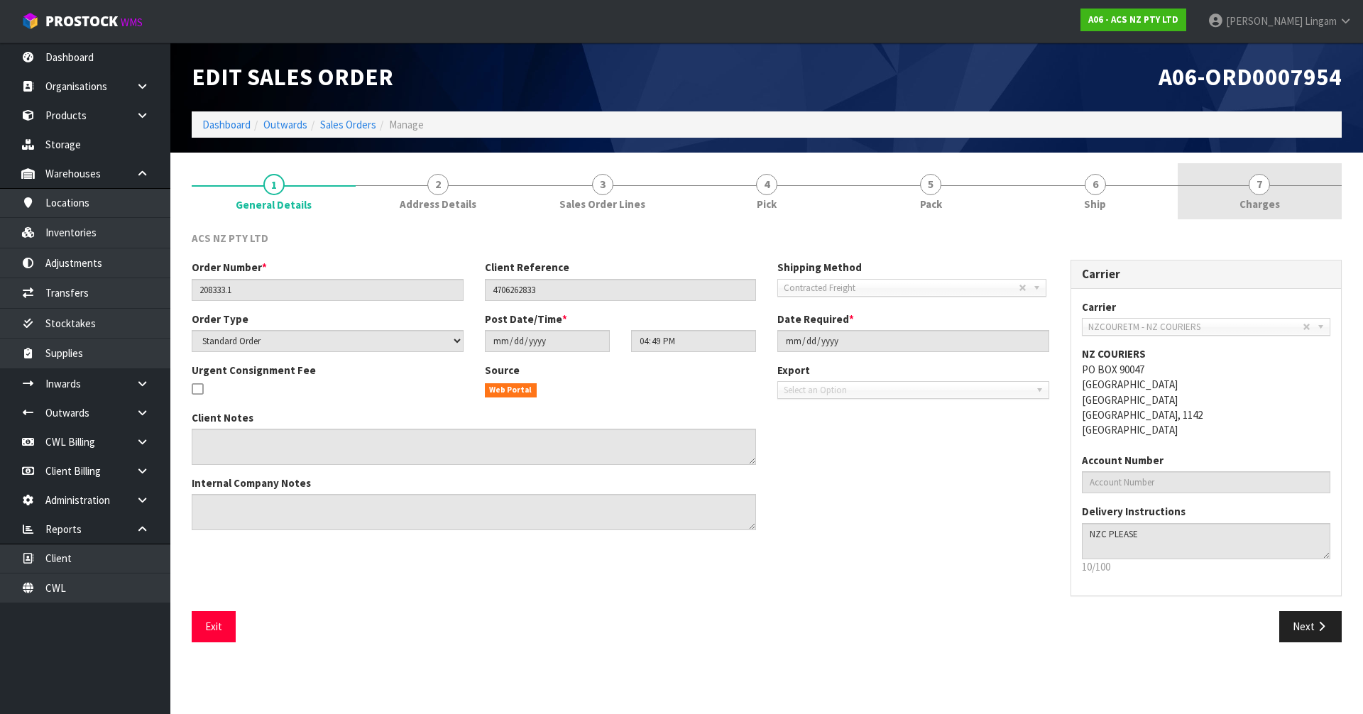
click at [1258, 179] on span "7" at bounding box center [1258, 184] width 21 height 21
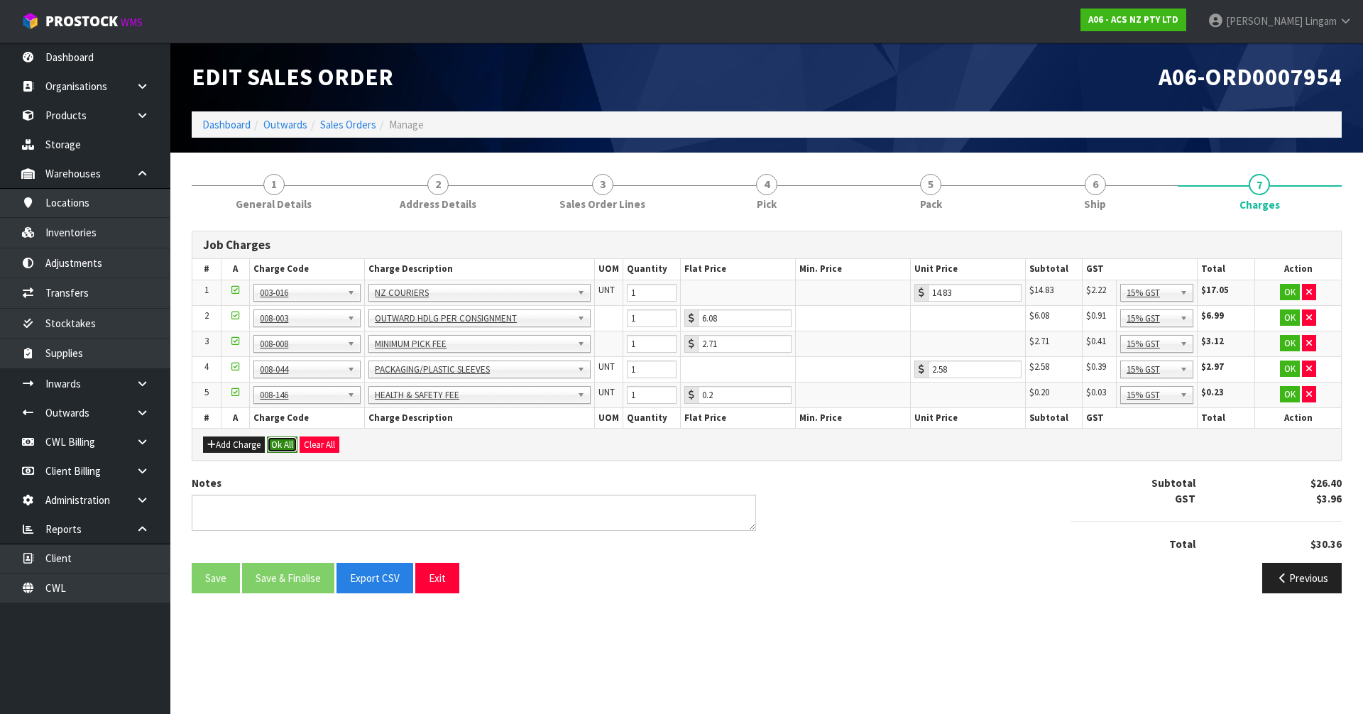
click at [287, 447] on button "Ok All" at bounding box center [282, 444] width 31 height 17
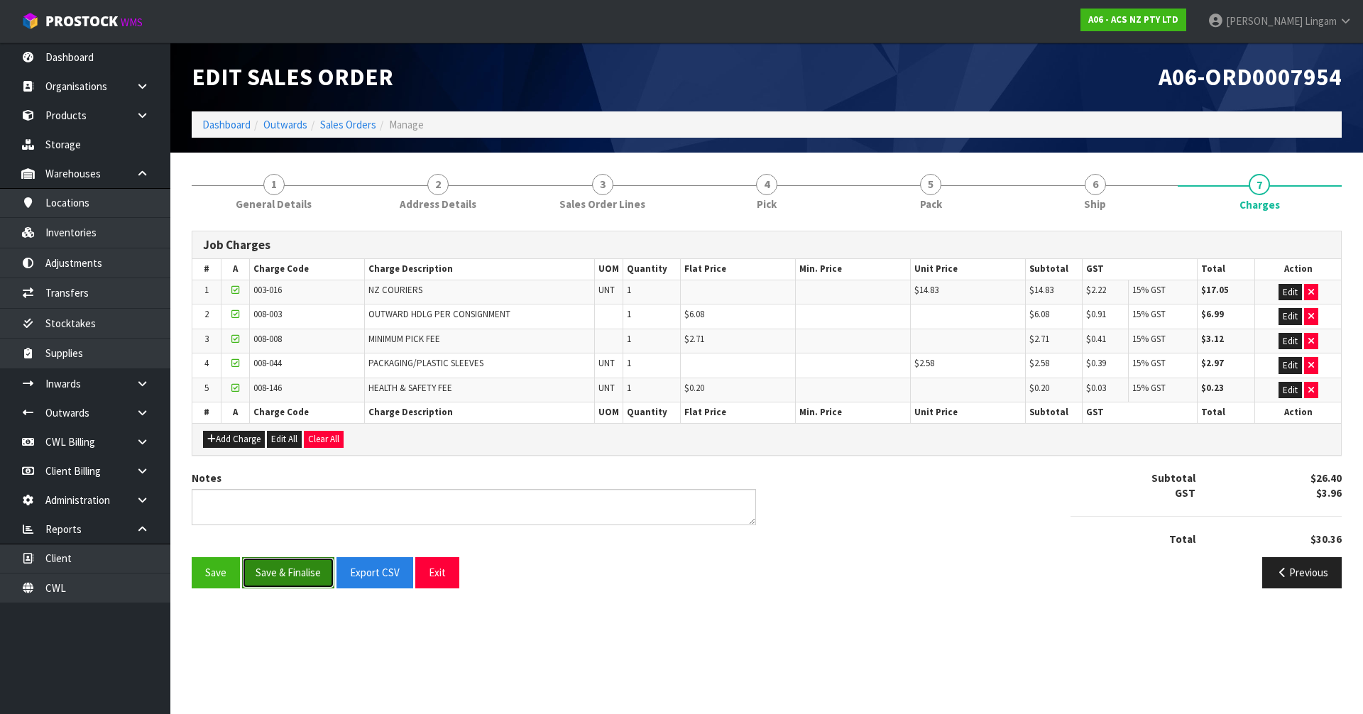
click at [285, 573] on button "Save & Finalise" at bounding box center [288, 572] width 92 height 31
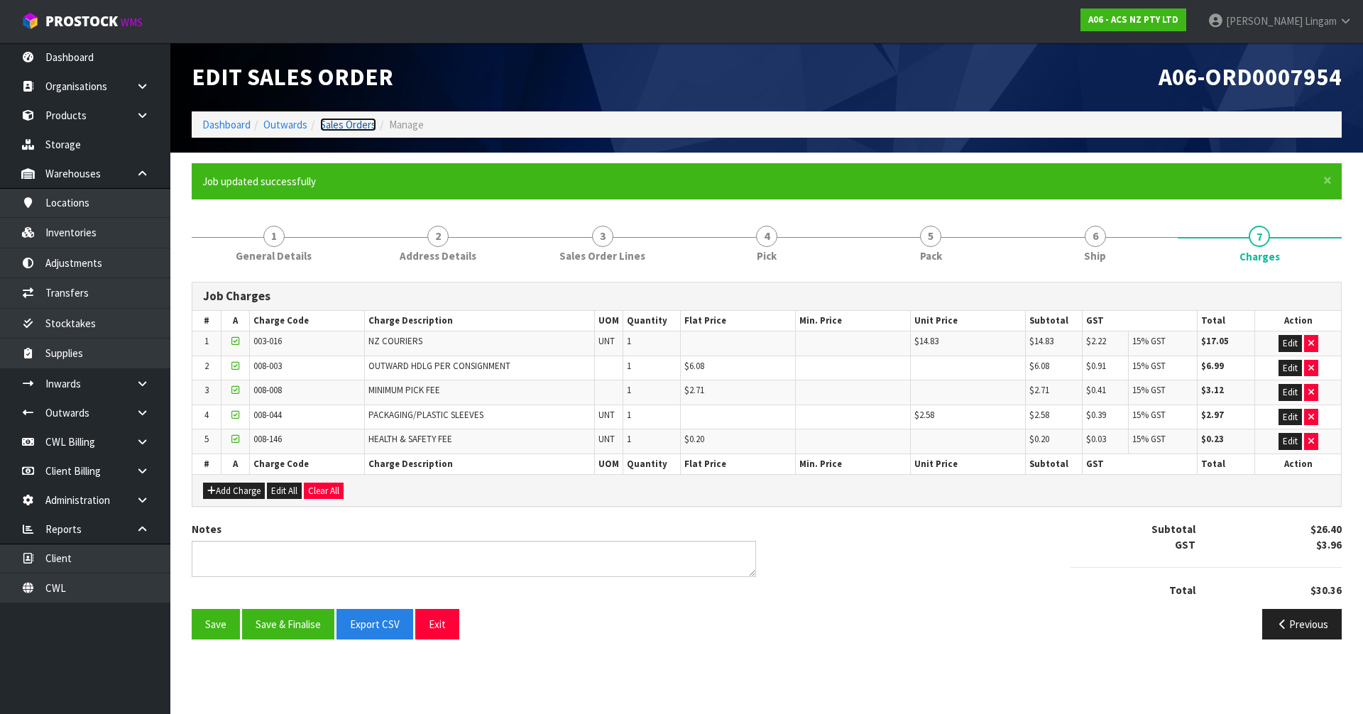
click at [364, 124] on link "Sales Orders" at bounding box center [348, 124] width 56 height 13
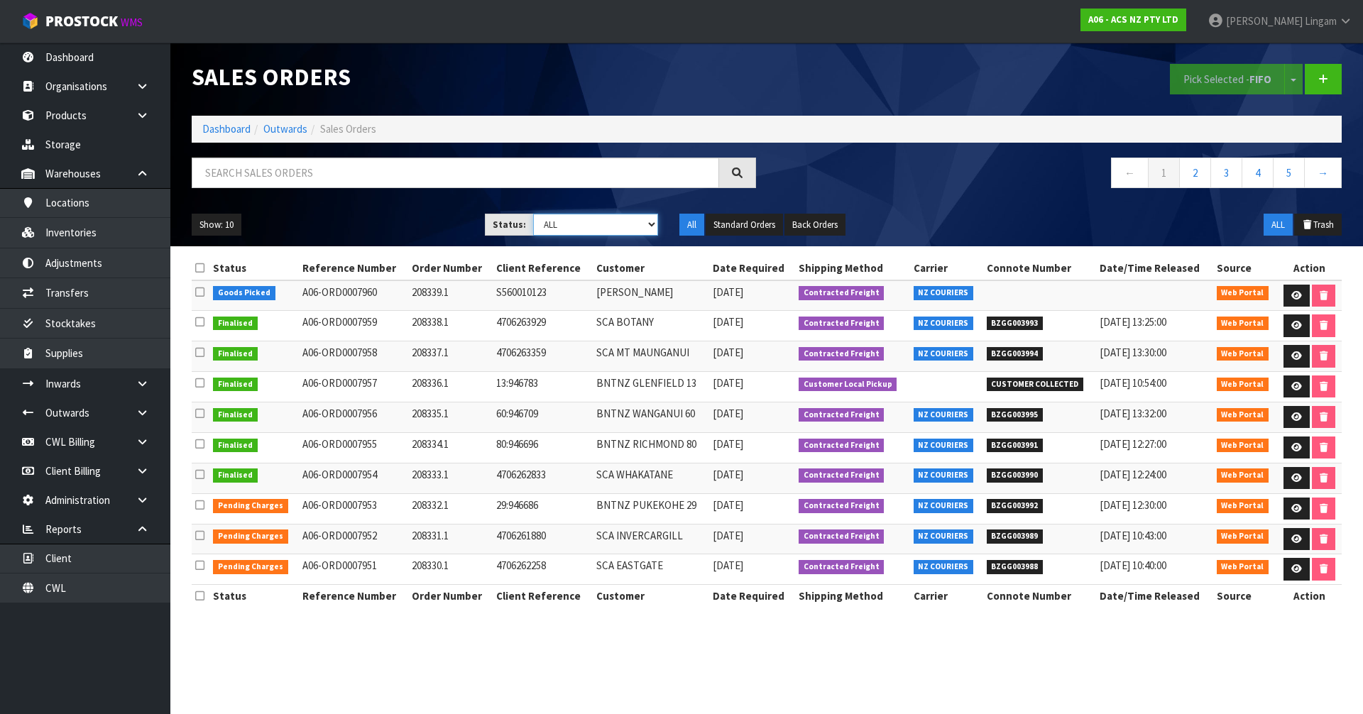
click at [647, 223] on select "Draft Pending Allocated Pending Pick Goods Picked Goods Packed Pending Charges …" at bounding box center [596, 225] width 126 height 22
select select "string:6"
click at [533, 214] on select "Draft Pending Allocated Pending Pick Goods Picked Goods Packed Pending Charges …" at bounding box center [596, 225] width 126 height 22
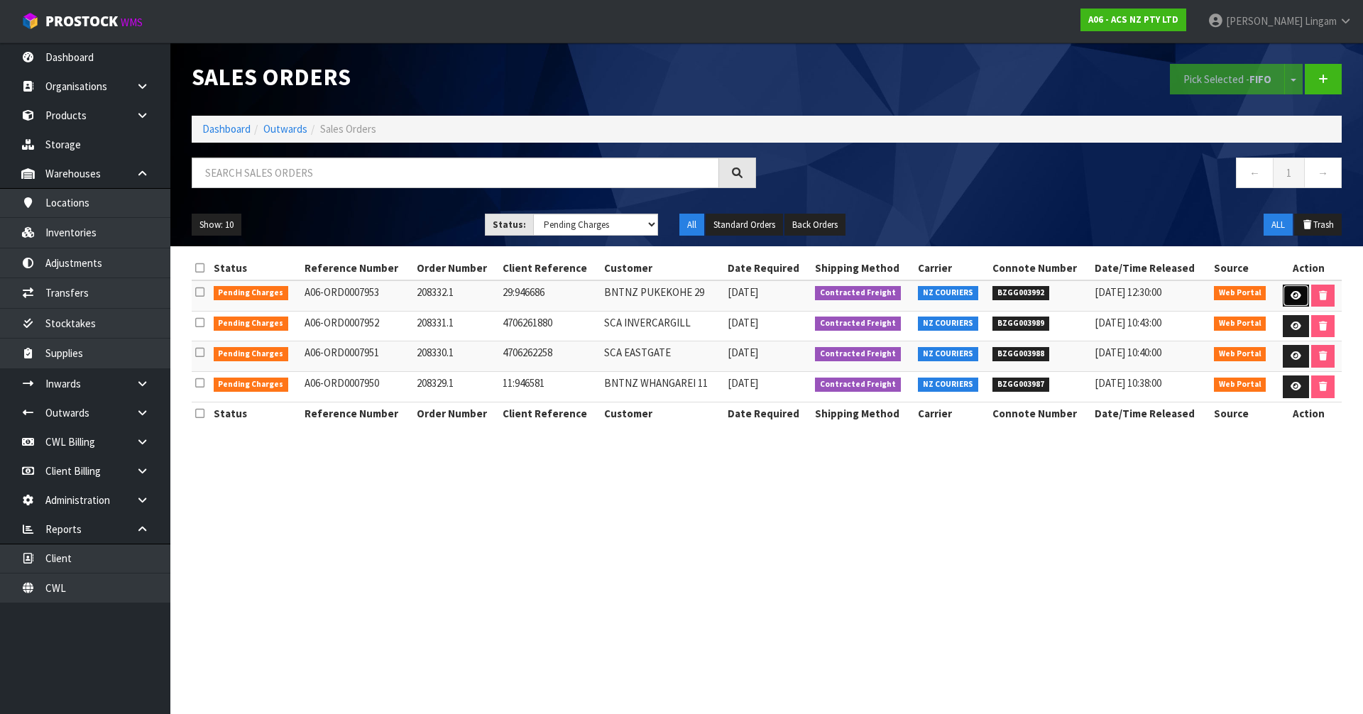
click at [1290, 295] on icon at bounding box center [1295, 295] width 11 height 9
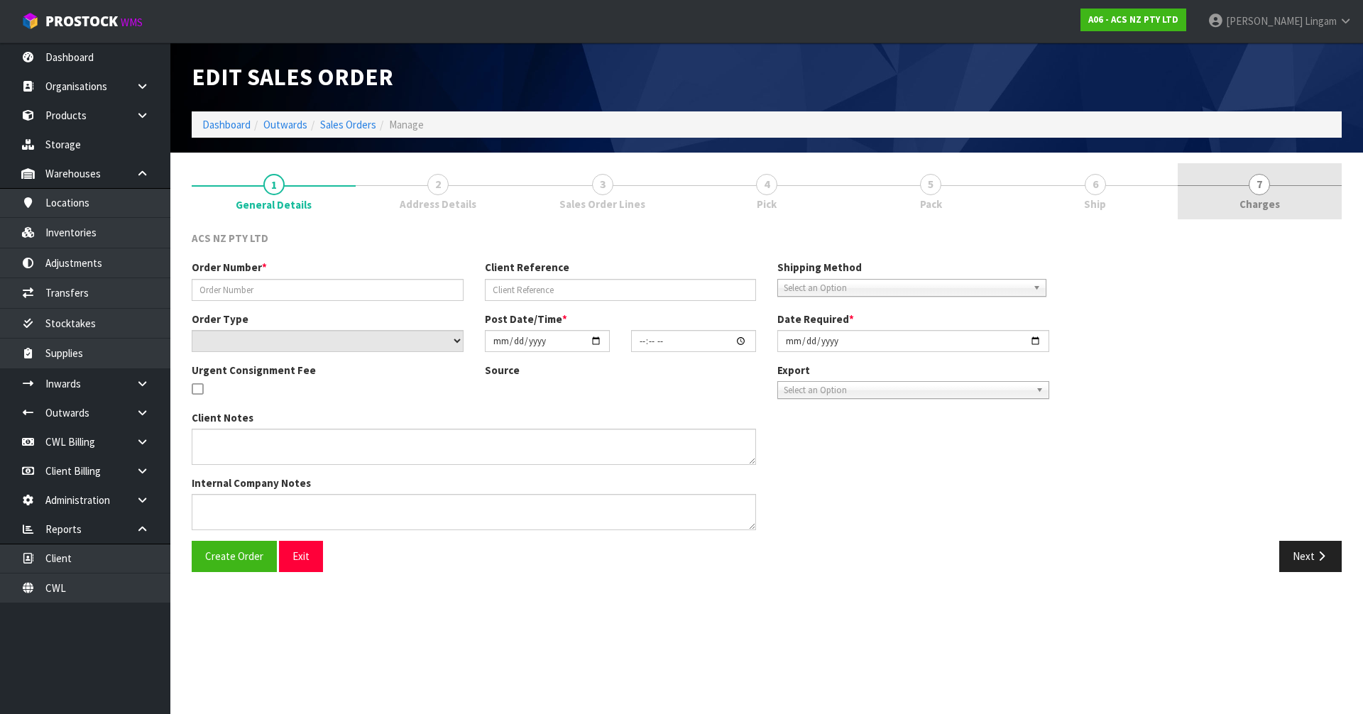
type input "208332.1"
type input "29:946686"
select select "number:0"
type input "[DATE]"
type input "16:43:00.000"
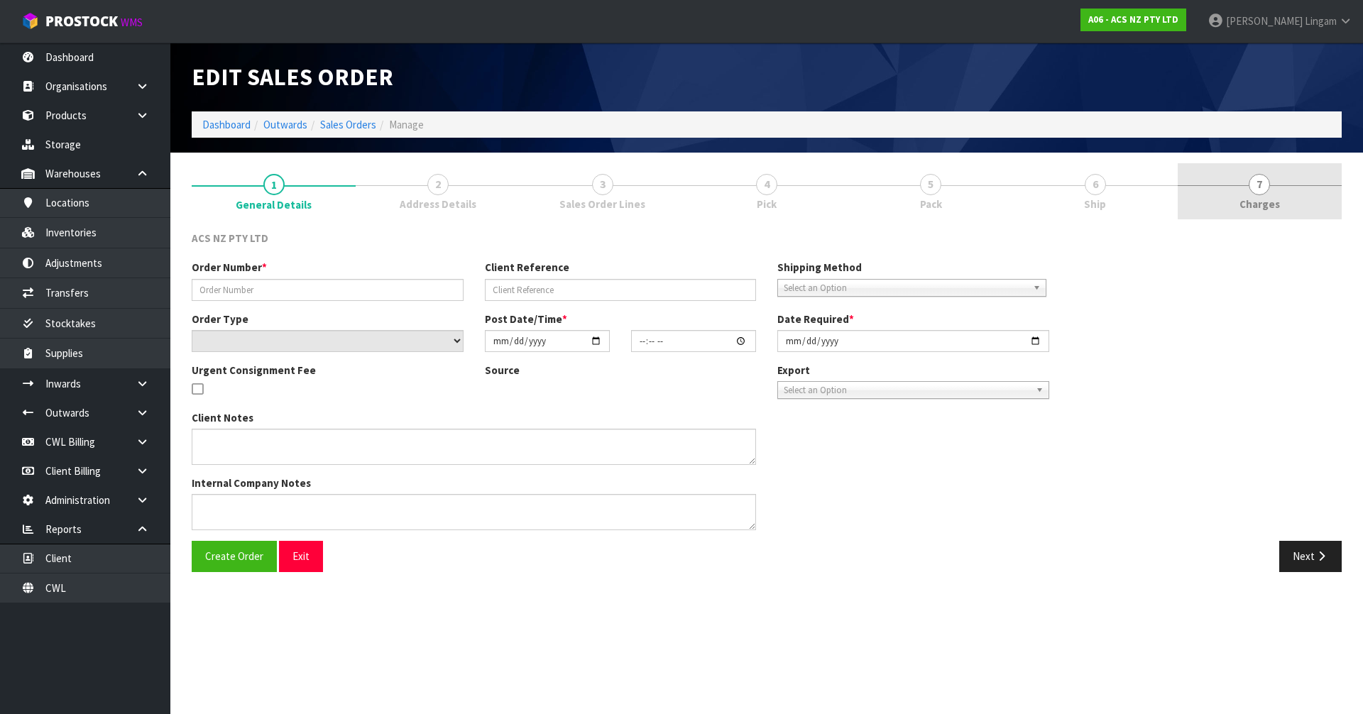
type input "[DATE]"
click at [1303, 202] on link "7 [GEOGRAPHIC_DATA]" at bounding box center [1259, 191] width 164 height 56
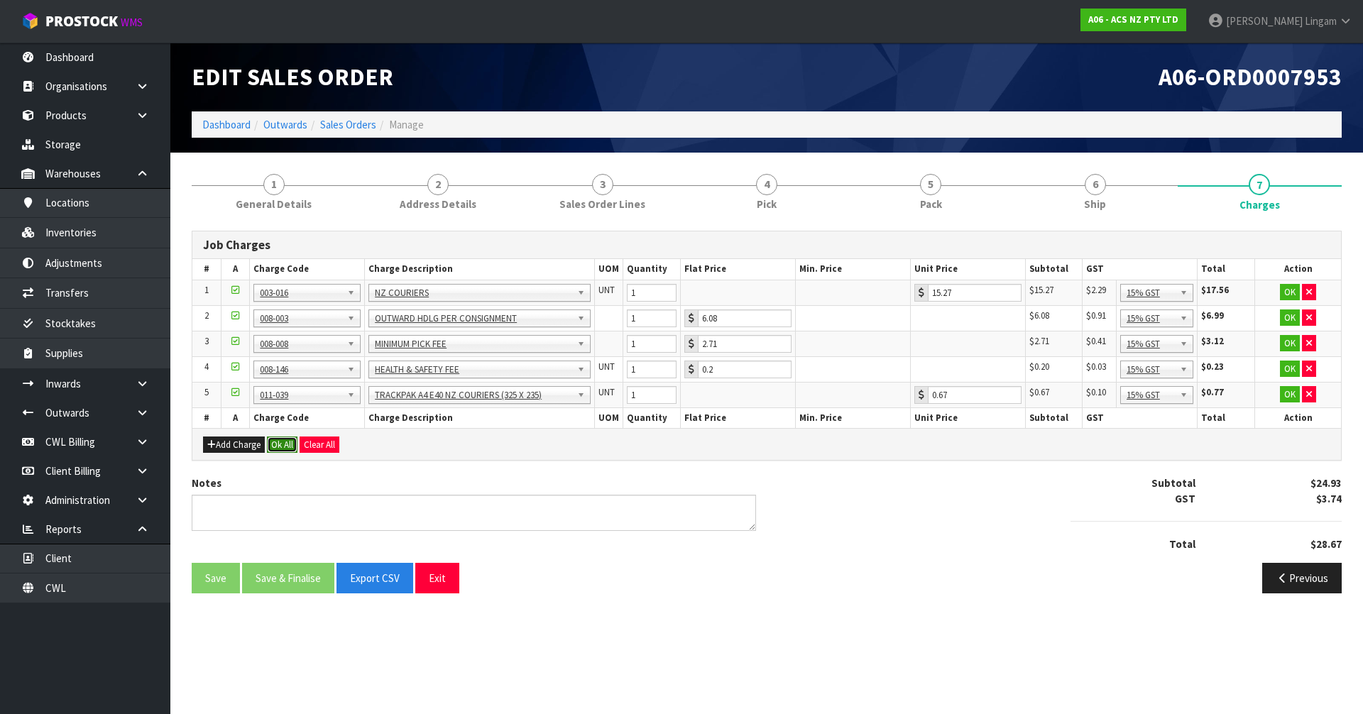
click at [291, 447] on button "Ok All" at bounding box center [282, 444] width 31 height 17
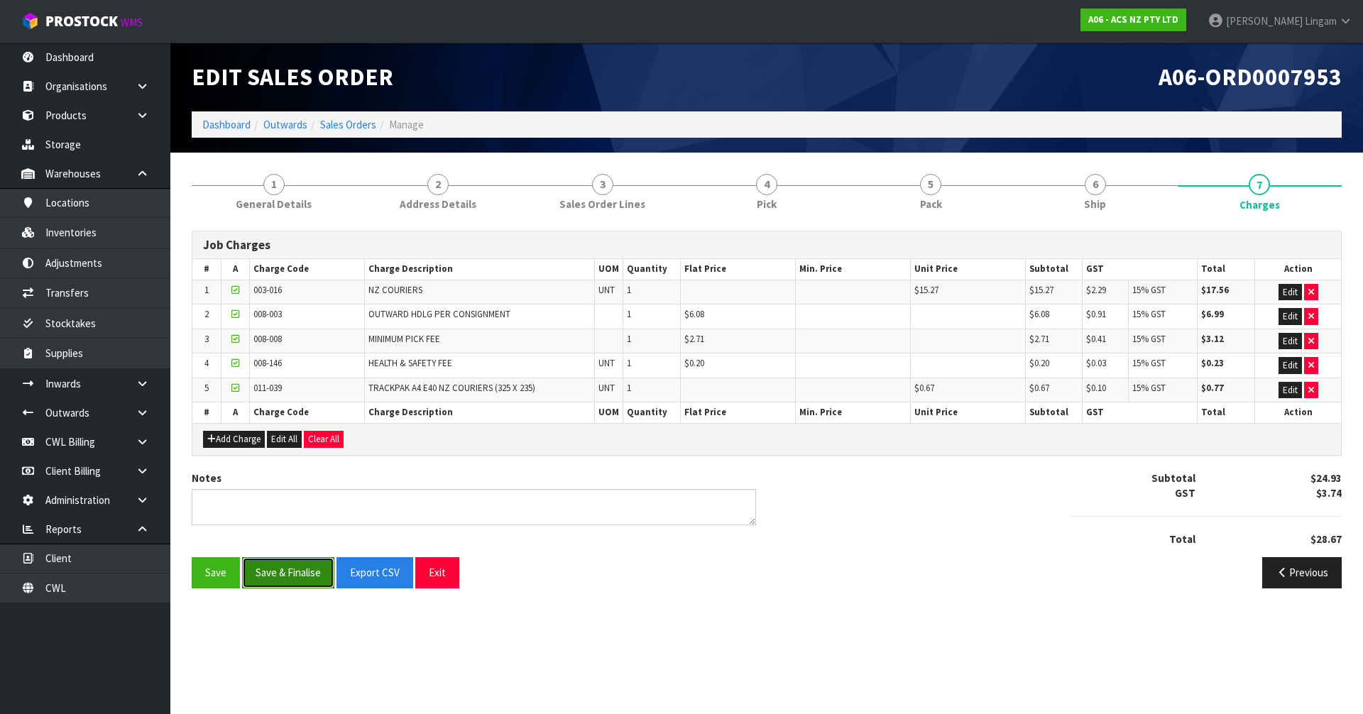
click at [285, 576] on button "Save & Finalise" at bounding box center [288, 572] width 92 height 31
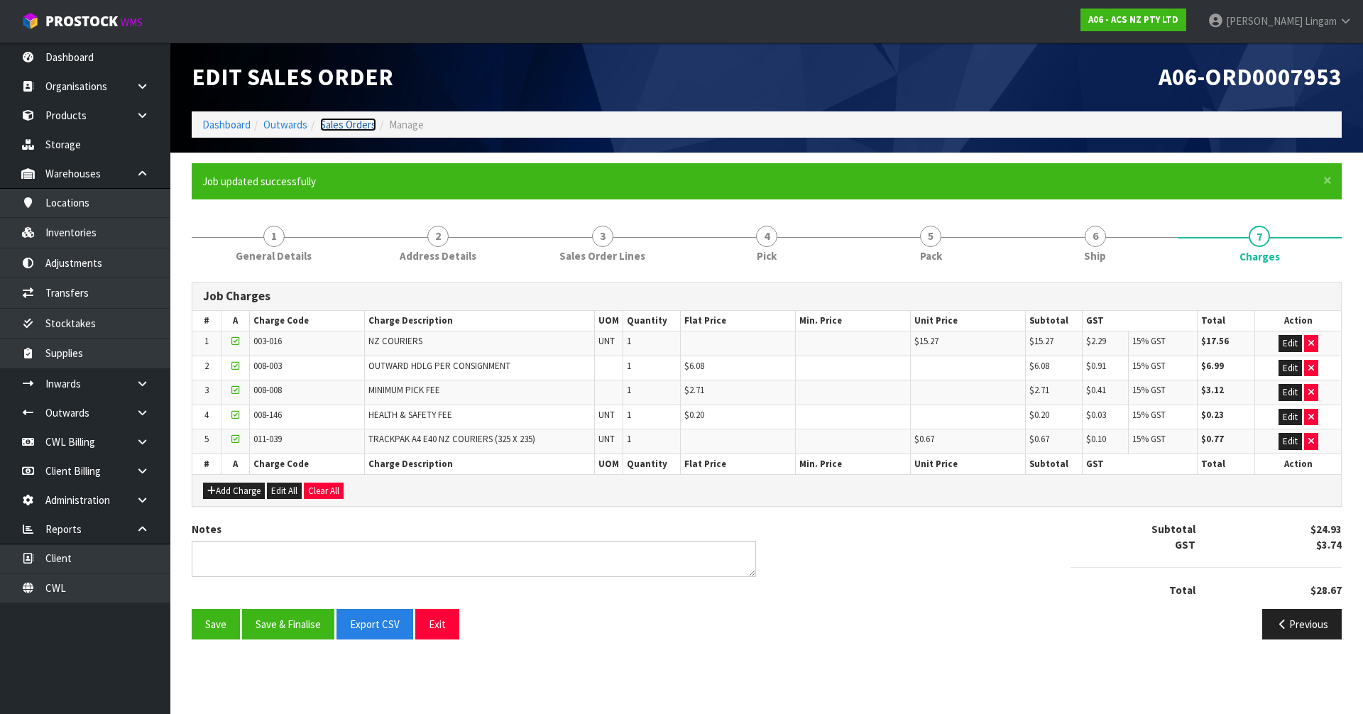
click at [361, 125] on link "Sales Orders" at bounding box center [348, 124] width 56 height 13
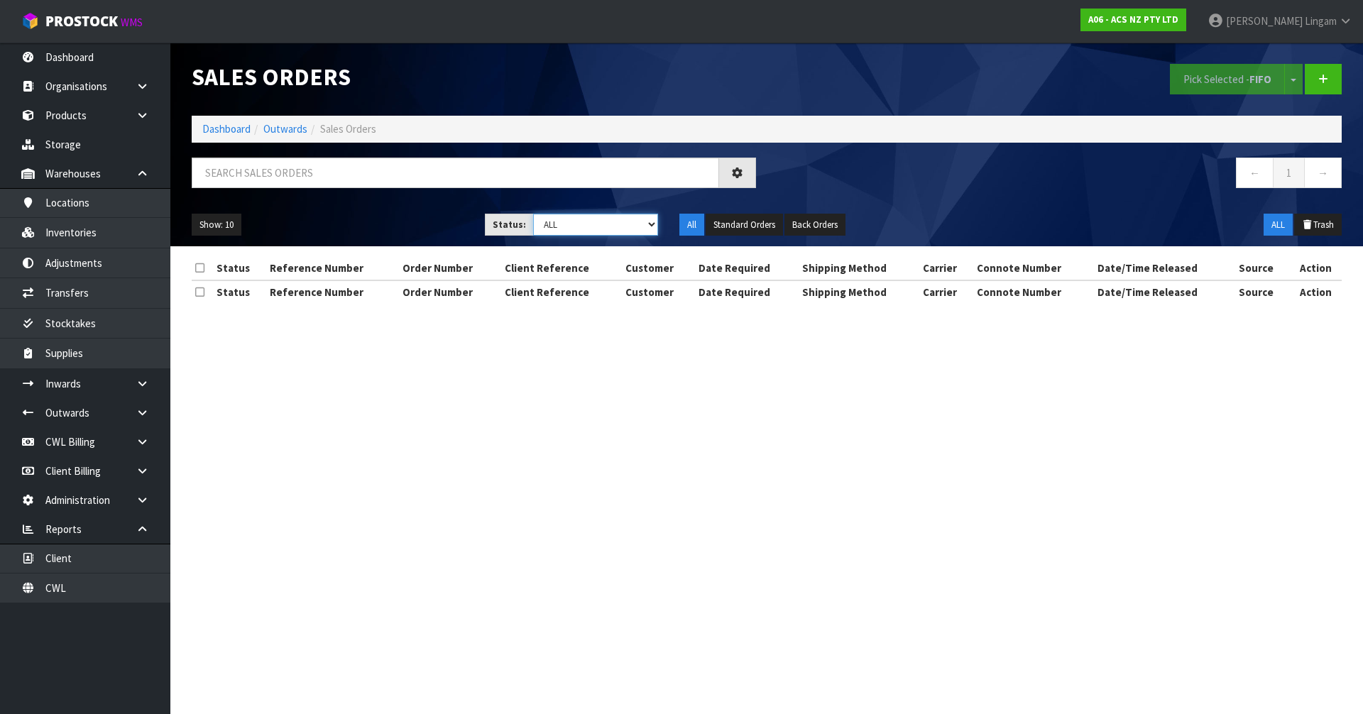
click at [622, 221] on select "Draft Pending Allocated Pending Pick Goods Picked Goods Packed Pending Charges …" at bounding box center [596, 225] width 126 height 22
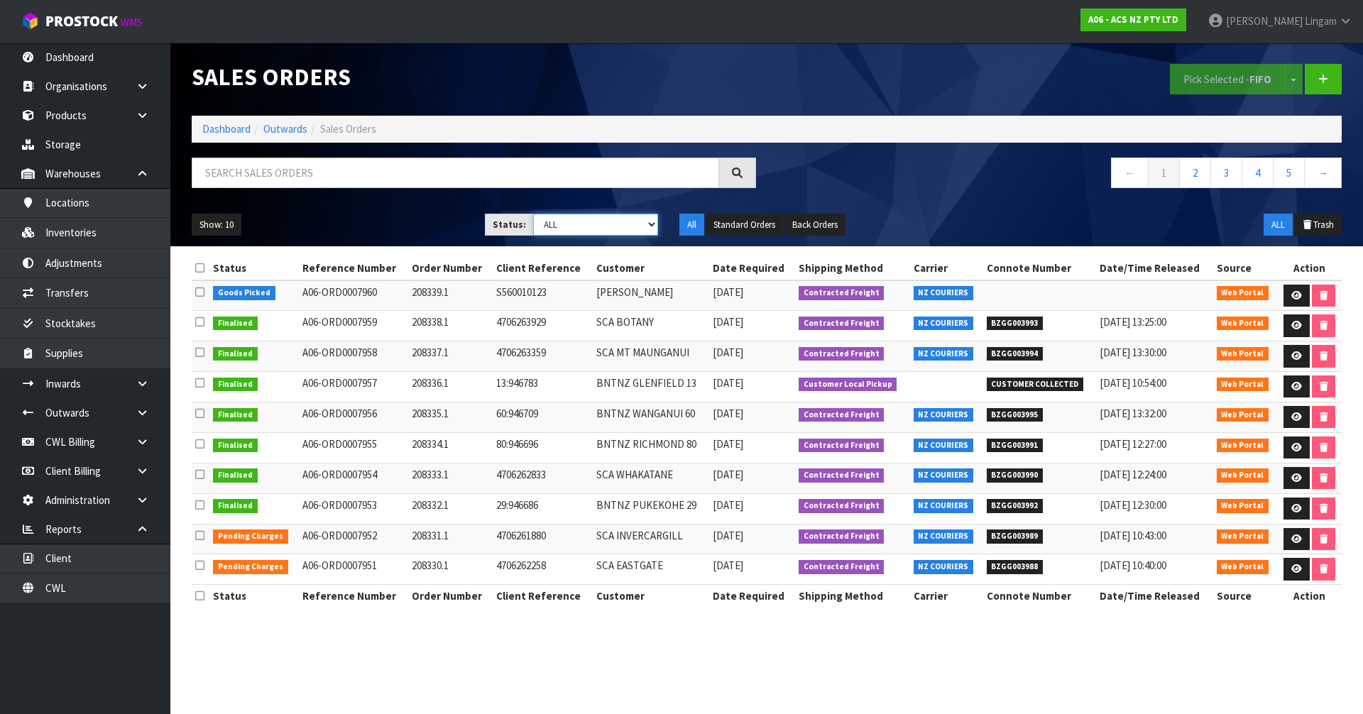
select select "string:6"
click at [533, 214] on select "Draft Pending Allocated Pending Pick Goods Picked Goods Packed Pending Charges …" at bounding box center [596, 225] width 126 height 22
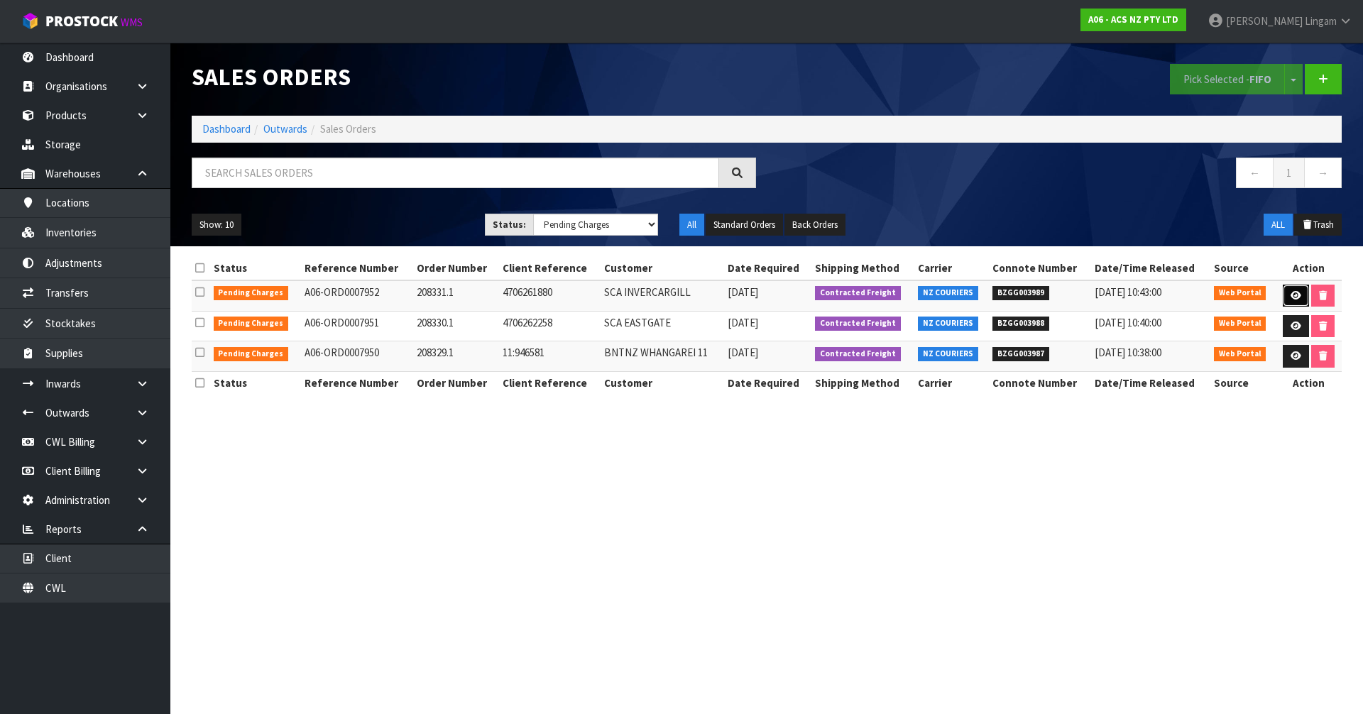
click at [1282, 288] on link at bounding box center [1295, 296] width 26 height 23
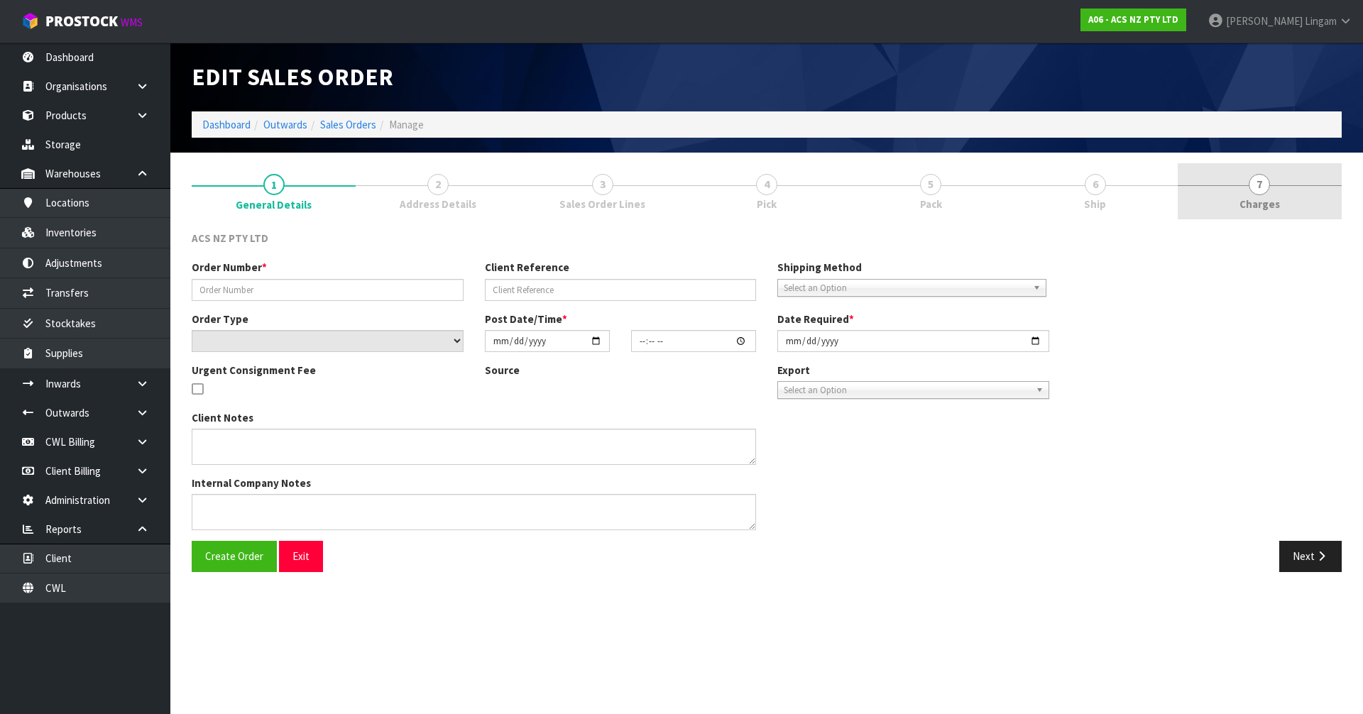
type input "208331.1"
type input "4706261880"
select select "number:0"
type input "[DATE]"
type input "14:44:00.000"
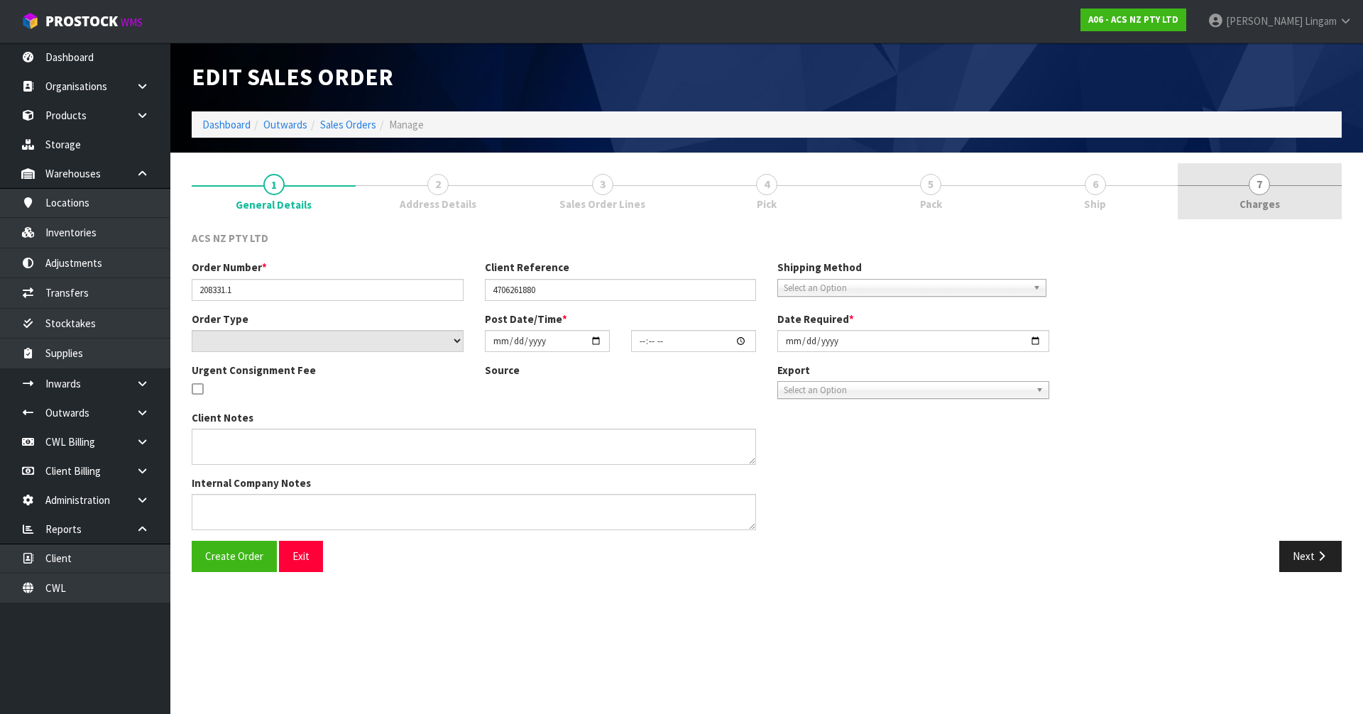
type input "[DATE]"
click at [1319, 195] on link "7 [GEOGRAPHIC_DATA]" at bounding box center [1259, 191] width 164 height 56
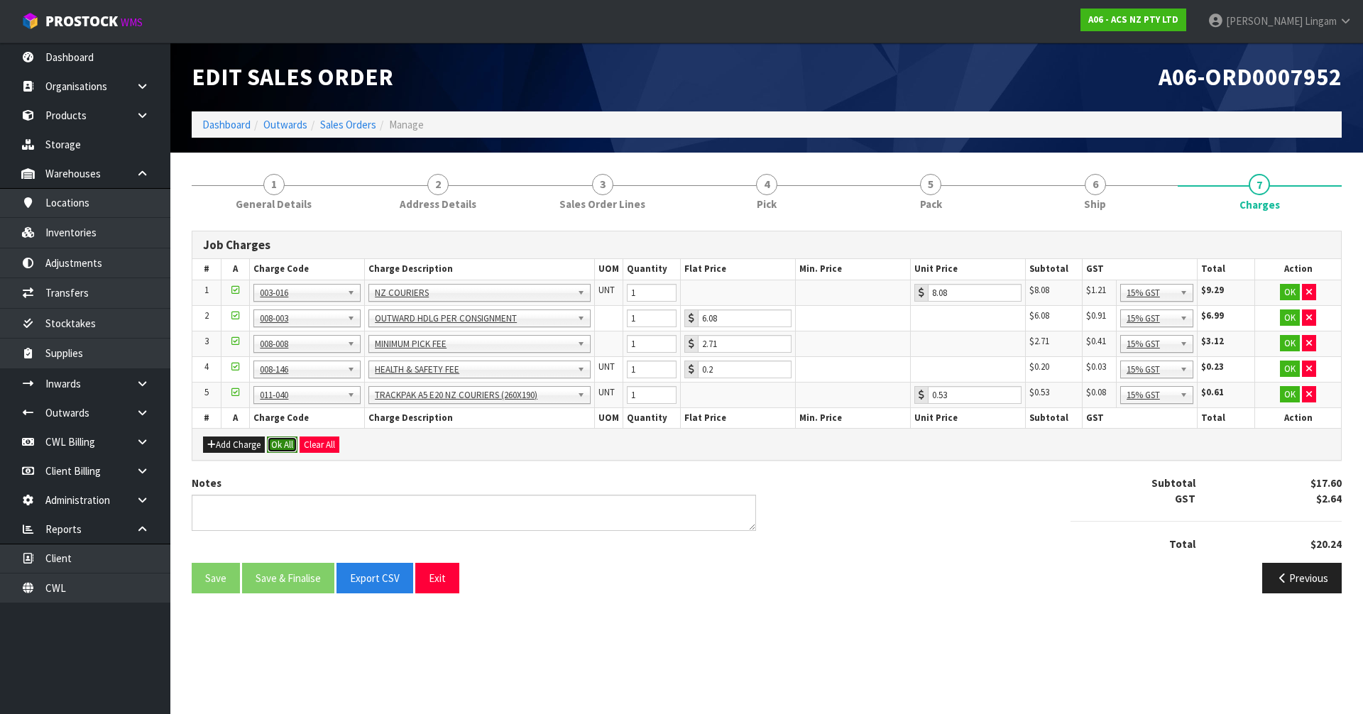
click at [285, 446] on button "Ok All" at bounding box center [282, 444] width 31 height 17
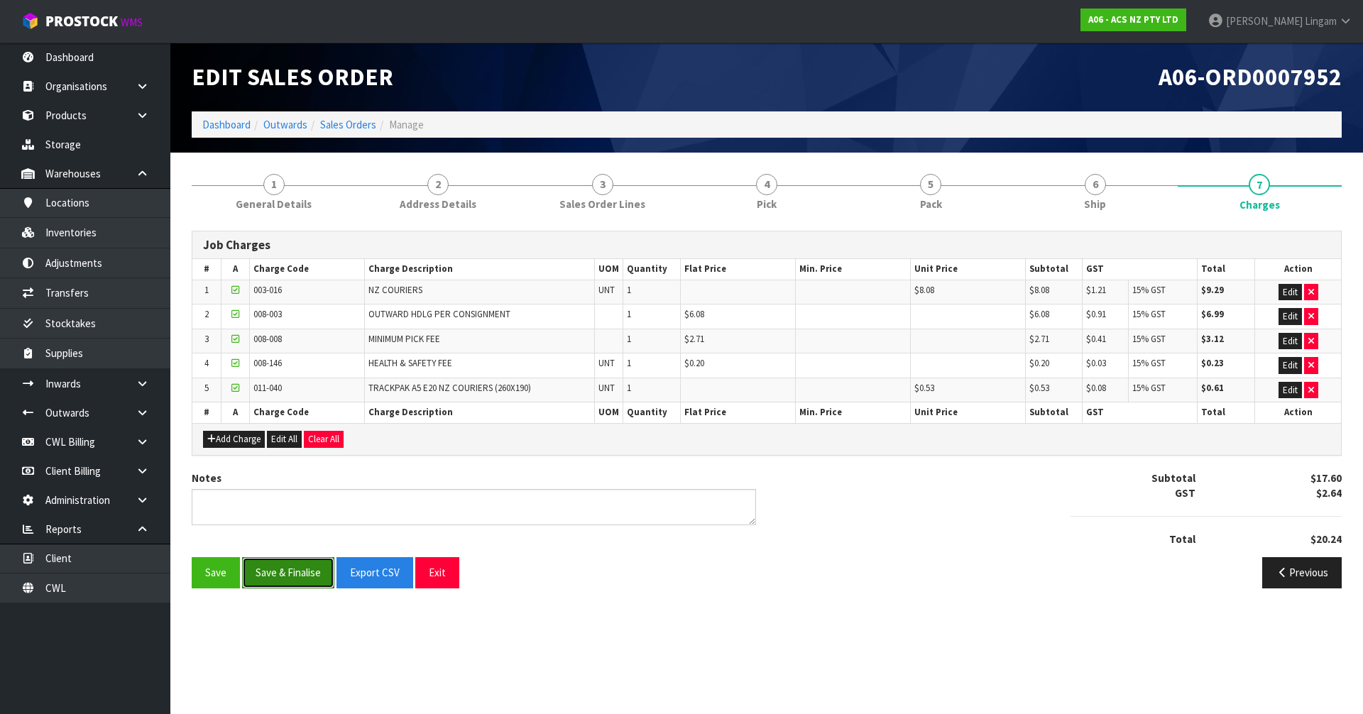
click at [300, 566] on button "Save & Finalise" at bounding box center [288, 572] width 92 height 31
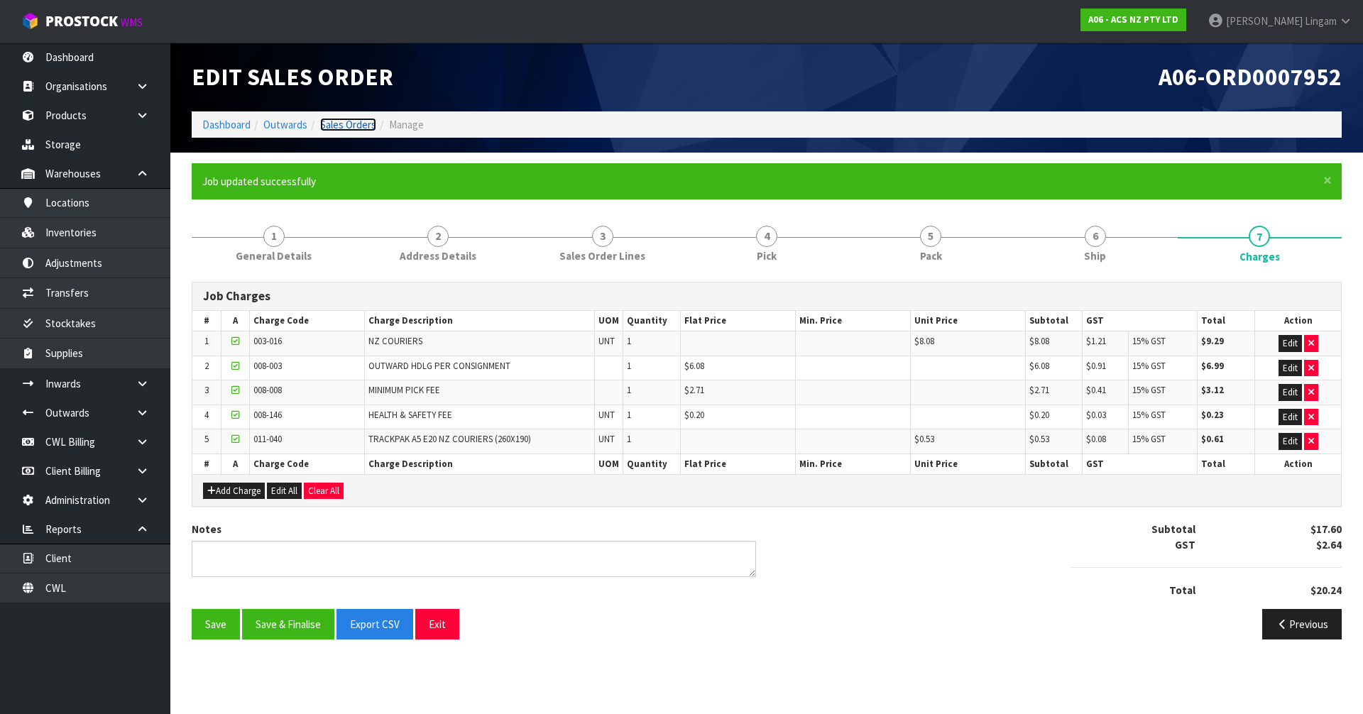
click at [361, 127] on link "Sales Orders" at bounding box center [348, 124] width 56 height 13
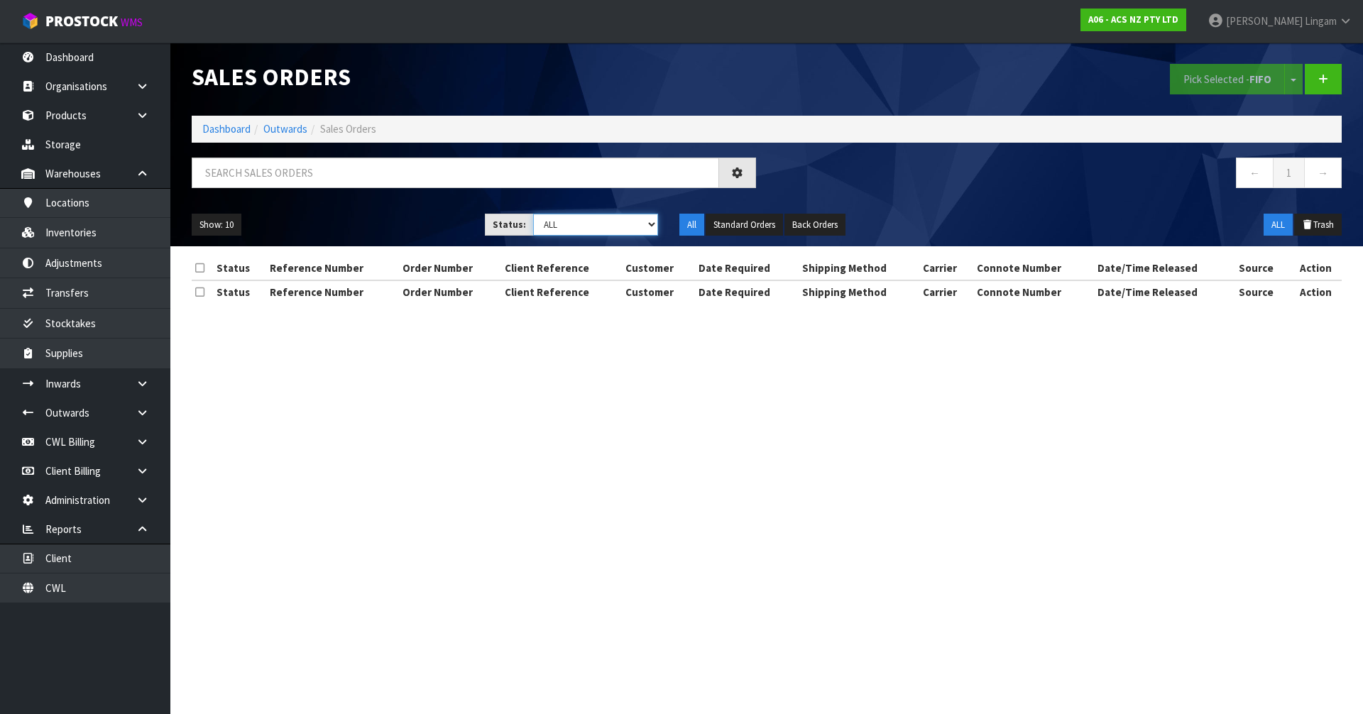
click at [637, 227] on select "Draft Pending Allocated Pending Pick Goods Picked Goods Packed Pending Charges …" at bounding box center [596, 225] width 126 height 22
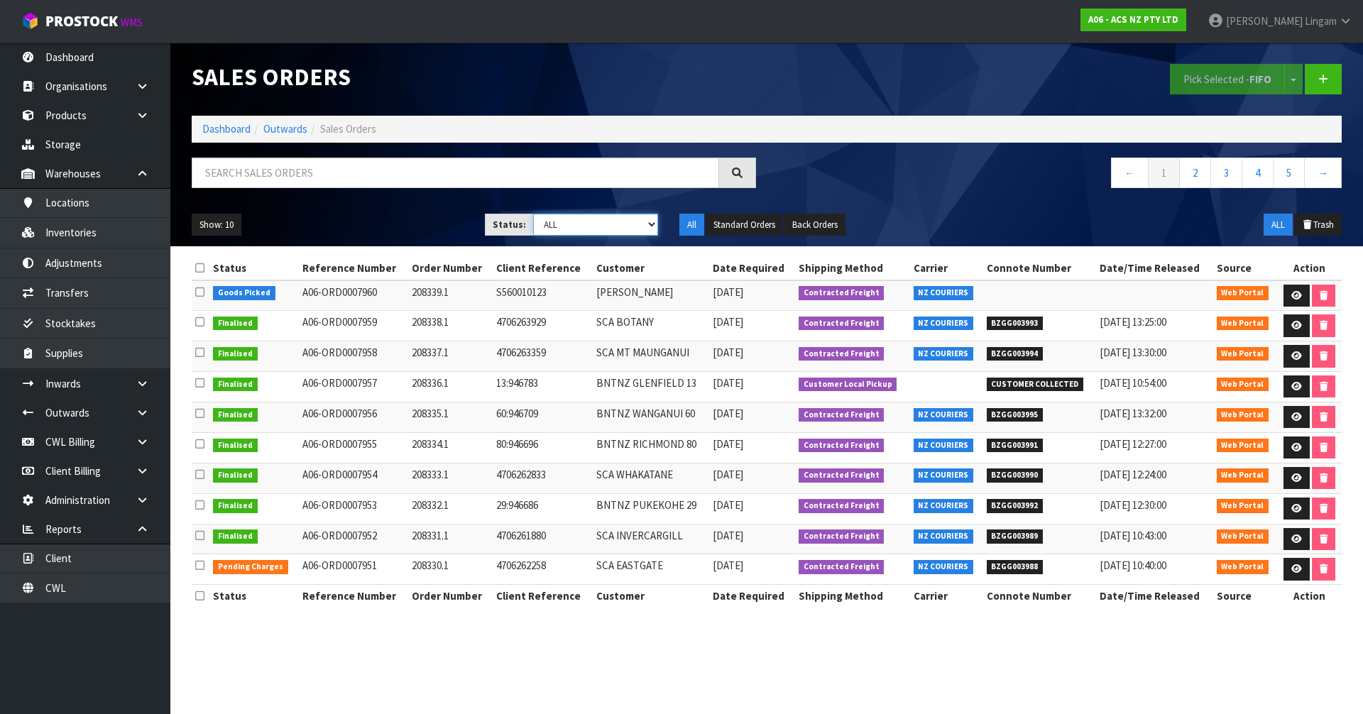
select select "string:6"
click at [533, 214] on select "Draft Pending Allocated Pending Pick Goods Picked Goods Packed Pending Charges …" at bounding box center [596, 225] width 126 height 22
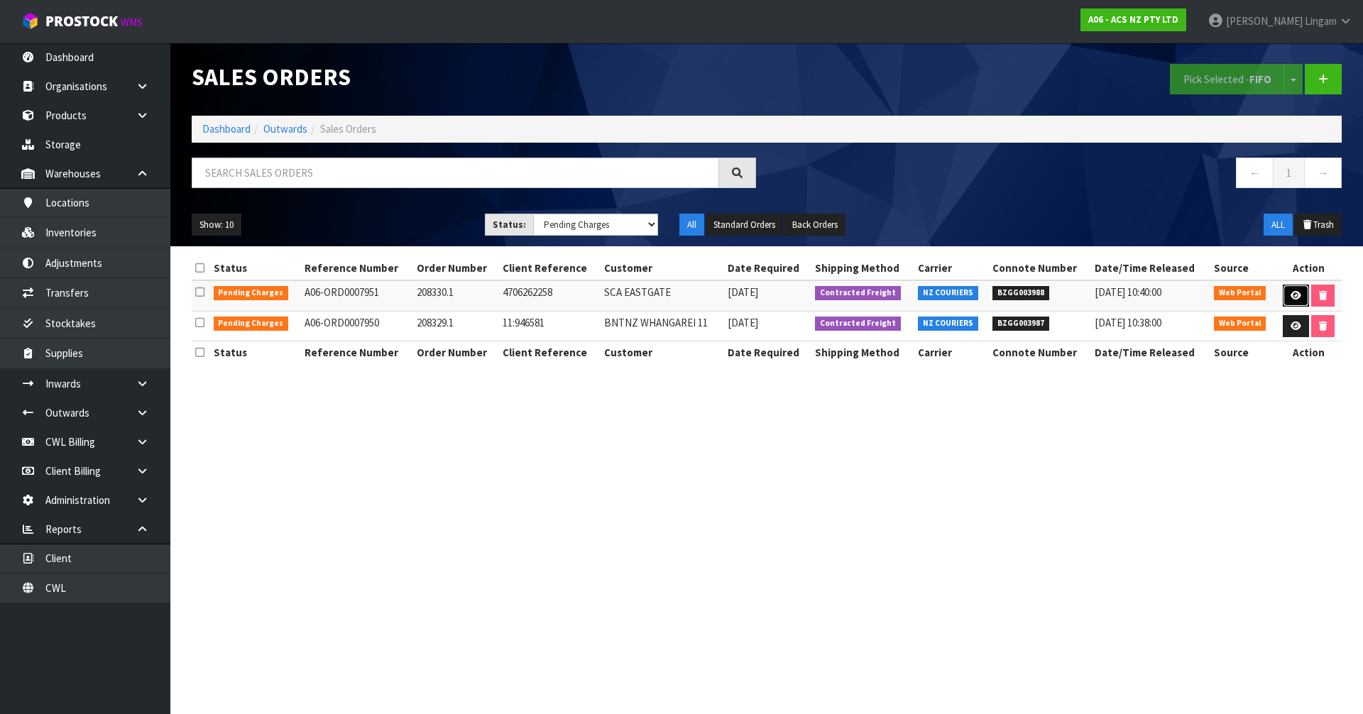
click at [1297, 298] on icon at bounding box center [1295, 295] width 11 height 9
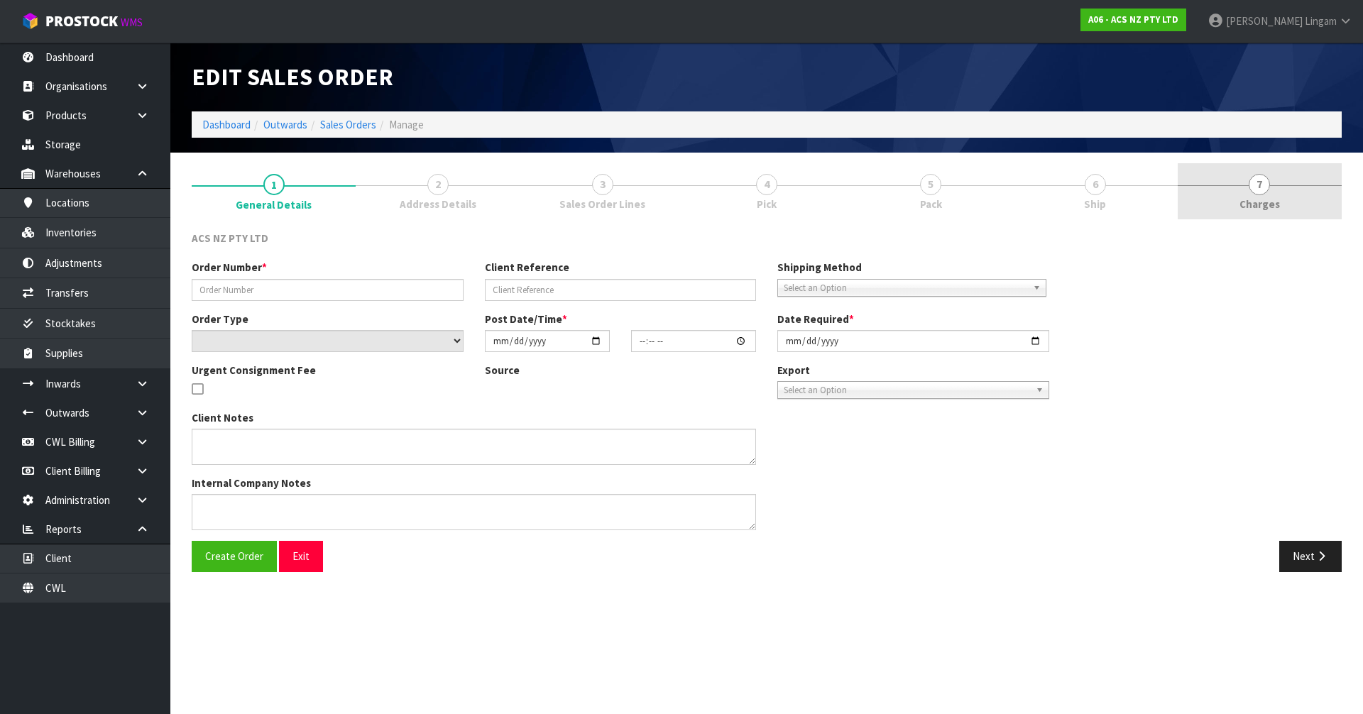
type input "208330.1"
type input "4706262258"
select select "number:0"
type input "[DATE]"
type input "14:44:00.000"
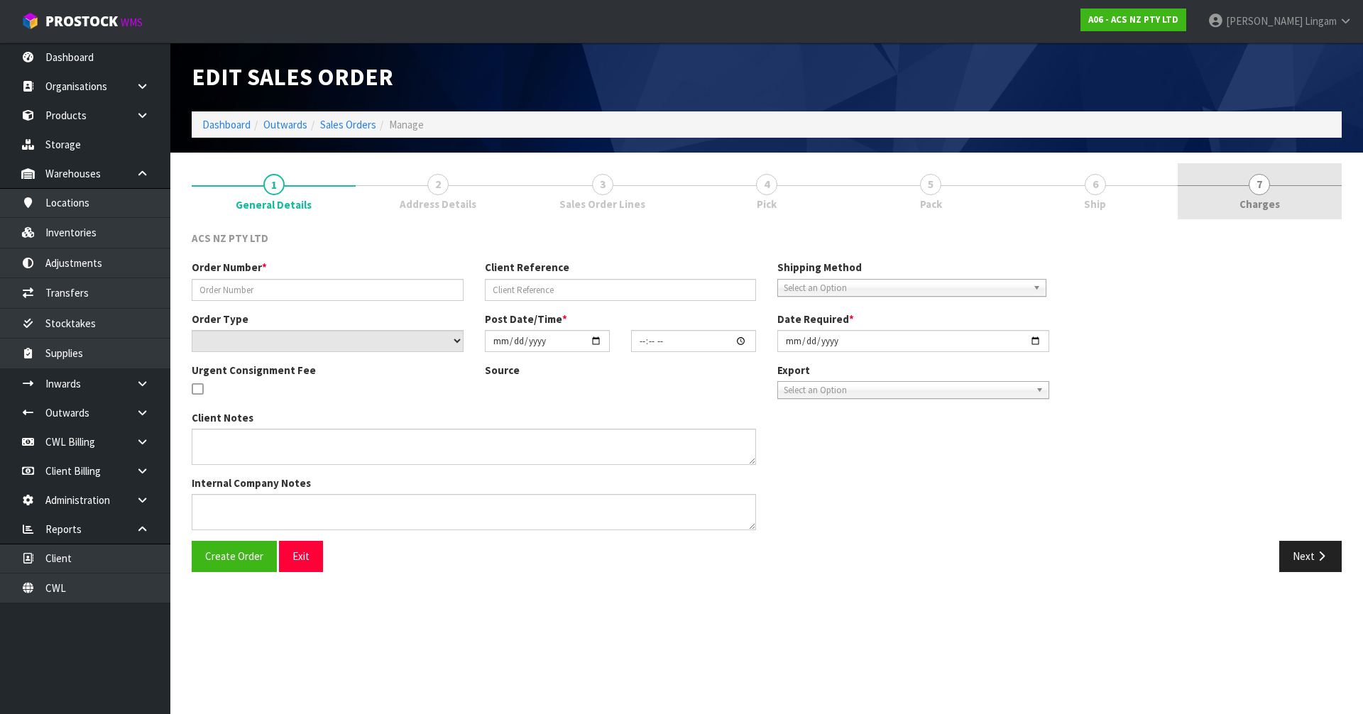
type input "[DATE]"
click at [1278, 207] on span "Charges" at bounding box center [1259, 204] width 40 height 15
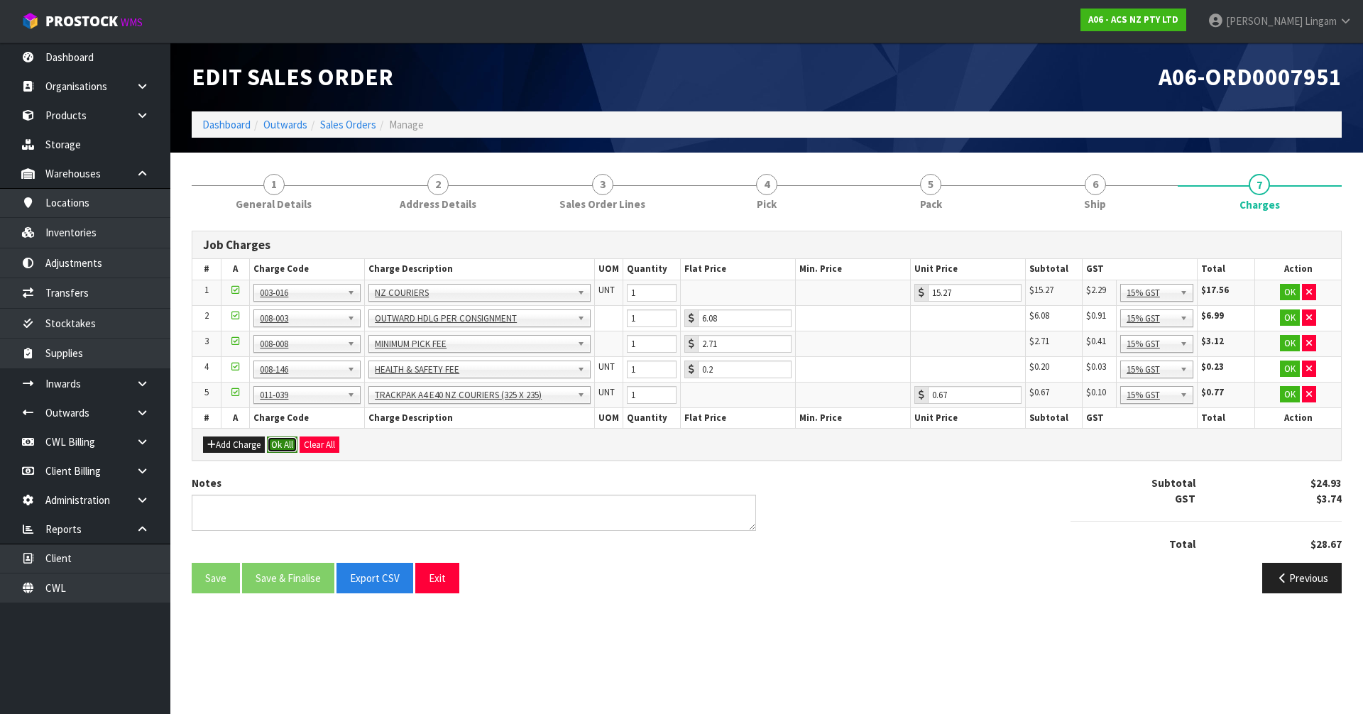
click at [290, 442] on button "Ok All" at bounding box center [282, 444] width 31 height 17
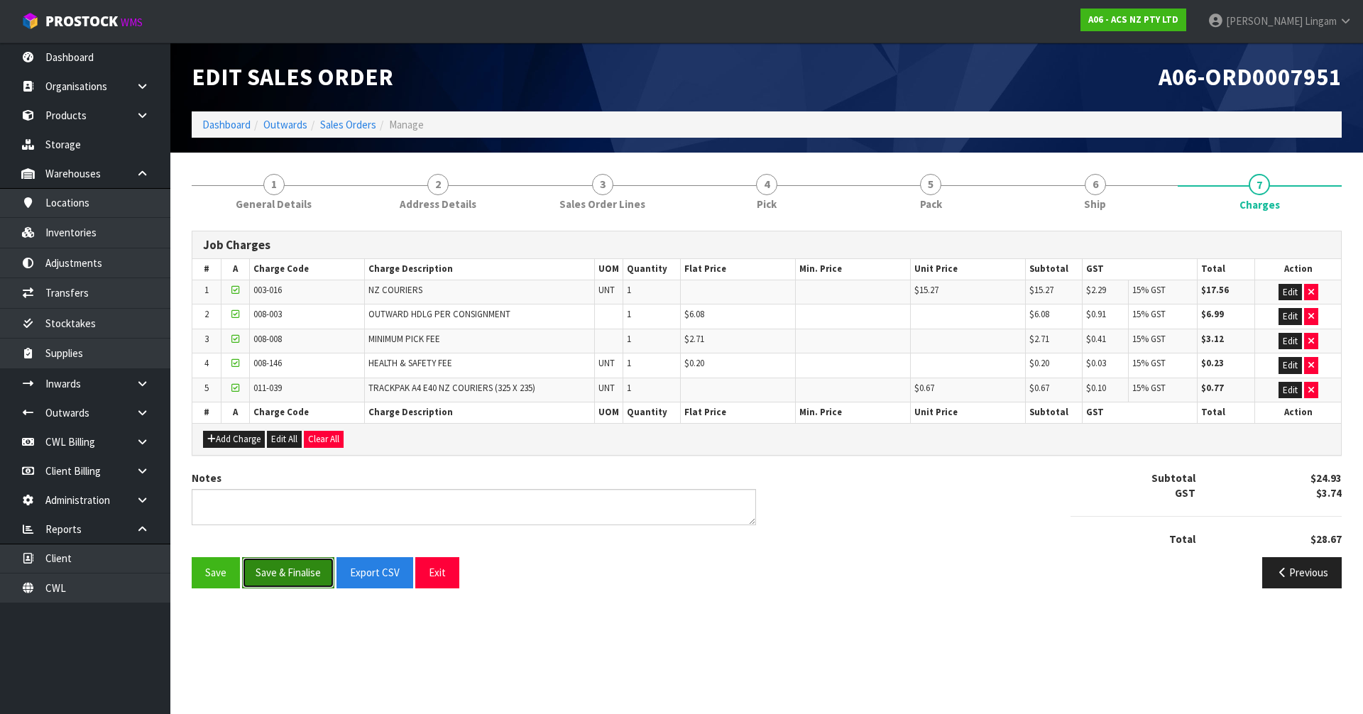
click at [279, 565] on button "Save & Finalise" at bounding box center [288, 572] width 92 height 31
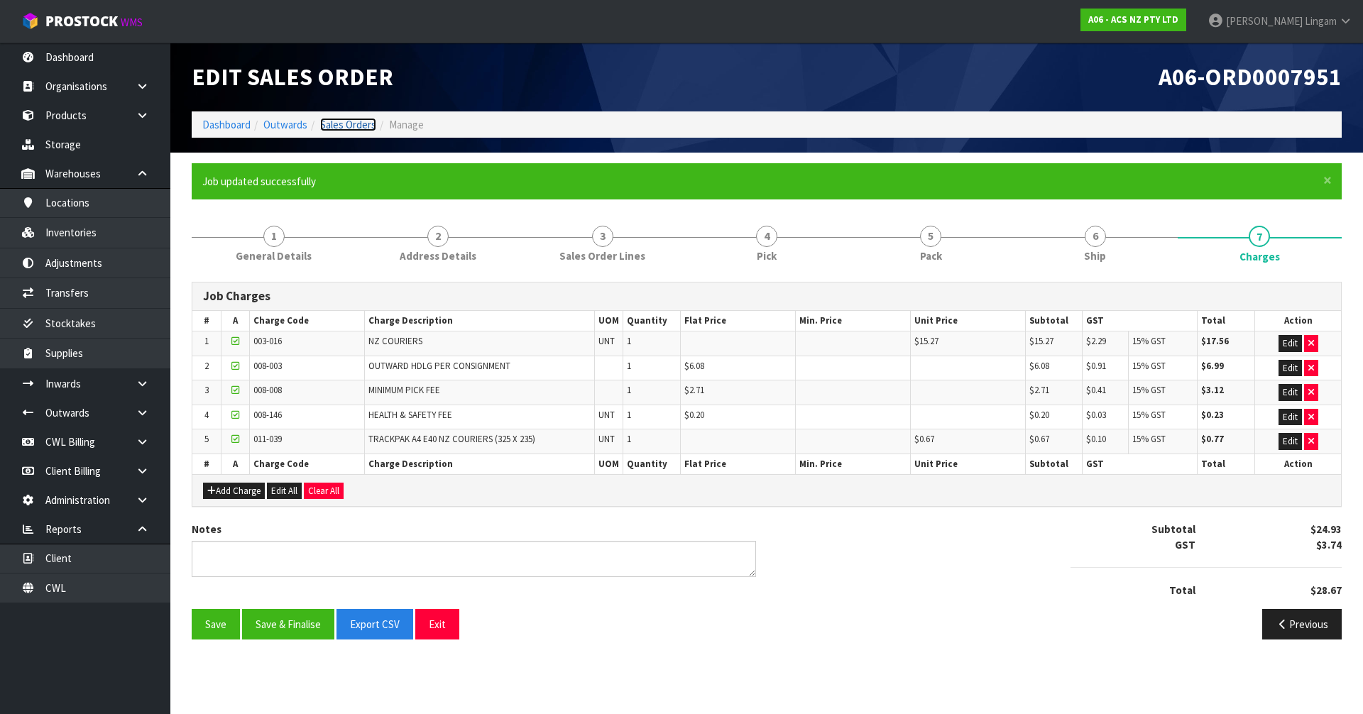
click at [358, 124] on link "Sales Orders" at bounding box center [348, 124] width 56 height 13
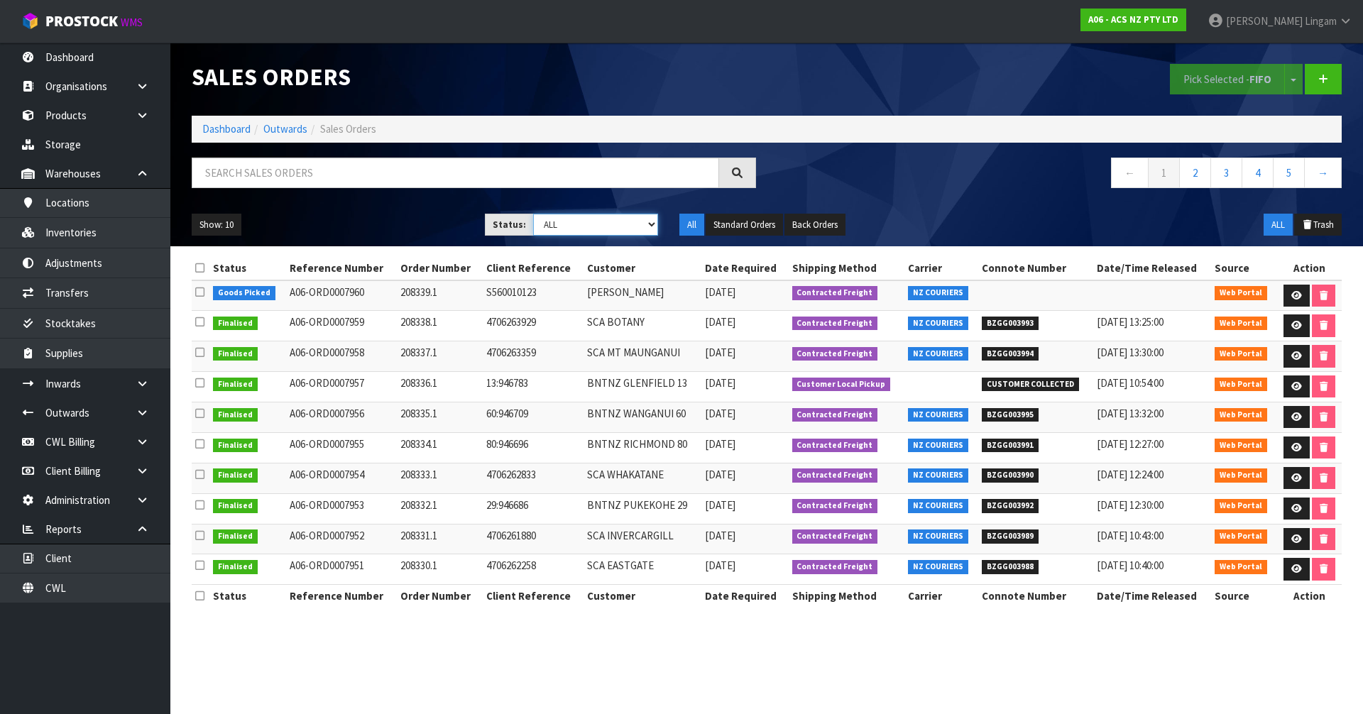
drag, startPoint x: 636, startPoint y: 224, endPoint x: 632, endPoint y: 234, distance: 10.8
click at [636, 224] on select "Draft Pending Allocated Pending Pick Goods Picked Goods Packed Pending Charges …" at bounding box center [596, 225] width 126 height 22
select select "string:6"
click at [533, 214] on select "Draft Pending Allocated Pending Pick Goods Picked Goods Packed Pending Charges …" at bounding box center [596, 225] width 126 height 22
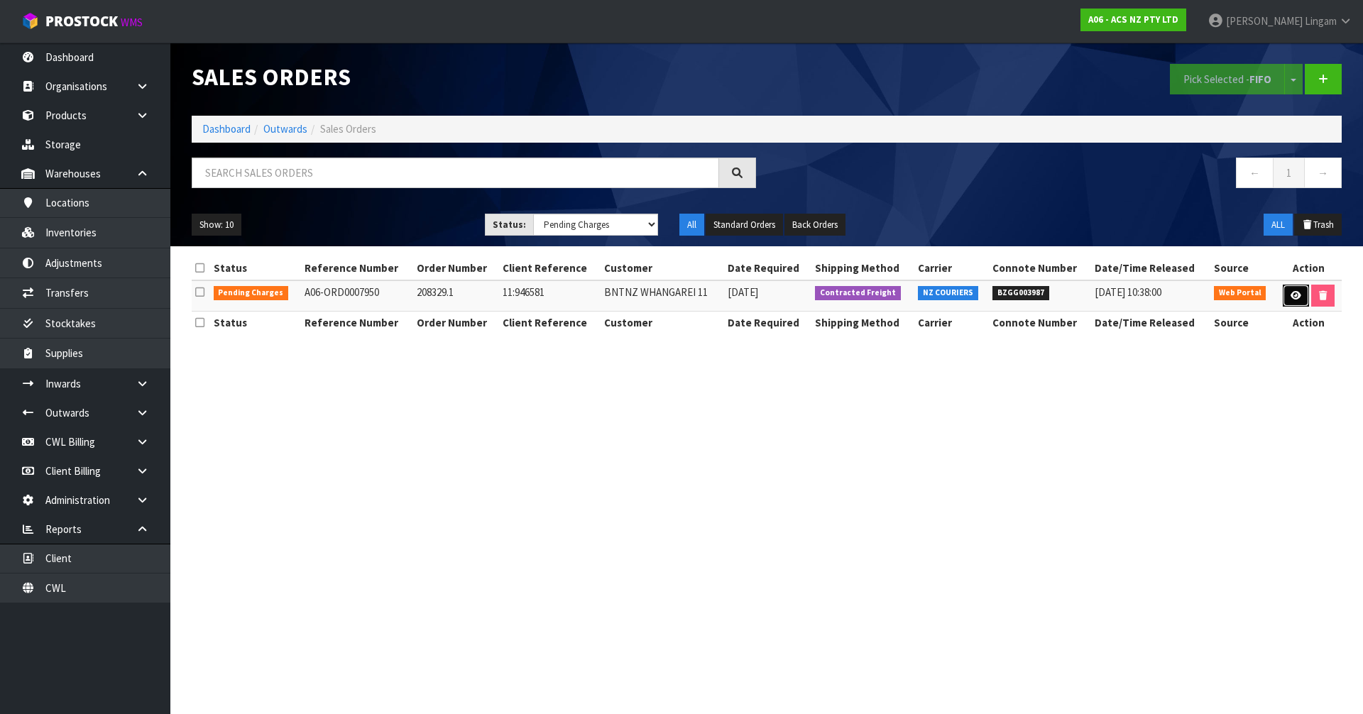
click at [1297, 290] on link at bounding box center [1295, 296] width 26 height 23
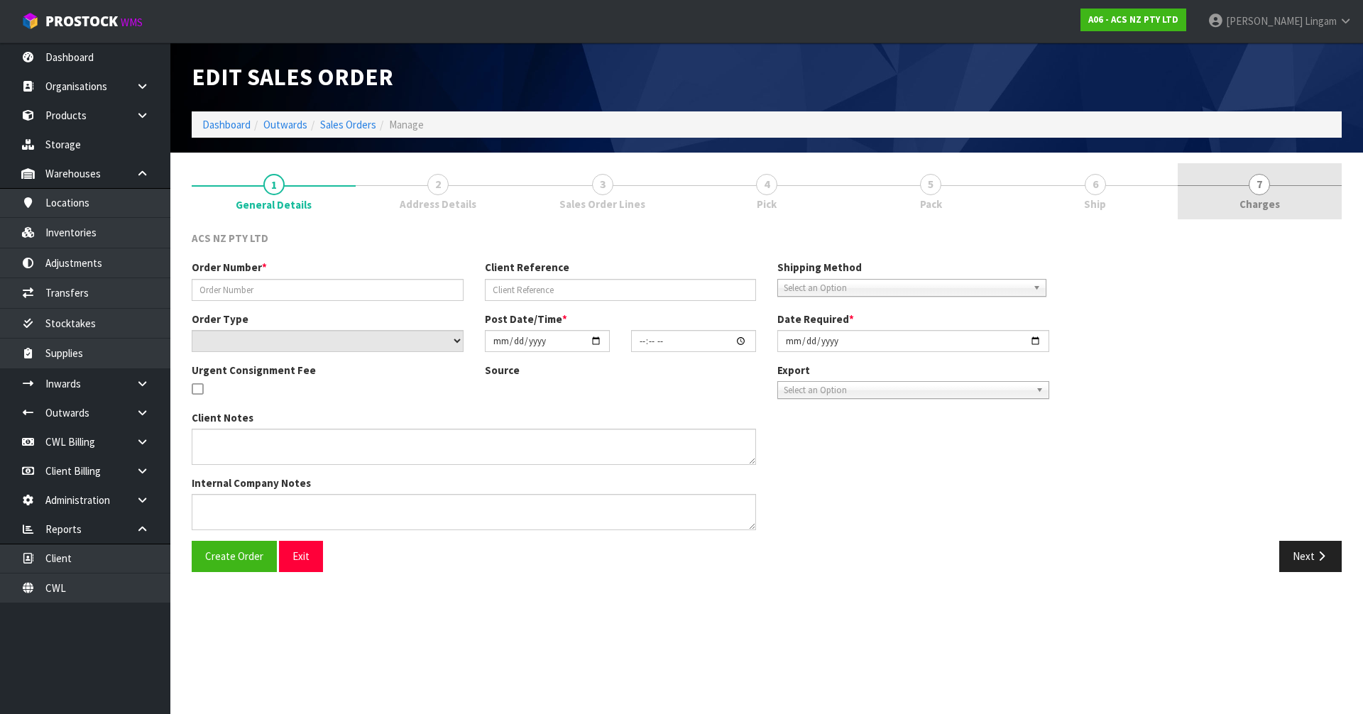
type input "208329.1"
type input "11:946581"
select select "number:0"
type input "[DATE]"
type input "14:43:00.000"
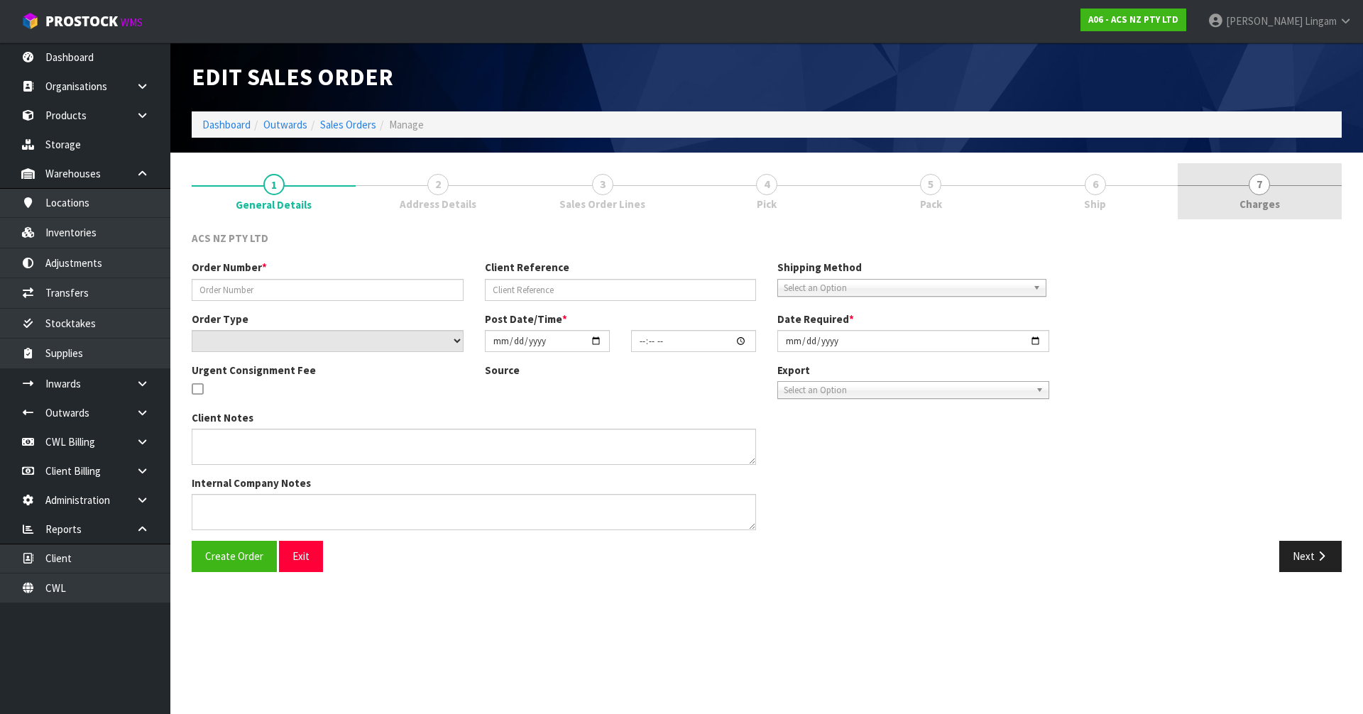
type input "[DATE]"
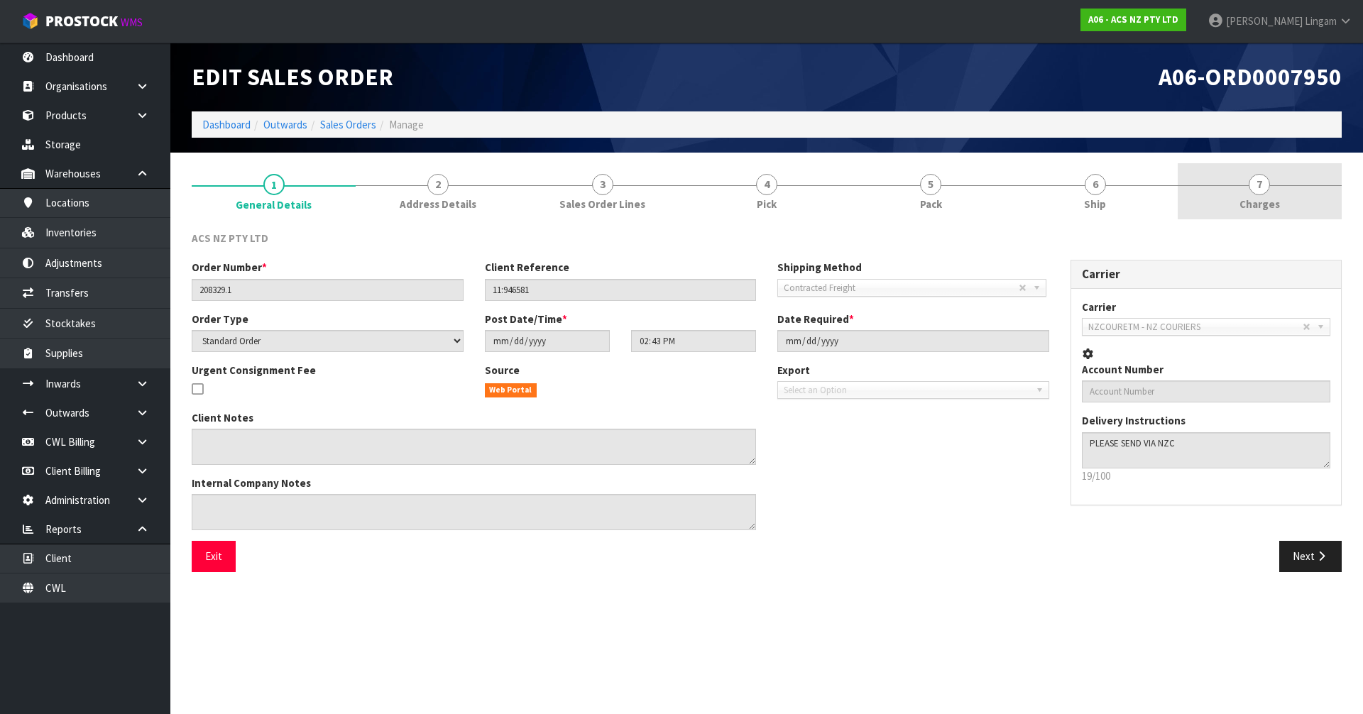
click at [1293, 206] on link "7 [GEOGRAPHIC_DATA]" at bounding box center [1259, 191] width 164 height 56
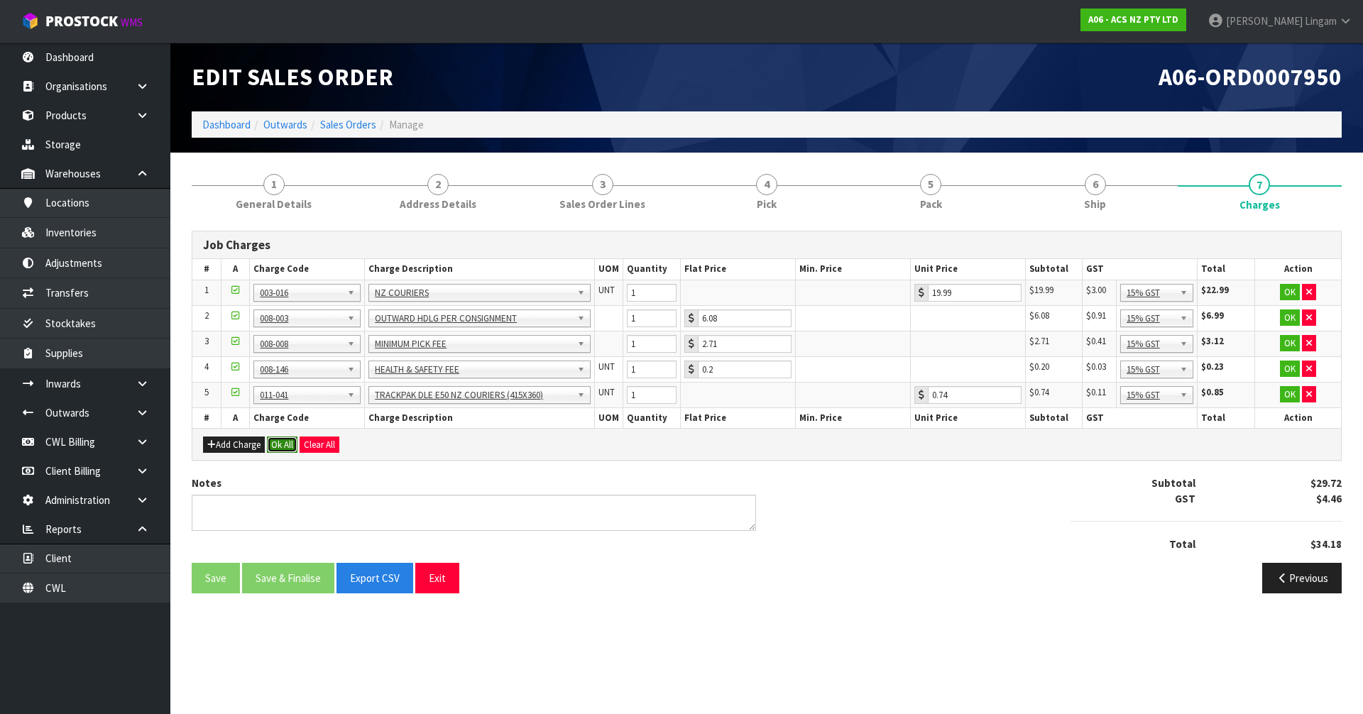
click at [273, 443] on button "Ok All" at bounding box center [282, 444] width 31 height 17
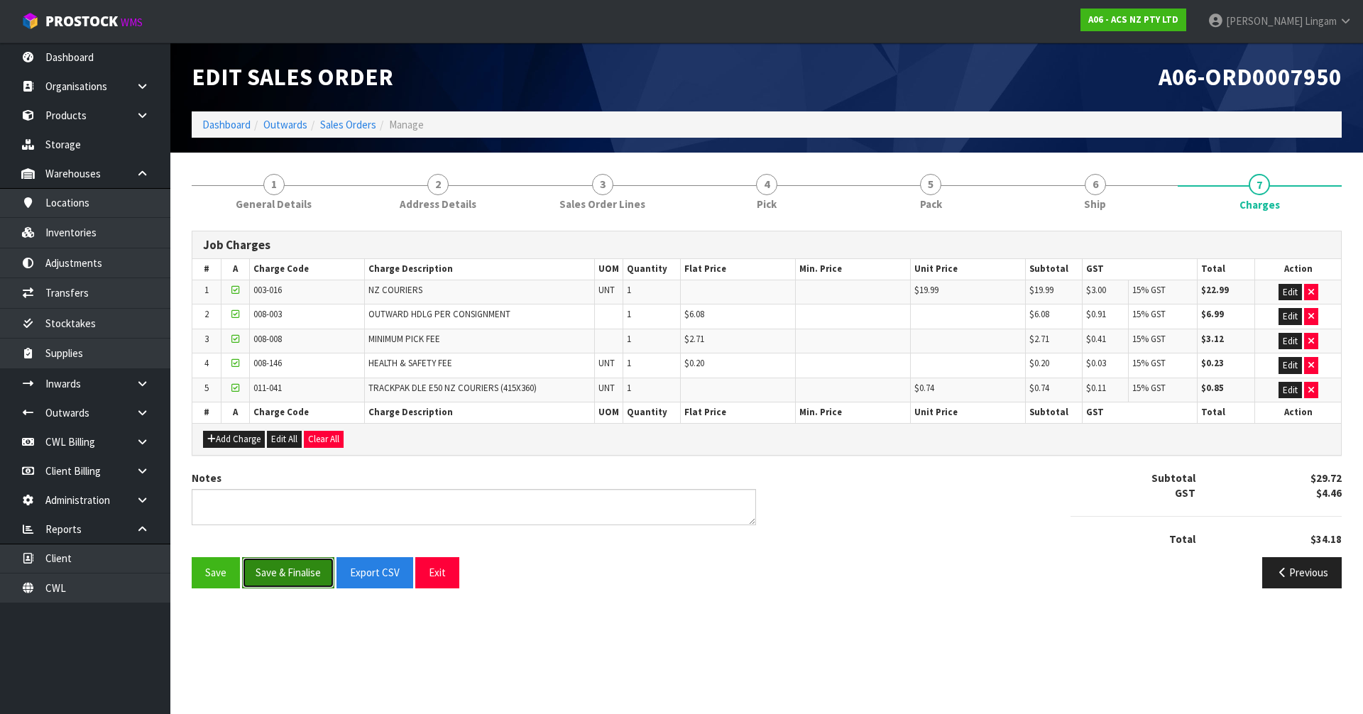
click at [292, 572] on button "Save & Finalise" at bounding box center [288, 572] width 92 height 31
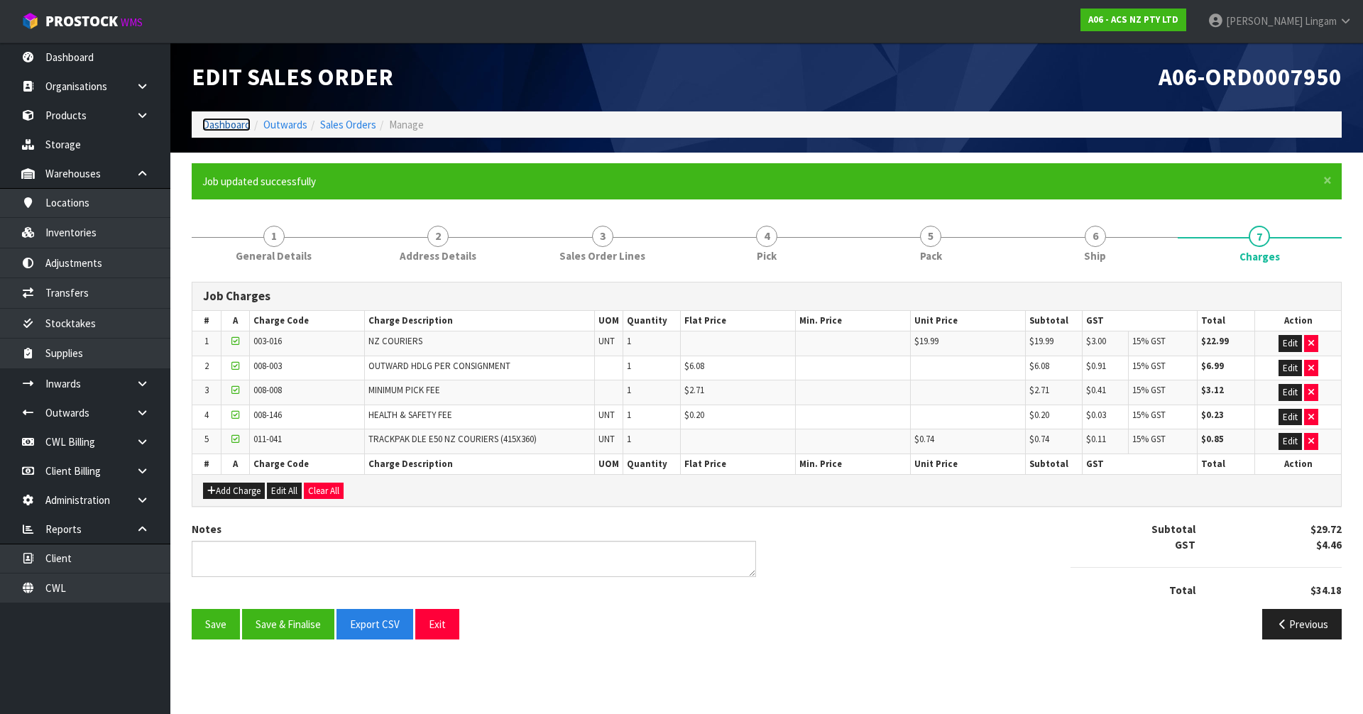
click at [224, 126] on link "Dashboard" at bounding box center [226, 124] width 48 height 13
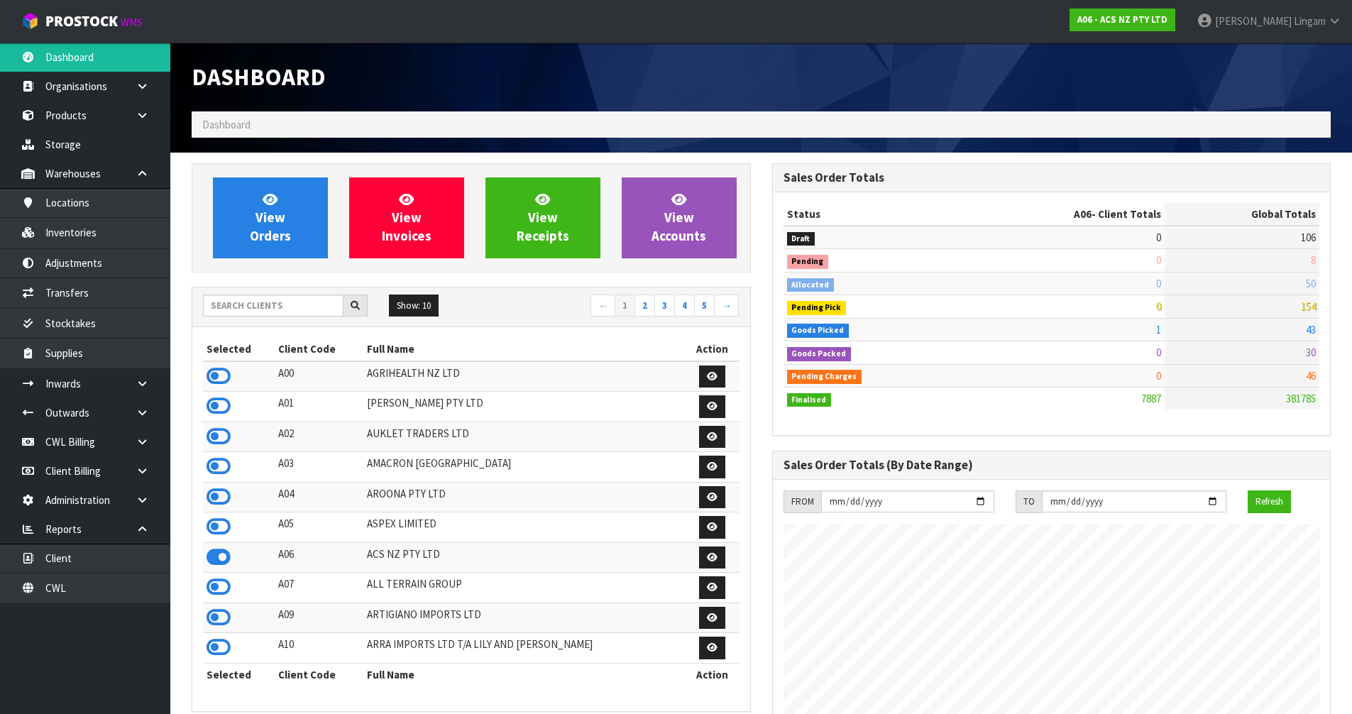
scroll to position [708664, 709159]
click at [220, 500] on icon at bounding box center [219, 496] width 24 height 21
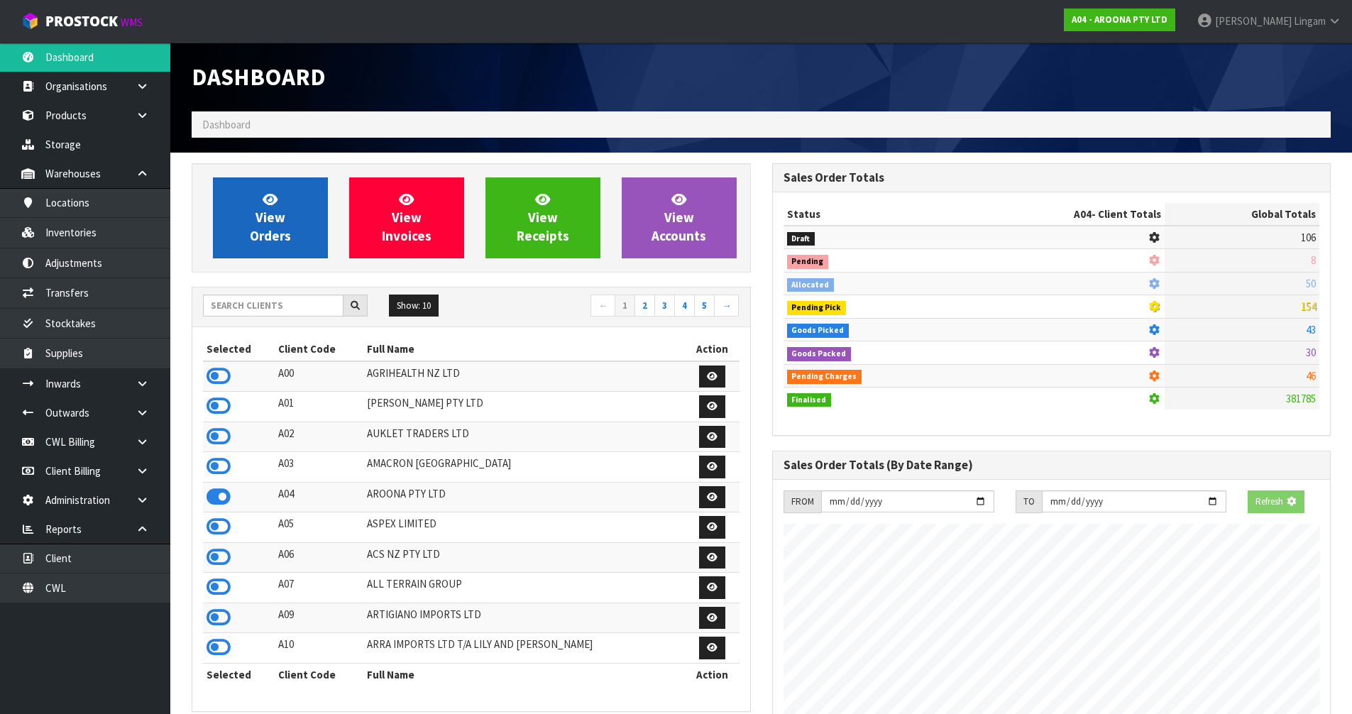
scroll to position [891, 580]
click at [267, 239] on span "View Orders" at bounding box center [270, 217] width 41 height 53
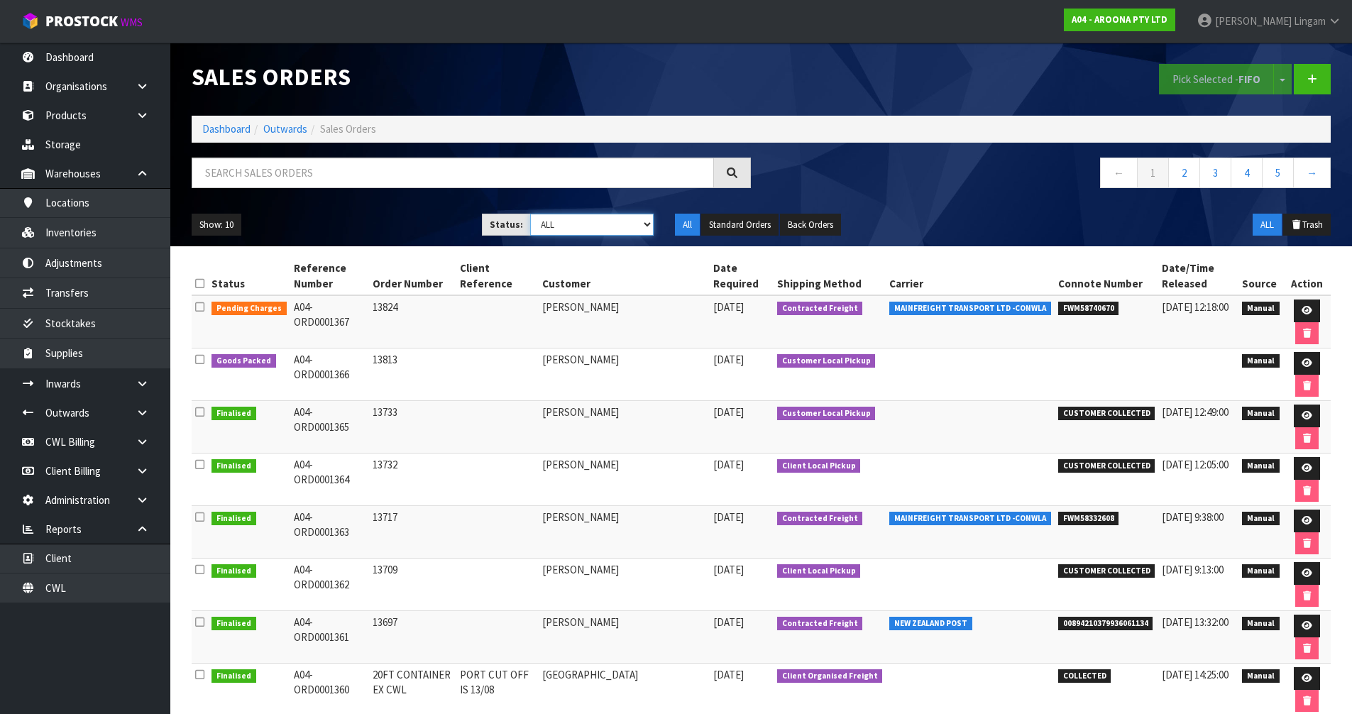
click at [610, 231] on select "Draft Pending Allocated Pending Pick Goods Picked Goods Packed Pending Charges …" at bounding box center [591, 225] width 123 height 22
select select "string:6"
click at [530, 214] on select "Draft Pending Allocated Pending Pick Goods Picked Goods Packed Pending Charges …" at bounding box center [591, 225] width 123 height 22
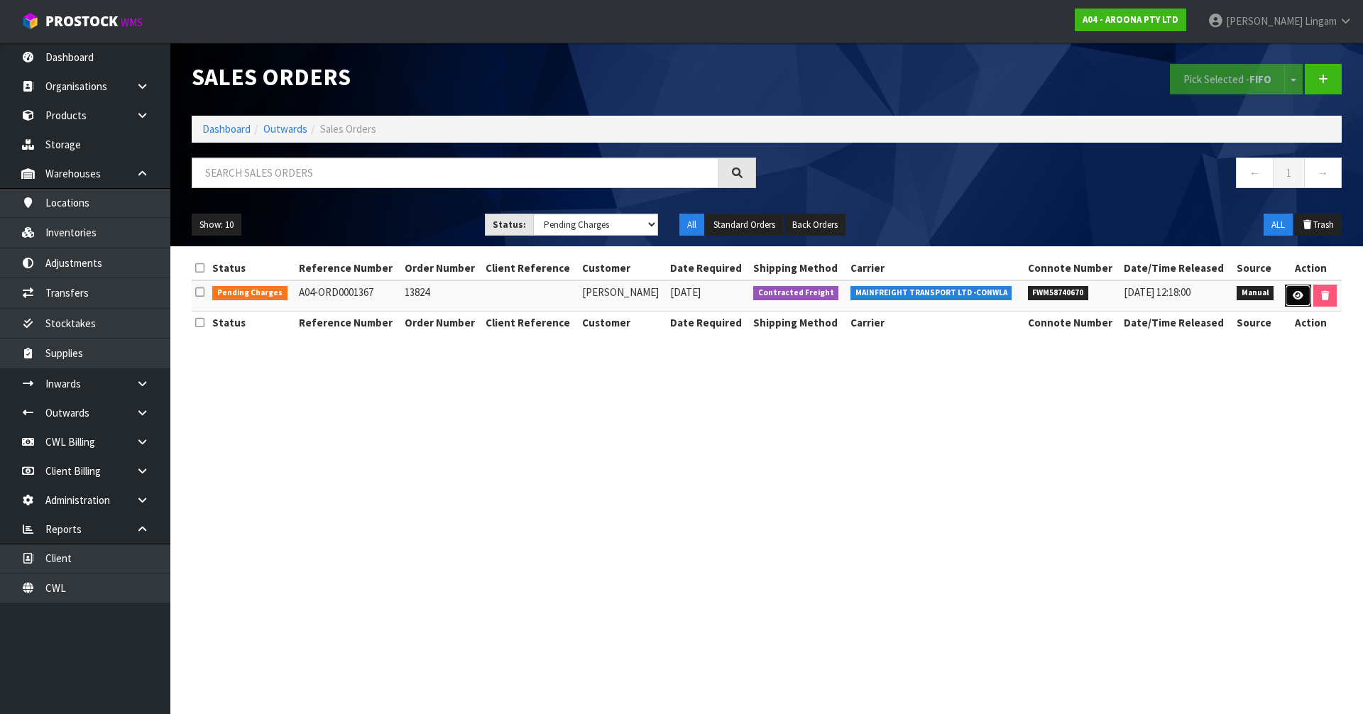
click at [1296, 294] on icon at bounding box center [1297, 295] width 11 height 9
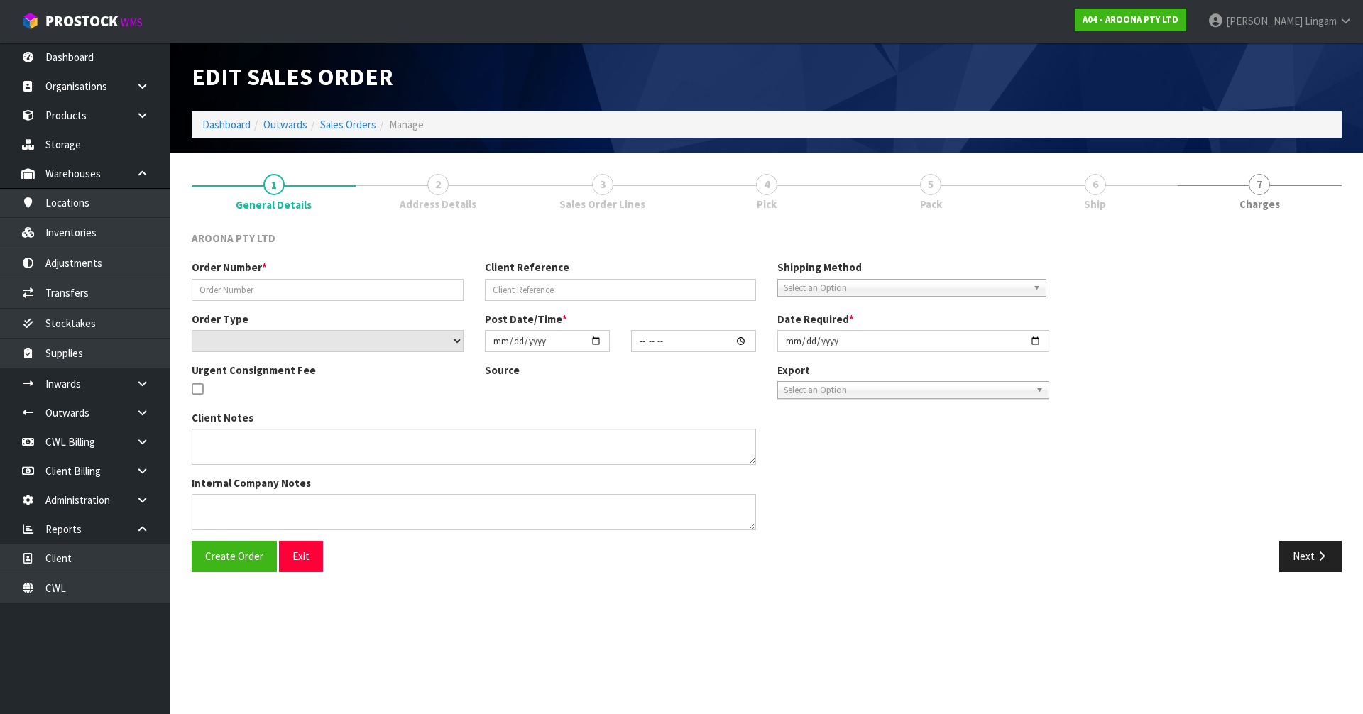
type input "13824"
select select "number:0"
type input "2025-09-16"
type input "20:37:00.000"
type input "[DATE]"
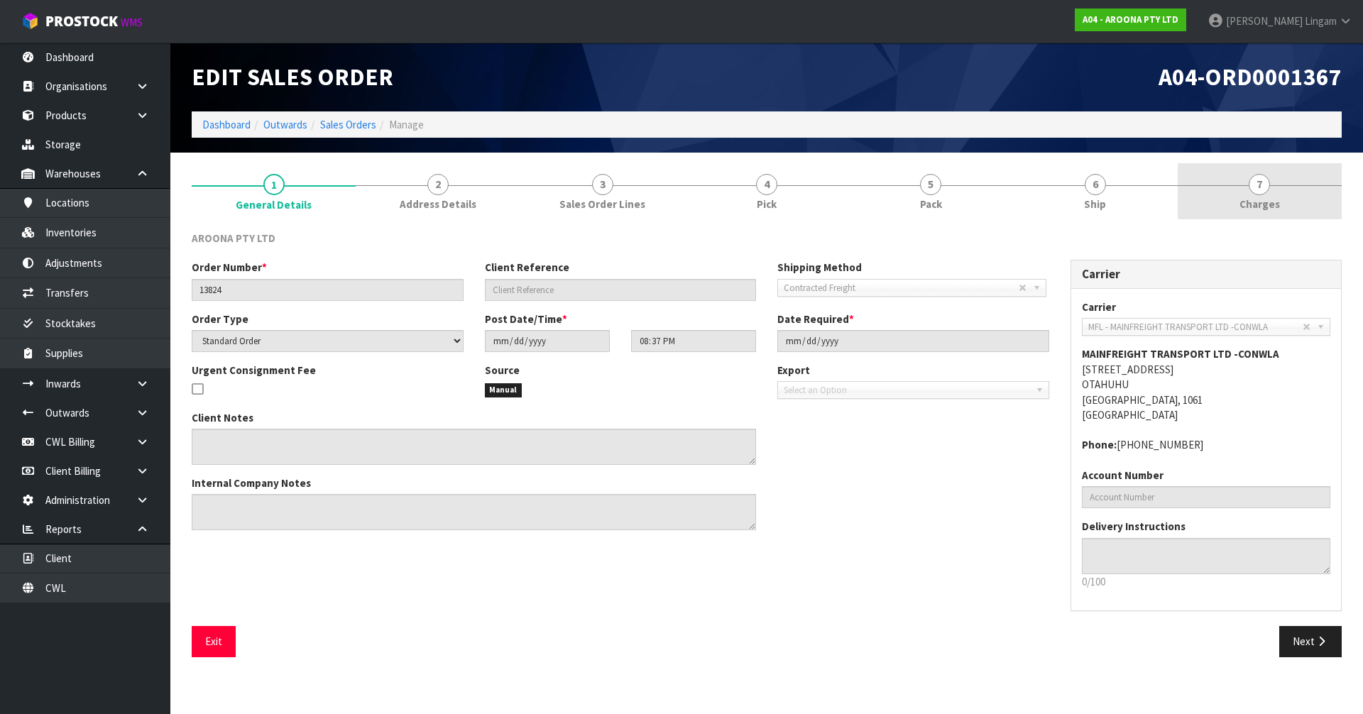
click at [1263, 207] on span "Charges" at bounding box center [1259, 204] width 40 height 15
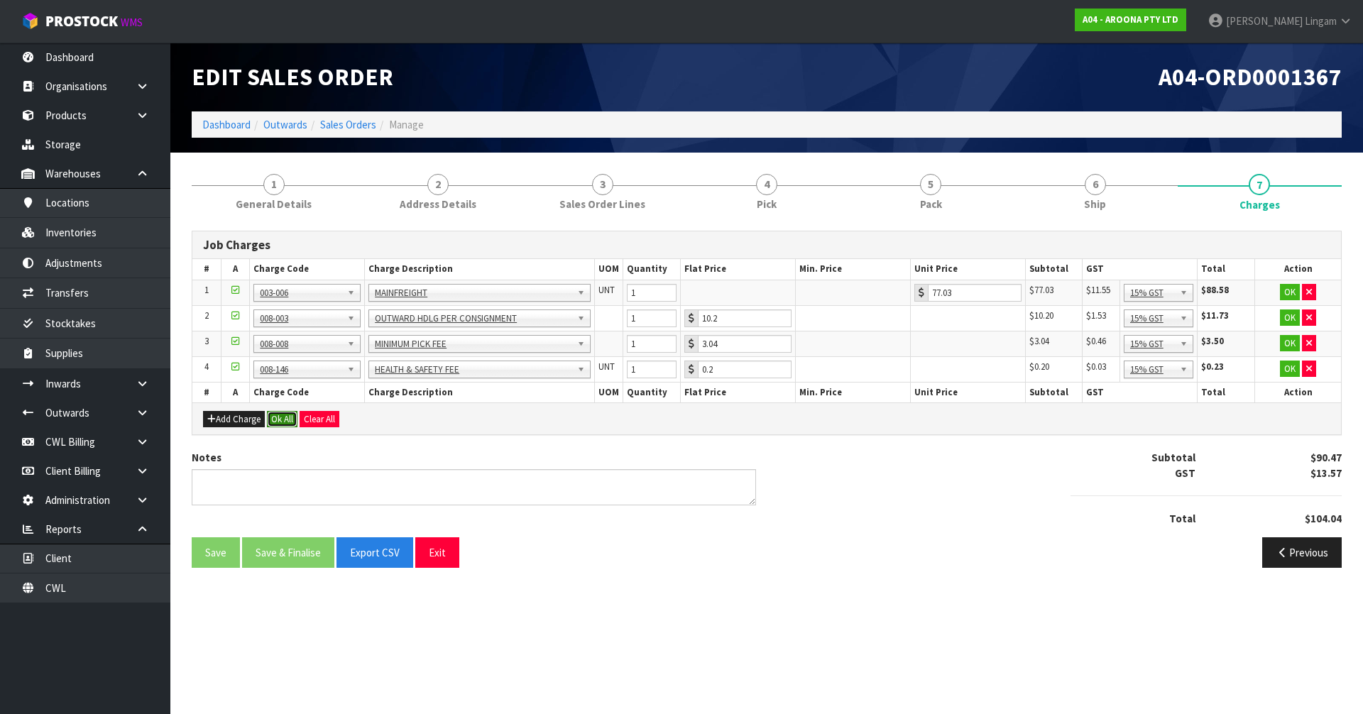
click at [291, 412] on button "Ok All" at bounding box center [282, 419] width 31 height 17
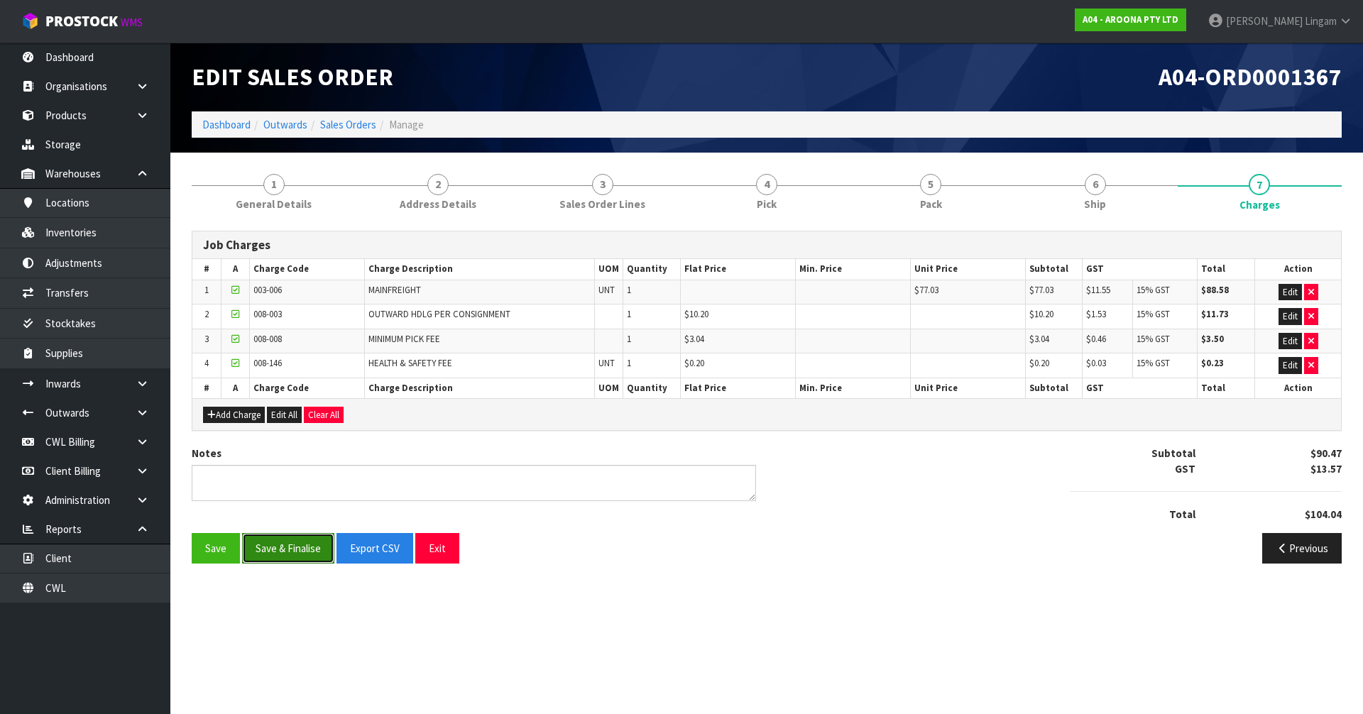
click at [292, 546] on button "Save & Finalise" at bounding box center [288, 548] width 92 height 31
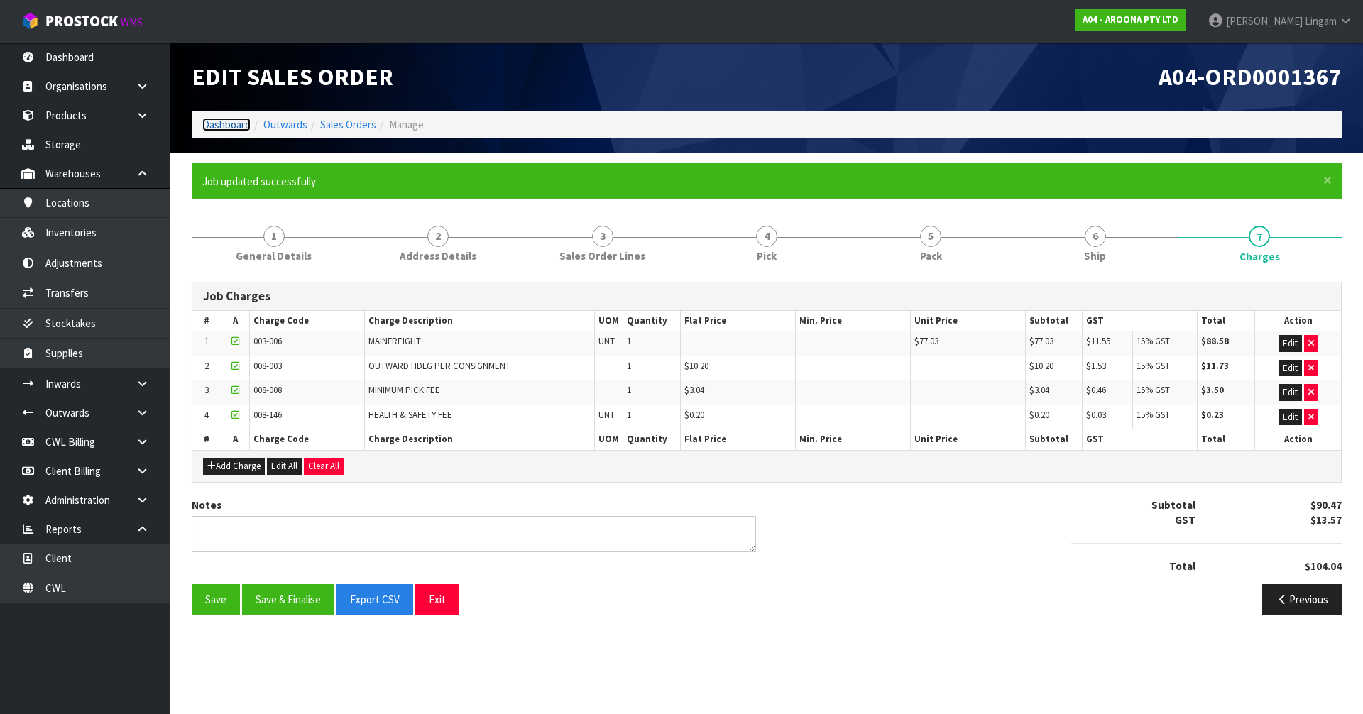
click at [226, 126] on link "Dashboard" at bounding box center [226, 124] width 48 height 13
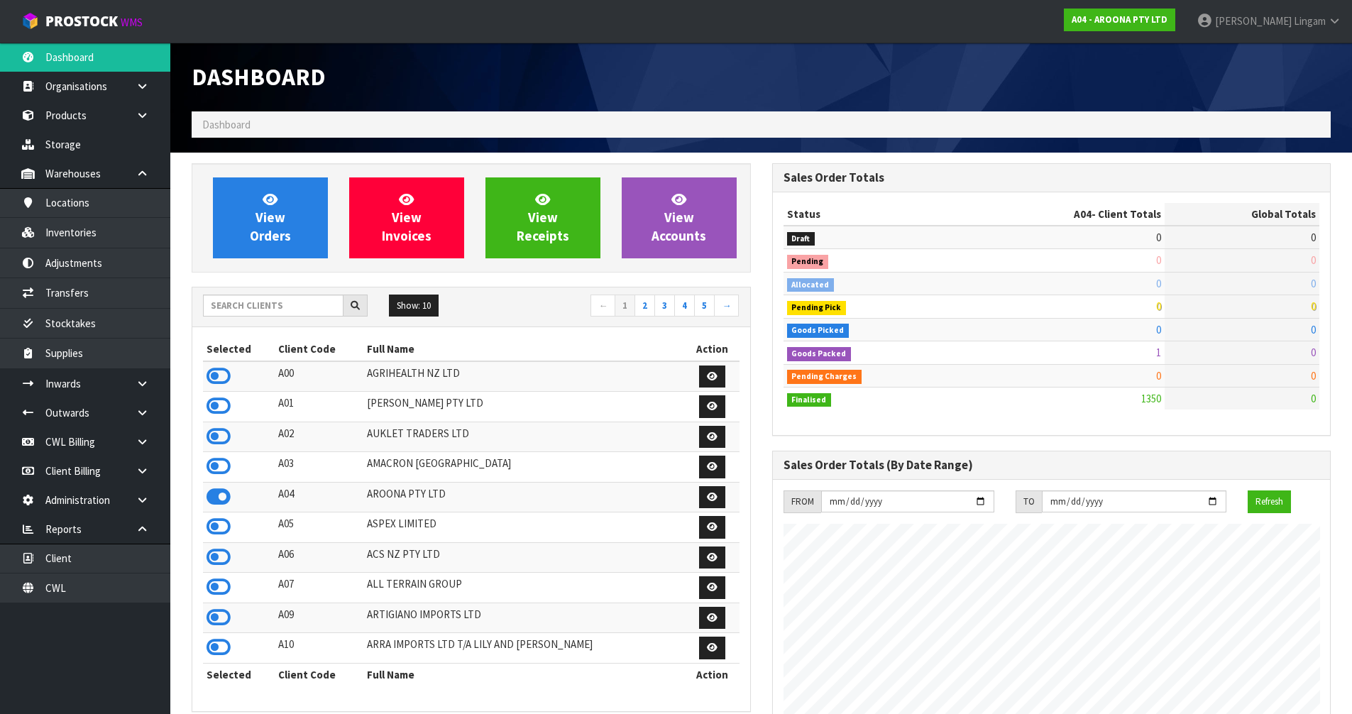
scroll to position [891, 580]
click at [295, 304] on input "text" at bounding box center [273, 306] width 141 height 22
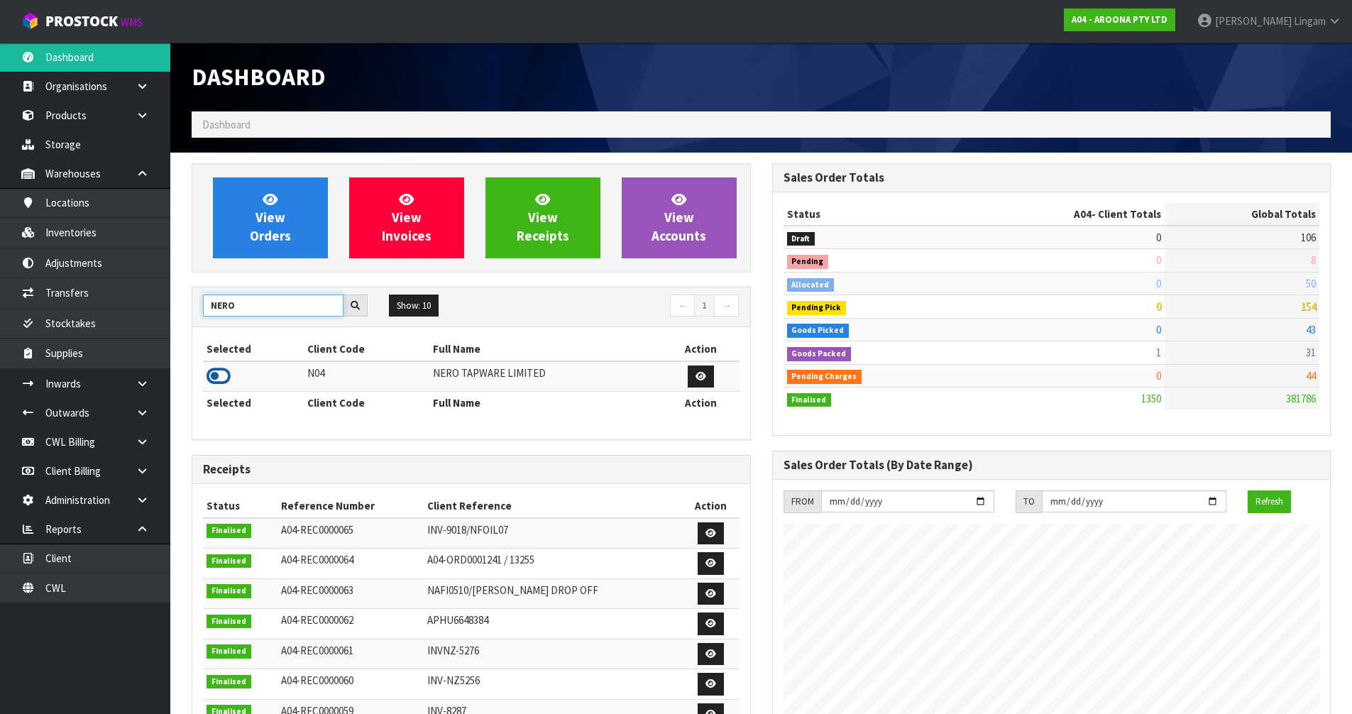
type input "NERO"
click at [217, 374] on icon at bounding box center [219, 376] width 24 height 21
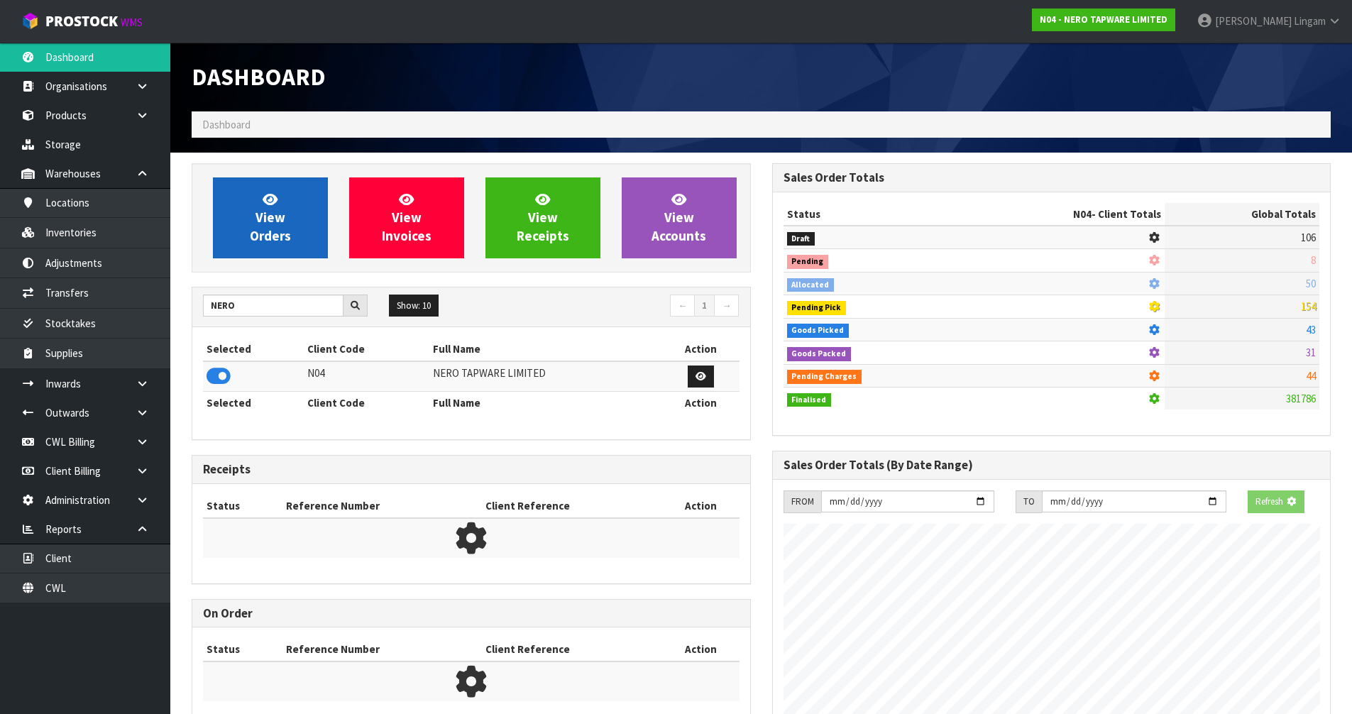
scroll to position [885, 580]
click at [300, 238] on link "View Orders" at bounding box center [270, 217] width 115 height 81
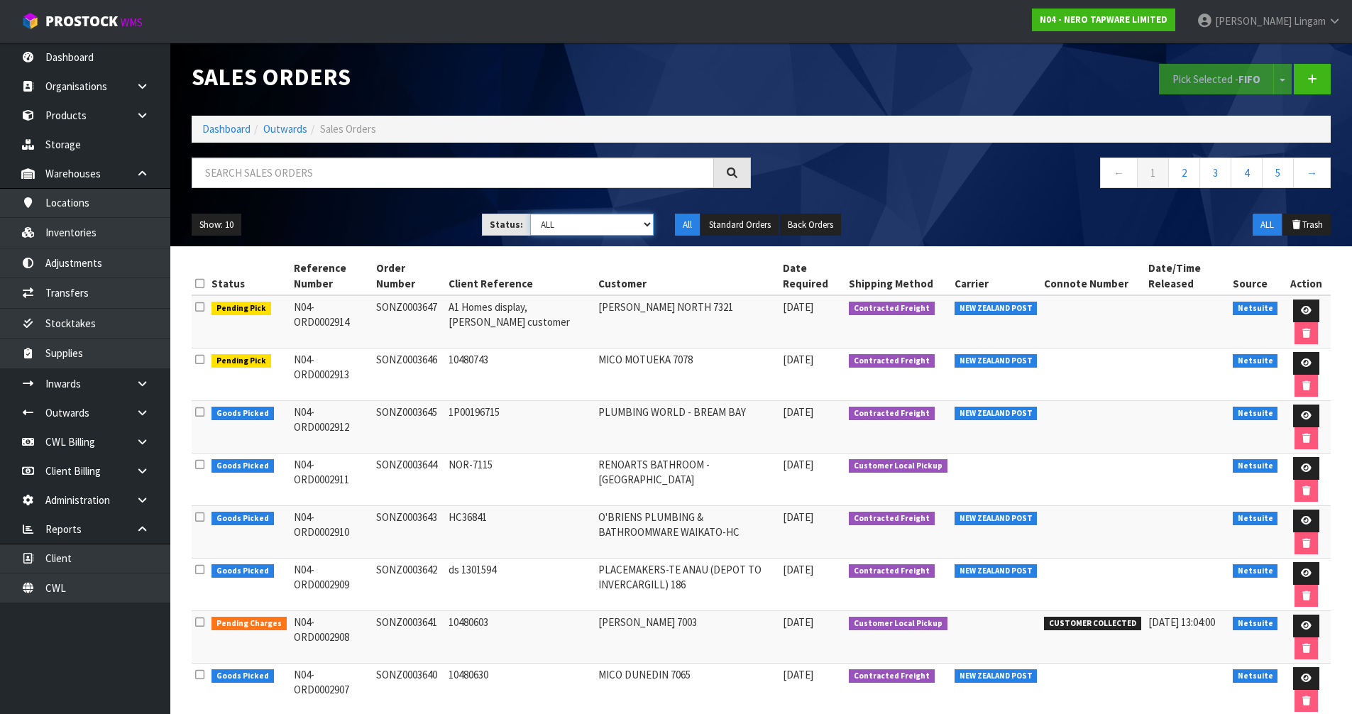
click at [633, 221] on select "Draft Pending Allocated Pending Pick Goods Picked Goods Packed Pending Charges …" at bounding box center [591, 225] width 123 height 22
select select "string:6"
click at [530, 214] on select "Draft Pending Allocated Pending Pick Goods Picked Goods Packed Pending Charges …" at bounding box center [591, 225] width 123 height 22
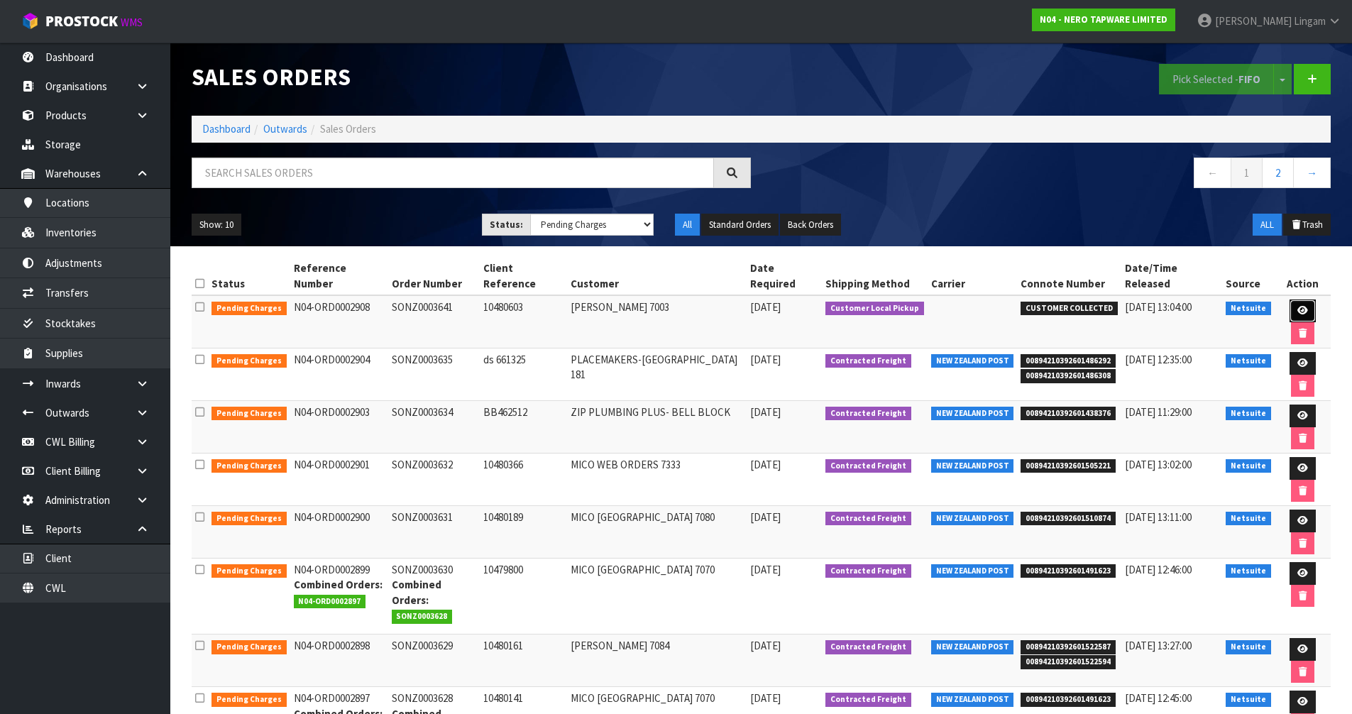
click at [1290, 300] on link at bounding box center [1303, 311] width 26 height 23
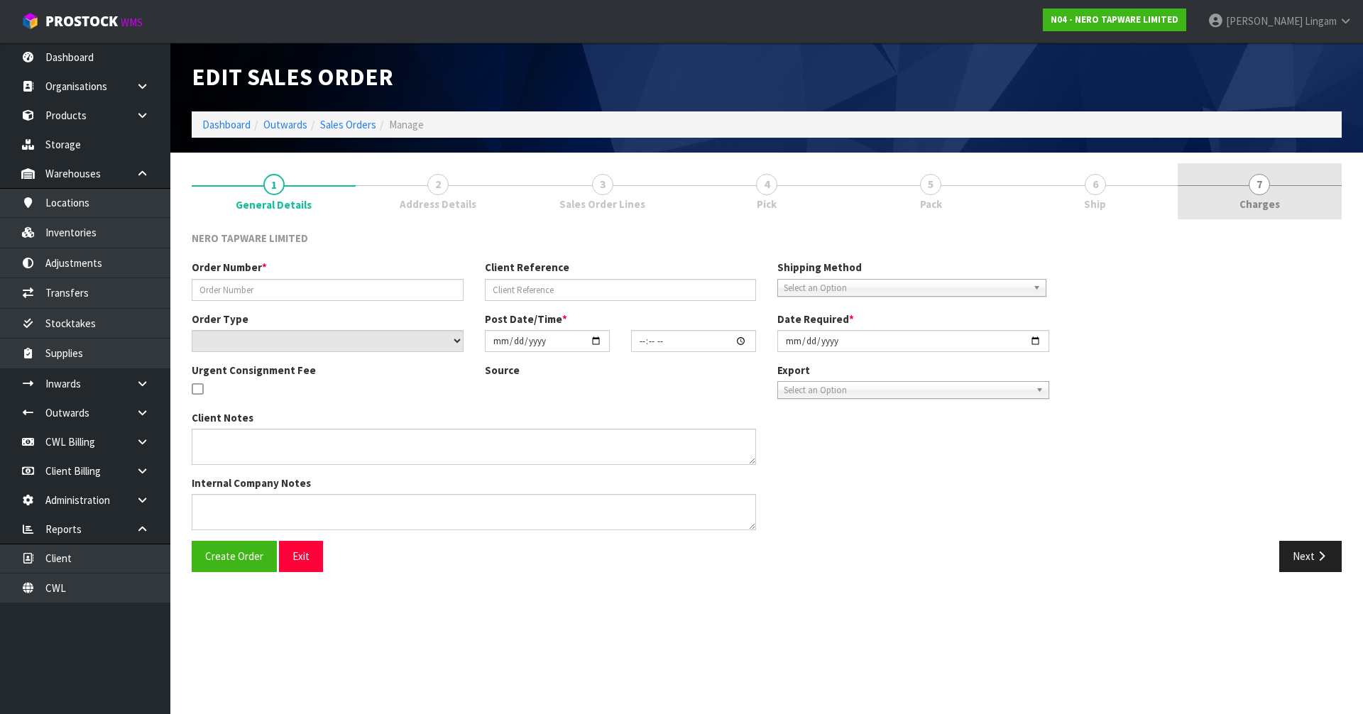
type input "SONZ0003641"
type input "10480603"
select select "number:0"
type input "[DATE]"
type input "10:30:08.000"
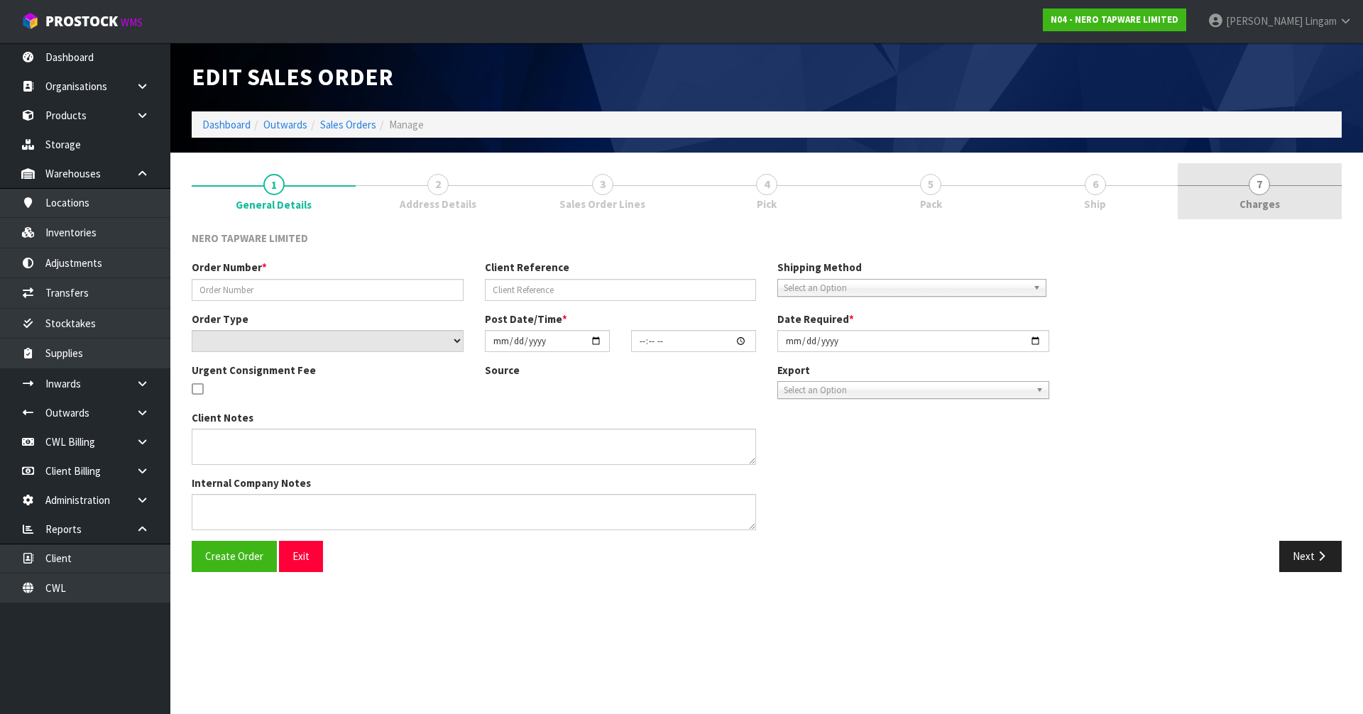
type input "[DATE]"
type textarea "customer pick up 18/09/2025"
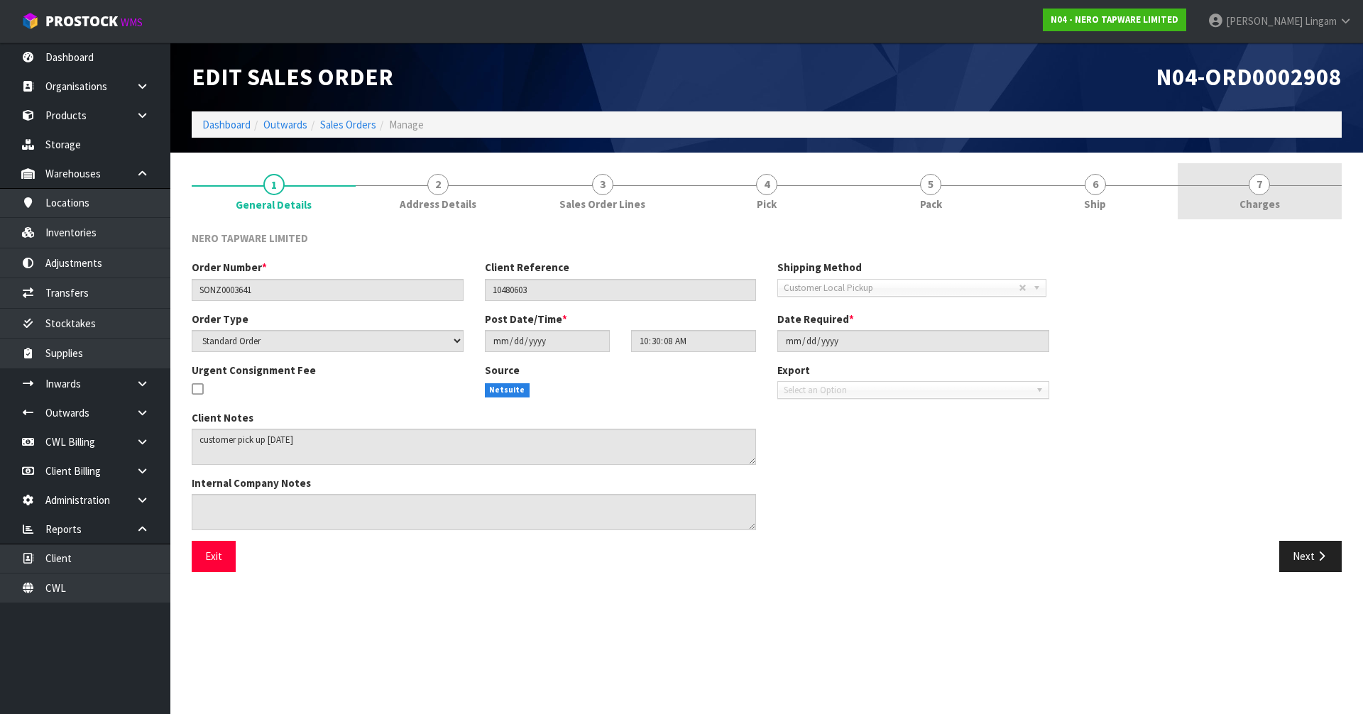
click at [1297, 199] on link "7 [GEOGRAPHIC_DATA]" at bounding box center [1259, 191] width 164 height 56
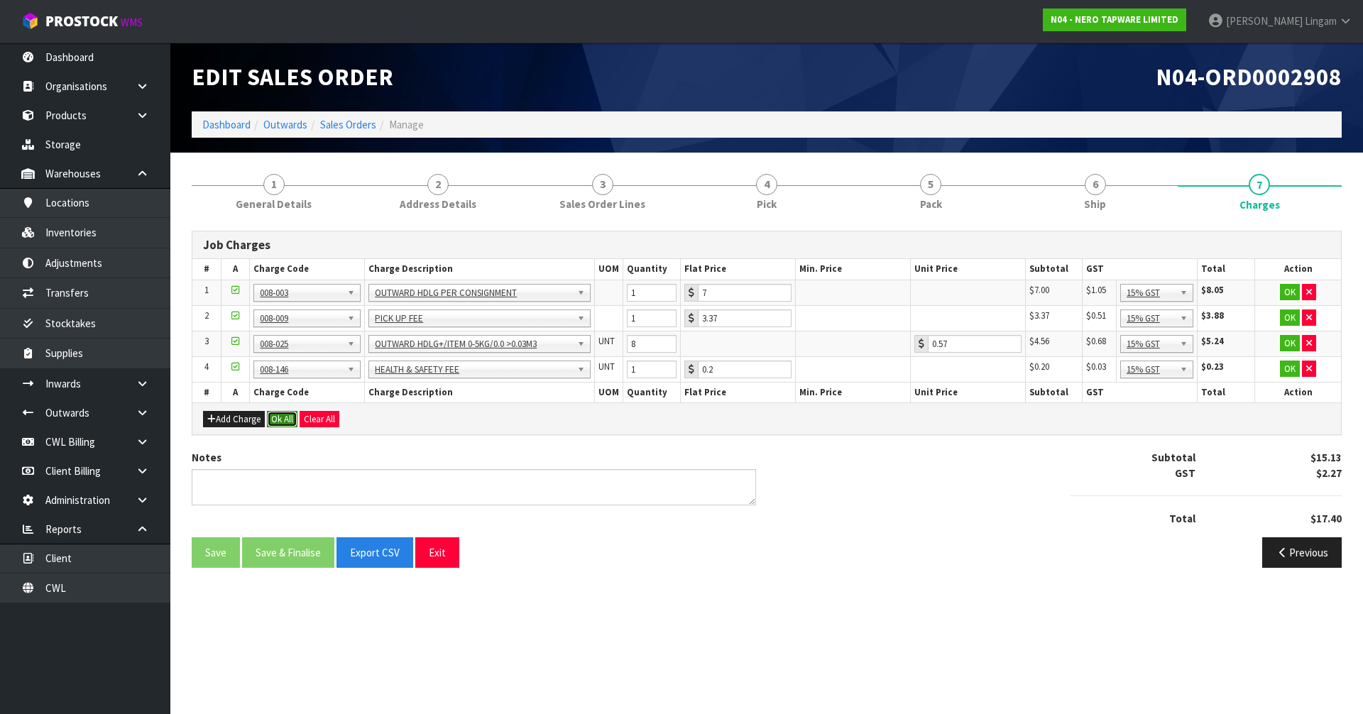
click at [273, 416] on button "Ok All" at bounding box center [282, 419] width 31 height 17
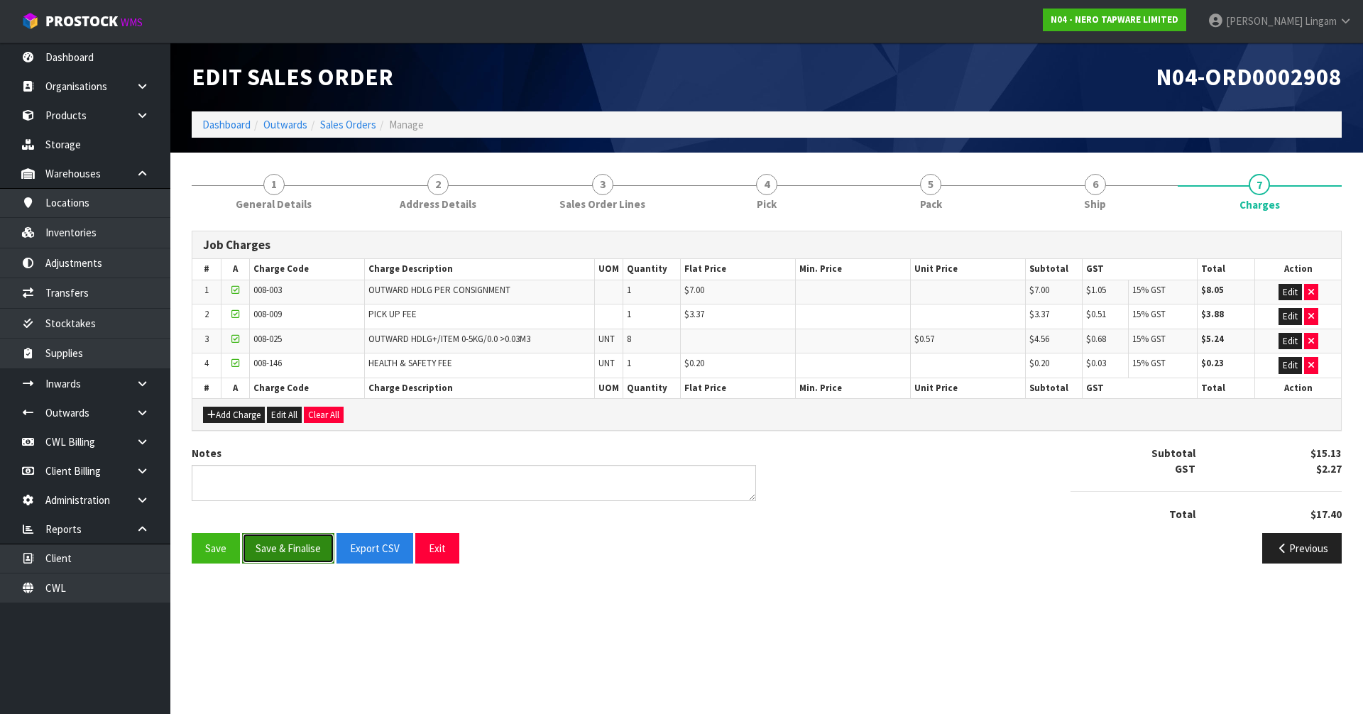
click at [289, 551] on button "Save & Finalise" at bounding box center [288, 548] width 92 height 31
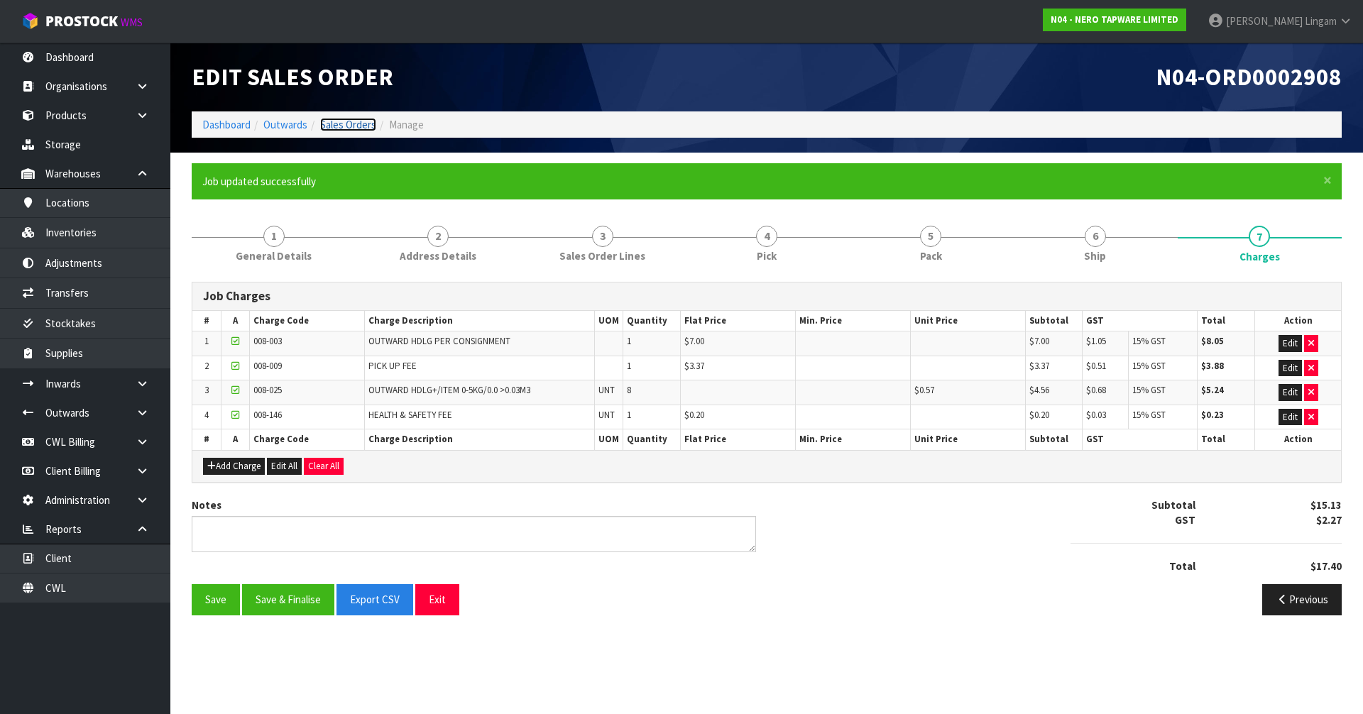
click at [345, 123] on link "Sales Orders" at bounding box center [348, 124] width 56 height 13
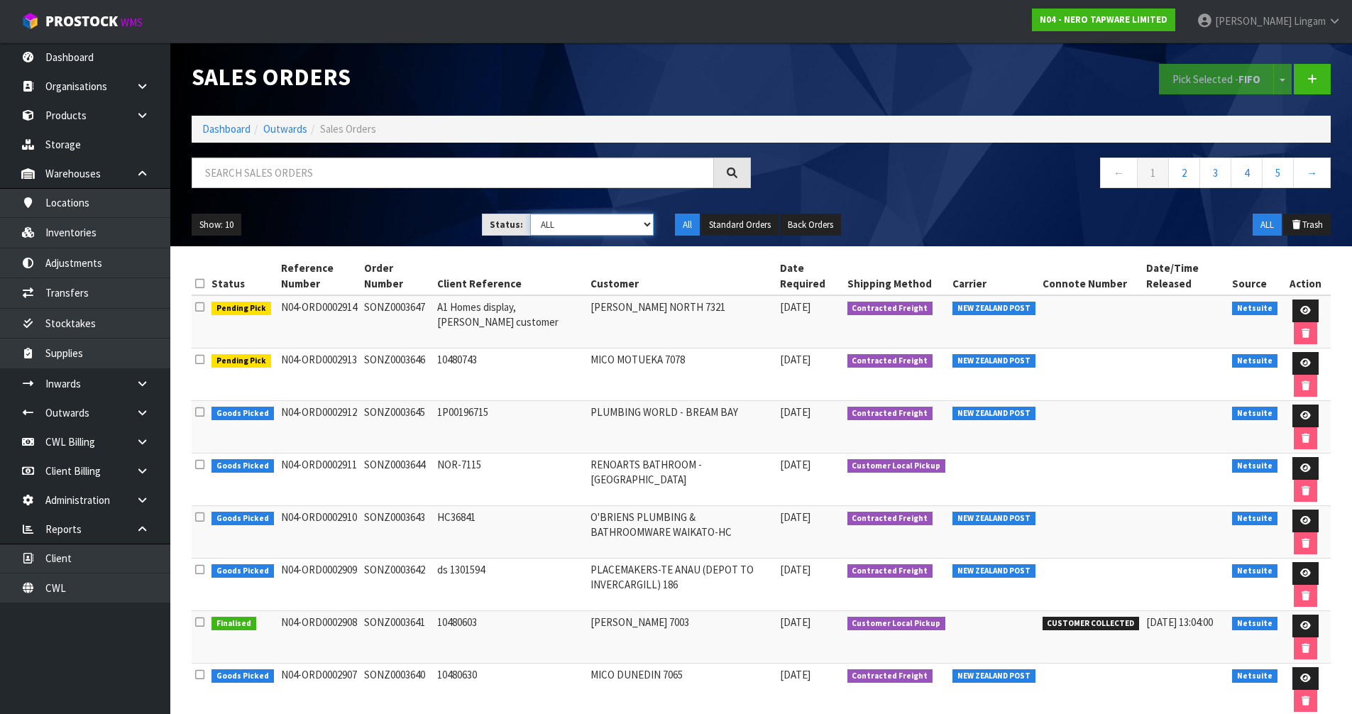
click at [615, 235] on select "Draft Pending Allocated Pending Pick Goods Picked Goods Packed Pending Charges …" at bounding box center [591, 225] width 123 height 22
select select "string:6"
click at [530, 214] on select "Draft Pending Allocated Pending Pick Goods Picked Goods Packed Pending Charges …" at bounding box center [591, 225] width 123 height 22
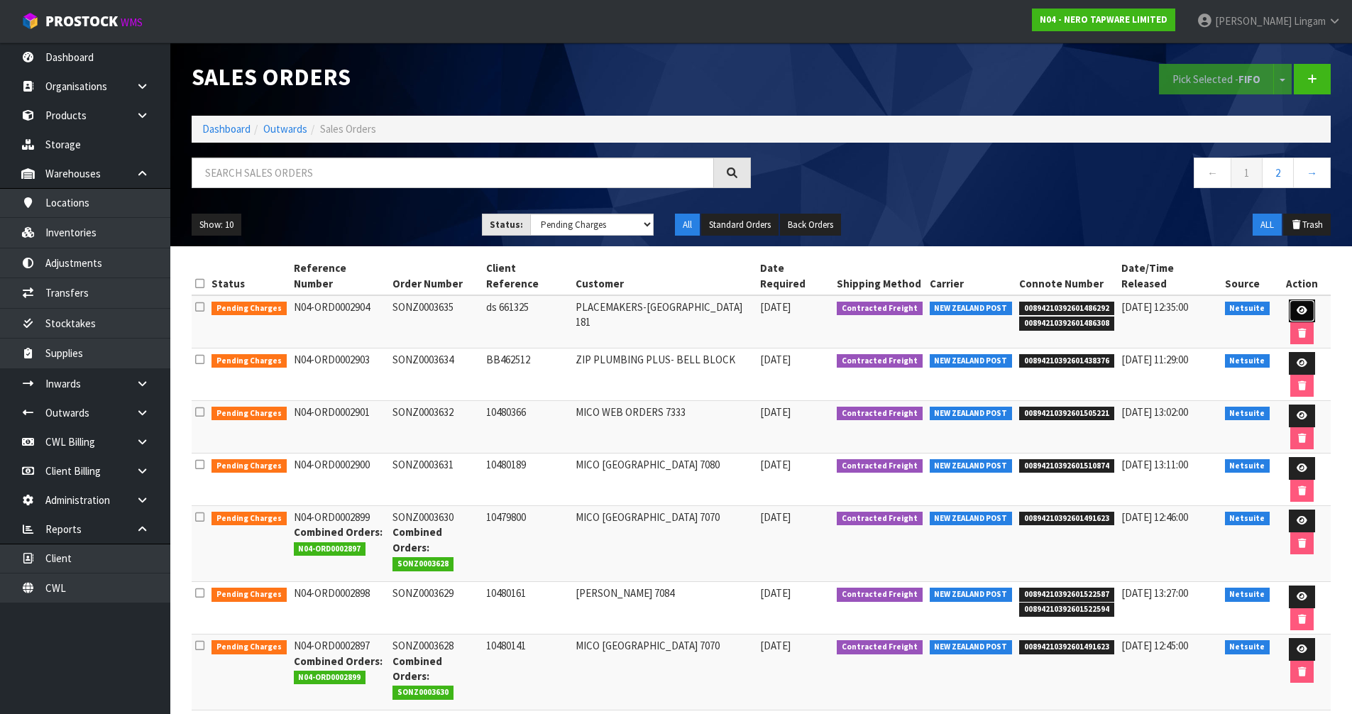
click at [1297, 306] on icon at bounding box center [1302, 310] width 11 height 9
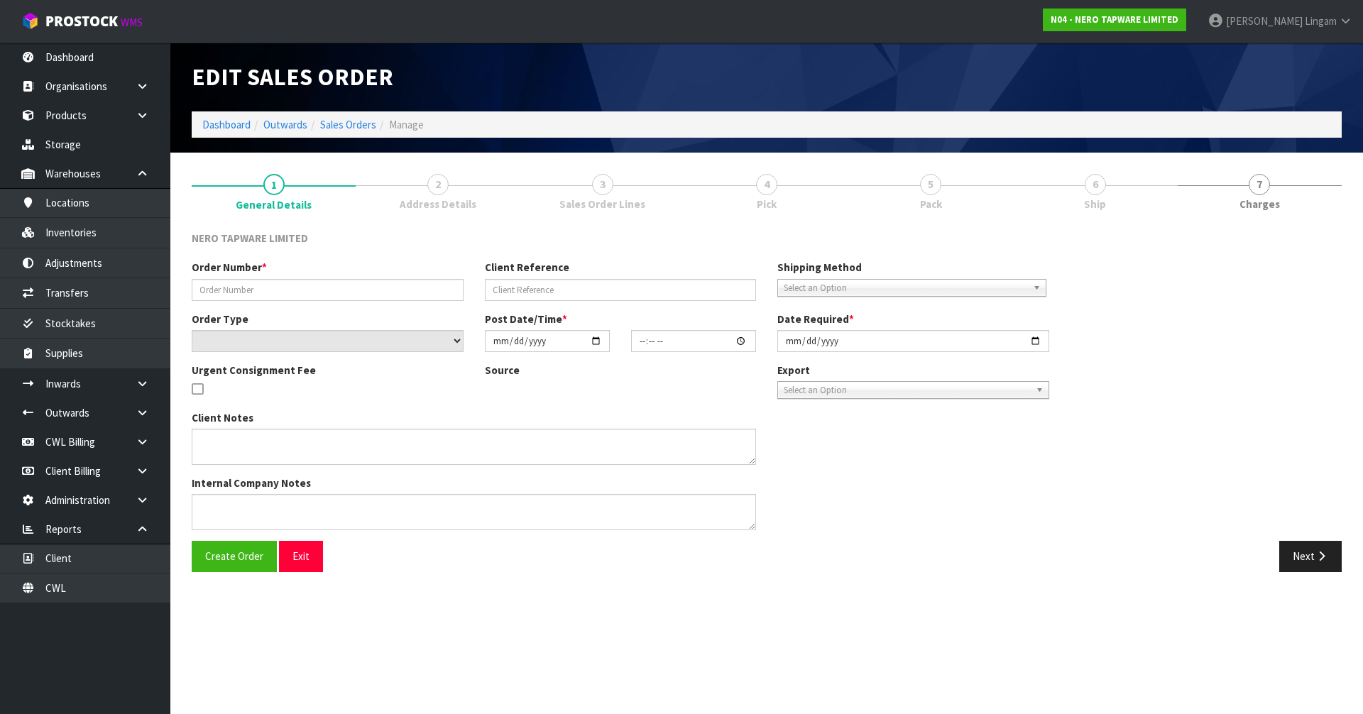
type input "SONZ0003635"
type input "ds 661325"
select select "number:0"
type input "[DATE]"
type input "09:00:08.000"
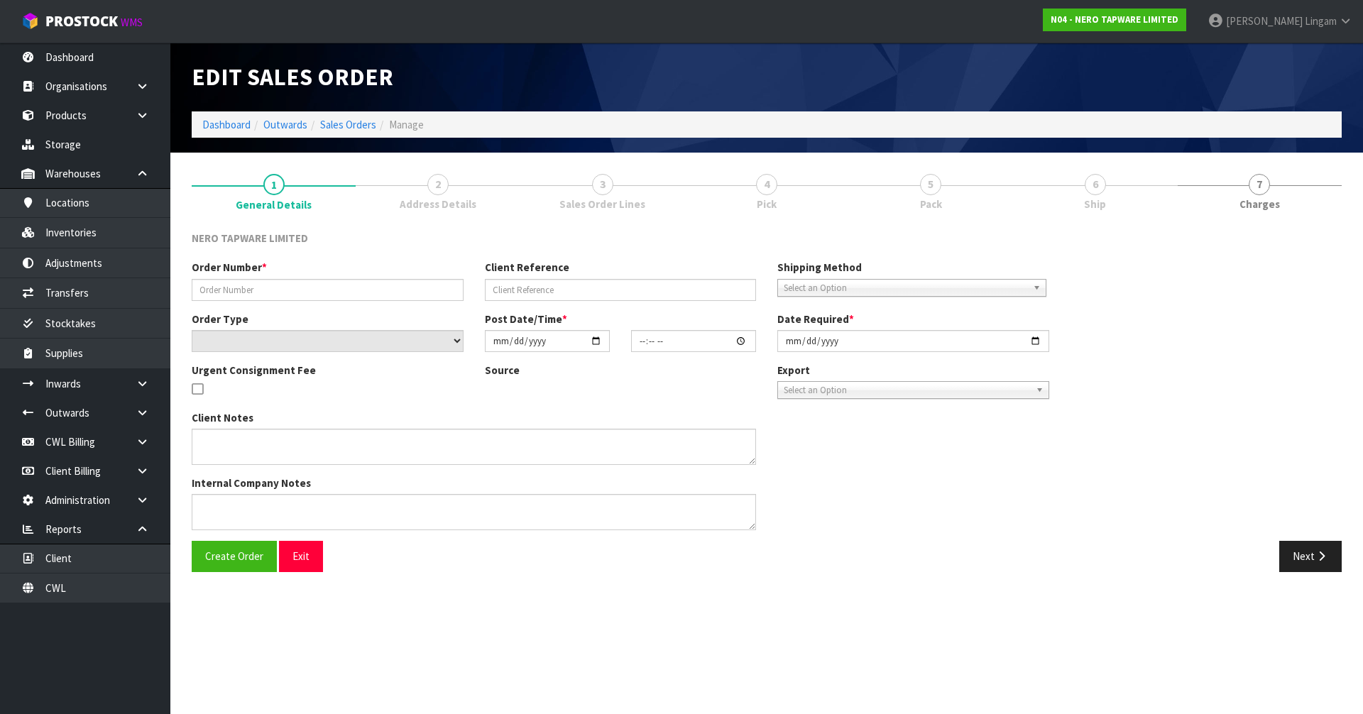
type input "[DATE]"
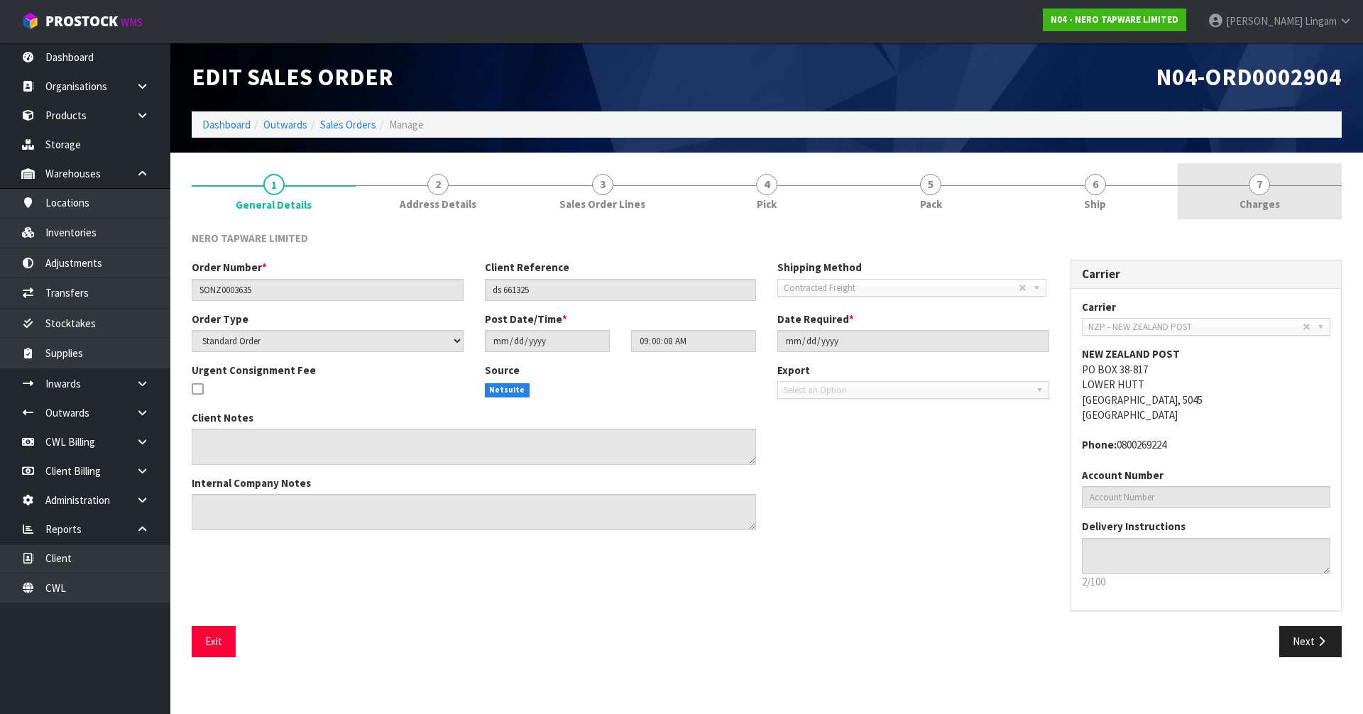
click at [1292, 205] on link "7 [GEOGRAPHIC_DATA]" at bounding box center [1259, 191] width 164 height 56
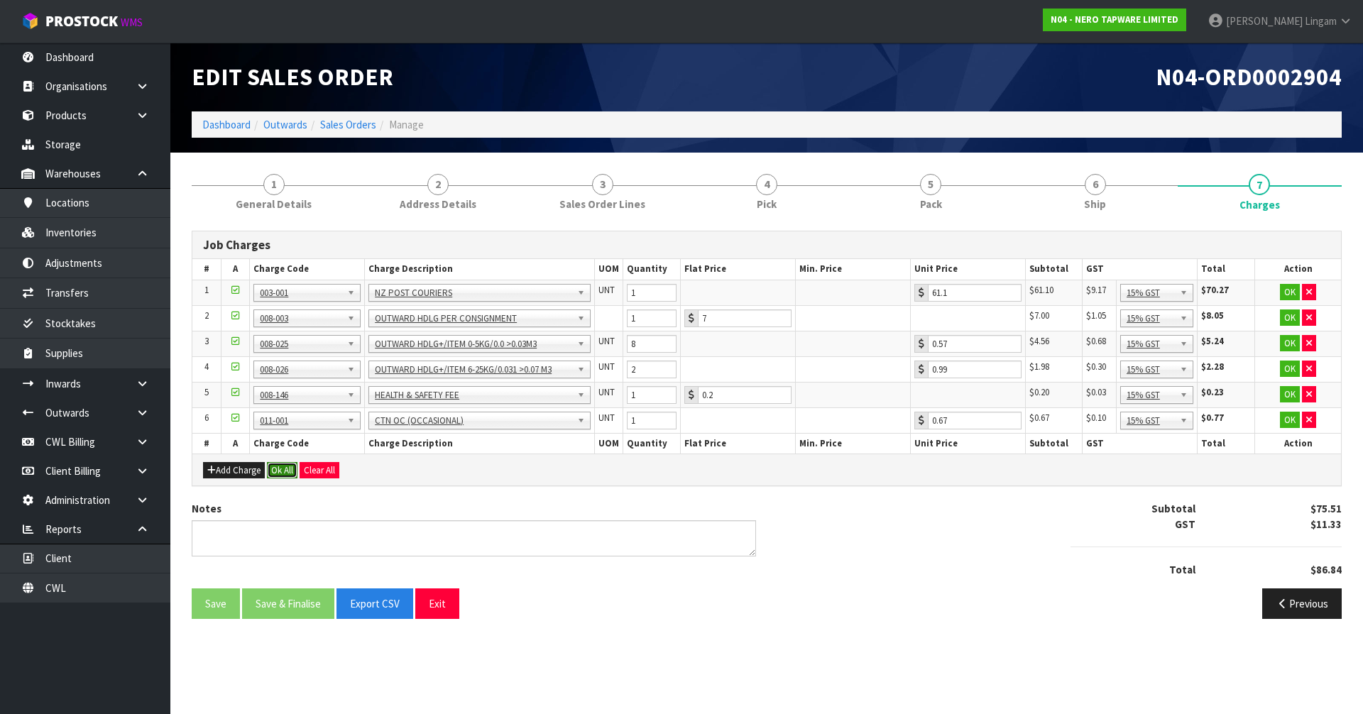
click at [282, 471] on button "Ok All" at bounding box center [282, 470] width 31 height 17
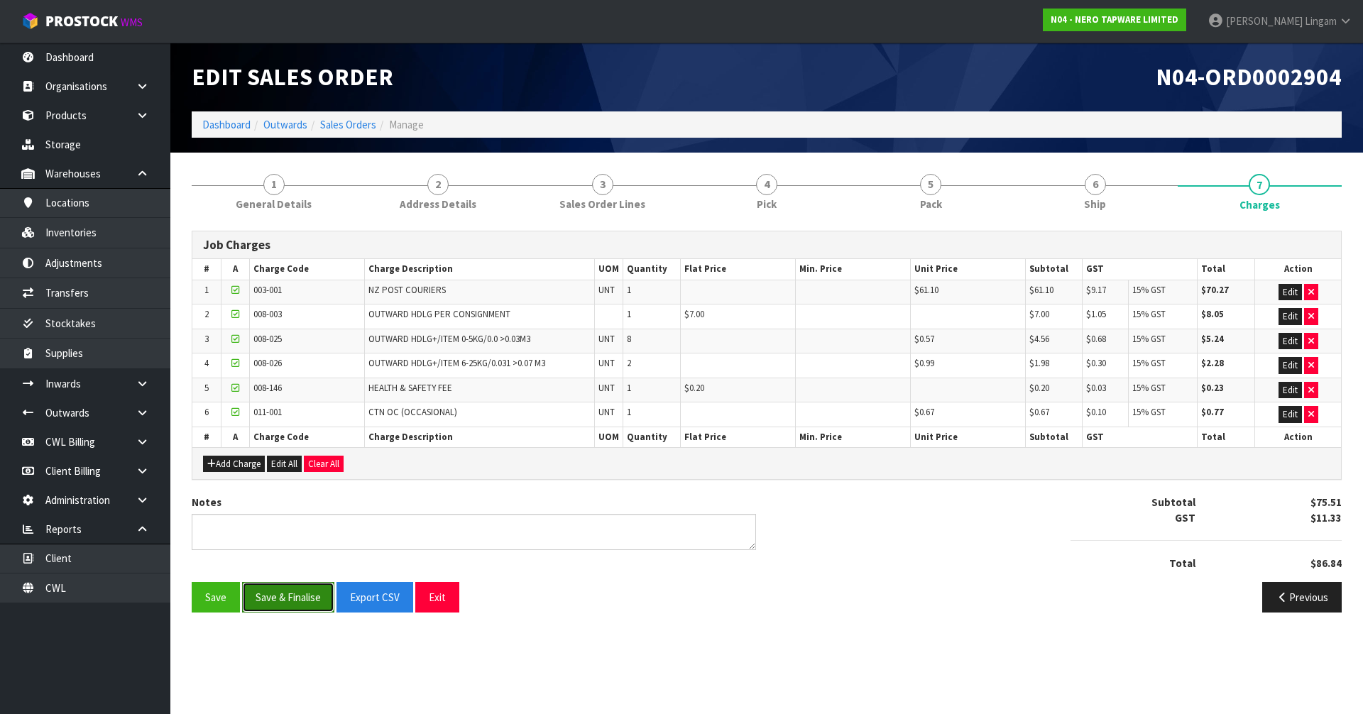
click at [280, 596] on button "Save & Finalise" at bounding box center [288, 597] width 92 height 31
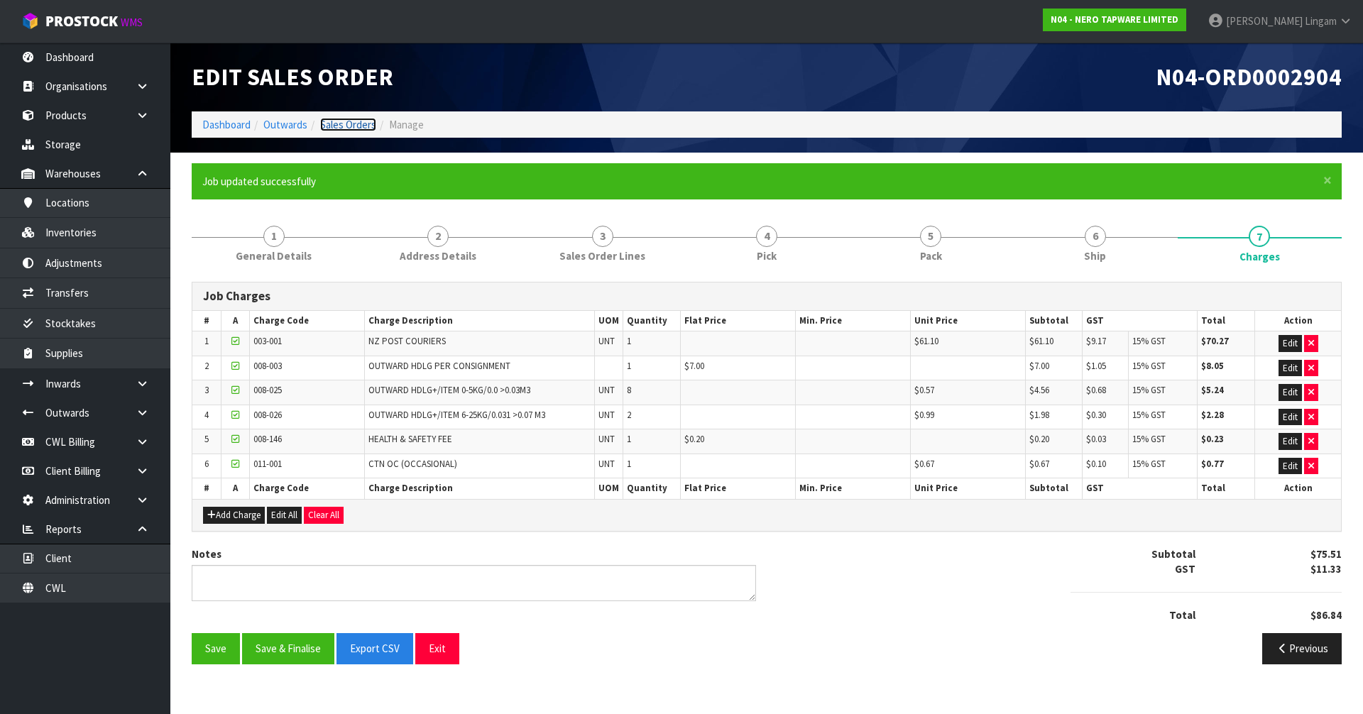
click at [348, 127] on link "Sales Orders" at bounding box center [348, 124] width 56 height 13
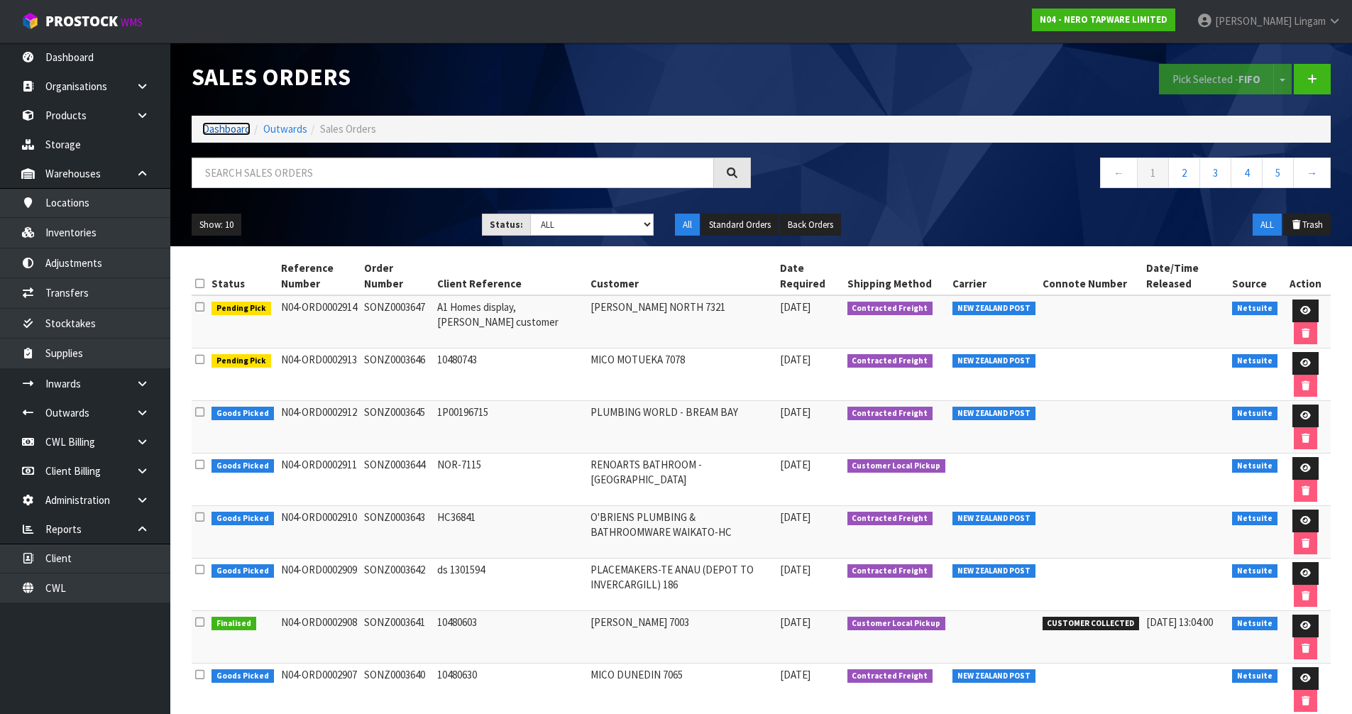
click at [207, 122] on link "Dashboard" at bounding box center [226, 128] width 48 height 13
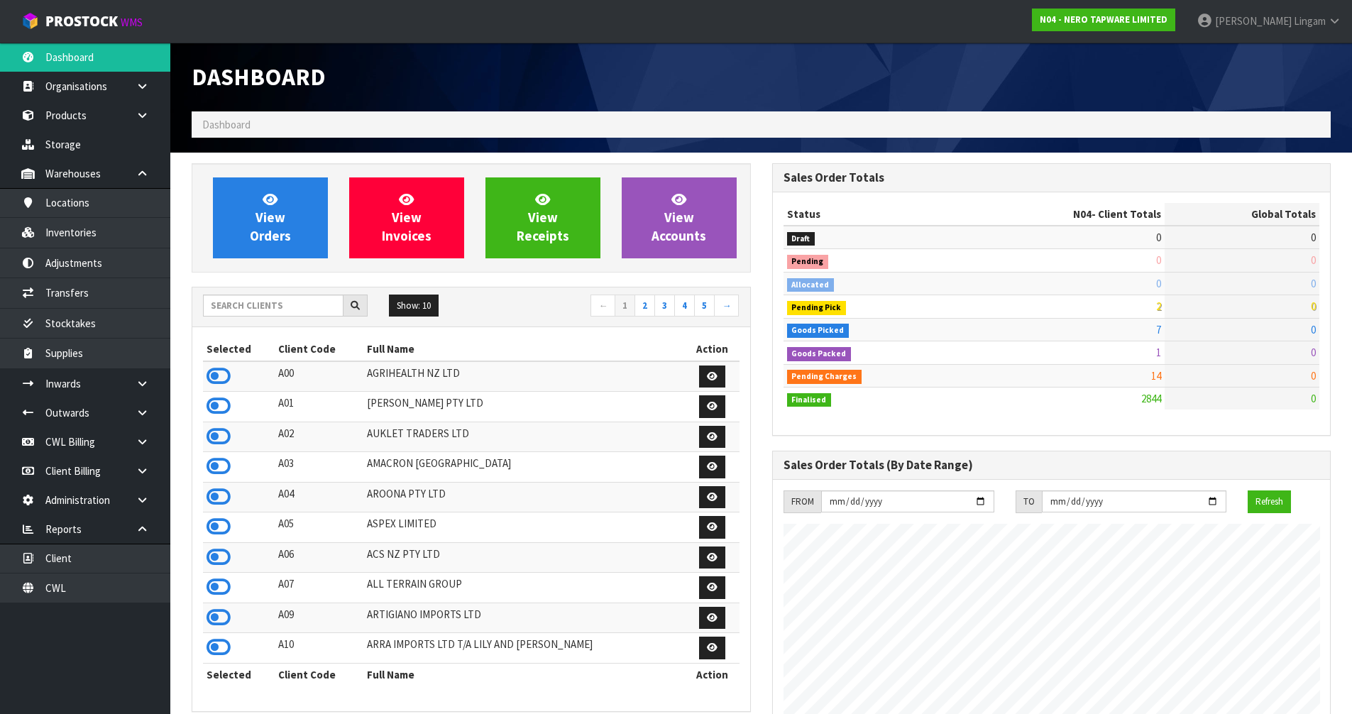
scroll to position [1136, 580]
click at [297, 301] on input "text" at bounding box center [273, 306] width 141 height 22
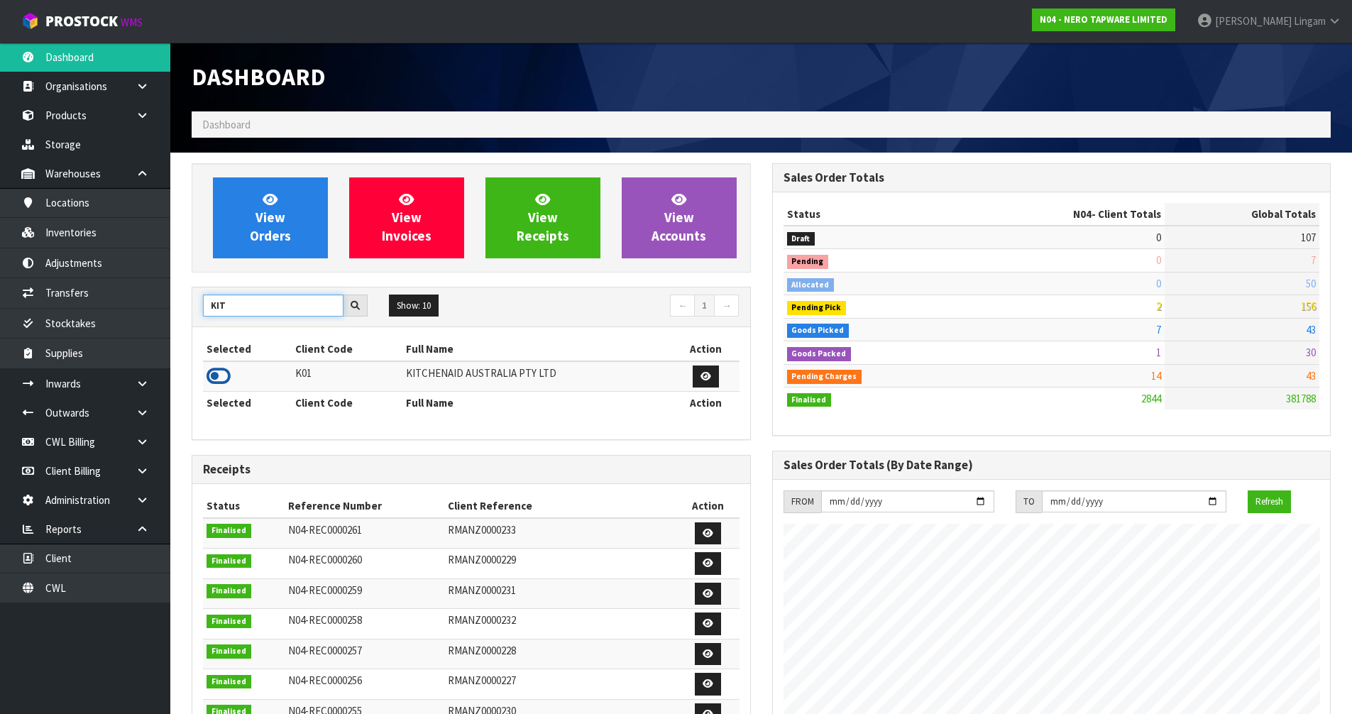
type input "KIT"
click at [217, 377] on icon at bounding box center [219, 376] width 24 height 21
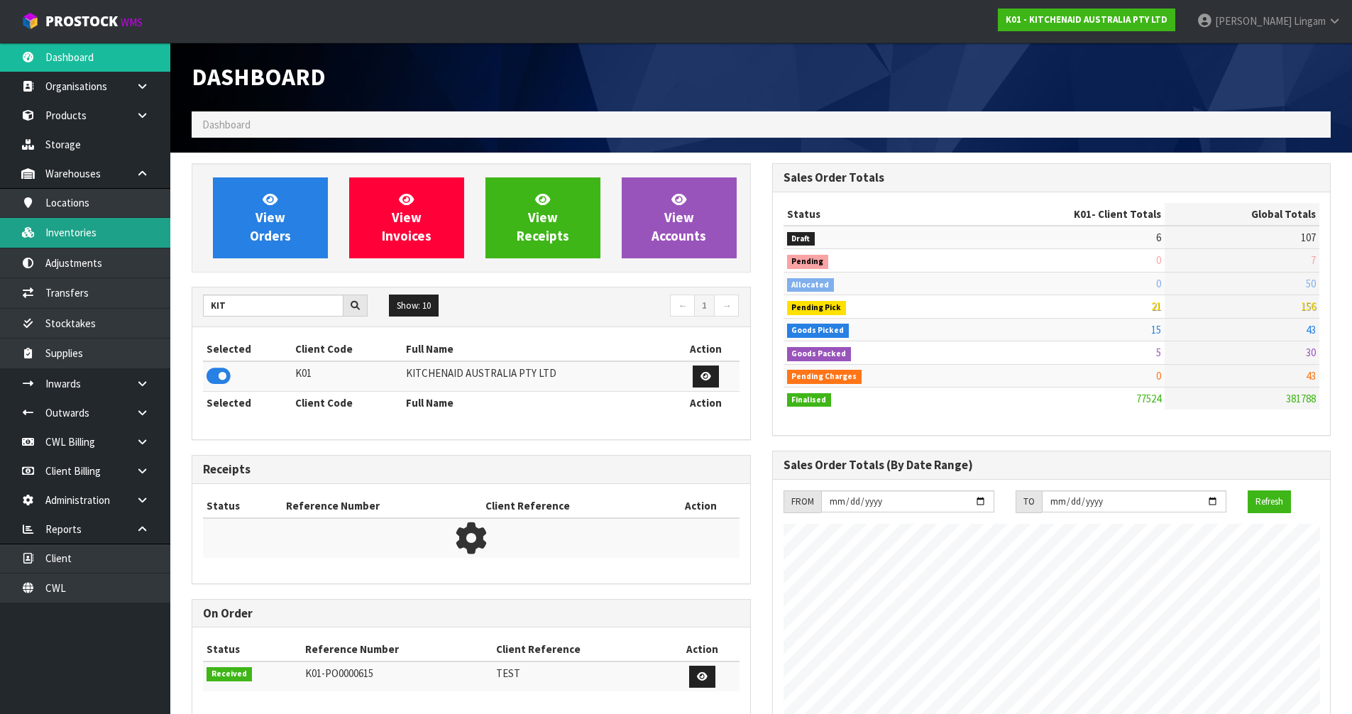
click at [84, 243] on link "Inventories" at bounding box center [85, 232] width 170 height 29
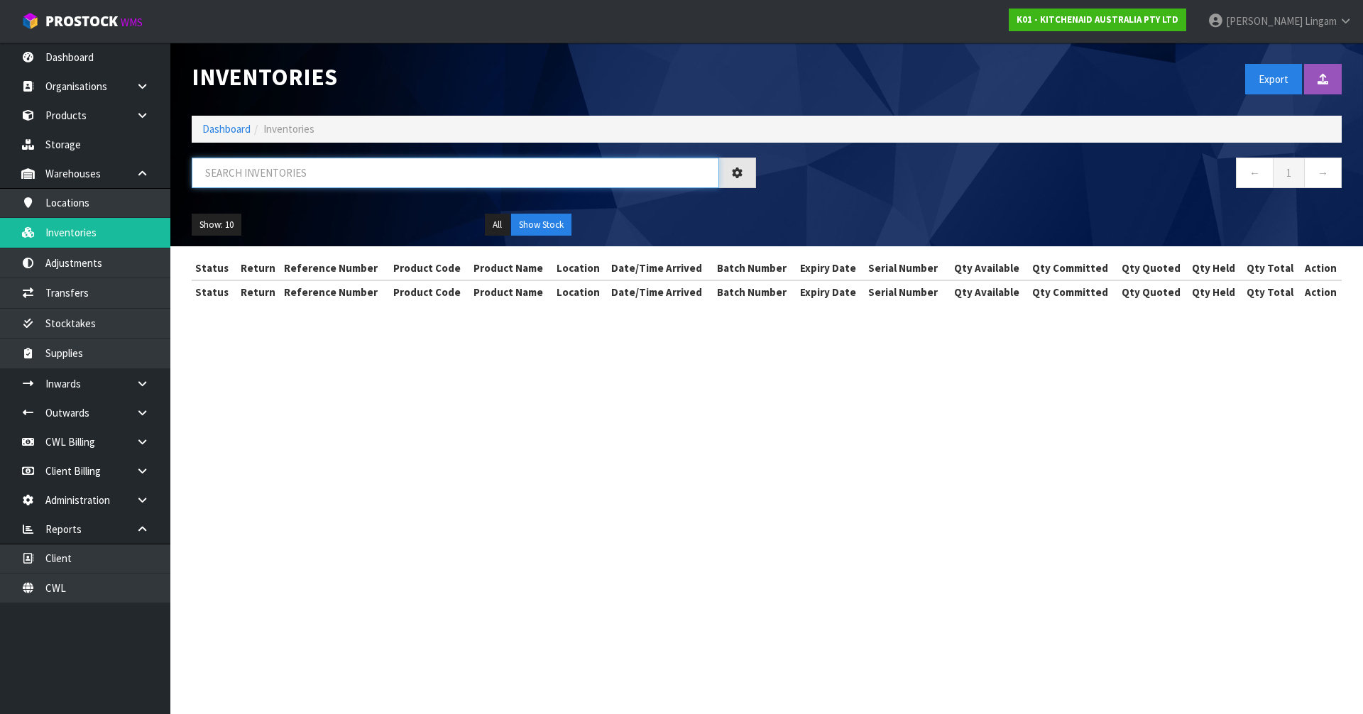
click at [347, 179] on input "text" at bounding box center [455, 173] width 527 height 31
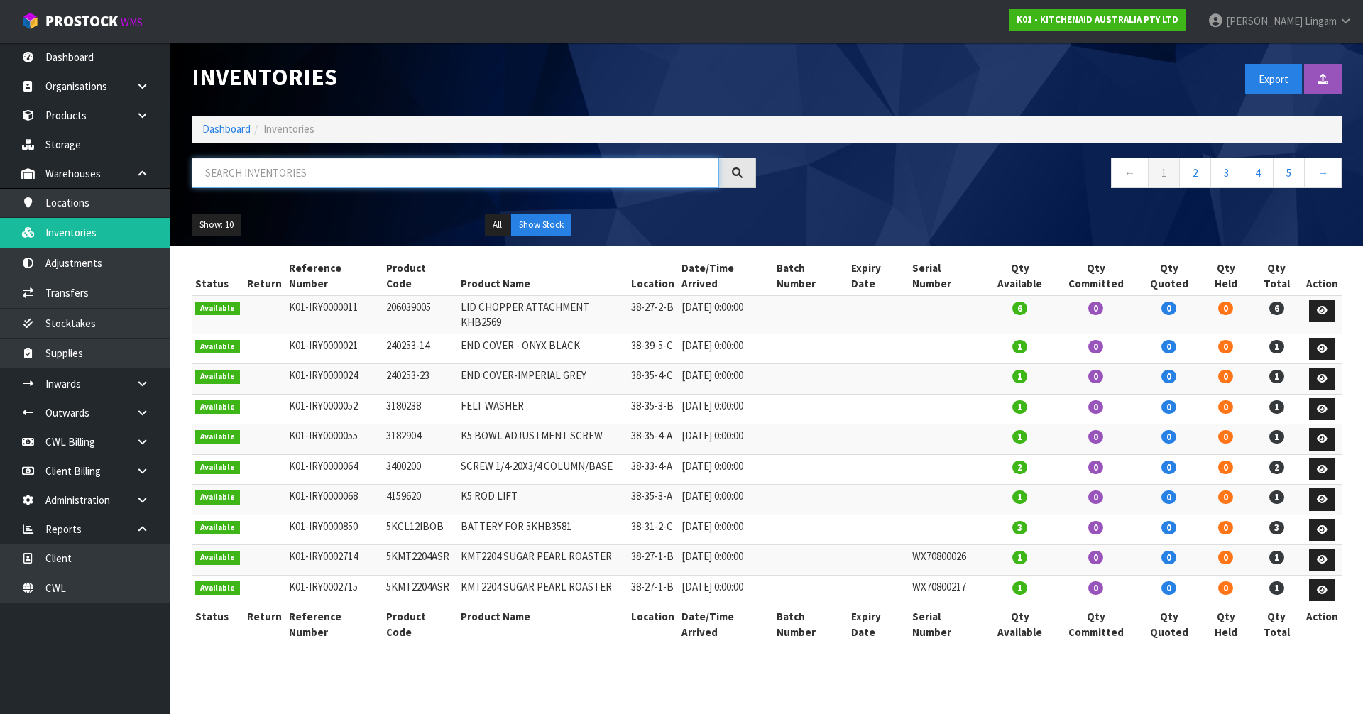
paste input "WXD2415405"
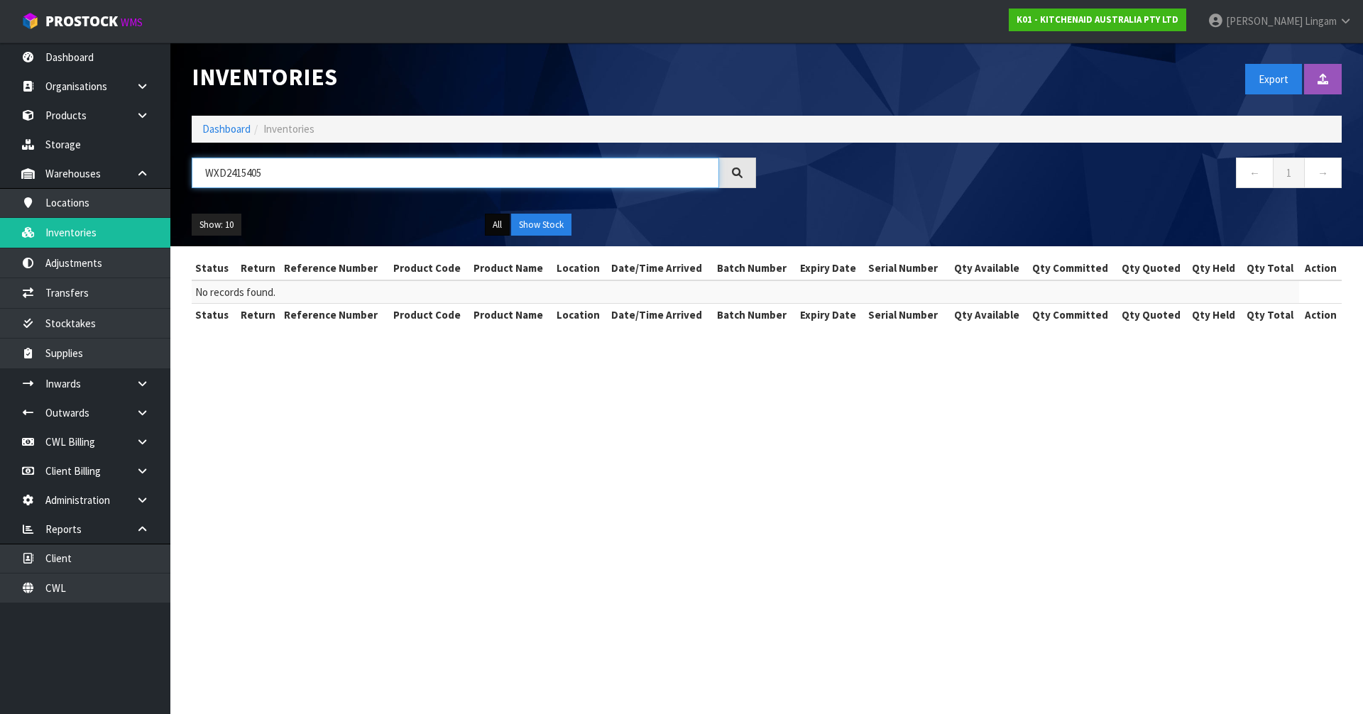
type input "WXD2415405"
click at [500, 228] on button "All" at bounding box center [497, 225] width 25 height 23
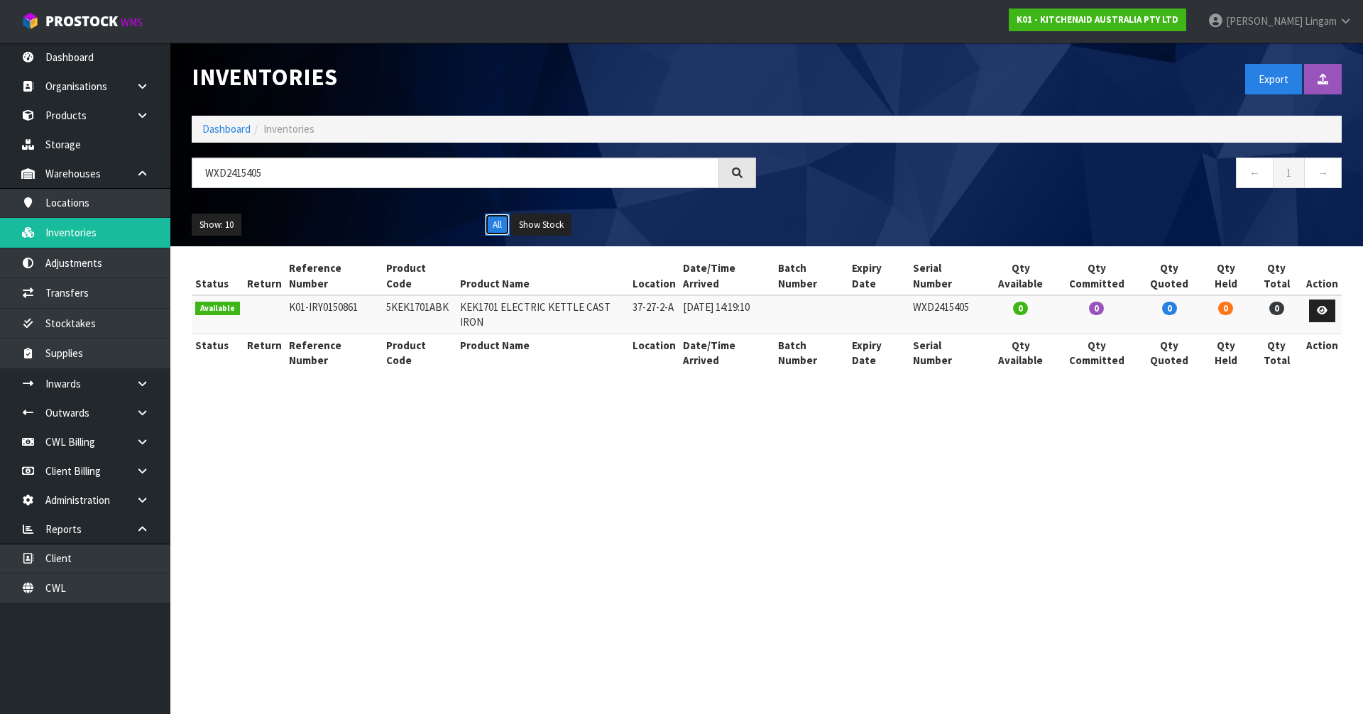
click at [500, 228] on button "All" at bounding box center [497, 225] width 25 height 23
click at [1322, 306] on icon at bounding box center [1322, 310] width 11 height 9
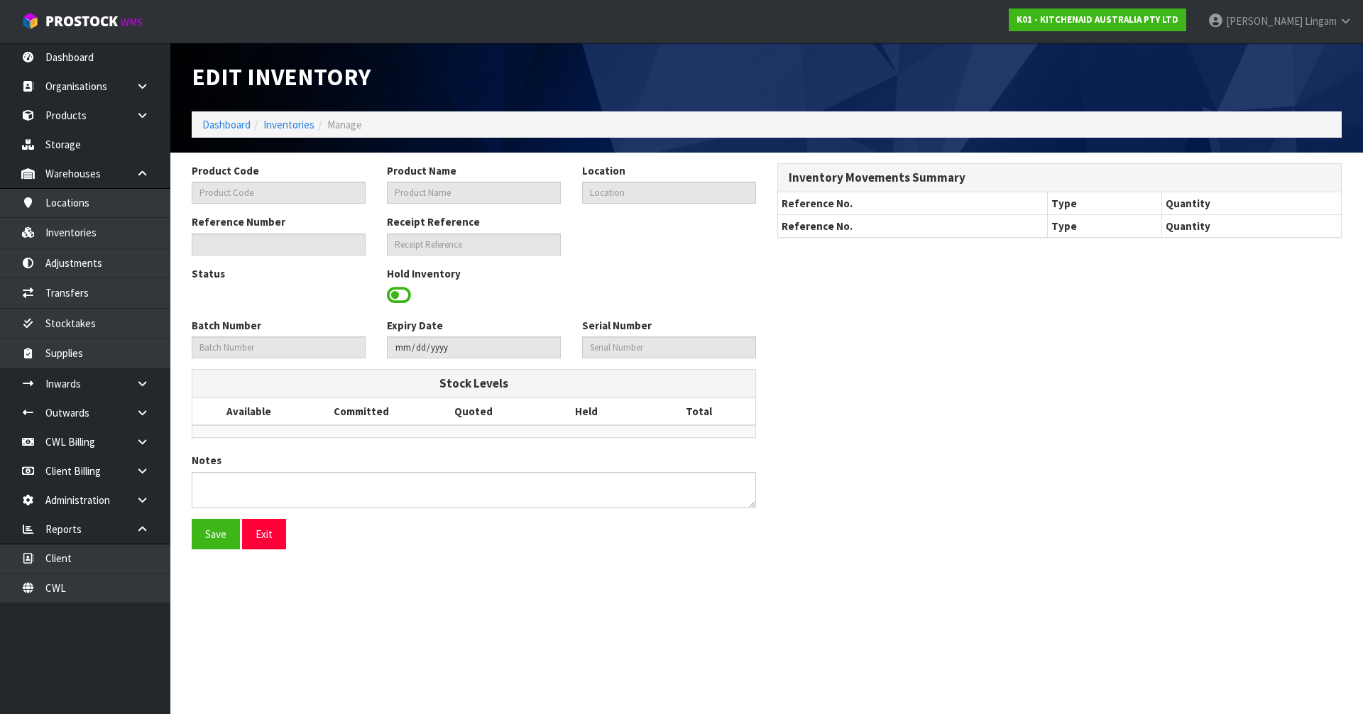
type input "5KEK1701ABK"
type input "KEK1701 ELECTRIC KETTLE CAST IRON"
type input "37-27-2-A"
type input "K01-IRY0150861"
type input "K01-REC0001824"
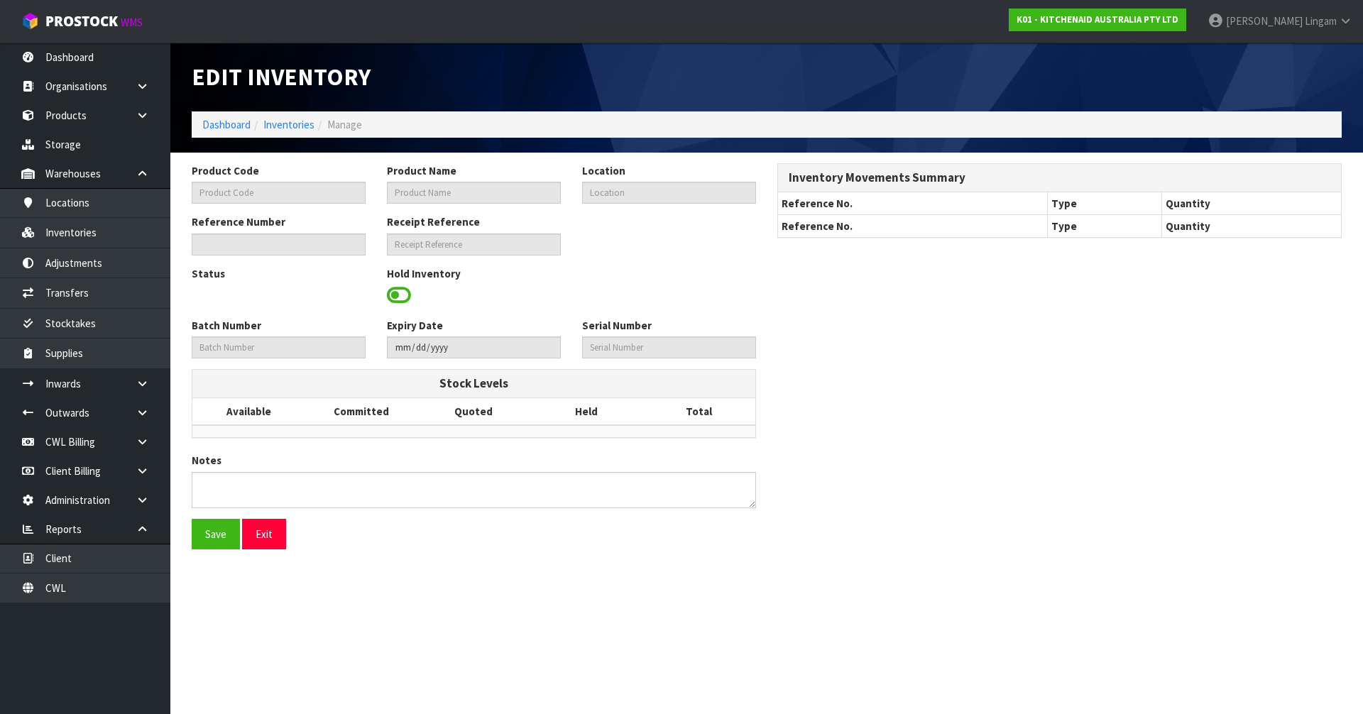
type input "WXD2415405"
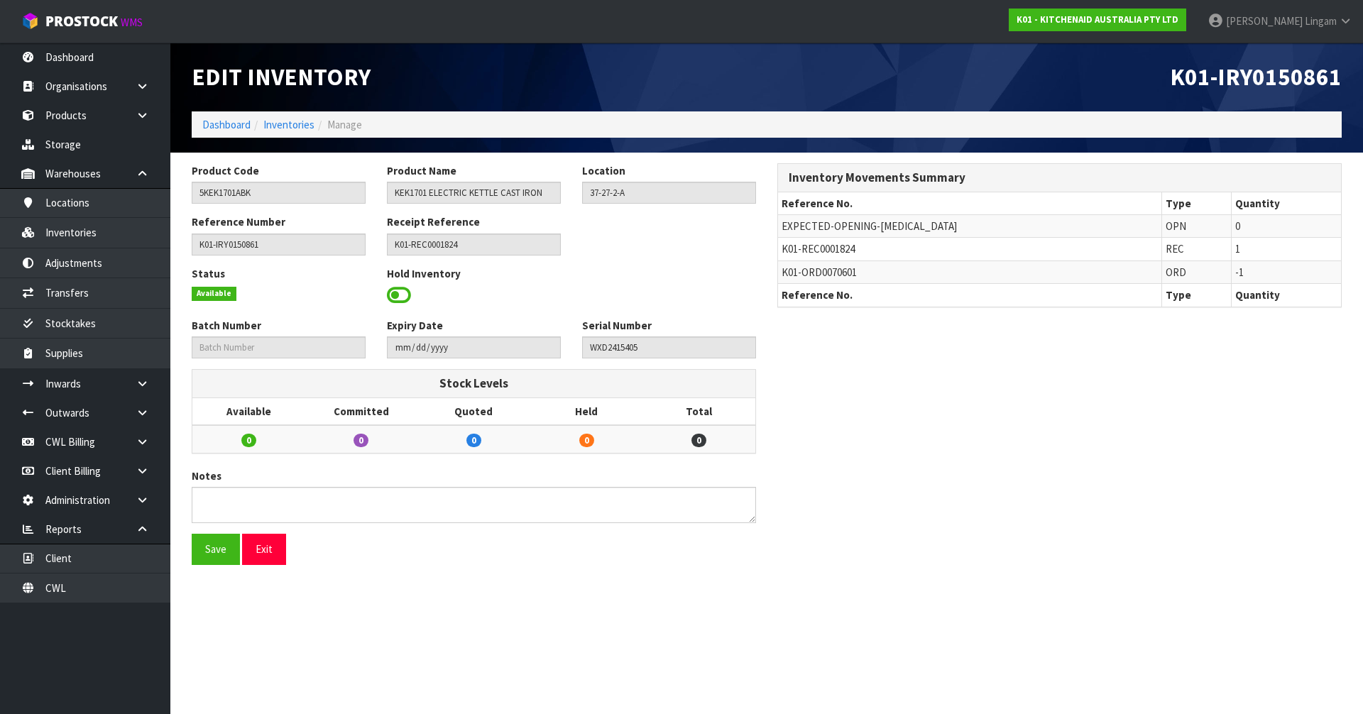
click at [848, 273] on span "K01-ORD0070601" at bounding box center [818, 271] width 75 height 13
copy span "ORD0070601"
click at [221, 124] on link "Dashboard" at bounding box center [226, 124] width 48 height 13
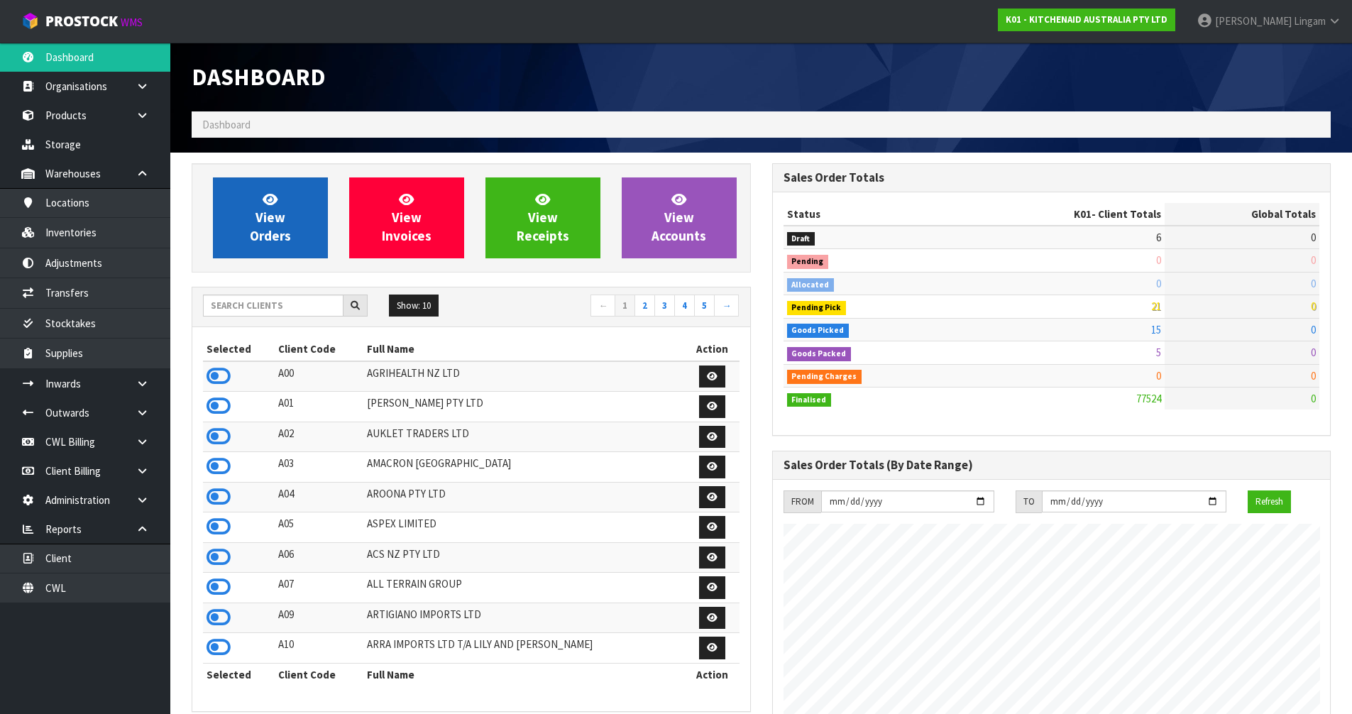
scroll to position [885, 580]
click at [263, 219] on span "View Orders" at bounding box center [270, 217] width 41 height 53
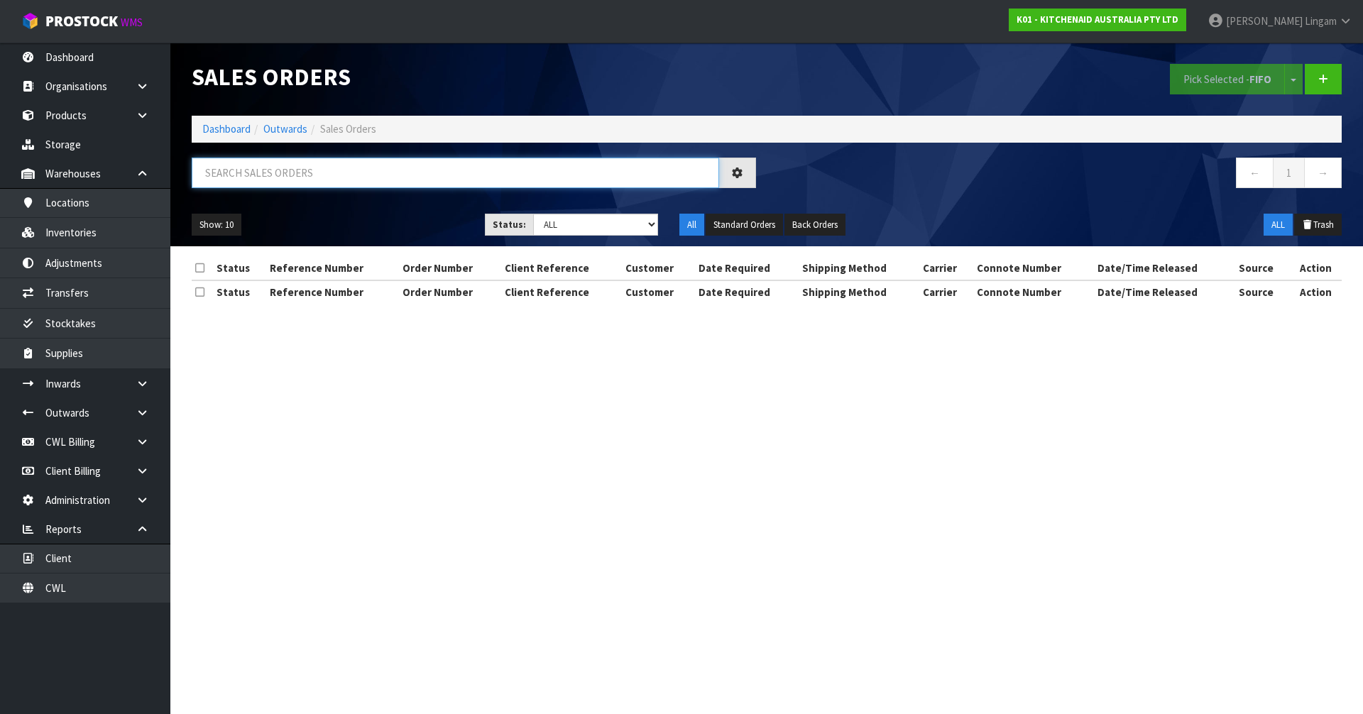
click at [493, 175] on input "text" at bounding box center [455, 173] width 527 height 31
paste input "ORD0070601"
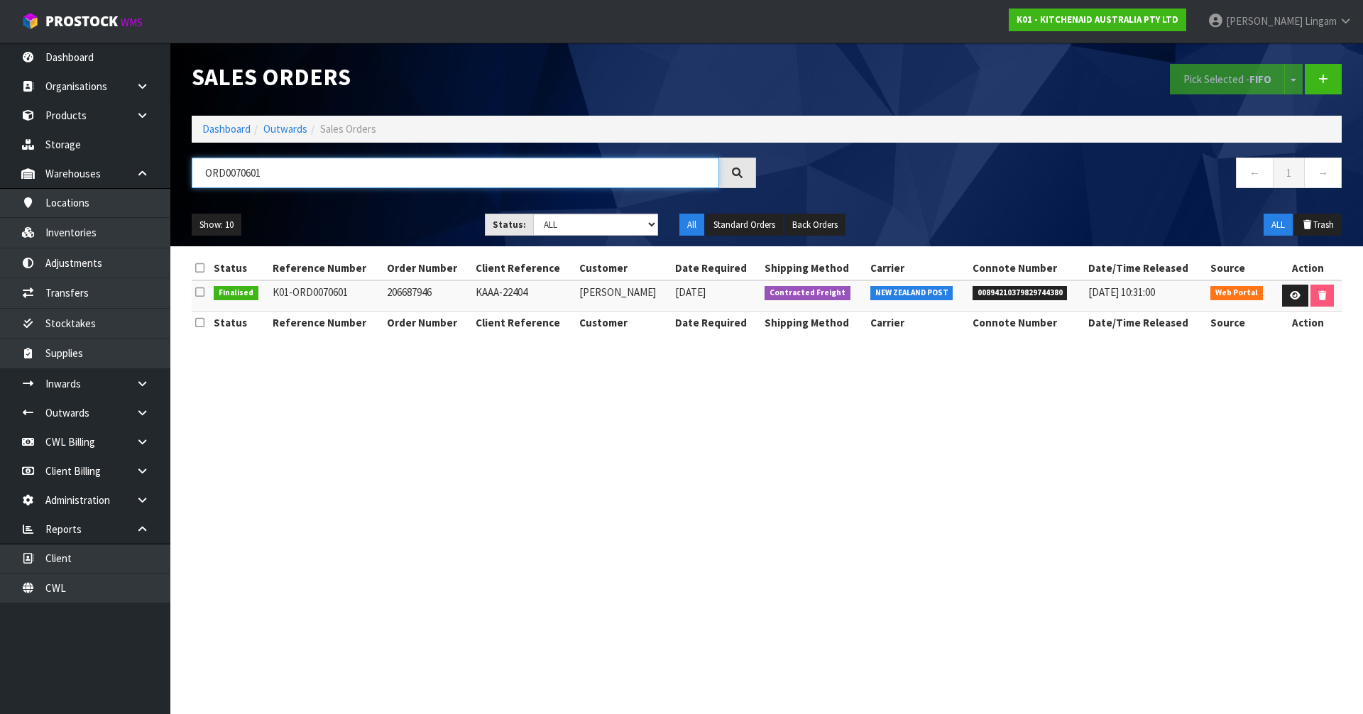
type input "ORD0070601"
click at [1284, 290] on link at bounding box center [1295, 296] width 26 height 23
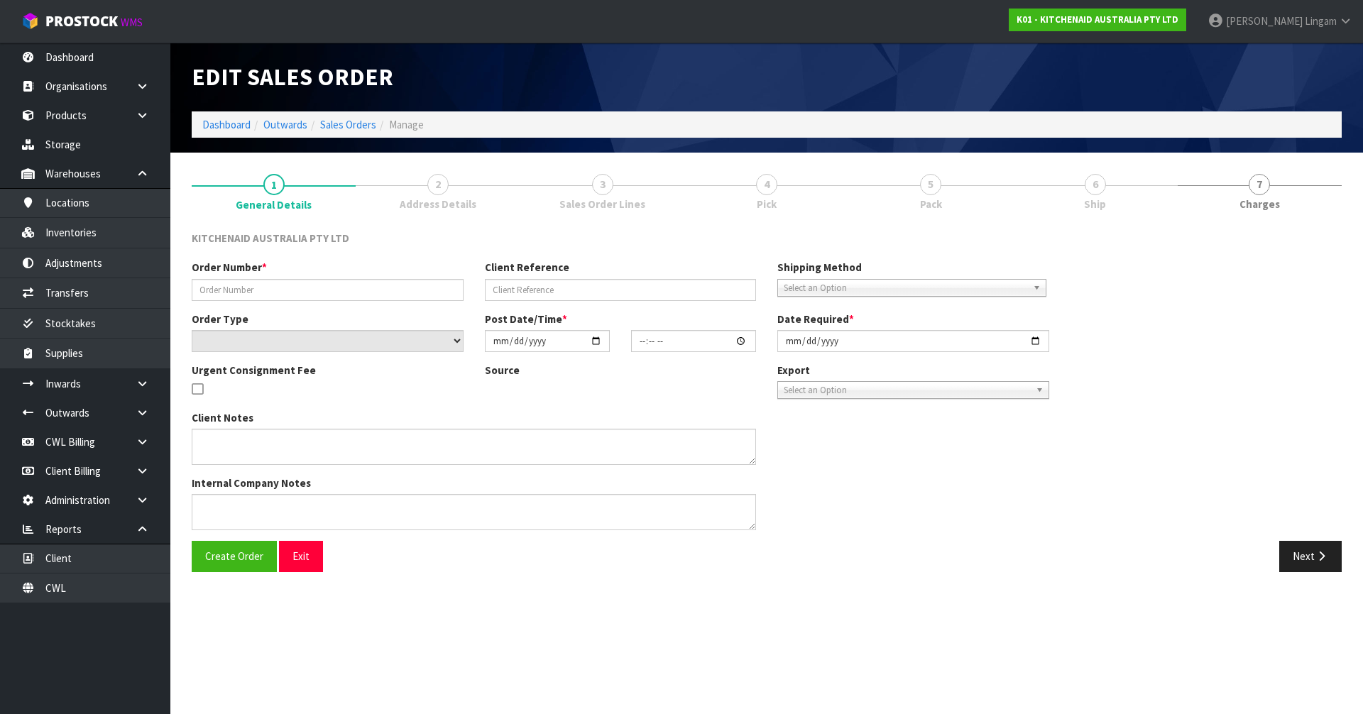
type input "206687946"
type input "KAAA-22404"
select select "number:0"
type input "2025-02-24"
type input "12:45:00.000"
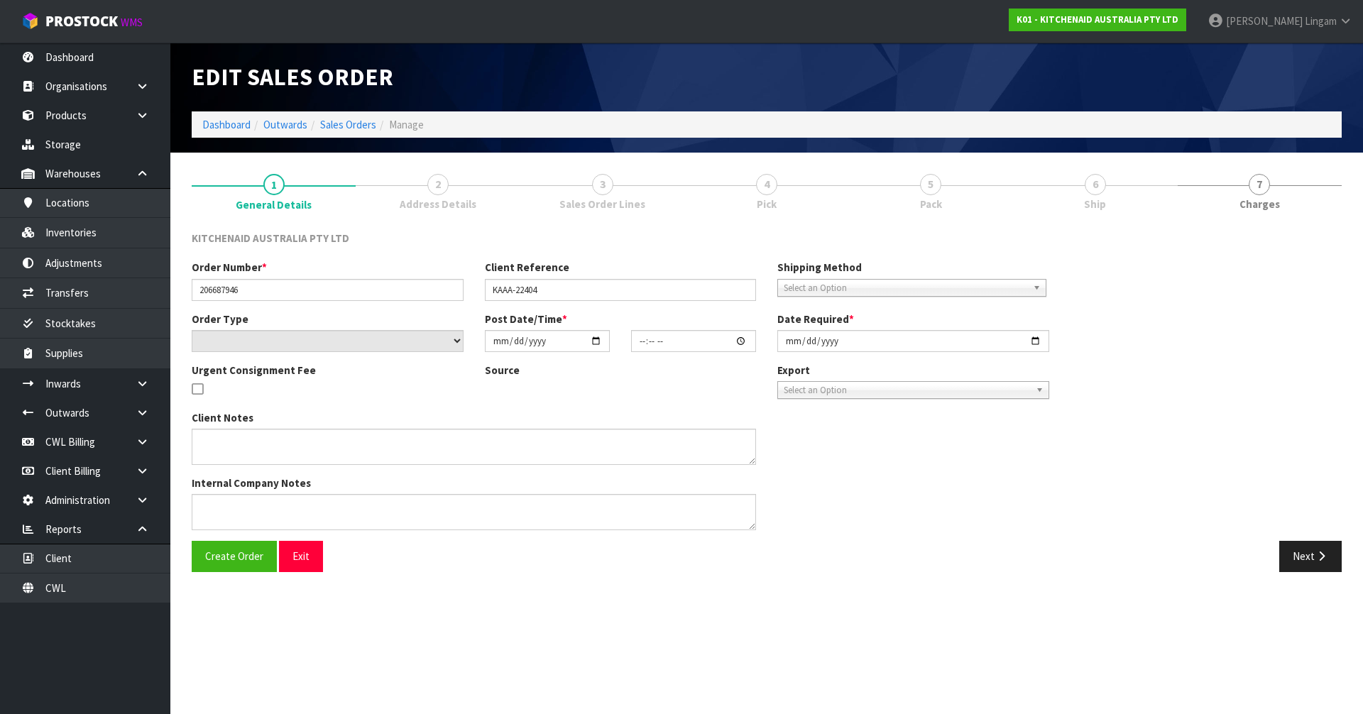
type input "2025-02-24"
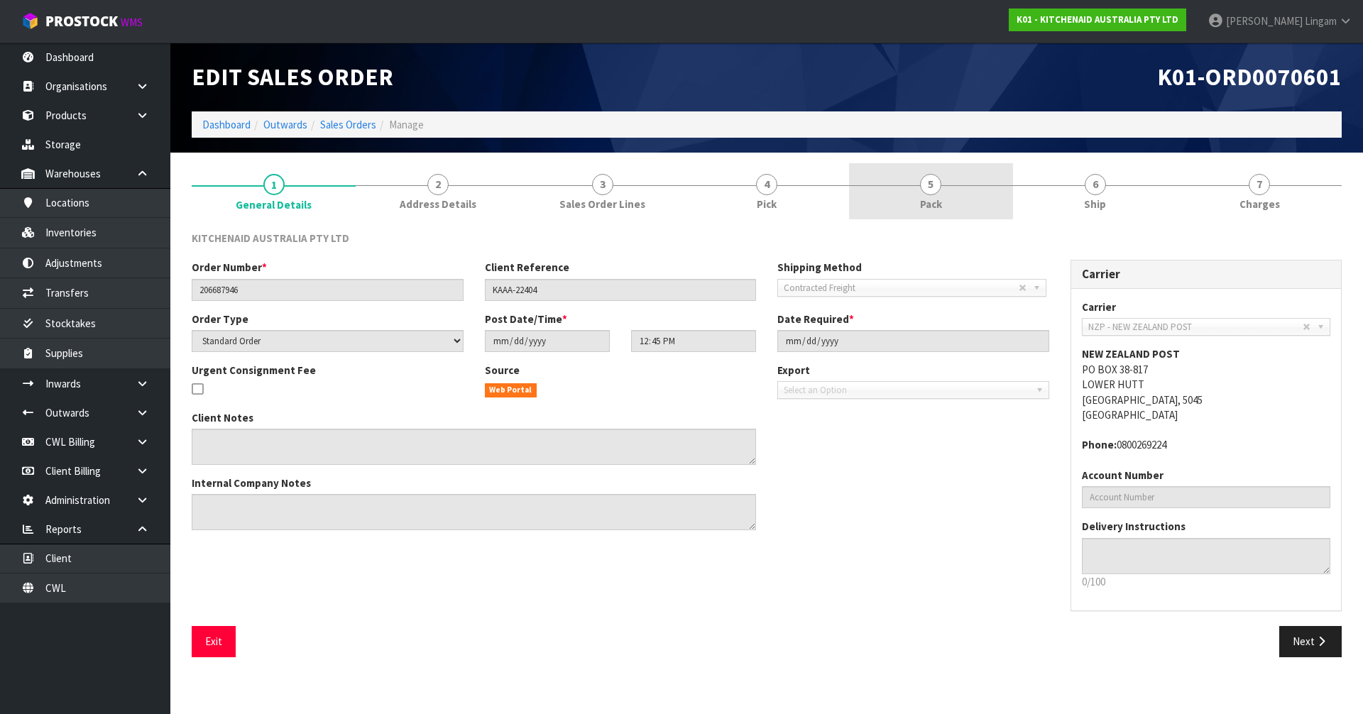
click at [910, 204] on link "5 Pack" at bounding box center [931, 191] width 164 height 56
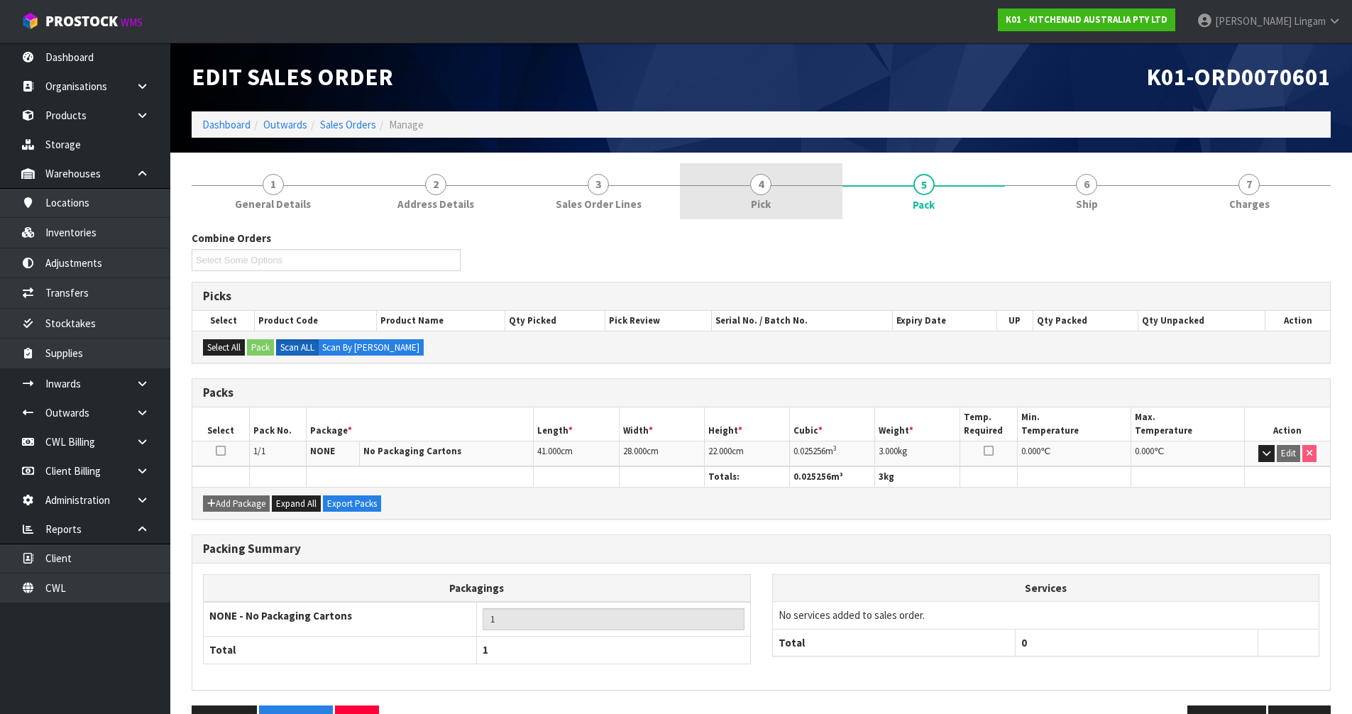
click at [756, 200] on span "Pick" at bounding box center [761, 204] width 20 height 15
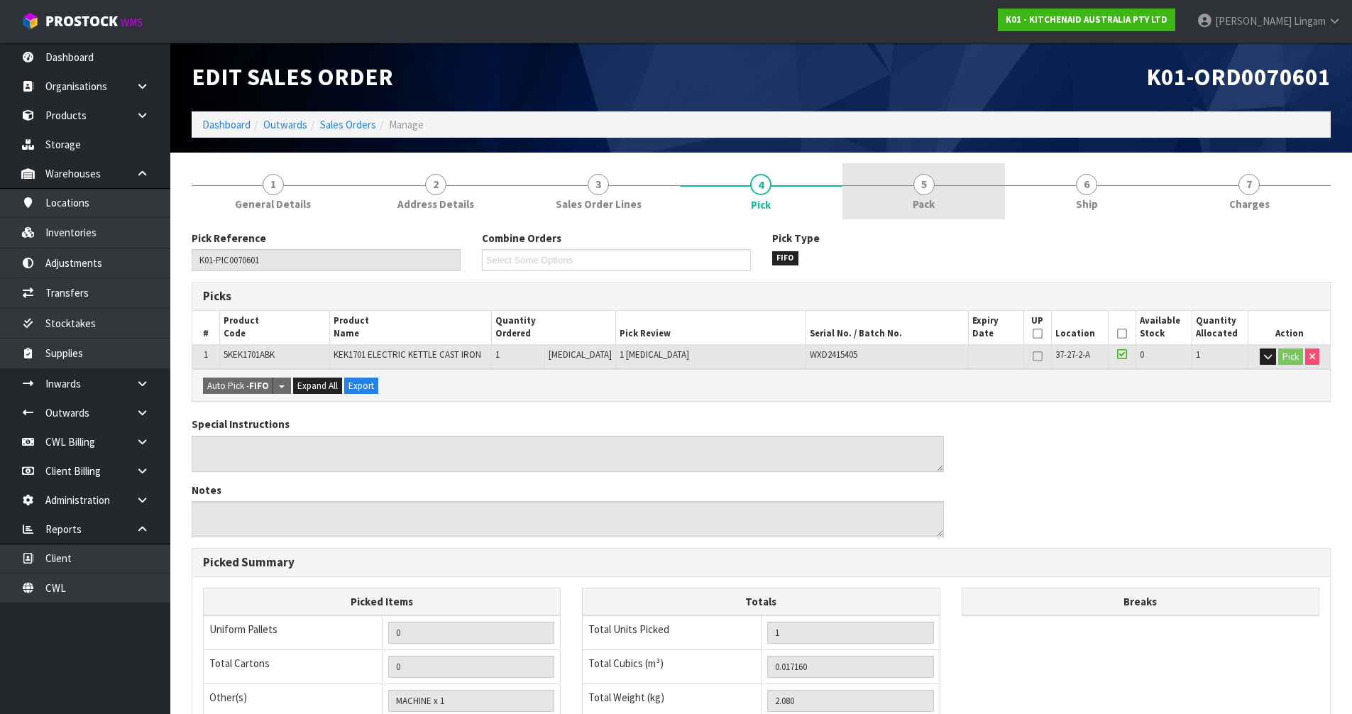
click at [943, 209] on link "5 Pack" at bounding box center [923, 191] width 163 height 56
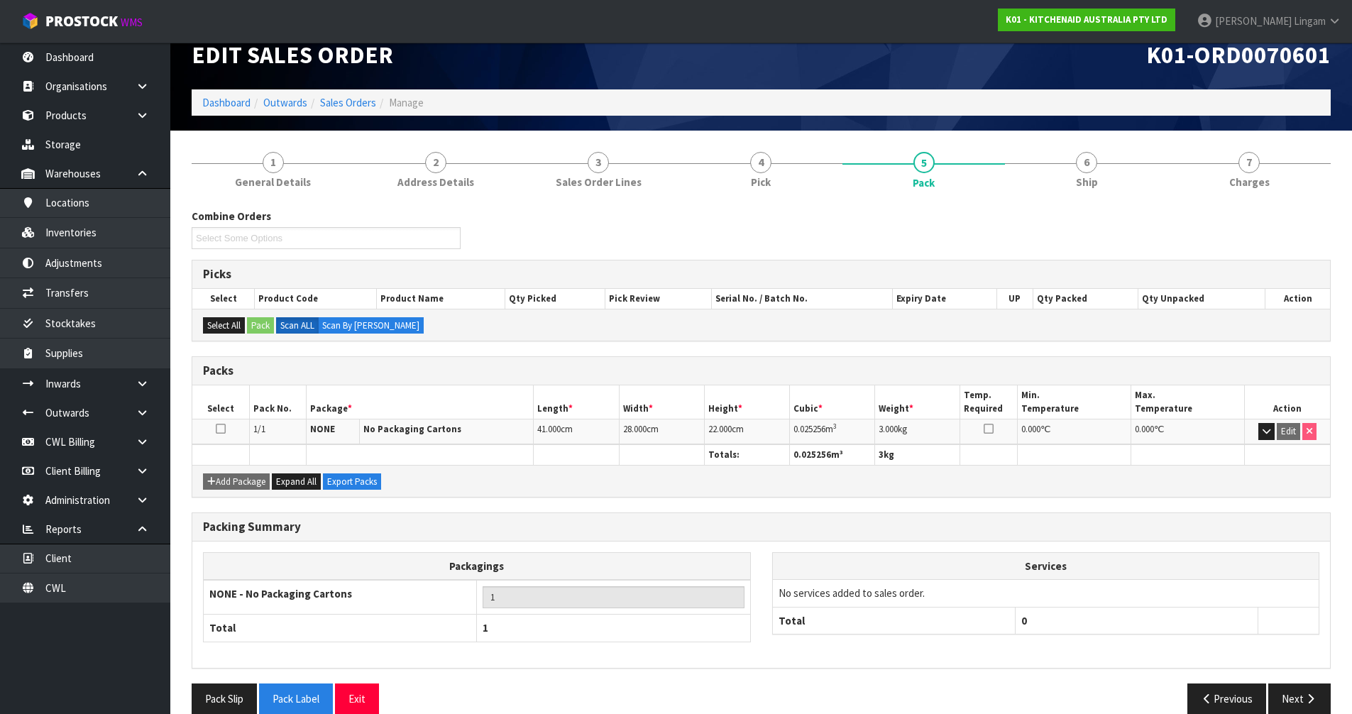
scroll to position [43, 0]
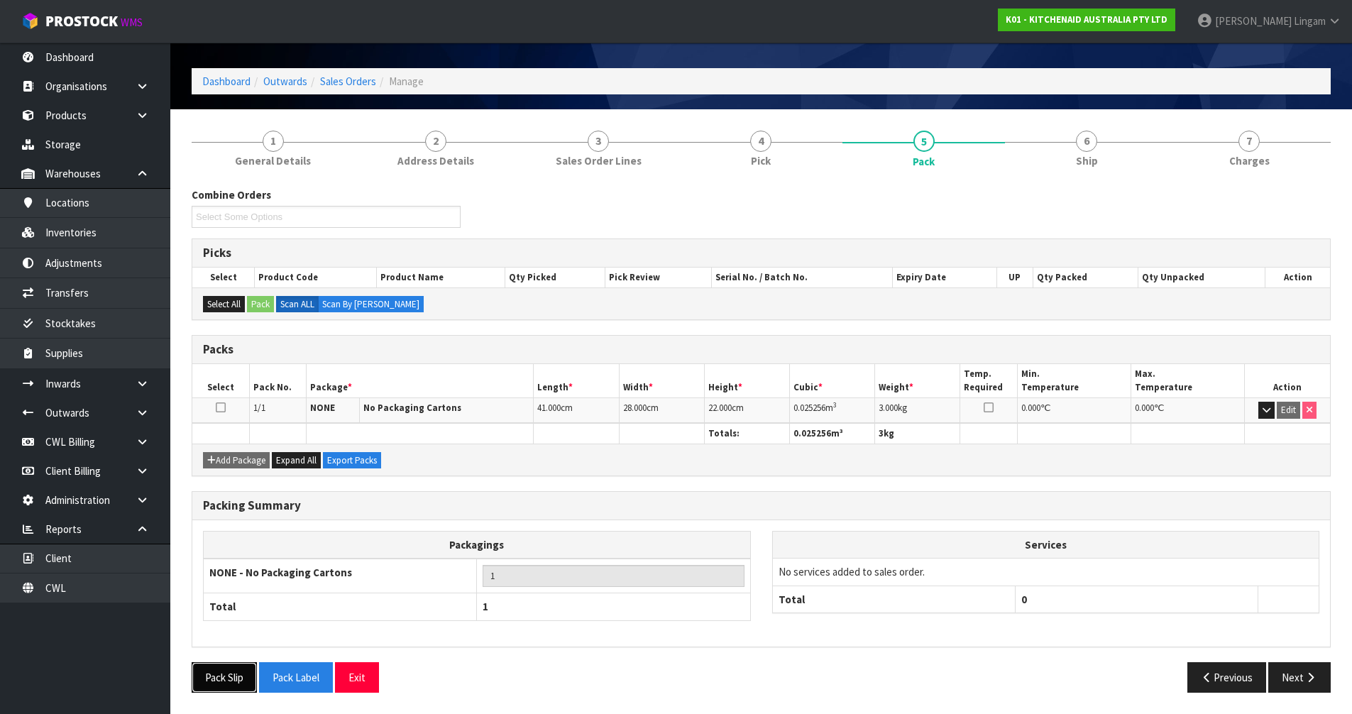
click at [230, 679] on button "Pack Slip" at bounding box center [224, 677] width 65 height 31
click at [89, 237] on link "Inventories" at bounding box center [85, 232] width 170 height 29
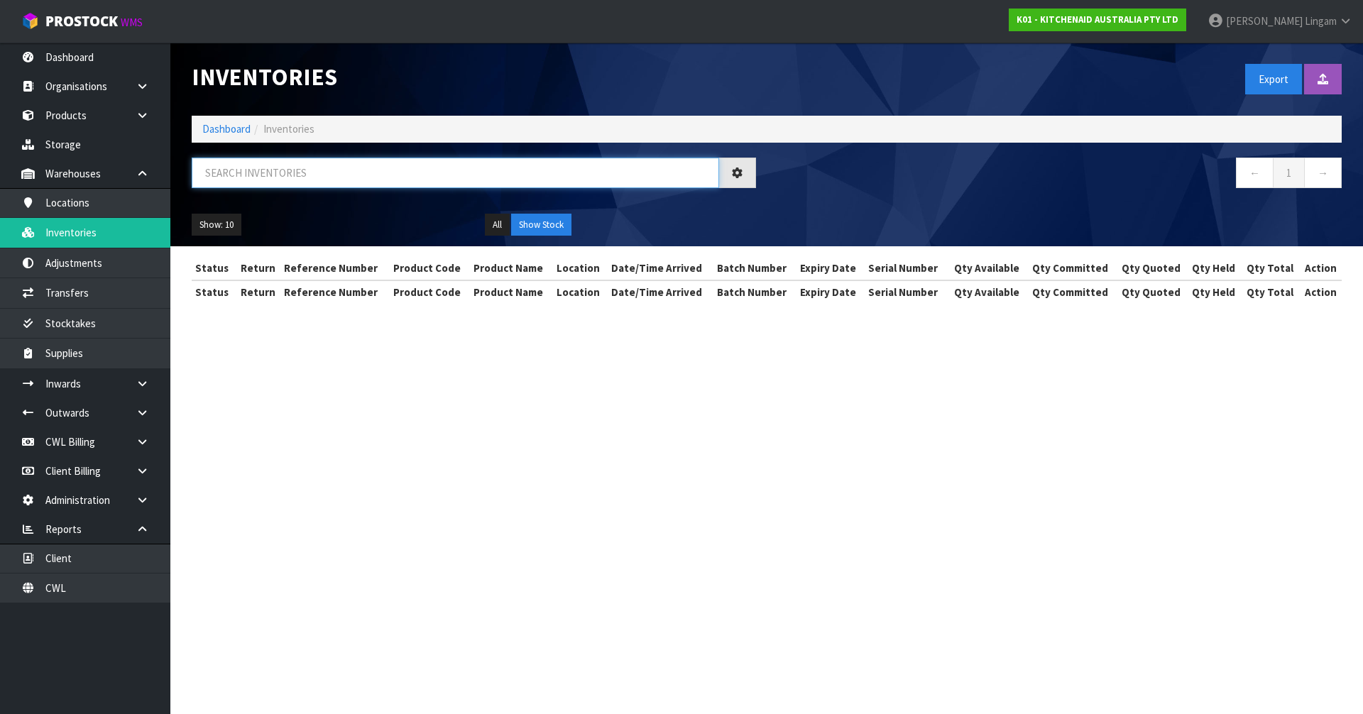
click at [463, 171] on input "text" at bounding box center [455, 173] width 527 height 31
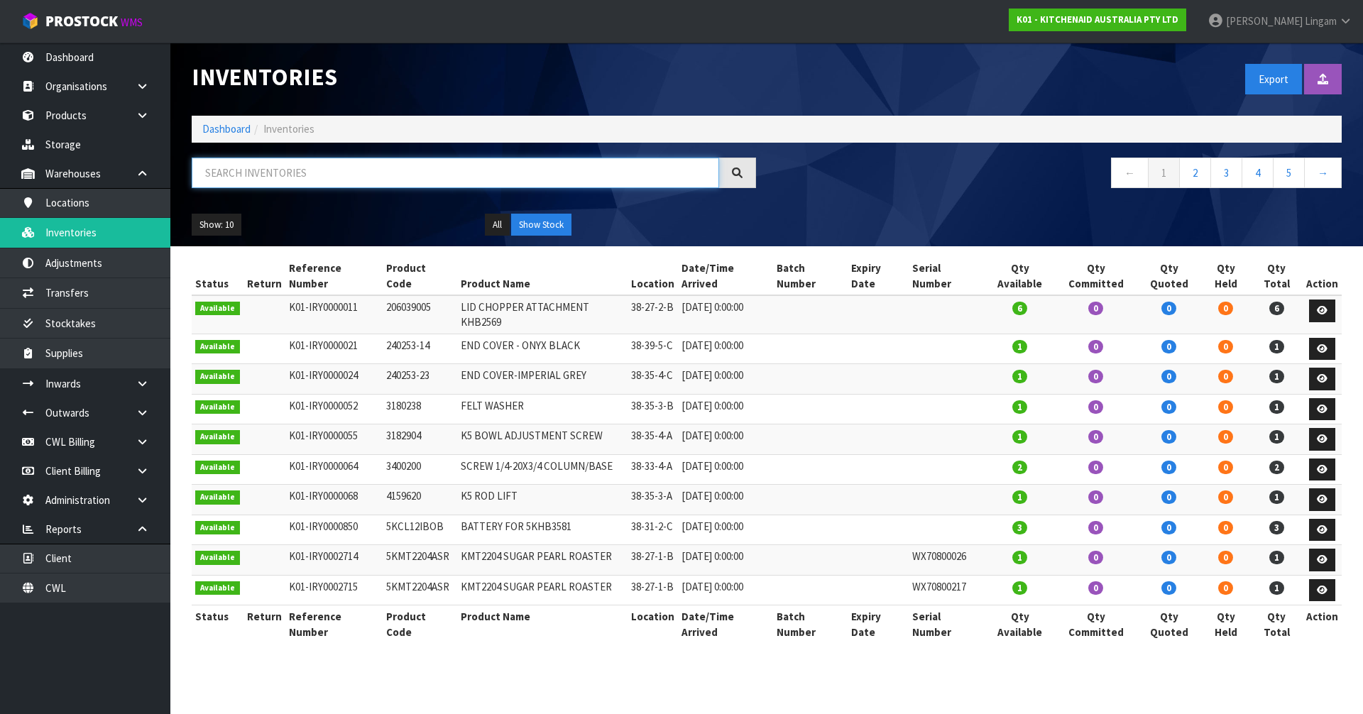
paste input "WXD2415410"
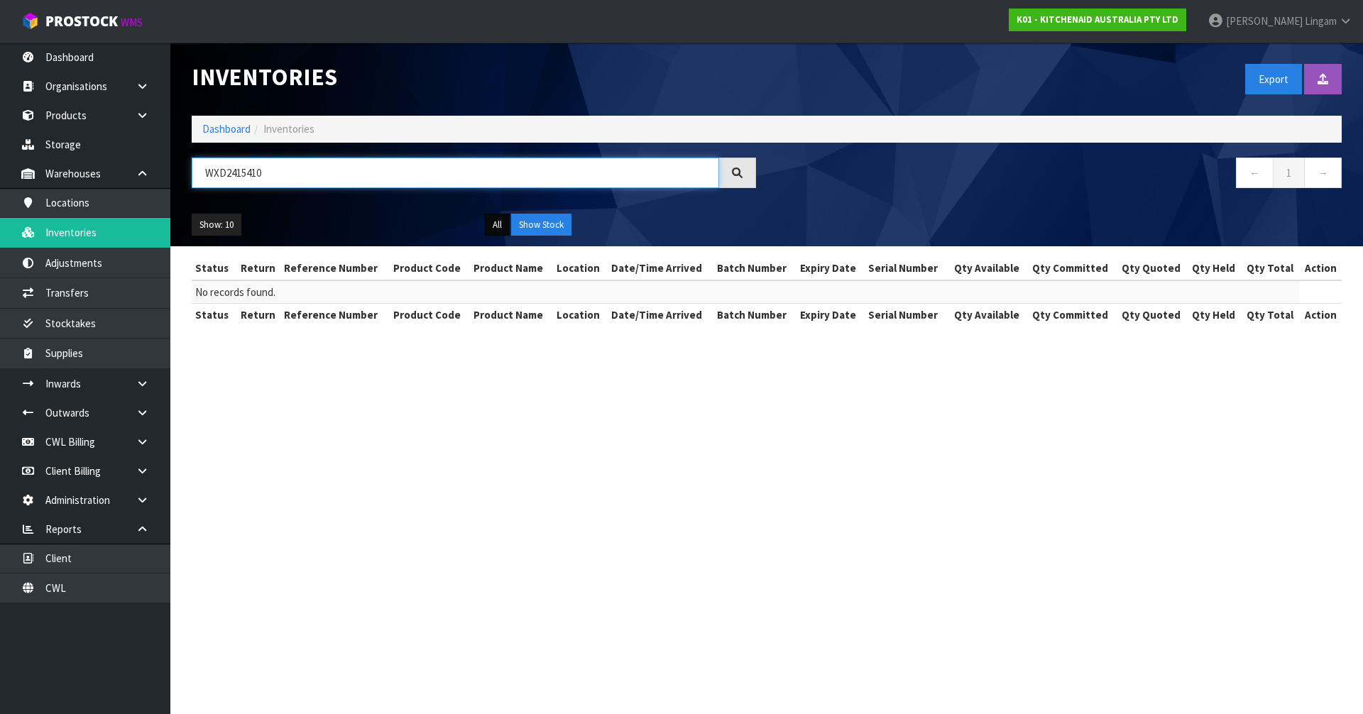
type input "WXD2415410"
click at [502, 226] on button "All" at bounding box center [497, 225] width 25 height 23
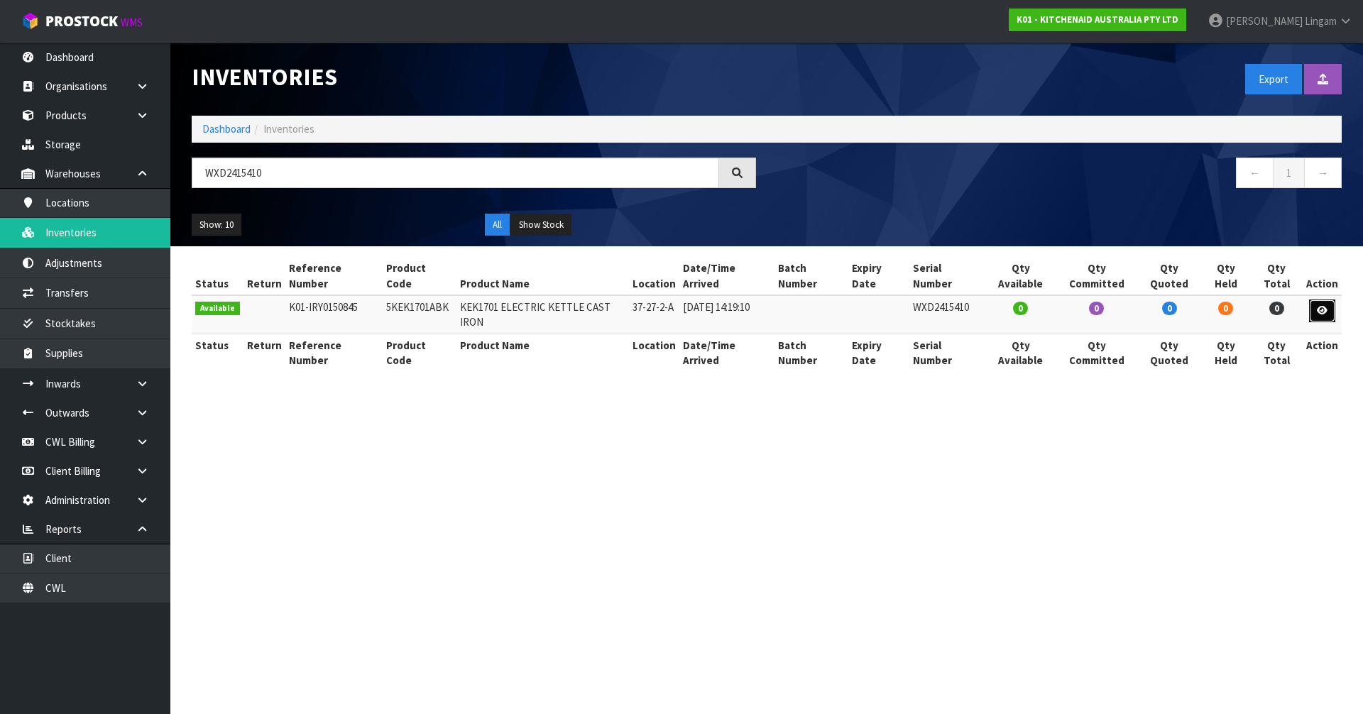
click at [1323, 306] on icon at bounding box center [1322, 310] width 11 height 9
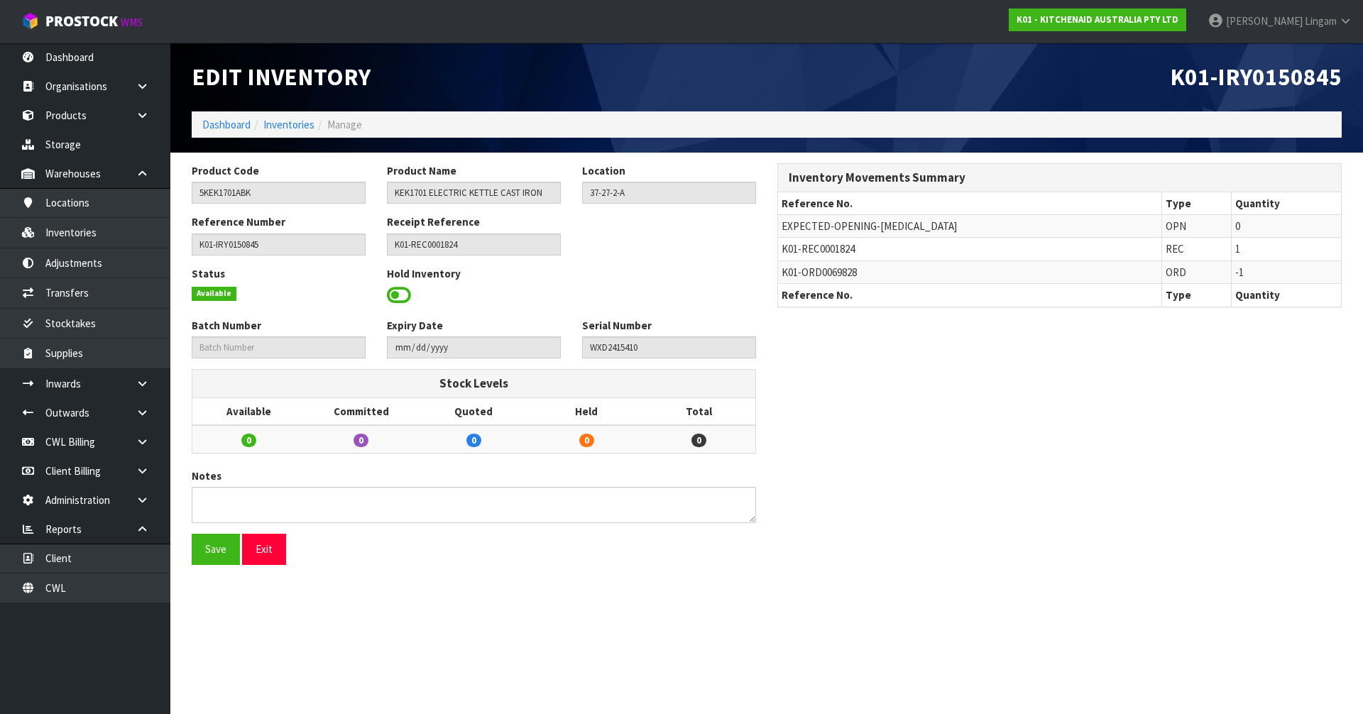
click at [840, 271] on span "K01-ORD0069828" at bounding box center [818, 271] width 75 height 13
copy span "ORD0069828"
click at [212, 124] on link "Dashboard" at bounding box center [226, 124] width 48 height 13
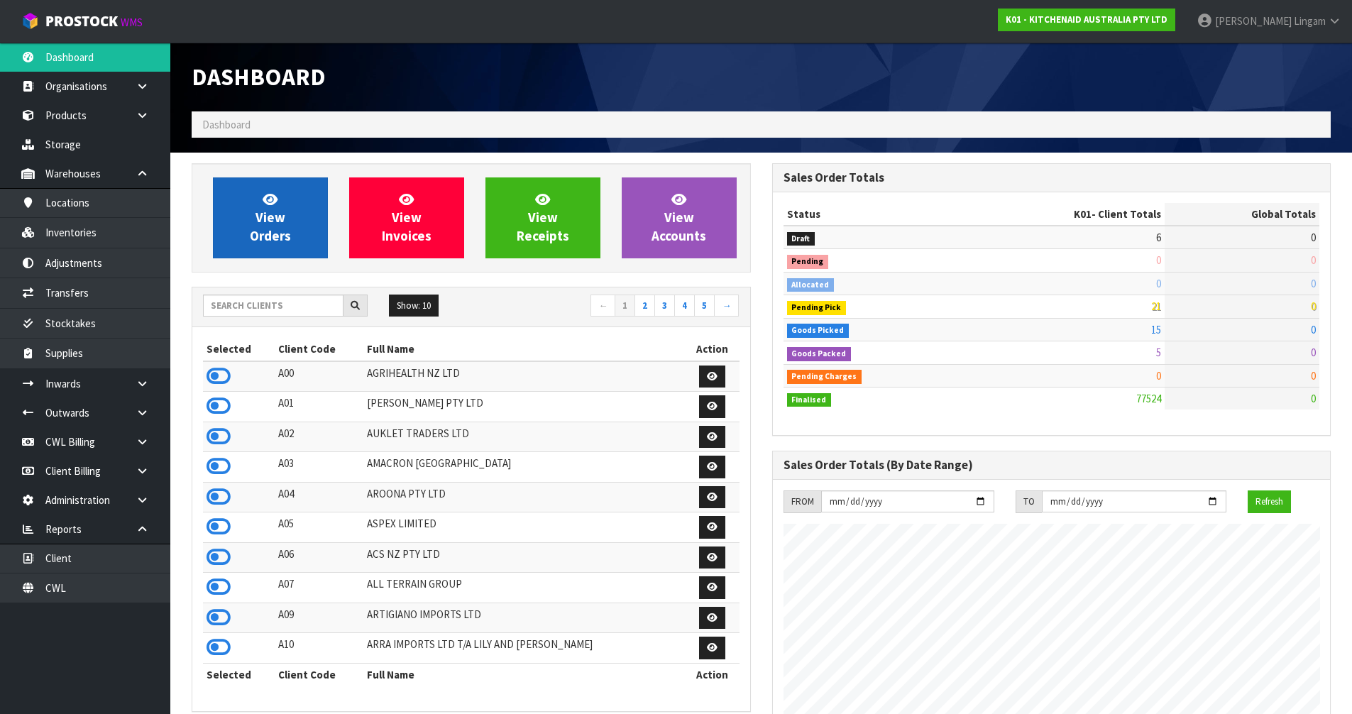
scroll to position [1075, 580]
click at [293, 218] on link "View Orders" at bounding box center [270, 217] width 115 height 81
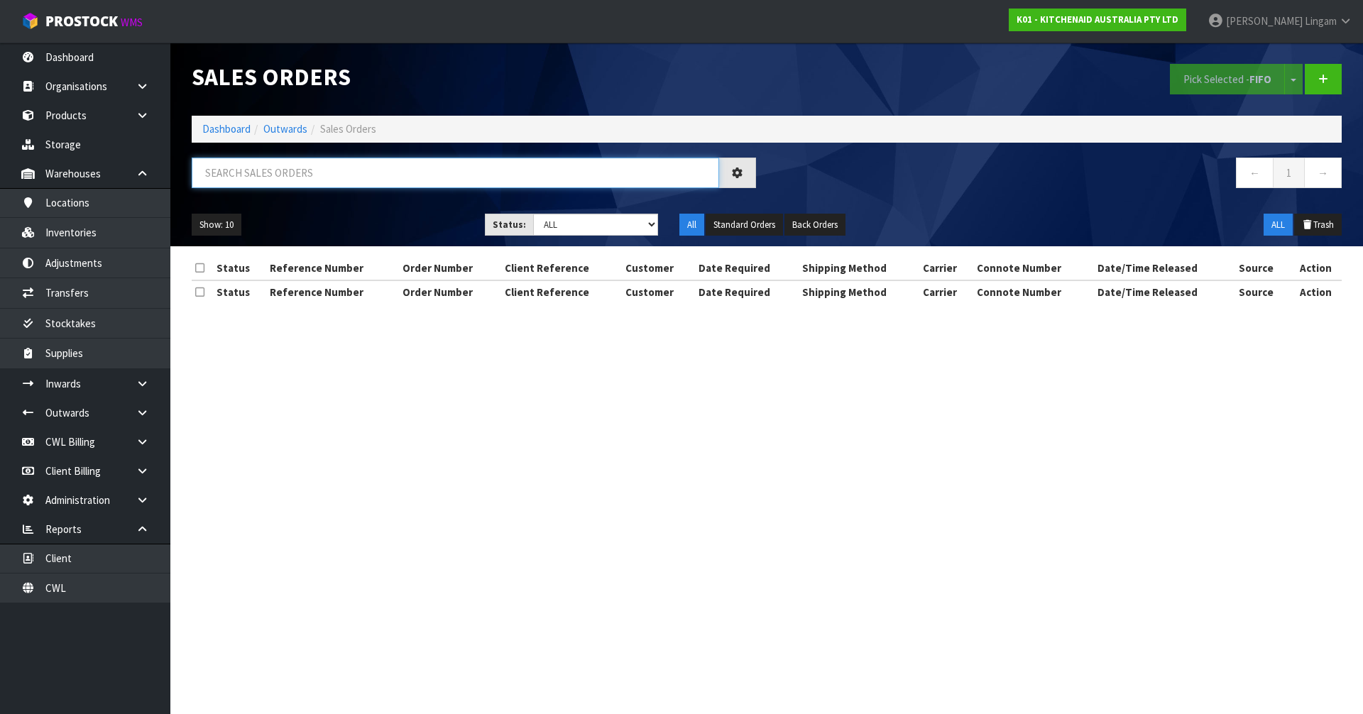
click at [383, 174] on input "text" at bounding box center [455, 173] width 527 height 31
paste input "ORD0069828"
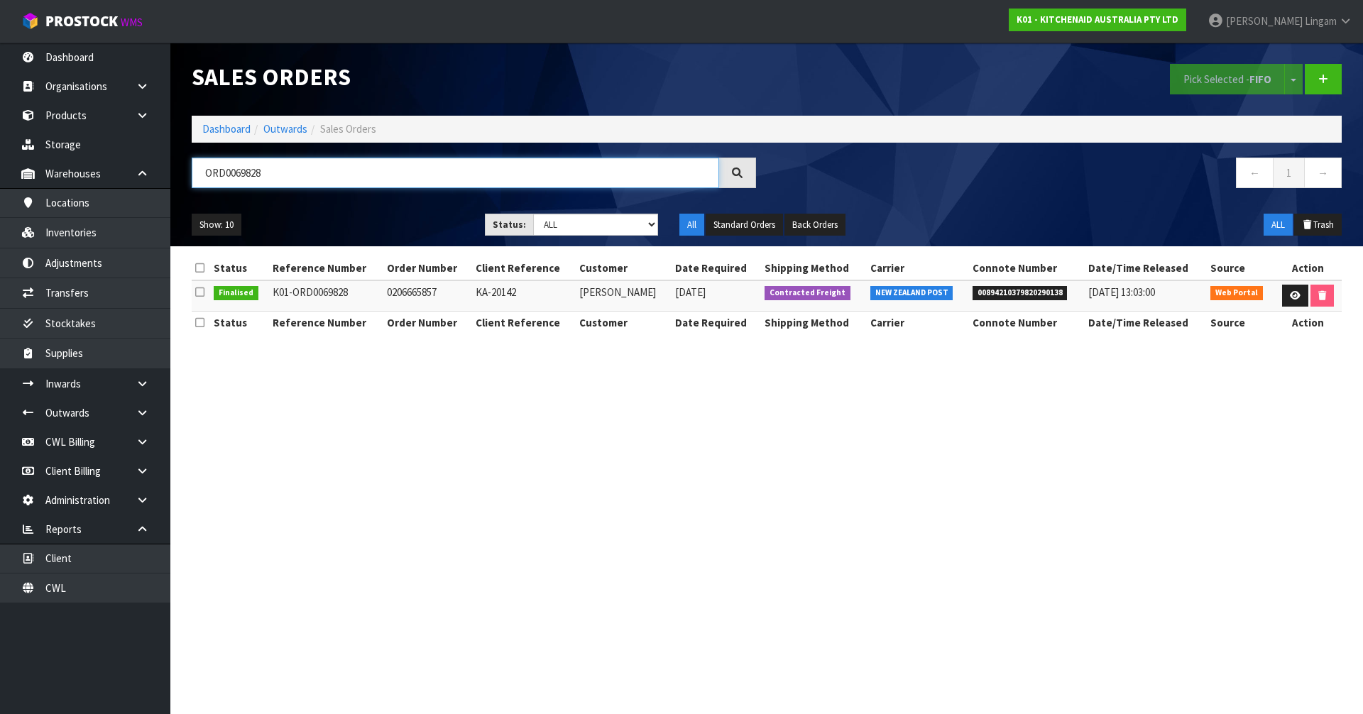
type input "ORD0069828"
click at [1287, 297] on link at bounding box center [1295, 296] width 26 height 23
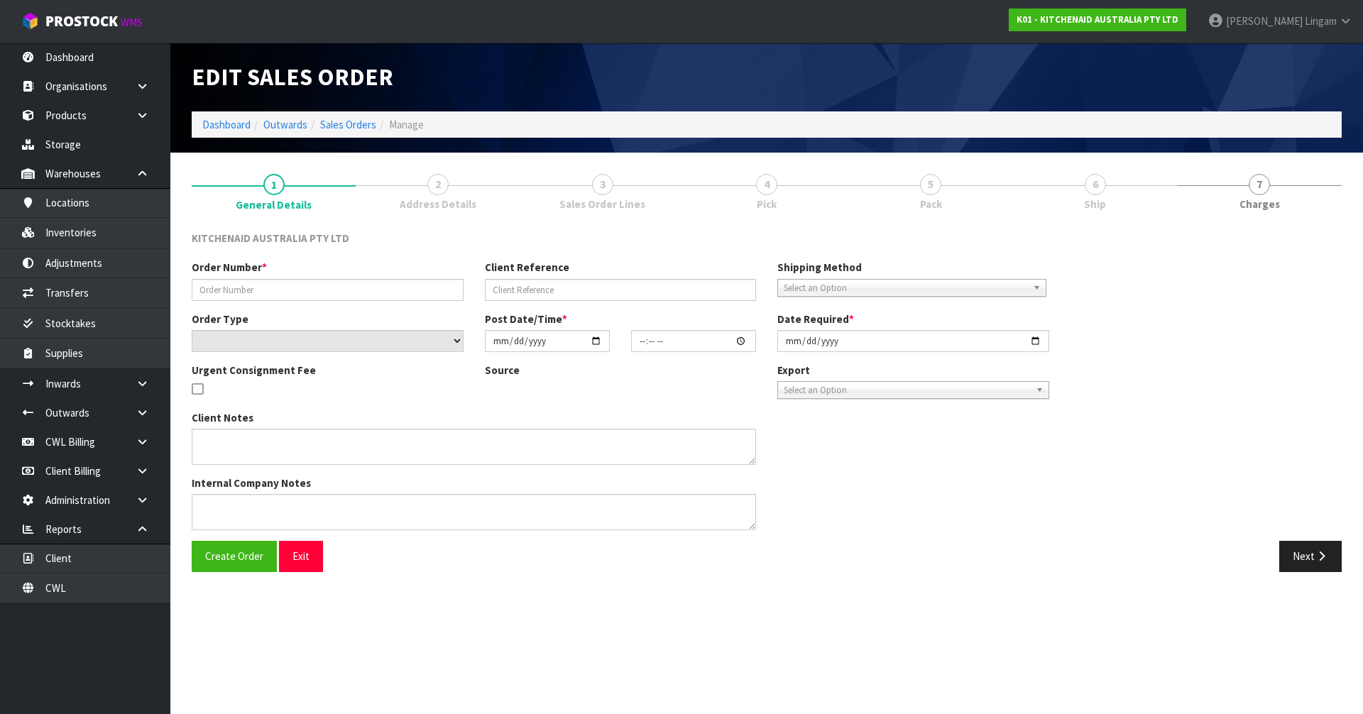
type input "0206665857"
type input "KA-20142"
select select "number:0"
type input "2025-01-21"
type input "10:47:00.000"
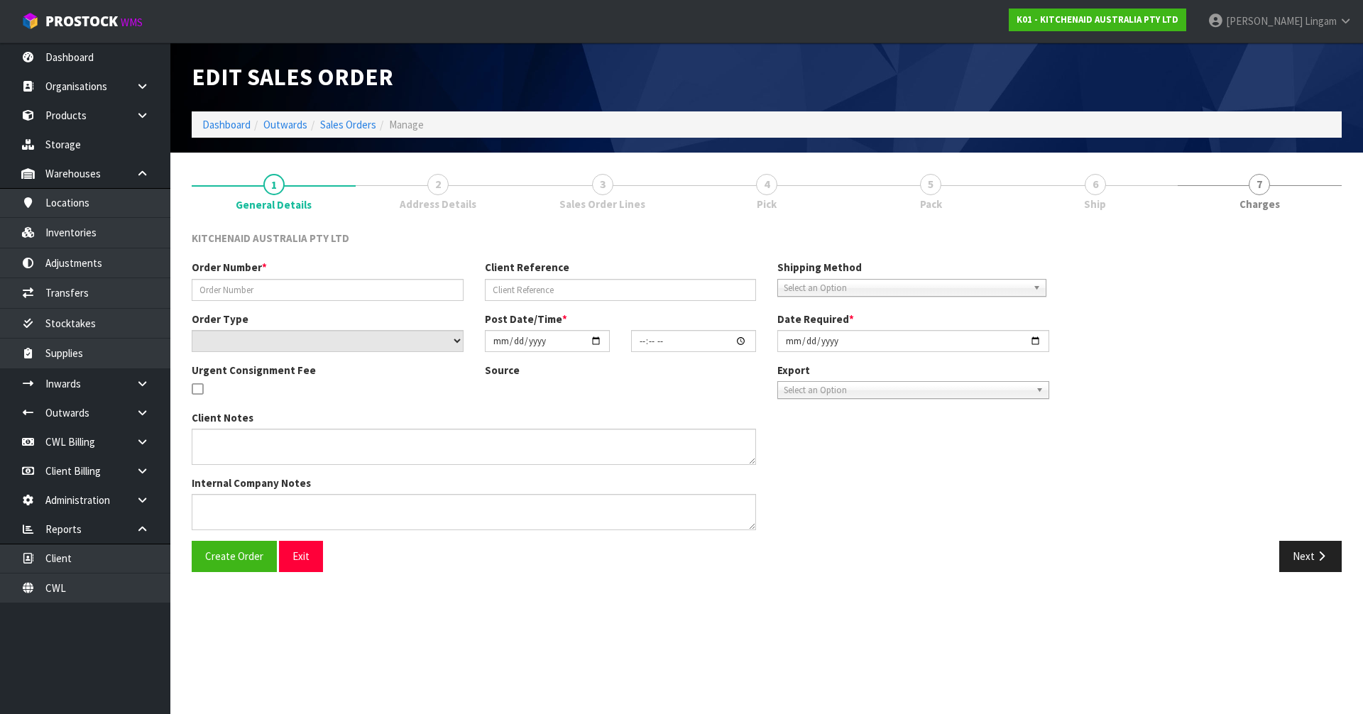
type input "2025-01-21"
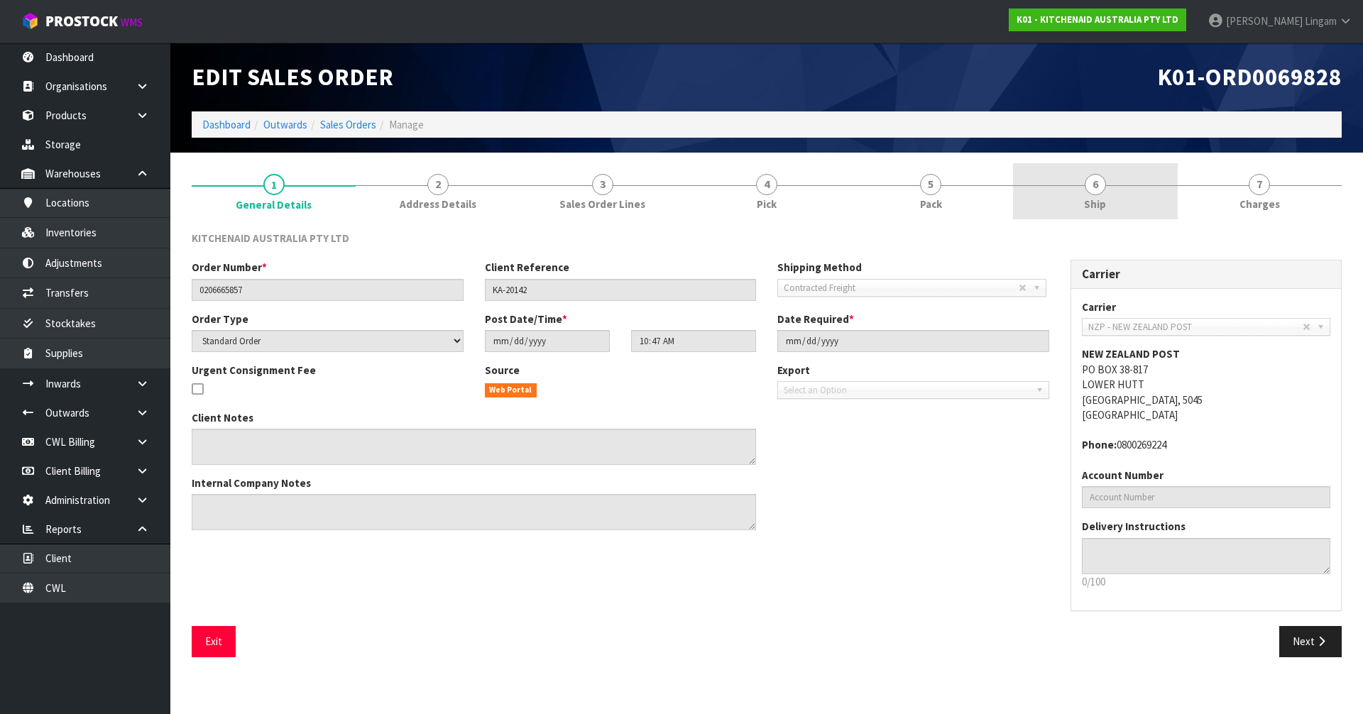
click at [1147, 210] on link "6 Ship" at bounding box center [1095, 191] width 164 height 56
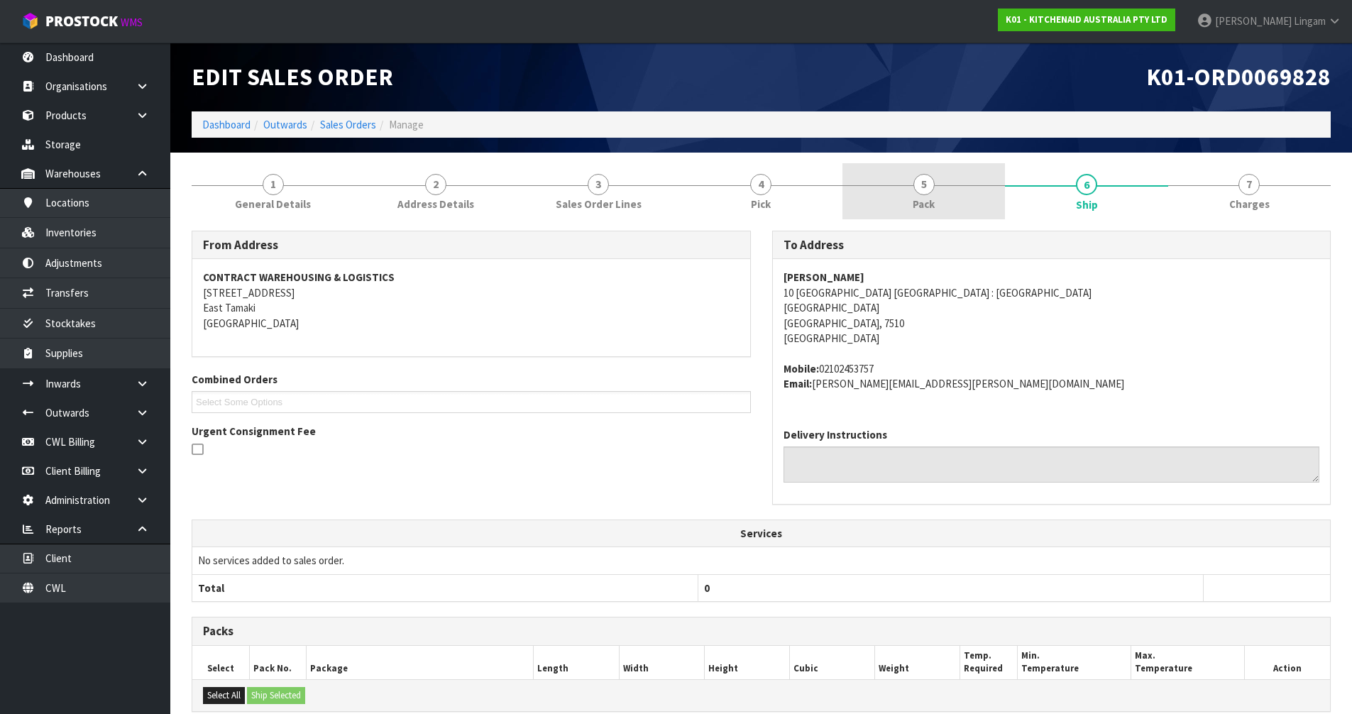
click at [960, 185] on div at bounding box center [923, 185] width 163 height 1
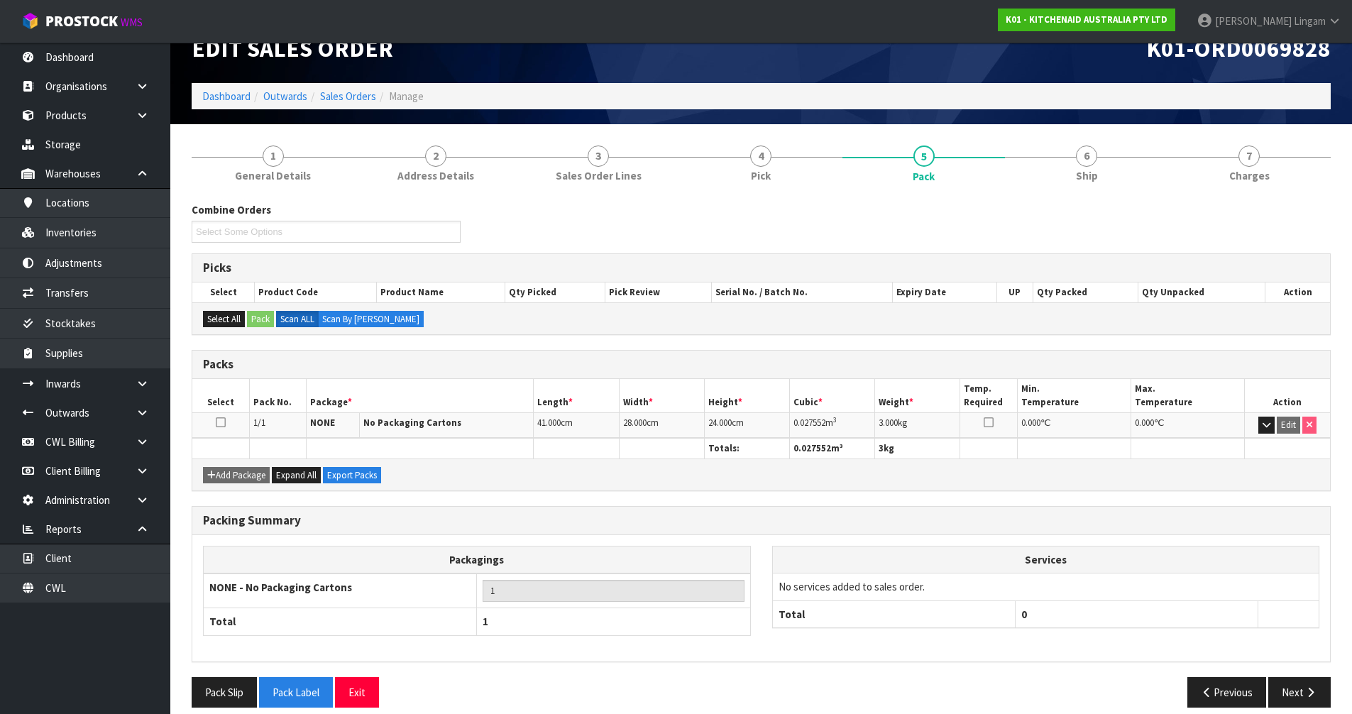
scroll to position [43, 0]
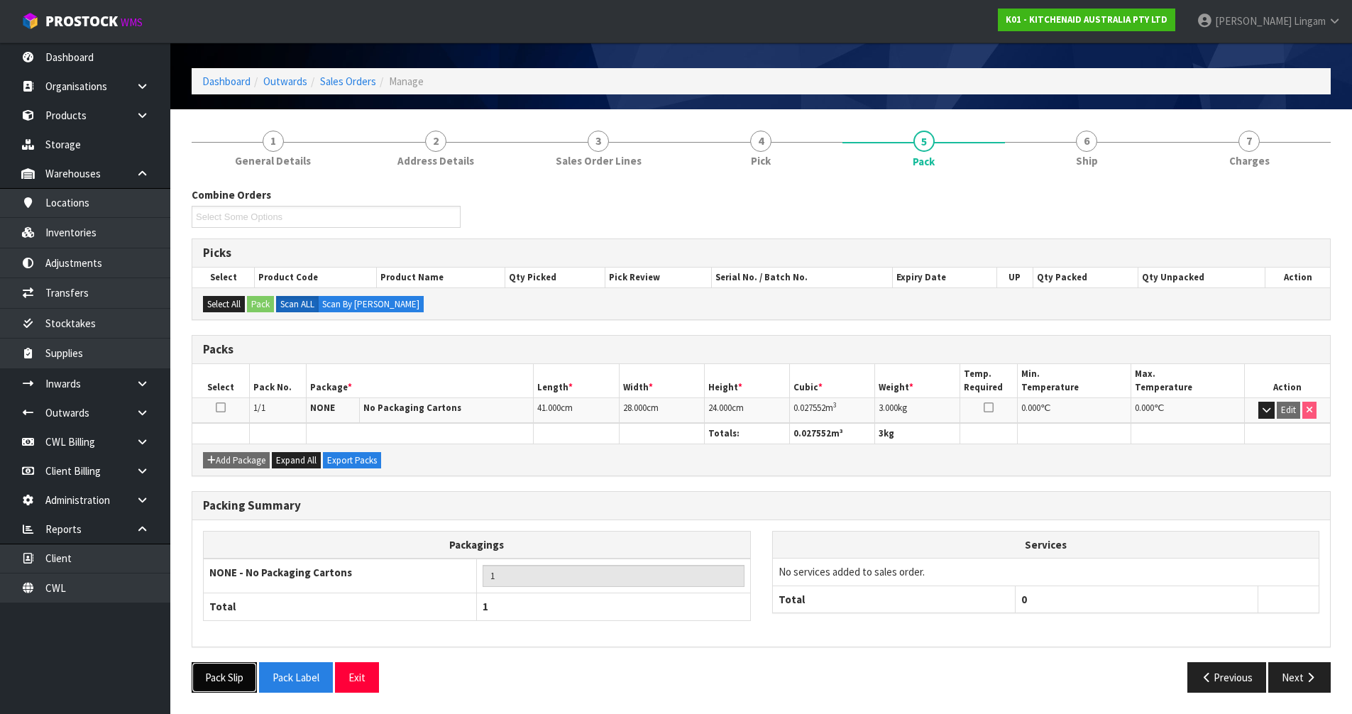
click at [216, 681] on button "Pack Slip" at bounding box center [224, 677] width 65 height 31
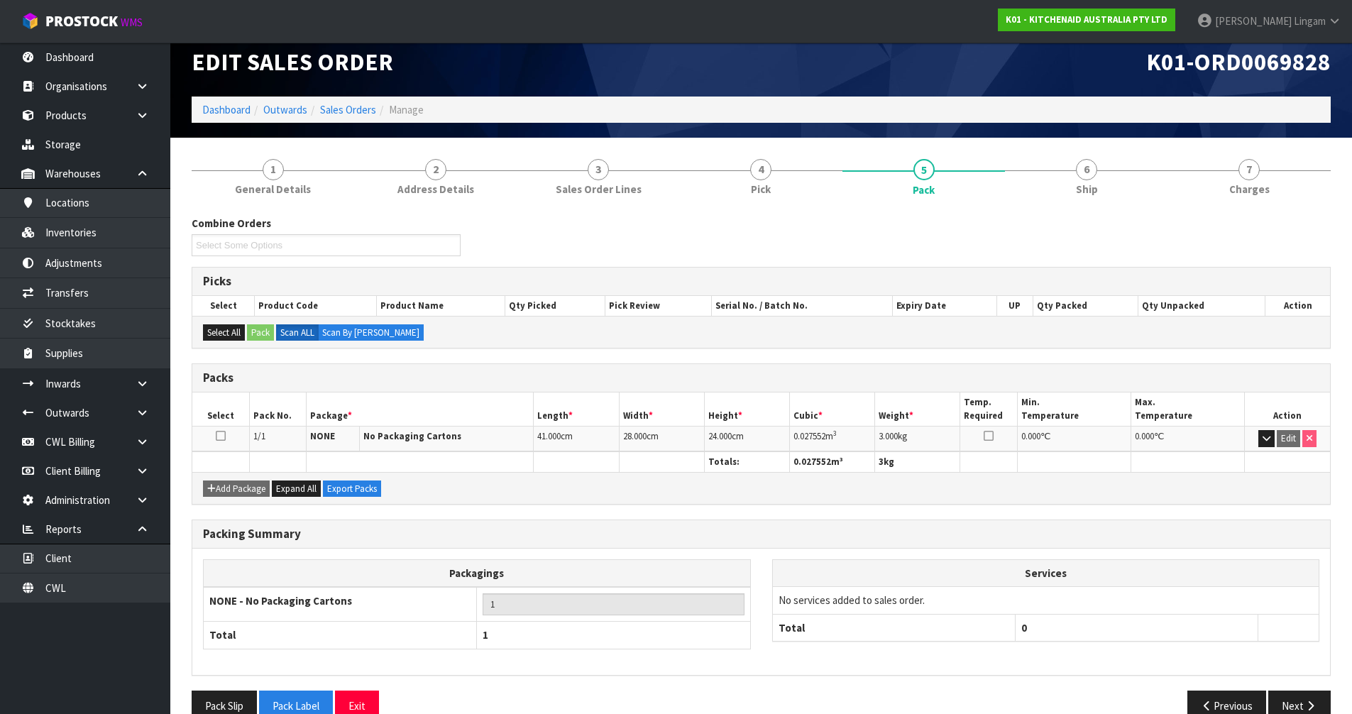
scroll to position [0, 0]
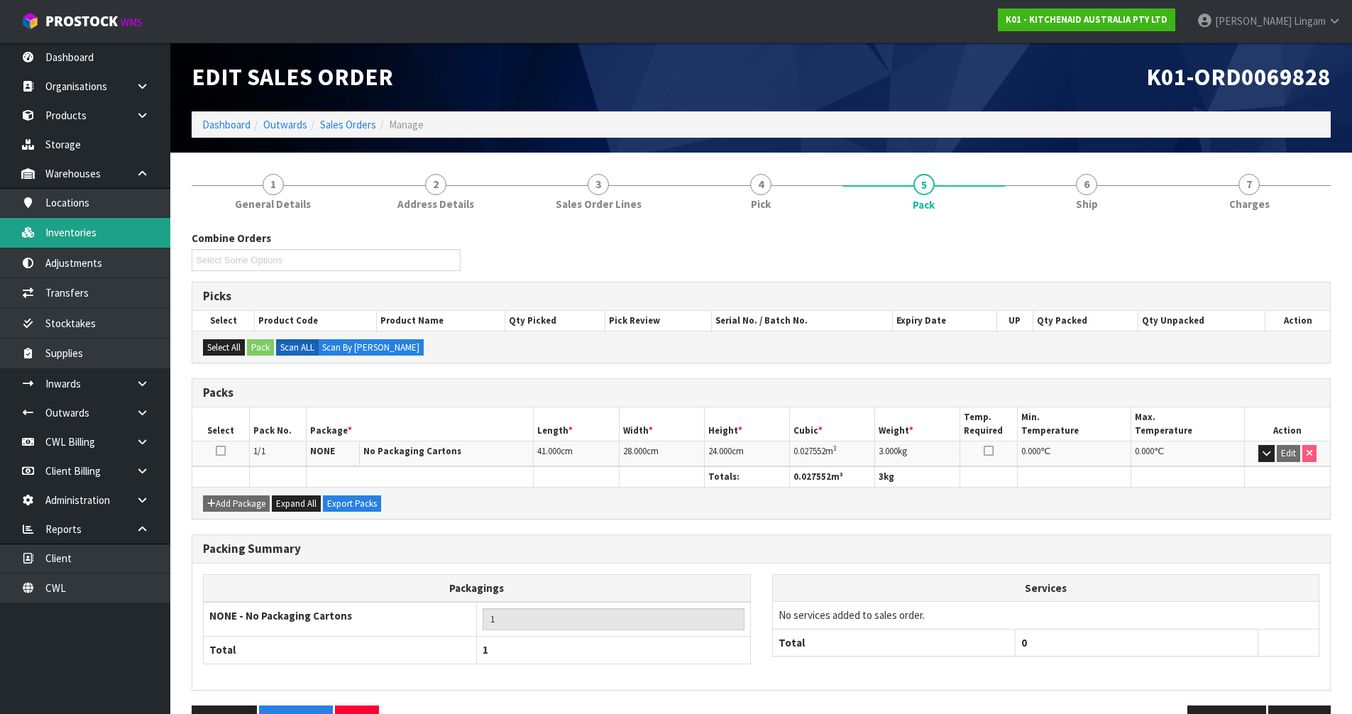
click at [60, 236] on link "Inventories" at bounding box center [85, 232] width 170 height 29
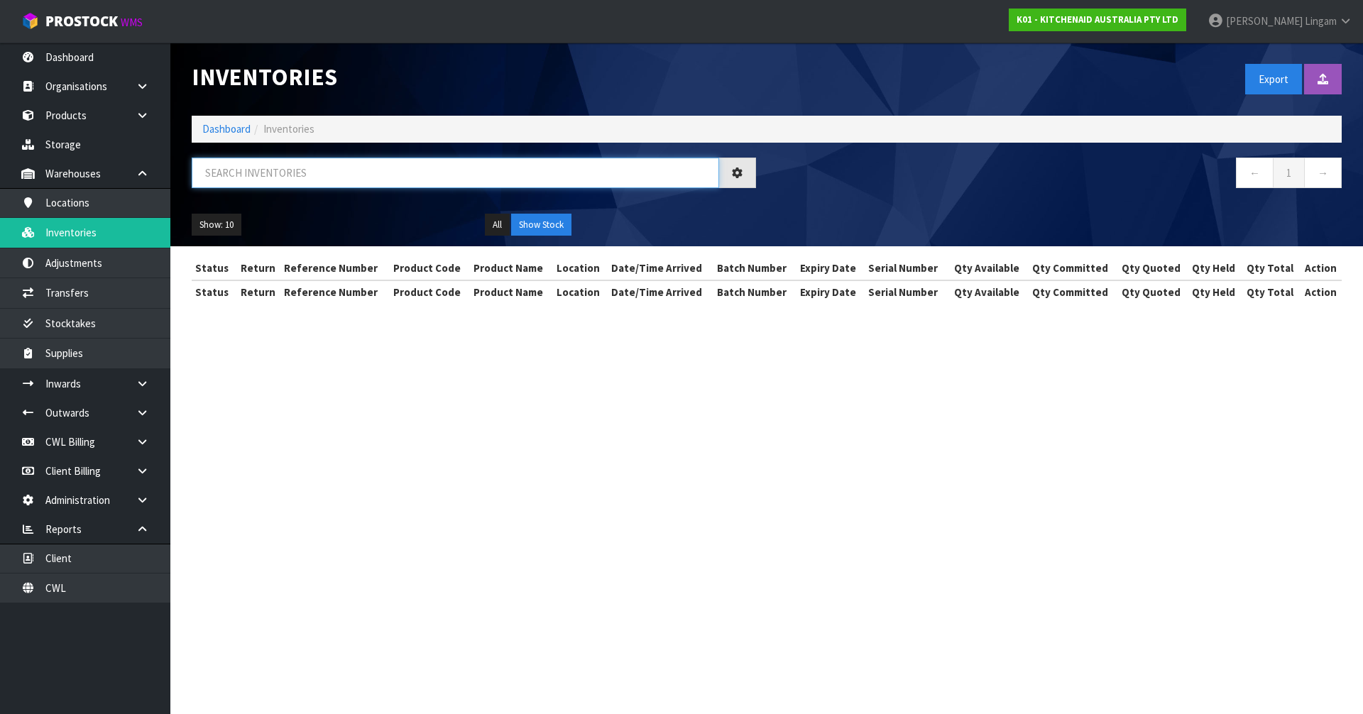
click at [477, 174] on input "text" at bounding box center [455, 173] width 527 height 31
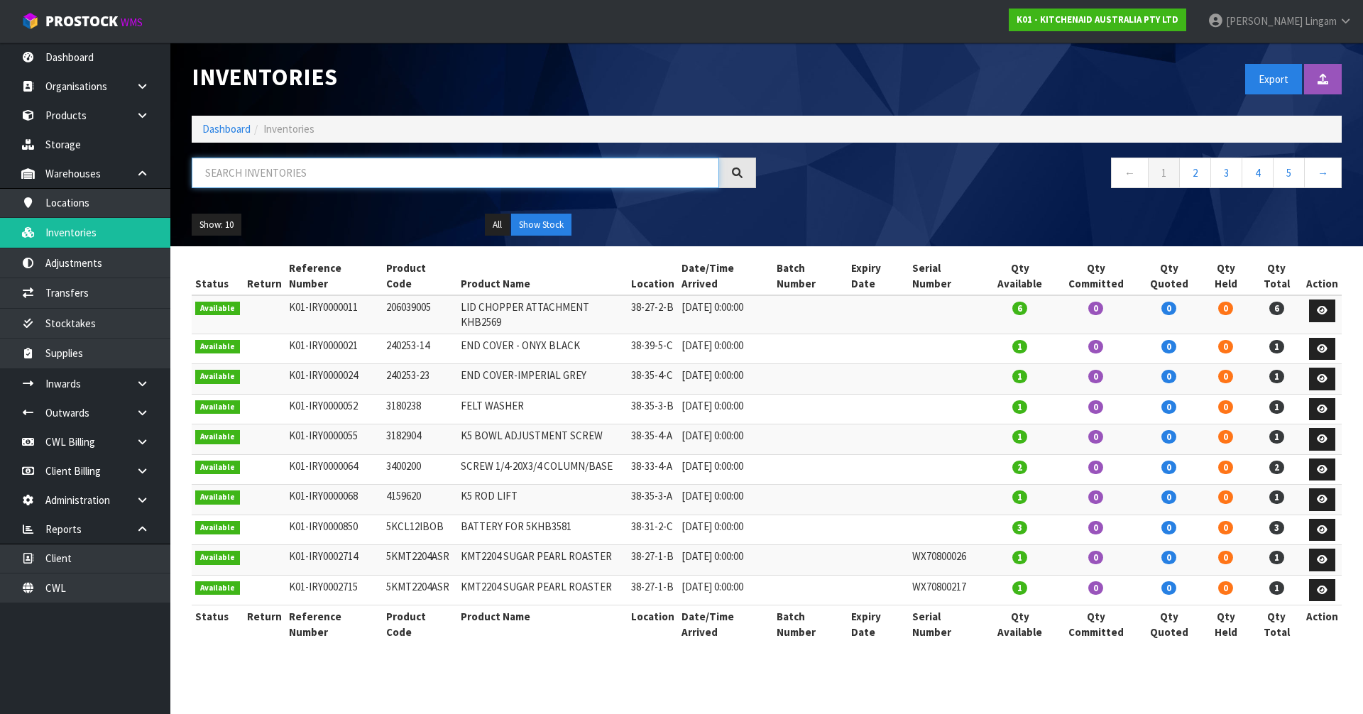
paste input "WXE0417114"
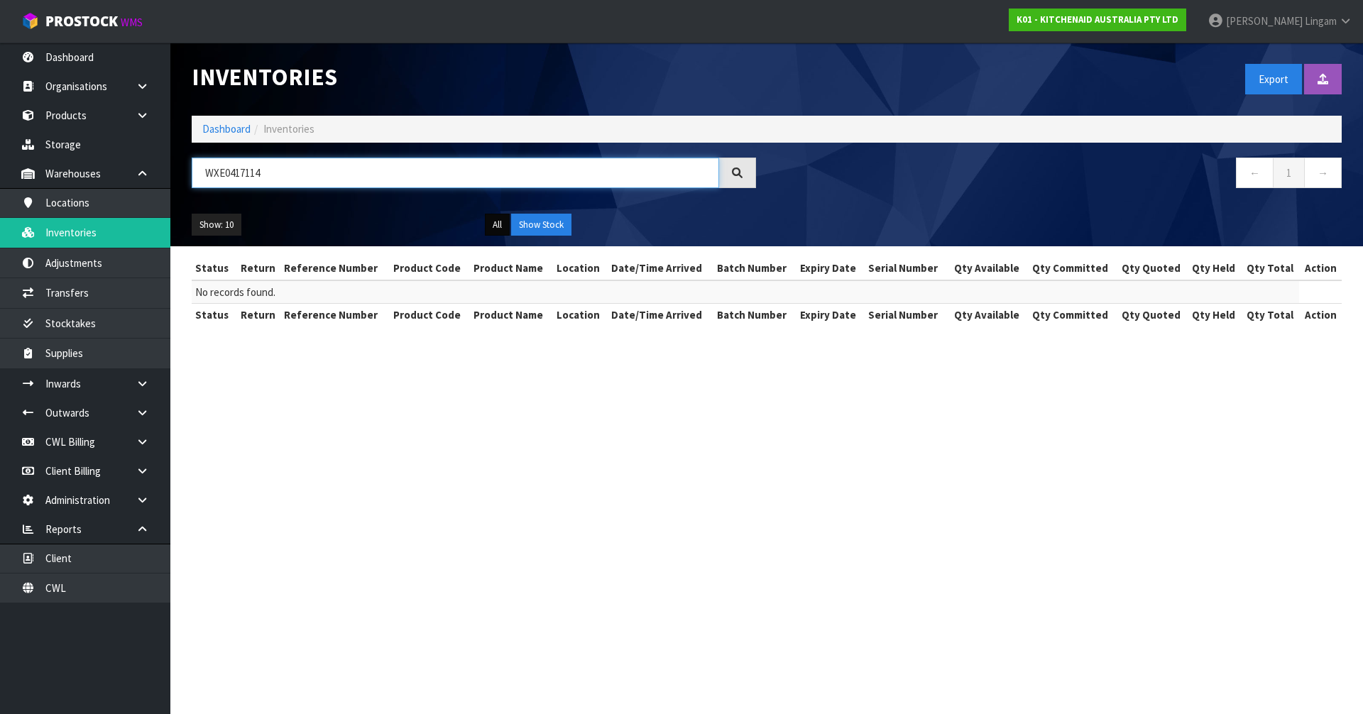
type input "WXE0417114"
click at [498, 226] on button "All" at bounding box center [497, 225] width 25 height 23
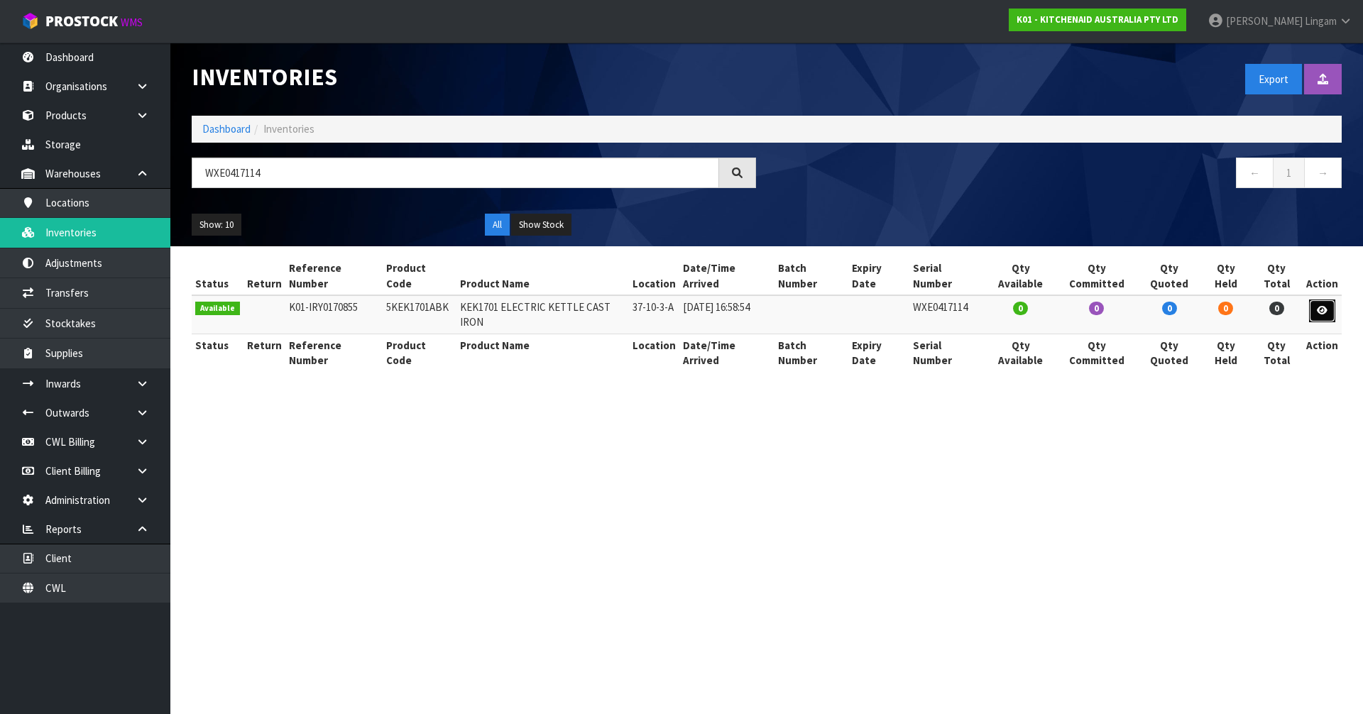
click at [1332, 300] on link at bounding box center [1322, 311] width 26 height 23
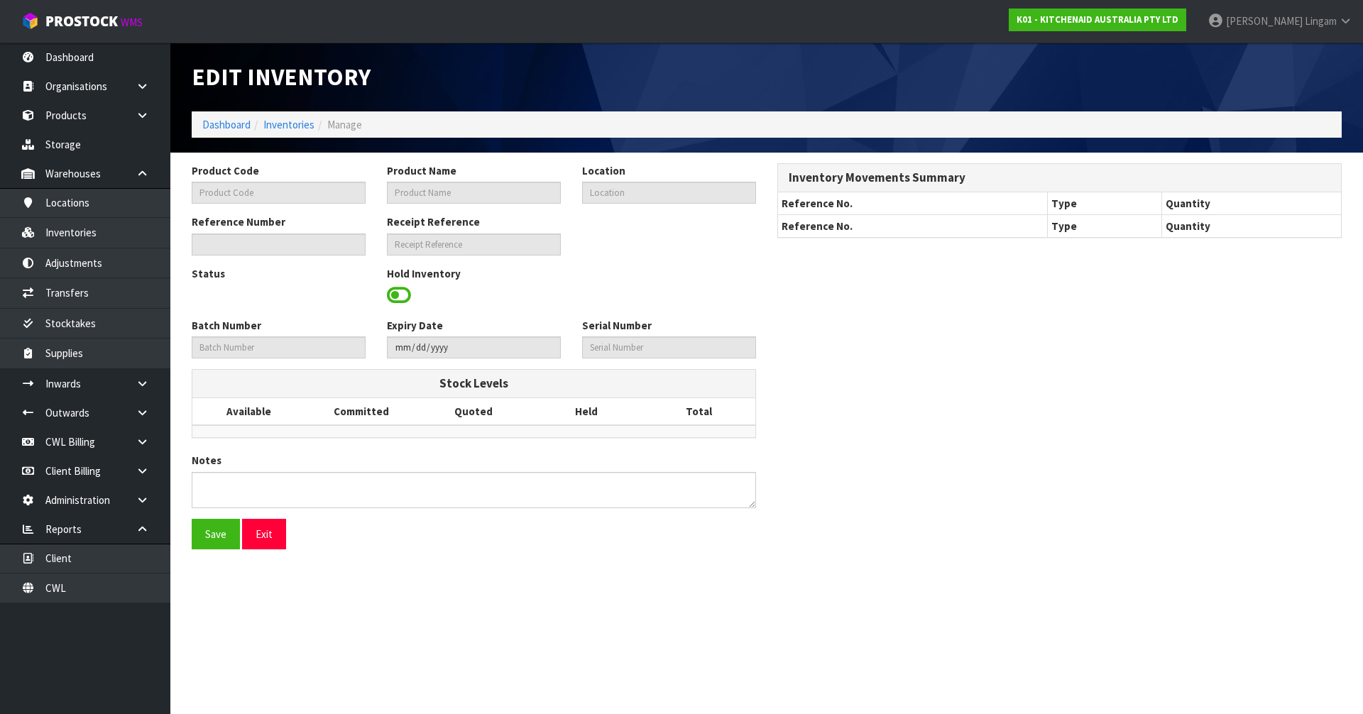
type input "5KEK1701ABK"
type input "KEK1701 ELECTRIC KETTLE CAST IRON"
type input "37-10-3-A"
type input "K01-IRY0170855"
type input "K01-REC0002057"
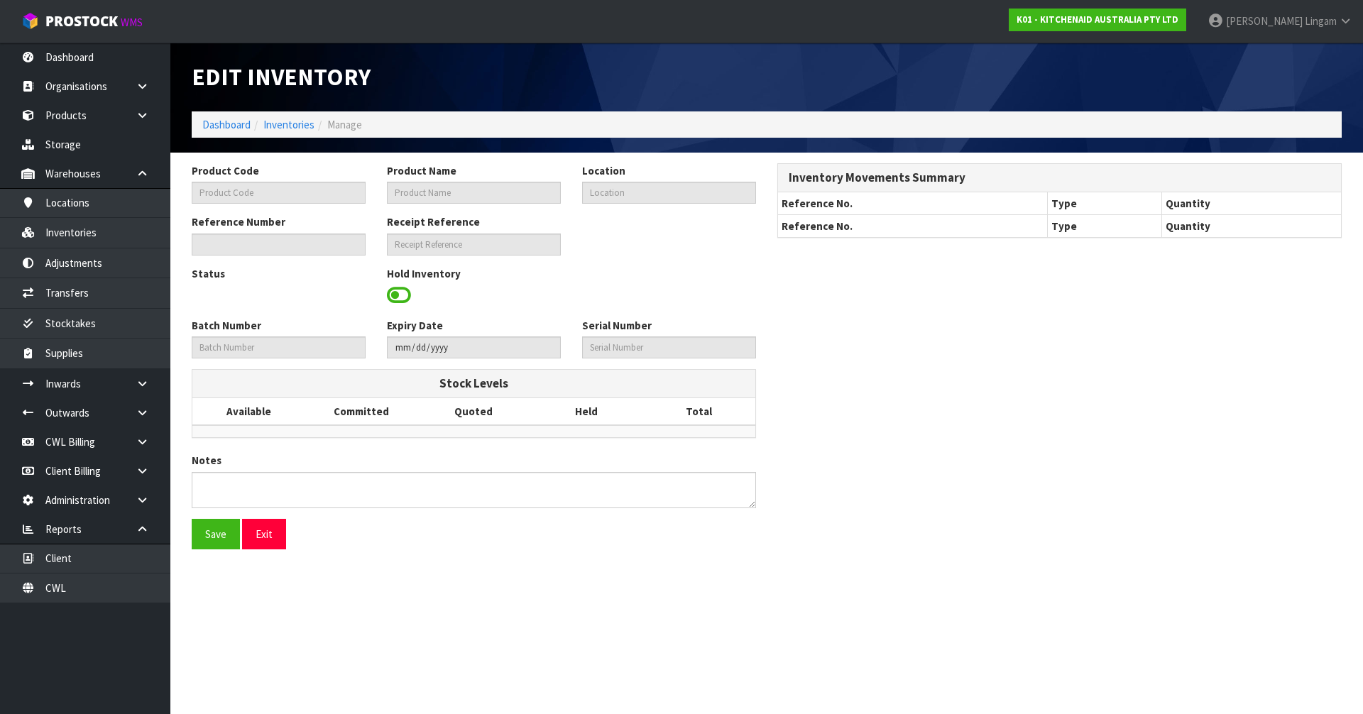
type input "WXE0417114"
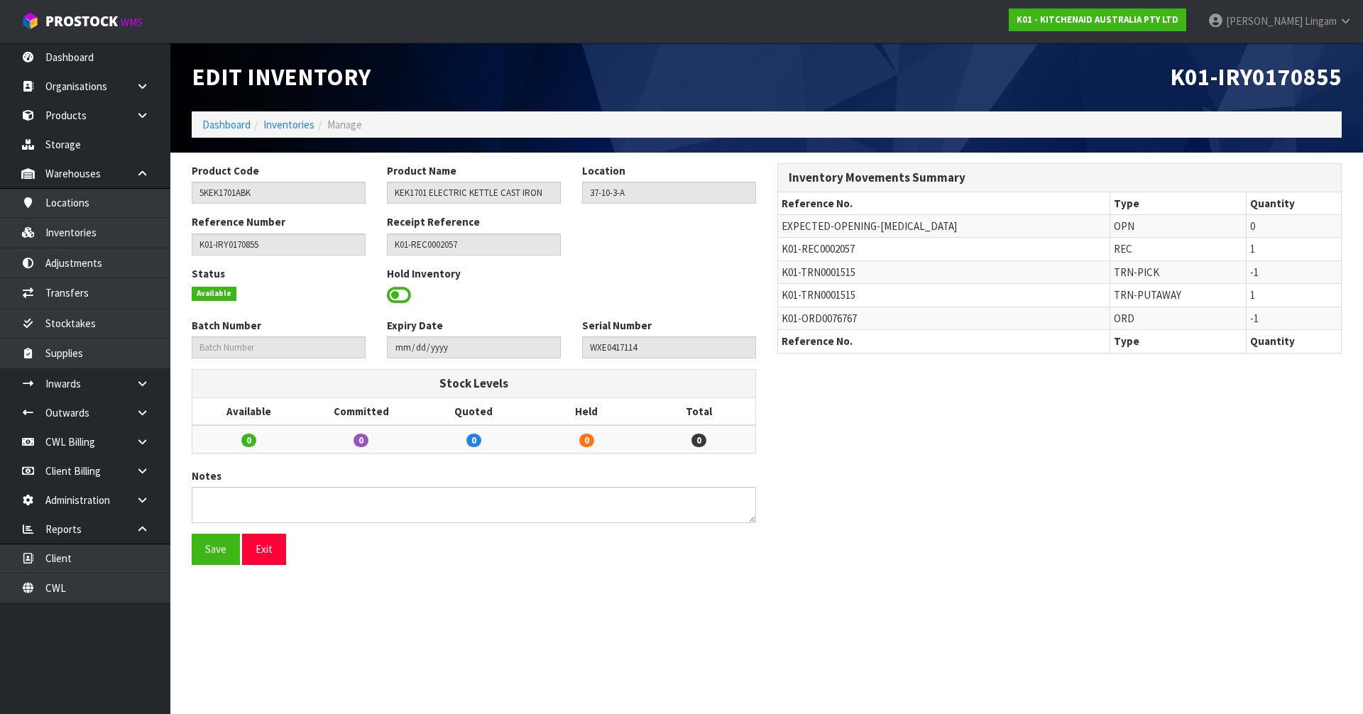
click at [846, 318] on span "K01-ORD0076767" at bounding box center [818, 318] width 75 height 13
copy span "ORD0076767"
click at [216, 126] on link "Dashboard" at bounding box center [226, 124] width 48 height 13
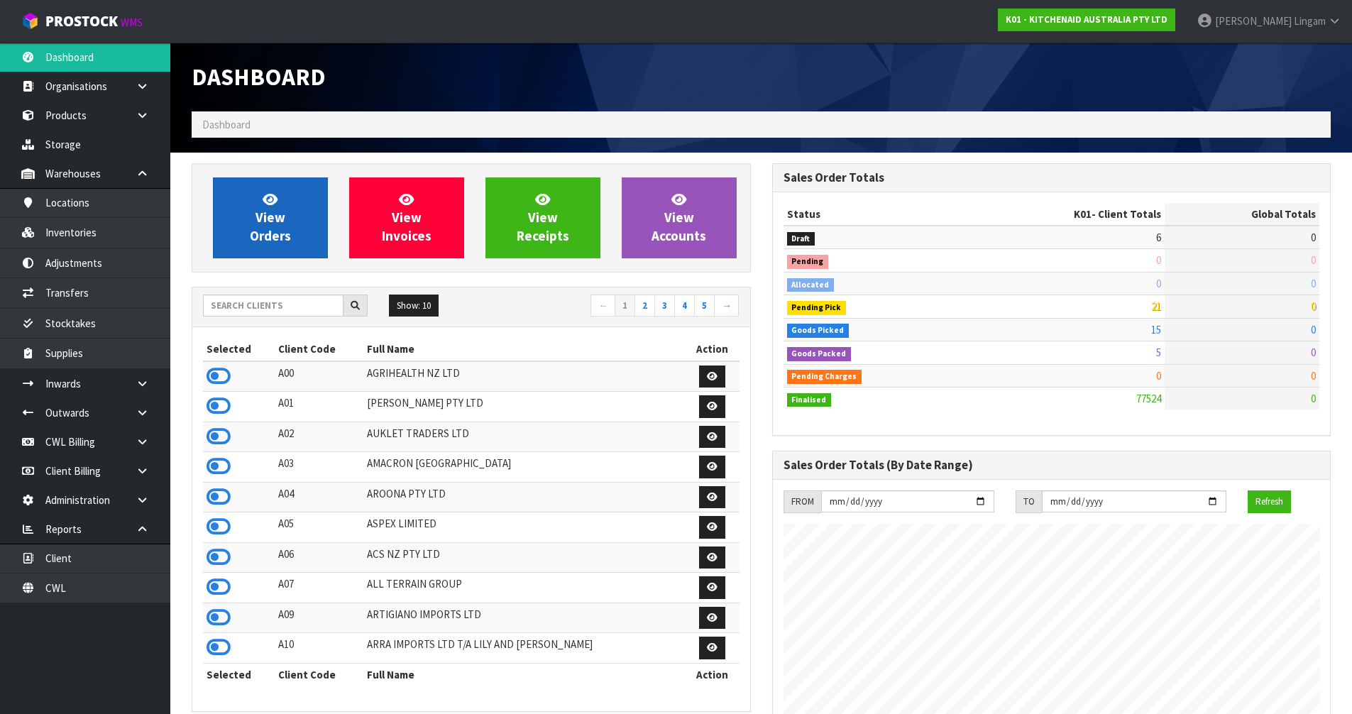
scroll to position [1075, 580]
click at [280, 225] on span "View Orders" at bounding box center [270, 217] width 41 height 53
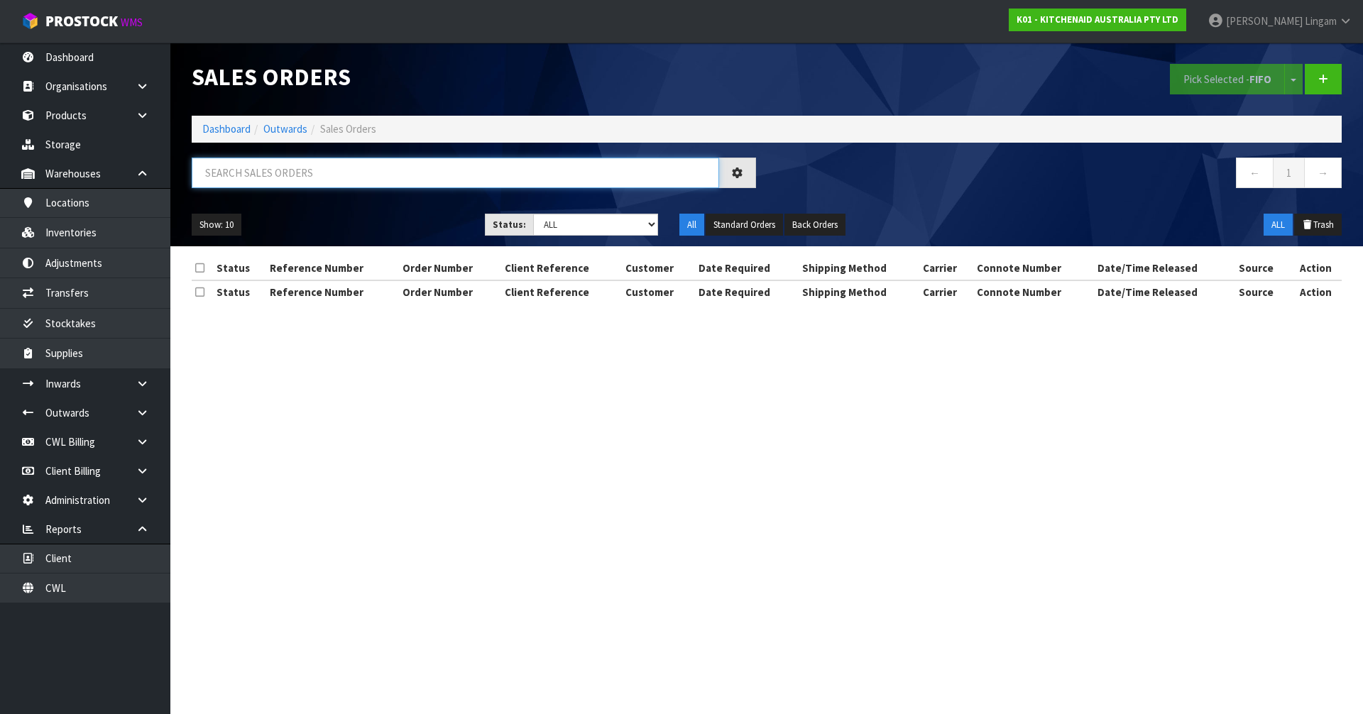
click at [483, 175] on input "text" at bounding box center [455, 173] width 527 height 31
paste input "ORD0076767"
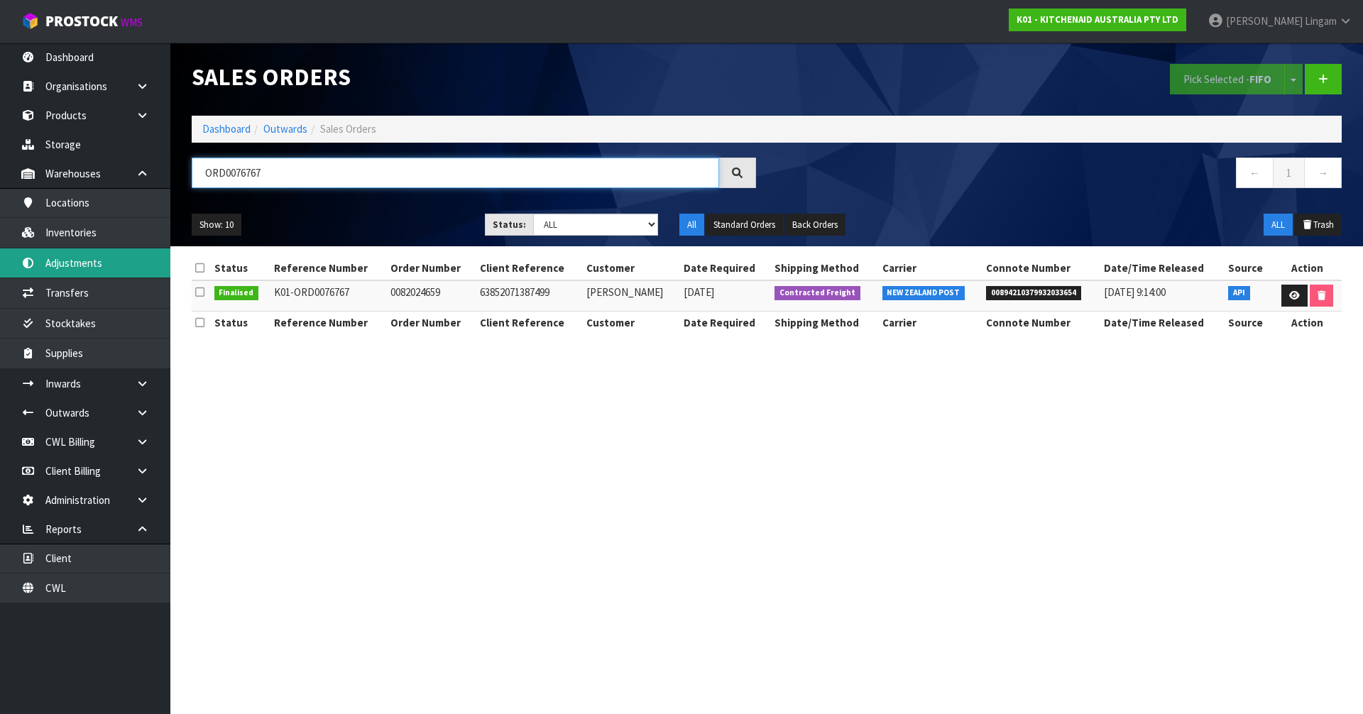
type input "ORD0076767"
click at [1293, 300] on link at bounding box center [1294, 296] width 26 height 23
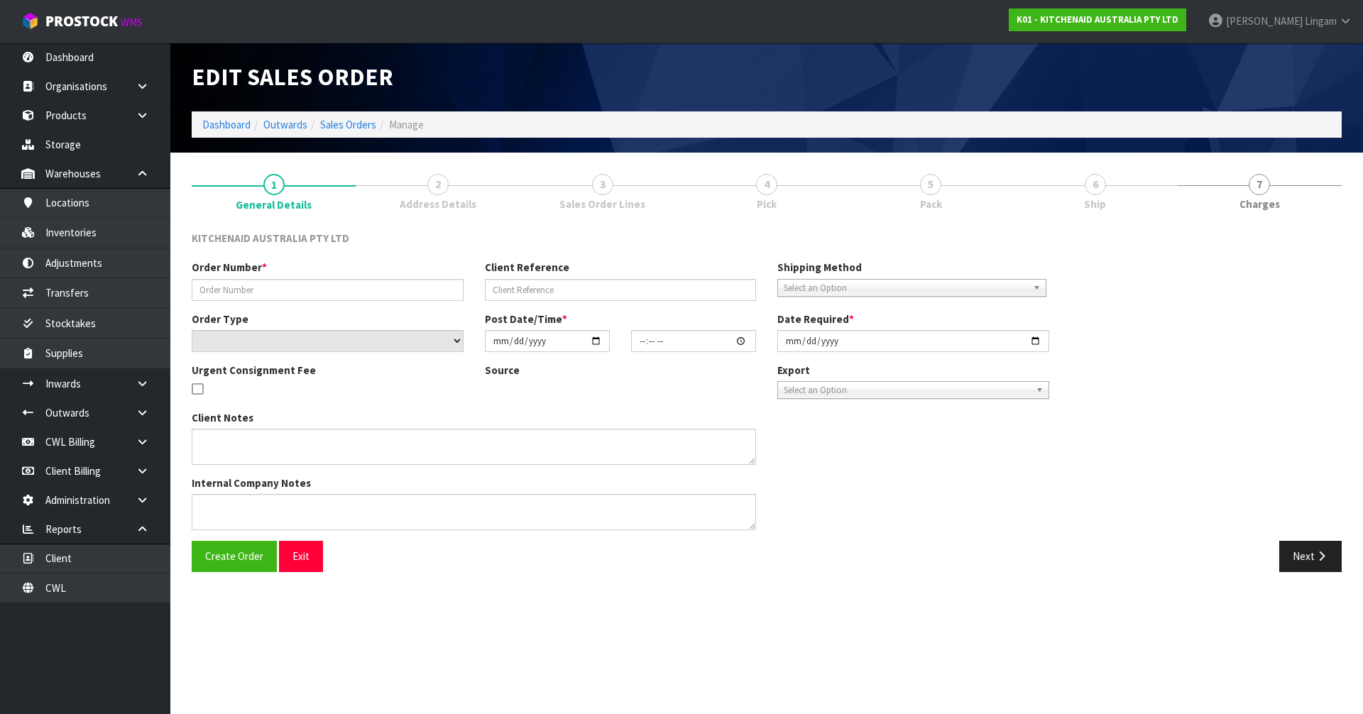
type input "0082024659"
type input "63852071387499"
select select "number:0"
type input "2025-07-16"
type input "21:40:26.000"
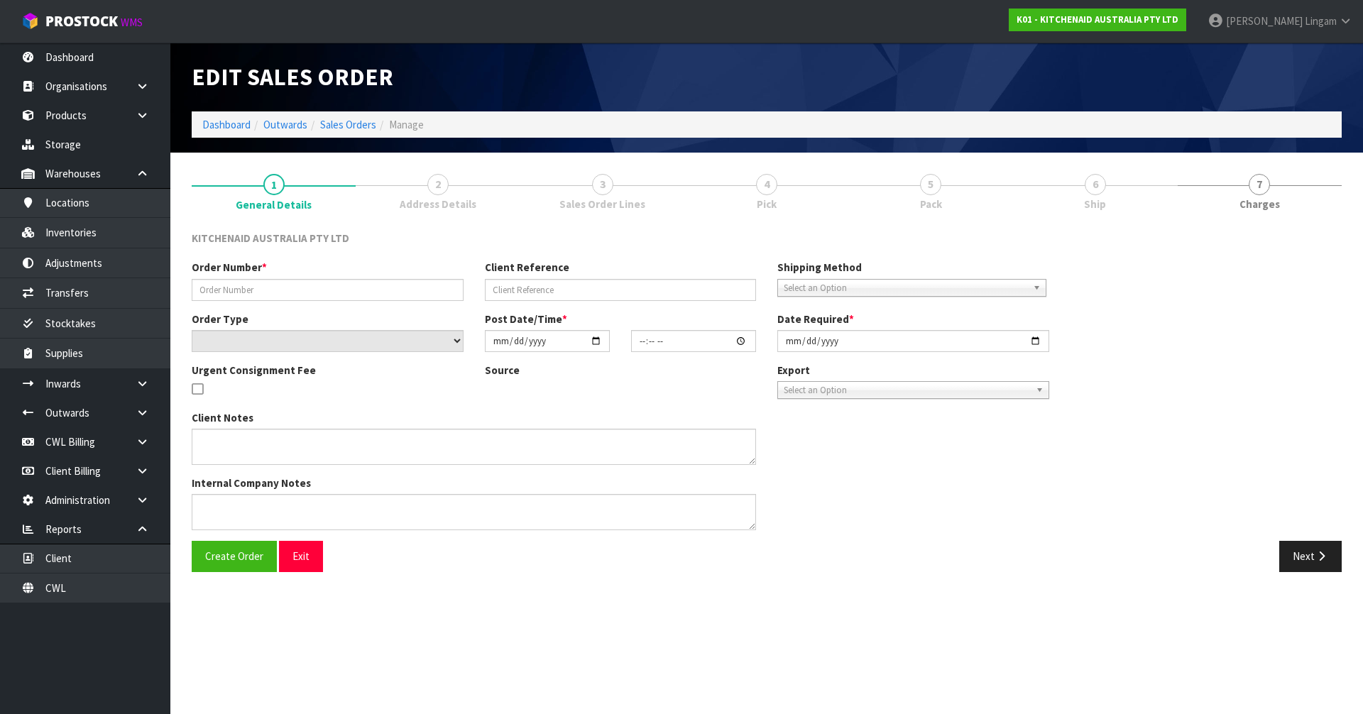
type input "2025-07-24"
type textarea "WANTED TO CHANGE THE KETTLE TO A DIFFERENT COLOUR, PLEASE CHANGE IT TO 5KEK1701…"
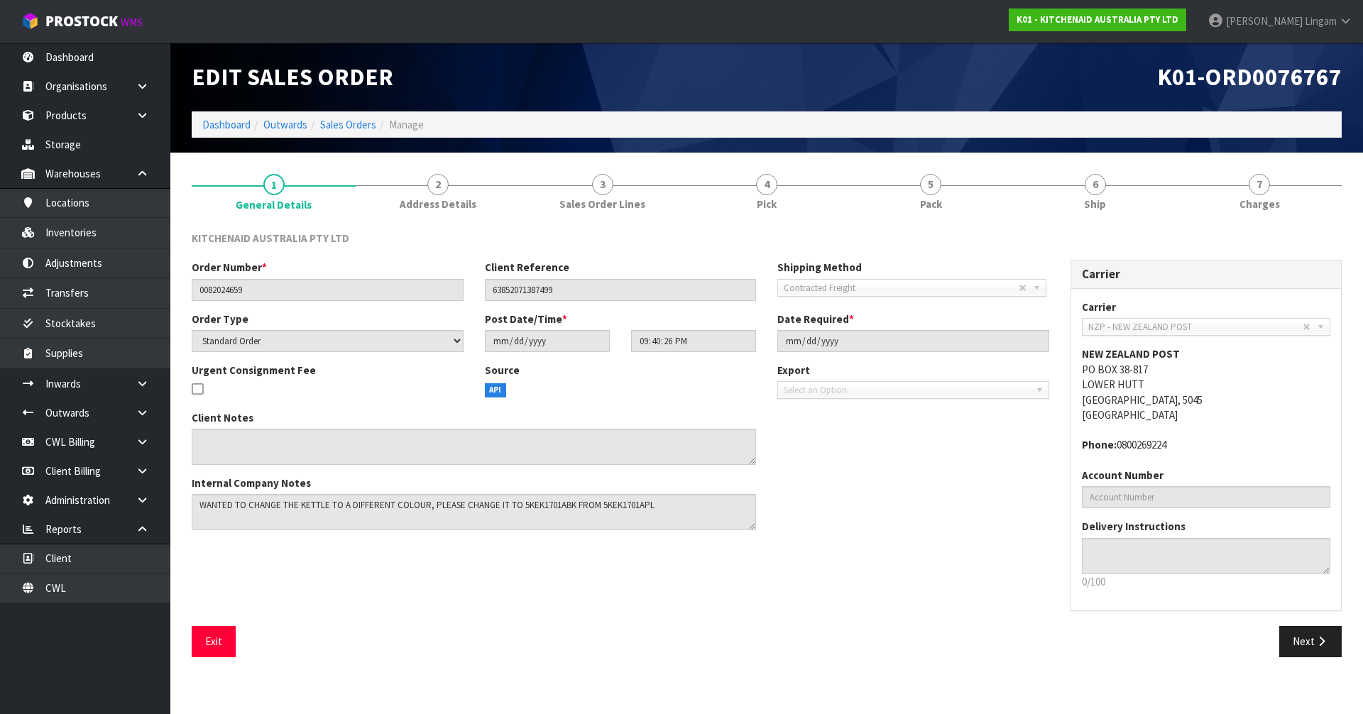
click at [789, 553] on div "Order Number * 0082024659 Client Reference 63852071387499 Shipping Method Clien…" at bounding box center [766, 443] width 1171 height 366
click at [220, 289] on input "0082024659" at bounding box center [328, 290] width 272 height 22
click at [951, 192] on link "5 Pack" at bounding box center [931, 191] width 164 height 56
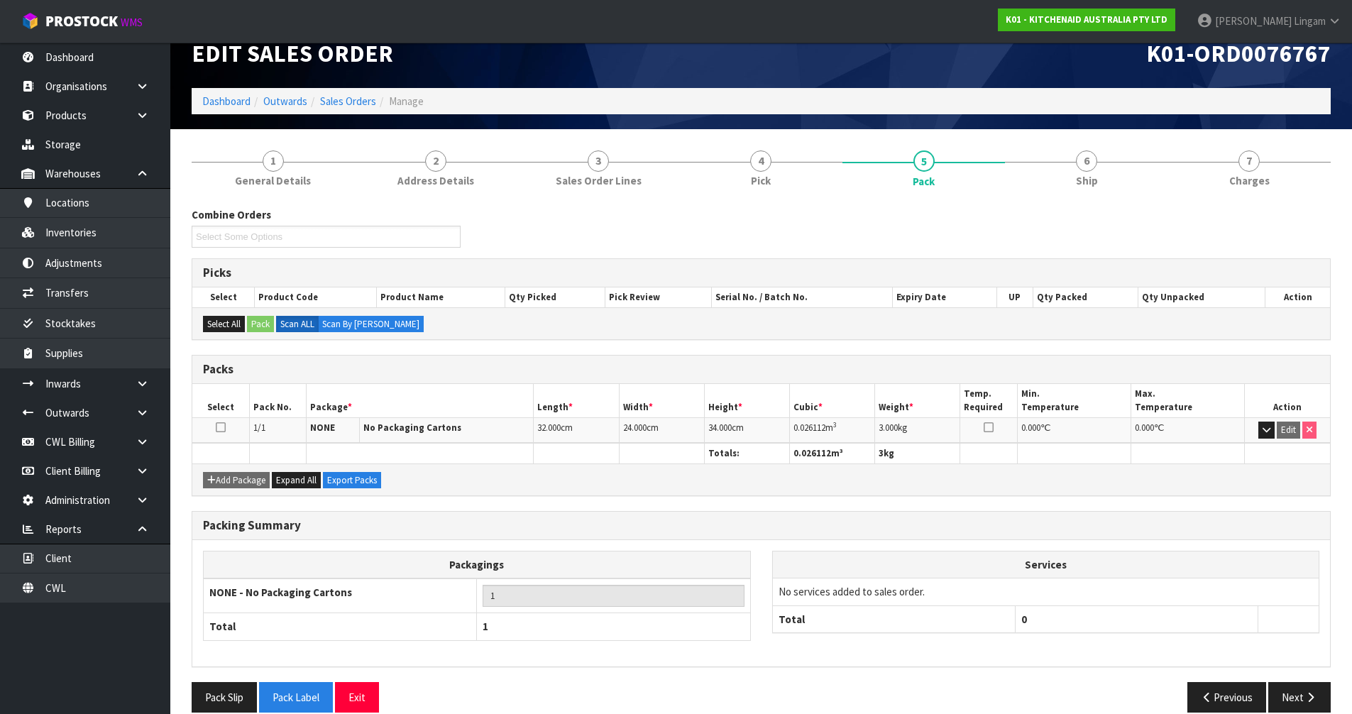
scroll to position [43, 0]
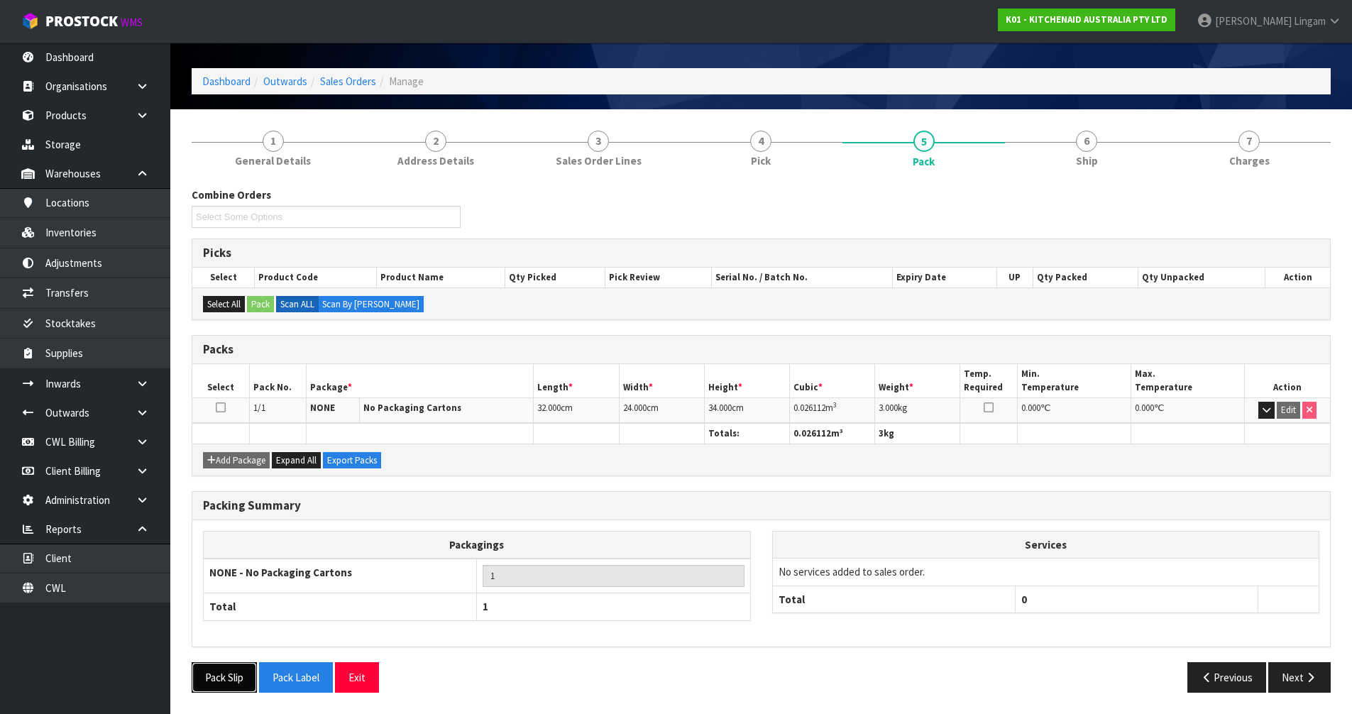
click at [224, 681] on button "Pack Slip" at bounding box center [224, 677] width 65 height 31
click at [351, 82] on link "Sales Orders" at bounding box center [348, 81] width 56 height 13
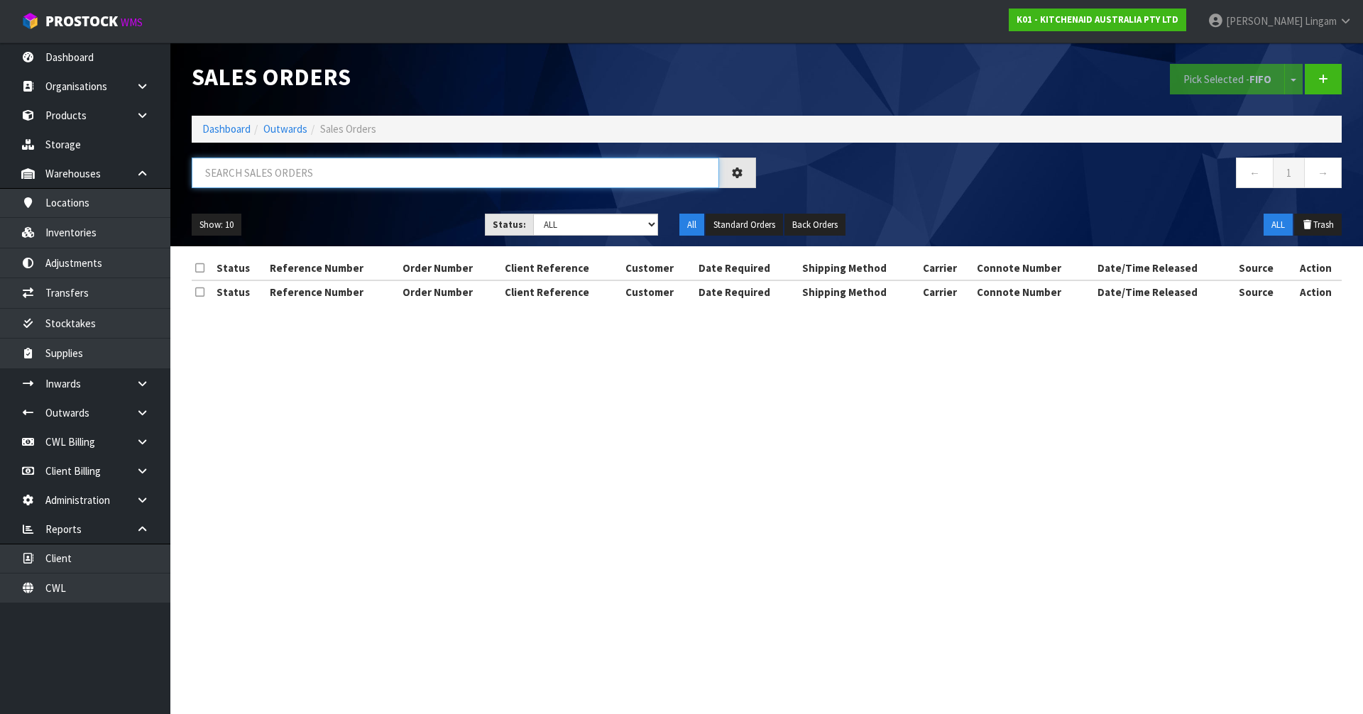
click at [500, 163] on input "text" at bounding box center [455, 173] width 527 height 31
paste input "0082024659"
type input "0082024659"
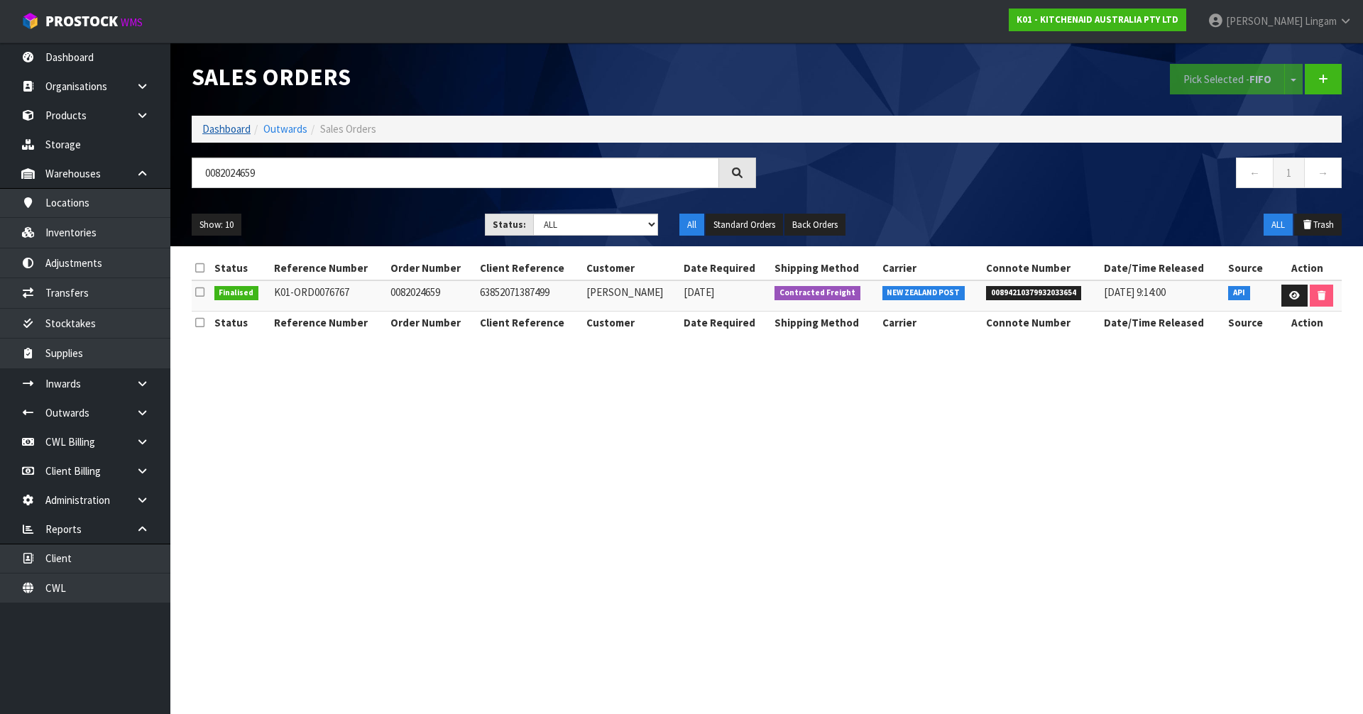
click at [218, 130] on link "Dashboard" at bounding box center [226, 128] width 48 height 13
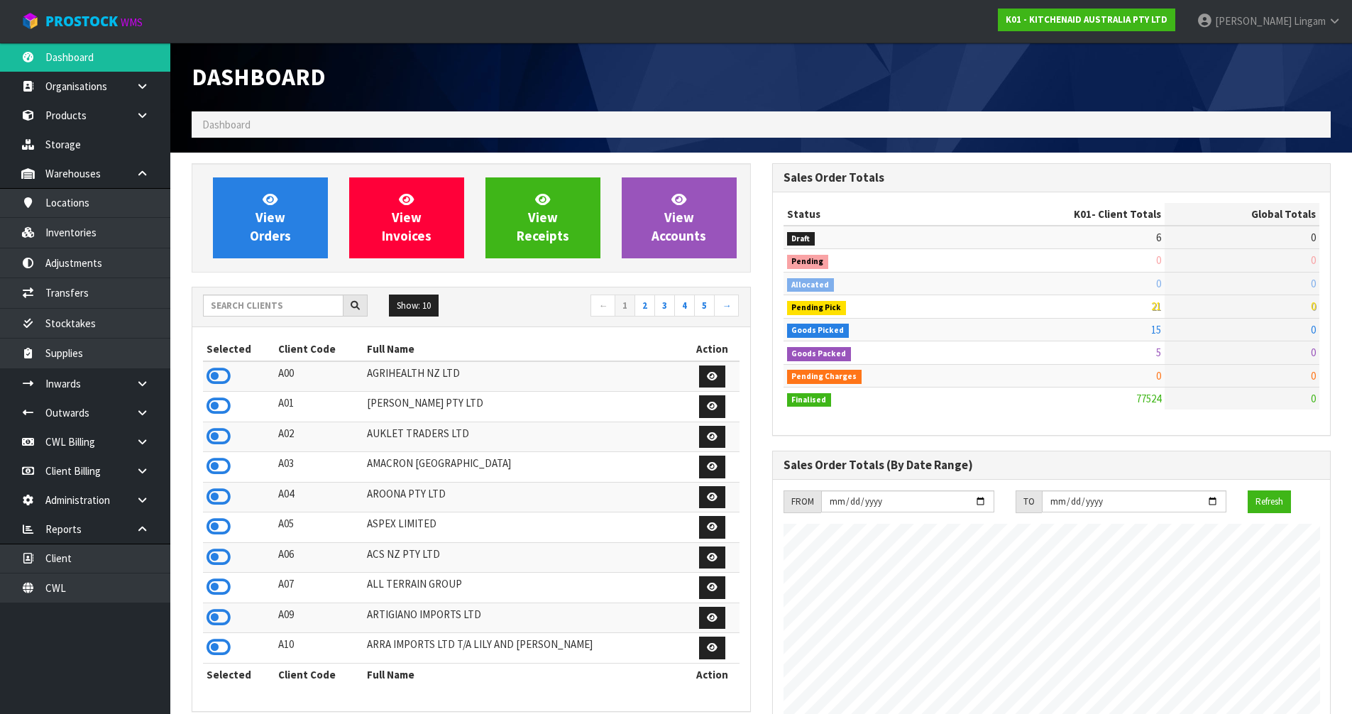
scroll to position [1075, 580]
click at [287, 306] on input "text" at bounding box center [273, 306] width 141 height 22
click at [307, 313] on input "text" at bounding box center [273, 306] width 141 height 22
click at [313, 308] on input "text" at bounding box center [273, 306] width 141 height 22
click at [320, 297] on input "text" at bounding box center [273, 306] width 141 height 22
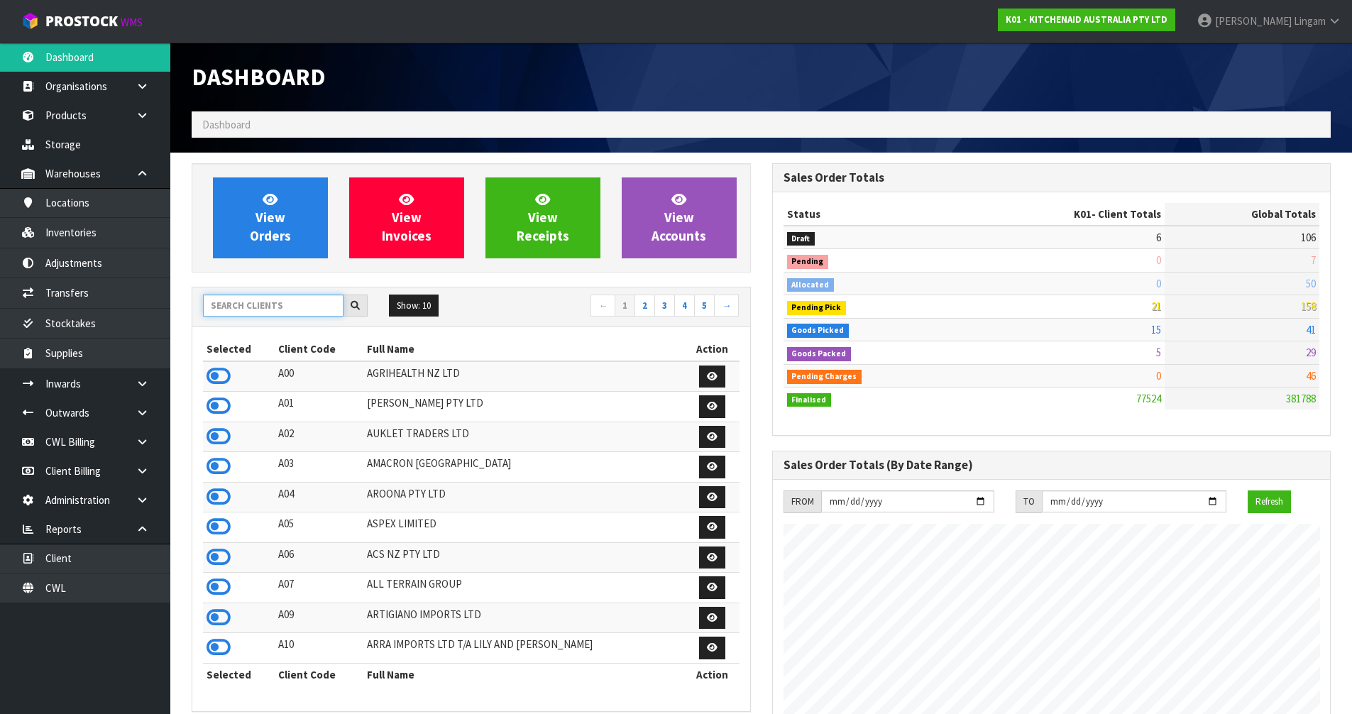
click at [320, 309] on input "text" at bounding box center [273, 306] width 141 height 22
click at [294, 308] on input "text" at bounding box center [273, 306] width 141 height 22
click at [640, 306] on link "2" at bounding box center [645, 306] width 21 height 23
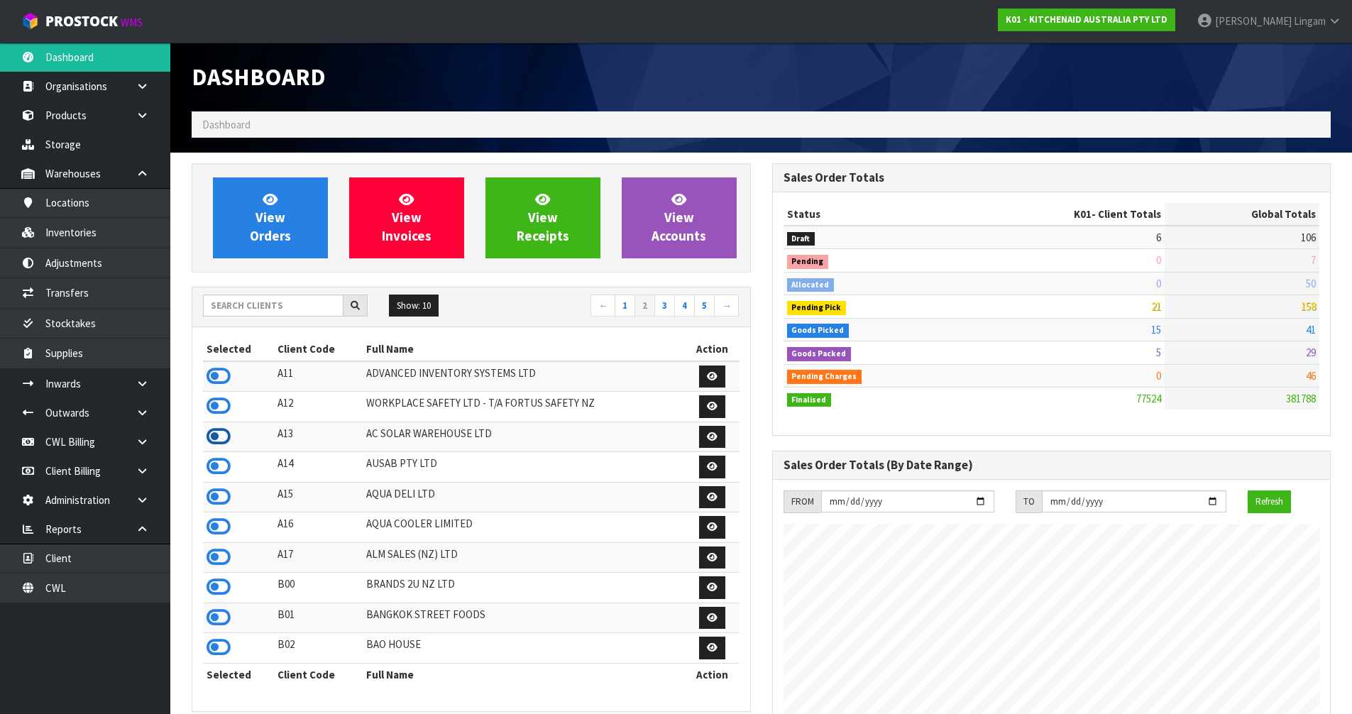
click at [214, 436] on icon at bounding box center [219, 436] width 24 height 21
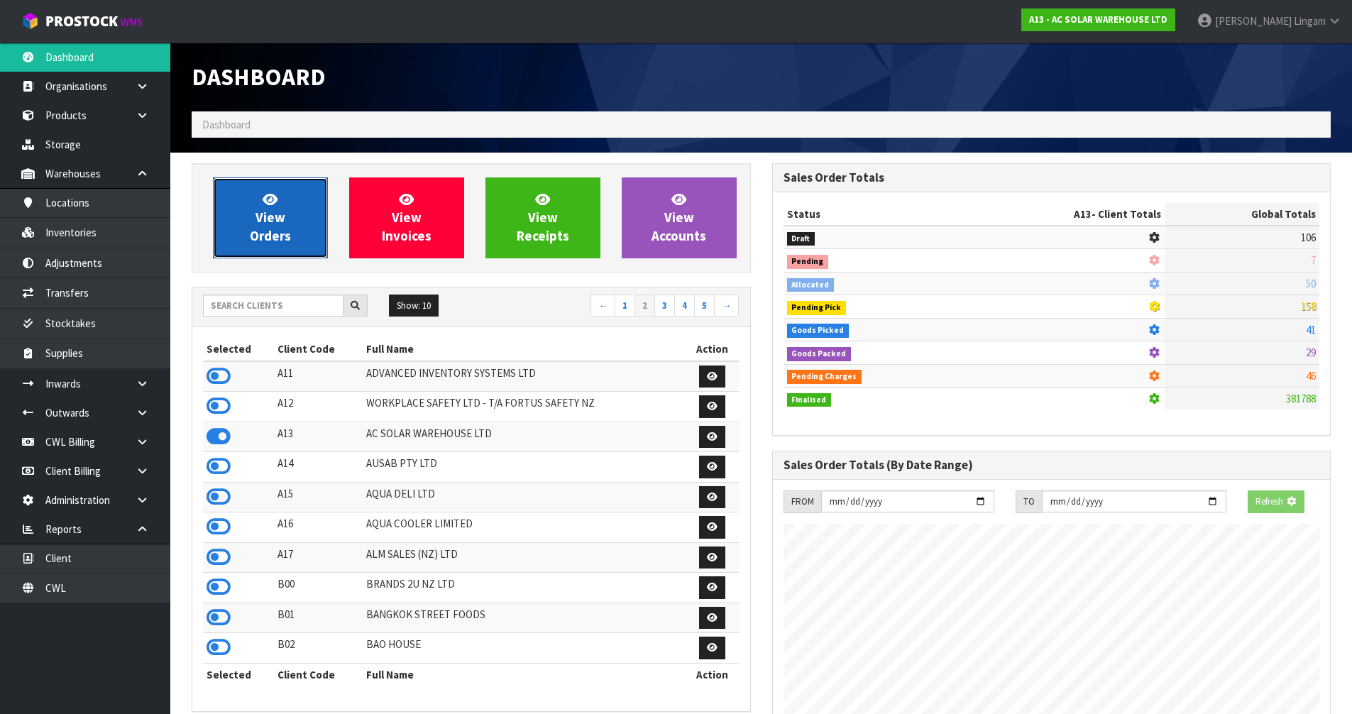
click at [284, 241] on span "View Orders" at bounding box center [270, 217] width 41 height 53
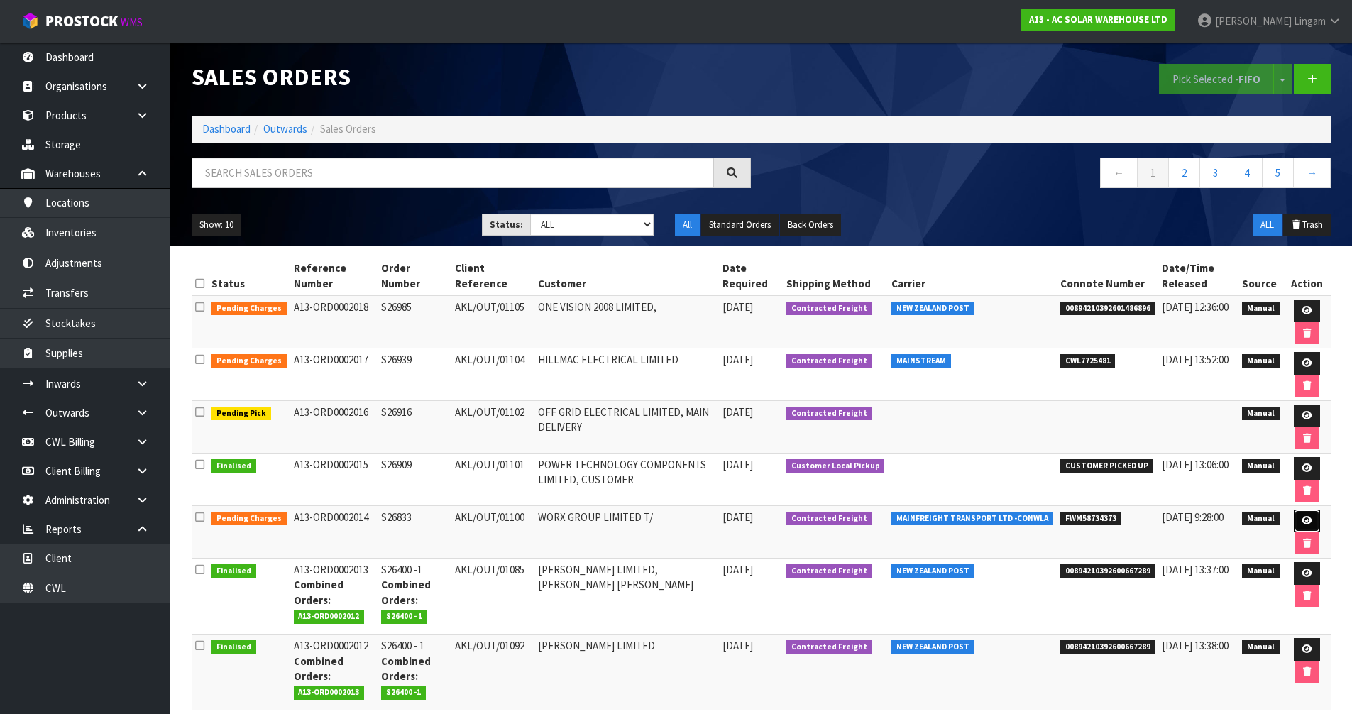
click at [1302, 515] on link at bounding box center [1307, 521] width 26 height 23
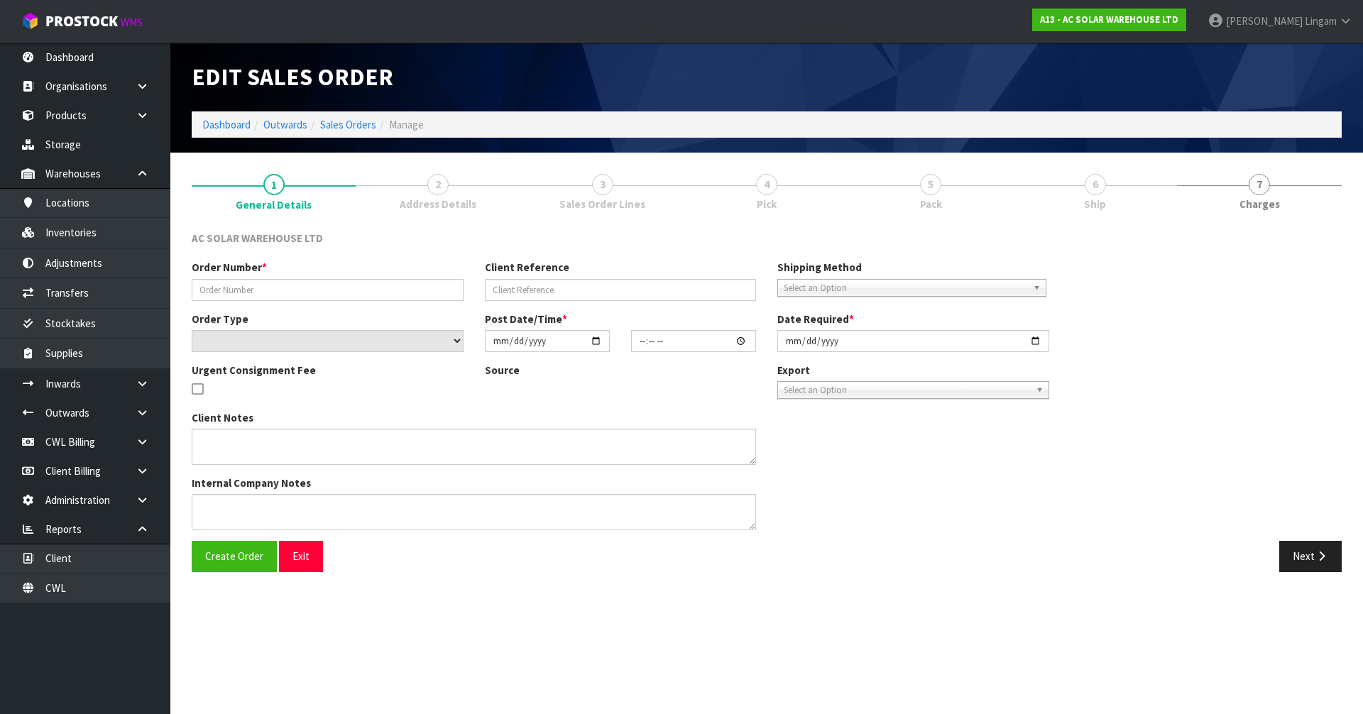
type input "S26833"
type input "AKL/OUT/01100"
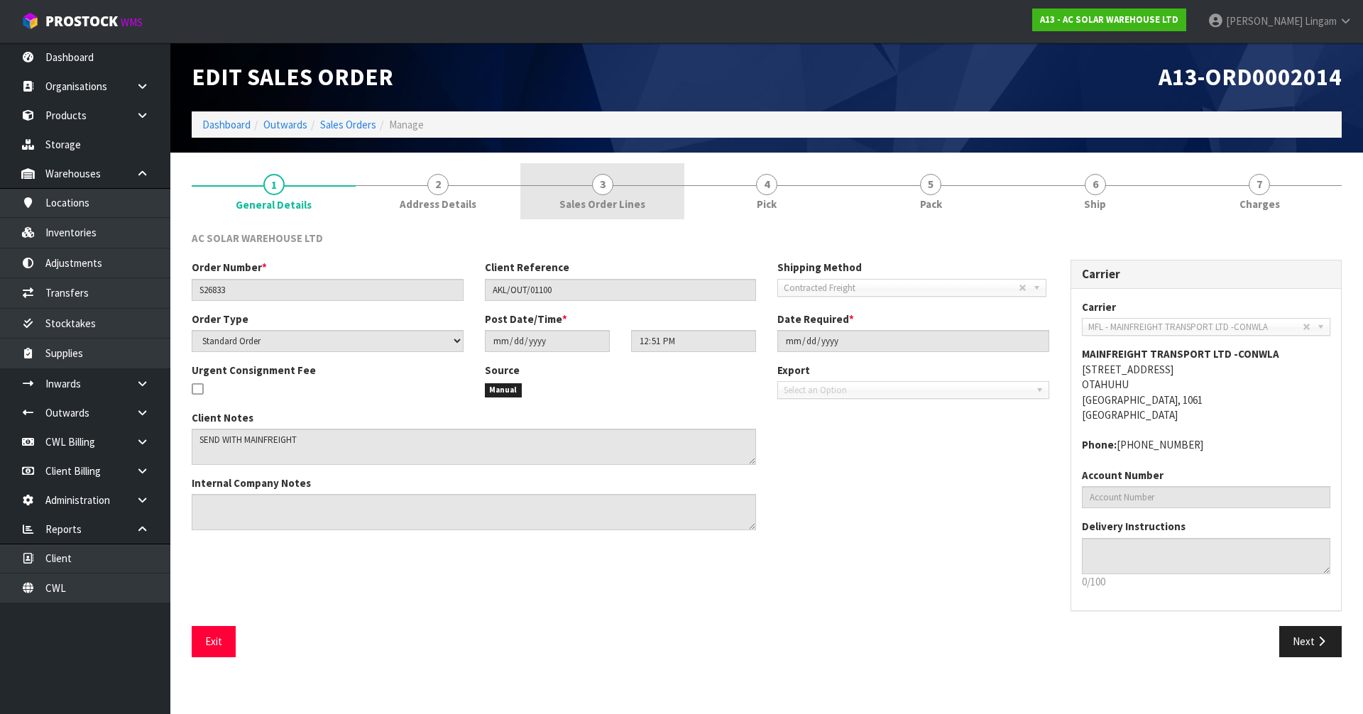
click at [648, 203] on link "3 Sales Order Lines" at bounding box center [602, 191] width 164 height 56
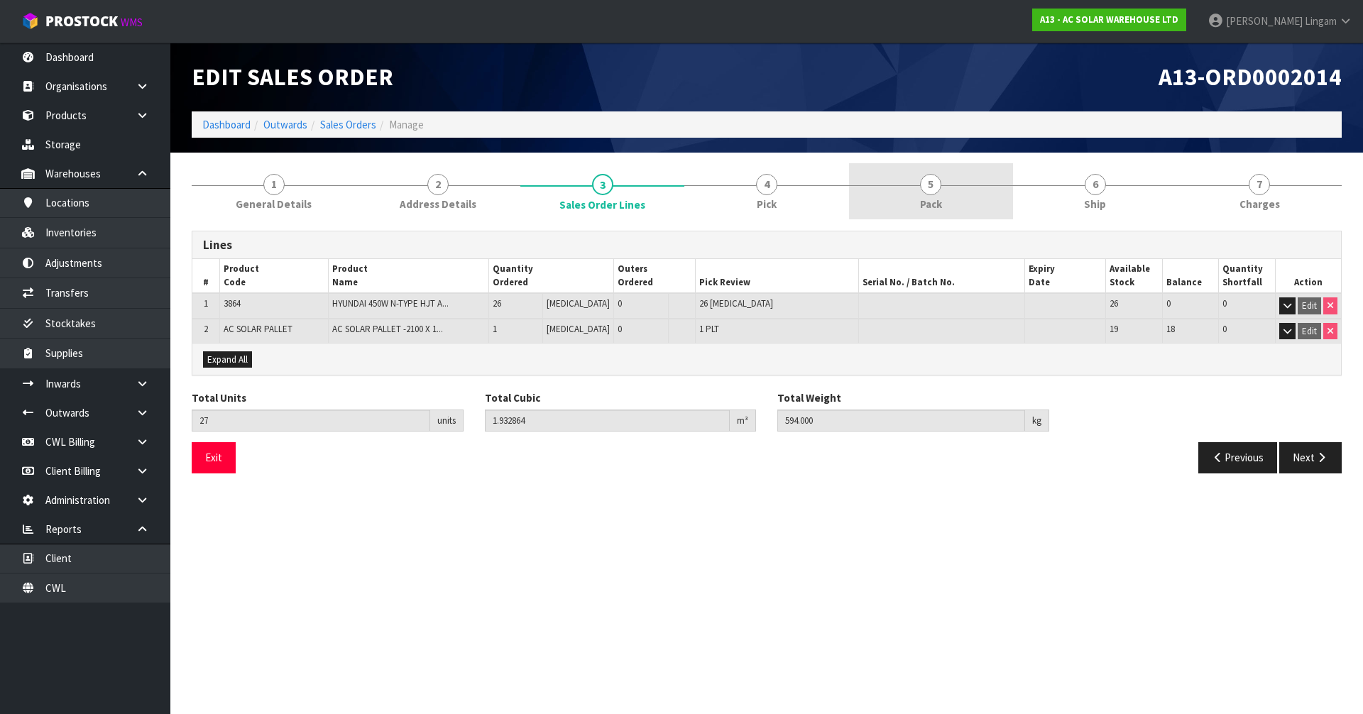
click at [938, 204] on span "Pack" at bounding box center [931, 204] width 22 height 15
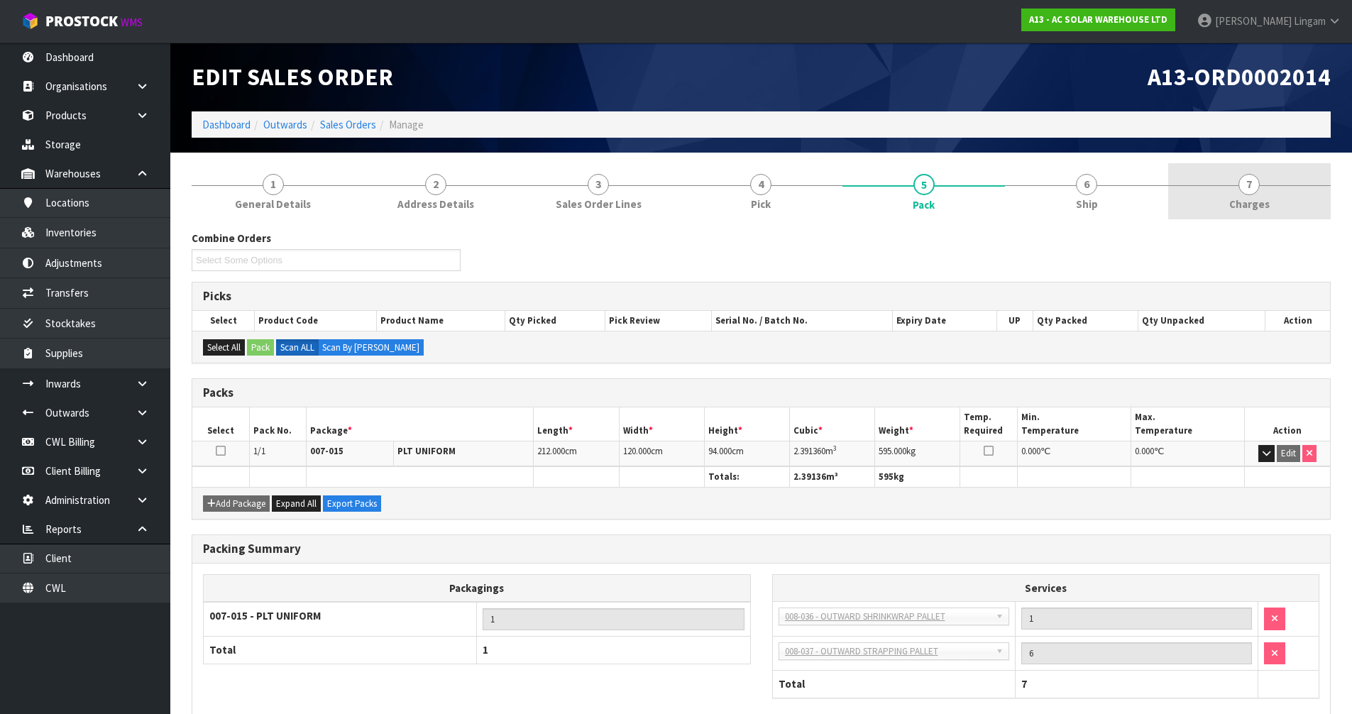
click at [1274, 209] on link "7 [GEOGRAPHIC_DATA]" at bounding box center [1249, 191] width 163 height 56
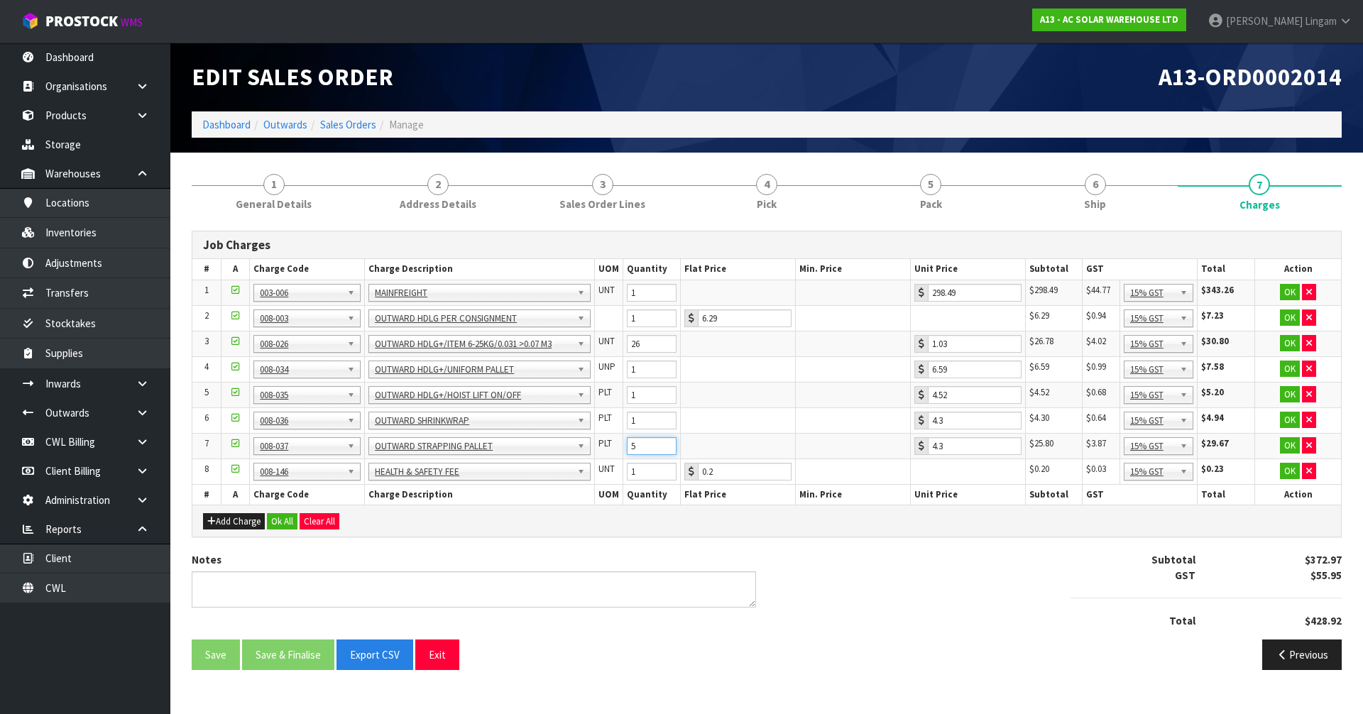
click at [665, 449] on input "5" at bounding box center [652, 446] width 50 height 18
click at [665, 449] on input "4" at bounding box center [652, 446] width 50 height 18
click at [277, 520] on button "Ok All" at bounding box center [282, 521] width 31 height 17
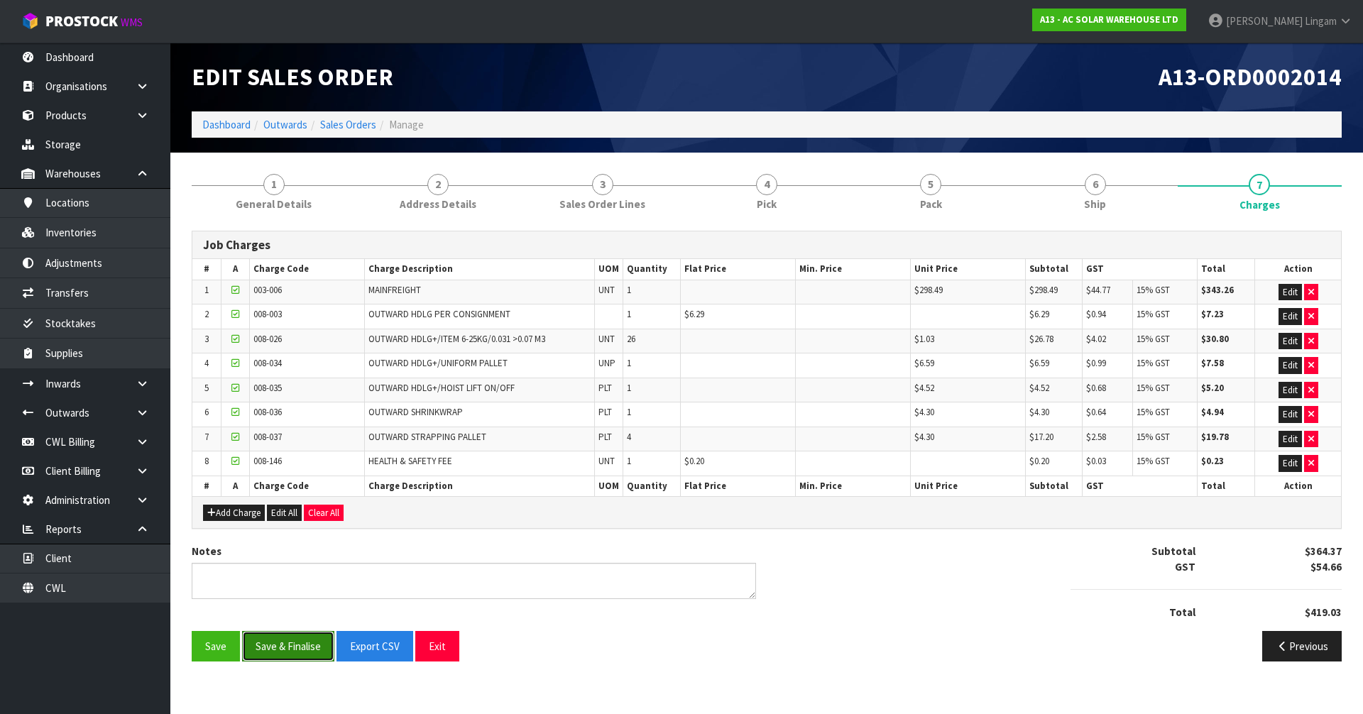
click at [268, 644] on button "Save & Finalise" at bounding box center [288, 646] width 92 height 31
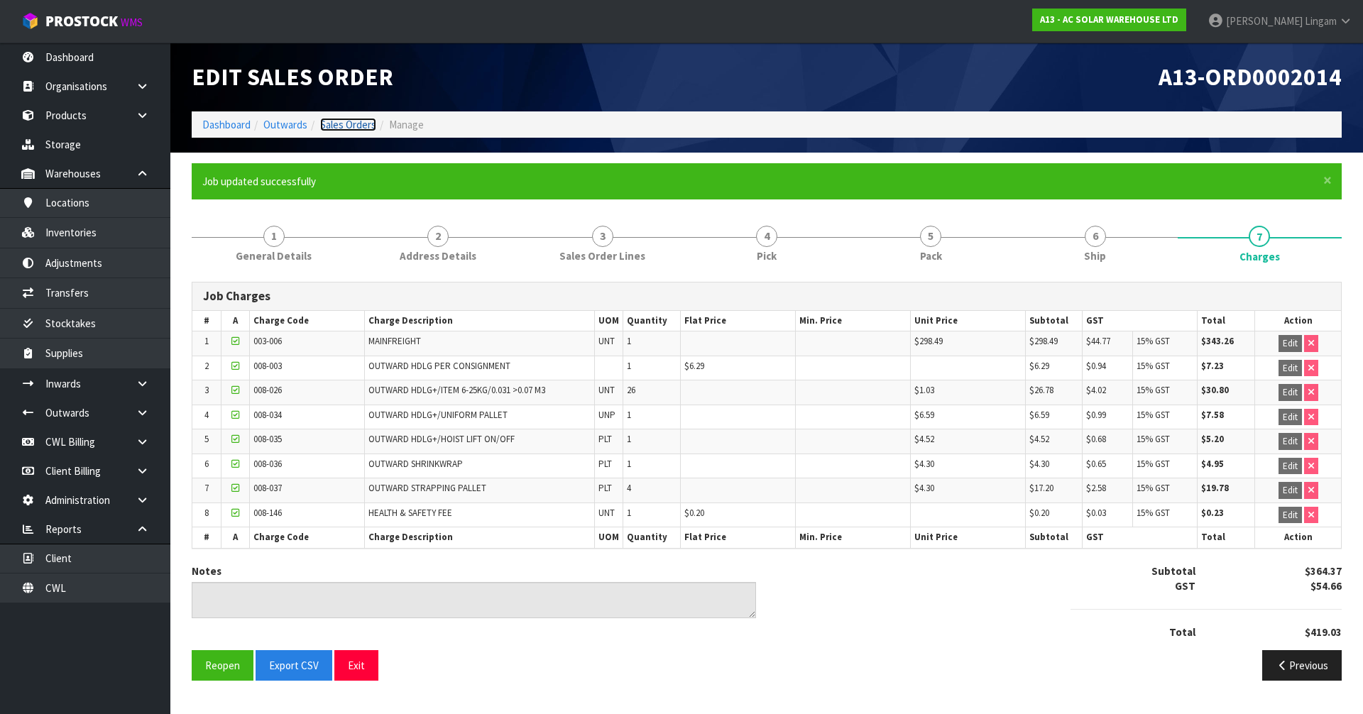
click at [352, 125] on link "Sales Orders" at bounding box center [348, 124] width 56 height 13
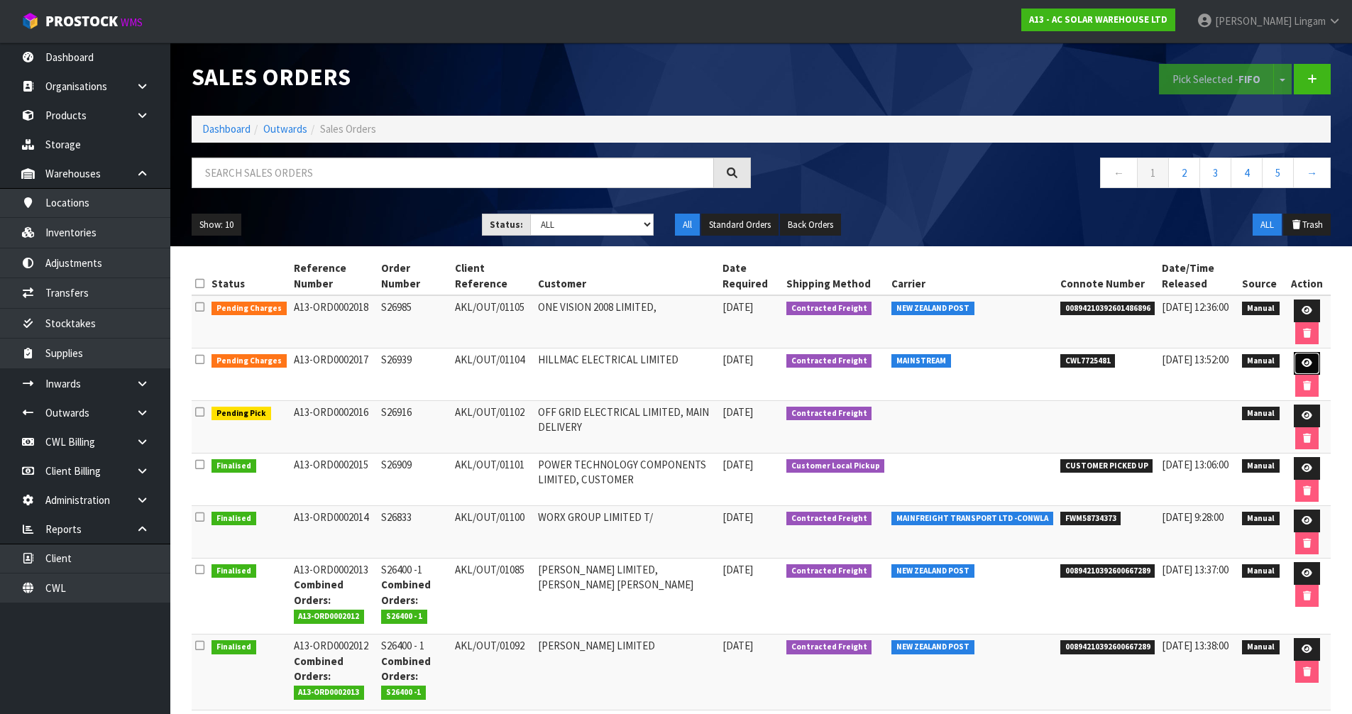
click at [1305, 363] on icon at bounding box center [1307, 362] width 11 height 9
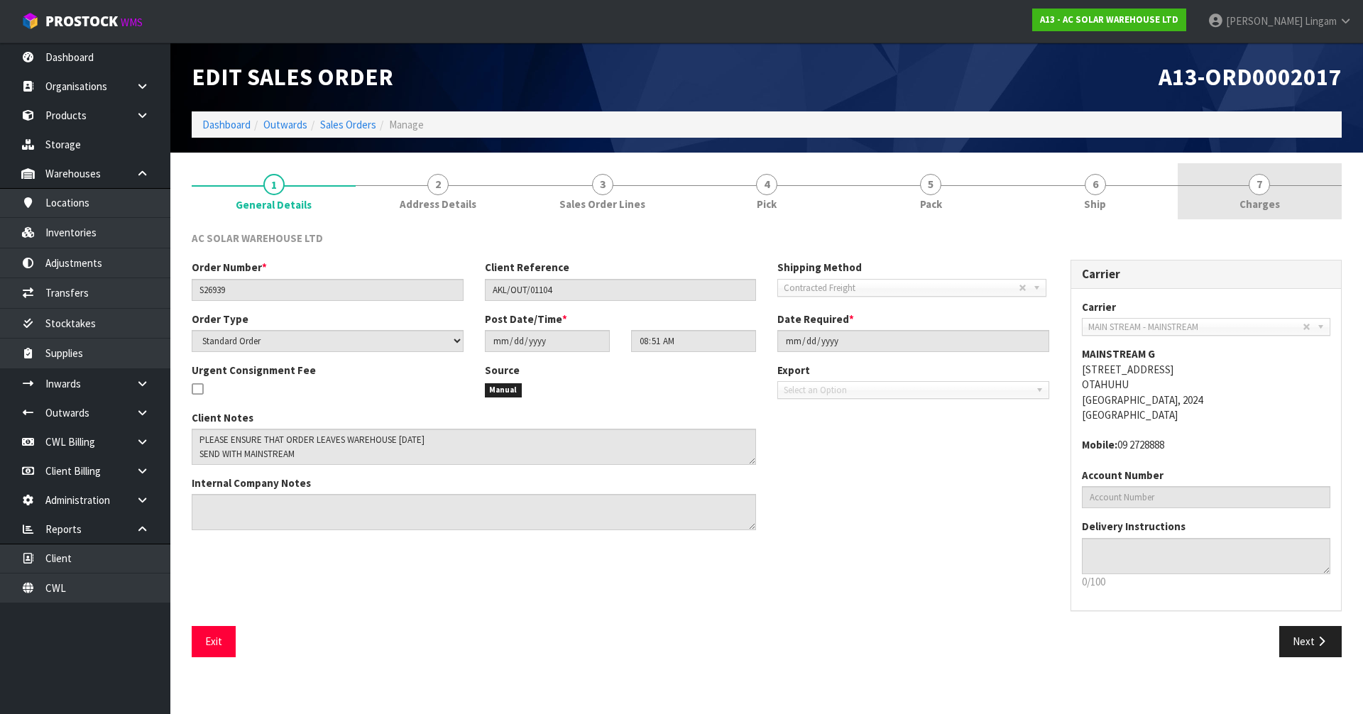
click at [1308, 207] on link "7 [GEOGRAPHIC_DATA]" at bounding box center [1259, 191] width 164 height 56
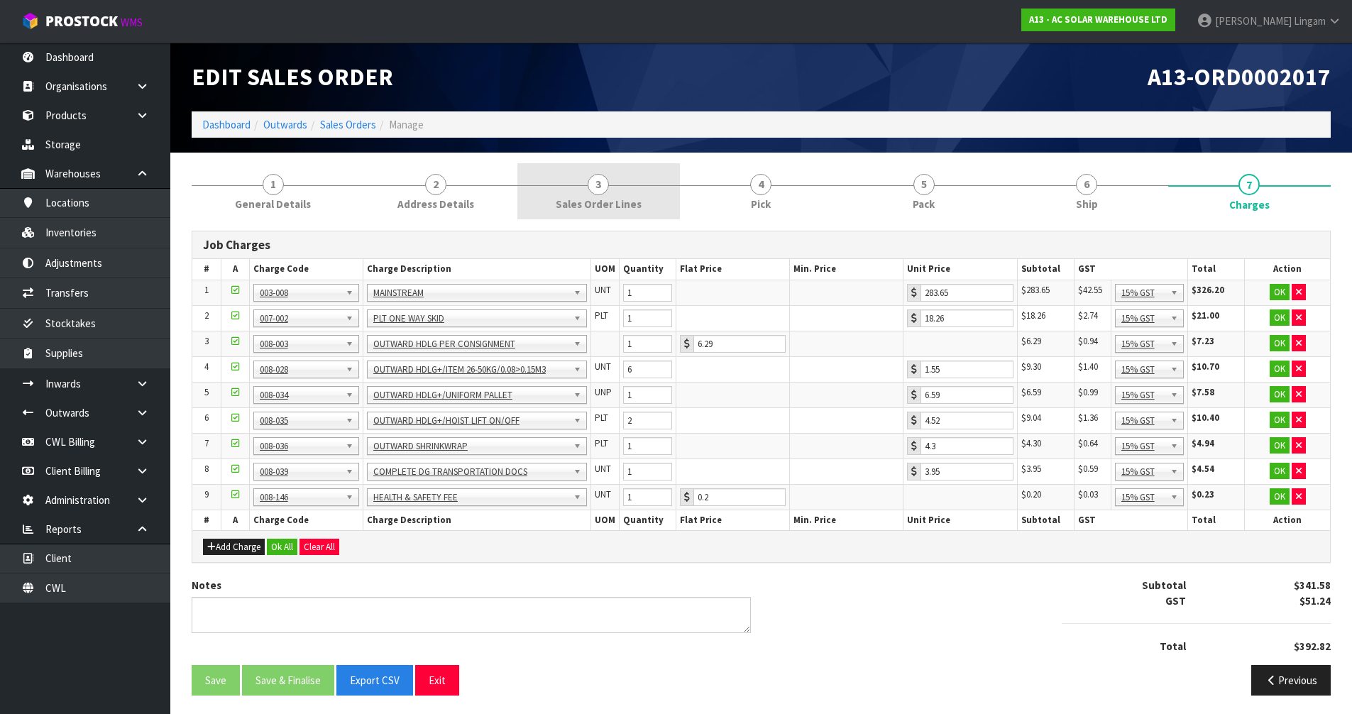
click at [631, 198] on span "Sales Order Lines" at bounding box center [599, 204] width 86 height 15
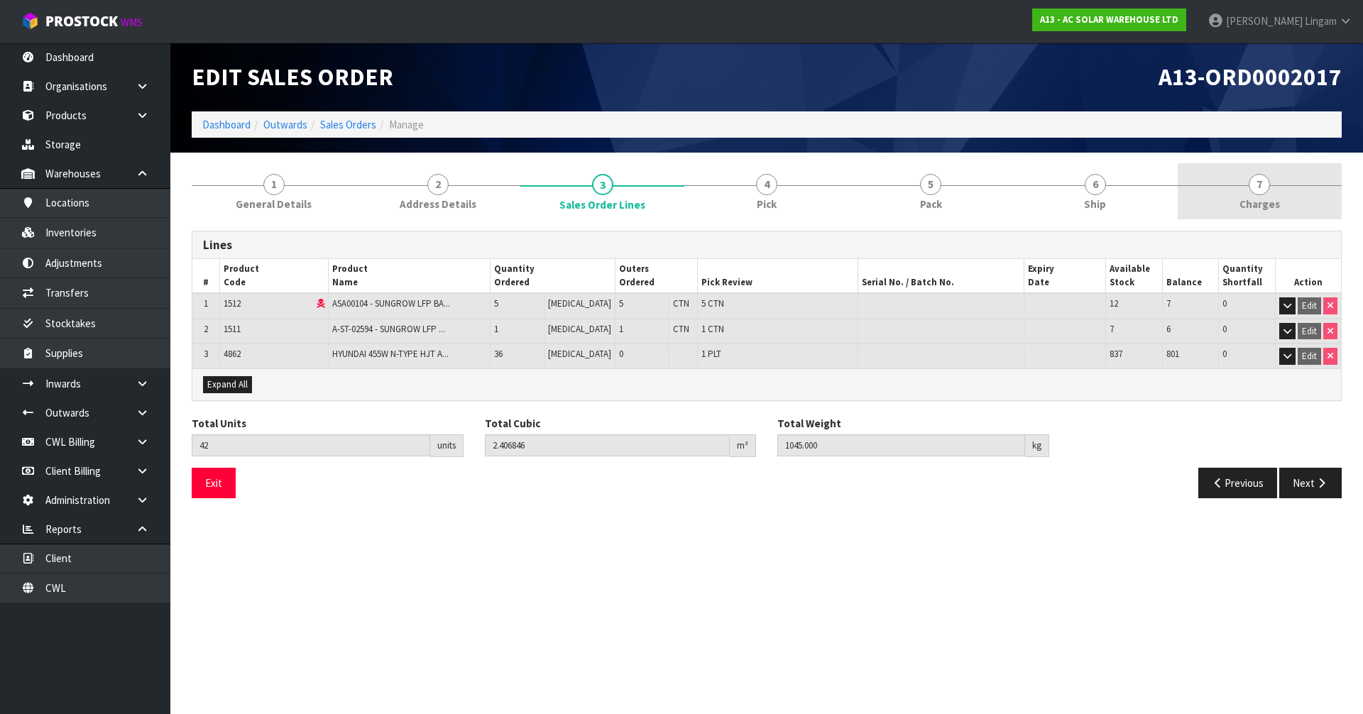
click at [1285, 195] on link "7 [GEOGRAPHIC_DATA]" at bounding box center [1259, 191] width 164 height 56
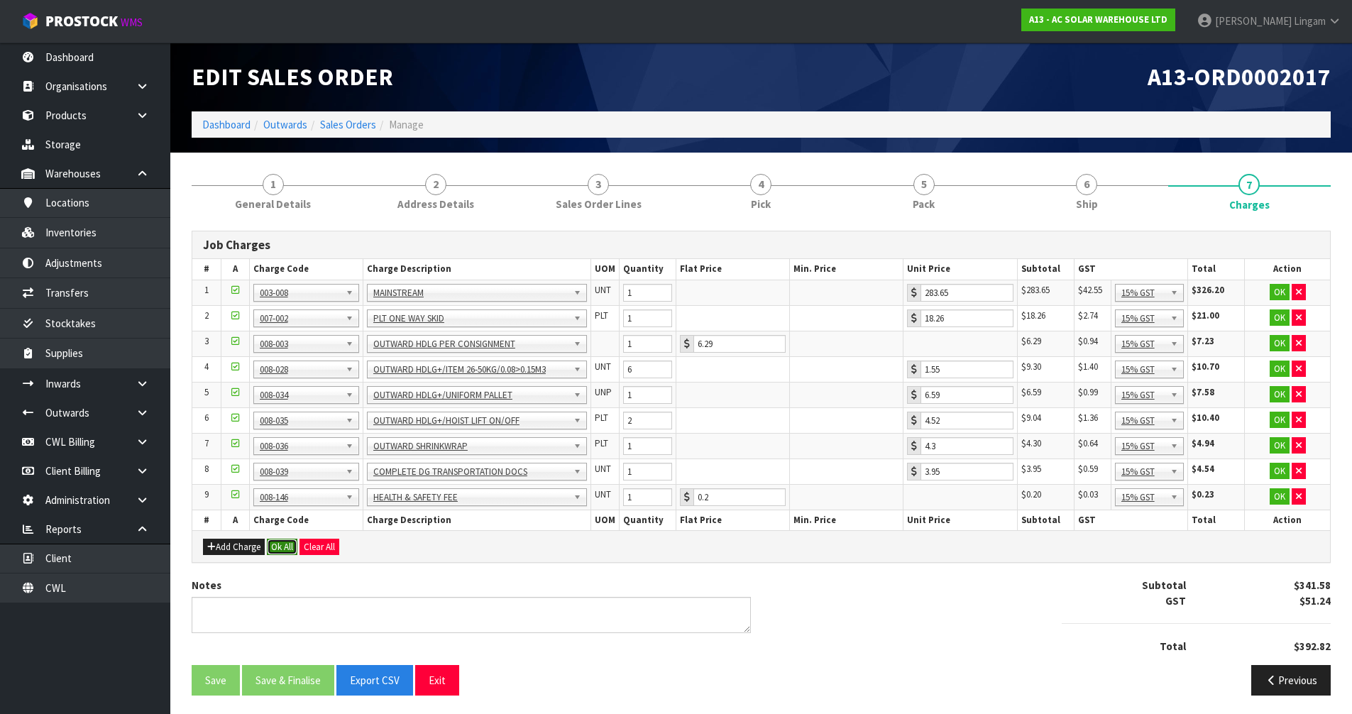
click at [287, 545] on button "Ok All" at bounding box center [282, 547] width 31 height 17
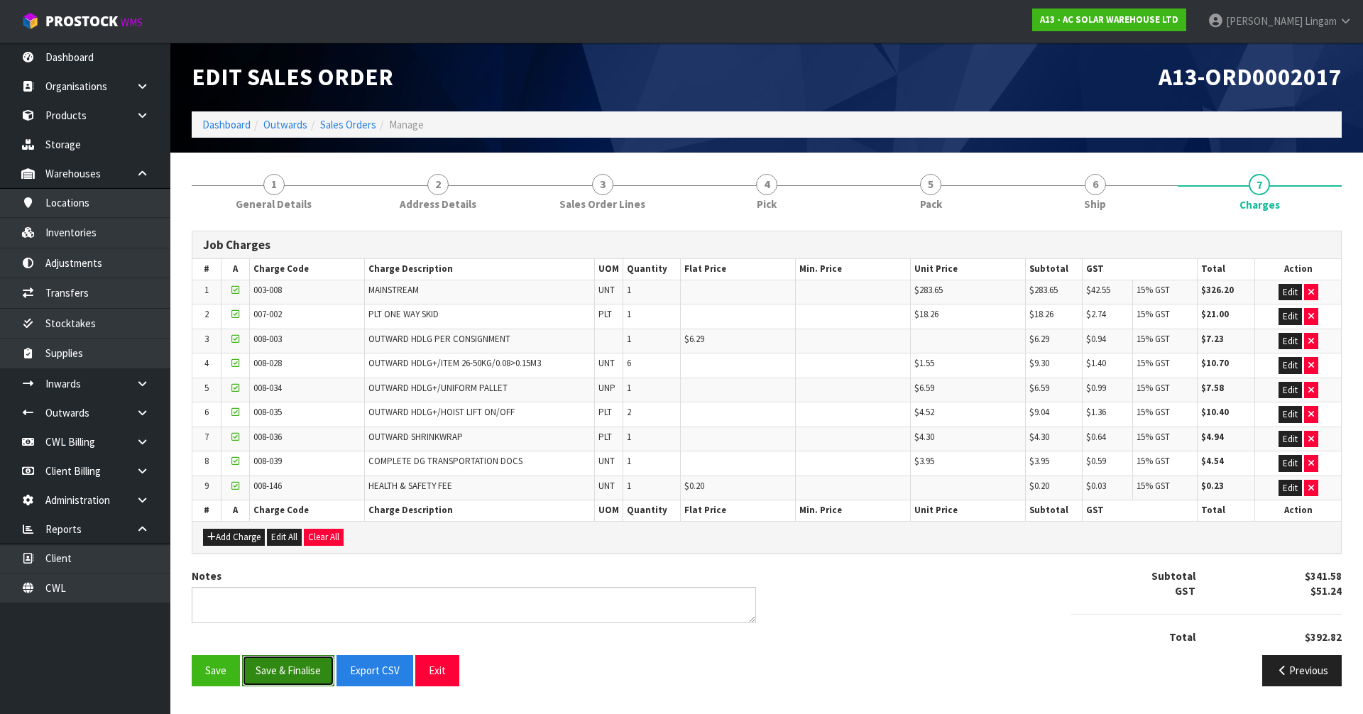
click at [285, 676] on button "Save & Finalise" at bounding box center [288, 670] width 92 height 31
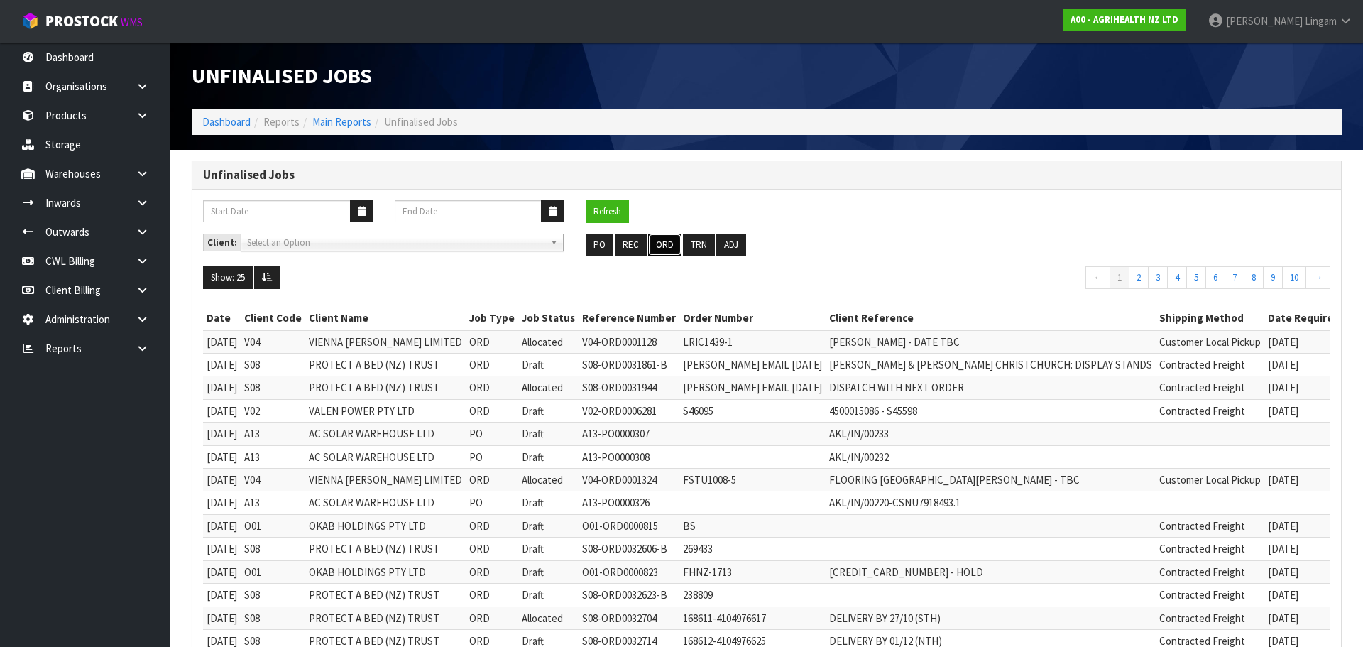
click at [657, 240] on button "ORD" at bounding box center [664, 245] width 33 height 23
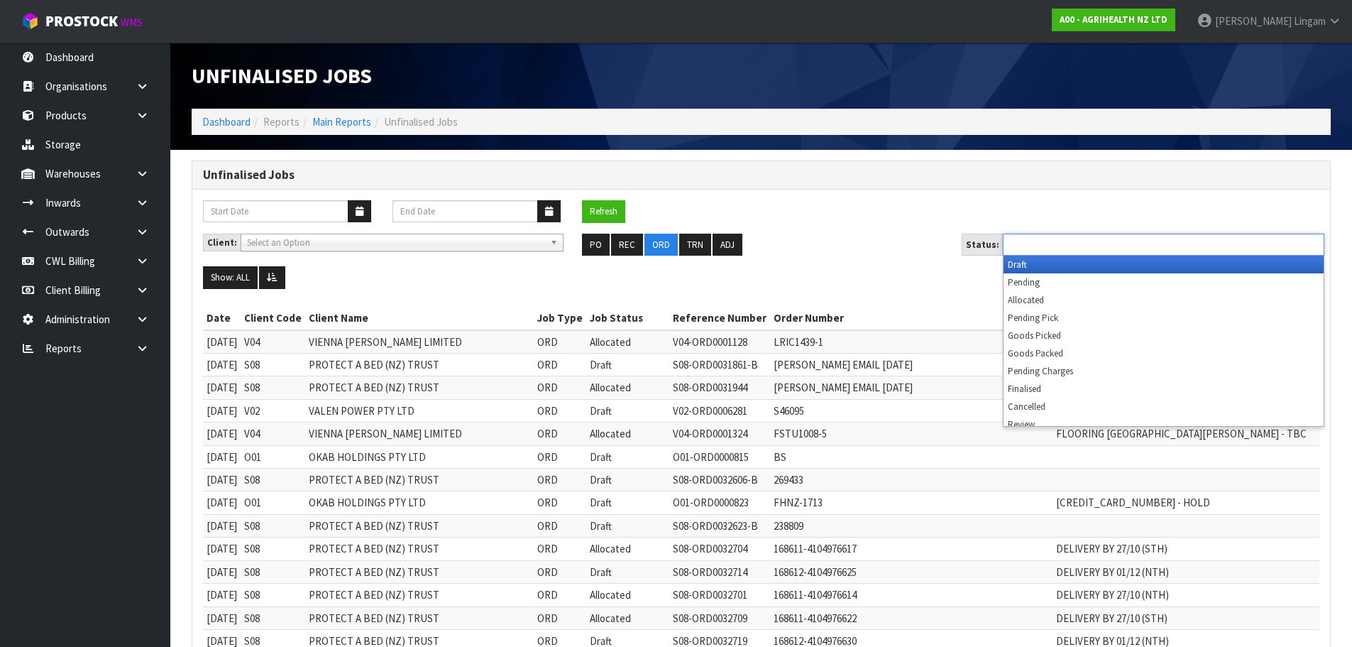
click at [1089, 246] on input "text" at bounding box center [1059, 245] width 104 height 18
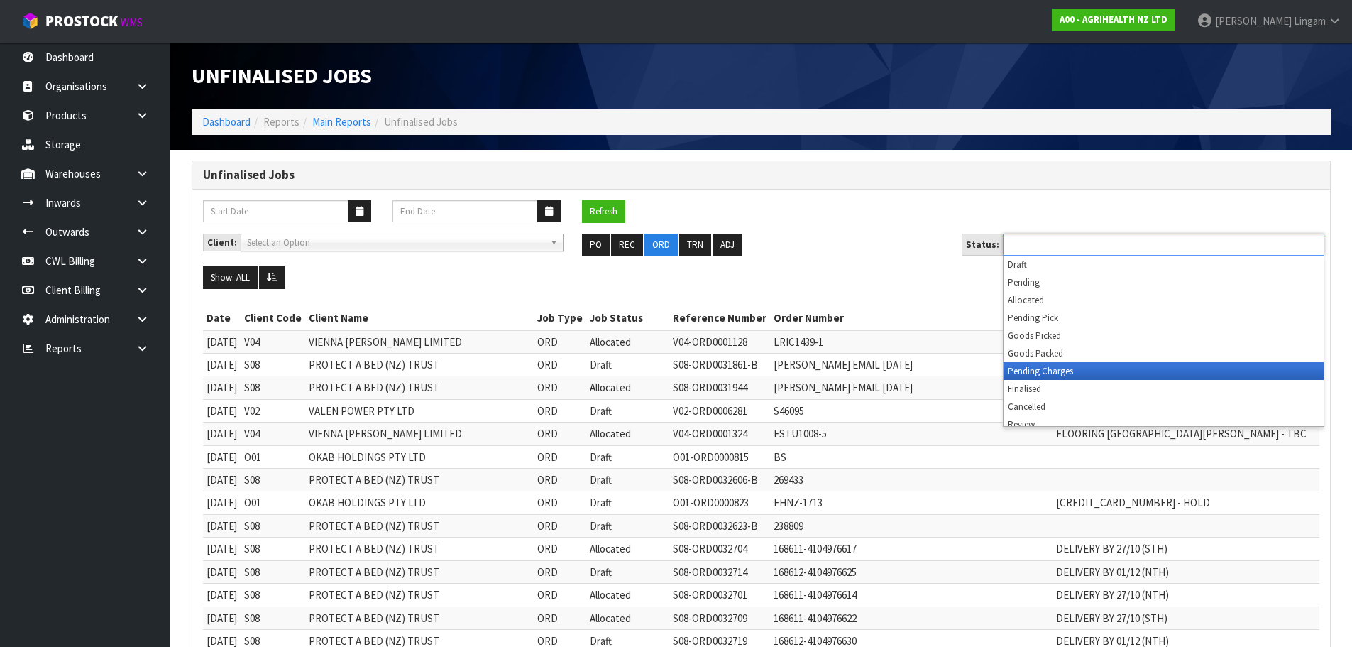
click at [1086, 369] on li "Pending Charges" at bounding box center [1164, 371] width 320 height 18
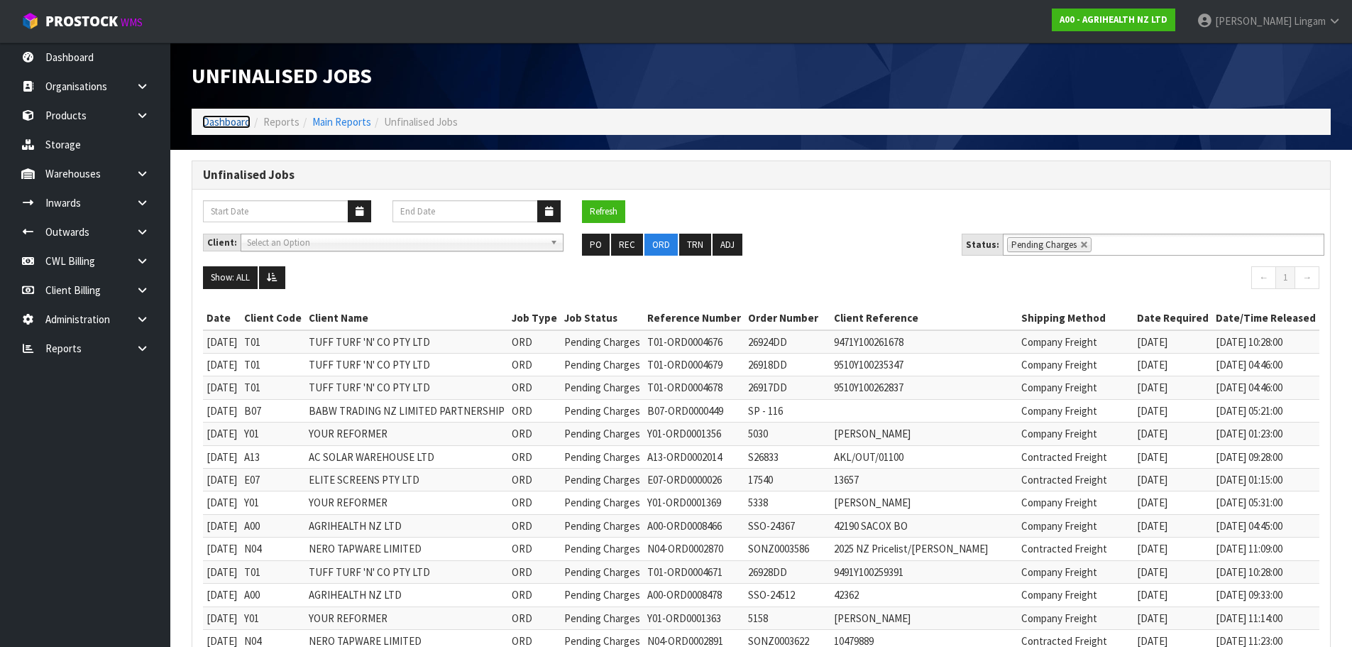
click at [219, 126] on link "Dashboard" at bounding box center [226, 121] width 48 height 13
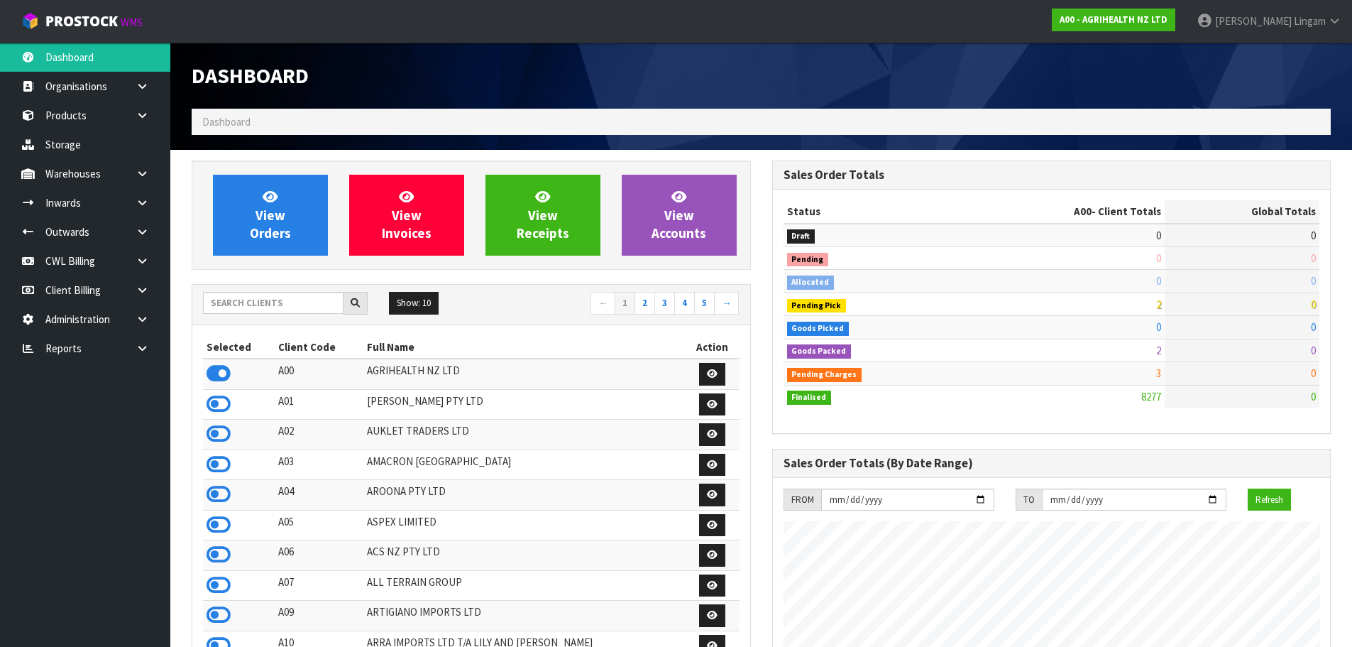
scroll to position [1075, 580]
click at [287, 301] on input "text" at bounding box center [273, 303] width 141 height 22
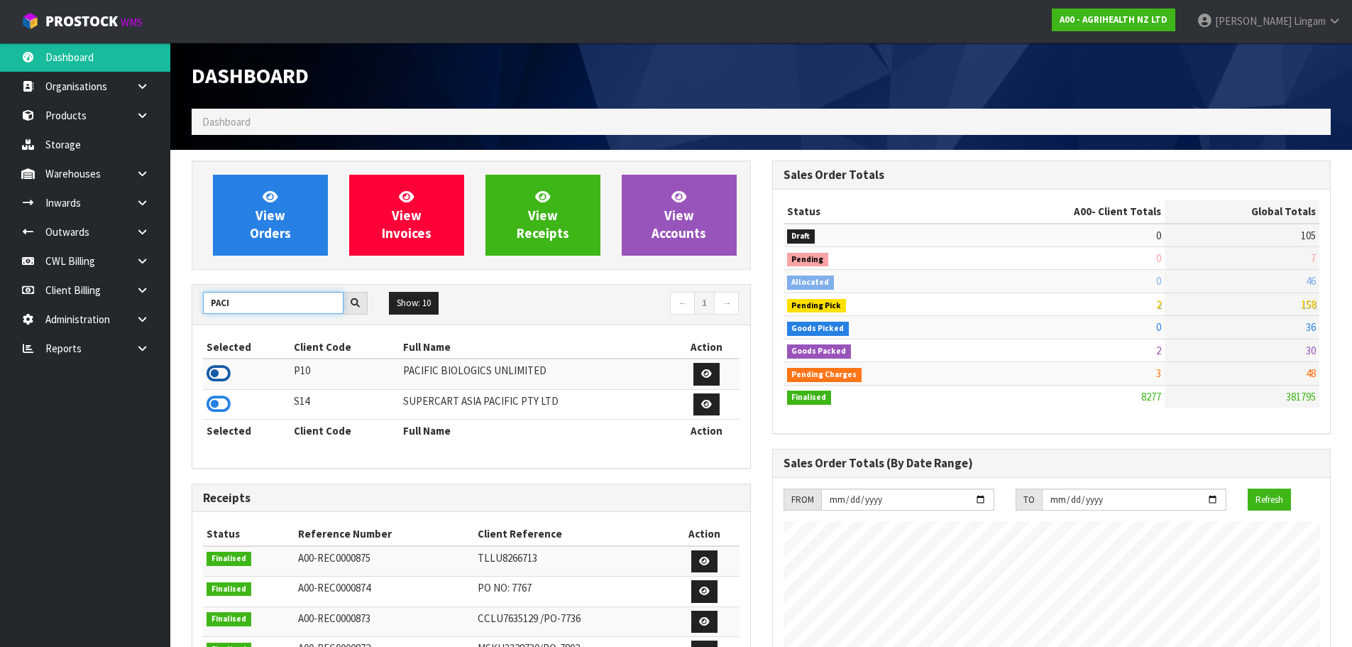
type input "PACI"
click at [220, 372] on icon at bounding box center [219, 373] width 24 height 21
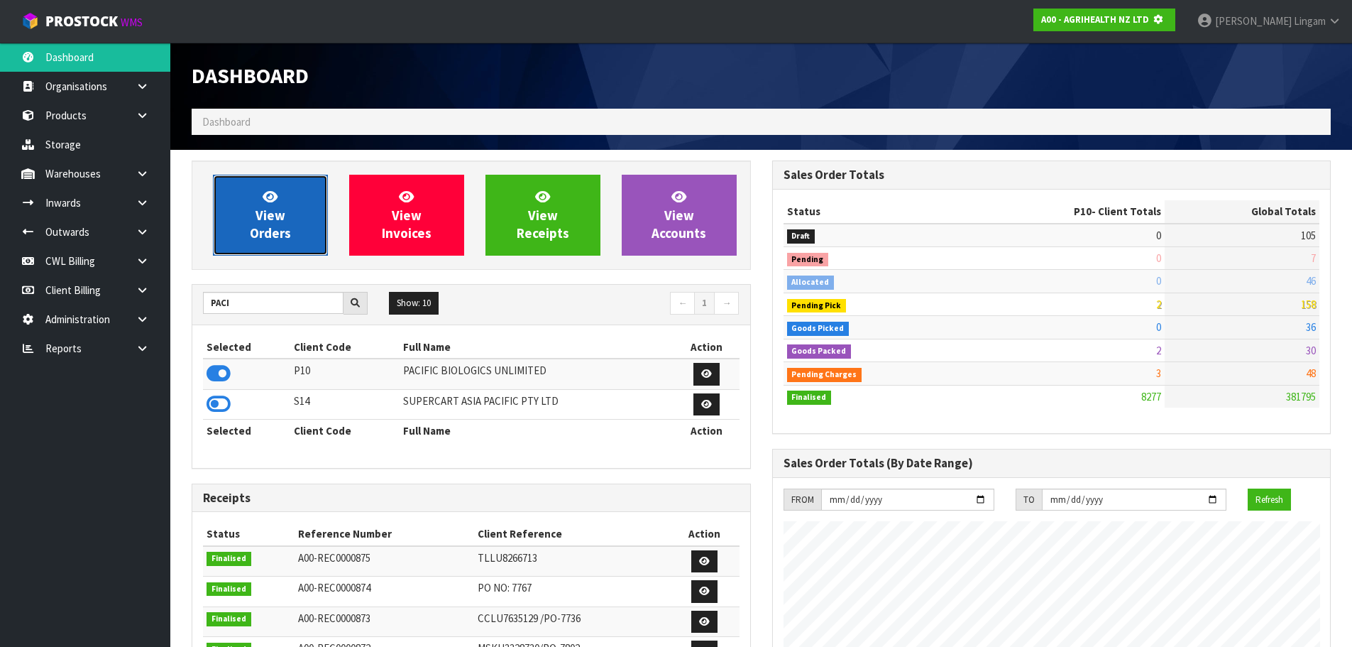
click at [246, 221] on link "View Orders" at bounding box center [270, 215] width 115 height 81
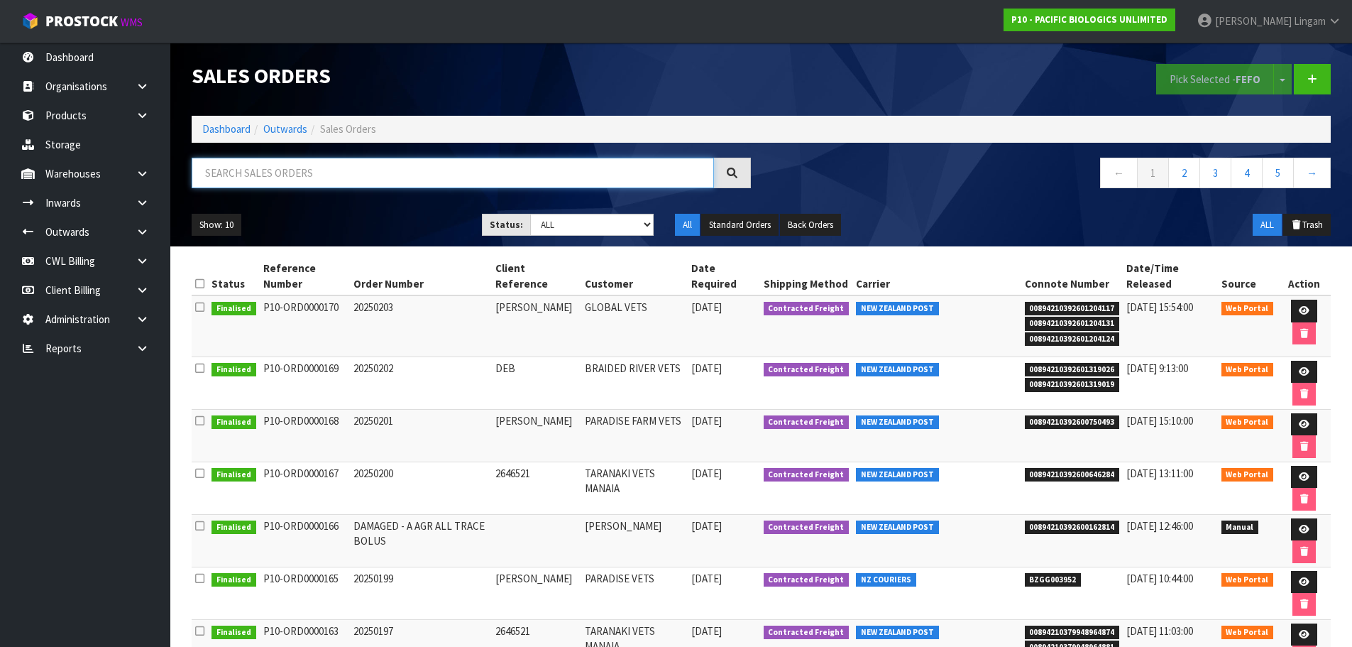
click at [354, 166] on input "text" at bounding box center [453, 173] width 522 height 31
paste input "A AGR ALL TRACE BOLUS"
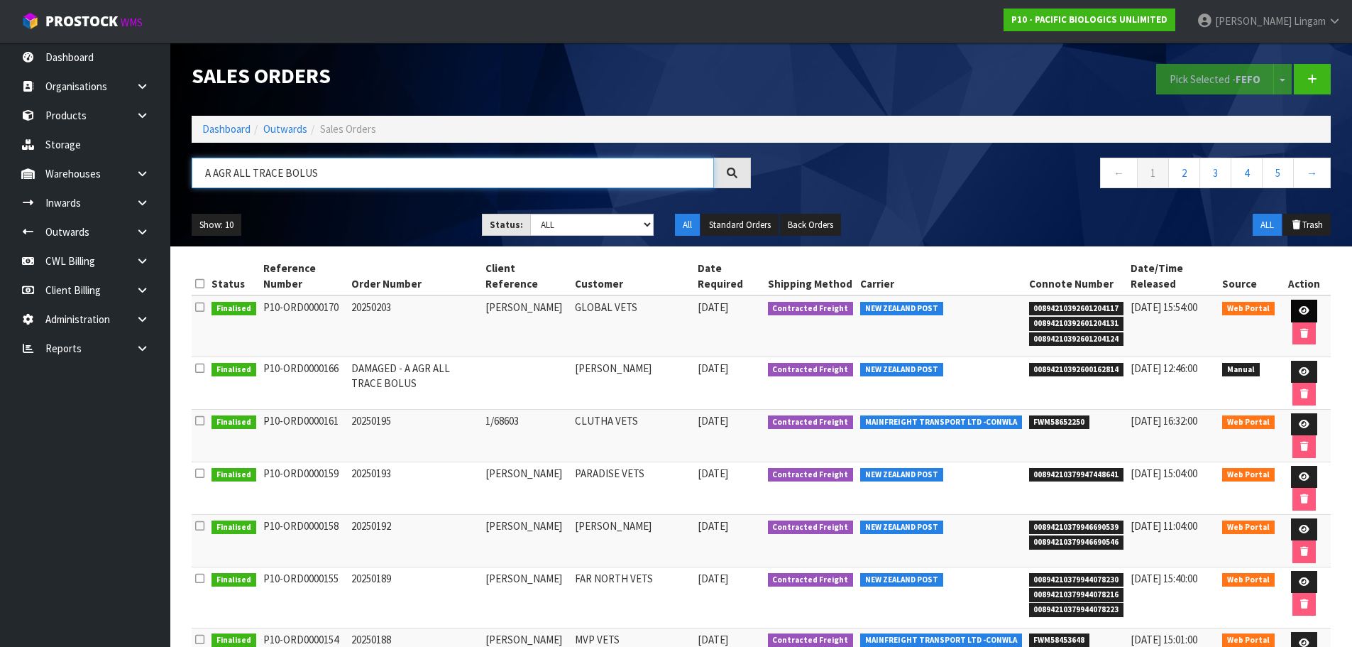
type input "A AGR ALL TRACE BOLUS"
click at [1297, 309] on link at bounding box center [1304, 311] width 26 height 23
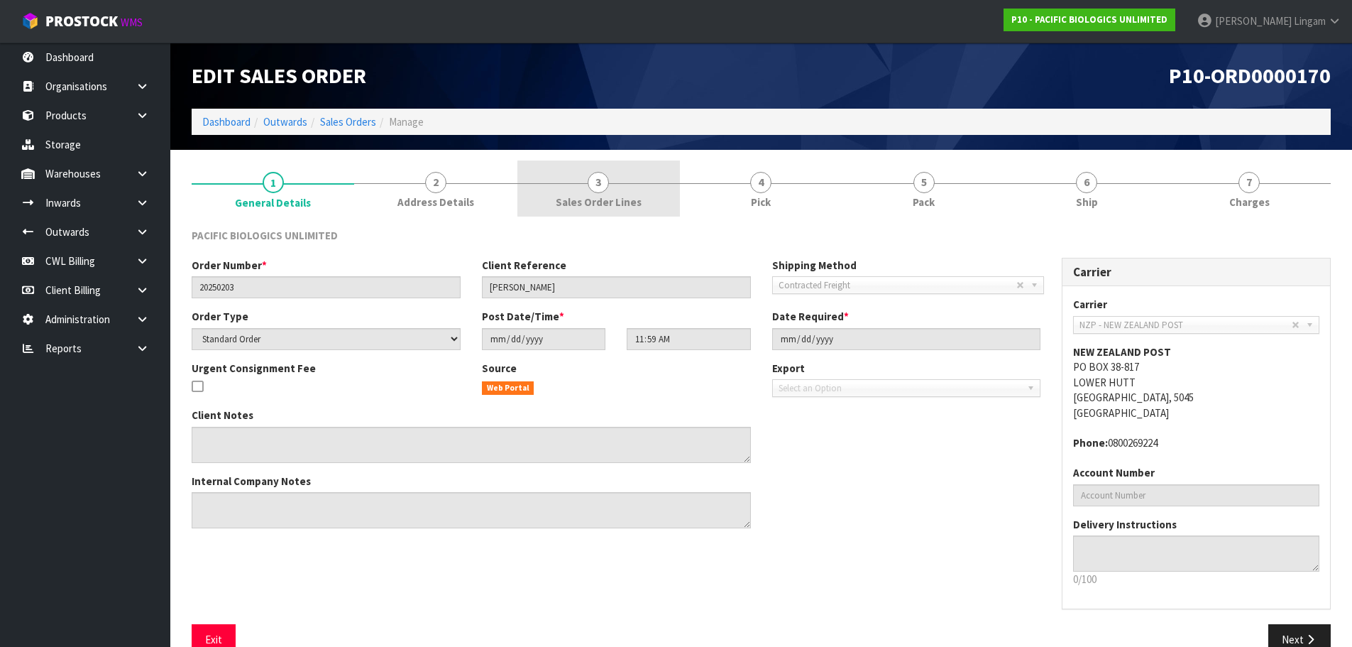
click at [626, 187] on link "3 Sales Order Lines" at bounding box center [598, 188] width 163 height 56
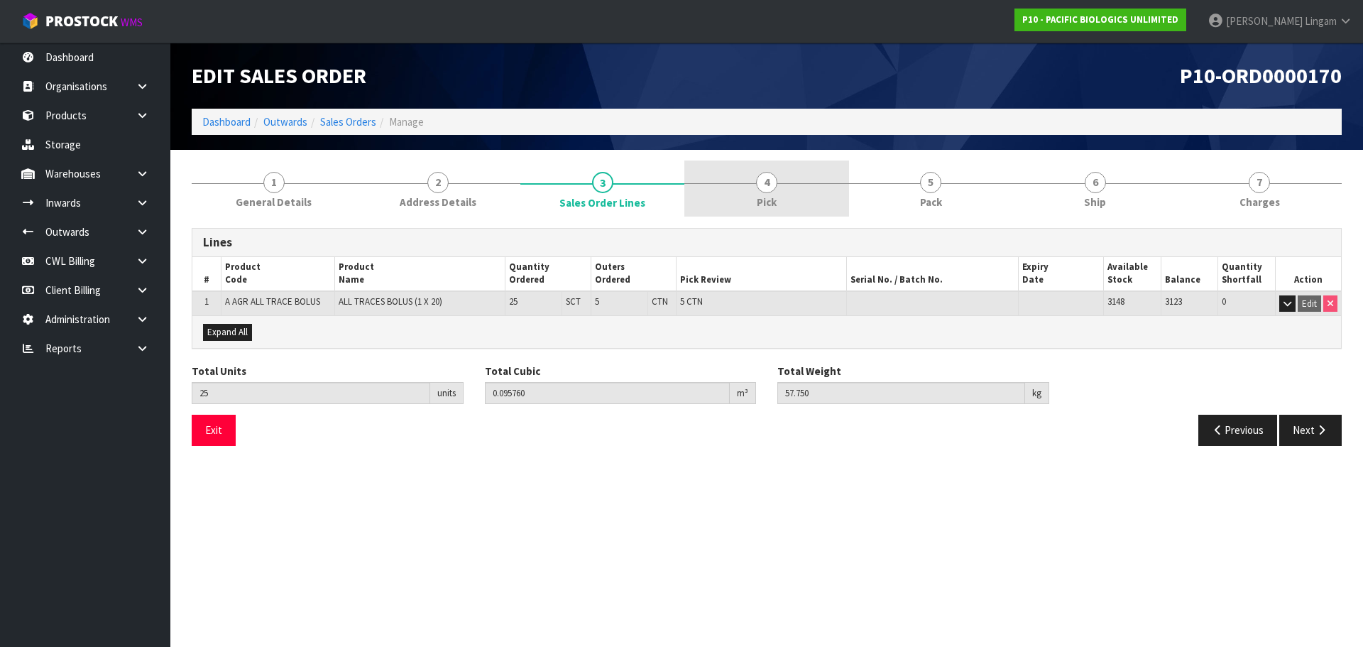
click at [774, 200] on span "Pick" at bounding box center [767, 201] width 20 height 15
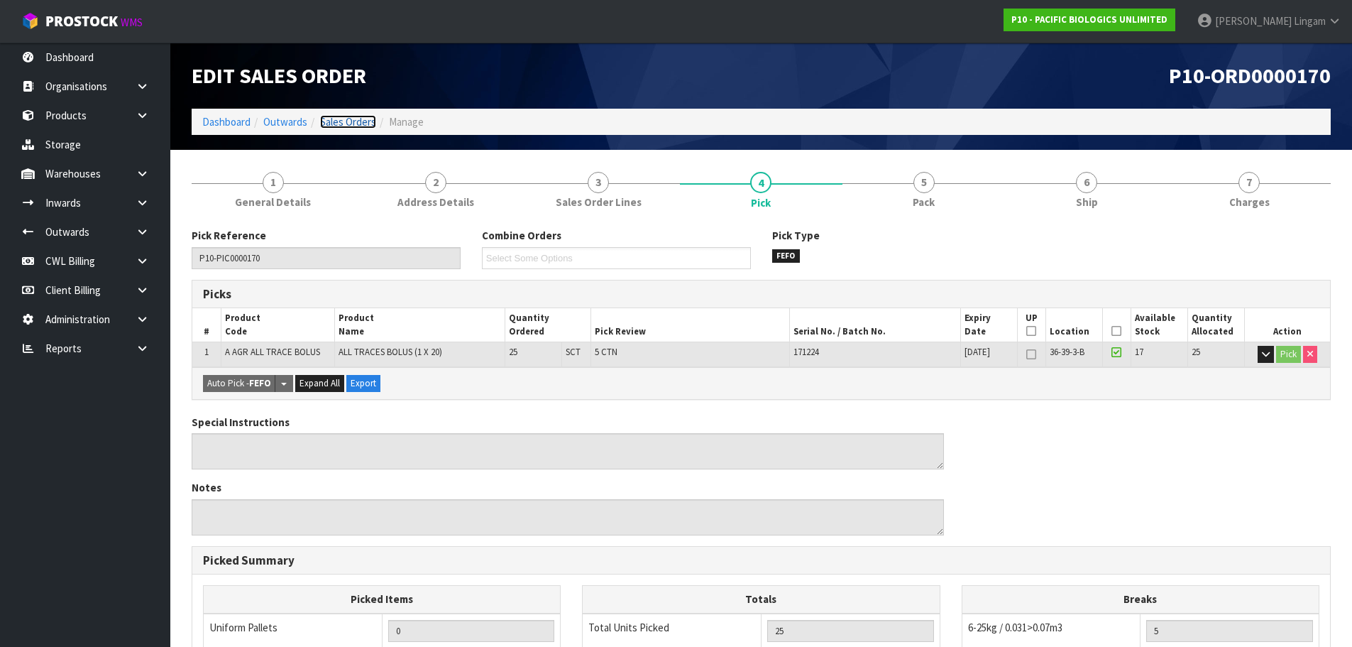
click at [348, 121] on link "Sales Orders" at bounding box center [348, 121] width 56 height 13
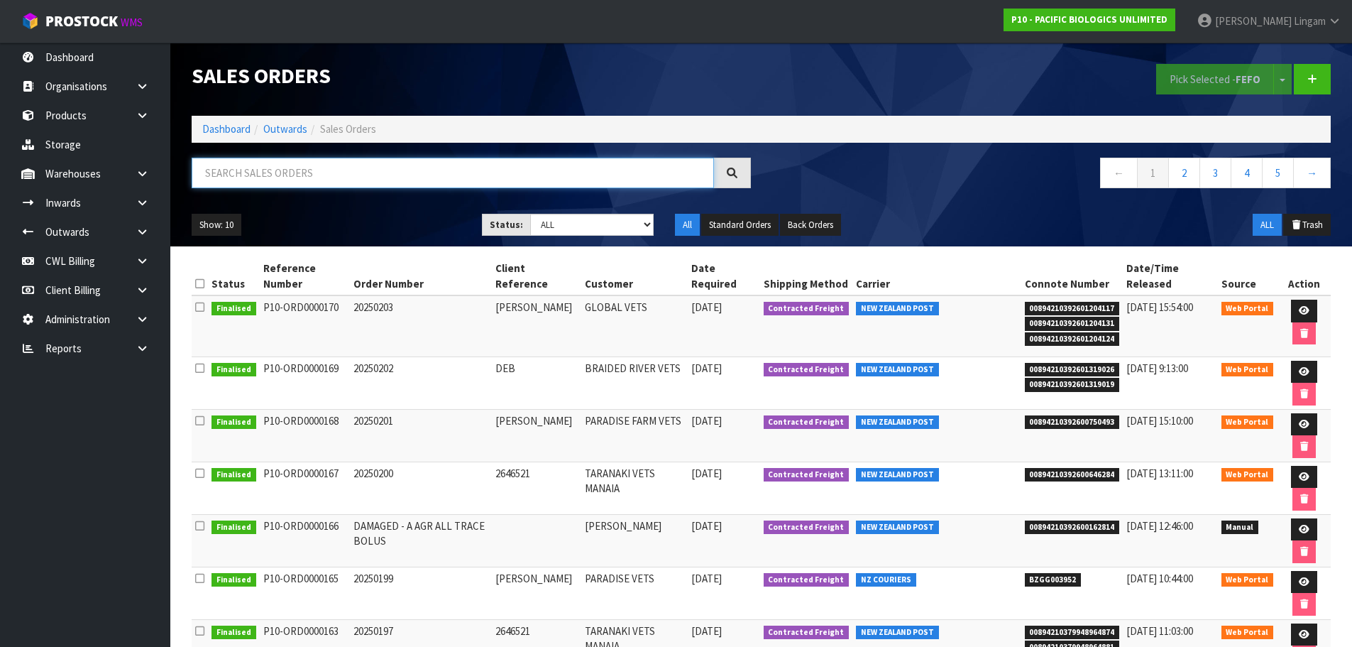
click at [466, 175] on input "text" at bounding box center [453, 173] width 522 height 31
paste input "A AGR ALL TRACE BOLUS"
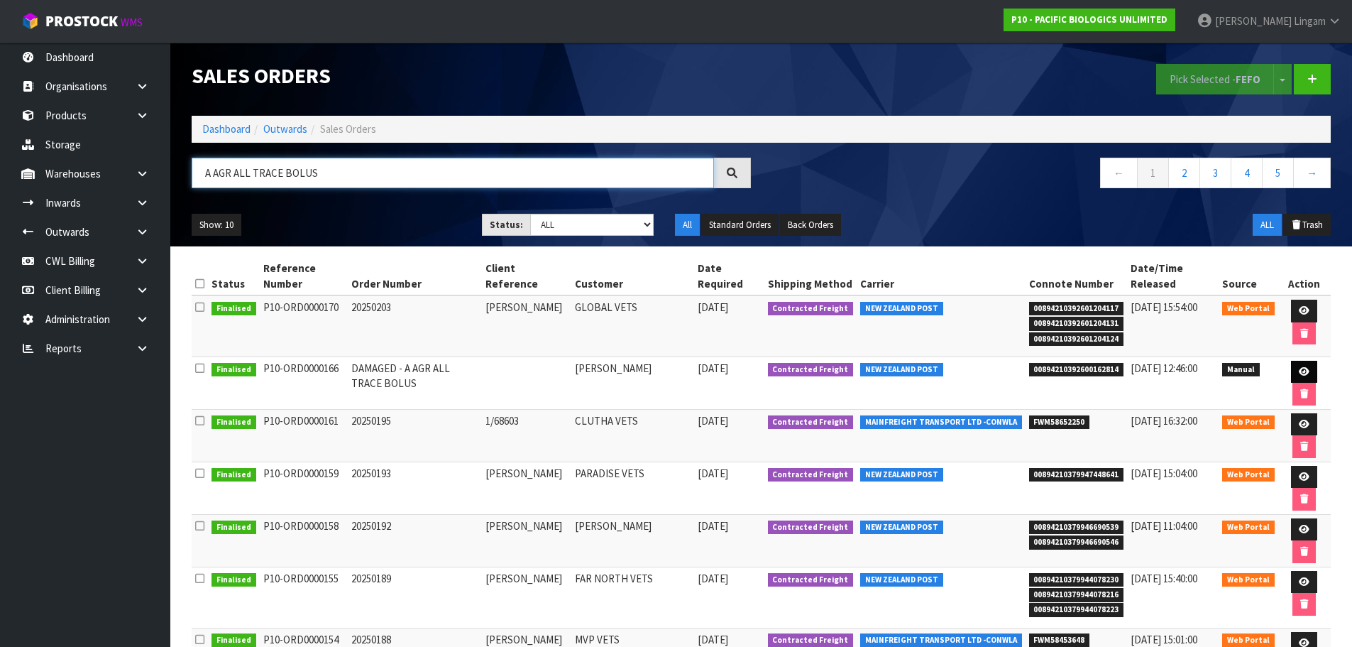
type input "A AGR ALL TRACE BOLUS"
click at [1300, 367] on icon at bounding box center [1304, 371] width 11 height 9
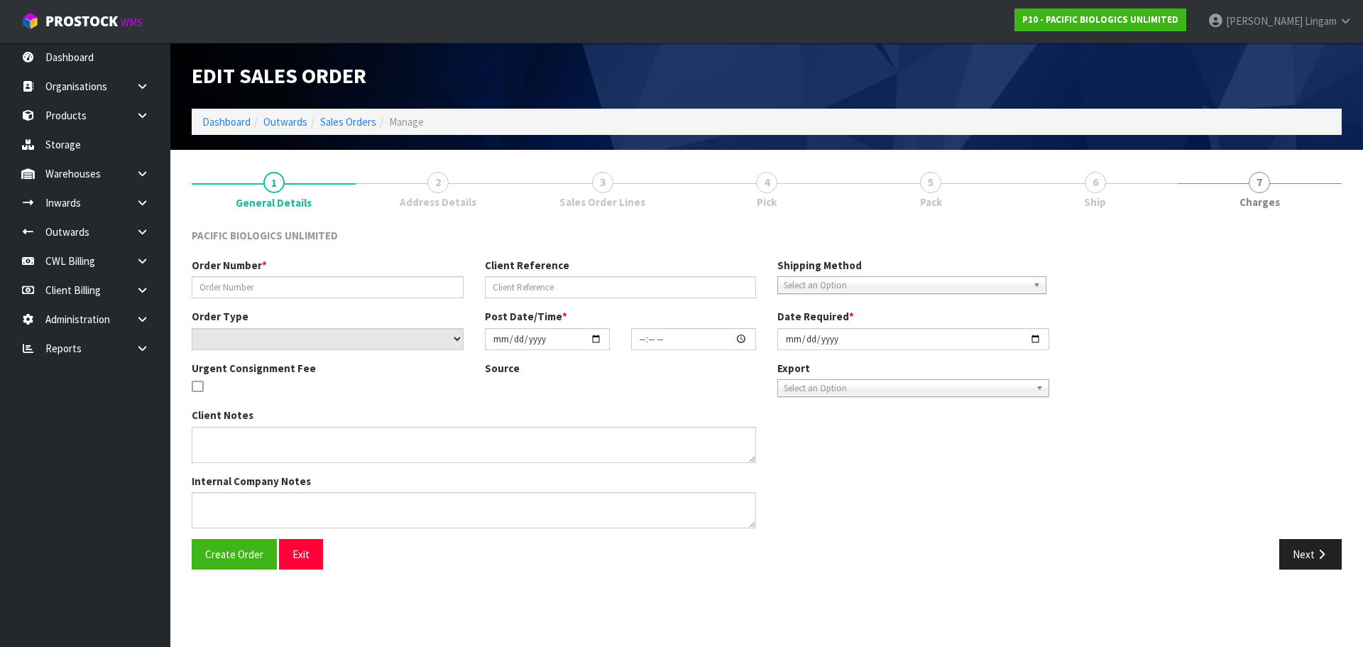
type input "DAMAGED - A AGR ALL TRACE BOLUS"
select select "number:0"
type input "[DATE]"
type input "09:35:00.000"
type input "[DATE]"
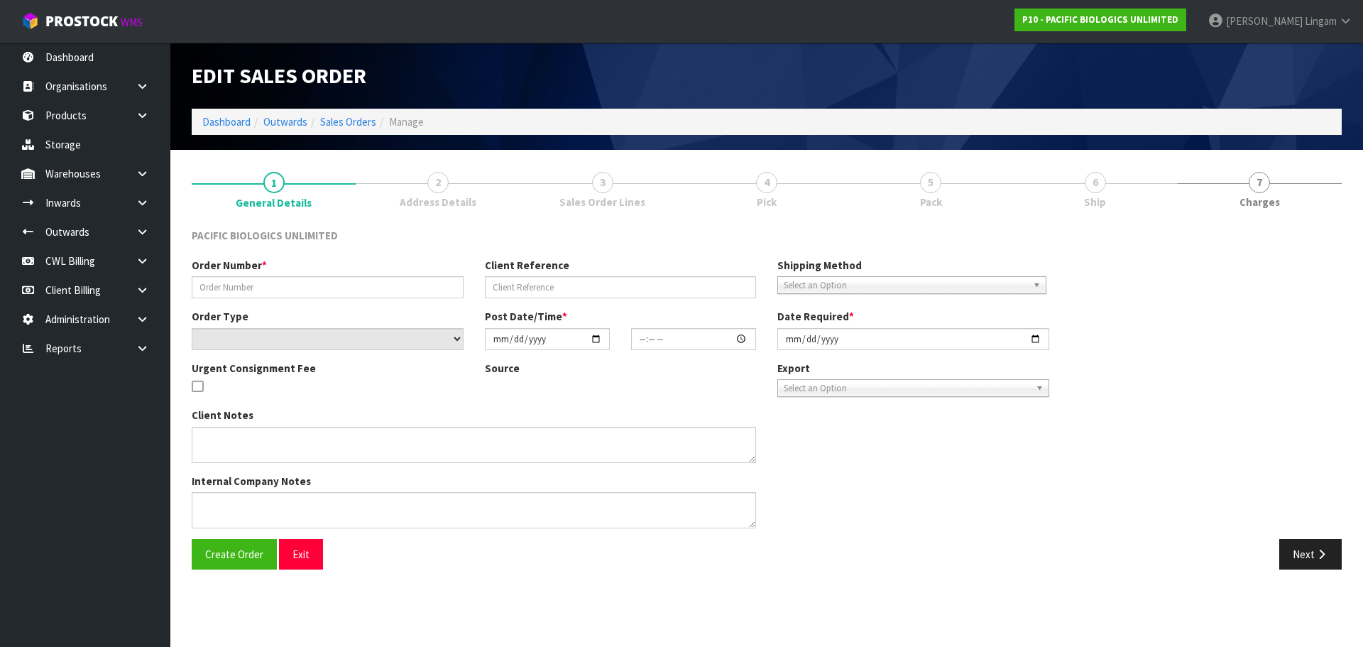
type textarea "ADVISED [PERSON_NAME] & CAN YOU SEND THEM SENT TO HER HOUSE."
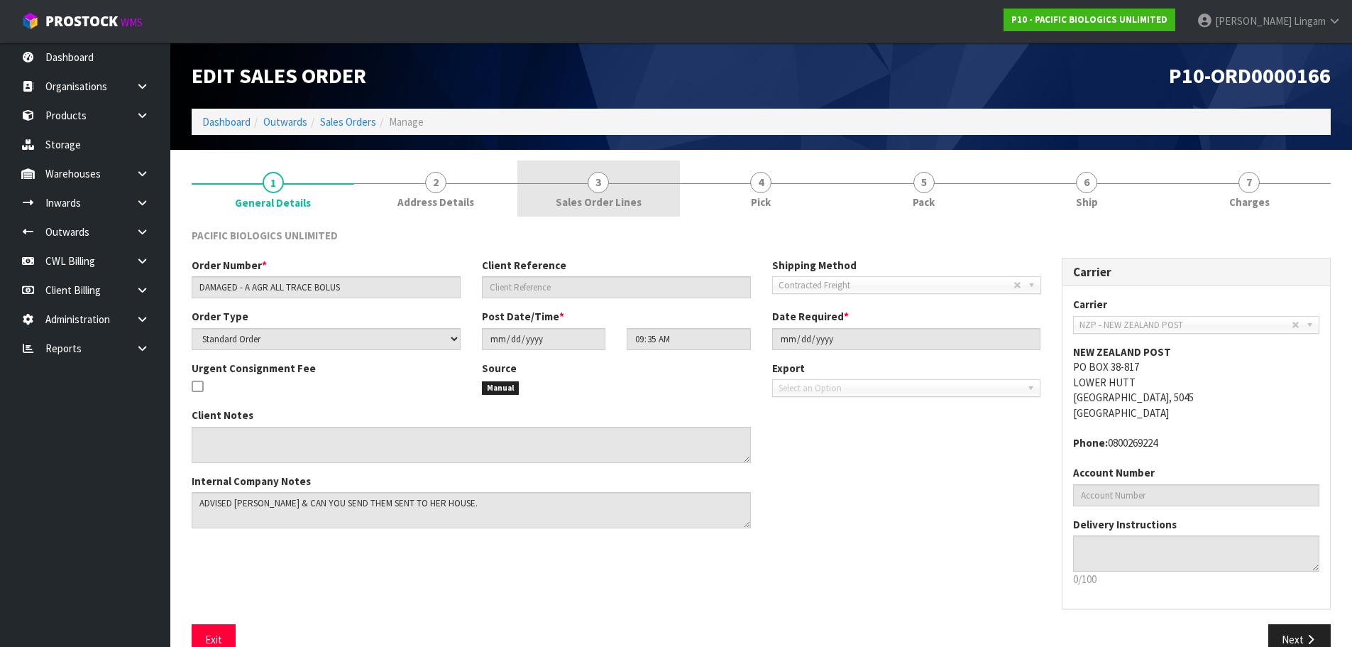
click at [642, 206] on link "3 Sales Order Lines" at bounding box center [598, 188] width 163 height 56
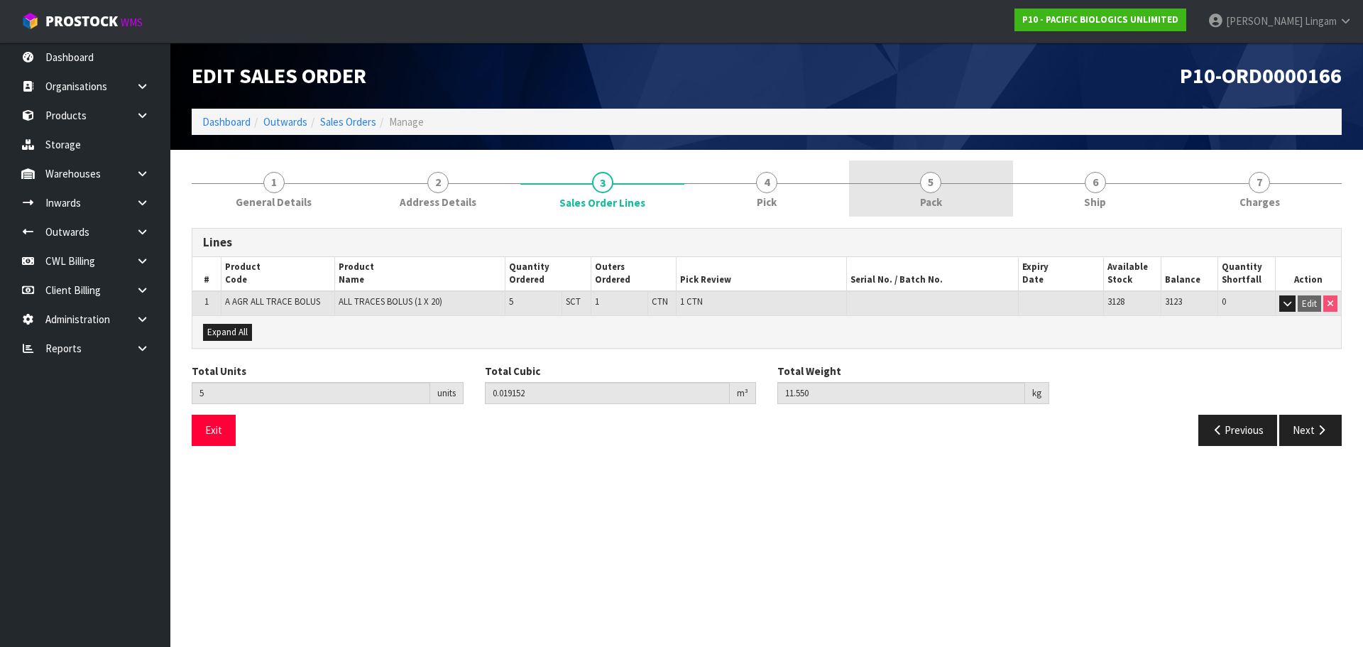
click at [952, 204] on link "5 Pack" at bounding box center [931, 188] width 164 height 56
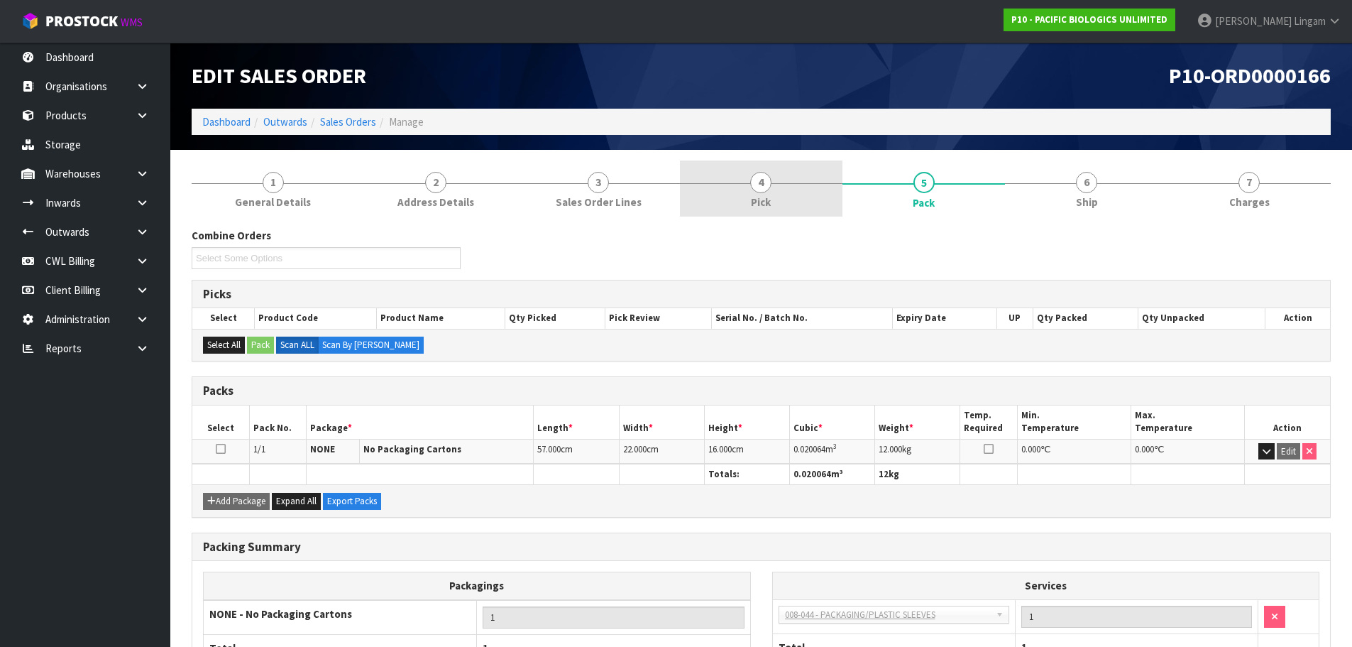
click at [821, 196] on link "4 Pick" at bounding box center [761, 188] width 163 height 56
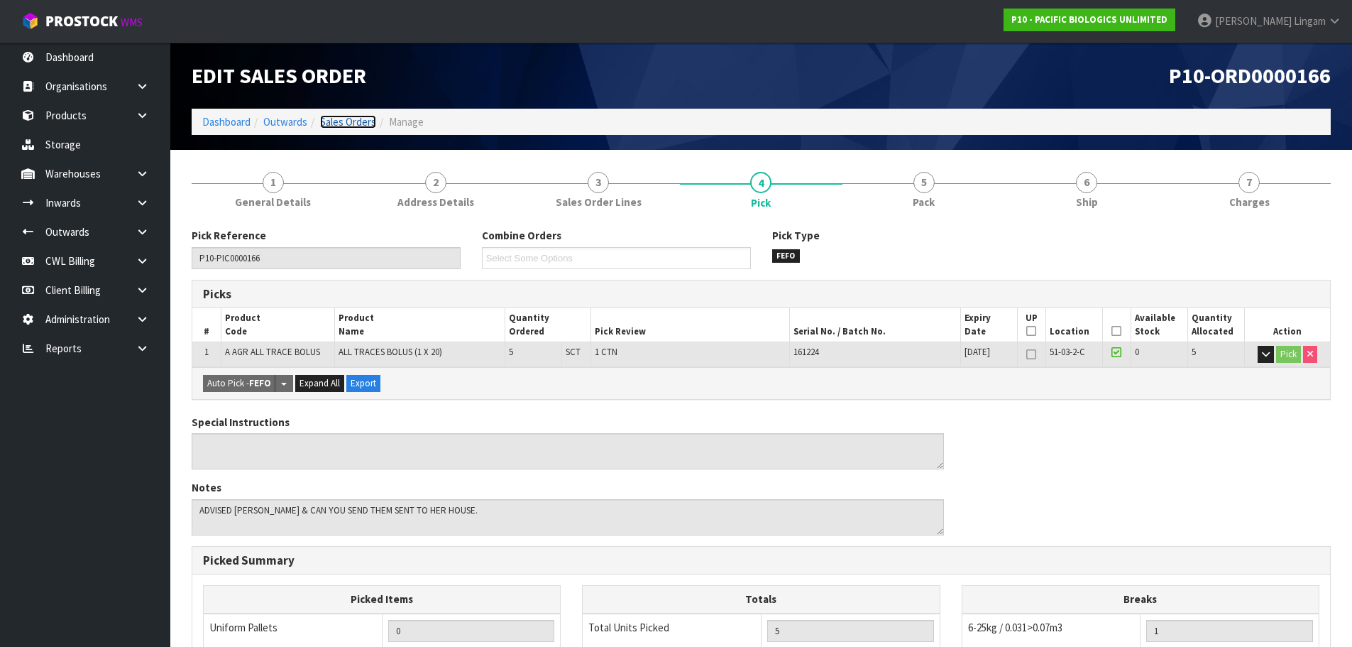
click at [364, 124] on link "Sales Orders" at bounding box center [348, 121] width 56 height 13
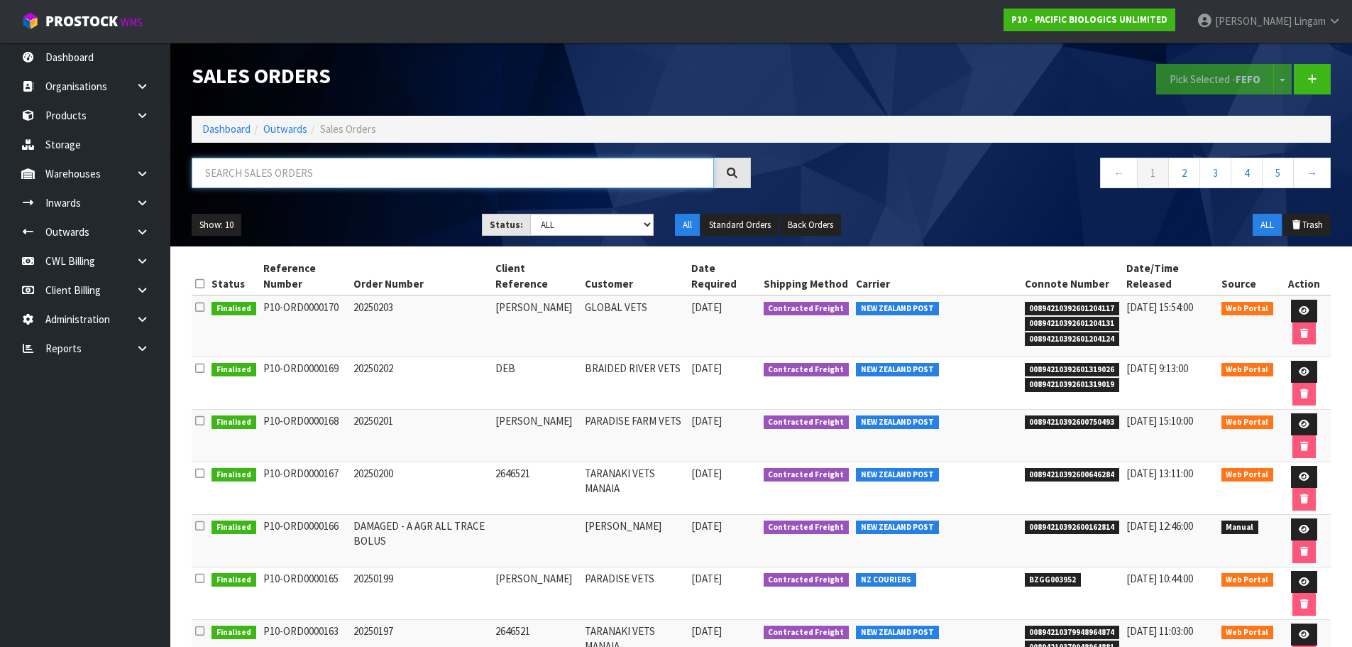
click at [437, 176] on input "text" at bounding box center [453, 173] width 522 height 31
paste input "A AGR ALL TRACE BOLUS"
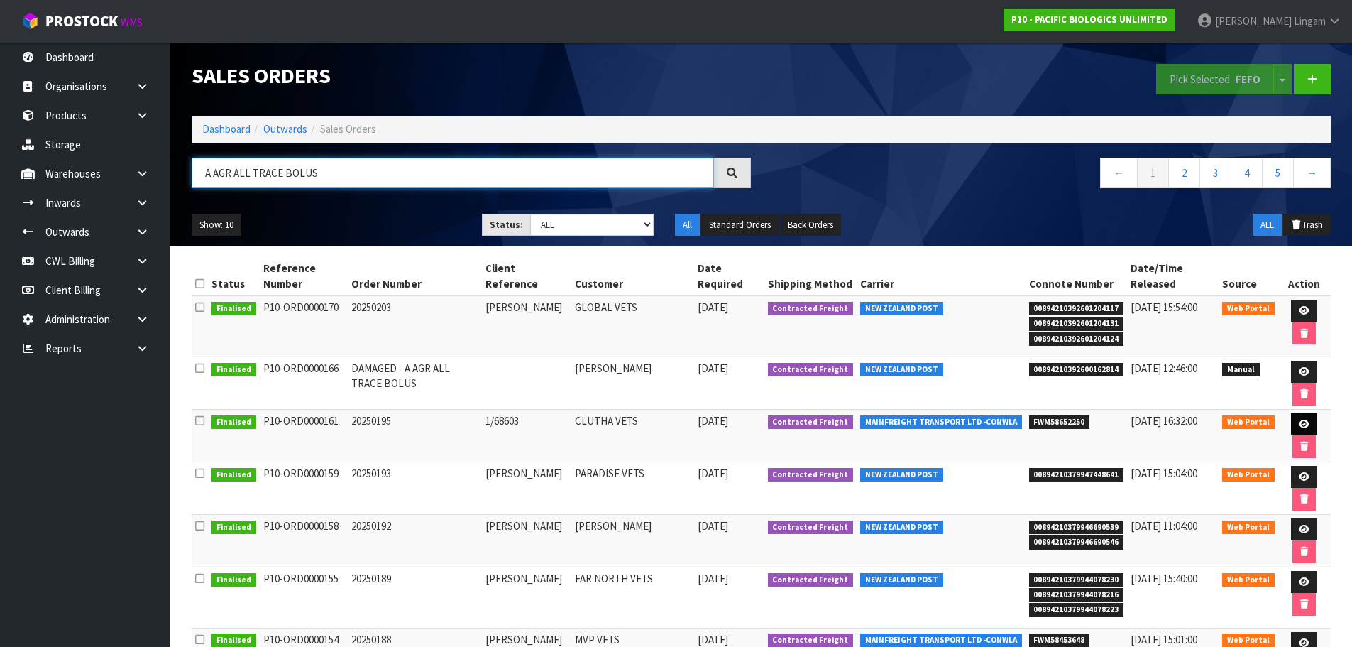
type input "A AGR ALL TRACE BOLUS"
click at [1302, 422] on icon at bounding box center [1304, 423] width 11 height 9
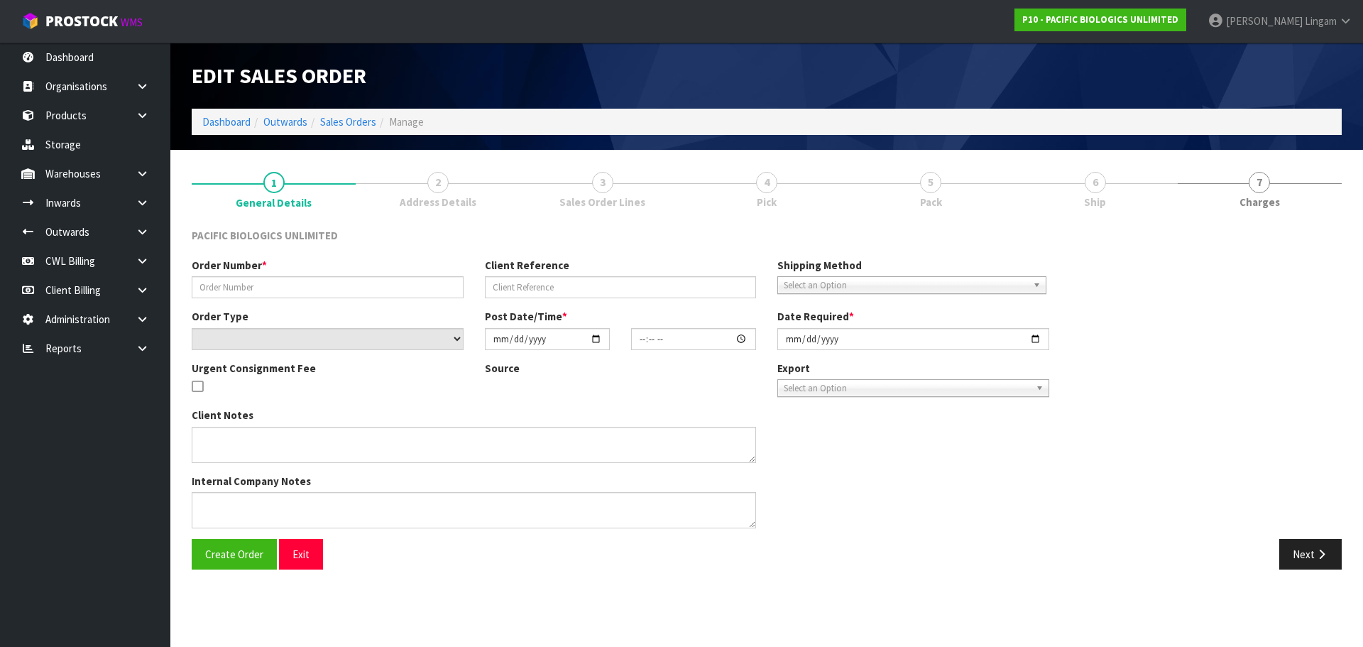
type input "20250195"
type input "1/68603"
select select "number:0"
type input "[DATE]"
type input "10:16:00.000"
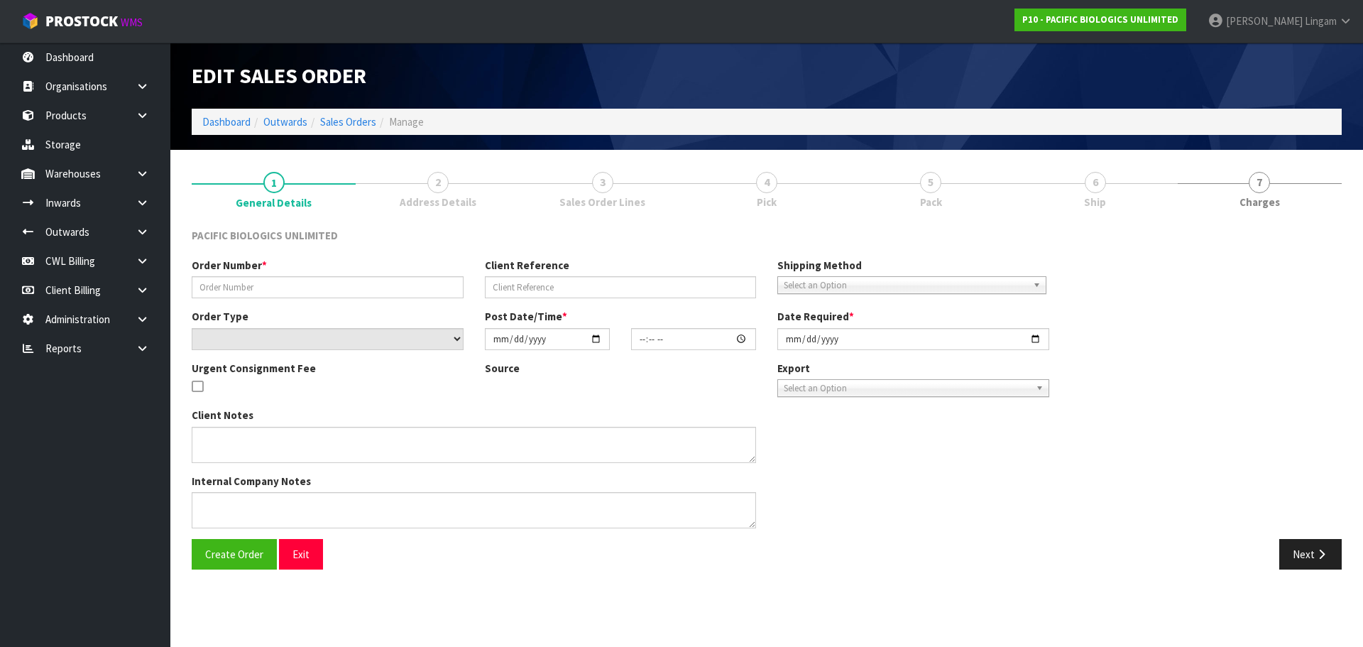
type input "[DATE]"
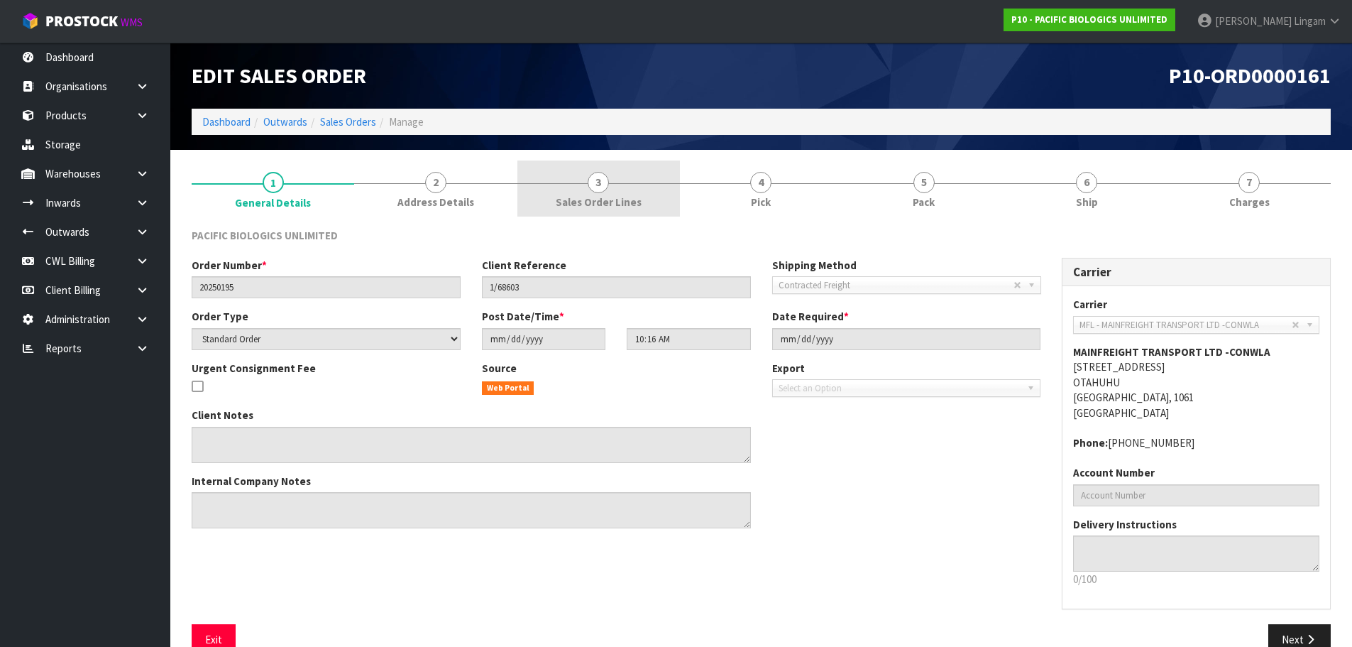
click at [632, 181] on link "3 Sales Order Lines" at bounding box center [598, 188] width 163 height 56
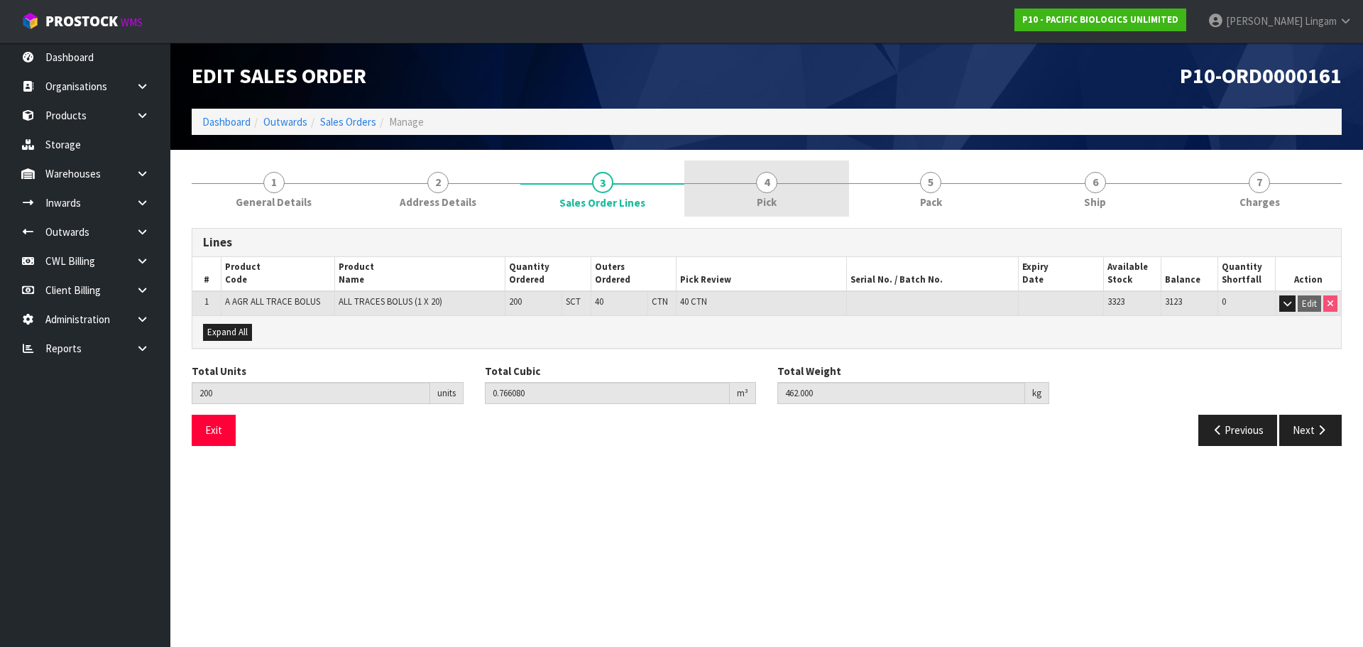
click at [824, 192] on link "4 Pick" at bounding box center [766, 188] width 164 height 56
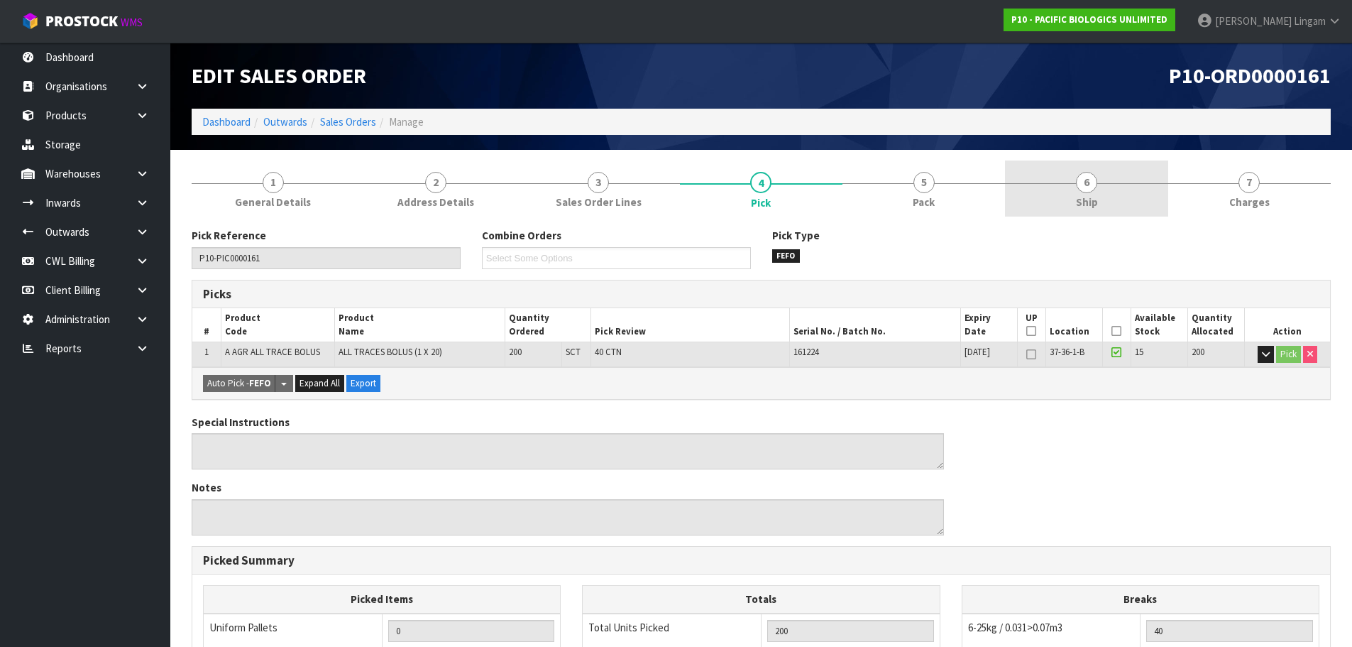
click at [1089, 192] on span "6" at bounding box center [1086, 182] width 21 height 21
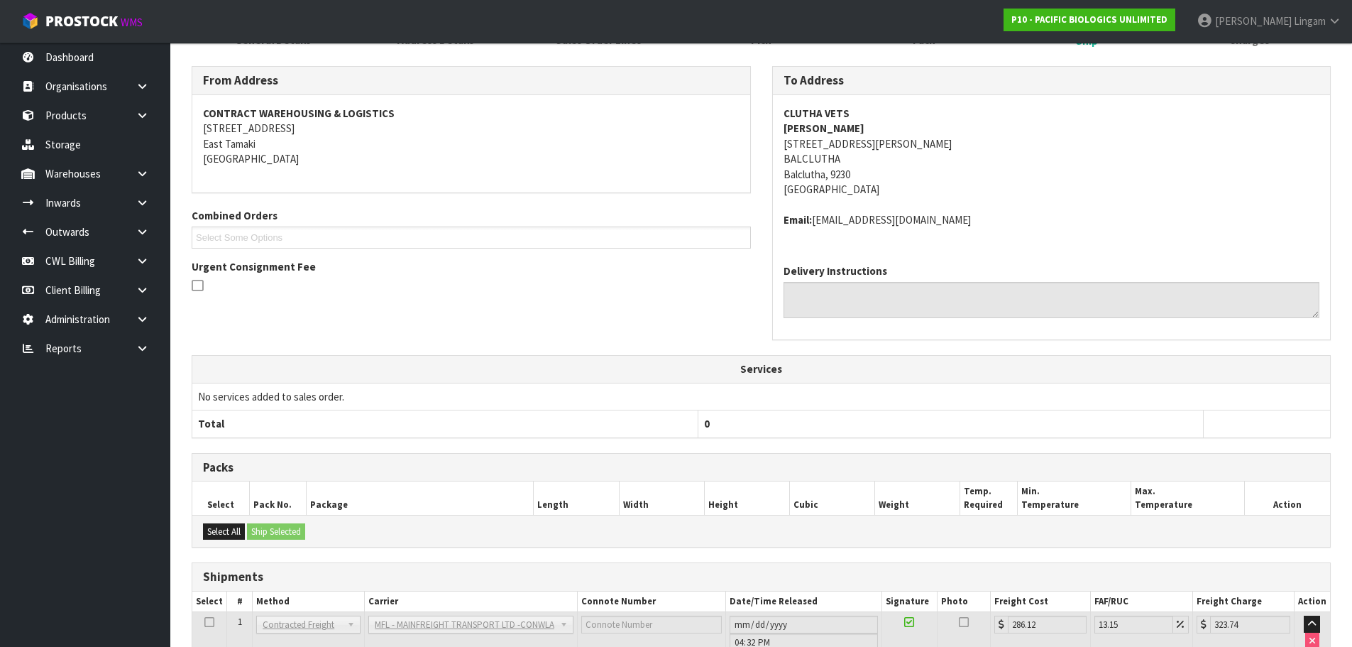
scroll to position [262, 0]
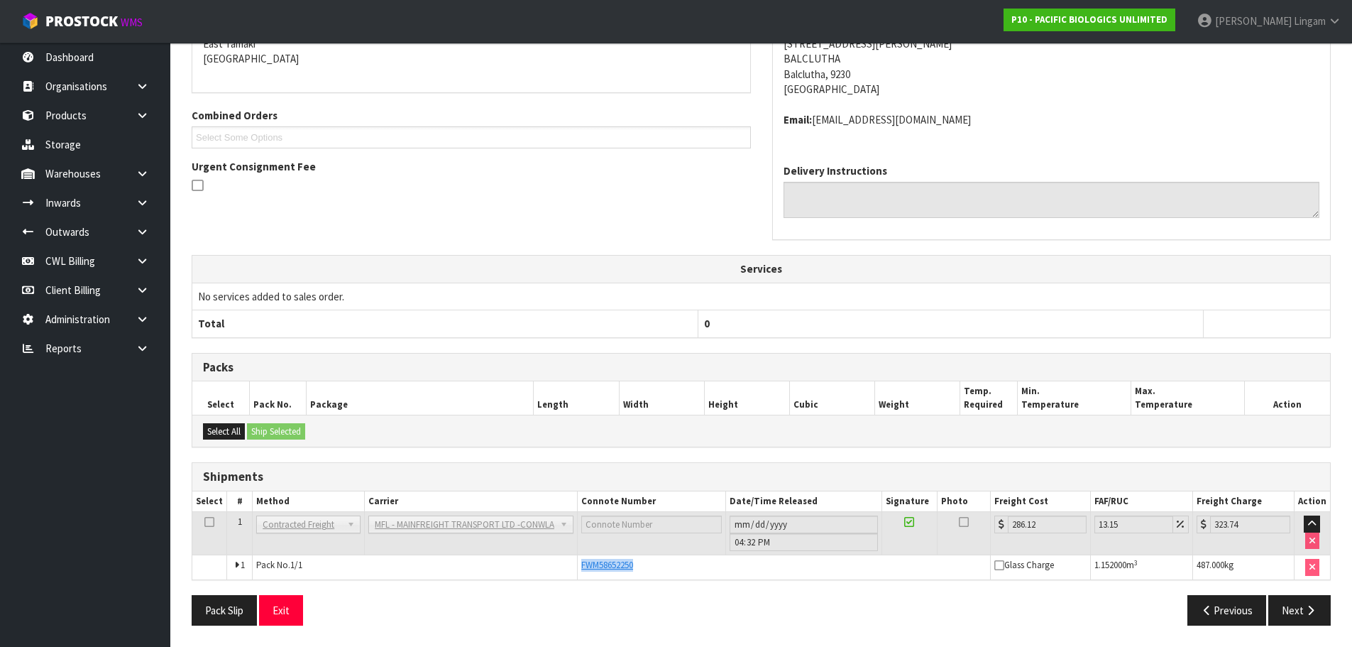
drag, startPoint x: 648, startPoint y: 564, endPoint x: 578, endPoint y: 568, distance: 69.7
click at [578, 568] on td "FWM58652250" at bounding box center [784, 567] width 412 height 24
copy span "FWM58652250"
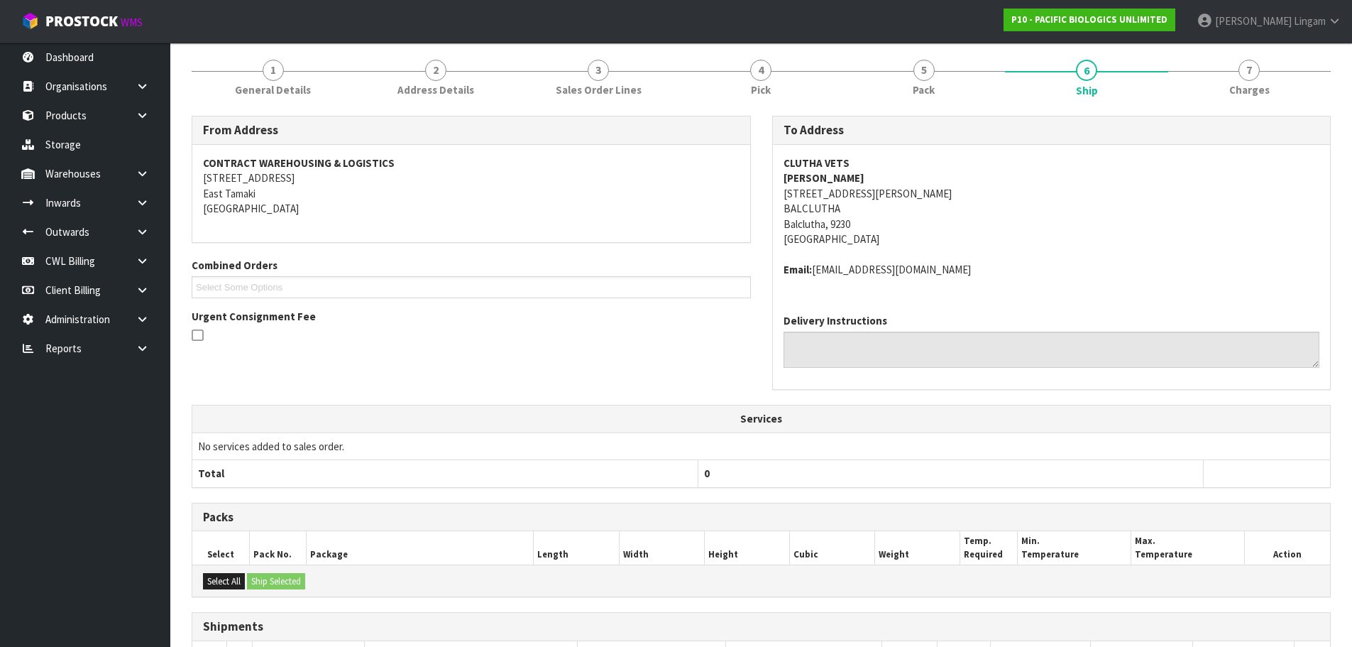
scroll to position [0, 0]
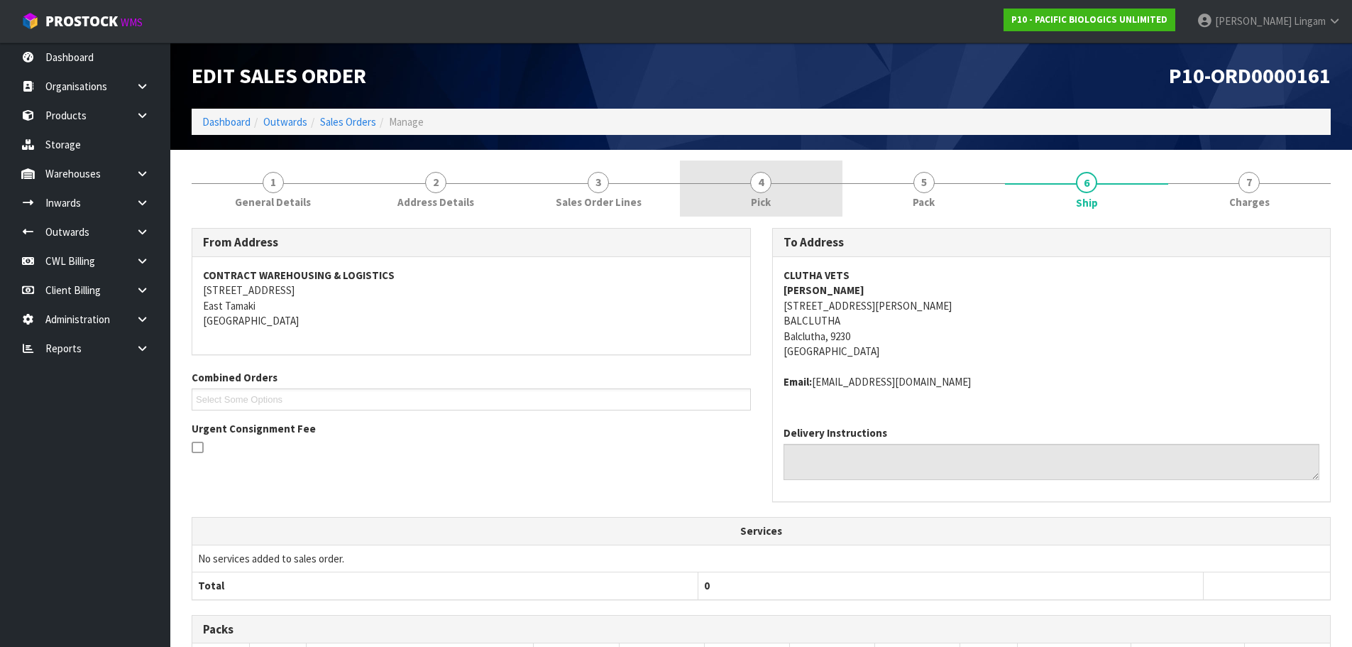
click at [771, 187] on link "4 Pick" at bounding box center [761, 188] width 163 height 56
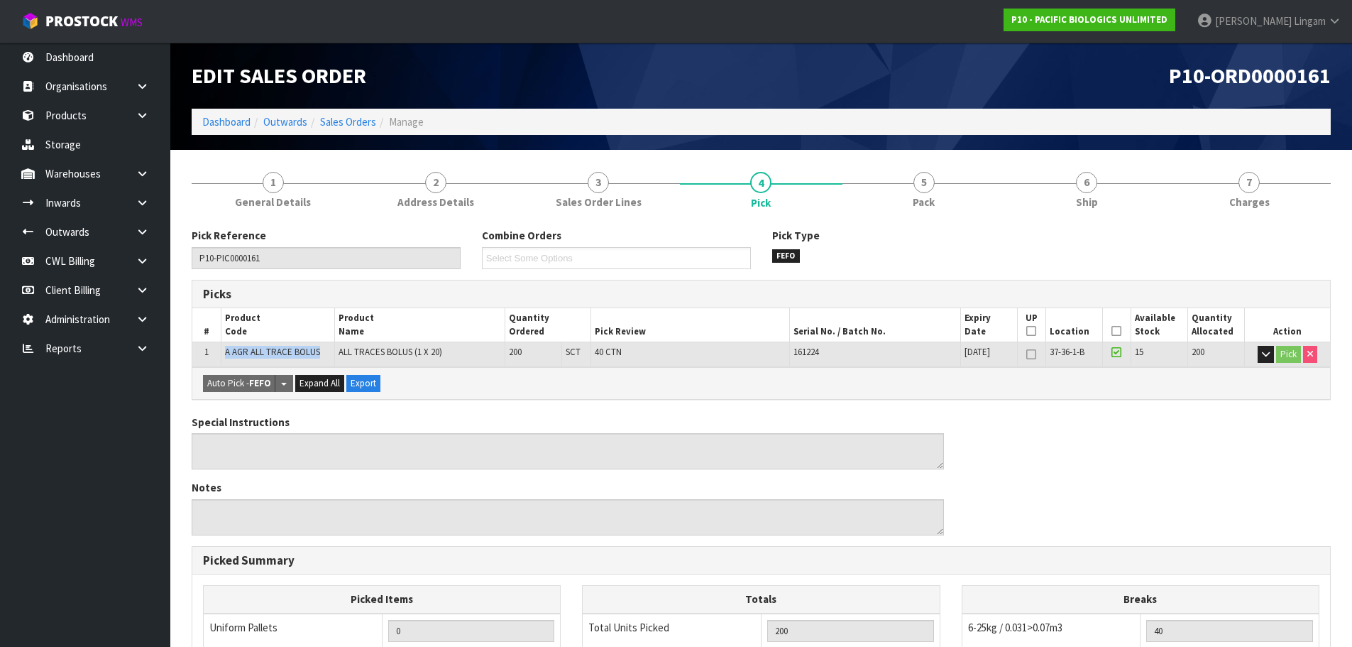
drag, startPoint x: 327, startPoint y: 353, endPoint x: 216, endPoint y: 353, distance: 110.7
click at [216, 353] on tr "1 A AGR ALL TRACE BOLUS ALL TRACES BOLUS (1 X 20) 200 SCT 40 CTN 161224 [DATE] …" at bounding box center [761, 354] width 1138 height 25
copy tr "A AGR ALL TRACE BOLUS"
click at [1263, 349] on icon "button" at bounding box center [1266, 353] width 8 height 9
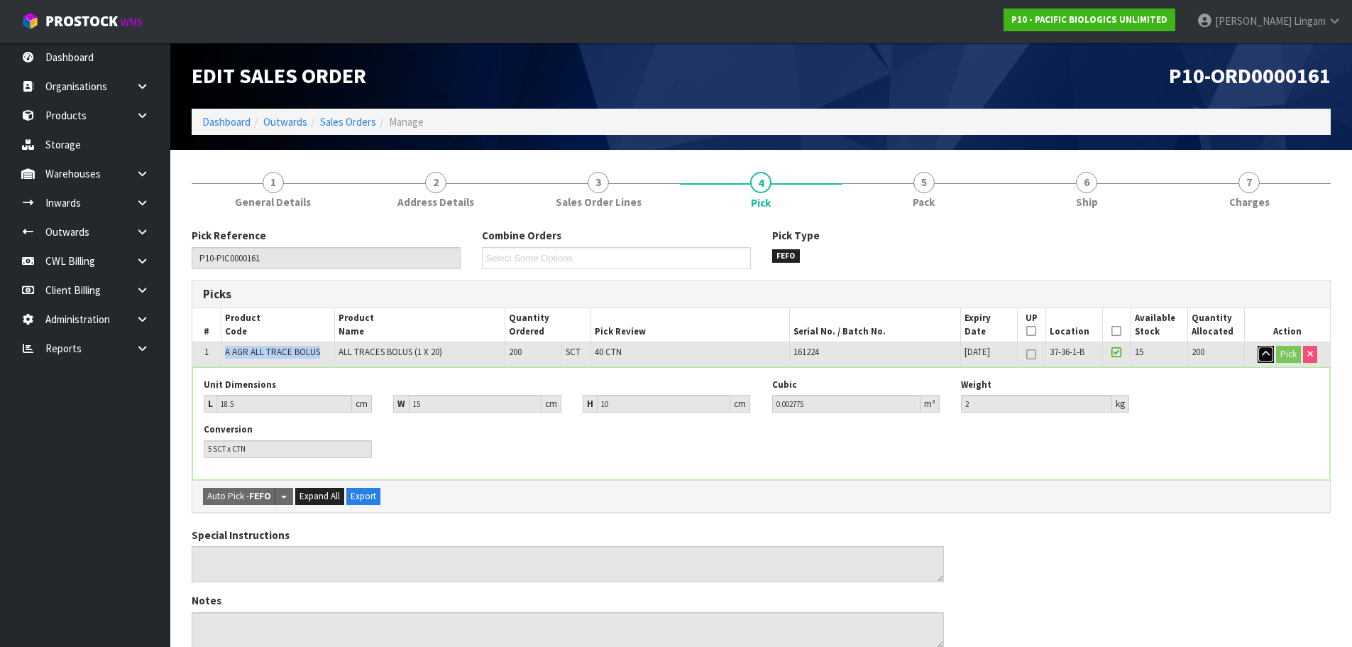
click at [1263, 349] on icon "button" at bounding box center [1266, 353] width 8 height 9
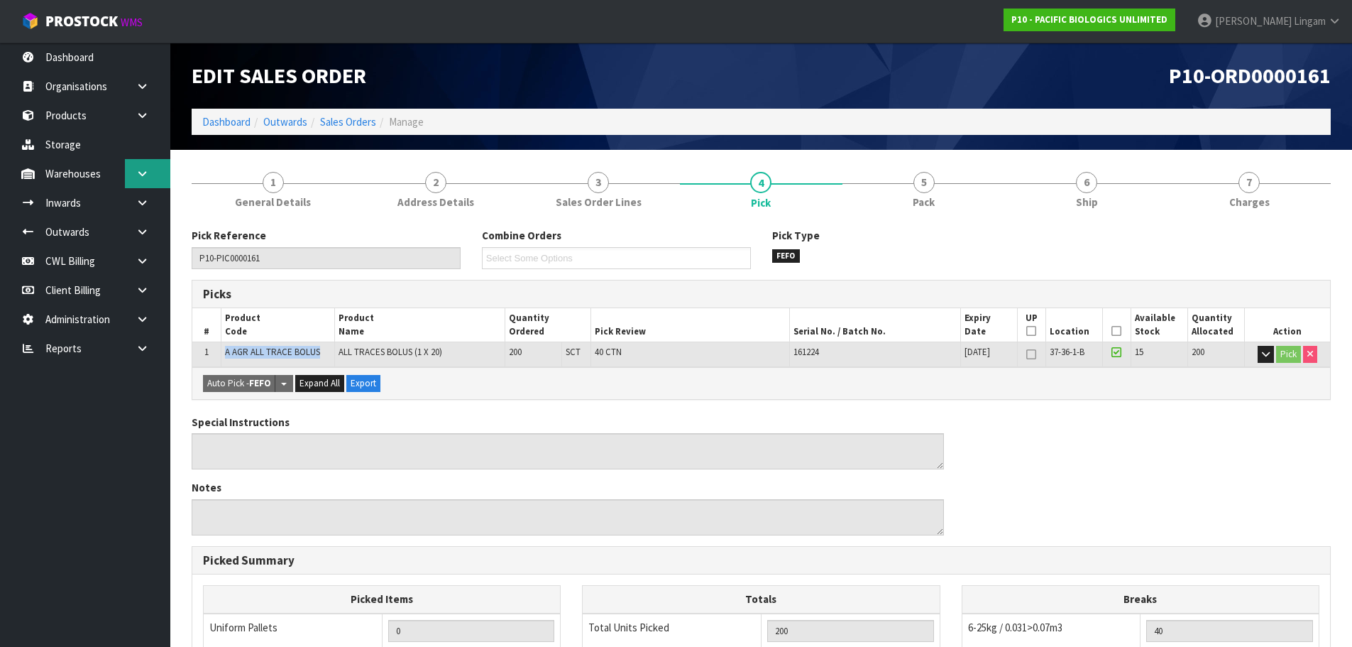
click at [150, 169] on link at bounding box center [147, 173] width 45 height 29
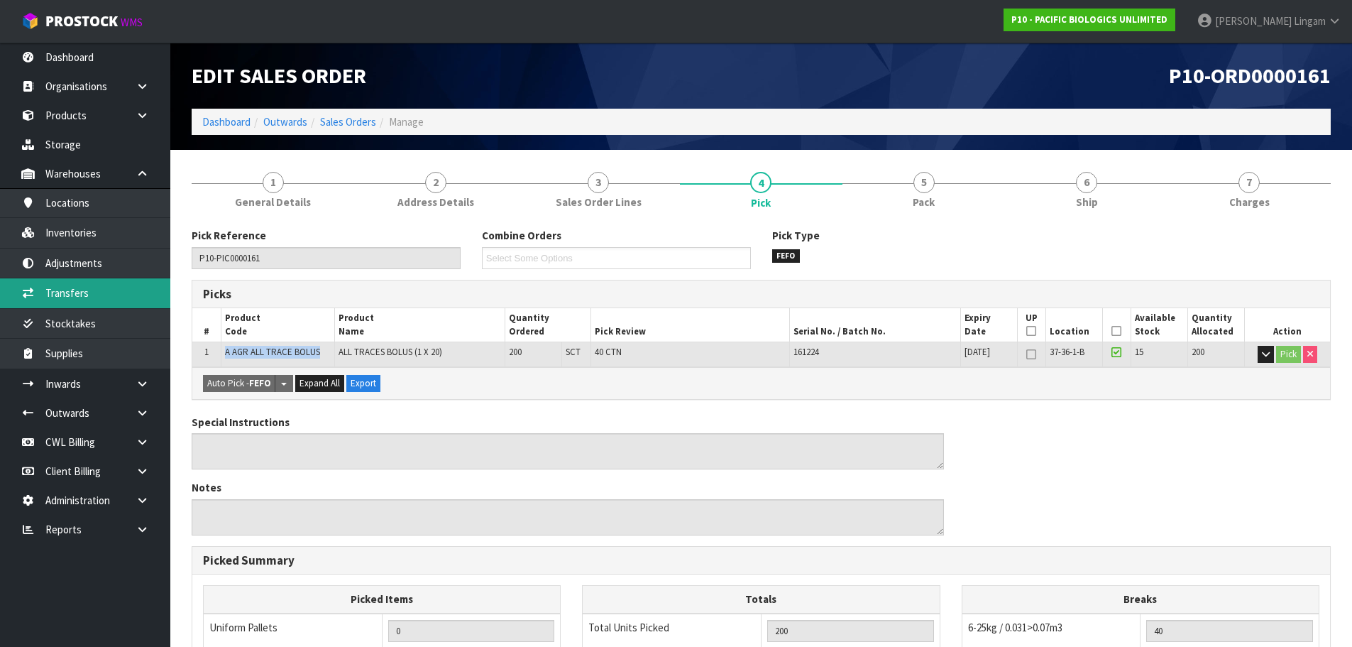
click at [62, 295] on link "Transfers" at bounding box center [85, 292] width 170 height 29
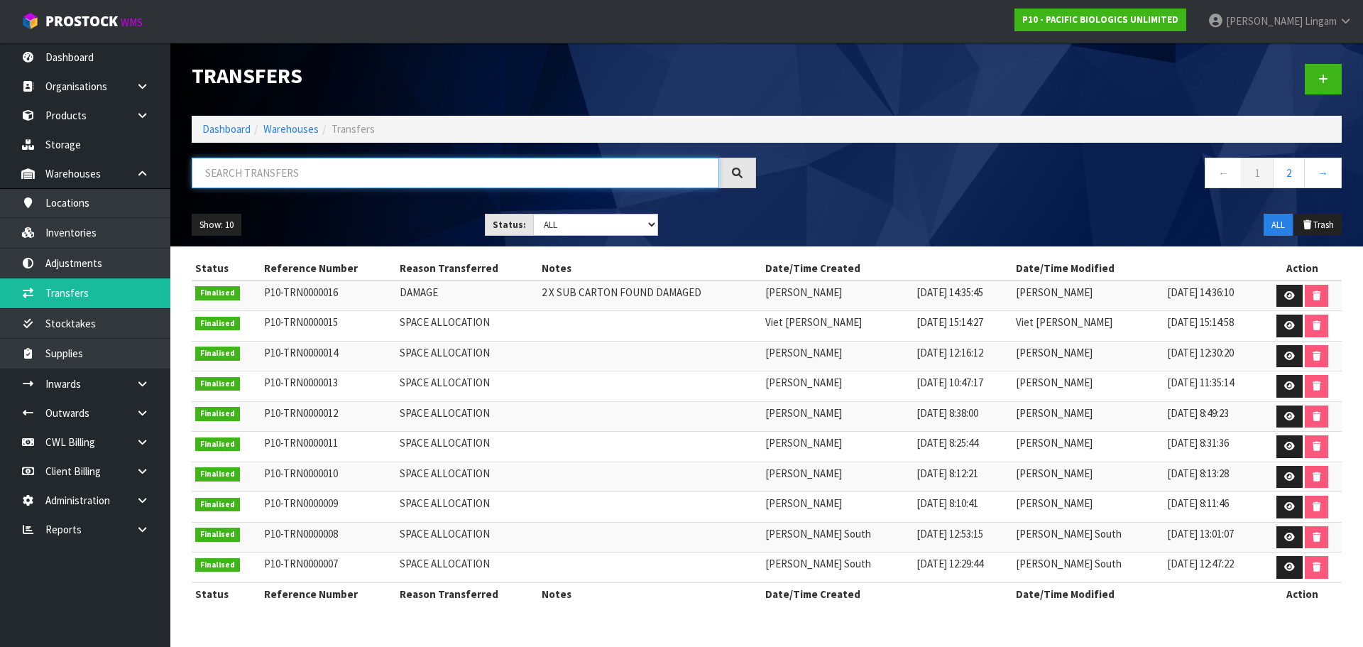
click at [372, 176] on input "text" at bounding box center [455, 173] width 527 height 31
paste input "A AGR ALL TRACE BOLUS"
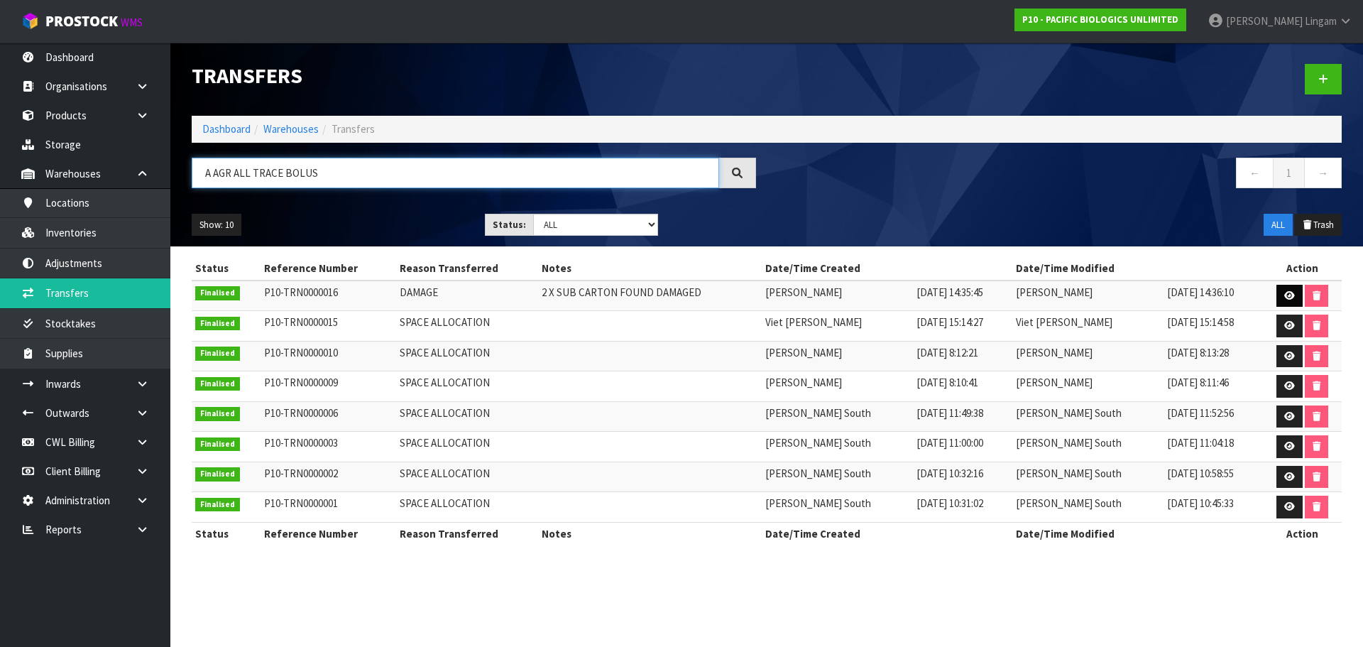
type input "A AGR ALL TRACE BOLUS"
click at [1284, 296] on icon at bounding box center [1289, 295] width 11 height 9
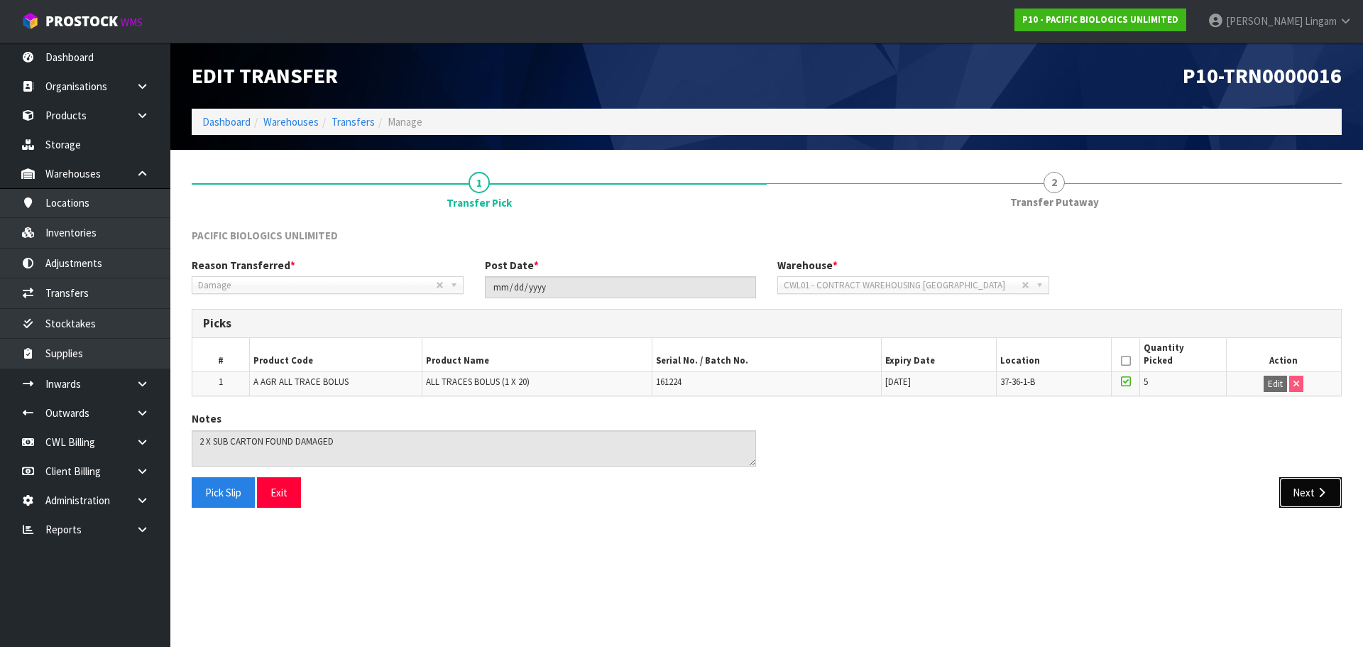
click at [1314, 496] on button "Next" at bounding box center [1310, 492] width 62 height 31
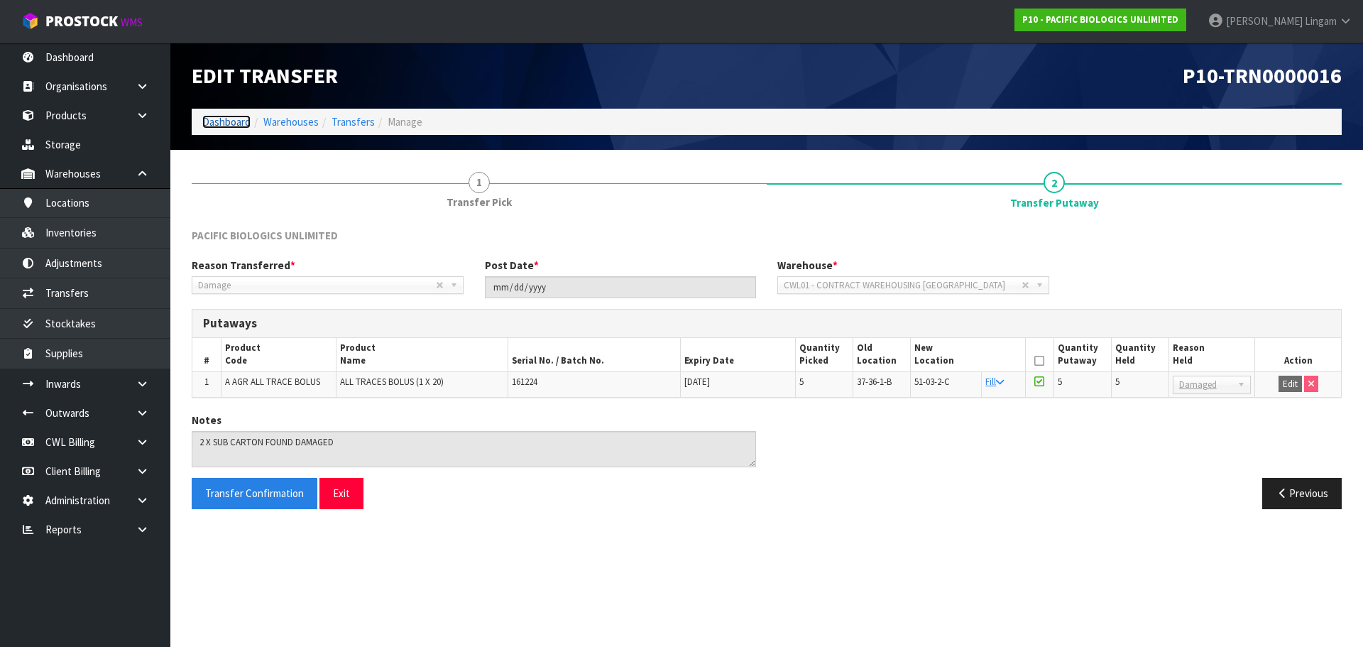
click at [224, 118] on link "Dashboard" at bounding box center [226, 121] width 48 height 13
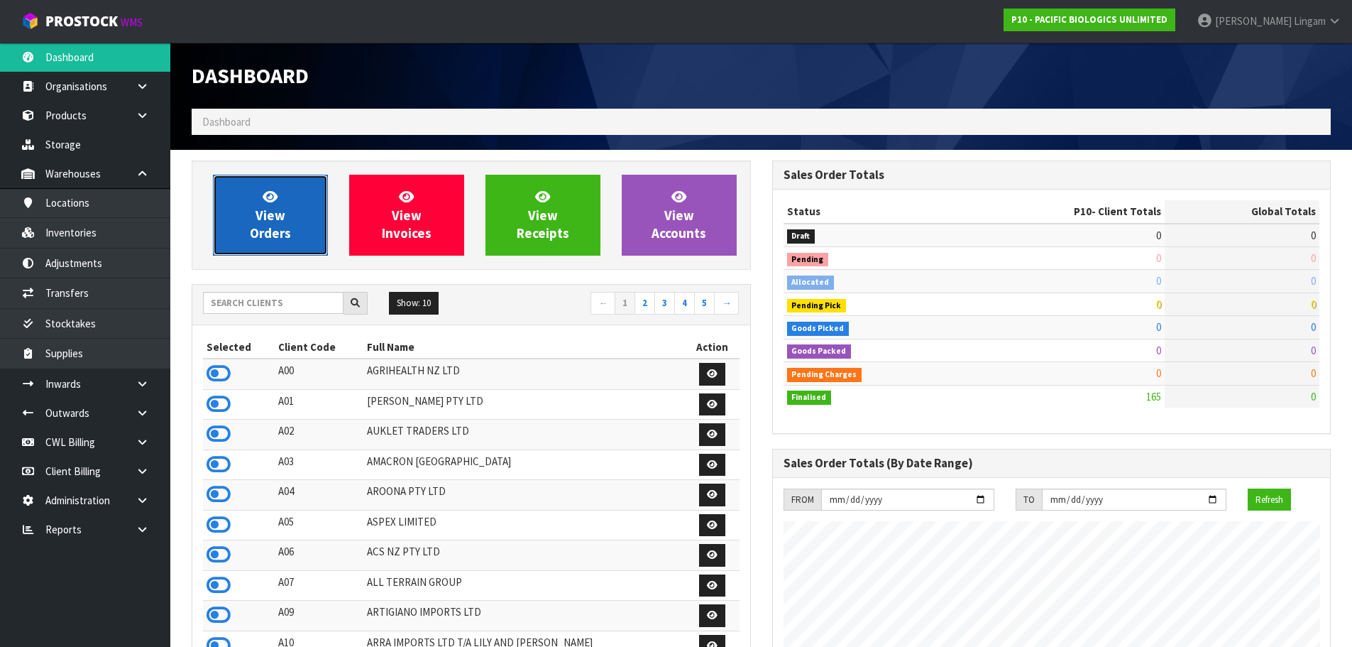
scroll to position [1052, 580]
click at [259, 215] on span "View Orders" at bounding box center [270, 214] width 41 height 53
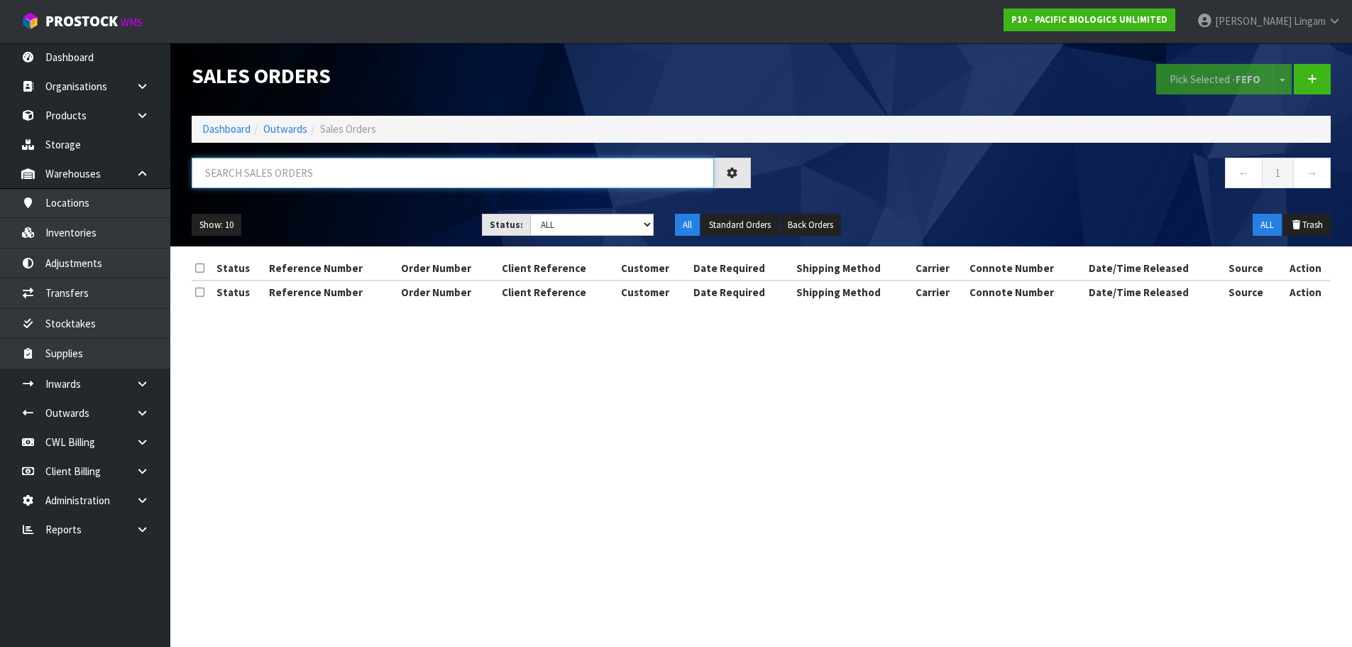
click at [350, 167] on input "text" at bounding box center [453, 173] width 522 height 31
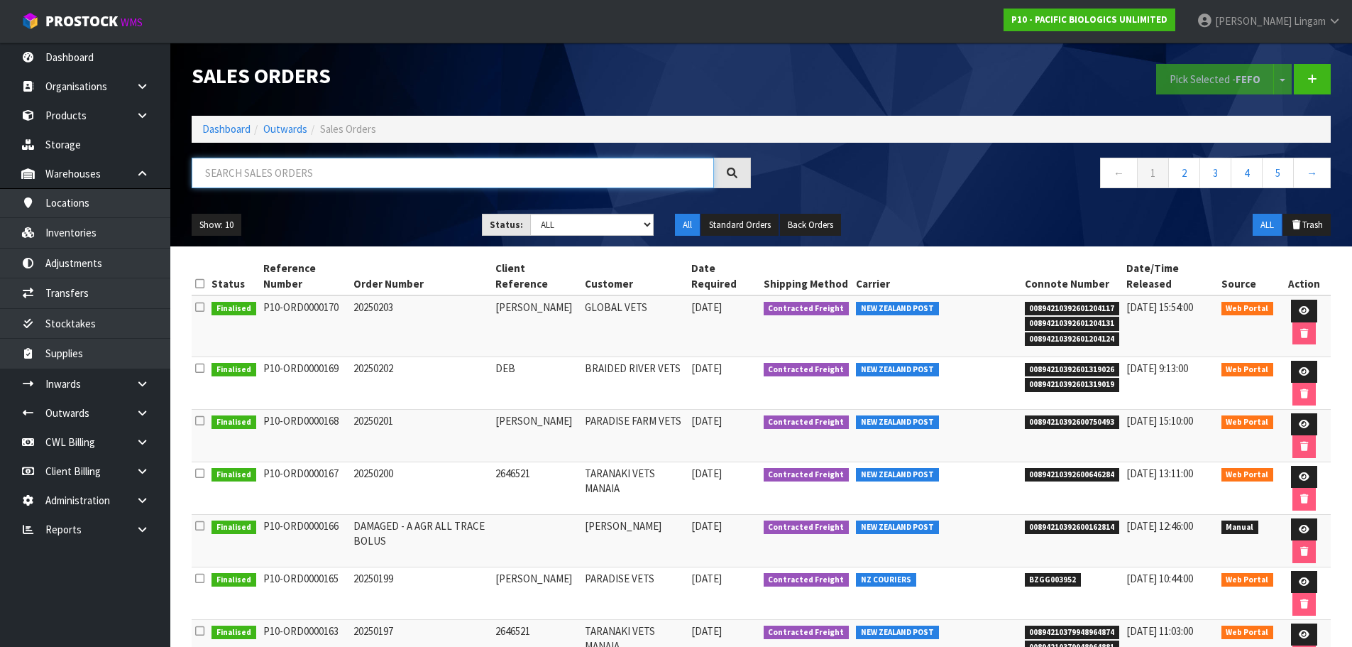
paste input "A AGR ALL TRACE BOLUS"
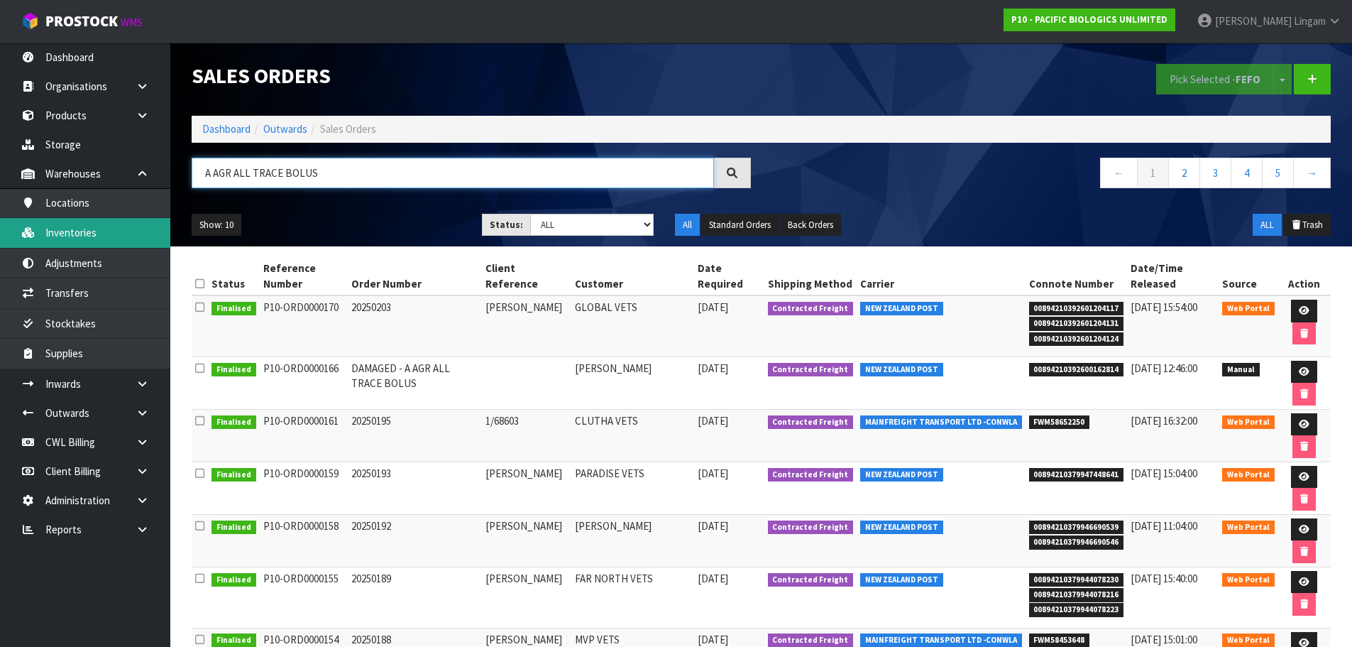
type input "A AGR ALL TRACE BOLUS"
click at [80, 238] on link "Inventories" at bounding box center [85, 232] width 170 height 29
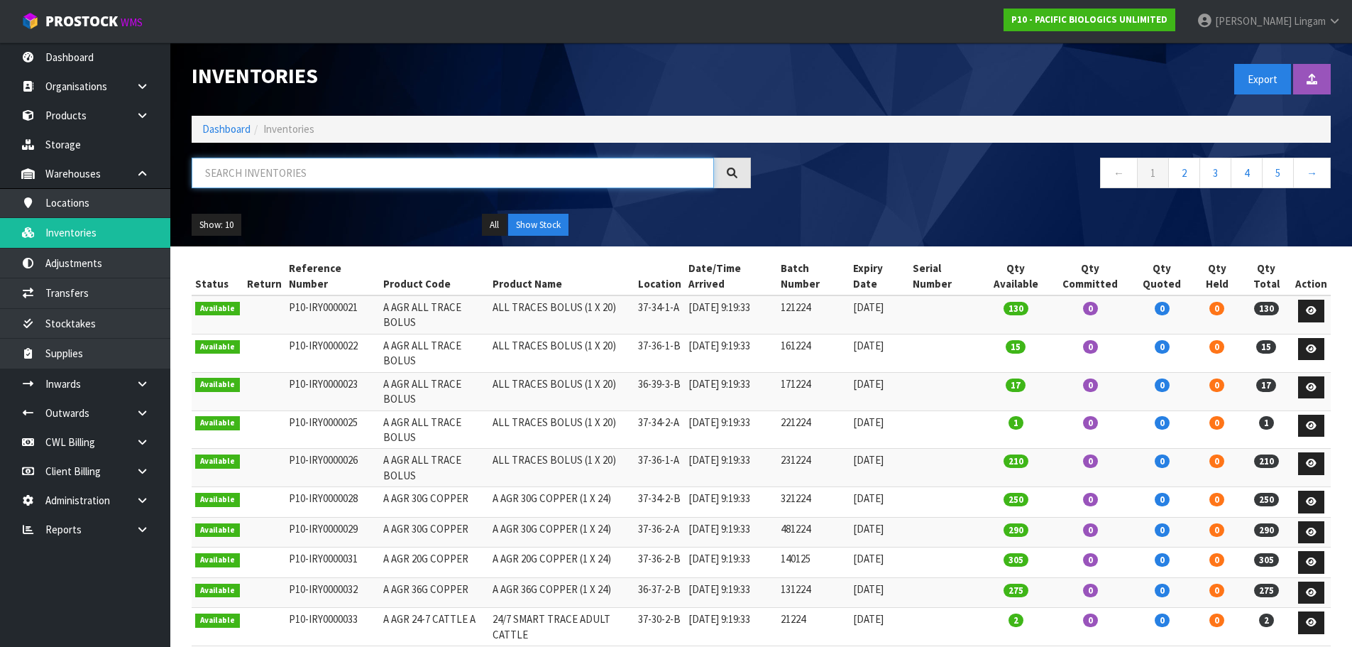
click at [296, 170] on input "text" at bounding box center [453, 173] width 522 height 31
paste input "A AGR ALL TRACE BOLUS"
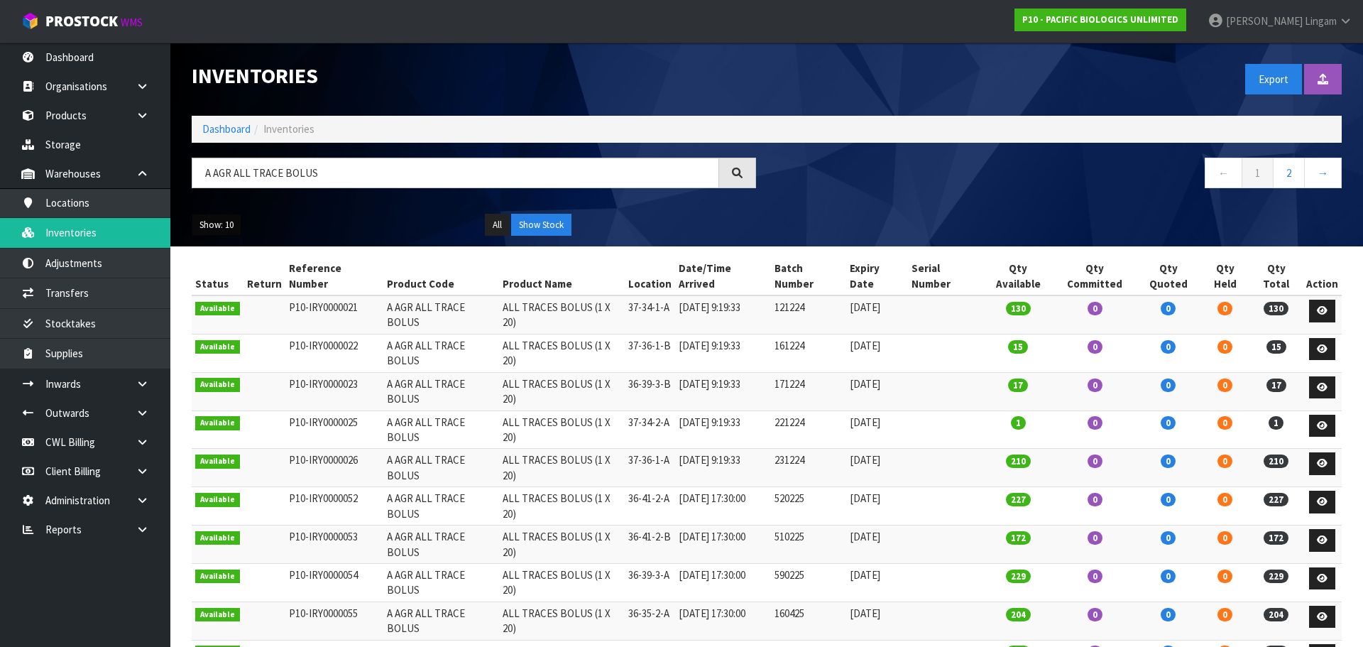
click at [224, 227] on button "Show: 10" at bounding box center [217, 225] width 50 height 23
click at [228, 285] on link "25" at bounding box center [248, 289] width 112 height 19
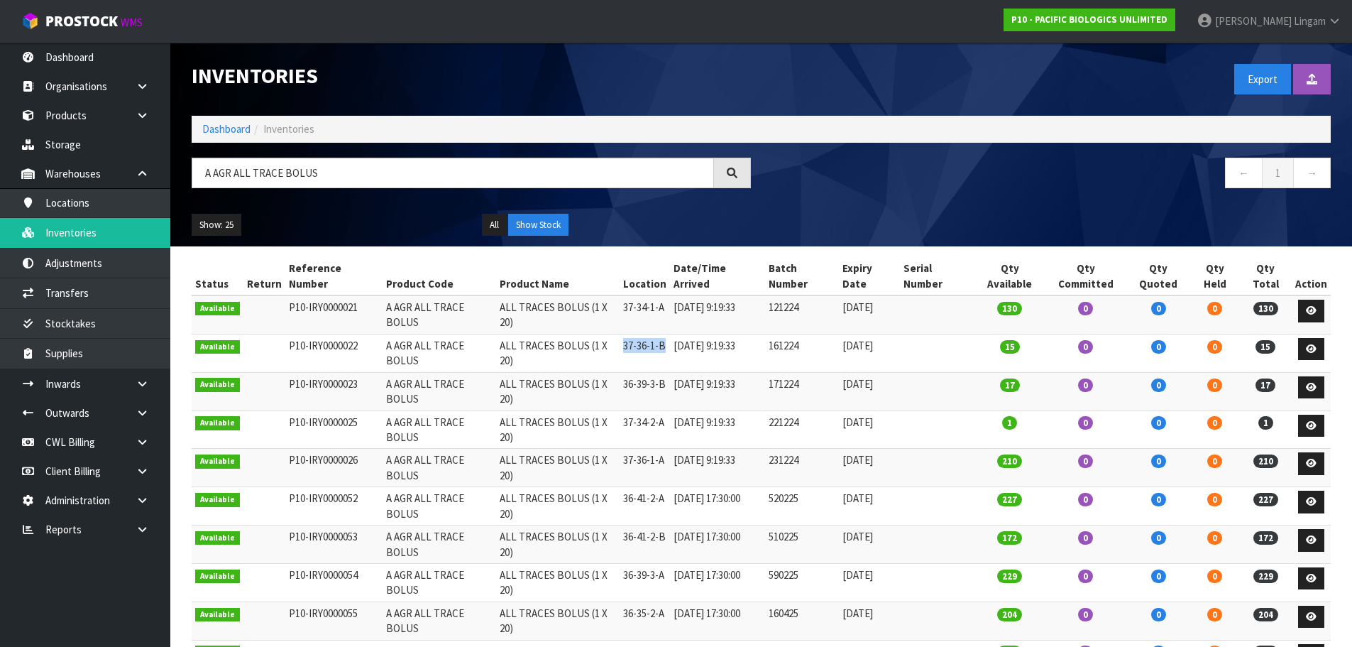
drag, startPoint x: 627, startPoint y: 325, endPoint x: 670, endPoint y: 322, distance: 42.7
click at [670, 334] on td "37-36-1-B" at bounding box center [645, 353] width 50 height 38
copy td "37-36-1-B"
drag, startPoint x: 366, startPoint y: 175, endPoint x: 207, endPoint y: 183, distance: 159.9
click at [207, 183] on input "A AGR ALL TRACE BOLUS" at bounding box center [453, 173] width 522 height 31
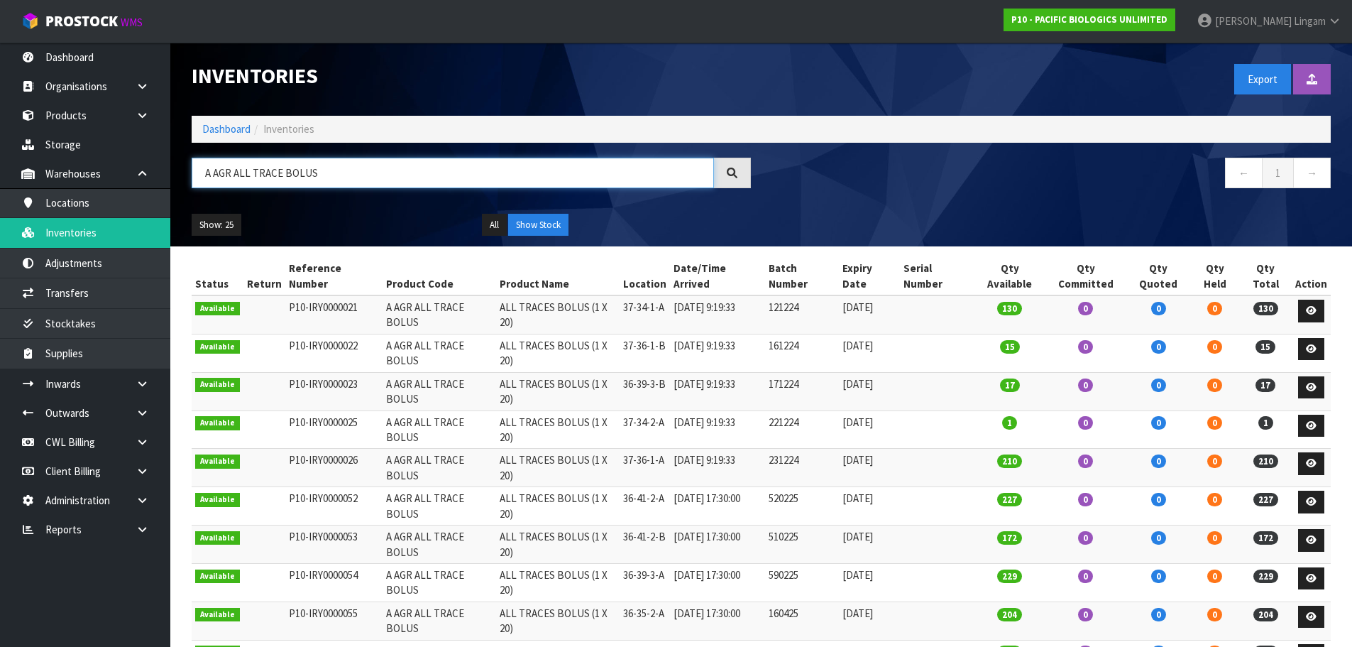
paste input "37-36-1-B"
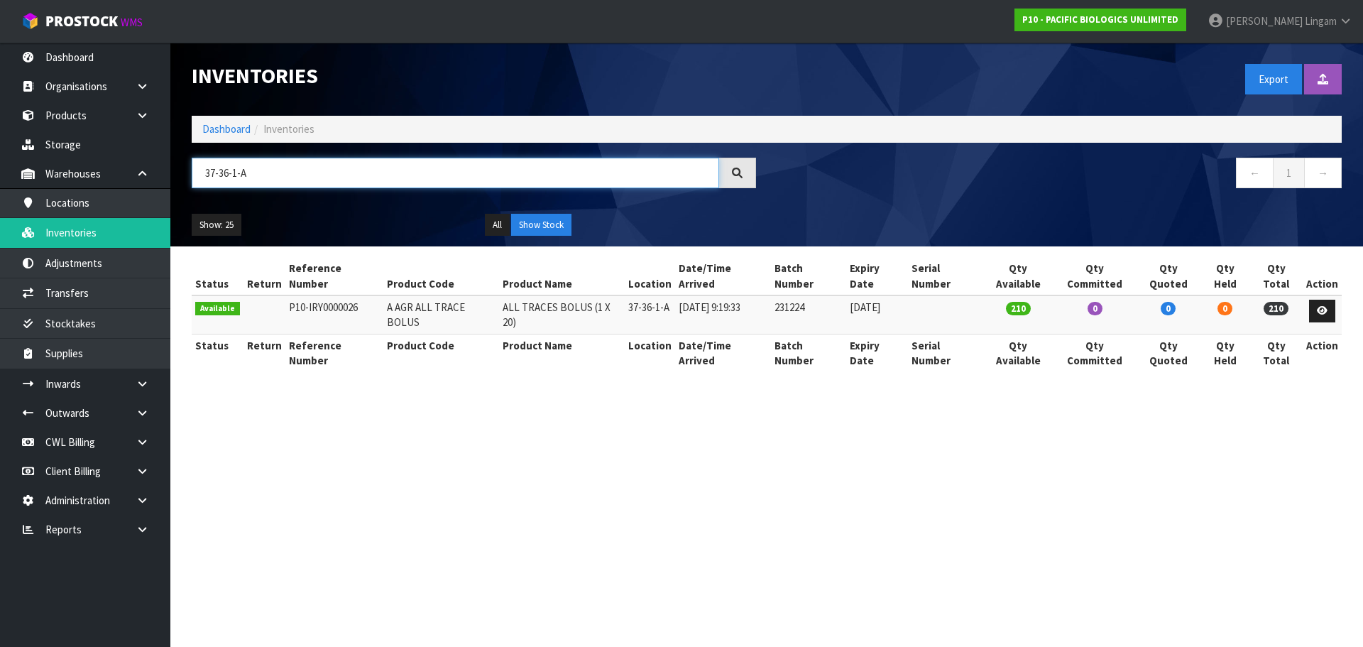
type input "37-36-1-A"
click at [224, 126] on link "Dashboard" at bounding box center [226, 128] width 48 height 13
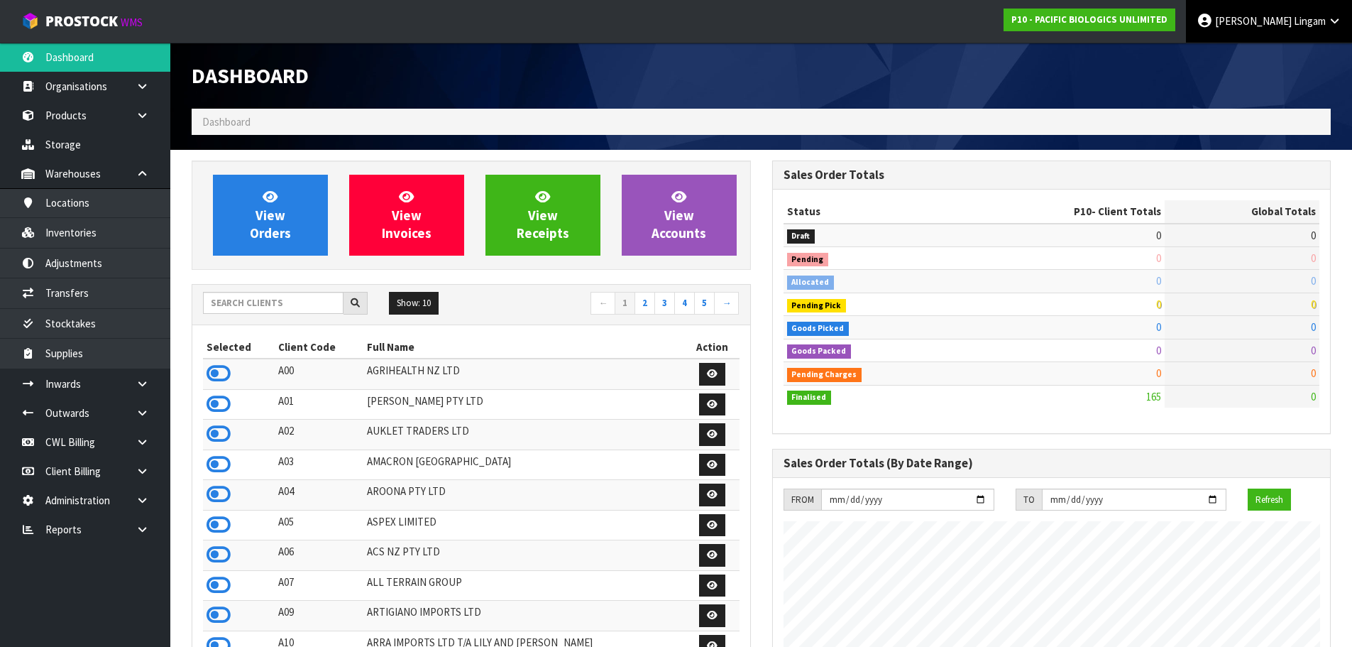
scroll to position [1052, 580]
click at [265, 307] on input "text" at bounding box center [273, 303] width 141 height 22
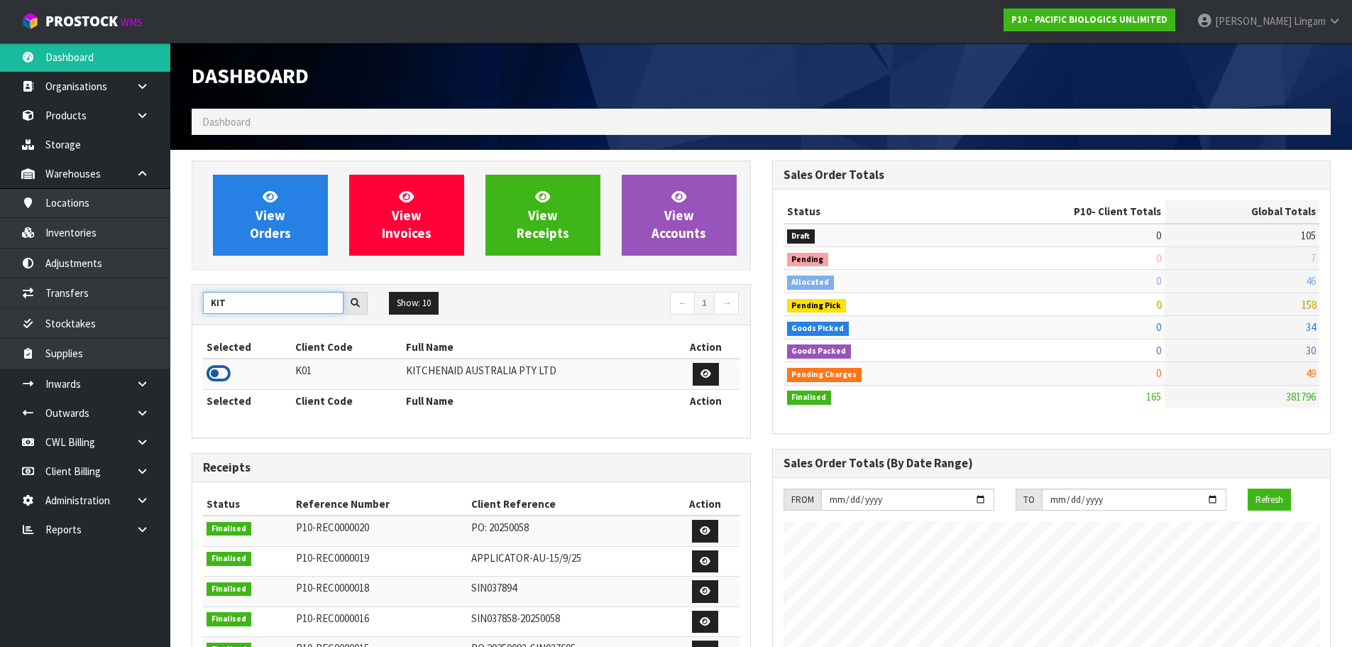
type input "KIT"
click at [222, 374] on icon at bounding box center [219, 373] width 24 height 21
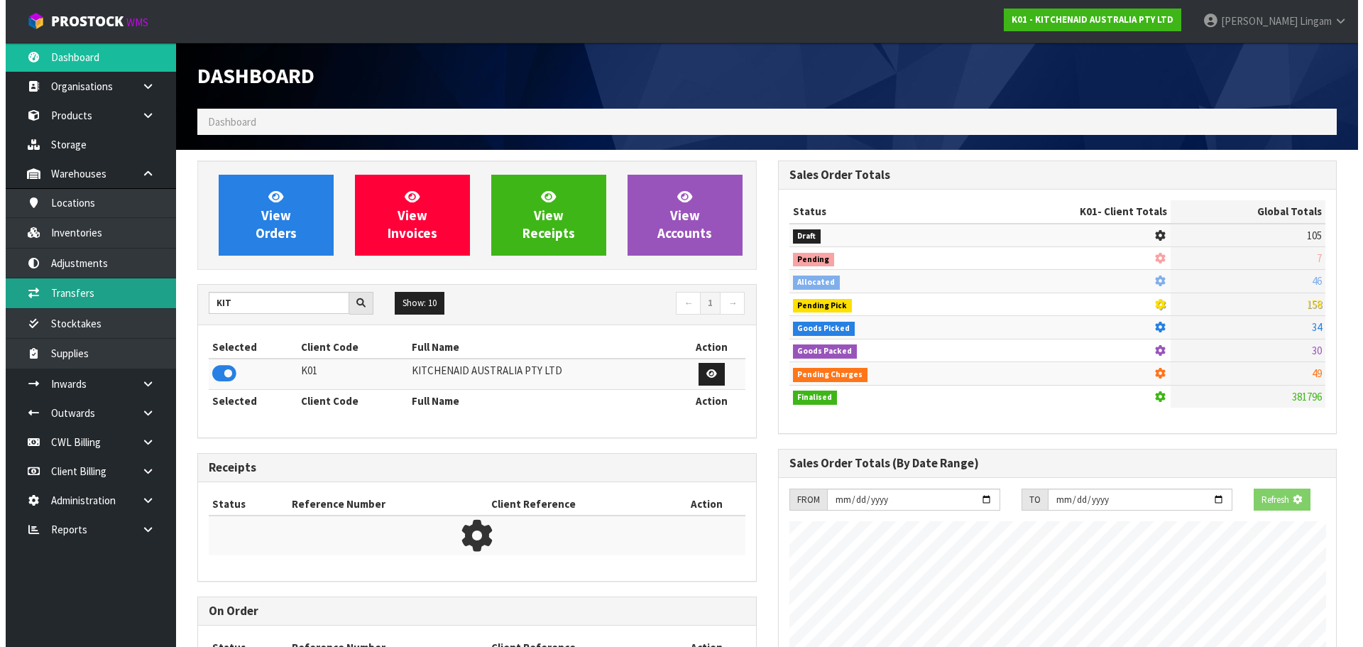
scroll to position [708854, 709159]
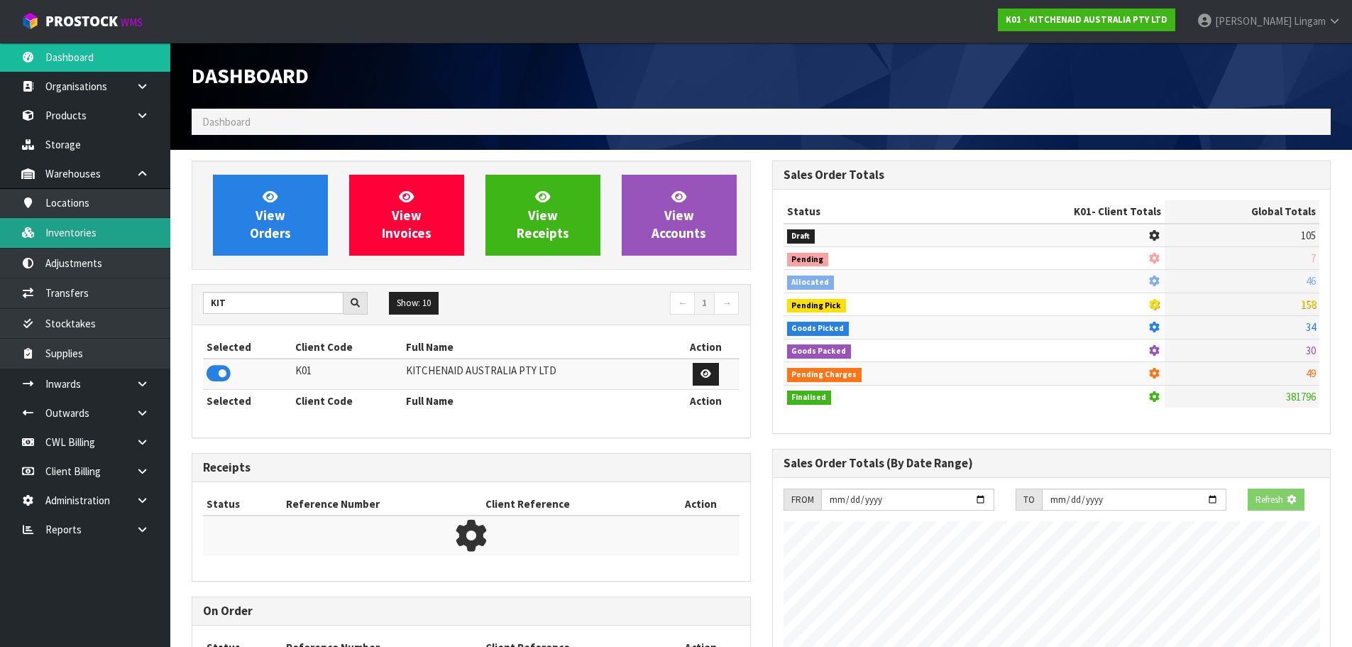
click at [92, 241] on link "Inventories" at bounding box center [85, 232] width 170 height 29
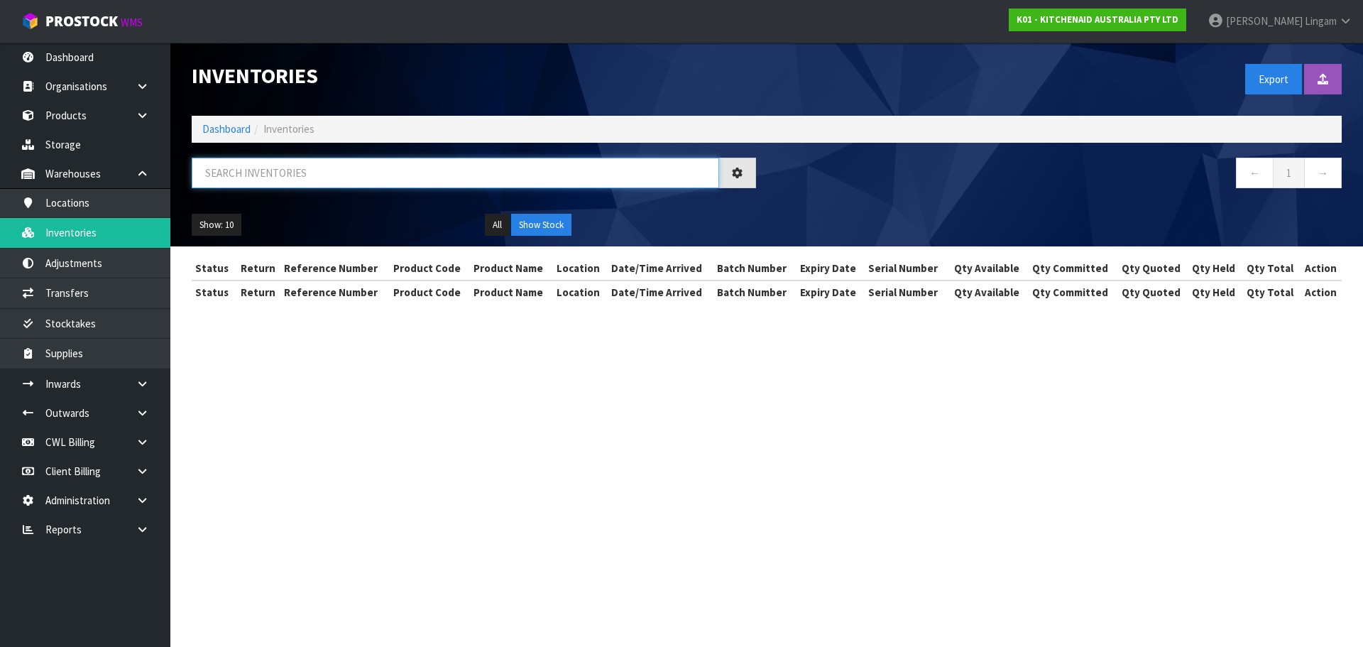
click at [335, 171] on input "text" at bounding box center [455, 173] width 527 height 31
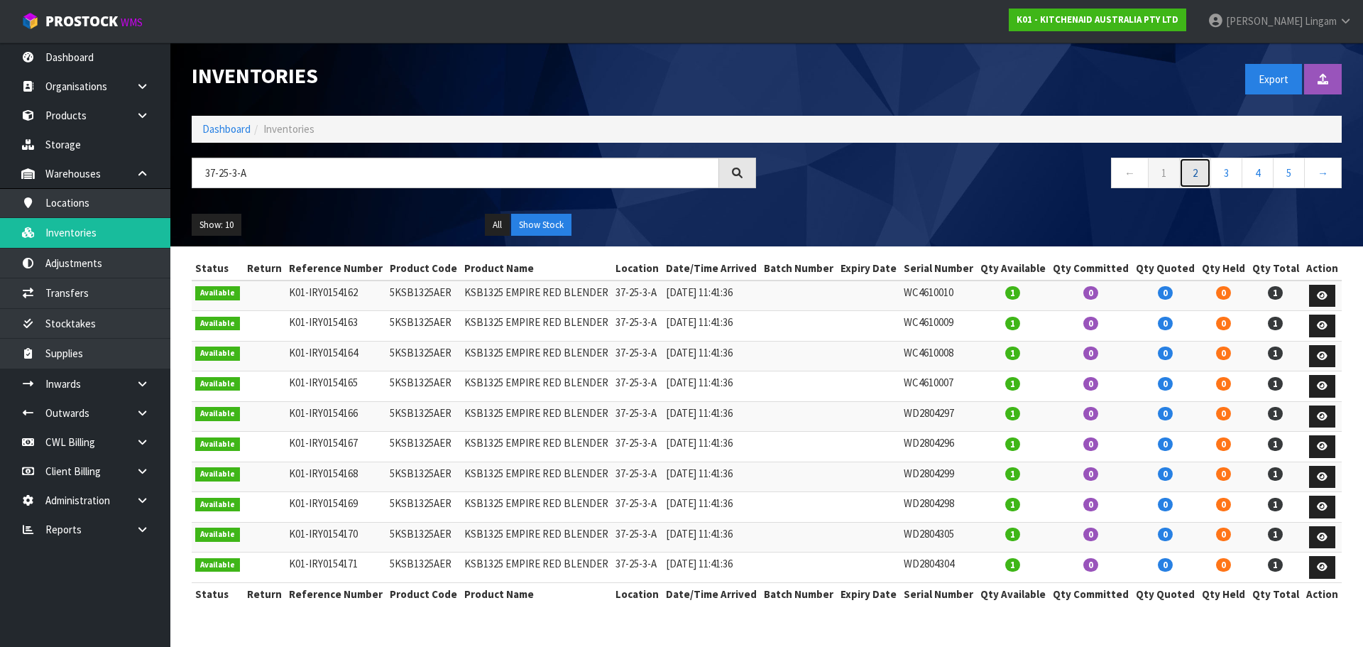
click at [1187, 176] on link "2" at bounding box center [1195, 173] width 32 height 31
click at [1224, 170] on link "3" at bounding box center [1226, 173] width 32 height 31
click at [1252, 179] on link "4" at bounding box center [1257, 173] width 32 height 31
click at [1254, 179] on link "5" at bounding box center [1257, 173] width 32 height 31
click at [1254, 179] on link "6" at bounding box center [1257, 173] width 32 height 31
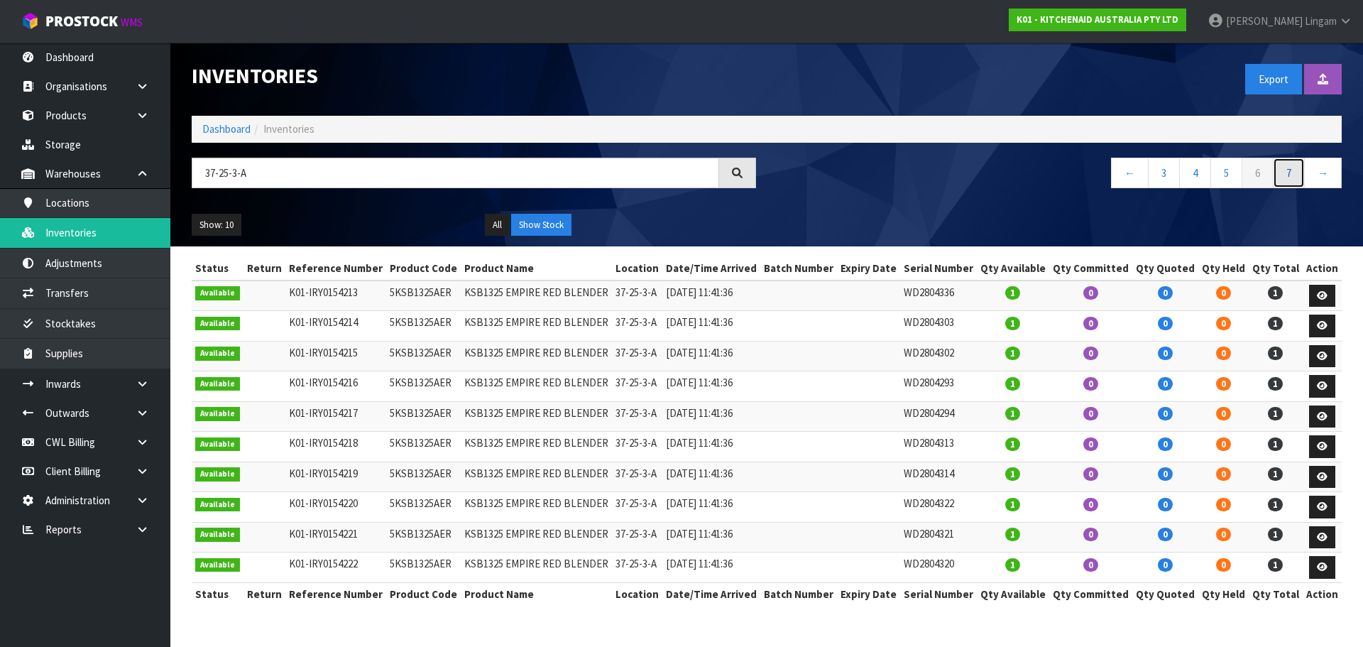
click at [1285, 170] on link "7" at bounding box center [1289, 173] width 32 height 31
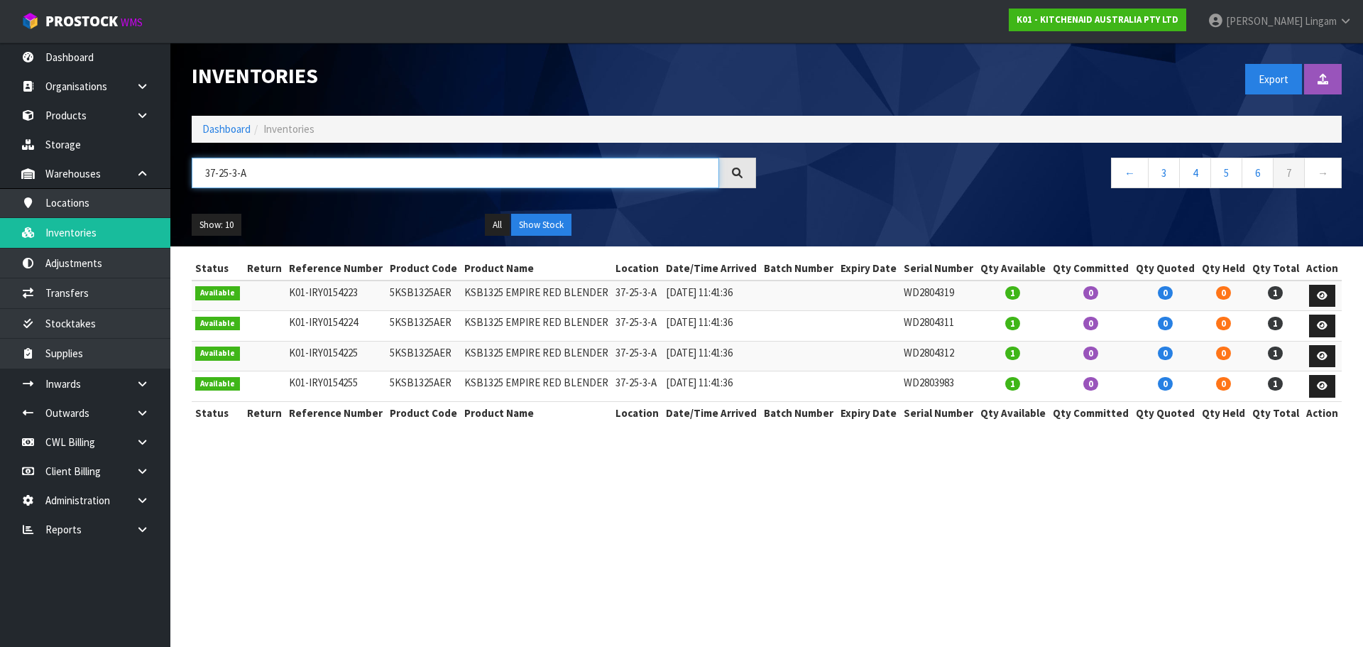
drag, startPoint x: 287, startPoint y: 170, endPoint x: 192, endPoint y: 177, distance: 95.4
click at [192, 177] on input "37-25-3-A" at bounding box center [455, 173] width 527 height 31
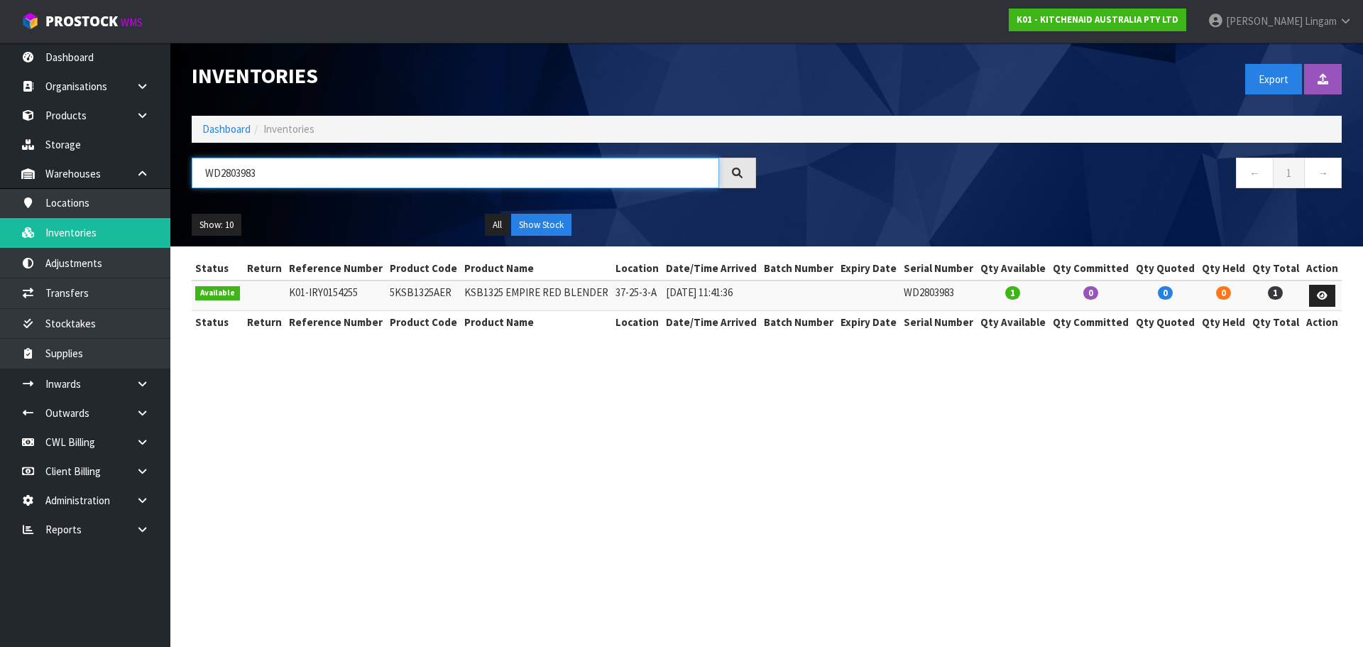
type input "WD2803983"
click at [414, 287] on td "5KSB1325AER" at bounding box center [423, 295] width 75 height 31
copy td "5KSB1325AER"
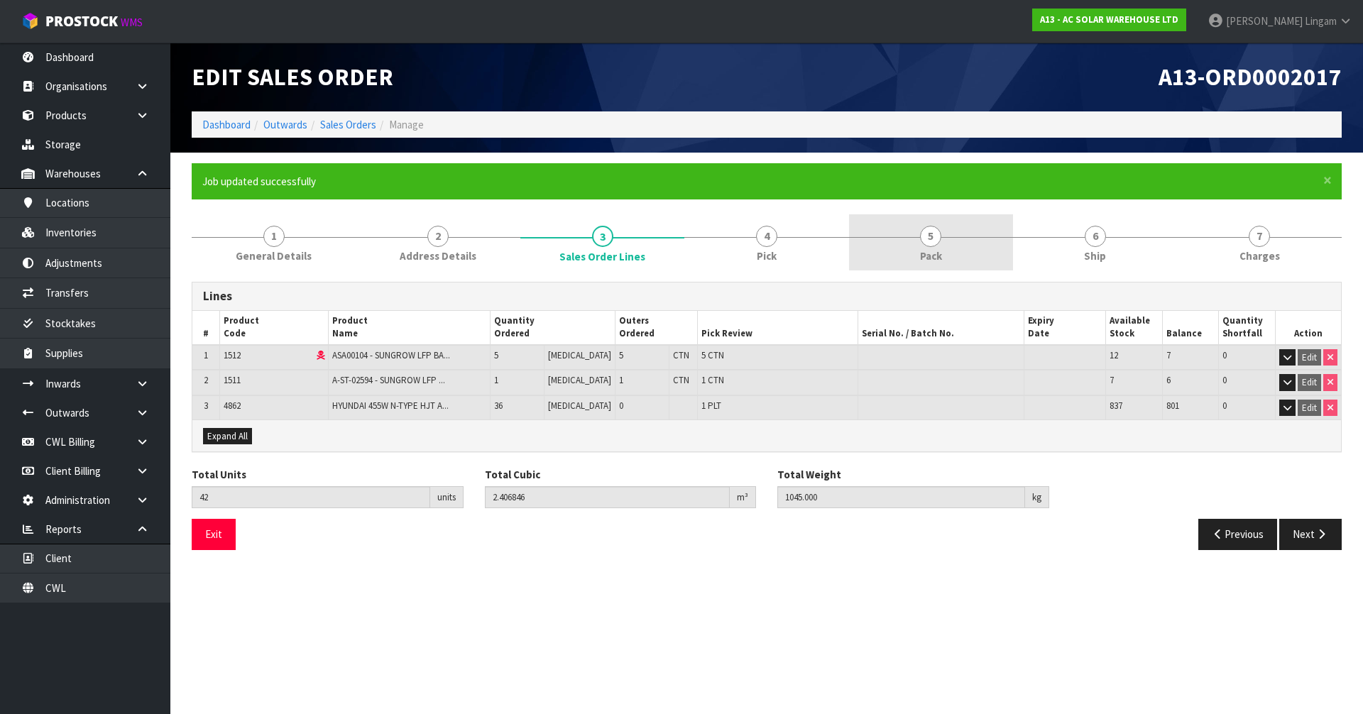
click at [982, 258] on link "5 Pack" at bounding box center [931, 242] width 164 height 56
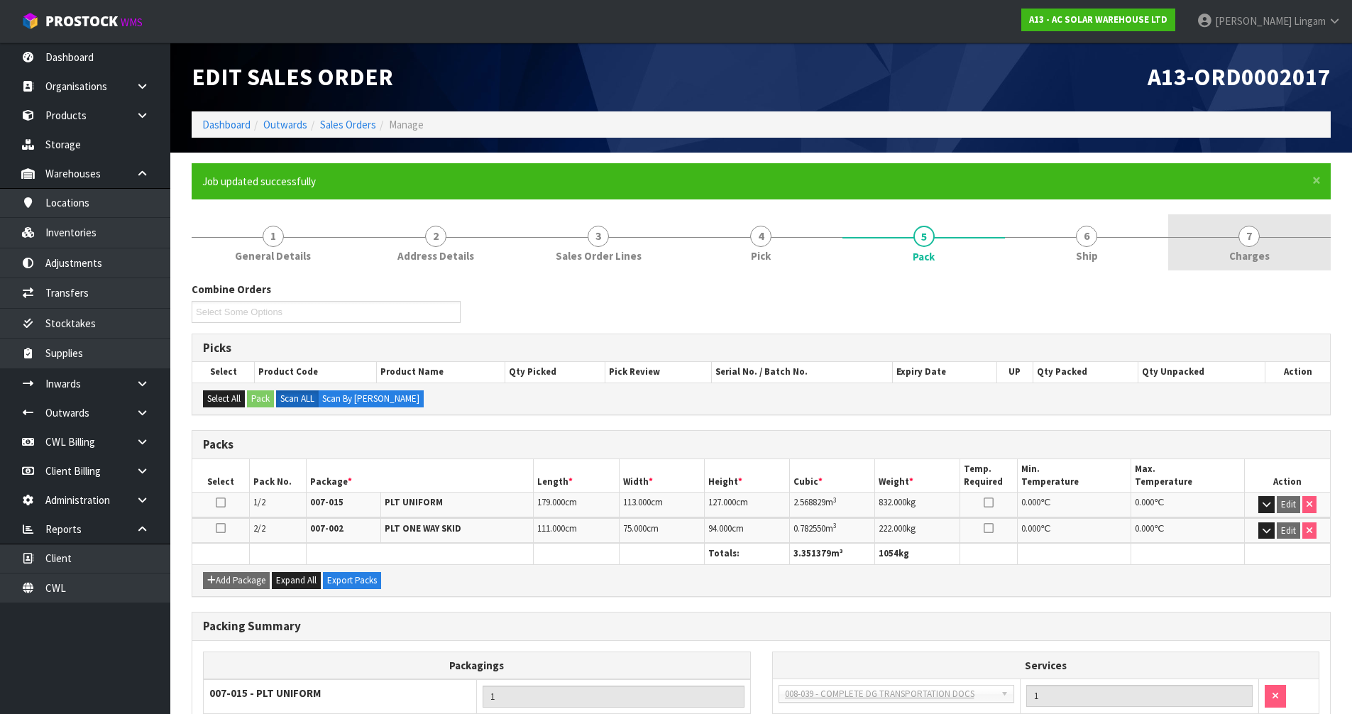
click at [1262, 248] on span "Charges" at bounding box center [1249, 255] width 40 height 15
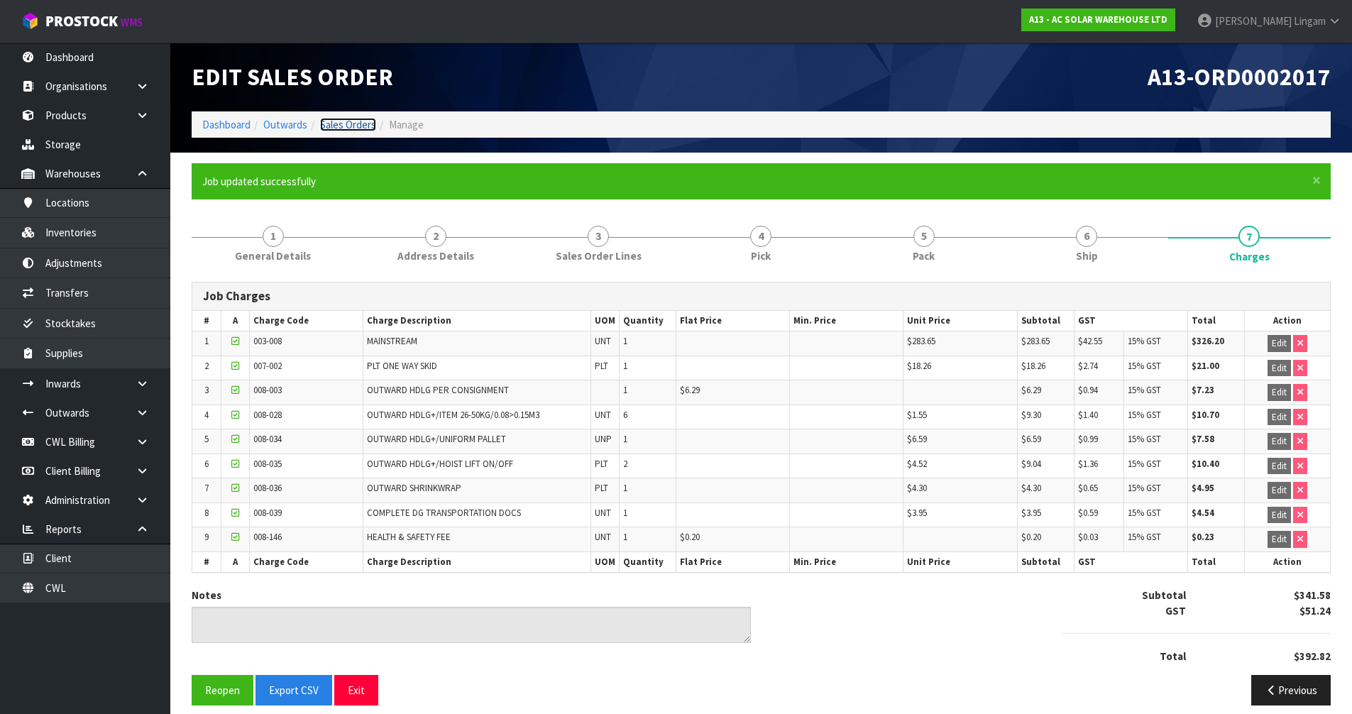
click at [341, 120] on link "Sales Orders" at bounding box center [348, 124] width 56 height 13
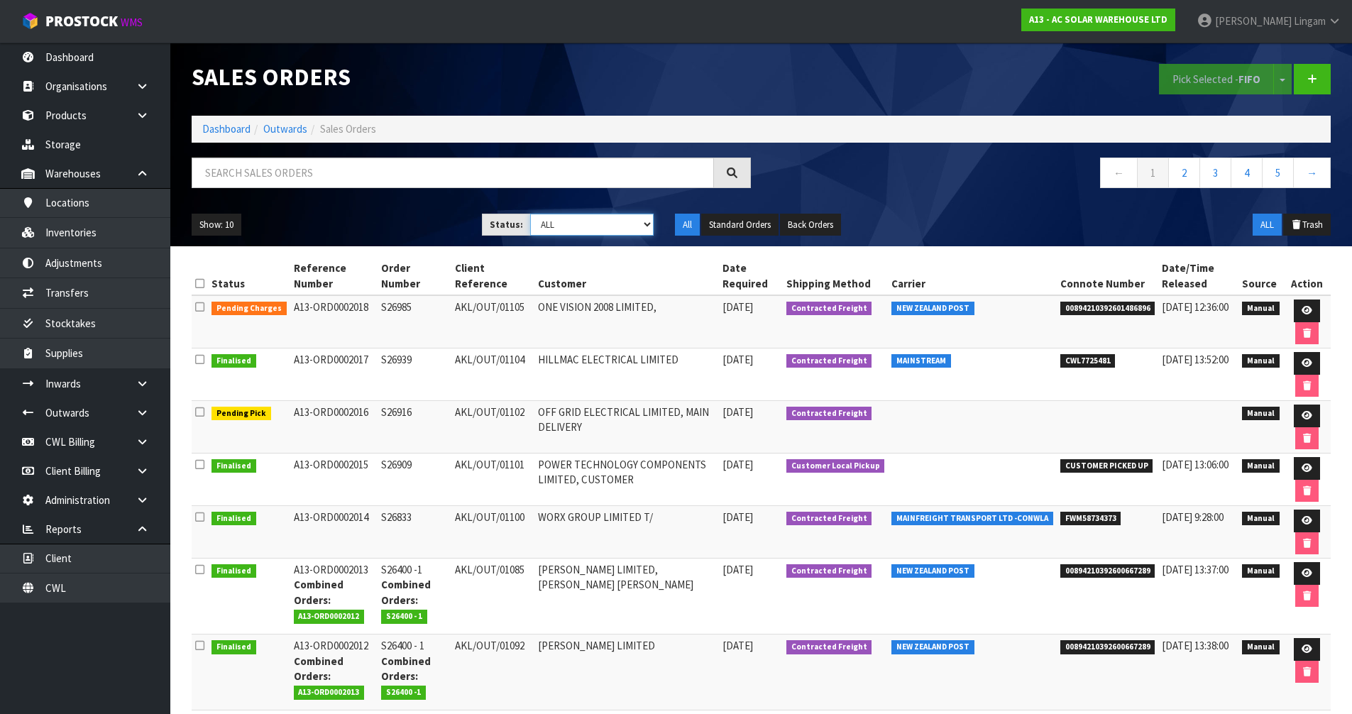
click at [613, 225] on select "Draft Pending Allocated Pending Pick Goods Picked Goods Packed Pending Charges …" at bounding box center [591, 225] width 123 height 22
select select "string:6"
click at [530, 214] on select "Draft Pending Allocated Pending Pick Goods Picked Goods Packed Pending Charges …" at bounding box center [591, 225] width 123 height 22
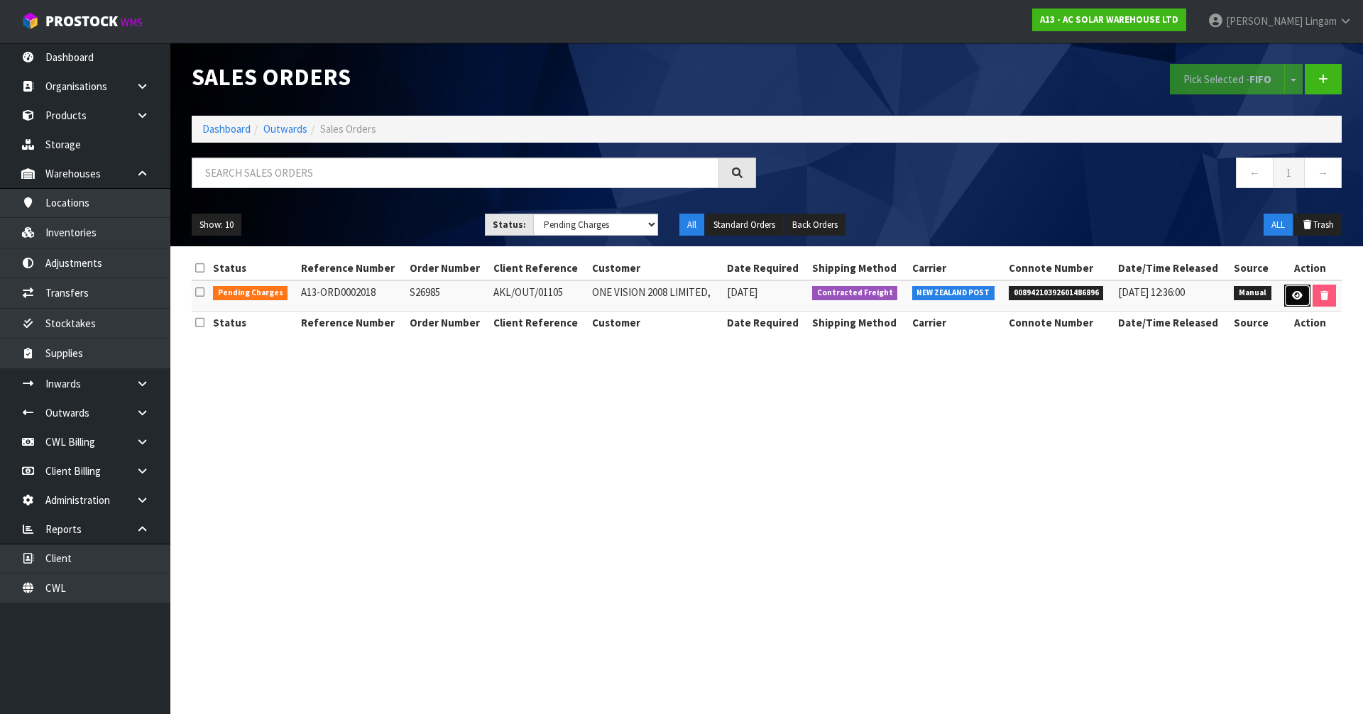
click at [1296, 297] on icon at bounding box center [1297, 295] width 11 height 9
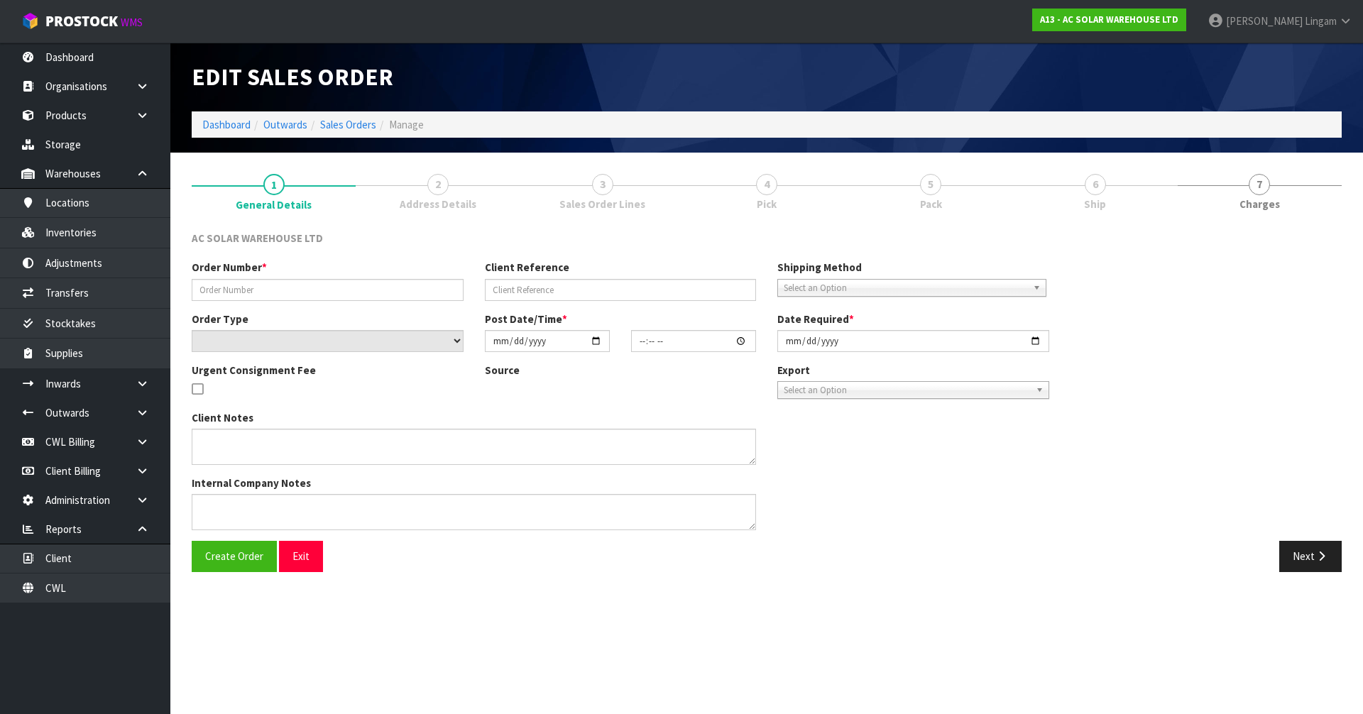
type input "S26985"
type input "AKL/OUT/01105"
select select "number:0"
type input "[DATE]"
type input "11:44:00.000"
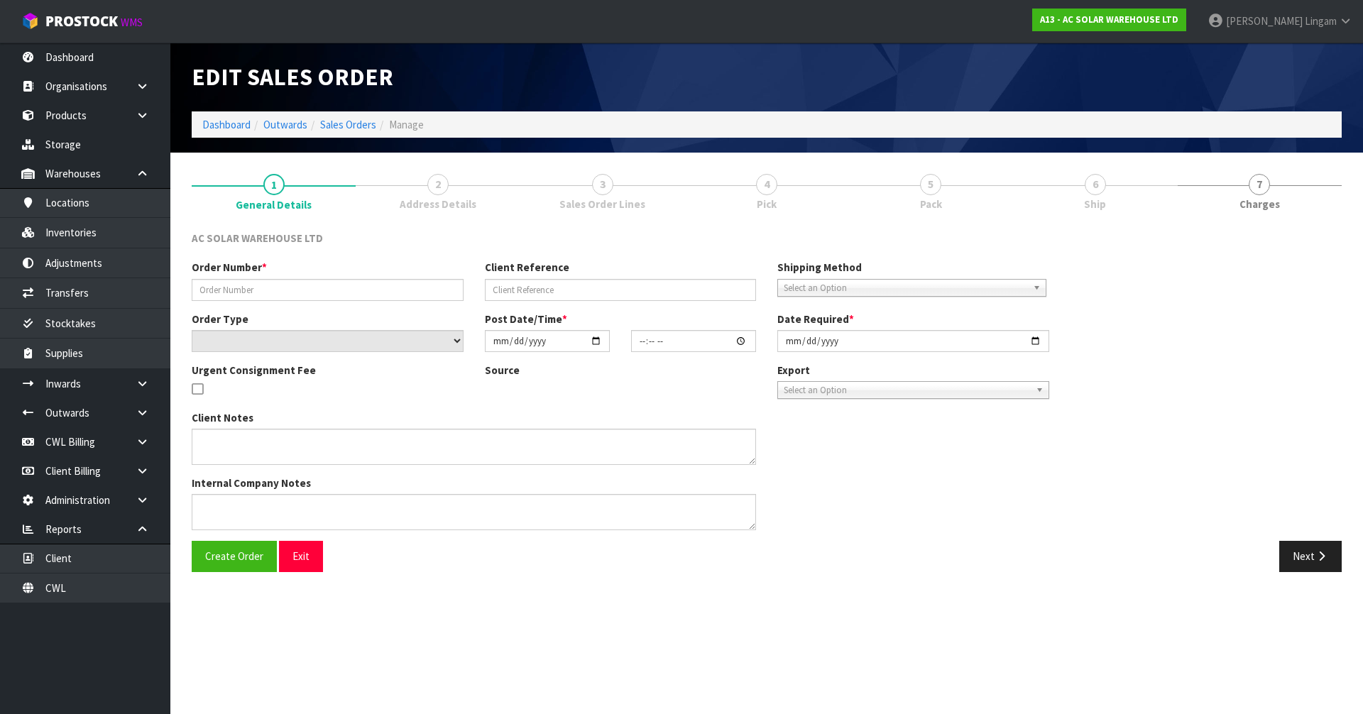
type input "[DATE]"
type textarea "SEND WITH NZ POST"
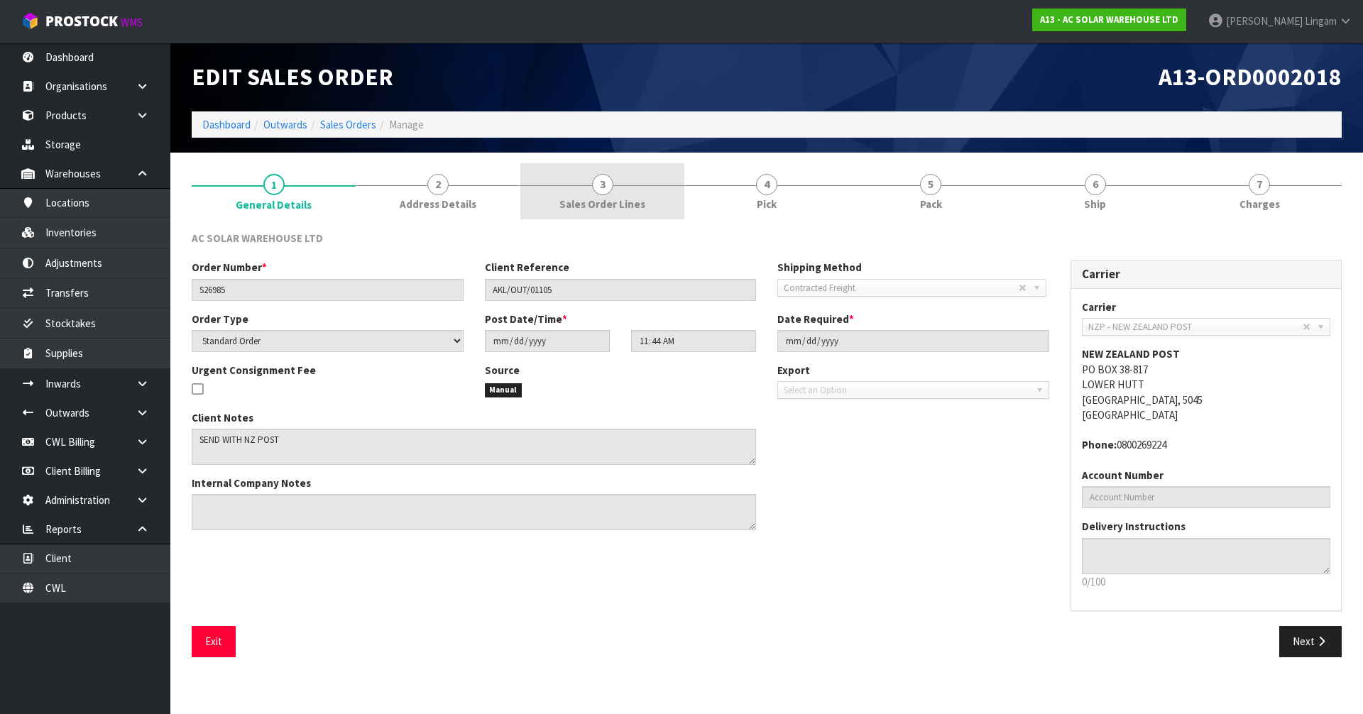
click at [631, 194] on link "3 Sales Order Lines" at bounding box center [602, 191] width 164 height 56
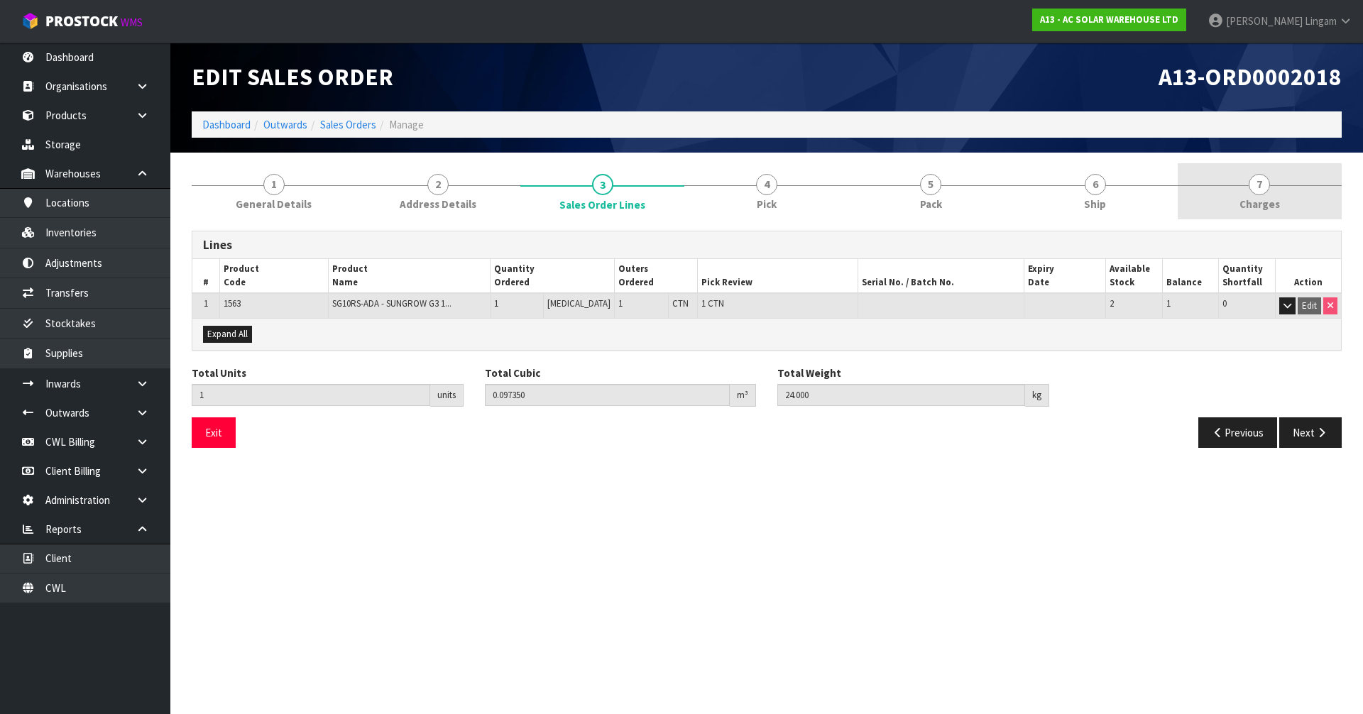
click at [1266, 195] on link "7 [GEOGRAPHIC_DATA]" at bounding box center [1259, 191] width 164 height 56
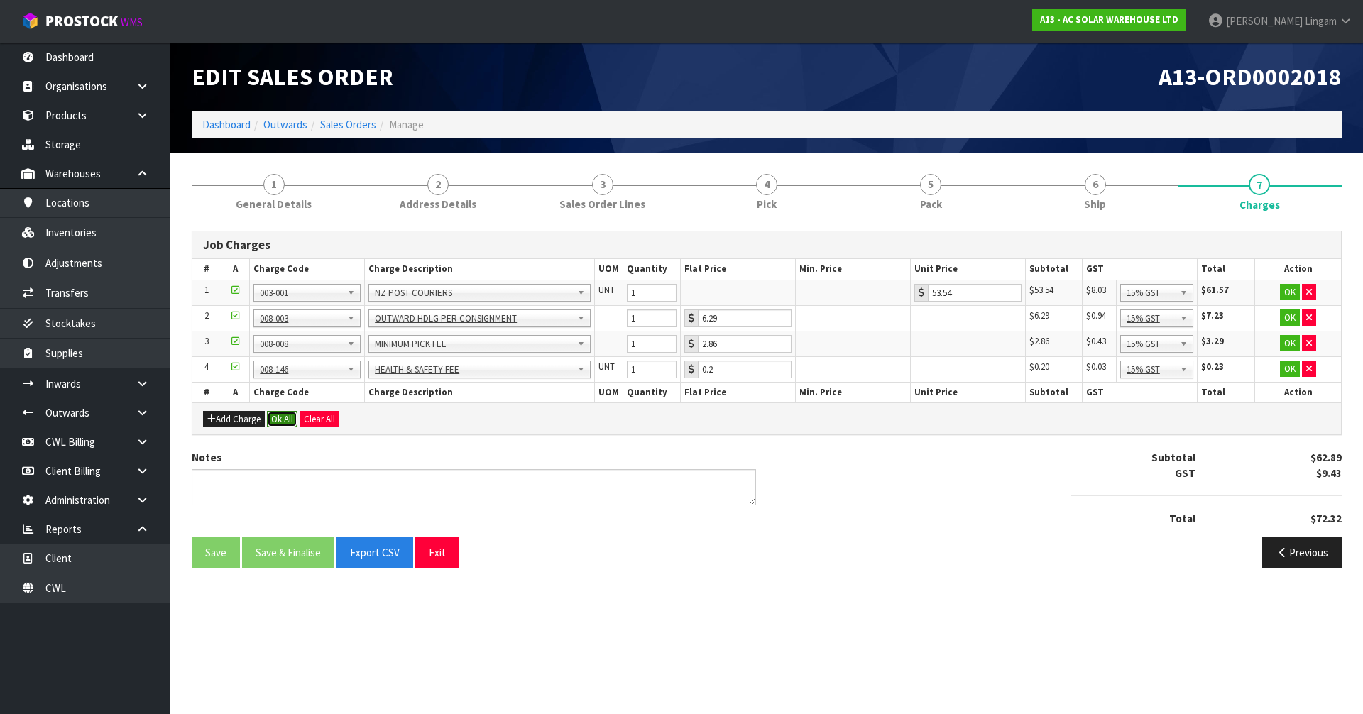
click at [277, 421] on button "Ok All" at bounding box center [282, 419] width 31 height 17
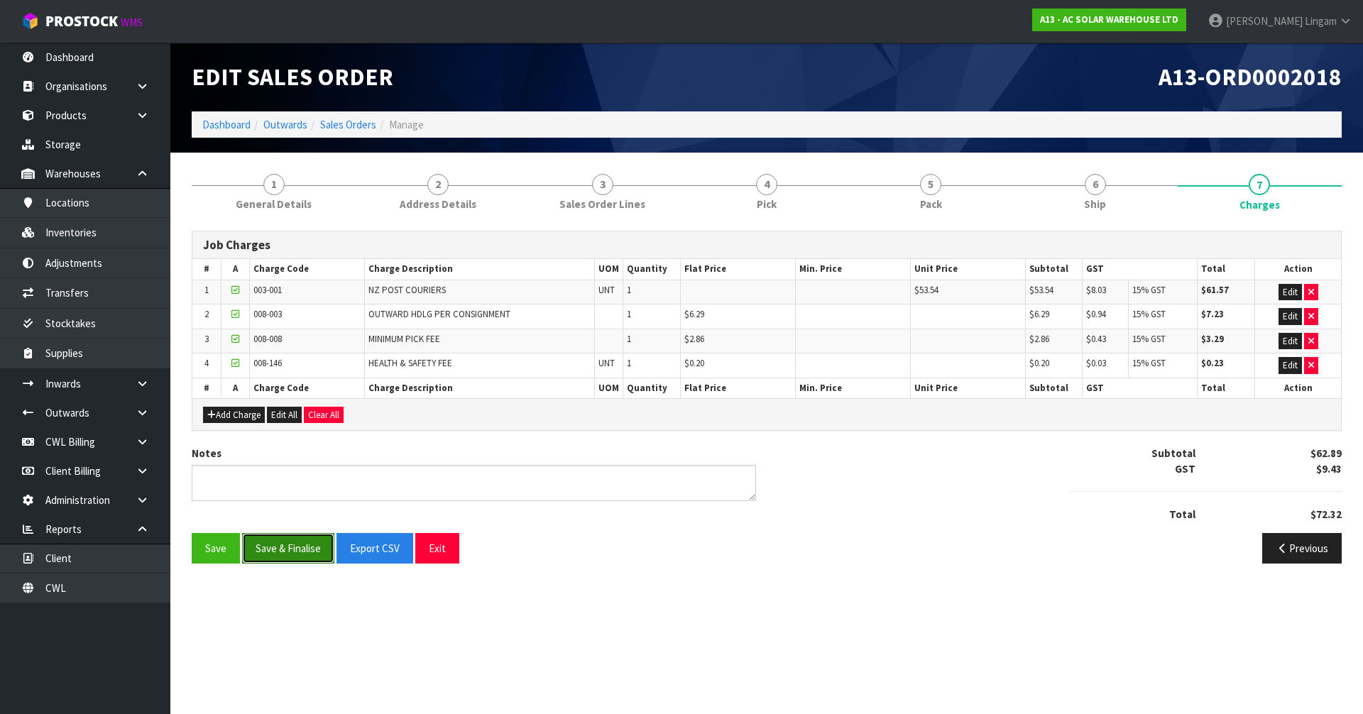
click at [297, 545] on button "Save & Finalise" at bounding box center [288, 548] width 92 height 31
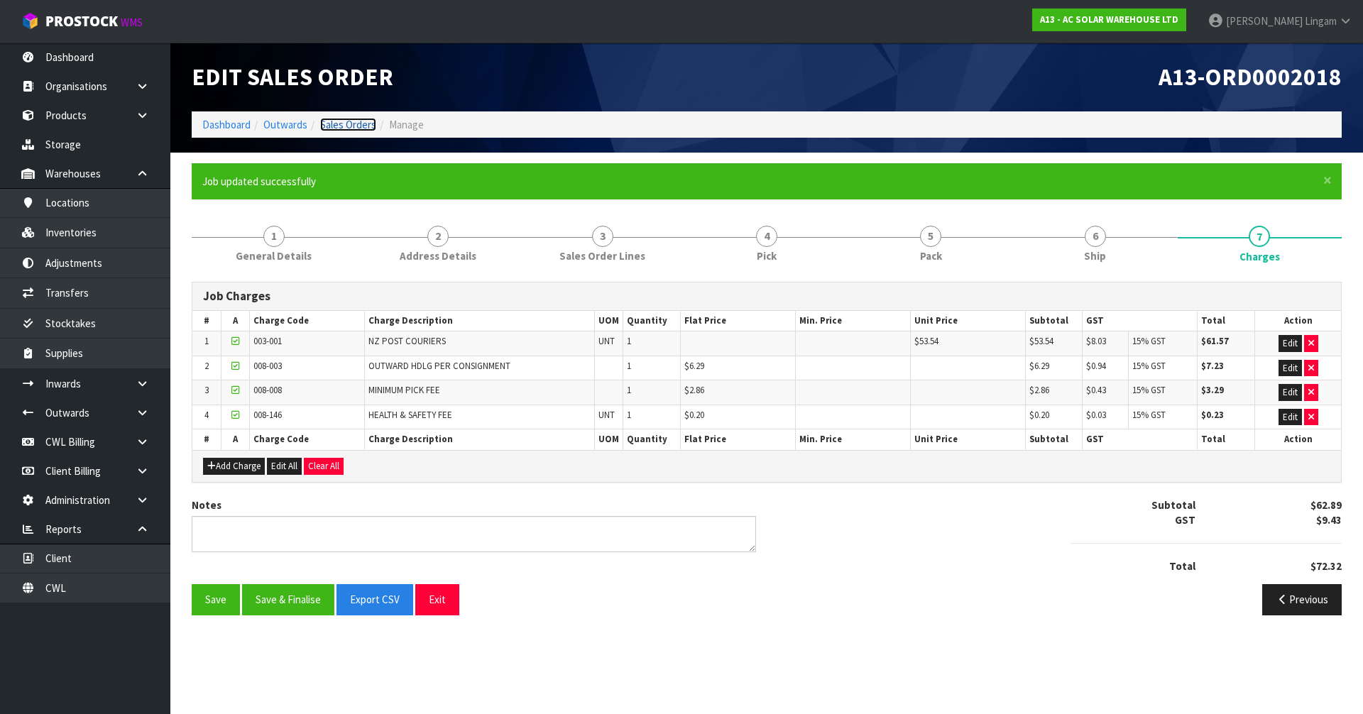
click at [356, 130] on link "Sales Orders" at bounding box center [348, 124] width 56 height 13
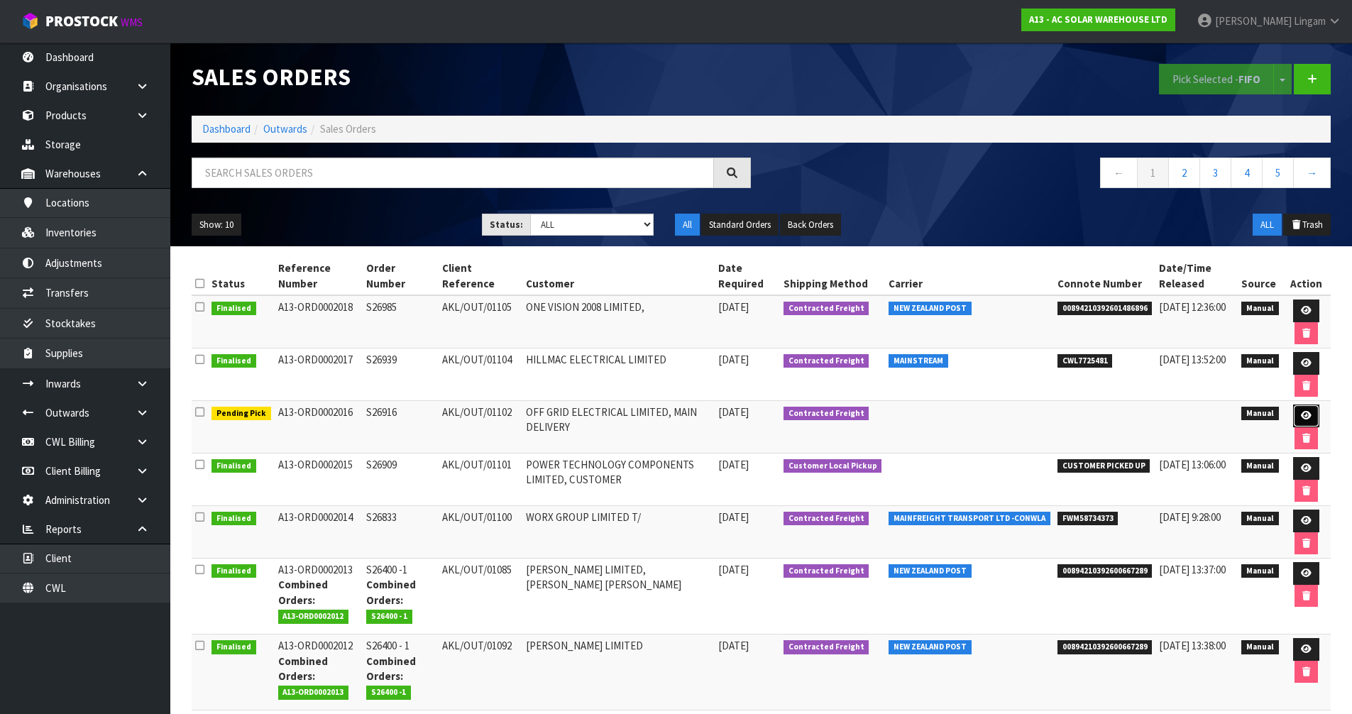
click at [1302, 414] on icon at bounding box center [1306, 415] width 11 height 9
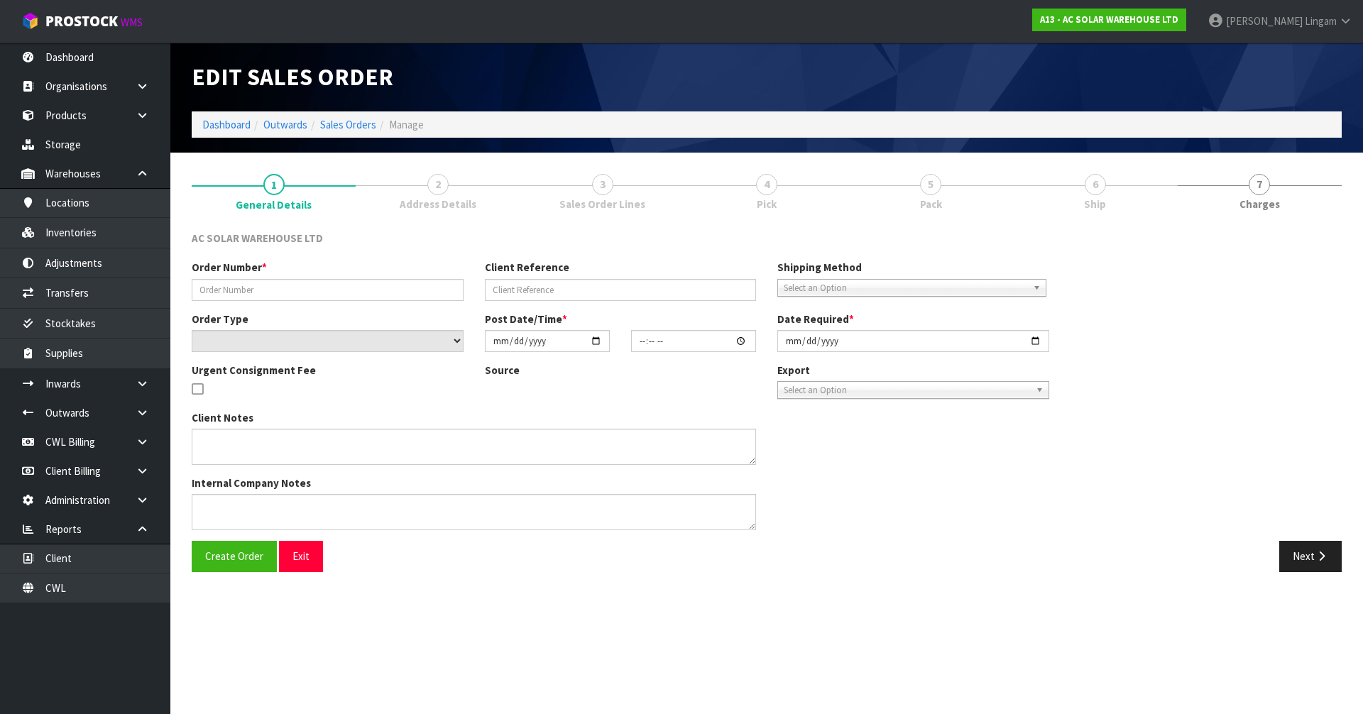
type input "S26916"
type input "AKL/OUT/01102"
select select "number:0"
type input "[DATE]"
type input "12:34:00.000"
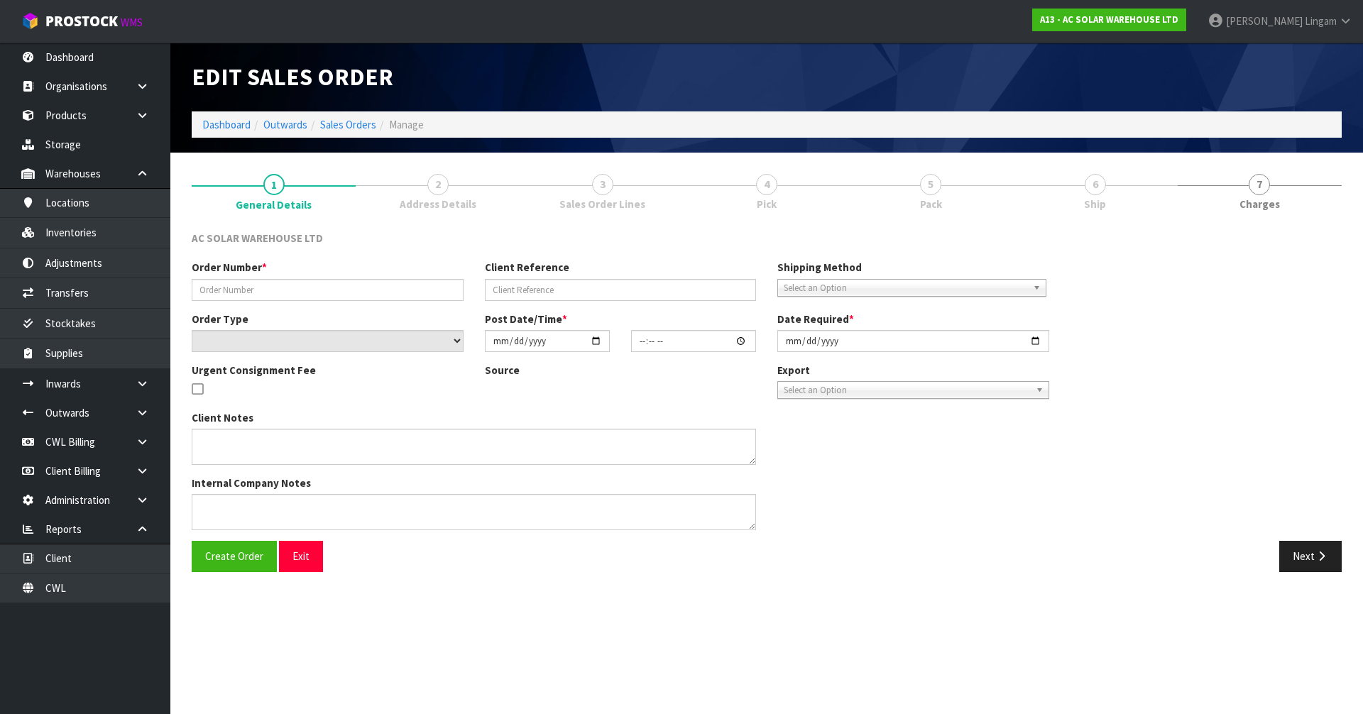
type input "[DATE]"
type textarea "SEND WITH MAINSTREAM"
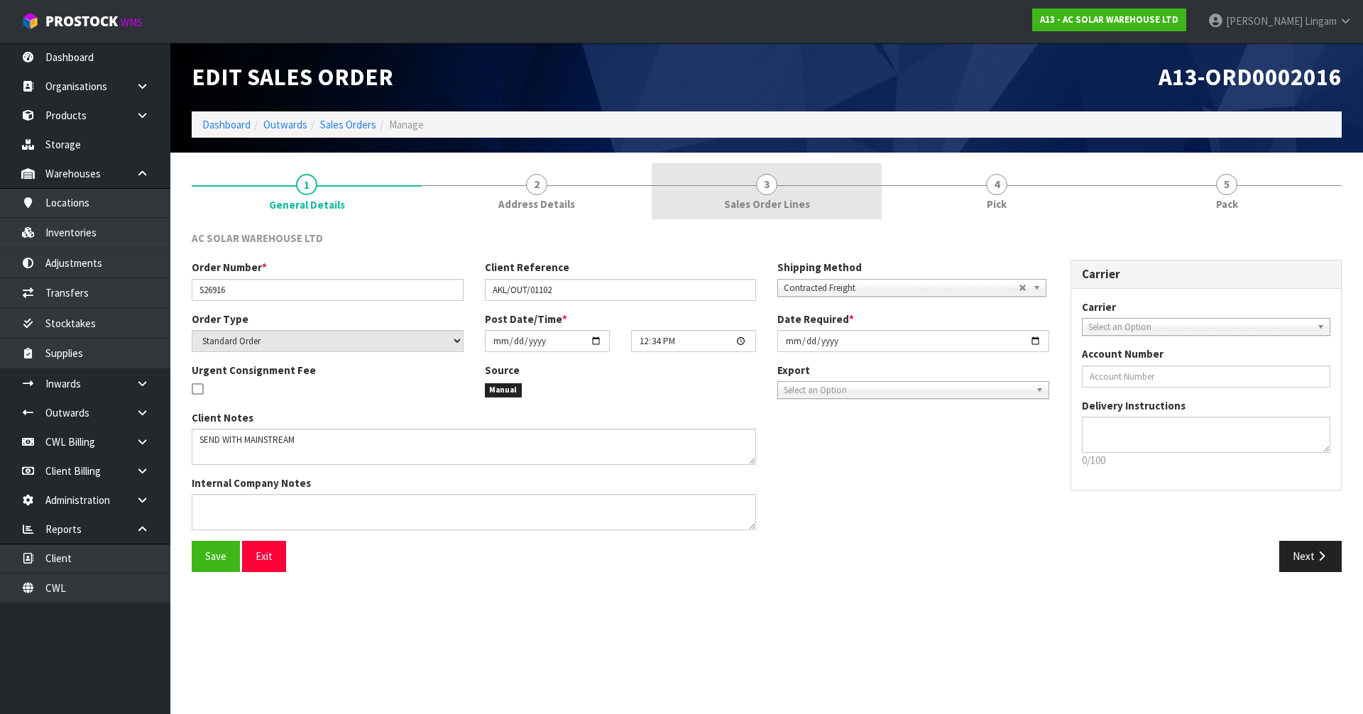
click at [821, 192] on link "3 Sales Order Lines" at bounding box center [767, 191] width 230 height 56
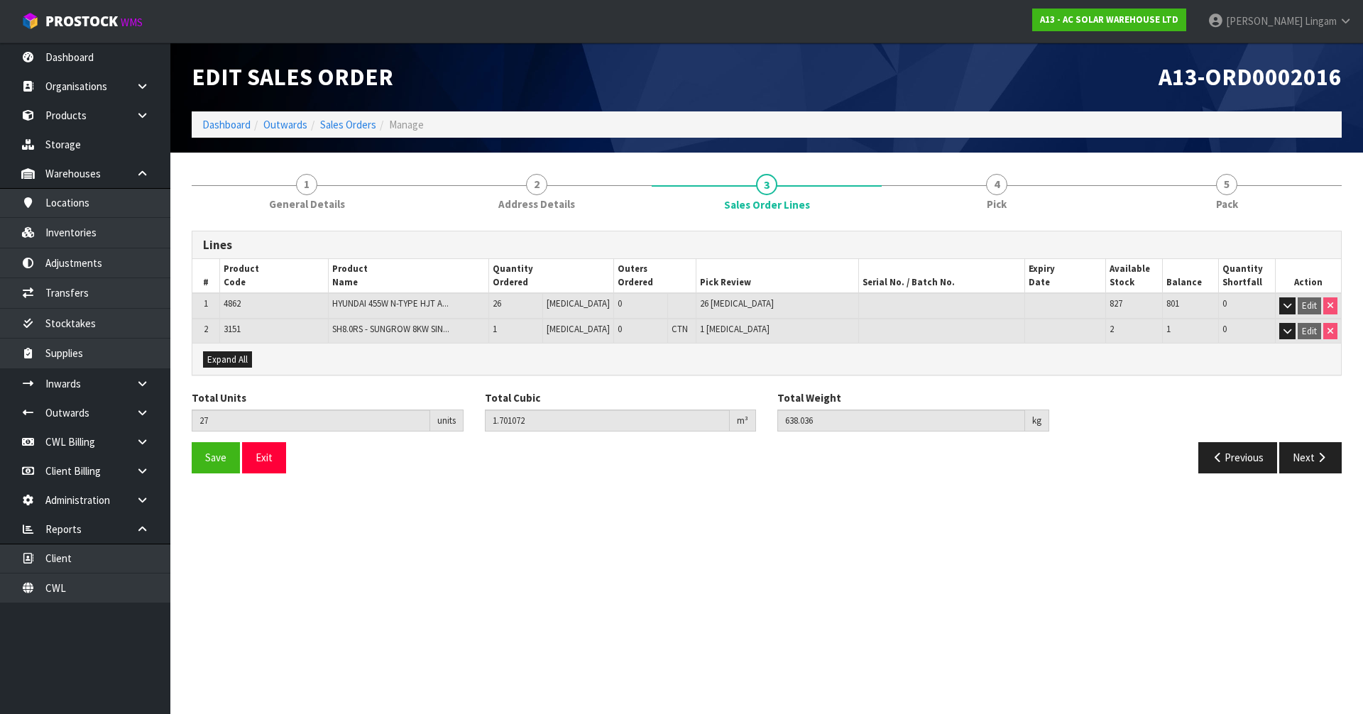
click at [1287, 315] on td "Edit" at bounding box center [1308, 306] width 66 height 26
click at [1287, 310] on icon "button" at bounding box center [1287, 305] width 8 height 9
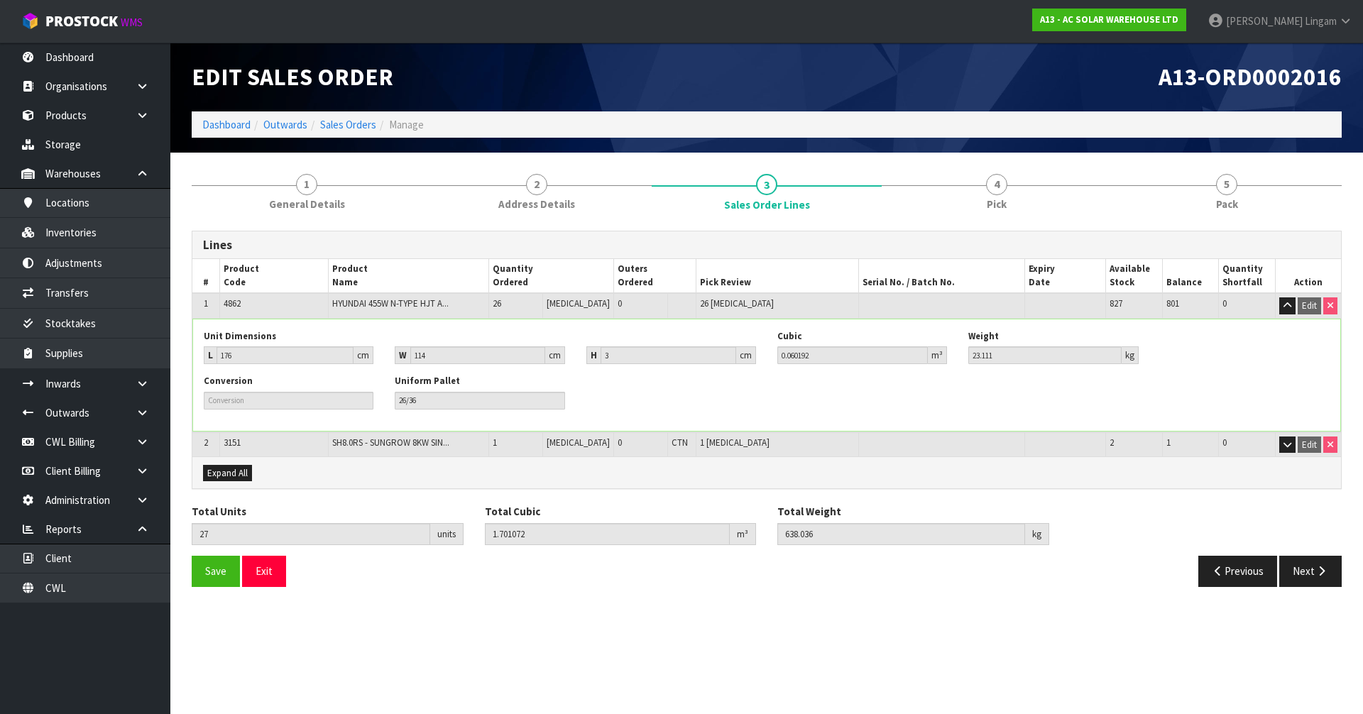
click at [231, 302] on span "4862" at bounding box center [232, 303] width 17 height 12
copy span "4862"
click at [78, 121] on link "Products" at bounding box center [85, 115] width 170 height 29
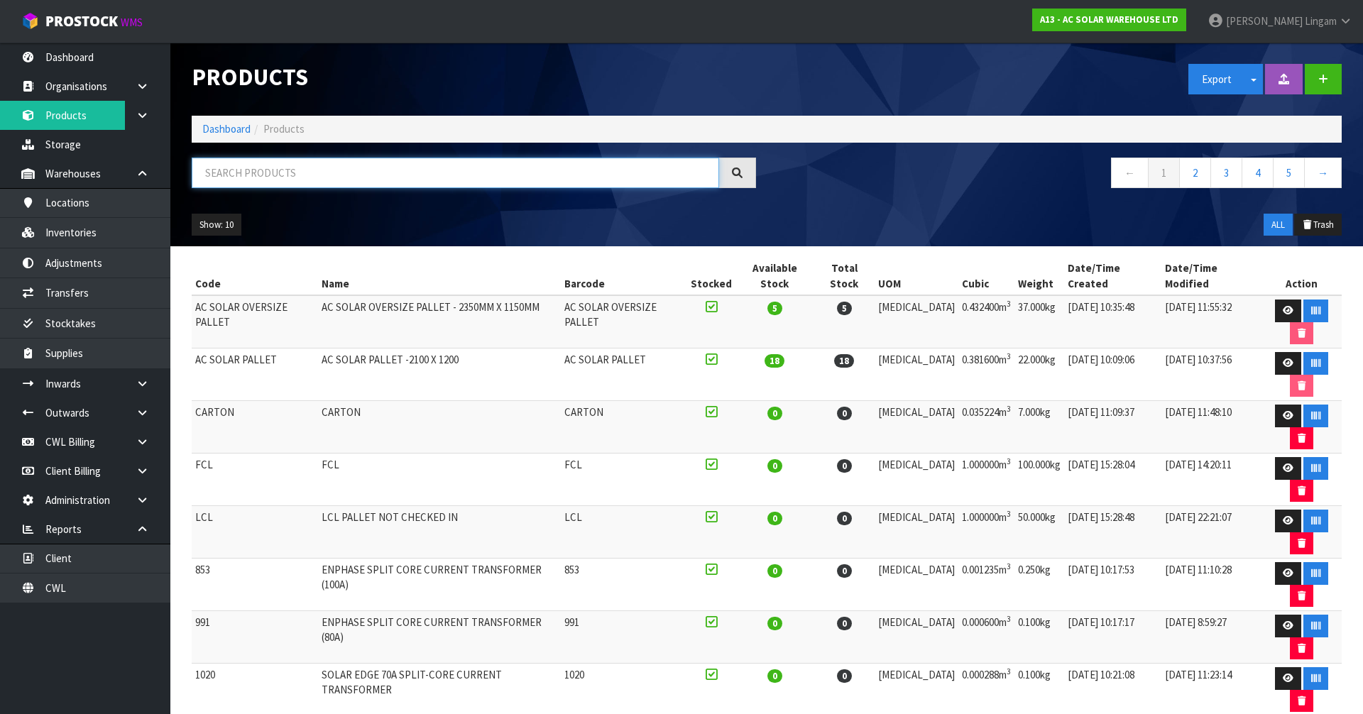
click at [397, 176] on input "text" at bounding box center [455, 173] width 527 height 31
paste input "4862"
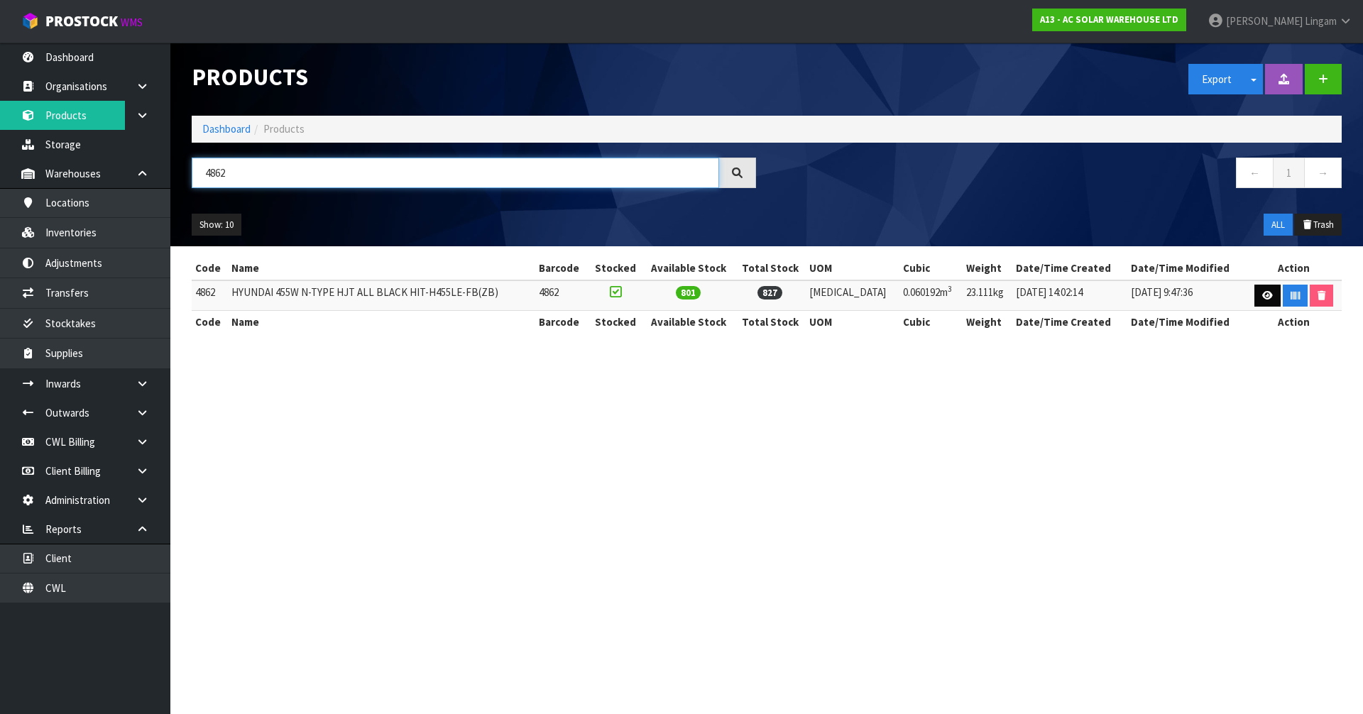
type input "4862"
click at [1255, 293] on link at bounding box center [1267, 296] width 26 height 23
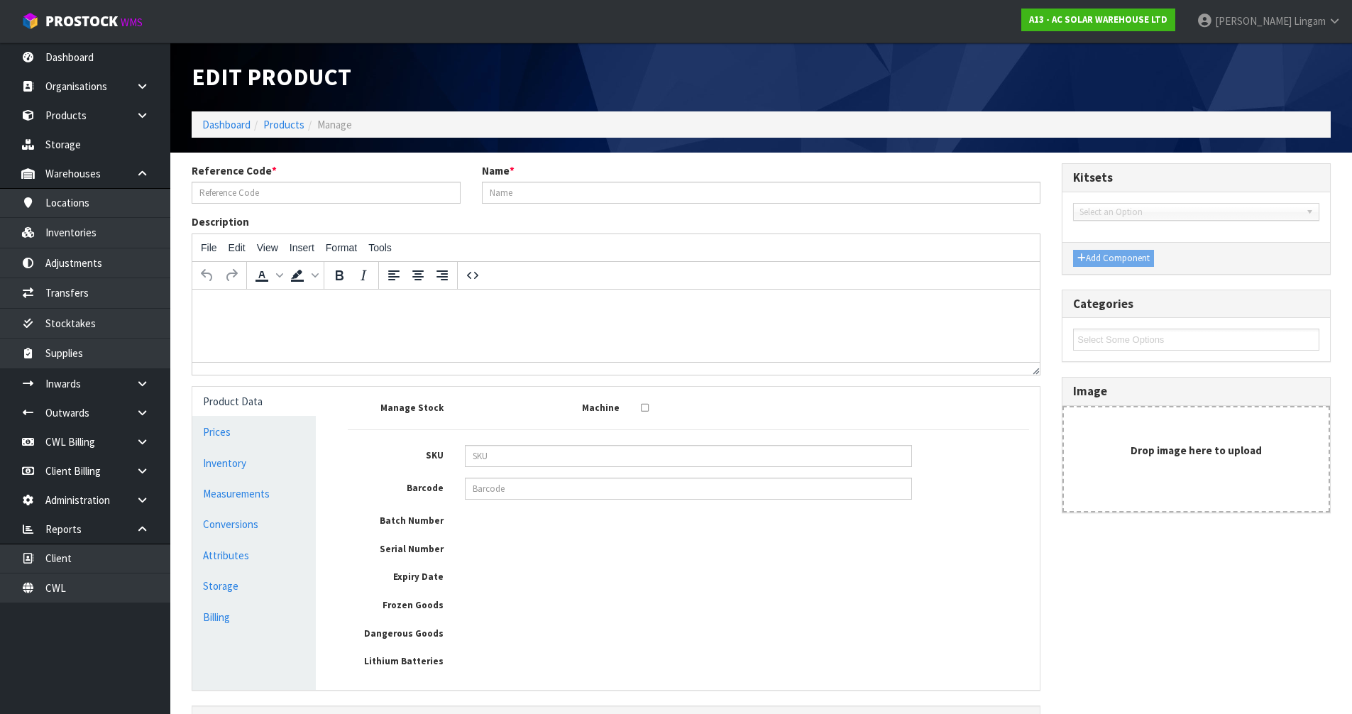
type input "4862"
type input "HYUNDAI 455W N-TYPE HJT ALL BLACK HIT-H455LE-FB(ZB)"
click at [265, 532] on link "Conversions" at bounding box center [253, 524] width 123 height 29
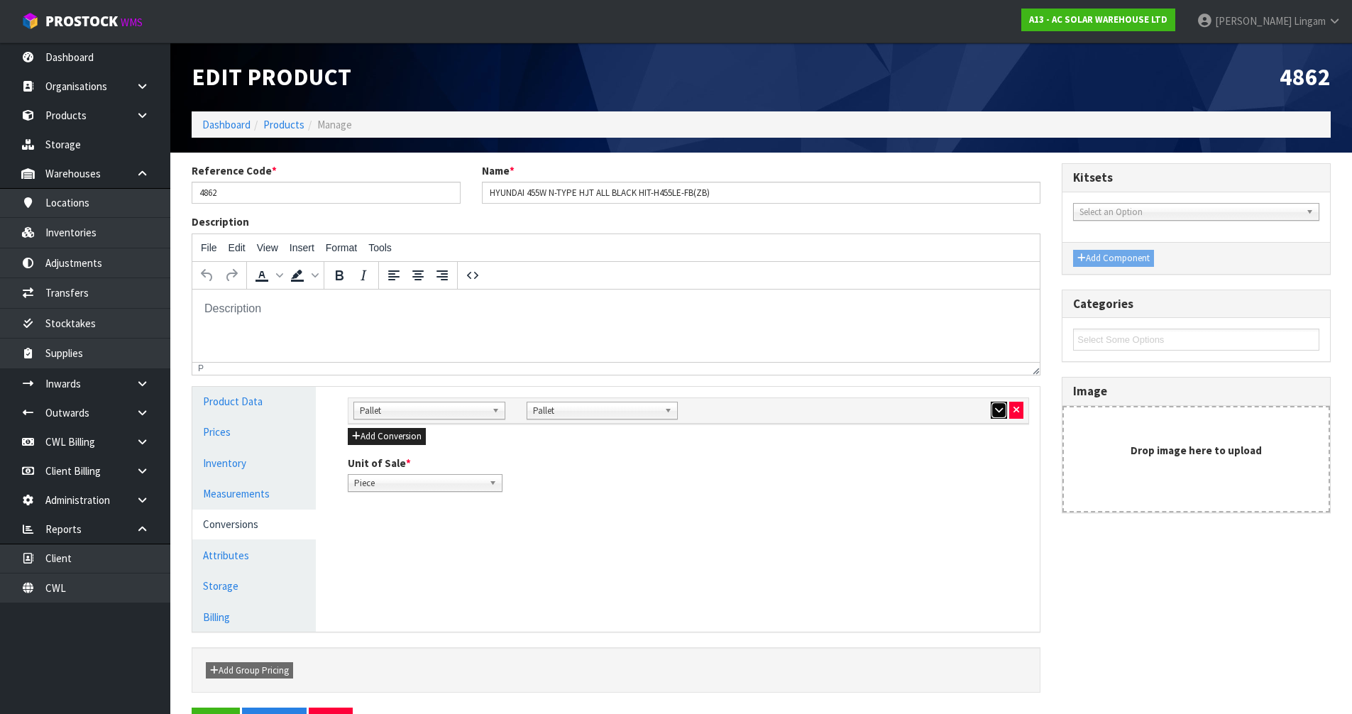
click at [996, 416] on button "button" at bounding box center [999, 410] width 16 height 17
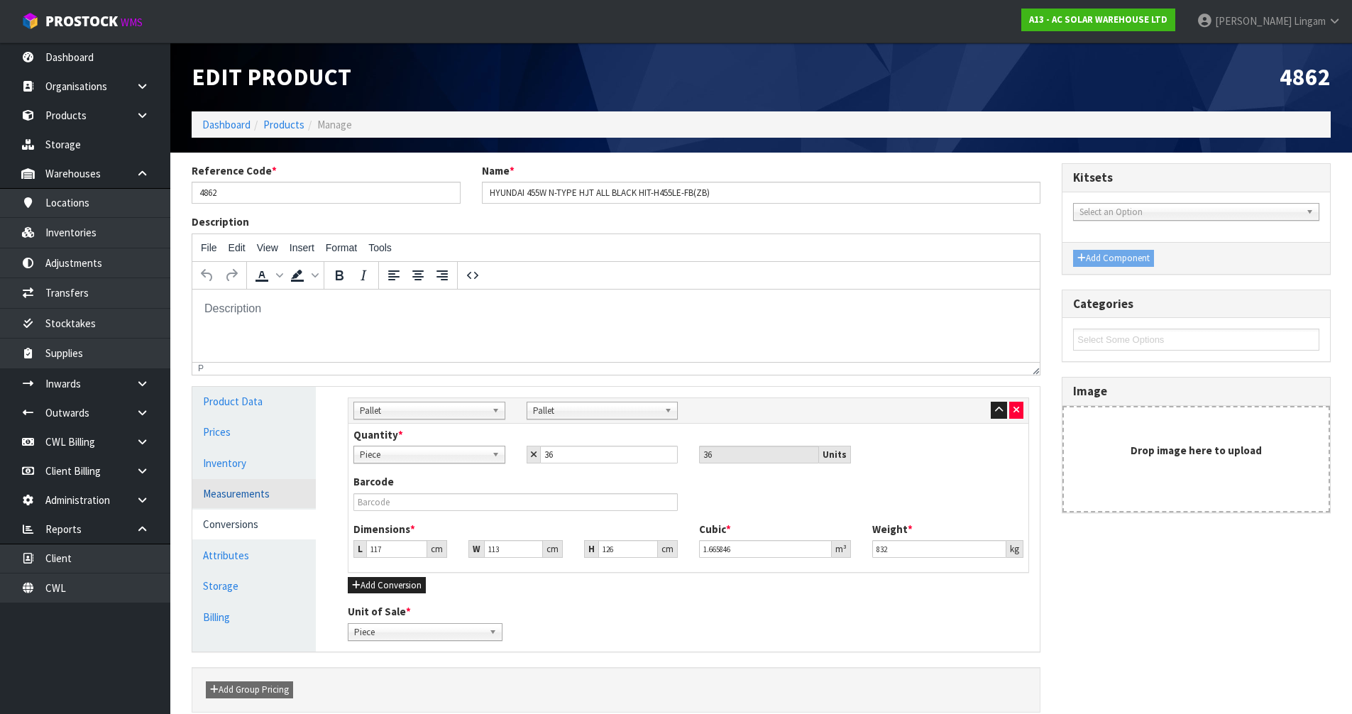
click at [256, 495] on link "Measurements" at bounding box center [253, 493] width 123 height 29
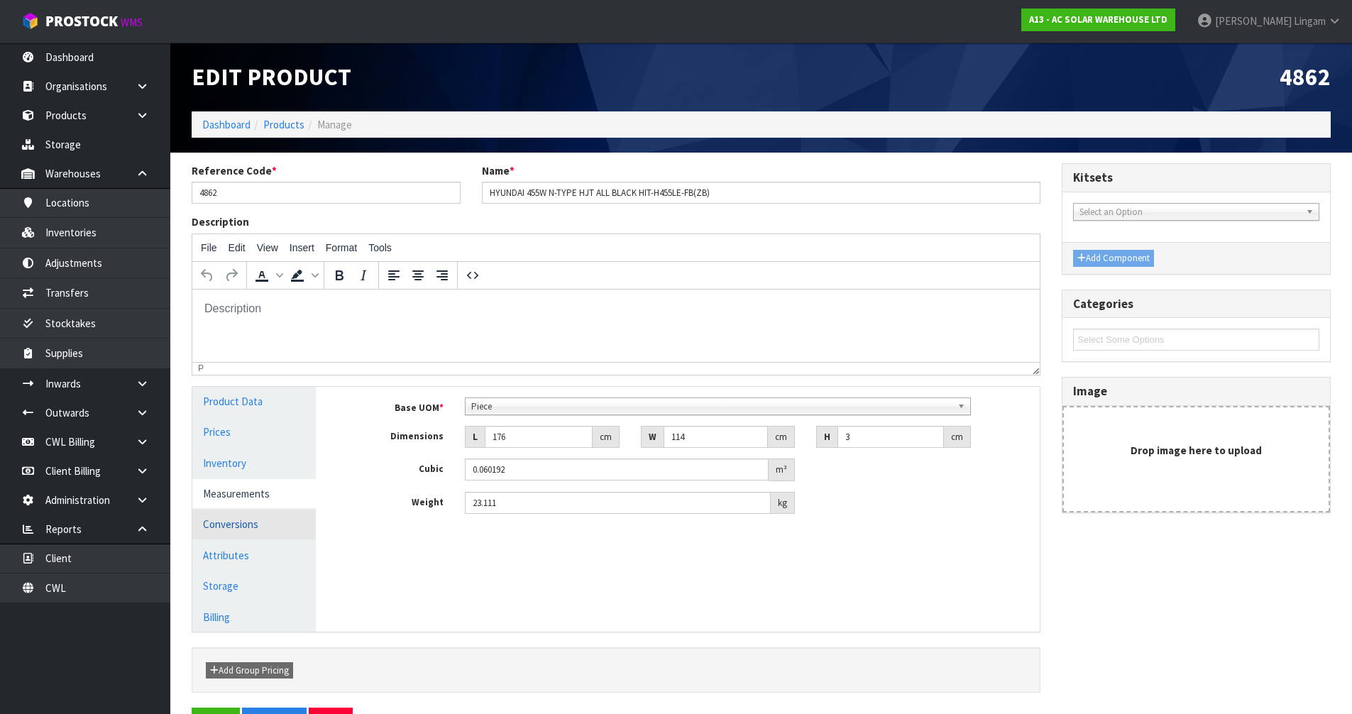
click at [256, 522] on link "Conversions" at bounding box center [253, 524] width 123 height 29
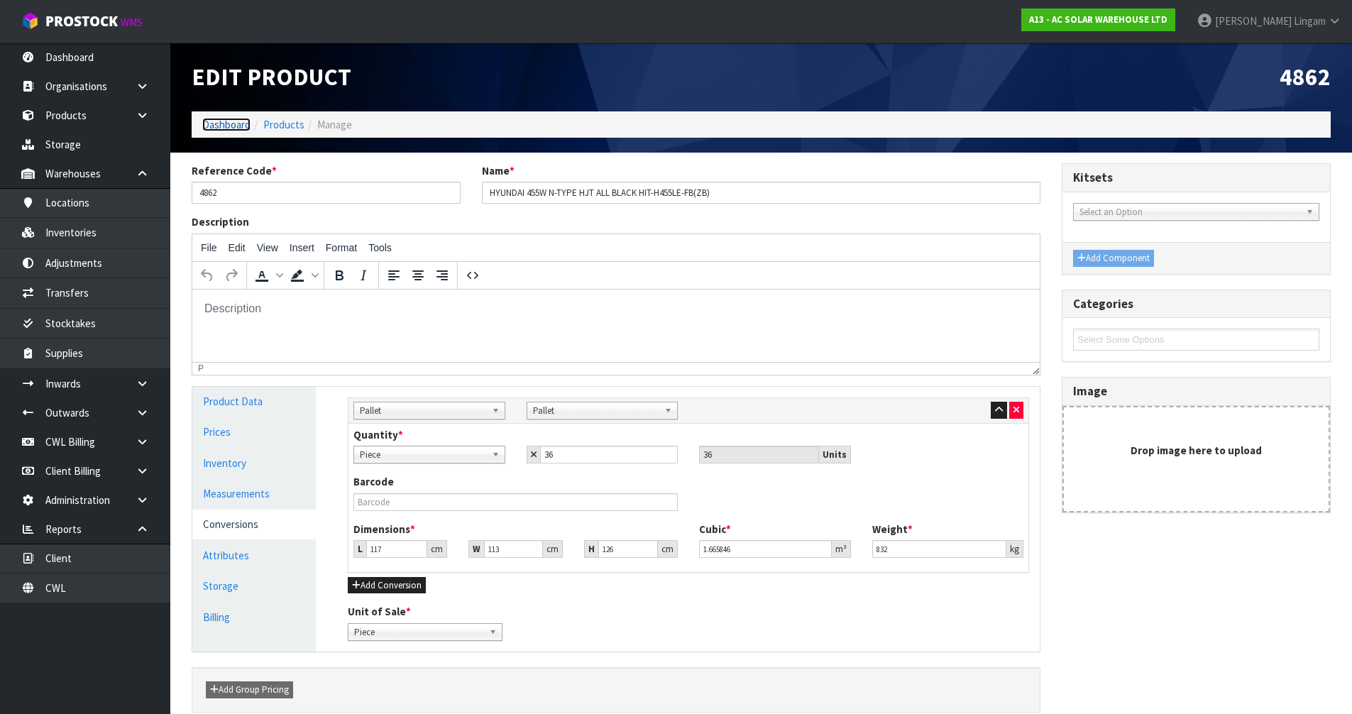
click at [236, 123] on link "Dashboard" at bounding box center [226, 124] width 48 height 13
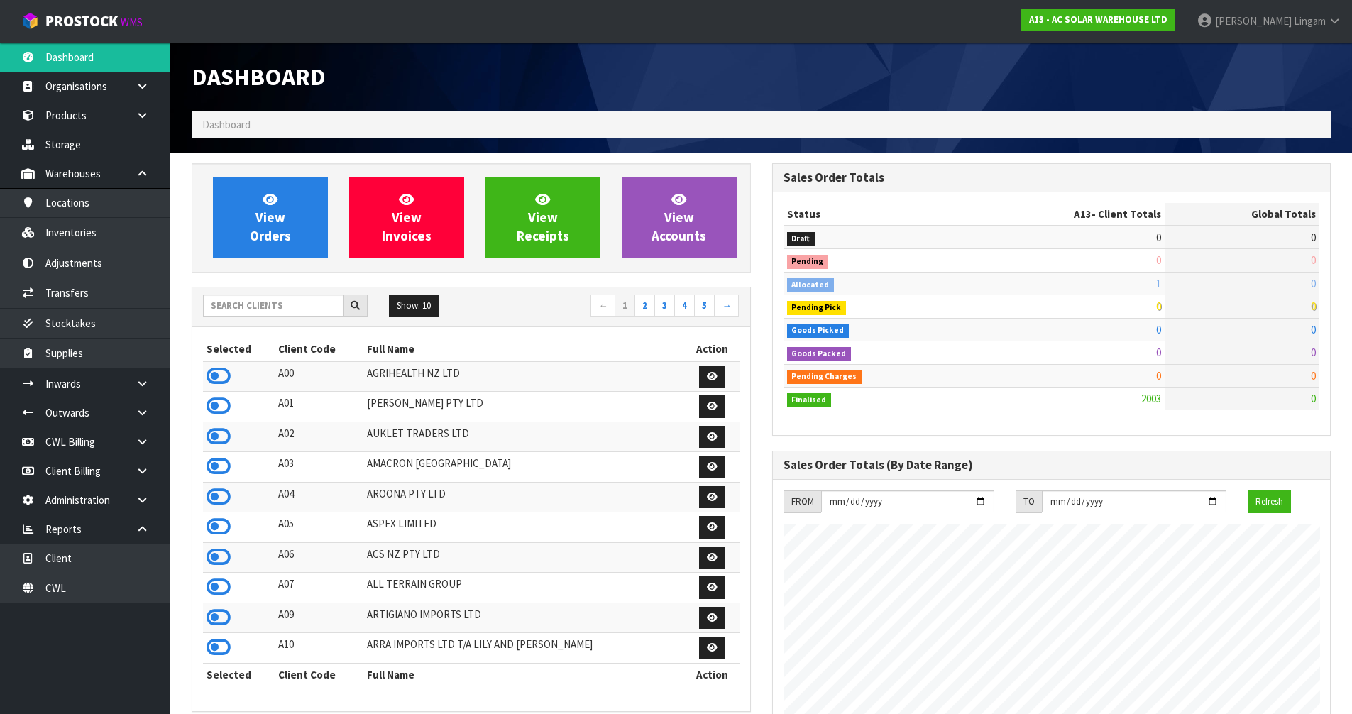
scroll to position [1121, 580]
click at [258, 229] on span "View Orders" at bounding box center [270, 217] width 41 height 53
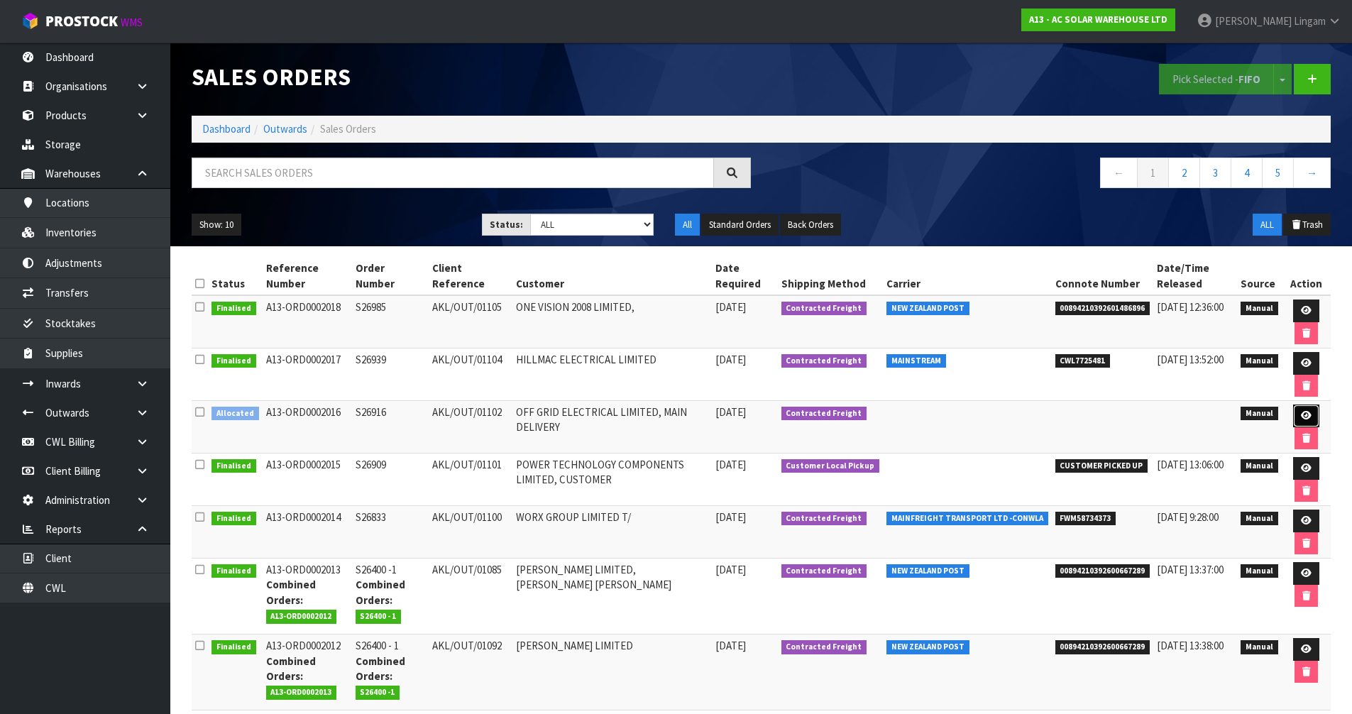
click at [1301, 419] on icon at bounding box center [1306, 415] width 11 height 9
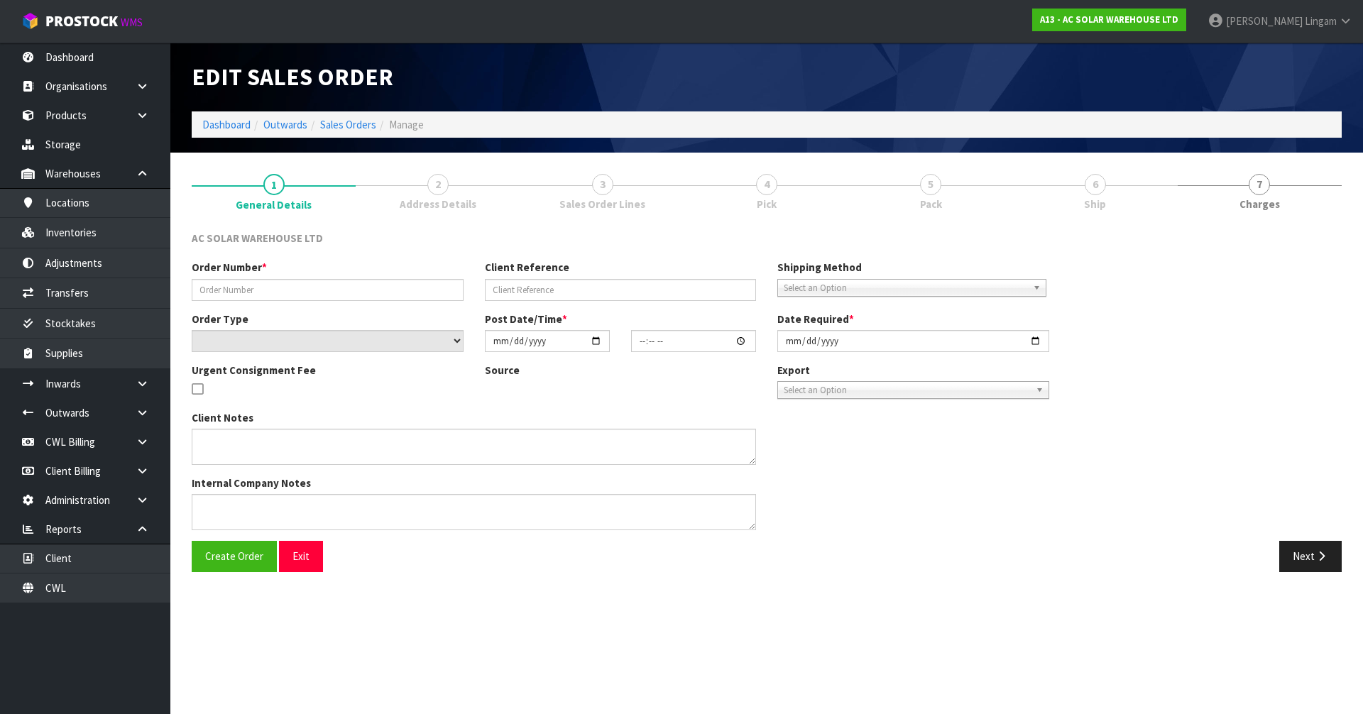
type input "S26916"
type input "AKL/OUT/01102"
select select "number:0"
type input "[DATE]"
type input "12:34:00.000"
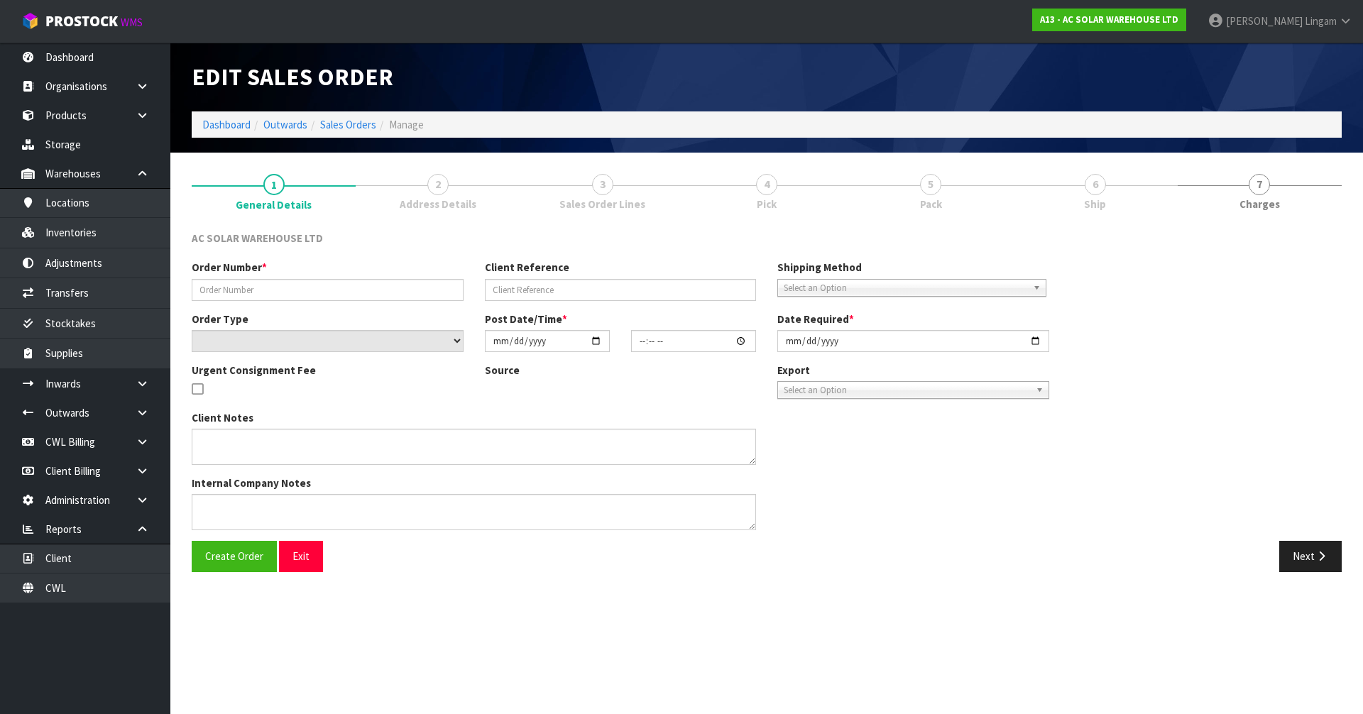
type input "[DATE]"
type textarea "SEND WITH MAINSTREAM"
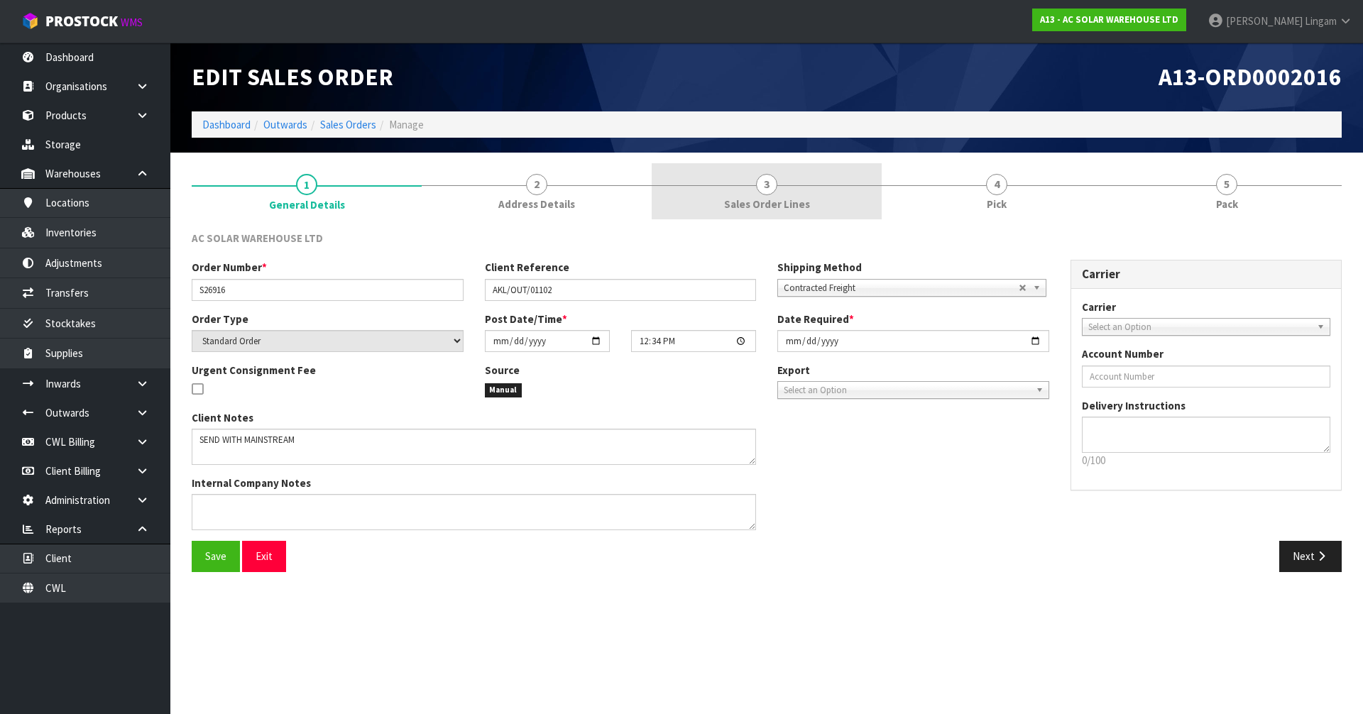
click at [819, 197] on link "3 Sales Order Lines" at bounding box center [767, 191] width 230 height 56
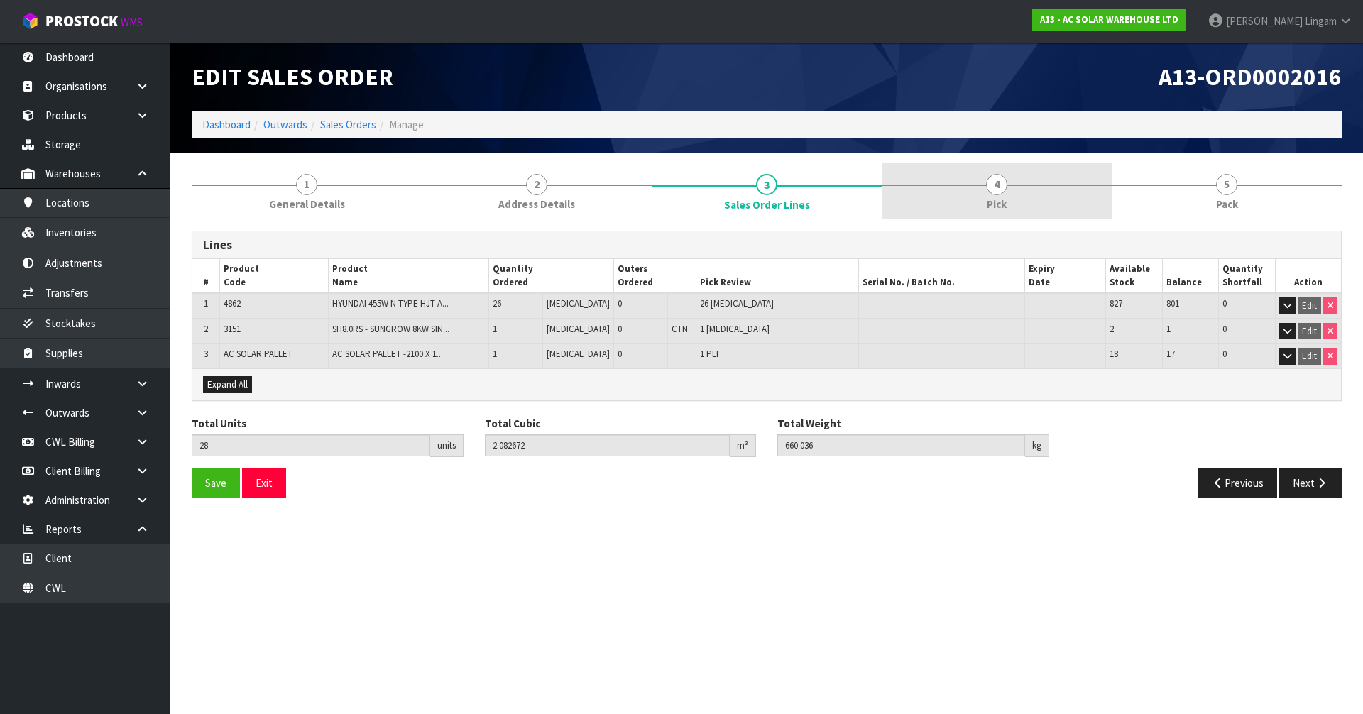
click at [1019, 202] on link "4 Pick" at bounding box center [996, 191] width 230 height 56
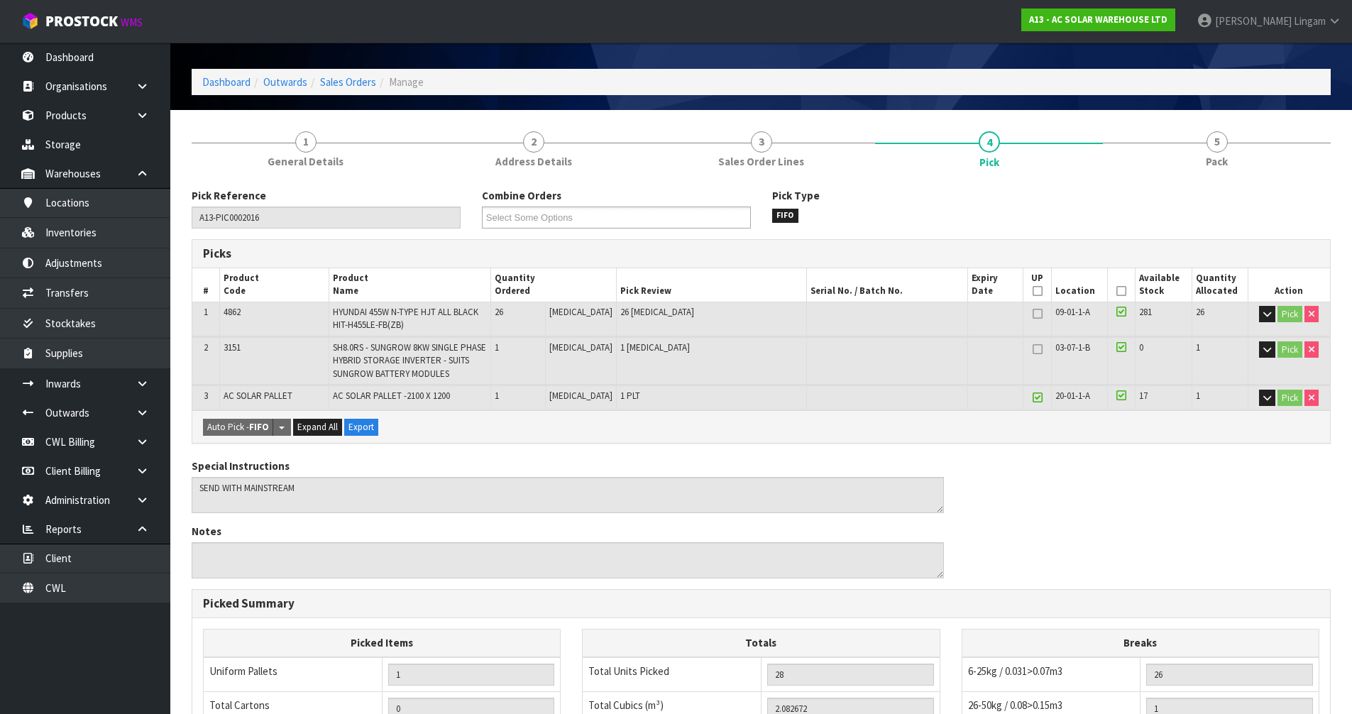
scroll to position [26, 0]
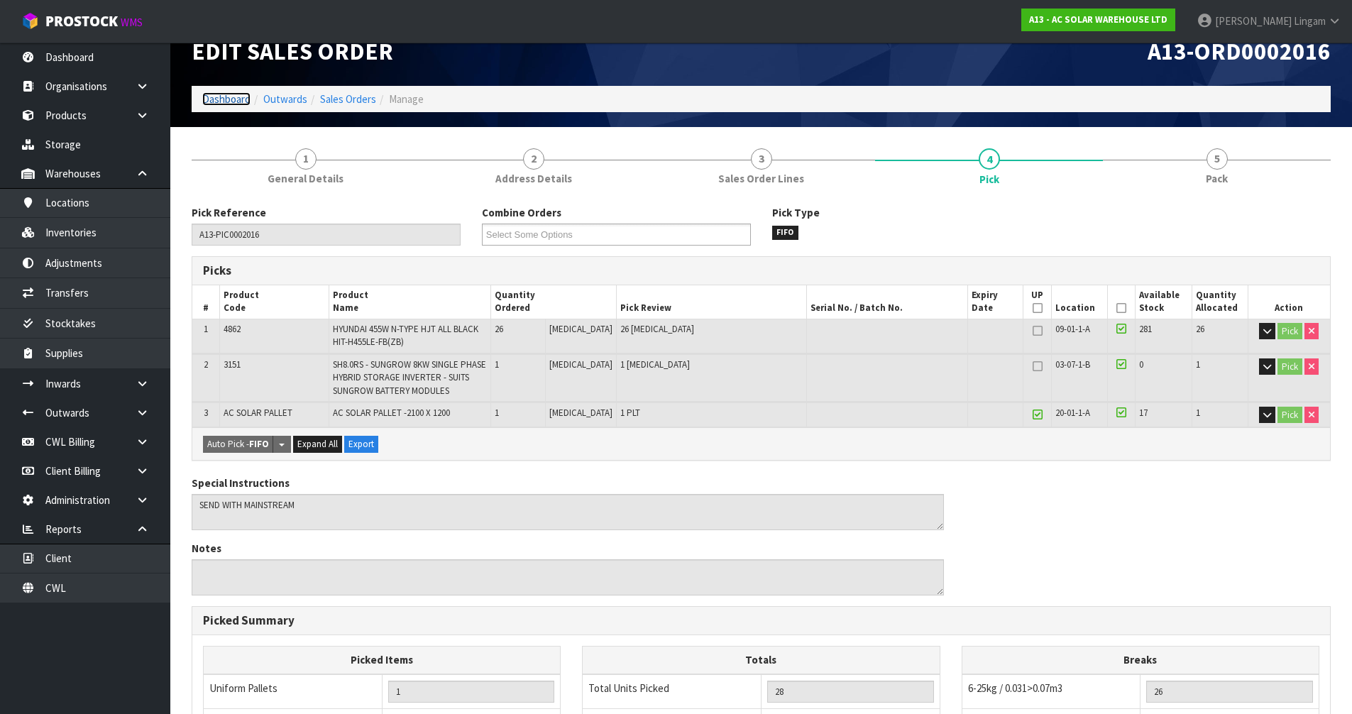
click at [236, 99] on link "Dashboard" at bounding box center [226, 98] width 48 height 13
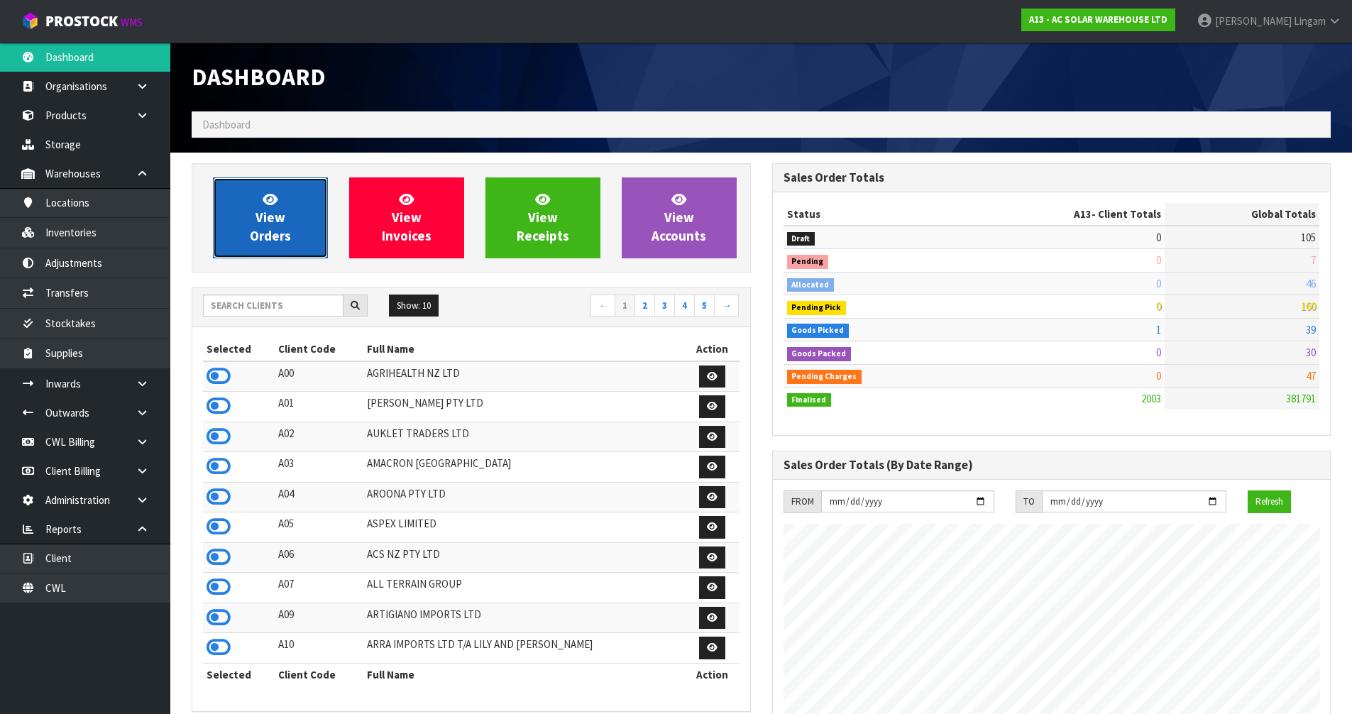
click at [295, 238] on link "View Orders" at bounding box center [270, 217] width 115 height 81
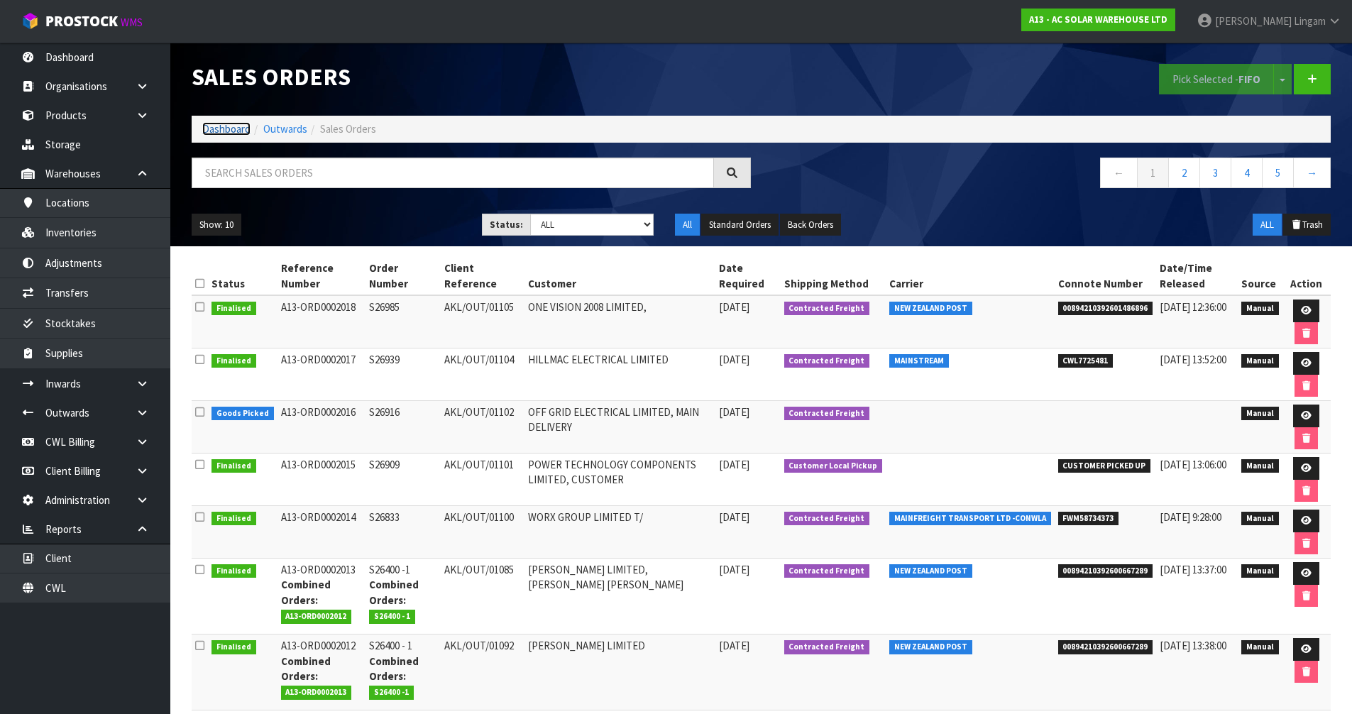
click at [229, 130] on link "Dashboard" at bounding box center [226, 128] width 48 height 13
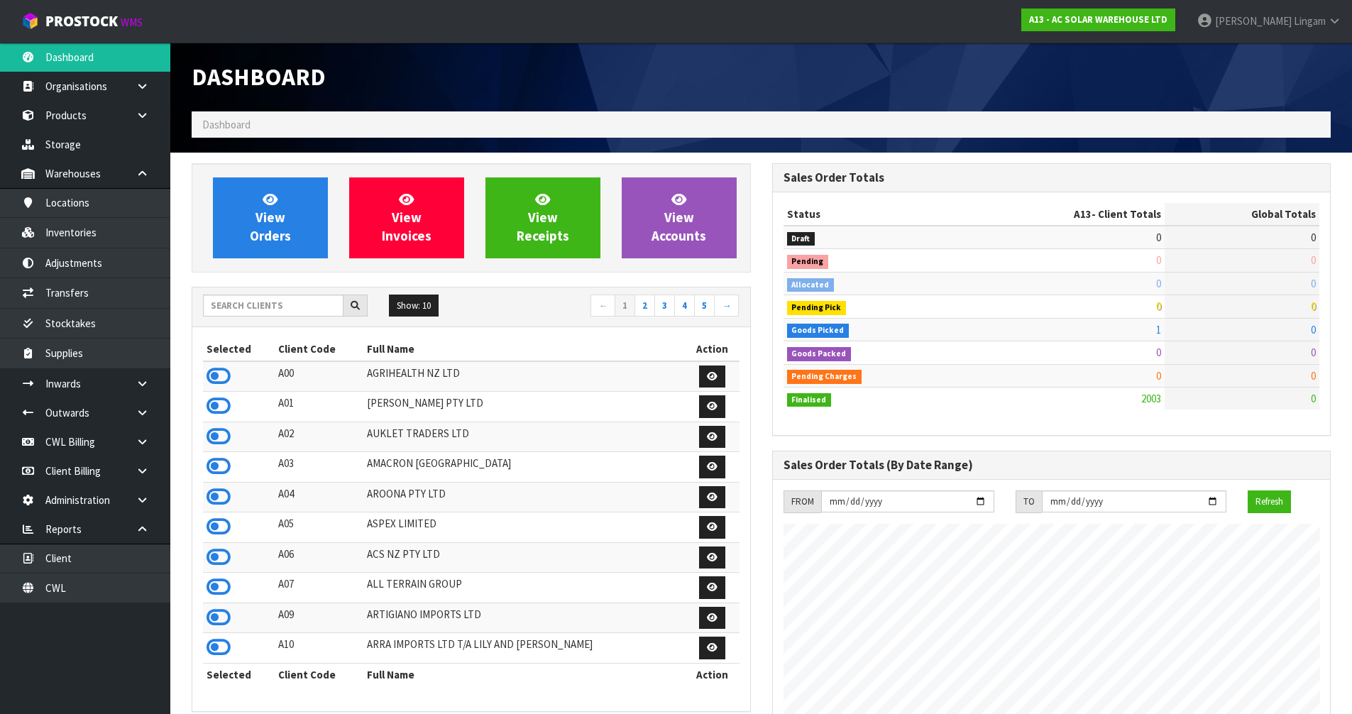
scroll to position [1121, 580]
click at [325, 311] on input "text" at bounding box center [273, 306] width 141 height 22
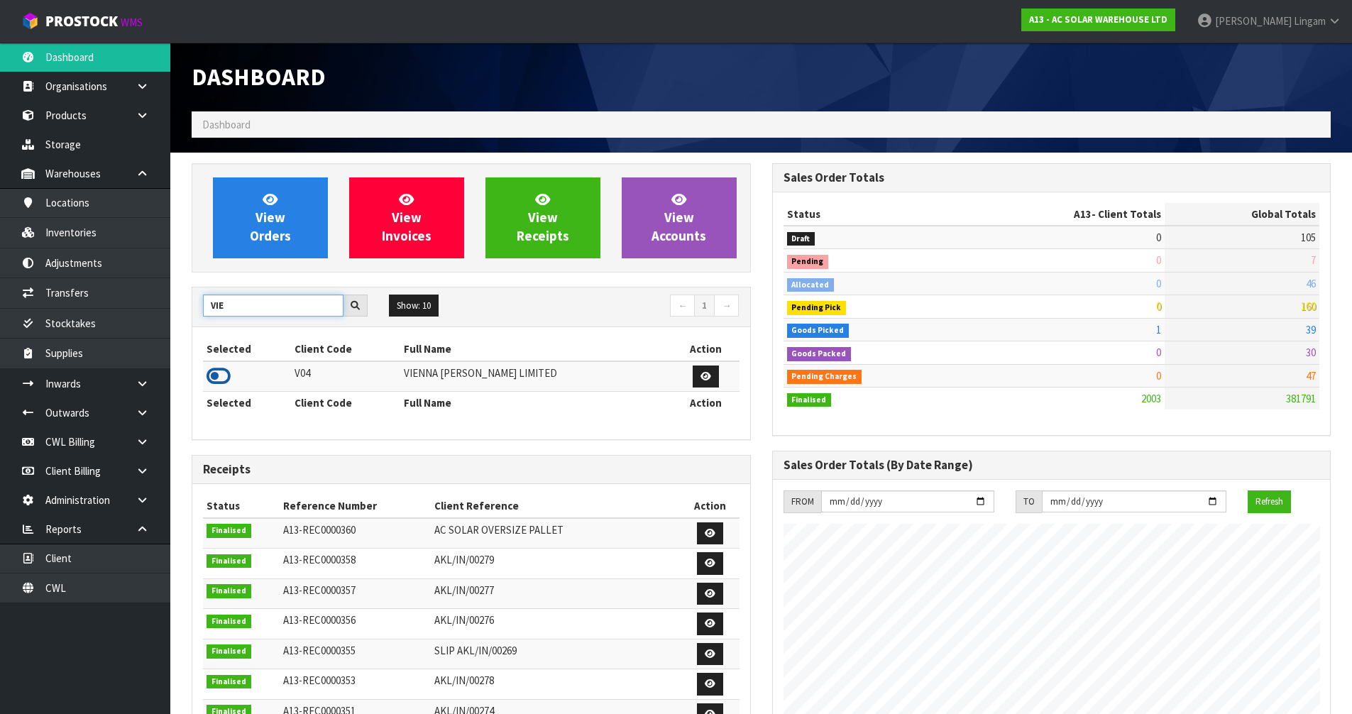
type input "VIE"
click at [219, 380] on icon at bounding box center [219, 376] width 24 height 21
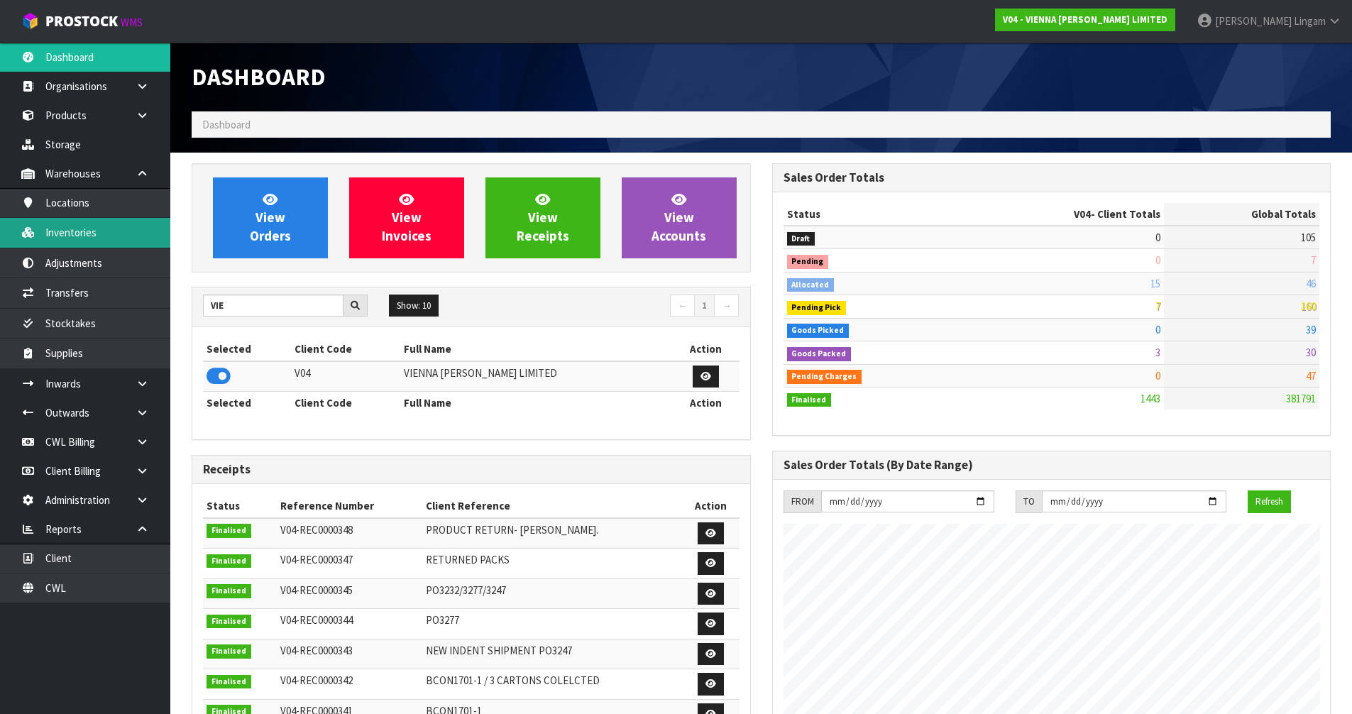
scroll to position [1075, 580]
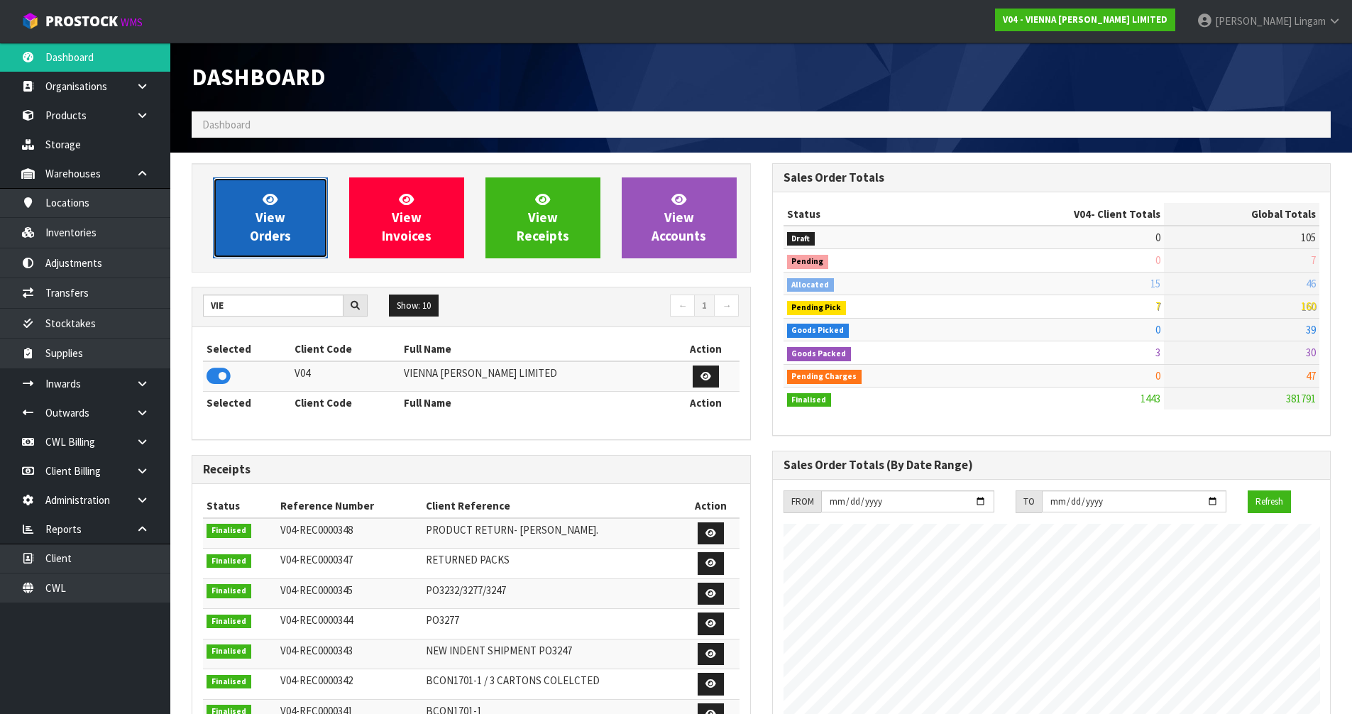
click at [227, 242] on link "View Orders" at bounding box center [270, 217] width 115 height 81
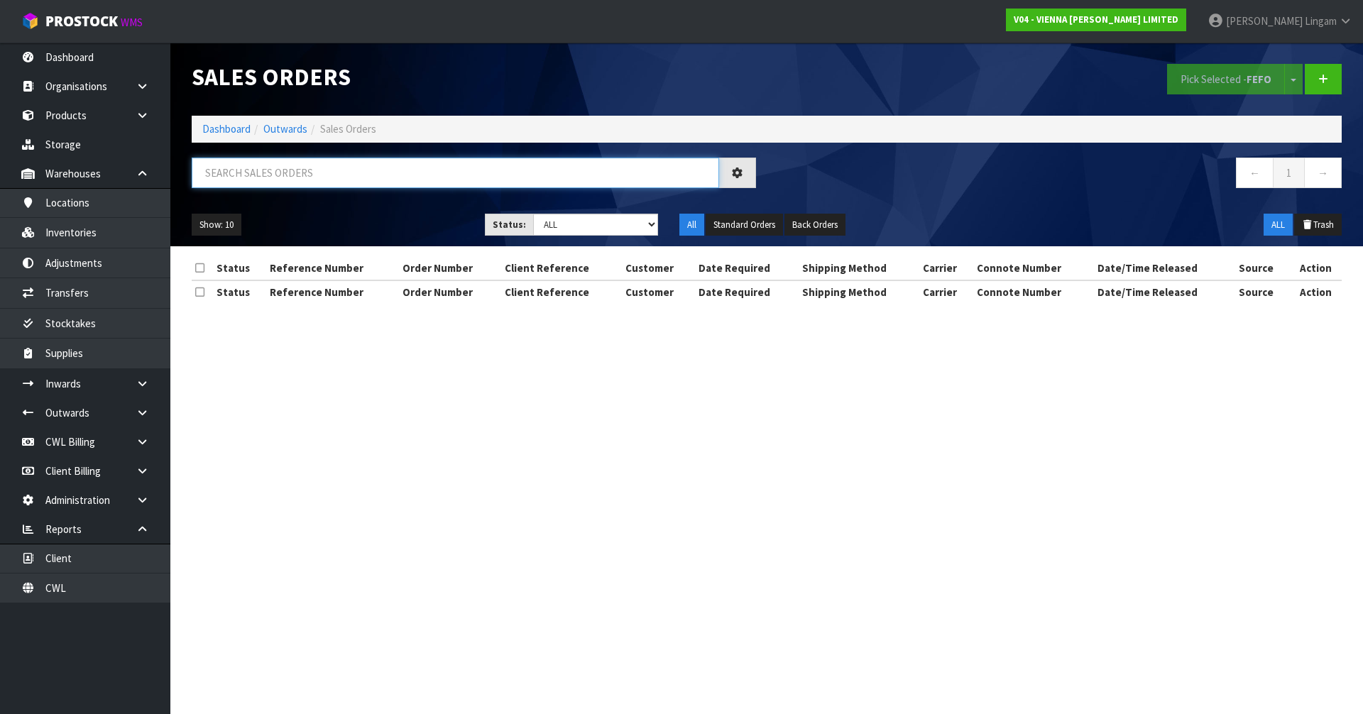
click at [316, 173] on input "text" at bounding box center [455, 173] width 527 height 31
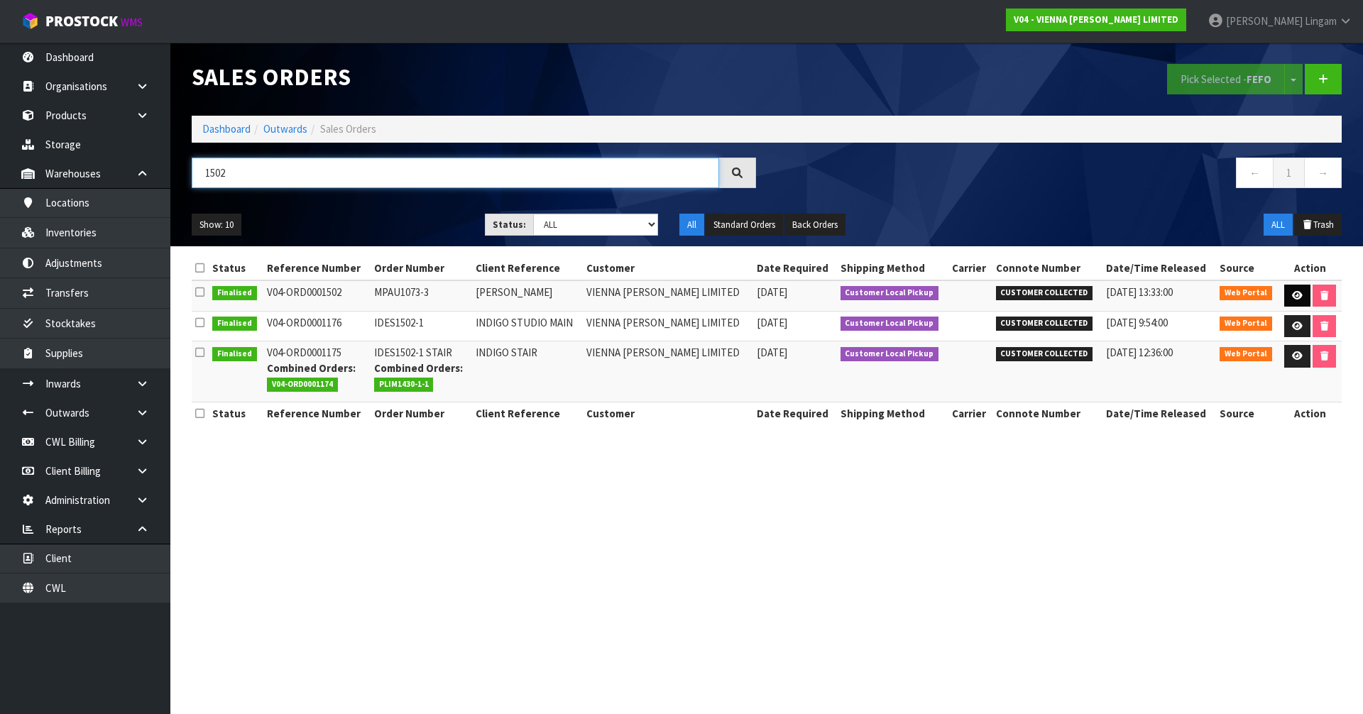
type input "1502"
click at [1293, 296] on icon at bounding box center [1297, 295] width 11 height 9
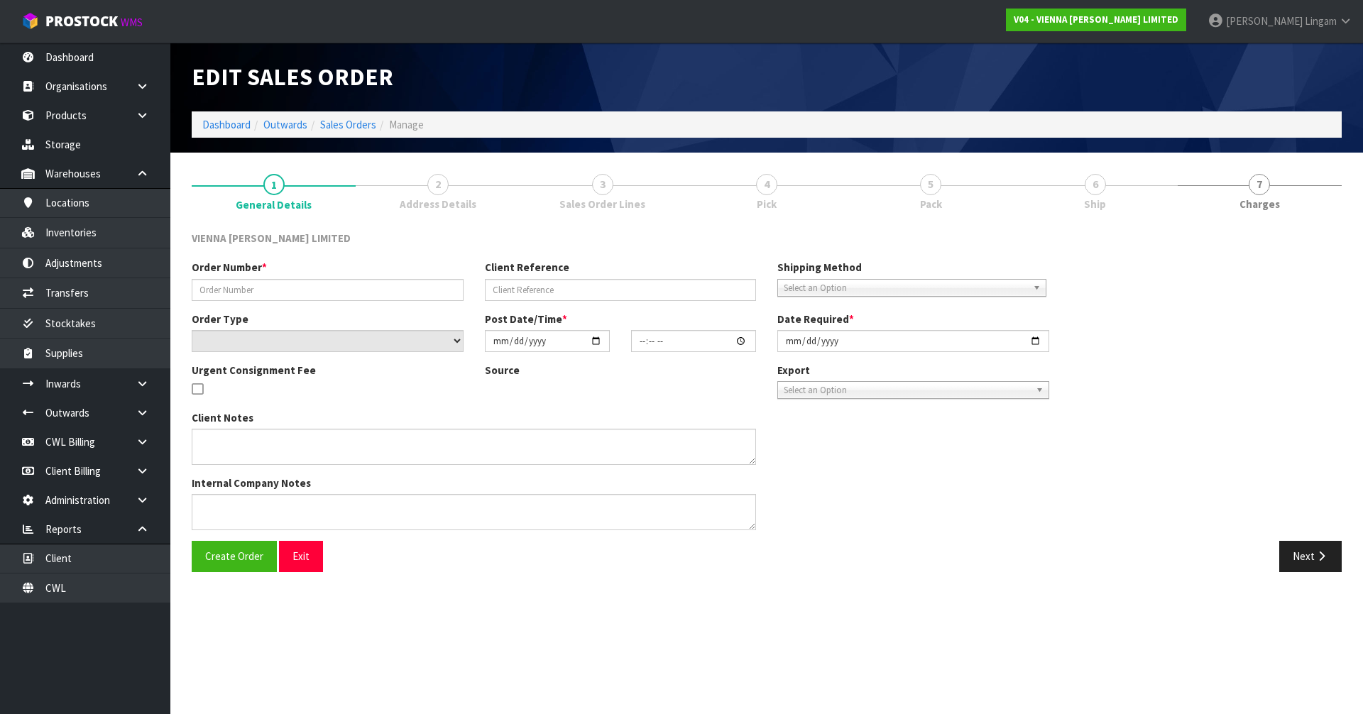
type input "MPAU1073-3"
type input "[PERSON_NAME]"
select select "number:0"
type input "[DATE]"
type input "11:53:00.000"
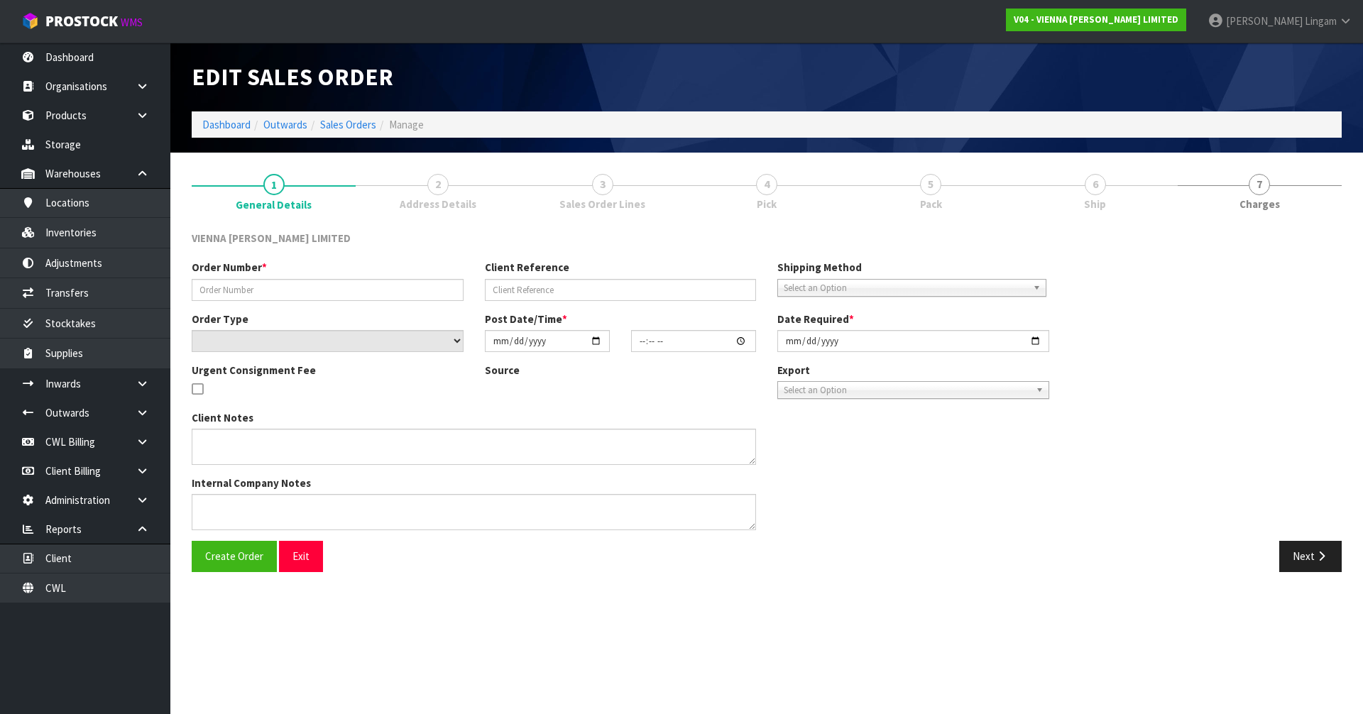
type input "[DATE]"
type textarea "[PERSON_NAME]"
type textarea "URGENT CONSIGNMENT FEE"
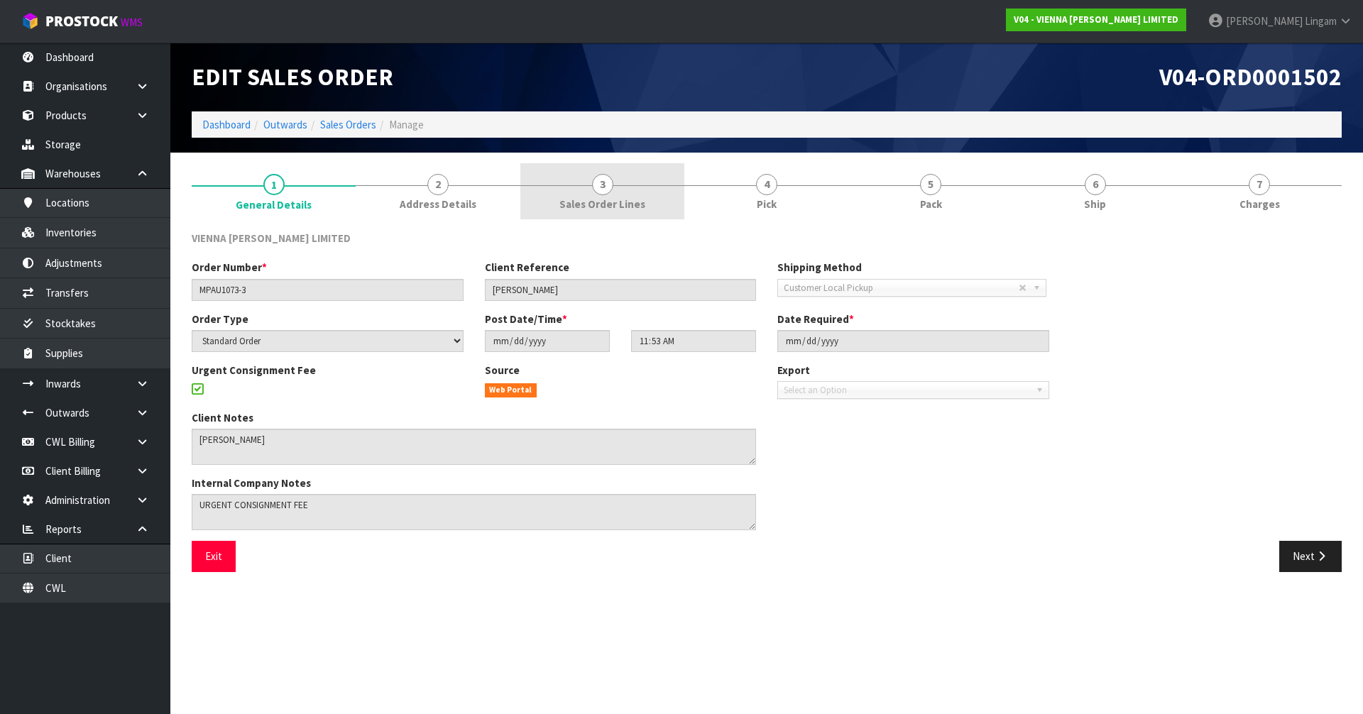
click at [658, 198] on link "3 Sales Order Lines" at bounding box center [602, 191] width 164 height 56
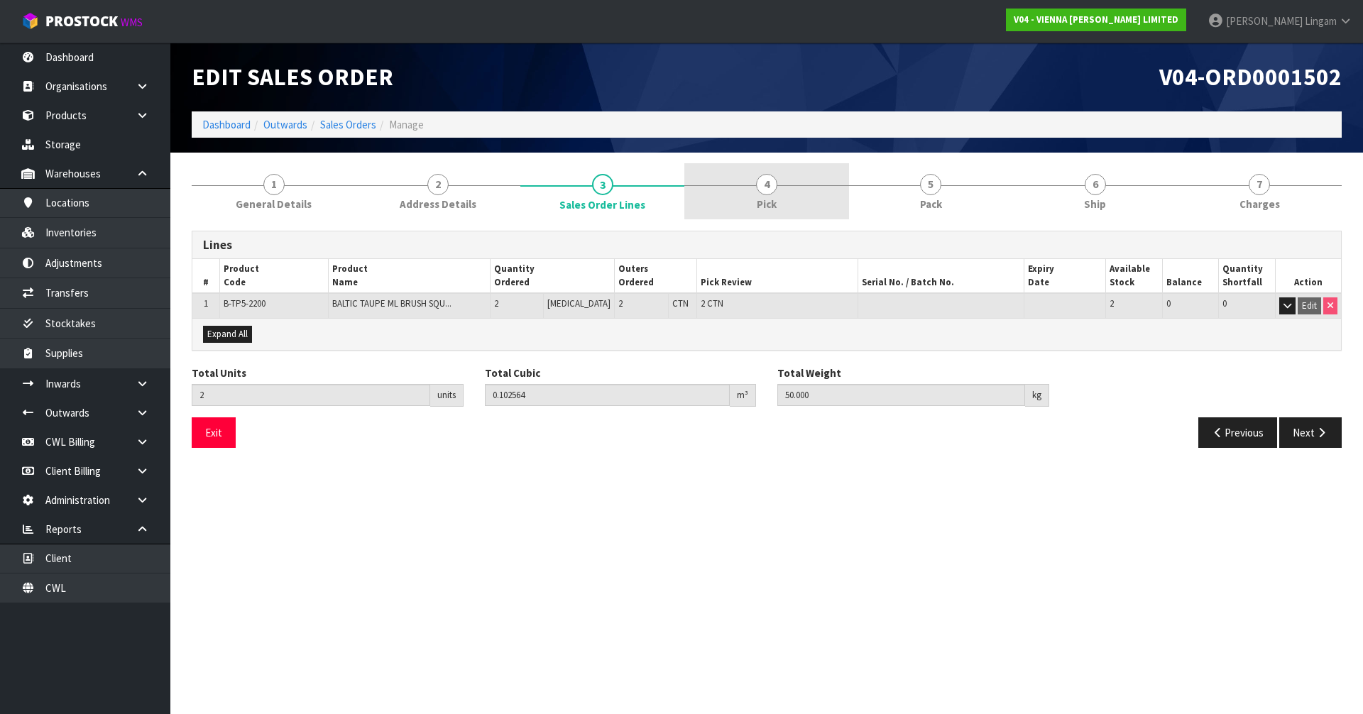
click at [782, 196] on link "4 Pick" at bounding box center [766, 191] width 164 height 56
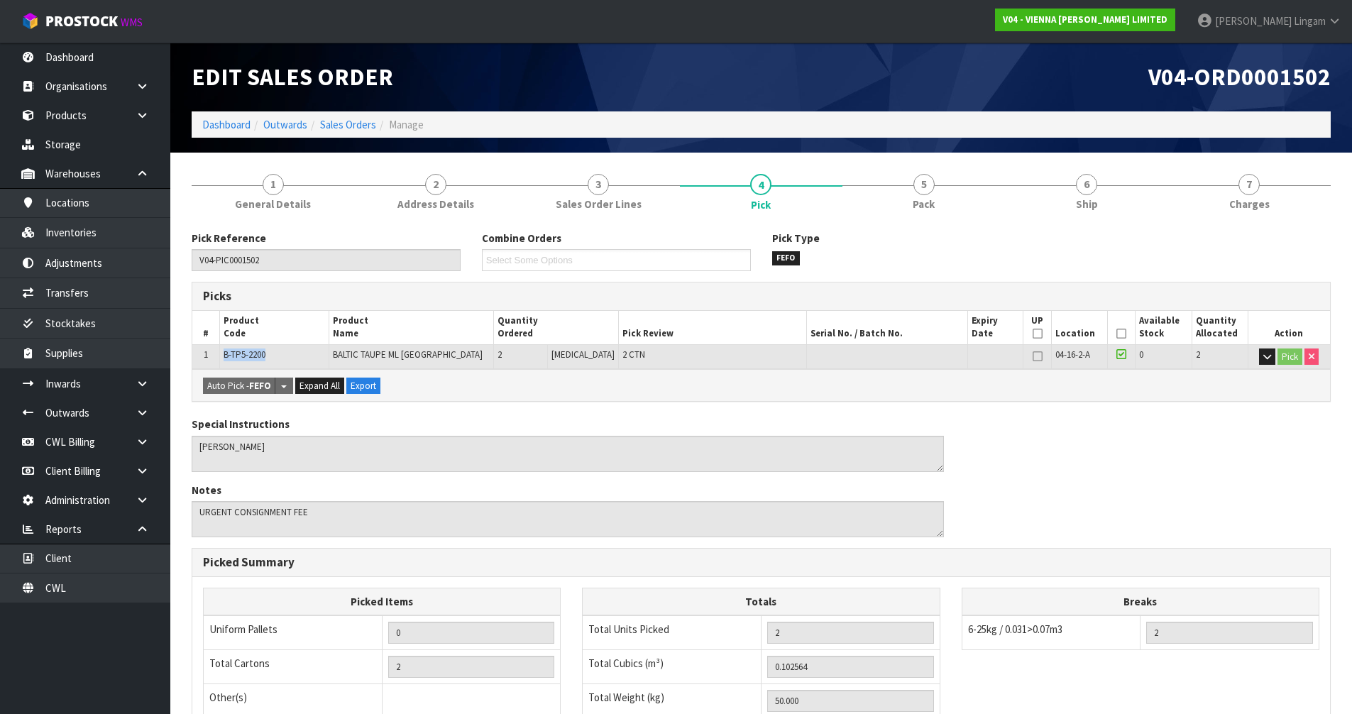
drag, startPoint x: 282, startPoint y: 353, endPoint x: 222, endPoint y: 353, distance: 59.6
click at [222, 353] on td "B-TP5-2200" at bounding box center [274, 356] width 109 height 25
copy span "B-TP5-2200"
drag, startPoint x: 1094, startPoint y: 357, endPoint x: 1049, endPoint y: 360, distance: 44.8
click at [1051, 360] on td "04-16-2-A" at bounding box center [1079, 356] width 56 height 25
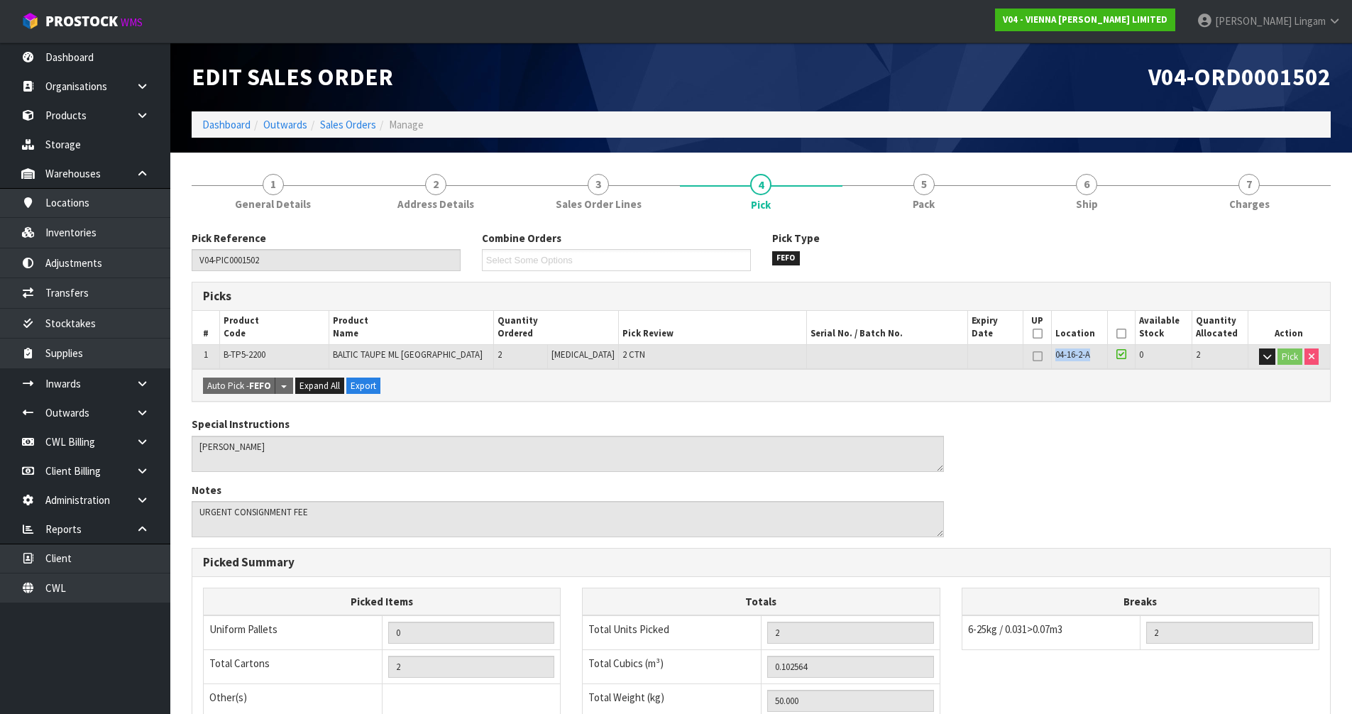
copy span "04-16-2-A"
click at [106, 242] on link "Inventories" at bounding box center [85, 232] width 170 height 29
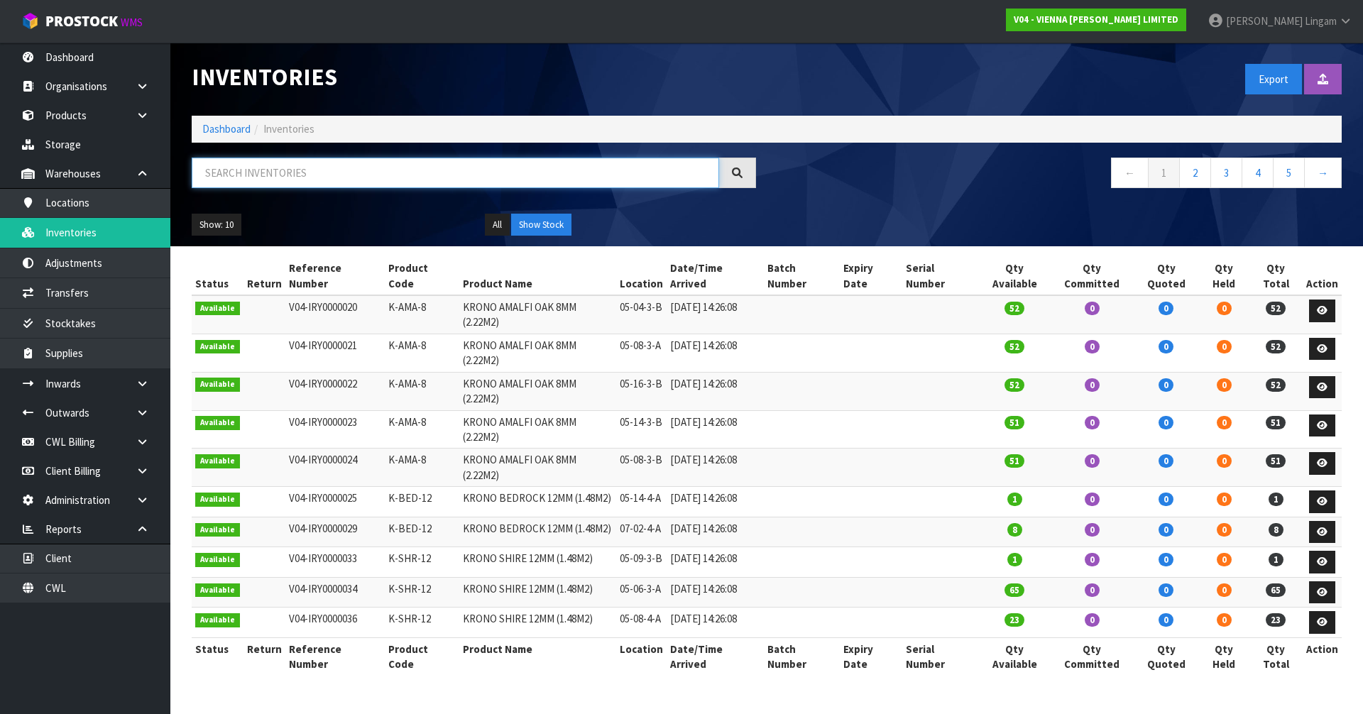
click at [434, 177] on input "text" at bounding box center [455, 173] width 527 height 31
paste input "04-16-2-A"
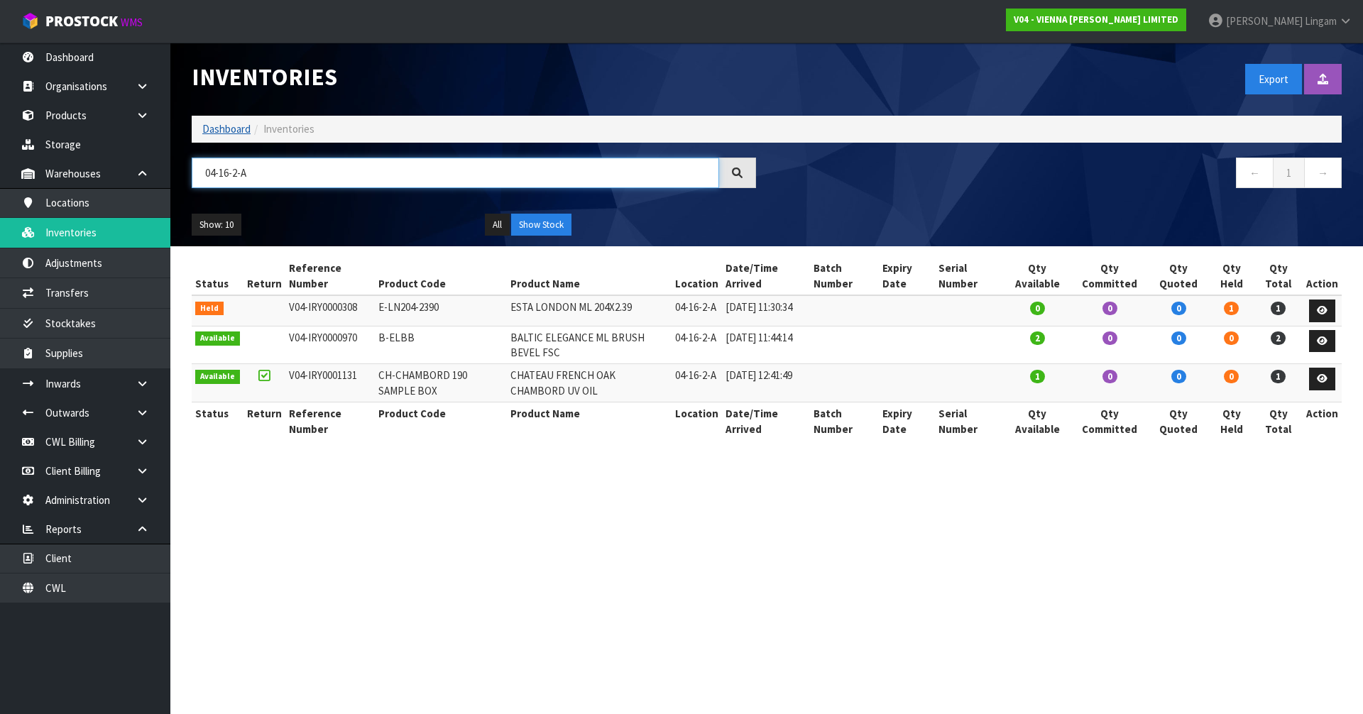
type input "04-16-2-A"
click at [232, 127] on link "Dashboard" at bounding box center [226, 128] width 48 height 13
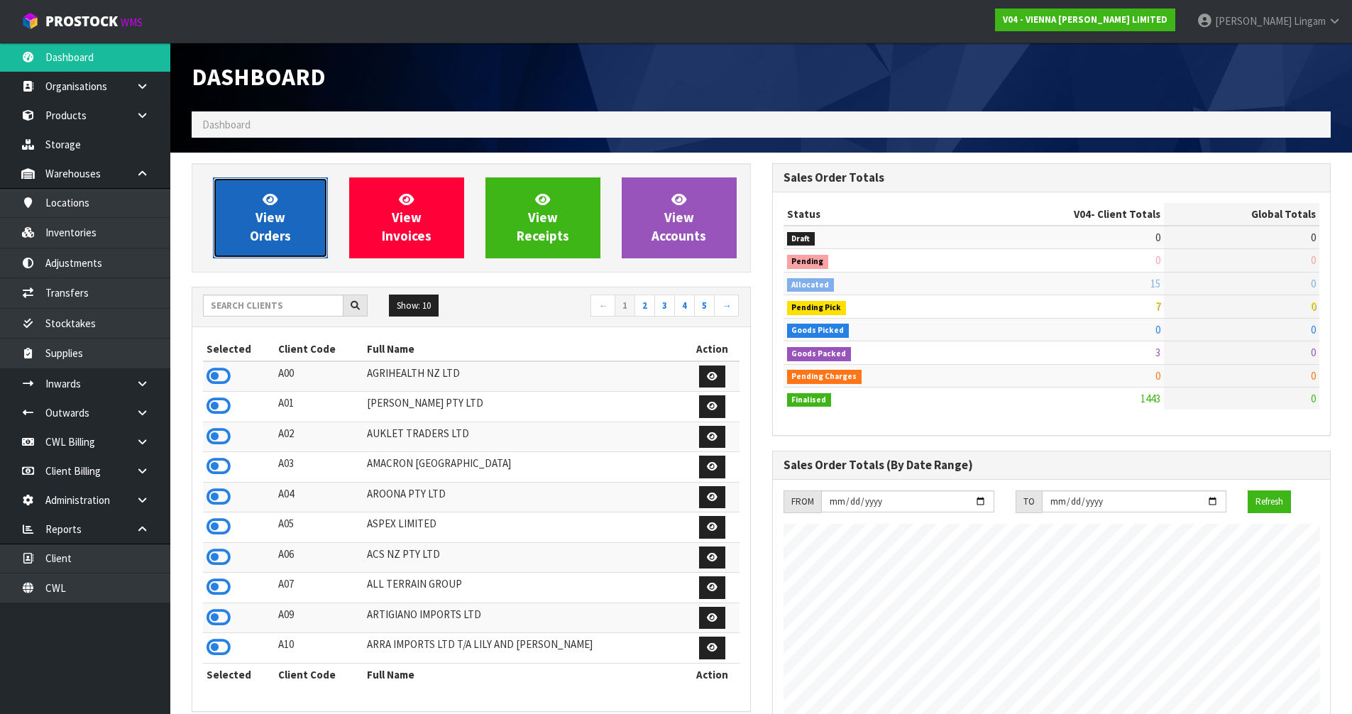
scroll to position [1075, 580]
click at [265, 224] on span "View Orders" at bounding box center [270, 217] width 41 height 53
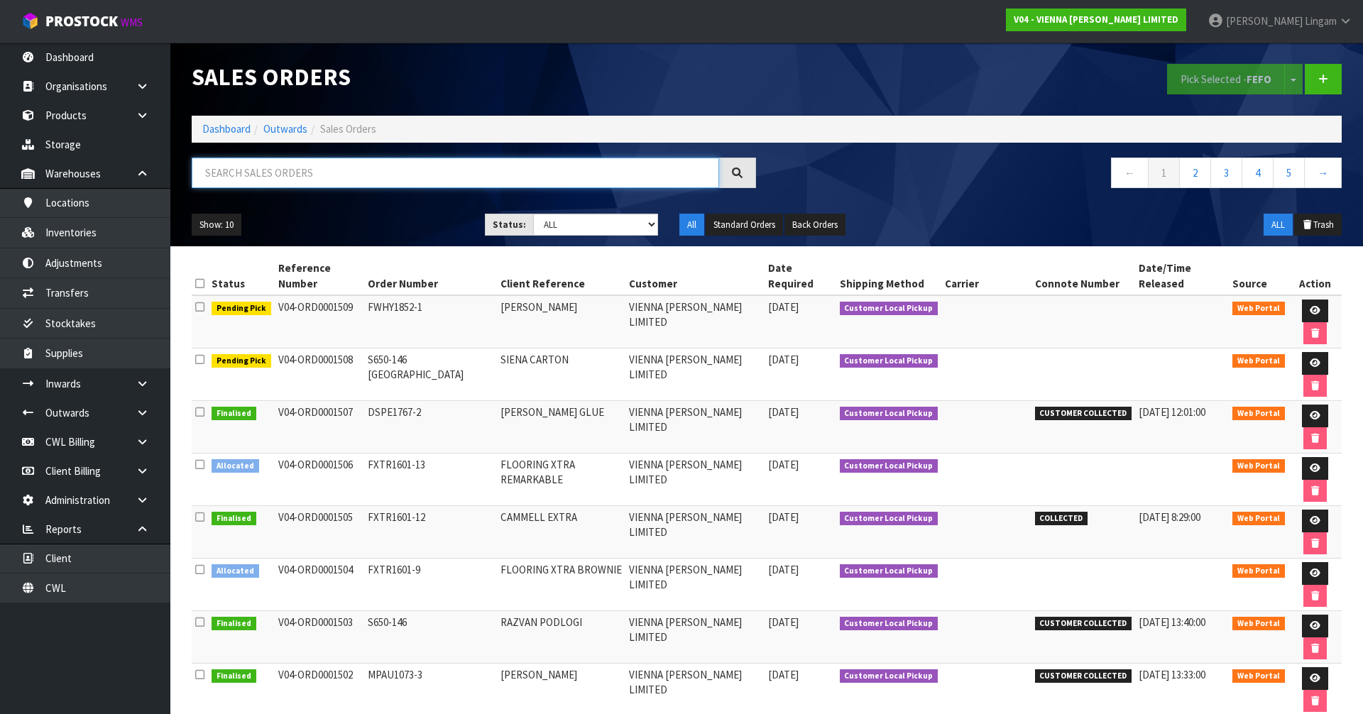
click at [420, 170] on input "text" at bounding box center [455, 173] width 527 height 31
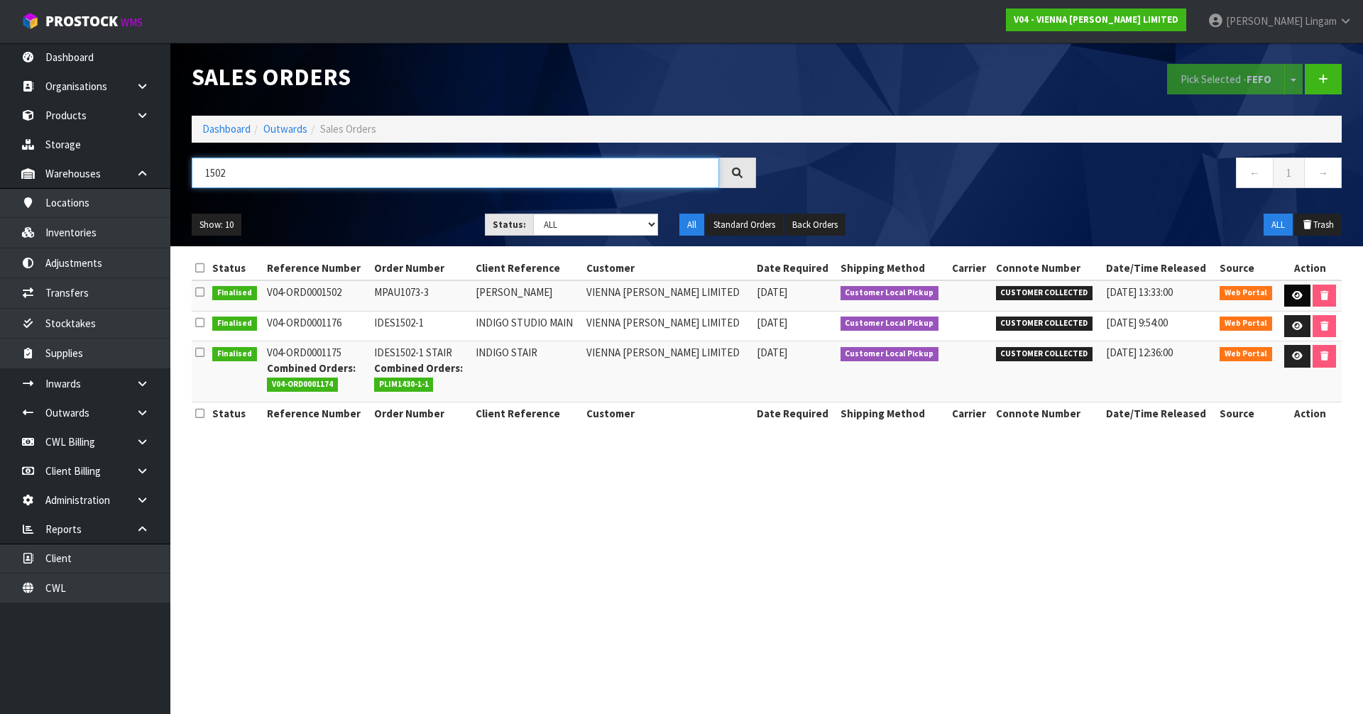
type input "1502"
click at [1300, 292] on link at bounding box center [1297, 296] width 26 height 23
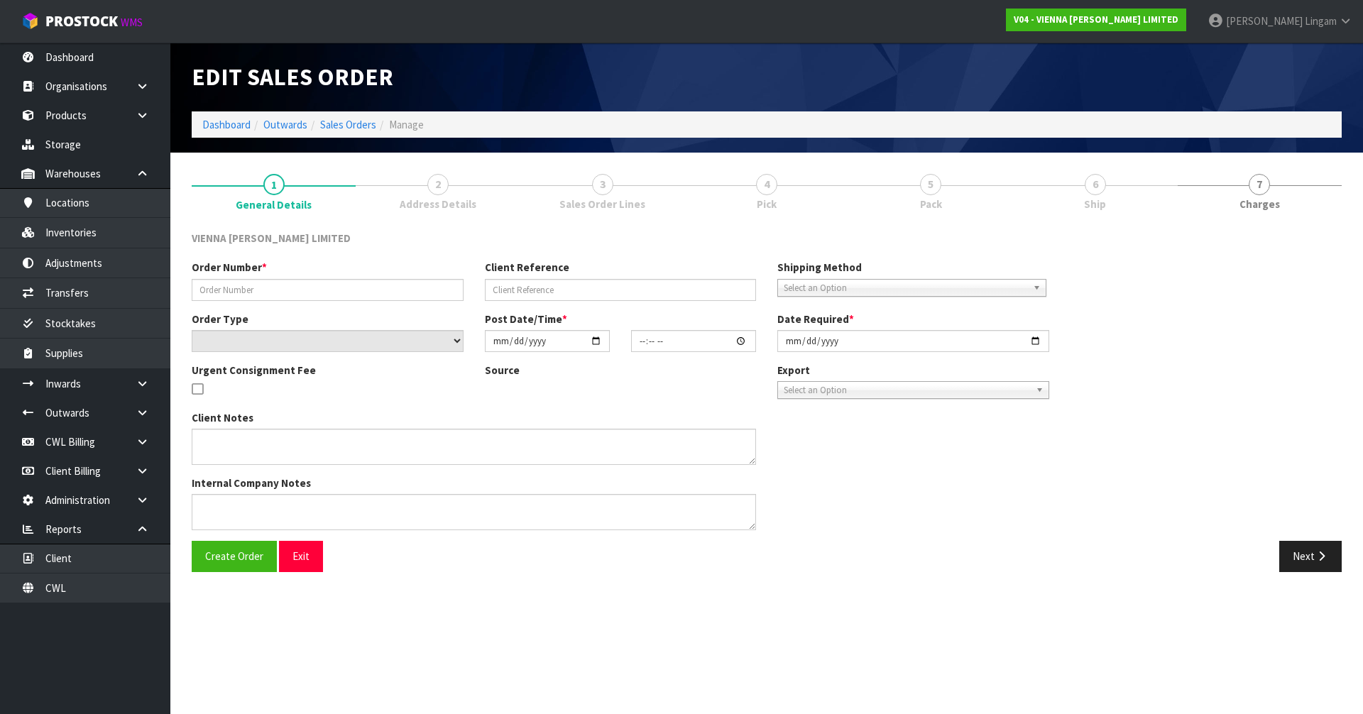
type input "MPAU1073-3"
type input "[PERSON_NAME]"
select select "number:0"
type input "[DATE]"
type input "11:53:00.000"
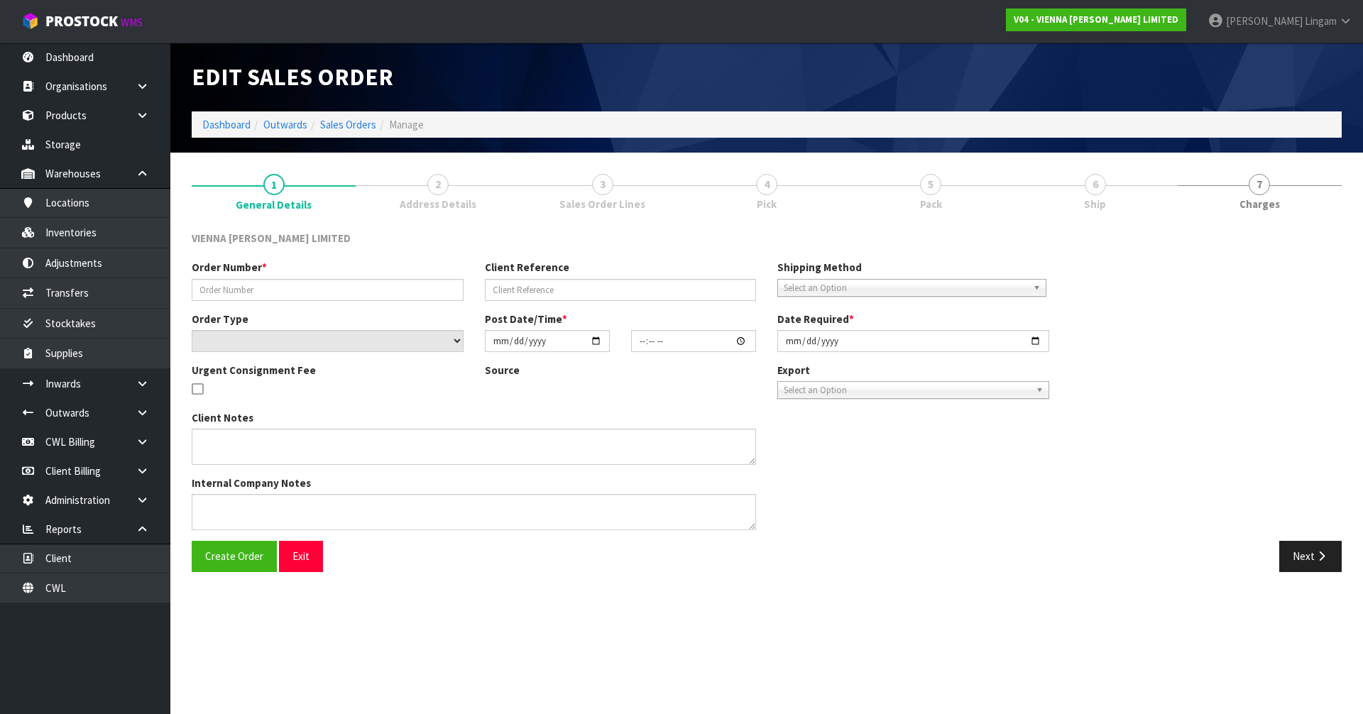
type input "[DATE]"
type textarea "[PERSON_NAME]"
type textarea "URGENT CONSIGNMENT FEE"
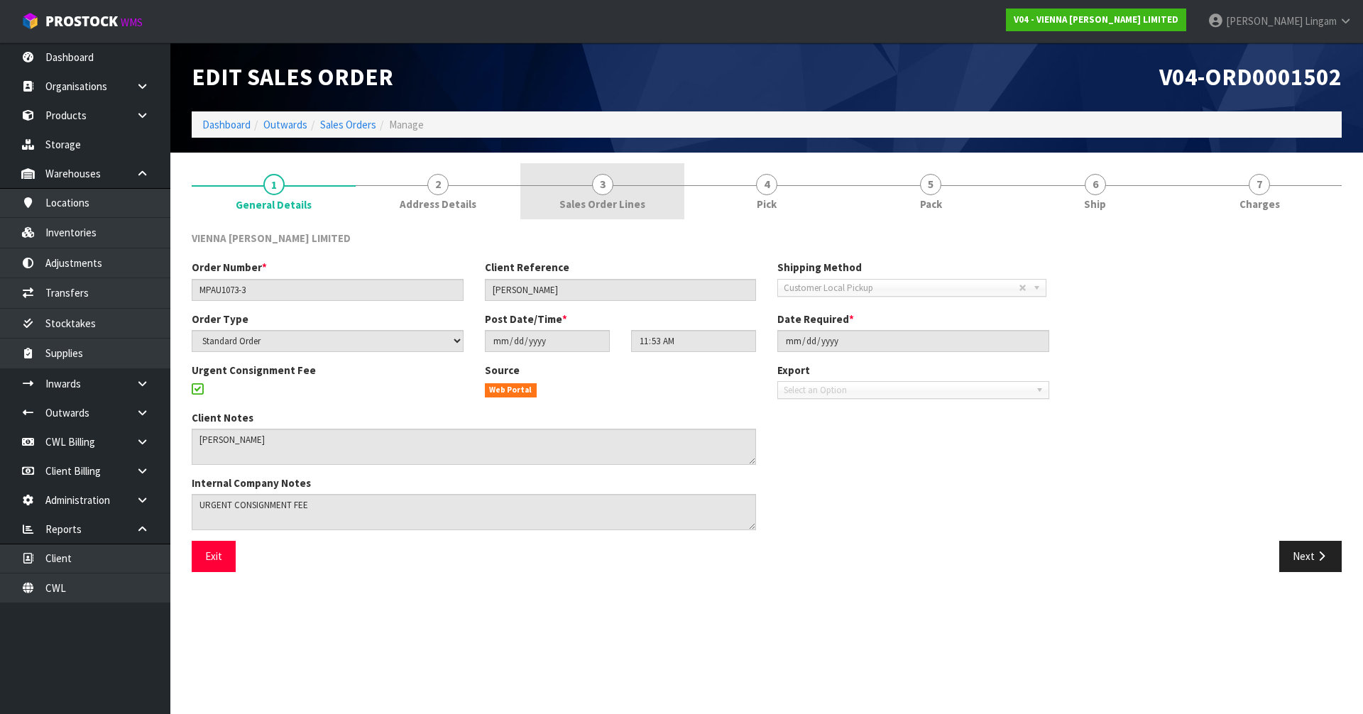
click at [635, 196] on link "3 Sales Order Lines" at bounding box center [602, 191] width 164 height 56
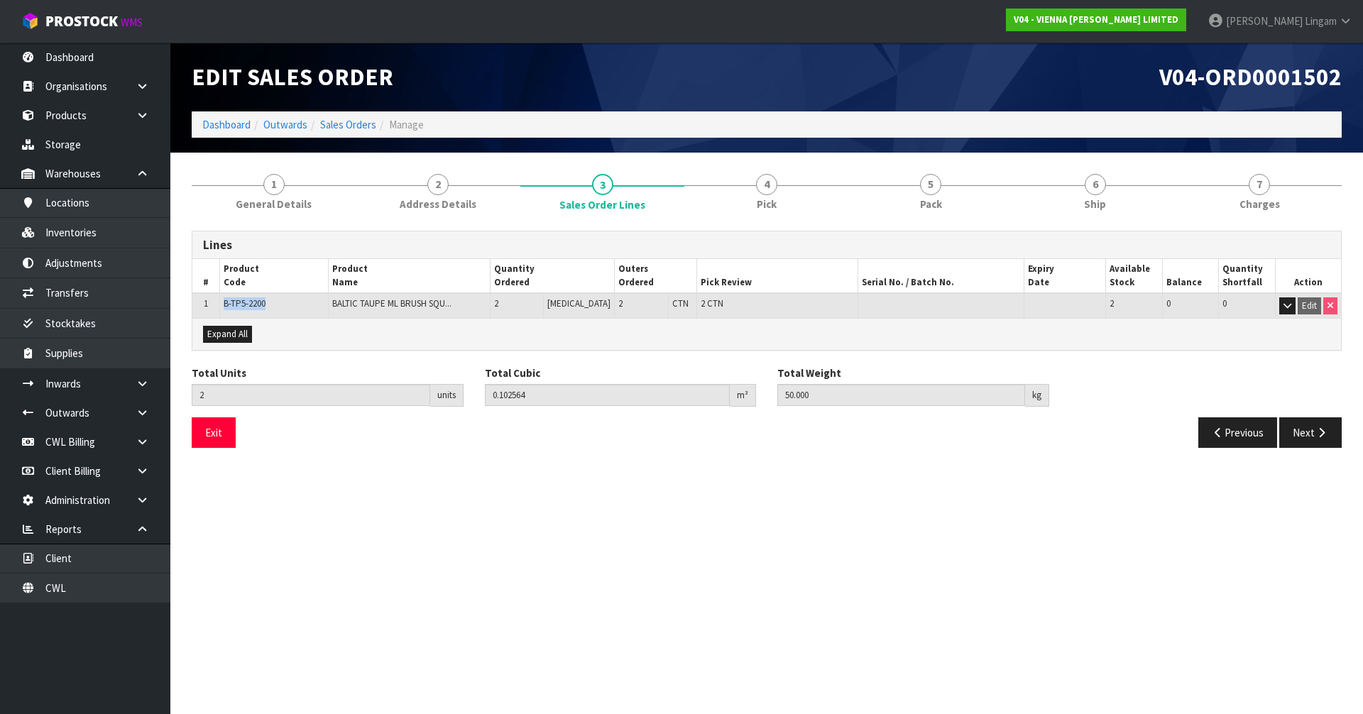
drag, startPoint x: 282, startPoint y: 306, endPoint x: 226, endPoint y: 308, distance: 56.8
click at [226, 308] on td "B-TP5-2200" at bounding box center [274, 305] width 109 height 25
copy span "B-TP5-2200"
click at [84, 233] on link "Inventories" at bounding box center [85, 232] width 170 height 29
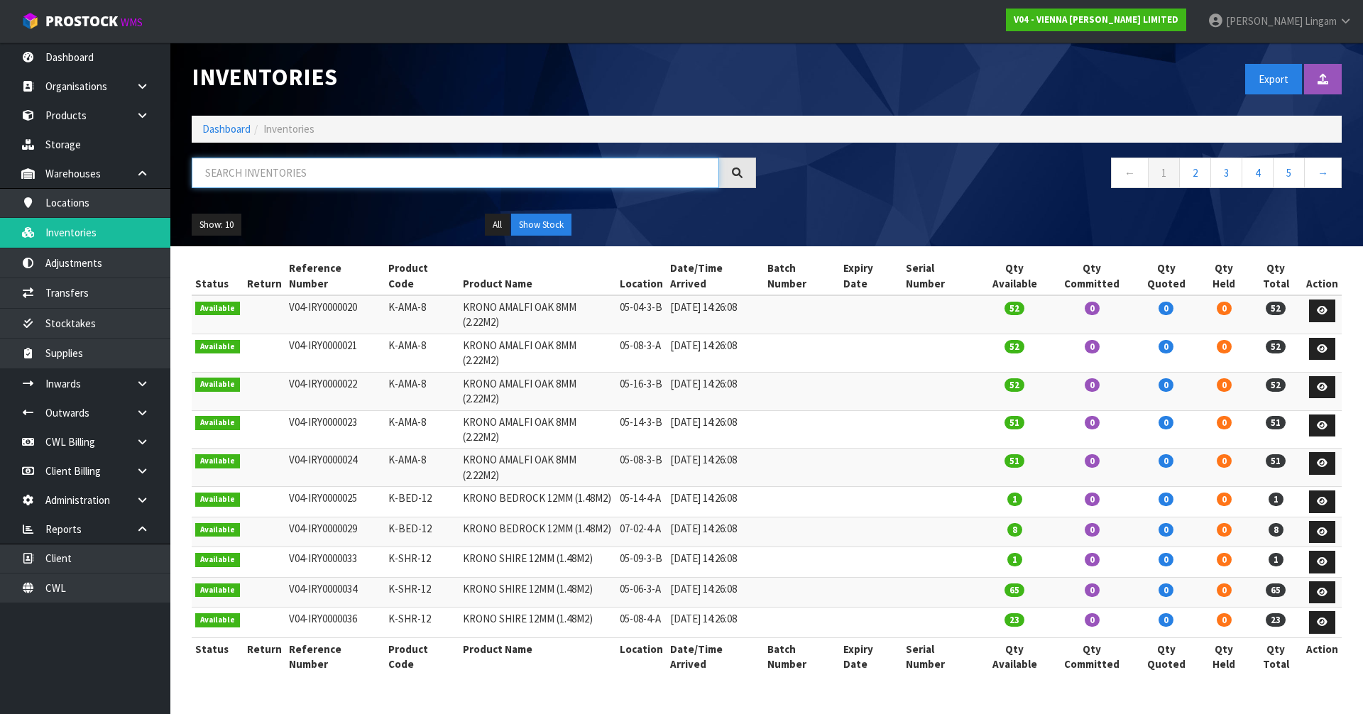
click at [361, 172] on input "text" at bounding box center [455, 173] width 527 height 31
paste input "B-TP5-2200"
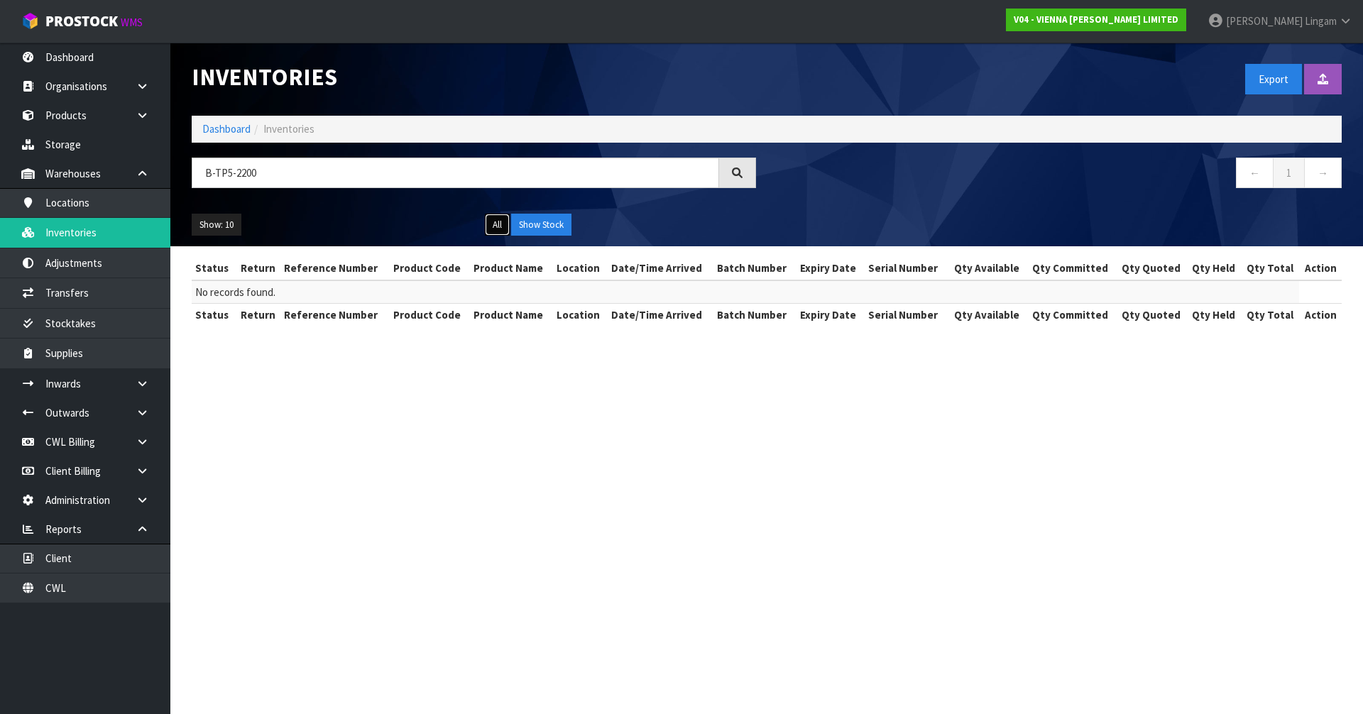
click at [499, 226] on button "All" at bounding box center [497, 225] width 25 height 23
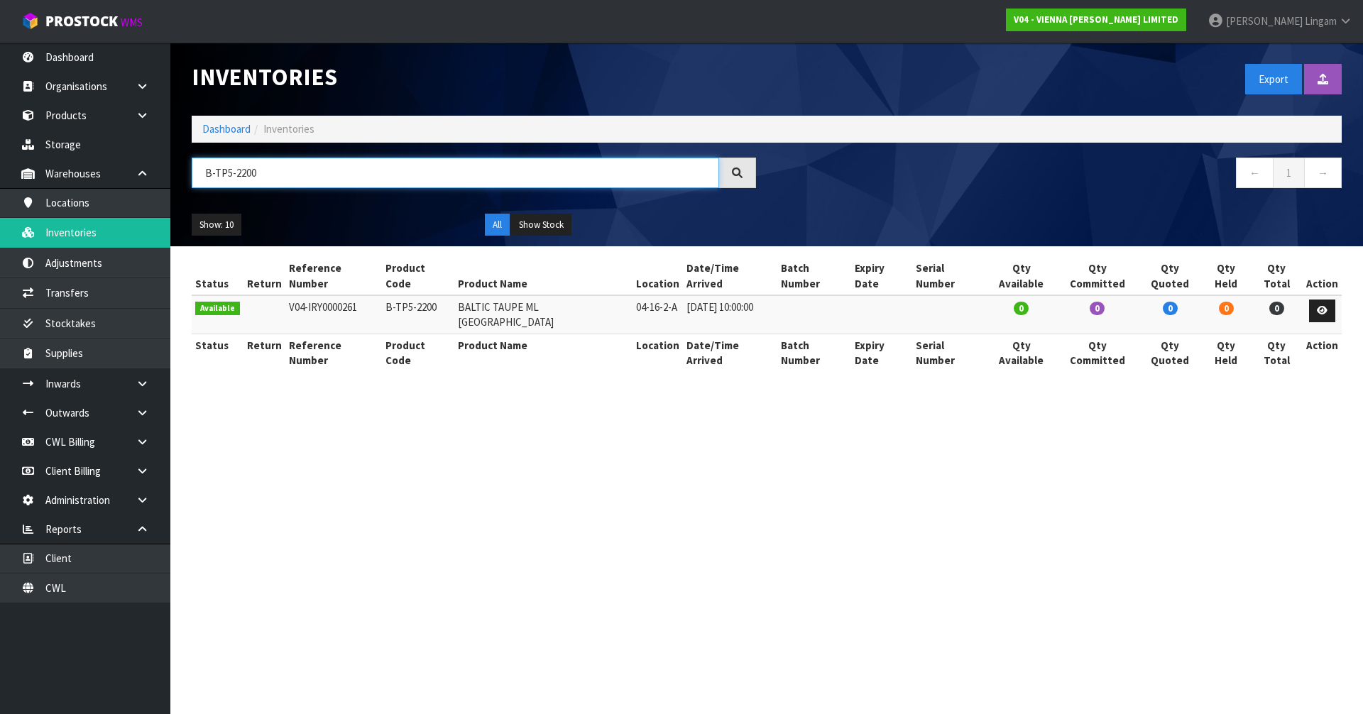
click at [287, 175] on input "B-TP5-2200" at bounding box center [455, 173] width 527 height 31
drag, startPoint x: 287, startPoint y: 175, endPoint x: 217, endPoint y: 184, distance: 70.2
click at [217, 184] on input "B-TP5-2200" at bounding box center [455, 173] width 527 height 31
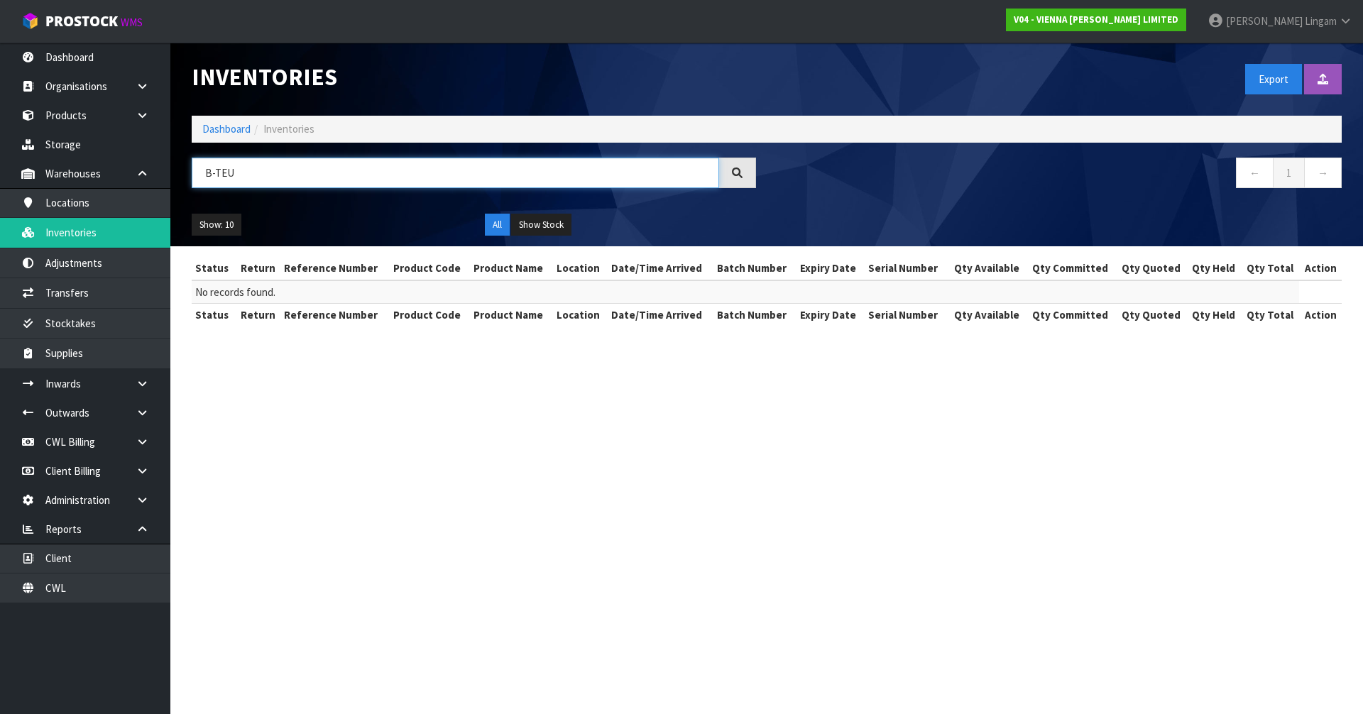
click at [220, 172] on input "B-TEU" at bounding box center [455, 173] width 527 height 31
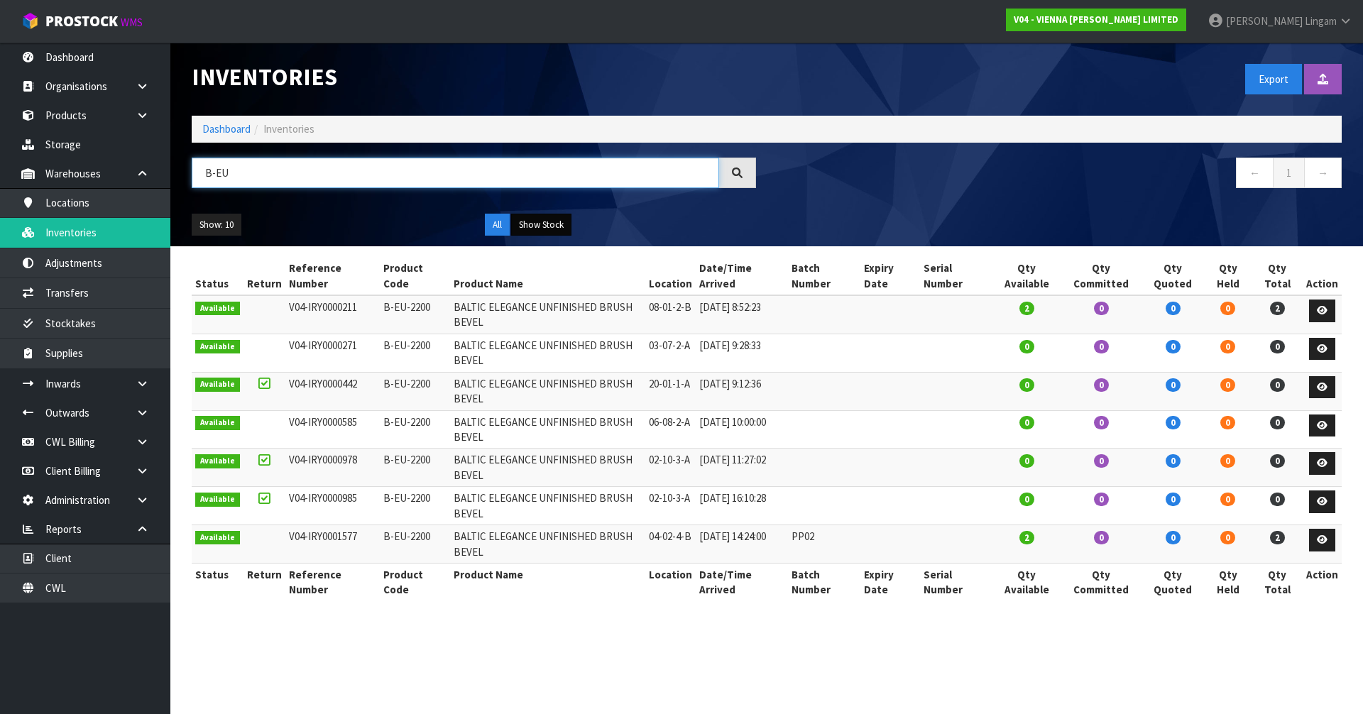
type input "B-EU"
click at [542, 225] on button "Show Stock" at bounding box center [541, 225] width 60 height 23
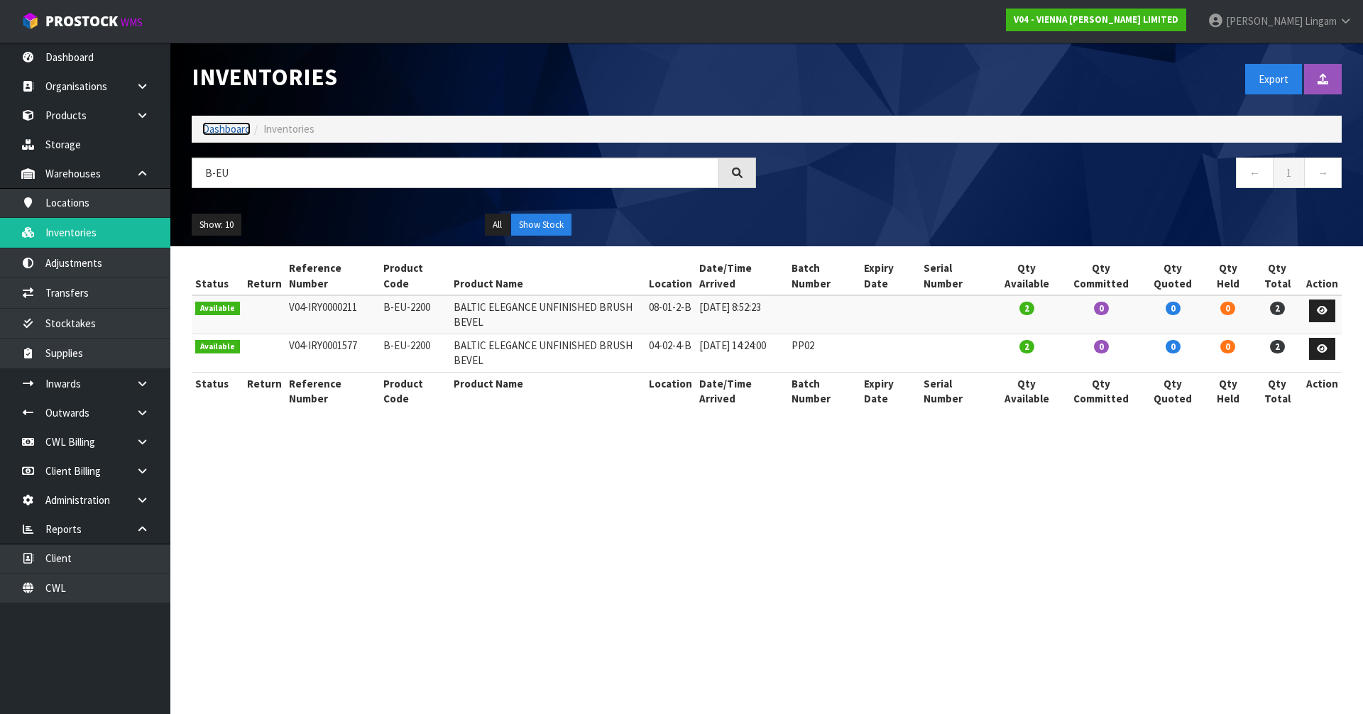
click at [214, 131] on link "Dashboard" at bounding box center [226, 128] width 48 height 13
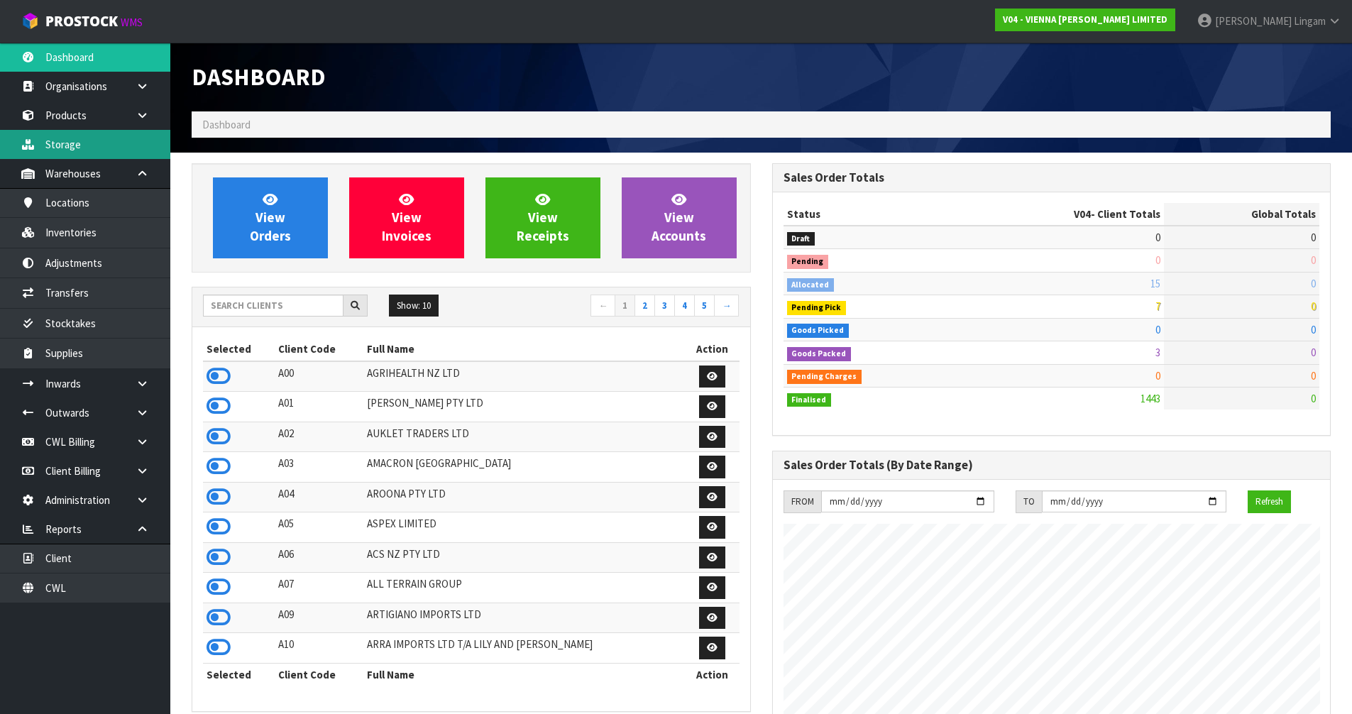
scroll to position [1075, 580]
click at [227, 298] on input "text" at bounding box center [273, 306] width 141 height 22
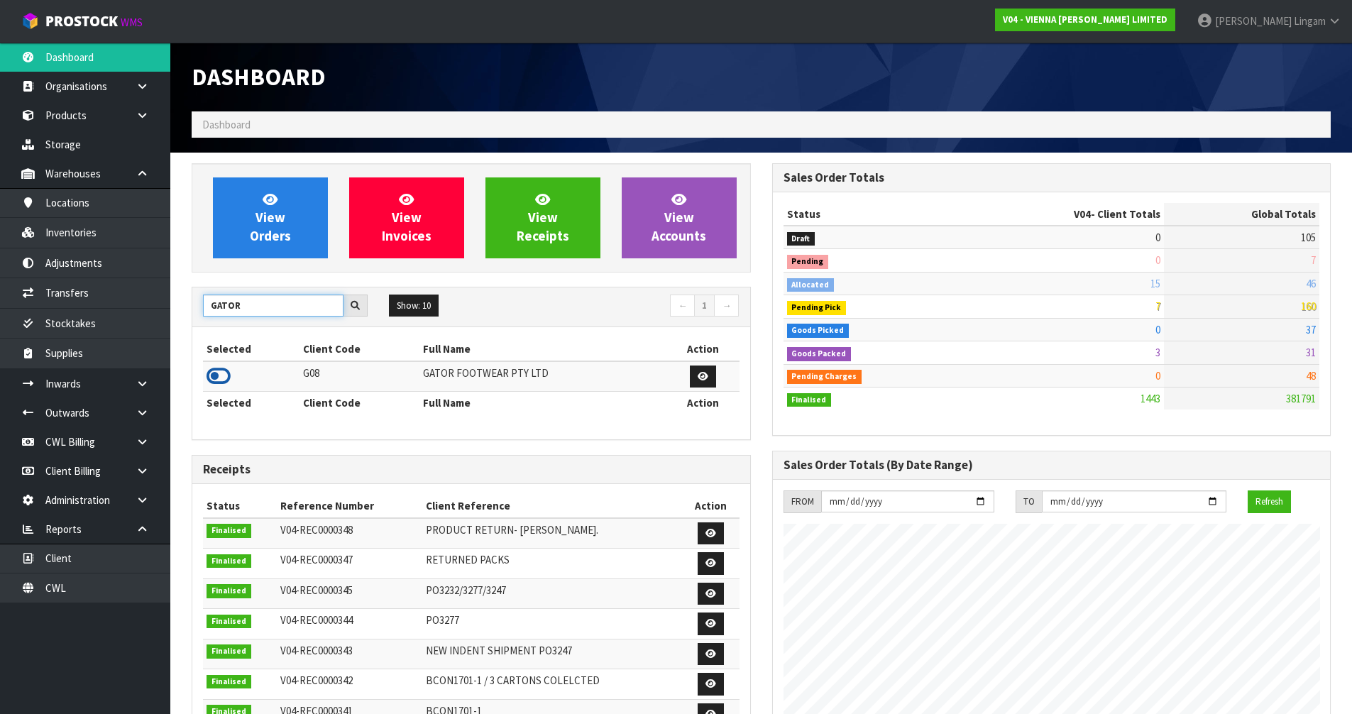
type input "GATOR"
click at [217, 375] on icon at bounding box center [219, 376] width 24 height 21
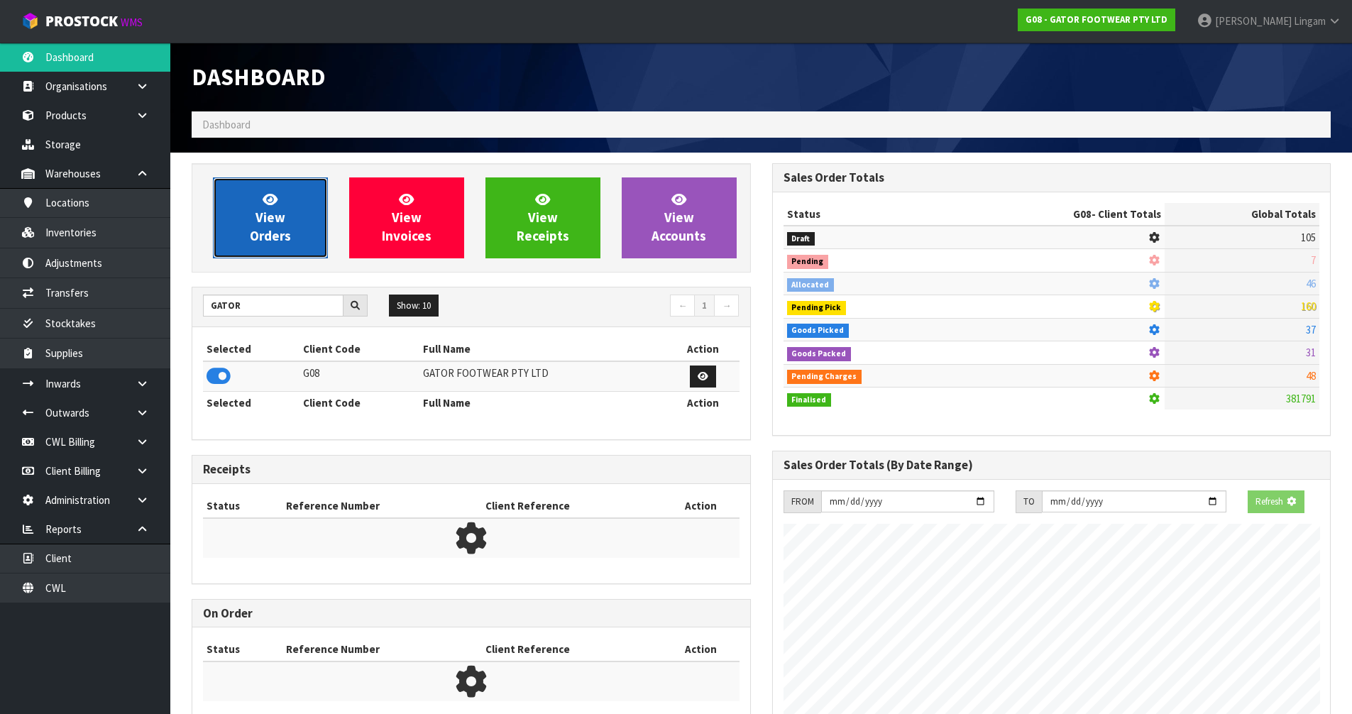
scroll to position [990, 580]
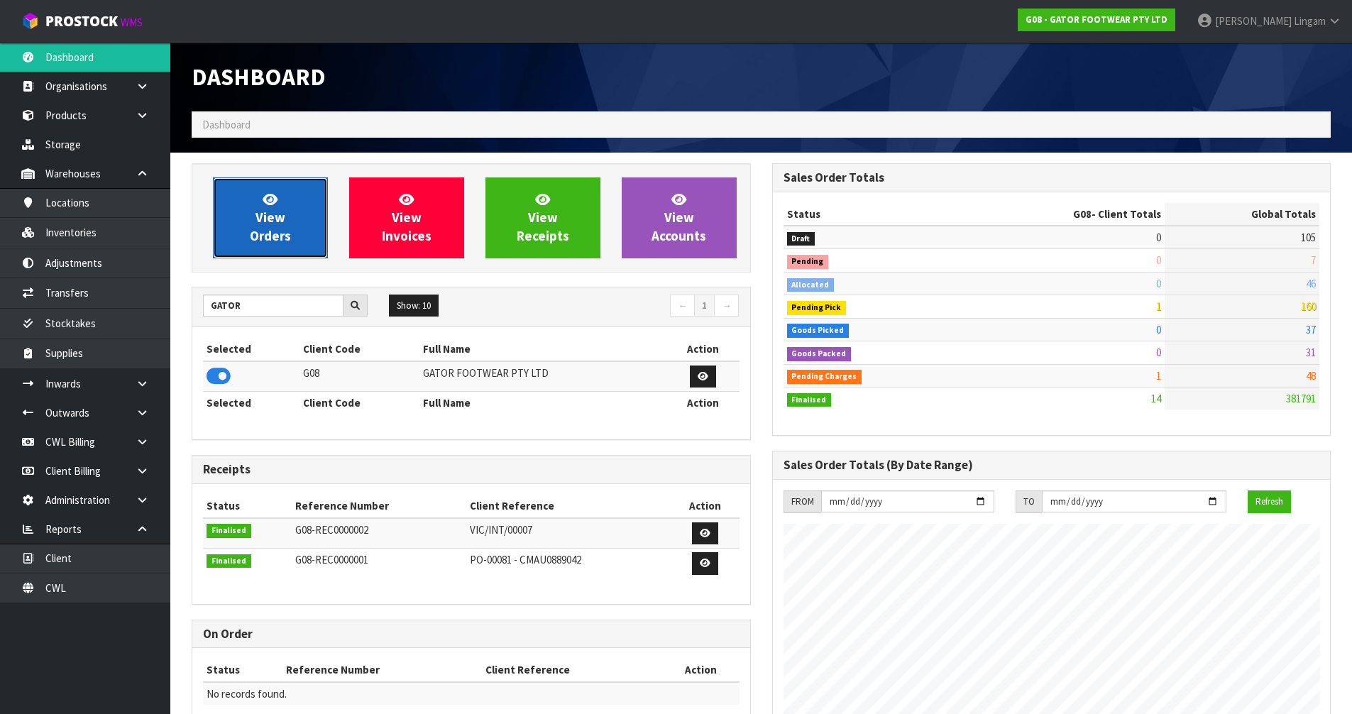
click at [246, 225] on link "View Orders" at bounding box center [270, 217] width 115 height 81
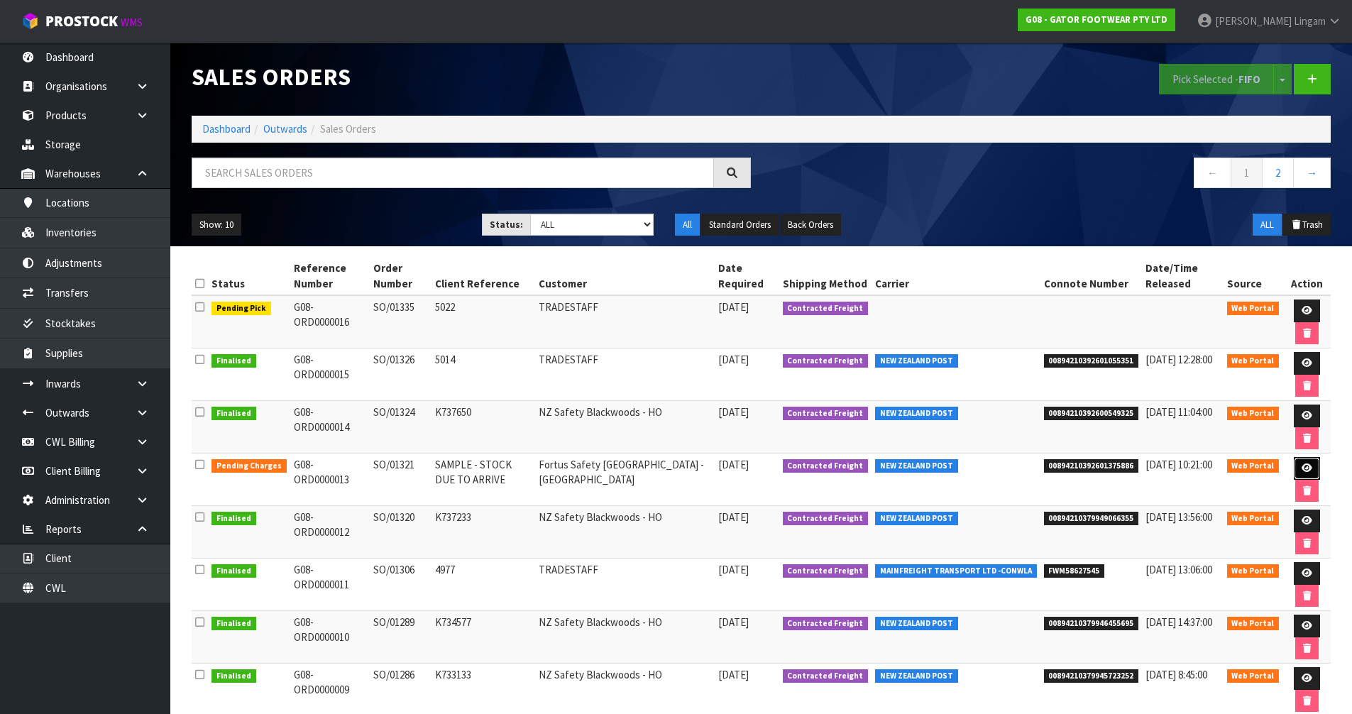
click at [1302, 463] on icon at bounding box center [1307, 467] width 11 height 9
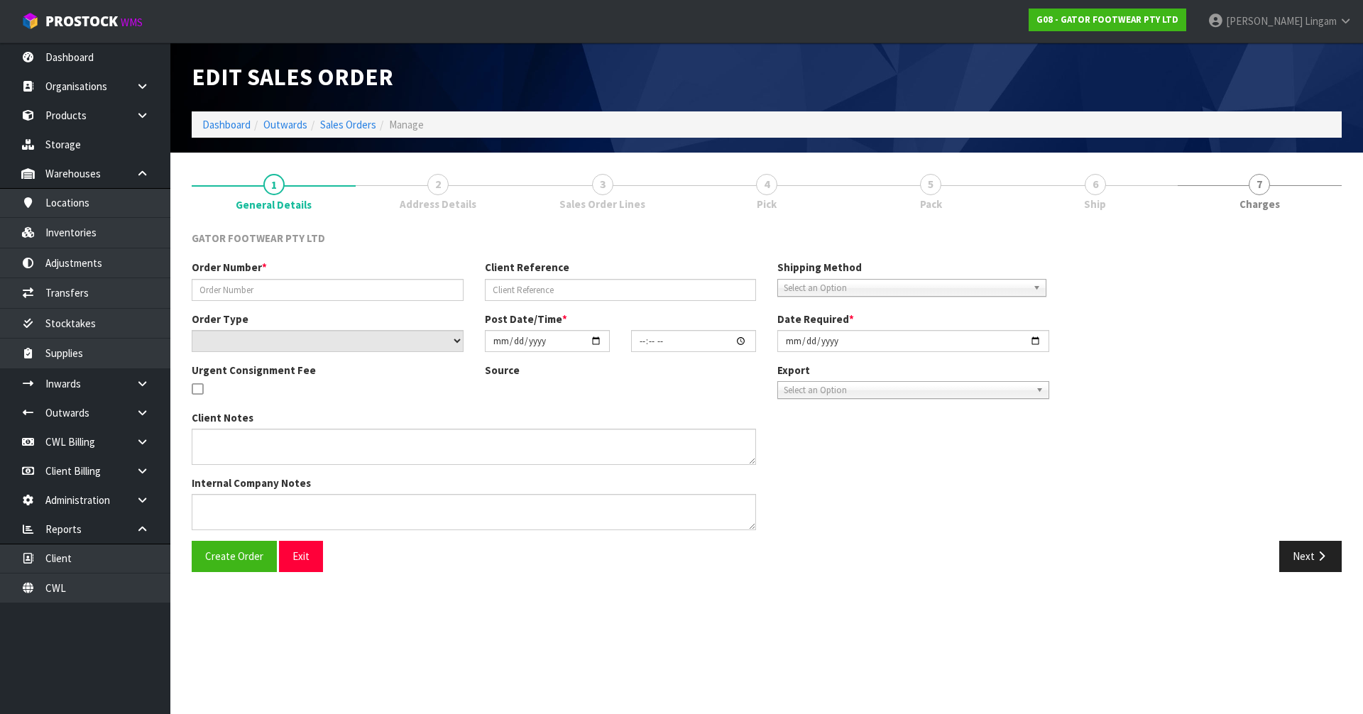
type input "SO/01321"
type input "SAMPLE - STOCK DUE TO ARRIVE"
select select "number:0"
type input "[DATE]"
type input "20:43:00.000"
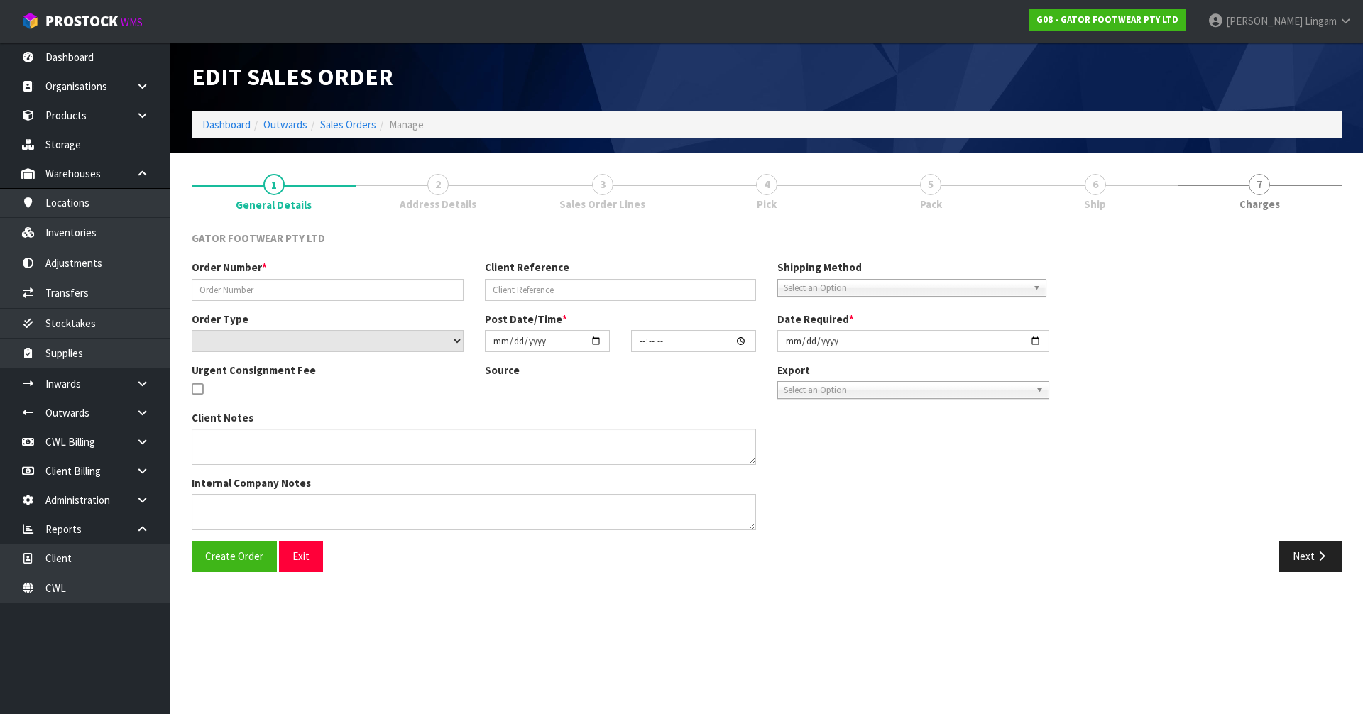
type input "[DATE]"
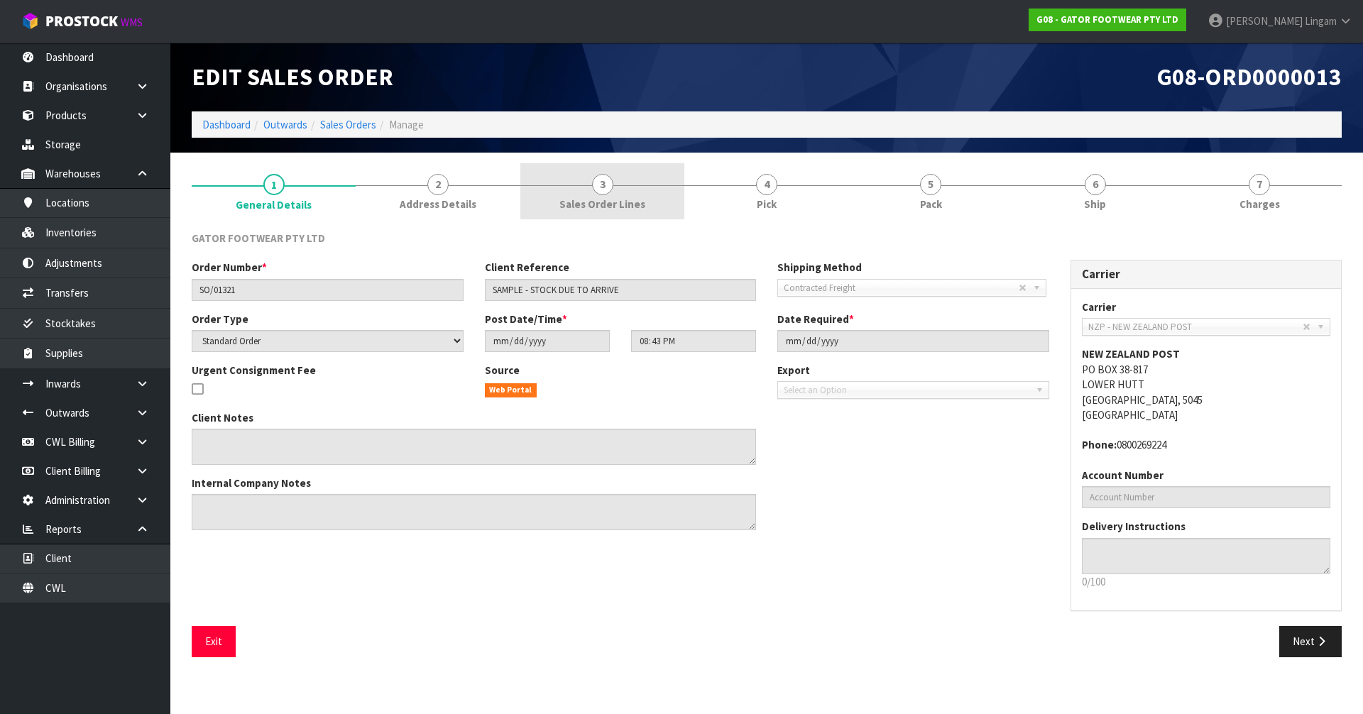
click at [632, 209] on span "Sales Order Lines" at bounding box center [602, 204] width 86 height 15
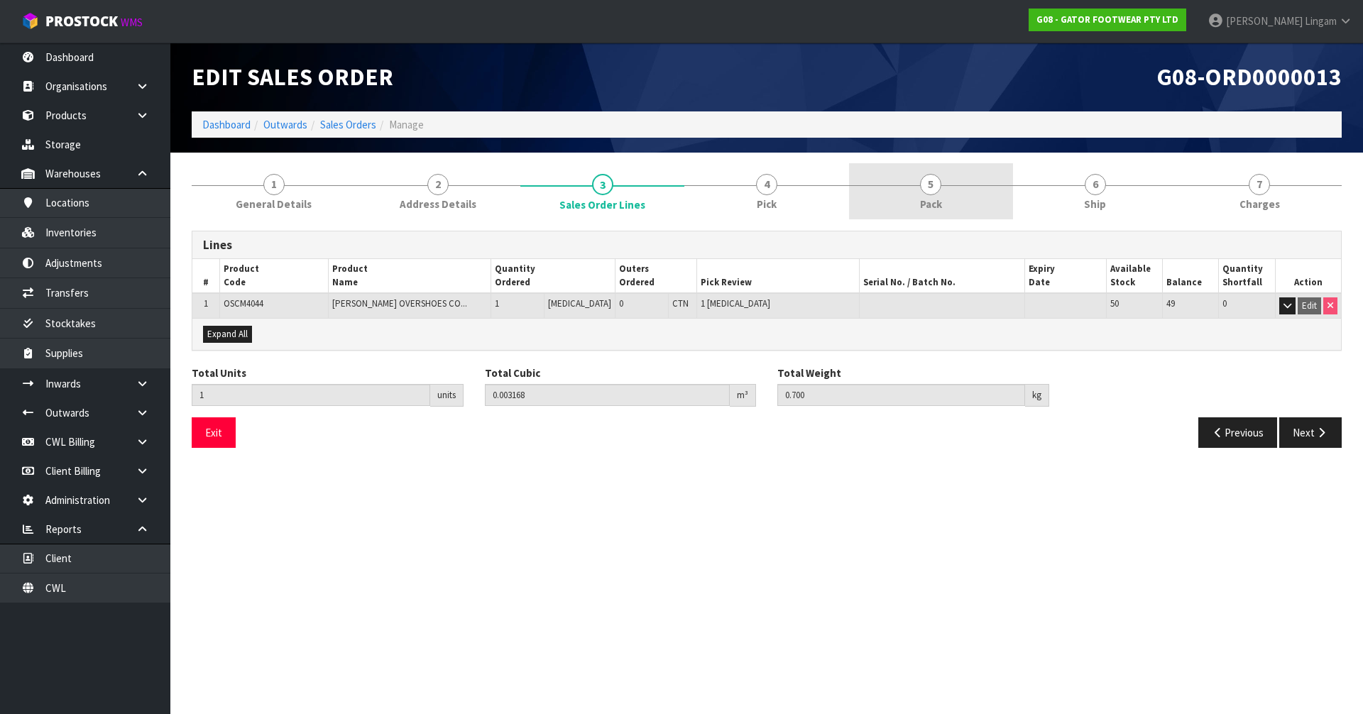
click at [950, 203] on link "5 Pack" at bounding box center [931, 191] width 164 height 56
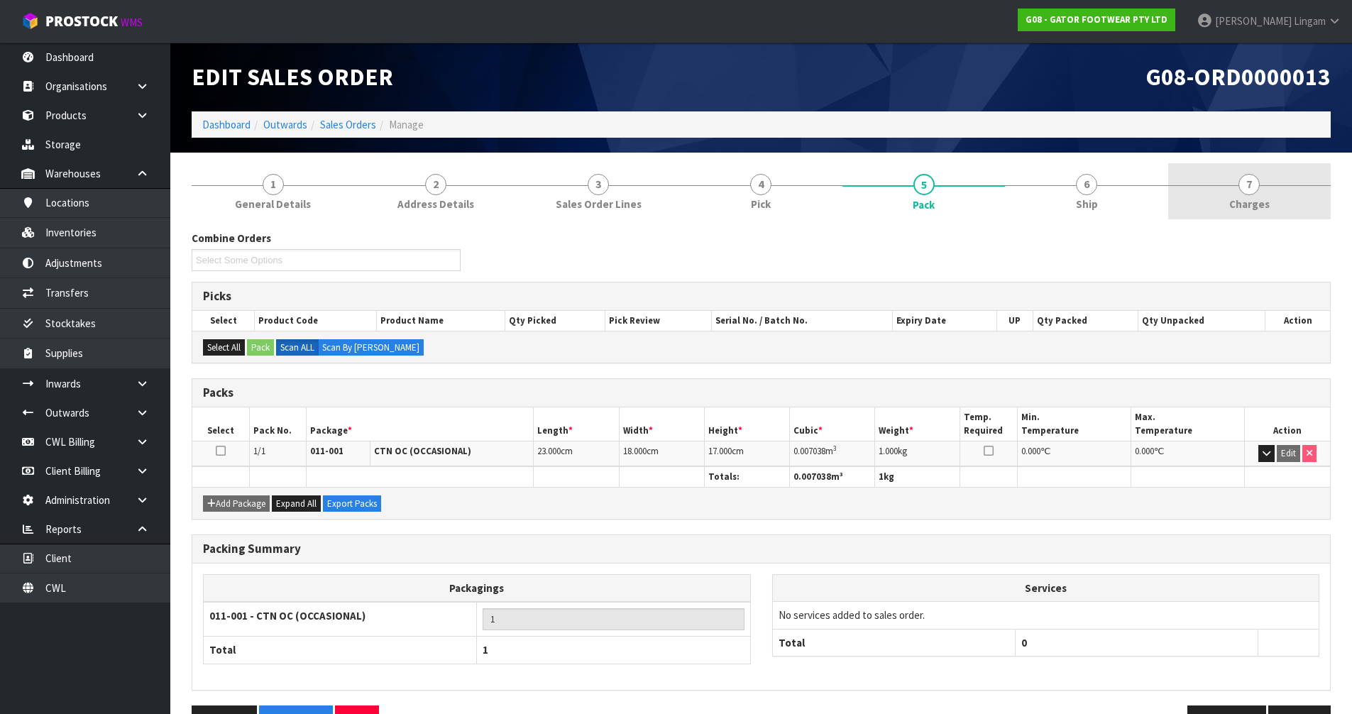
click at [1219, 208] on link "7 [GEOGRAPHIC_DATA]" at bounding box center [1249, 191] width 163 height 56
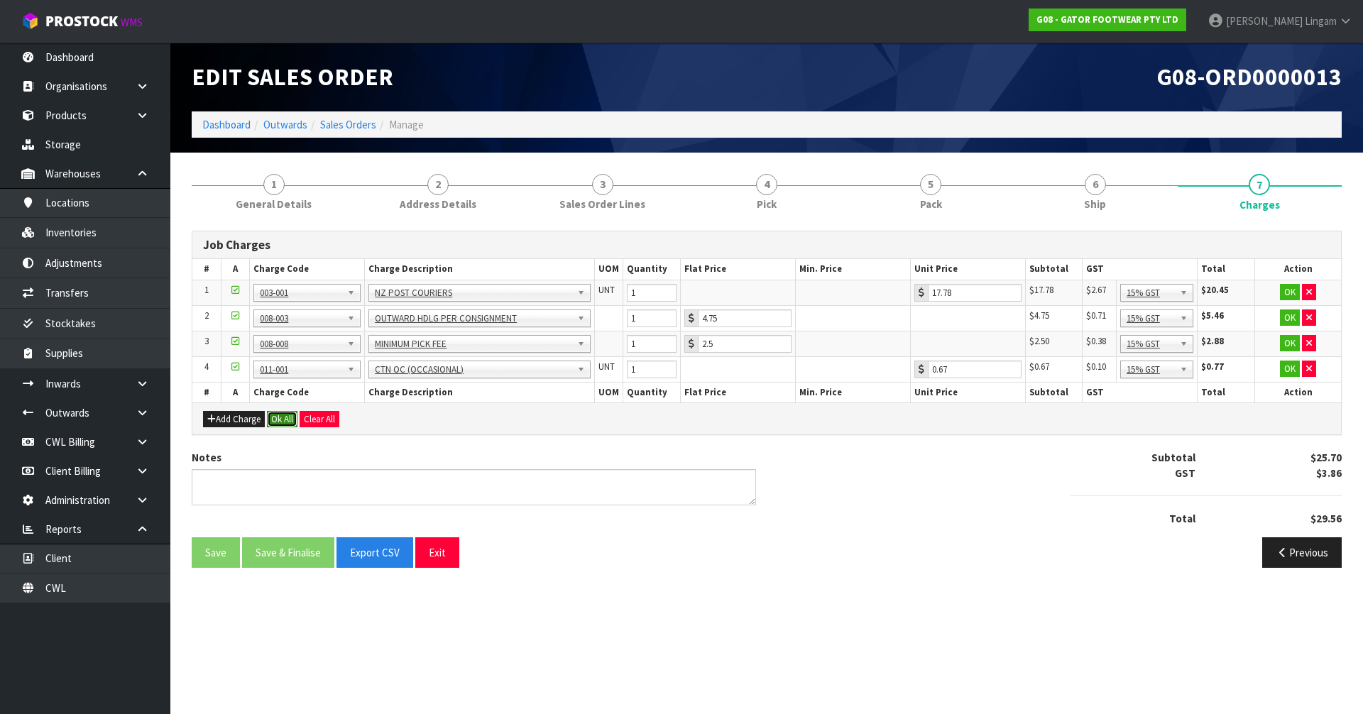
click at [288, 422] on button "Ok All" at bounding box center [282, 419] width 31 height 17
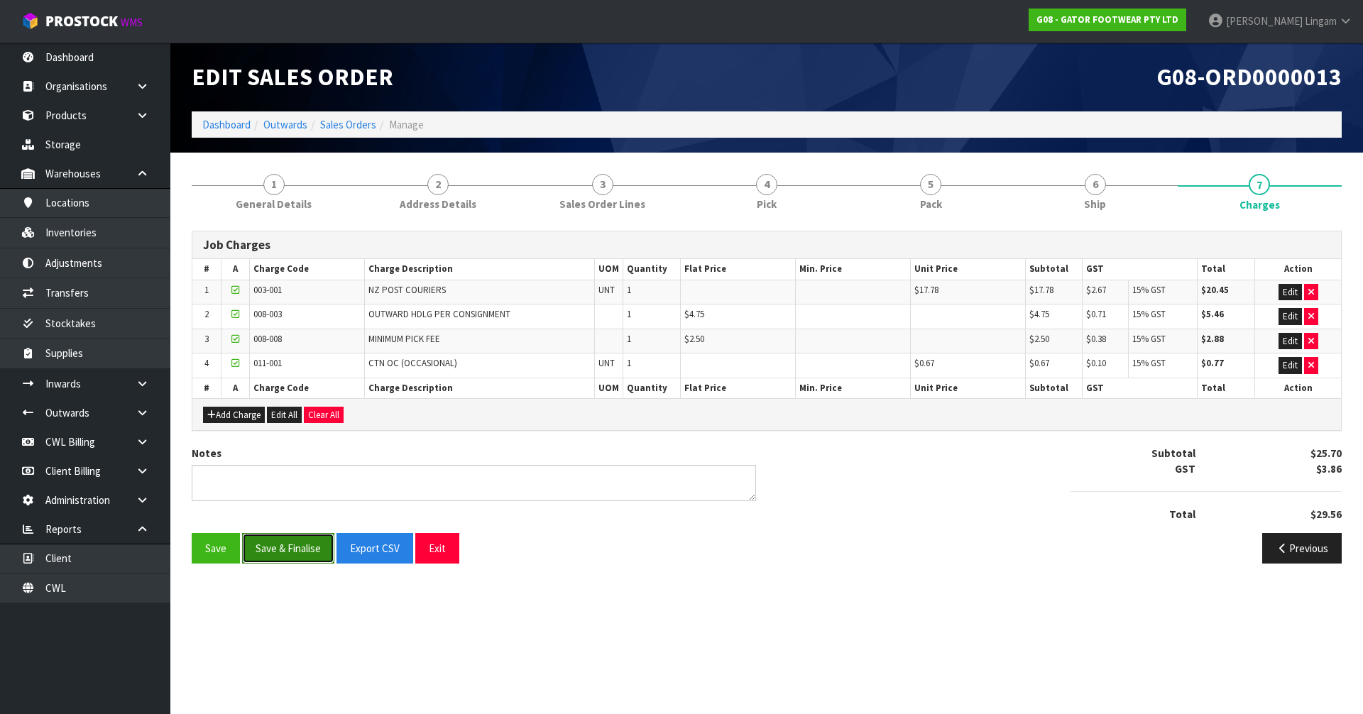
click at [287, 558] on button "Save & Finalise" at bounding box center [288, 548] width 92 height 31
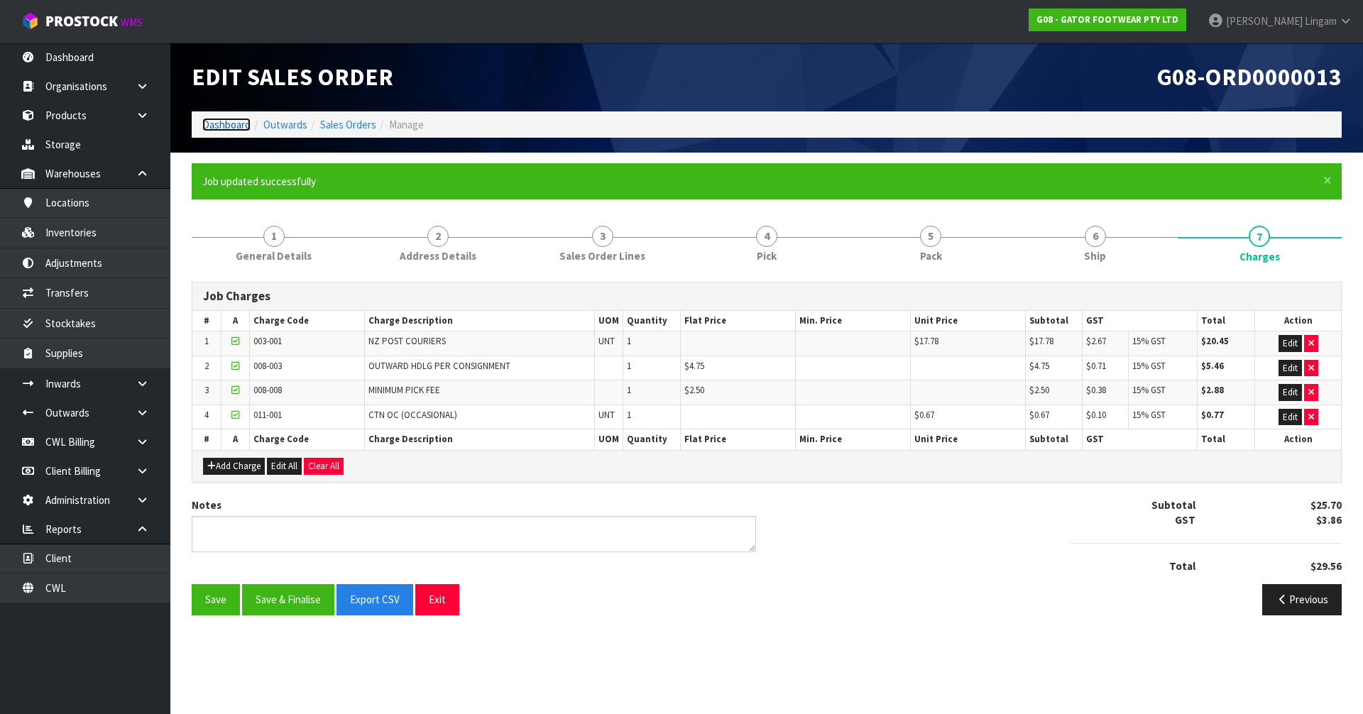
click at [230, 127] on link "Dashboard" at bounding box center [226, 124] width 48 height 13
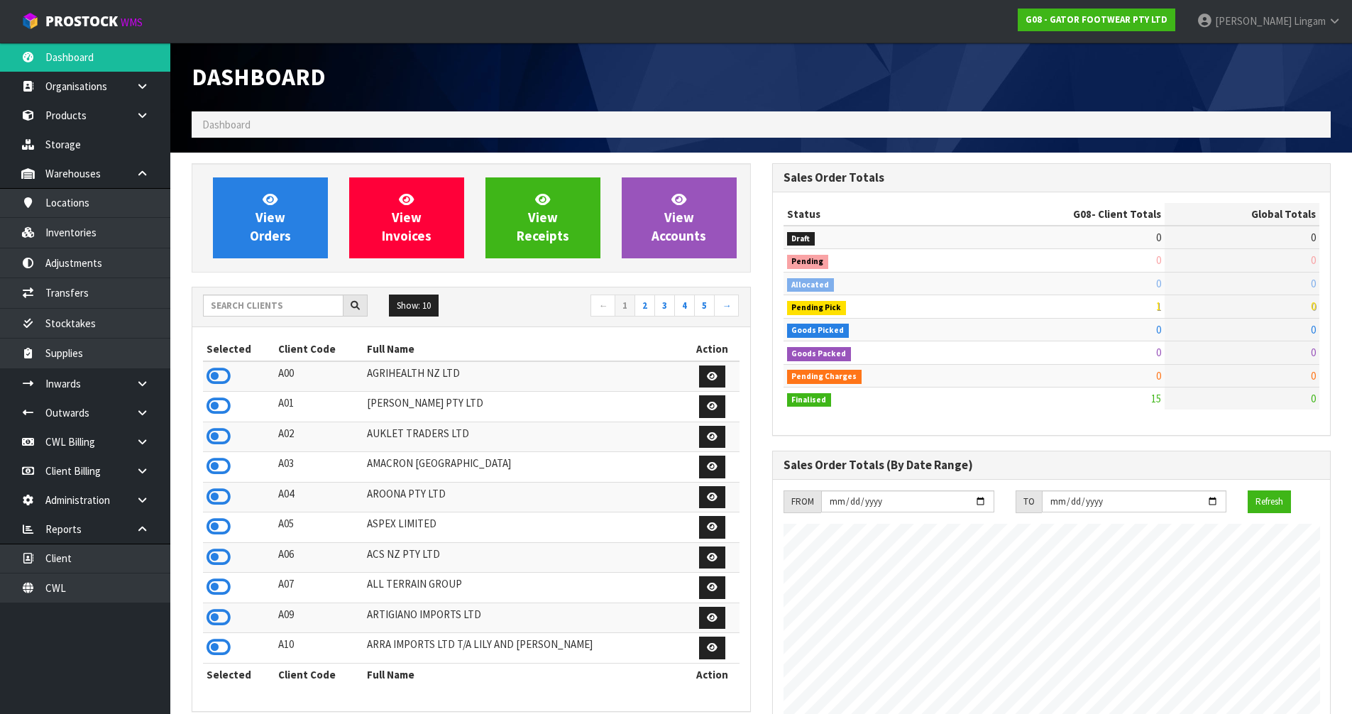
scroll to position [990, 580]
click at [272, 312] on input "text" at bounding box center [273, 306] width 141 height 22
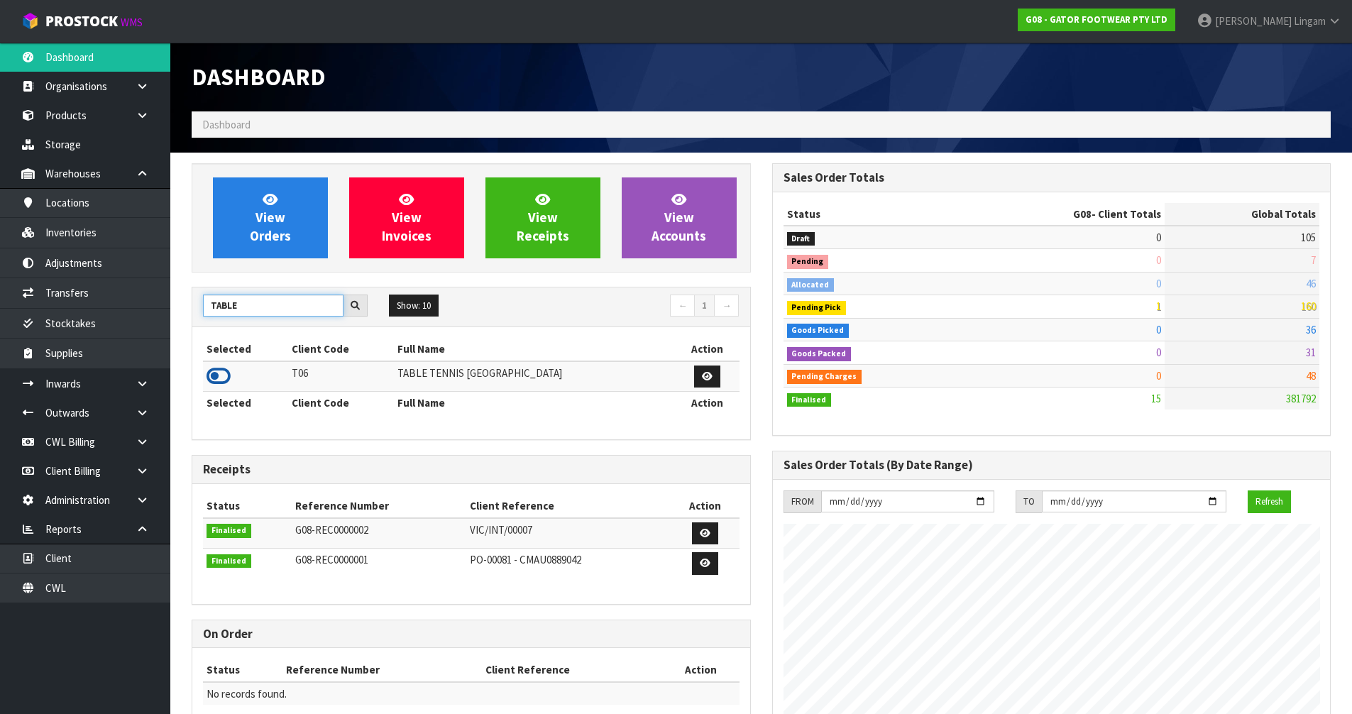
type input "TABLE"
click at [219, 380] on icon at bounding box center [219, 376] width 24 height 21
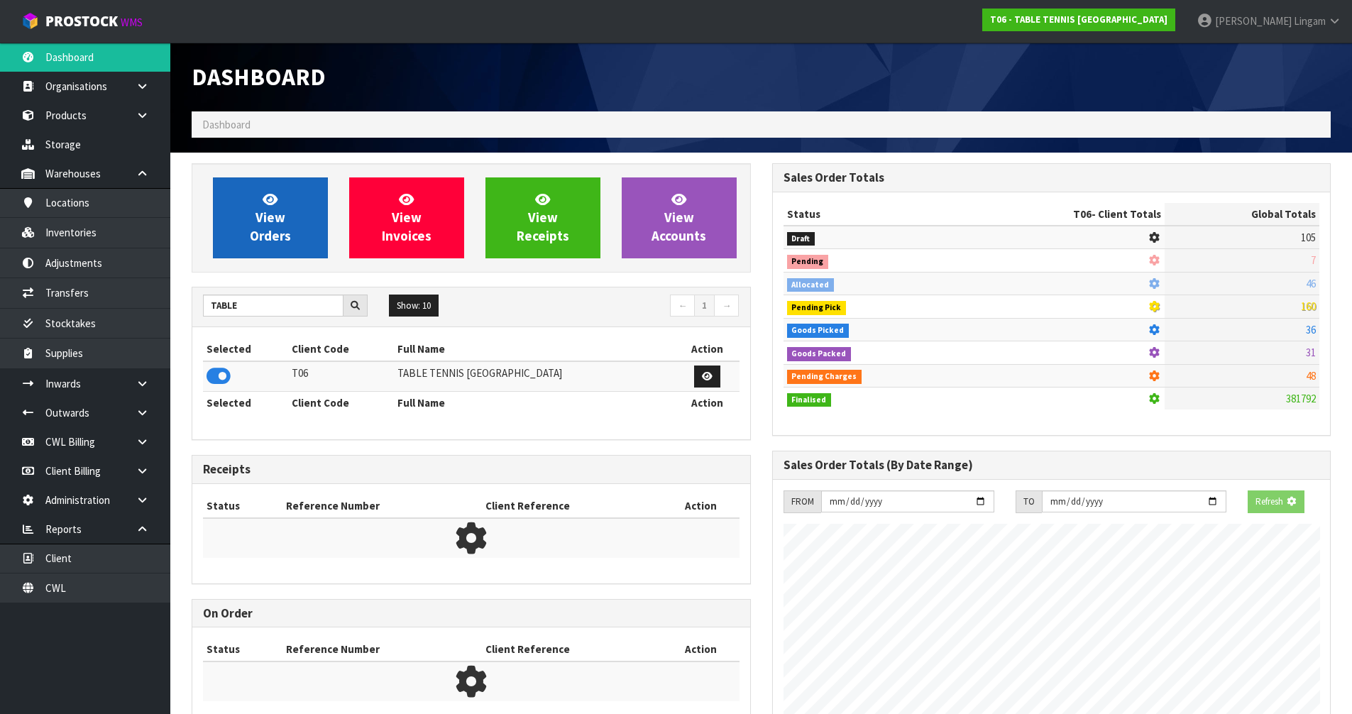
scroll to position [885, 580]
click at [256, 241] on span "View Orders" at bounding box center [270, 217] width 41 height 53
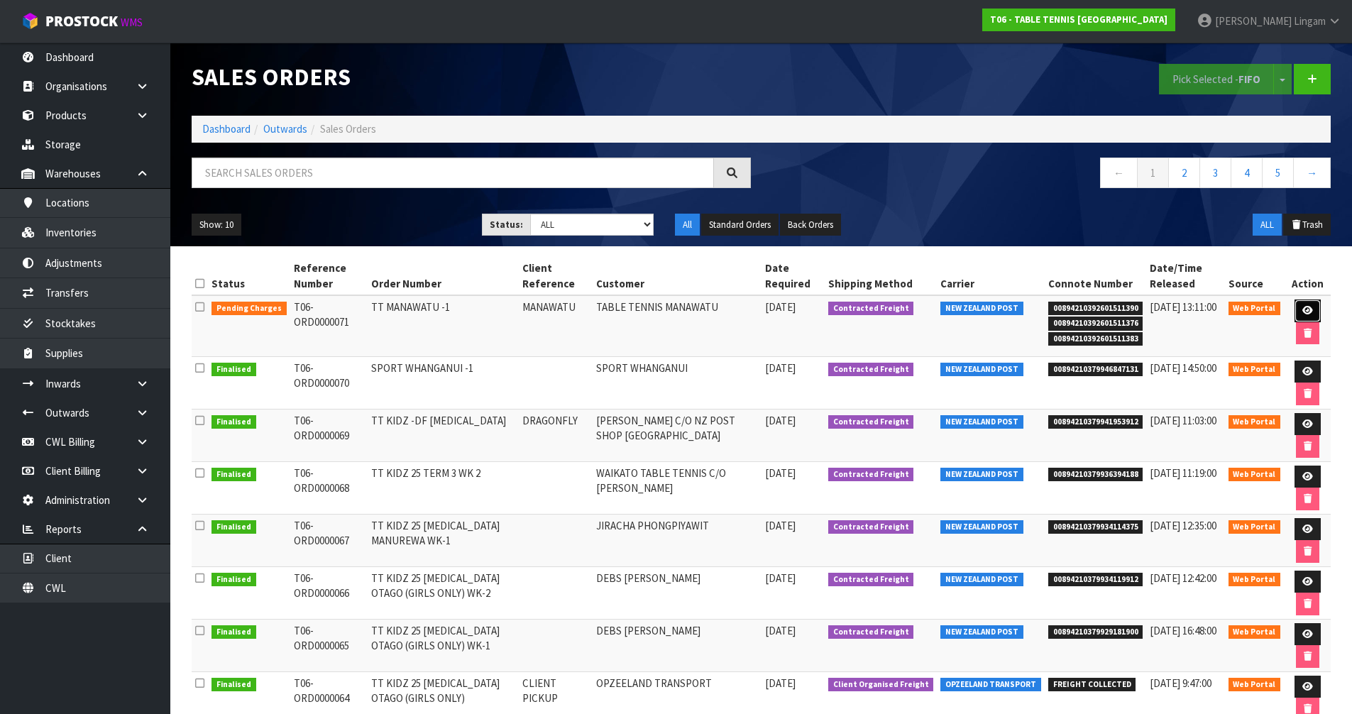
click at [1307, 307] on icon at bounding box center [1307, 310] width 11 height 9
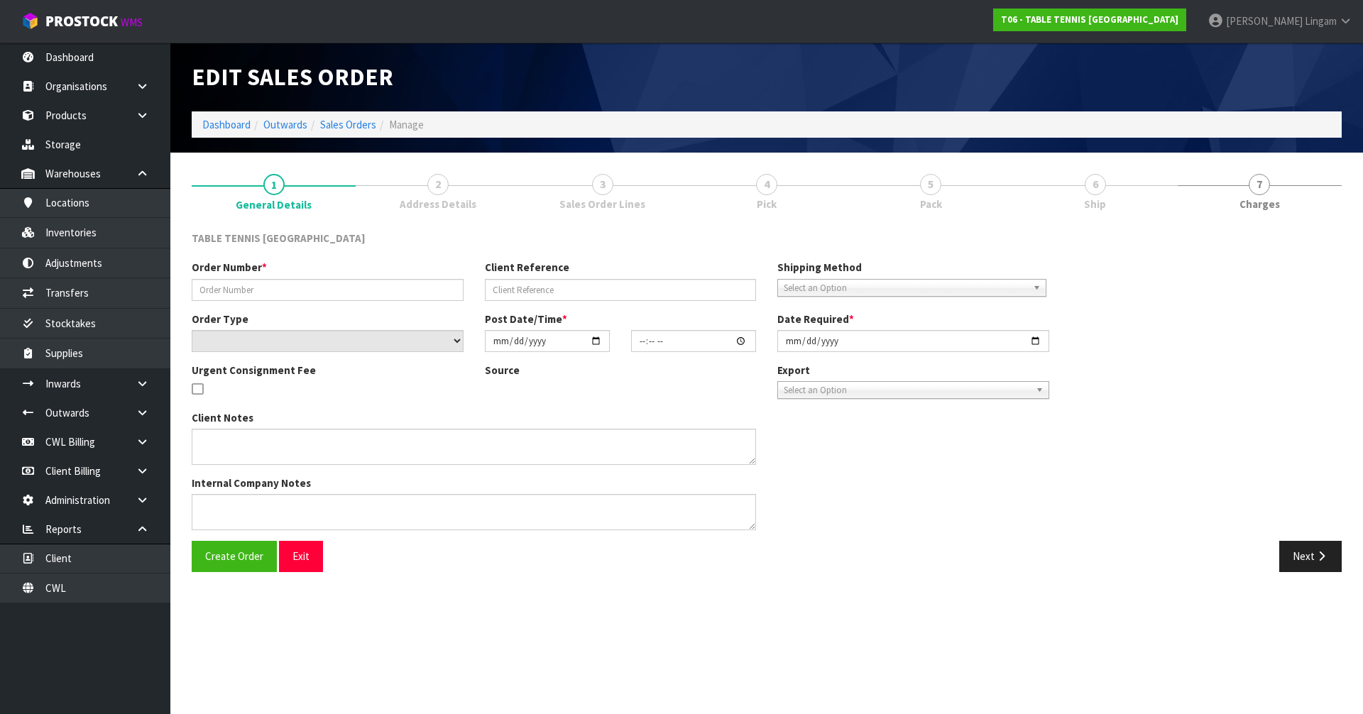
type input "TT MANAWATU -1"
type input "MANAWATU"
select select "number:0"
type input "[DATE]"
type input "23:51:00.000"
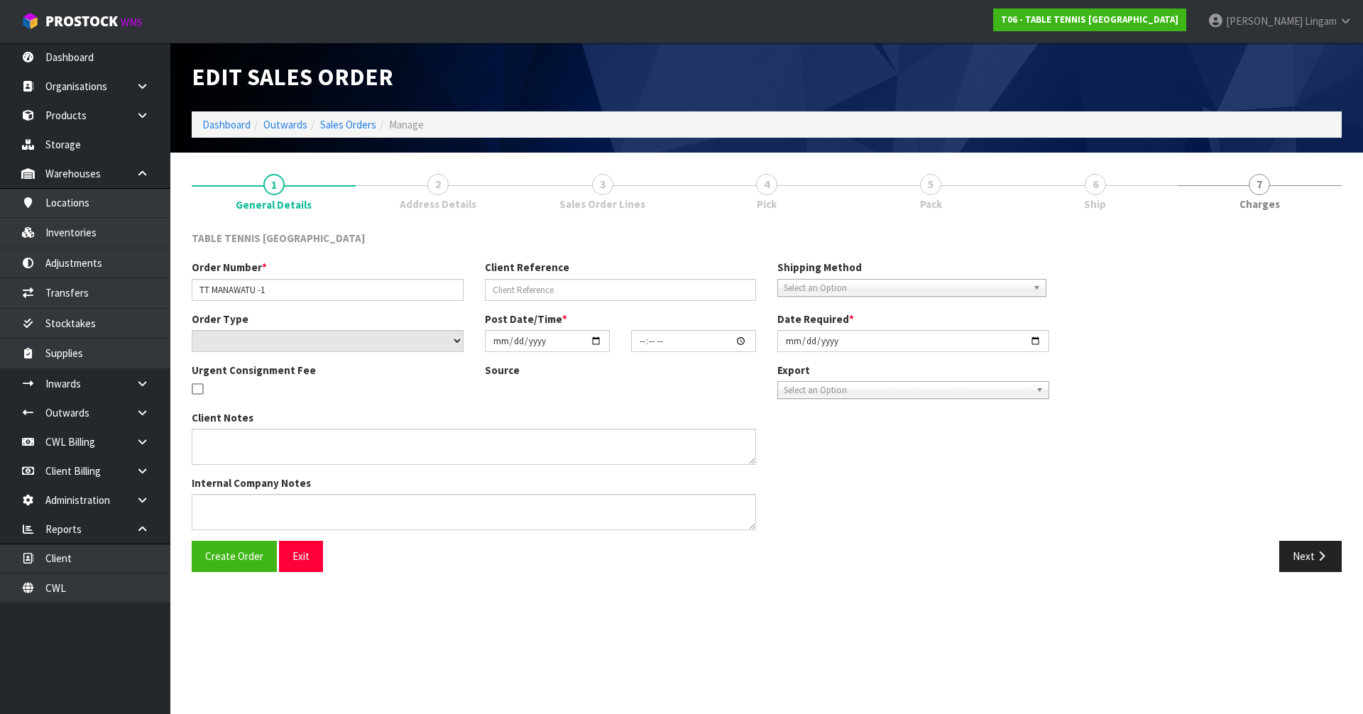
type input "[DATE]"
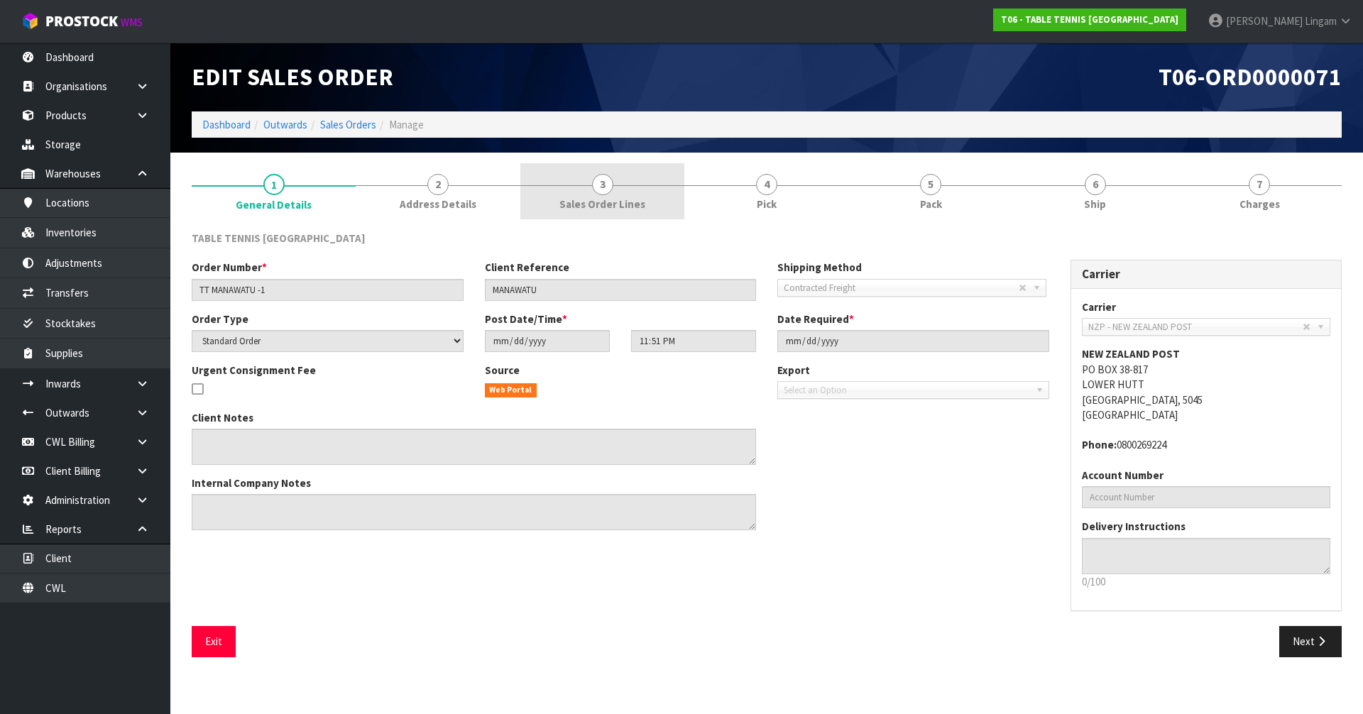
click at [637, 193] on link "3 Sales Order Lines" at bounding box center [602, 191] width 164 height 56
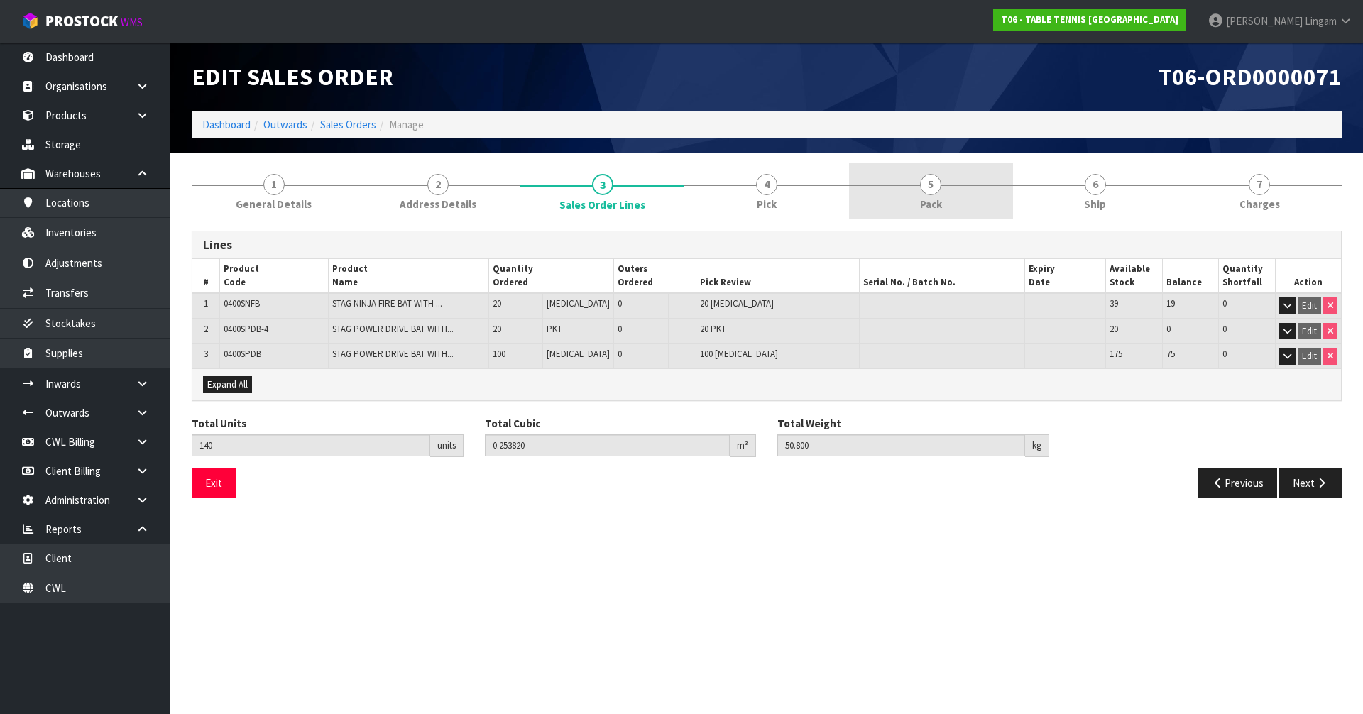
click at [940, 202] on span "Pack" at bounding box center [931, 204] width 22 height 15
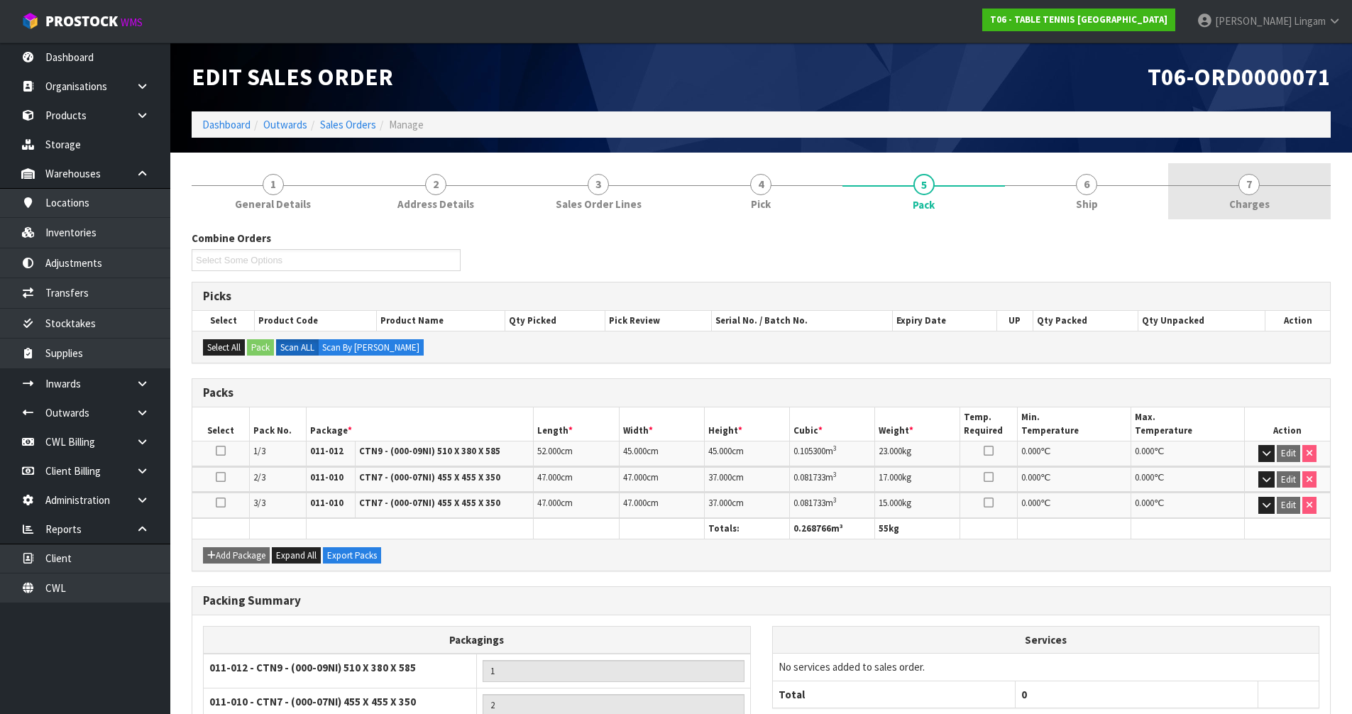
click at [1229, 207] on link "7 [GEOGRAPHIC_DATA]" at bounding box center [1249, 191] width 163 height 56
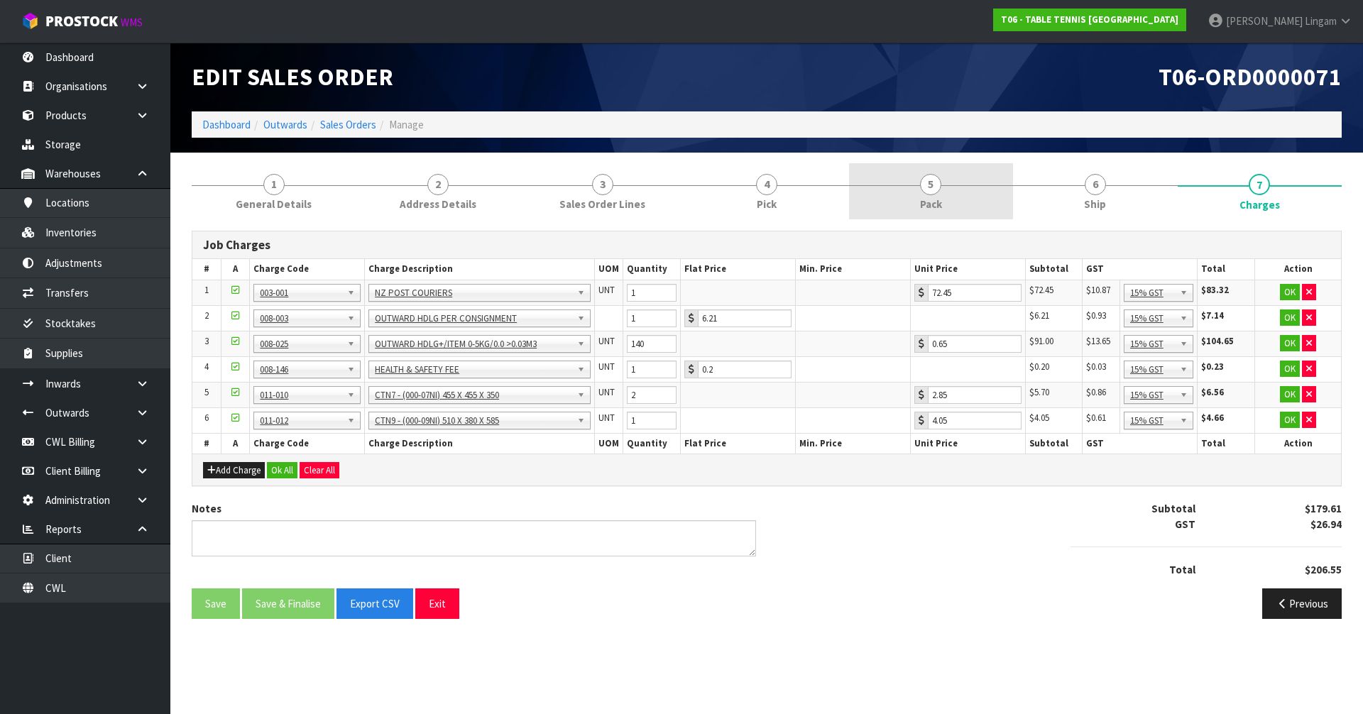
click at [985, 192] on link "5 Pack" at bounding box center [931, 191] width 164 height 56
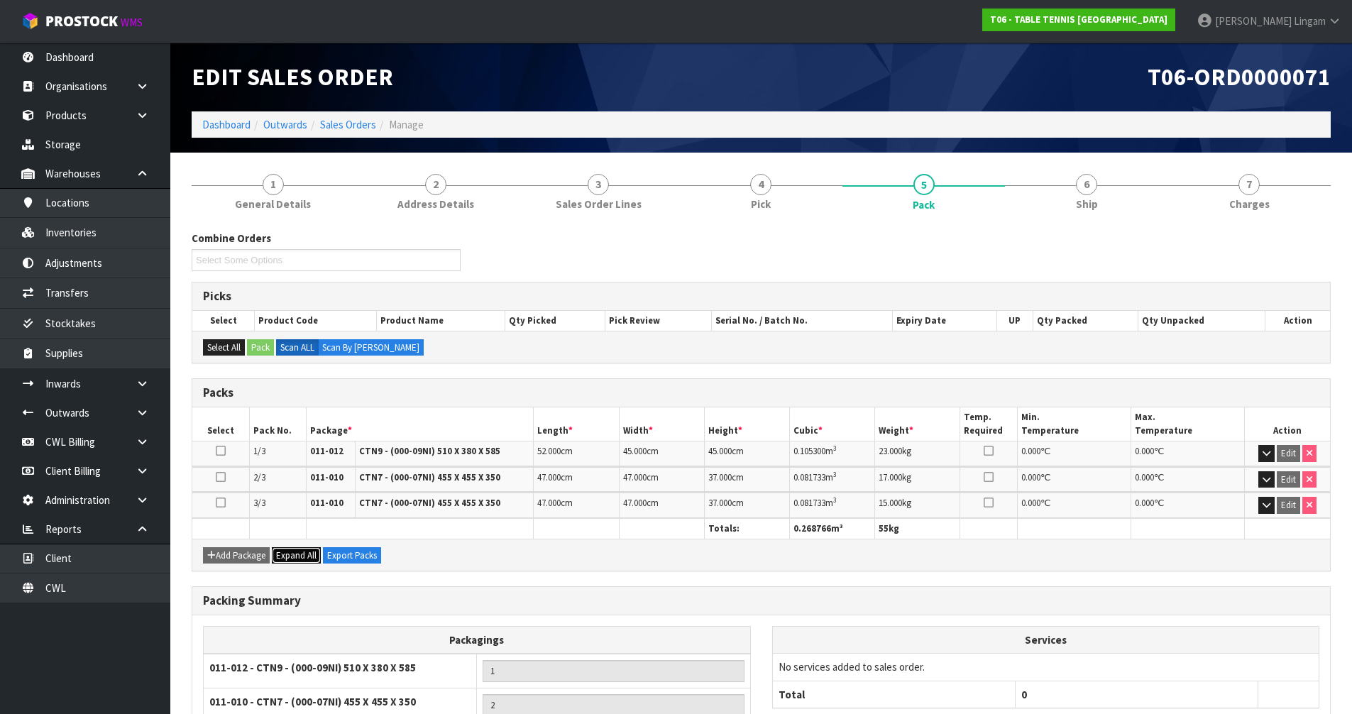
click at [309, 554] on span "Expand All" at bounding box center [296, 555] width 40 height 12
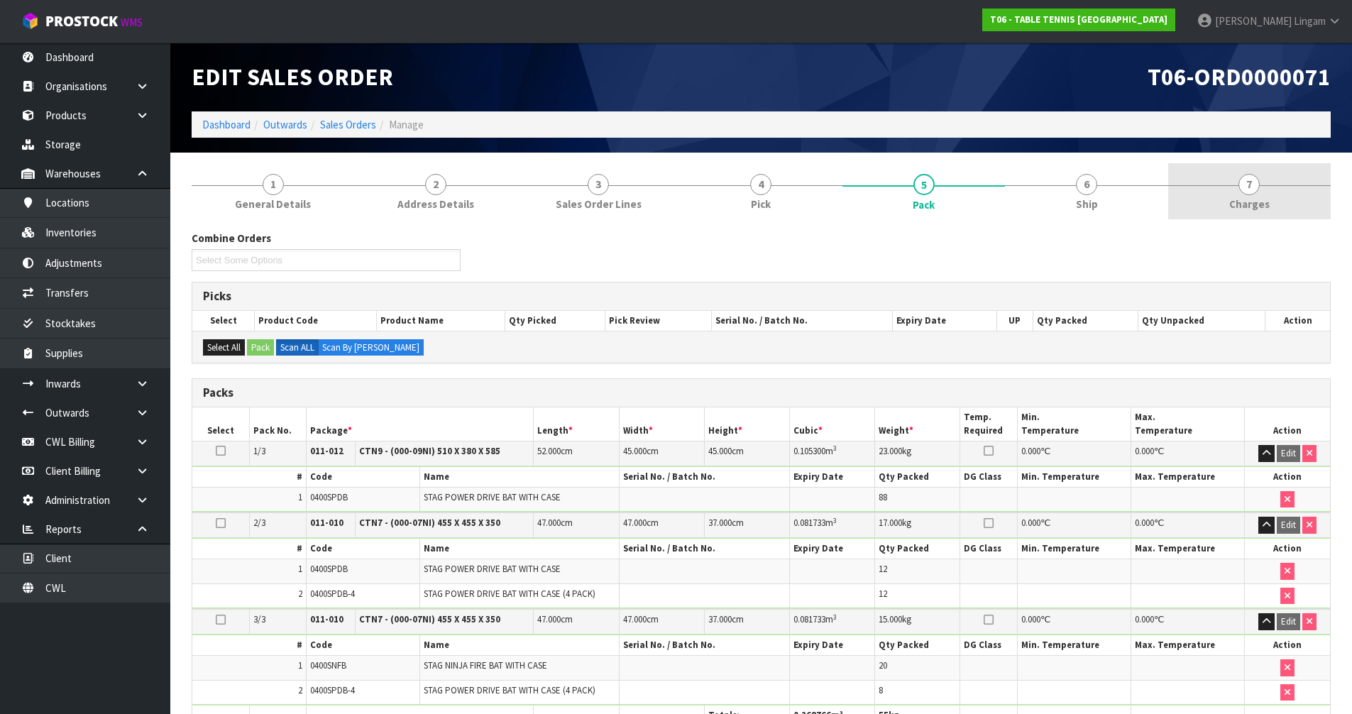
click at [1250, 207] on span "Charges" at bounding box center [1249, 204] width 40 height 15
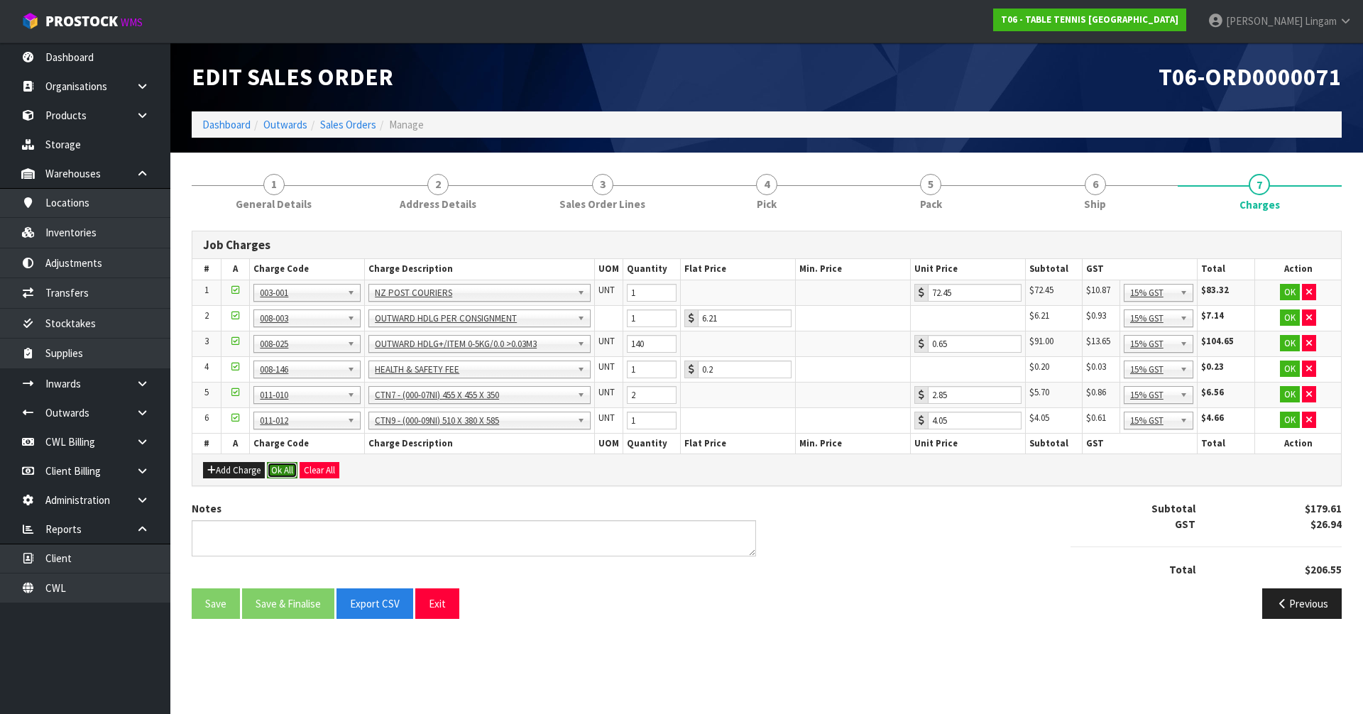
click at [285, 472] on button "Ok All" at bounding box center [282, 470] width 31 height 17
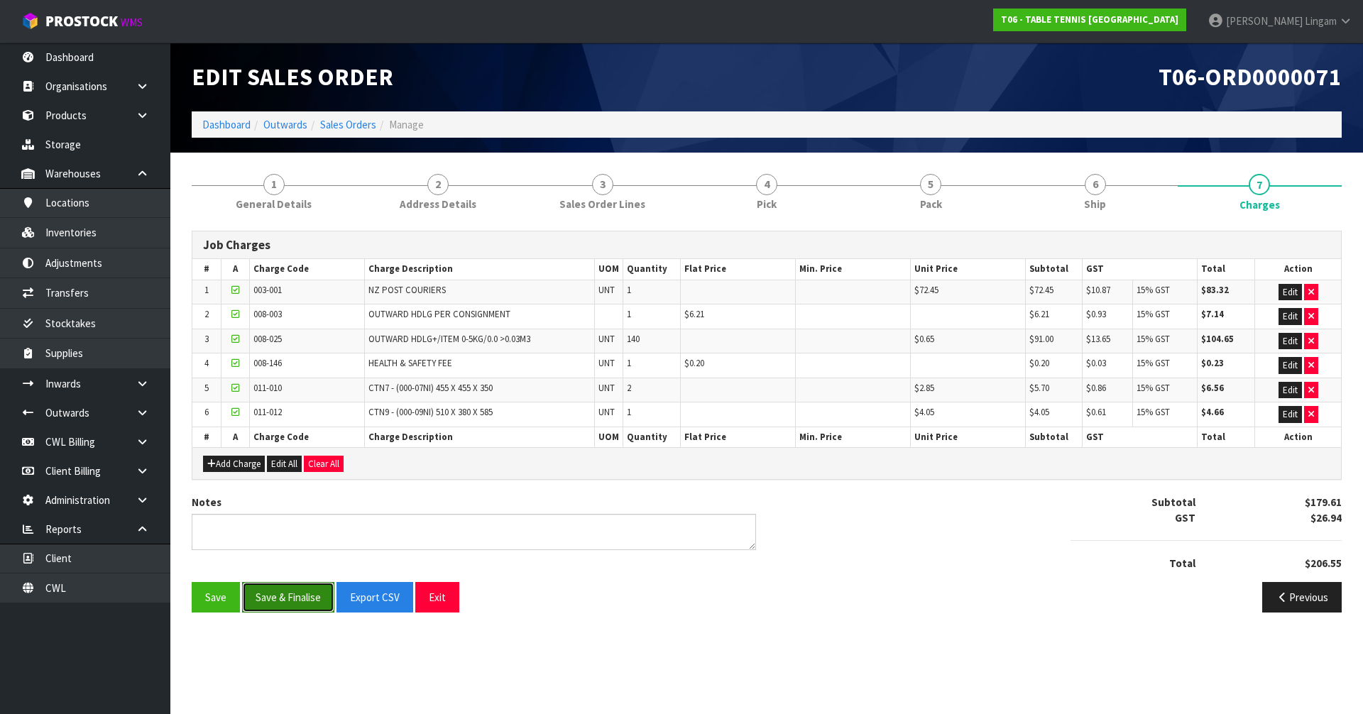
click at [301, 603] on button "Save & Finalise" at bounding box center [288, 597] width 92 height 31
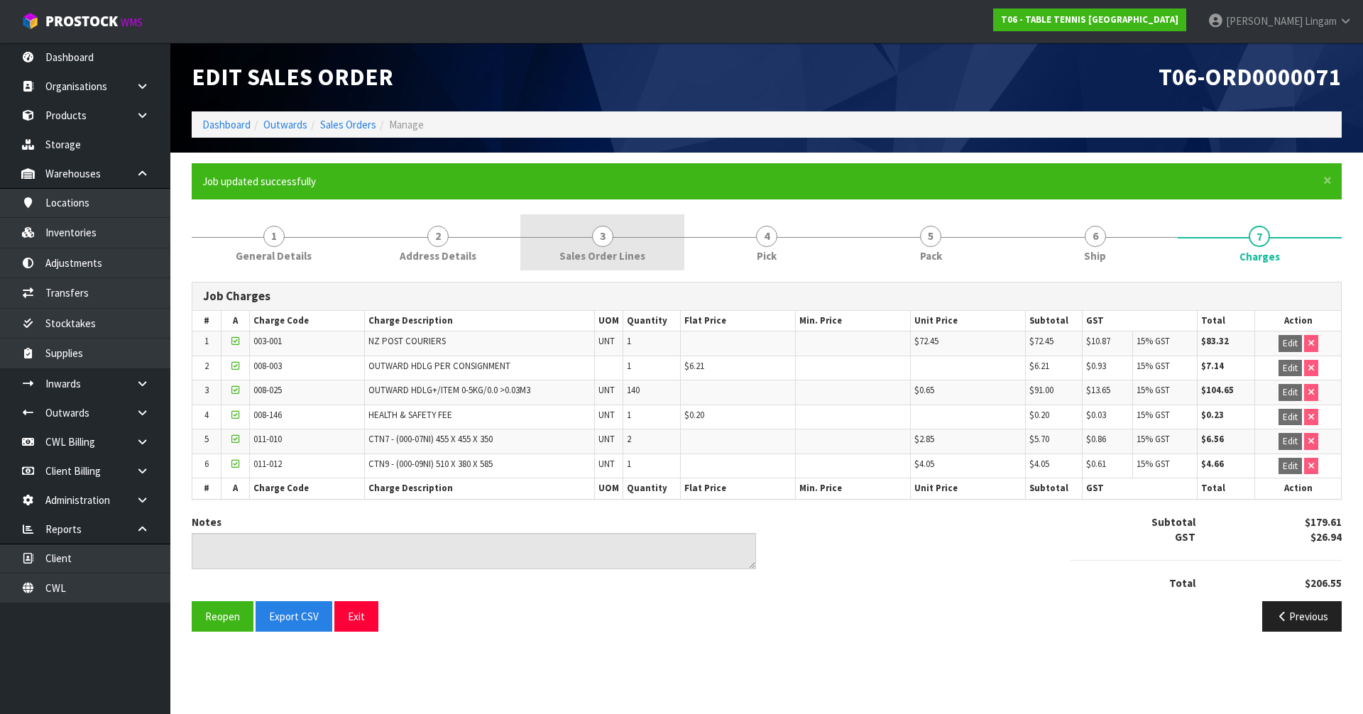
click at [592, 245] on link "3 Sales Order Lines" at bounding box center [602, 242] width 164 height 56
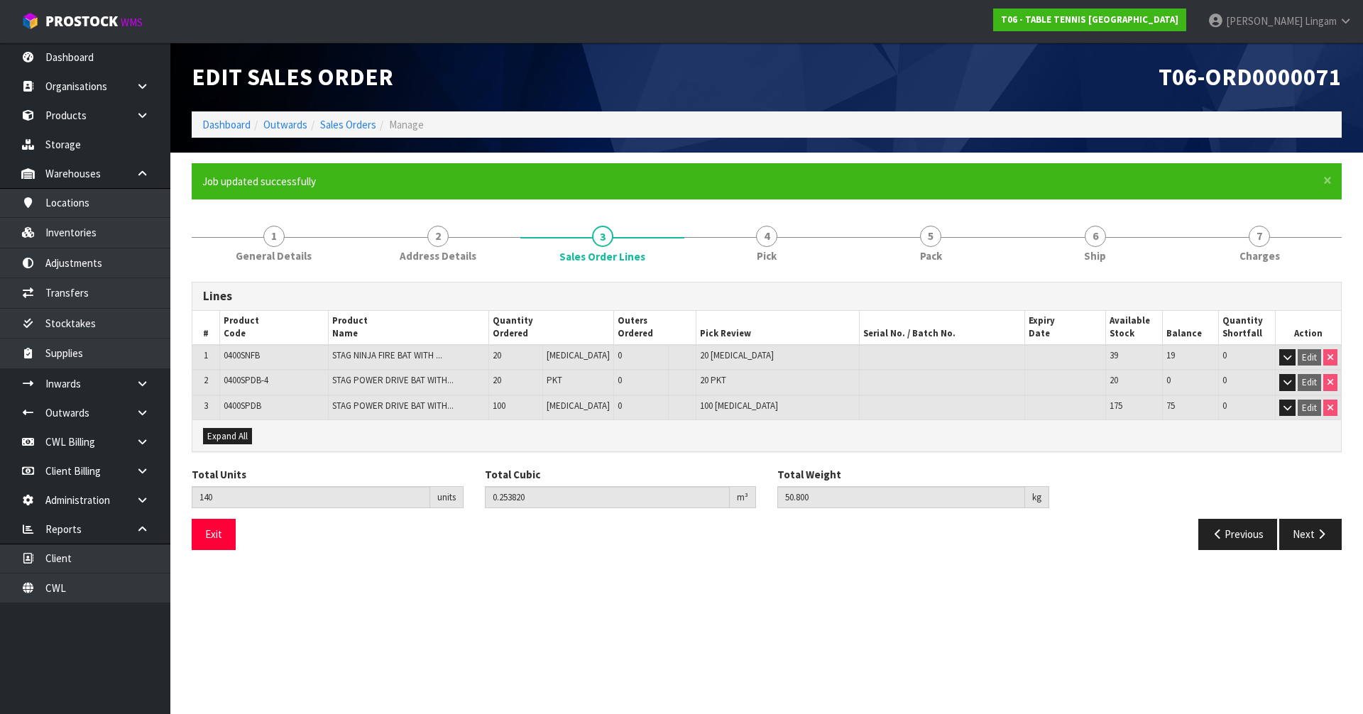
click at [243, 406] on span "0400SPDB" at bounding box center [243, 406] width 38 height 12
copy span "0400SPDB"
click at [1273, 256] on span "Charges" at bounding box center [1259, 255] width 40 height 15
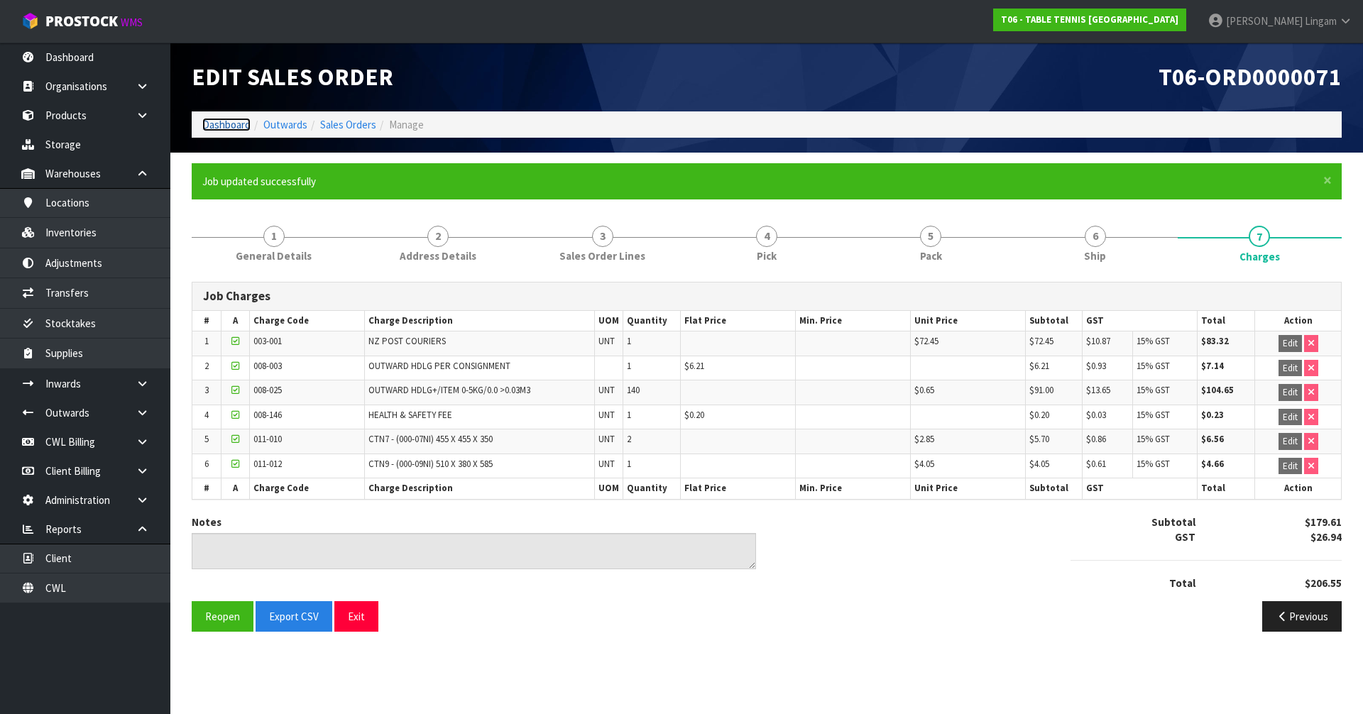
click at [224, 126] on link "Dashboard" at bounding box center [226, 124] width 48 height 13
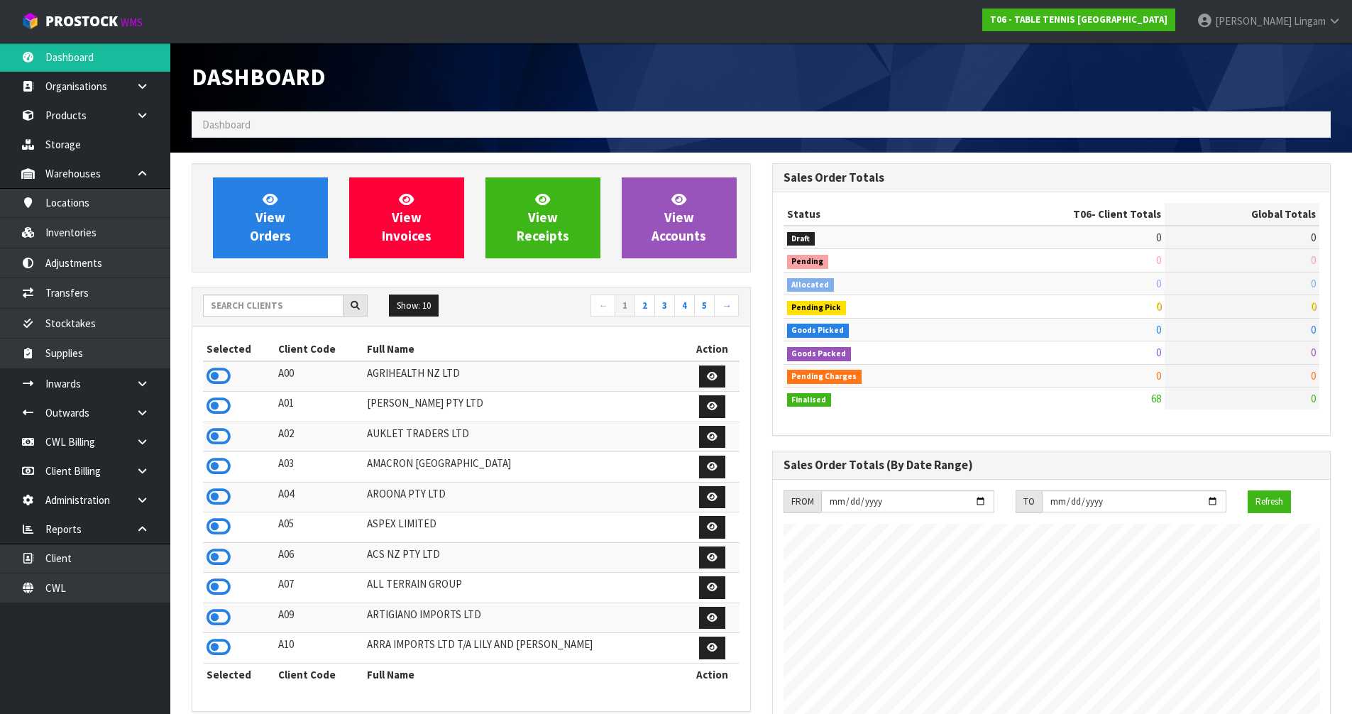
scroll to position [914, 580]
click at [216, 303] on input "text" at bounding box center [273, 306] width 141 height 22
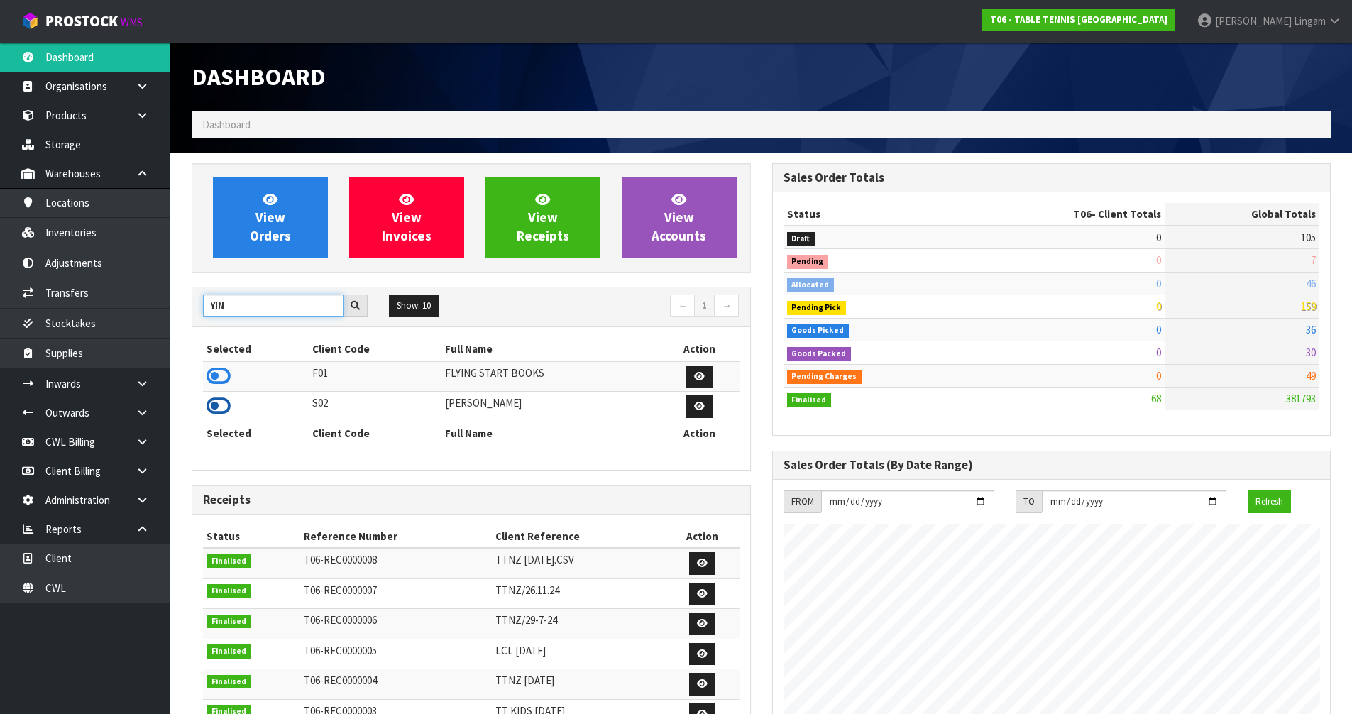
type input "YIN"
click at [214, 400] on icon at bounding box center [219, 405] width 24 height 21
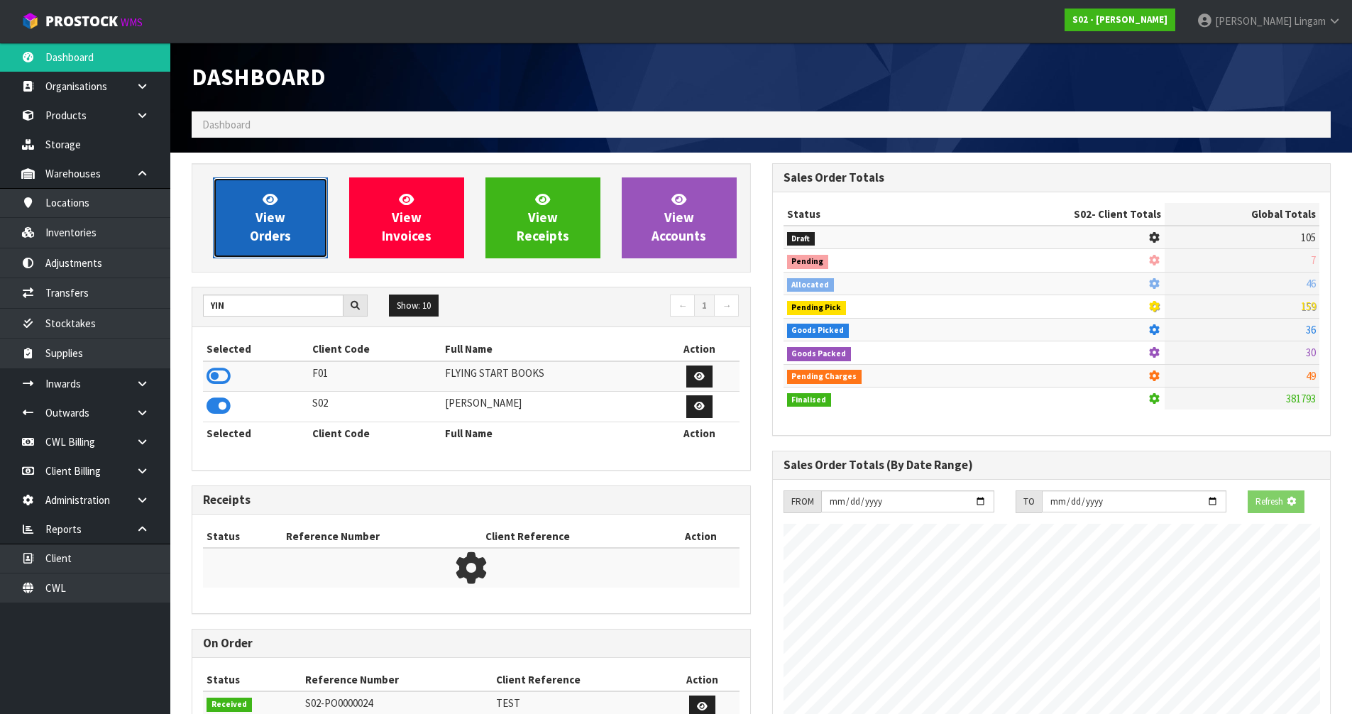
scroll to position [1052, 580]
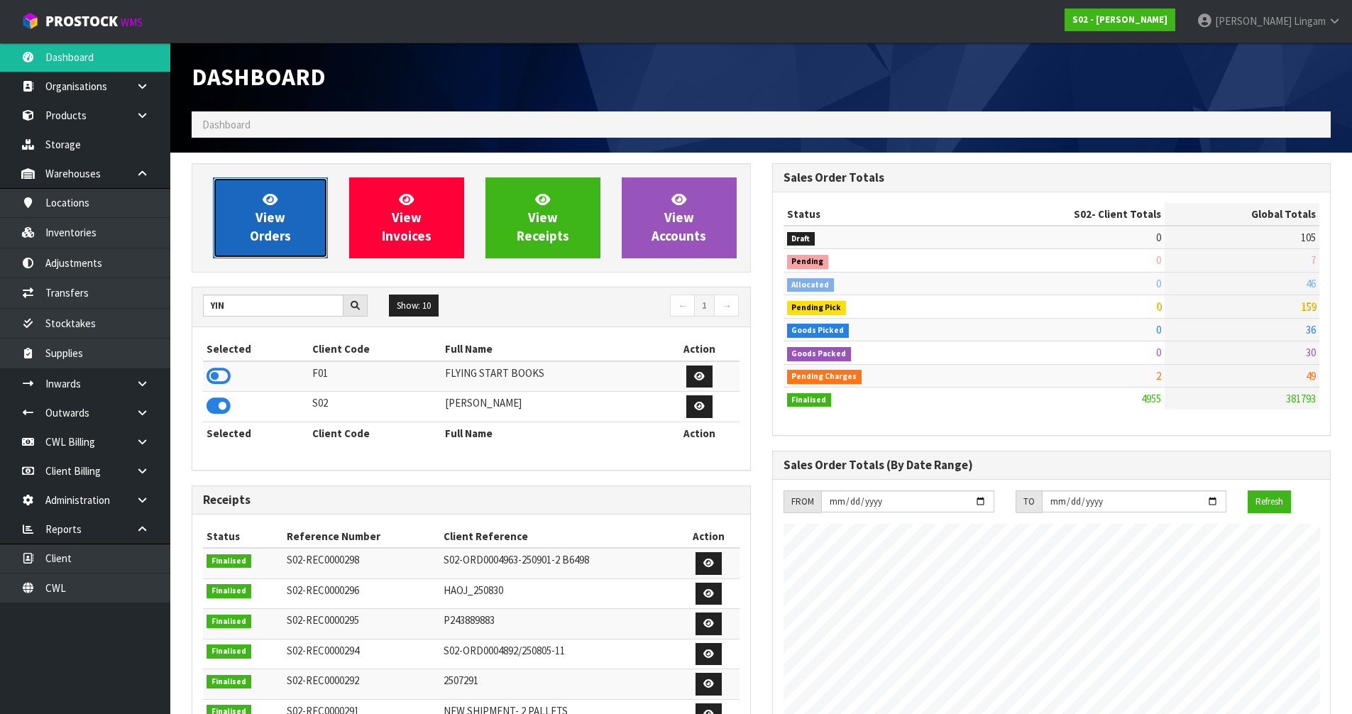
click at [238, 243] on link "View Orders" at bounding box center [270, 217] width 115 height 81
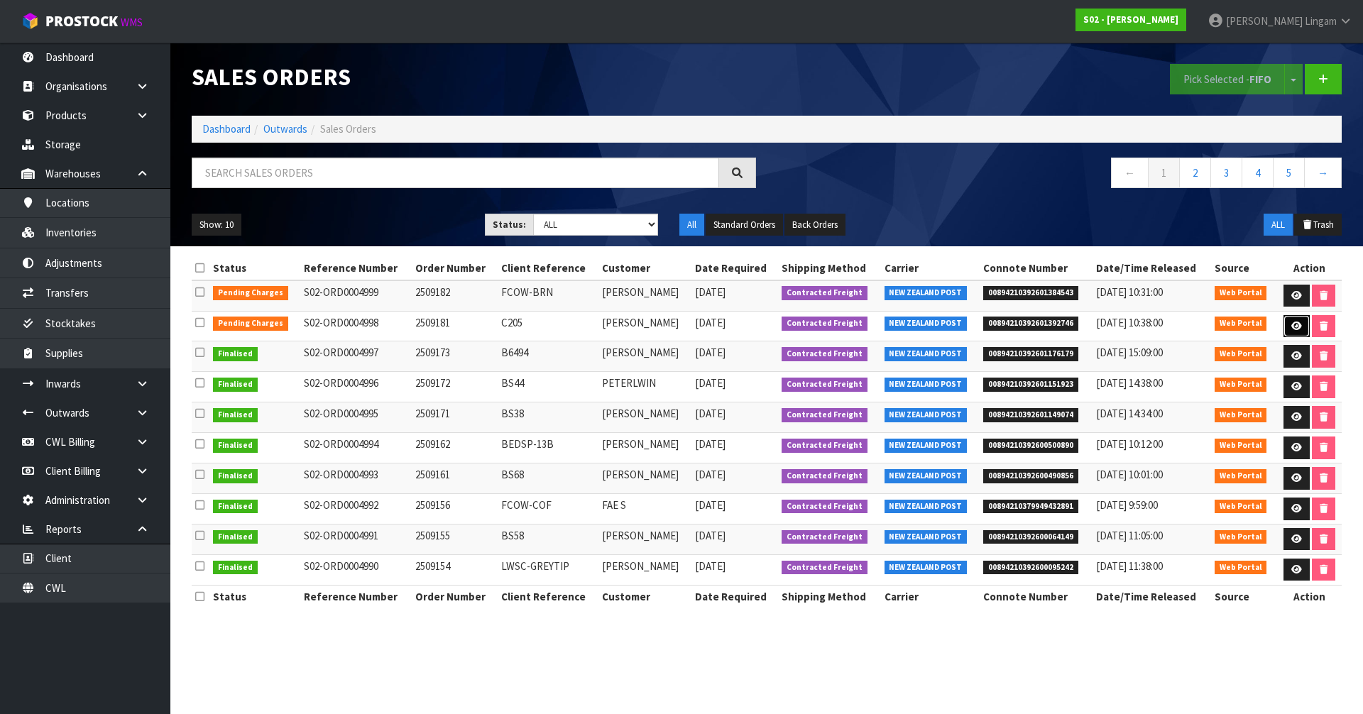
click at [1285, 322] on link at bounding box center [1296, 326] width 26 height 23
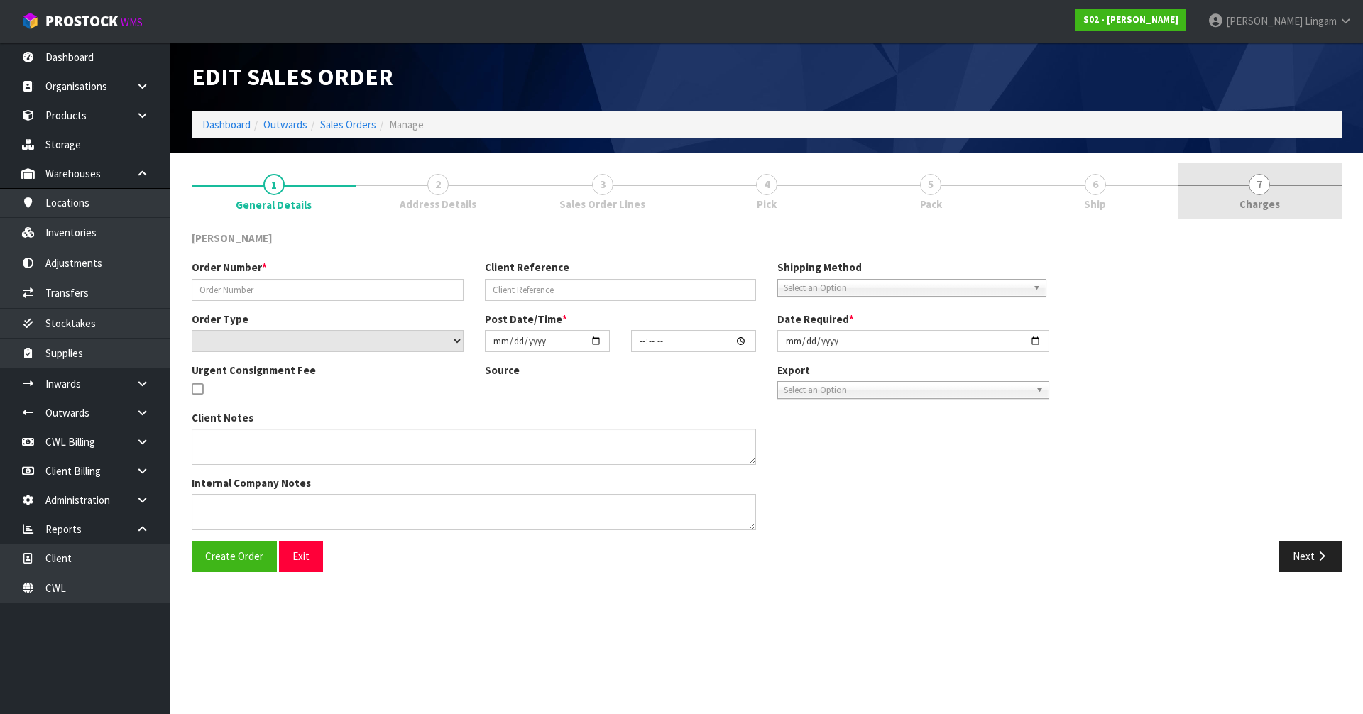
type input "2509181"
type input "C205"
select select "number:0"
type input "[DATE]"
type input "23:49:00.000"
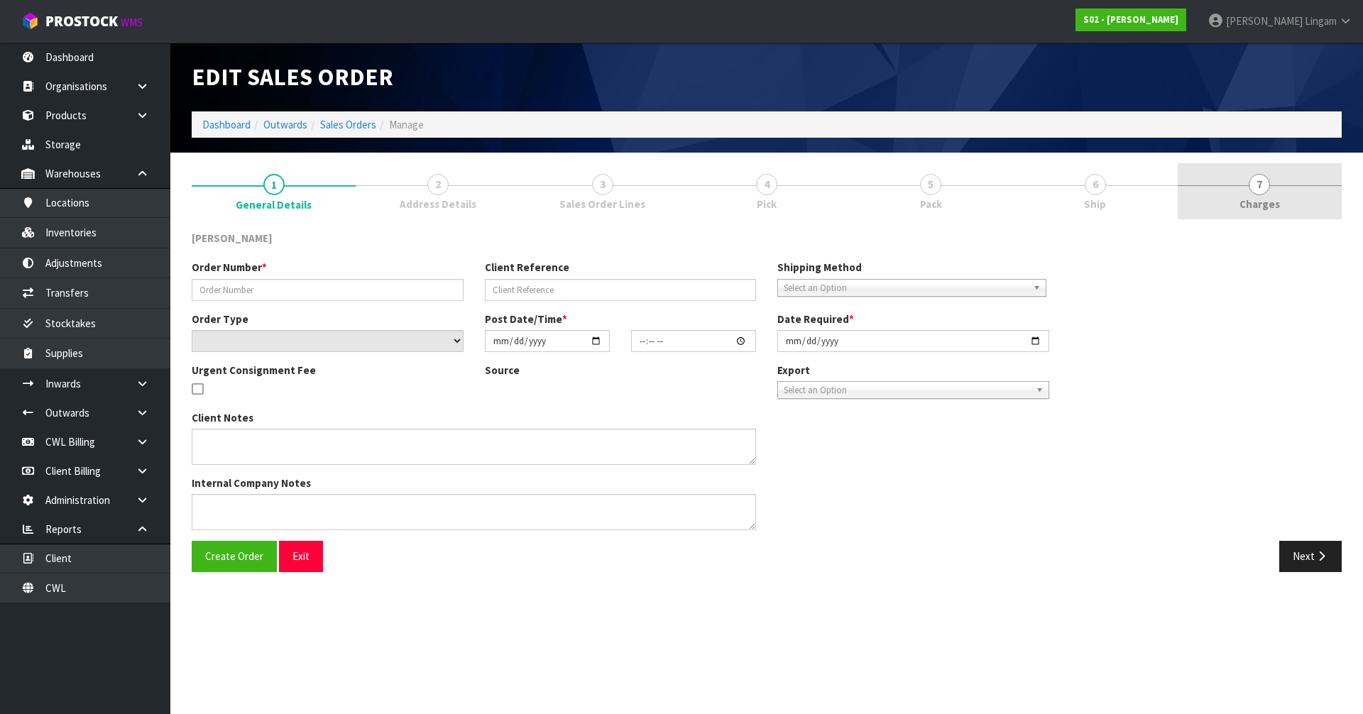
type input "[DATE]"
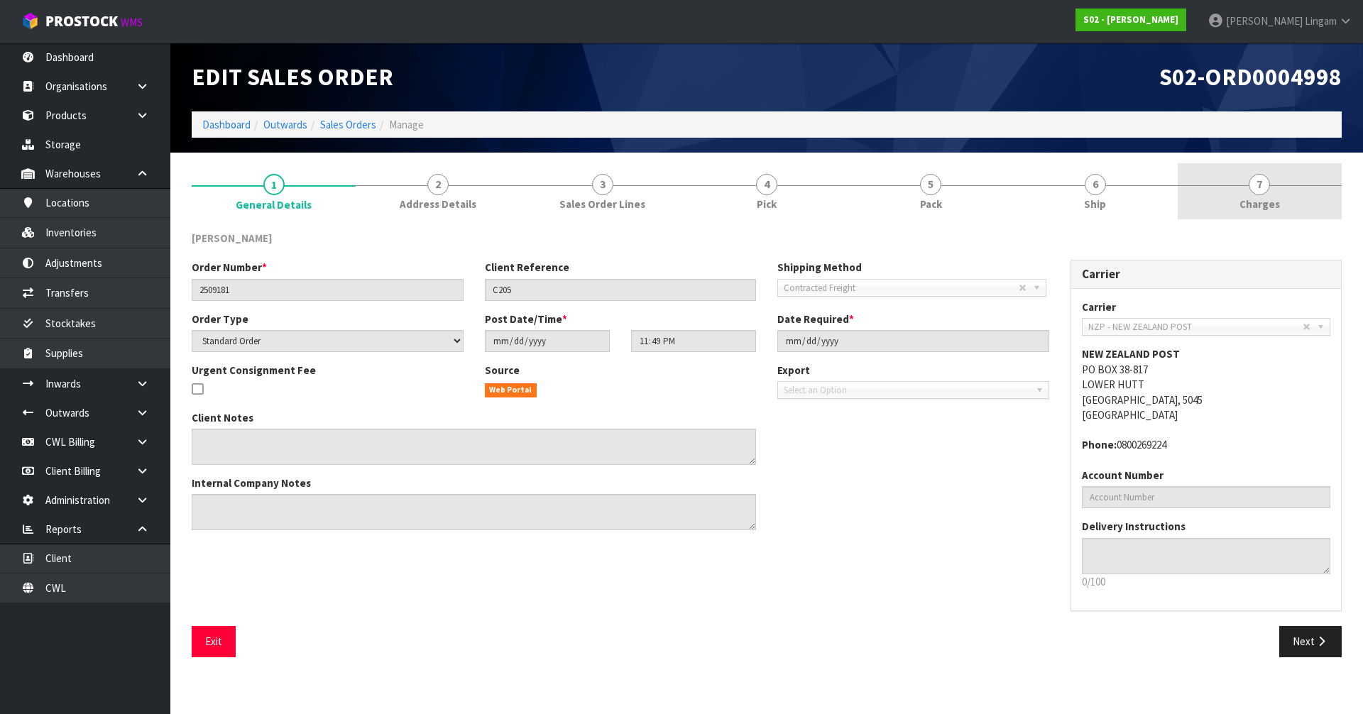
click at [1286, 214] on link "7 [GEOGRAPHIC_DATA]" at bounding box center [1259, 191] width 164 height 56
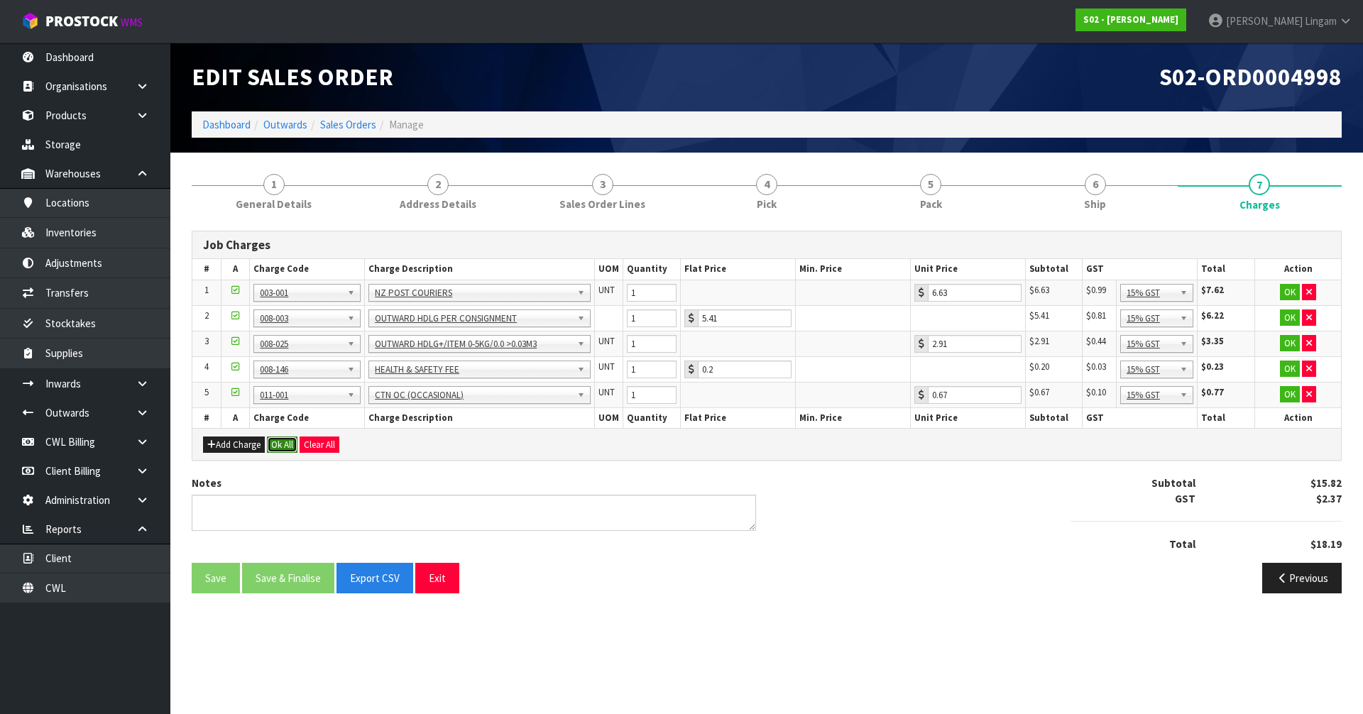
click at [287, 439] on button "Ok All" at bounding box center [282, 444] width 31 height 17
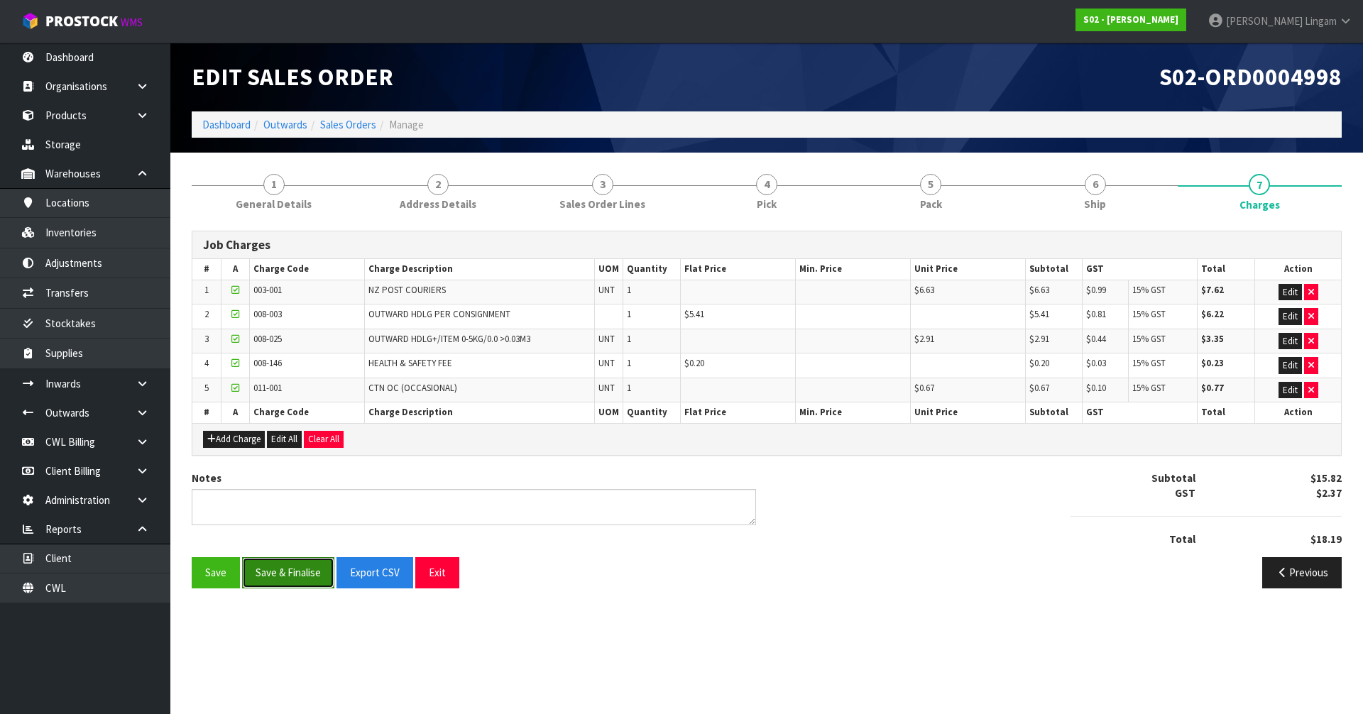
click at [283, 568] on button "Save & Finalise" at bounding box center [288, 572] width 92 height 31
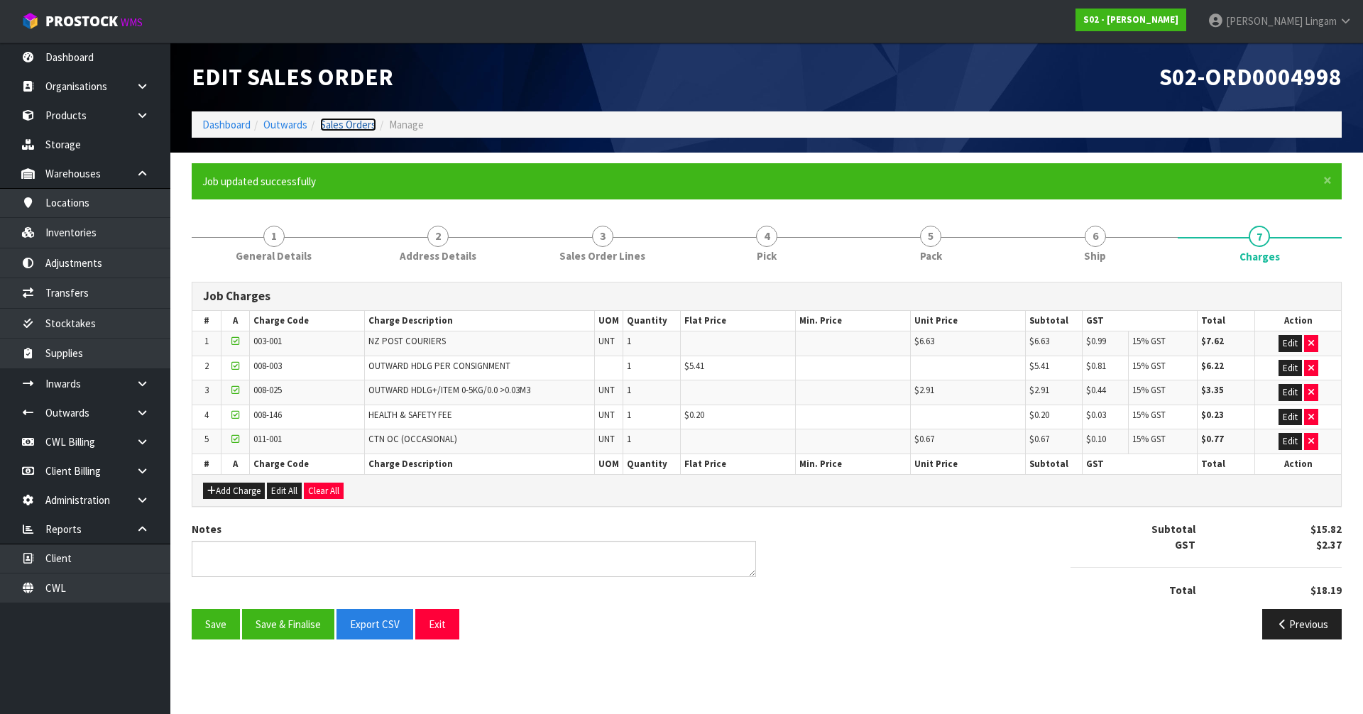
click at [358, 121] on link "Sales Orders" at bounding box center [348, 124] width 56 height 13
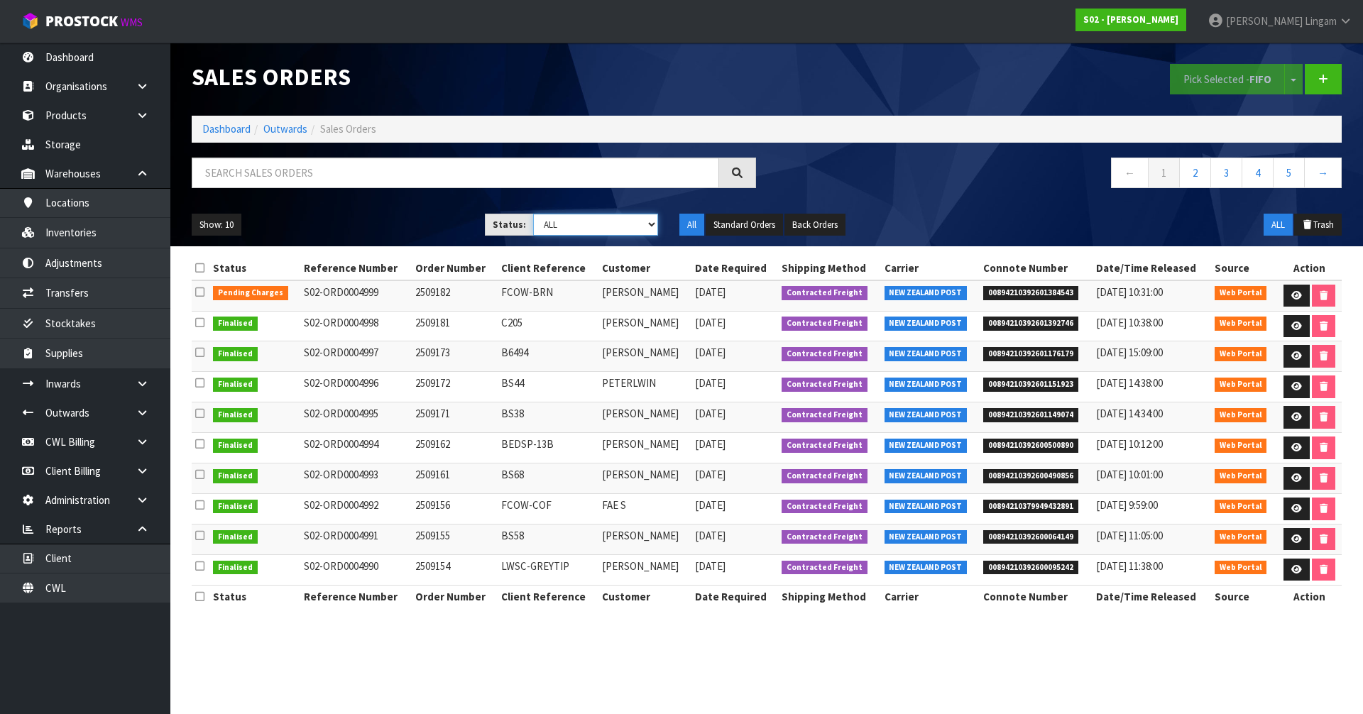
click at [629, 222] on select "Draft Pending Allocated Pending Pick Goods Picked Goods Packed Pending Charges …" at bounding box center [596, 225] width 126 height 22
click at [1291, 300] on icon at bounding box center [1296, 295] width 11 height 9
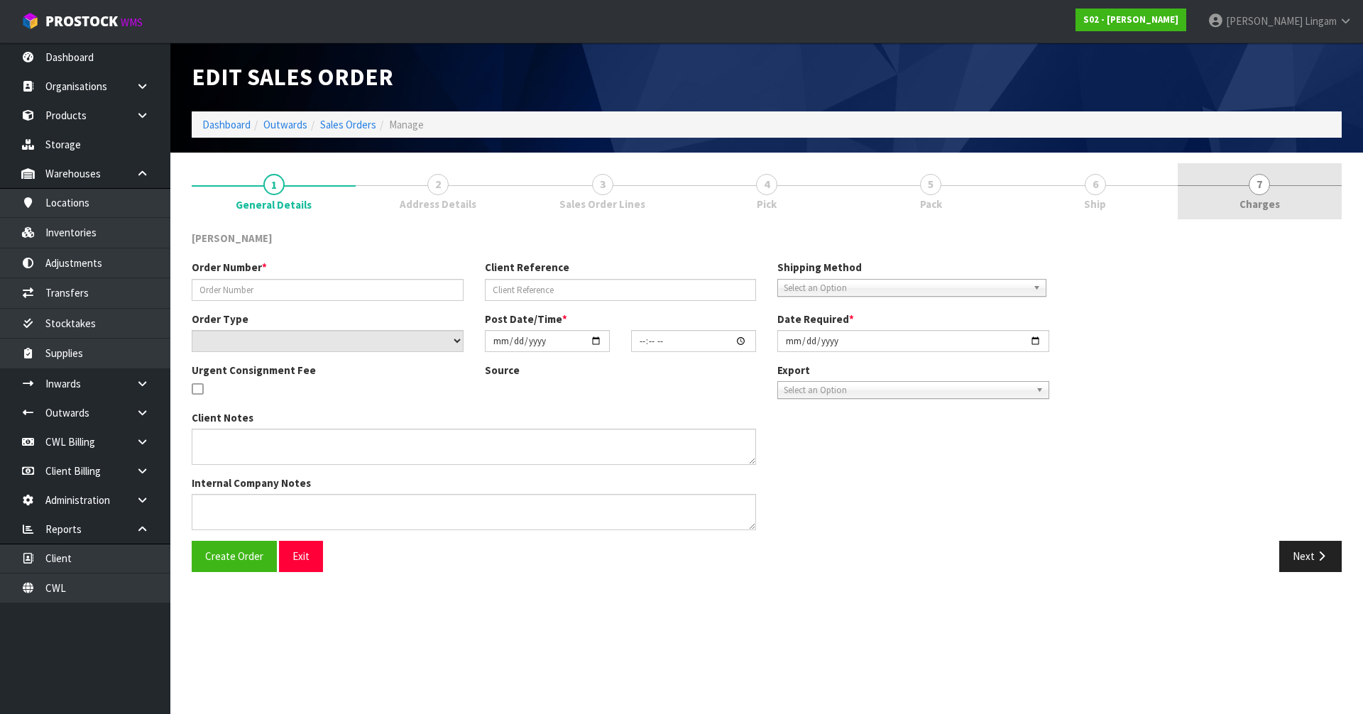
type input "2509182"
type input "FCOW-BRN"
select select "number:0"
type input "[DATE]"
type input "02:53:00.000"
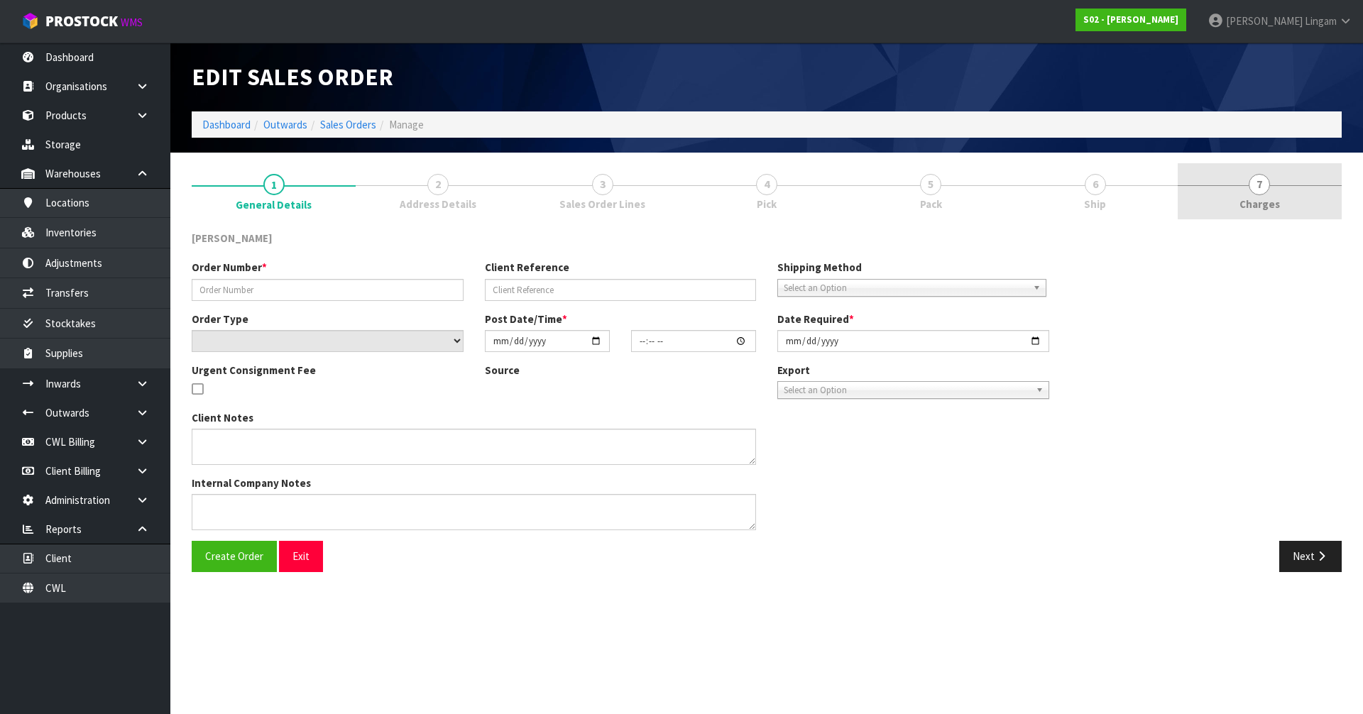
type input "[DATE]"
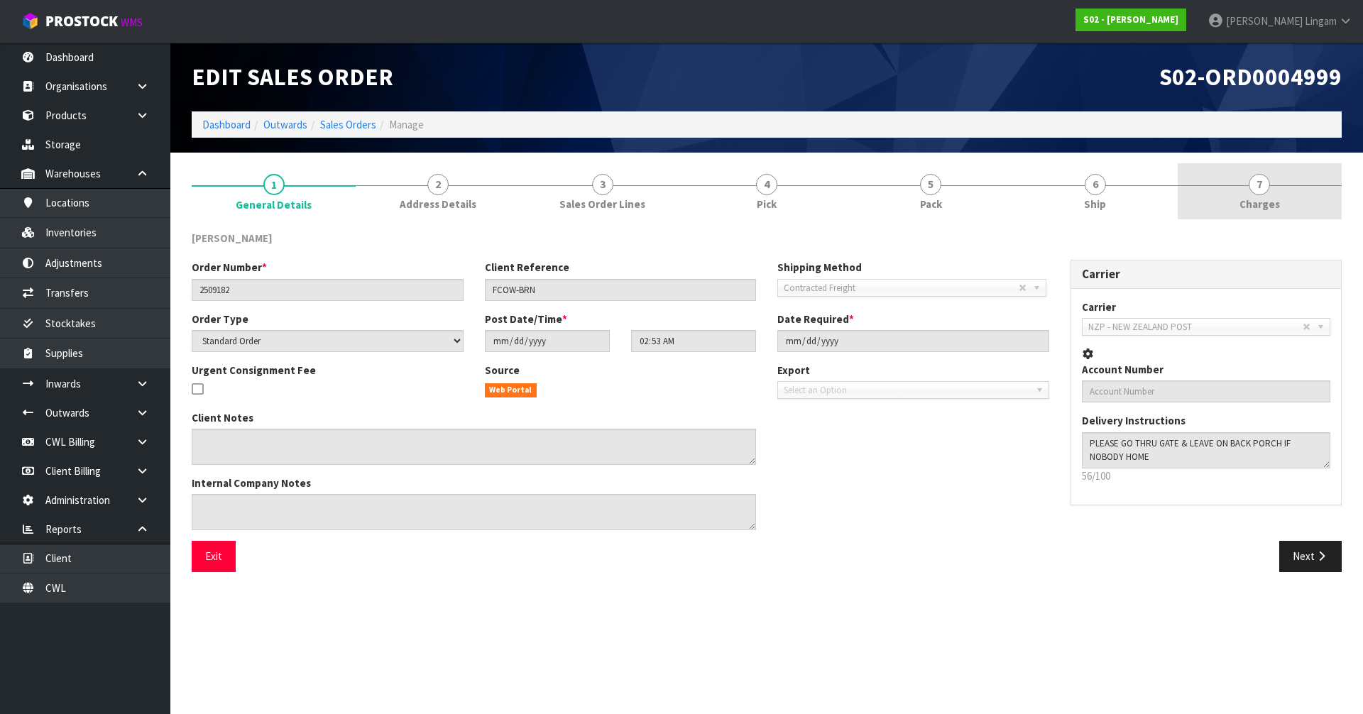
click at [1311, 196] on link "7 [GEOGRAPHIC_DATA]" at bounding box center [1259, 191] width 164 height 56
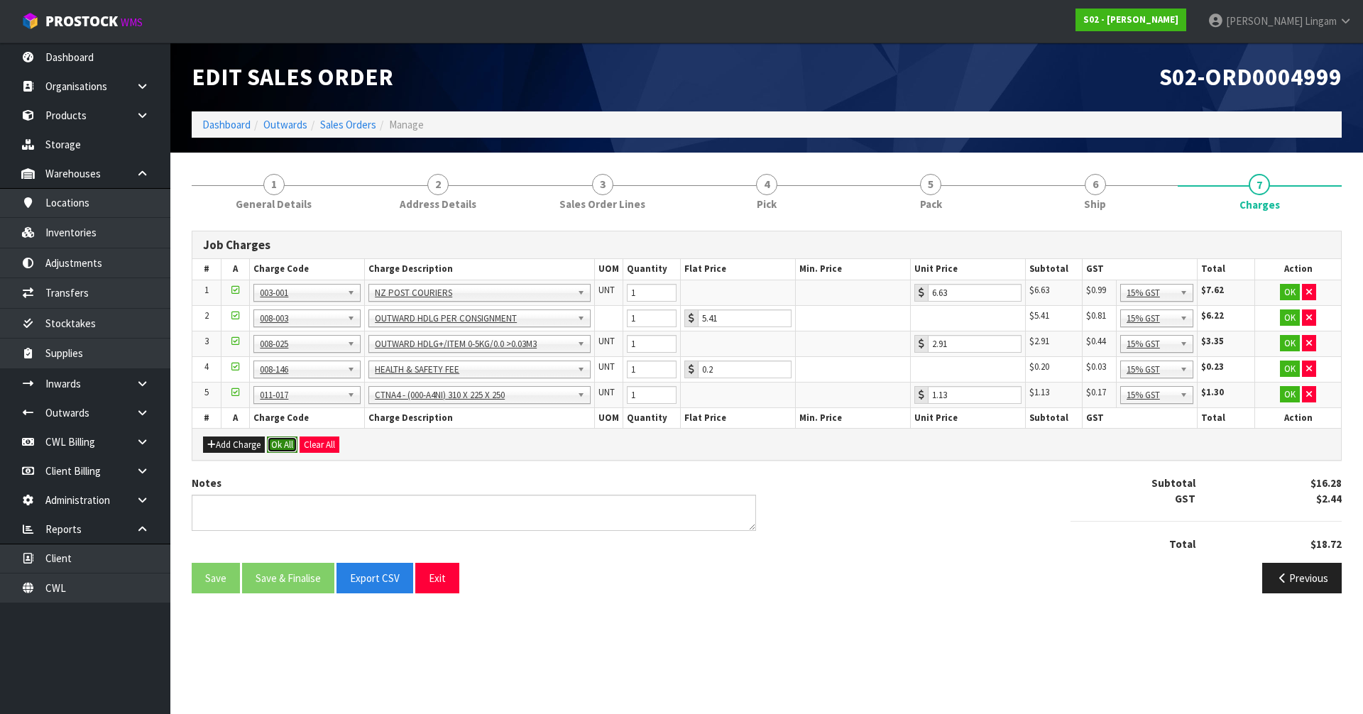
click at [275, 441] on button "Ok All" at bounding box center [282, 444] width 31 height 17
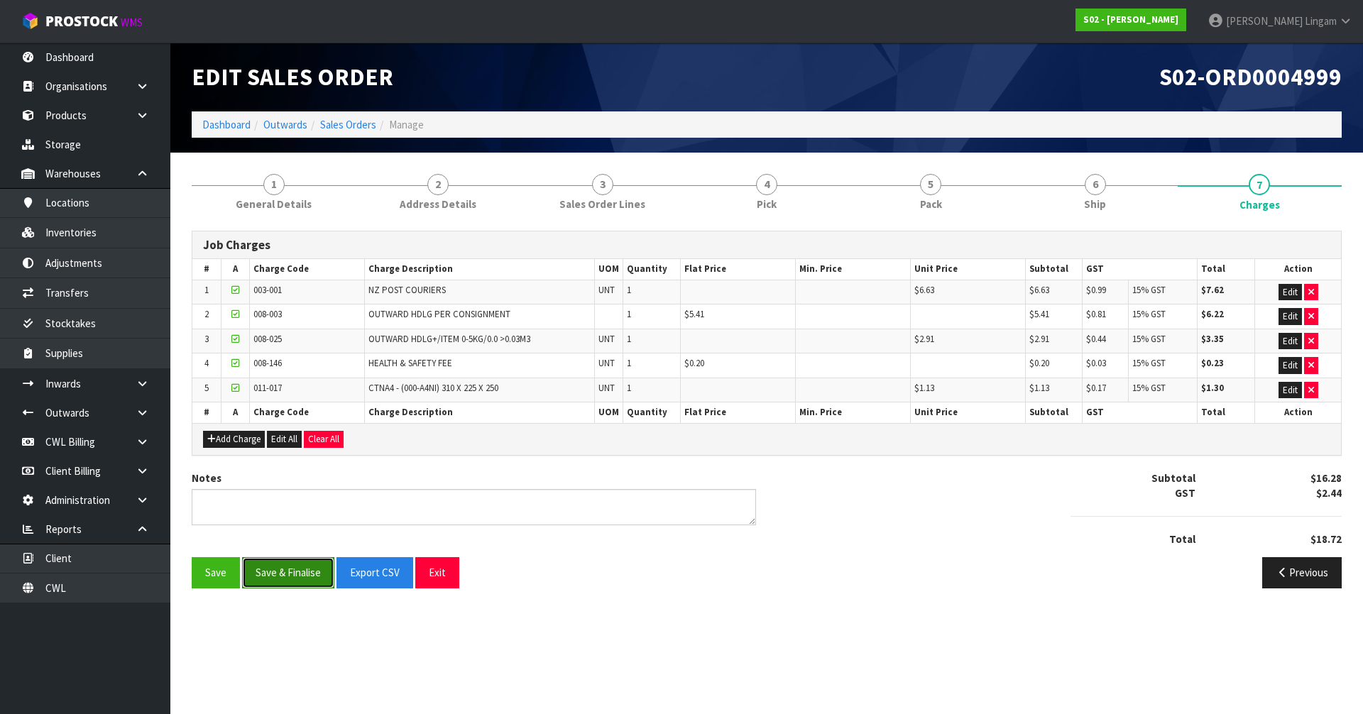
click at [285, 564] on button "Save & Finalise" at bounding box center [288, 572] width 92 height 31
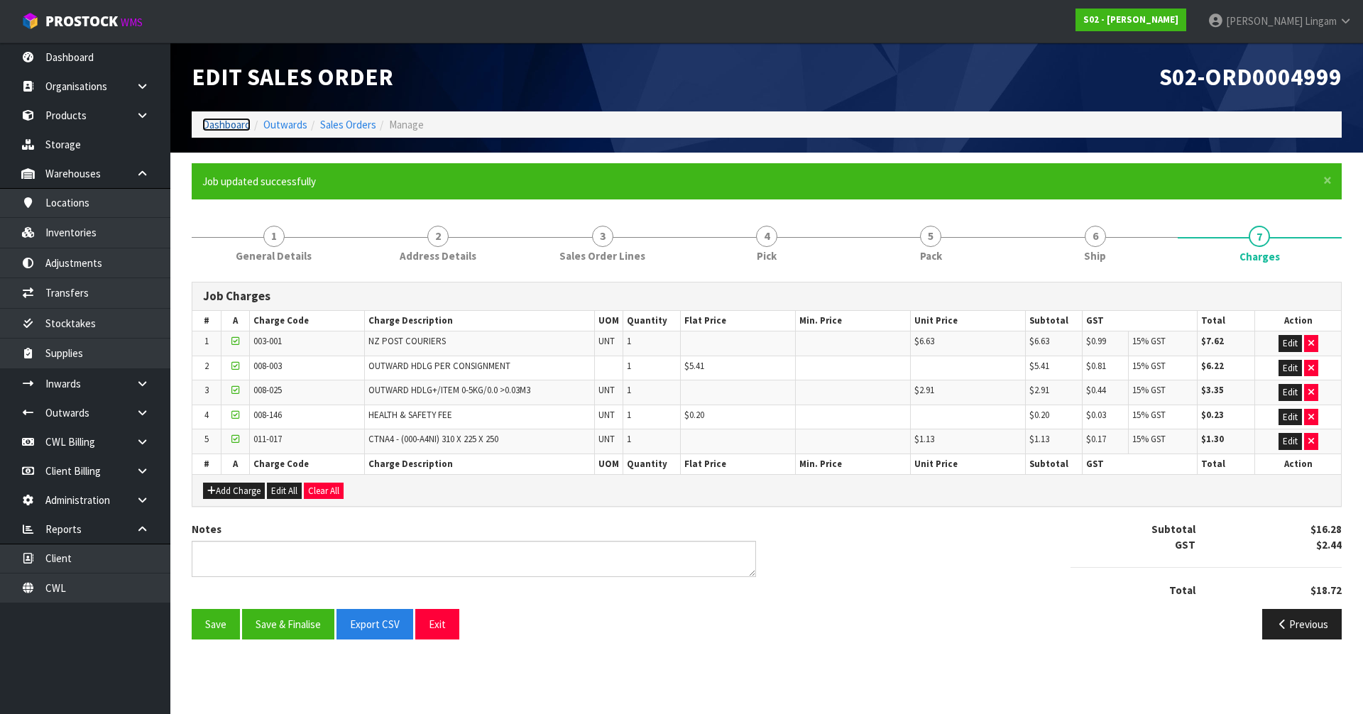
click at [211, 123] on link "Dashboard" at bounding box center [226, 124] width 48 height 13
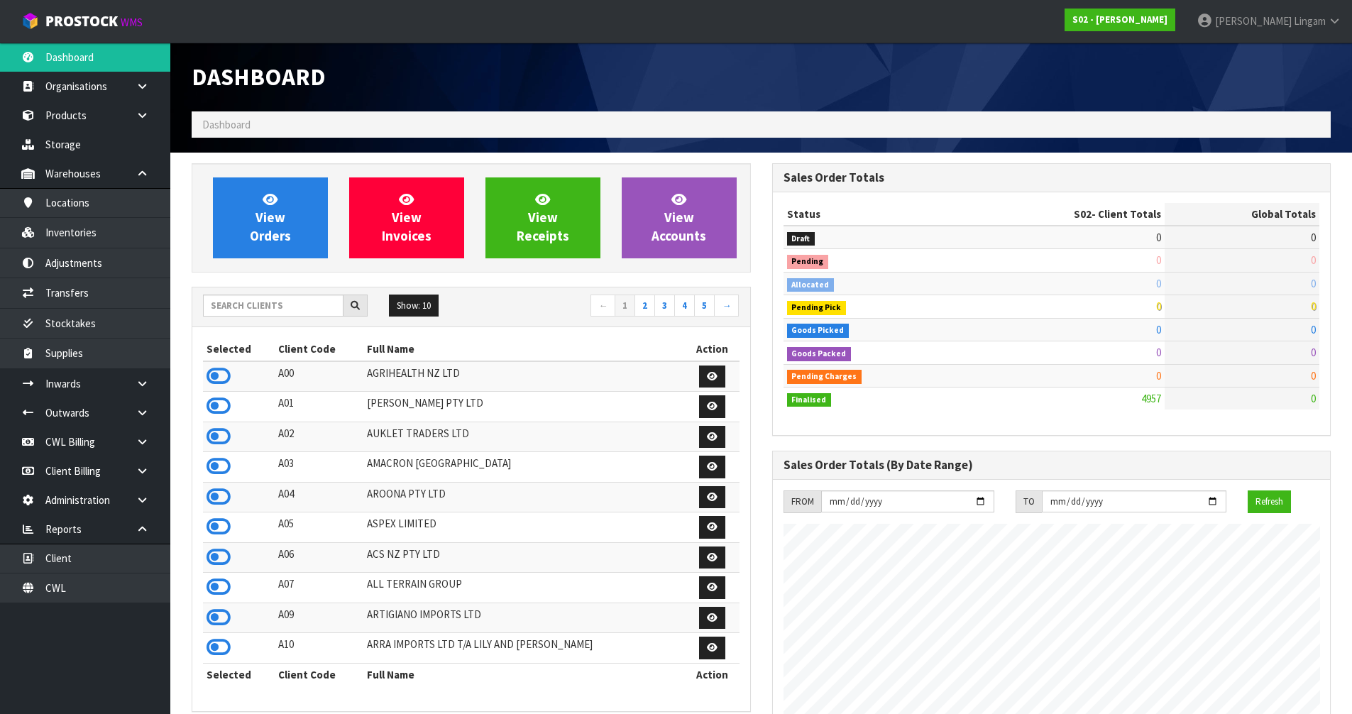
scroll to position [1052, 580]
click at [280, 308] on input "text" at bounding box center [273, 306] width 141 height 22
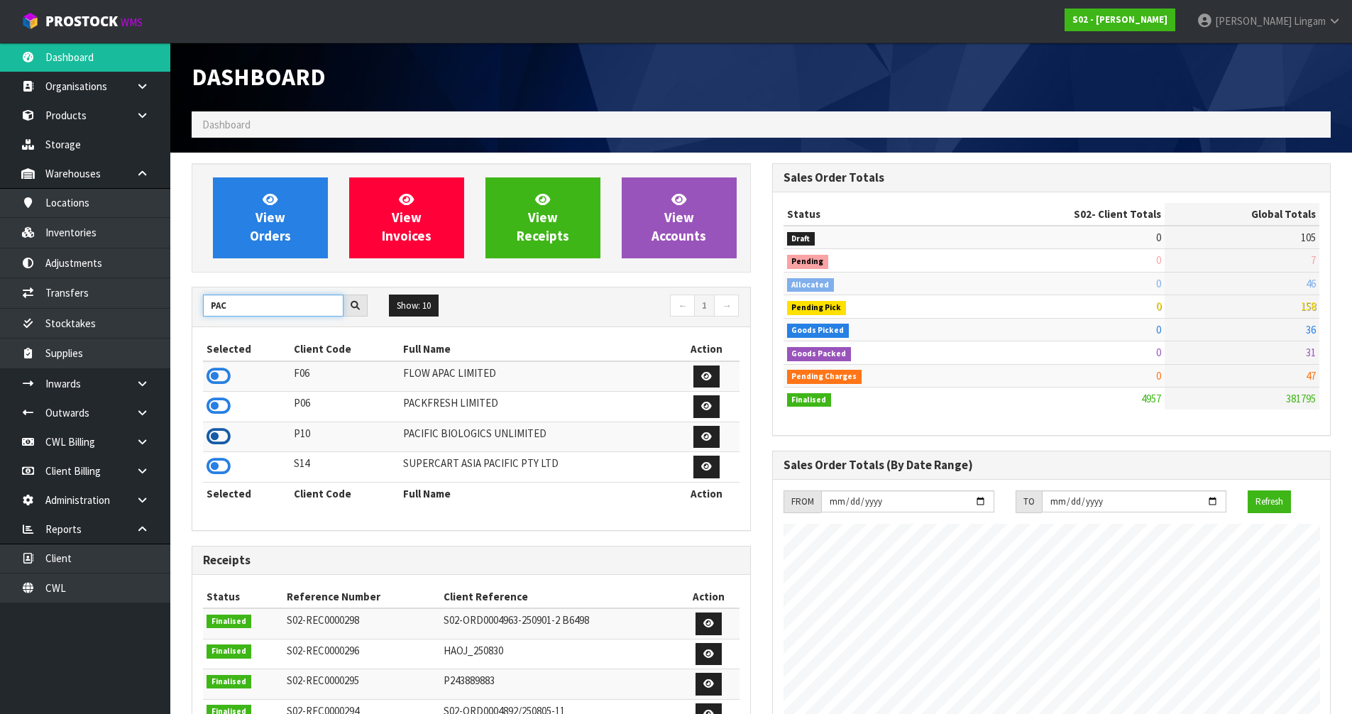
type input "PAC"
click at [219, 436] on icon at bounding box center [219, 436] width 24 height 21
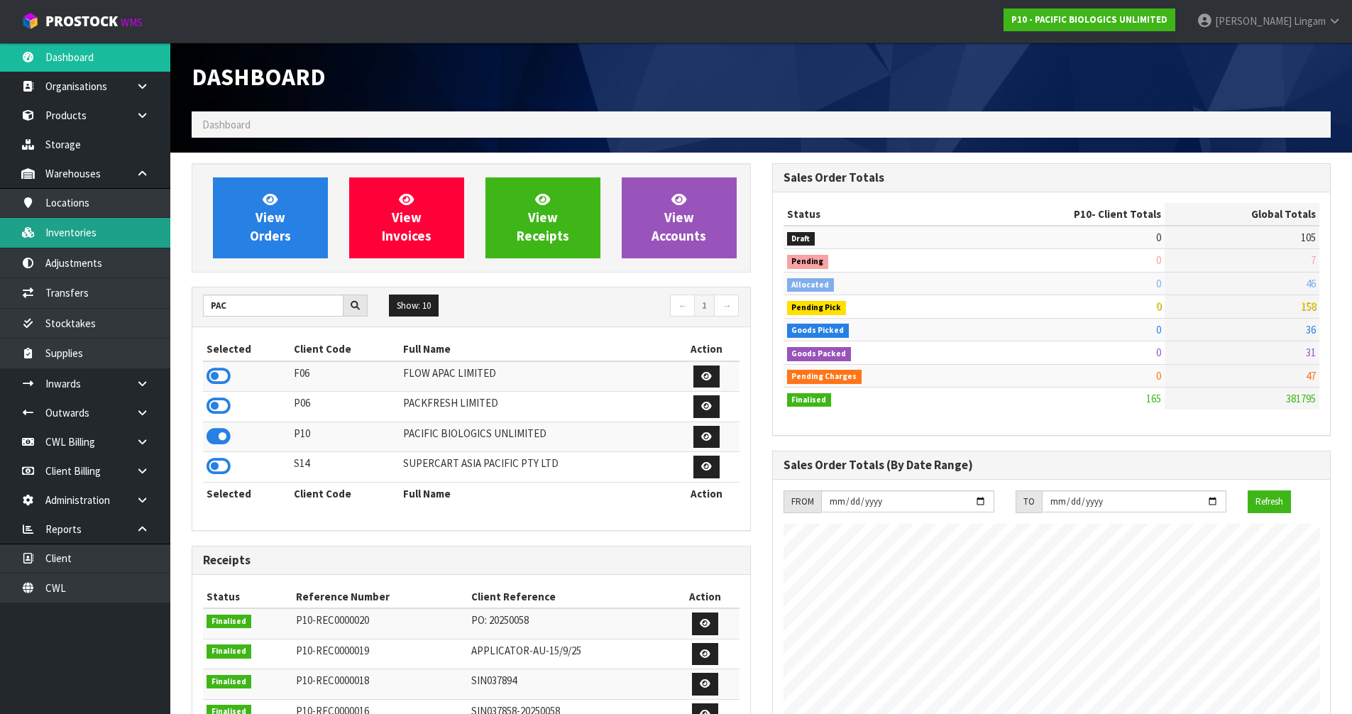
click at [82, 236] on link "Inventories" at bounding box center [85, 232] width 170 height 29
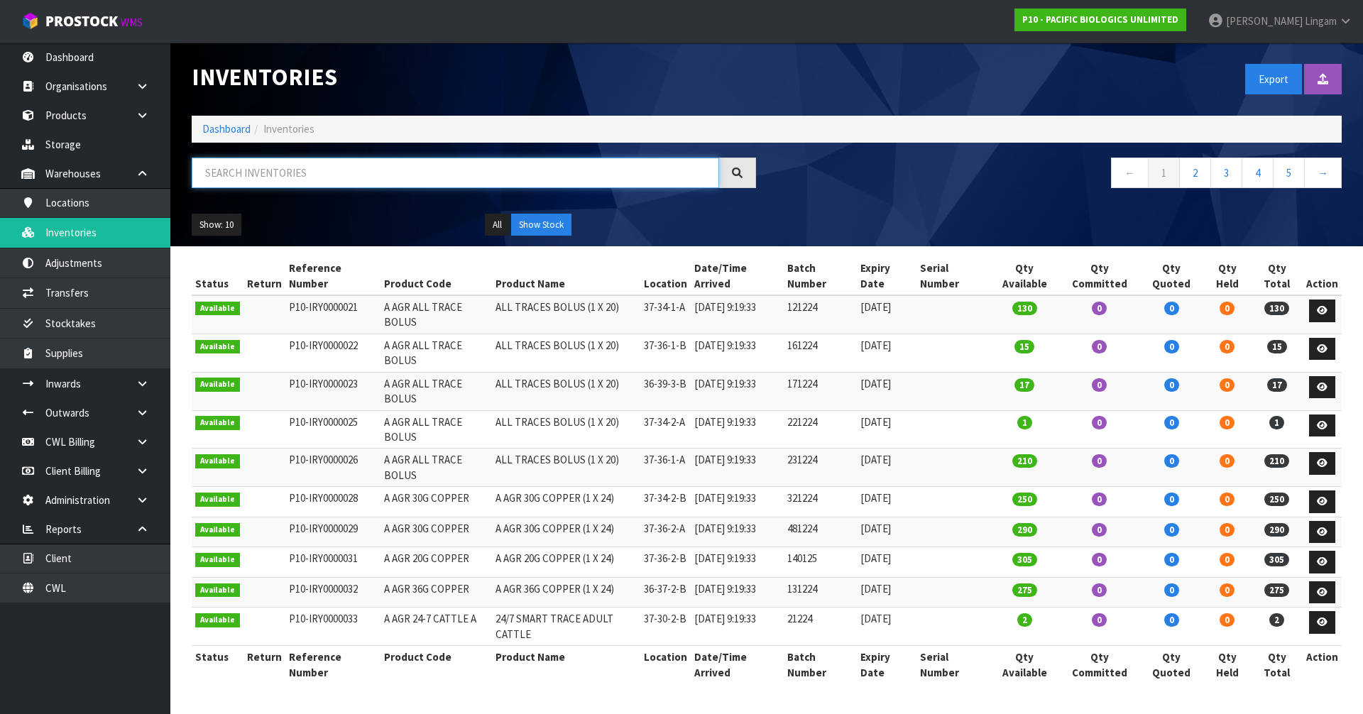
click at [347, 177] on input "text" at bounding box center [455, 173] width 527 height 31
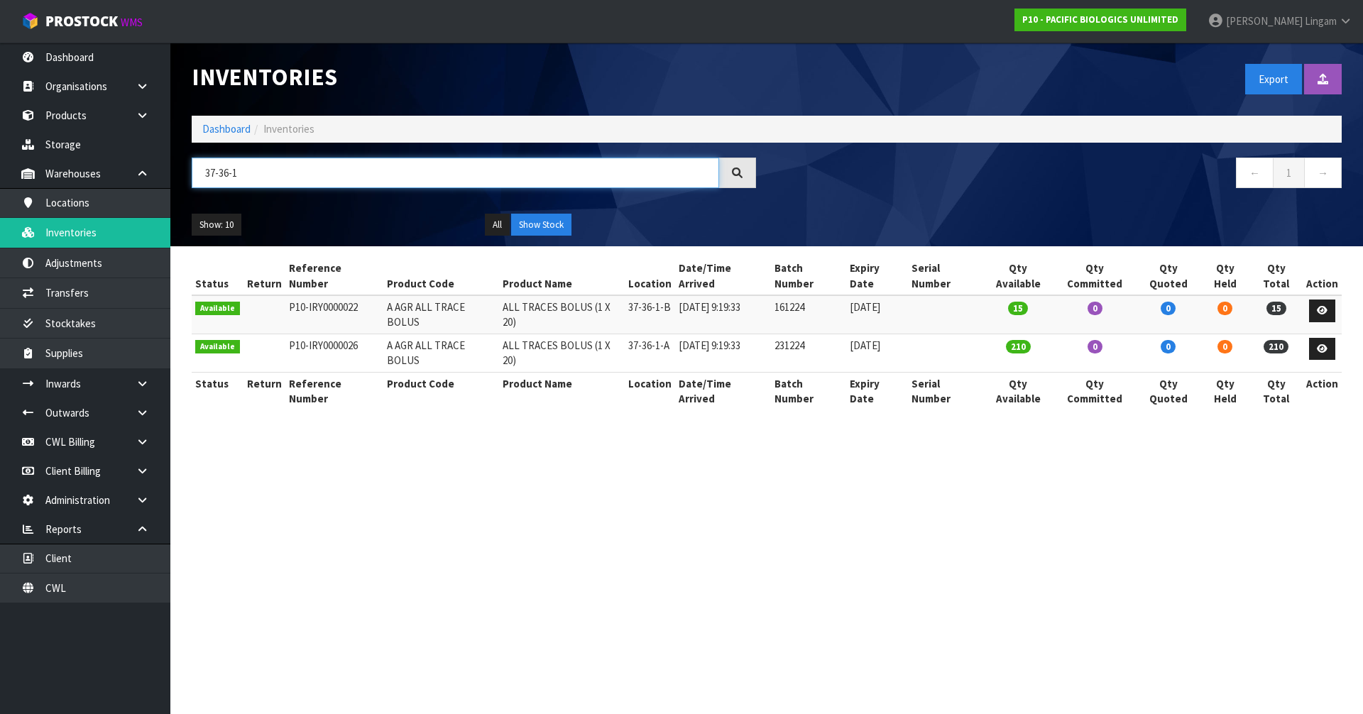
type input "37-36-1"
drag, startPoint x: 378, startPoint y: 294, endPoint x: 487, endPoint y: 293, distance: 108.6
click at [490, 295] on tr "Available P10-IRY0000022 A AGR ALL TRACE BOLUS ALL TRACES BOLUS (1 X 20) 37-36-…" at bounding box center [767, 314] width 1150 height 38
copy tr "A AGR ALL TRACE BOLUS"
click at [217, 124] on link "Dashboard" at bounding box center [226, 128] width 48 height 13
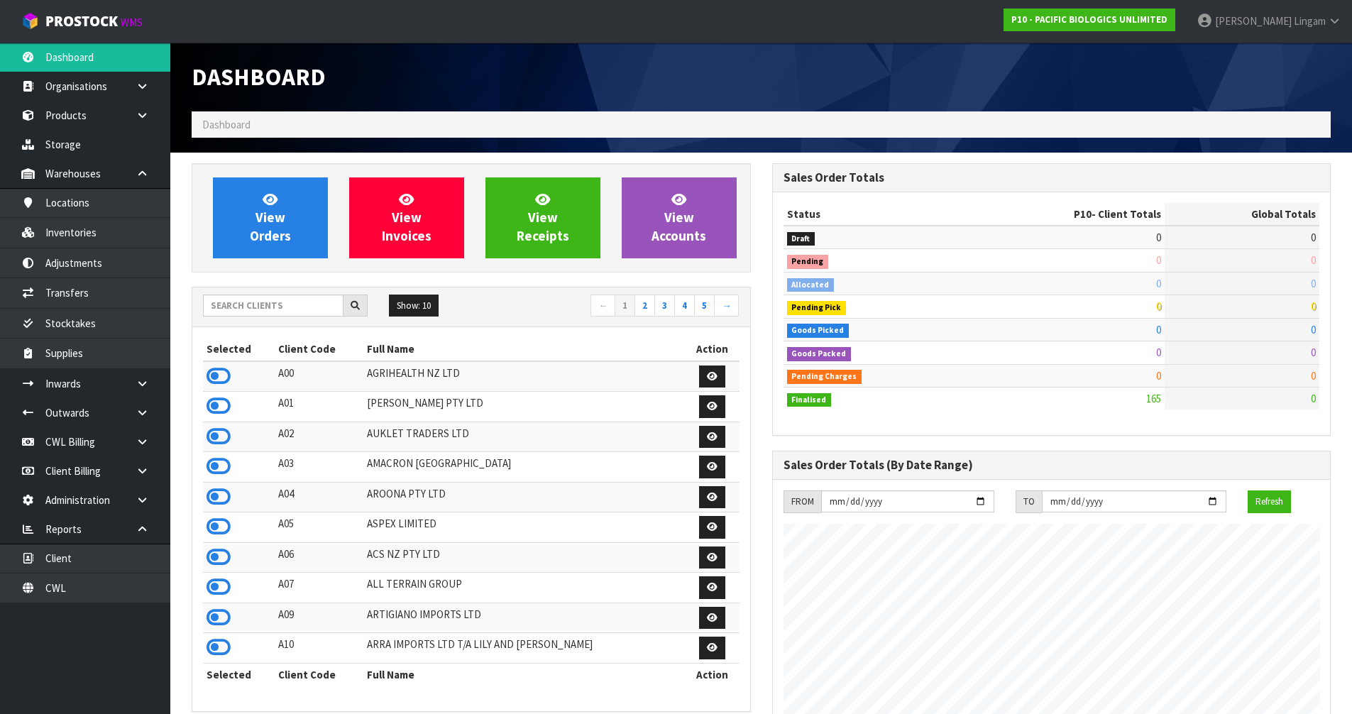
scroll to position [1052, 580]
click at [263, 229] on span "View Orders" at bounding box center [270, 217] width 41 height 53
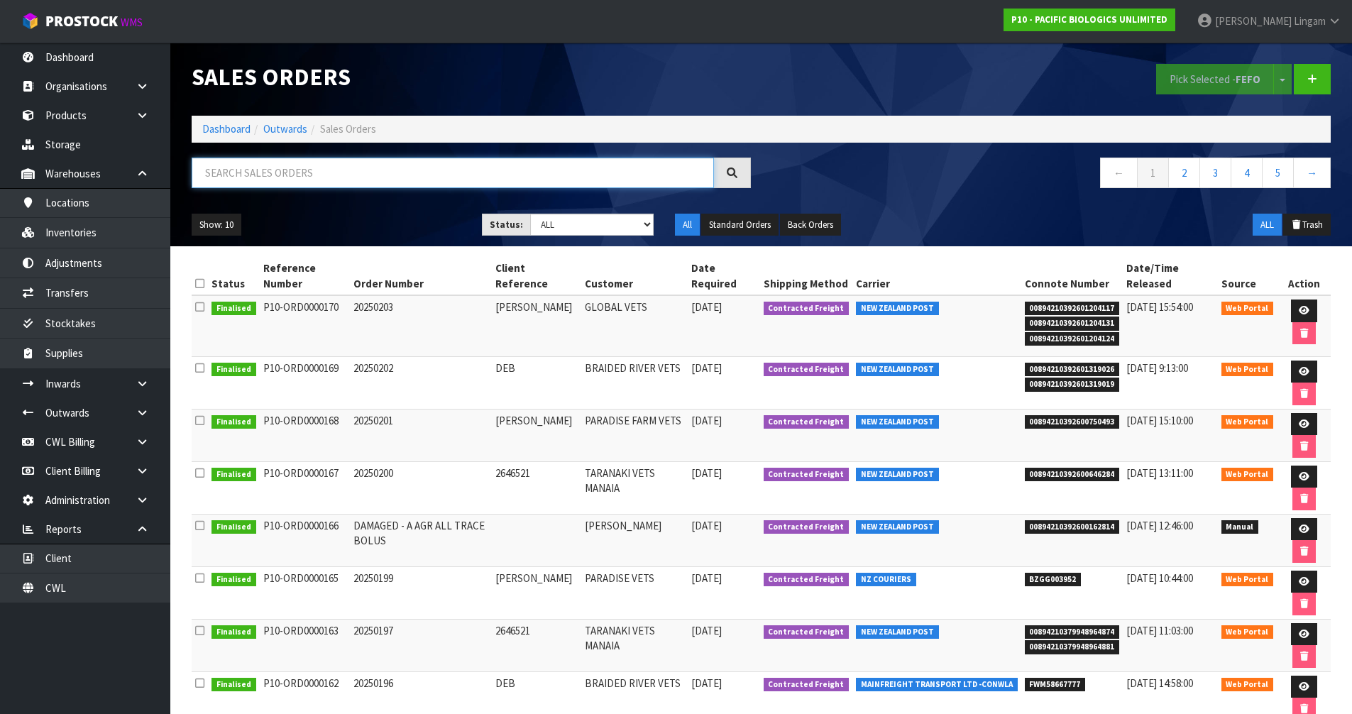
click at [351, 172] on input "text" at bounding box center [453, 173] width 522 height 31
paste input "A AGR ALL TRACE BOLUS"
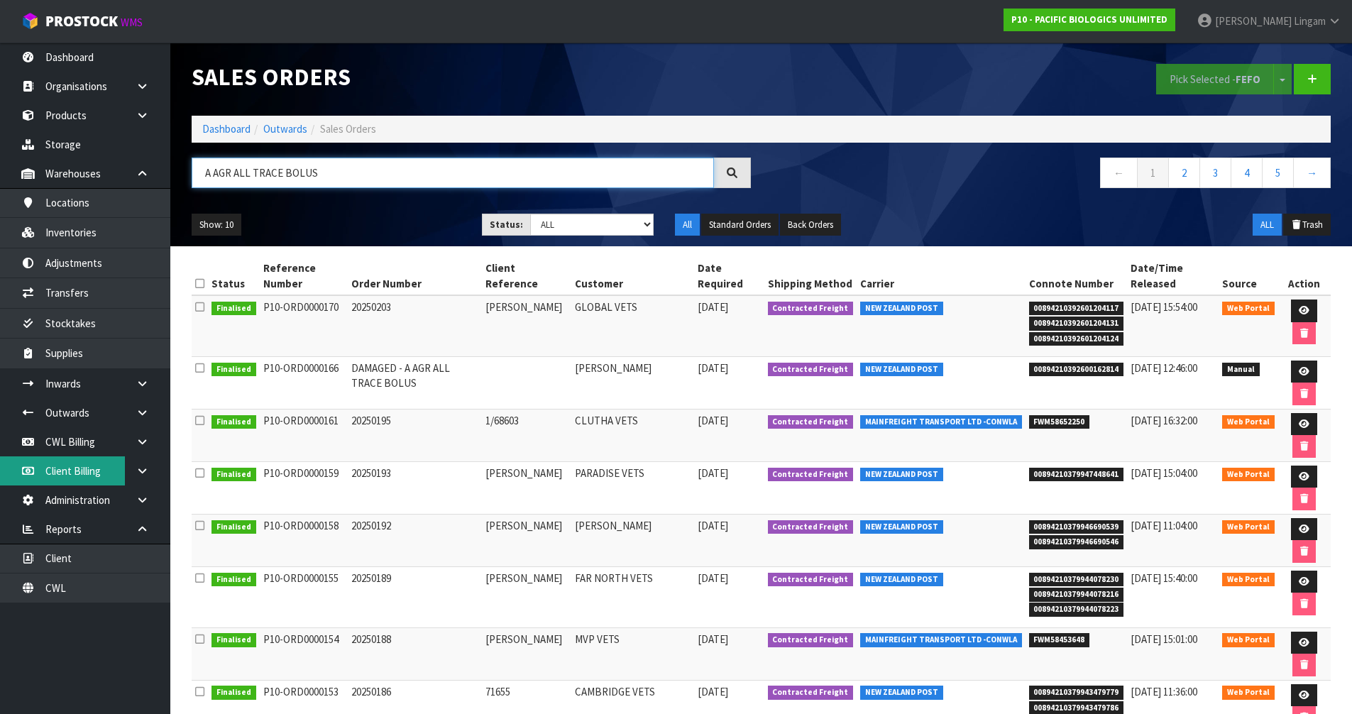
type input "A AGR ALL TRACE BOLUS"
click at [217, 129] on link "Dashboard" at bounding box center [226, 128] width 48 height 13
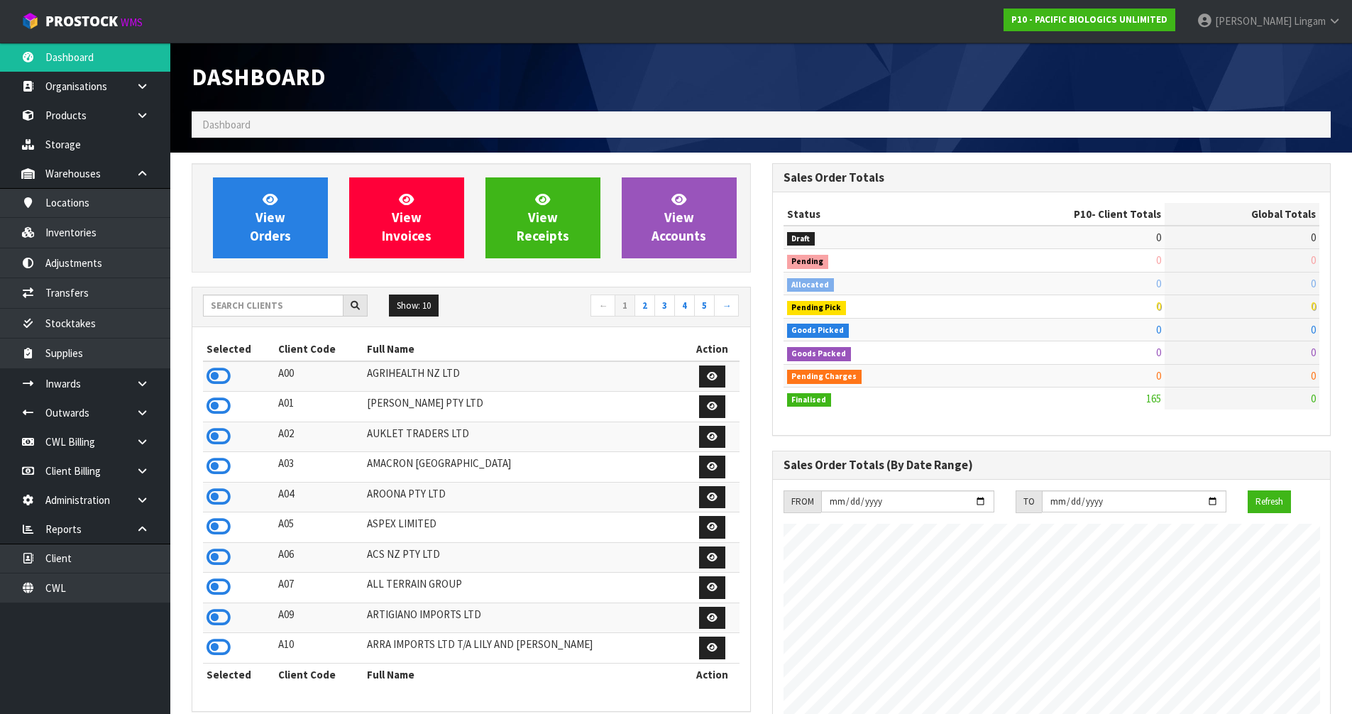
scroll to position [1052, 580]
click at [238, 306] on input "text" at bounding box center [273, 306] width 141 height 22
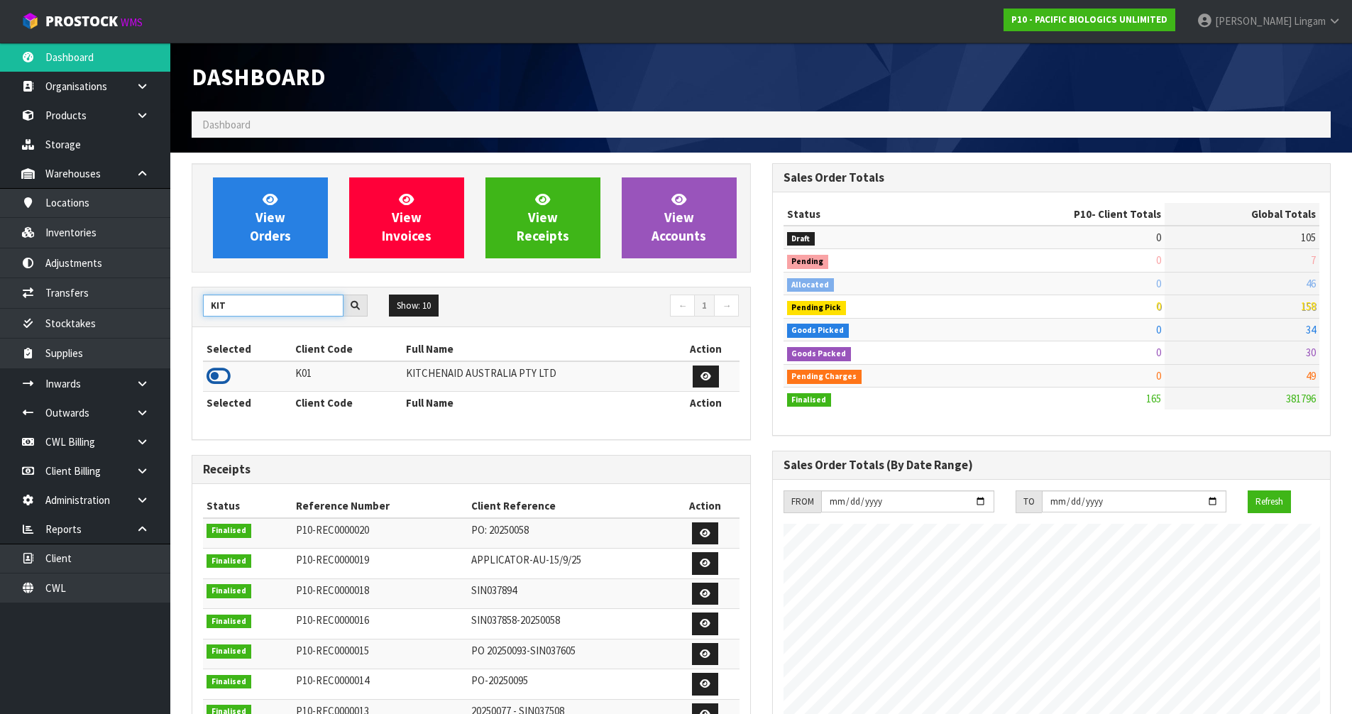
type input "KIT"
click at [214, 375] on icon at bounding box center [219, 376] width 24 height 21
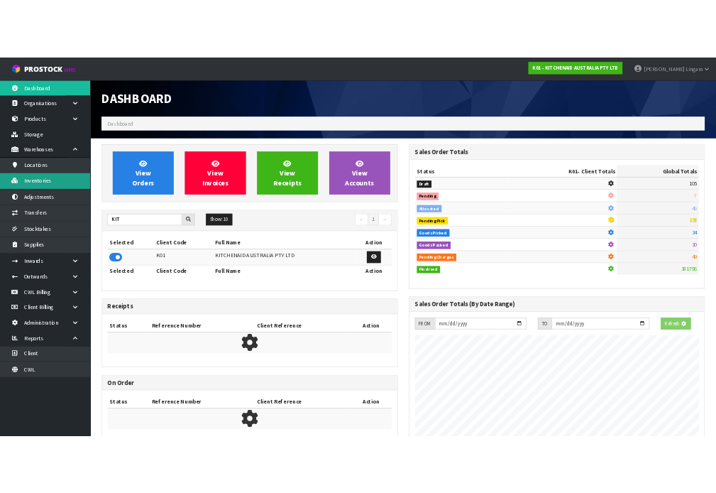
scroll to position [708854, 709159]
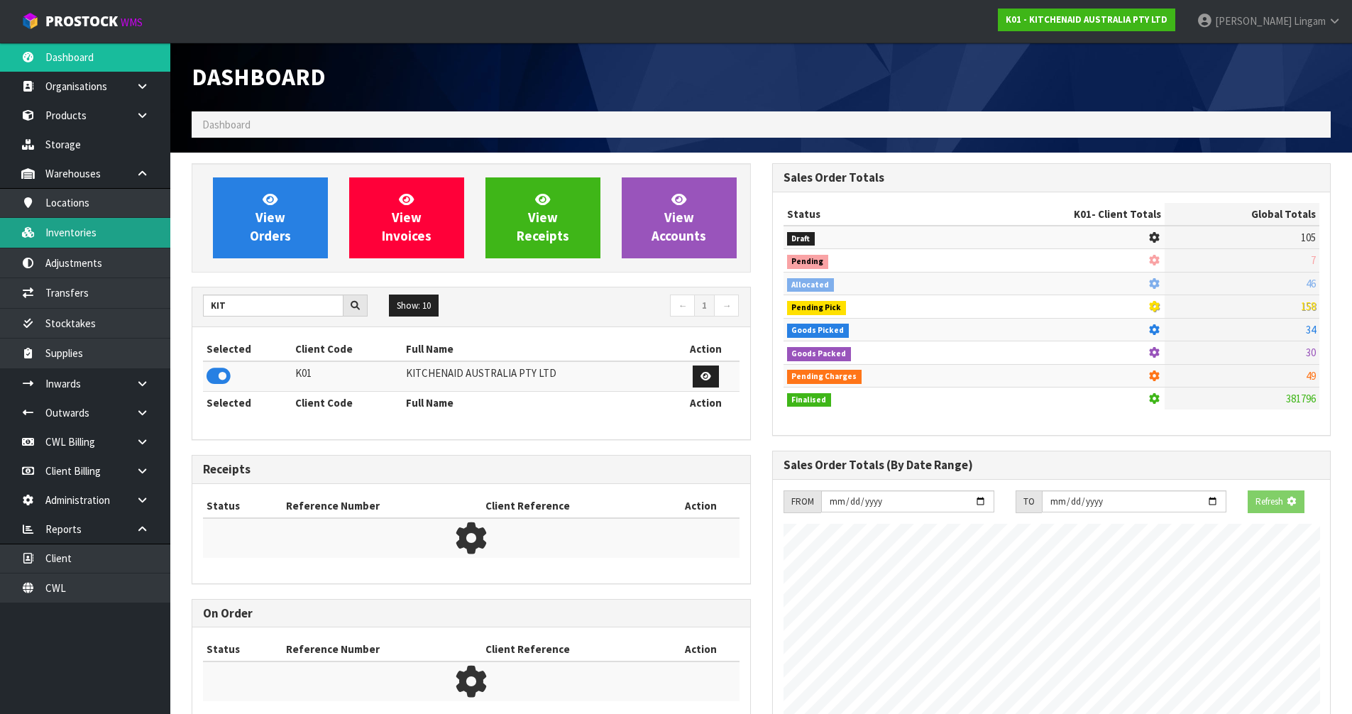
click at [60, 234] on link "Inventories" at bounding box center [85, 232] width 170 height 29
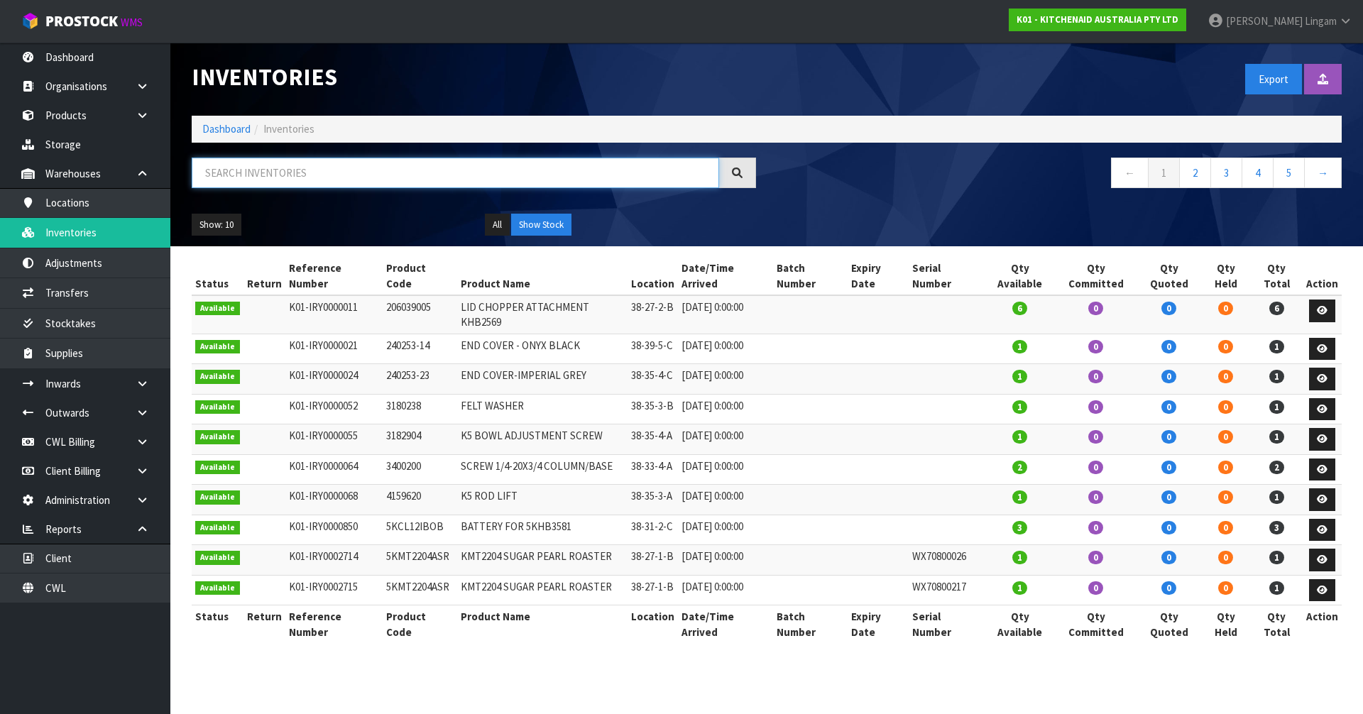
click at [314, 170] on input "text" at bounding box center [455, 173] width 527 height 31
paste input "5KSB1325AER"
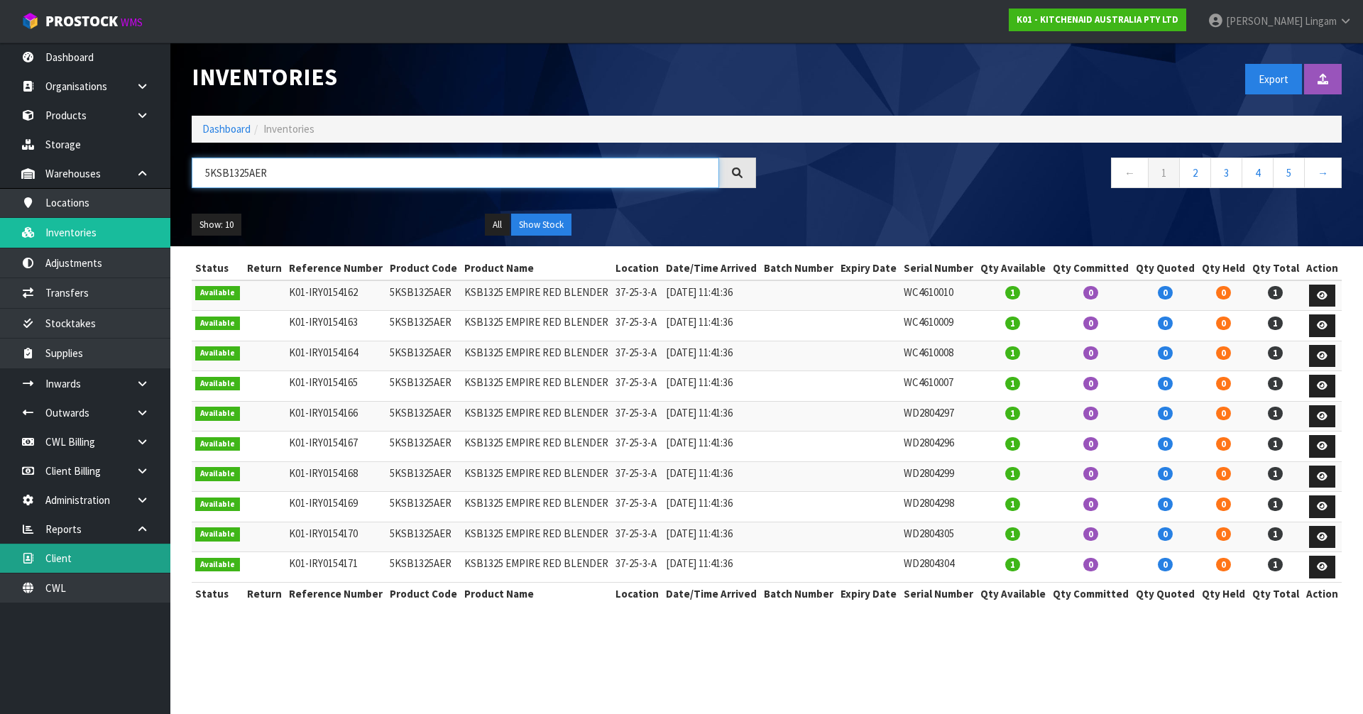
type input "5KSB1325AER"
